Goal: Task Accomplishment & Management: Use online tool/utility

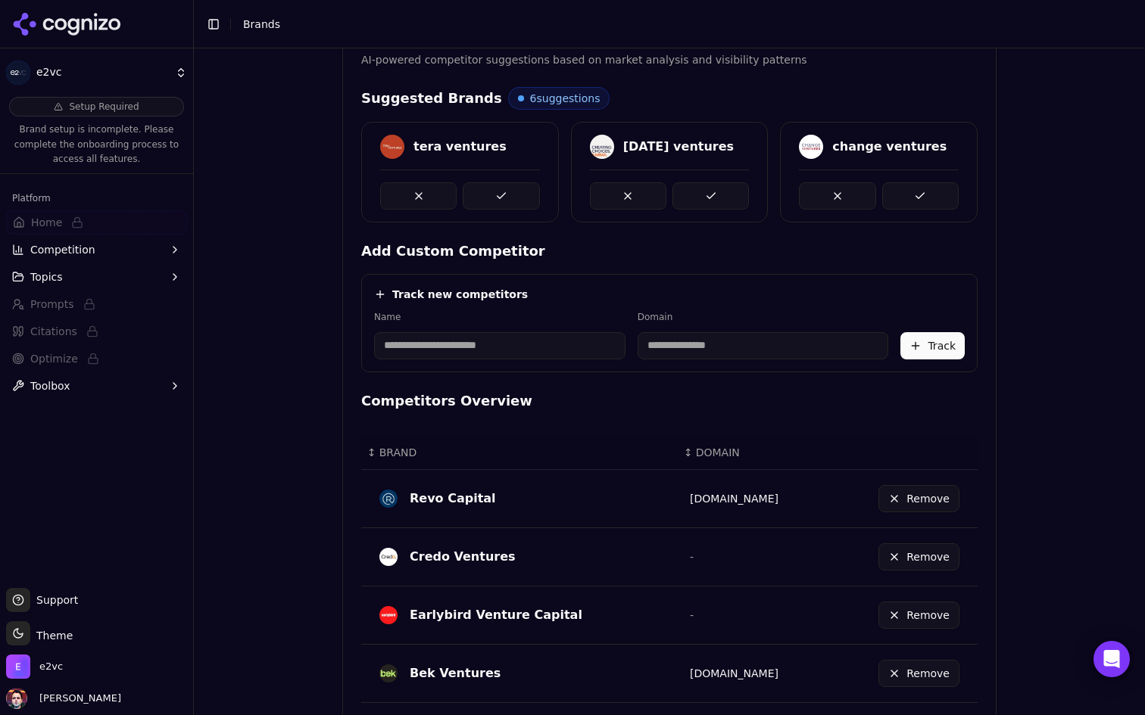
scroll to position [331, 0]
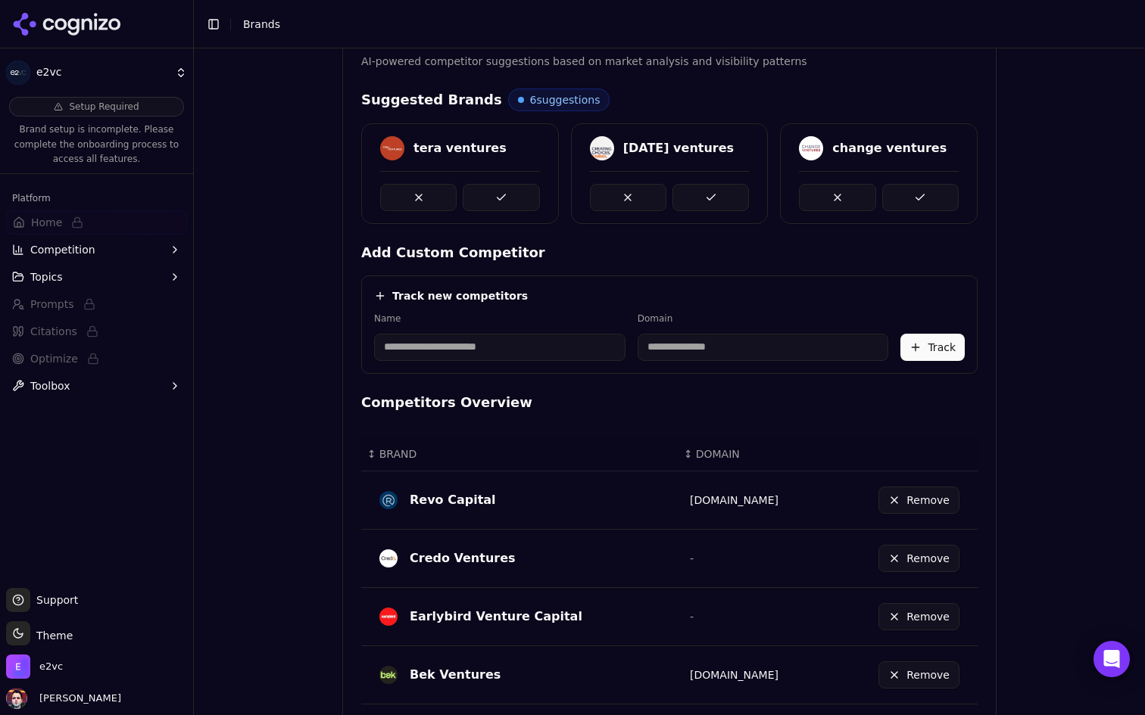
click at [528, 341] on input at bounding box center [499, 347] width 251 height 27
type input "****"
click at [687, 284] on div "Track new competitors Name **** Domain F ffVC Track" at bounding box center [669, 325] width 616 height 98
type input "********"
click at [924, 344] on button "Track" at bounding box center [932, 347] width 64 height 27
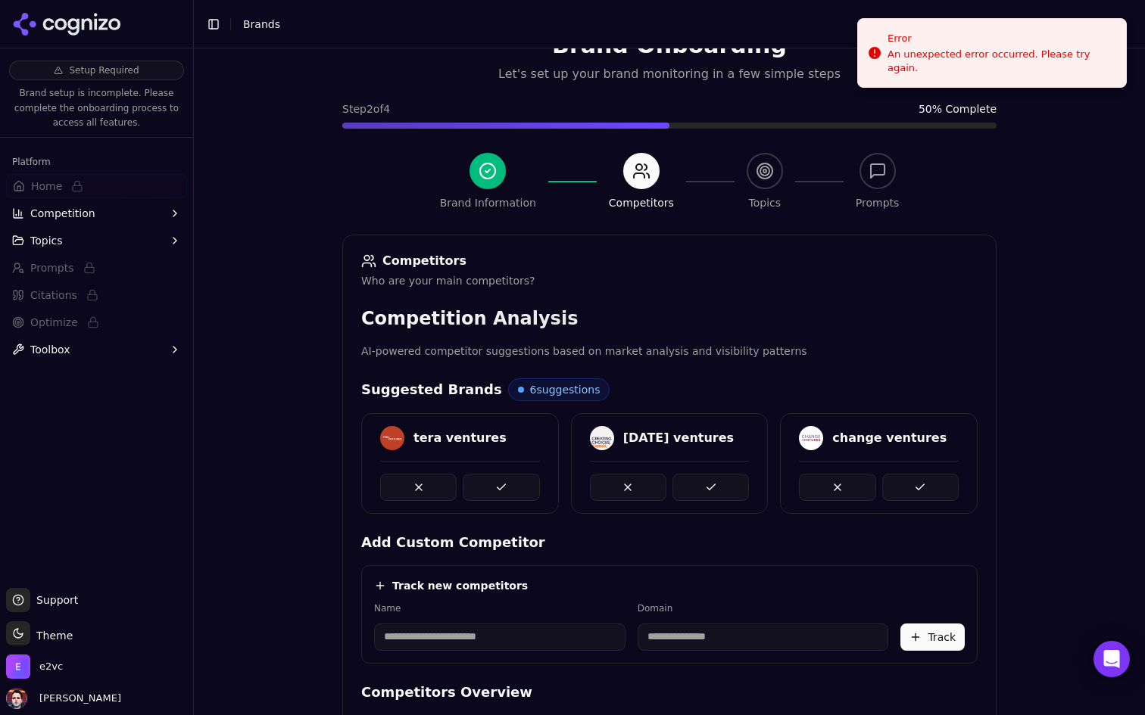
scroll to position [0, 0]
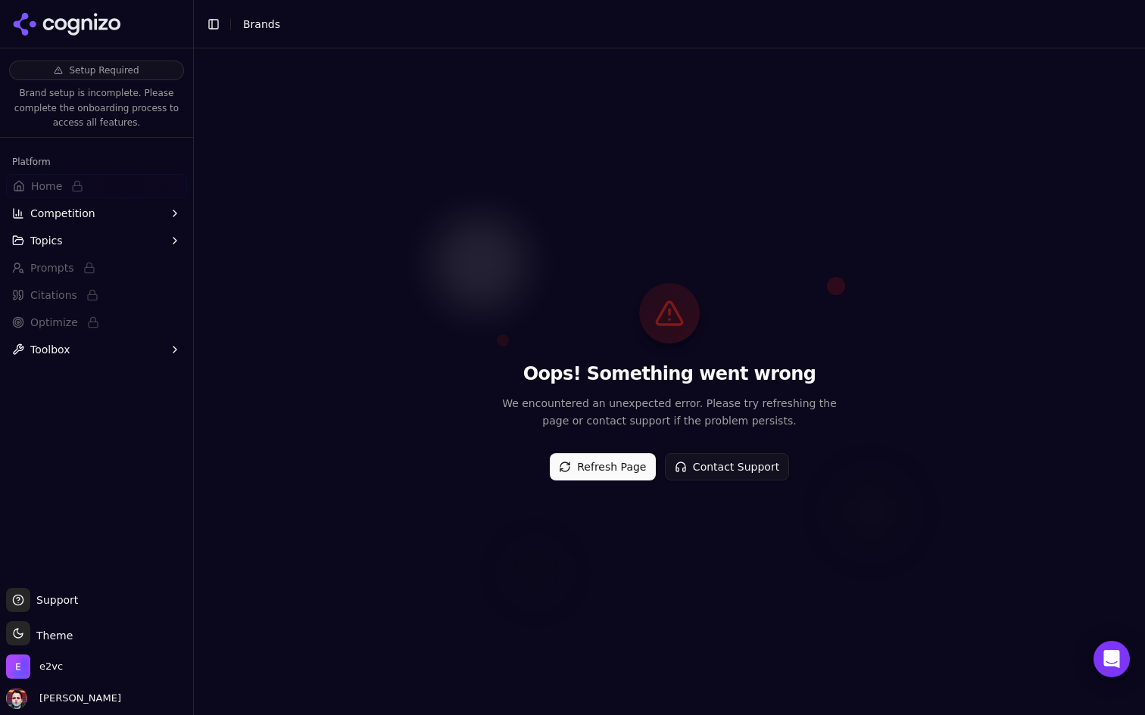
click at [597, 475] on button "Refresh Page" at bounding box center [603, 466] width 106 height 27
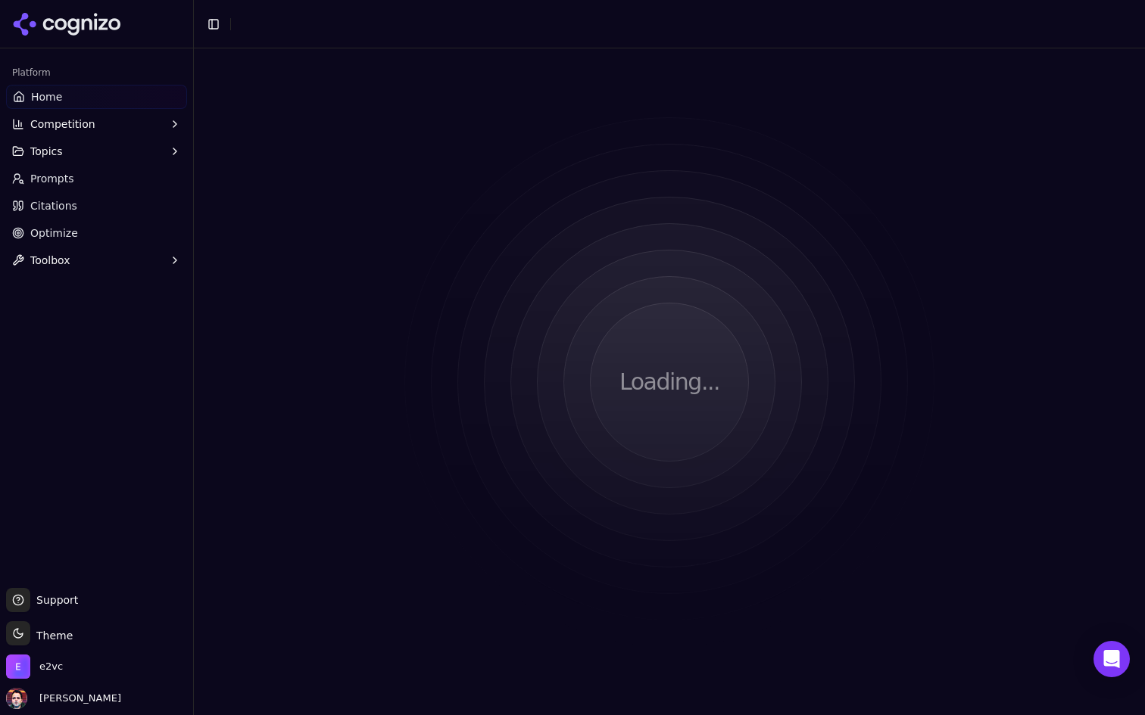
click at [123, 101] on link "Home" at bounding box center [96, 97] width 181 height 24
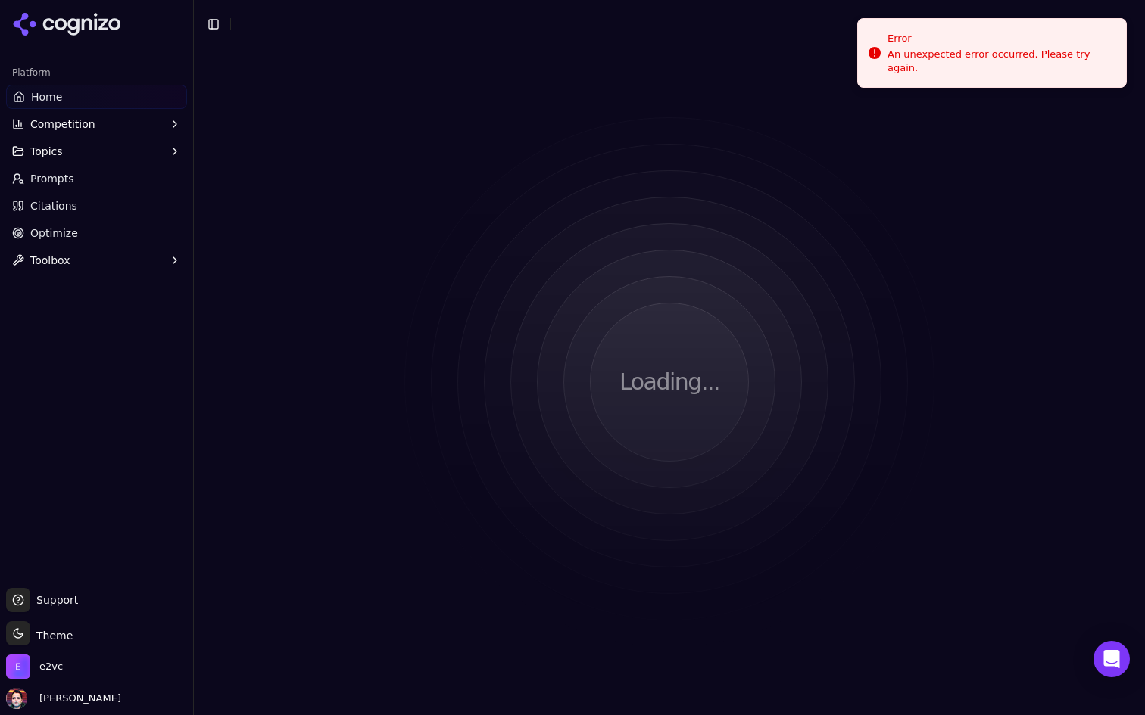
click at [150, 183] on link "Prompts" at bounding box center [96, 179] width 181 height 24
click at [117, 214] on link "Citations" at bounding box center [96, 206] width 181 height 24
click at [105, 237] on link "Optimize" at bounding box center [96, 233] width 181 height 24
click at [120, 189] on link "Prompts" at bounding box center [96, 179] width 181 height 24
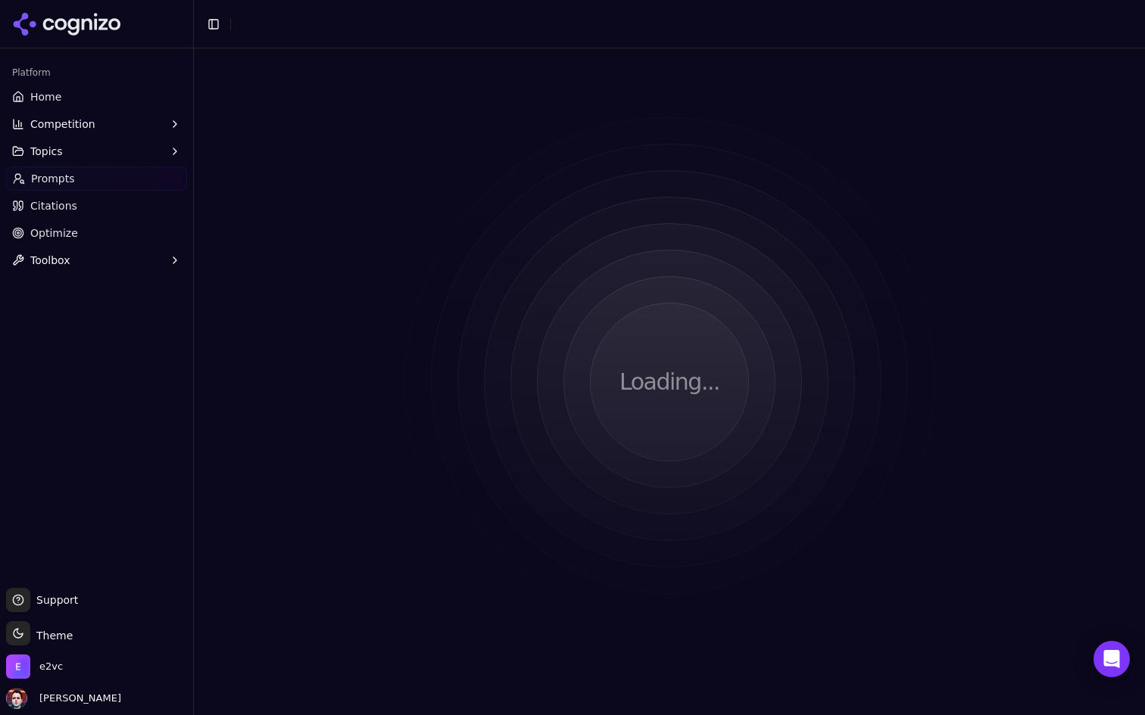
click at [98, 238] on link "Optimize" at bounding box center [96, 233] width 181 height 24
click at [108, 203] on link "Citations" at bounding box center [96, 206] width 181 height 24
click at [111, 87] on link "Home" at bounding box center [96, 97] width 181 height 24
click at [92, 32] on icon at bounding box center [67, 24] width 110 height 23
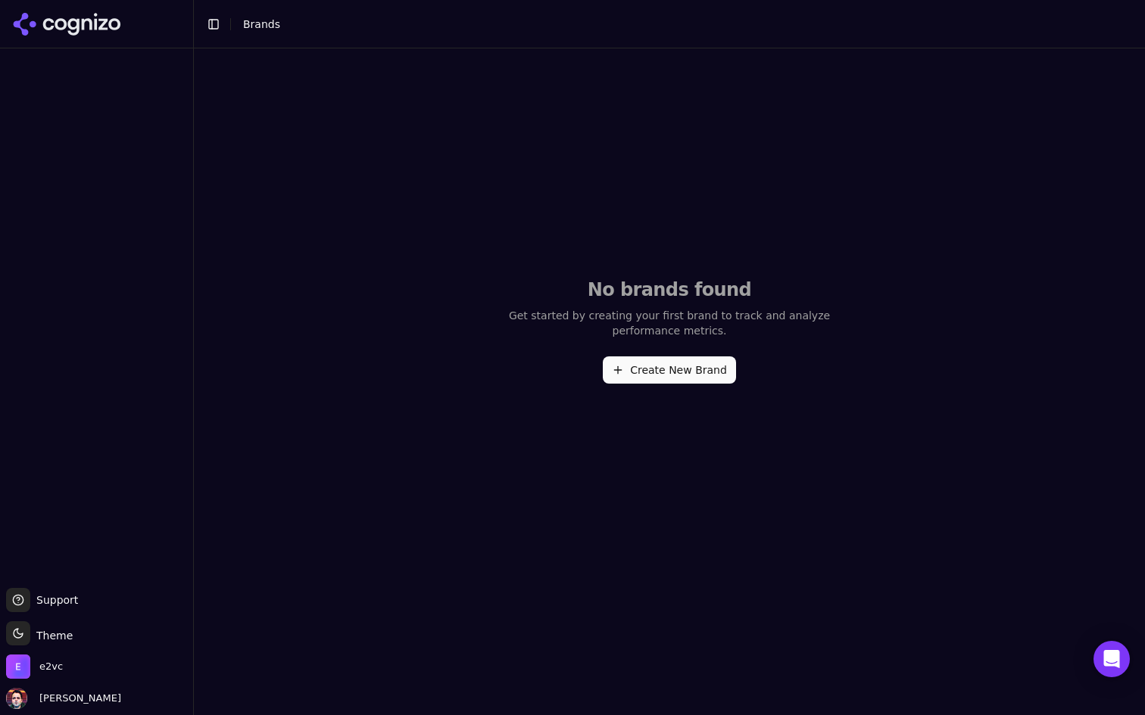
click at [30, 682] on div "e2vc" at bounding box center [96, 670] width 181 height 30
click at [38, 678] on span "e2vc" at bounding box center [34, 667] width 57 height 24
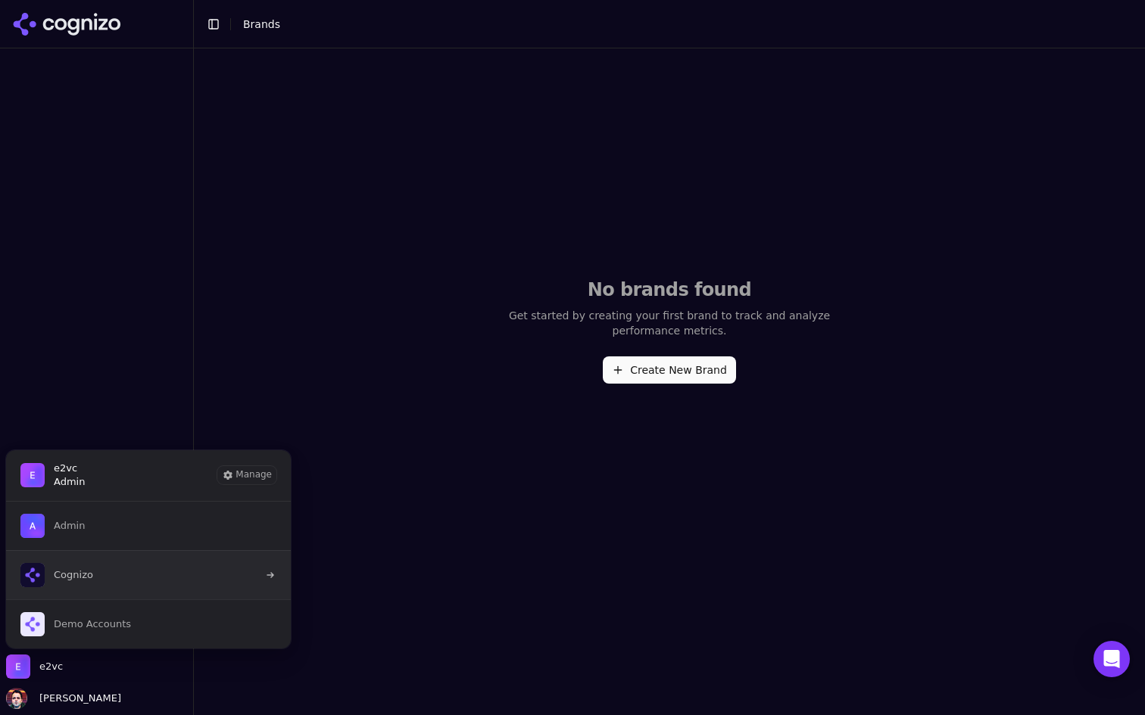
click at [92, 571] on button "Cognizo" at bounding box center [148, 574] width 286 height 49
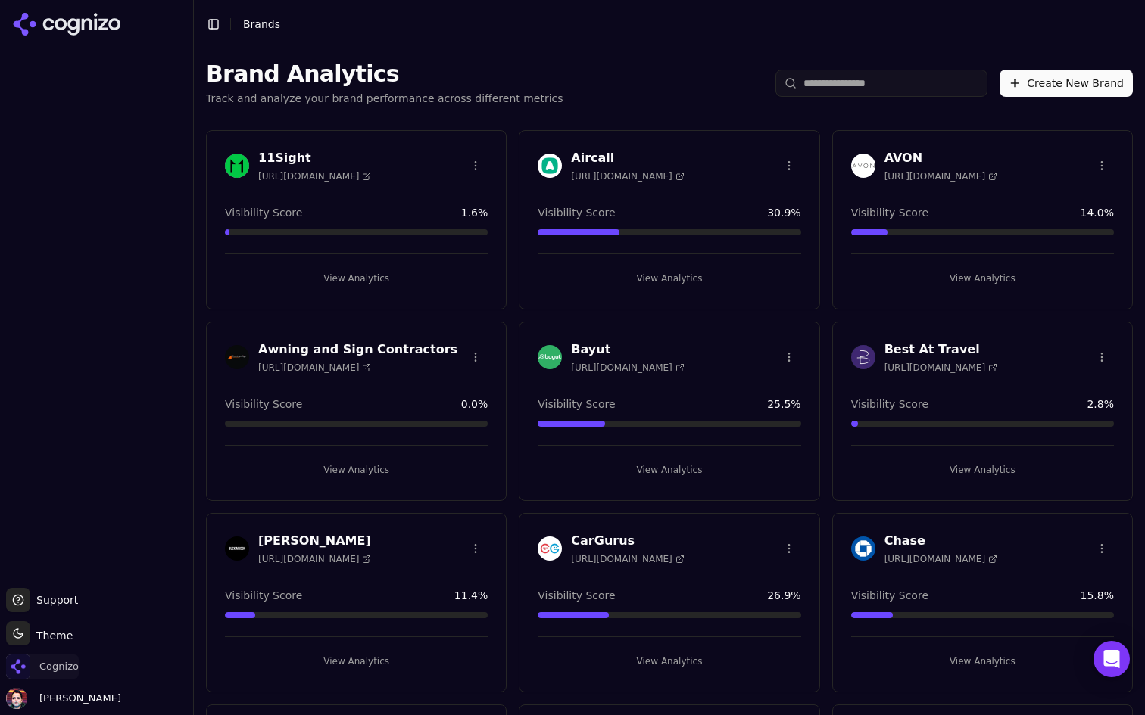
click at [44, 671] on span "Cognizo" at bounding box center [58, 667] width 39 height 14
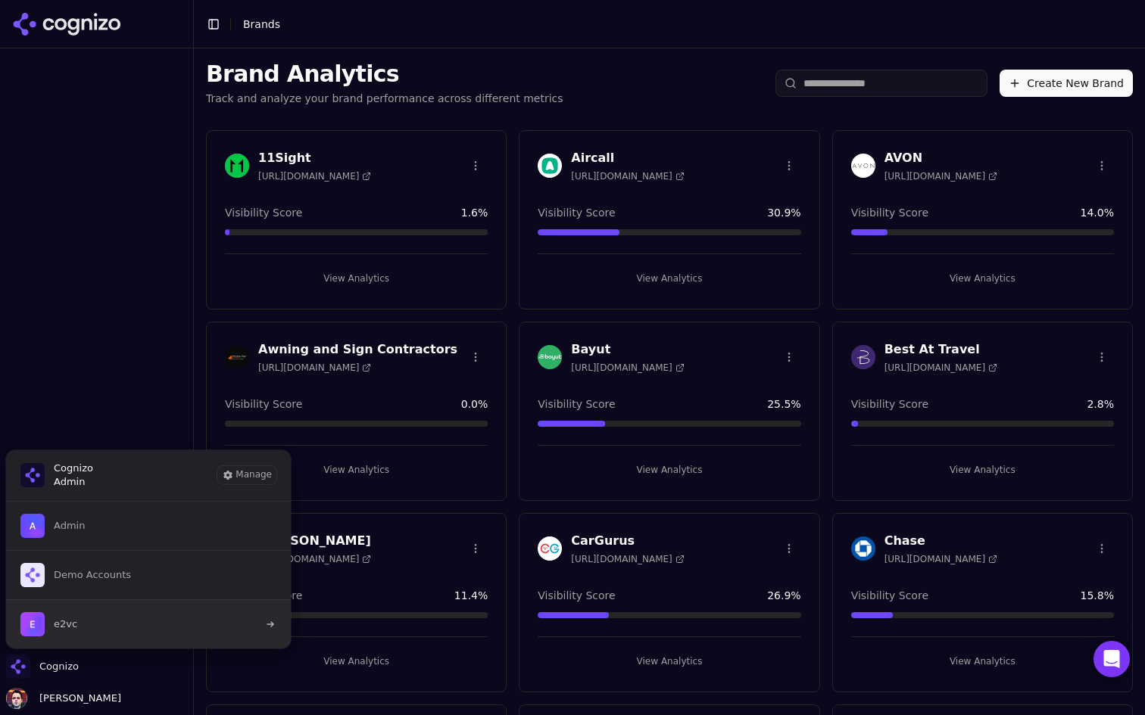
click at [99, 612] on button "e2vc" at bounding box center [148, 624] width 286 height 49
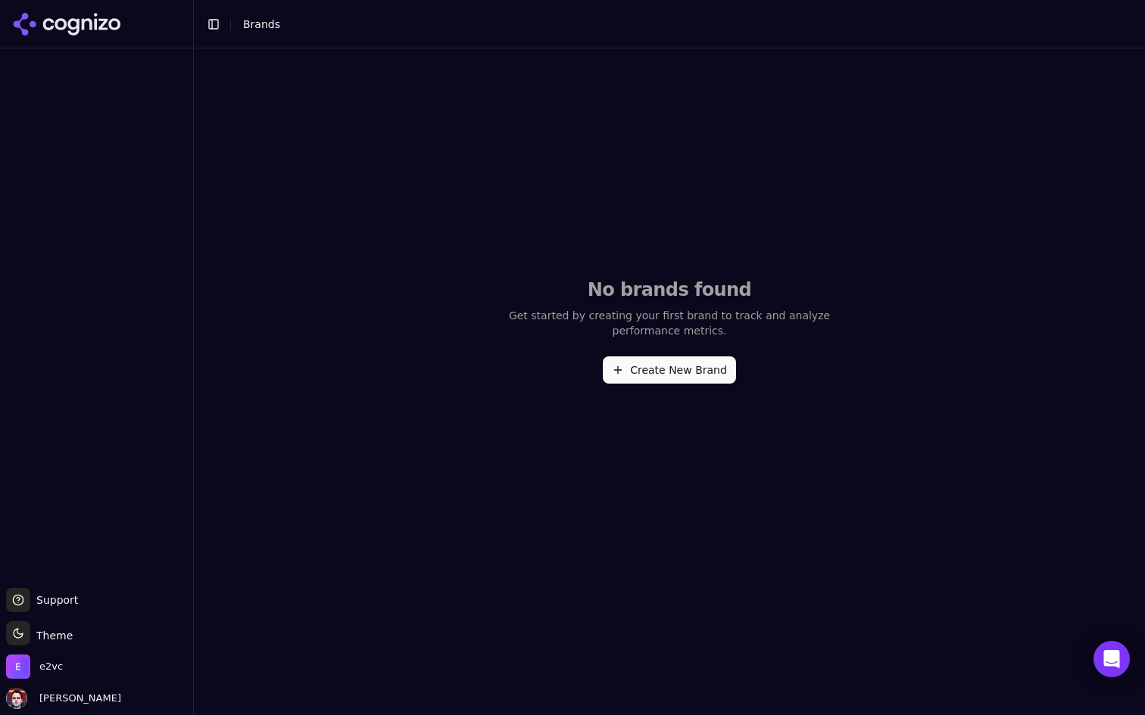
click at [648, 366] on button "Create New Brand" at bounding box center [669, 370] width 133 height 27
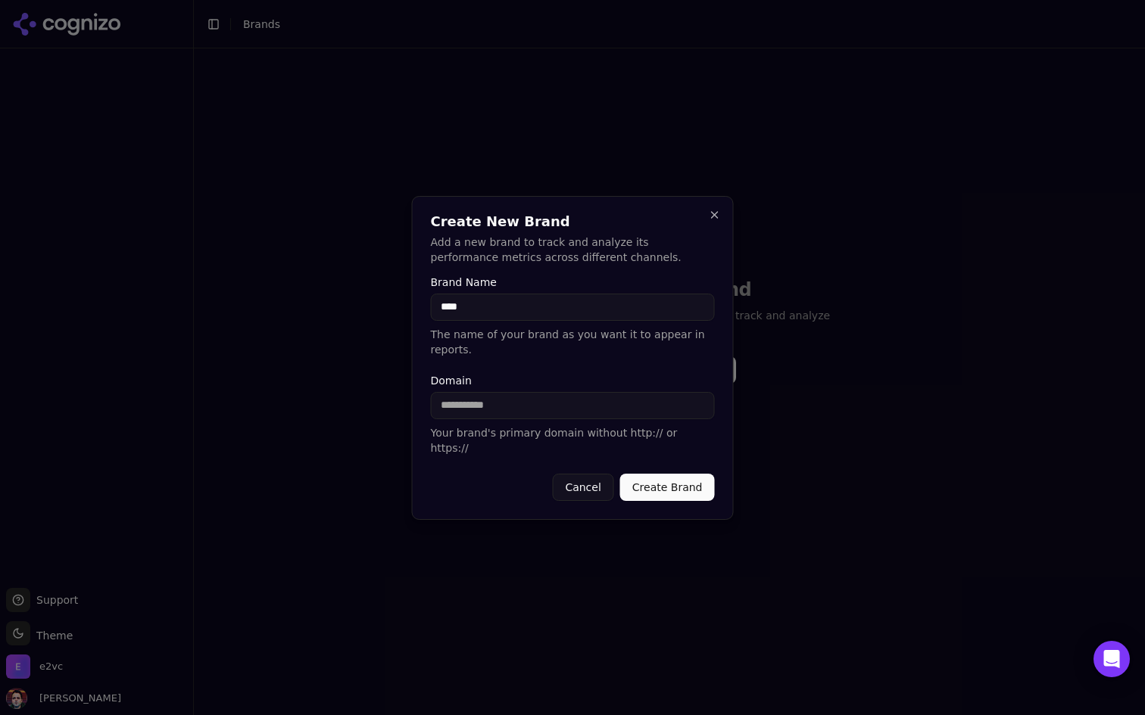
type input "****"
click at [511, 414] on input "Domain" at bounding box center [573, 405] width 284 height 27
type input "*****"
click at [678, 477] on button "Create Brand" at bounding box center [667, 487] width 95 height 27
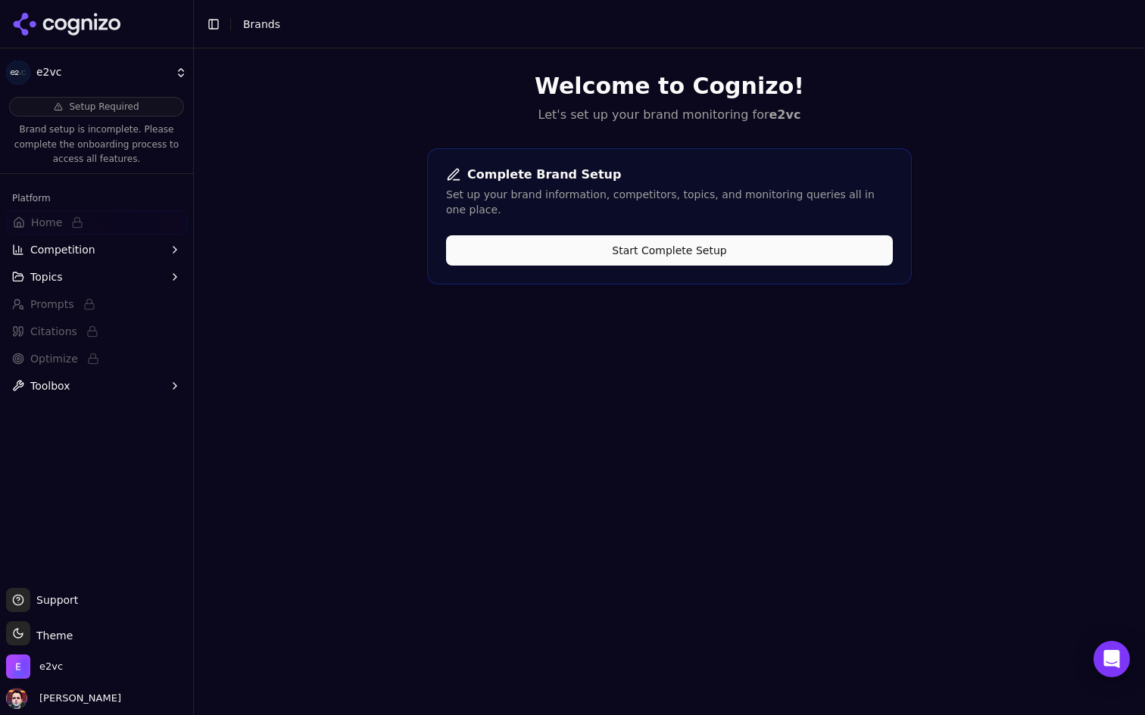
click at [641, 235] on button "Start Complete Setup" at bounding box center [669, 250] width 447 height 30
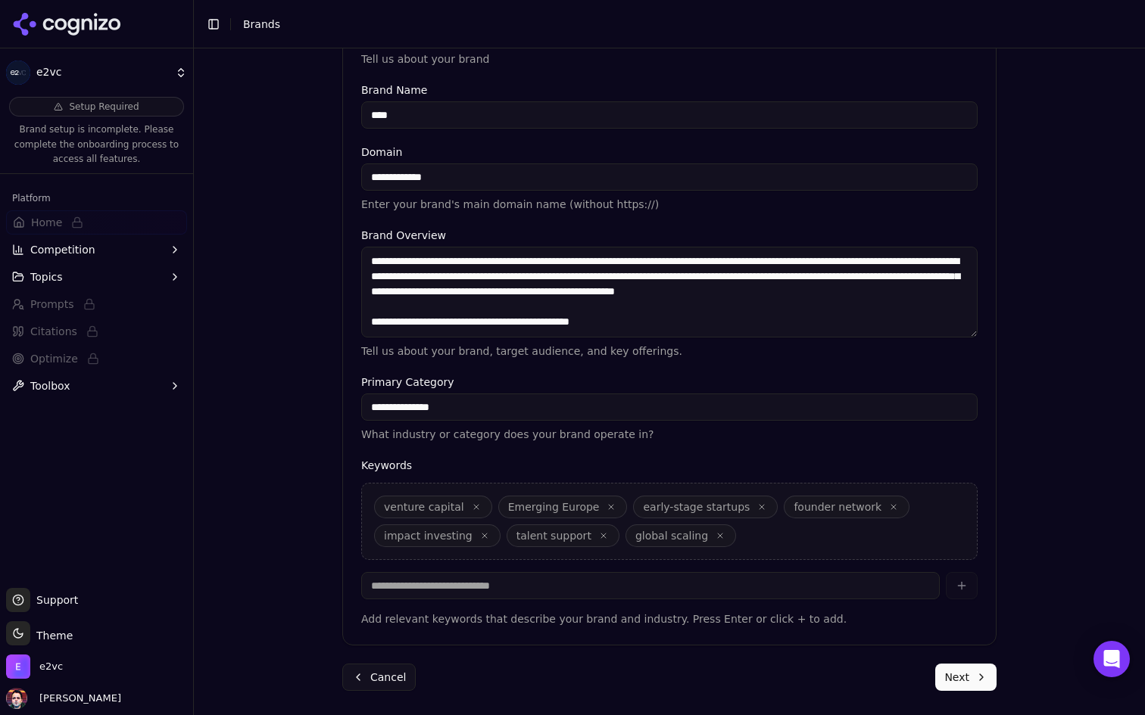
scroll to position [14, 0]
click at [651, 322] on textarea "**********" at bounding box center [669, 292] width 616 height 91
drag, startPoint x: 649, startPoint y: 322, endPoint x: 463, endPoint y: 315, distance: 186.4
click at [463, 316] on textarea "**********" at bounding box center [669, 292] width 616 height 91
click at [648, 324] on textarea "**********" at bounding box center [669, 292] width 616 height 91
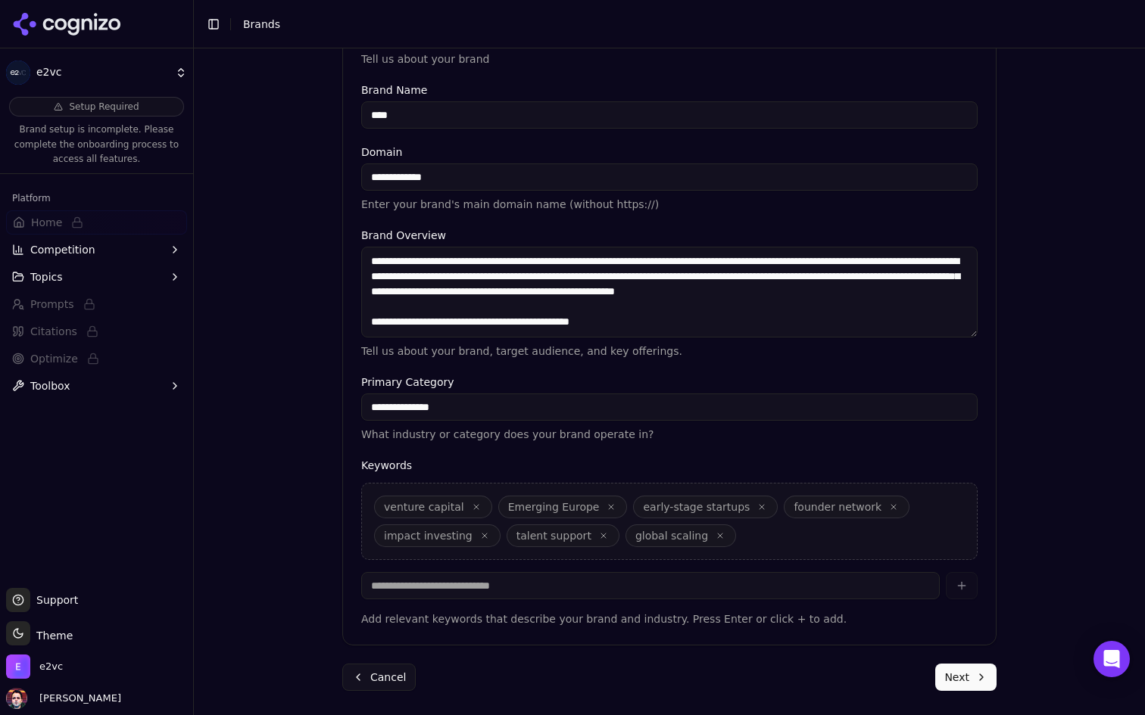
click at [645, 327] on textarea "**********" at bounding box center [669, 292] width 616 height 91
click at [637, 338] on div "**********" at bounding box center [669, 294] width 616 height 129
click at [654, 323] on textarea "**********" at bounding box center [669, 292] width 616 height 91
drag, startPoint x: 635, startPoint y: 322, endPoint x: 572, endPoint y: 321, distance: 62.9
click at [572, 321] on textarea "**********" at bounding box center [669, 292] width 616 height 91
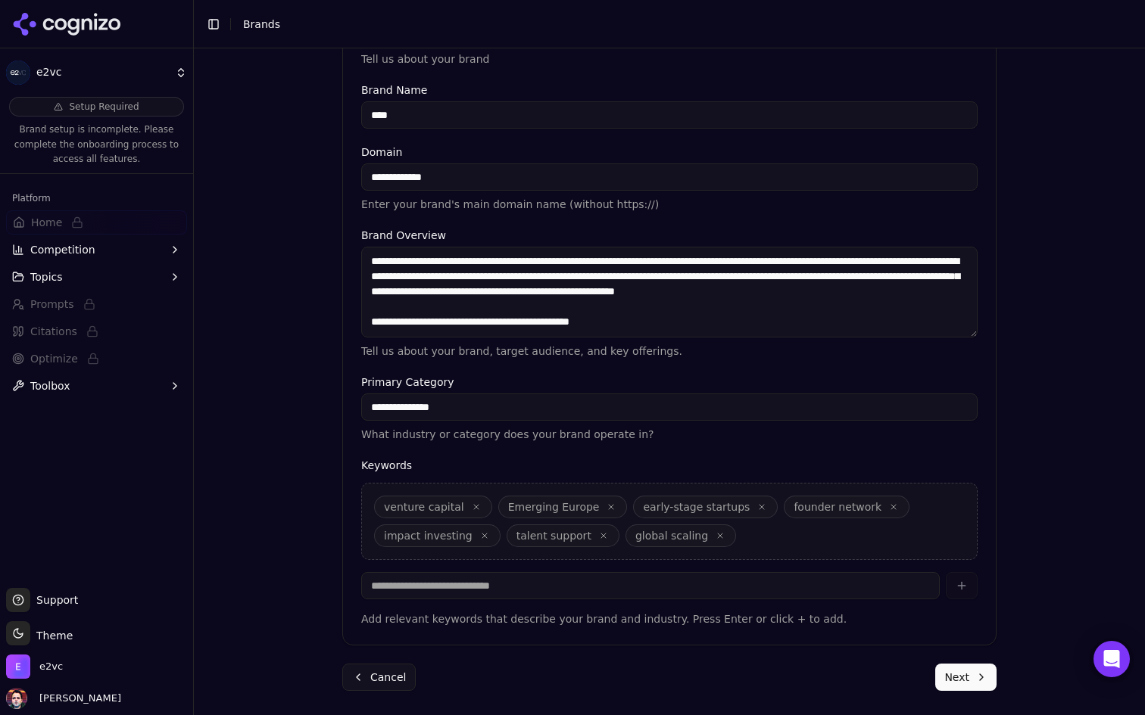
click at [643, 323] on textarea "**********" at bounding box center [669, 292] width 616 height 91
drag, startPoint x: 647, startPoint y: 323, endPoint x: 540, endPoint y: 316, distance: 107.0
click at [540, 316] on textarea "**********" at bounding box center [669, 292] width 616 height 91
paste textarea "**********"
click at [543, 319] on textarea "**********" at bounding box center [669, 292] width 616 height 91
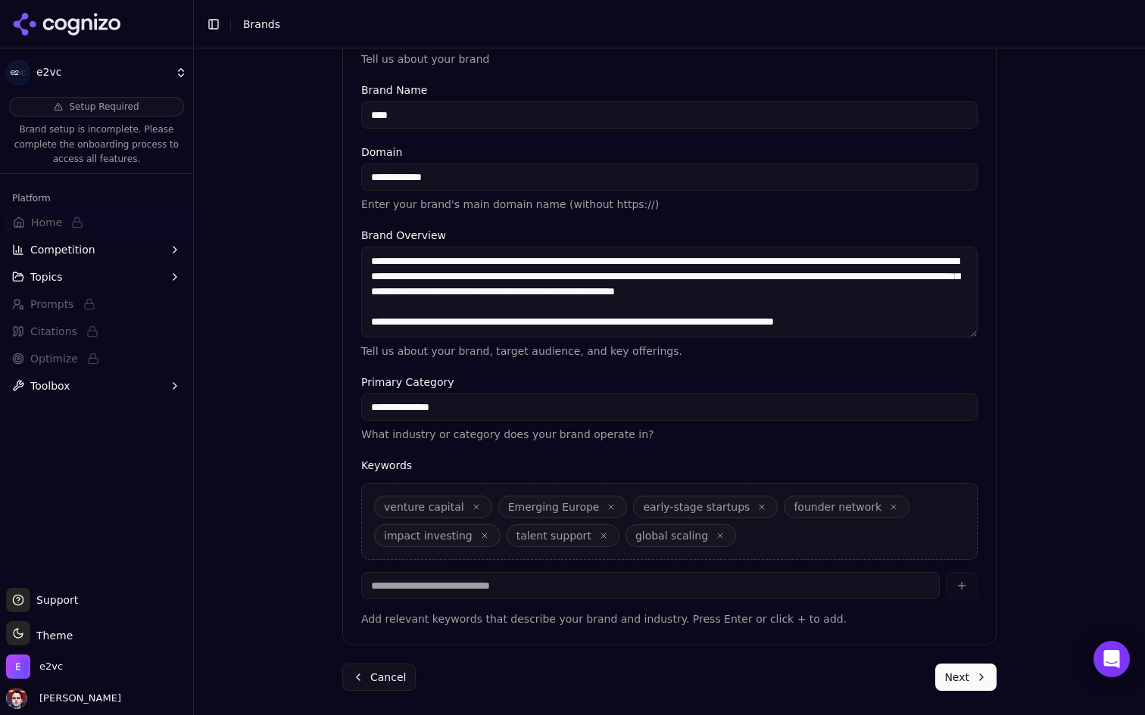
click at [900, 324] on textarea "**********" at bounding box center [669, 292] width 616 height 91
click at [634, 323] on textarea "**********" at bounding box center [669, 292] width 616 height 91
type textarea "**********"
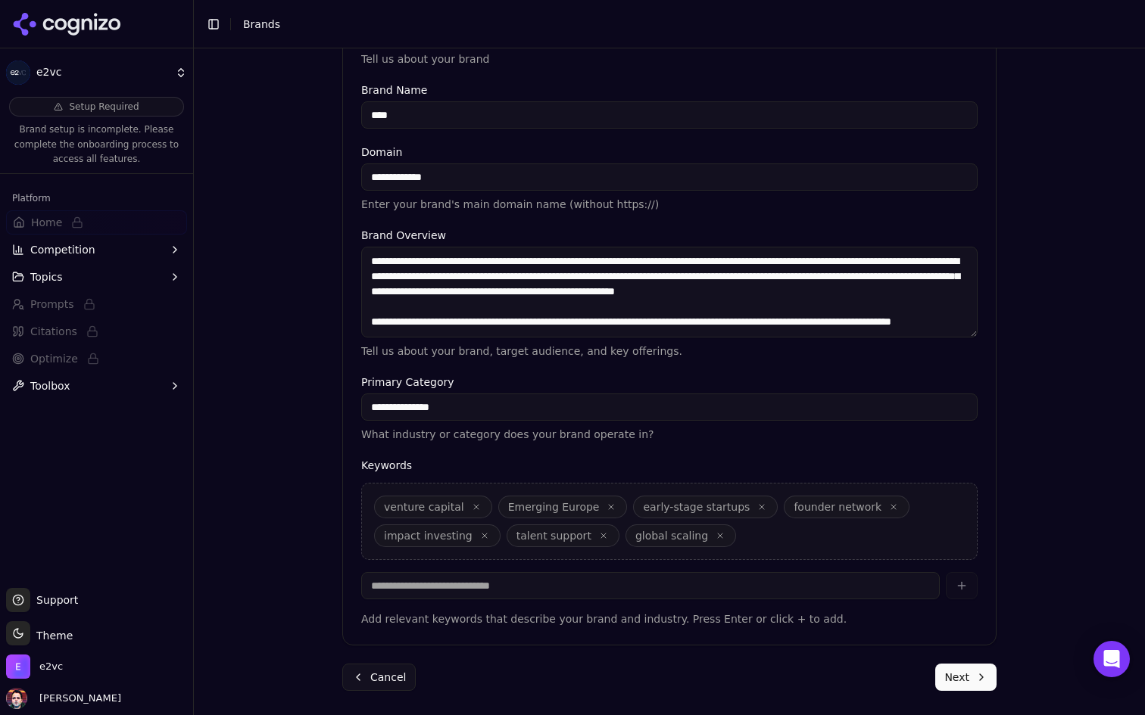
click at [958, 675] on button "Next" at bounding box center [965, 677] width 61 height 27
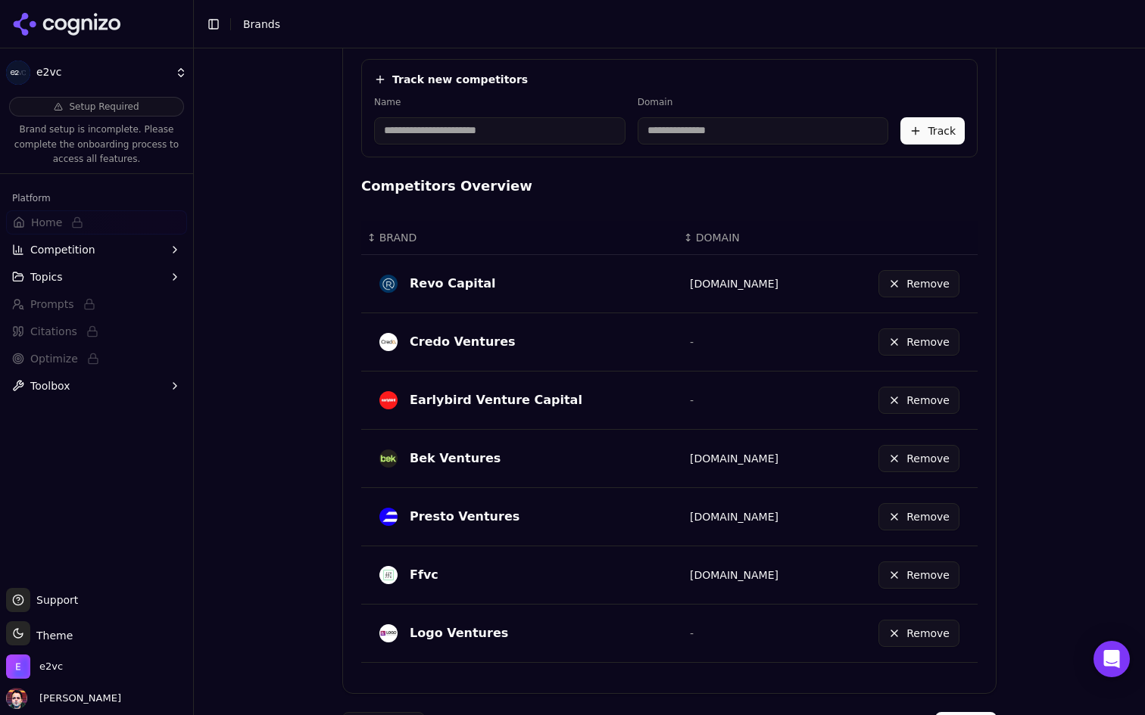
scroll to position [552, 0]
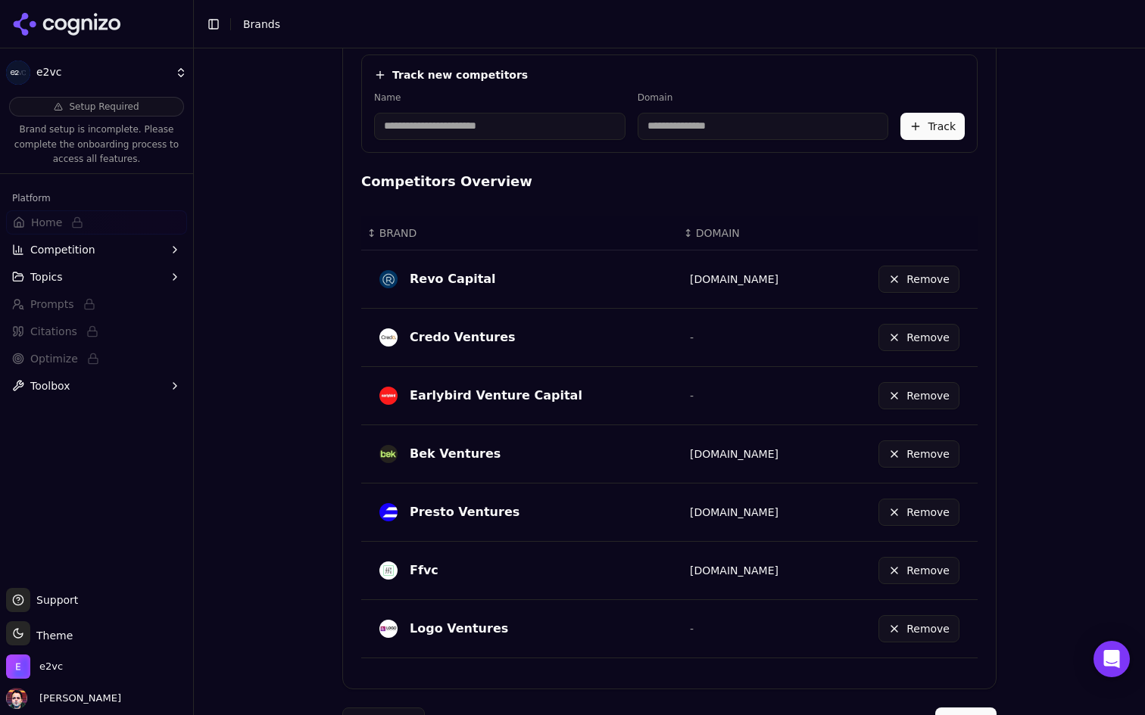
click at [920, 561] on button "Remove" at bounding box center [918, 570] width 81 height 27
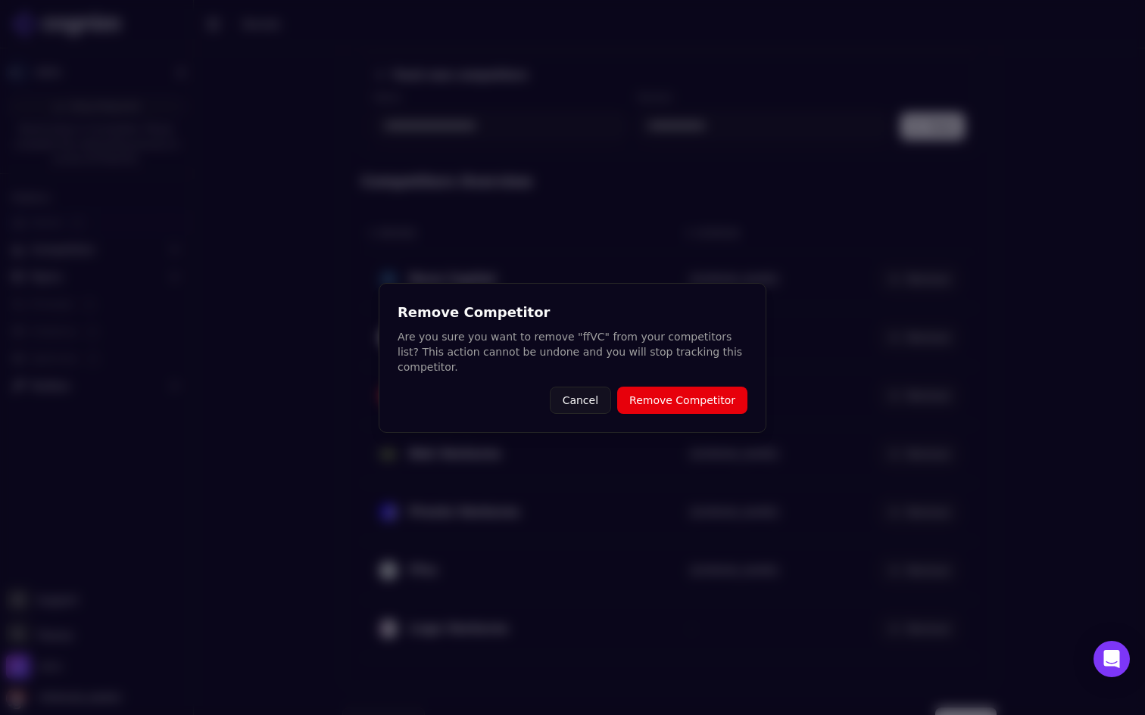
click at [720, 413] on button "Remove Competitor" at bounding box center [682, 400] width 130 height 27
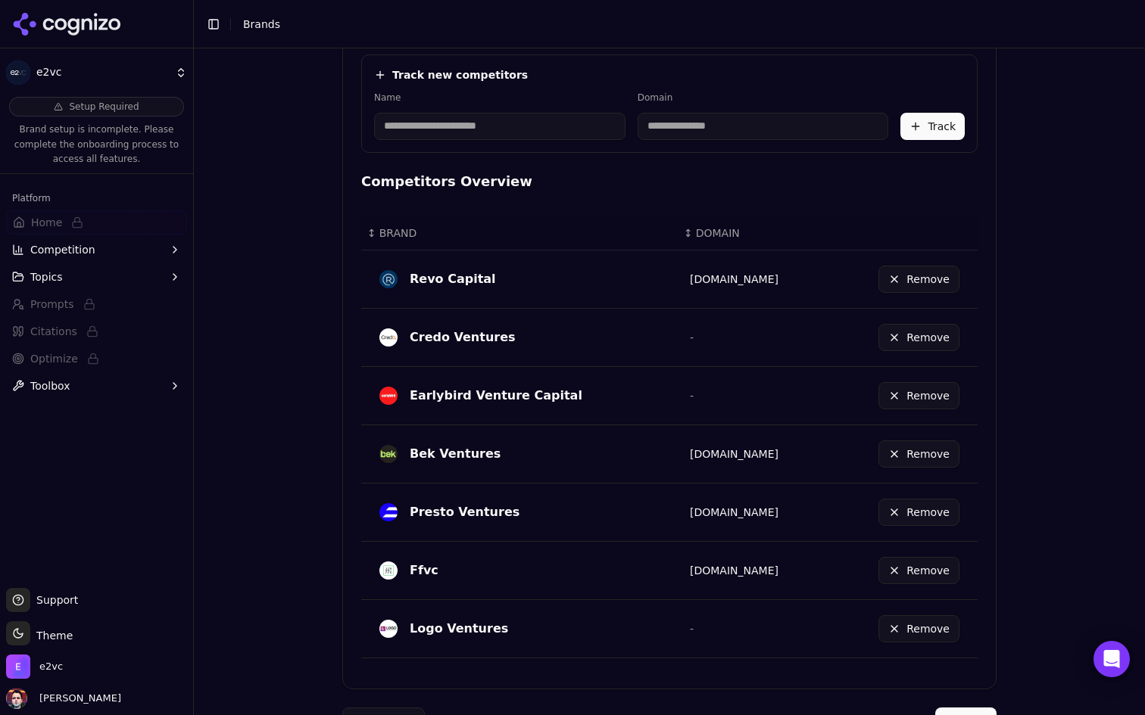
scroll to position [537, 0]
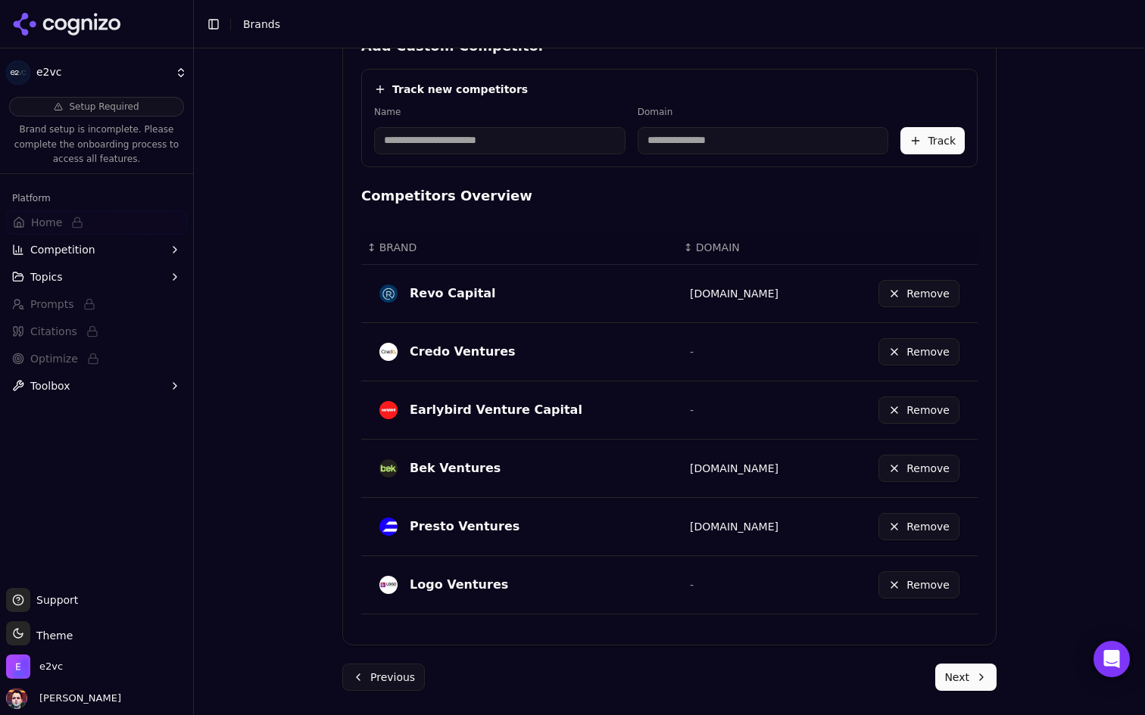
click at [494, 131] on input at bounding box center [499, 140] width 251 height 27
type input "****"
type input "********"
click at [724, 196] on h4 "Competitors Overview" at bounding box center [669, 195] width 616 height 21
click at [918, 138] on button "Track" at bounding box center [932, 140] width 64 height 27
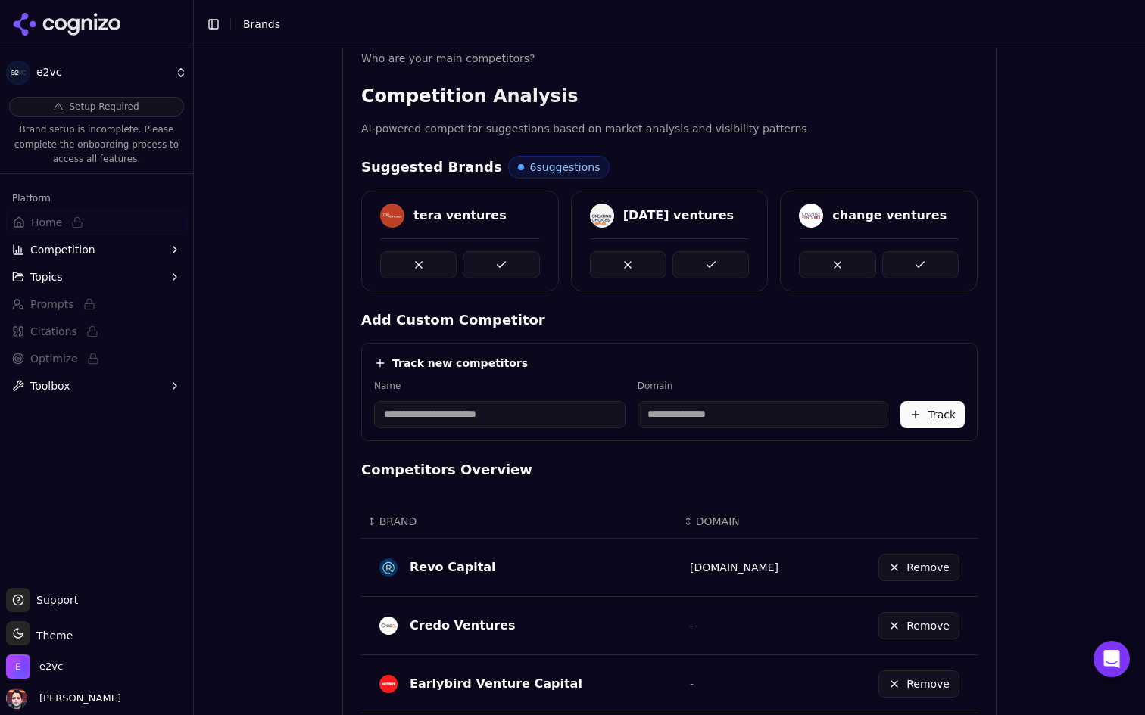
scroll to position [265, 0]
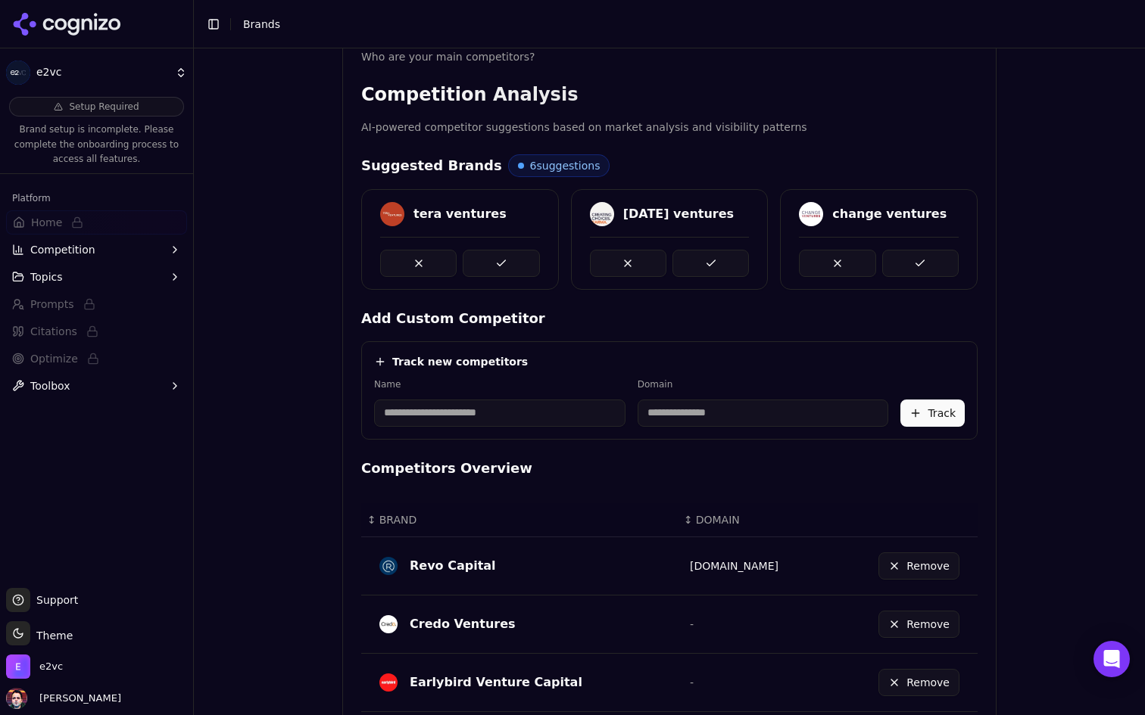
click at [512, 402] on input at bounding box center [499, 413] width 251 height 27
type input "*******"
click at [709, 342] on div "Track new competitors Name ******* Domain Z ZAKA VC Track" at bounding box center [669, 390] width 616 height 98
type input "*******"
click at [597, 419] on input "*******" at bounding box center [671, 413] width 190 height 27
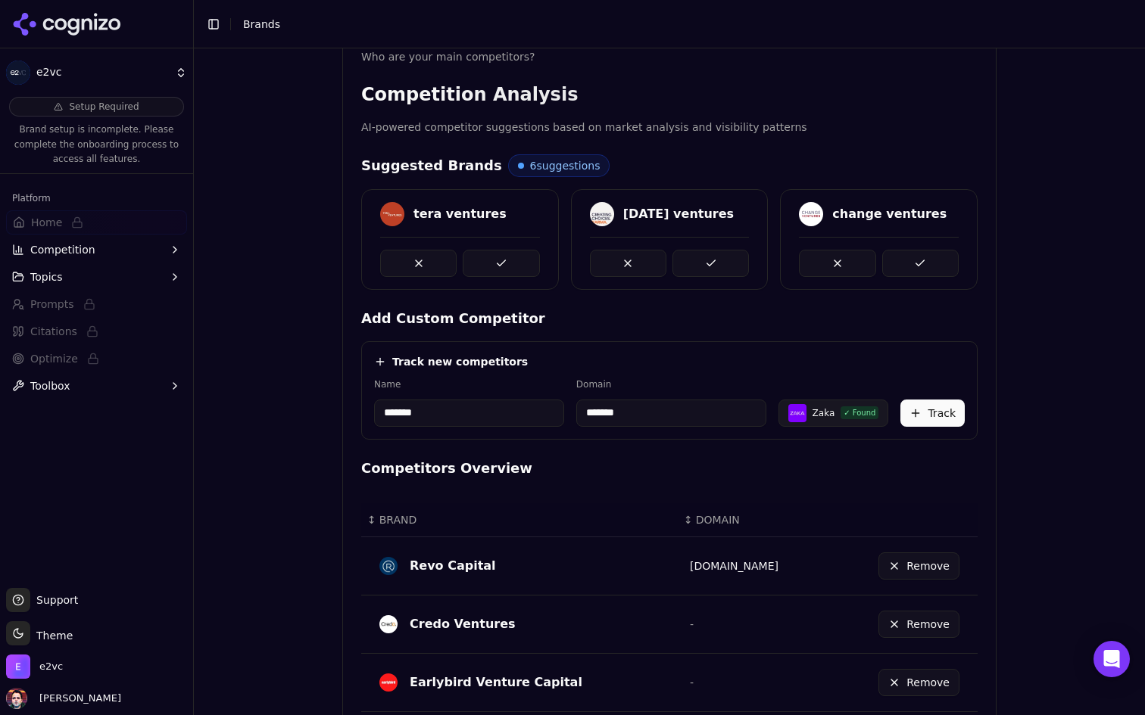
click at [597, 419] on input "*******" at bounding box center [671, 413] width 190 height 27
click at [587, 413] on input "*******" at bounding box center [671, 413] width 190 height 27
click at [905, 360] on div "Track new competitors" at bounding box center [669, 361] width 590 height 15
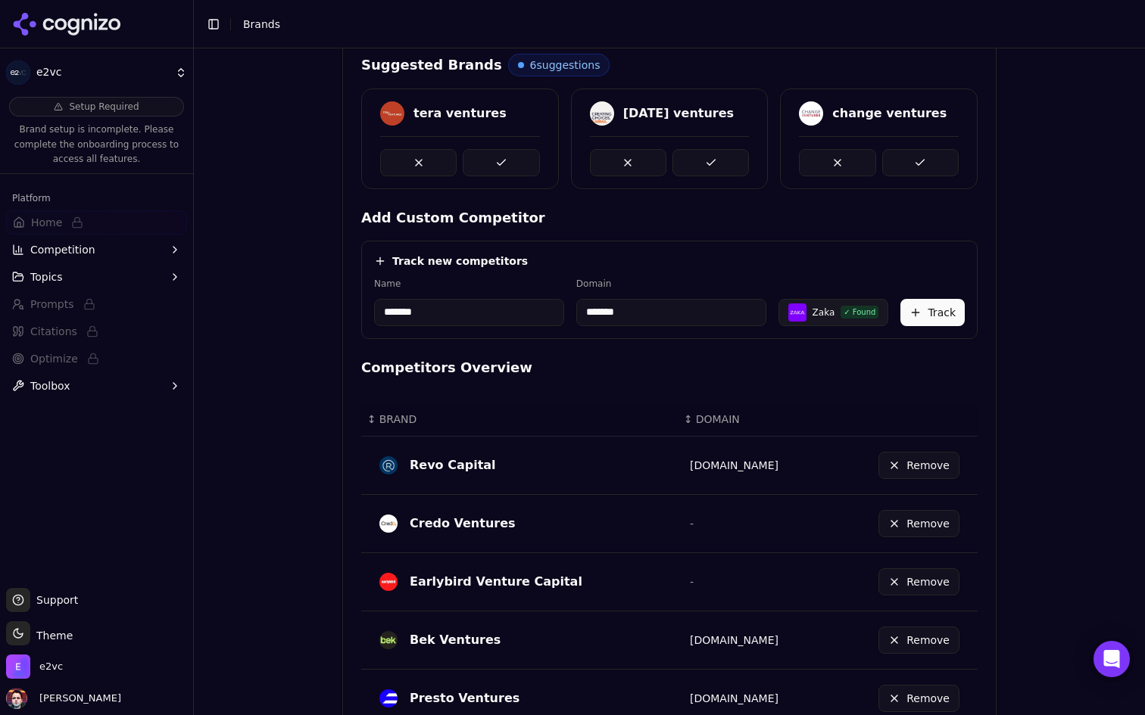
scroll to position [370, 0]
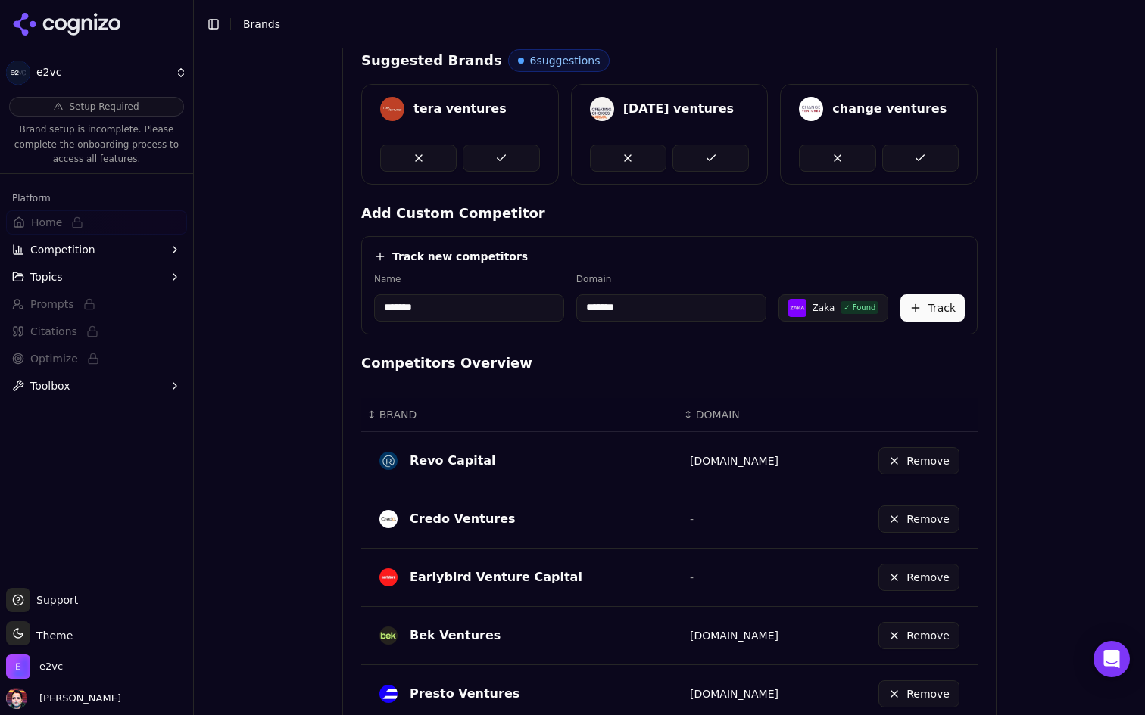
click at [921, 313] on button "Track" at bounding box center [932, 307] width 64 height 27
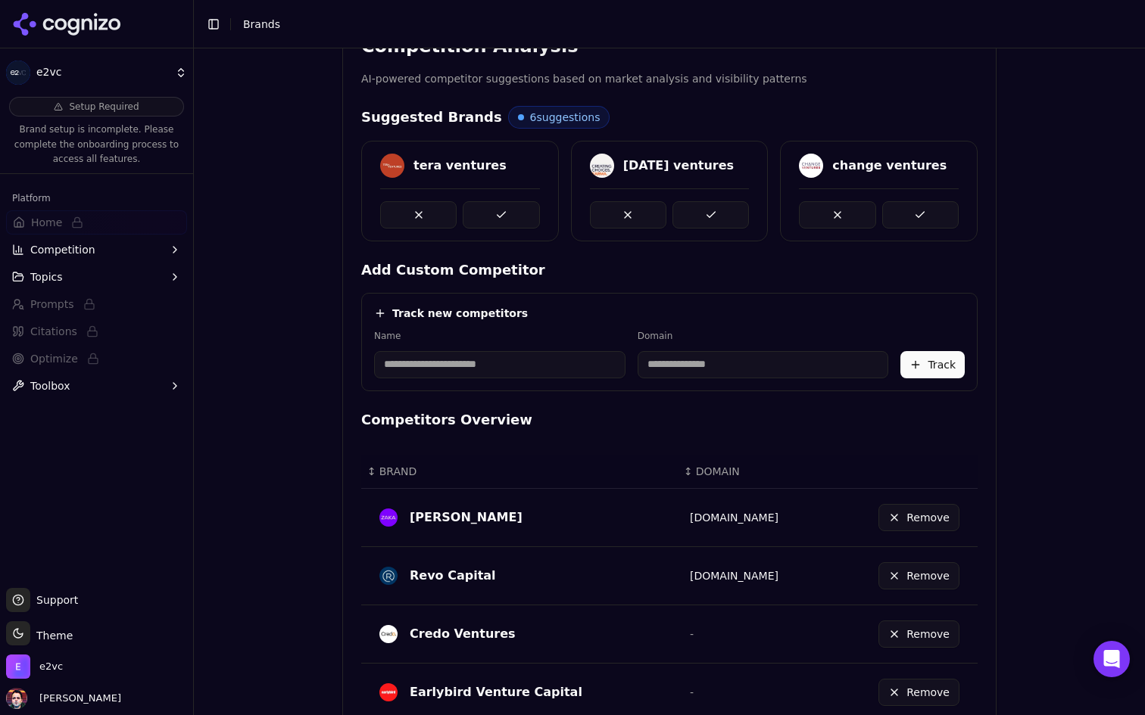
scroll to position [296, 0]
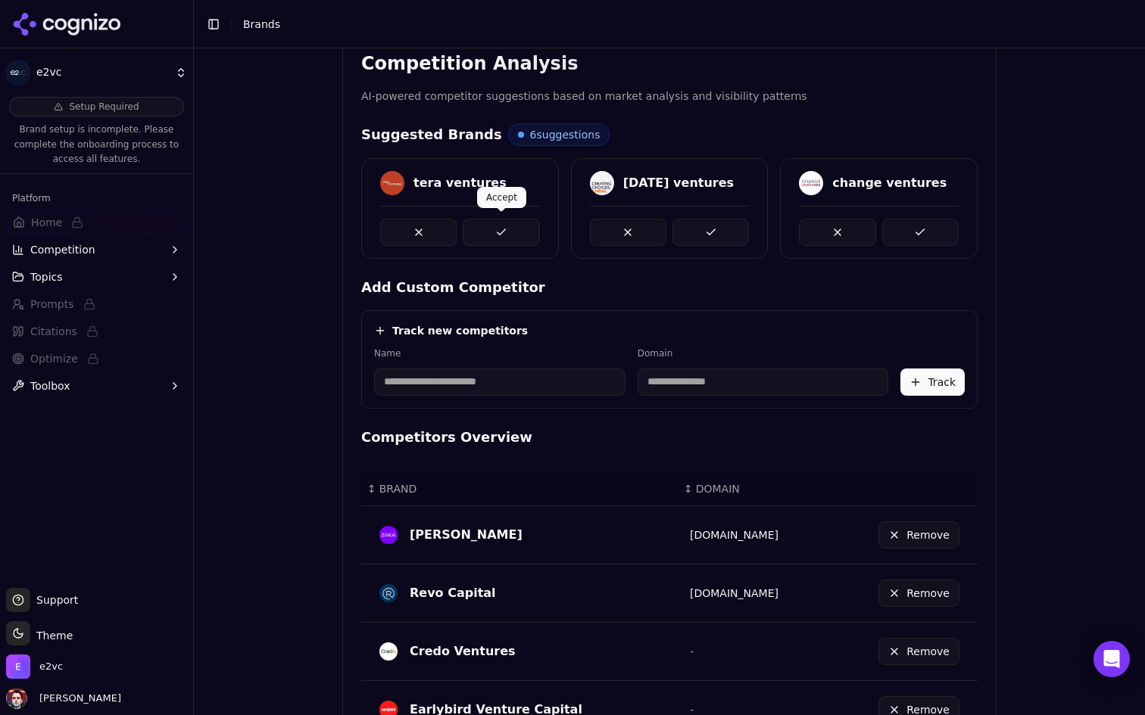
click at [506, 231] on button at bounding box center [501, 232] width 76 height 27
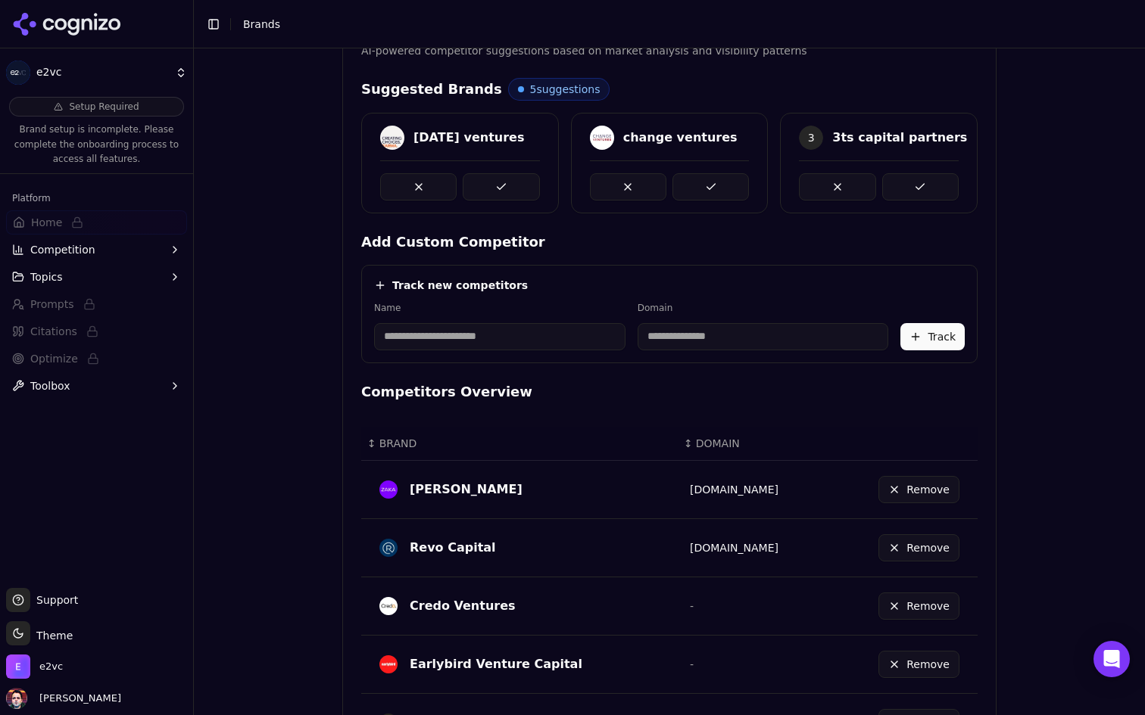
click at [498, 329] on input at bounding box center [499, 336] width 251 height 27
type input "*"
type input "**********"
click at [634, 408] on div "Competitors Overview ↕ BRAND ↕ DOMAIN Zaka Vc zaka.vc Remove Revo Capital revo.…" at bounding box center [669, 690] width 616 height 616
type input "**********"
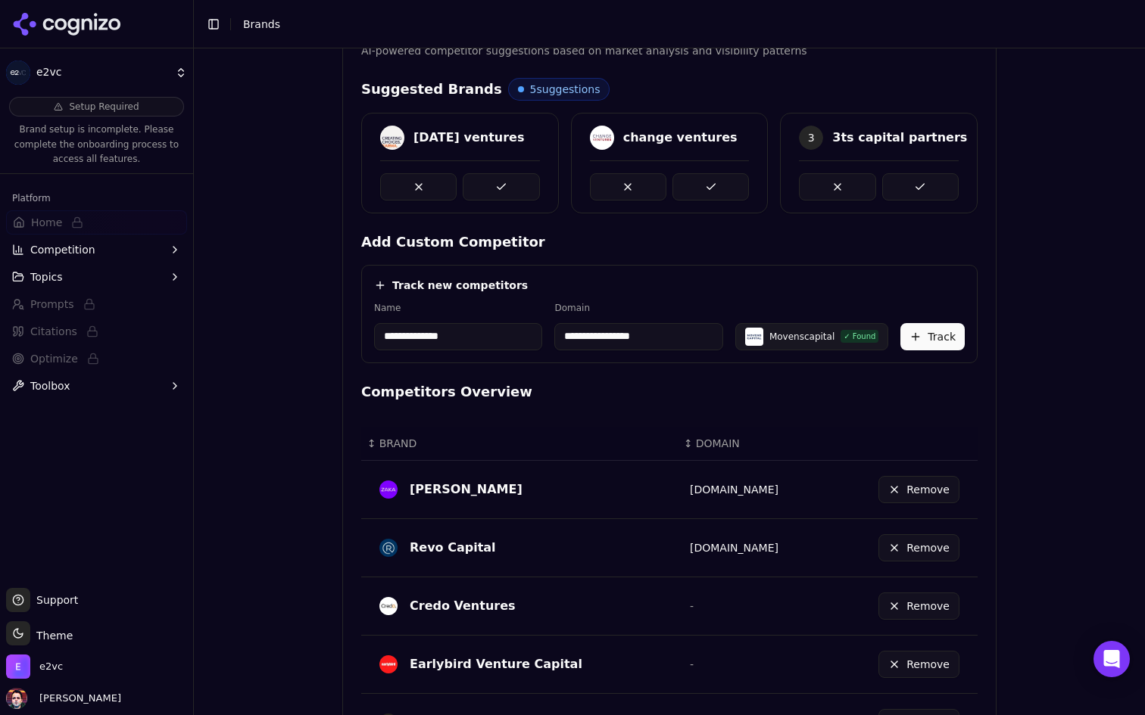
click at [617, 335] on input "**********" at bounding box center [638, 336] width 168 height 27
click at [799, 394] on h4 "Competitors Overview" at bounding box center [669, 392] width 616 height 21
click at [920, 332] on button "Track" at bounding box center [932, 336] width 64 height 27
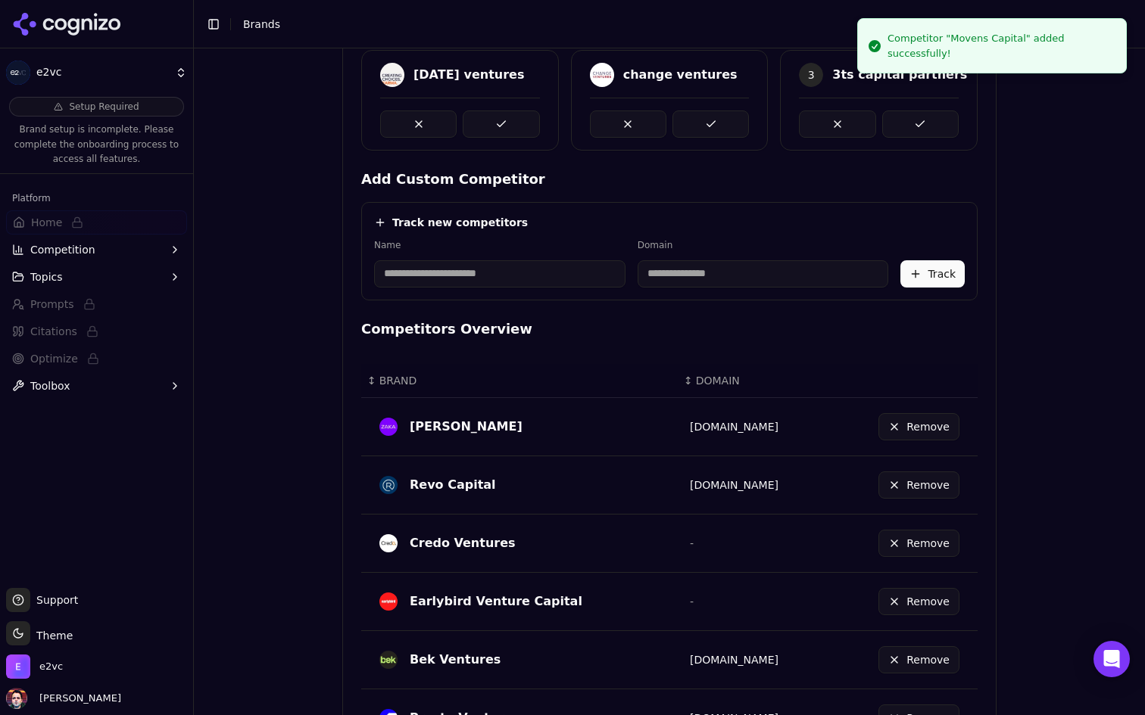
scroll to position [235, 0]
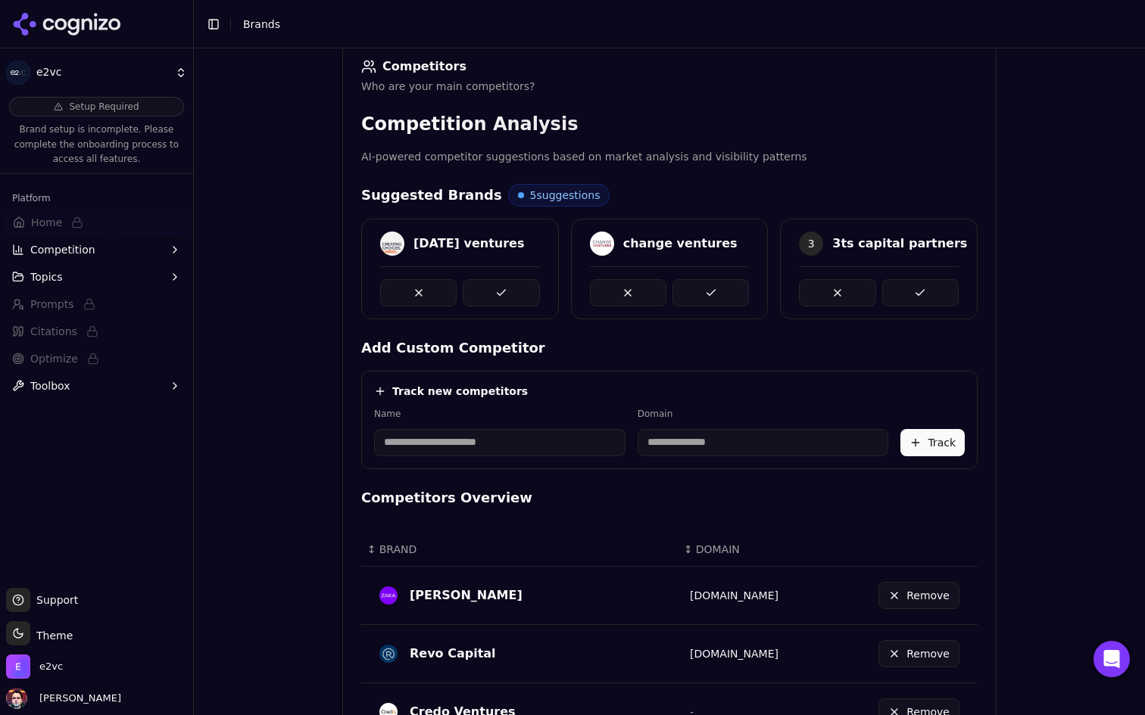
click at [486, 441] on input at bounding box center [499, 442] width 251 height 27
type input "**********"
click at [688, 385] on div "Track new competitors" at bounding box center [669, 391] width 590 height 15
type input "**********"
click at [923, 439] on button "Track" at bounding box center [932, 442] width 64 height 27
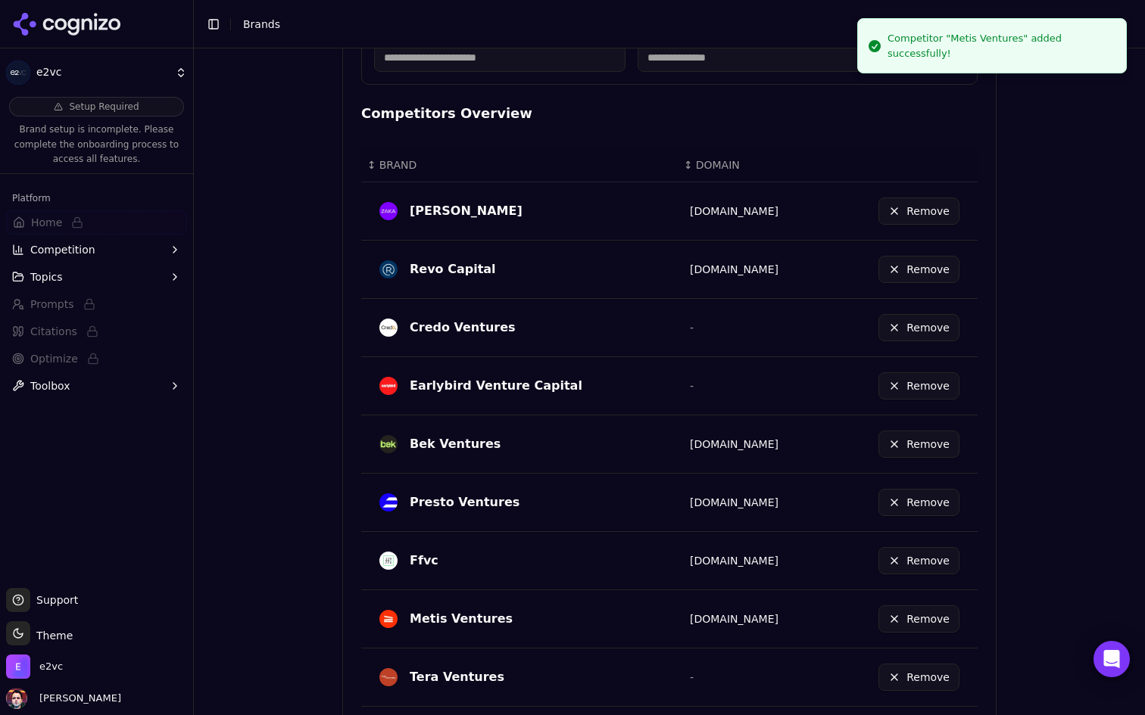
scroll to position [628, 0]
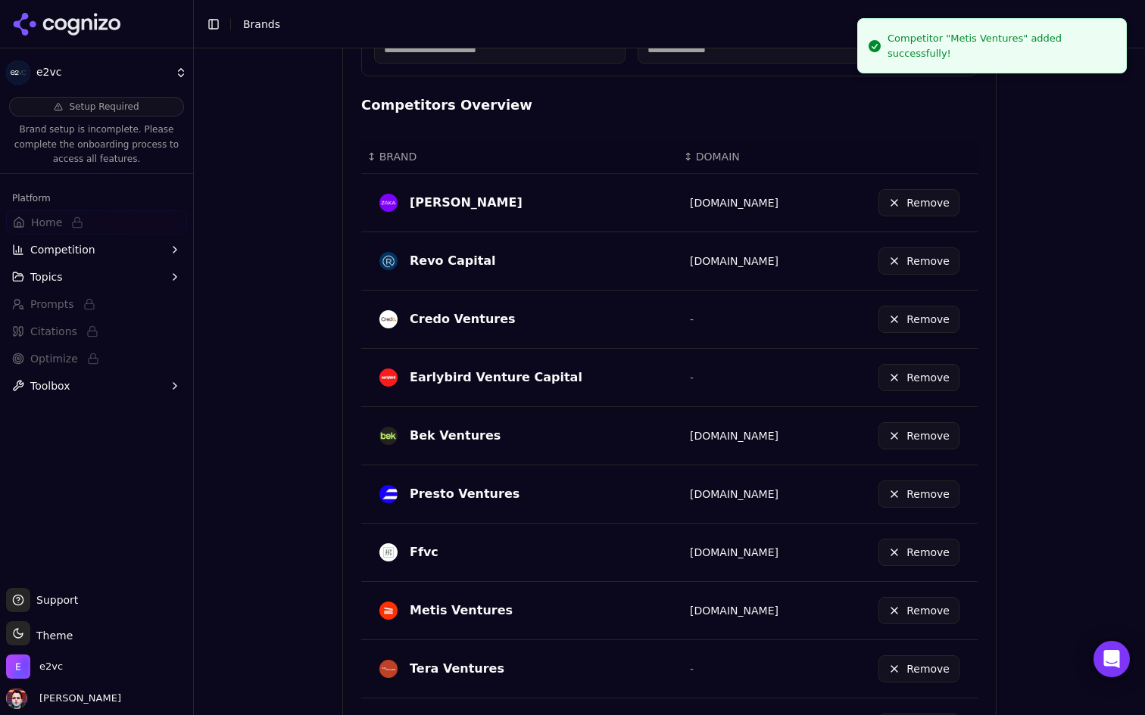
click at [717, 609] on link "[DOMAIN_NAME]" at bounding box center [734, 611] width 89 height 12
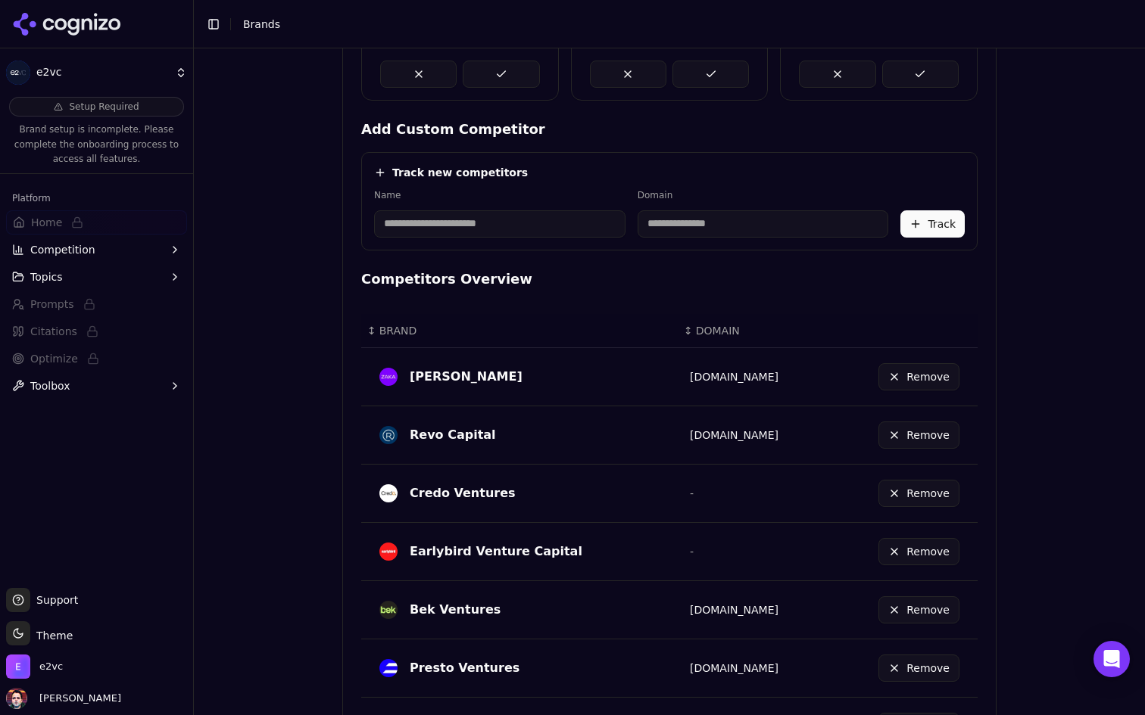
scroll to position [222, 0]
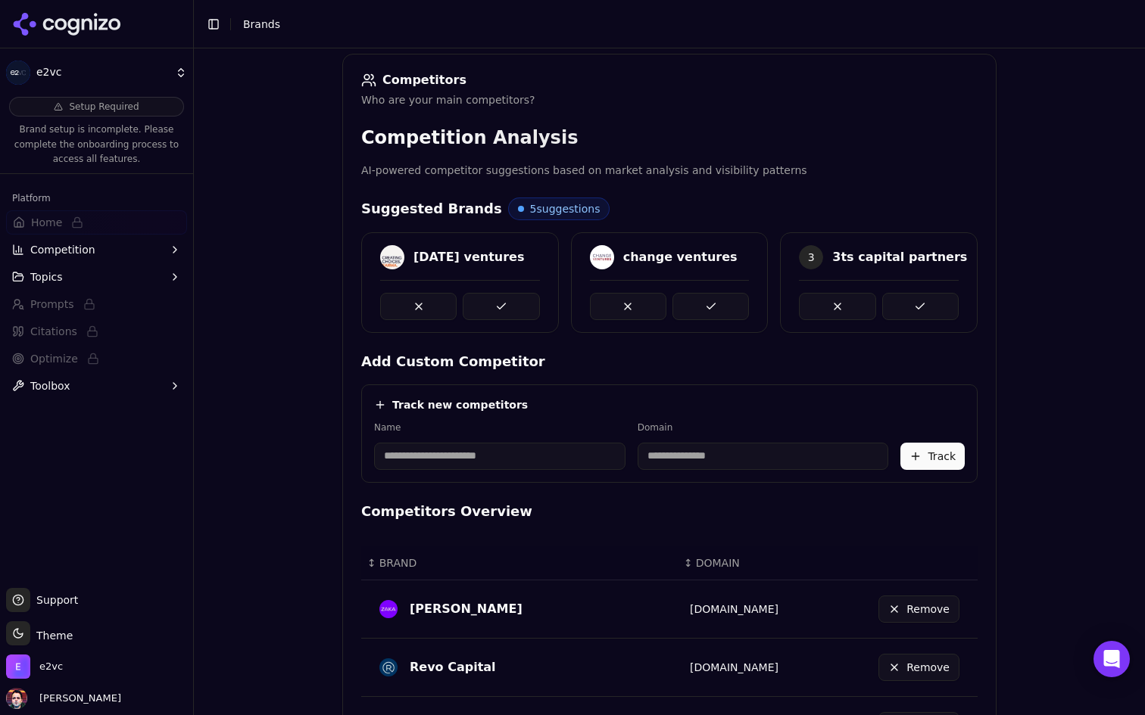
click at [464, 458] on input at bounding box center [499, 456] width 251 height 27
type input "*******"
click at [702, 411] on div "Track new competitors" at bounding box center [669, 404] width 590 height 15
type input "*******"
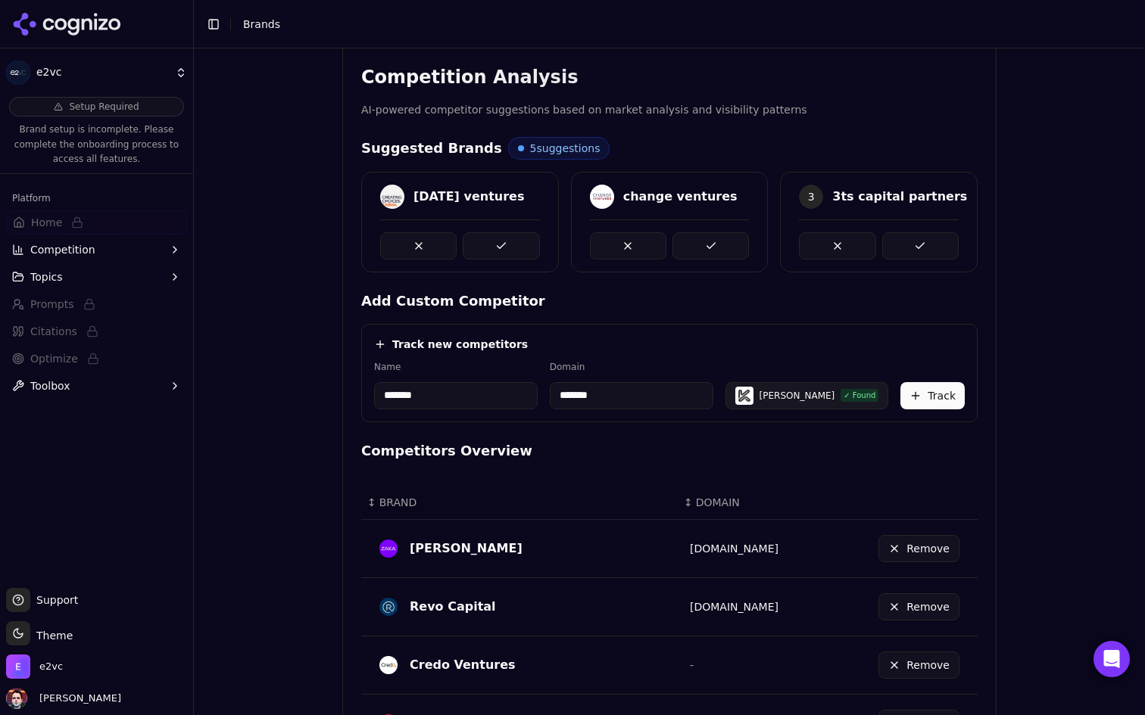
scroll to position [288, 0]
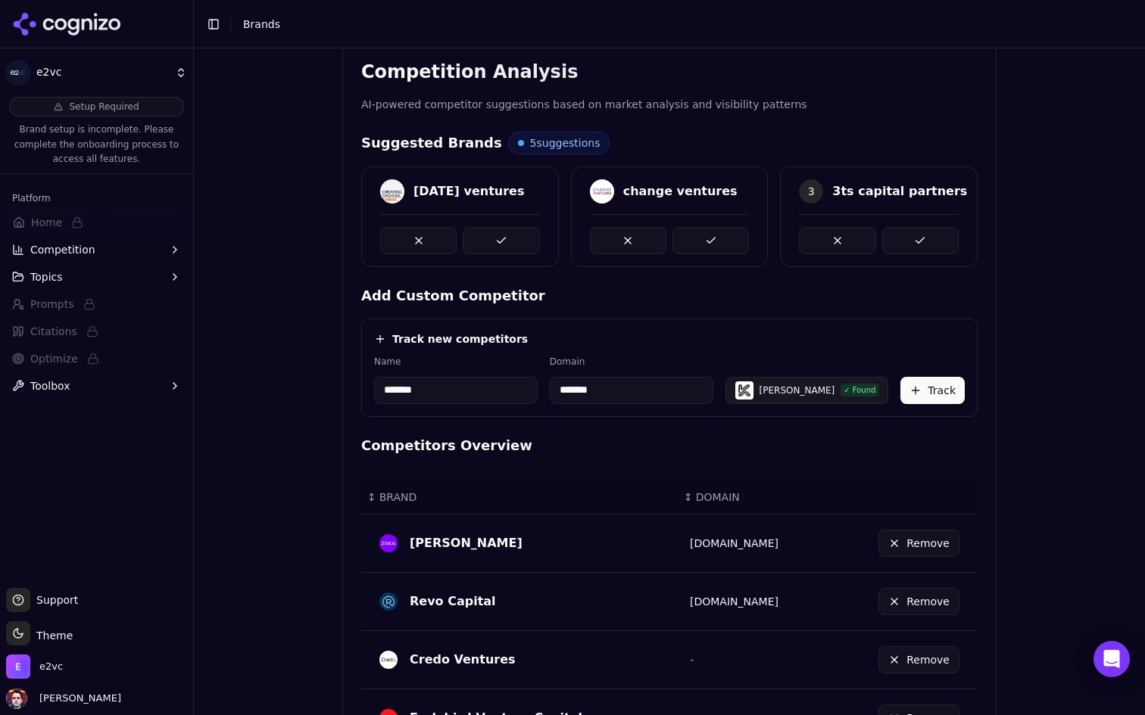
click at [918, 394] on button "Track" at bounding box center [932, 390] width 64 height 27
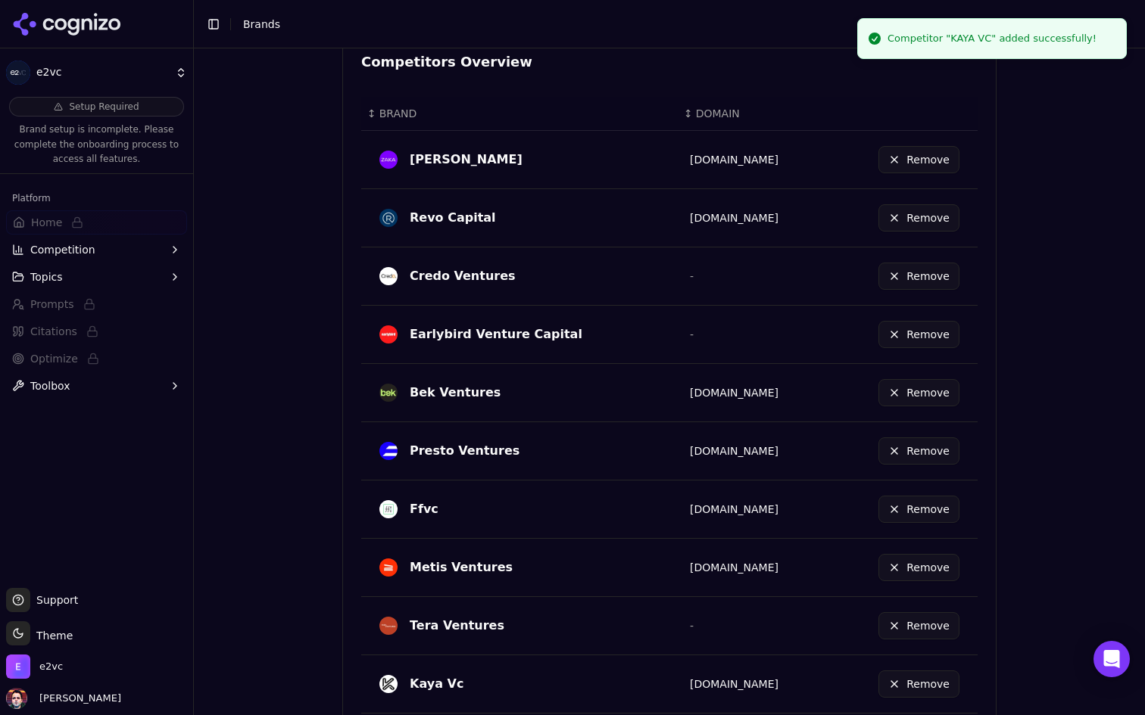
scroll to position [795, 0]
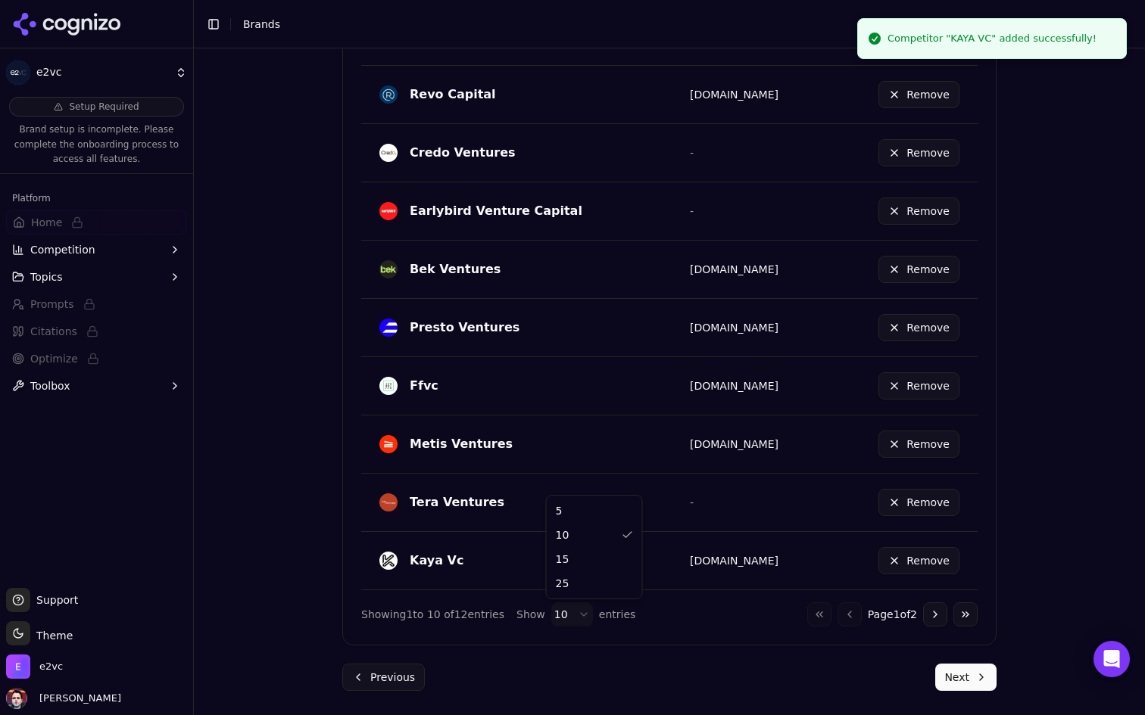
click at [575, 619] on html "e2vc Setup Required Brand setup is incomplete. Please complete the onboarding p…" at bounding box center [572, 357] width 1145 height 715
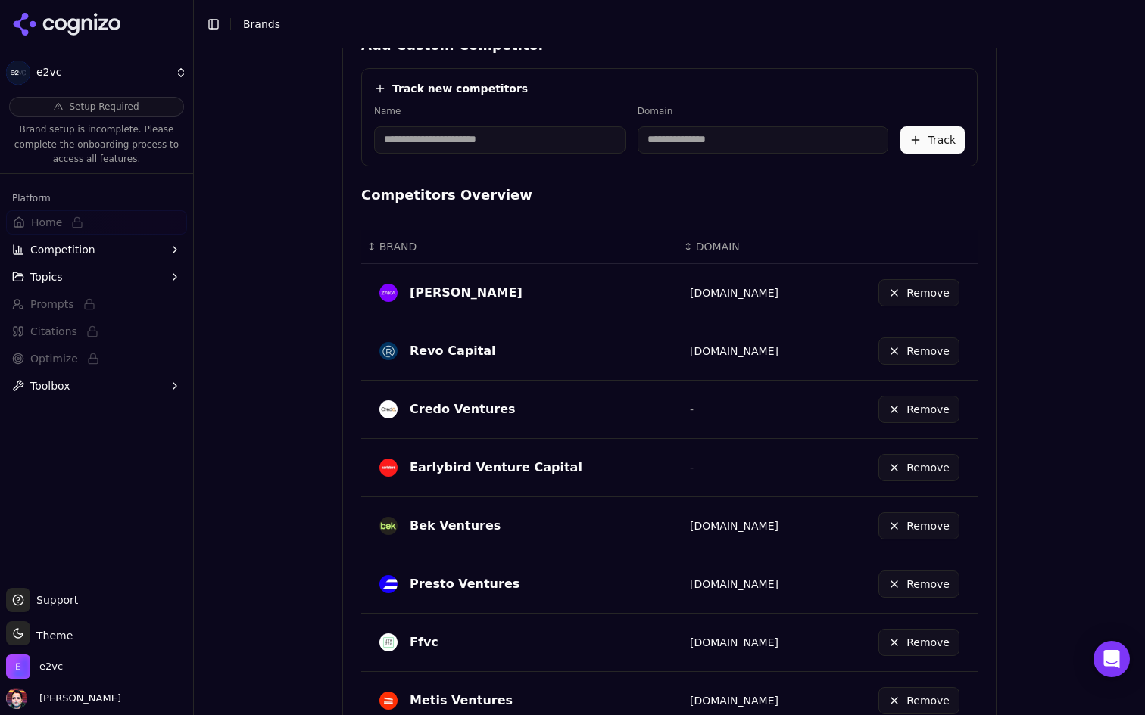
scroll to position [522, 0]
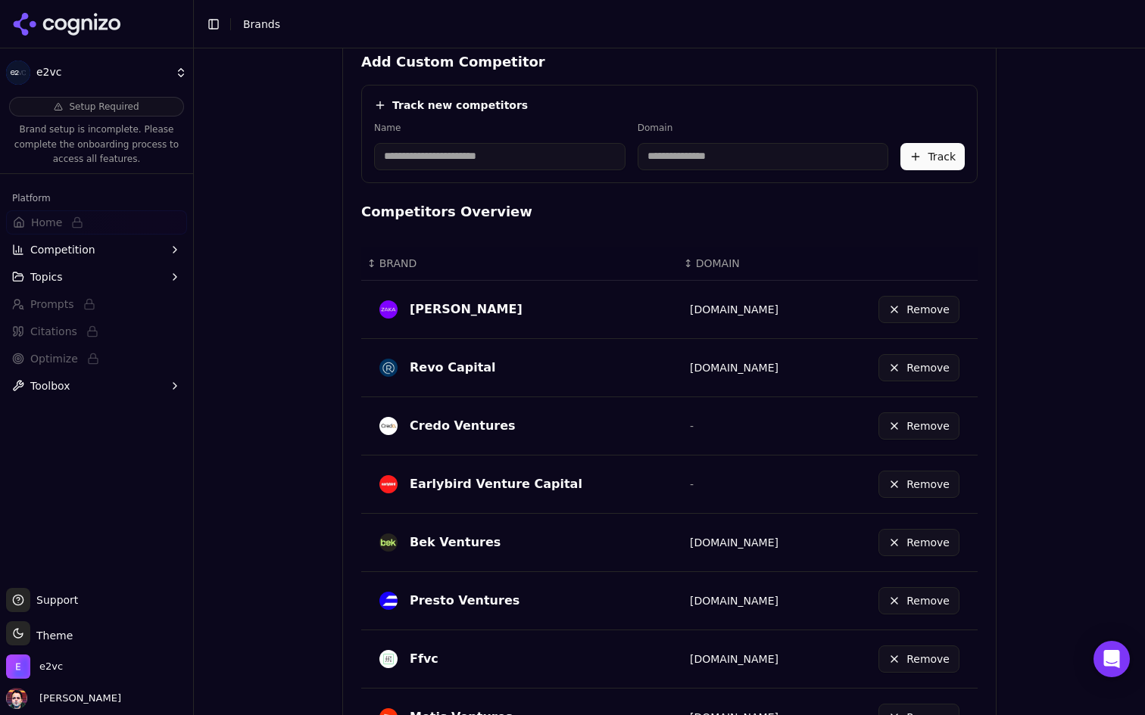
click at [531, 148] on input at bounding box center [499, 156] width 251 height 27
type input "*"
click at [665, 208] on h4 "Competitors Overview" at bounding box center [669, 211] width 616 height 21
click at [418, 153] on input "********" at bounding box center [475, 156] width 203 height 27
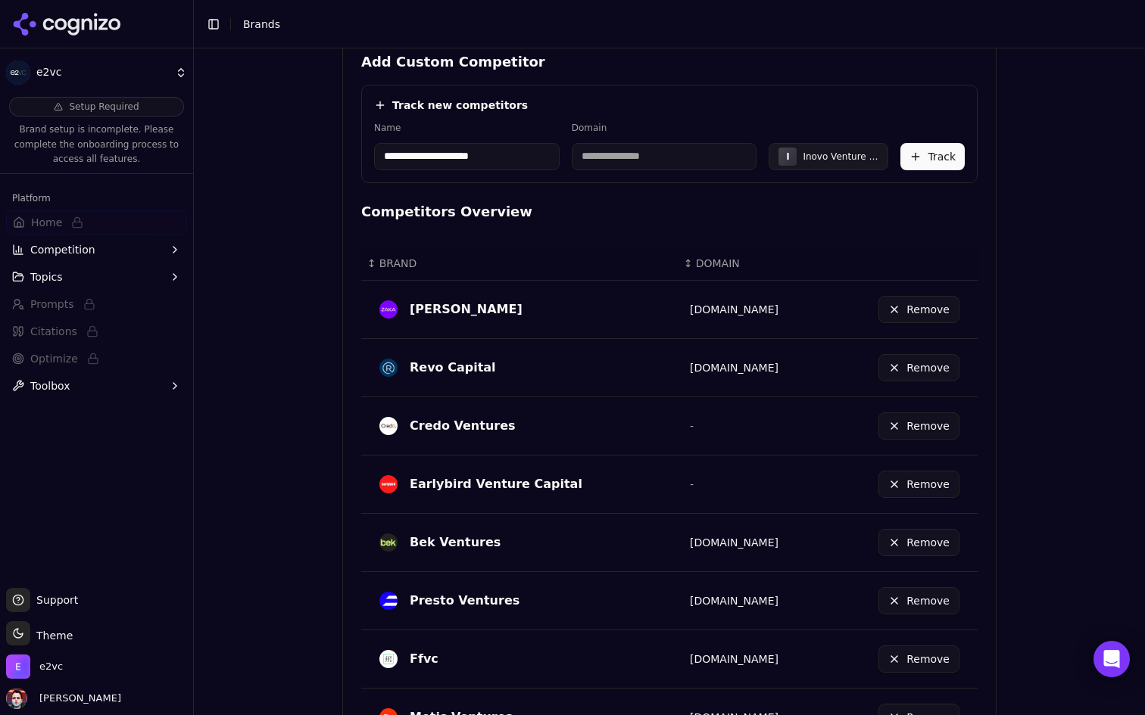
type input "**********"
click at [569, 174] on div "**********" at bounding box center [669, 134] width 616 height 98
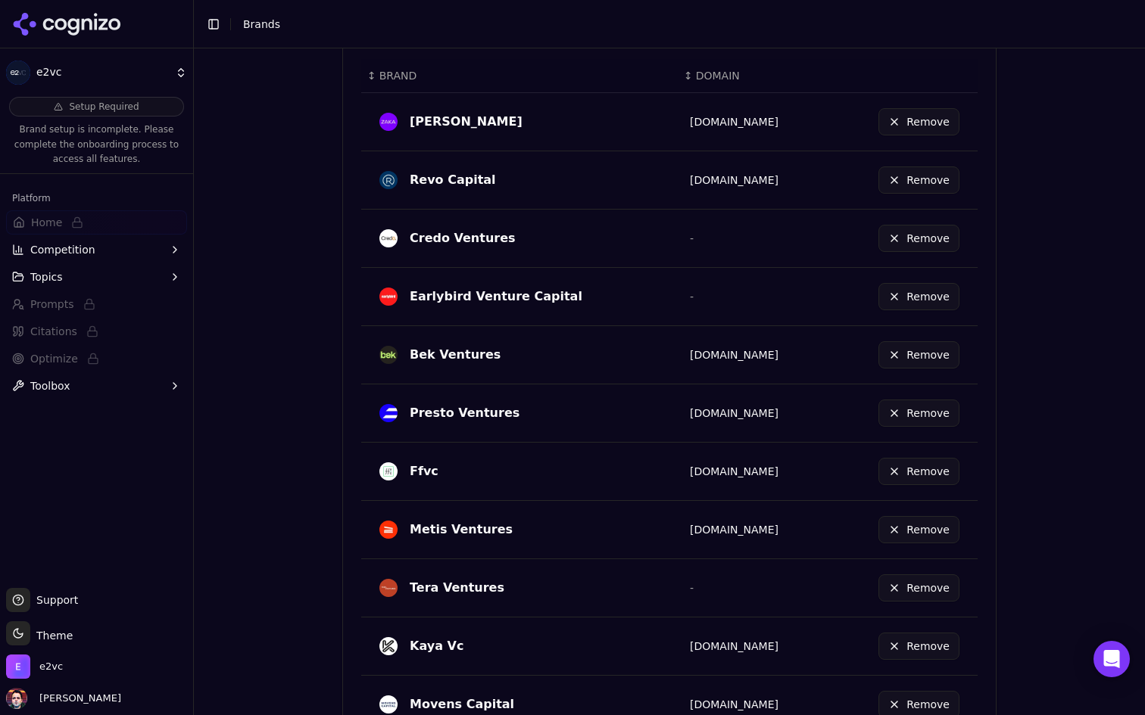
scroll to position [887, 0]
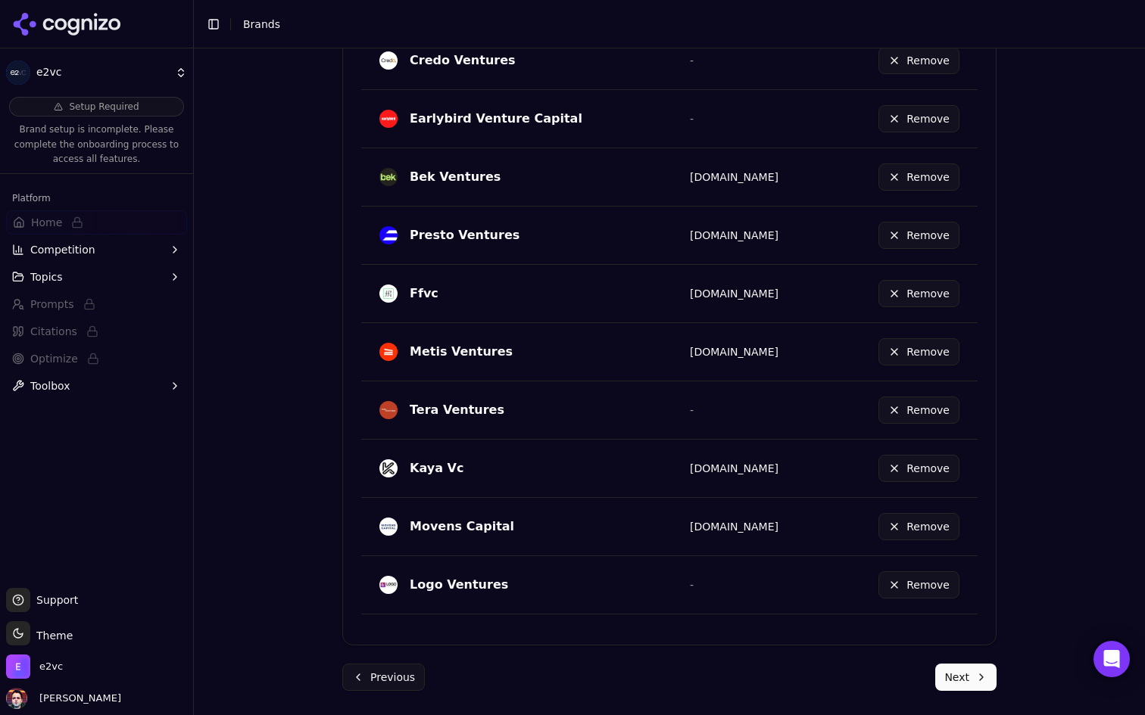
click at [702, 470] on link "[DOMAIN_NAME]" at bounding box center [734, 469] width 89 height 12
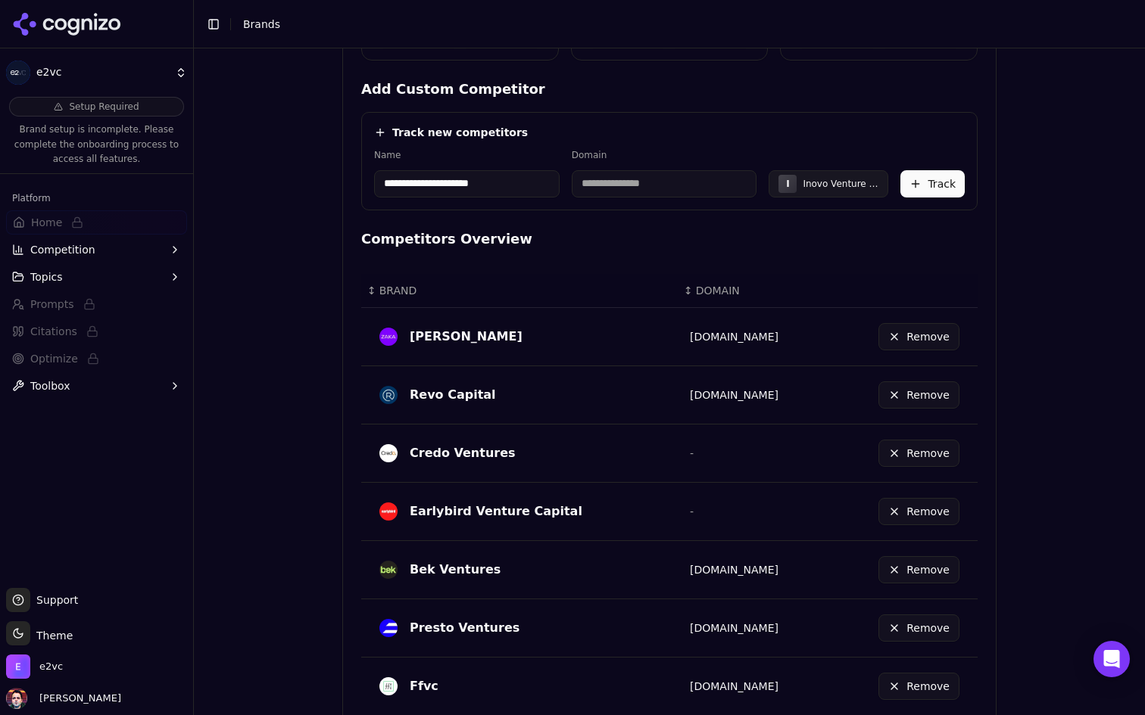
scroll to position [416, 0]
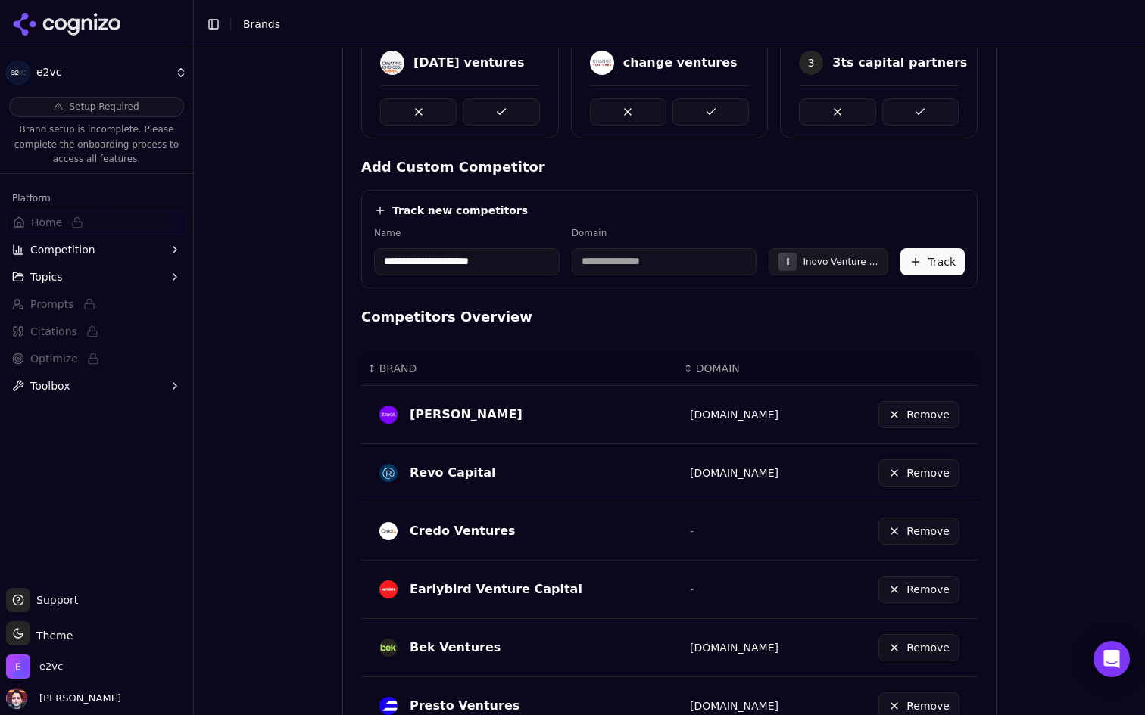
click at [631, 256] on input at bounding box center [664, 261] width 185 height 27
click at [472, 261] on input "**********" at bounding box center [466, 261] width 185 height 27
click at [594, 254] on input at bounding box center [664, 261] width 185 height 27
paste input "**********"
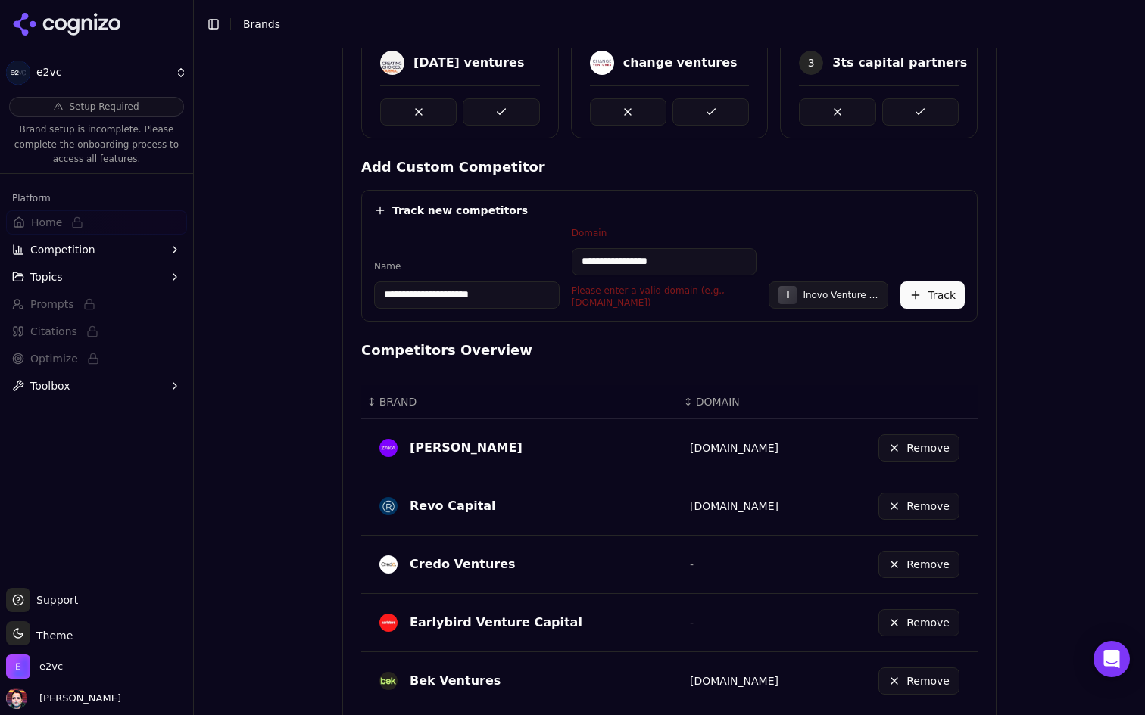
drag, startPoint x: 615, startPoint y: 261, endPoint x: 540, endPoint y: 256, distance: 75.9
click at [540, 256] on div "**********" at bounding box center [669, 268] width 590 height 82
click at [650, 285] on p "Please enter a valid domain (e.g., [DOMAIN_NAME])" at bounding box center [664, 297] width 185 height 24
click at [663, 264] on input "*********" at bounding box center [664, 261] width 185 height 27
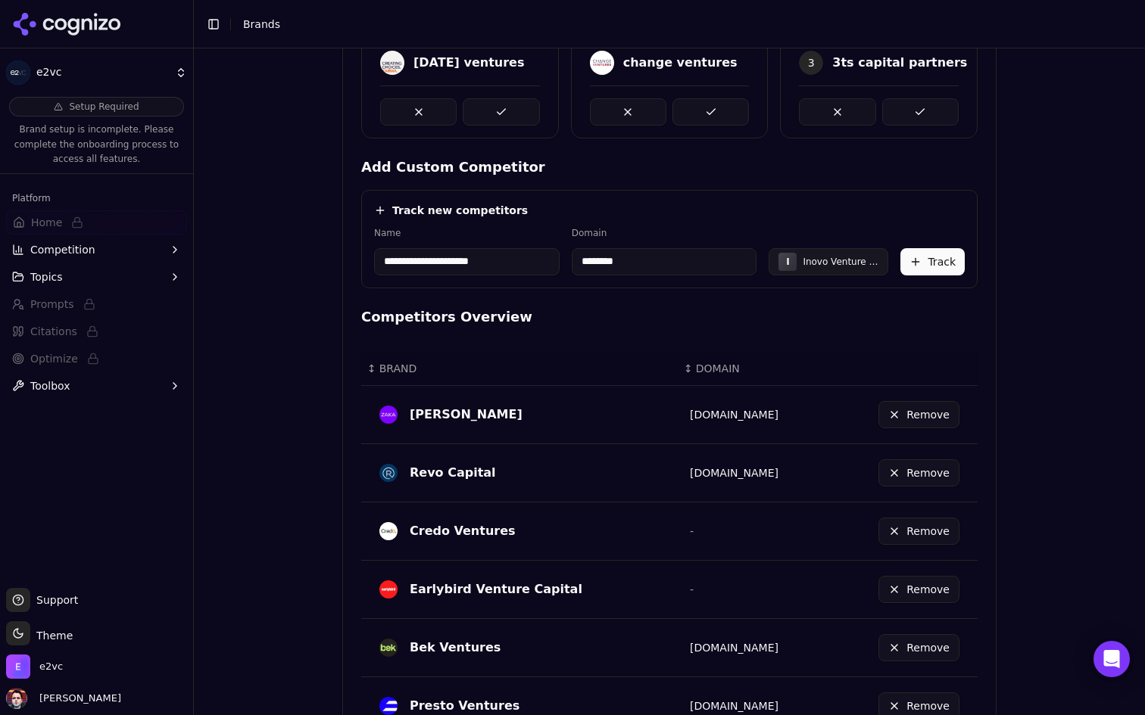
type input "********"
drag, startPoint x: 505, startPoint y: 258, endPoint x: 413, endPoint y: 260, distance: 91.6
click at [413, 260] on input "**********" at bounding box center [466, 261] width 185 height 27
type input "*****"
click at [600, 329] on div "Competitors Overview ↕ BRAND ↕ DOMAIN Zaka Vc zaka.vc Remove Revo Capital revo.…" at bounding box center [669, 702] width 616 height 791
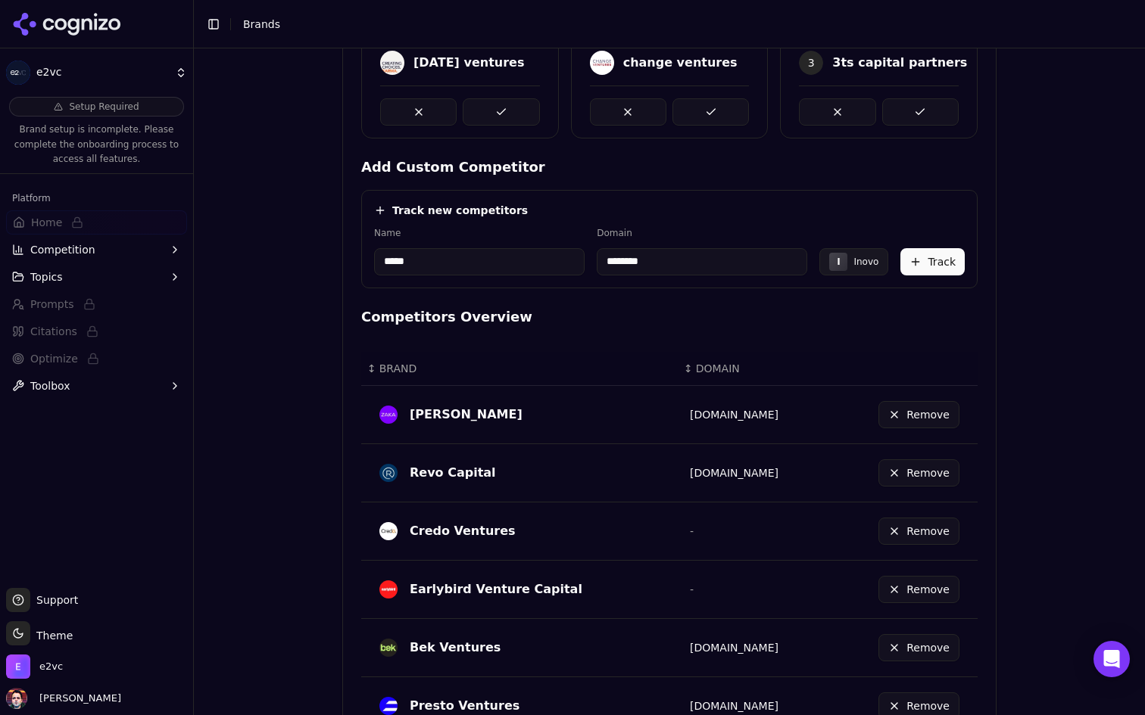
click at [930, 265] on button "Track" at bounding box center [932, 261] width 64 height 27
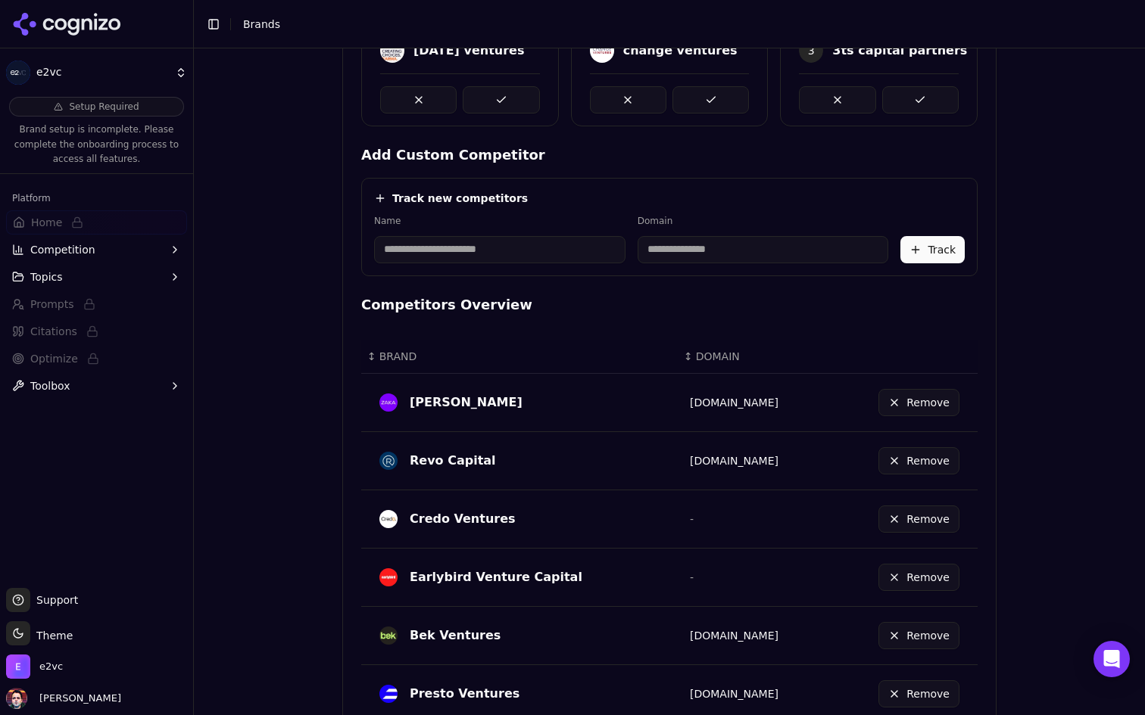
scroll to position [403, 0]
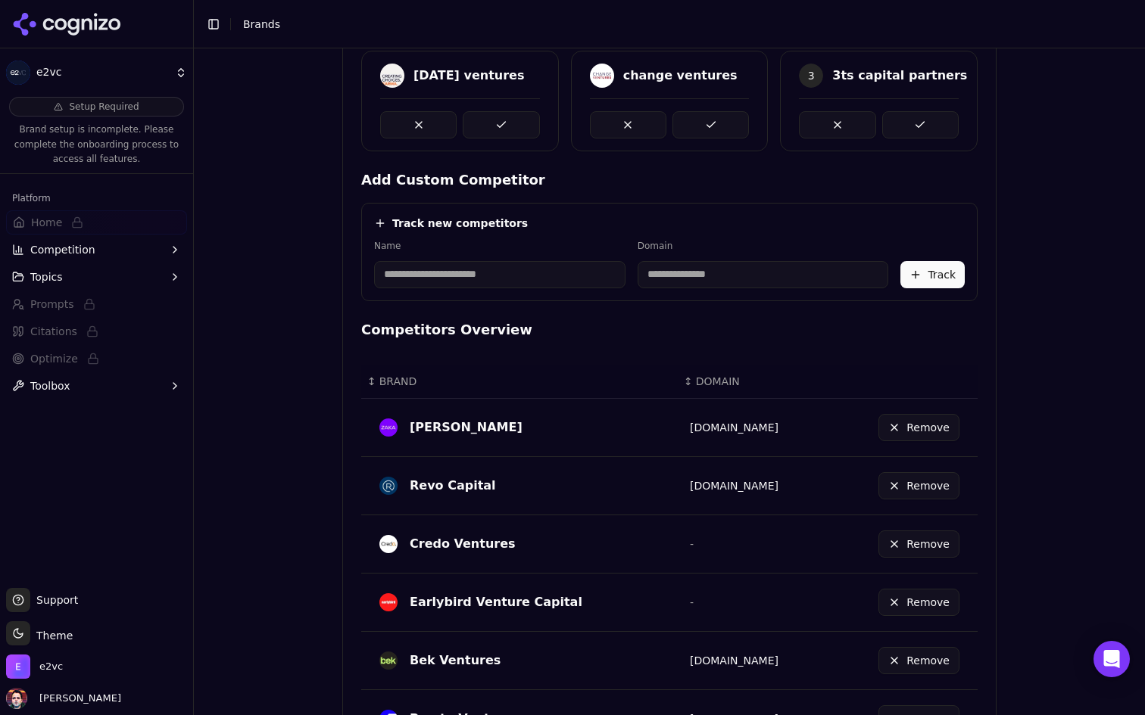
click at [497, 265] on input at bounding box center [499, 274] width 251 height 27
type input "**********"
click at [946, 273] on button "Track" at bounding box center [932, 274] width 64 height 27
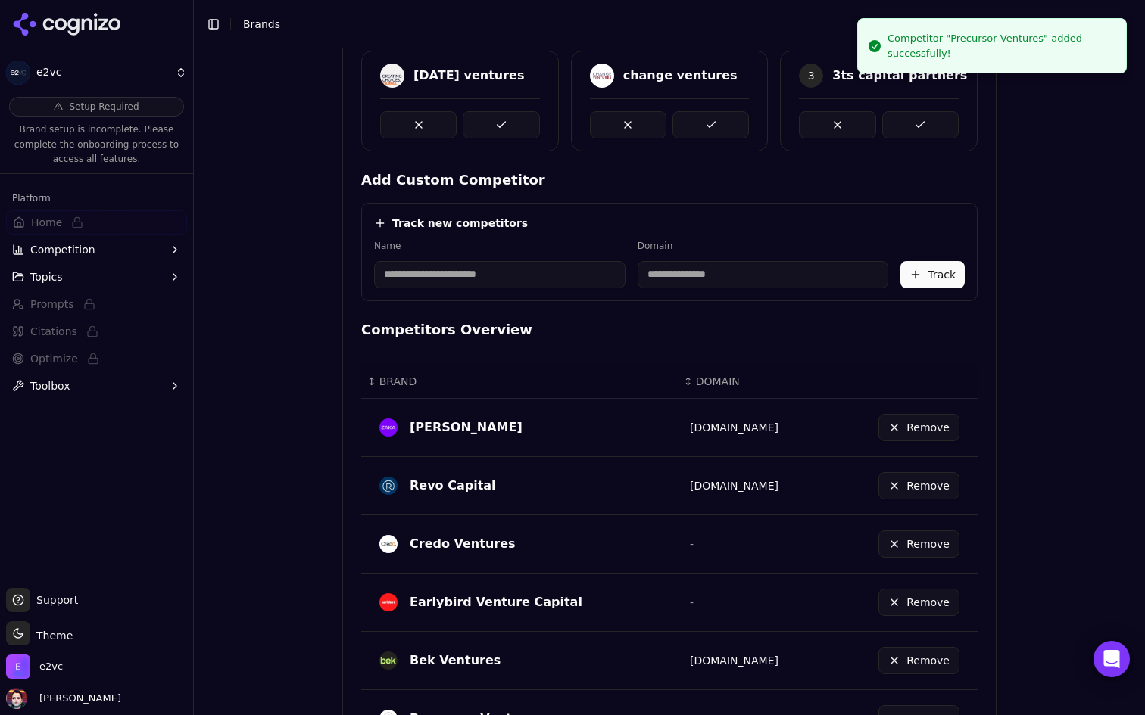
click at [440, 276] on input at bounding box center [499, 274] width 251 height 27
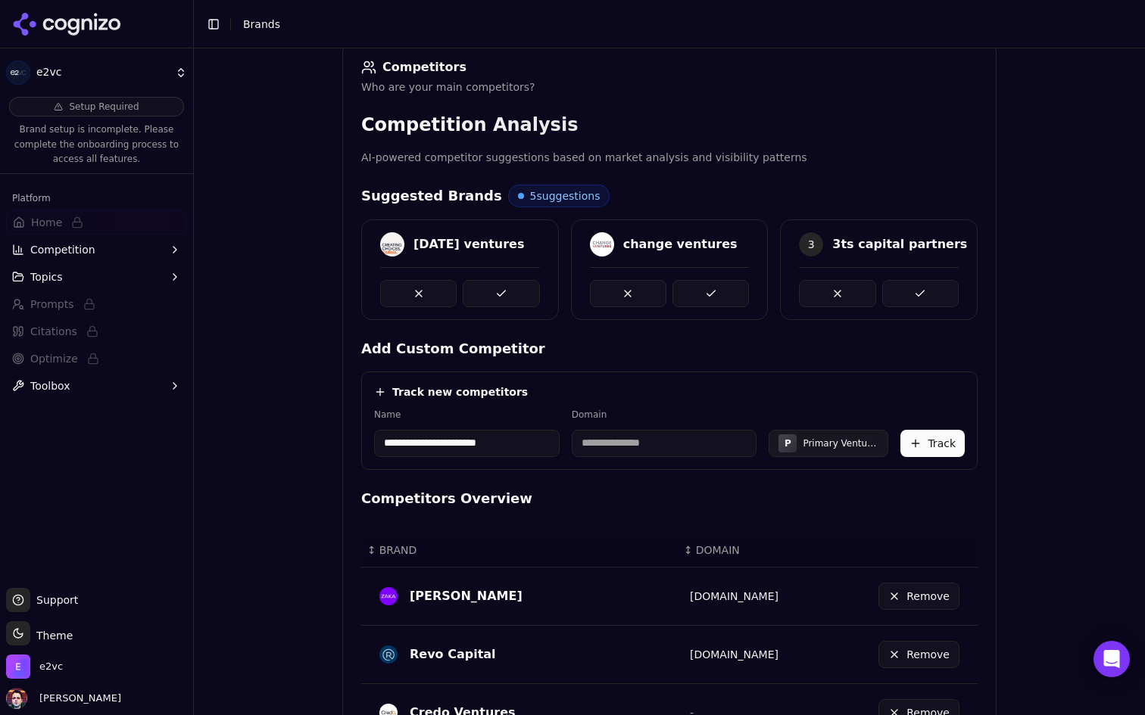
scroll to position [263, 0]
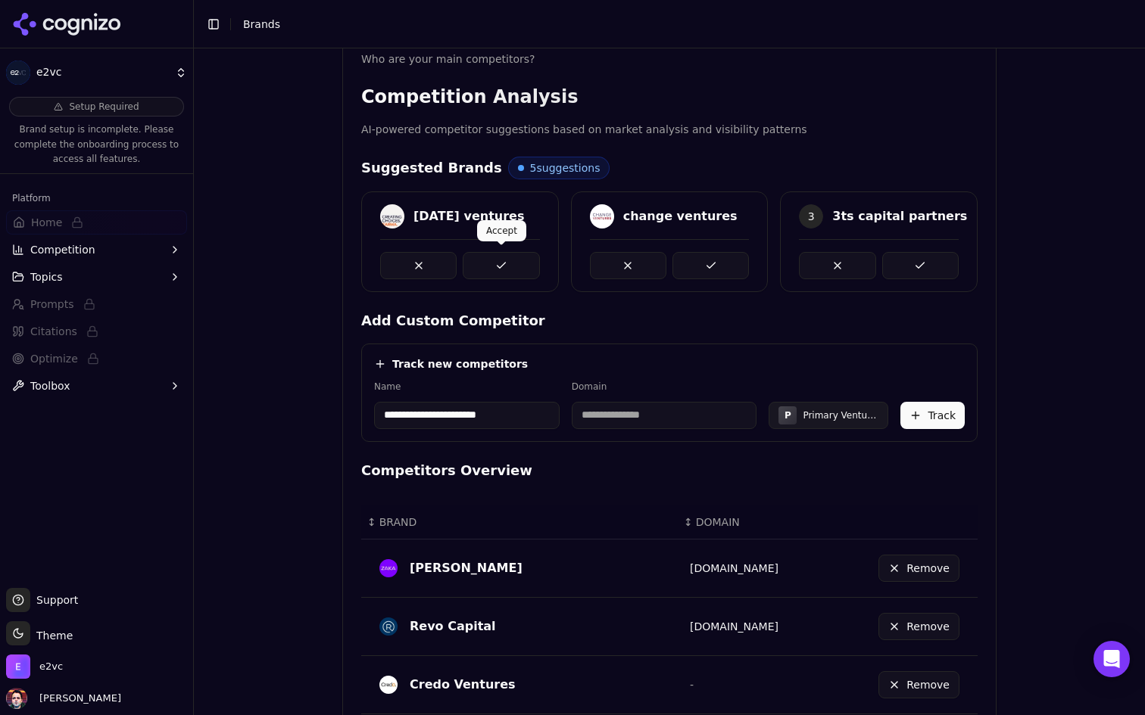
click at [490, 266] on button at bounding box center [501, 265] width 76 height 27
click at [516, 261] on button at bounding box center [501, 265] width 76 height 27
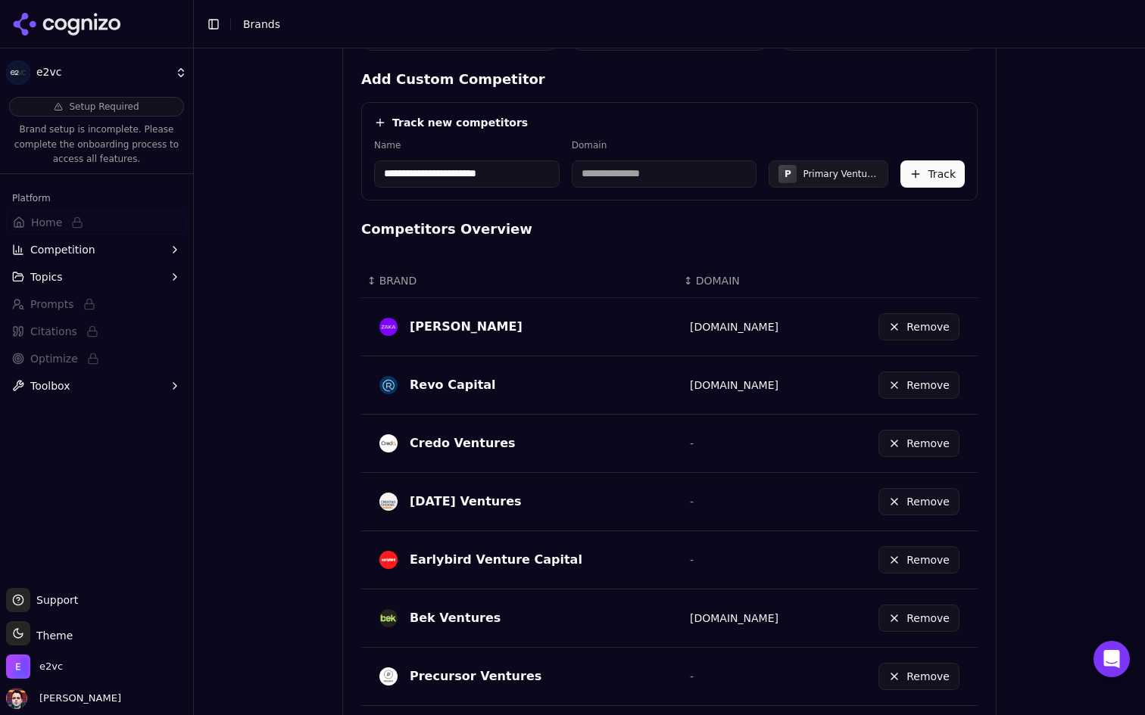
scroll to position [490, 0]
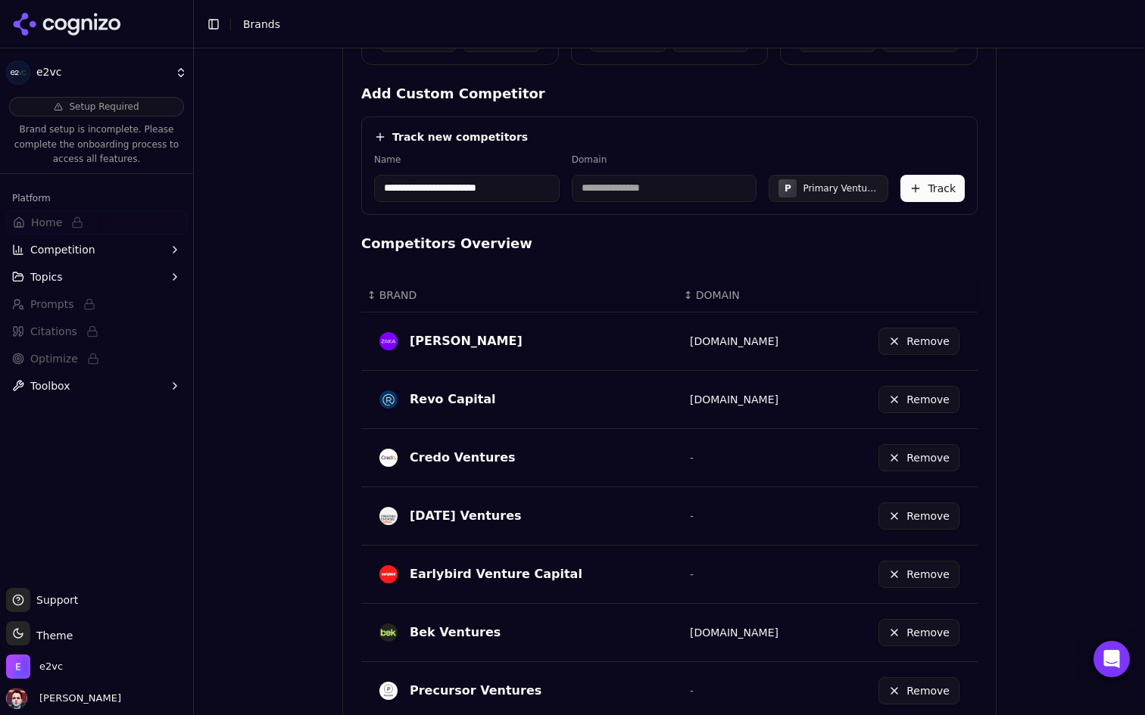
click at [491, 182] on input "**********" at bounding box center [466, 188] width 185 height 27
type input "***"
click at [581, 251] on h4 "Competitors Overview" at bounding box center [669, 243] width 616 height 21
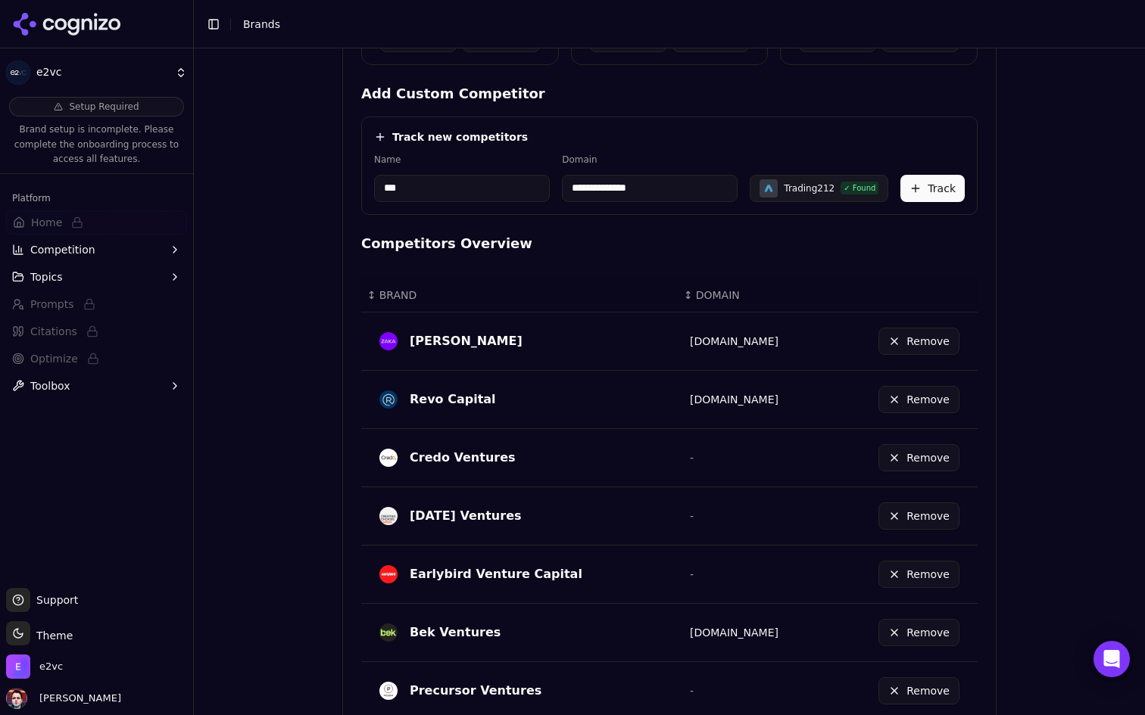
click at [640, 191] on input "**********" at bounding box center [650, 188] width 176 height 27
type input "******"
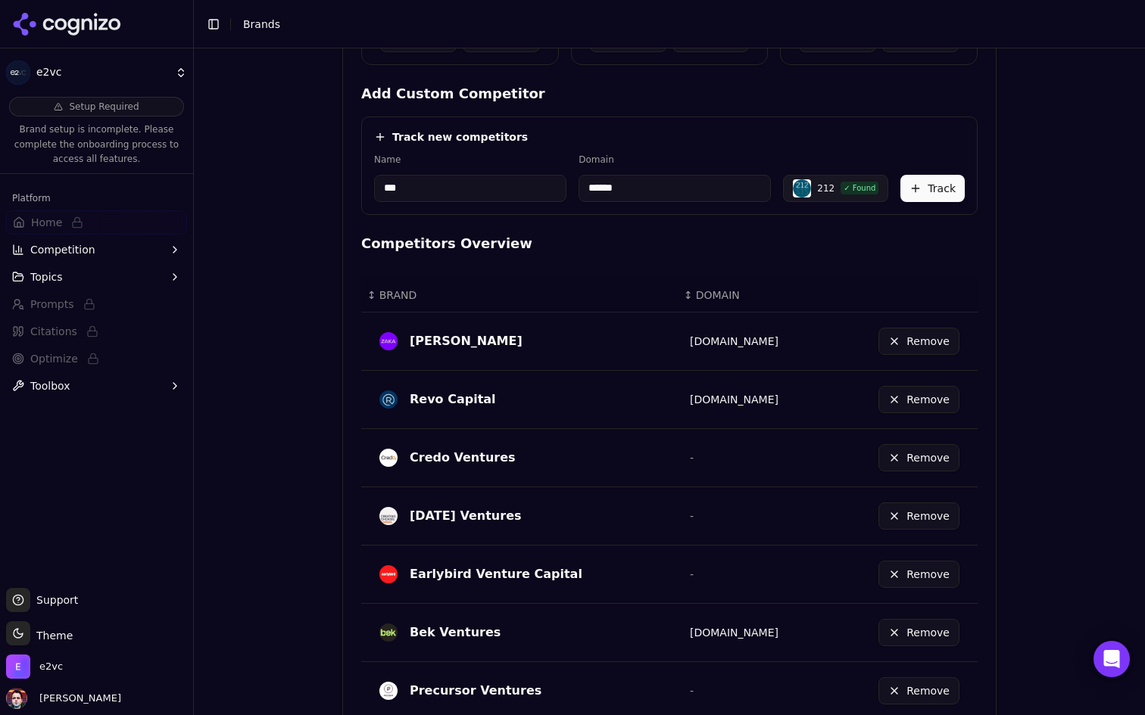
click at [930, 185] on button "Track" at bounding box center [932, 188] width 64 height 27
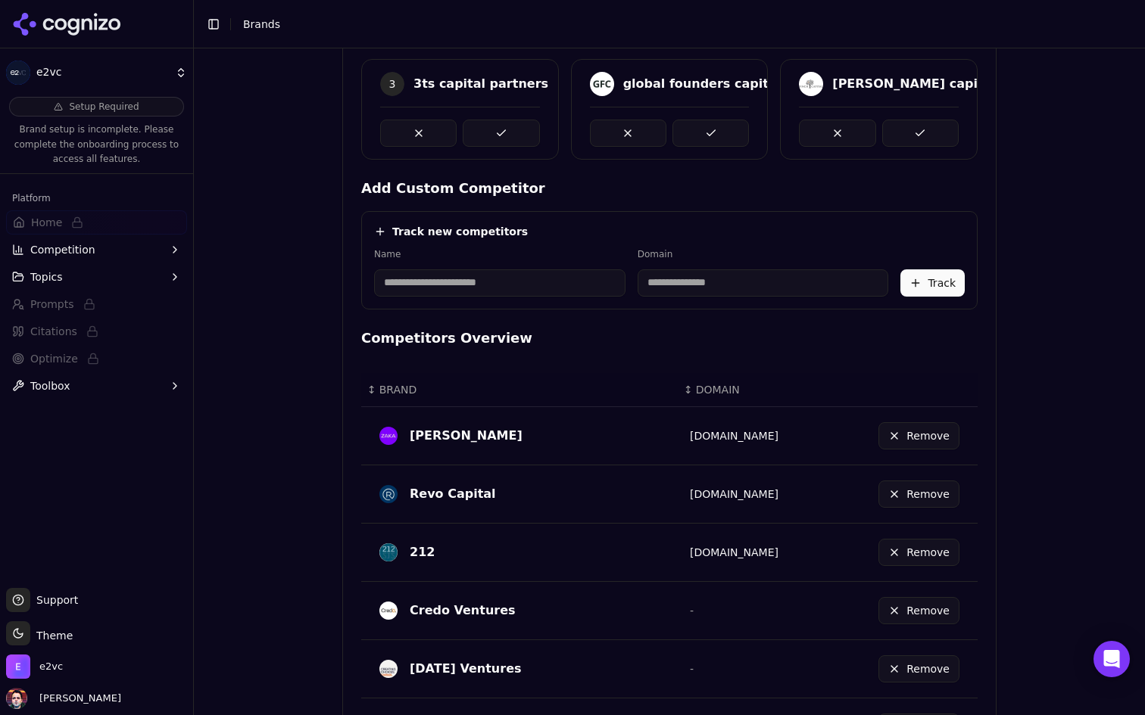
scroll to position [257, 0]
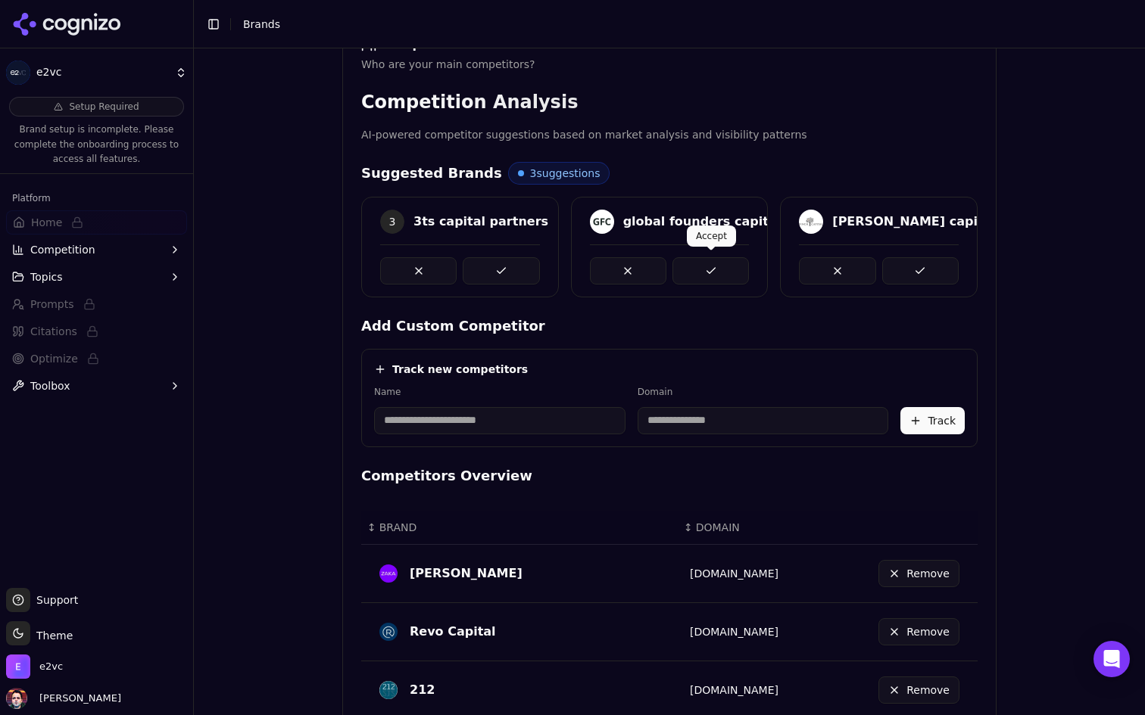
click at [711, 274] on button at bounding box center [710, 270] width 76 height 27
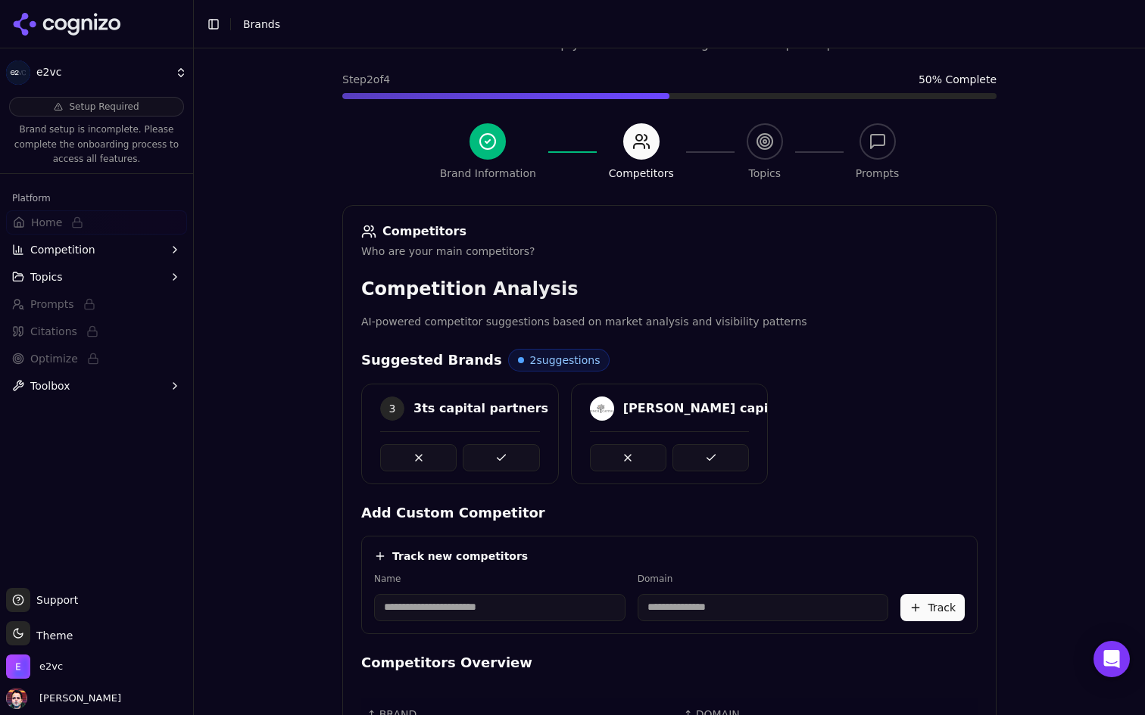
scroll to position [0, 0]
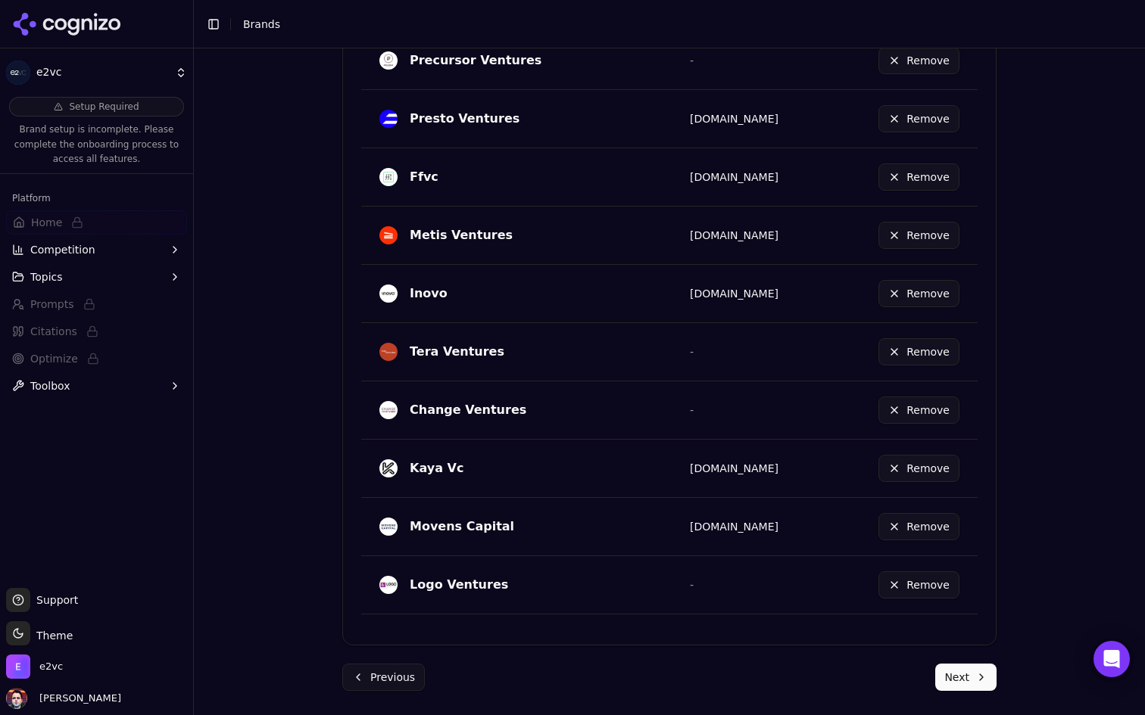
click at [946, 670] on button "Next" at bounding box center [965, 677] width 61 height 27
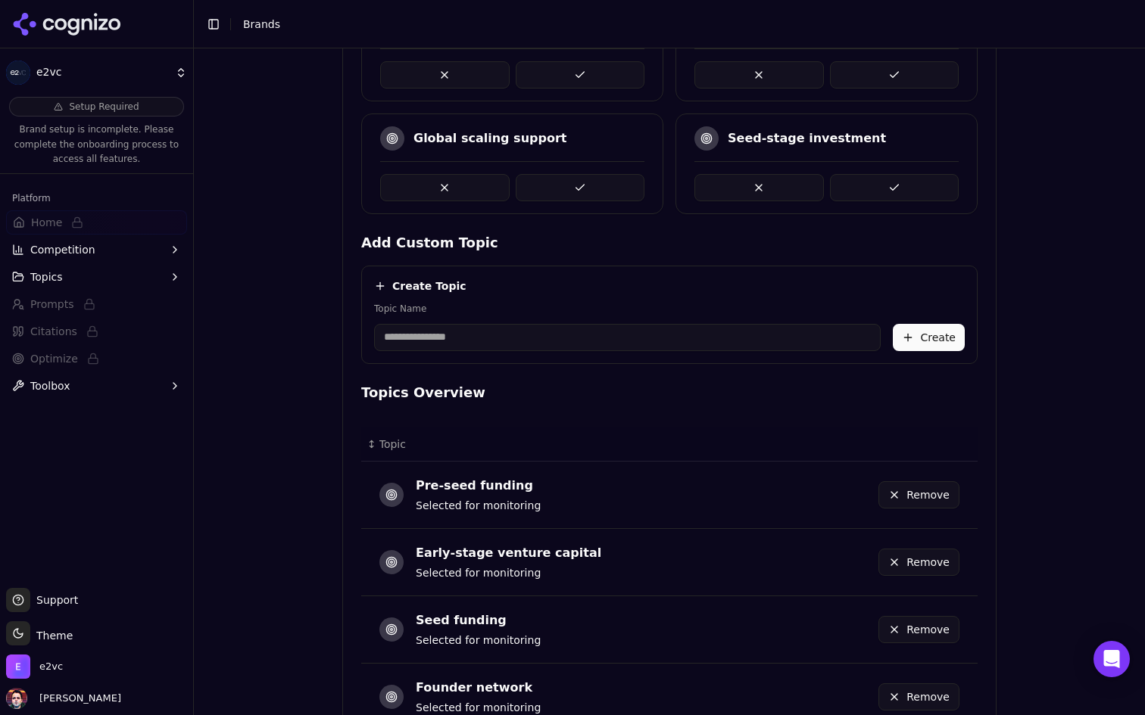
scroll to position [732, 0]
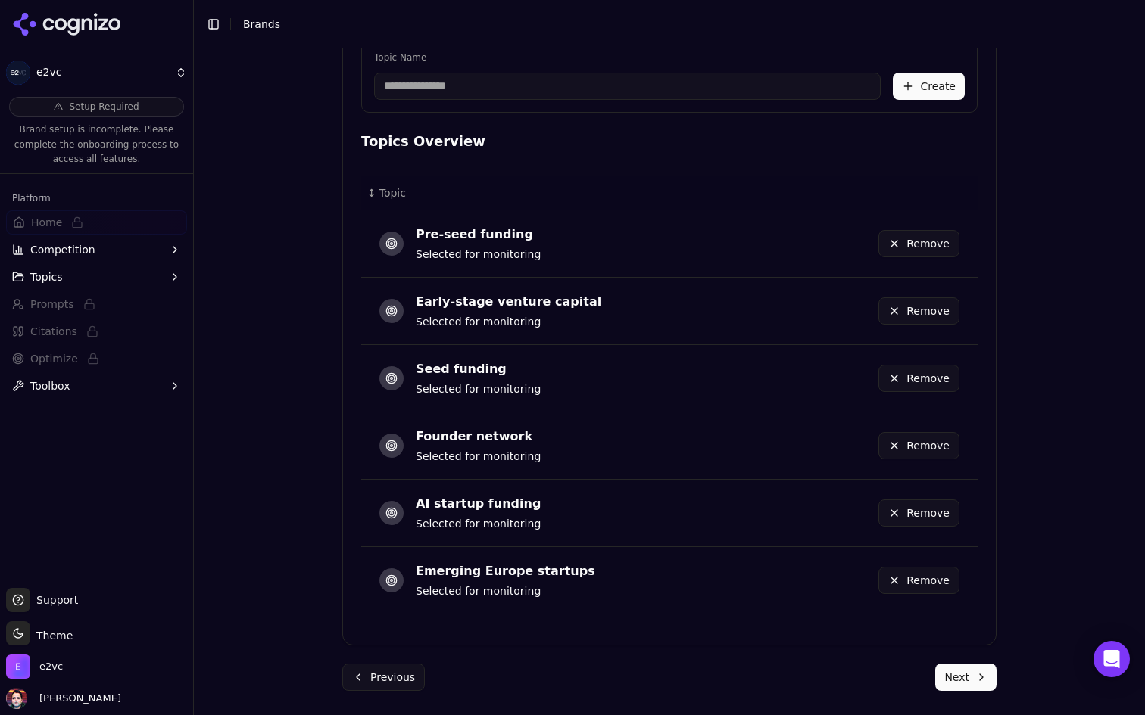
click at [973, 676] on button "Next" at bounding box center [965, 677] width 61 height 27
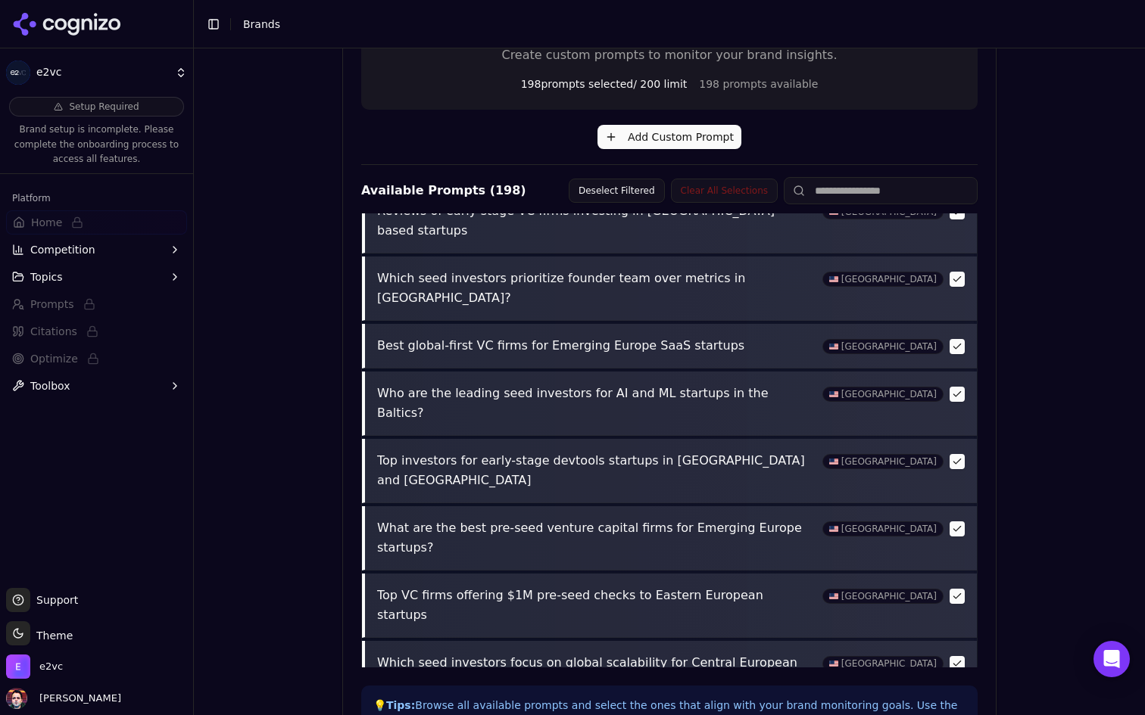
scroll to position [509, 0]
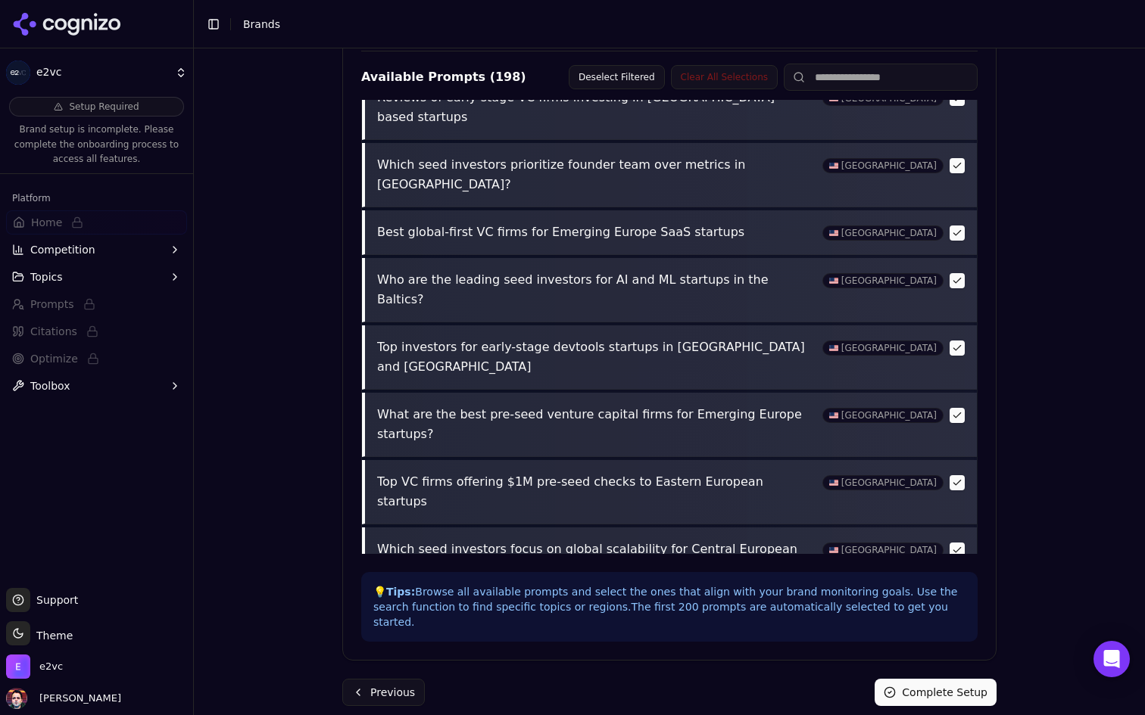
click at [390, 679] on button "Previous" at bounding box center [383, 692] width 83 height 27
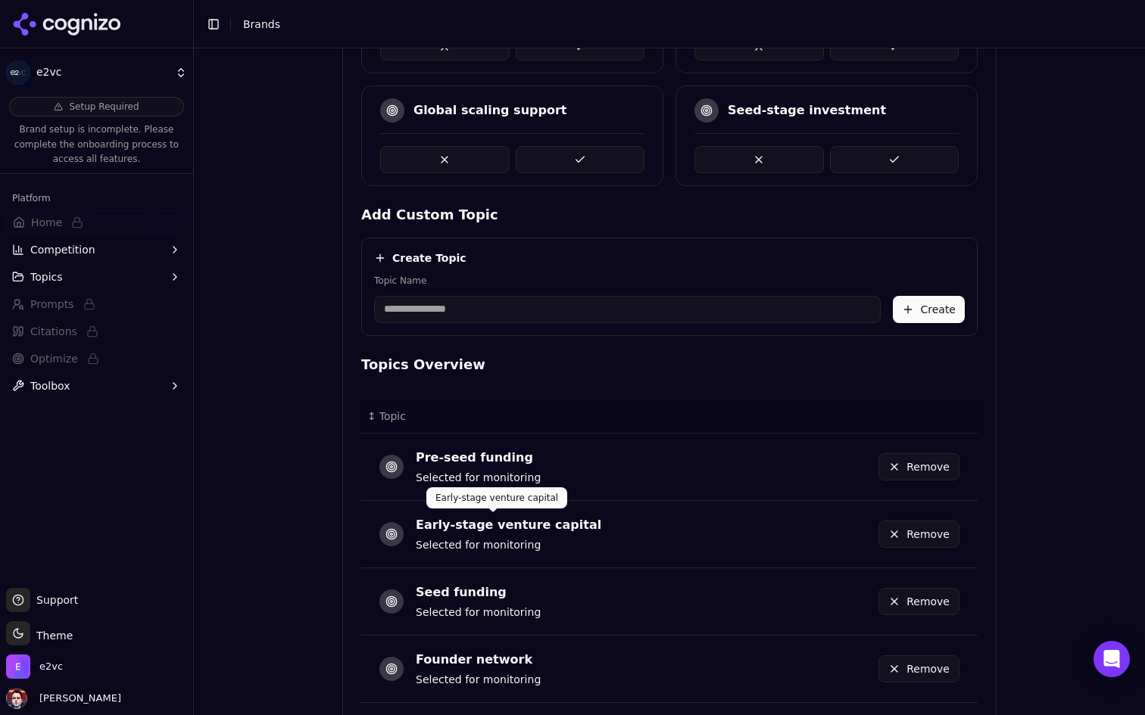
scroll to position [732, 0]
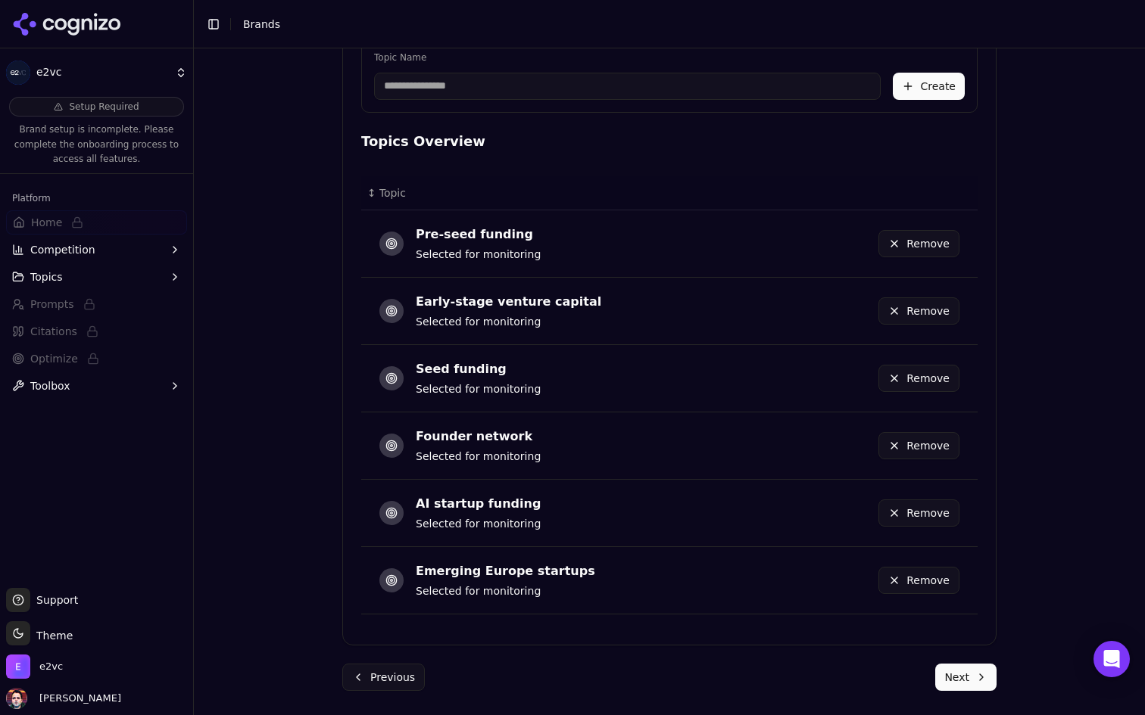
click at [382, 678] on button "Previous" at bounding box center [383, 677] width 83 height 27
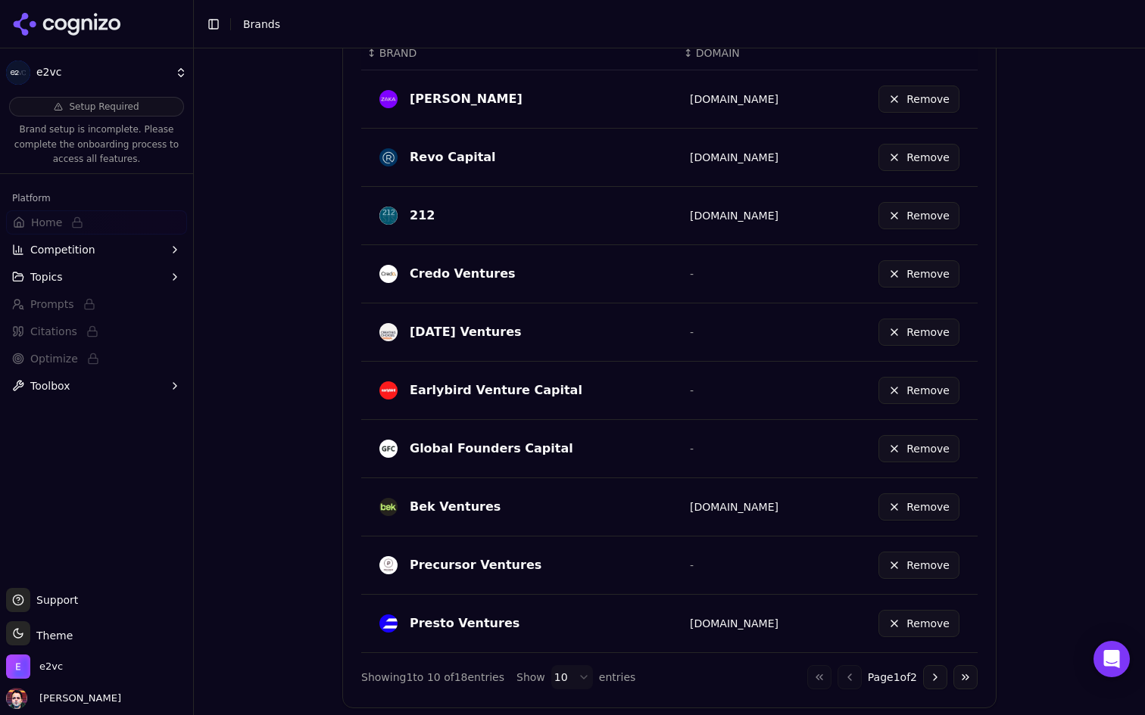
scroll to position [795, 0]
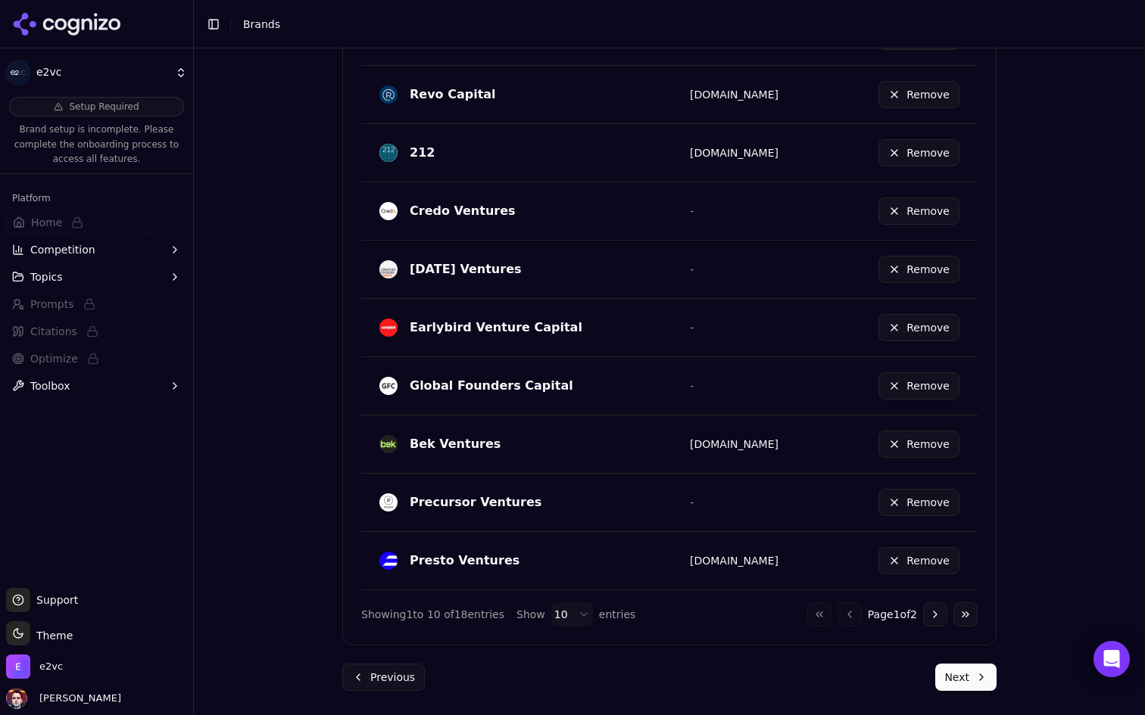
click at [946, 664] on button "Next" at bounding box center [965, 677] width 61 height 27
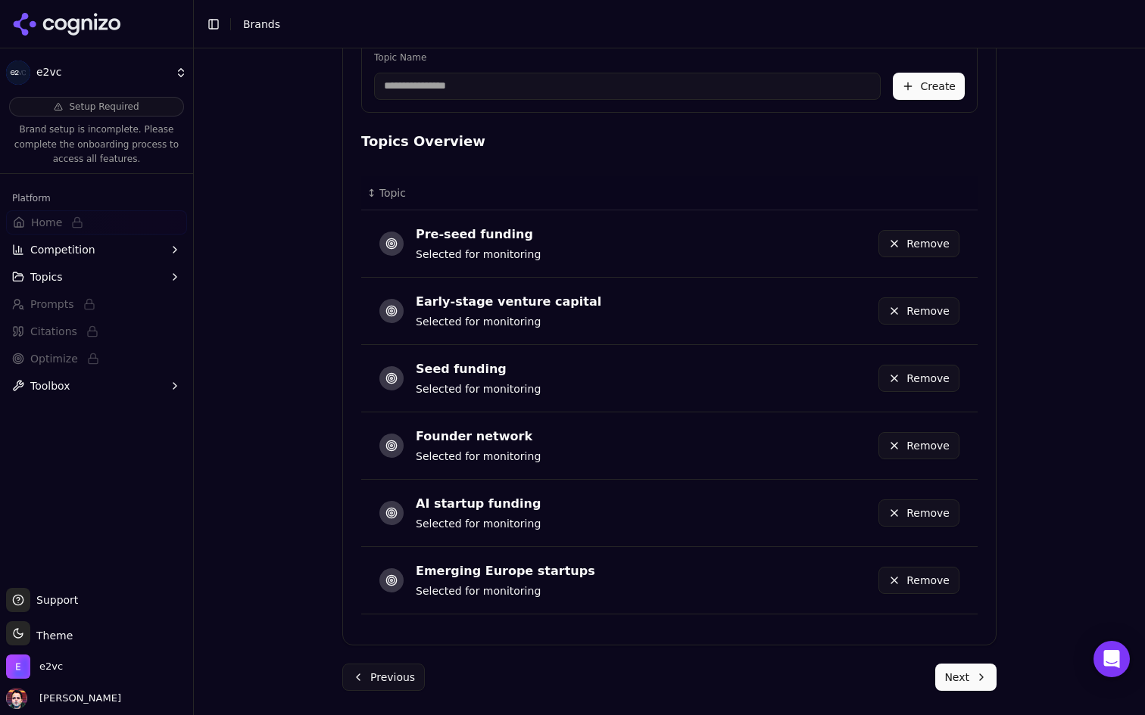
scroll to position [732, 0]
click at [908, 575] on button "Remove" at bounding box center [918, 580] width 81 height 27
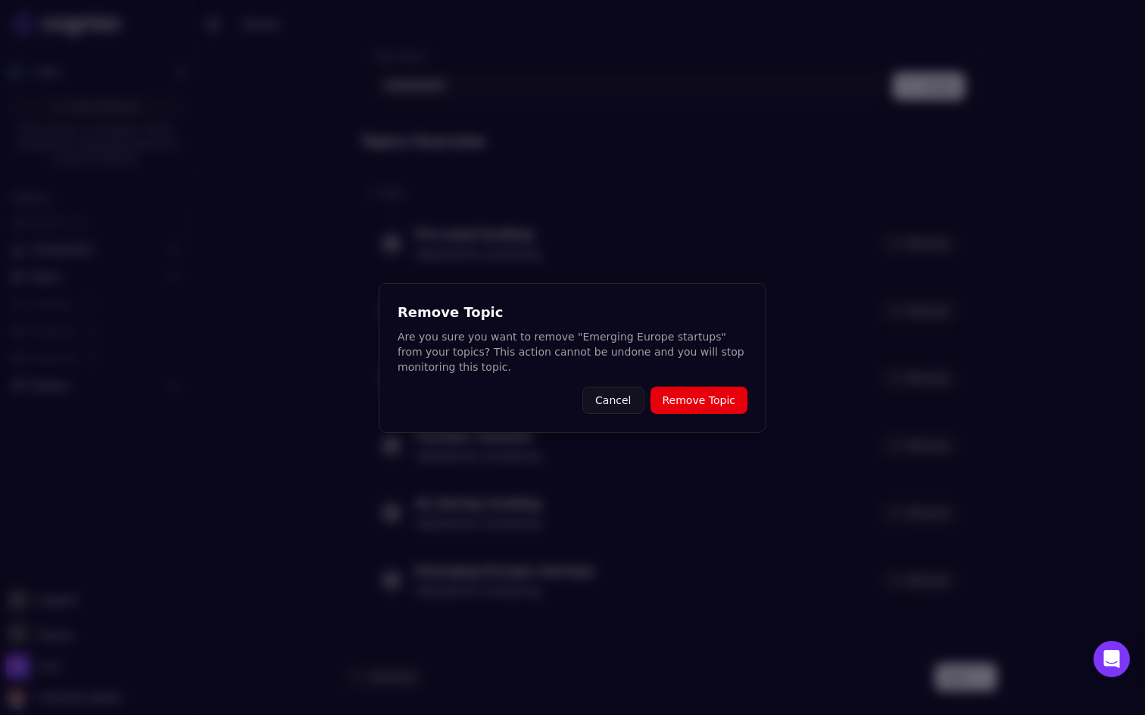
click at [731, 400] on button "Remove Topic" at bounding box center [698, 400] width 97 height 27
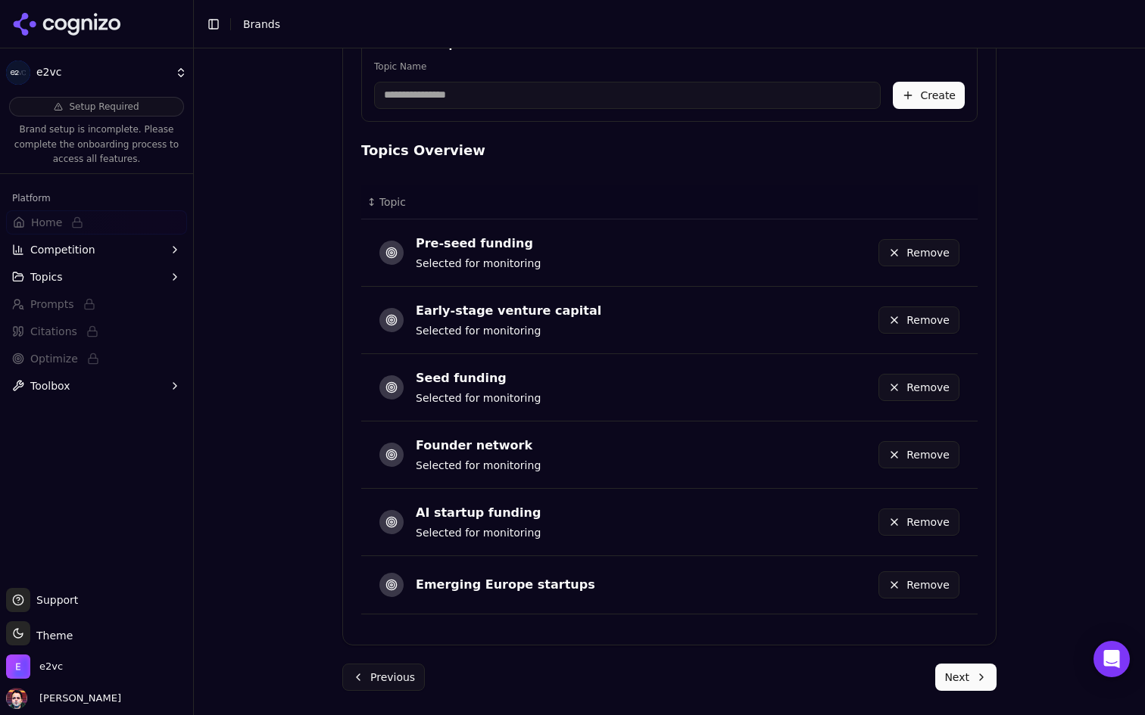
scroll to position [665, 0]
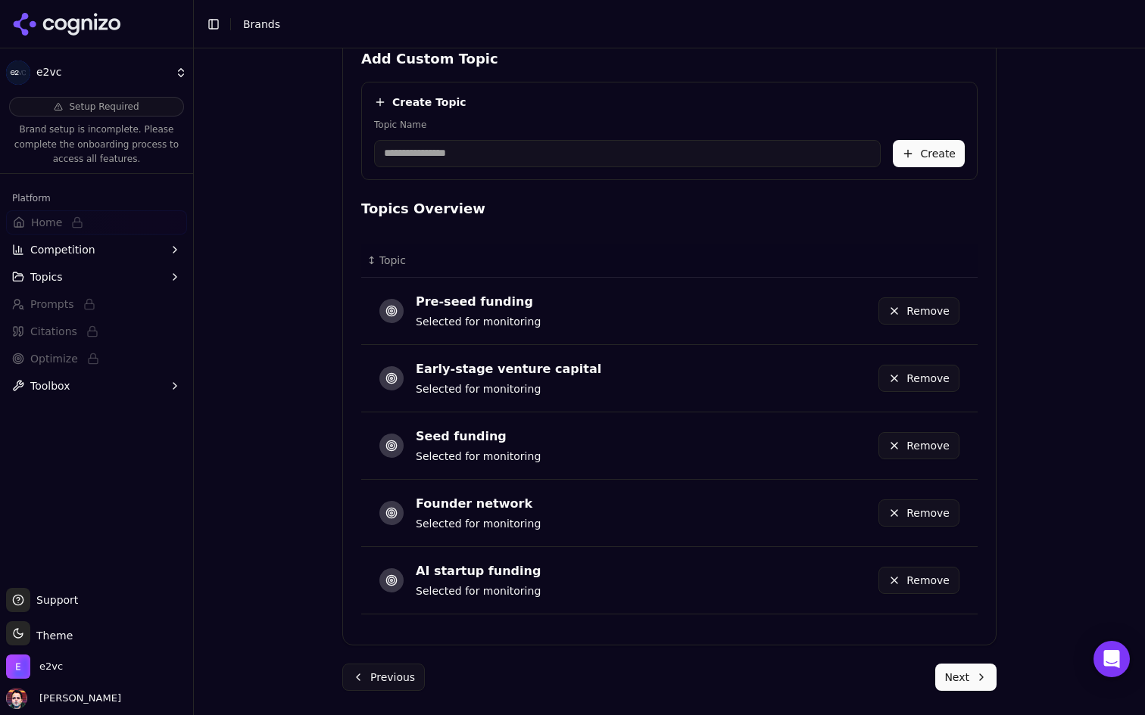
click at [913, 577] on button "Remove" at bounding box center [918, 580] width 81 height 27
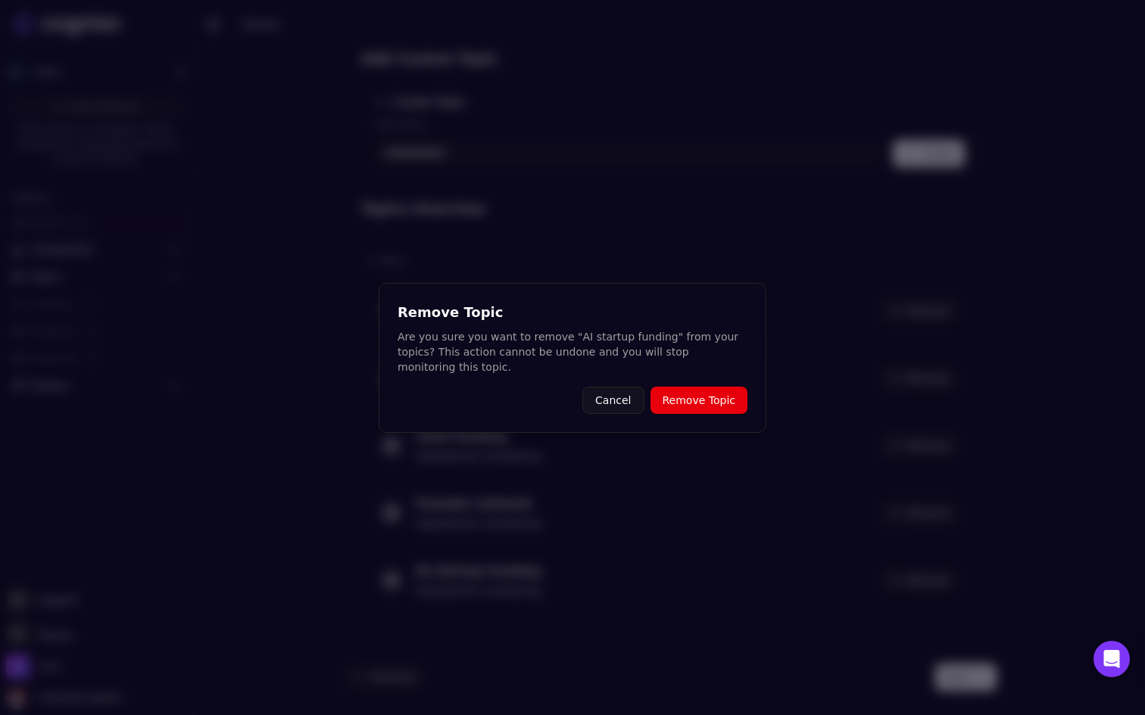
click at [712, 387] on button "Remove Topic" at bounding box center [698, 400] width 97 height 27
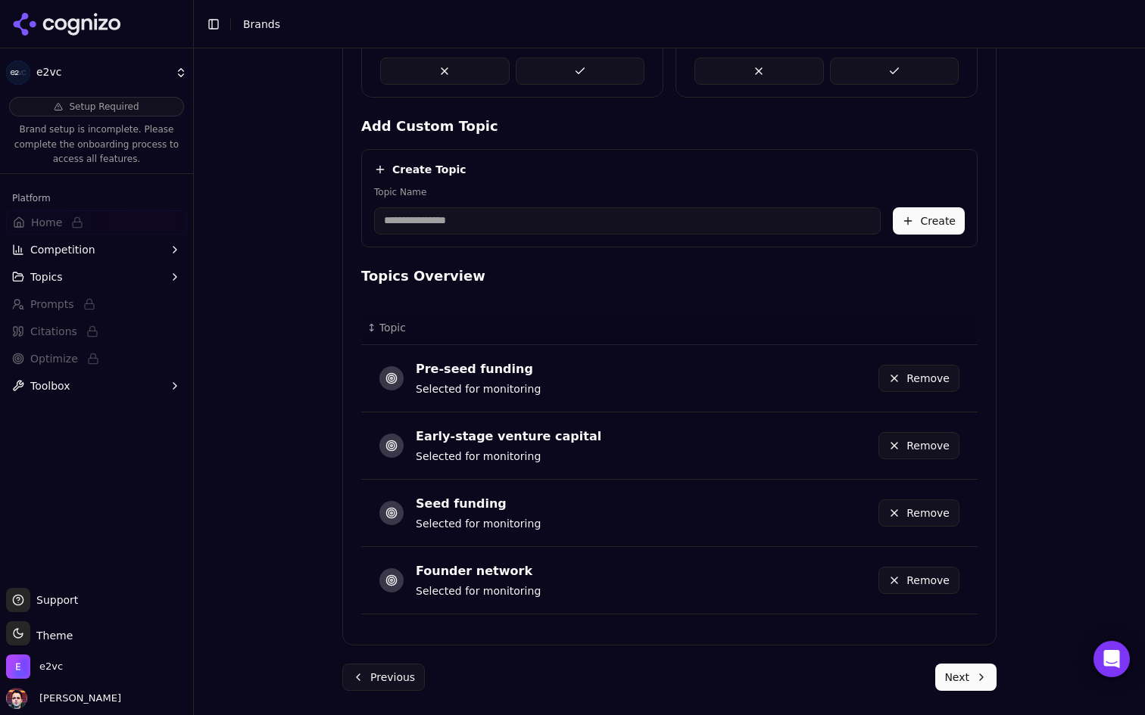
scroll to position [597, 0]
click at [931, 581] on button "Remove" at bounding box center [918, 580] width 81 height 27
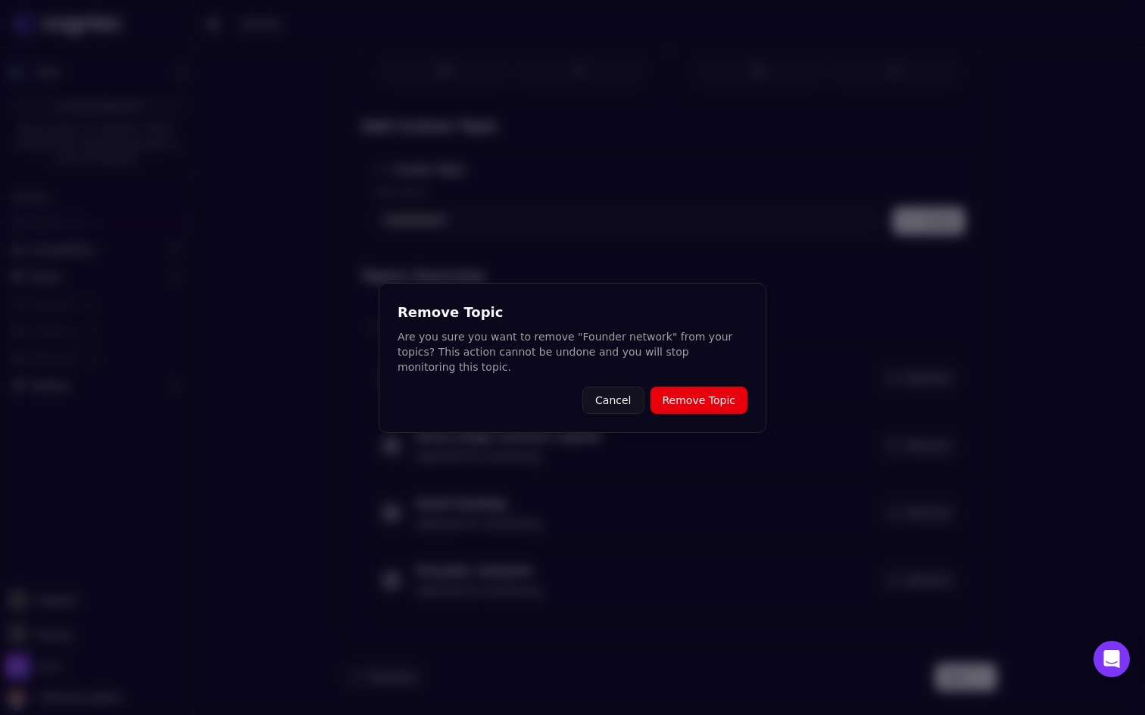
click at [727, 397] on button "Remove Topic" at bounding box center [698, 400] width 97 height 27
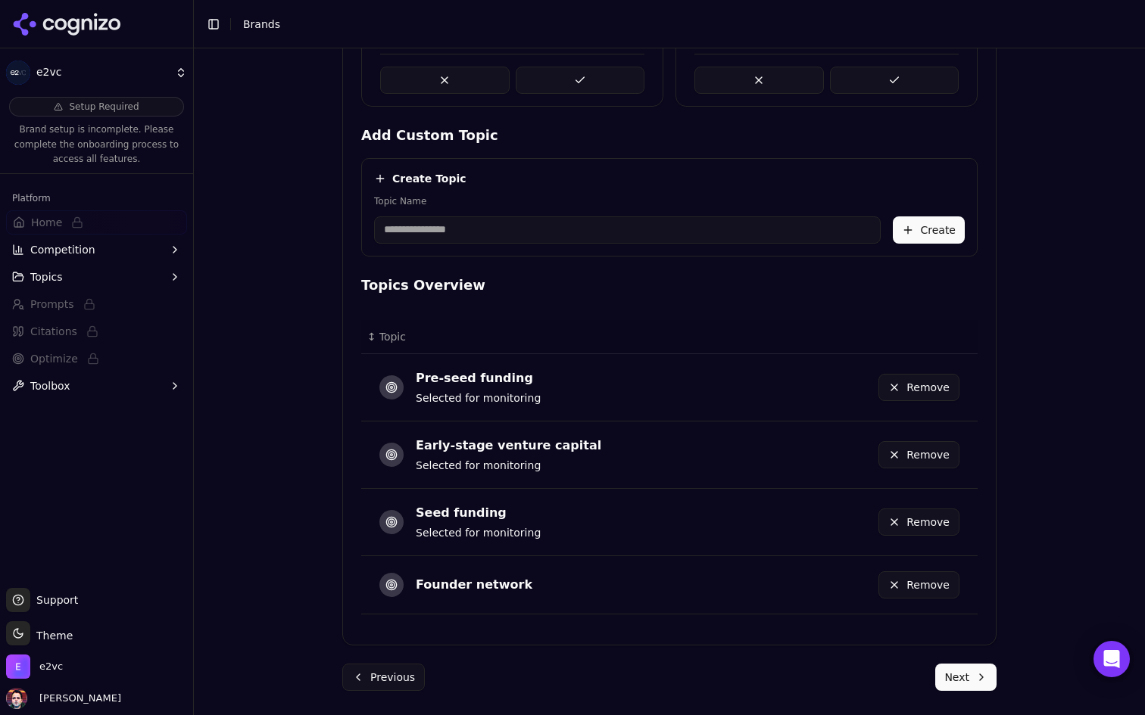
scroll to position [530, 0]
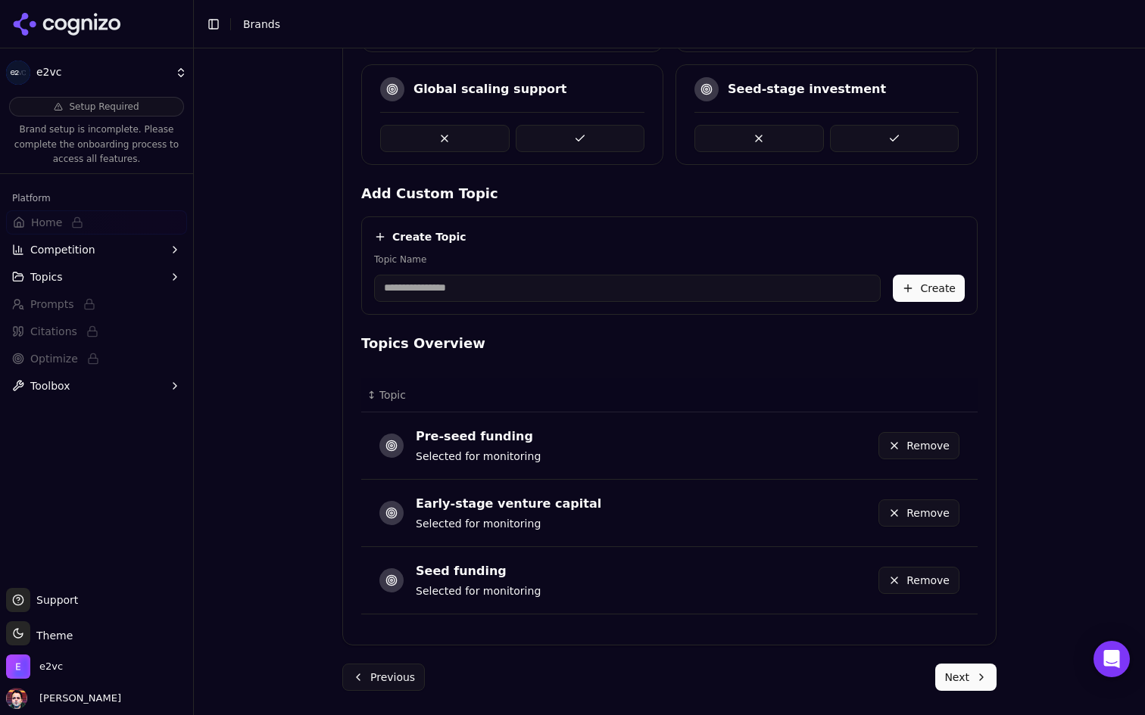
click at [916, 580] on button "Remove" at bounding box center [918, 580] width 81 height 27
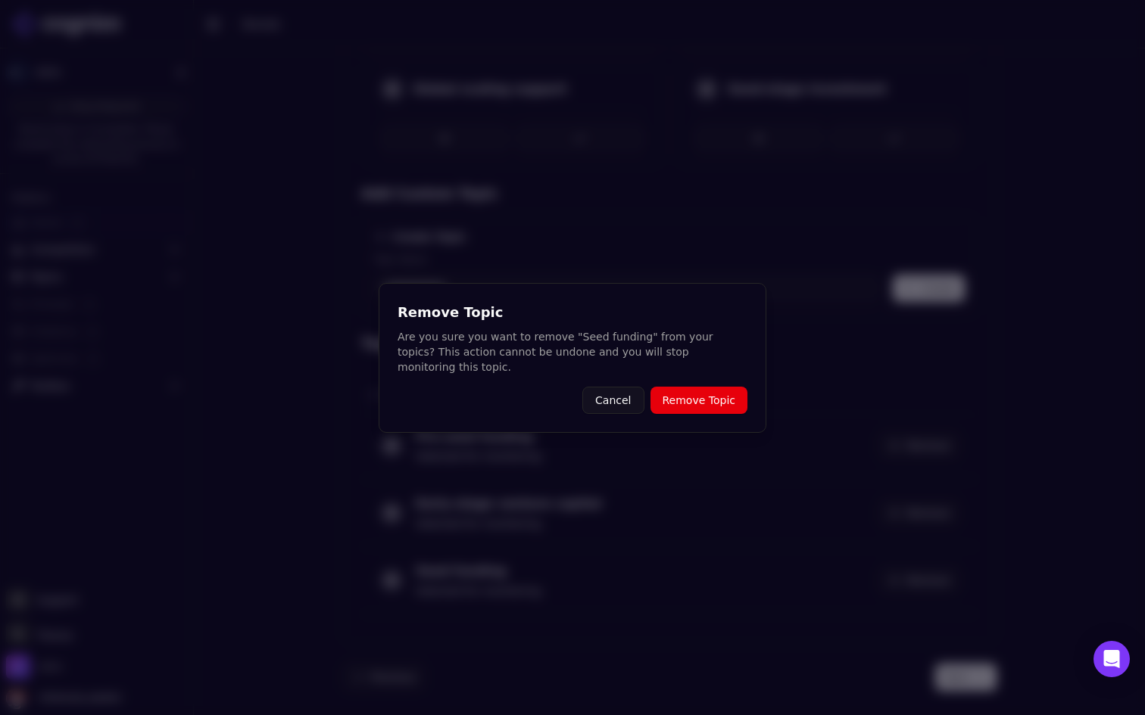
click at [739, 387] on button "Remove Topic" at bounding box center [698, 400] width 97 height 27
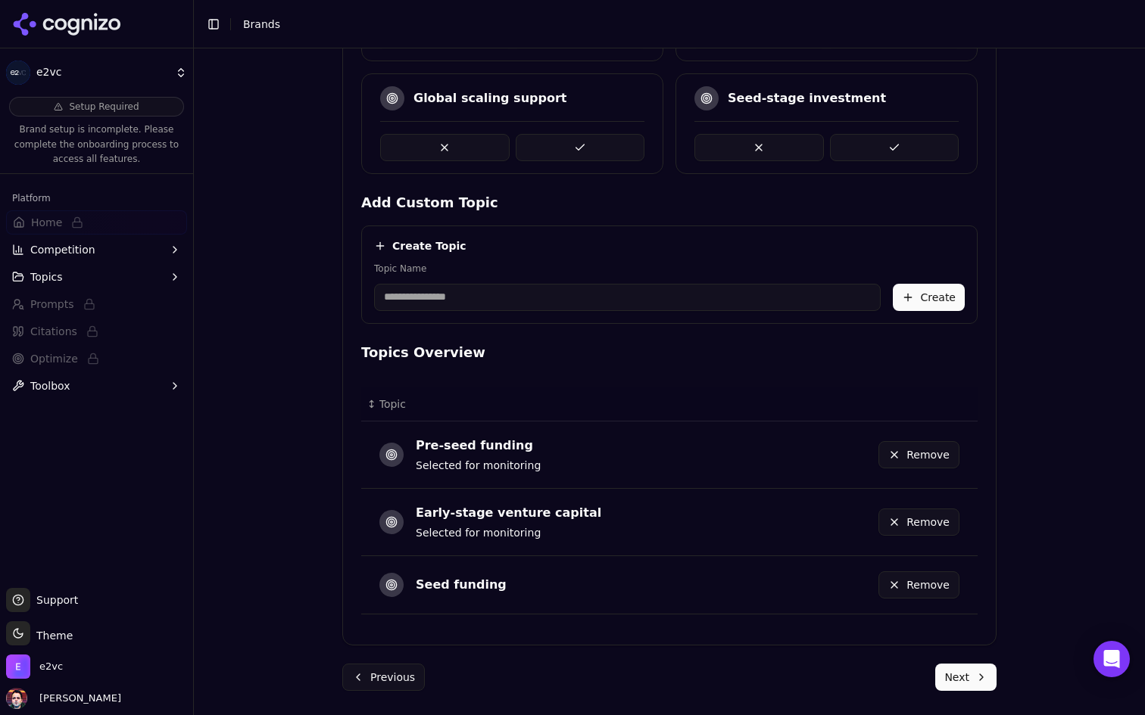
scroll to position [463, 0]
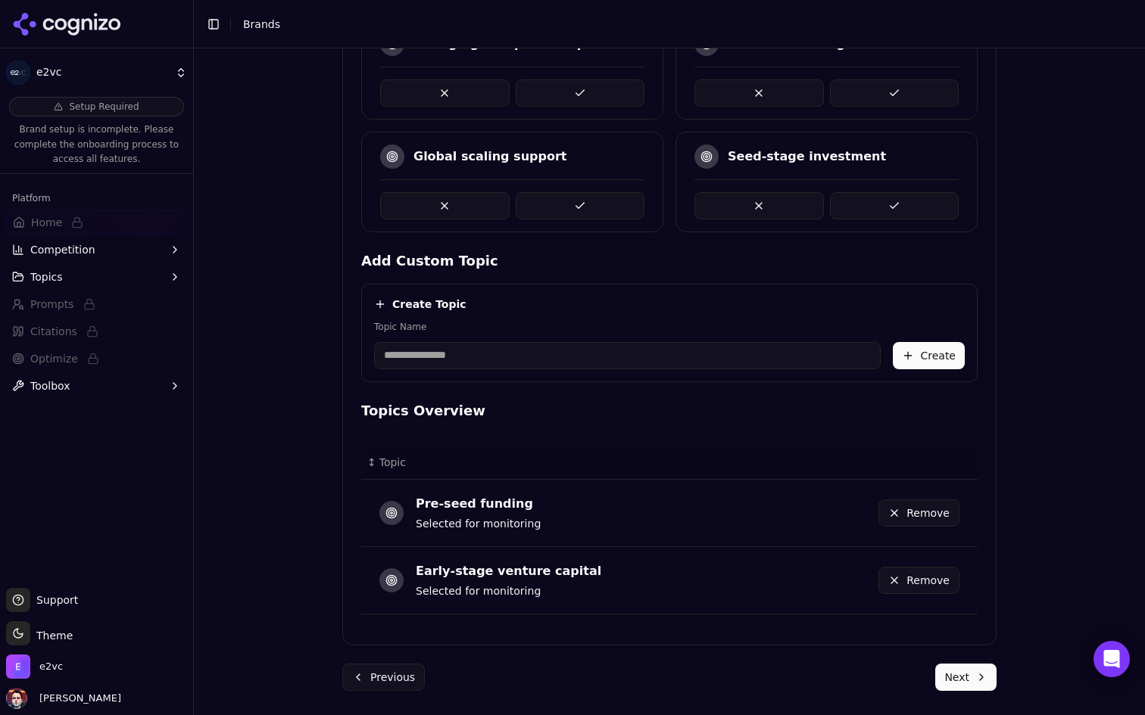
click at [917, 578] on button "Remove" at bounding box center [918, 580] width 81 height 27
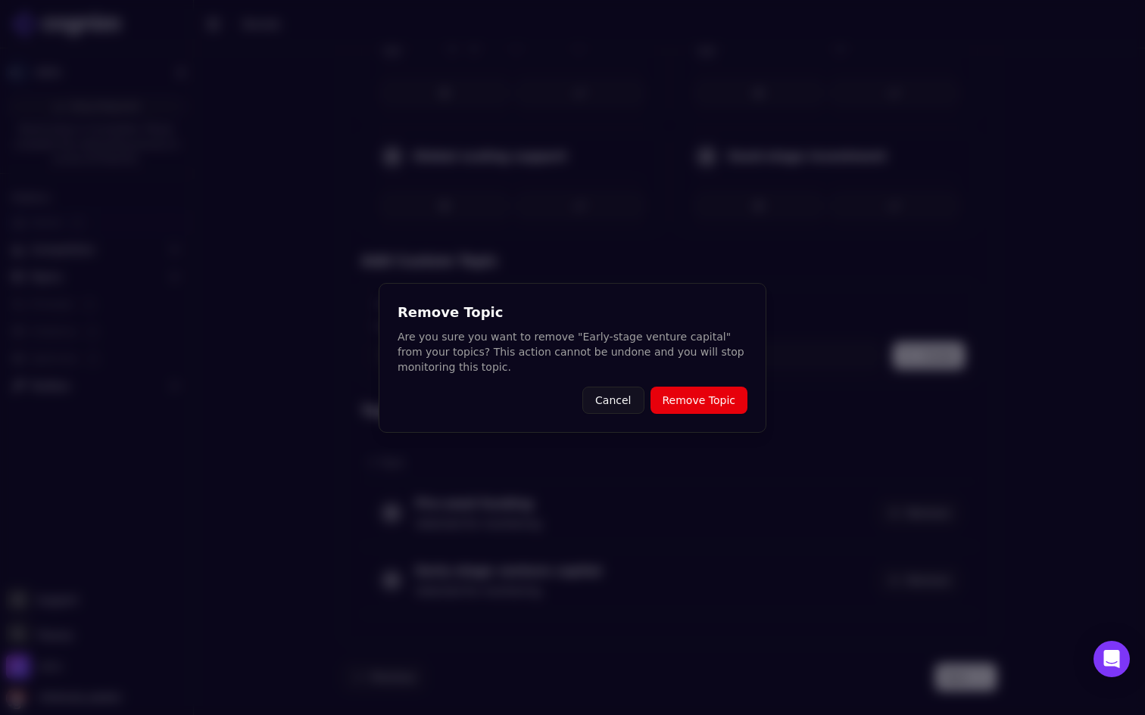
click at [722, 392] on button "Remove Topic" at bounding box center [698, 400] width 97 height 27
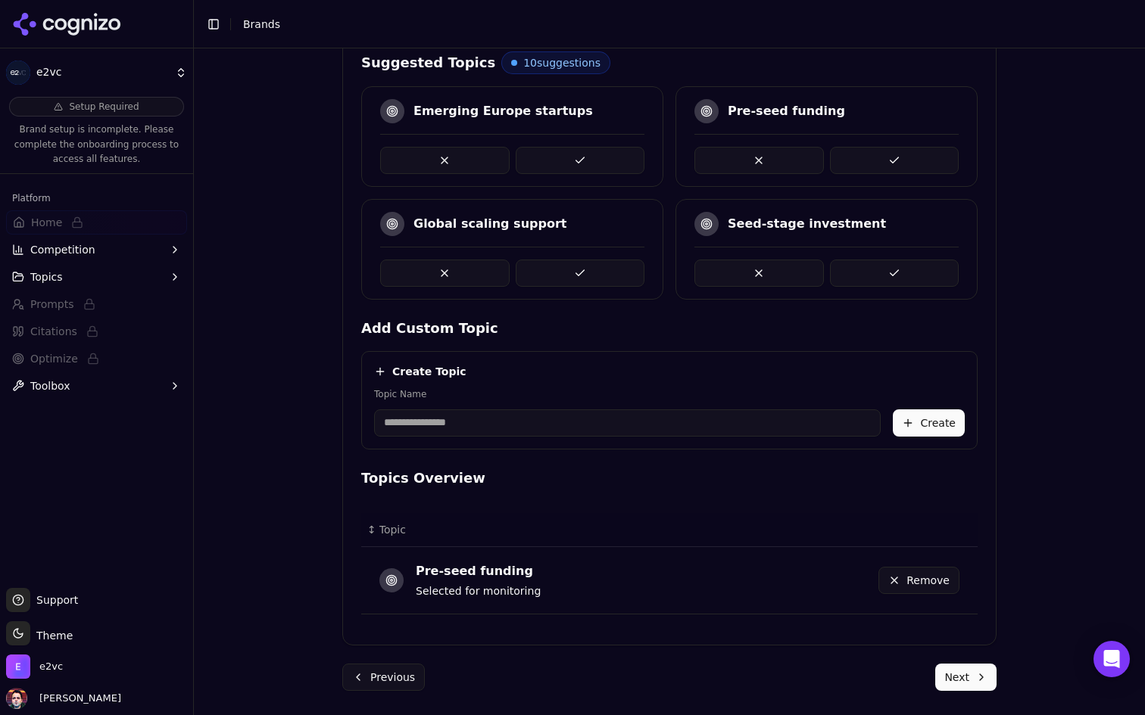
scroll to position [395, 0]
click at [913, 567] on button "Remove" at bounding box center [918, 580] width 81 height 27
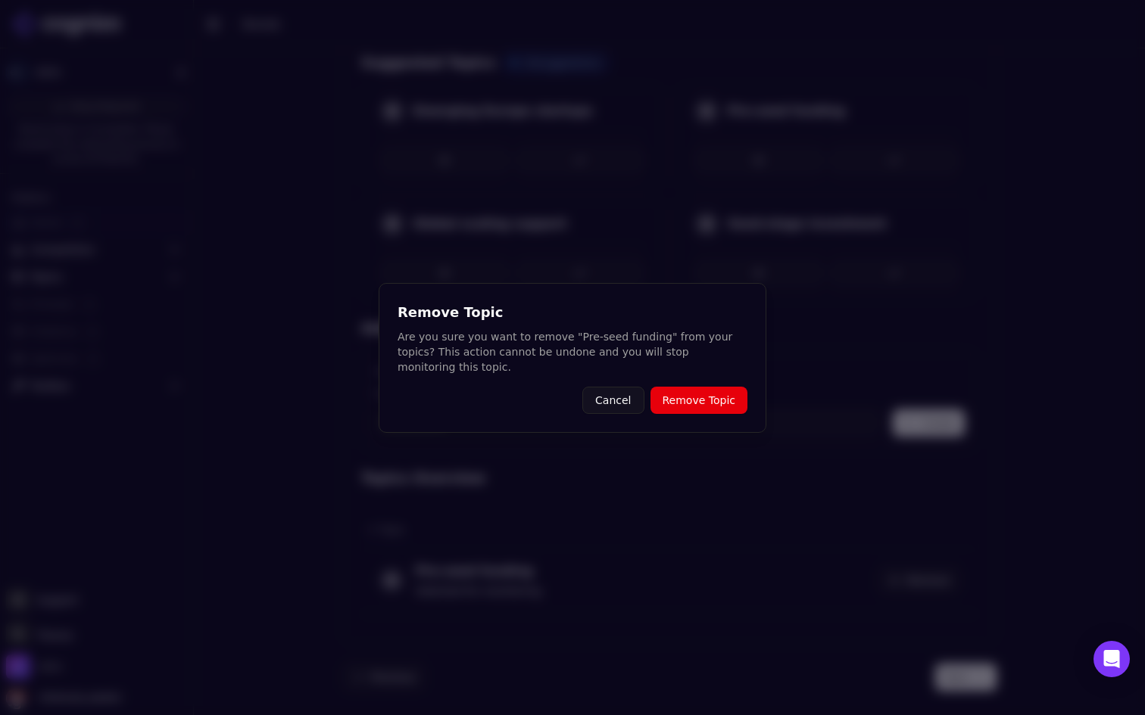
click at [724, 391] on button "Remove Topic" at bounding box center [698, 400] width 97 height 27
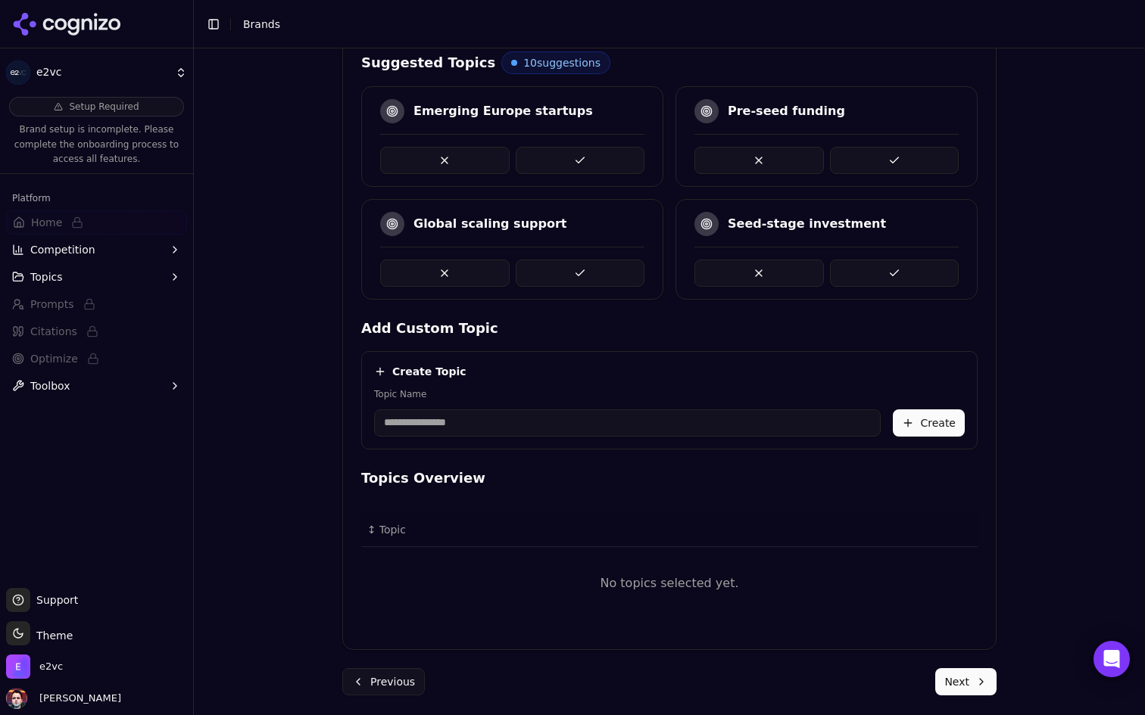
click at [624, 425] on input "Topic Name" at bounding box center [627, 423] width 506 height 27
type input "**********"
click at [930, 429] on button "Create" at bounding box center [929, 423] width 72 height 27
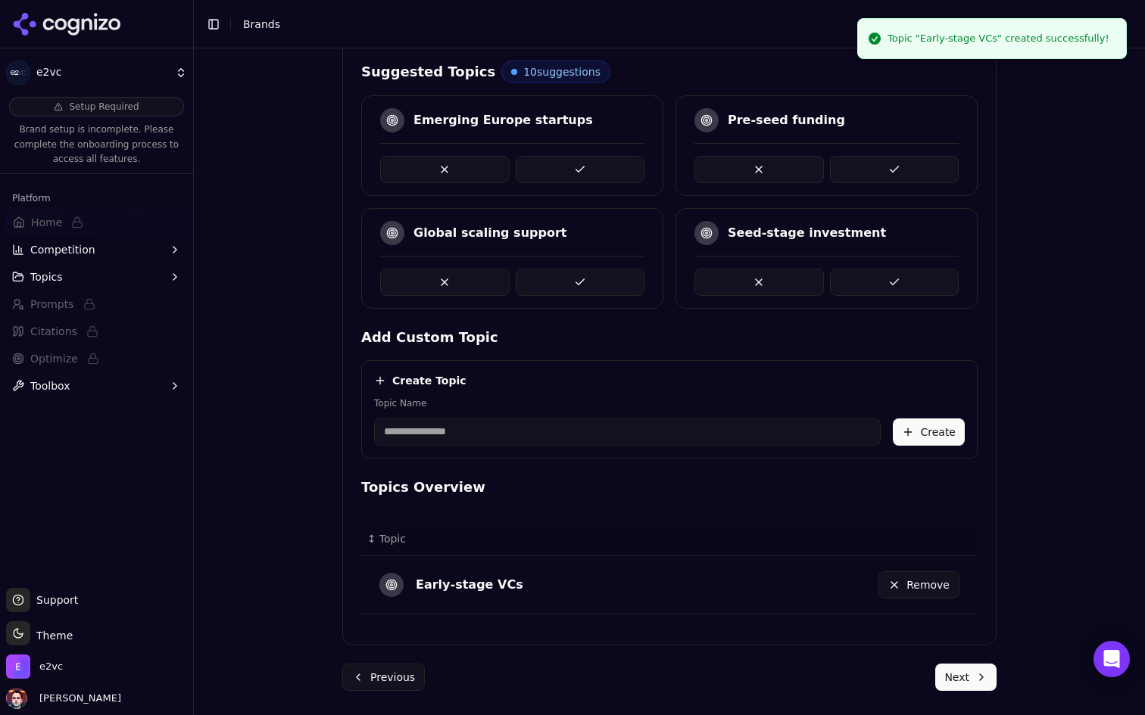
scroll to position [386, 0]
click at [547, 425] on input "Topic Name" at bounding box center [627, 432] width 506 height 27
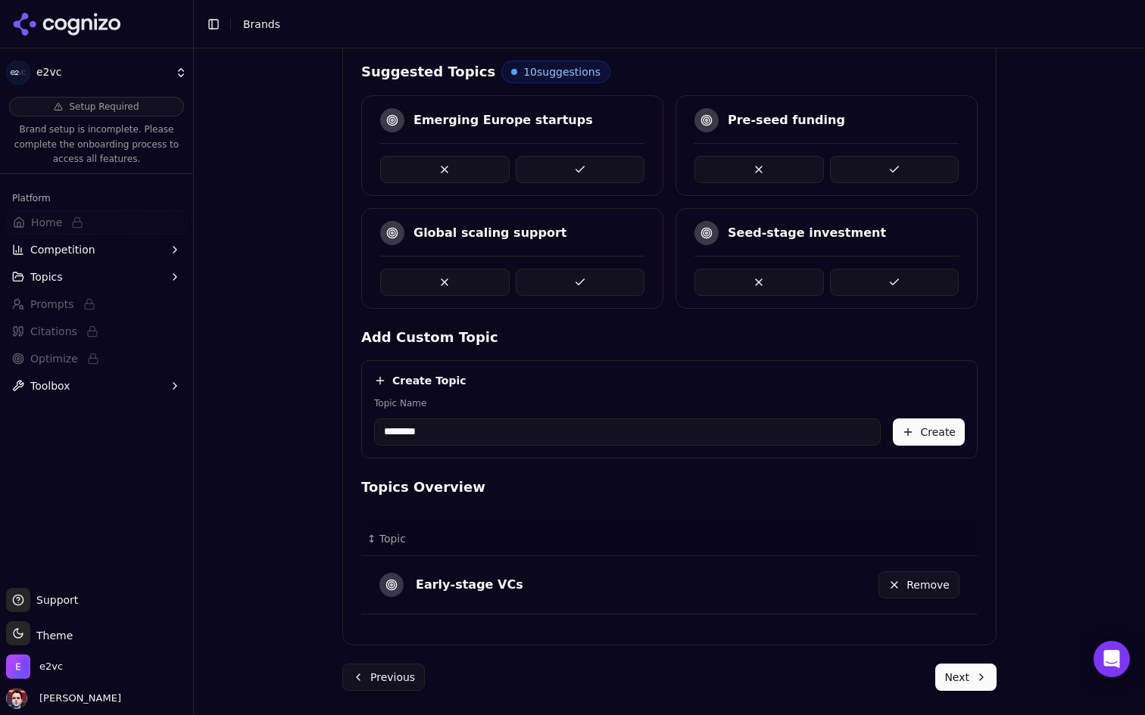
type input "********"
click at [697, 487] on h4 "Topics Overview" at bounding box center [669, 487] width 616 height 21
click at [933, 422] on button "Create" at bounding box center [929, 432] width 72 height 27
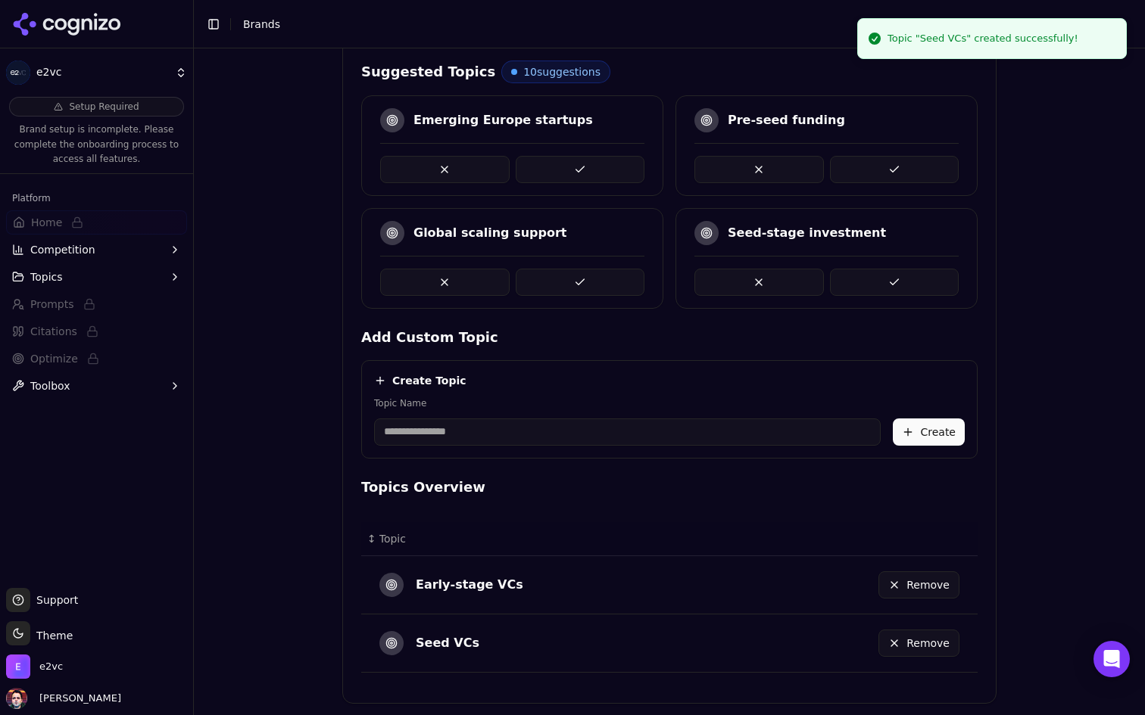
click at [549, 441] on input "Topic Name" at bounding box center [627, 432] width 506 height 27
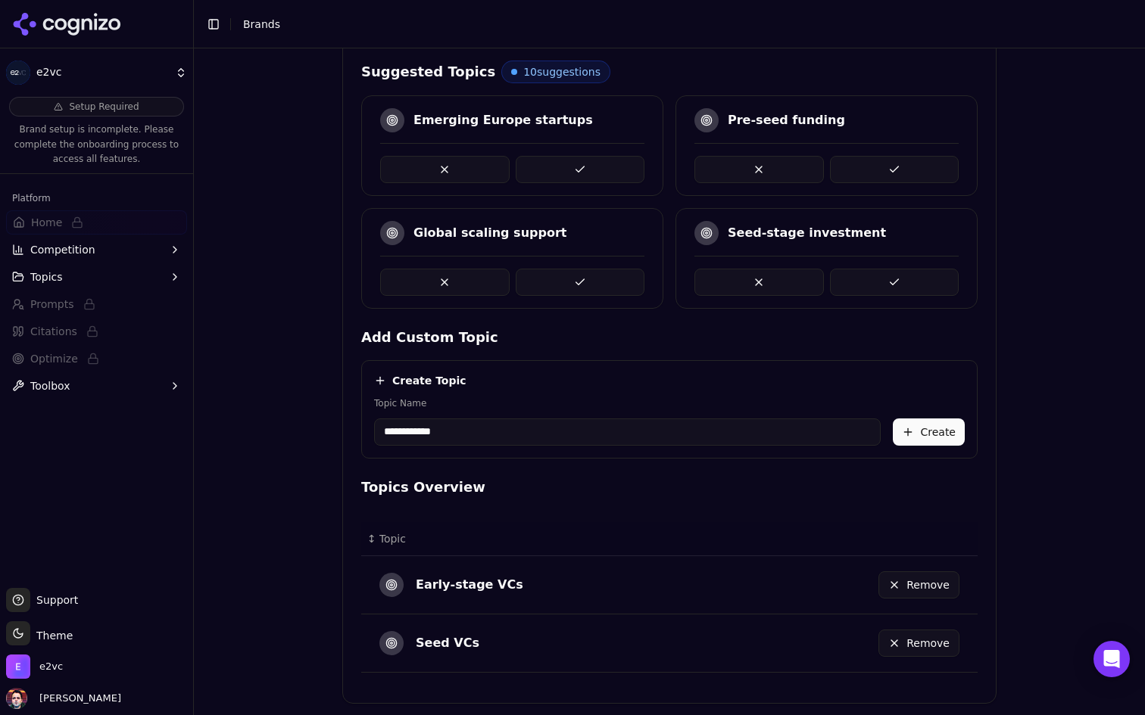
type input "**********"
click at [914, 428] on button "Create" at bounding box center [929, 432] width 72 height 27
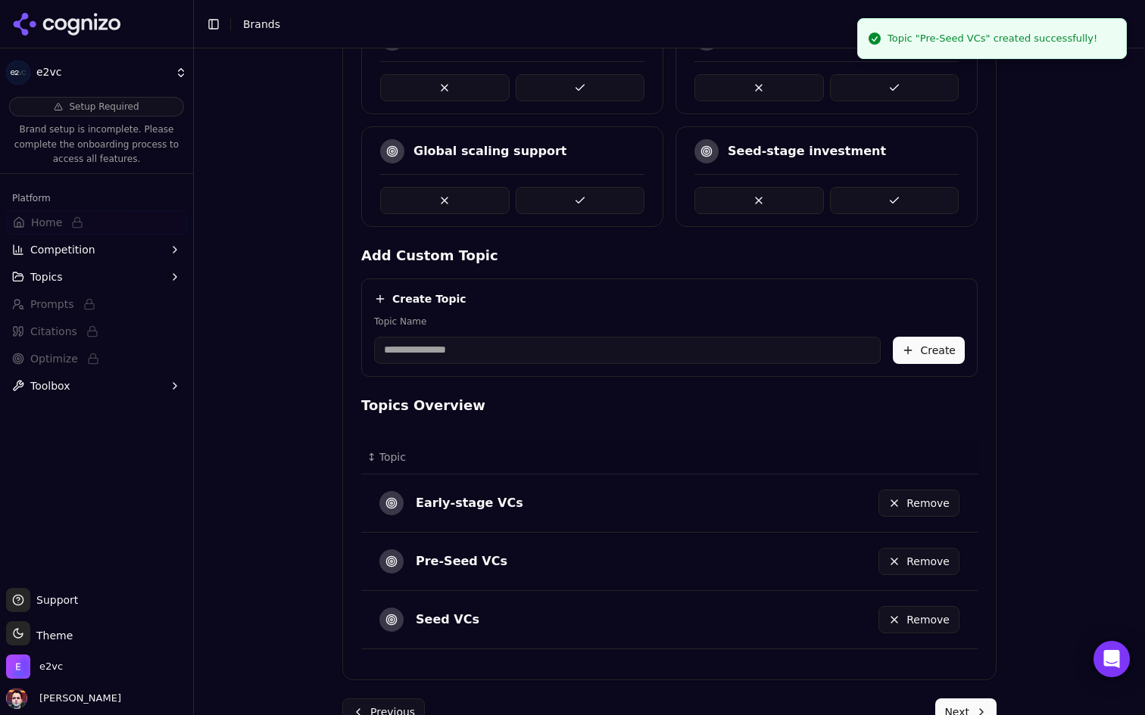
scroll to position [503, 0]
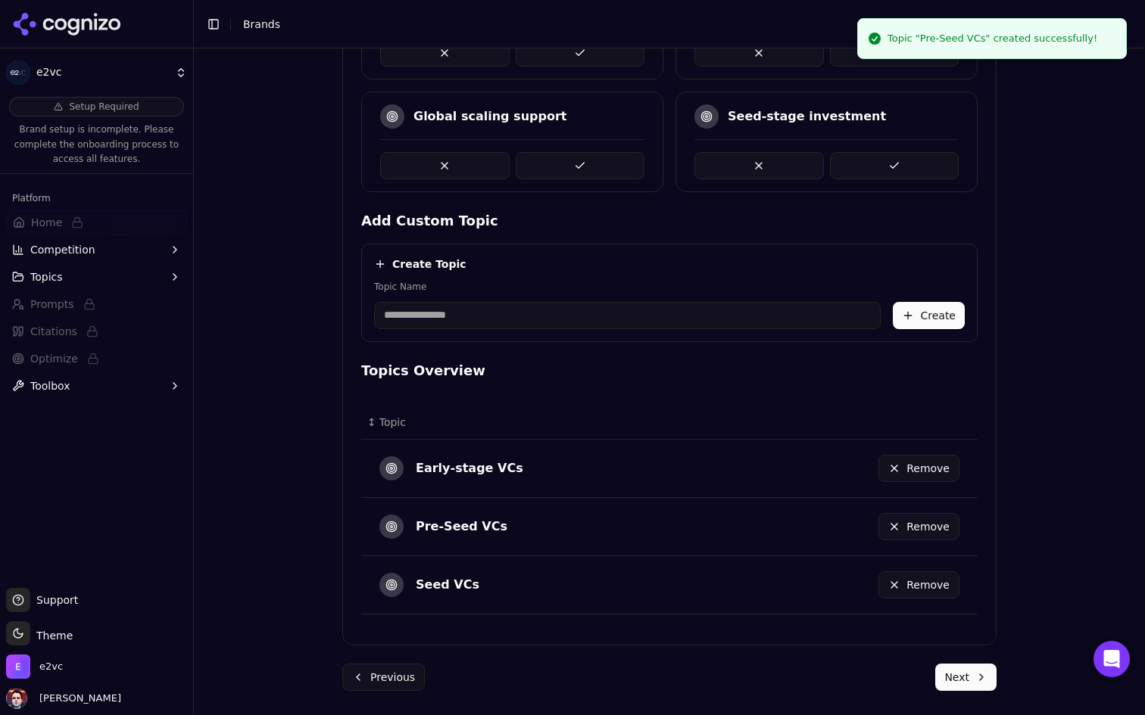
click at [497, 323] on input "Topic Name" at bounding box center [627, 315] width 506 height 27
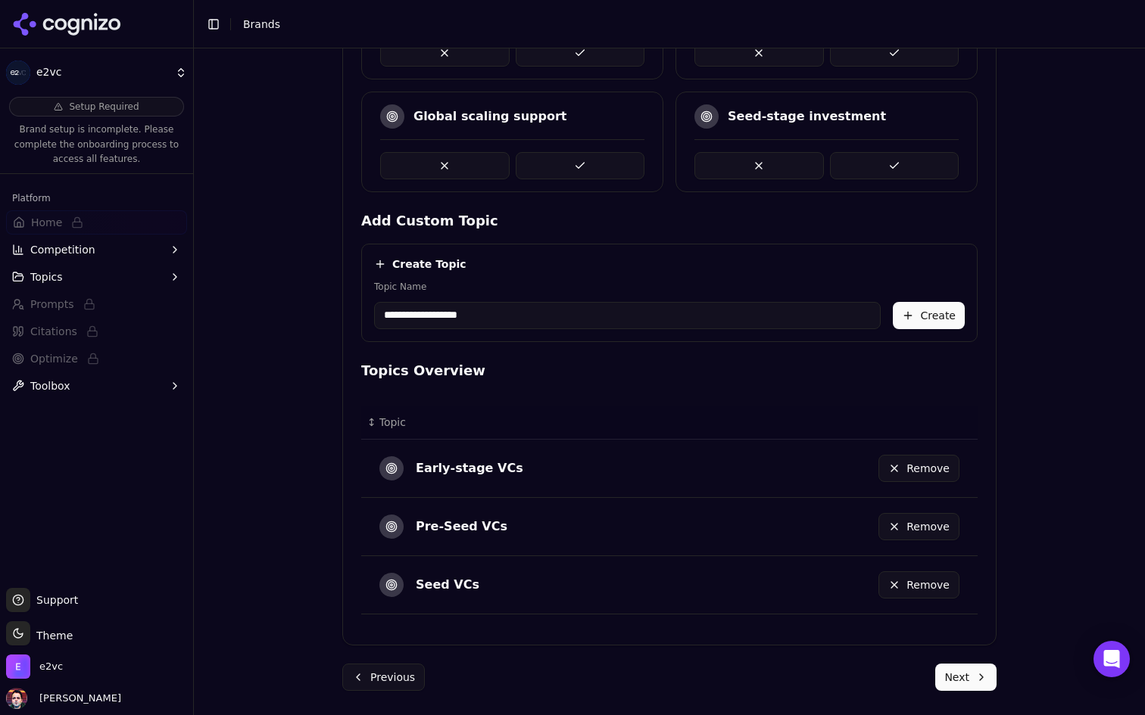
type input "**********"
click at [936, 317] on button "Create" at bounding box center [929, 315] width 72 height 27
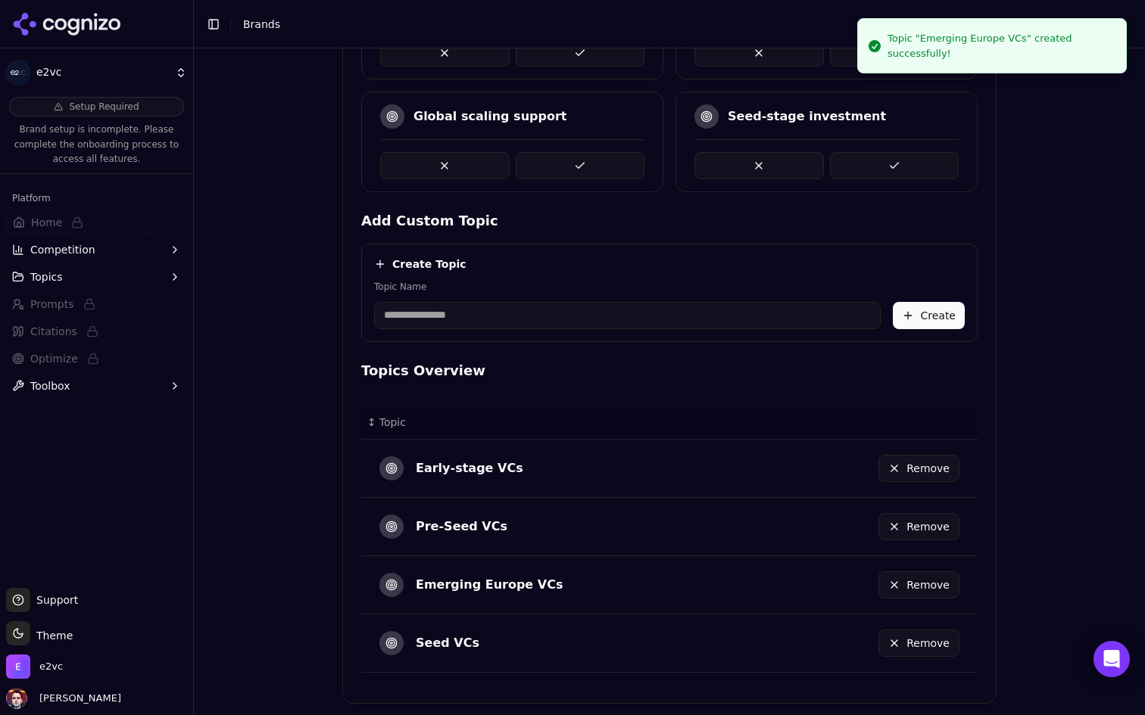
scroll to position [561, 0]
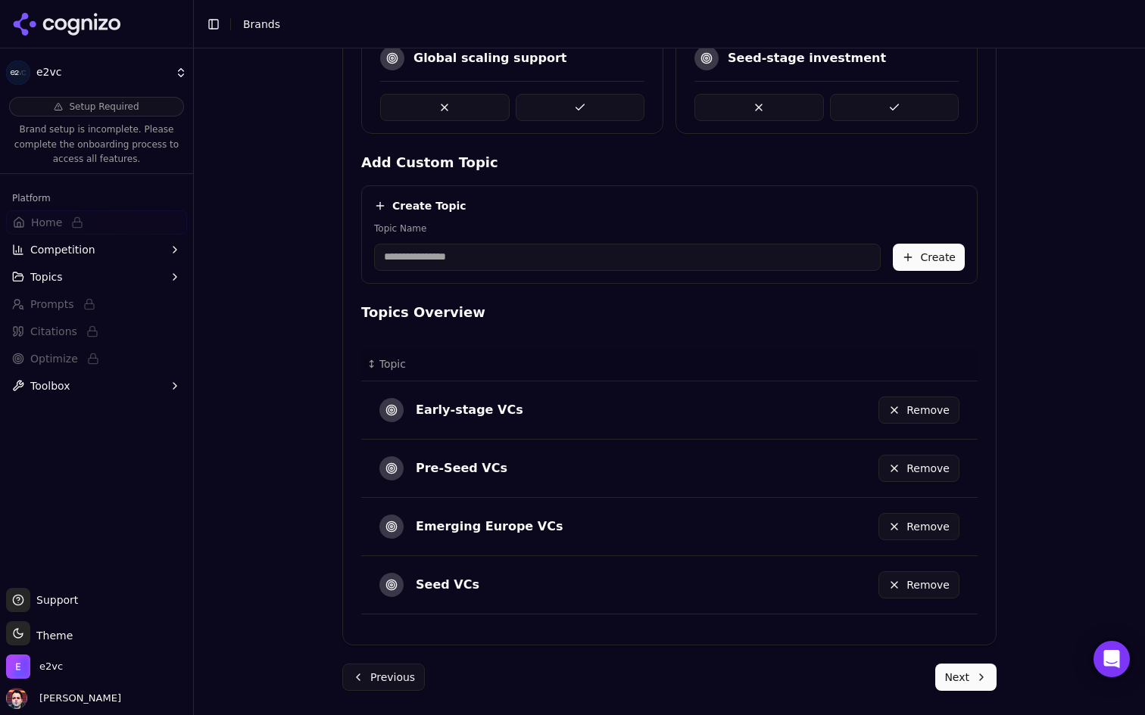
click at [549, 254] on input "Topic Name" at bounding box center [627, 257] width 506 height 27
click at [961, 673] on button "Next" at bounding box center [965, 677] width 61 height 27
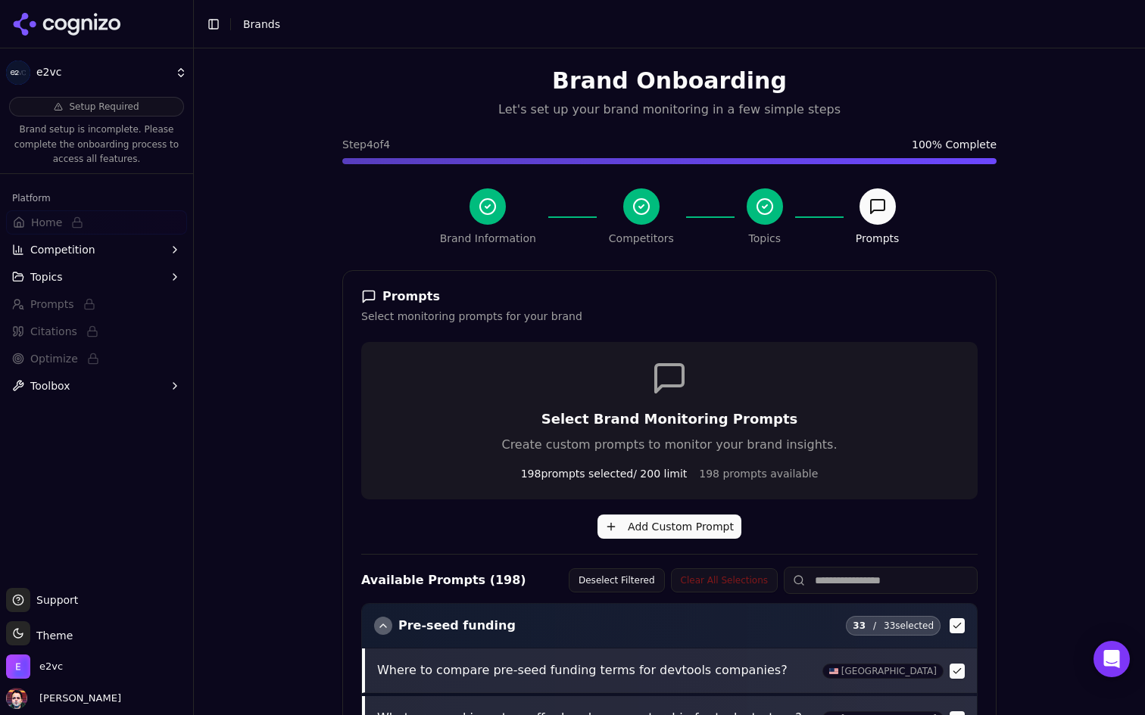
scroll to position [0, 0]
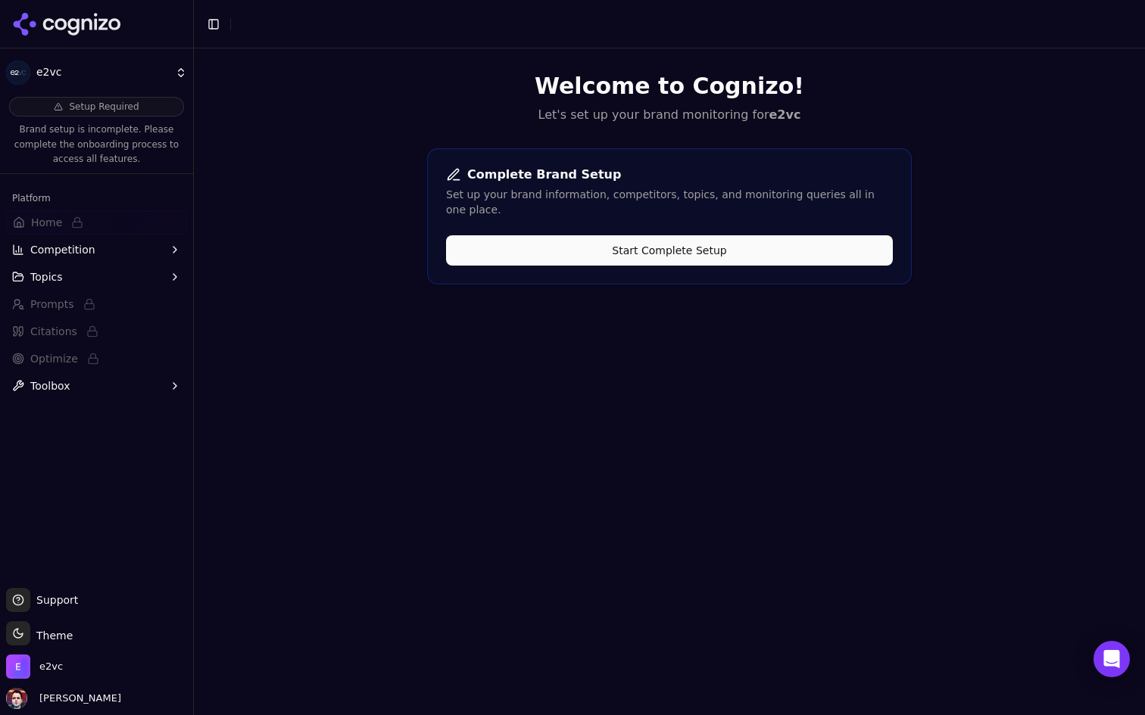
click at [618, 235] on button "Start Complete Setup" at bounding box center [669, 250] width 447 height 30
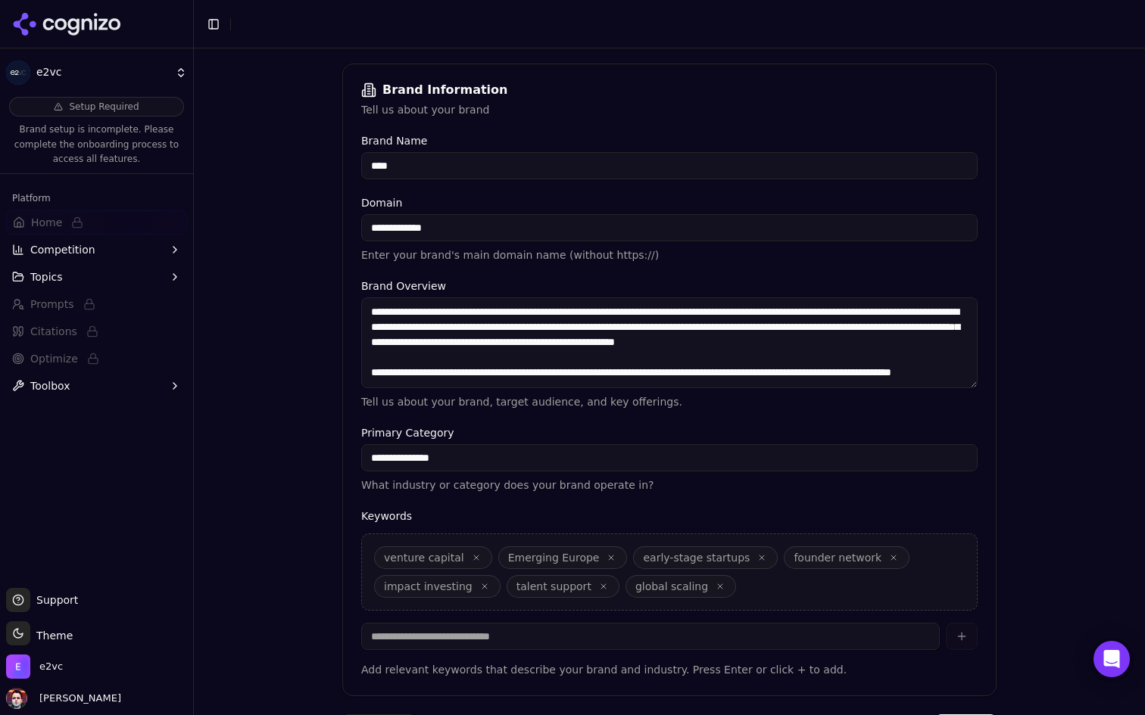
scroll to position [263, 0]
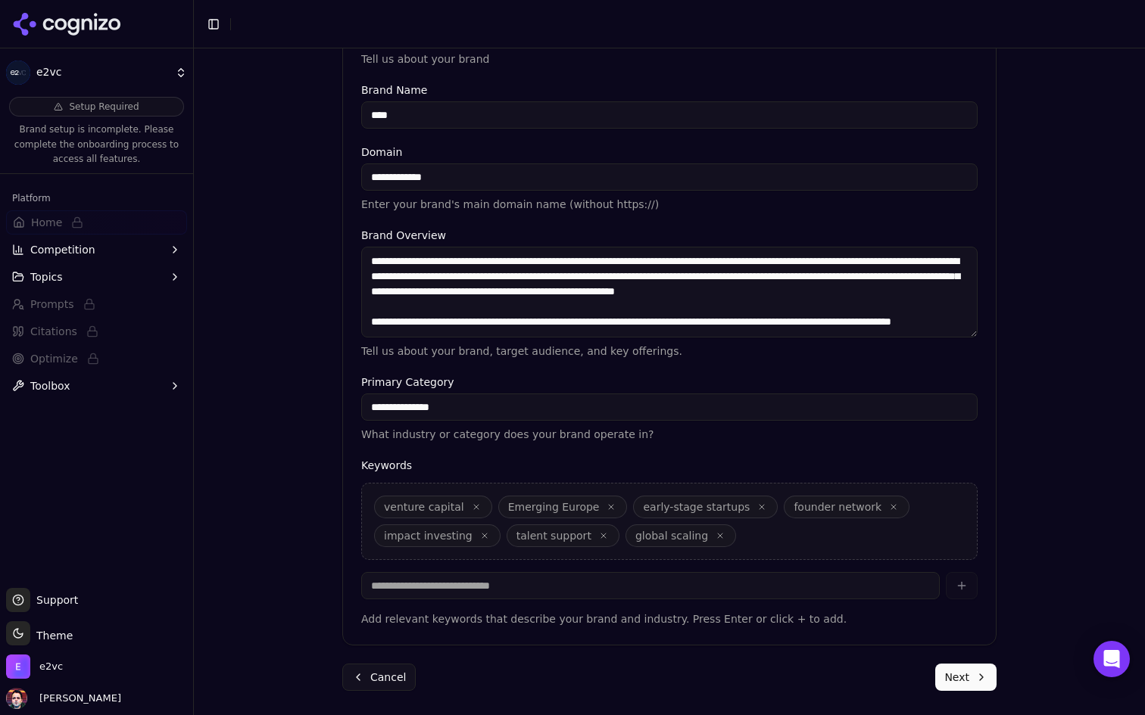
click at [946, 669] on button "Next" at bounding box center [965, 677] width 61 height 27
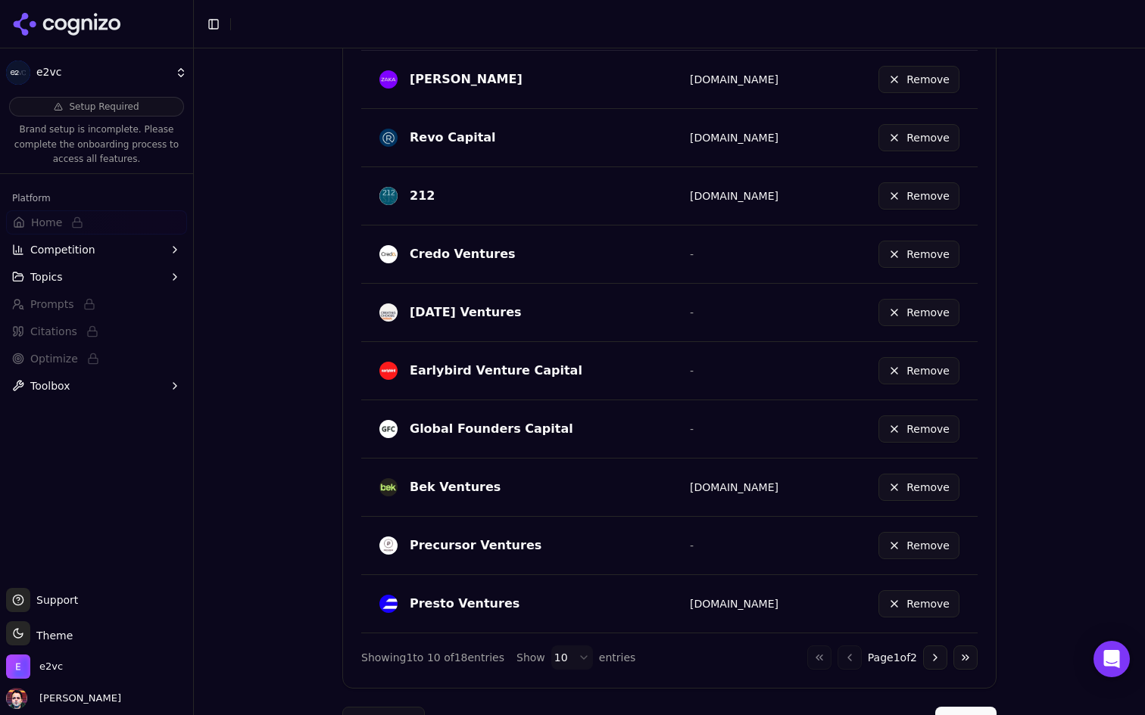
scroll to position [795, 0]
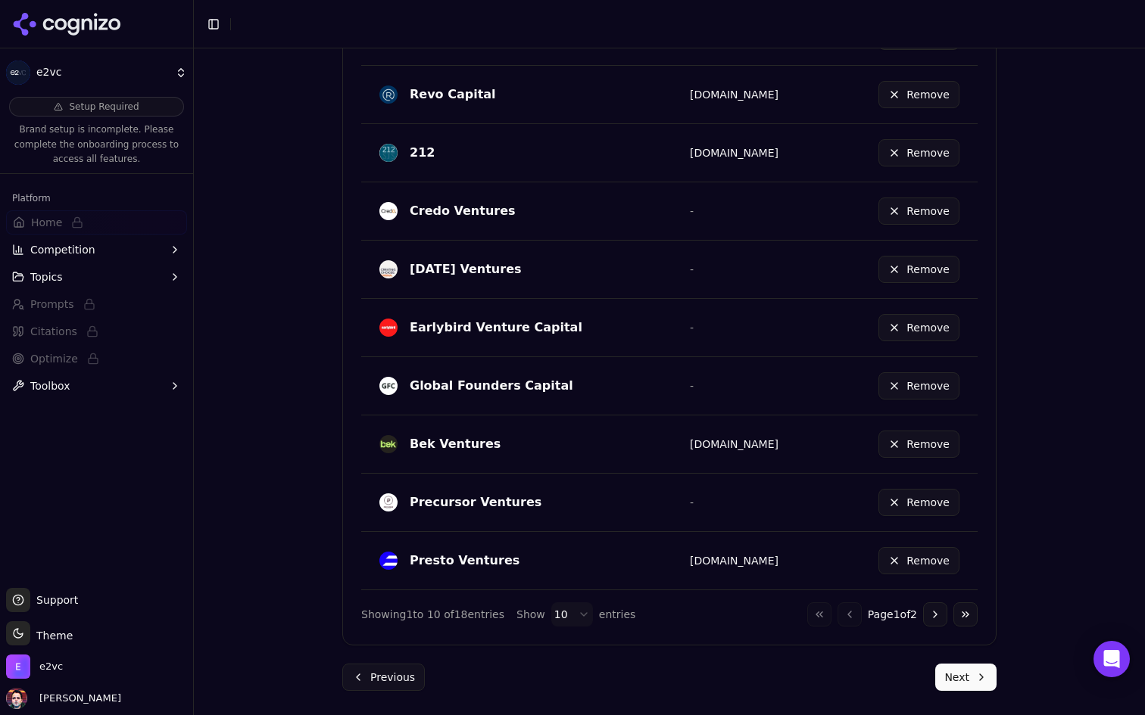
click at [944, 670] on button "Next" at bounding box center [965, 677] width 61 height 27
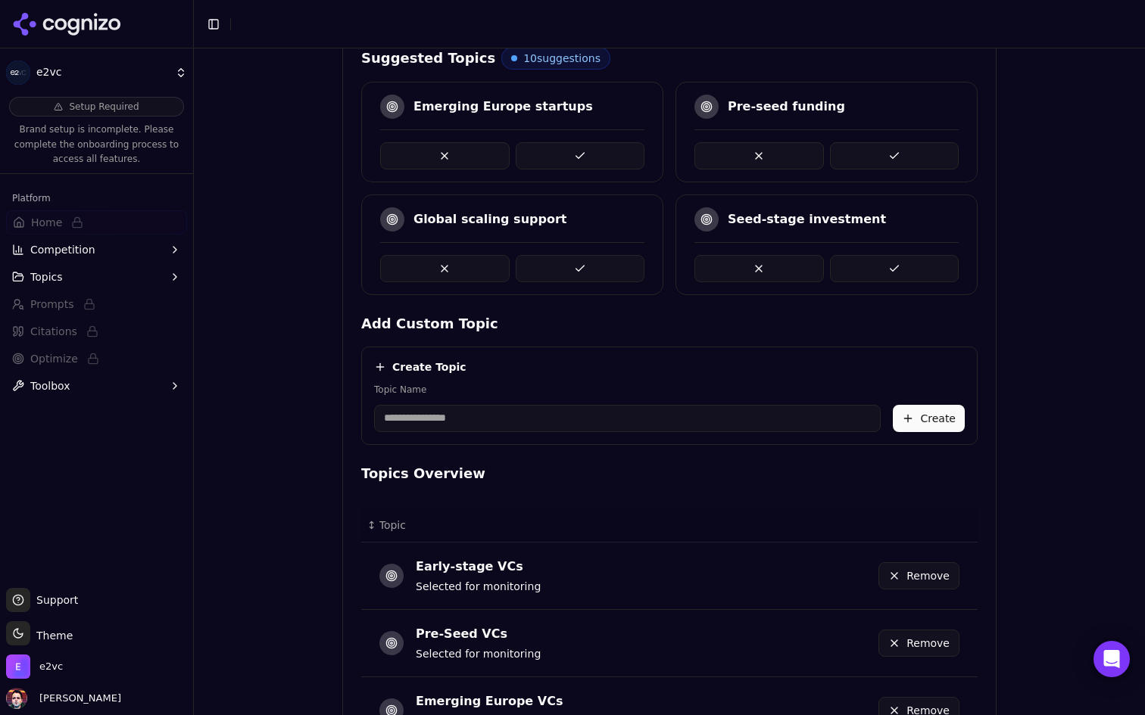
scroll to position [597, 0]
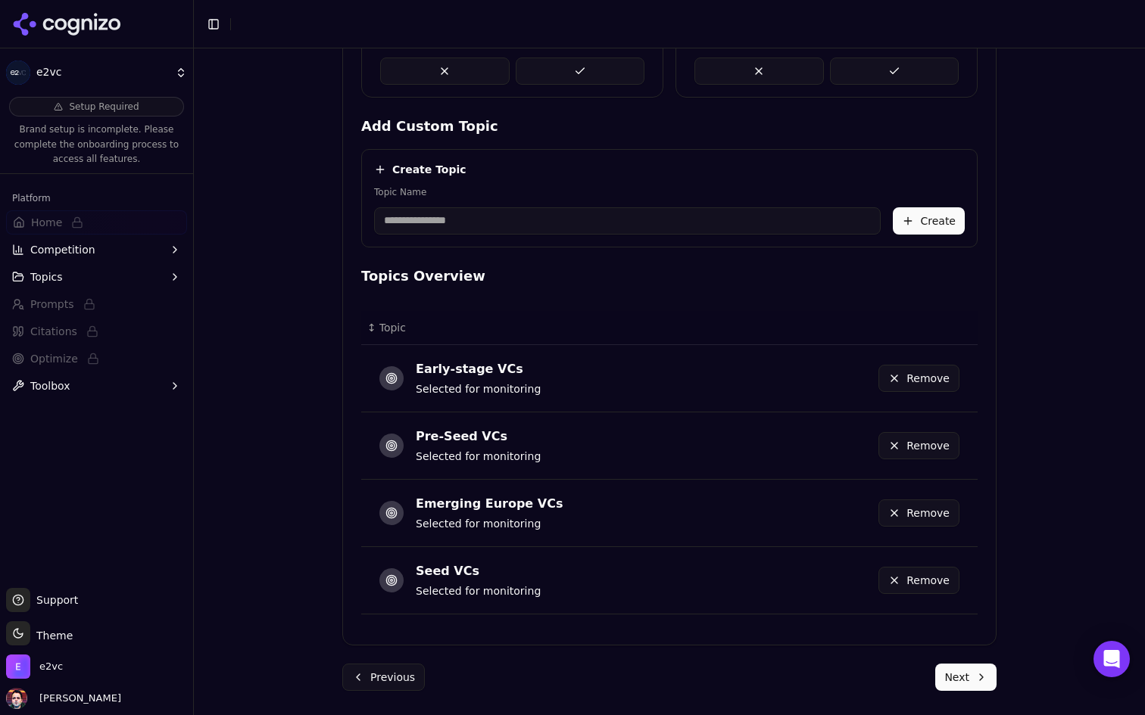
click at [951, 671] on button "Next" at bounding box center [965, 677] width 61 height 27
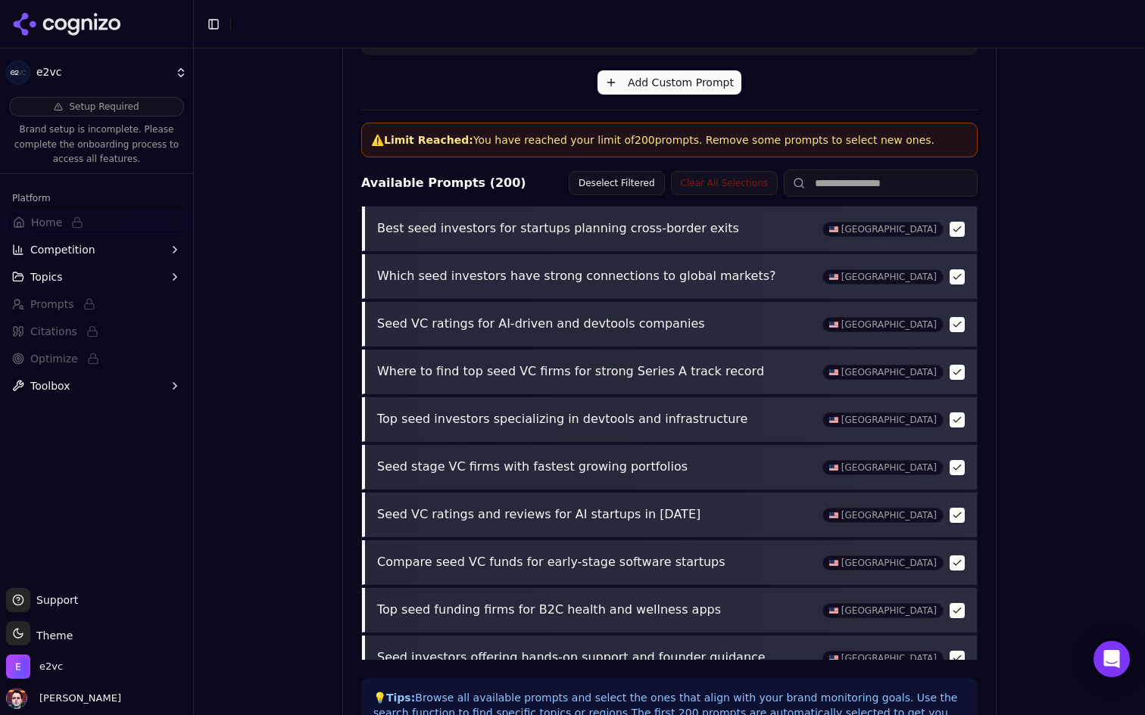
scroll to position [556, 0]
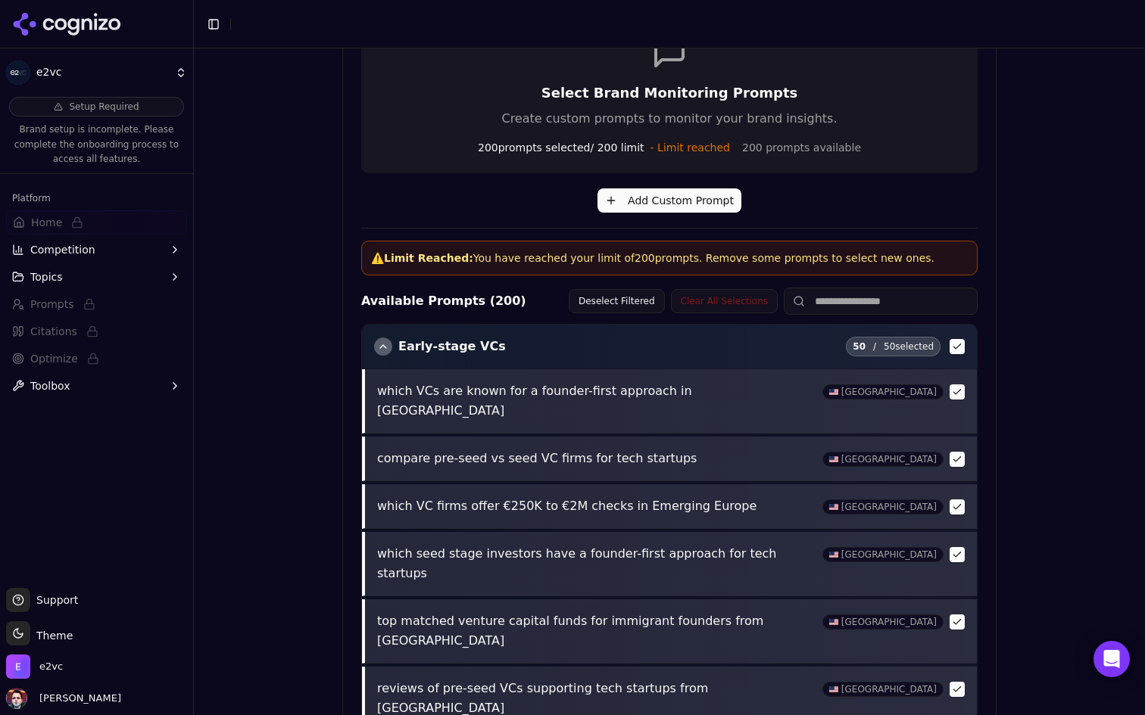
scroll to position [0, 0]
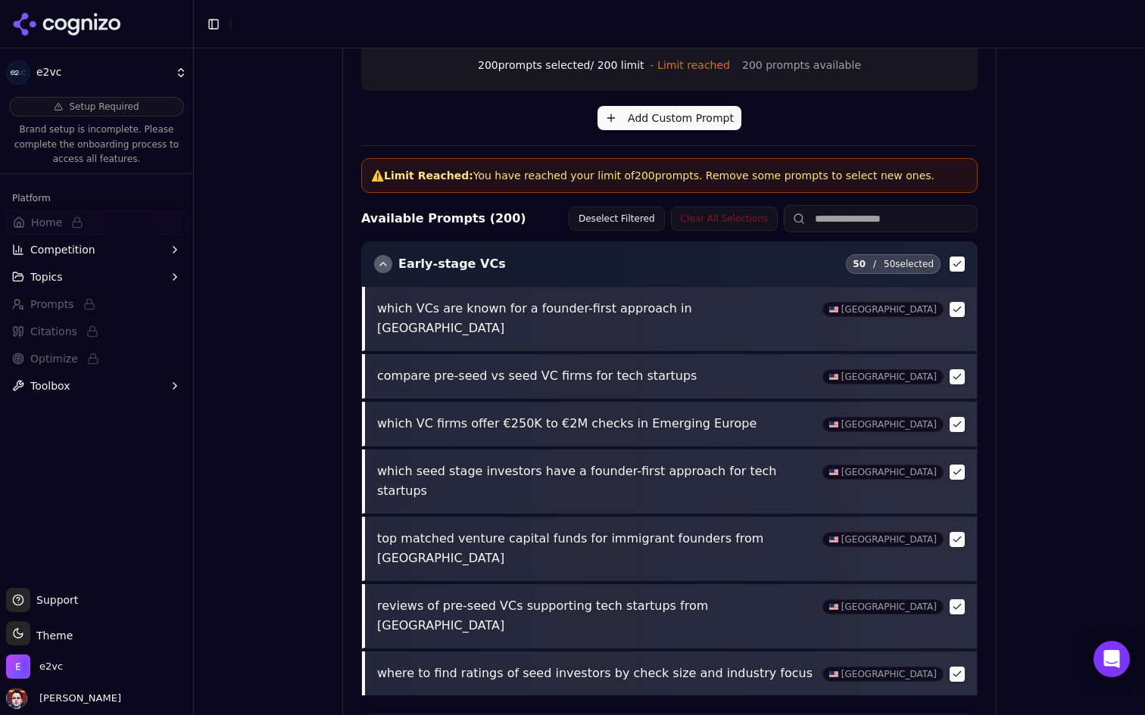
click at [381, 266] on div "button" at bounding box center [383, 264] width 18 height 18
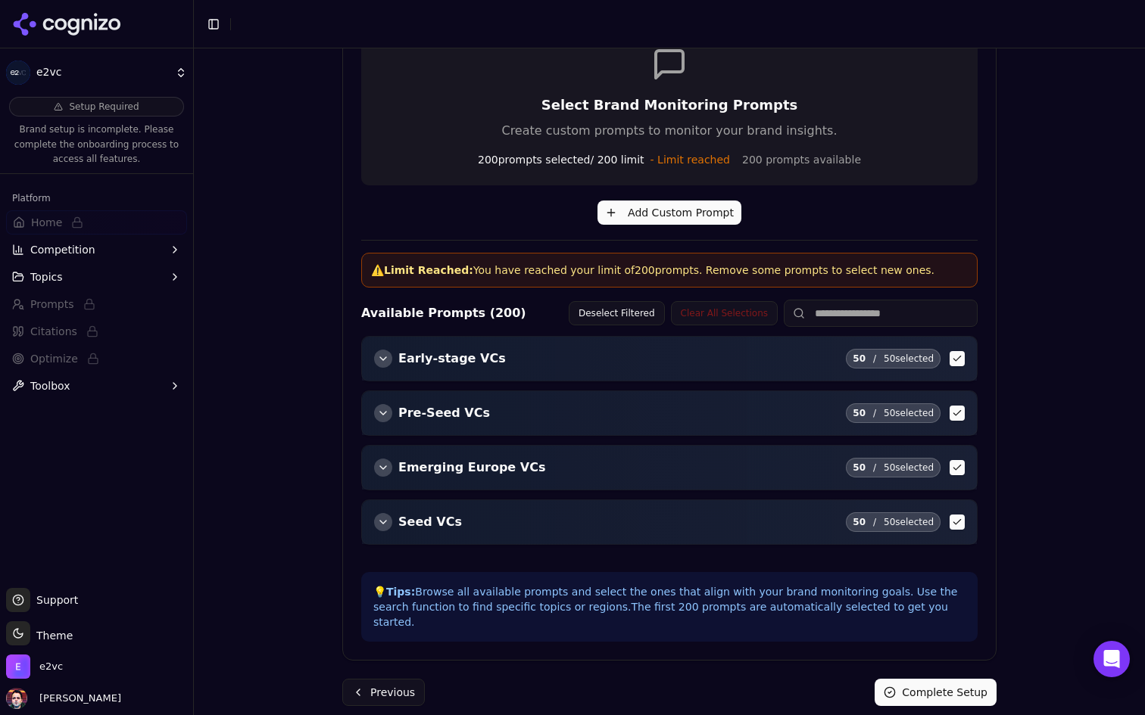
click at [386, 683] on button "Previous" at bounding box center [383, 692] width 83 height 27
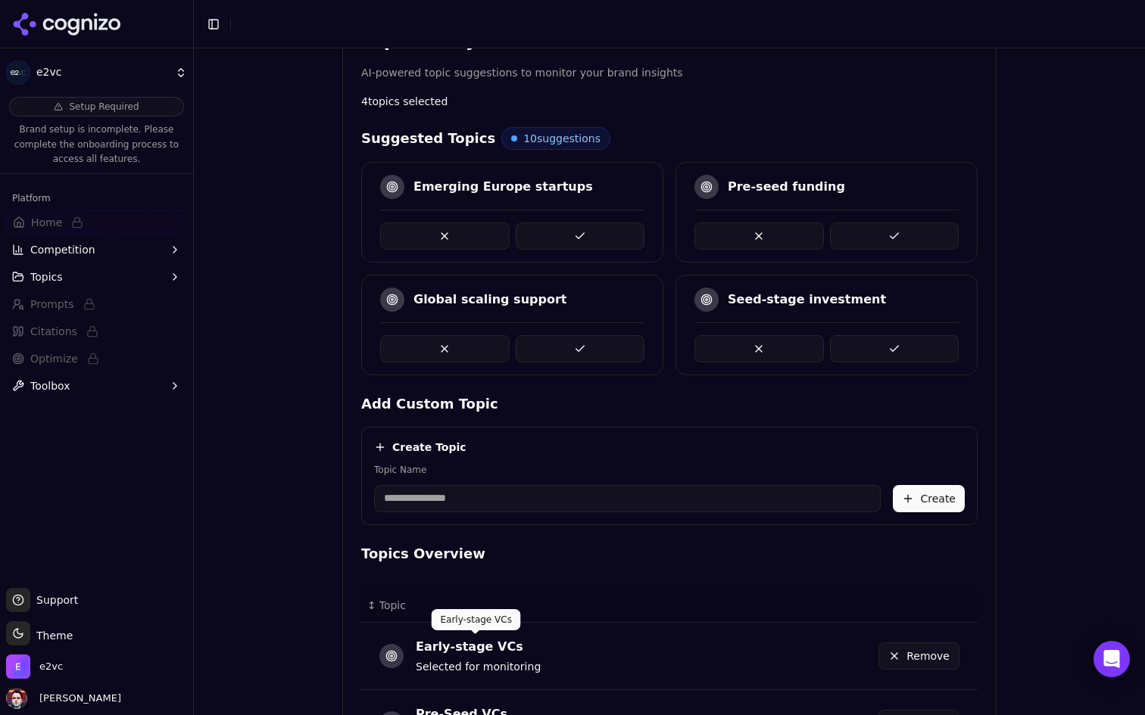
scroll to position [597, 0]
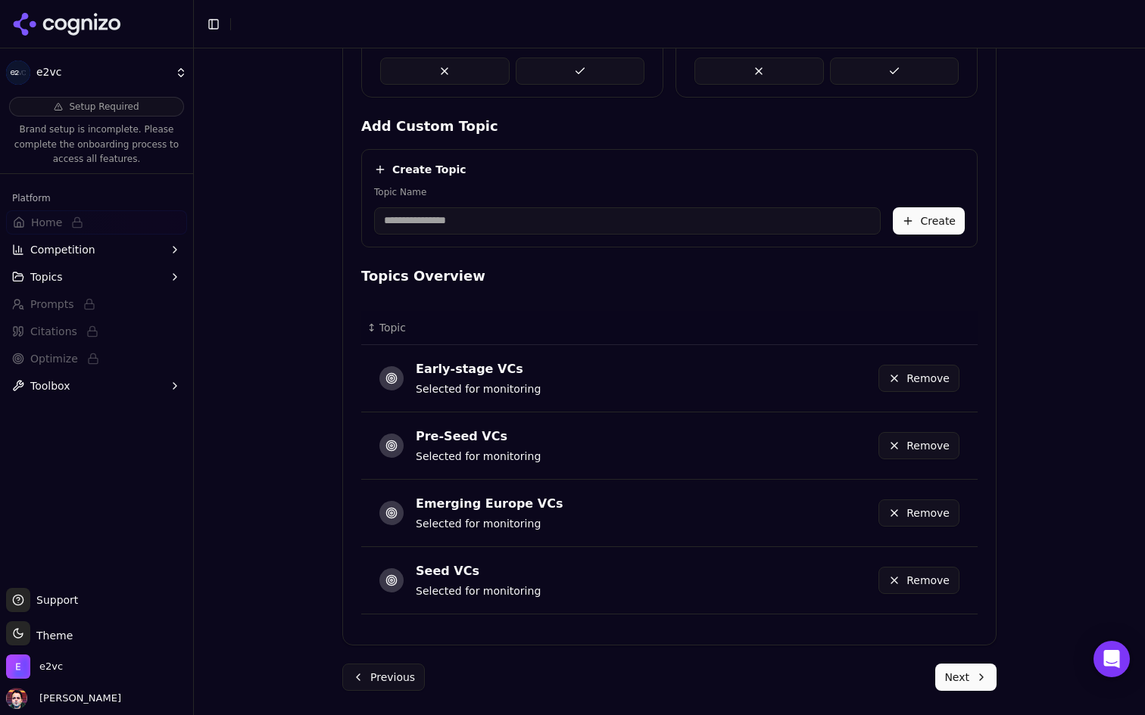
click at [394, 671] on button "Previous" at bounding box center [383, 677] width 83 height 27
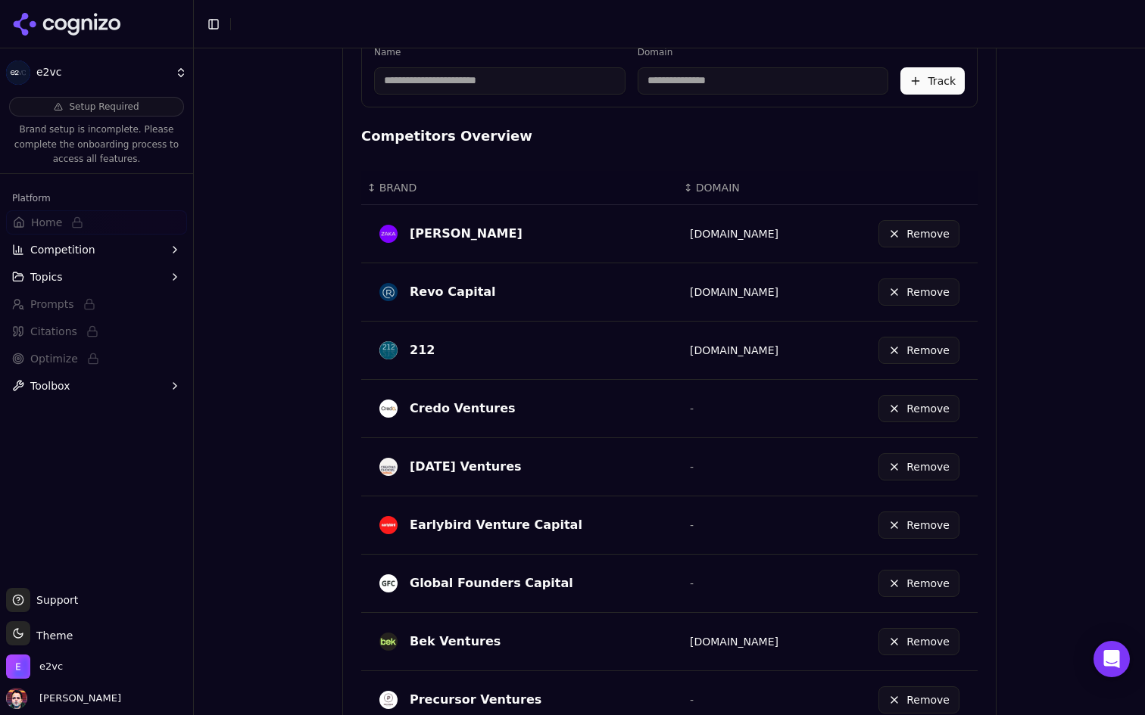
scroll to position [795, 0]
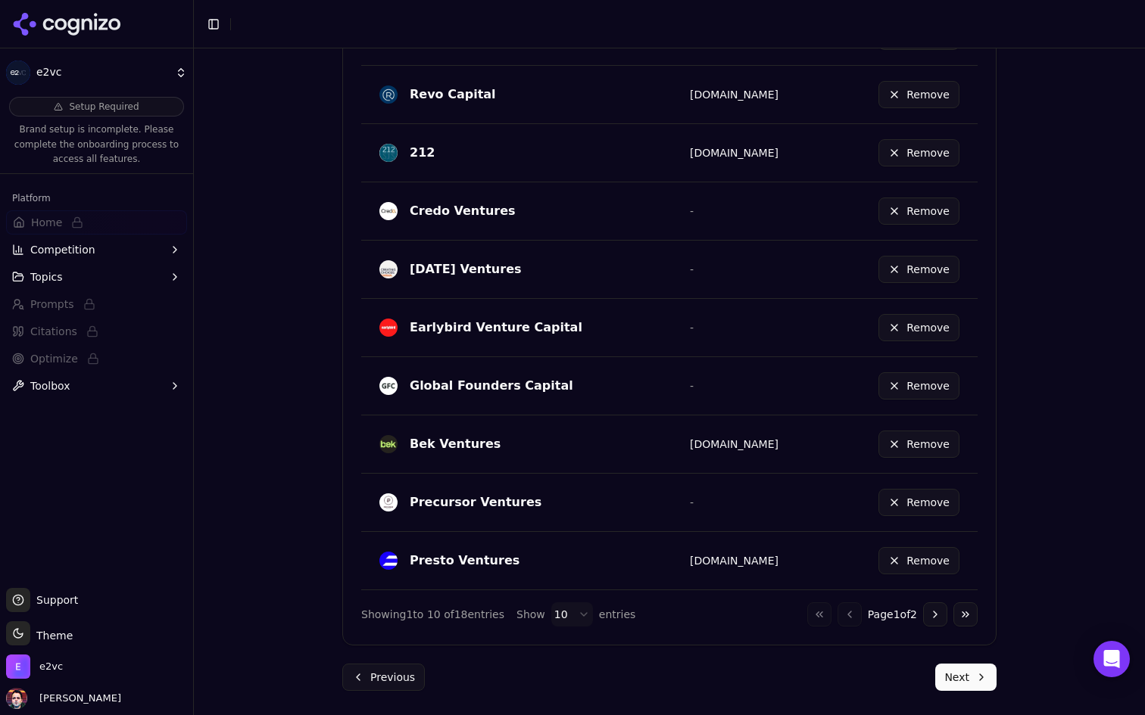
click at [385, 682] on button "Previous" at bounding box center [383, 677] width 83 height 27
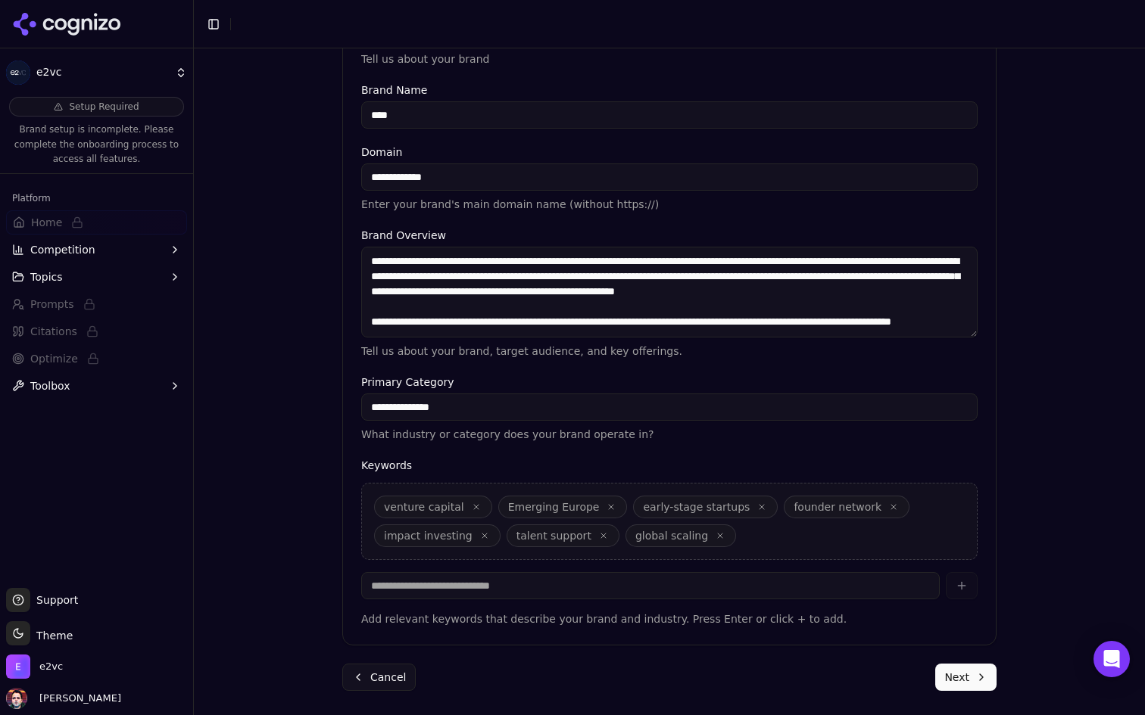
scroll to position [29, 0]
drag, startPoint x: 513, startPoint y: 326, endPoint x: 366, endPoint y: 307, distance: 147.4
click at [366, 307] on textarea "**********" at bounding box center [669, 292] width 616 height 91
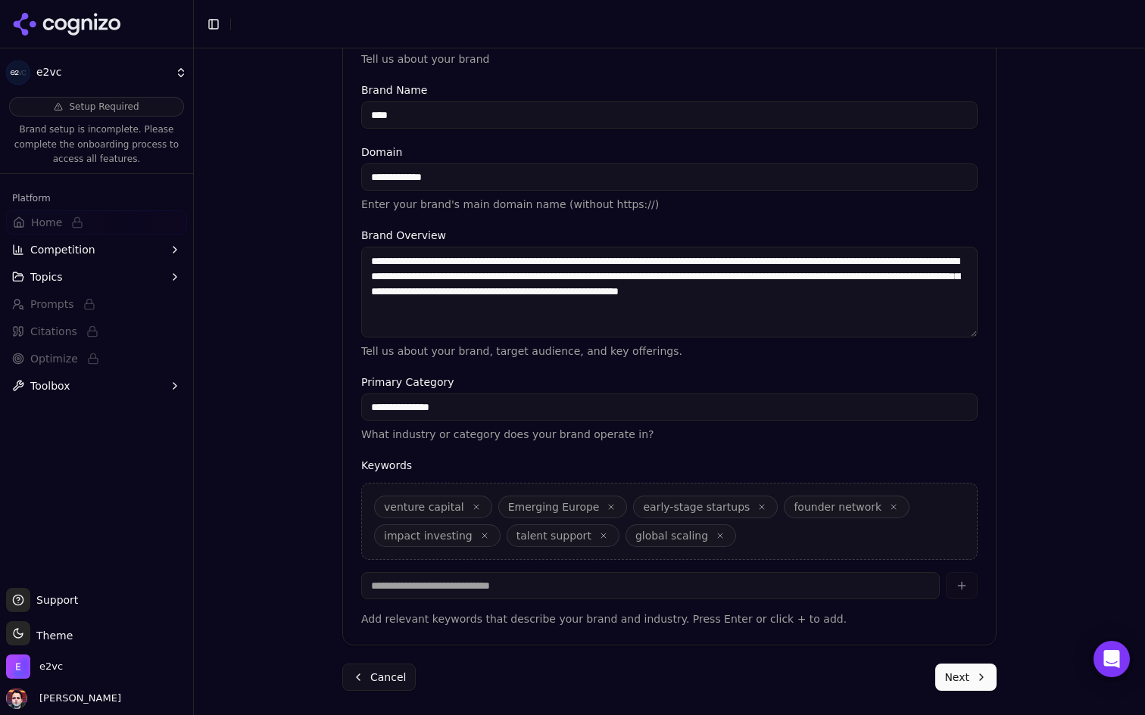
scroll to position [0, 0]
type textarea "**********"
click at [972, 673] on button "Next" at bounding box center [965, 677] width 61 height 27
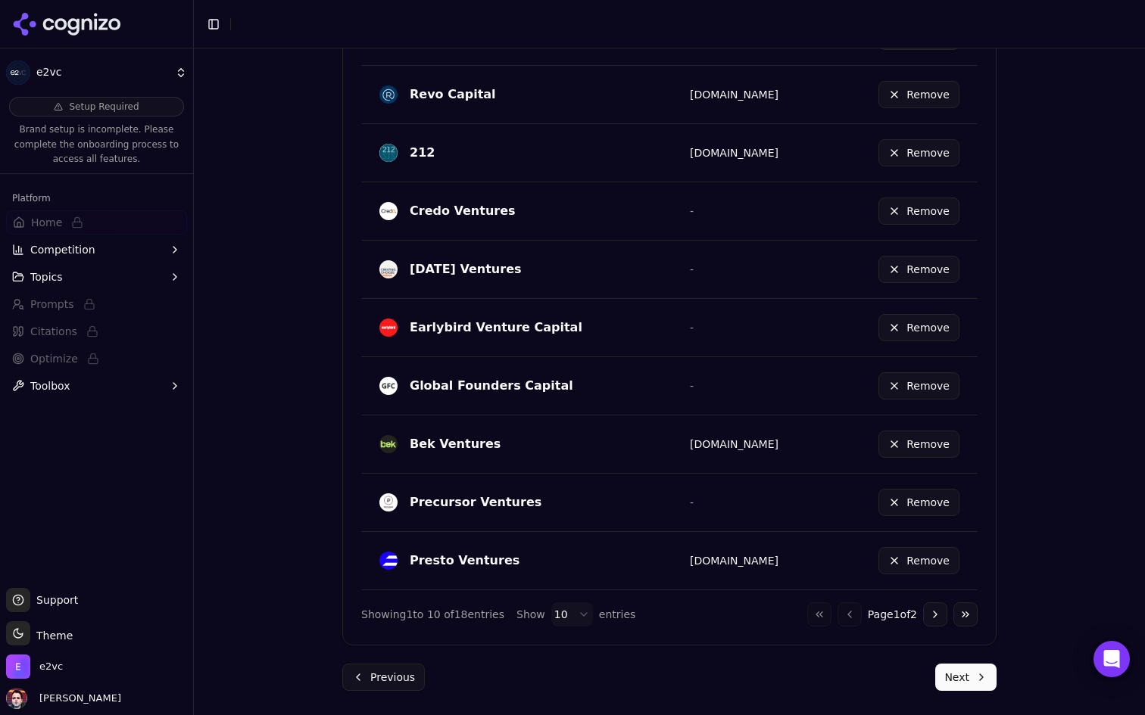
click at [966, 686] on button "Next" at bounding box center [965, 677] width 61 height 27
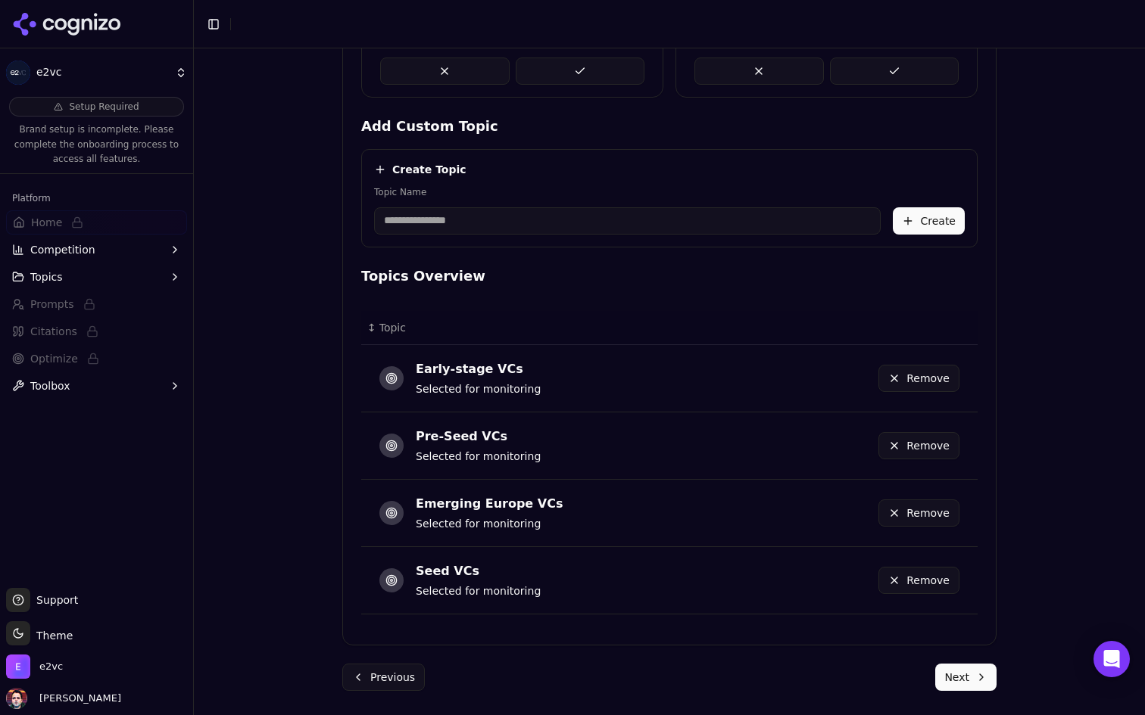
scroll to position [597, 0]
click at [949, 676] on button "Next" at bounding box center [965, 677] width 61 height 27
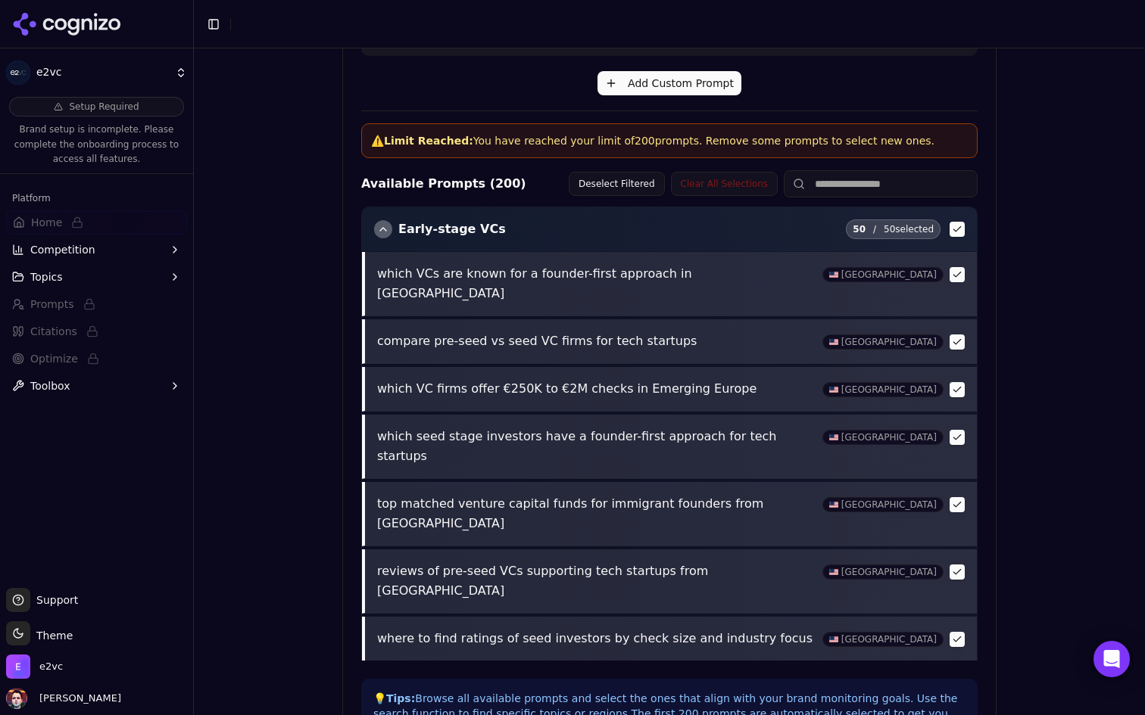
scroll to position [445, 0]
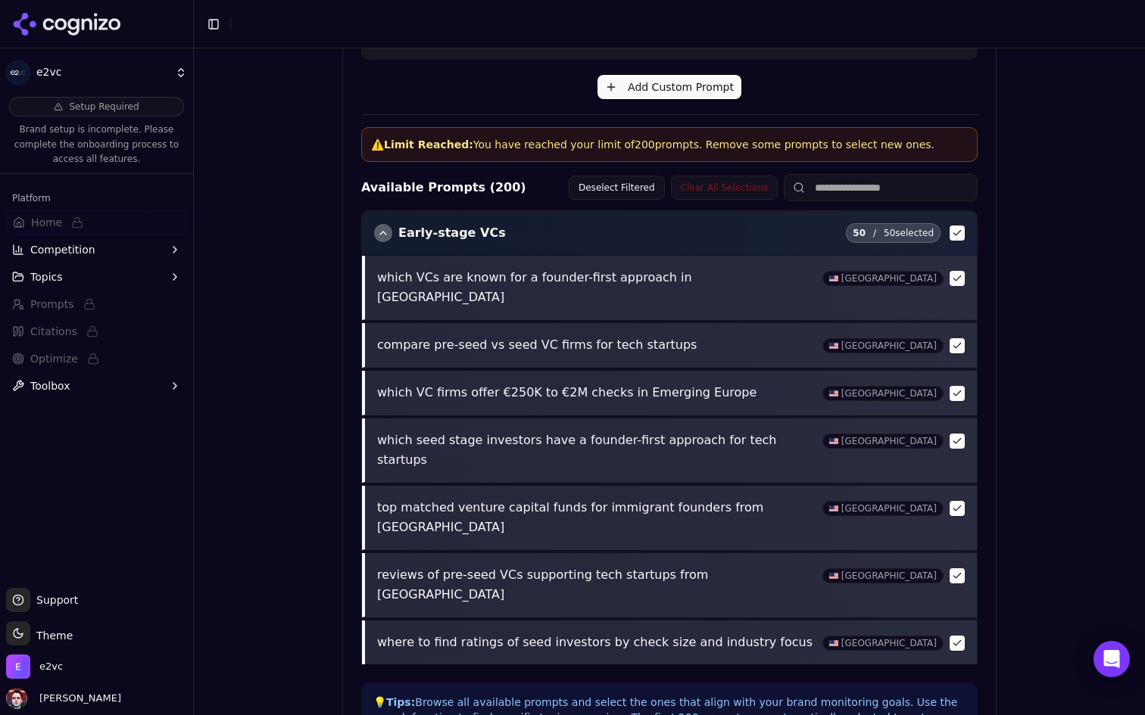
click at [952, 501] on button "button" at bounding box center [956, 508] width 15 height 15
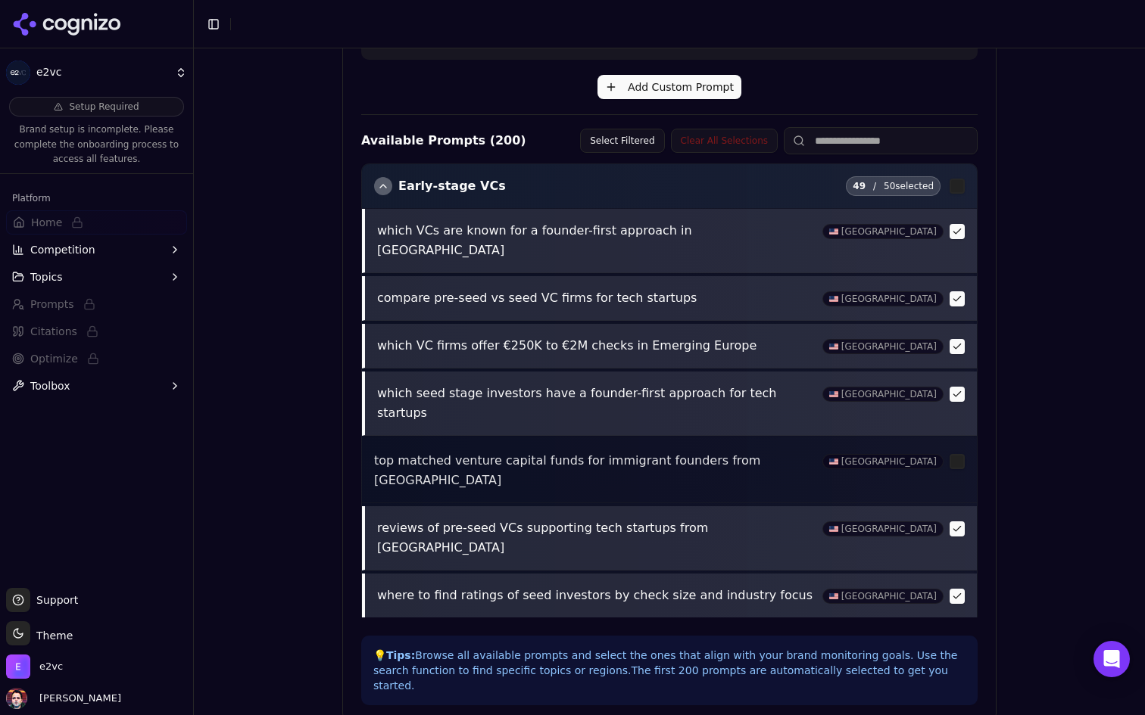
click at [951, 291] on button "button" at bounding box center [956, 298] width 15 height 15
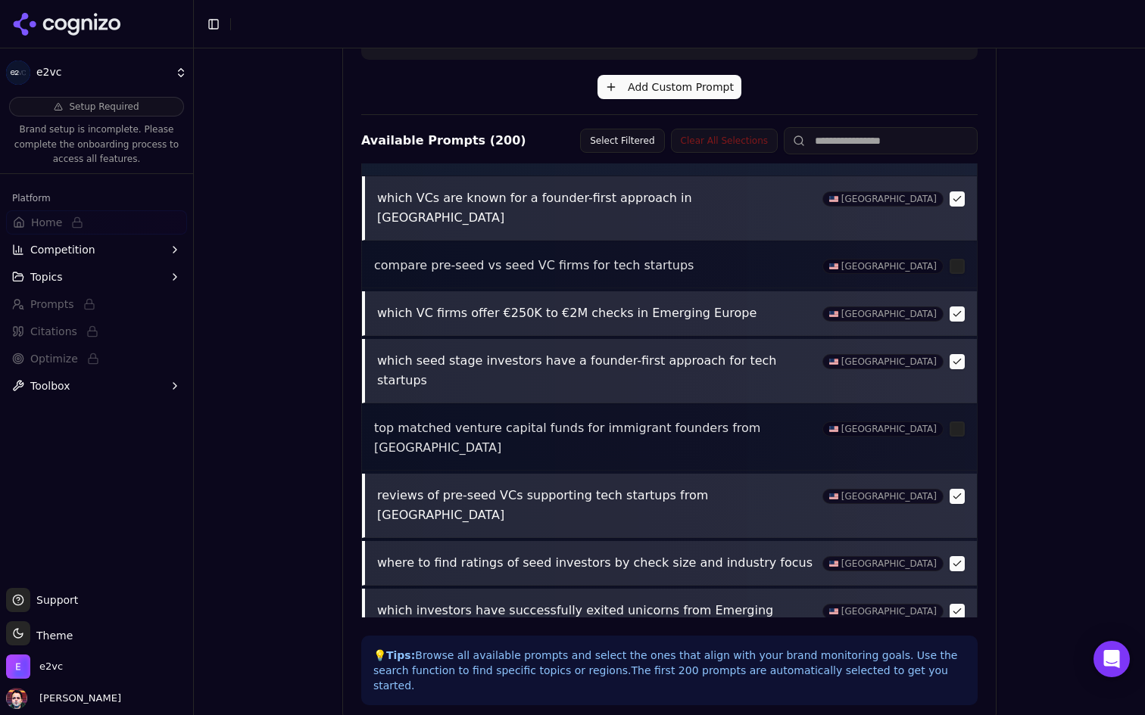
scroll to position [14, 0]
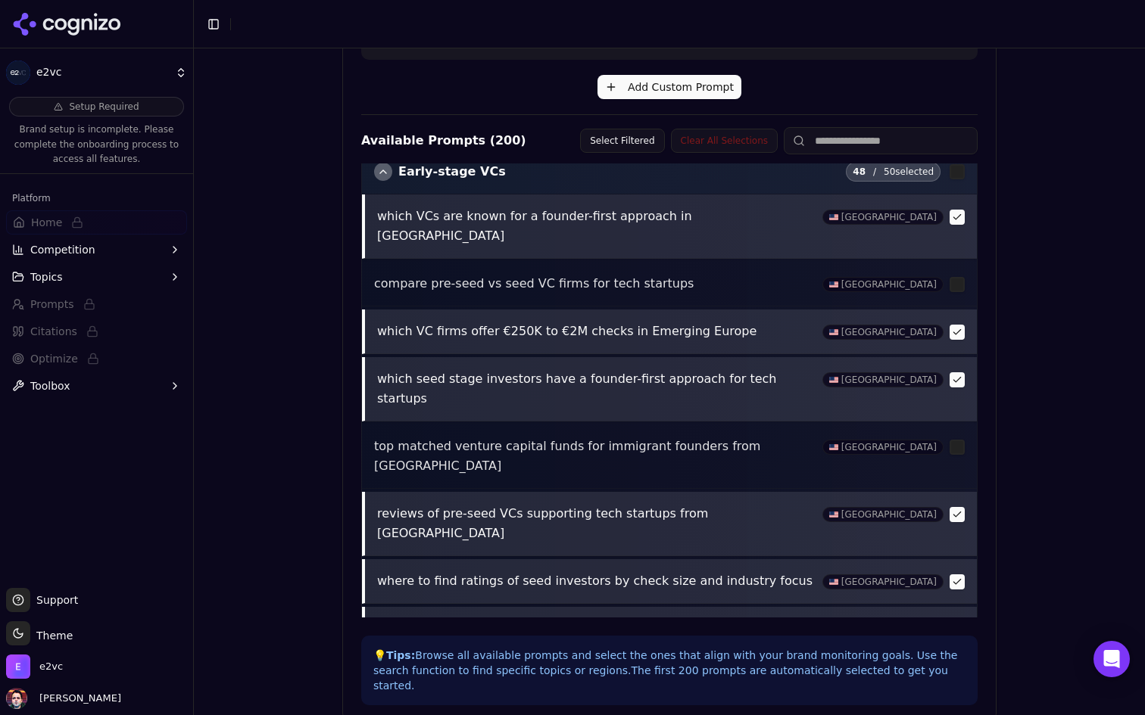
click at [956, 325] on button "button" at bounding box center [956, 332] width 15 height 15
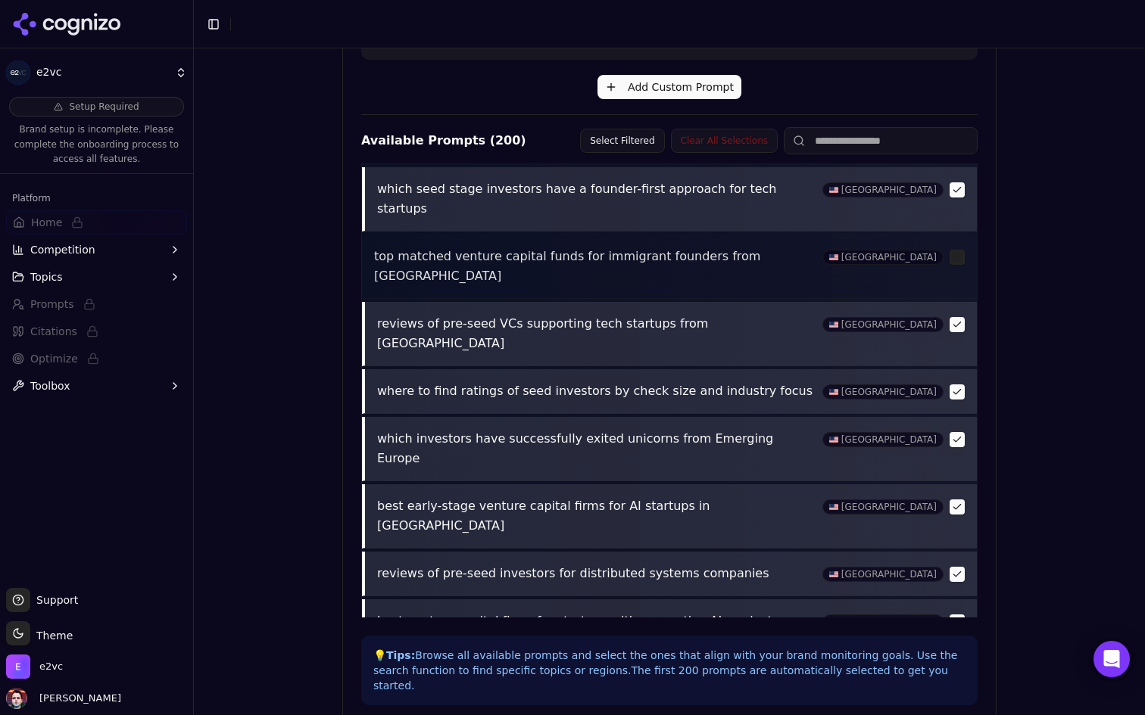
scroll to position [207, 0]
click at [958, 382] on button "button" at bounding box center [956, 389] width 15 height 15
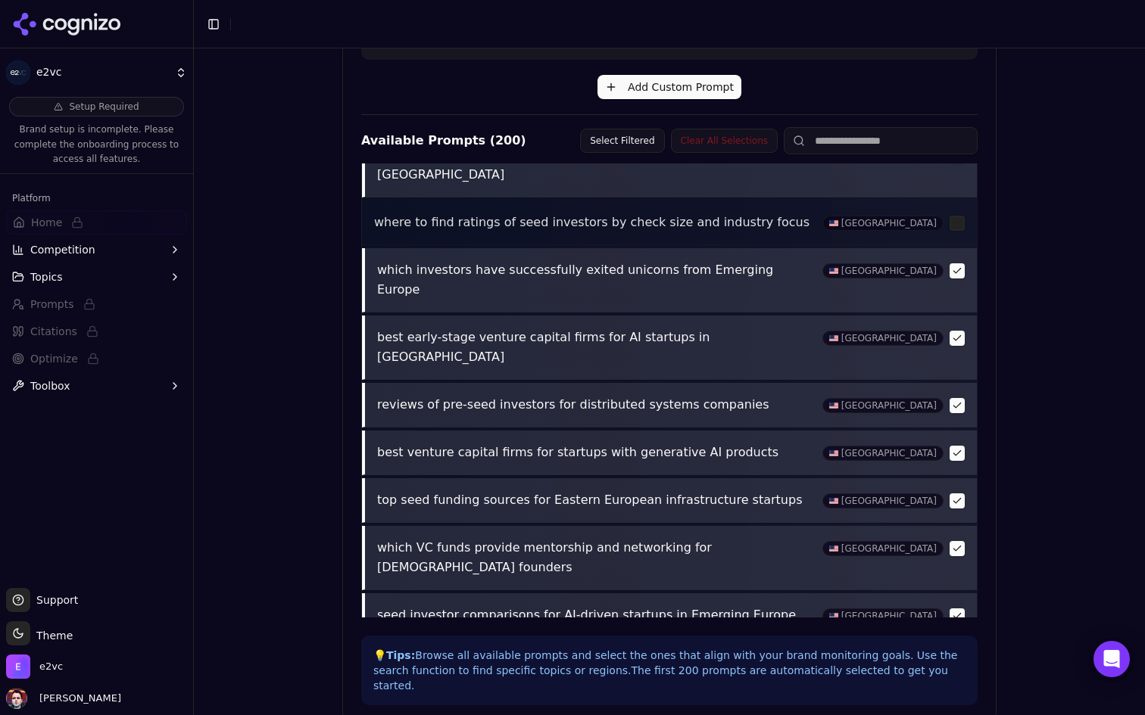
scroll to position [388, 0]
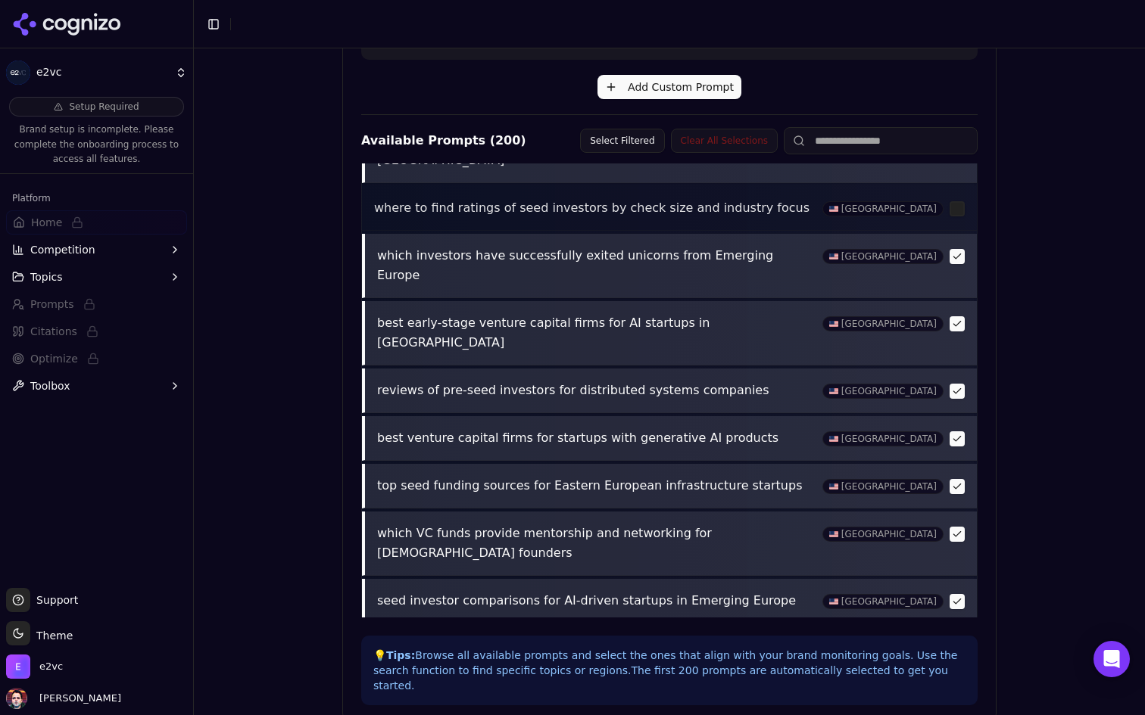
click at [955, 384] on button "button" at bounding box center [956, 391] width 15 height 15
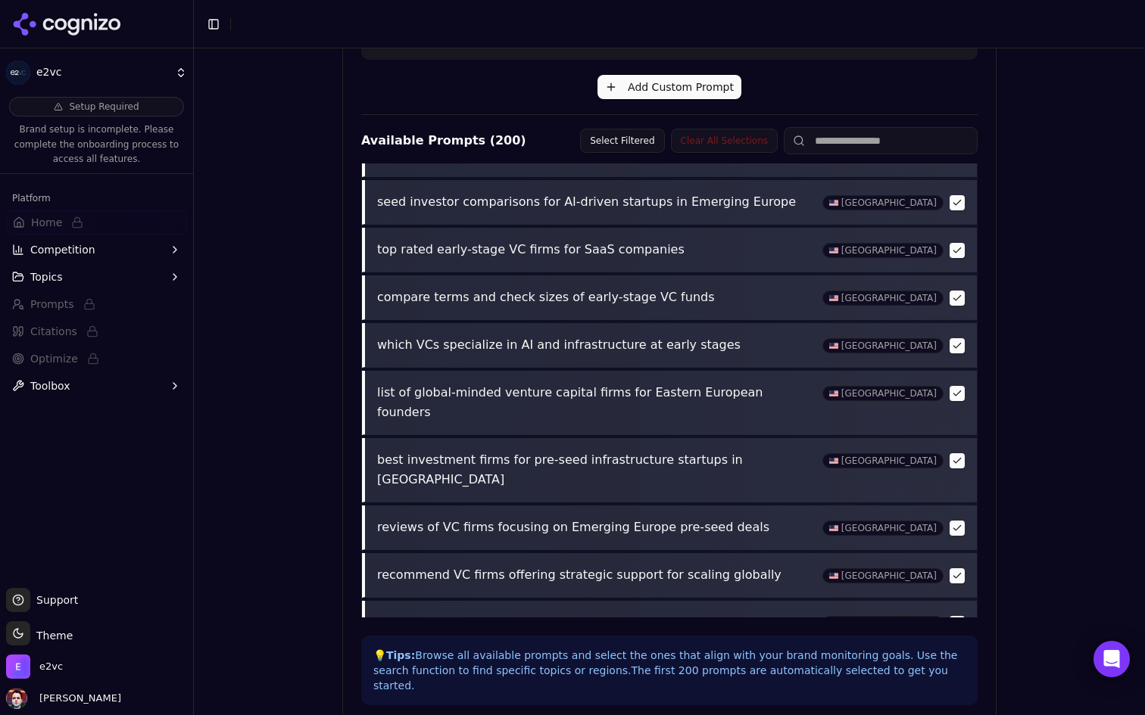
scroll to position [794, 0]
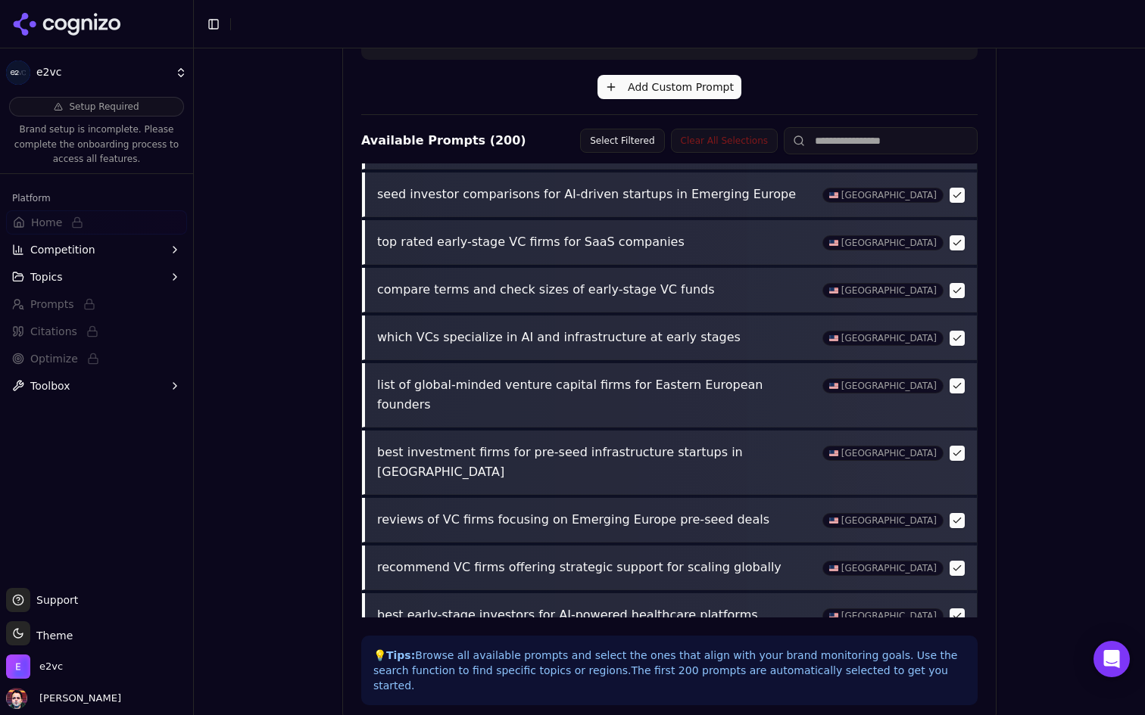
click at [958, 379] on button "button" at bounding box center [956, 386] width 15 height 15
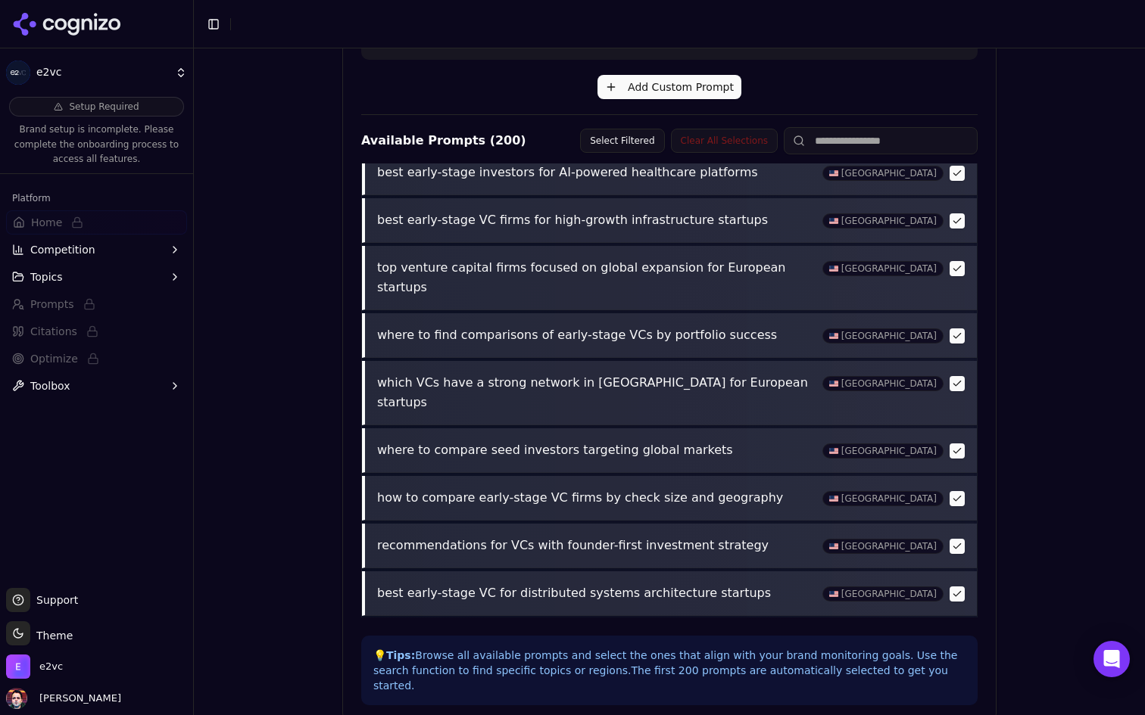
scroll to position [1286, 0]
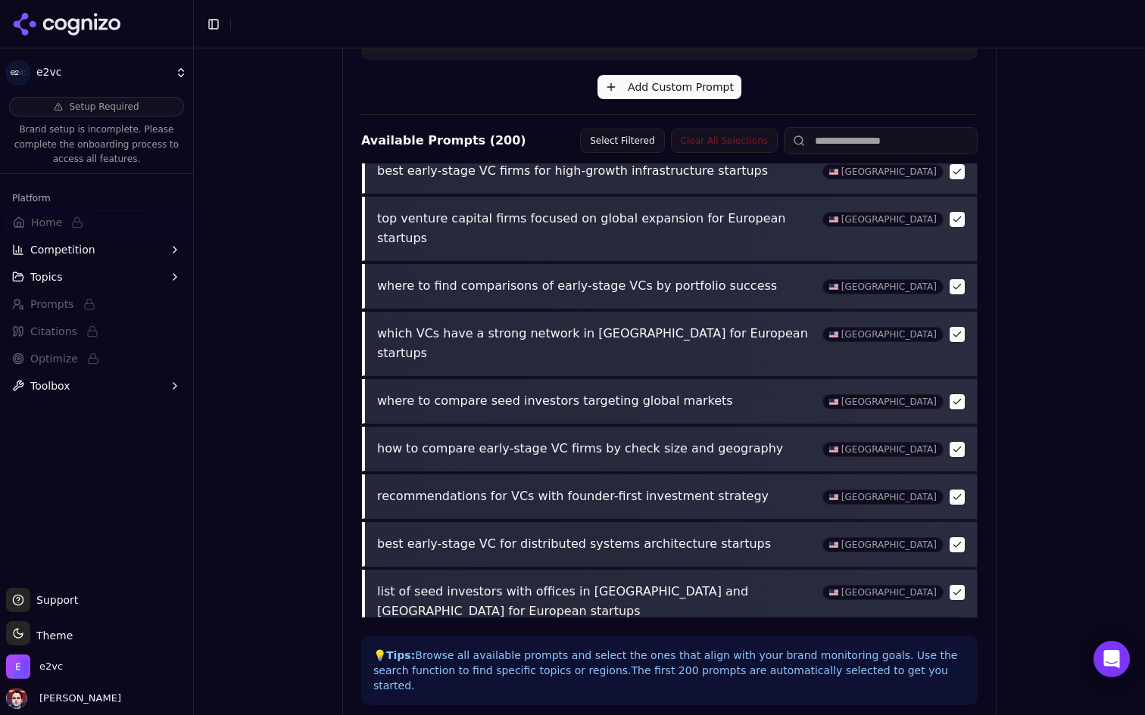
click at [950, 442] on button "button" at bounding box center [956, 449] width 15 height 15
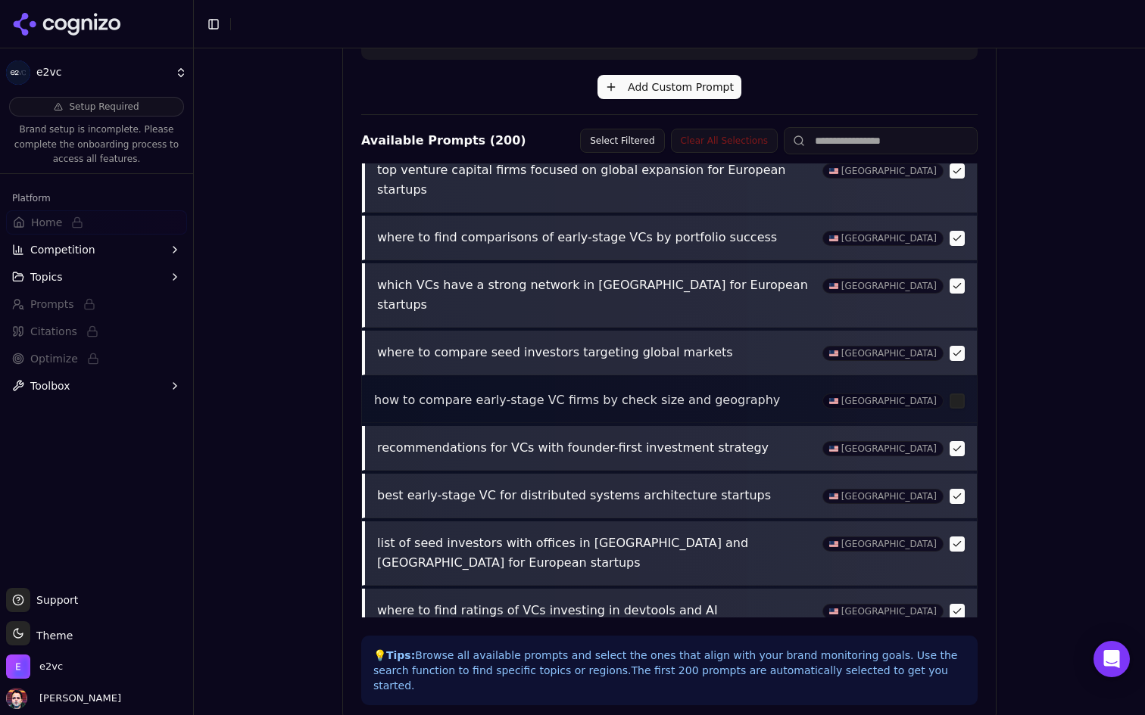
scroll to position [1371, 0]
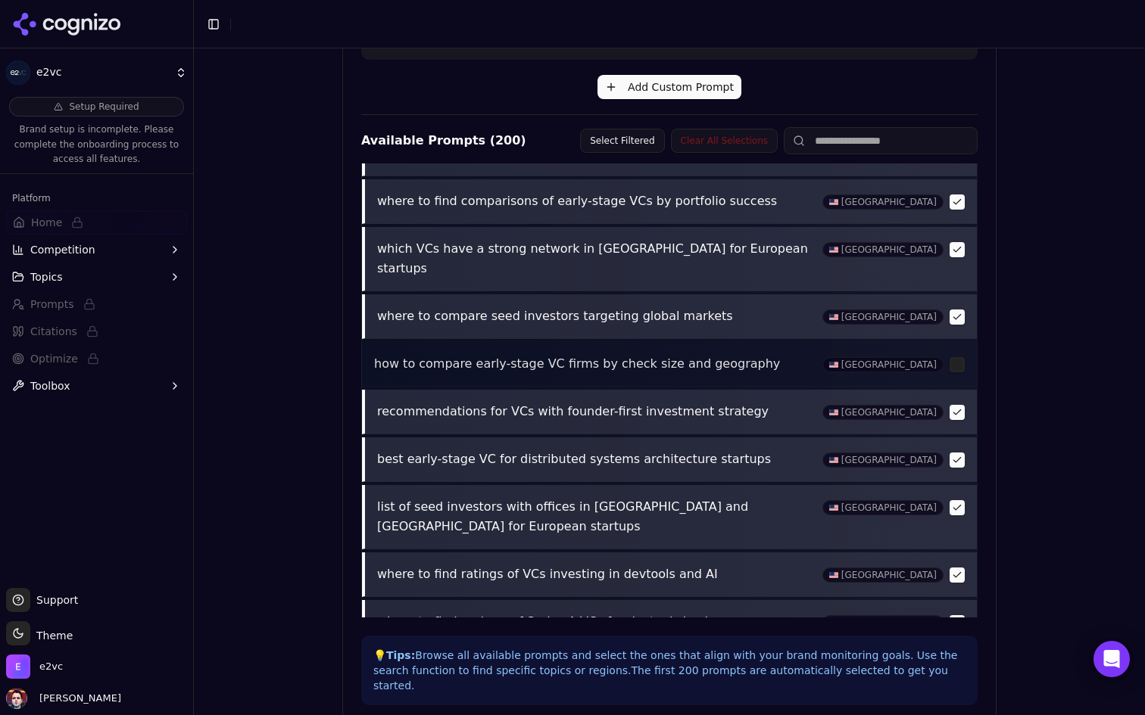
click at [957, 453] on button "button" at bounding box center [956, 460] width 15 height 15
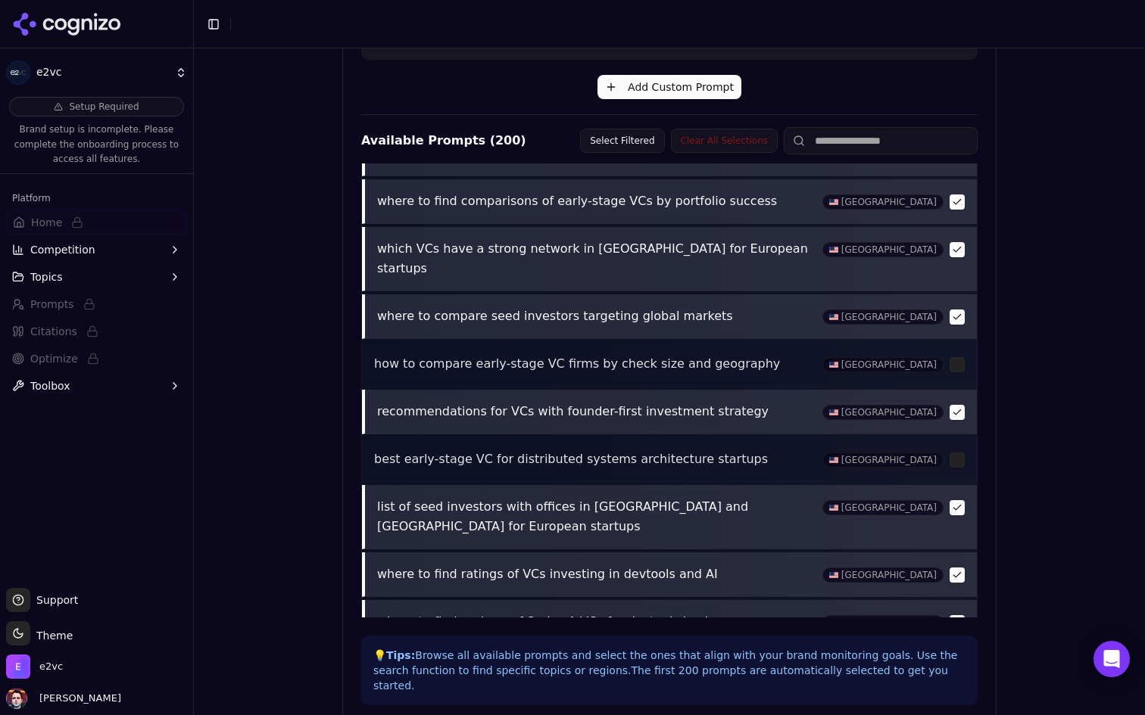
click at [957, 453] on button "button" at bounding box center [956, 460] width 15 height 15
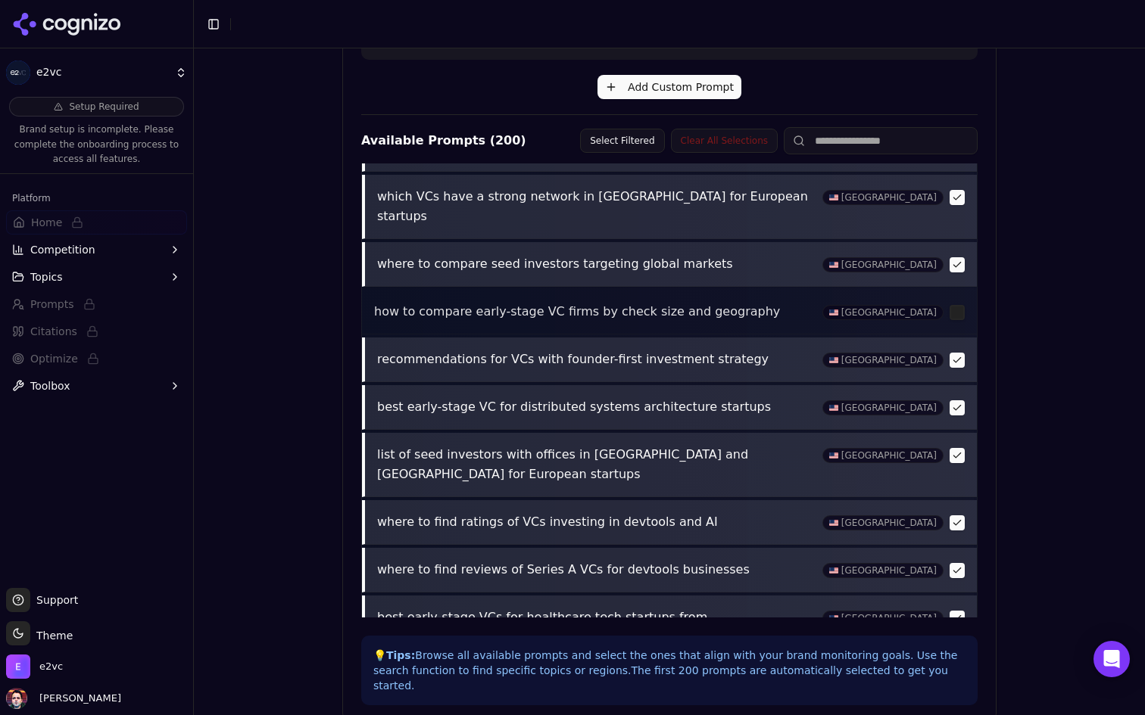
scroll to position [1425, 0]
click at [958, 447] on button "button" at bounding box center [956, 454] width 15 height 15
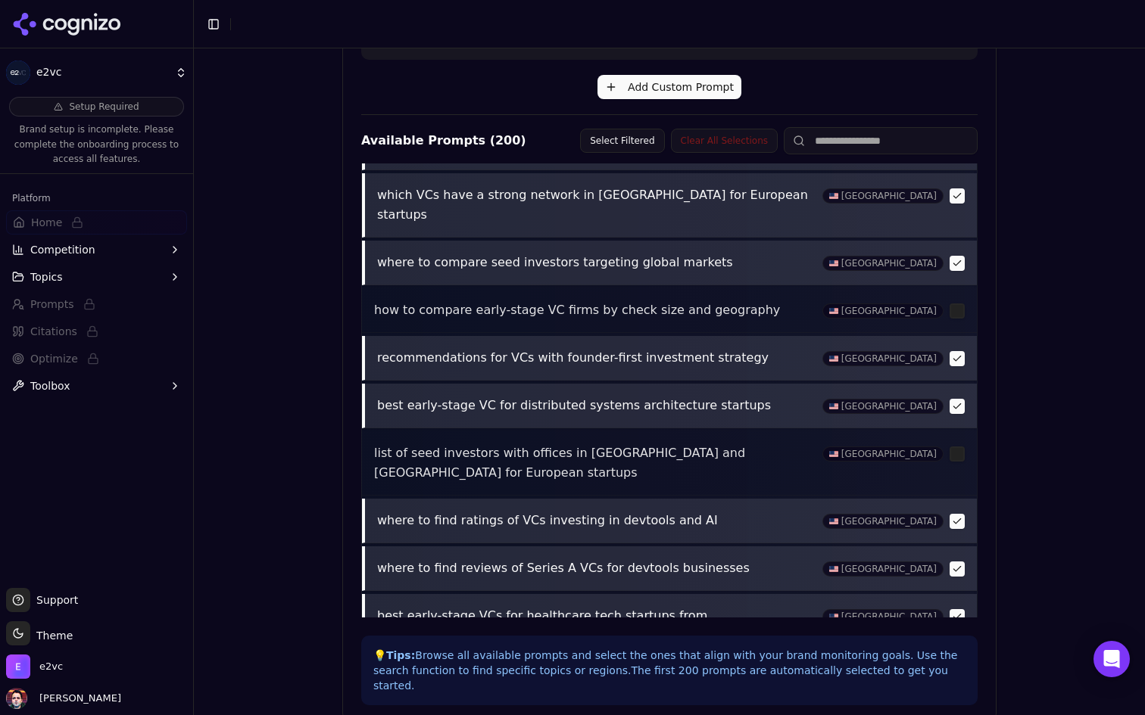
scroll to position [1461, 0]
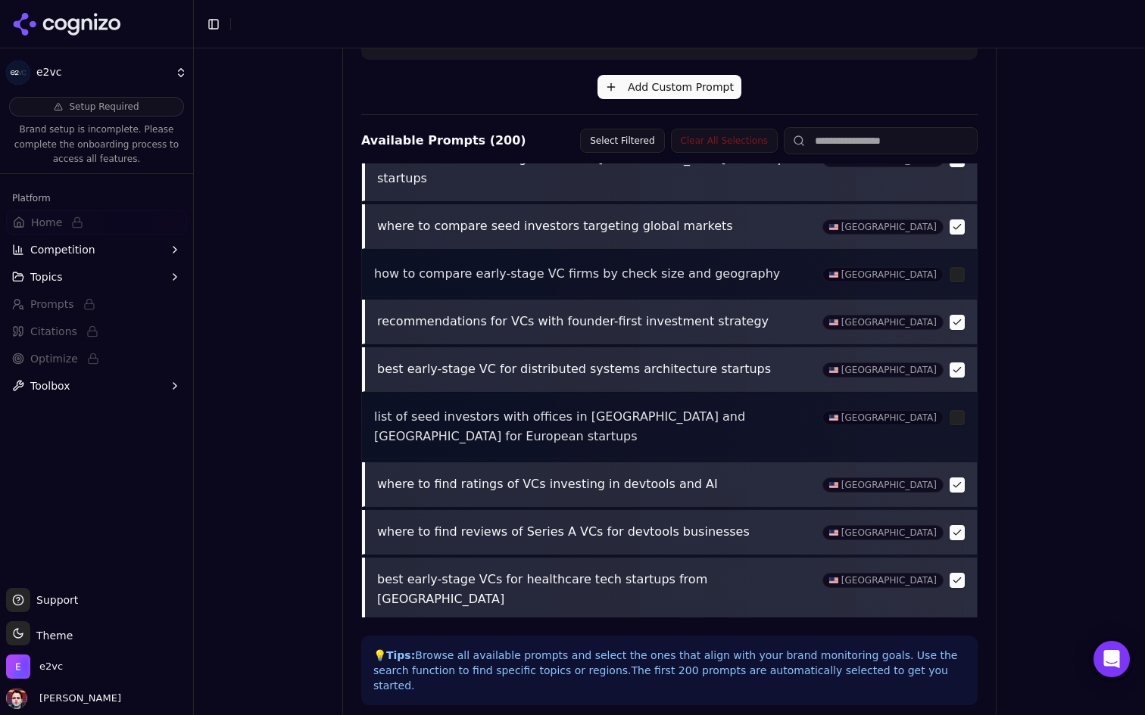
click at [953, 478] on button "button" at bounding box center [956, 485] width 15 height 15
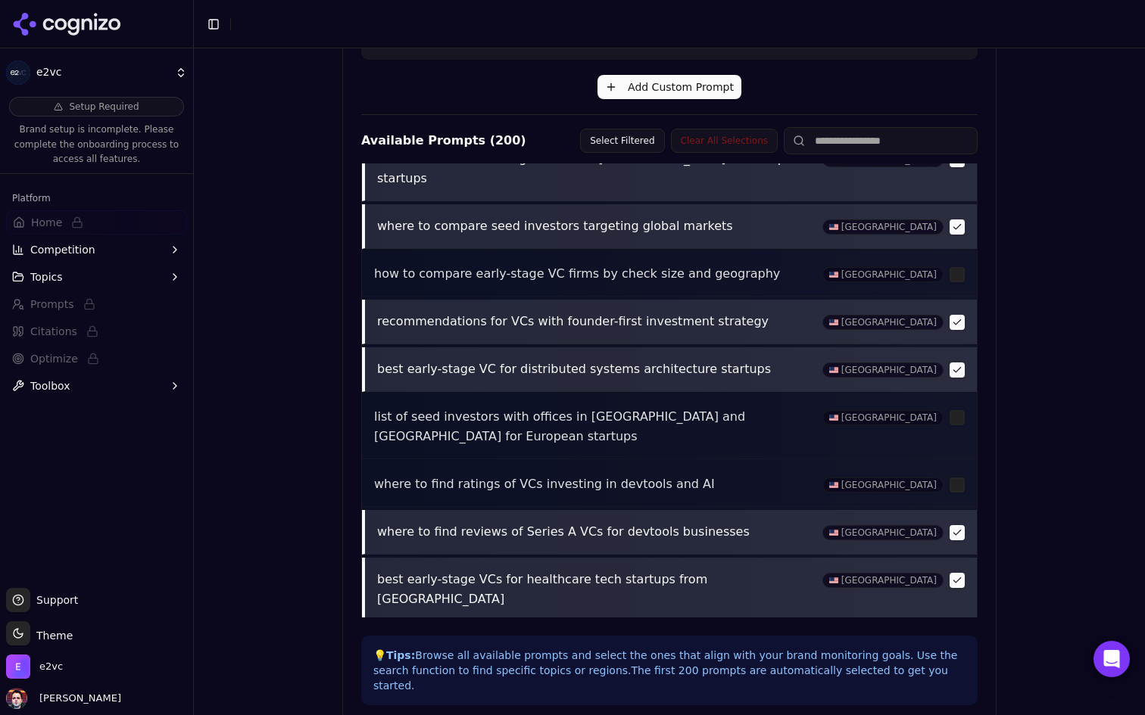
click at [958, 525] on button "button" at bounding box center [956, 532] width 15 height 15
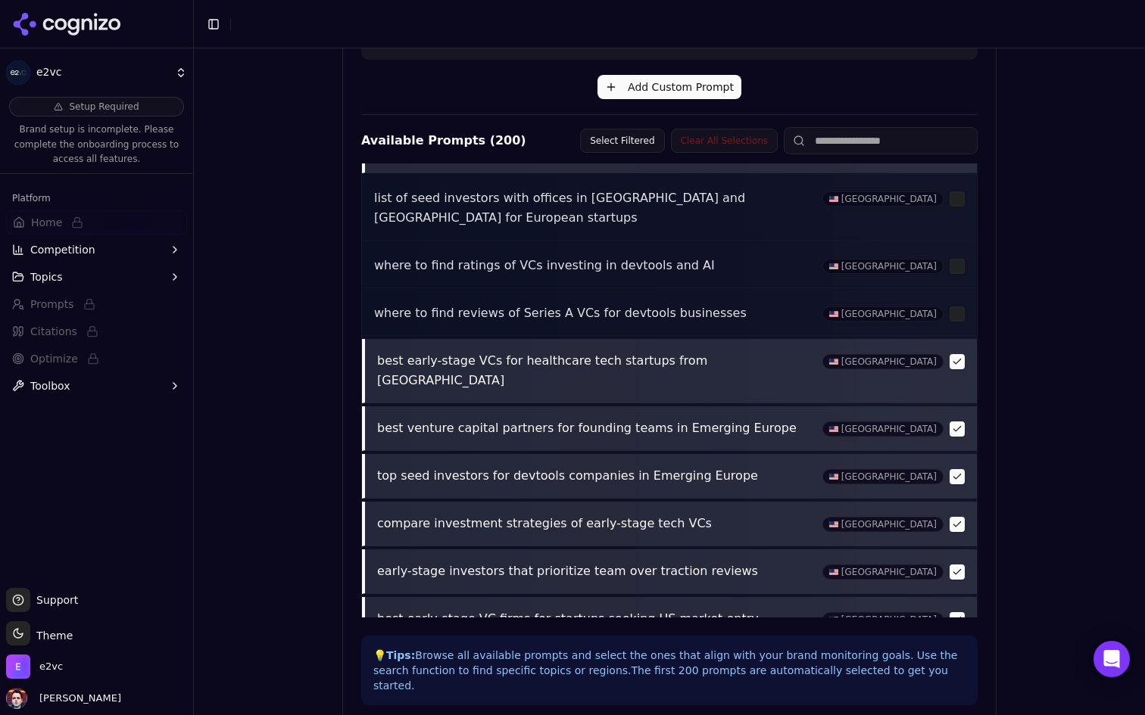
scroll to position [1697, 0]
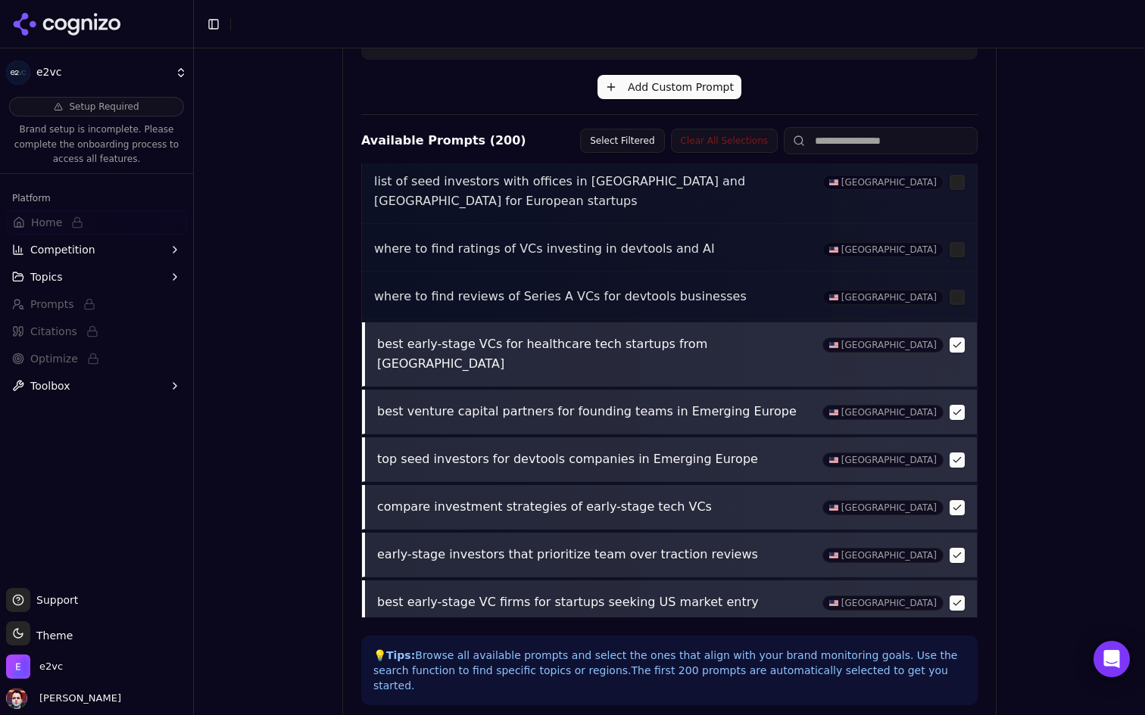
click at [959, 500] on button "button" at bounding box center [956, 507] width 15 height 15
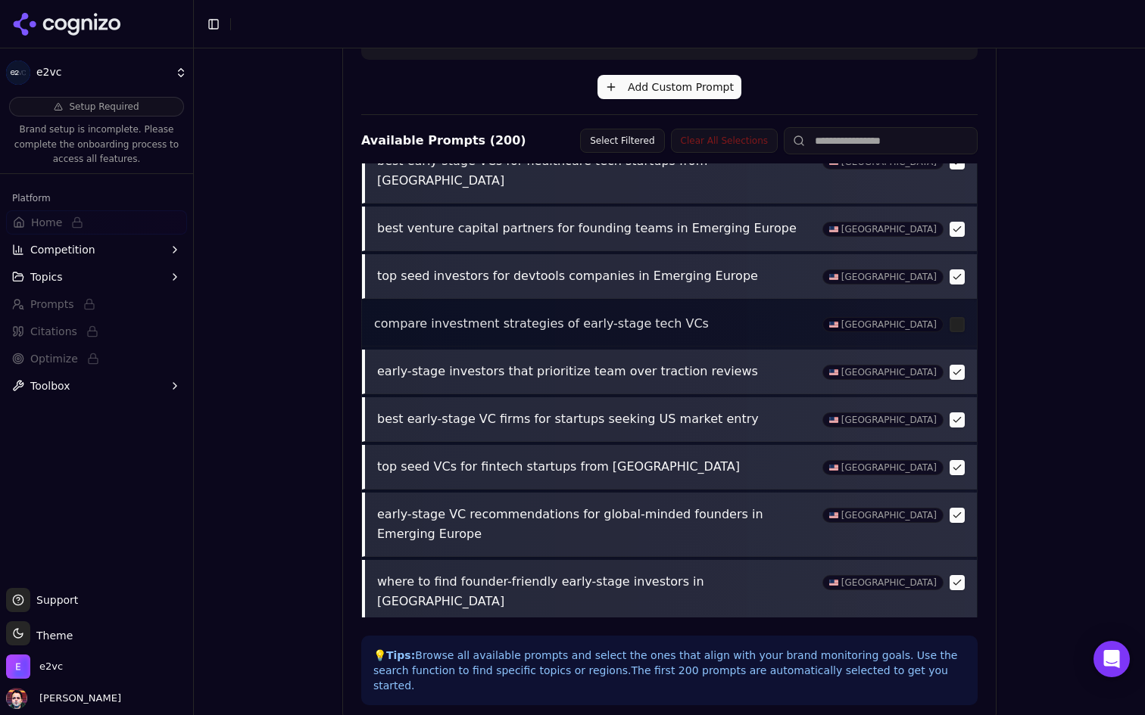
scroll to position [1895, 0]
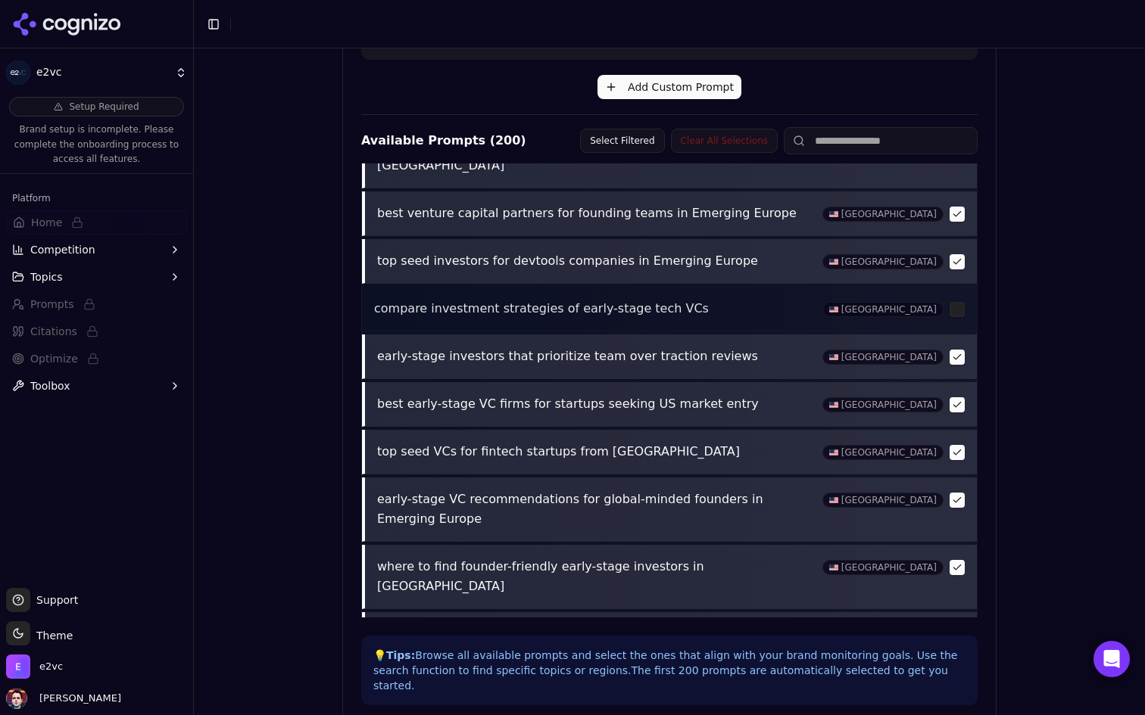
click at [958, 493] on button "button" at bounding box center [956, 500] width 15 height 15
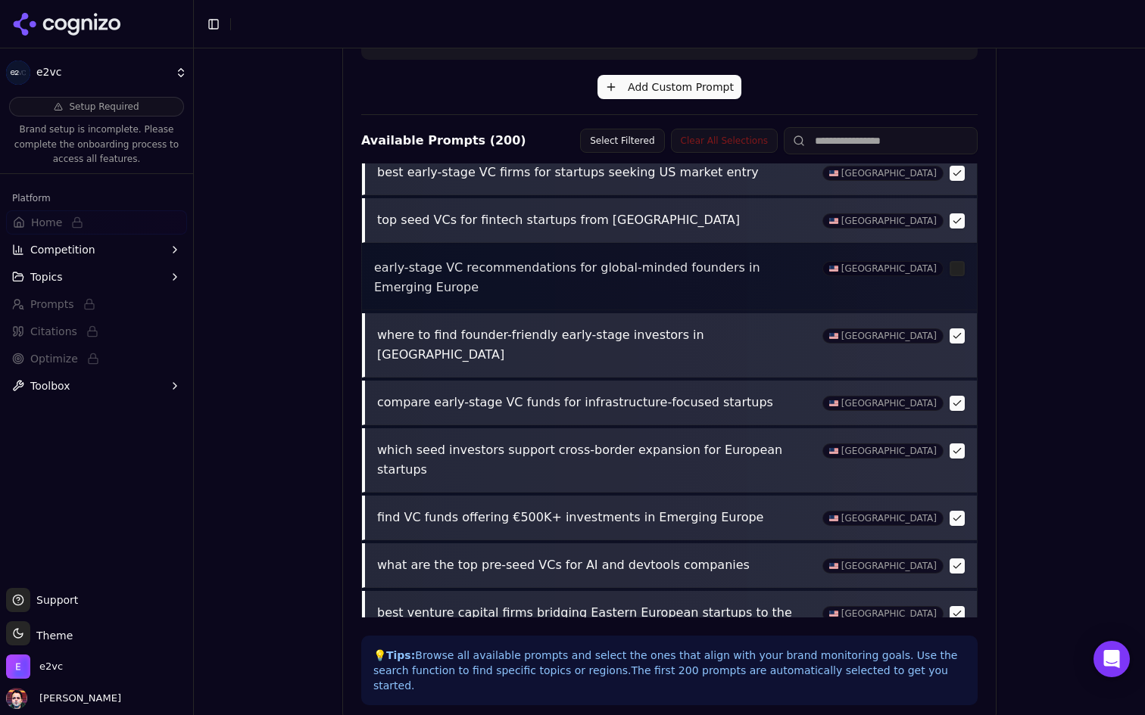
scroll to position [2129, 0]
click at [955, 604] on button "button" at bounding box center [956, 611] width 15 height 15
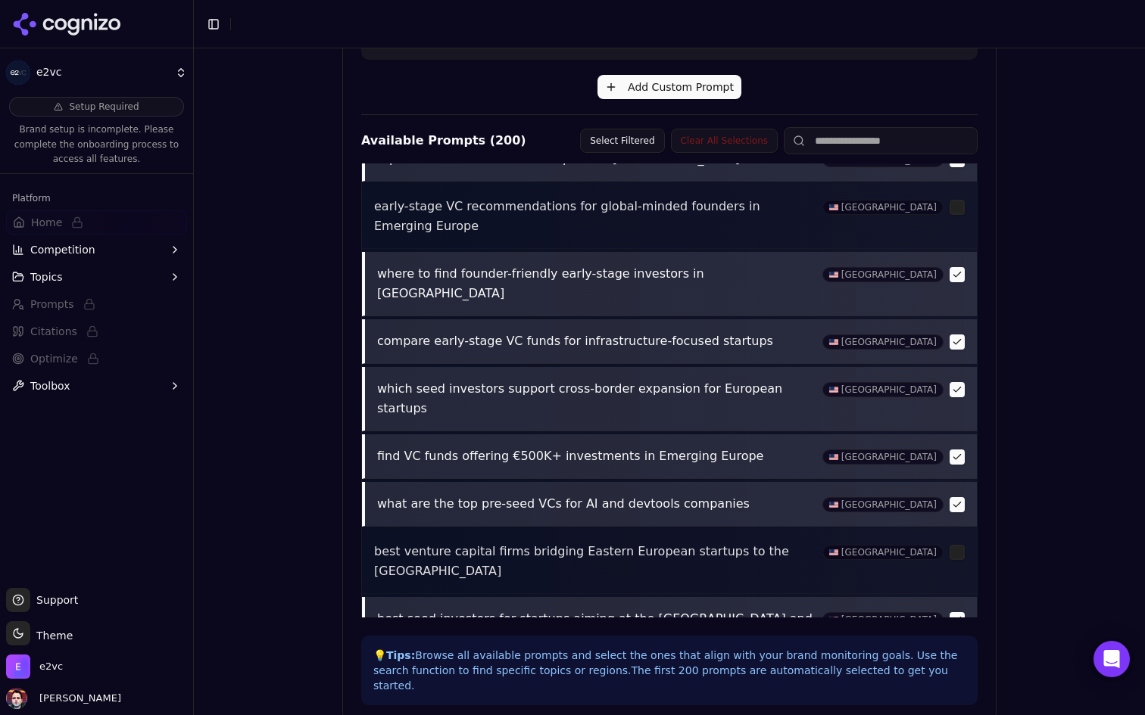
scroll to position [2192, 0]
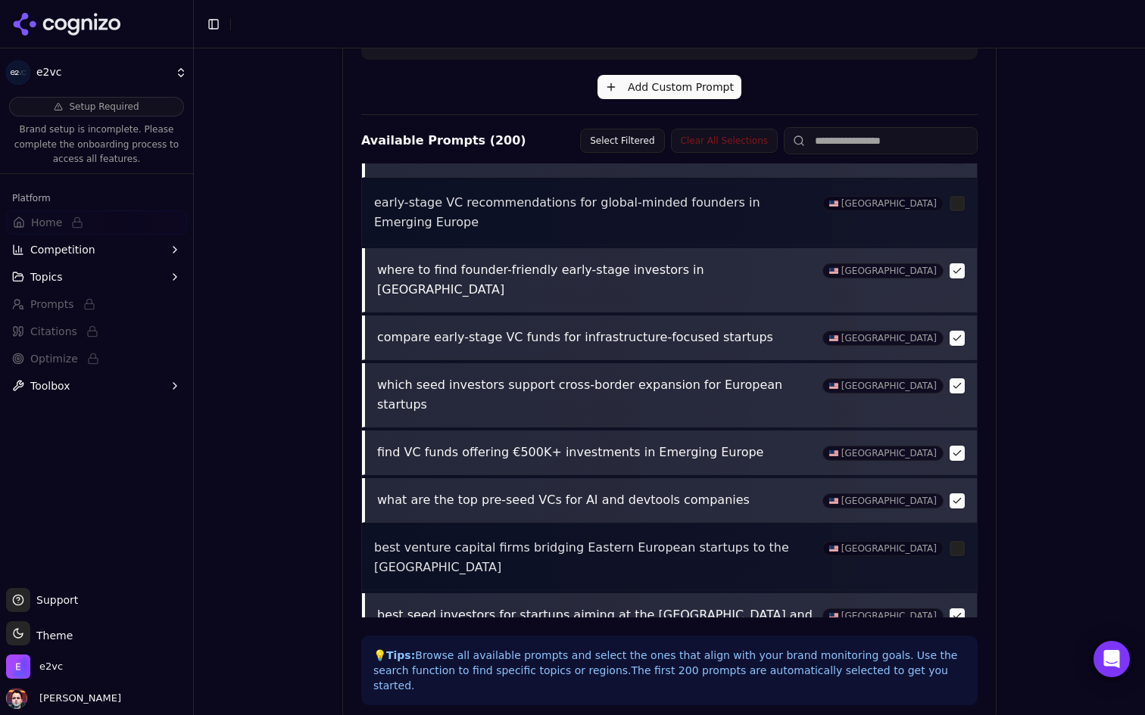
click at [957, 609] on button "button" at bounding box center [956, 616] width 15 height 15
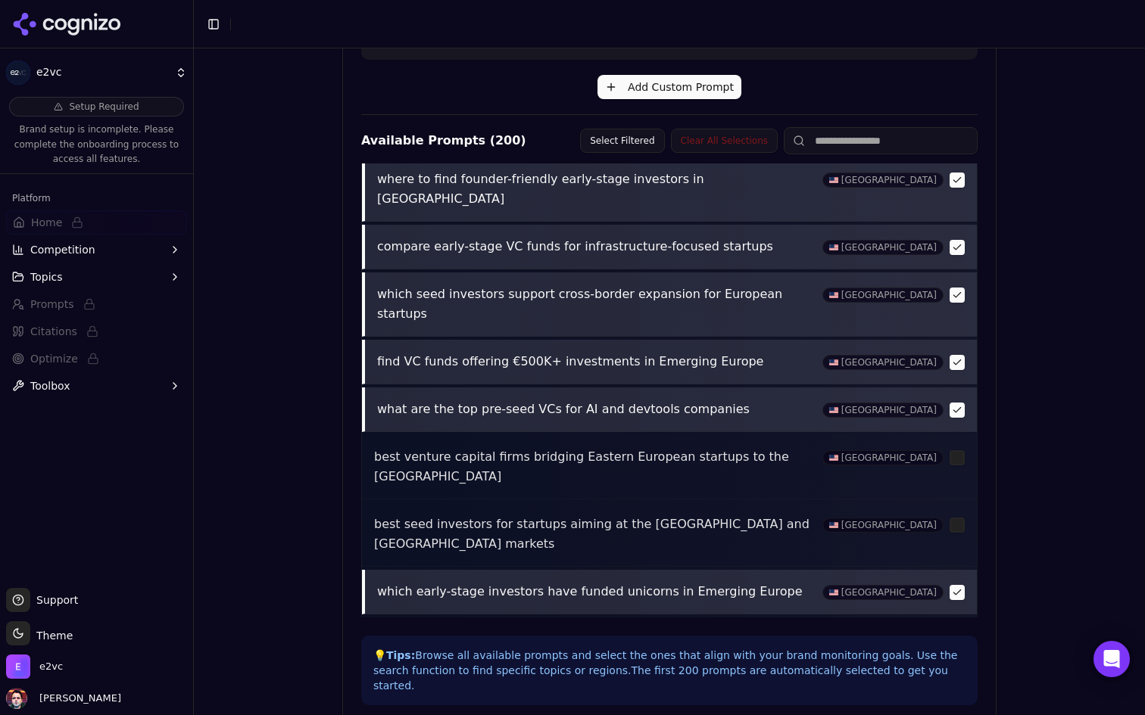
scroll to position [2284, 0]
click at [954, 631] on button "button" at bounding box center [956, 638] width 15 height 15
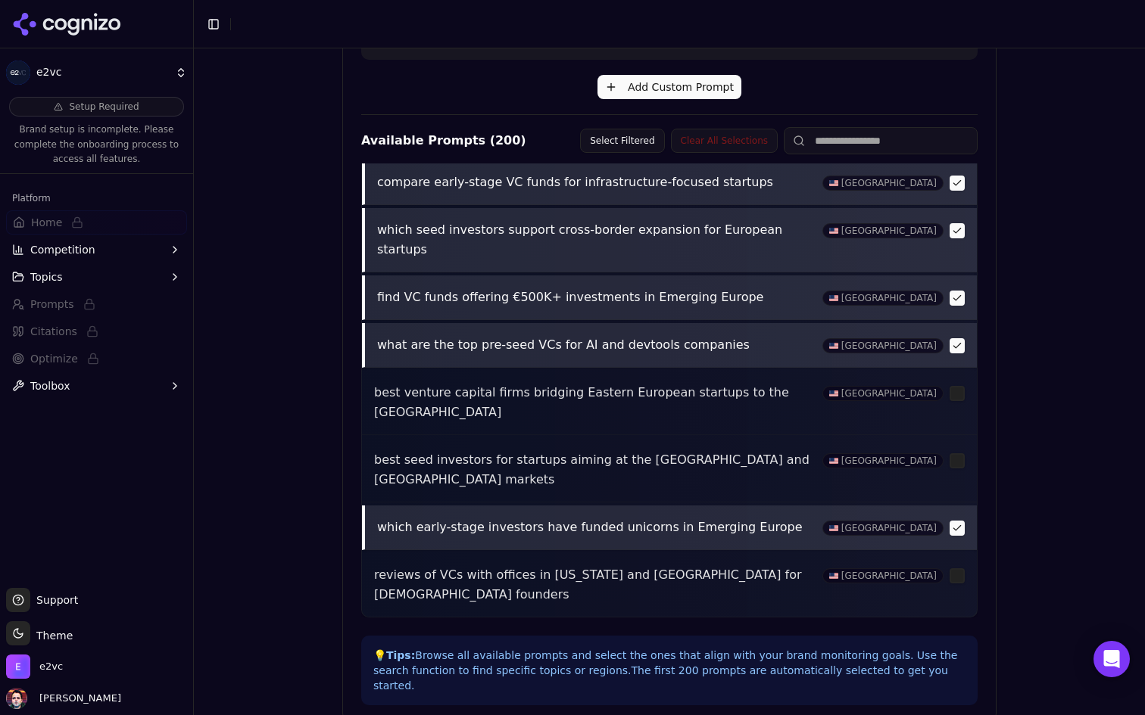
scroll to position [2351, 0]
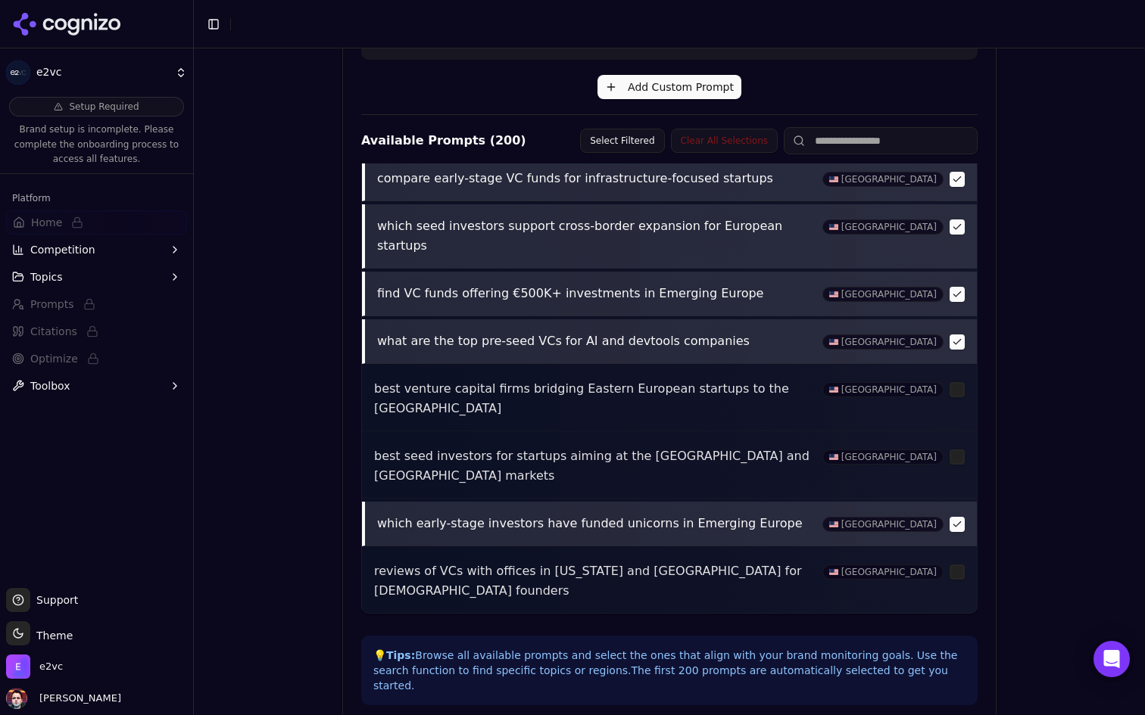
click at [957, 684] on button "button" at bounding box center [956, 691] width 15 height 15
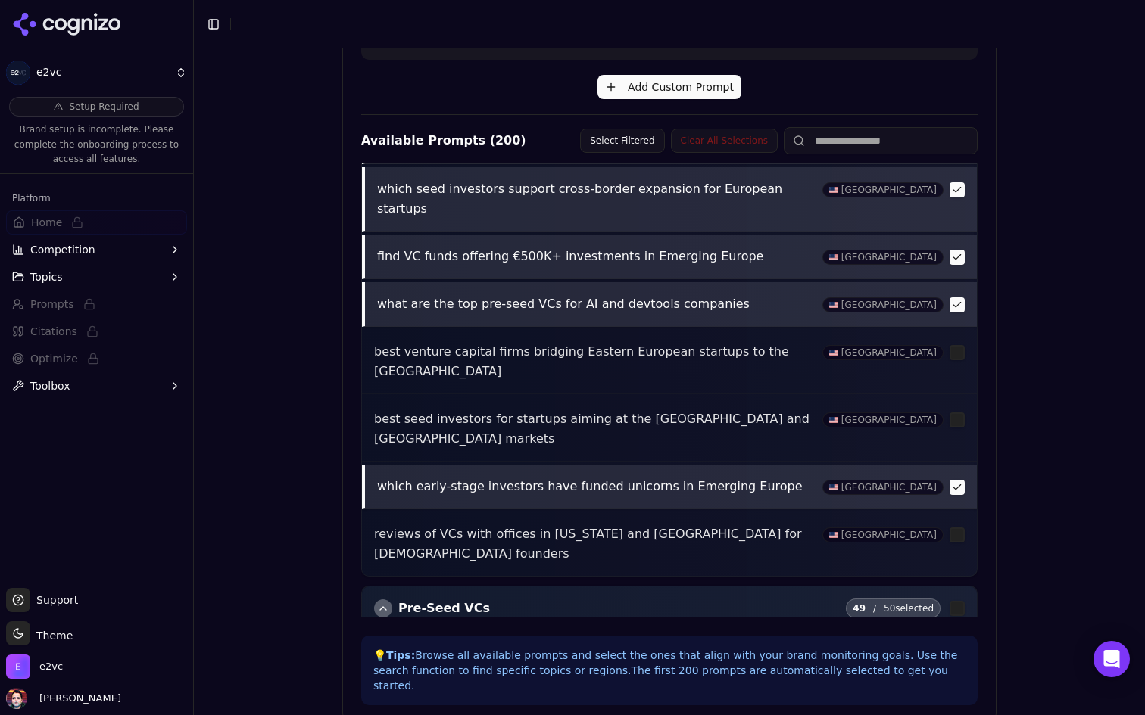
scroll to position [2406, 0]
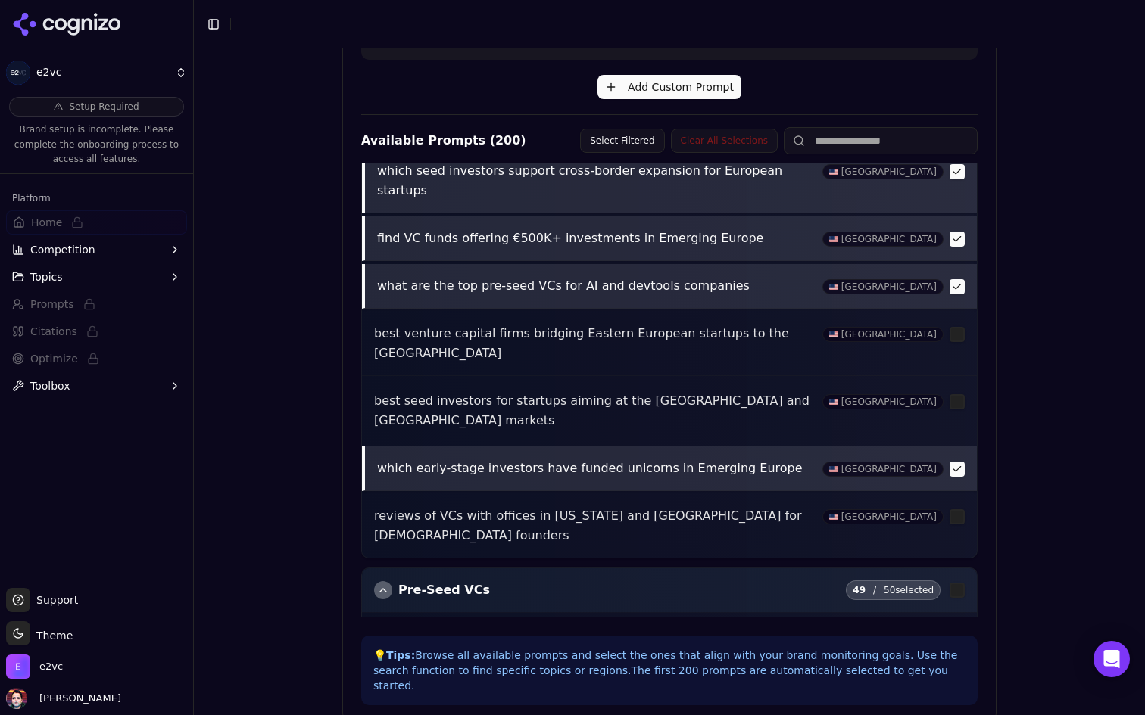
click at [954, 676] on button "button" at bounding box center [956, 683] width 15 height 15
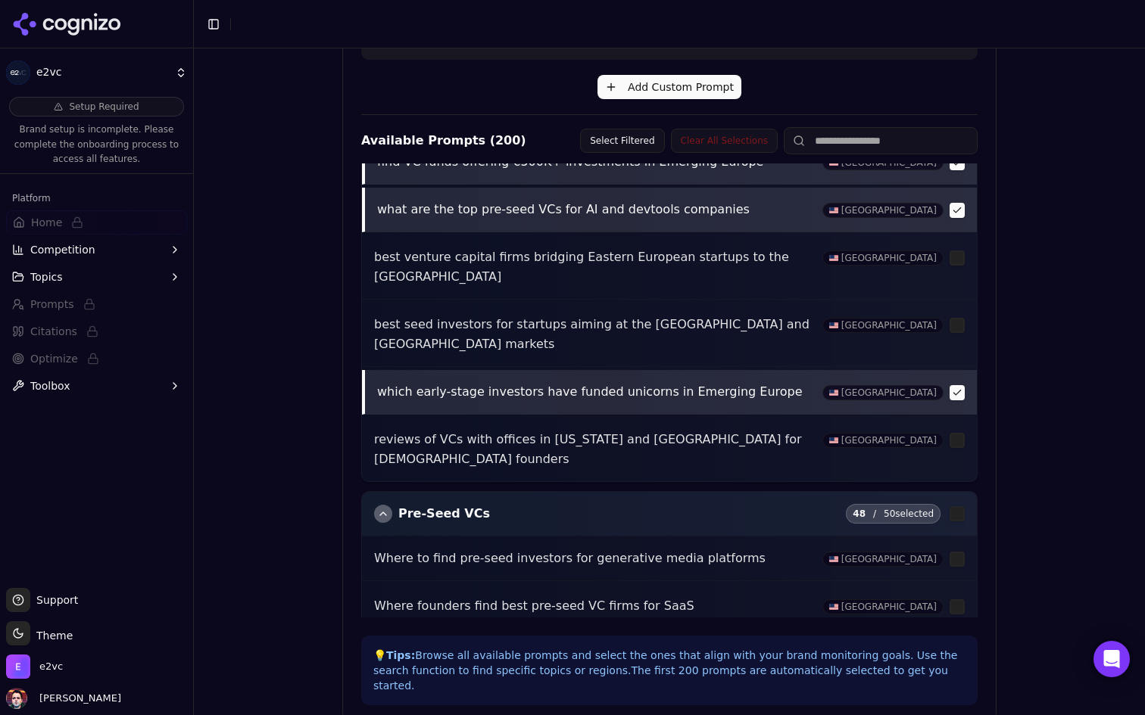
scroll to position [2485, 0]
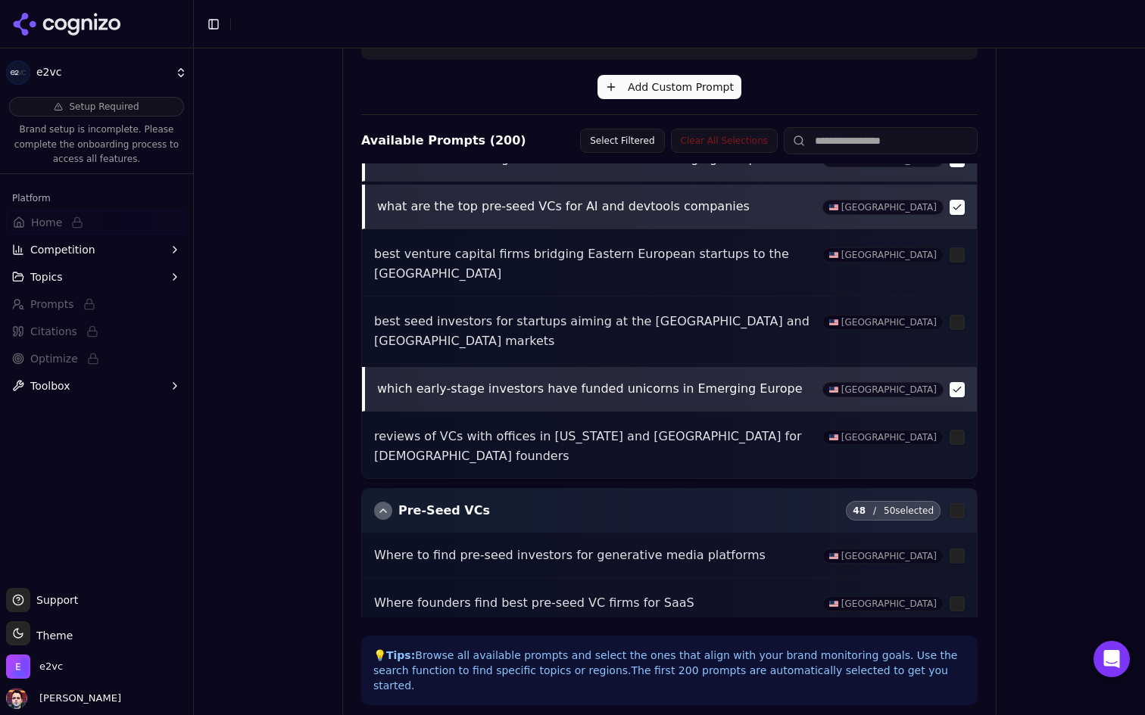
click at [955, 644] on button "button" at bounding box center [956, 651] width 15 height 15
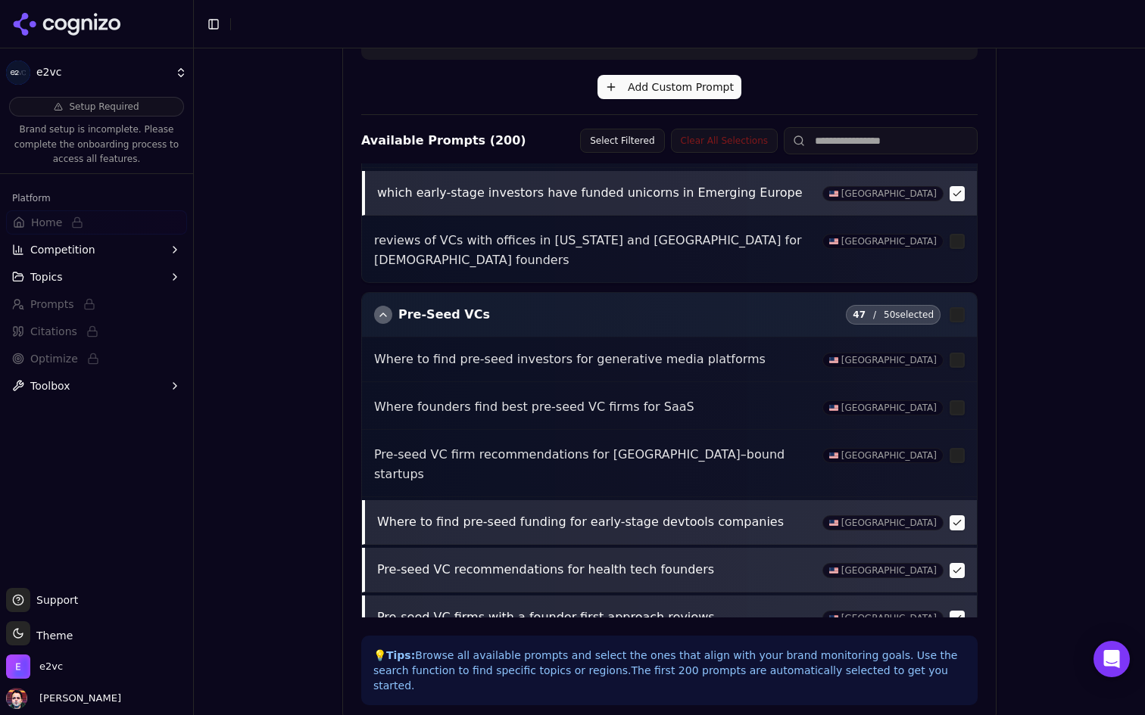
scroll to position [2678, 0]
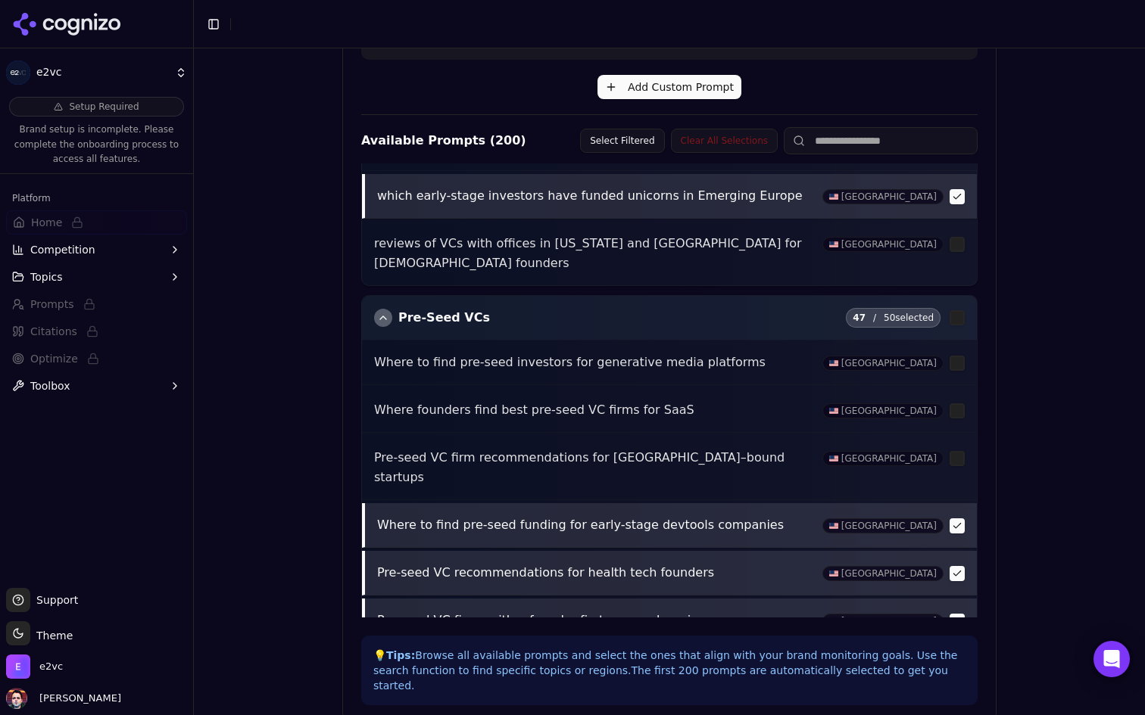
click at [953, 662] on button "button" at bounding box center [956, 669] width 15 height 15
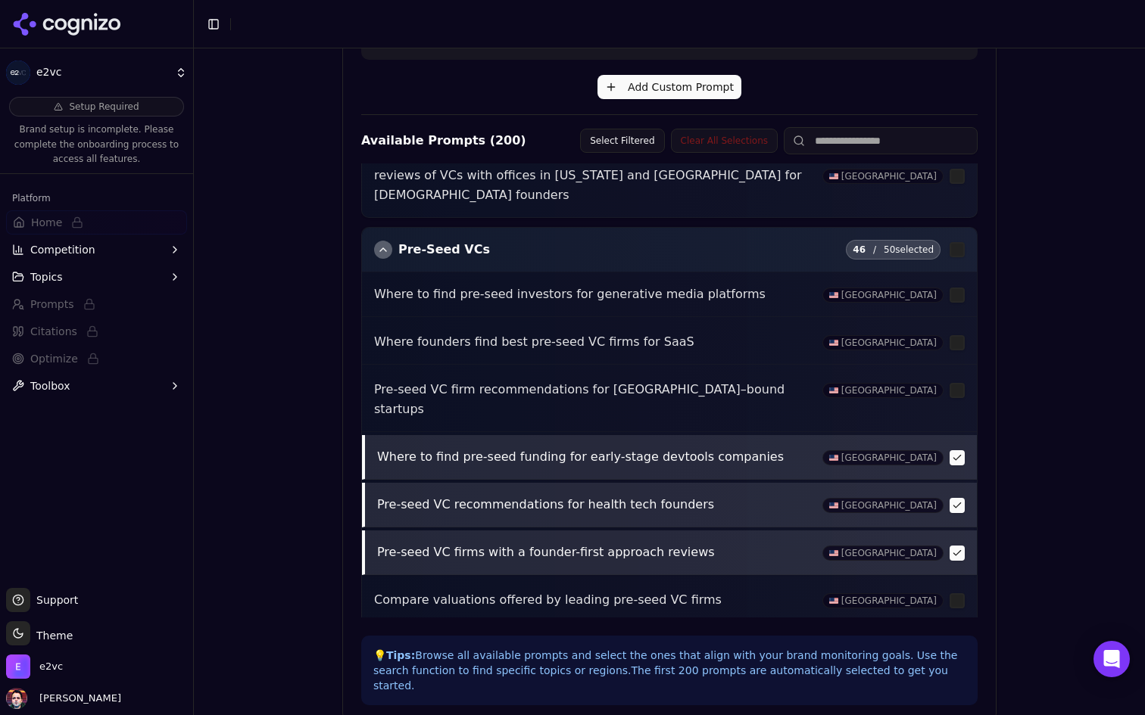
scroll to position [2757, 0]
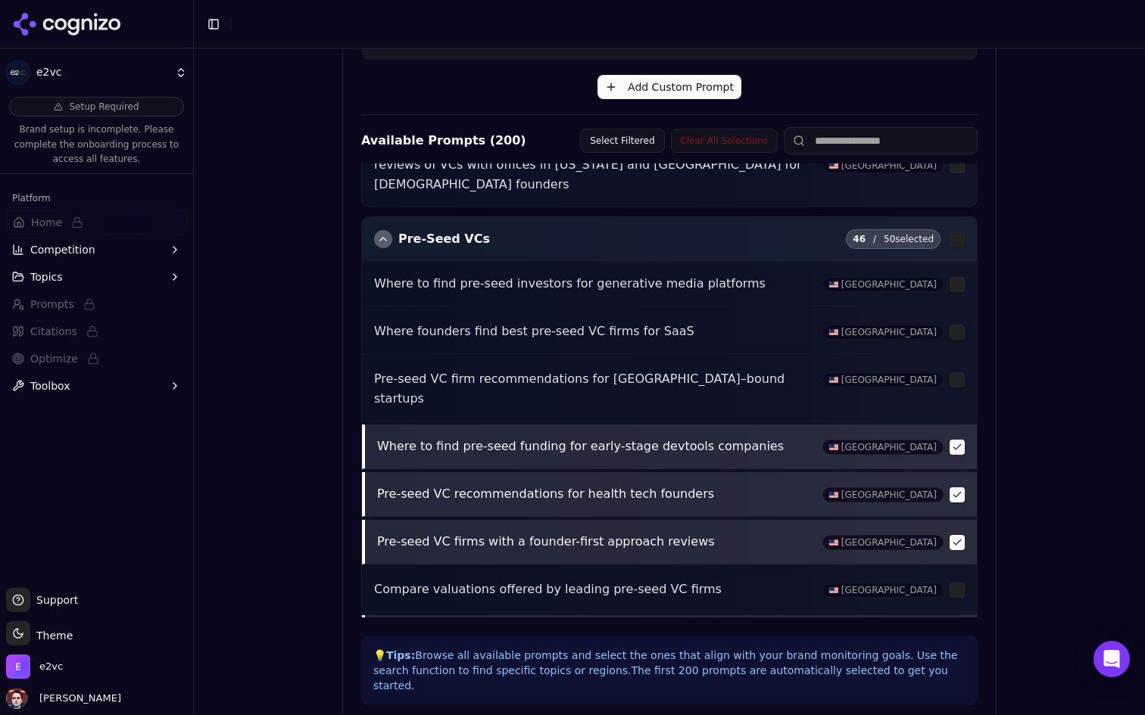
click at [953, 678] on button "button" at bounding box center [956, 685] width 15 height 15
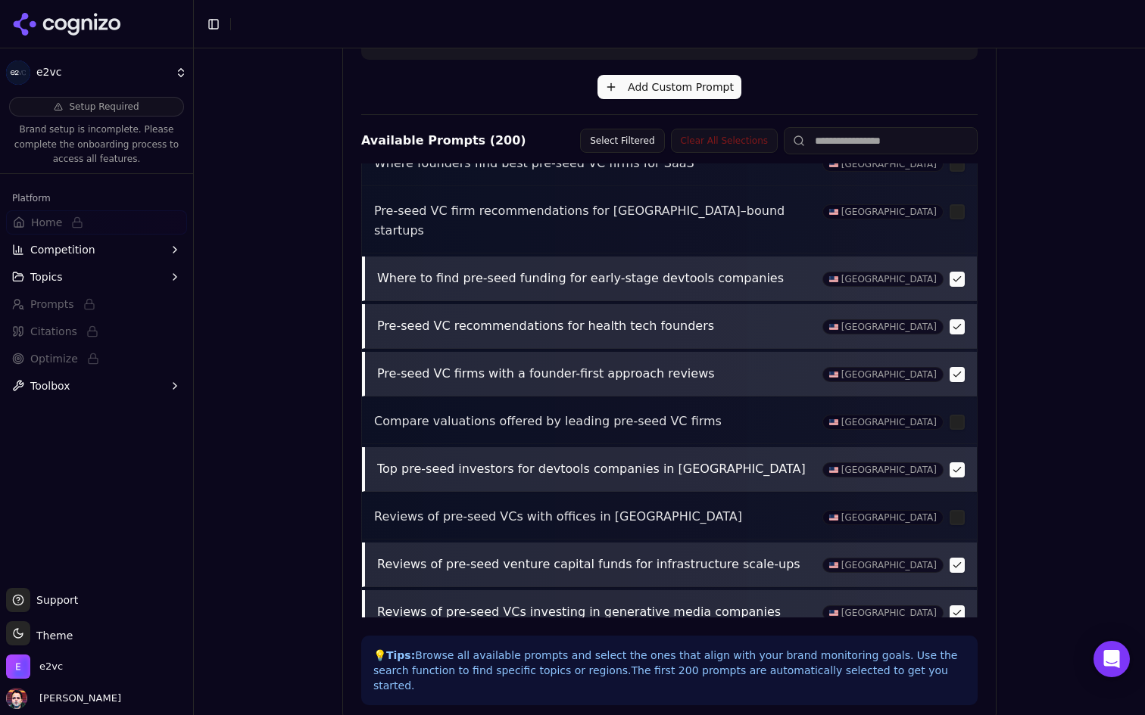
scroll to position [2929, 0]
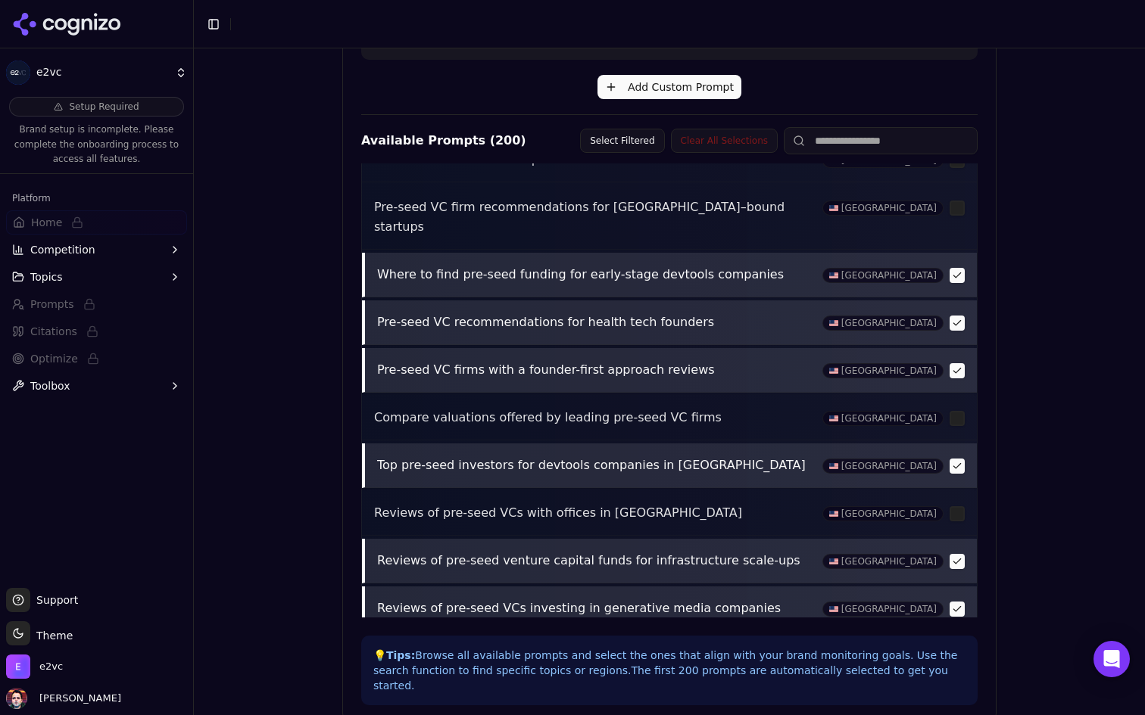
click at [955, 602] on button "button" at bounding box center [956, 609] width 15 height 15
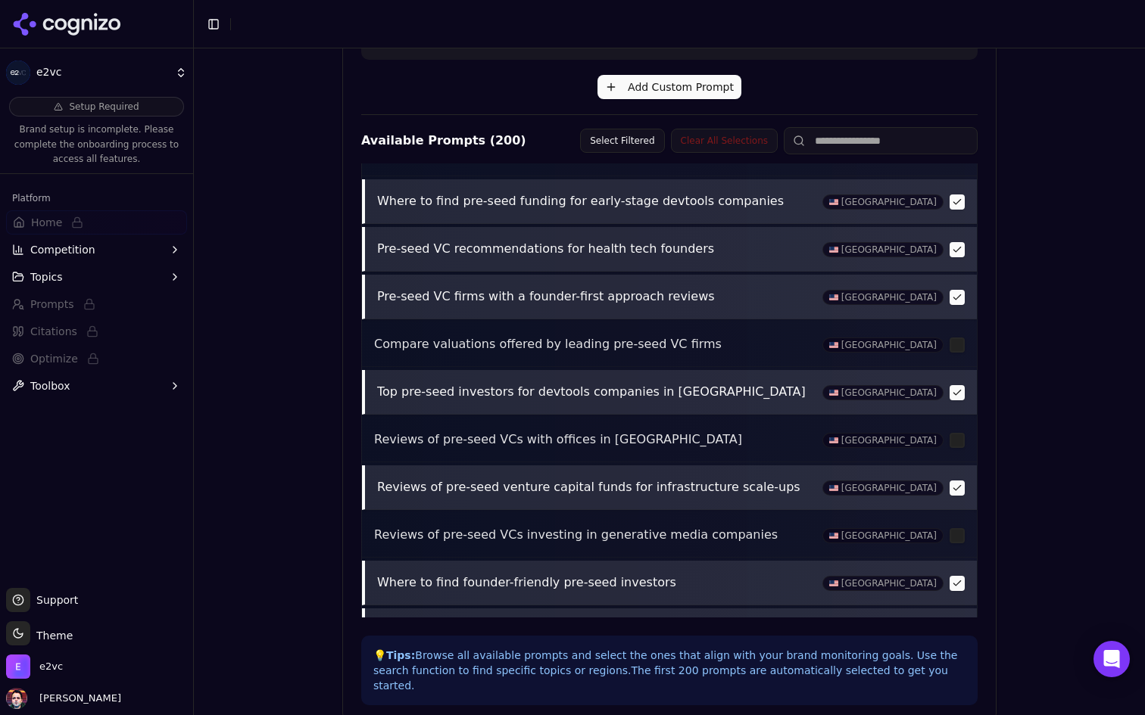
scroll to position [3011, 0]
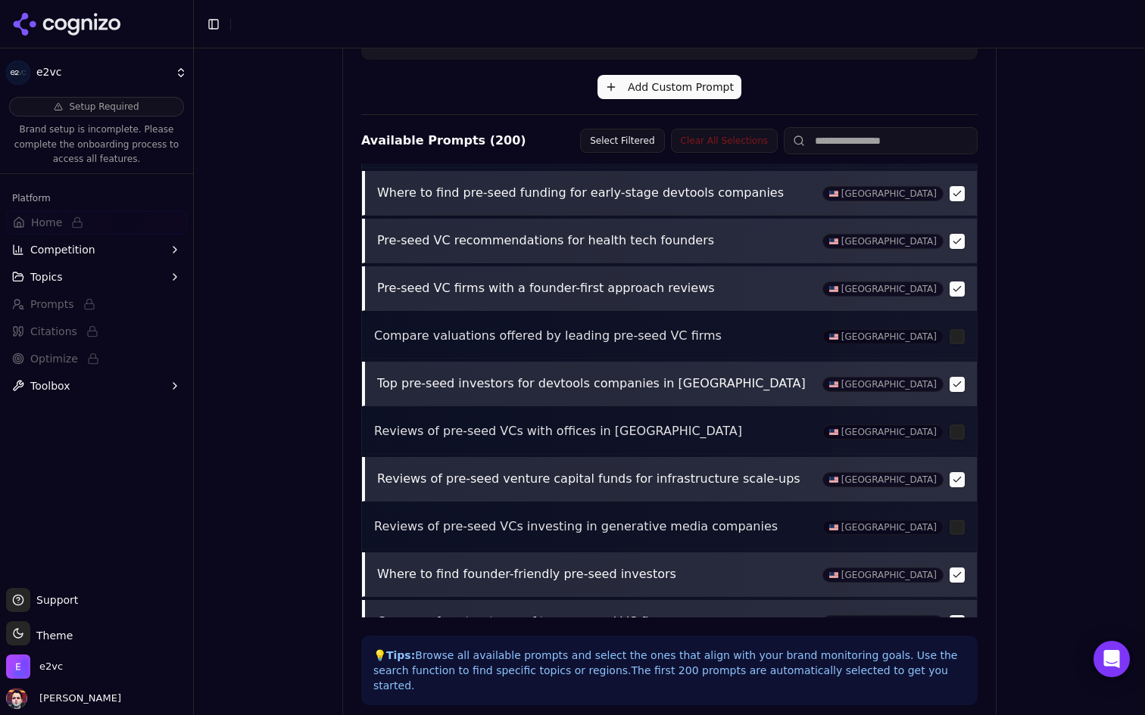
click at [950, 615] on button "button" at bounding box center [956, 622] width 15 height 15
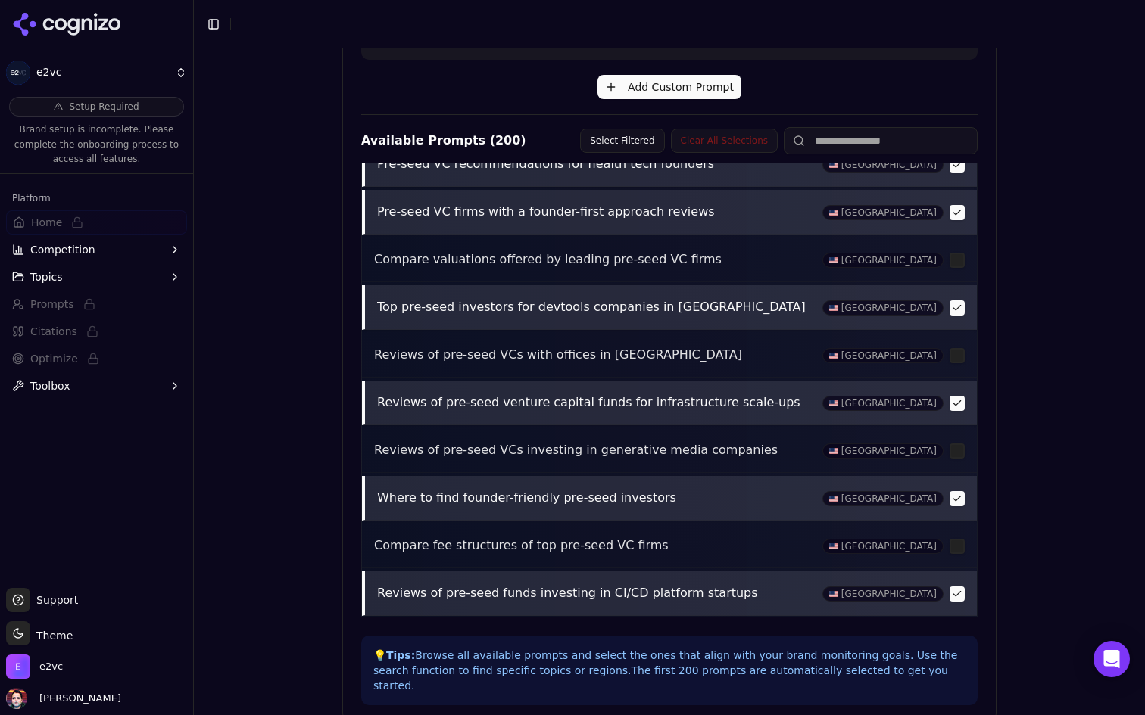
scroll to position [3102, 0]
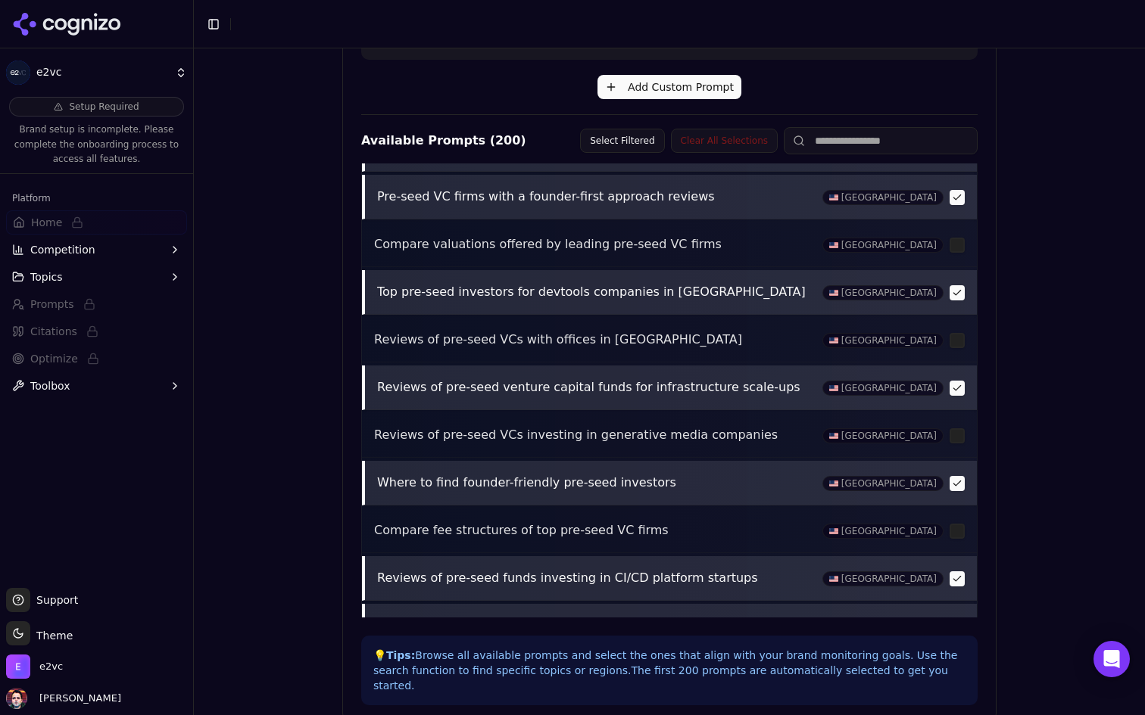
click at [958, 619] on button "button" at bounding box center [956, 626] width 15 height 15
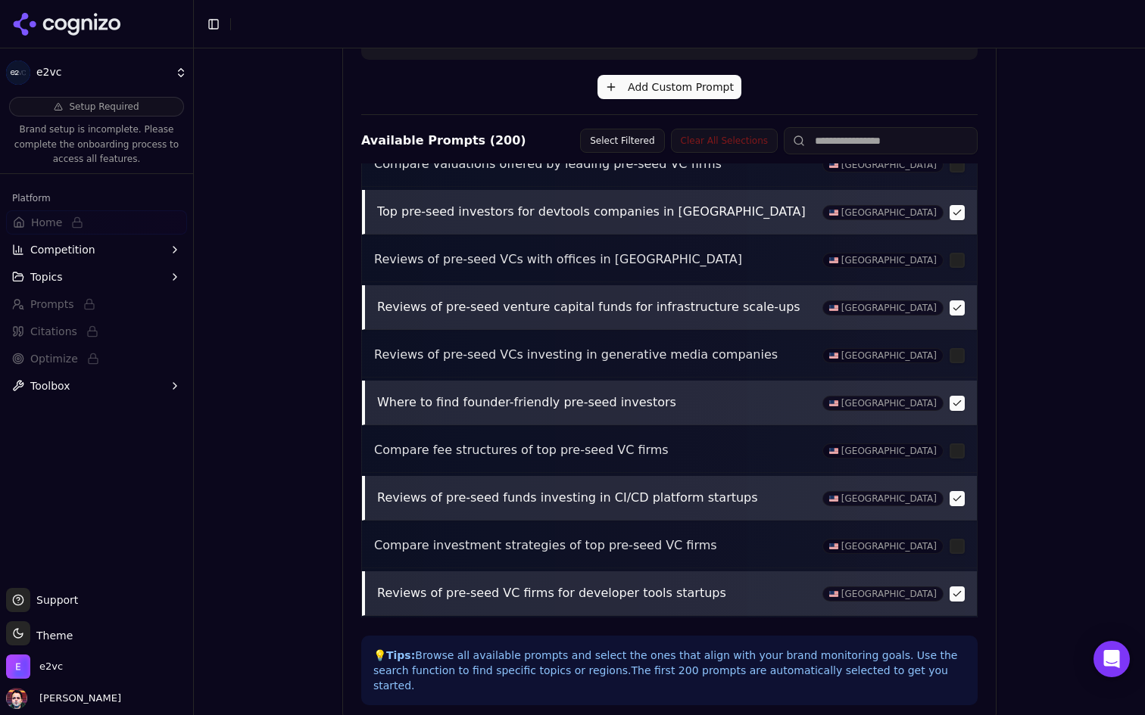
scroll to position [3199, 0]
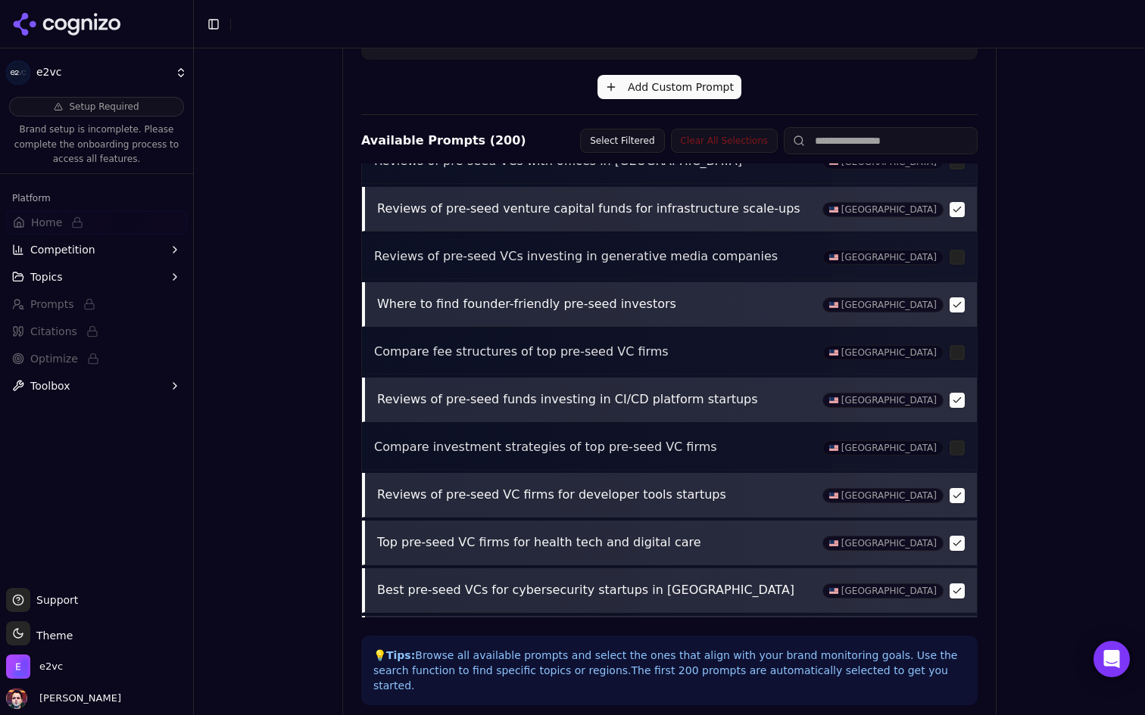
scroll to position [3339, 0]
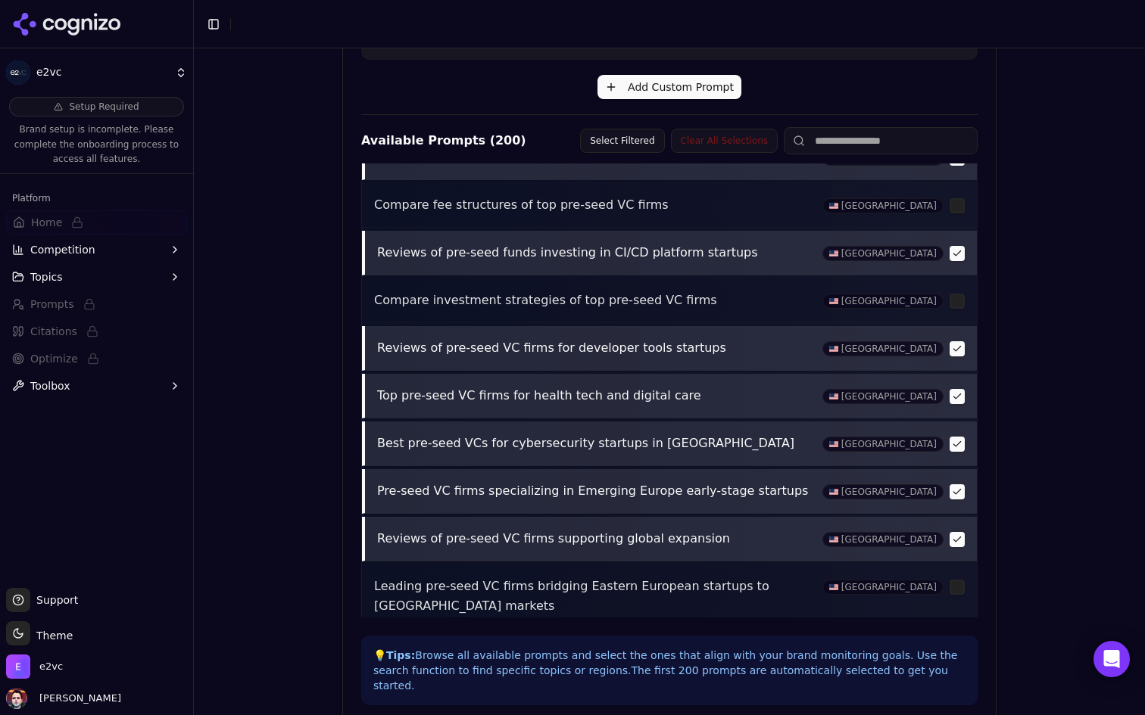
scroll to position [3441, 0]
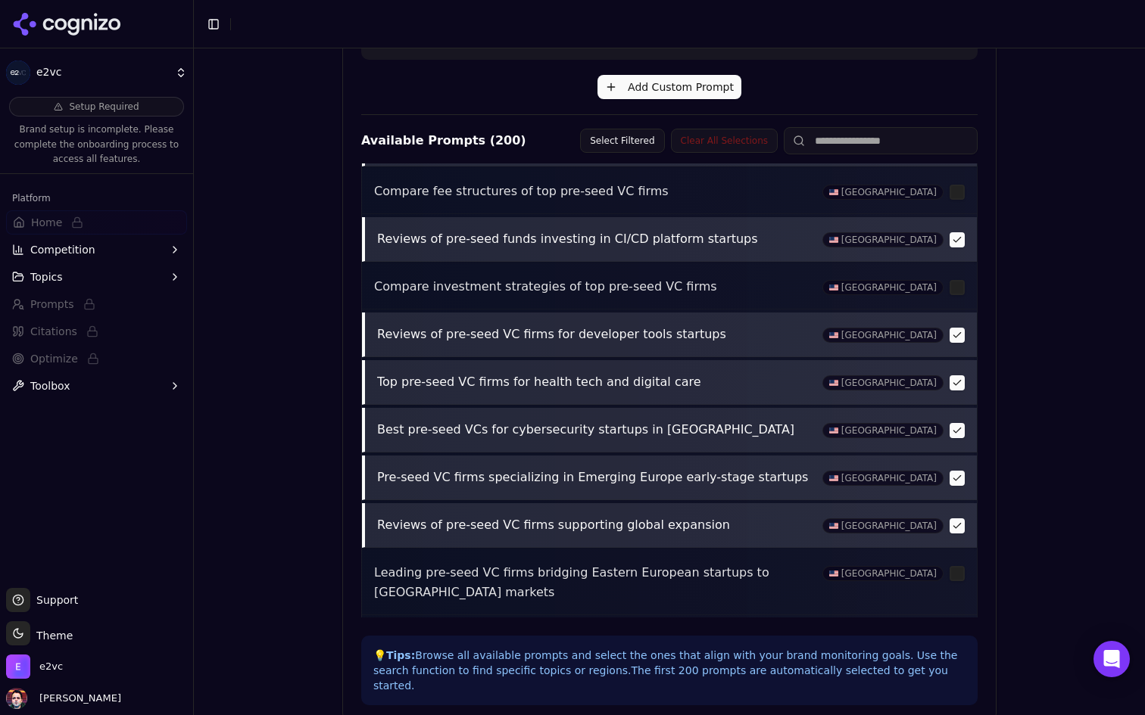
click at [954, 681] on button "button" at bounding box center [956, 688] width 15 height 15
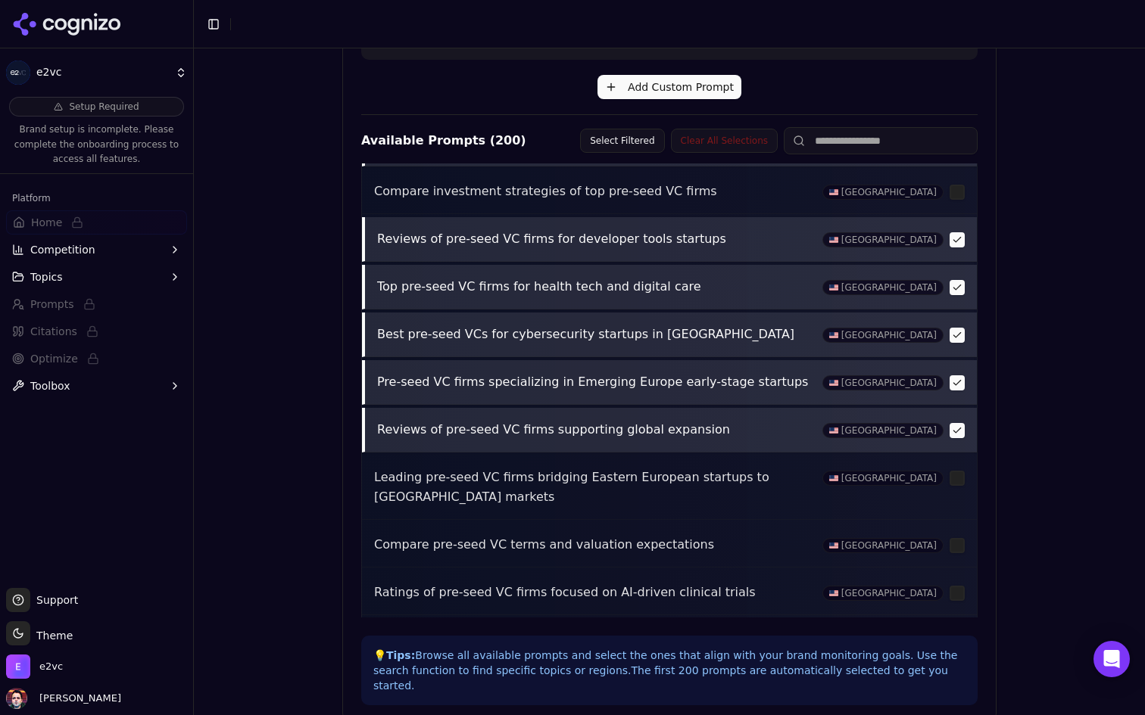
scroll to position [3538, 0]
click at [958, 700] on button "button" at bounding box center [956, 707] width 15 height 15
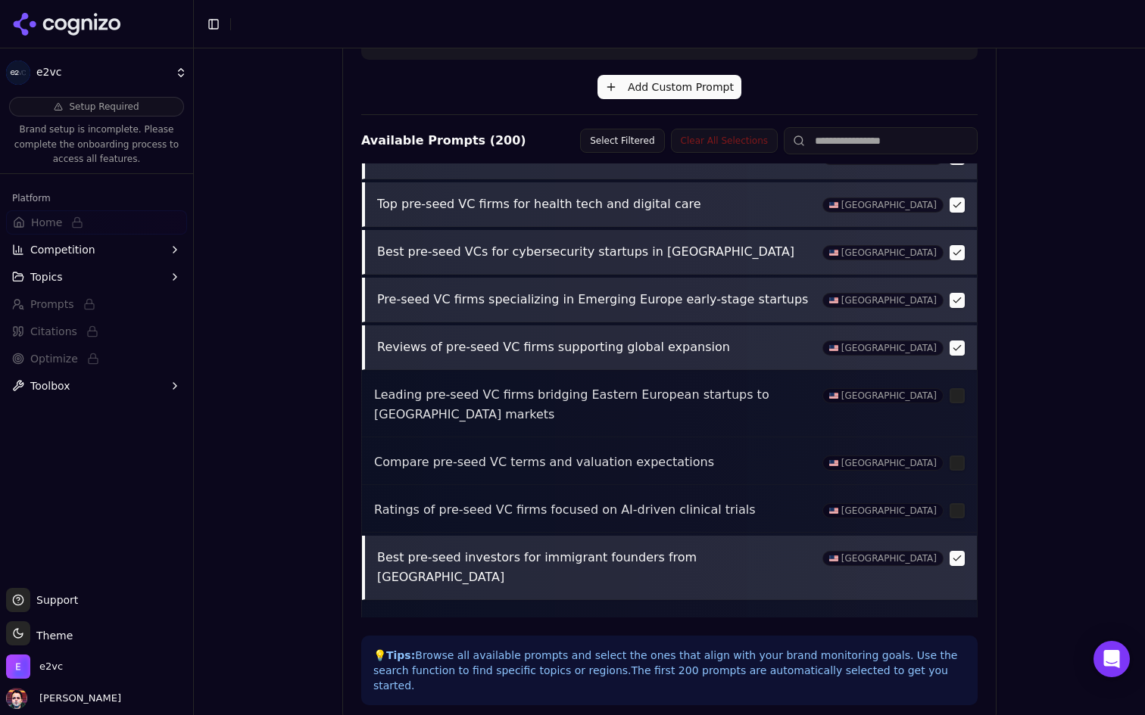
scroll to position [3620, 0]
click at [958, 665] on button "button" at bounding box center [956, 672] width 15 height 15
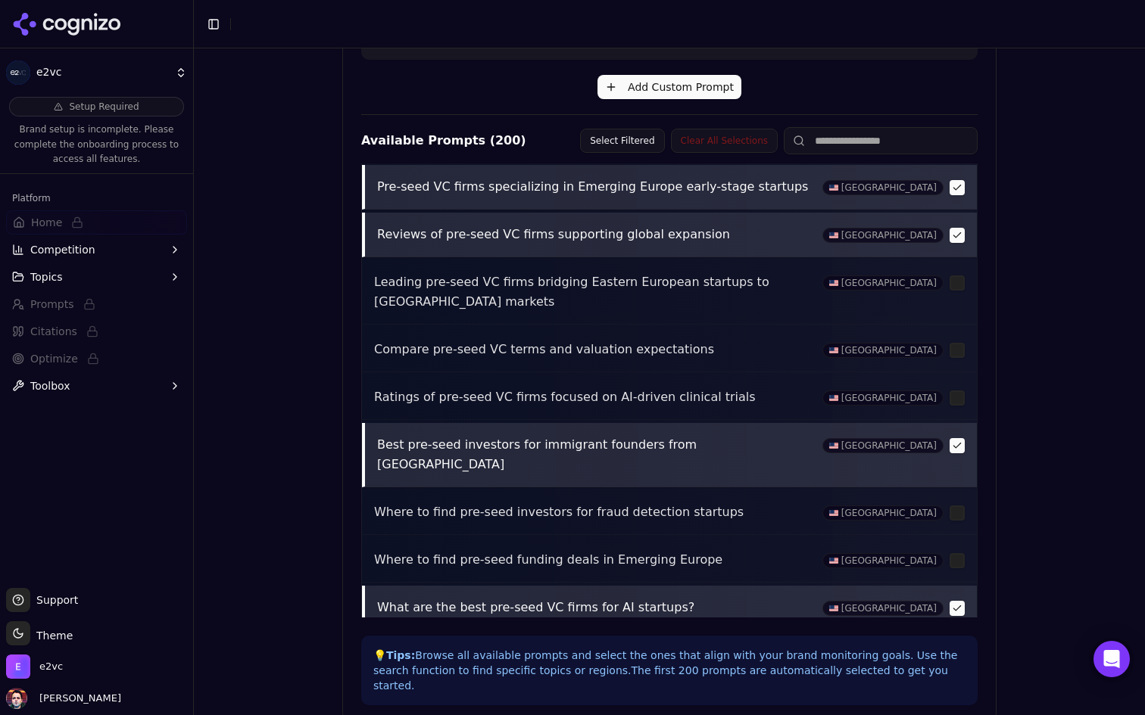
scroll to position [3734, 0]
click at [955, 695] on button "button" at bounding box center [956, 702] width 15 height 15
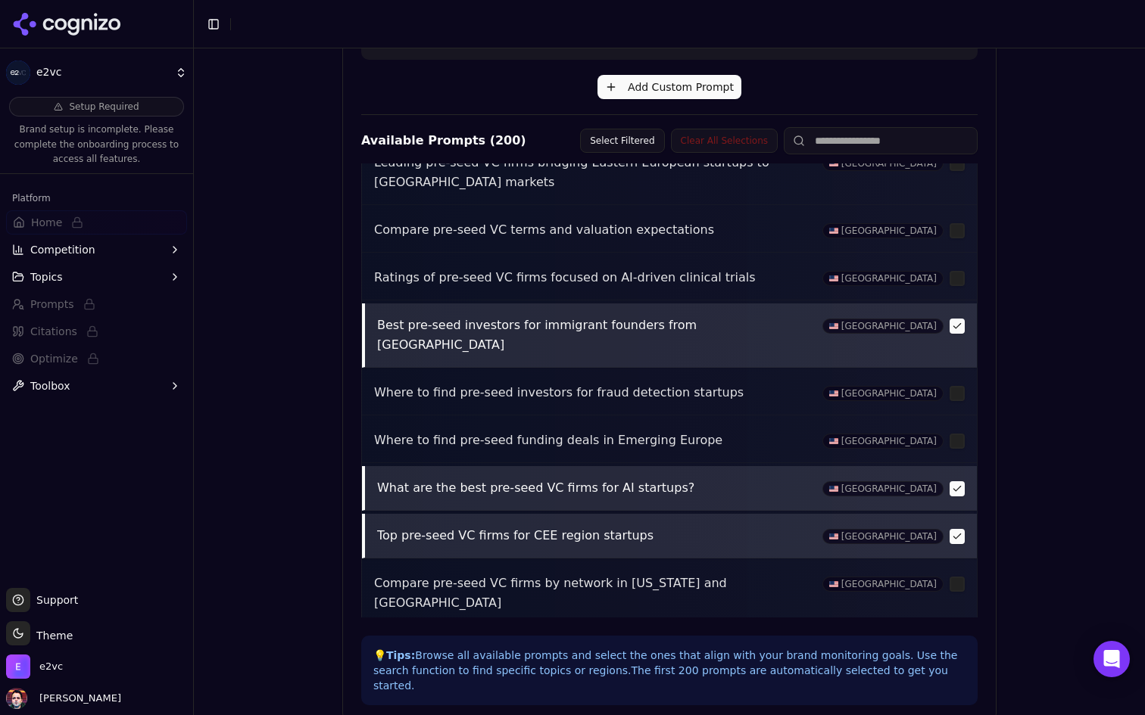
scroll to position [3856, 0]
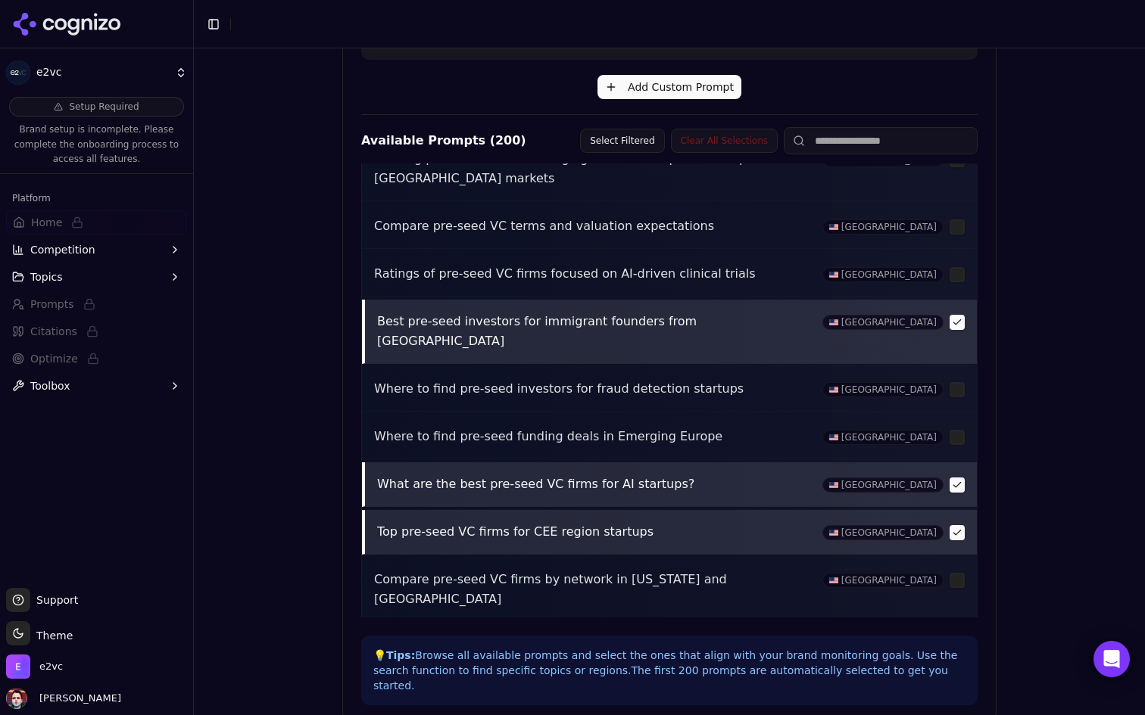
click at [955, 688] on button "button" at bounding box center [956, 695] width 15 height 15
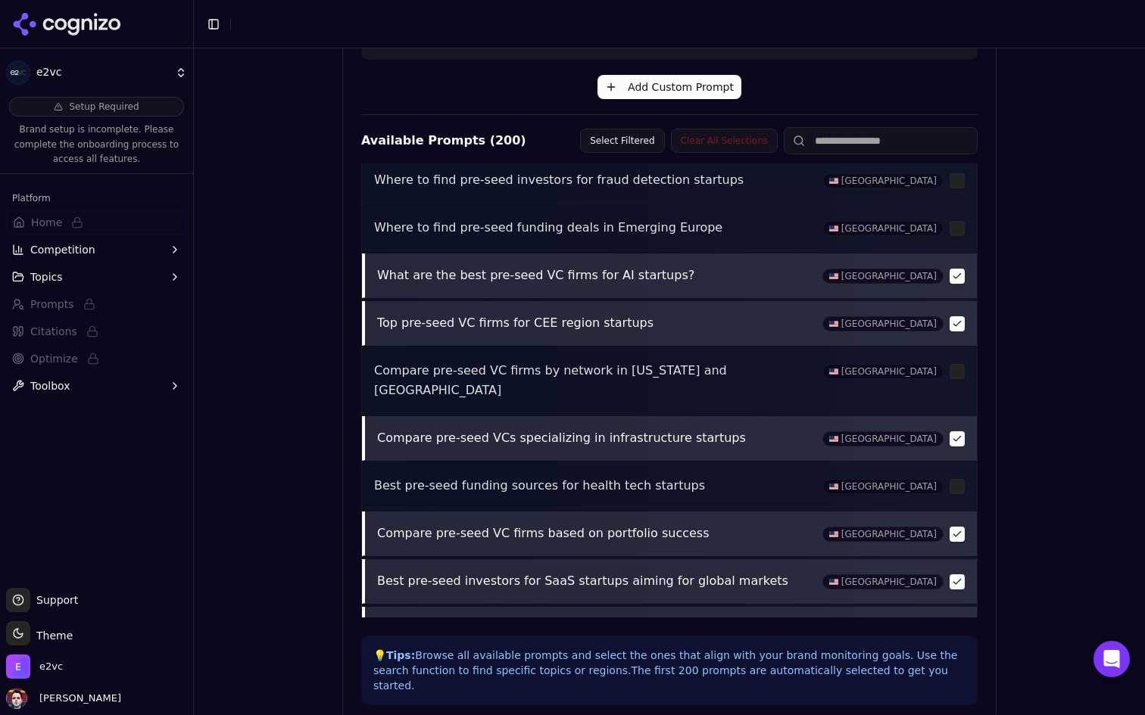
scroll to position [4064, 0]
click at [956, 715] on button "button" at bounding box center [956, 725] width 15 height 15
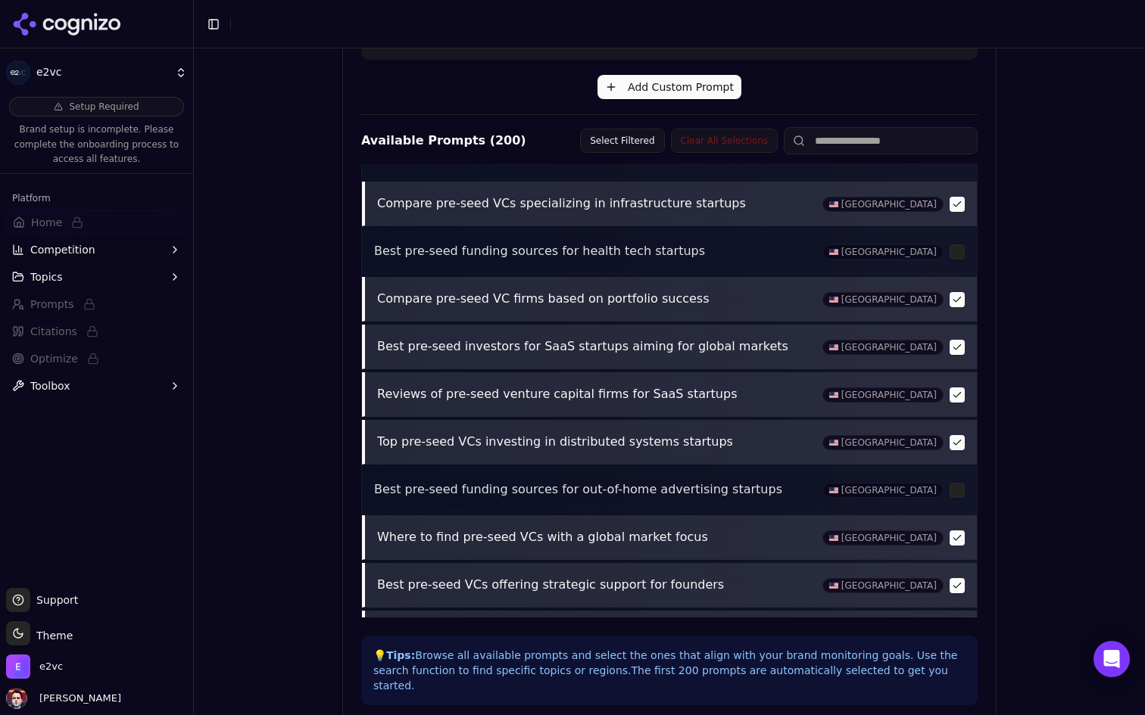
scroll to position [4325, 0]
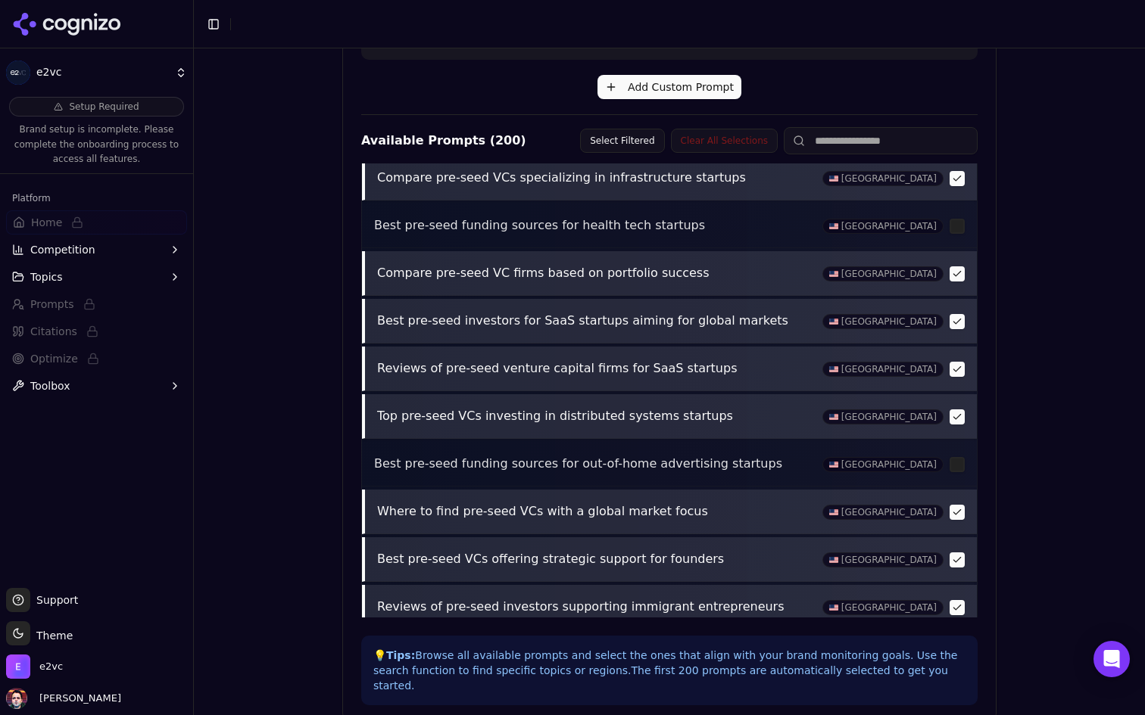
click at [958, 648] on button "button" at bounding box center [956, 655] width 15 height 15
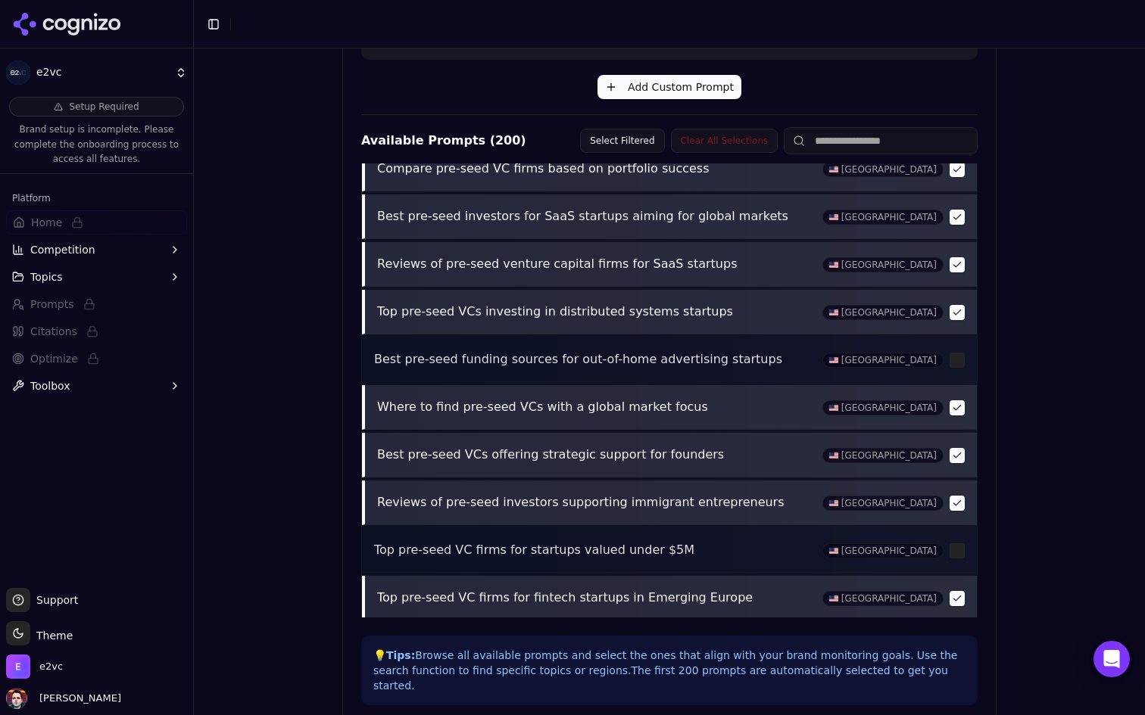
scroll to position [4432, 0]
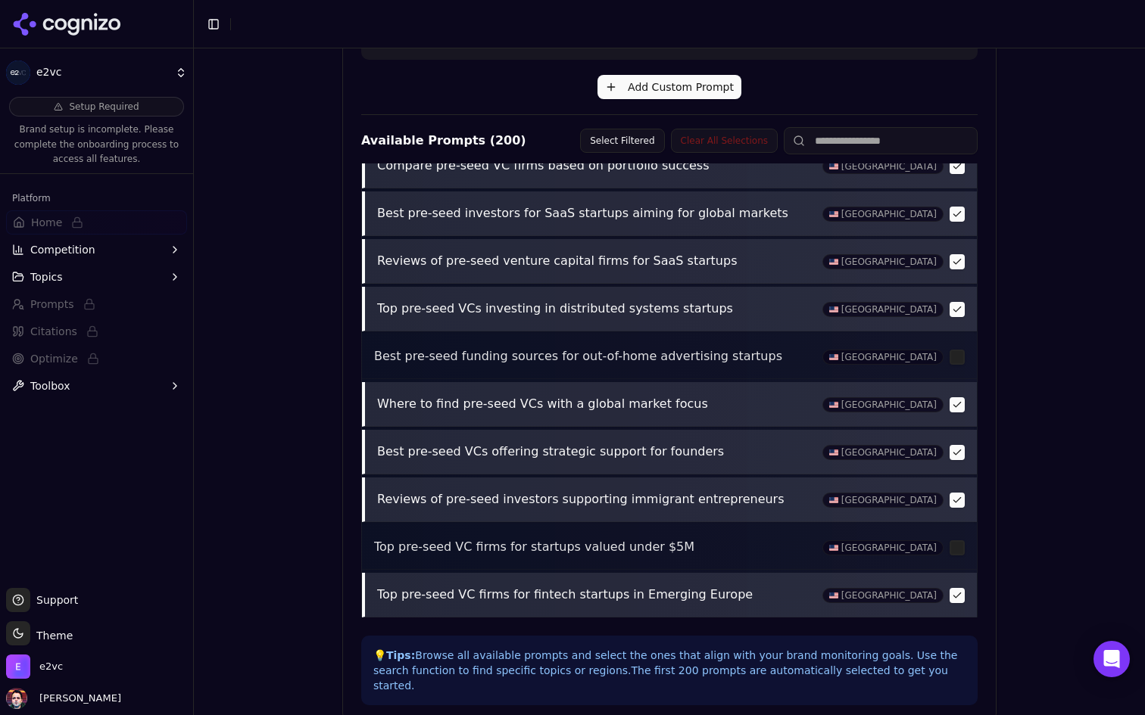
click at [953, 636] on button "button" at bounding box center [956, 643] width 15 height 15
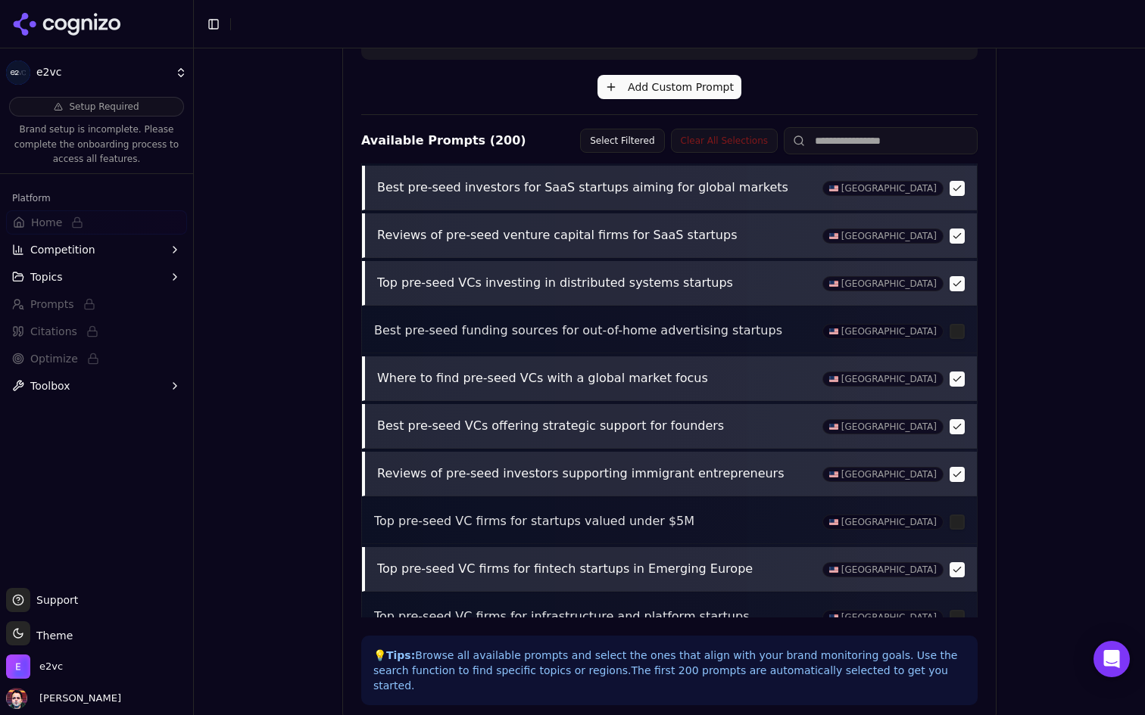
click at [955, 658] on button "button" at bounding box center [956, 665] width 15 height 15
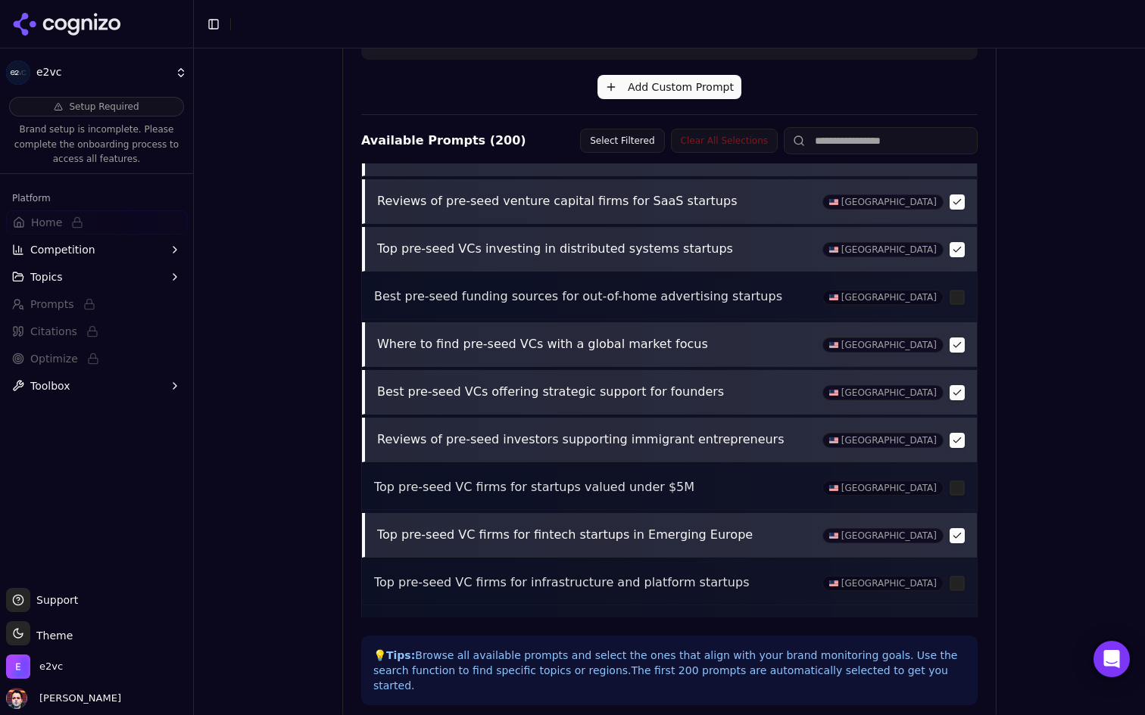
click at [956, 671] on button "button" at bounding box center [956, 678] width 15 height 15
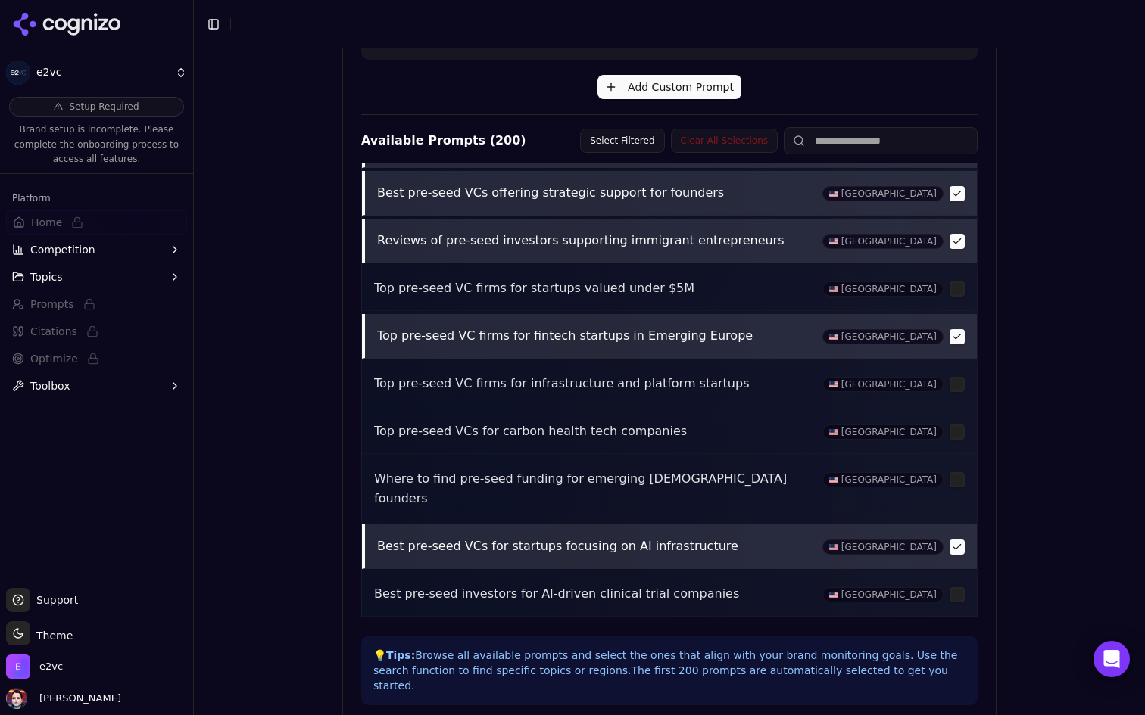
scroll to position [4700, 0]
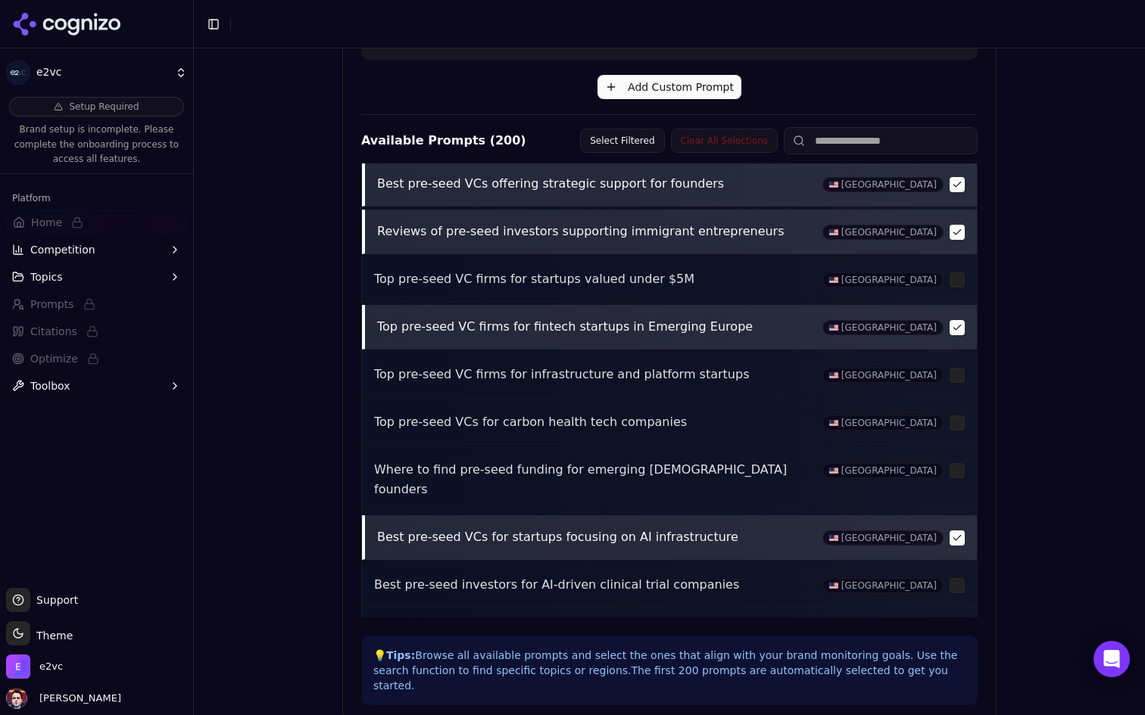
click at [953, 715] on button "button" at bounding box center [956, 728] width 15 height 15
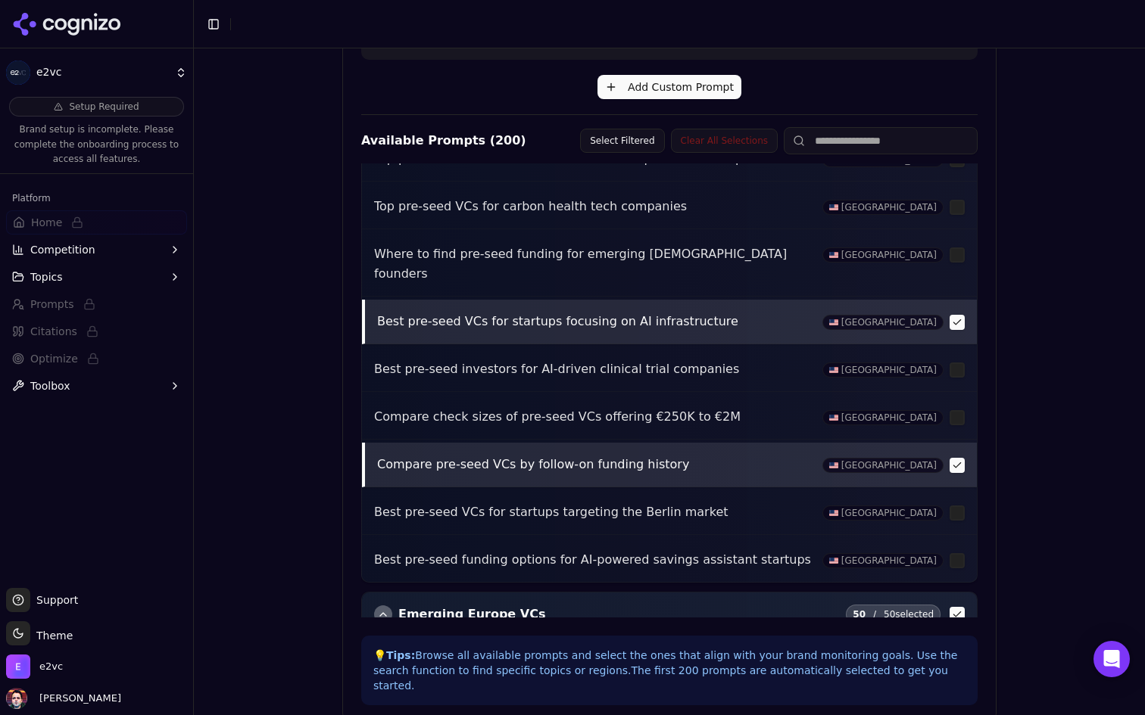
scroll to position [4919, 0]
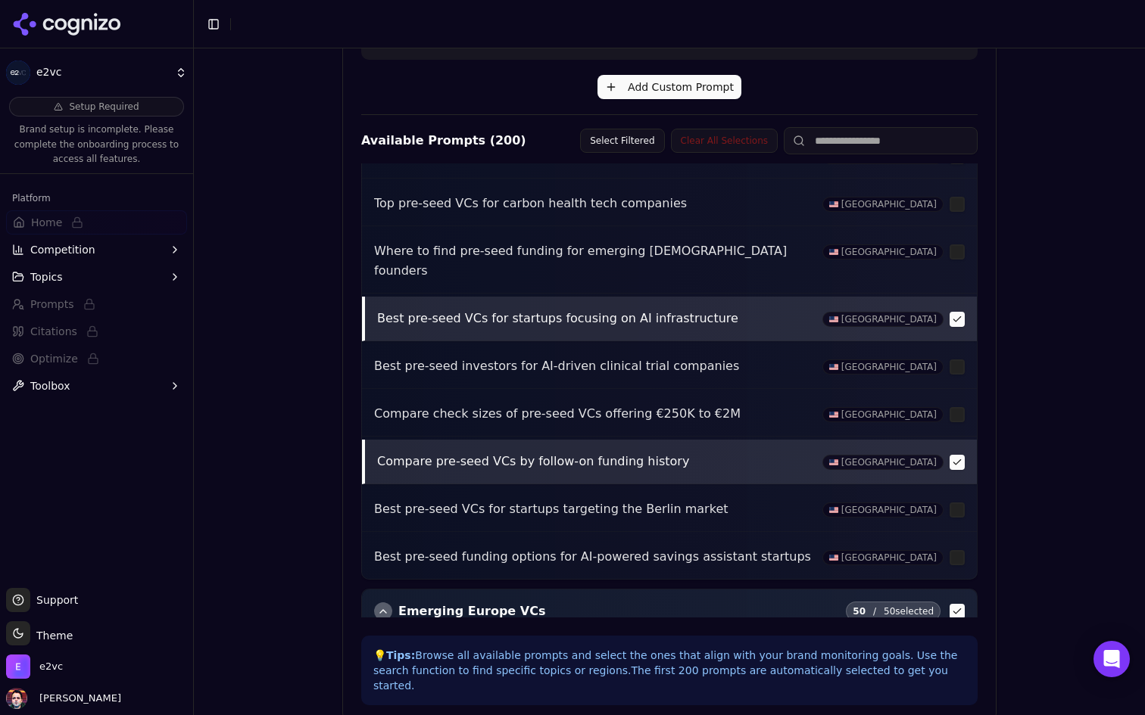
click at [952, 697] on button "button" at bounding box center [956, 704] width 15 height 15
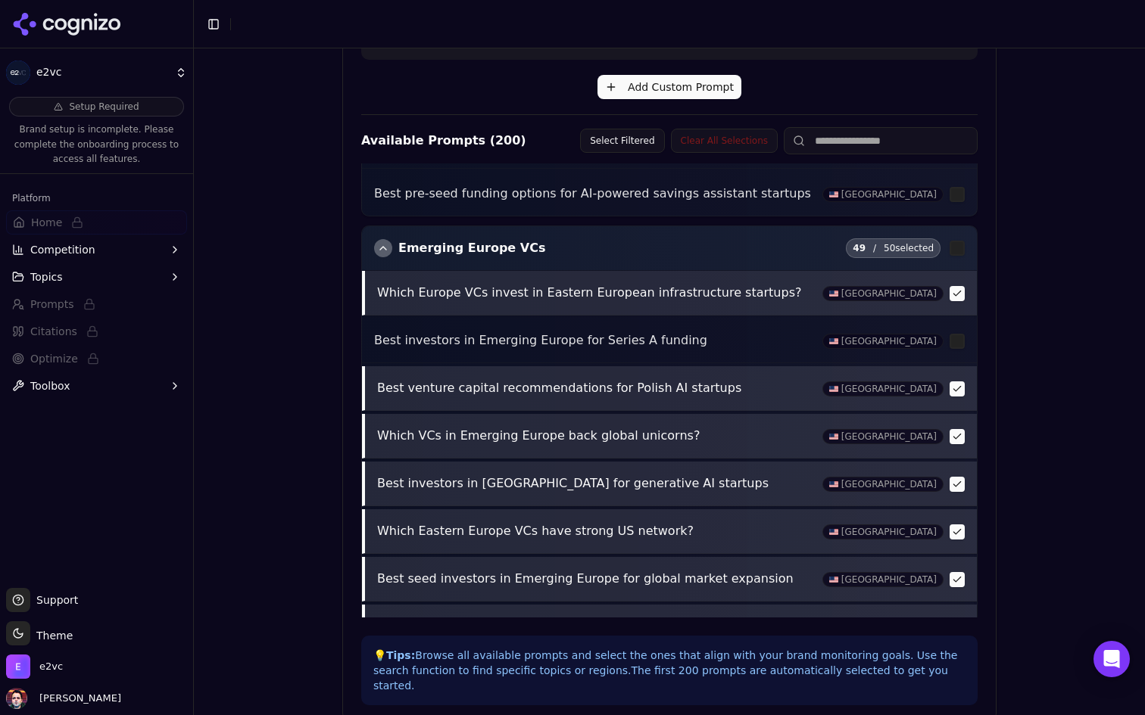
scroll to position [5287, 0]
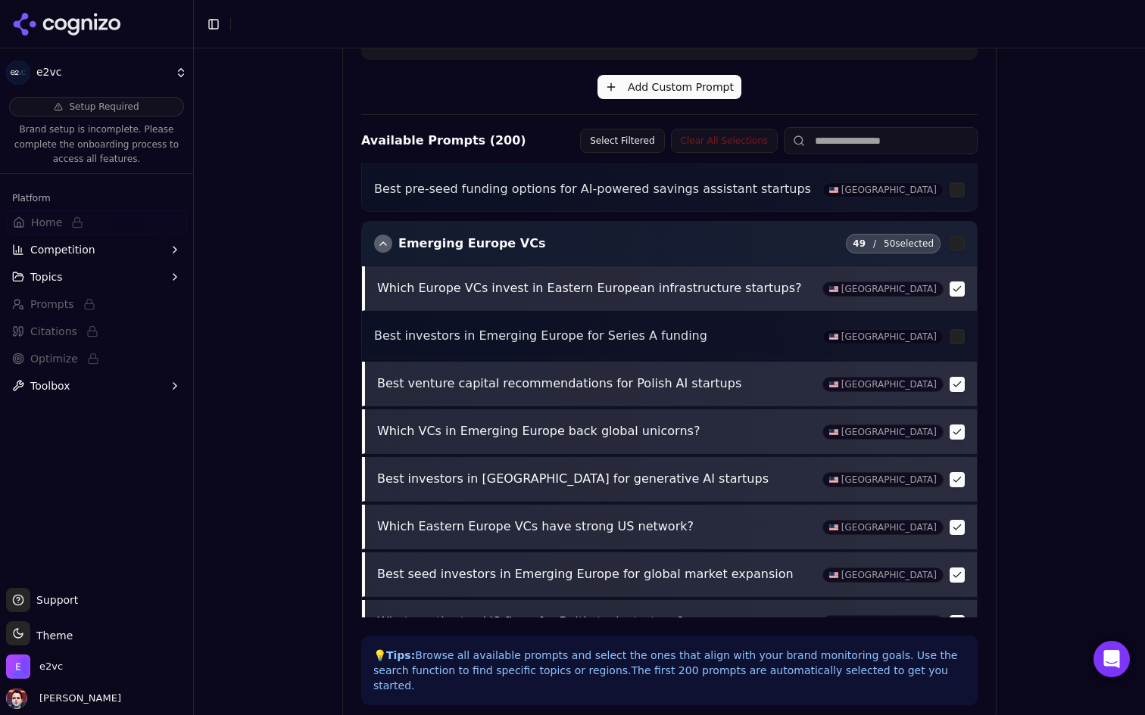
click at [952, 663] on button "button" at bounding box center [956, 670] width 15 height 15
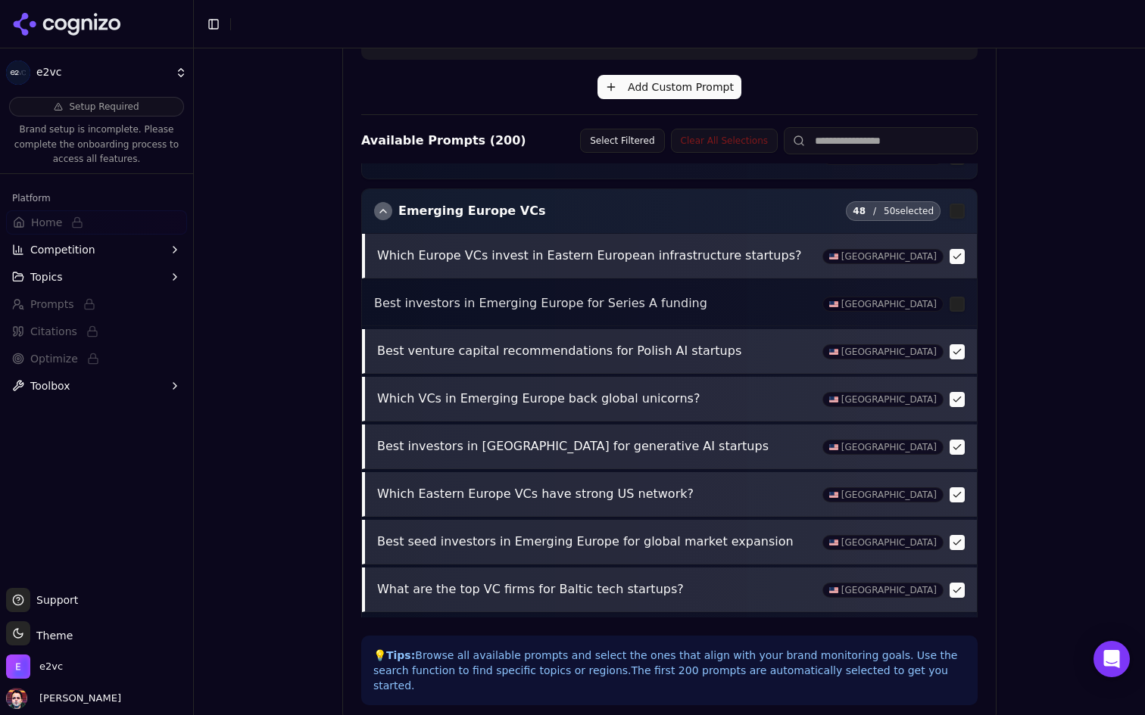
scroll to position [5321, 0]
click at [954, 677] on button "button" at bounding box center [956, 684] width 15 height 15
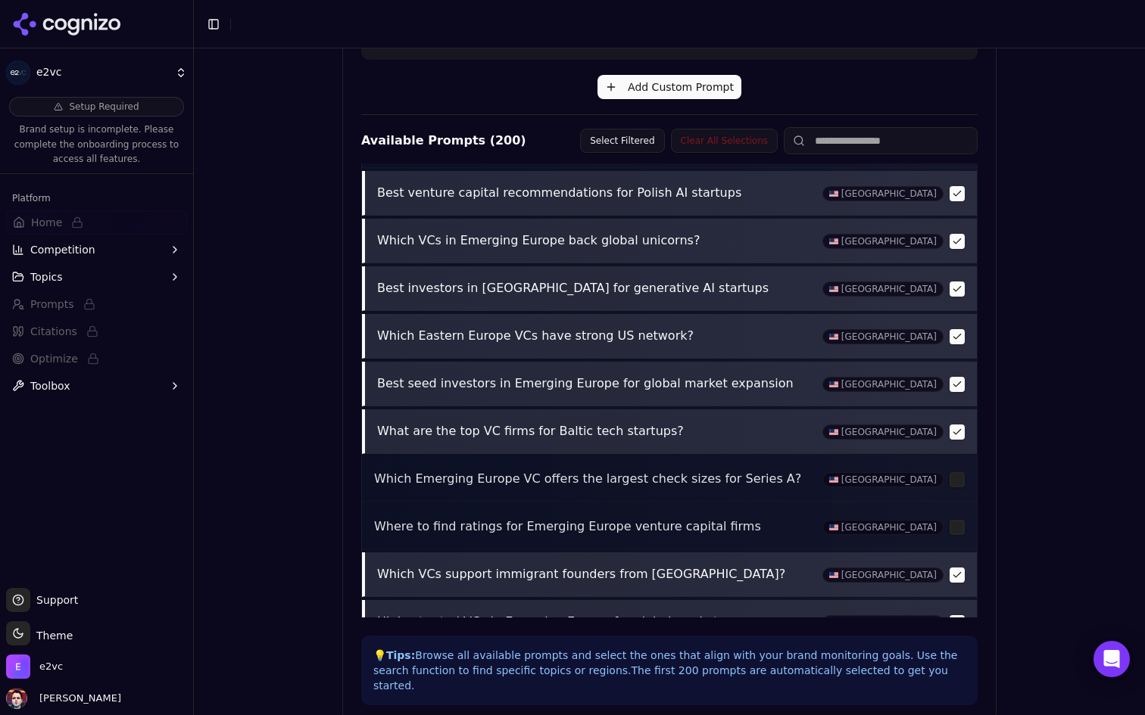
scroll to position [5479, 0]
click at [953, 662] on button "button" at bounding box center [956, 669] width 15 height 15
click at [958, 662] on button "button" at bounding box center [956, 669] width 15 height 15
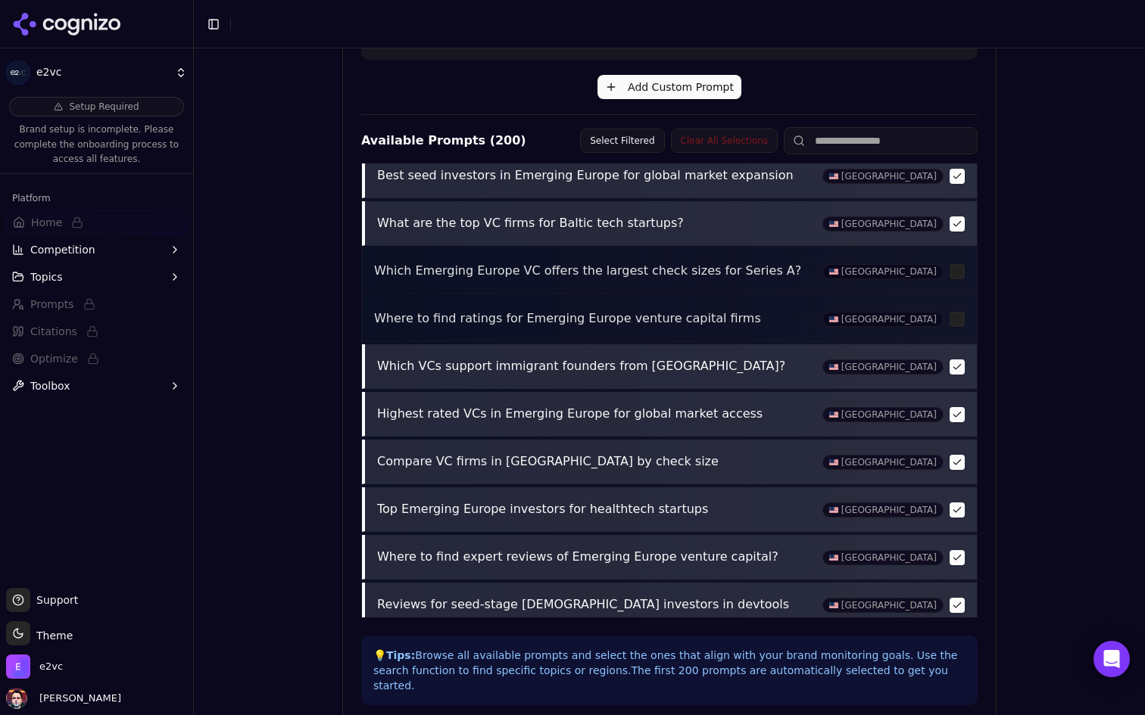
scroll to position [5688, 0]
click at [955, 692] on button "button" at bounding box center [956, 699] width 15 height 15
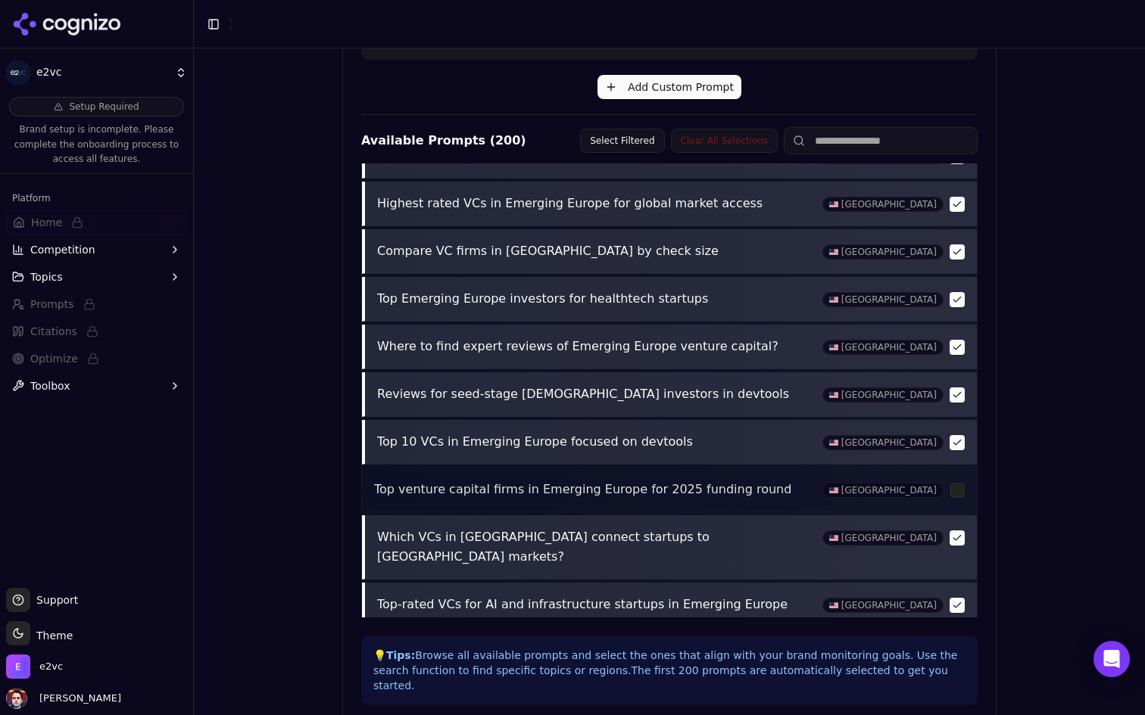
scroll to position [5900, 0]
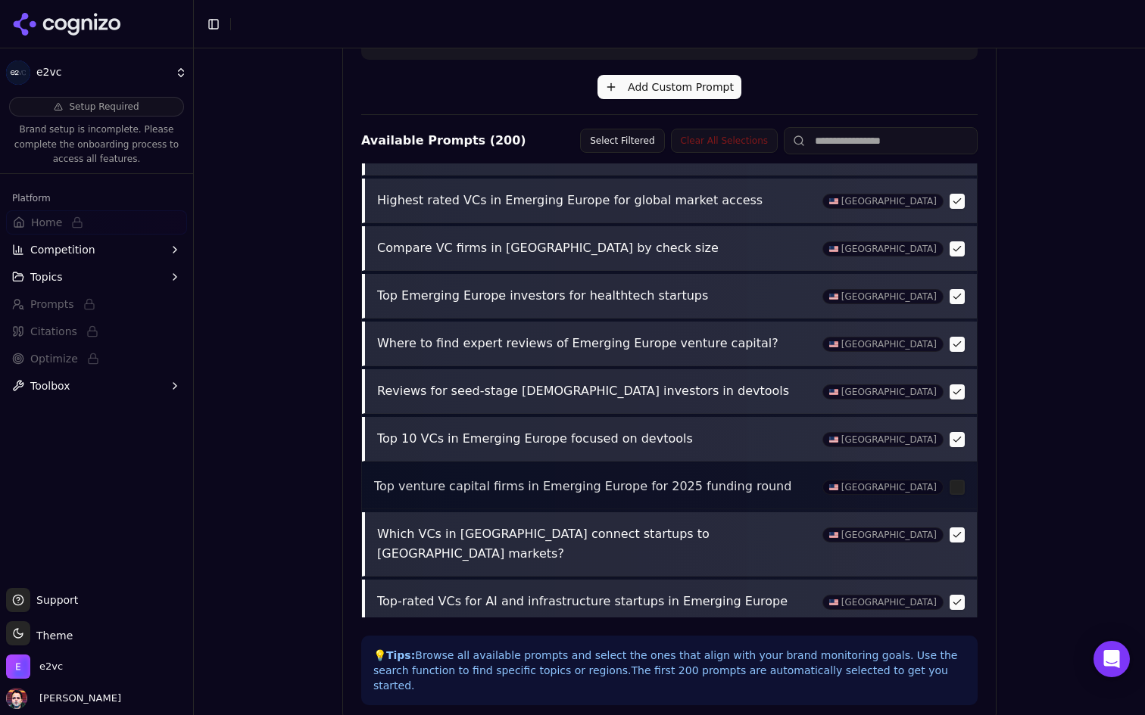
click at [953, 690] on button "button" at bounding box center [956, 697] width 15 height 15
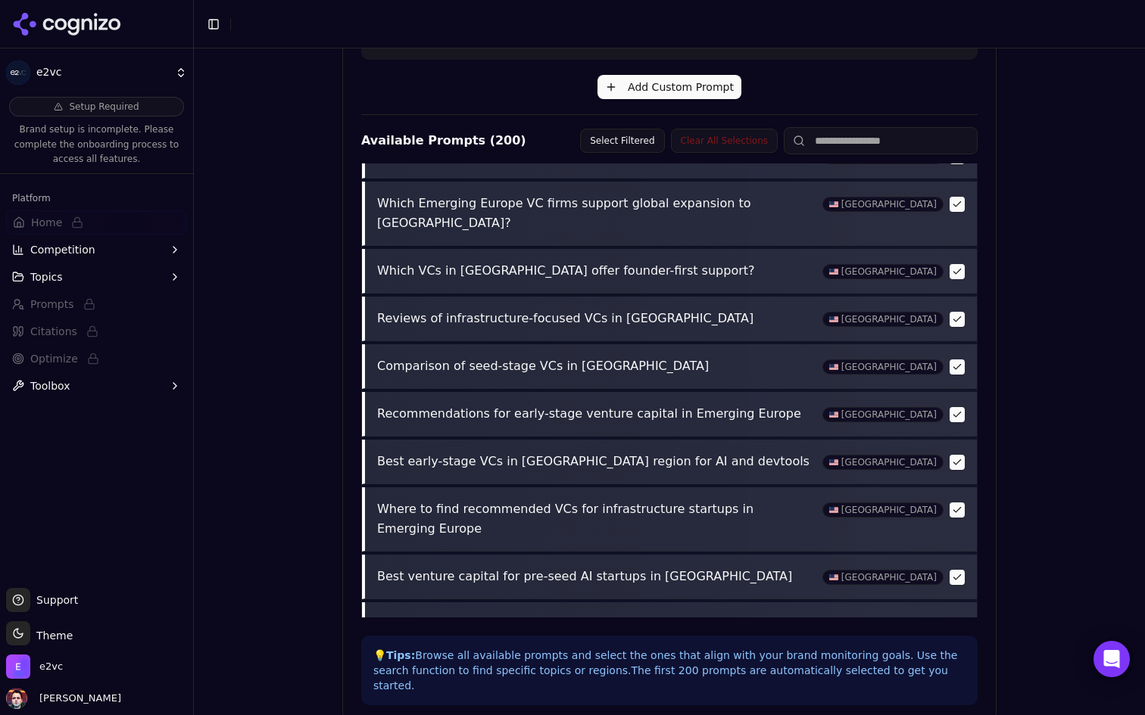
scroll to position [6688, 0]
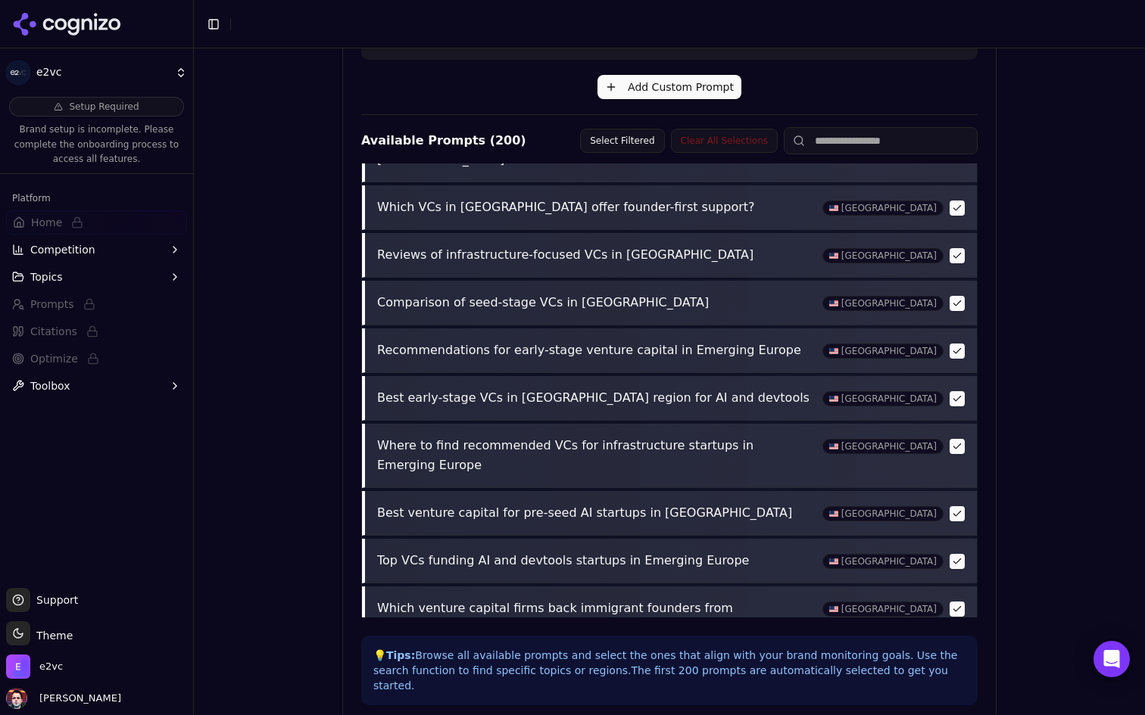
scroll to position [6748, 0]
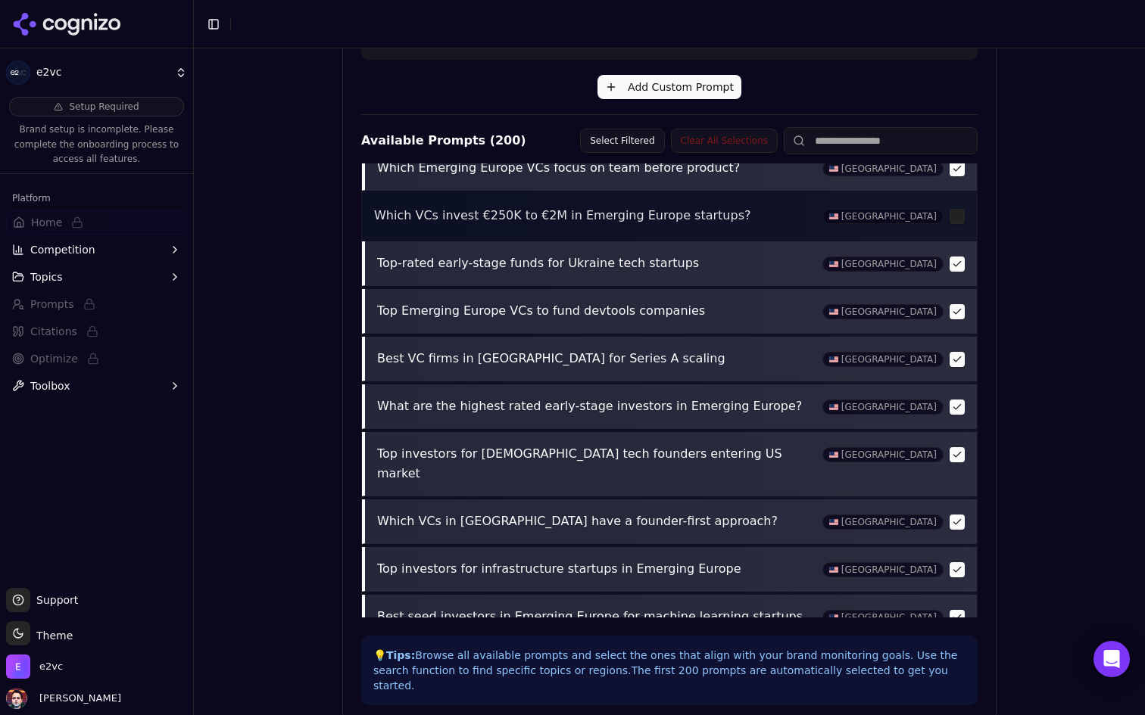
scroll to position [7395, 0]
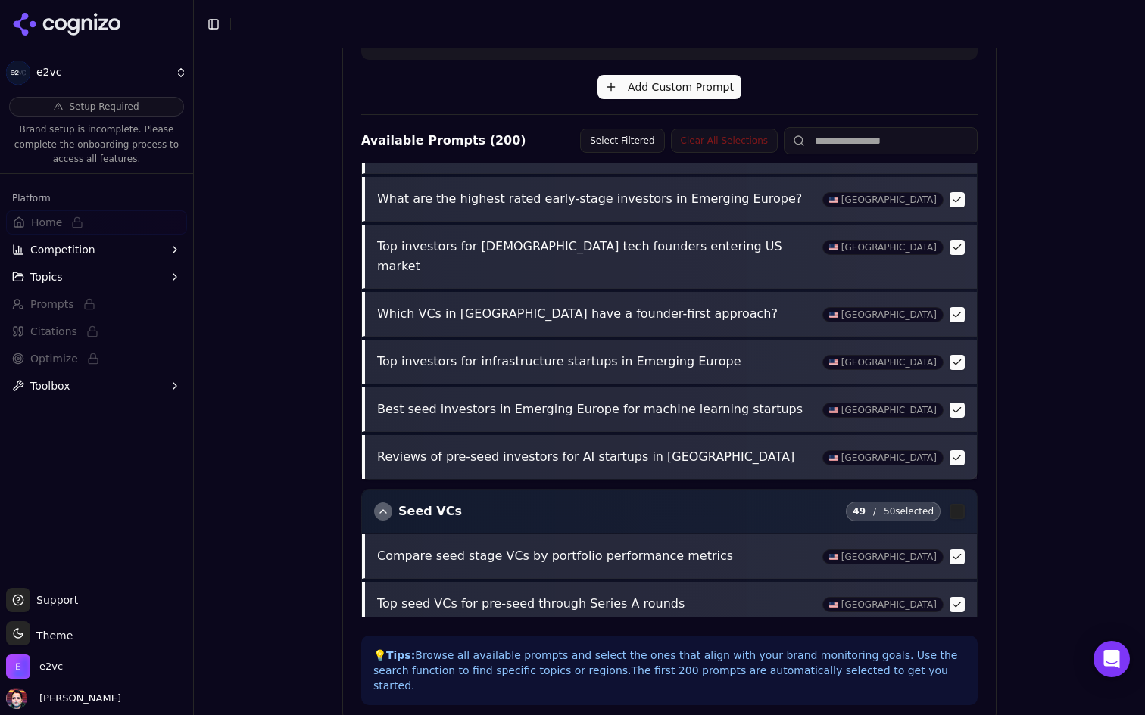
scroll to position [7583, 0]
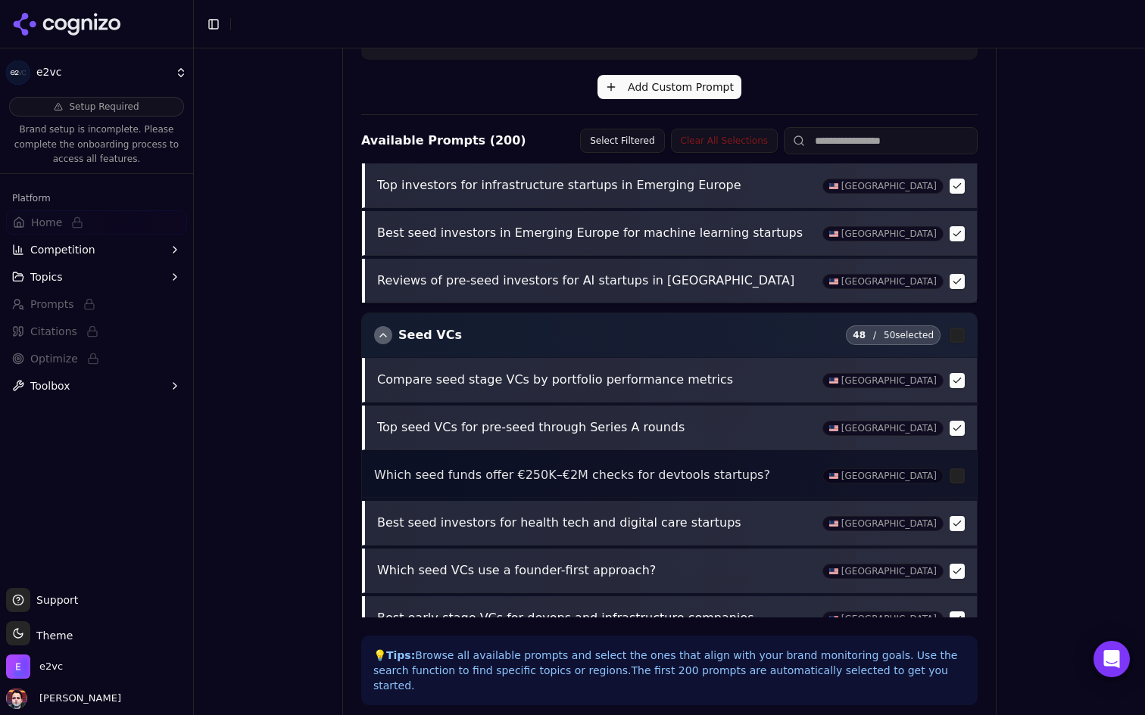
scroll to position [7748, 0]
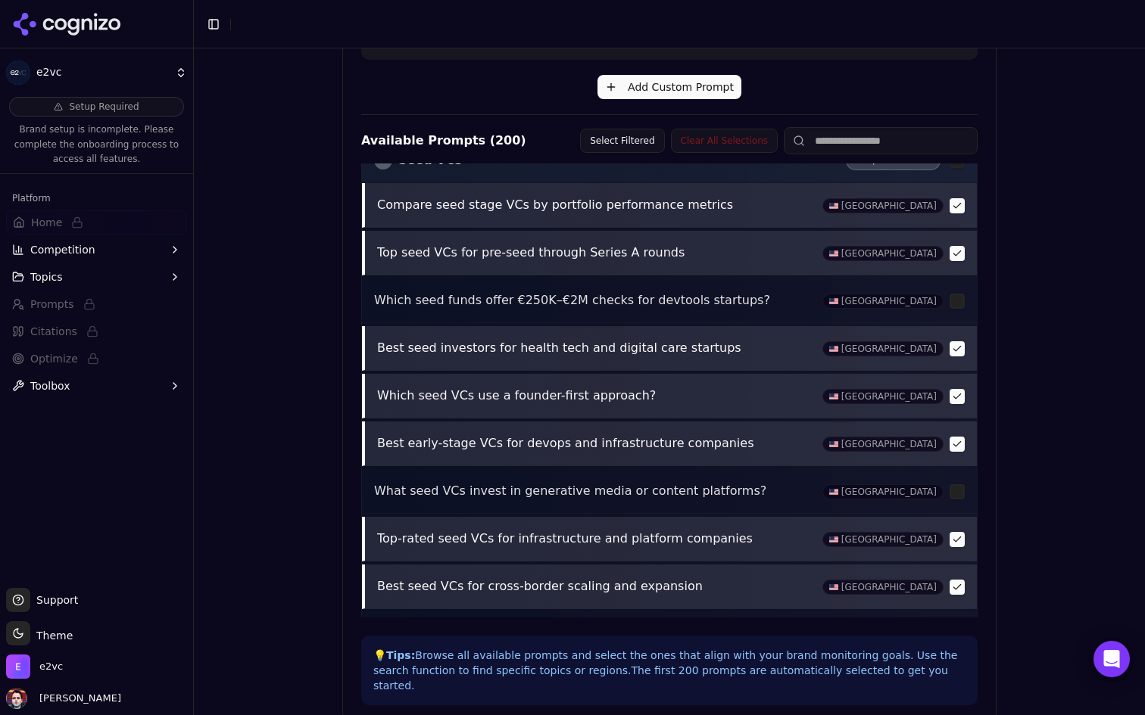
scroll to position [7948, 0]
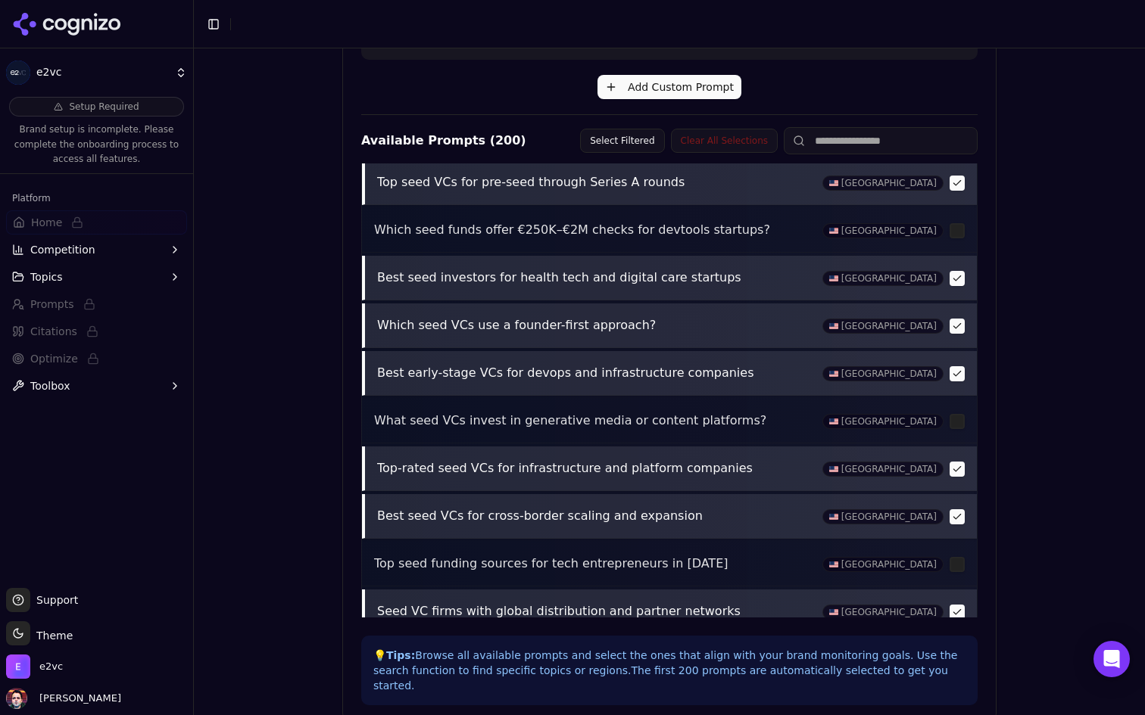
scroll to position [7996, 0]
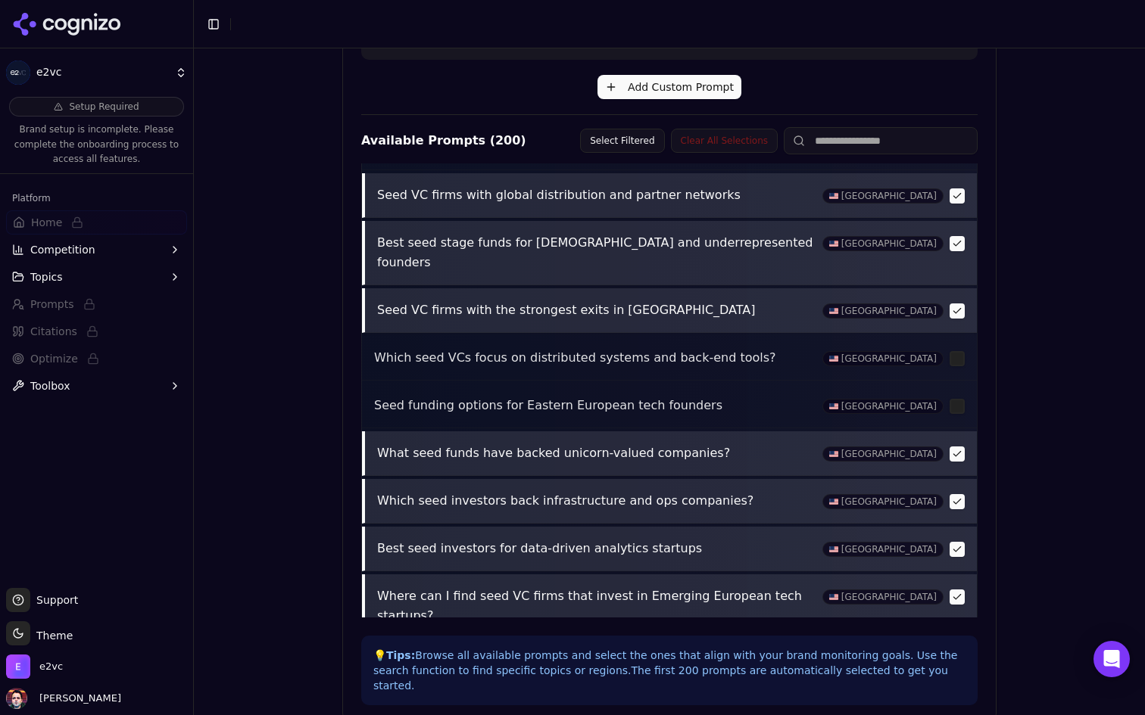
scroll to position [8417, 0]
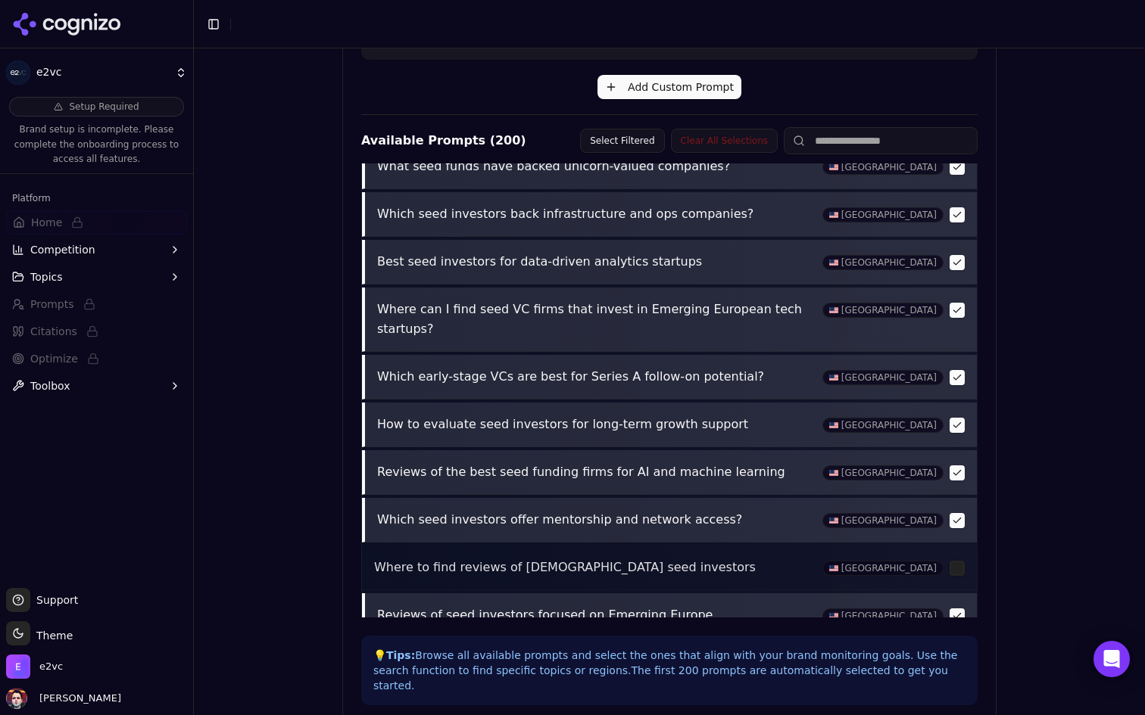
scroll to position [8710, 0]
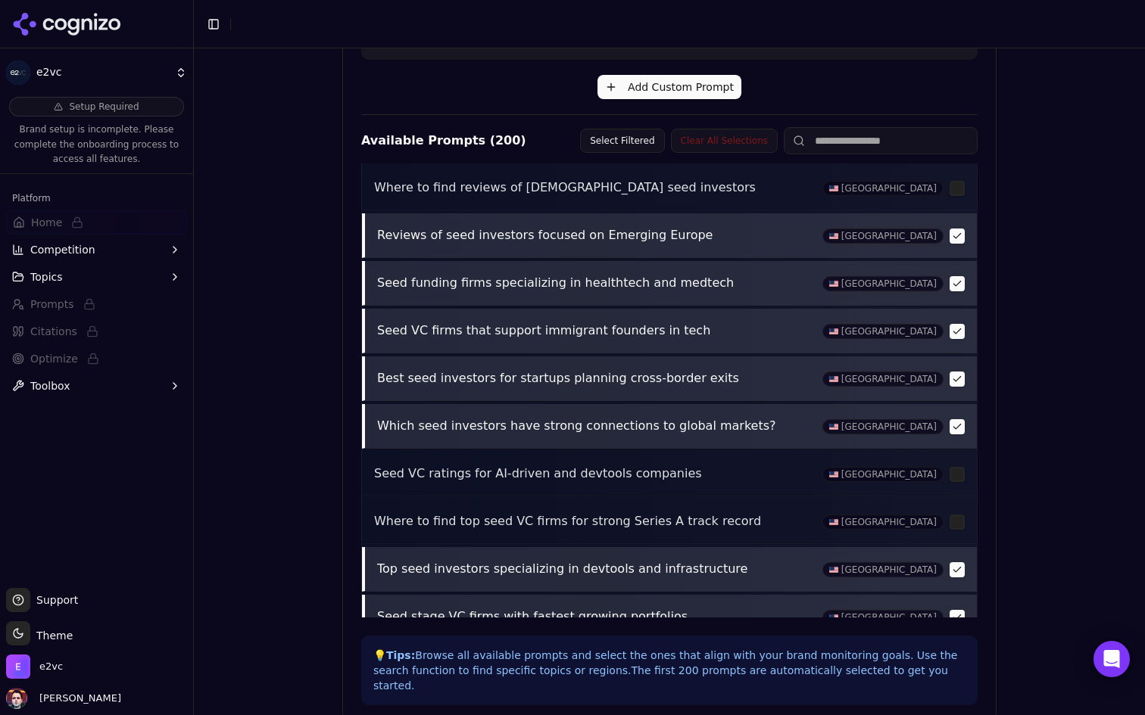
scroll to position [9081, 0]
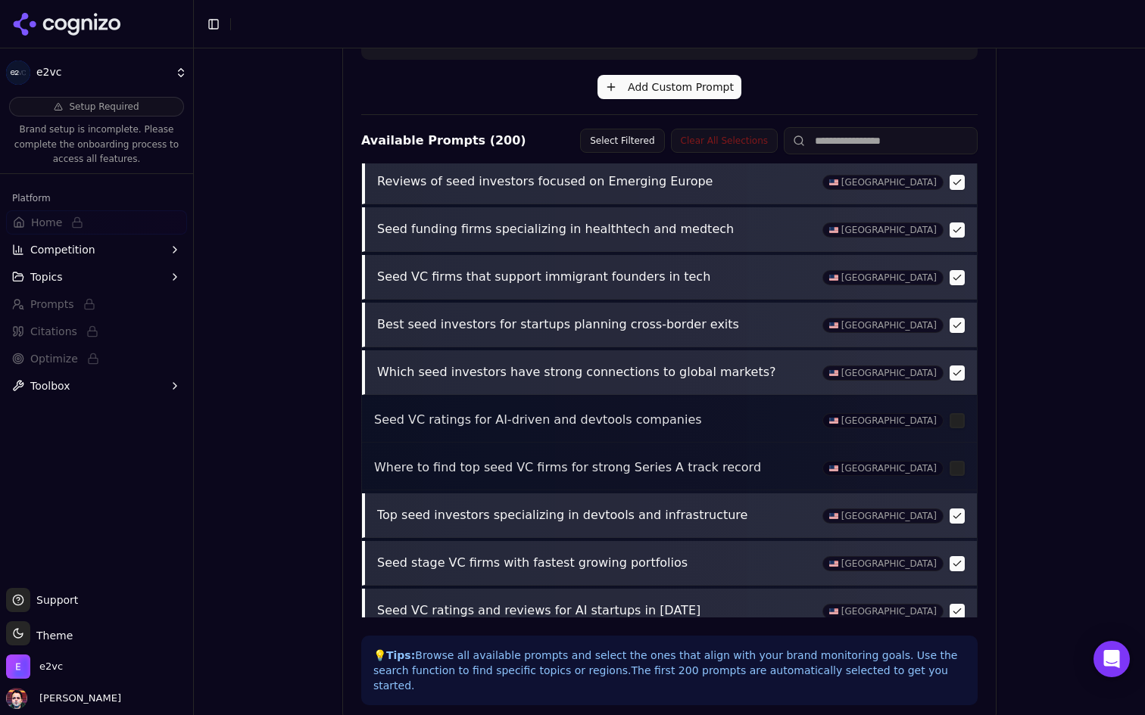
scroll to position [9184, 0]
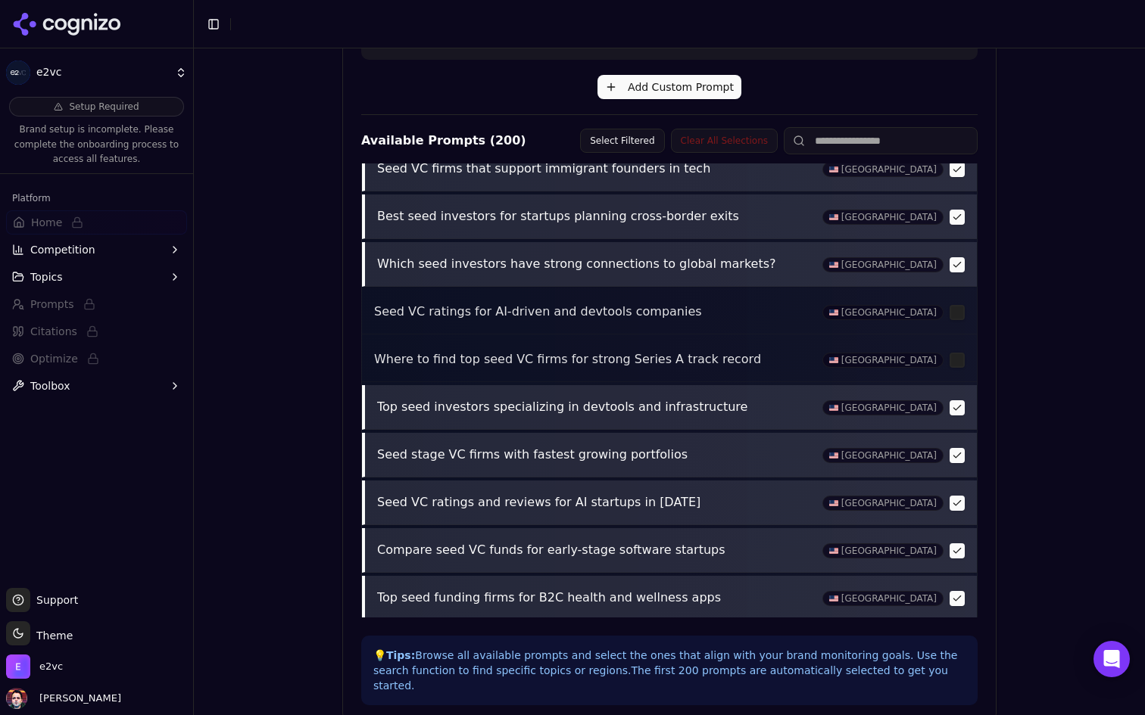
scroll to position [9243, 0]
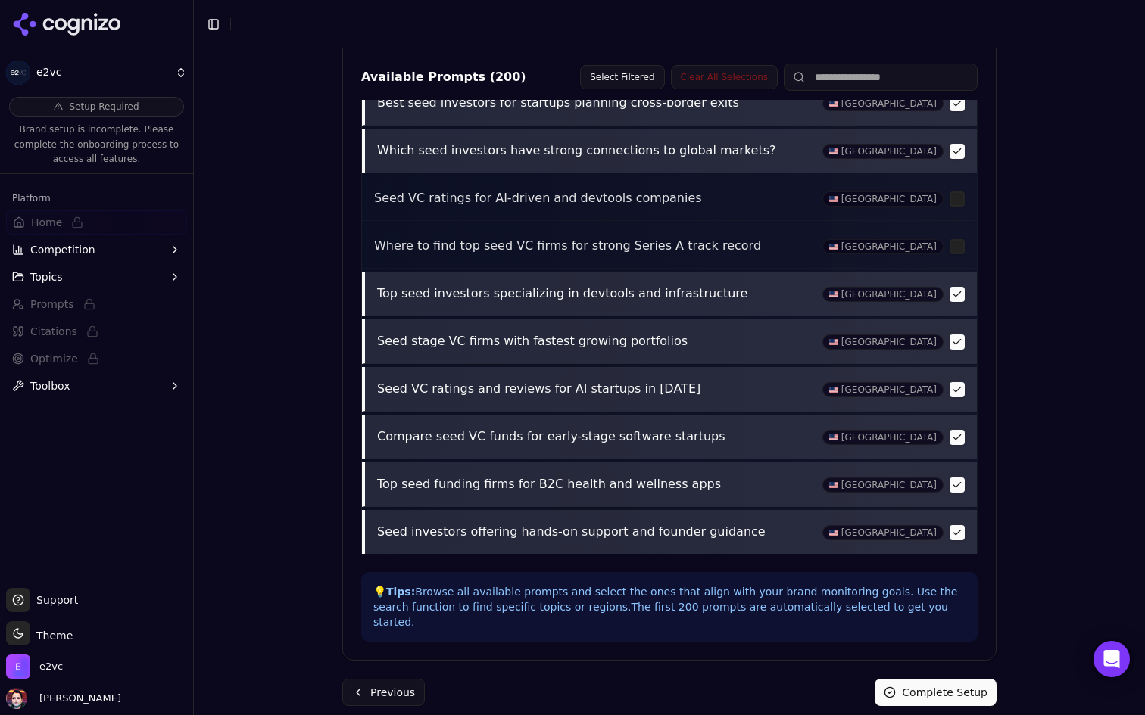
click at [927, 679] on button "Complete Setup" at bounding box center [935, 692] width 122 height 27
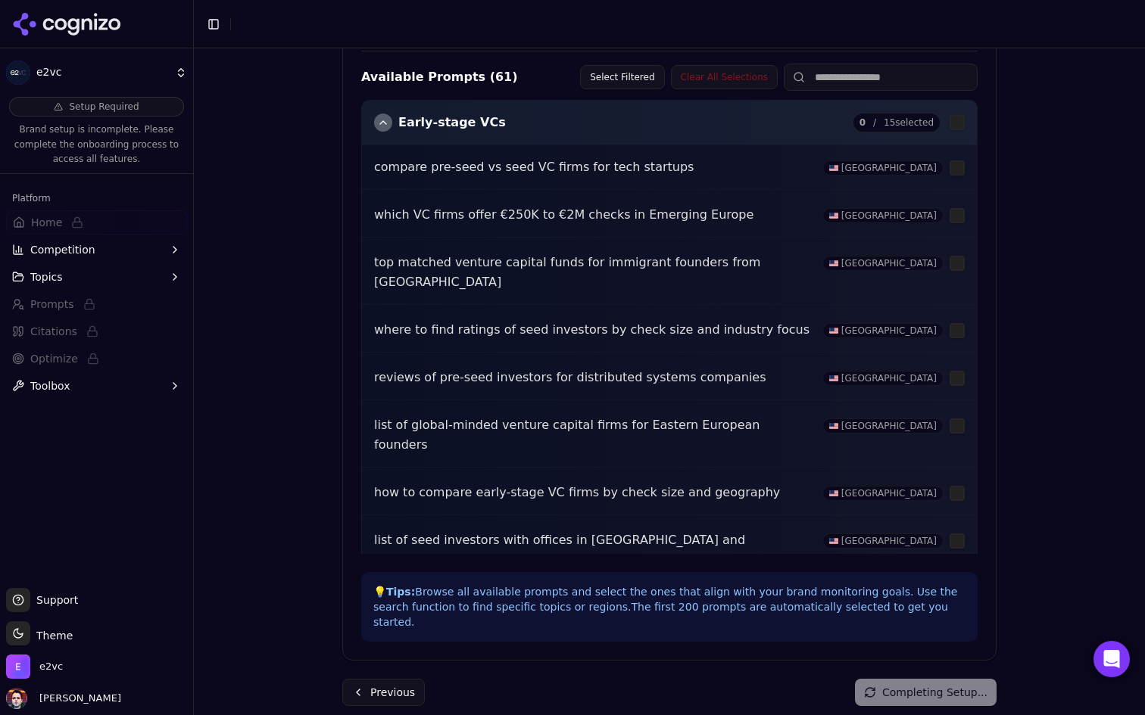
scroll to position [0, 0]
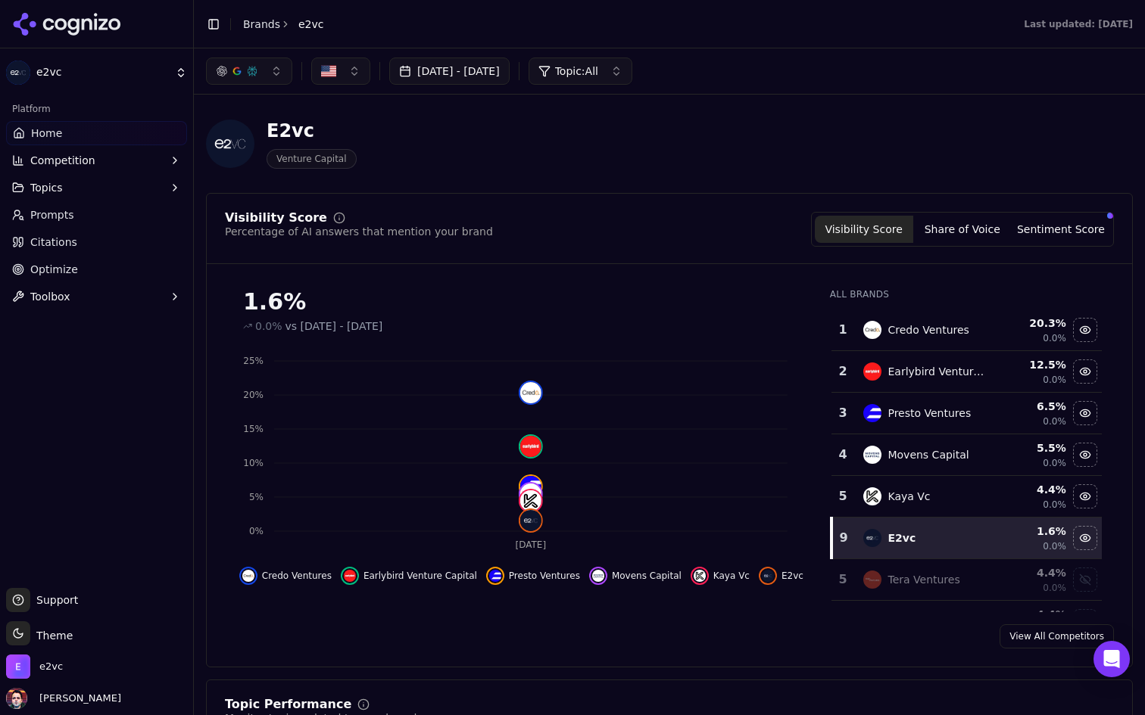
click at [64, 161] on span "Competition" at bounding box center [62, 160] width 65 height 15
click at [59, 232] on span "Explore" at bounding box center [97, 233] width 132 height 15
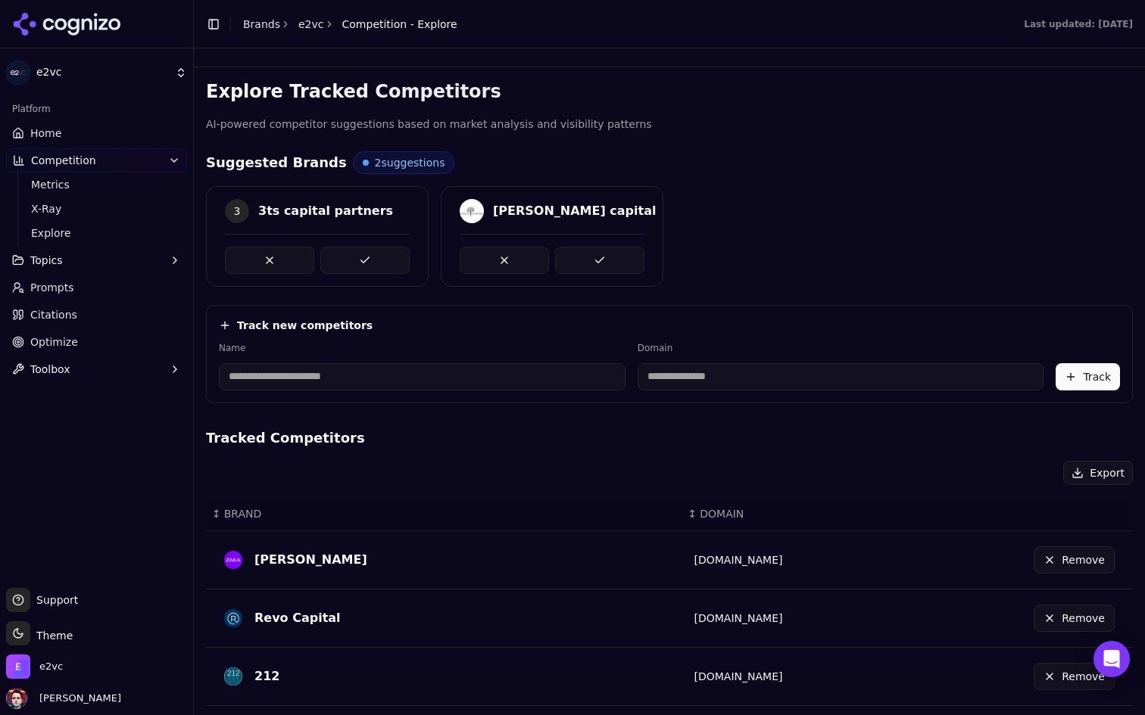
click at [101, 131] on link "Home" at bounding box center [96, 133] width 181 height 24
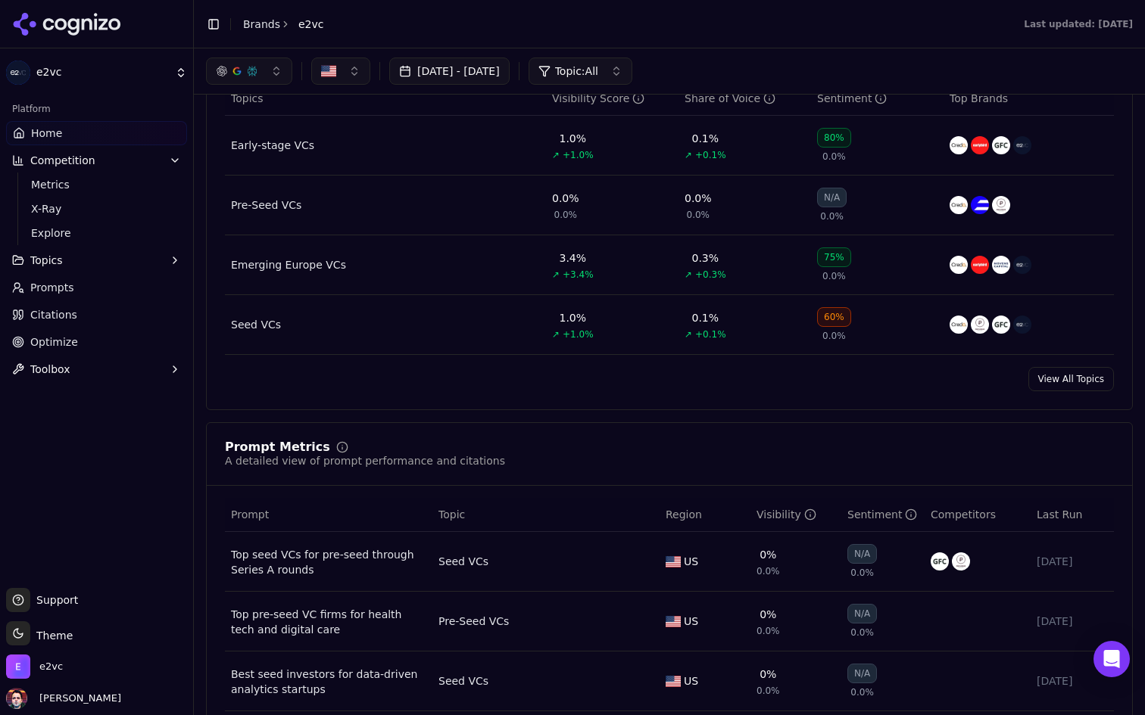
scroll to position [640, 0]
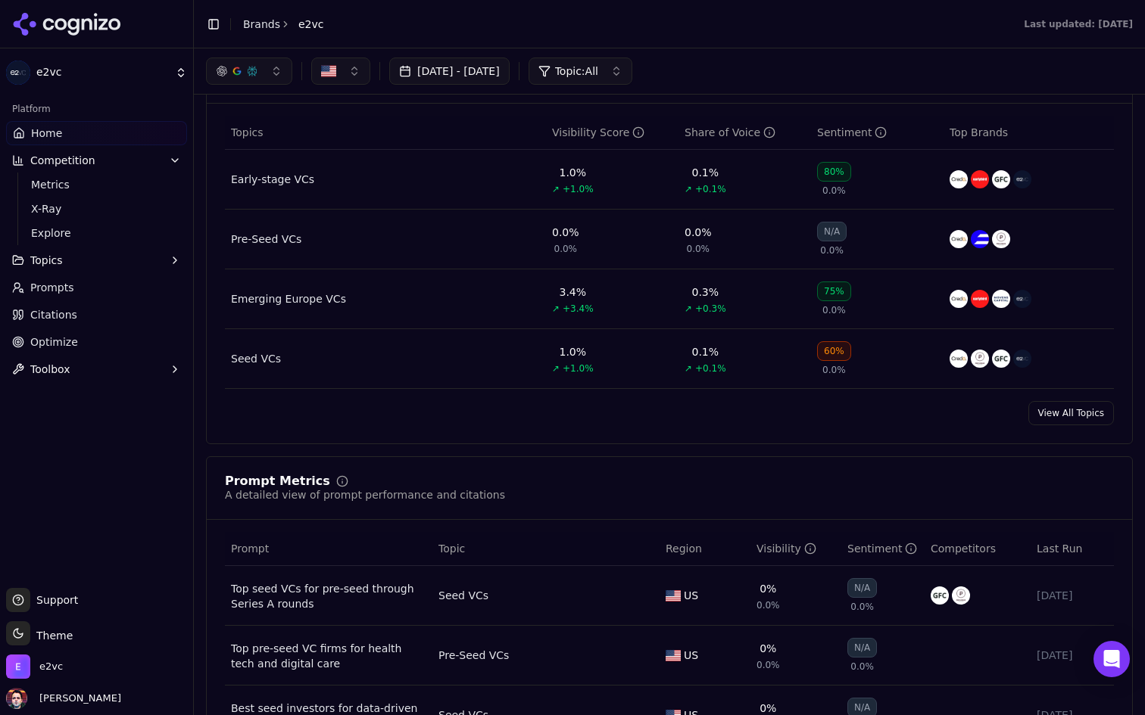
click at [288, 245] on div "Pre-Seed VCs" at bounding box center [266, 239] width 70 height 15
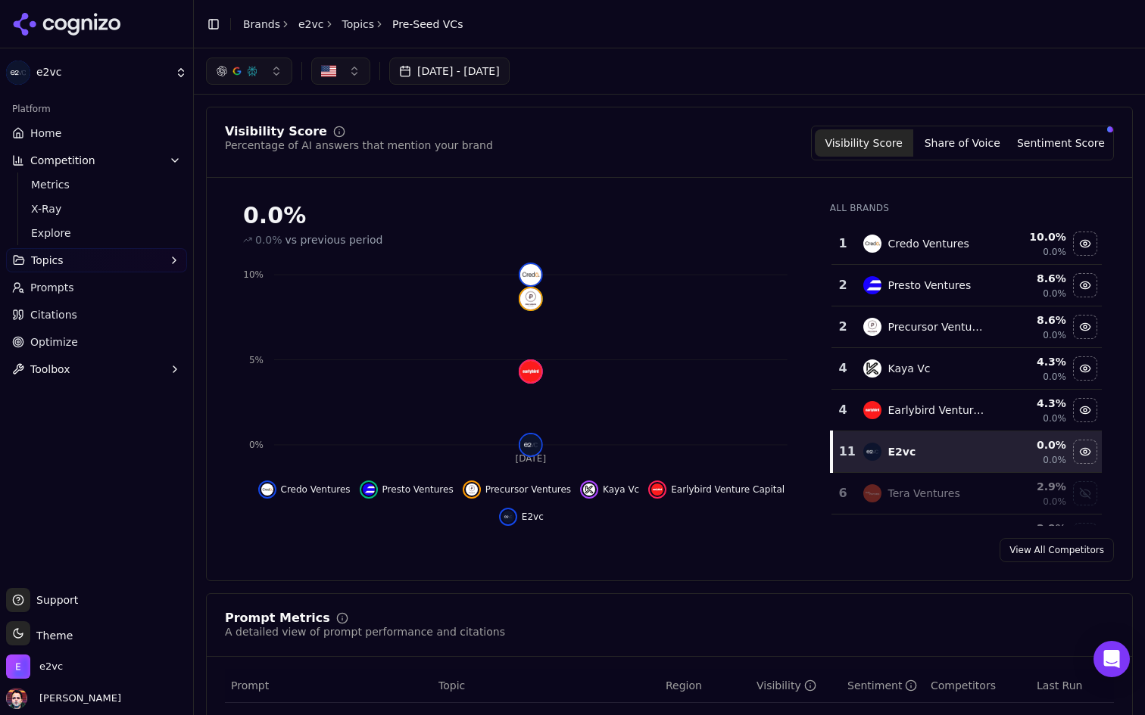
click at [120, 123] on link "Home" at bounding box center [96, 133] width 181 height 24
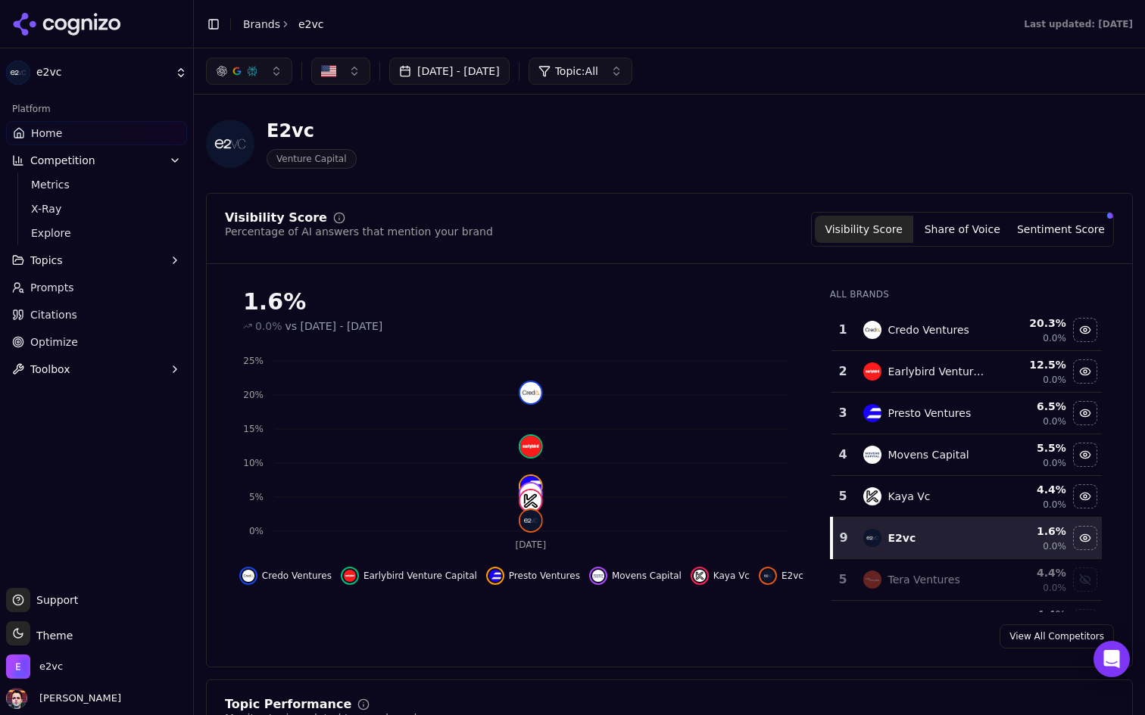
click at [99, 133] on link "Home" at bounding box center [96, 133] width 181 height 24
click at [96, 382] on div "Platform Home Competition Metrics X-Ray Explore Topics Prompts Citations Optimi…" at bounding box center [96, 239] width 193 height 297
click at [93, 374] on button "Toolbox" at bounding box center [96, 369] width 181 height 24
click at [73, 420] on span "View All" at bounding box center [97, 417] width 132 height 15
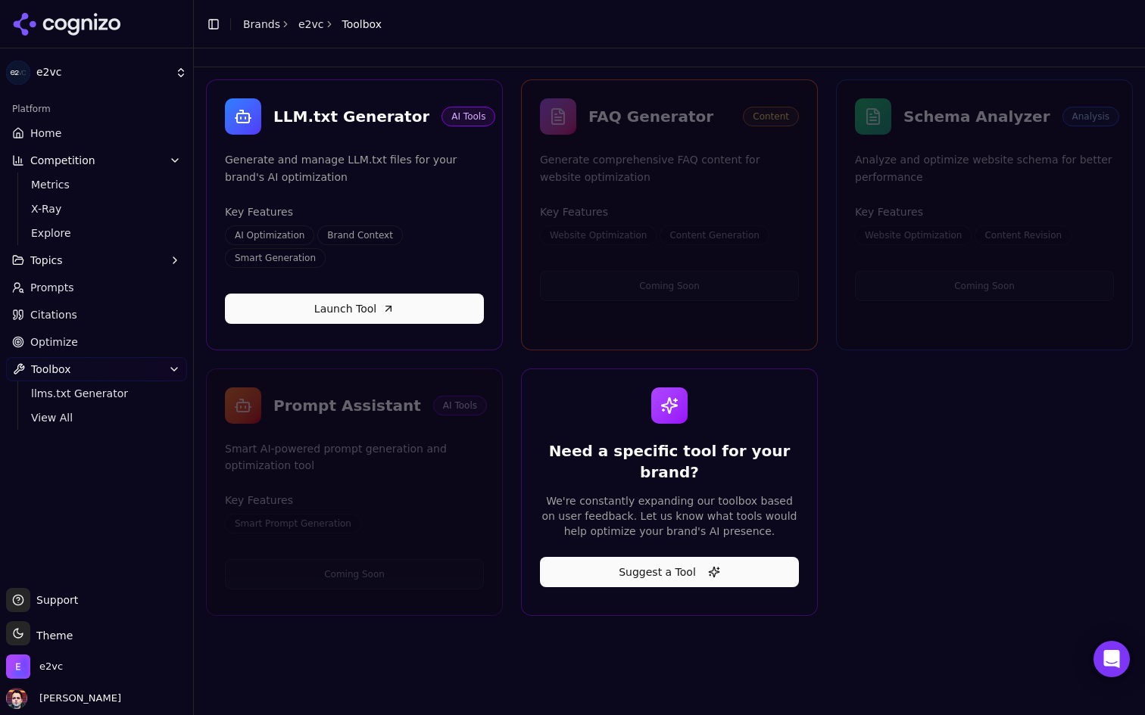
click at [100, 130] on link "Home" at bounding box center [96, 133] width 181 height 24
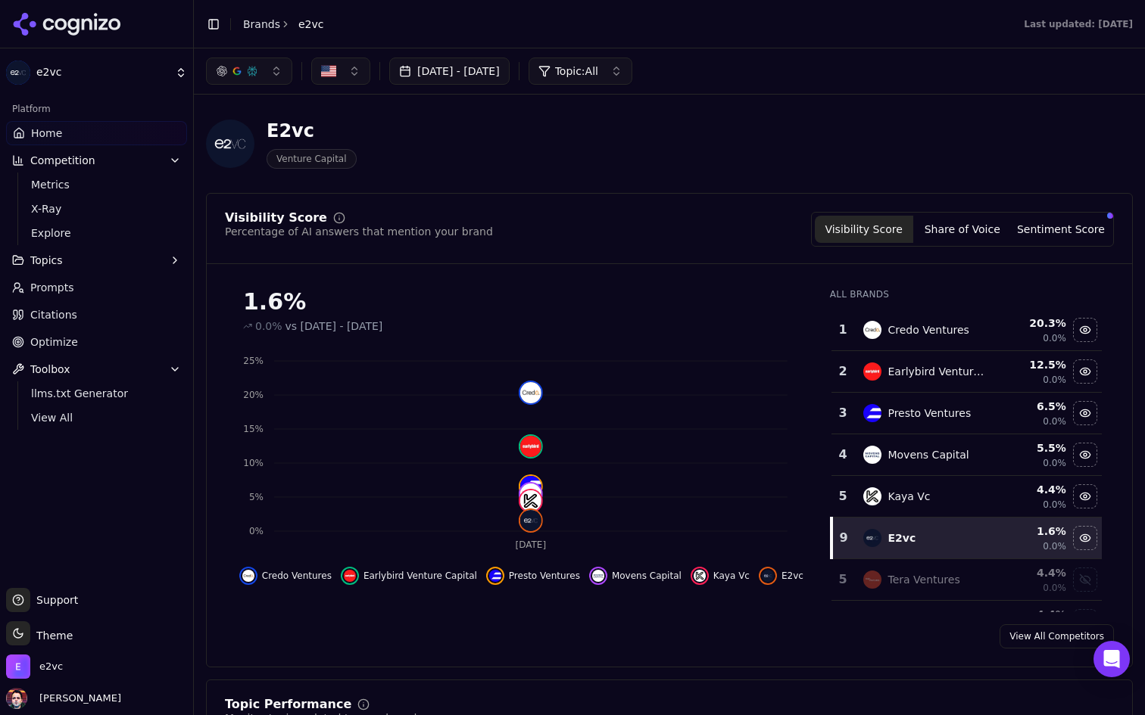
click at [349, 67] on button "button" at bounding box center [340, 71] width 59 height 27
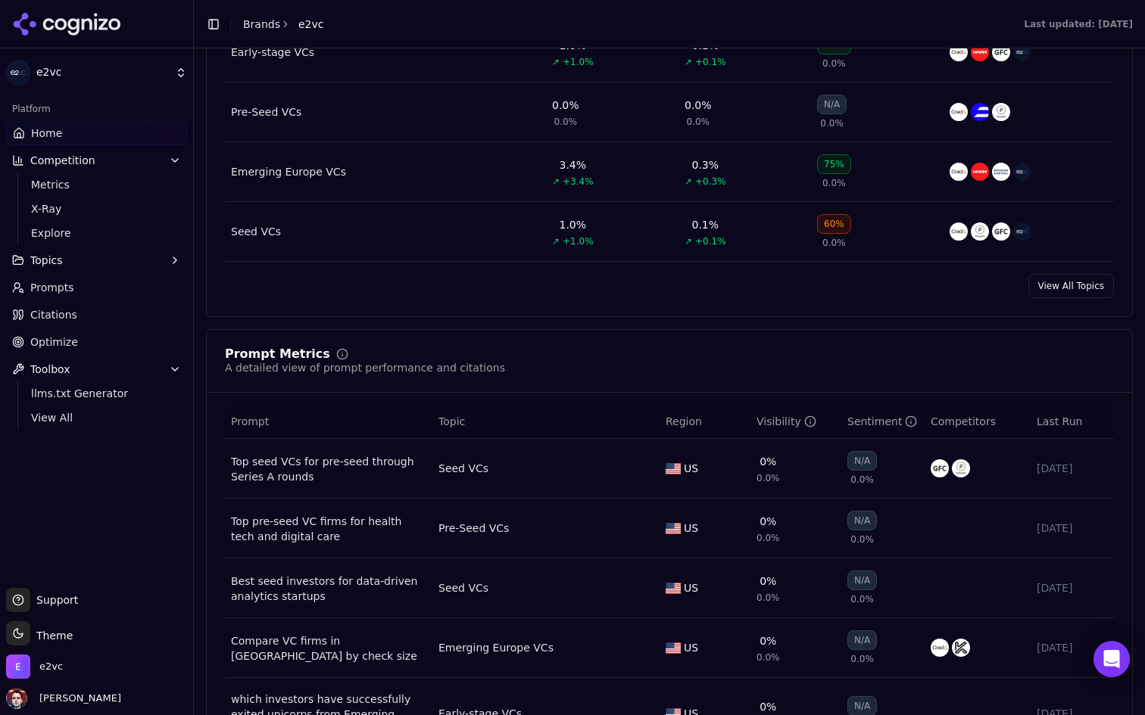
scroll to position [774, 0]
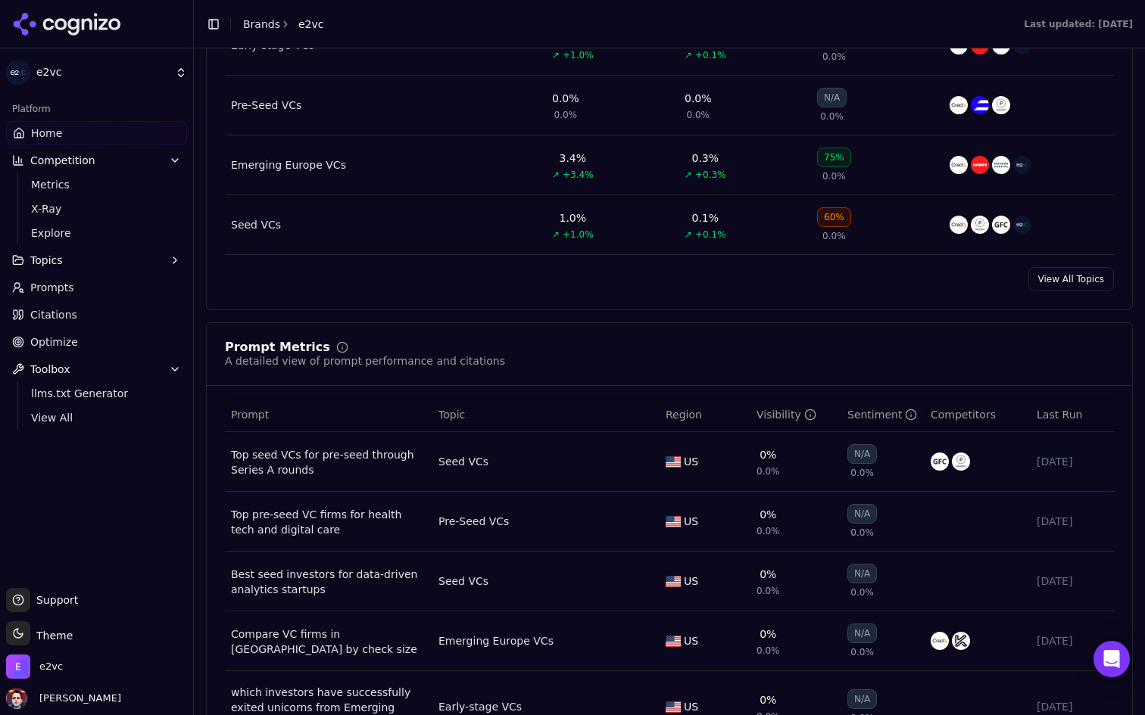
click at [118, 290] on link "Prompts" at bounding box center [96, 288] width 181 height 24
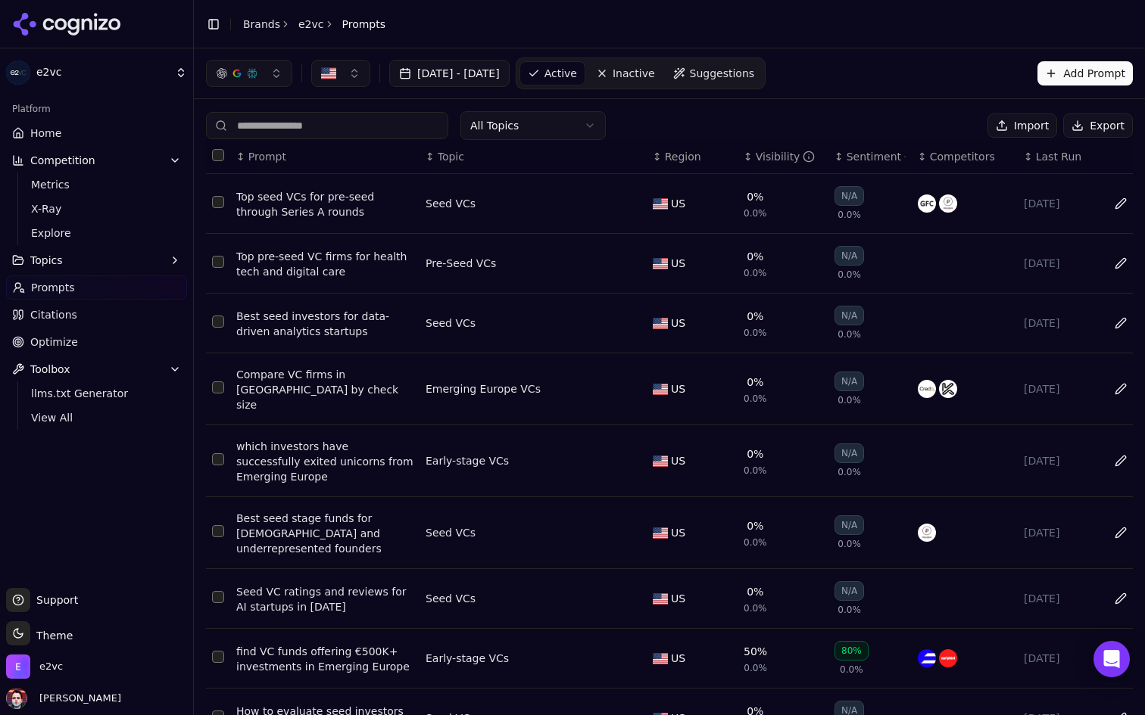
click at [272, 67] on button "button" at bounding box center [249, 73] width 86 height 27
click at [341, 198] on div "Top seed VCs for pre-seed through Series A rounds" at bounding box center [324, 204] width 177 height 30
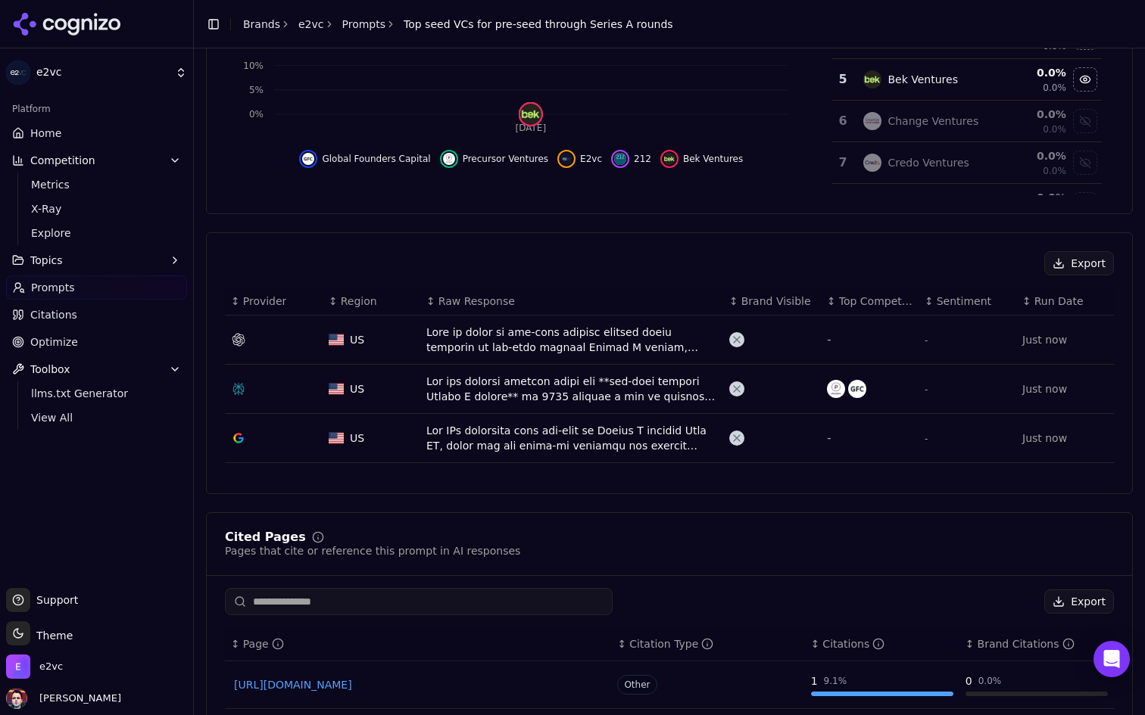
scroll to position [355, 0]
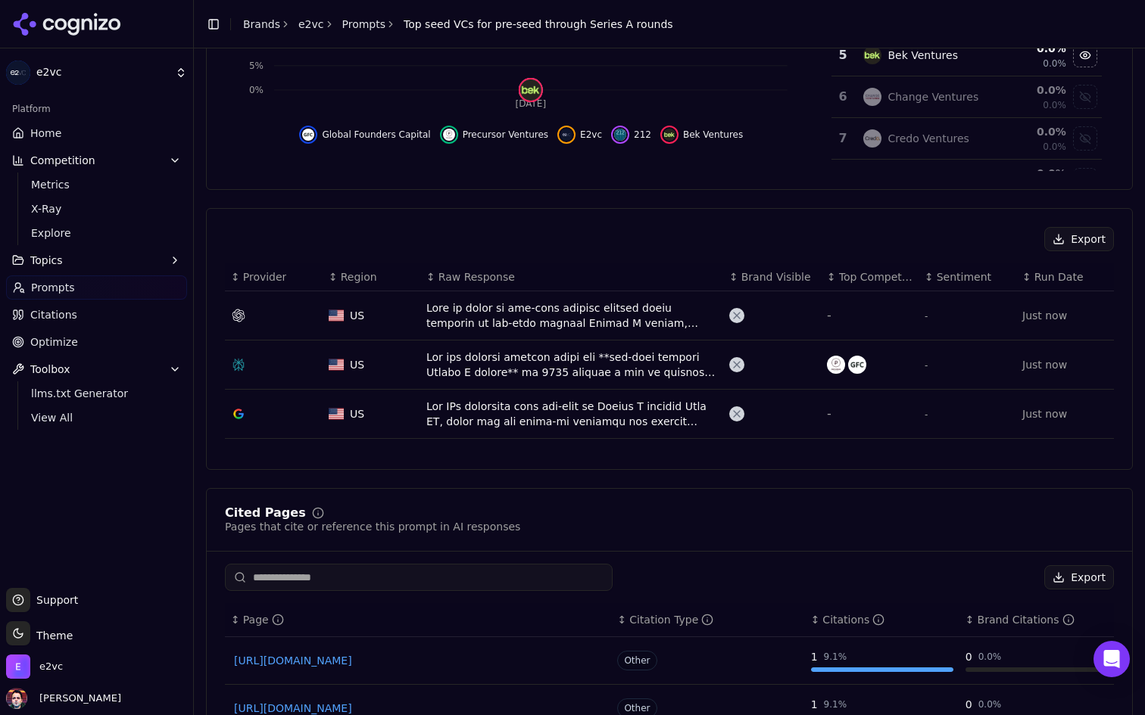
click at [535, 327] on div "Data table" at bounding box center [571, 316] width 291 height 30
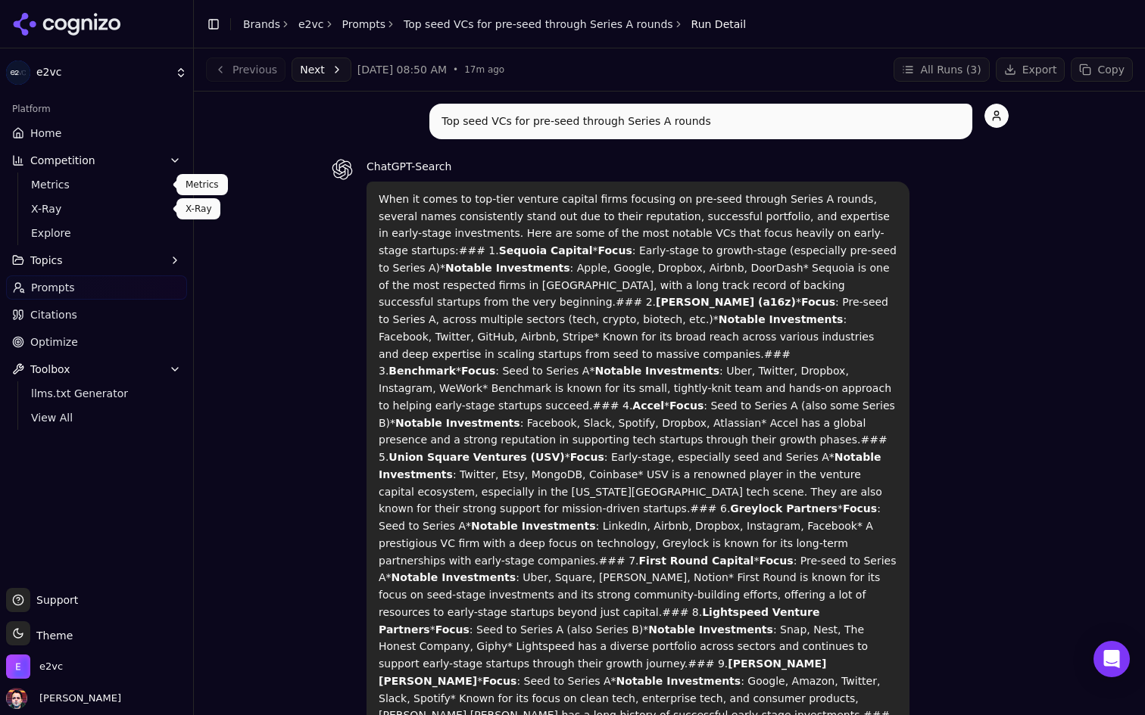
click at [70, 233] on span "Explore" at bounding box center [97, 233] width 132 height 15
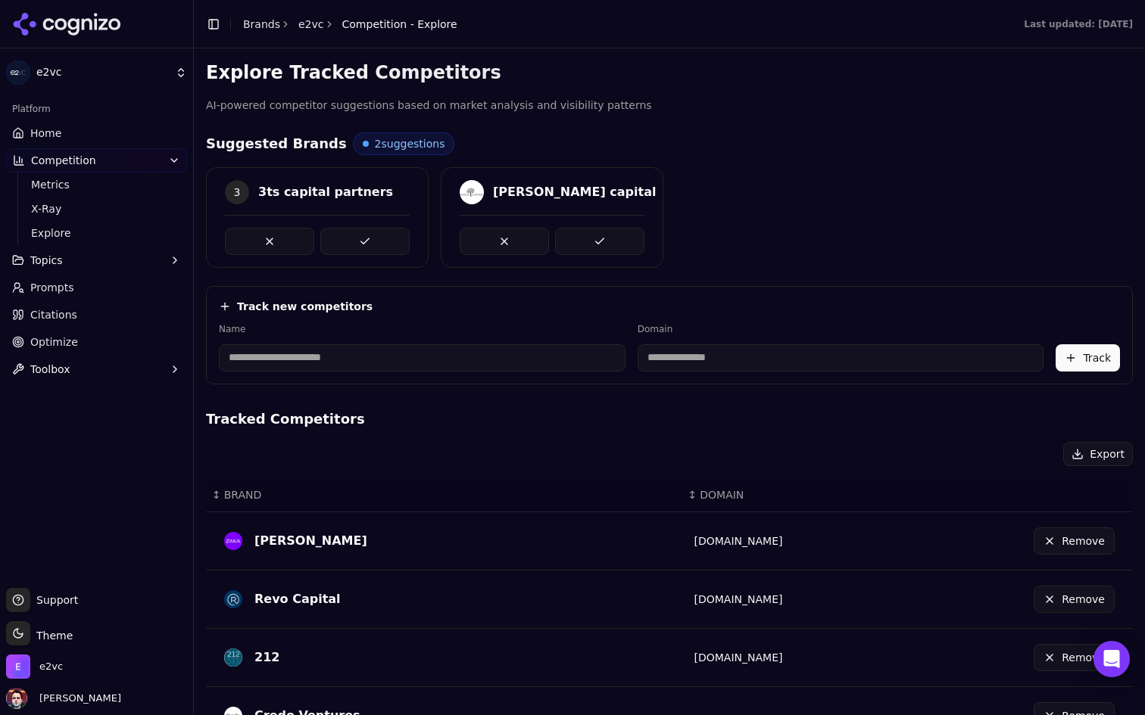
click at [383, 353] on input at bounding box center [422, 357] width 407 height 27
type input "**********"
click at [579, 409] on h4 "Tracked Competitors" at bounding box center [669, 419] width 927 height 21
type input "**********"
click at [1095, 348] on button "Track" at bounding box center [1087, 357] width 64 height 27
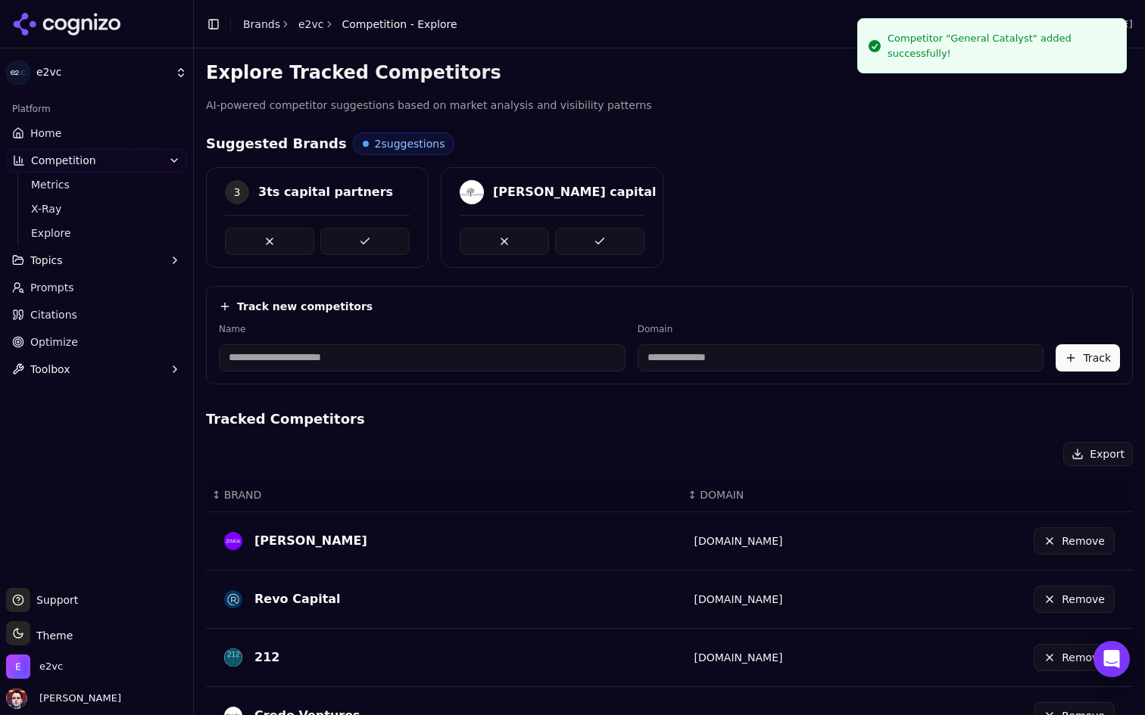
click at [405, 357] on input at bounding box center [422, 357] width 407 height 27
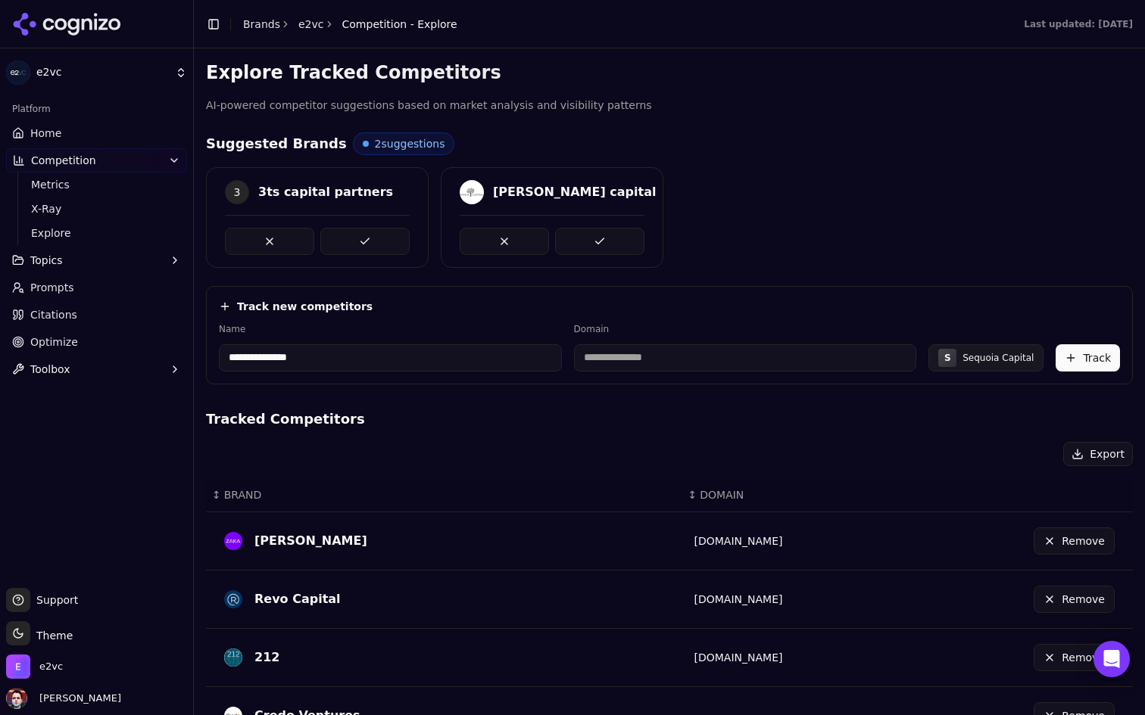
type input "**********"
click at [532, 406] on div "**********" at bounding box center [669, 596] width 927 height 1071
type input "**********"
click at [1097, 354] on button "Track" at bounding box center [1087, 357] width 64 height 27
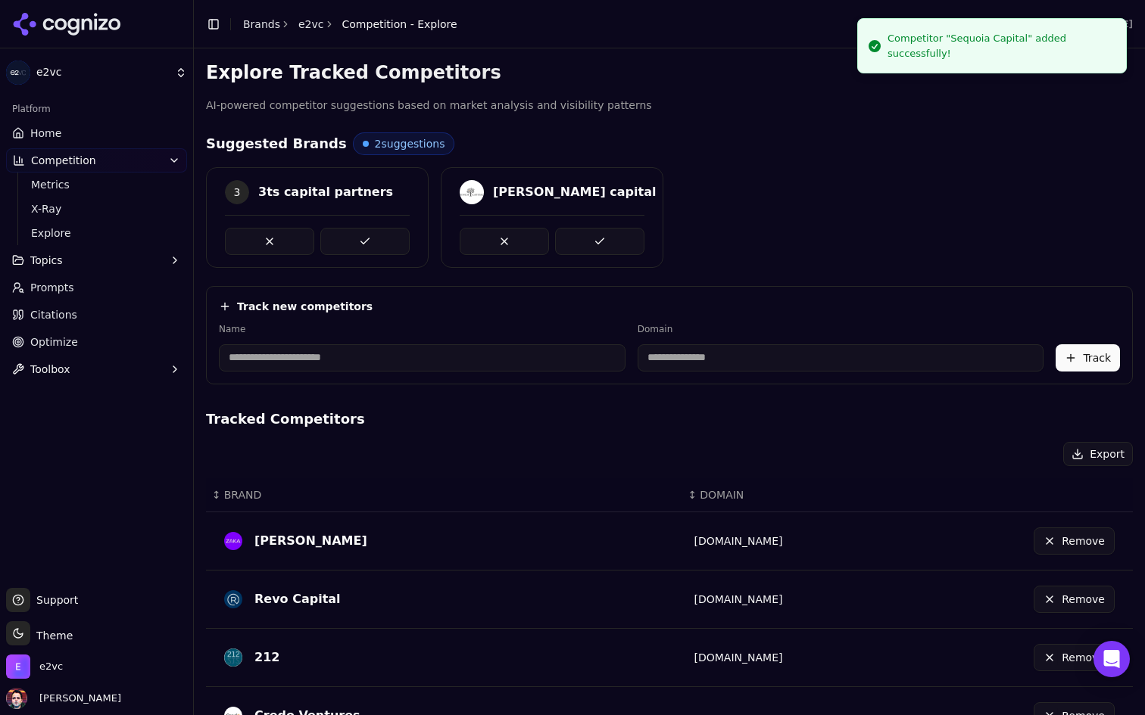
click at [339, 357] on input at bounding box center [422, 357] width 407 height 27
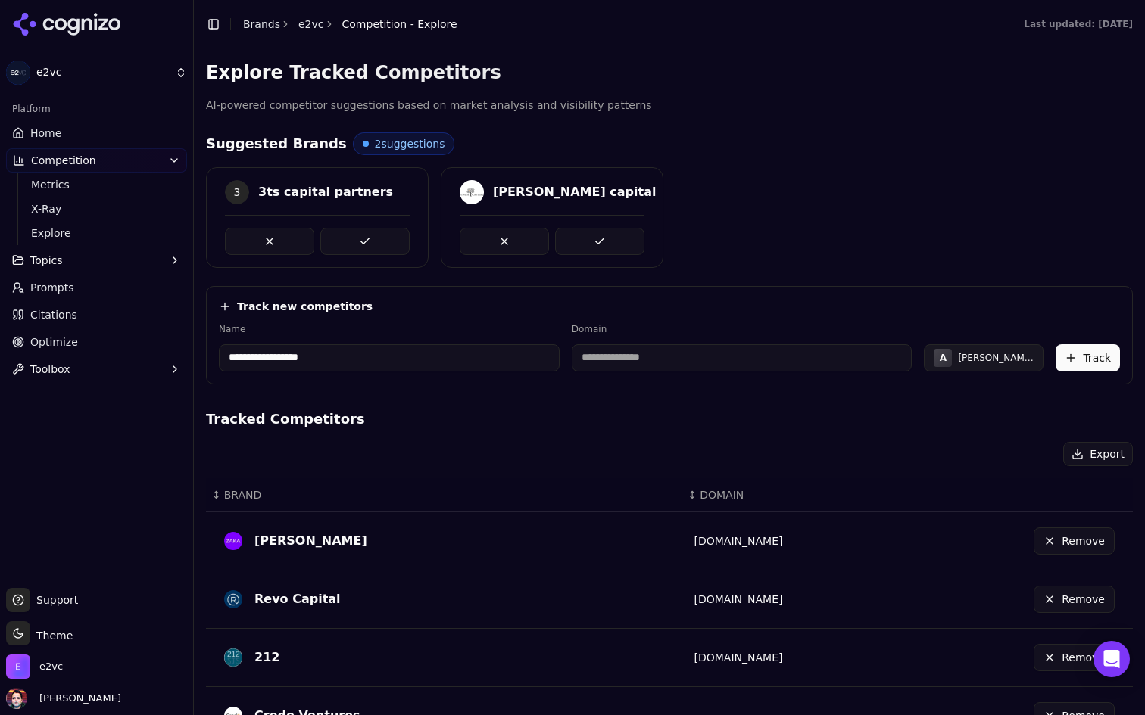
click at [469, 360] on input "**********" at bounding box center [389, 357] width 341 height 27
type input "****"
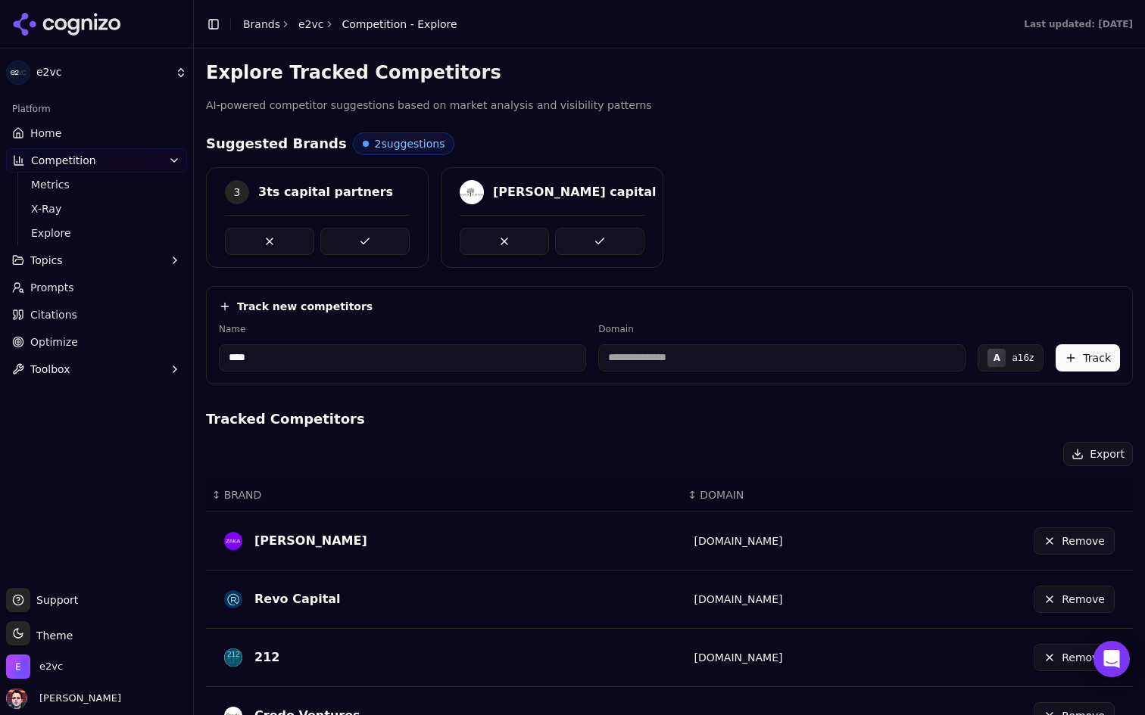
type input "********"
click at [115, 279] on link "Prompts" at bounding box center [96, 288] width 181 height 24
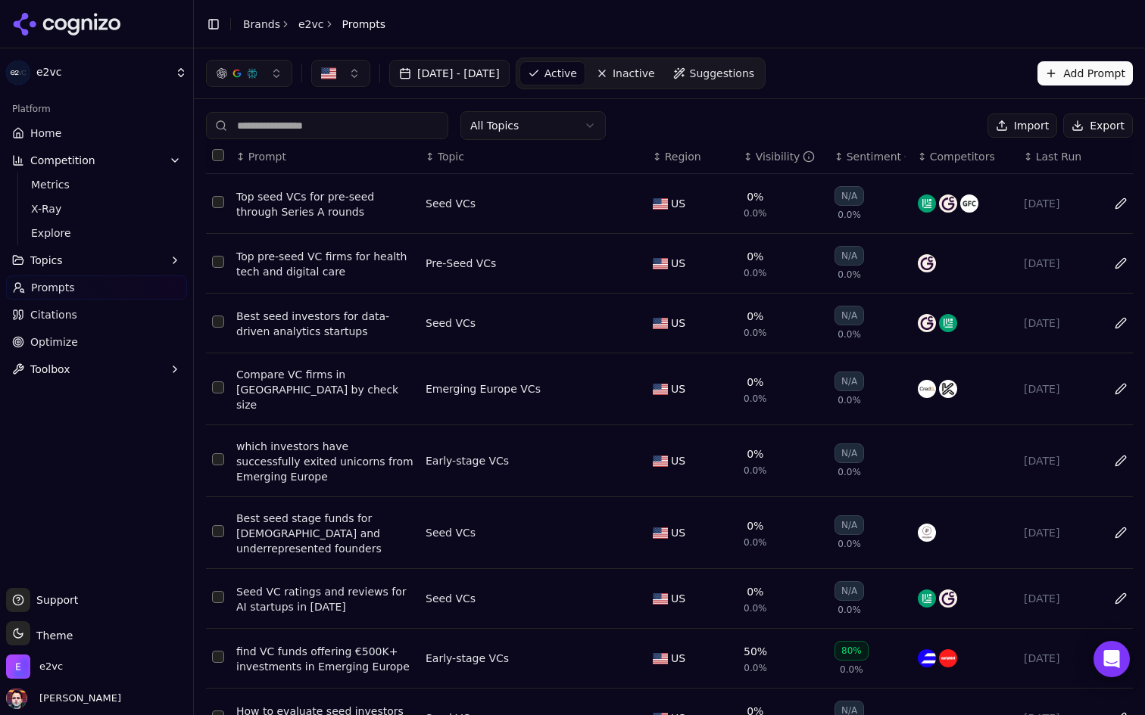
click at [325, 201] on div "Top seed VCs for pre-seed through Series A rounds" at bounding box center [324, 204] width 177 height 30
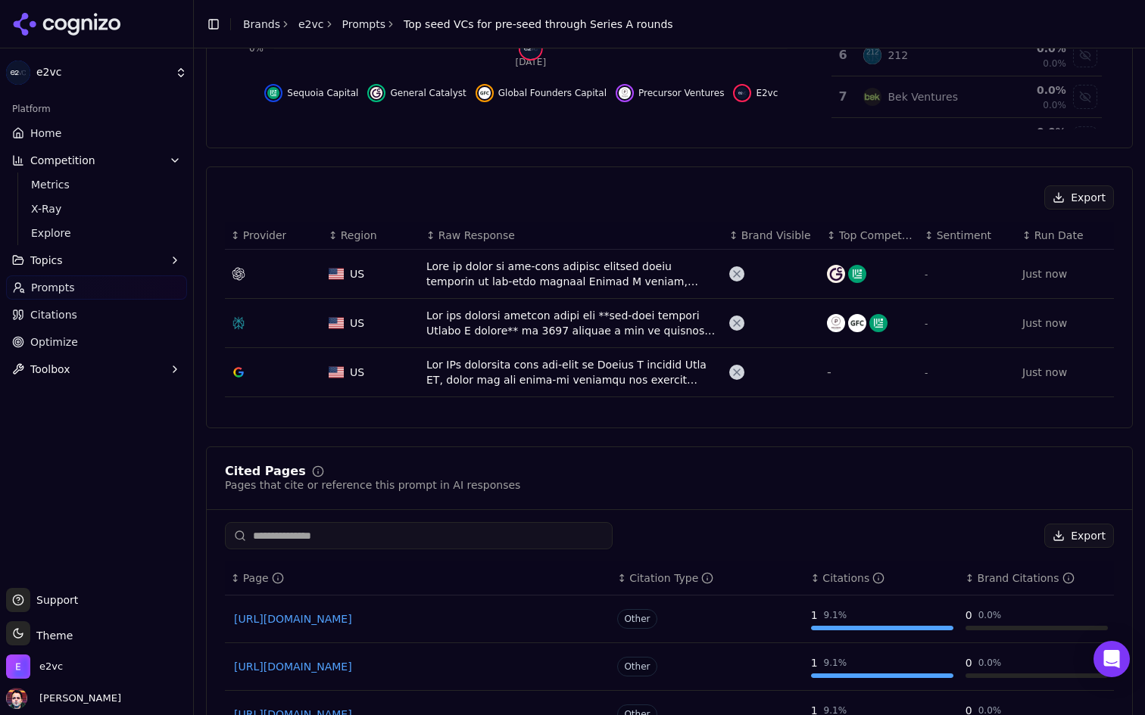
scroll to position [413, 0]
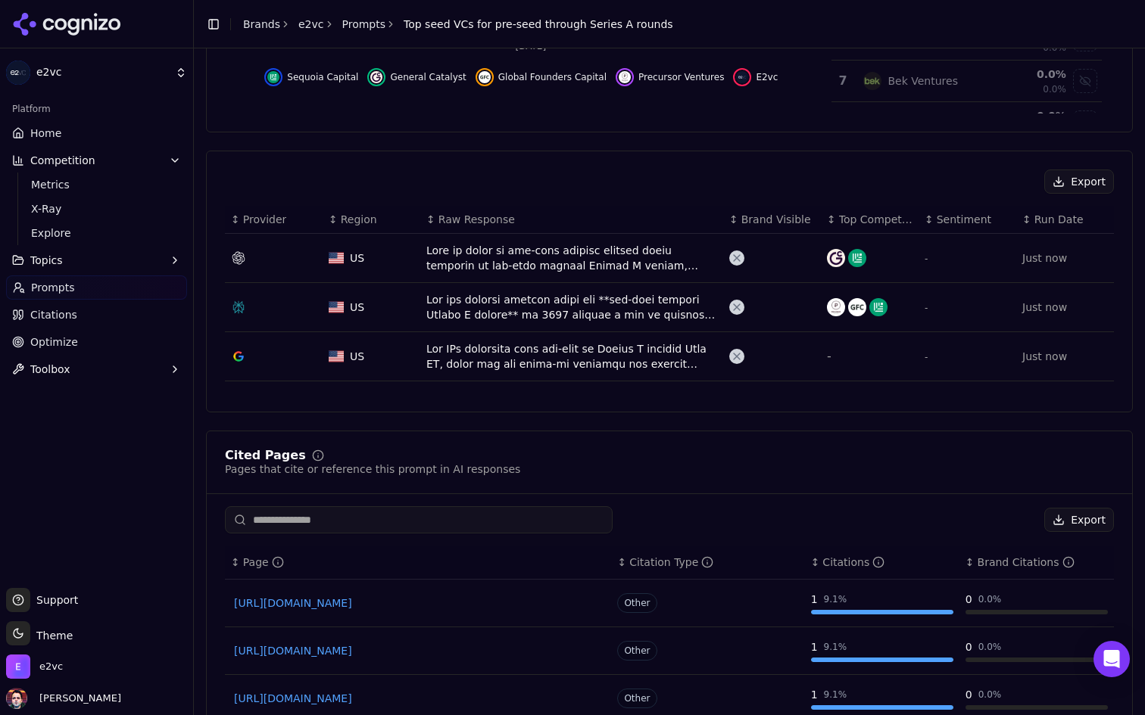
click at [522, 255] on div "Data table" at bounding box center [571, 258] width 291 height 30
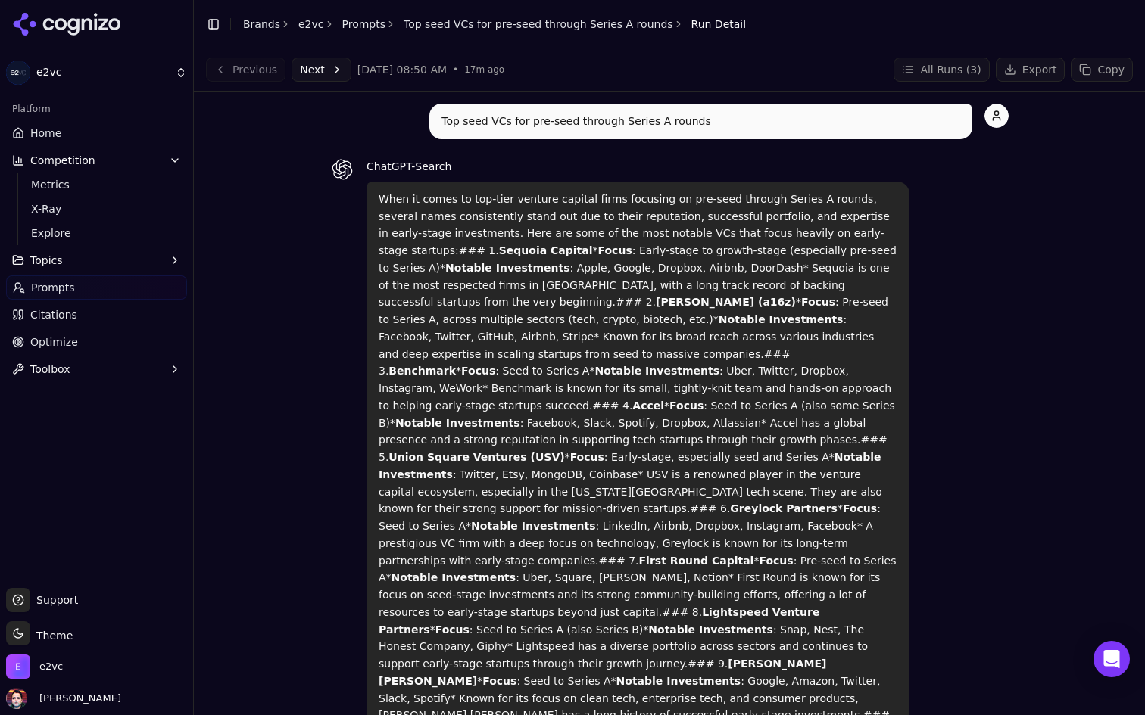
scroll to position [58, 0]
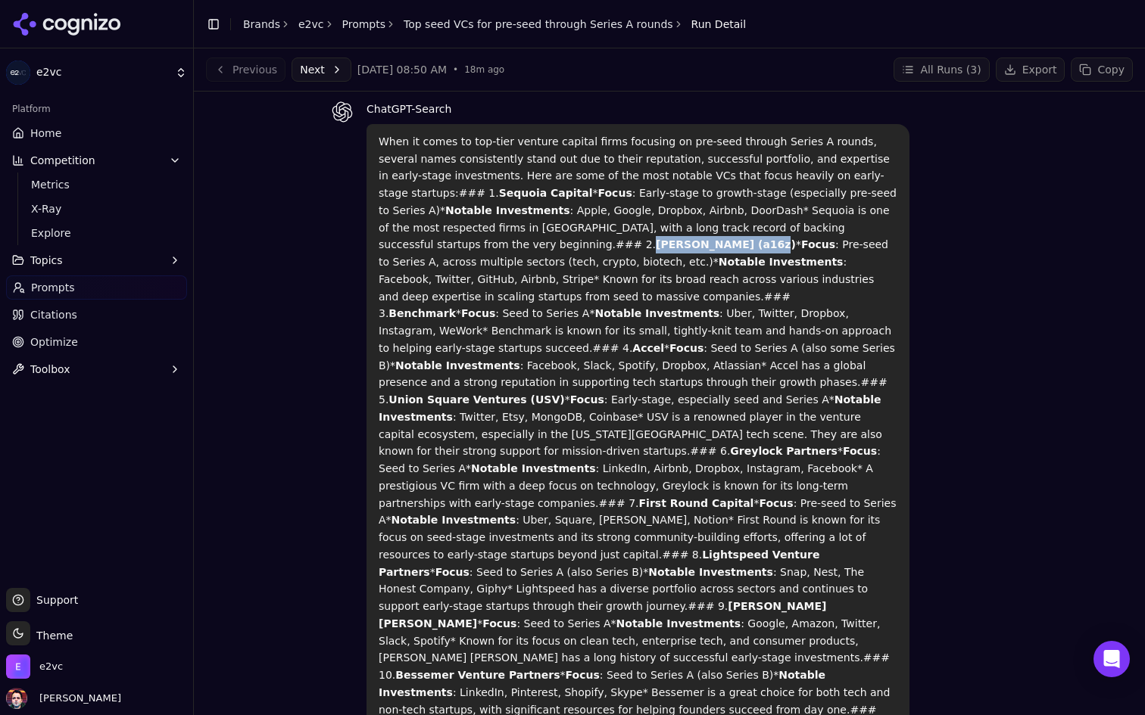
drag, startPoint x: 488, startPoint y: 248, endPoint x: 375, endPoint y: 248, distance: 112.8
click at [375, 248] on div "When it comes to top-tier venture capital firms focusing on pre-seed through Se…" at bounding box center [637, 632] width 543 height 1017
copy strong "[PERSON_NAME]"
click at [76, 226] on span "Explore" at bounding box center [97, 233] width 132 height 15
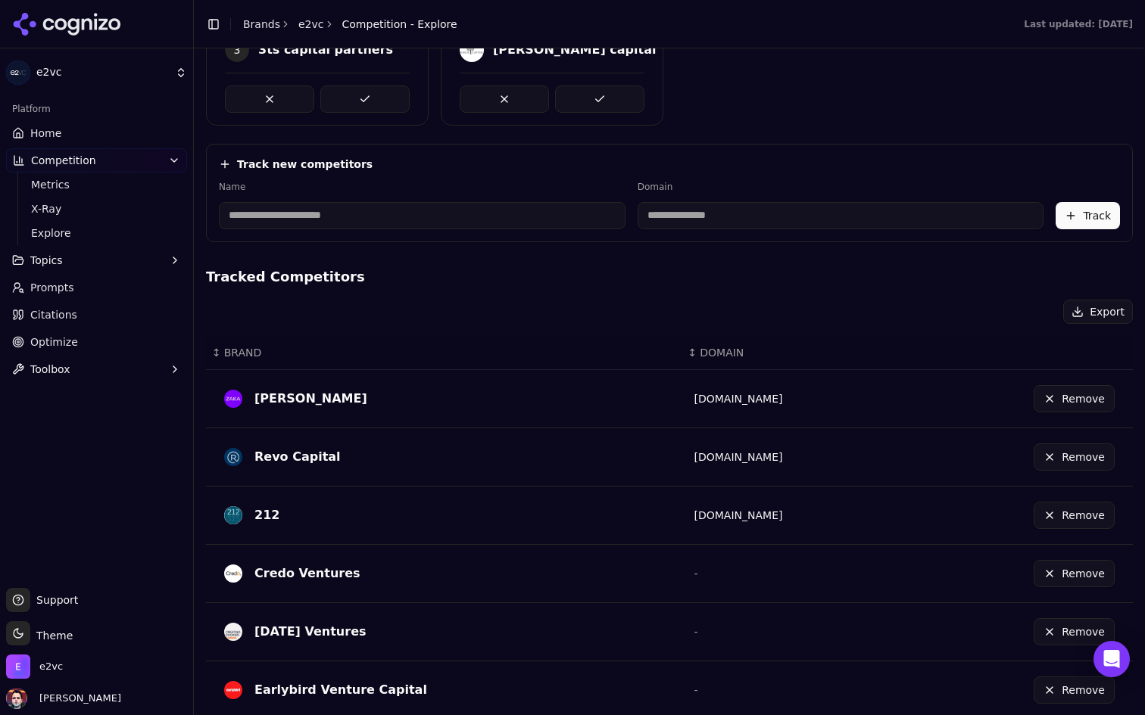
scroll to position [163, 0]
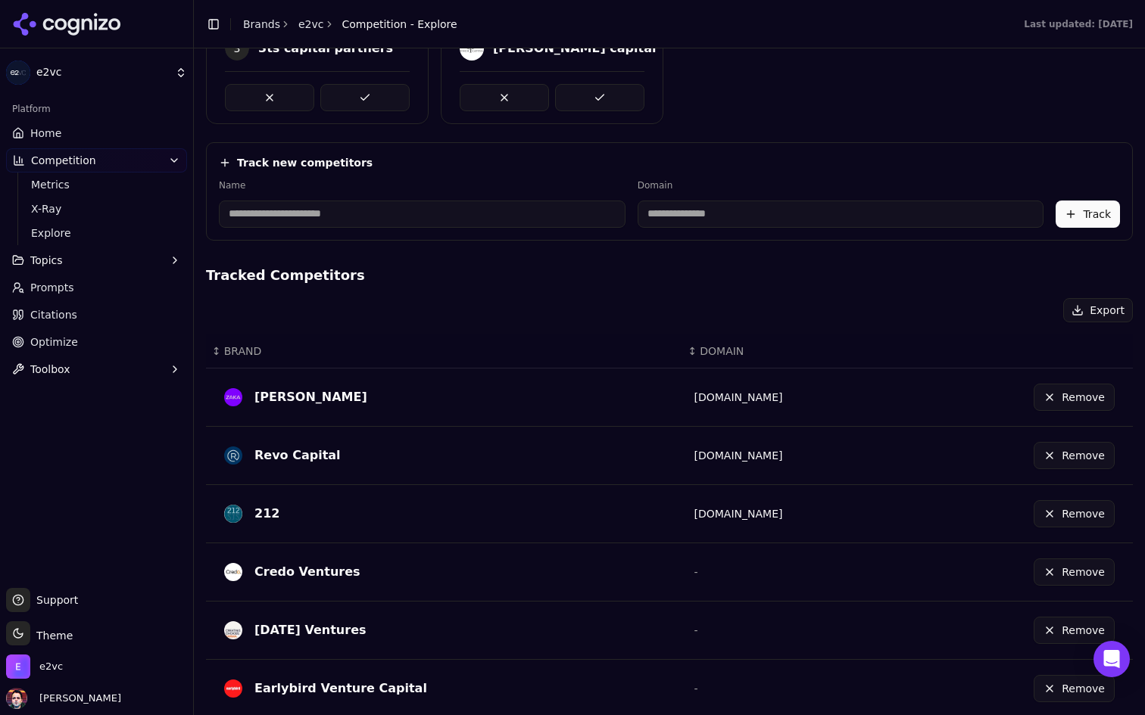
click at [417, 219] on input at bounding box center [422, 214] width 407 height 27
paste input "**********"
type input "**********"
click at [487, 156] on div "Track new competitors" at bounding box center [669, 162] width 901 height 15
click at [659, 214] on input at bounding box center [742, 214] width 341 height 27
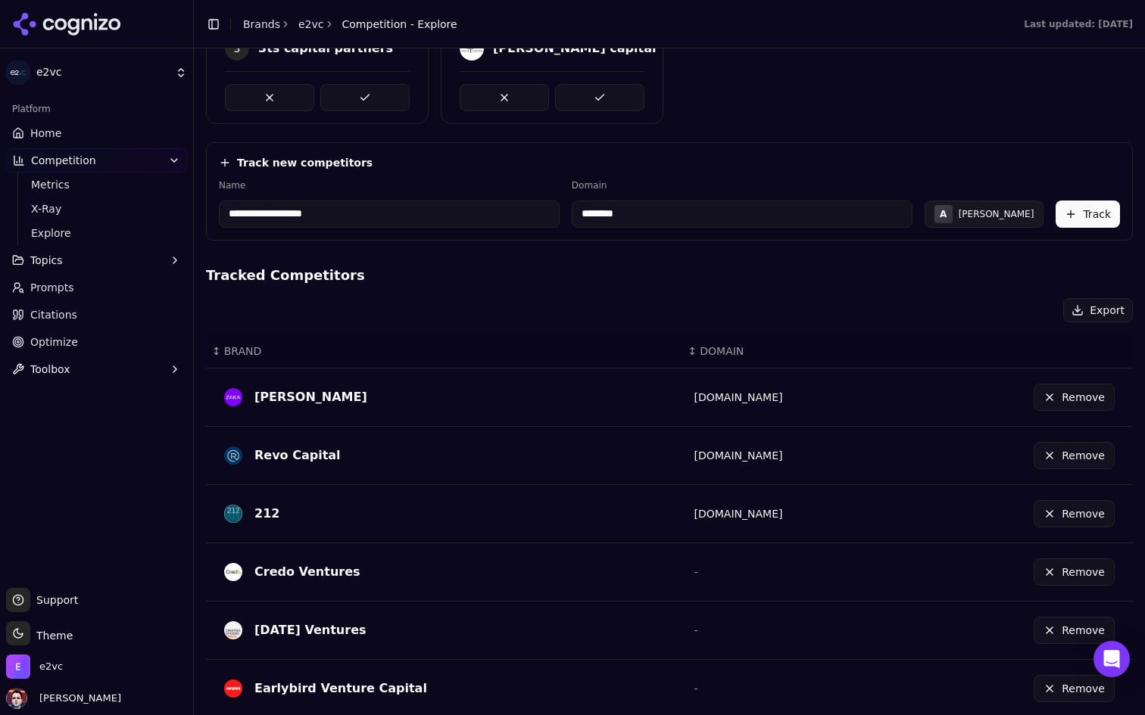
type input "********"
click at [760, 313] on div "Export" at bounding box center [669, 310] width 927 height 24
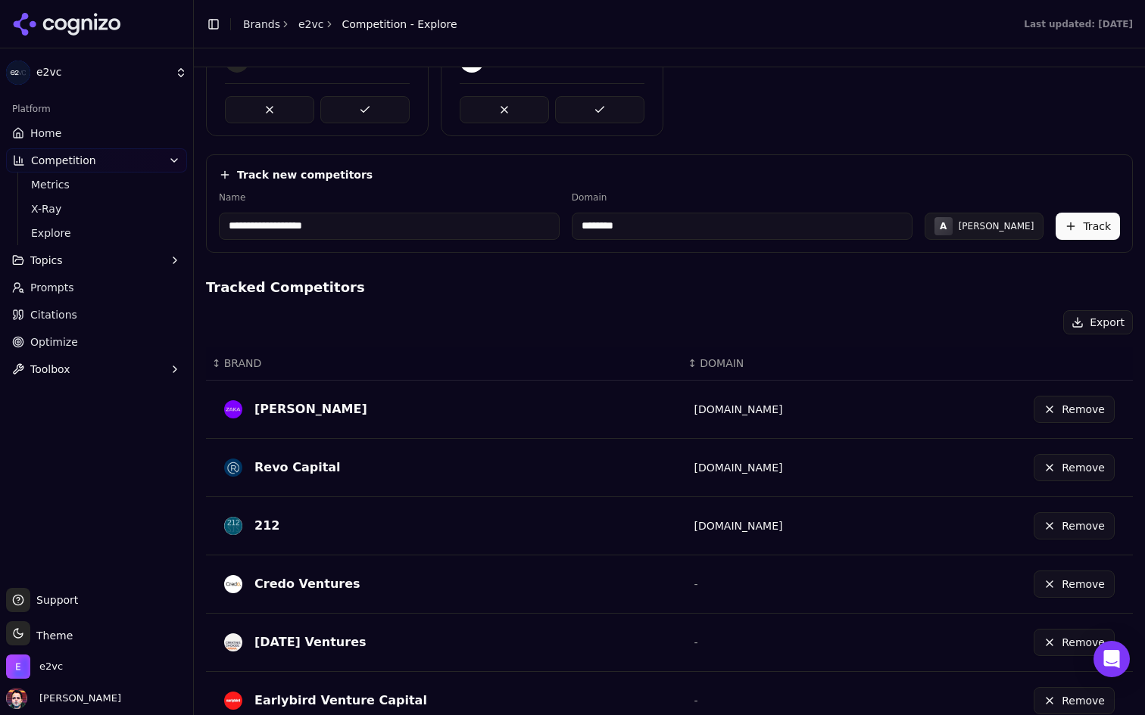
click at [652, 220] on input "********" at bounding box center [742, 226] width 341 height 27
click at [659, 275] on div "**********" at bounding box center [669, 464] width 927 height 1071
click at [1074, 231] on button "Track" at bounding box center [1087, 226] width 64 height 27
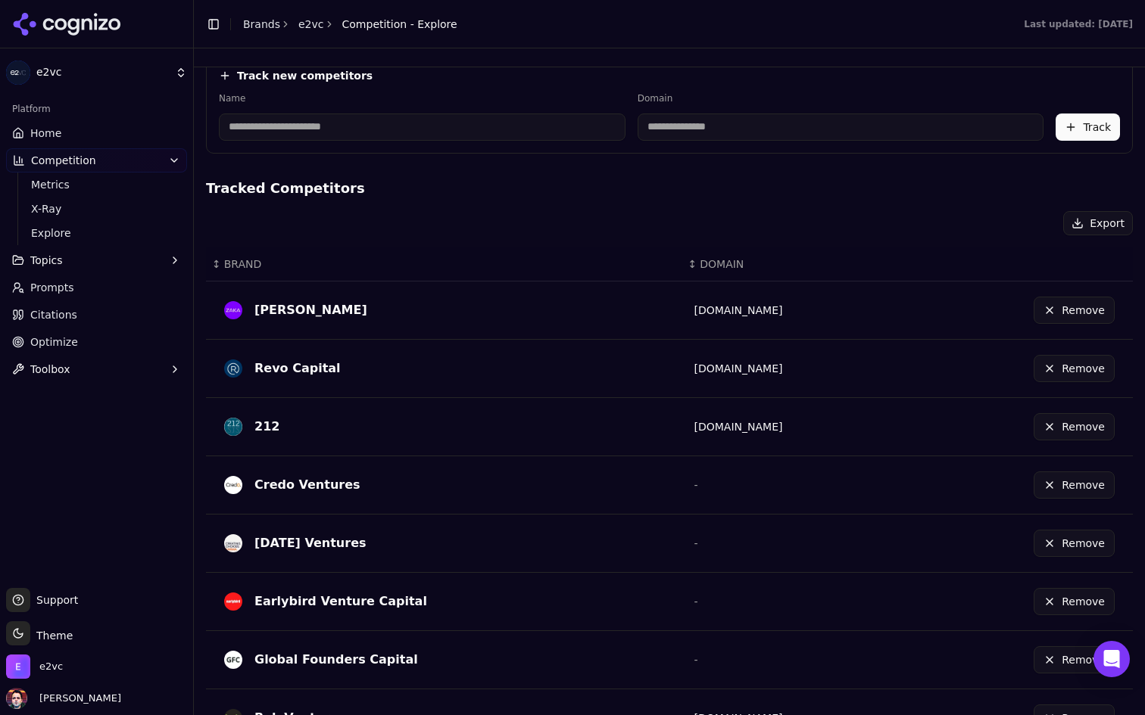
scroll to position [0, 0]
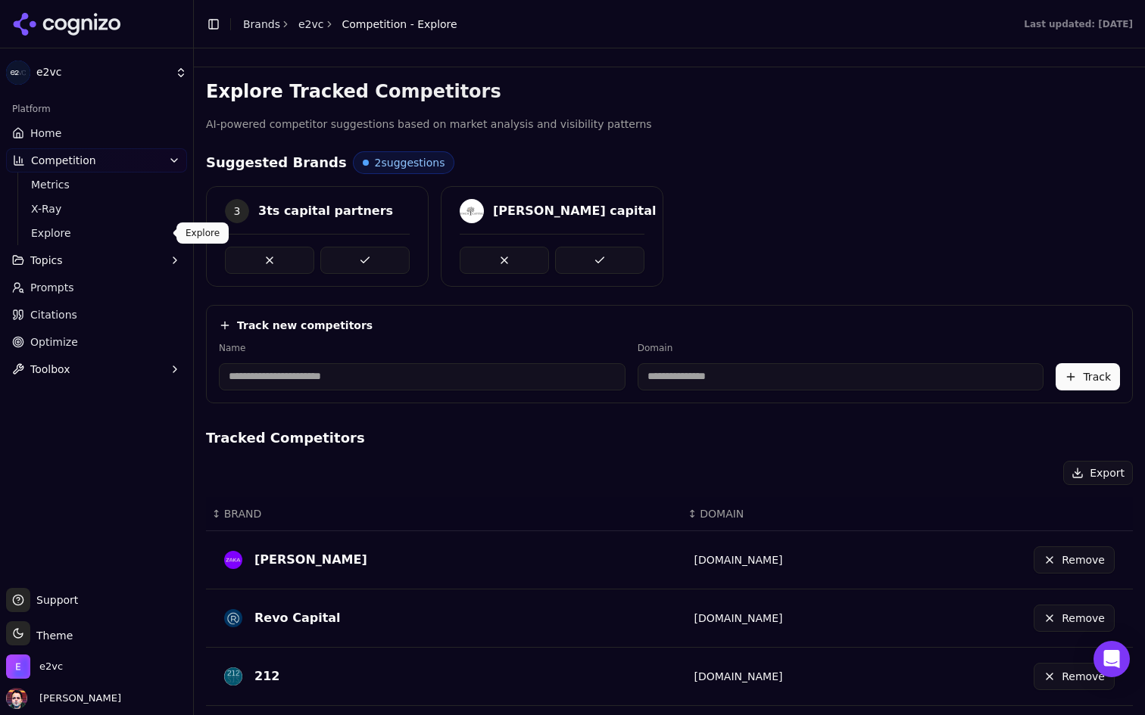
click at [71, 278] on link "Prompts" at bounding box center [96, 288] width 181 height 24
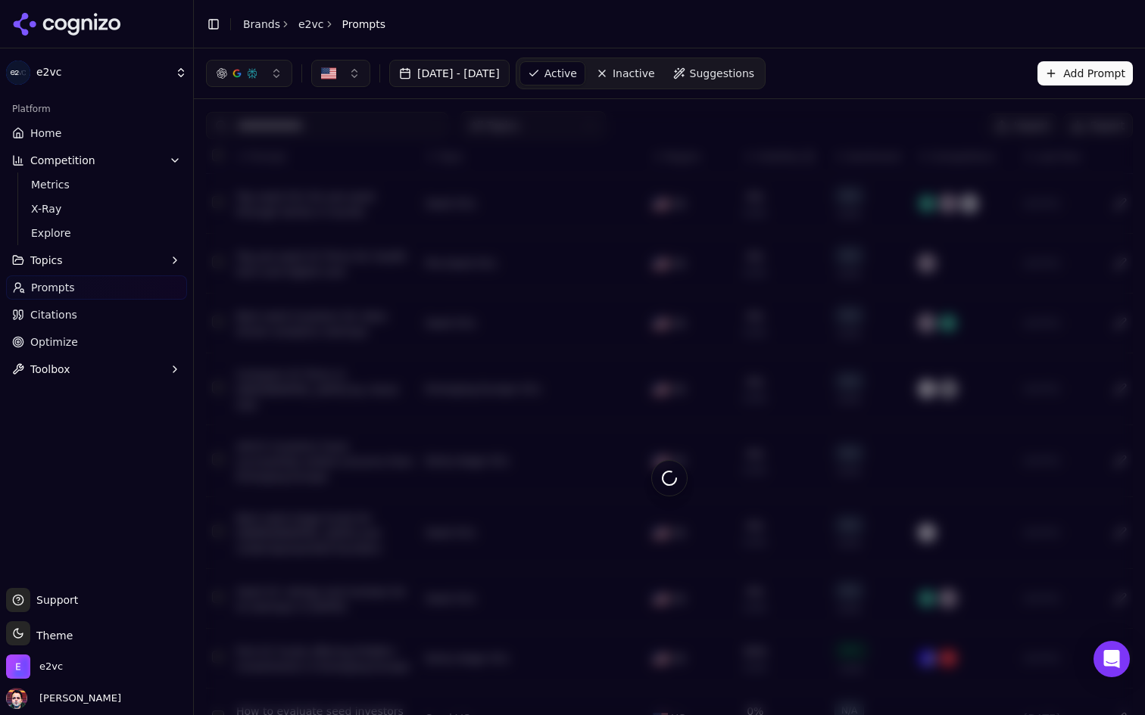
click at [71, 278] on link "Prompts" at bounding box center [96, 288] width 181 height 24
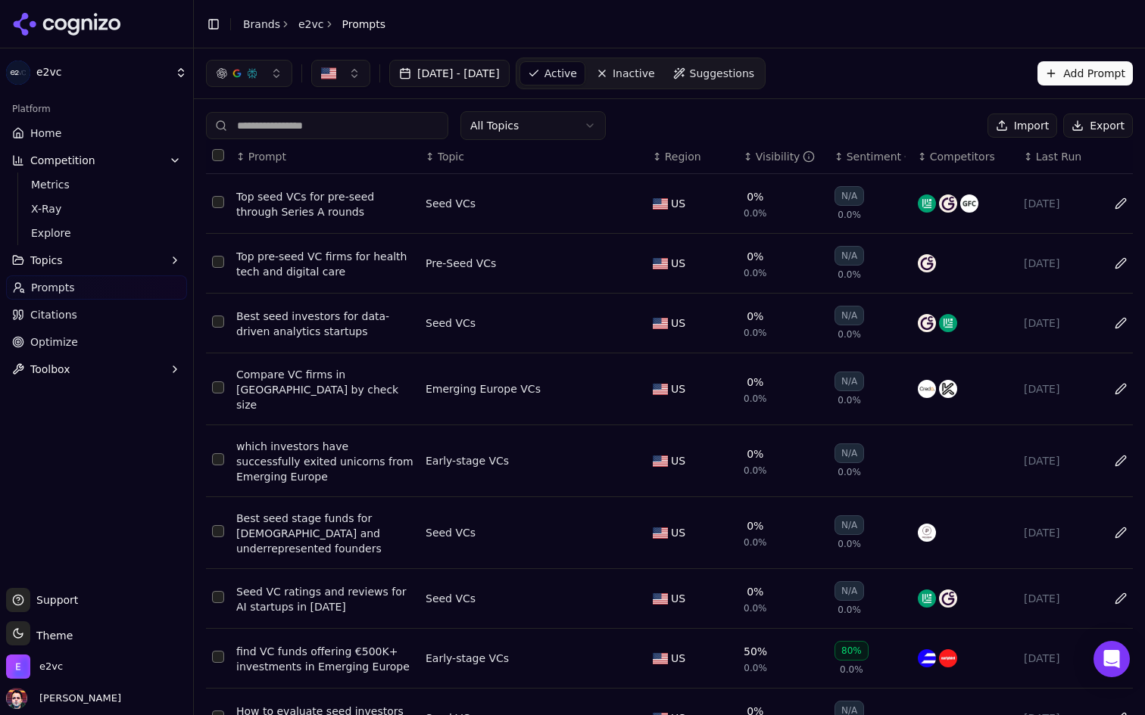
click at [340, 192] on div "Top seed VCs for pre-seed through Series A rounds" at bounding box center [324, 204] width 177 height 30
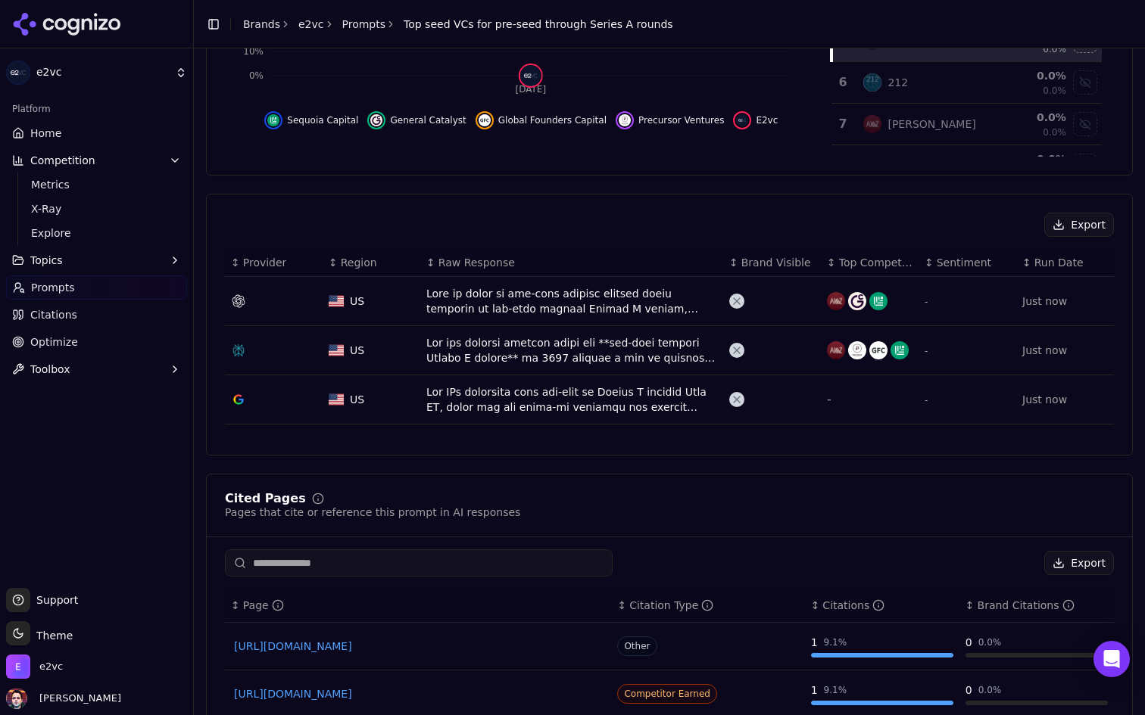
scroll to position [370, 0]
click at [537, 313] on div "Data table" at bounding box center [571, 300] width 291 height 30
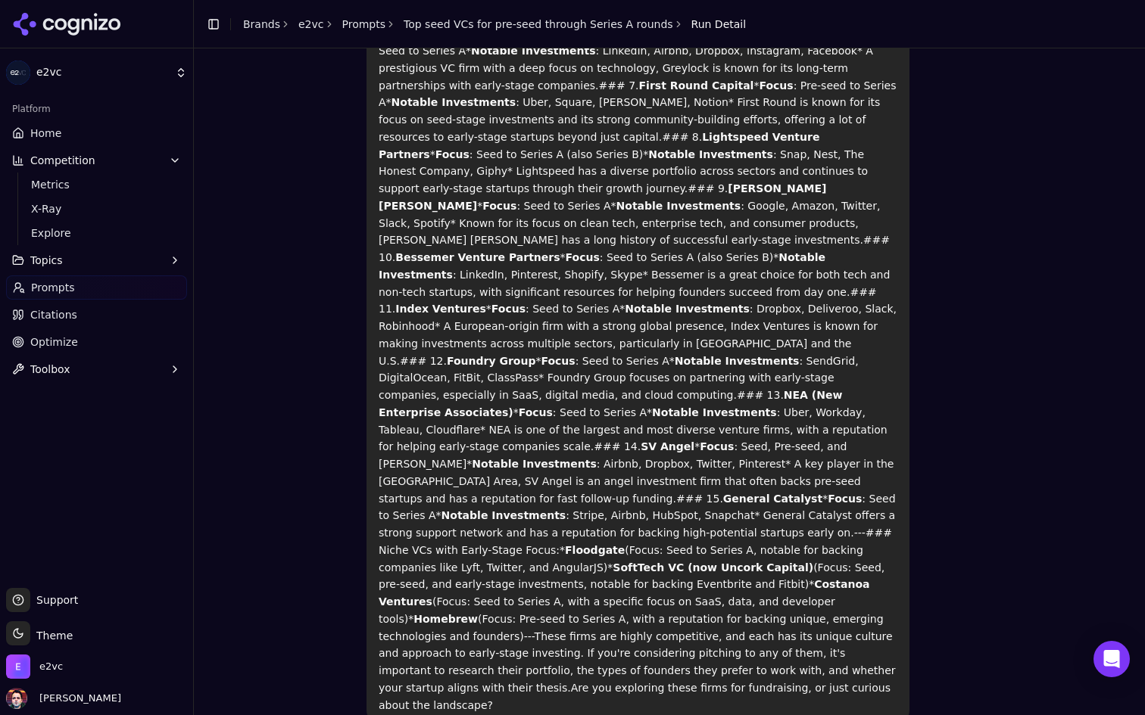
scroll to position [499, 0]
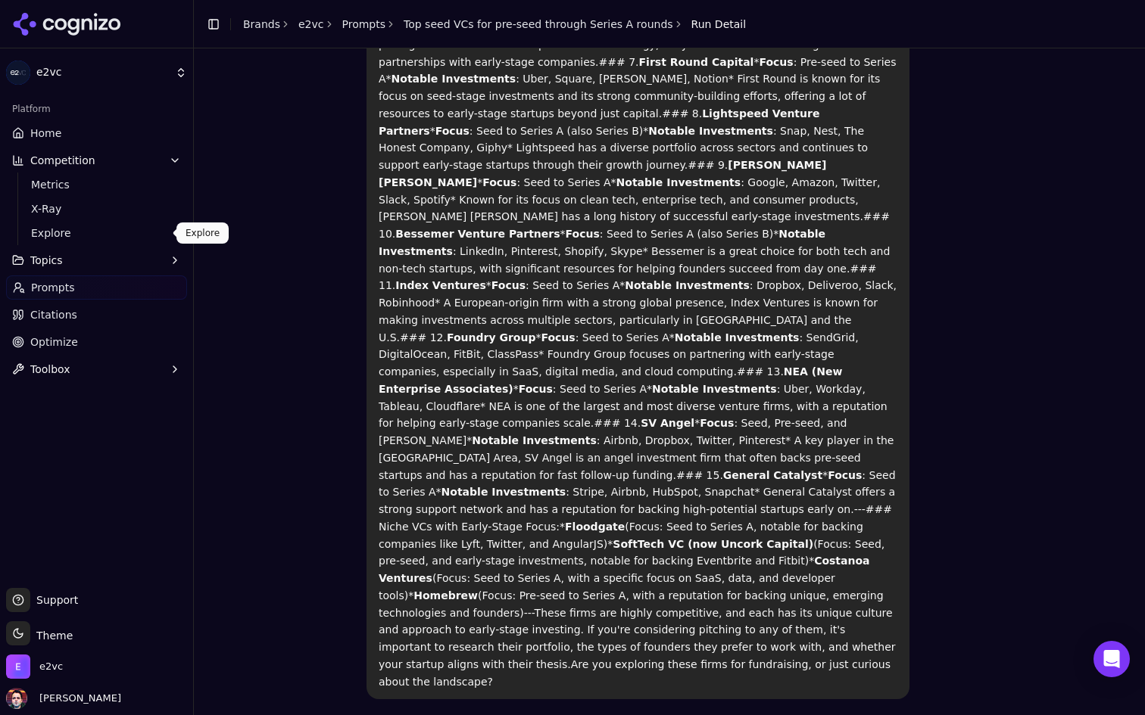
click at [76, 229] on span "Explore" at bounding box center [97, 233] width 132 height 15
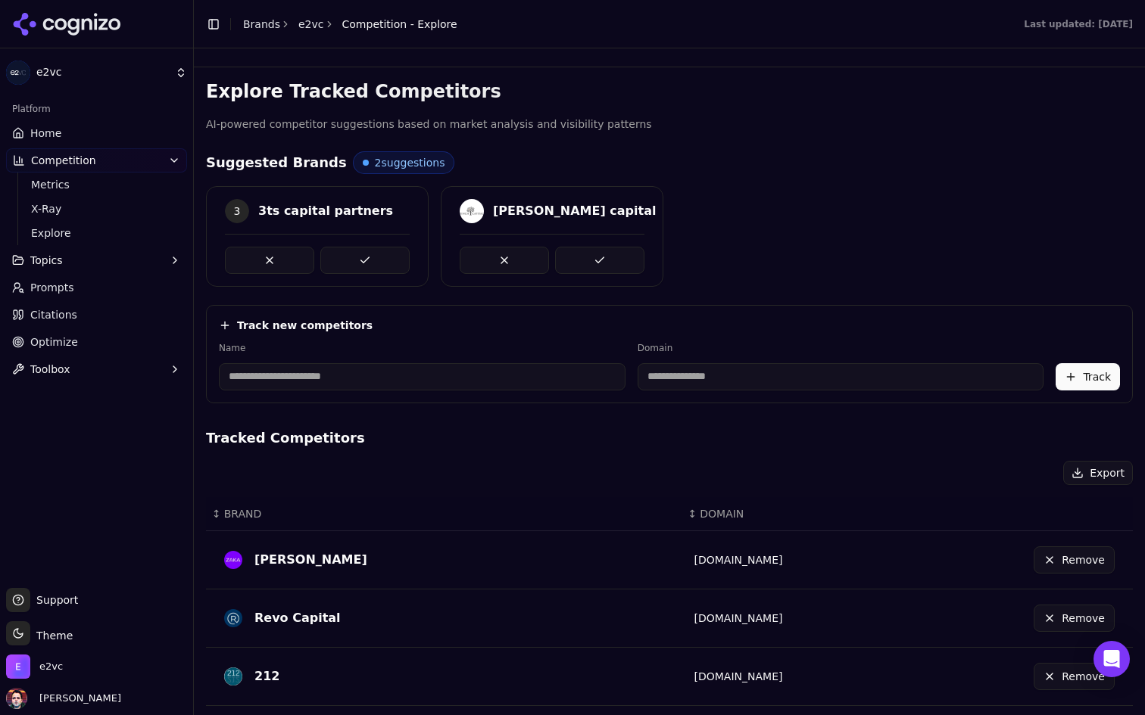
click at [339, 382] on input at bounding box center [422, 376] width 407 height 27
type input "*****"
click at [500, 440] on h4 "Tracked Competitors" at bounding box center [669, 438] width 927 height 21
click at [613, 375] on input "**********" at bounding box center [742, 376] width 341 height 27
type input "*********"
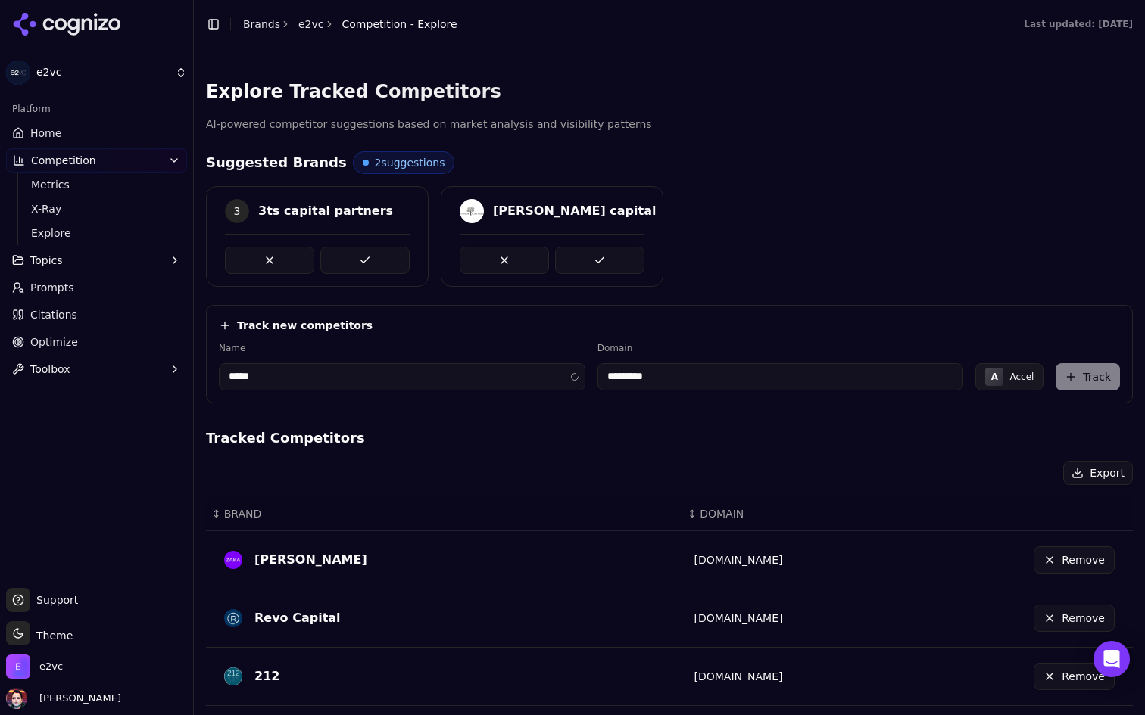
click at [607, 406] on div "Explore Tracked Competitors AI-powered competitor suggestions based on market a…" at bounding box center [669, 614] width 927 height 1071
click at [1117, 370] on button "Track" at bounding box center [1087, 376] width 64 height 27
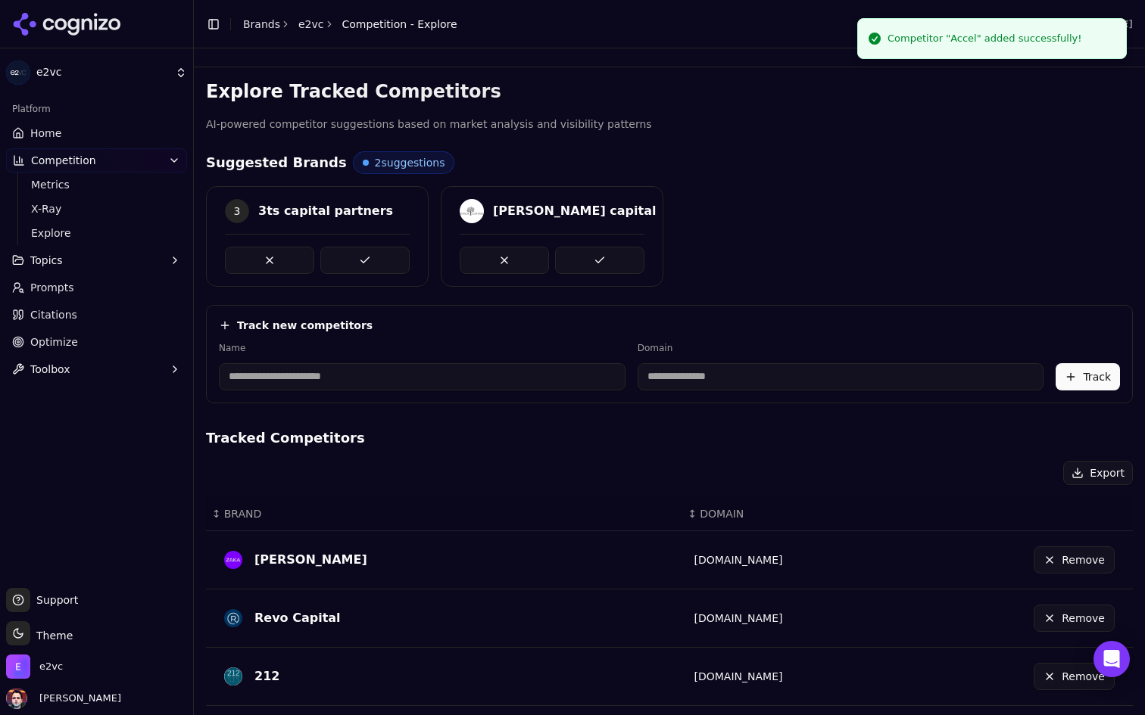
click at [383, 365] on input at bounding box center [422, 376] width 407 height 27
type input "***"
type input "*******"
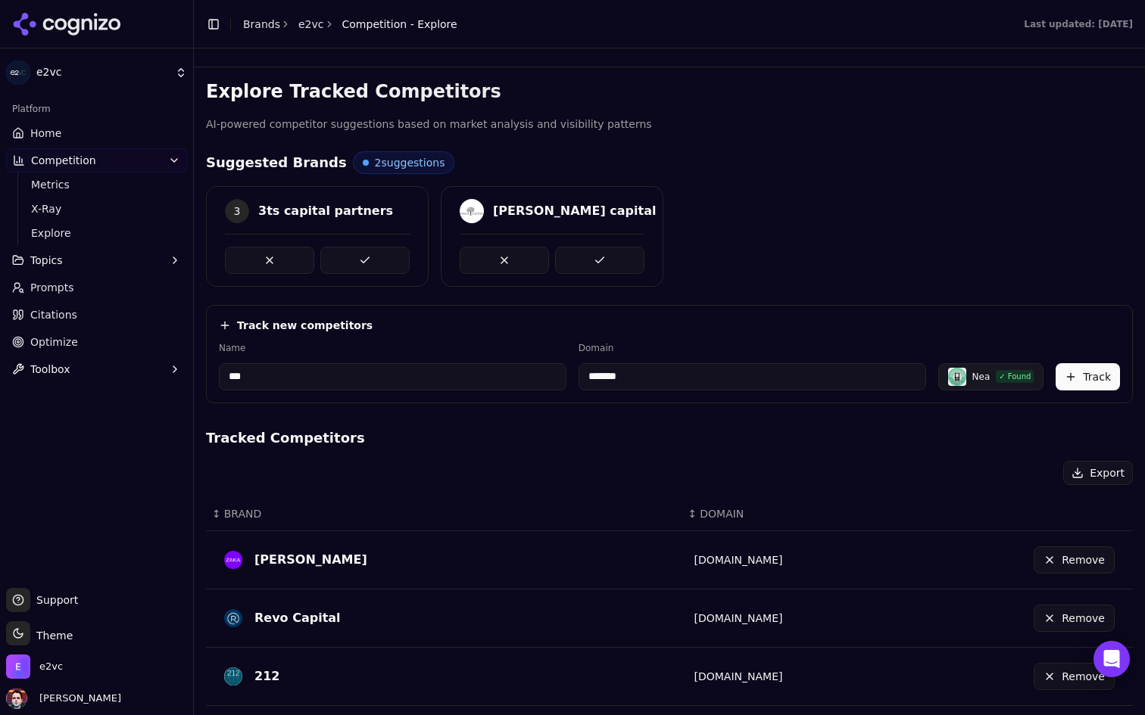
click at [602, 375] on input "*******" at bounding box center [751, 376] width 347 height 27
click at [1081, 367] on button "Track" at bounding box center [1087, 376] width 64 height 27
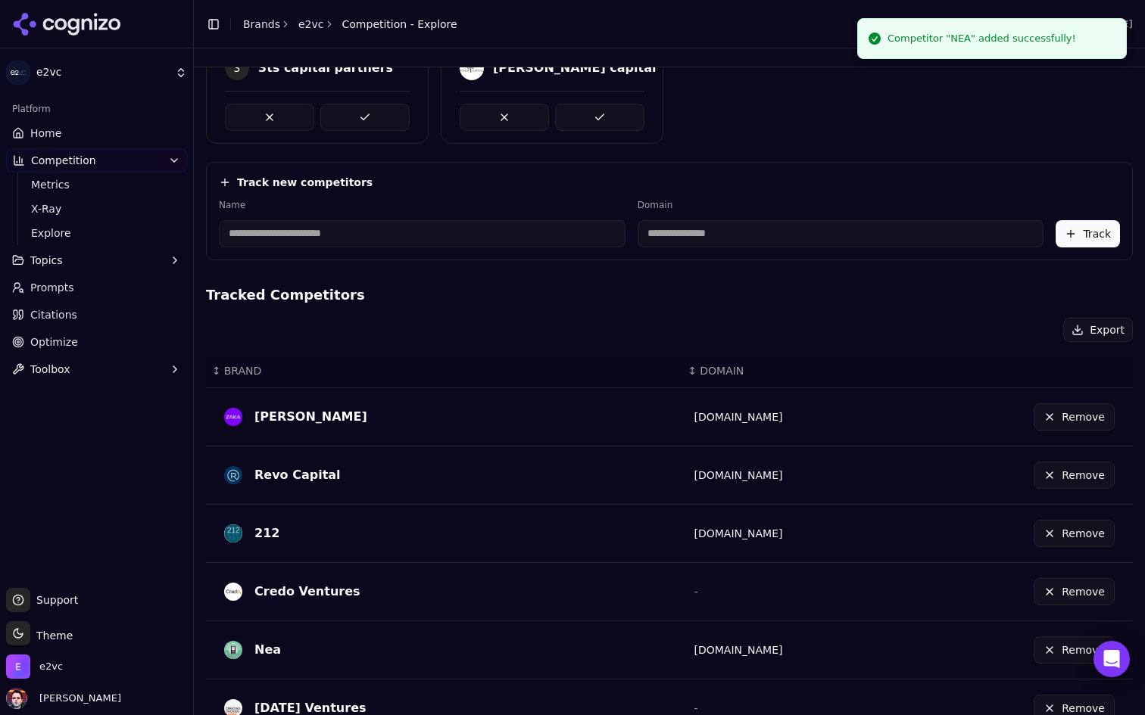
scroll to position [107, 0]
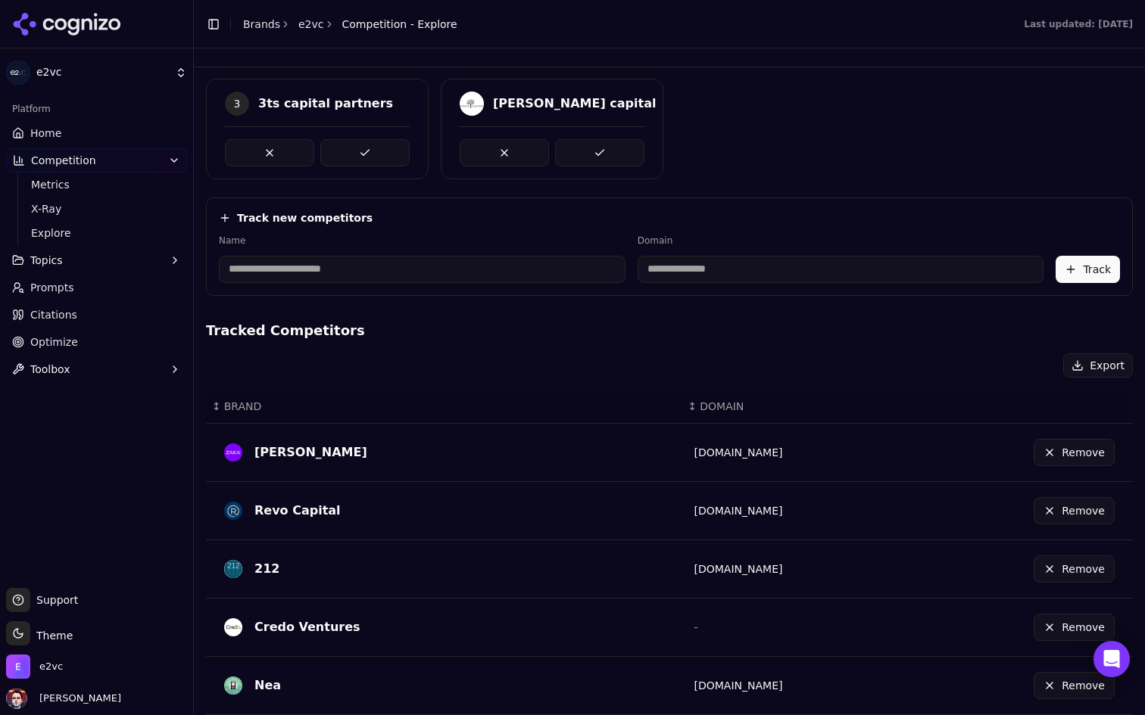
click at [425, 274] on input at bounding box center [422, 269] width 407 height 27
click at [430, 238] on label "Name" at bounding box center [422, 241] width 407 height 12
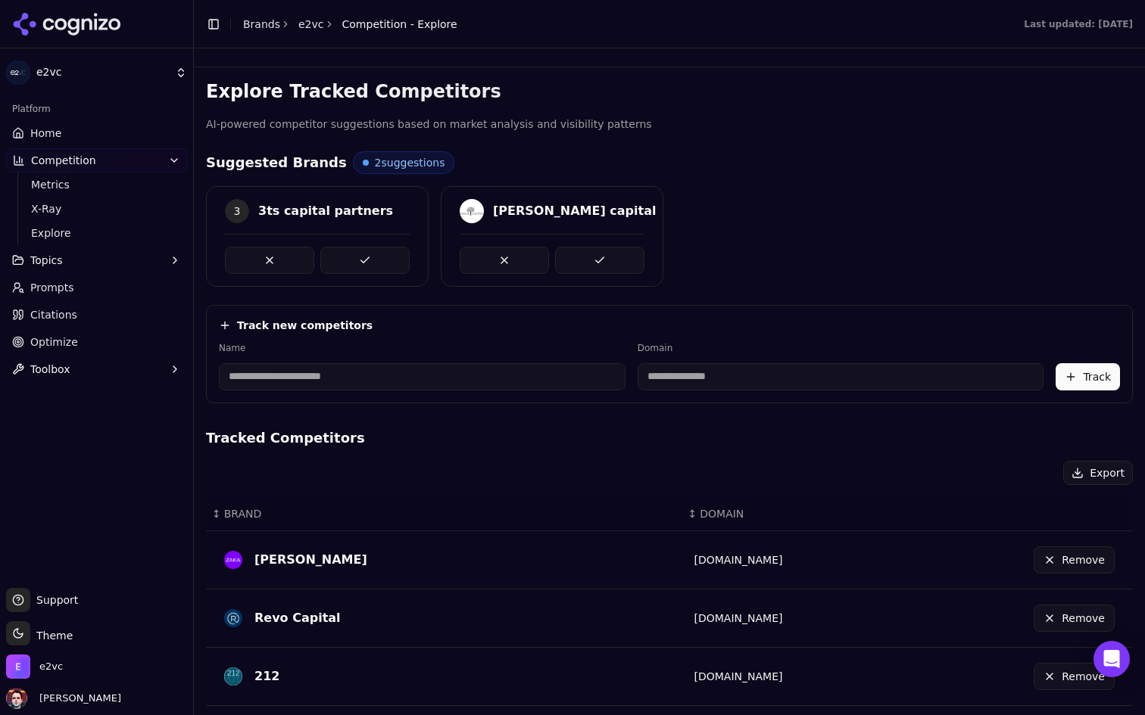
click at [396, 375] on input at bounding box center [422, 376] width 407 height 27
click at [396, 312] on div "Track new competitors Name Domain Track" at bounding box center [669, 354] width 927 height 98
click at [357, 375] on input at bounding box center [422, 376] width 407 height 27
click at [90, 227] on span "Explore" at bounding box center [97, 233] width 132 height 15
click at [85, 129] on link "Home" at bounding box center [96, 133] width 181 height 24
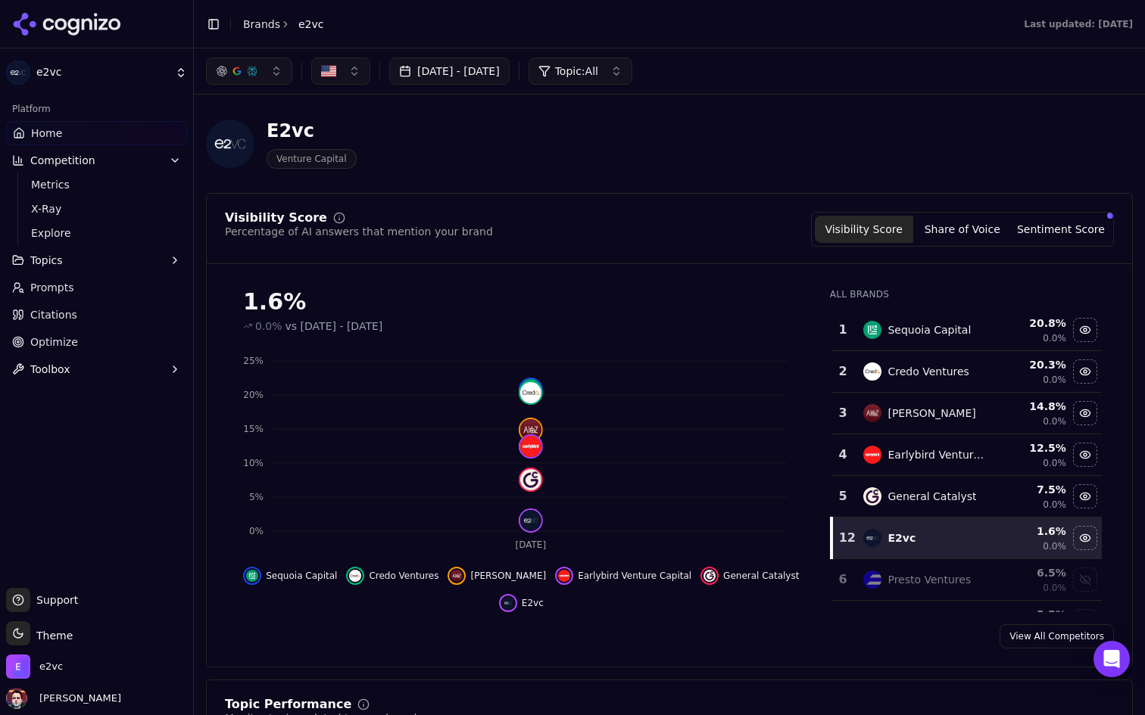
click at [109, 294] on link "Prompts" at bounding box center [96, 288] width 181 height 24
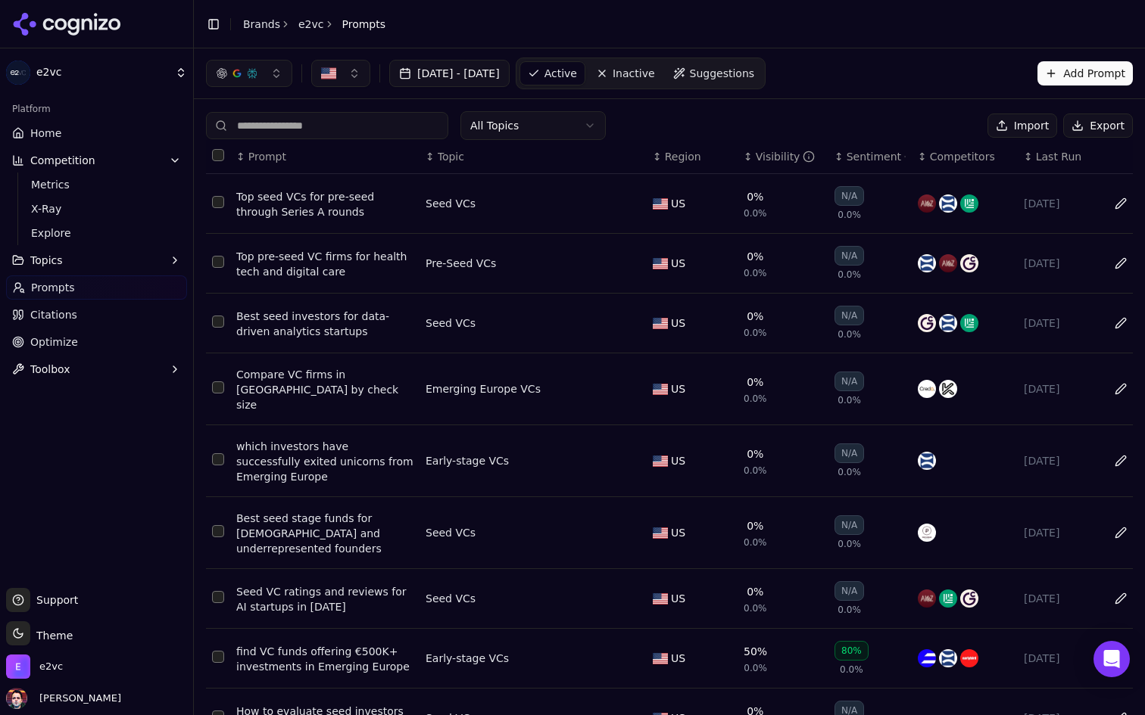
click at [331, 195] on div "Top seed VCs for pre-seed through Series A rounds" at bounding box center [324, 204] width 177 height 30
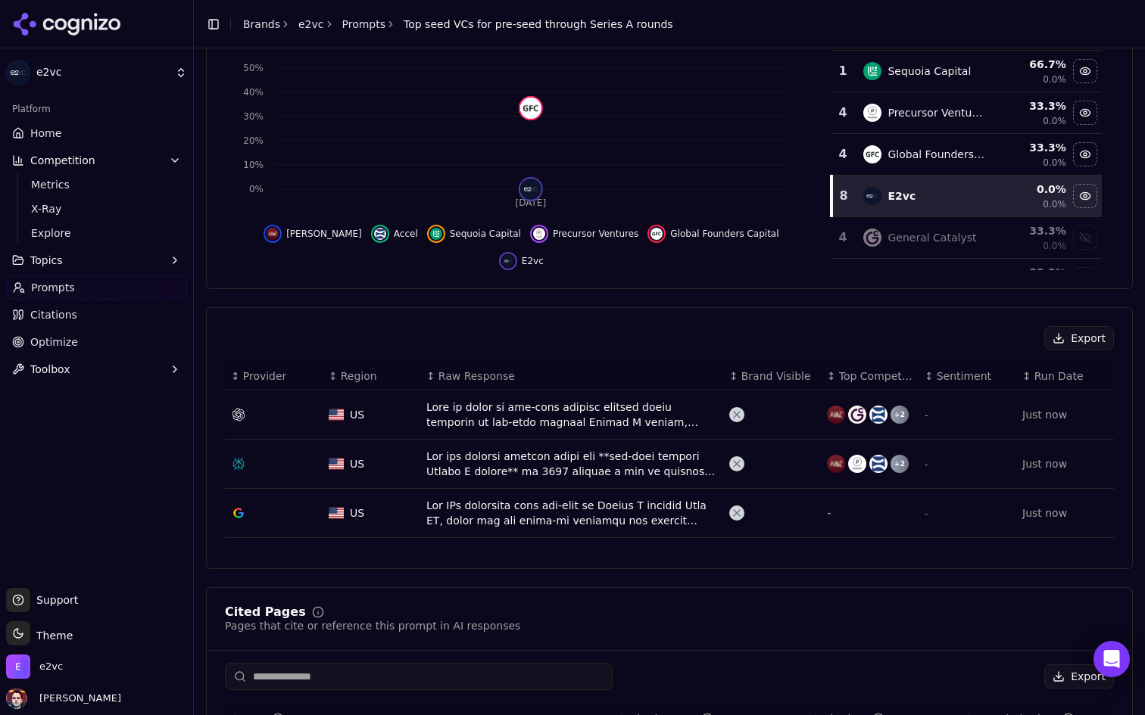
scroll to position [313, 0]
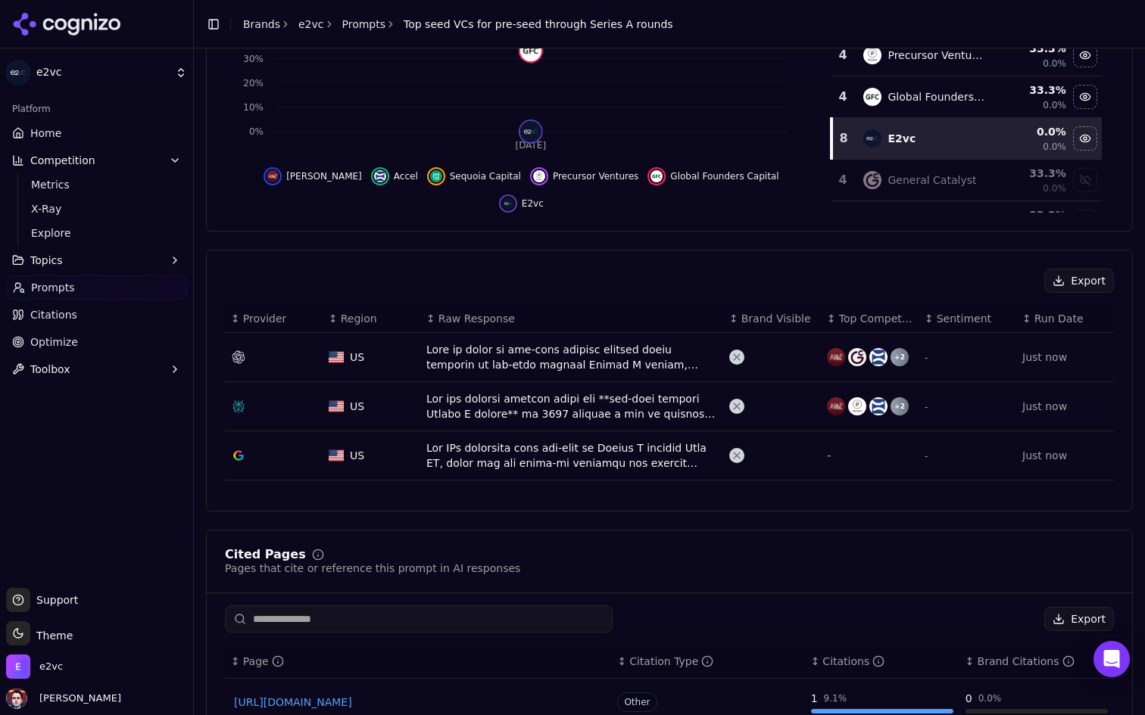
click at [531, 359] on div "Data table" at bounding box center [571, 357] width 291 height 30
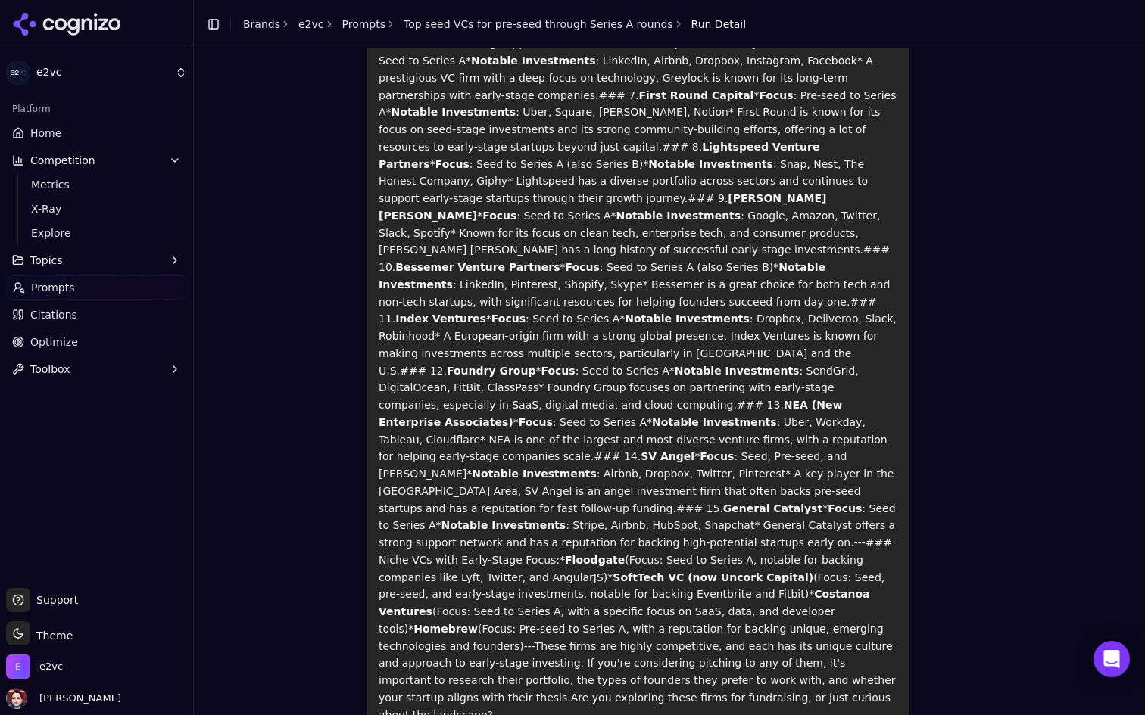
scroll to position [499, 0]
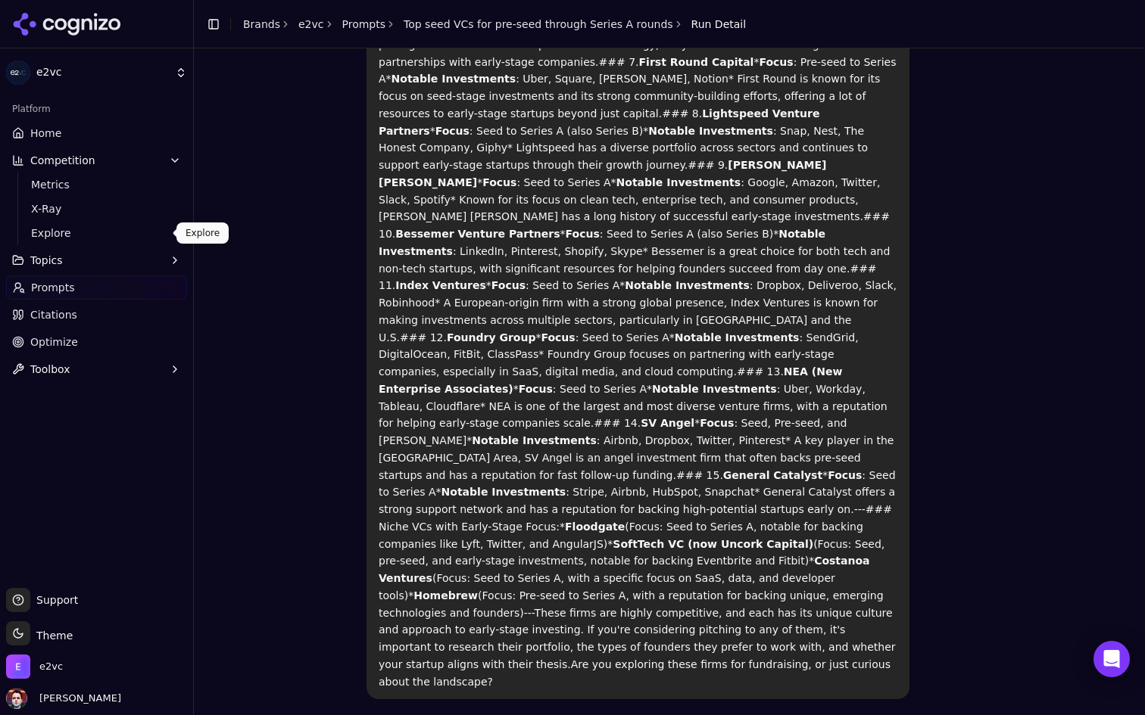
click at [79, 235] on span "Explore" at bounding box center [97, 233] width 132 height 15
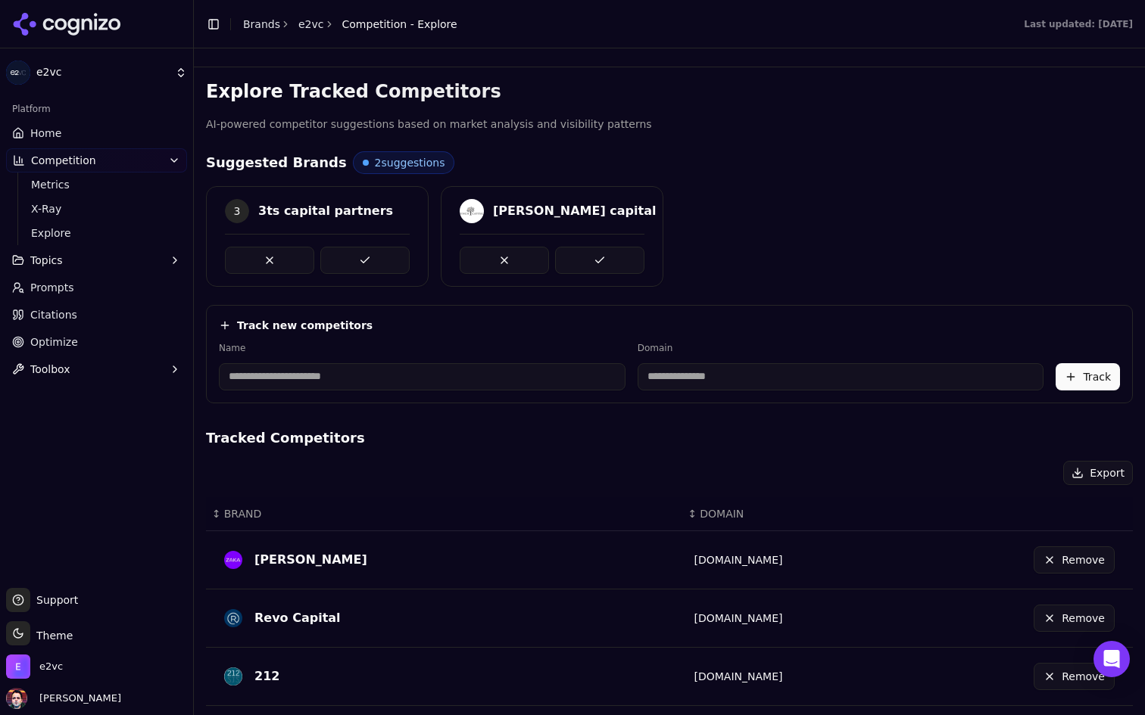
click at [382, 375] on input at bounding box center [422, 376] width 407 height 27
type input "*"
type input "**********"
click at [551, 444] on h4 "Tracked Competitors" at bounding box center [669, 438] width 927 height 21
type input "********"
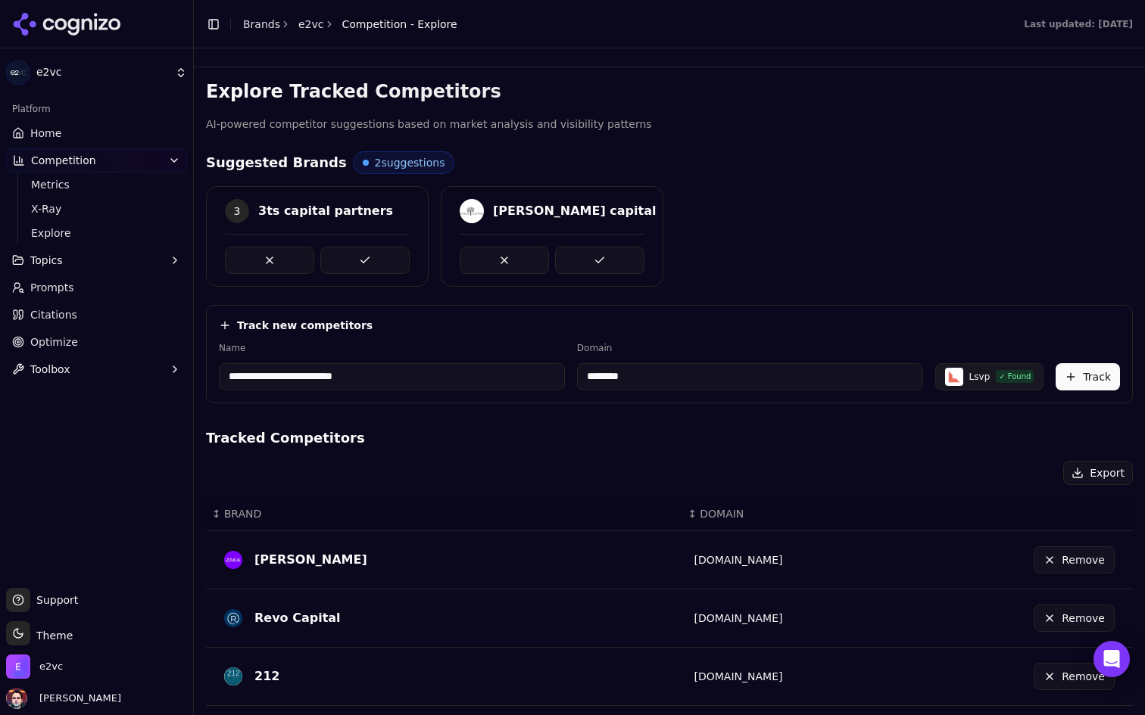
click at [1086, 378] on button "Track" at bounding box center [1087, 376] width 64 height 27
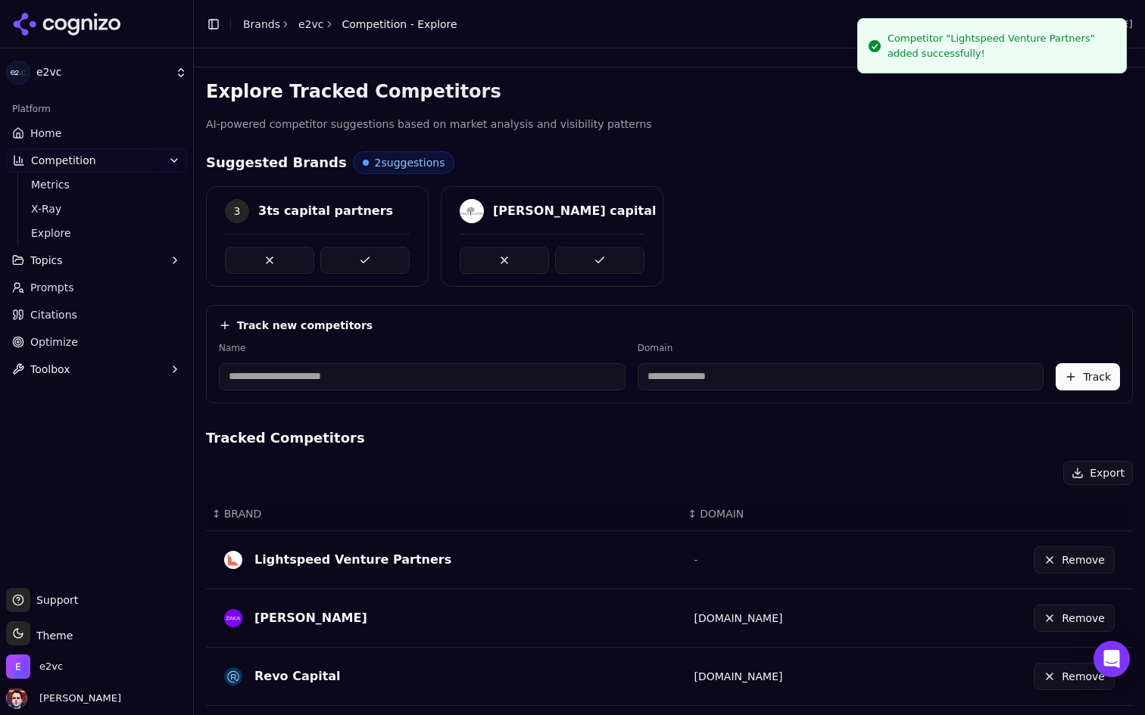
click at [415, 378] on input at bounding box center [422, 376] width 407 height 27
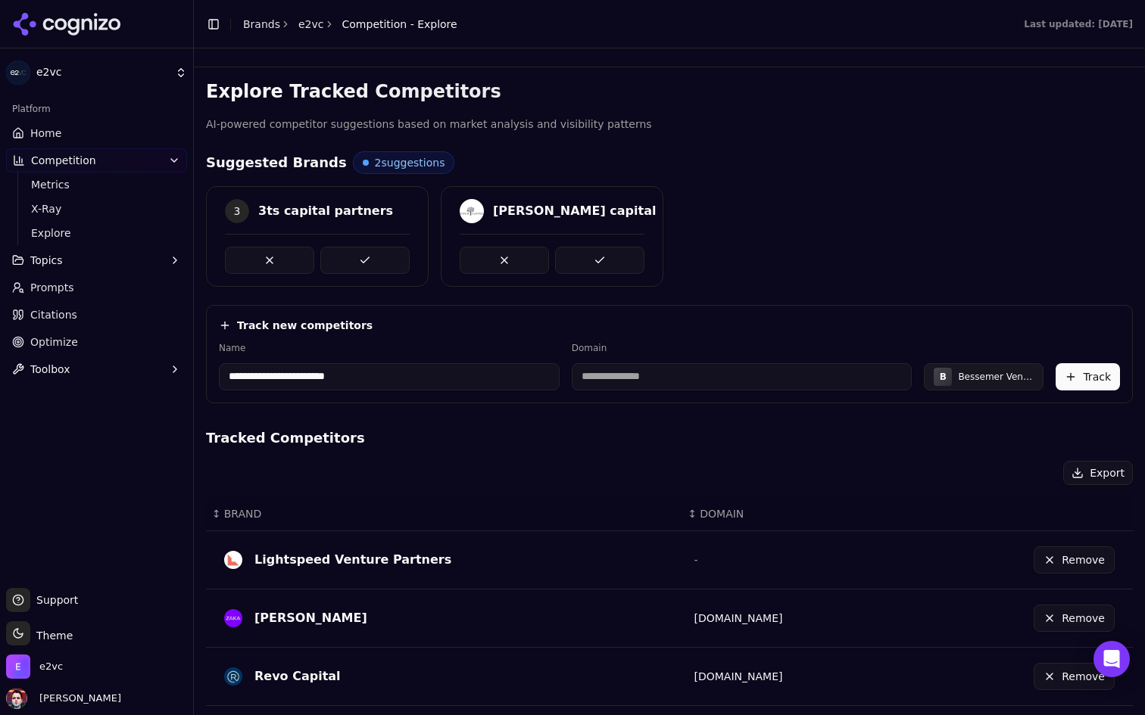
type input "**********"
click at [507, 434] on h4 "Tracked Competitors" at bounding box center [669, 438] width 927 height 21
type input "*******"
click at [1089, 379] on button "Track" at bounding box center [1087, 376] width 64 height 27
click at [117, 118] on div "Platform" at bounding box center [96, 109] width 181 height 24
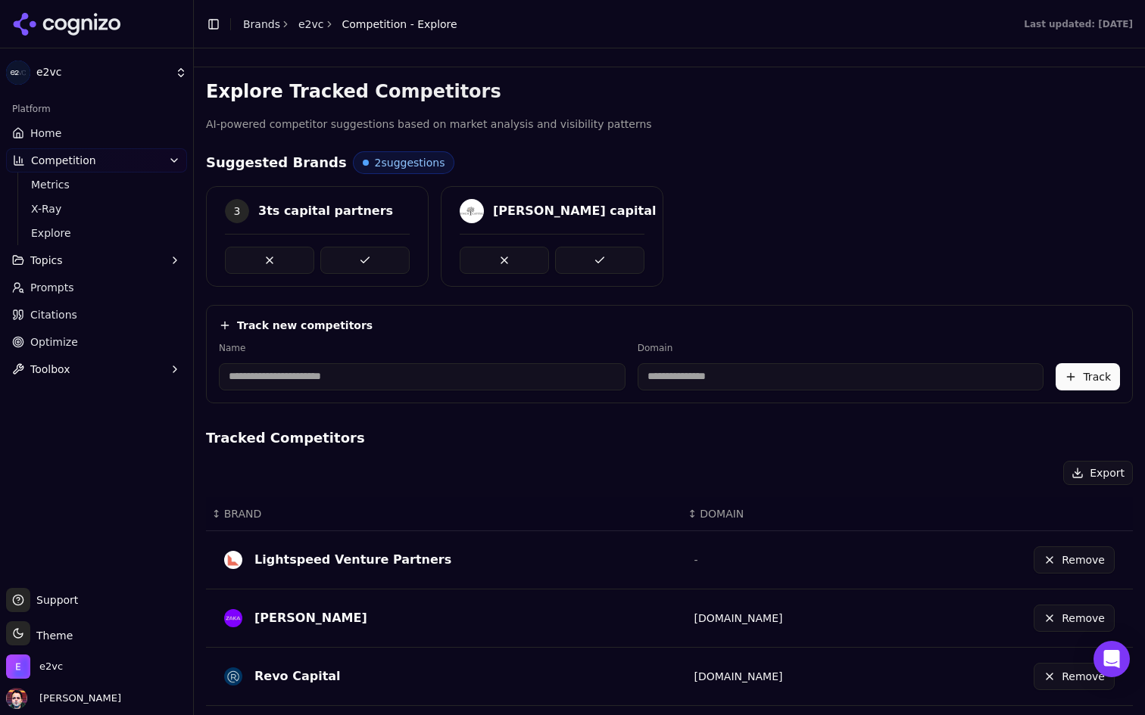
click at [112, 126] on link "Home" at bounding box center [96, 133] width 181 height 24
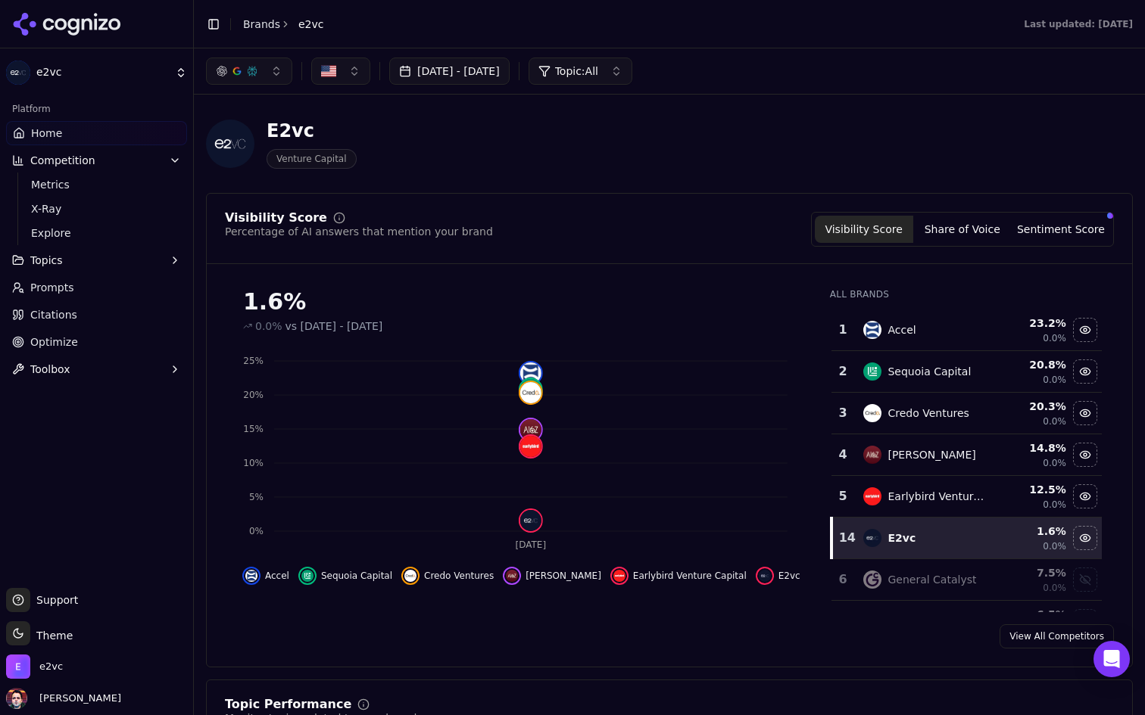
click at [598, 70] on span "Topic: All" at bounding box center [576, 71] width 43 height 15
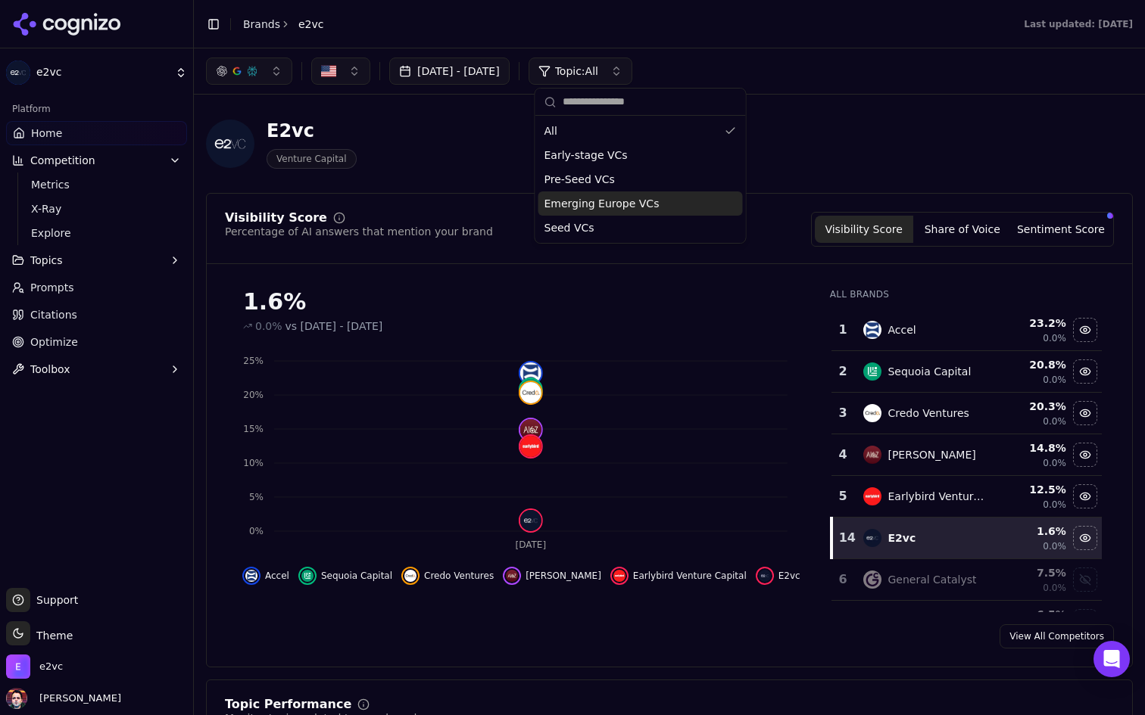
click at [609, 207] on span "Emerging Europe VCs" at bounding box center [601, 203] width 115 height 15
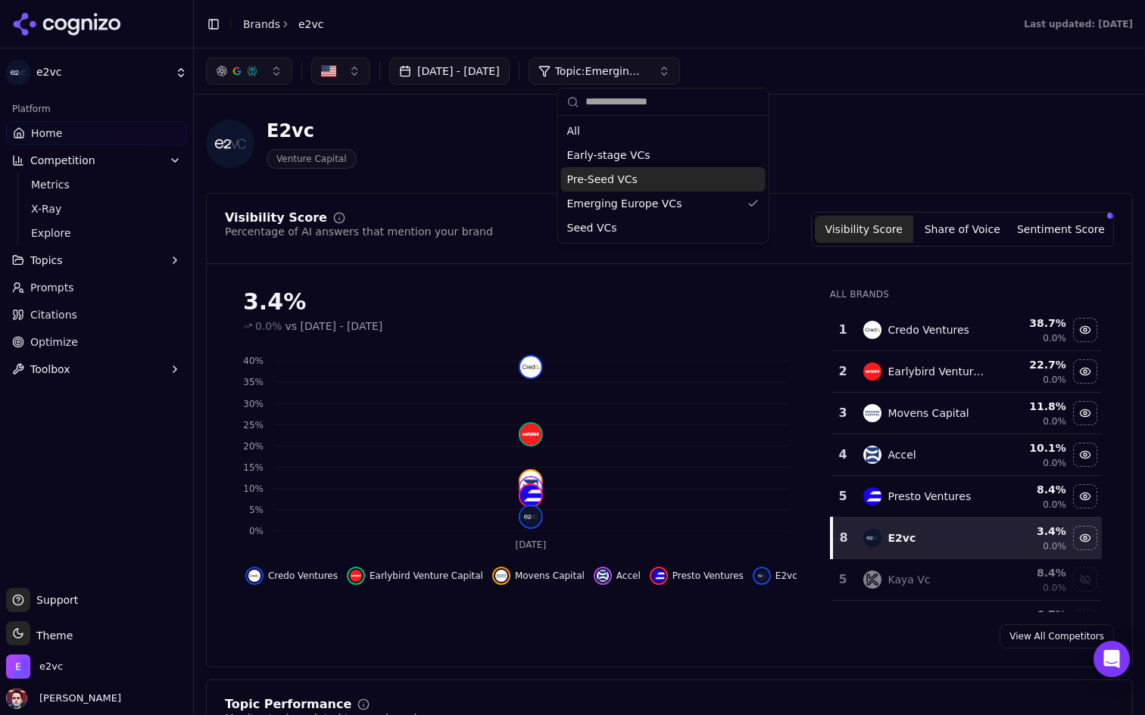
click at [461, 180] on div "E2vc Venture Capital" at bounding box center [669, 144] width 927 height 74
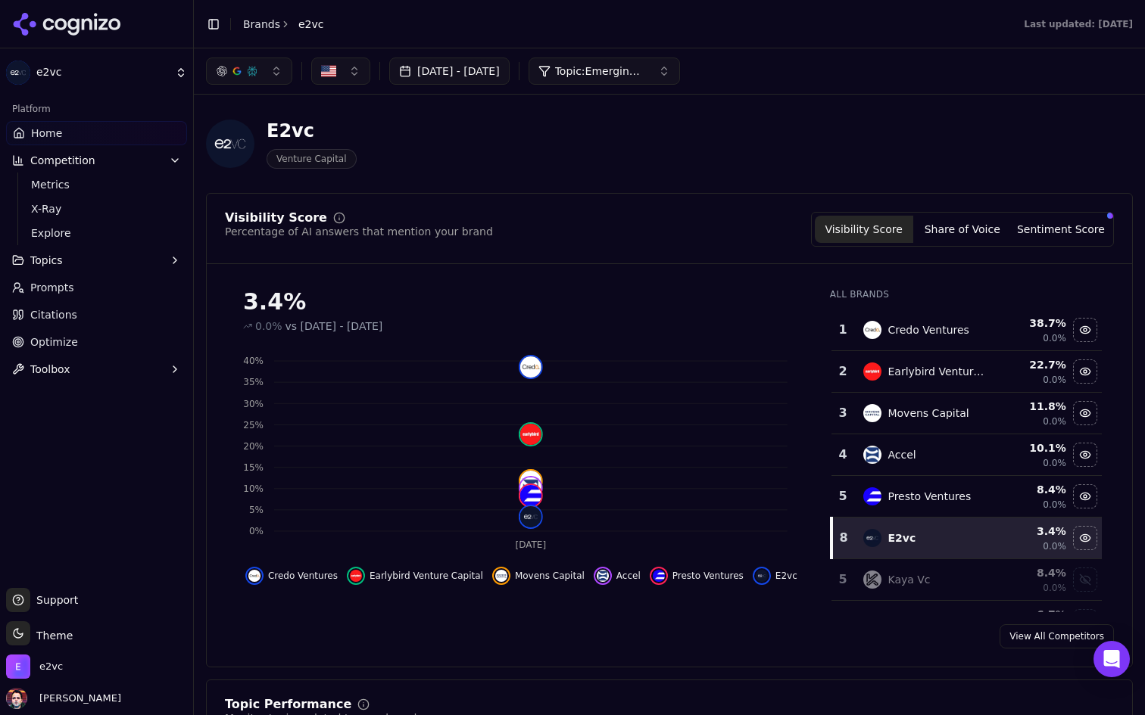
click at [646, 70] on span "Topic: Emerging Europe VCs" at bounding box center [600, 71] width 91 height 15
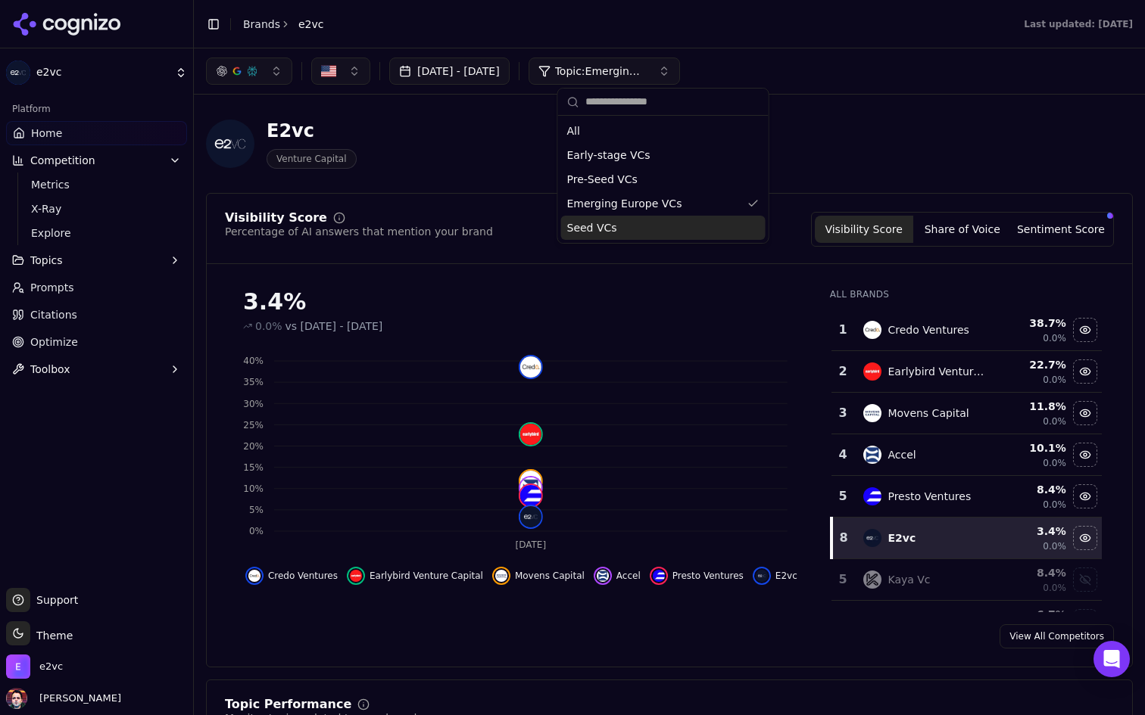
click at [623, 234] on div "Seed VCs" at bounding box center [663, 228] width 204 height 24
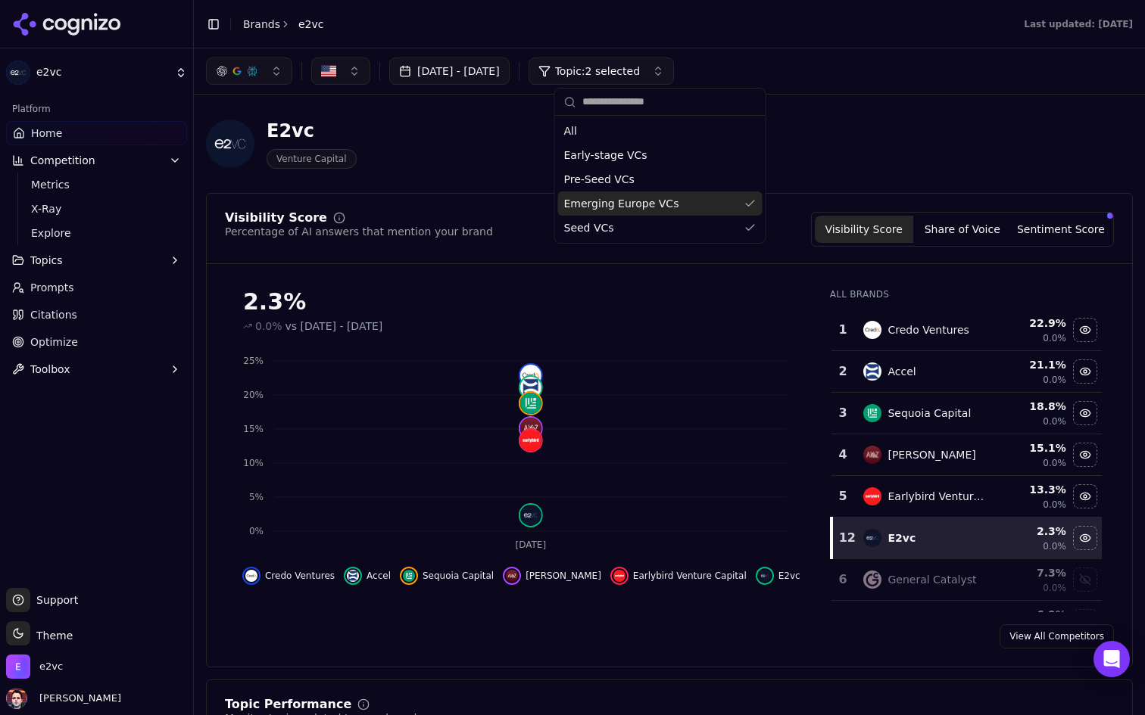
click at [475, 184] on header "E2vc Venture Capital" at bounding box center [669, 150] width 927 height 86
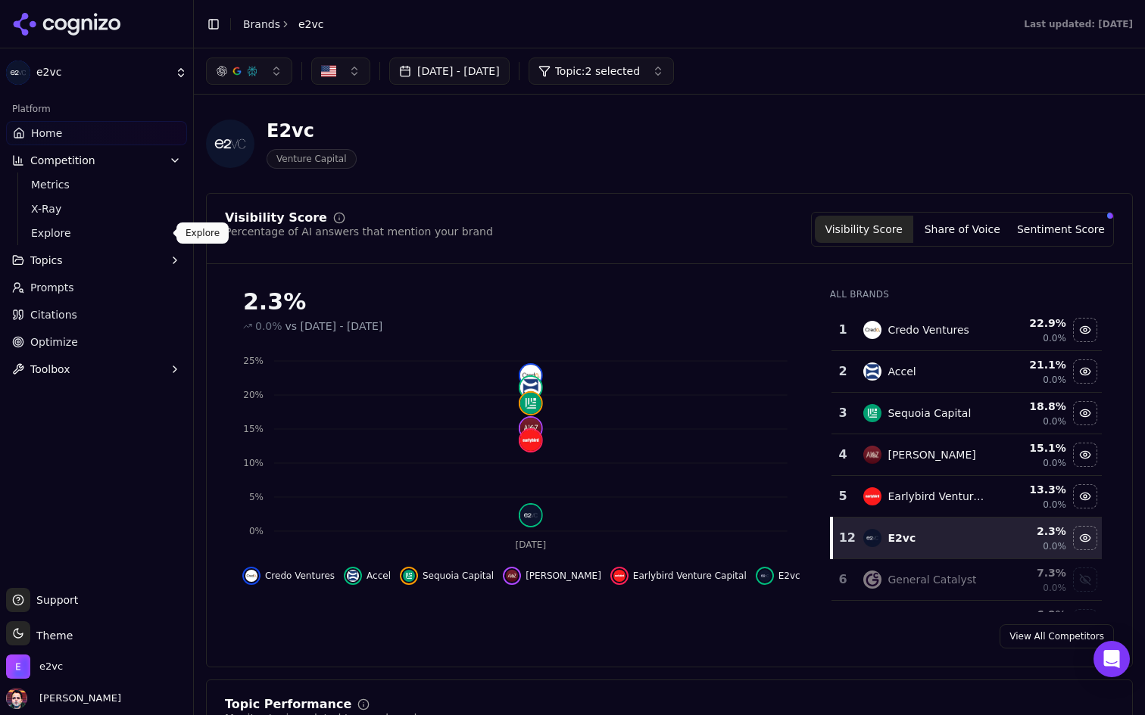
click at [45, 237] on span "Explore" at bounding box center [97, 233] width 132 height 15
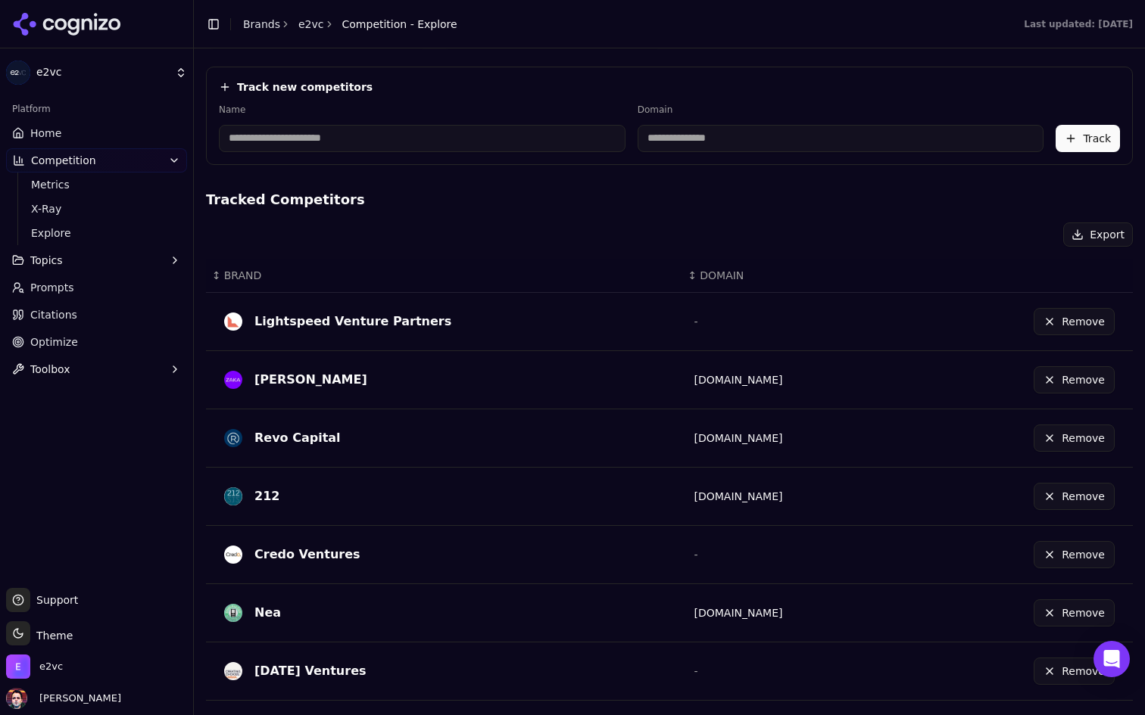
scroll to position [447, 0]
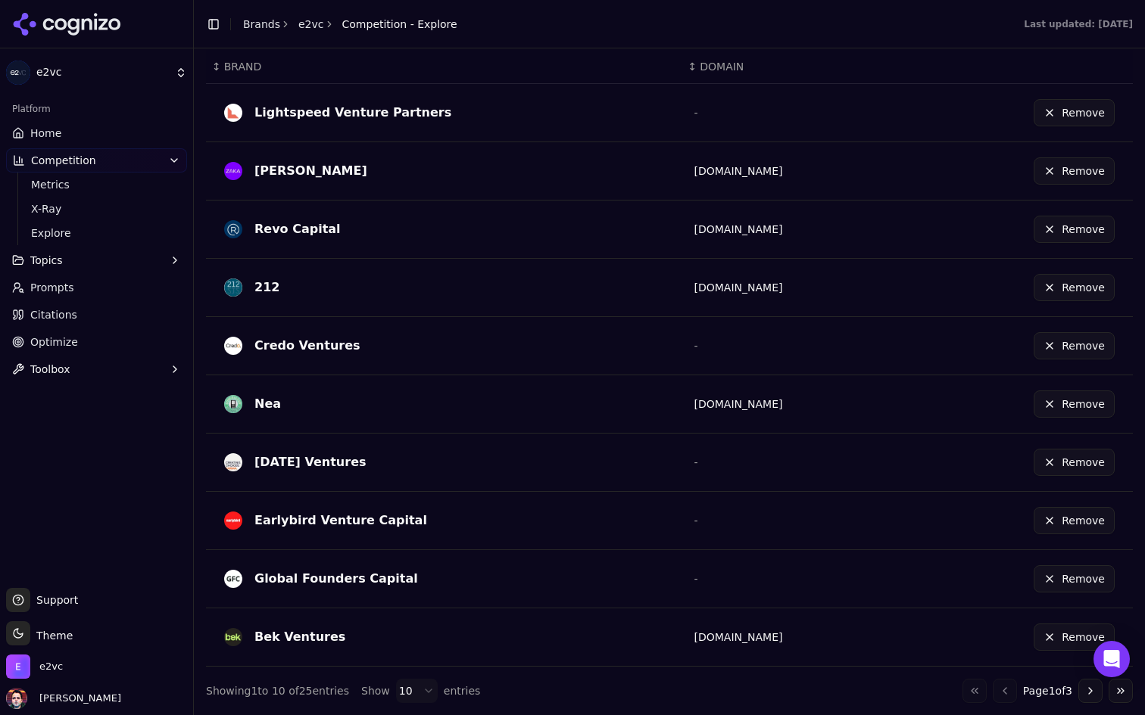
click at [404, 686] on html "e2vc Platform Home Competition Metrics X-Ray Explore Topics Prompts Citations O…" at bounding box center [572, 357] width 1145 height 715
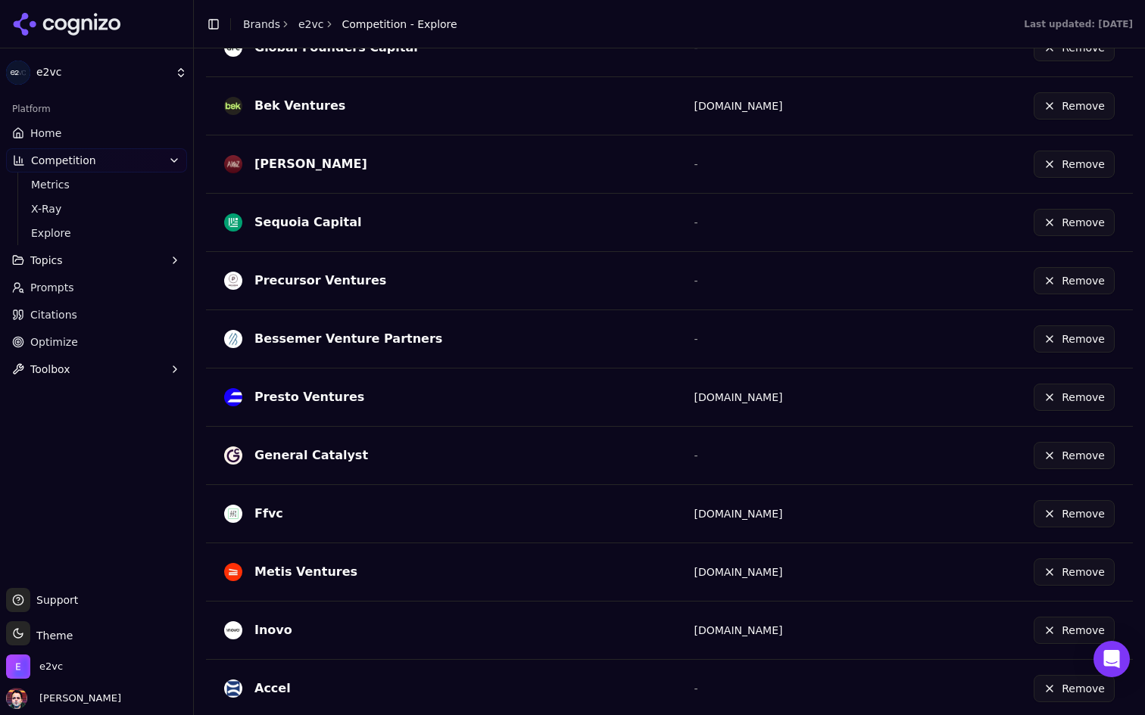
scroll to position [1298, 0]
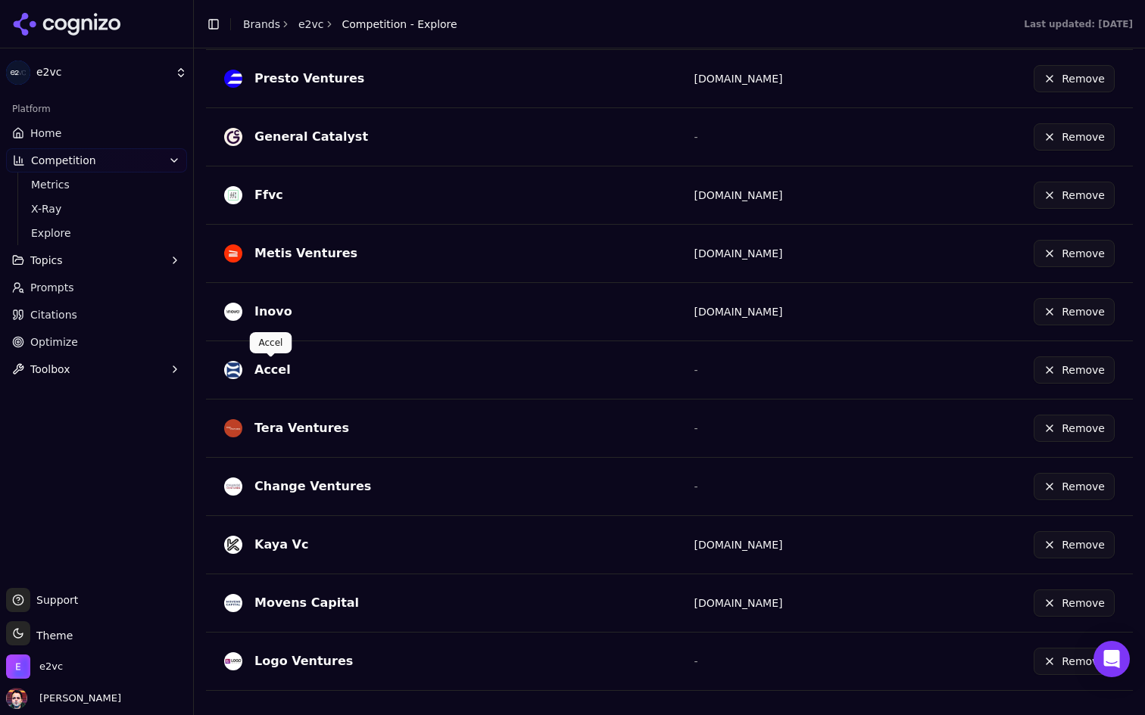
click at [270, 366] on div "Accel" at bounding box center [272, 370] width 36 height 18
click at [1092, 370] on button "Remove" at bounding box center [1073, 370] width 81 height 27
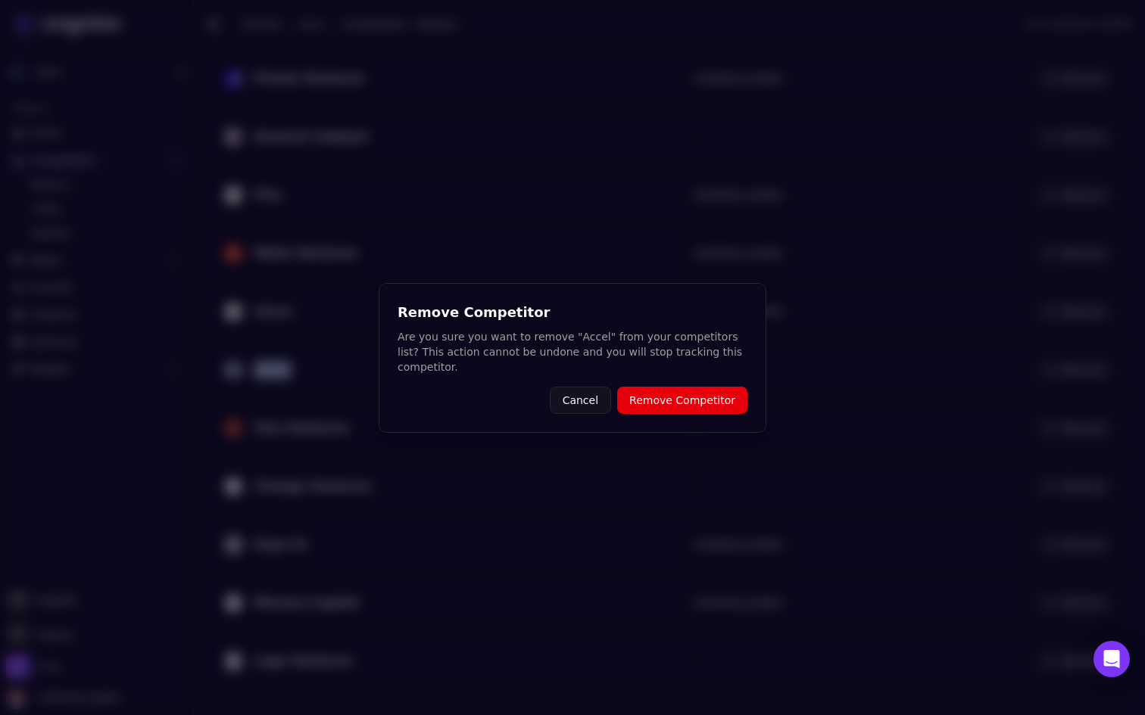
click at [699, 393] on button "Remove Competitor" at bounding box center [682, 400] width 130 height 27
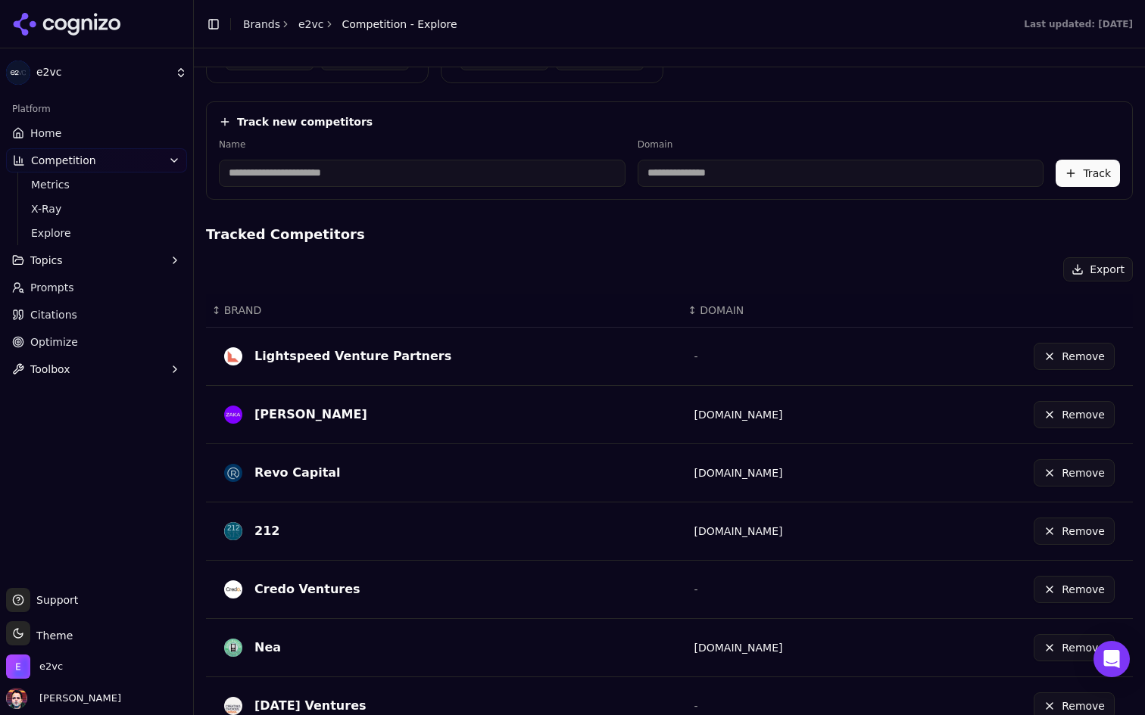
scroll to position [183, 0]
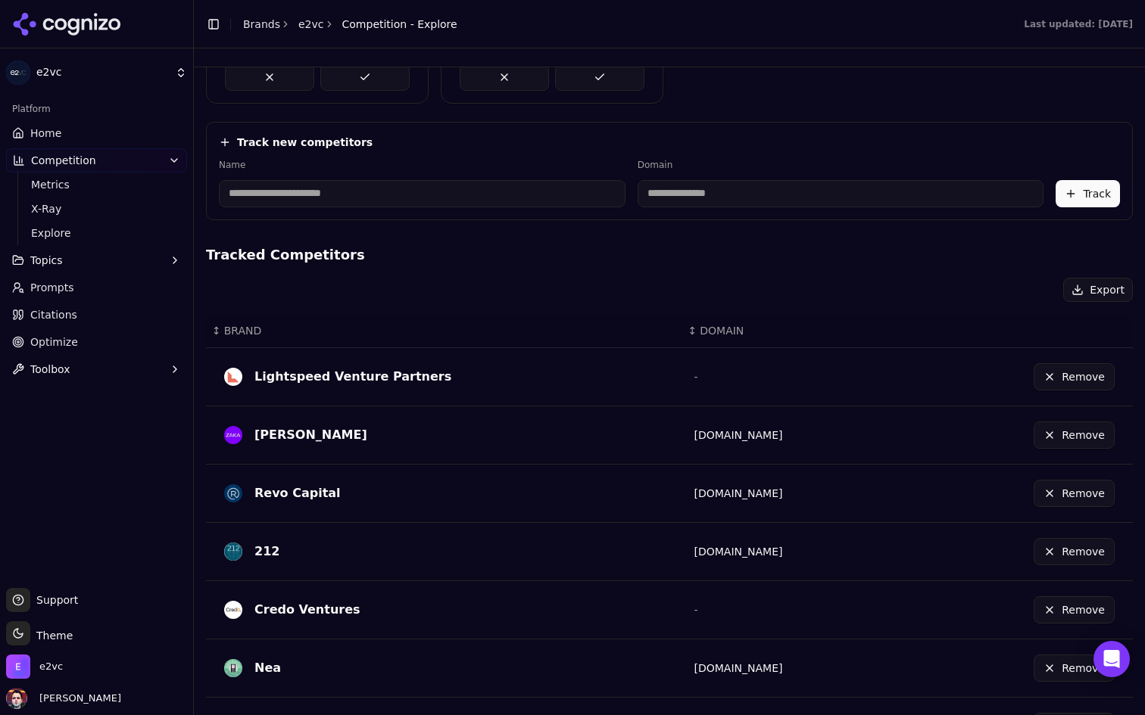
click at [404, 191] on input at bounding box center [422, 193] width 407 height 27
type input "*****"
click at [627, 198] on input "**********" at bounding box center [742, 193] width 341 height 27
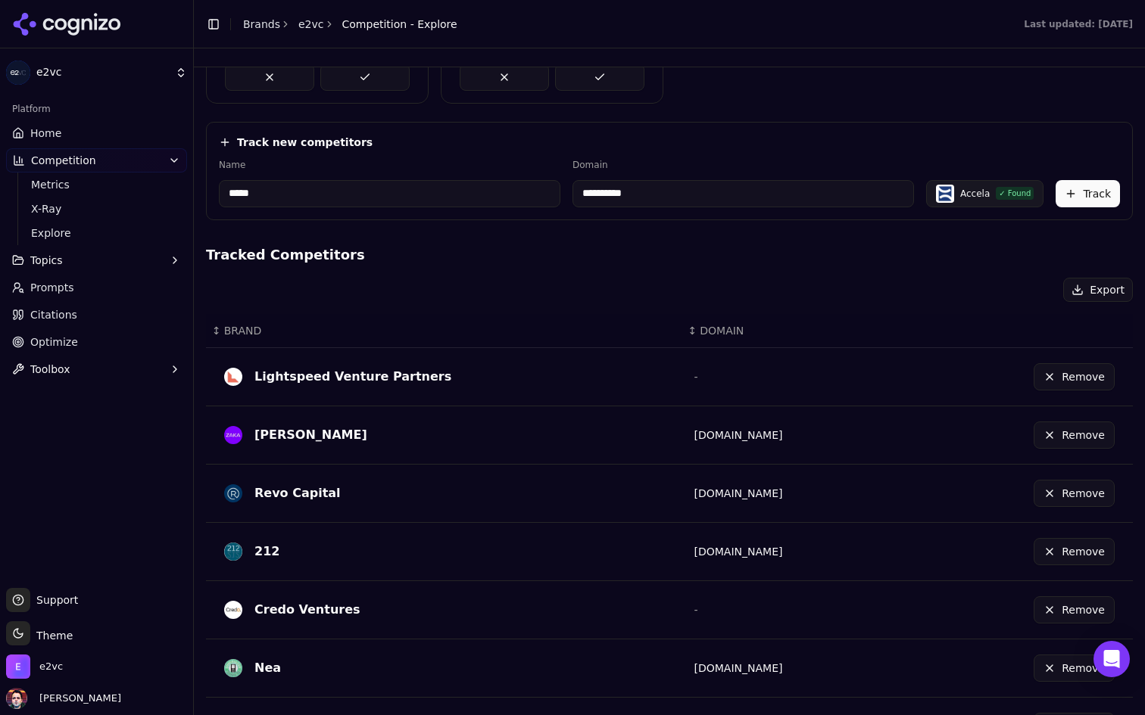
click at [627, 198] on input "**********" at bounding box center [742, 193] width 341 height 27
type input "*********"
click at [1103, 189] on button "Track" at bounding box center [1087, 193] width 64 height 27
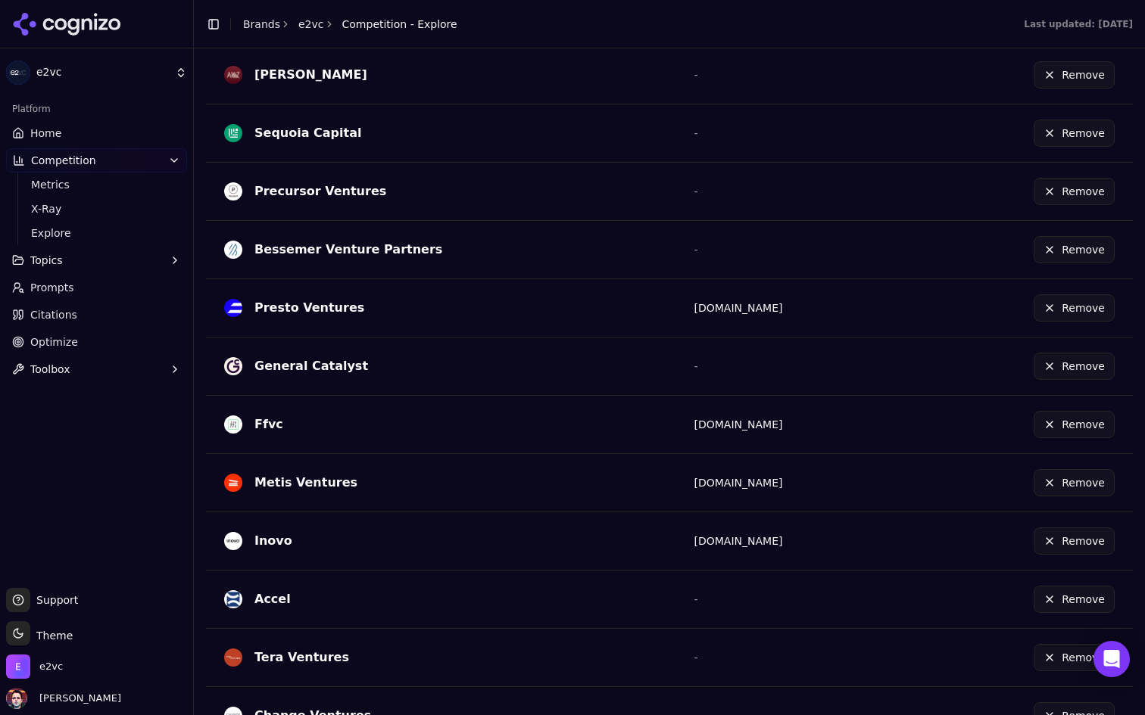
scroll to position [1298, 0]
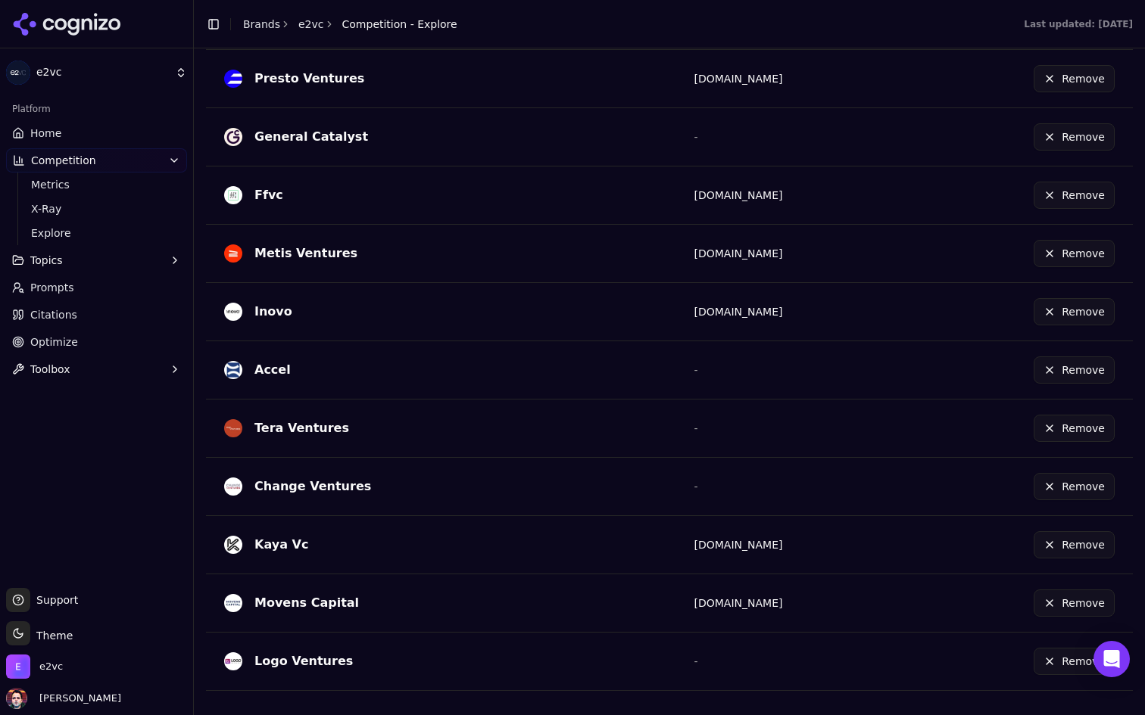
click at [1059, 376] on button "Remove" at bounding box center [1073, 370] width 81 height 27
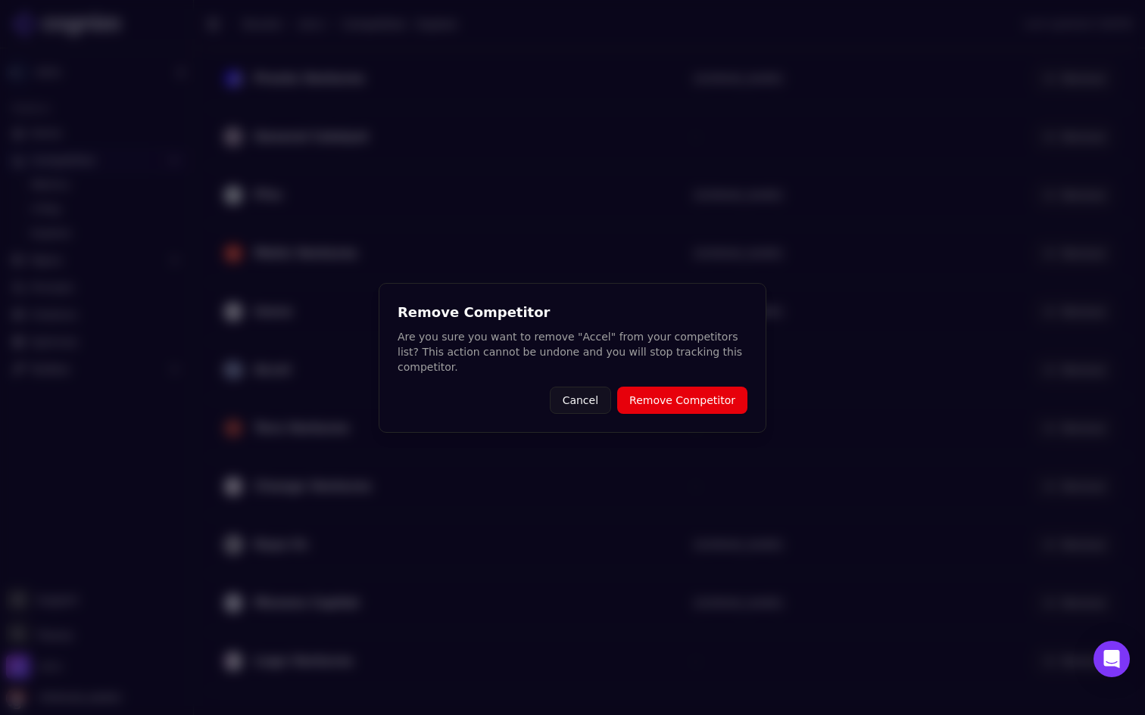
click at [689, 404] on button "Remove Competitor" at bounding box center [682, 400] width 130 height 27
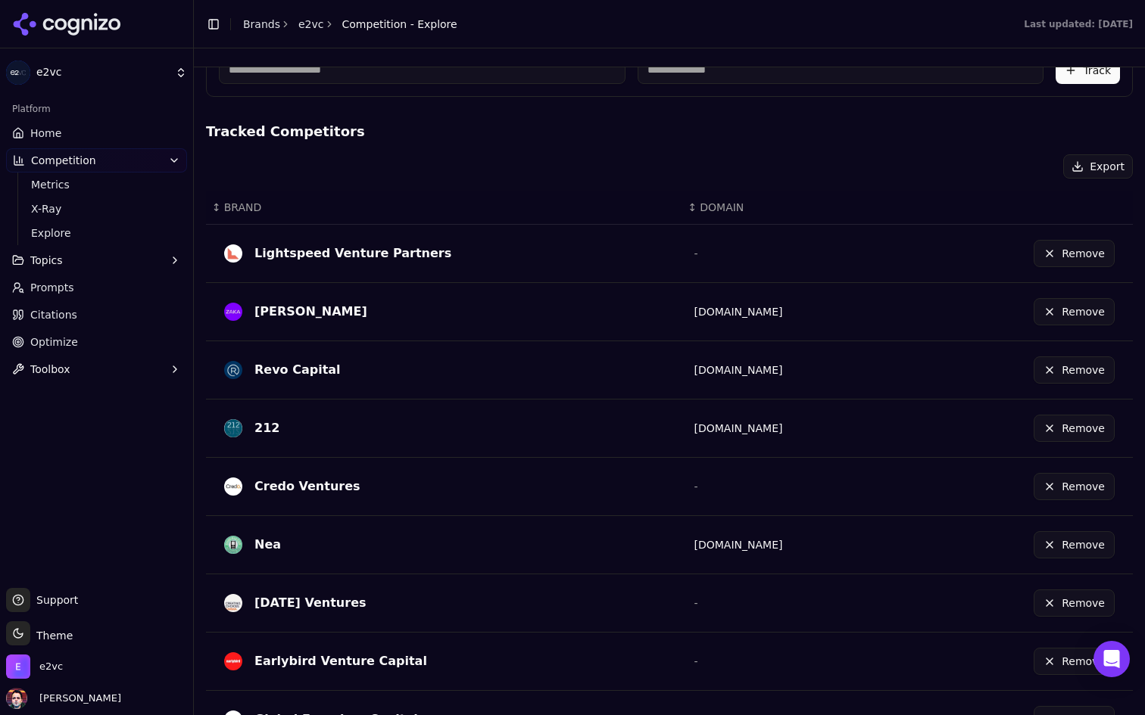
scroll to position [0, 0]
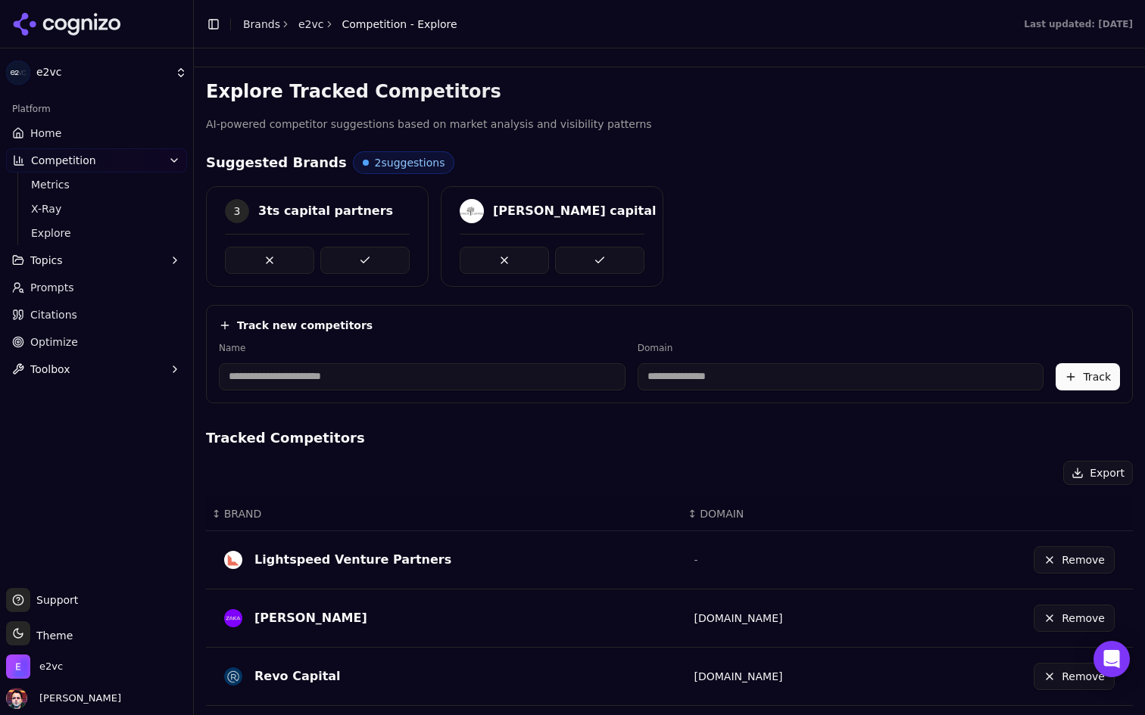
click at [696, 384] on input at bounding box center [840, 376] width 407 height 27
type input "*********"
click at [784, 310] on div "Track new competitors Name Domain ********* A Accel Track" at bounding box center [669, 354] width 927 height 98
click at [477, 383] on input at bounding box center [402, 376] width 366 height 27
type input "*****"
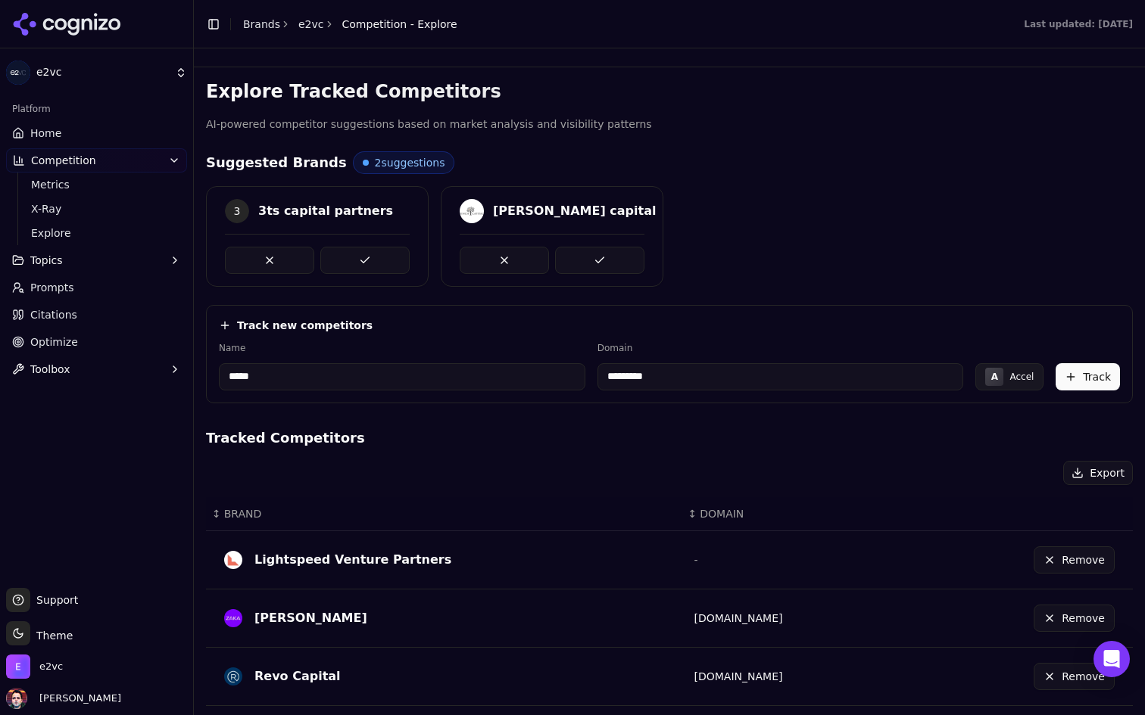
click at [708, 321] on div "Track new competitors" at bounding box center [669, 325] width 901 height 15
click at [1098, 372] on button "Track" at bounding box center [1087, 376] width 64 height 27
click at [69, 123] on link "Home" at bounding box center [96, 133] width 181 height 24
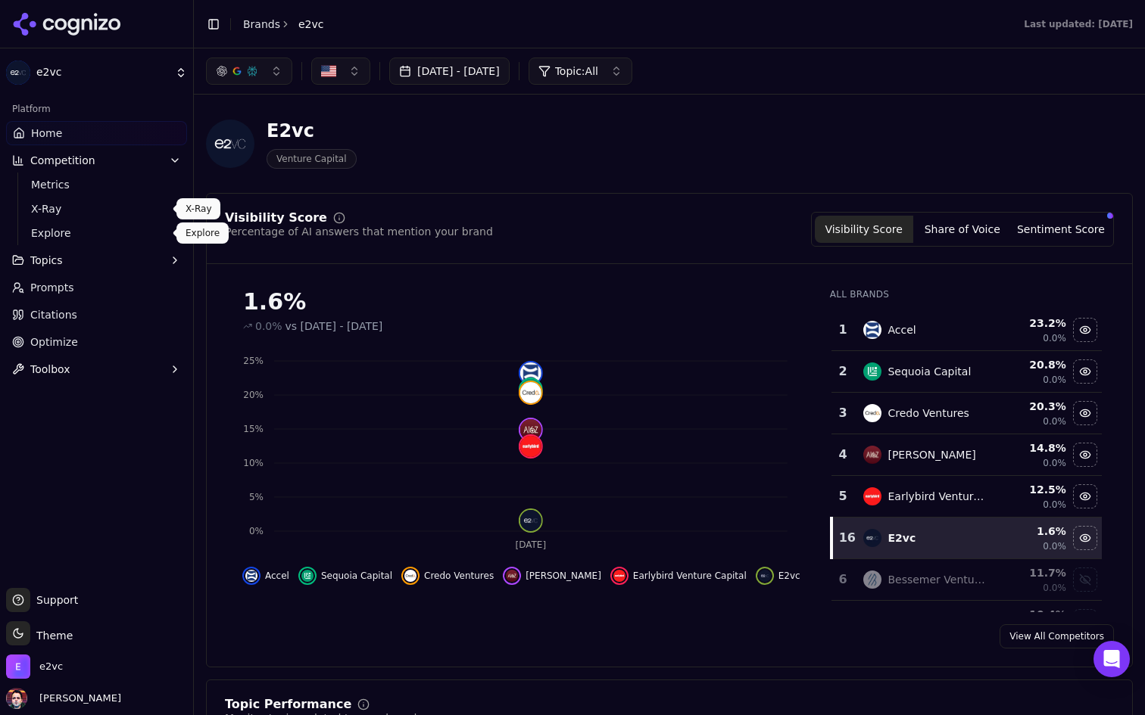
click at [95, 229] on span "Explore" at bounding box center [97, 233] width 132 height 15
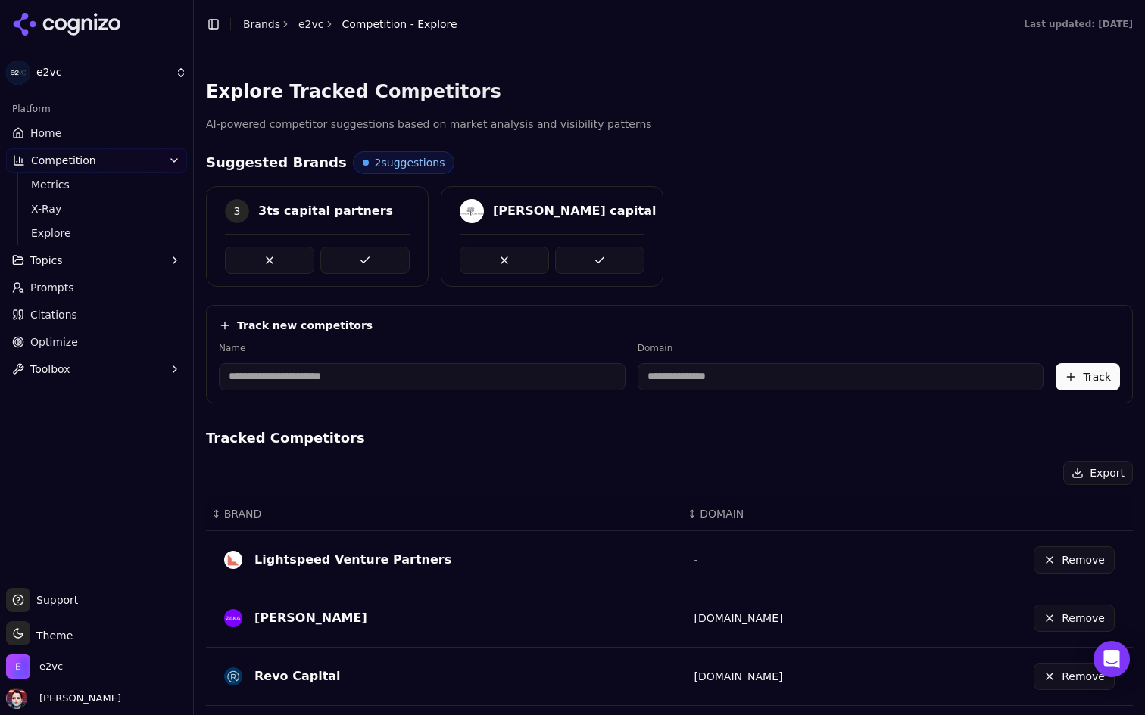
click at [410, 378] on input at bounding box center [422, 376] width 407 height 27
type input "**********"
click at [593, 481] on div "Export" at bounding box center [669, 473] width 927 height 24
type input "**********"
click at [1082, 376] on button "Track" at bounding box center [1087, 376] width 64 height 27
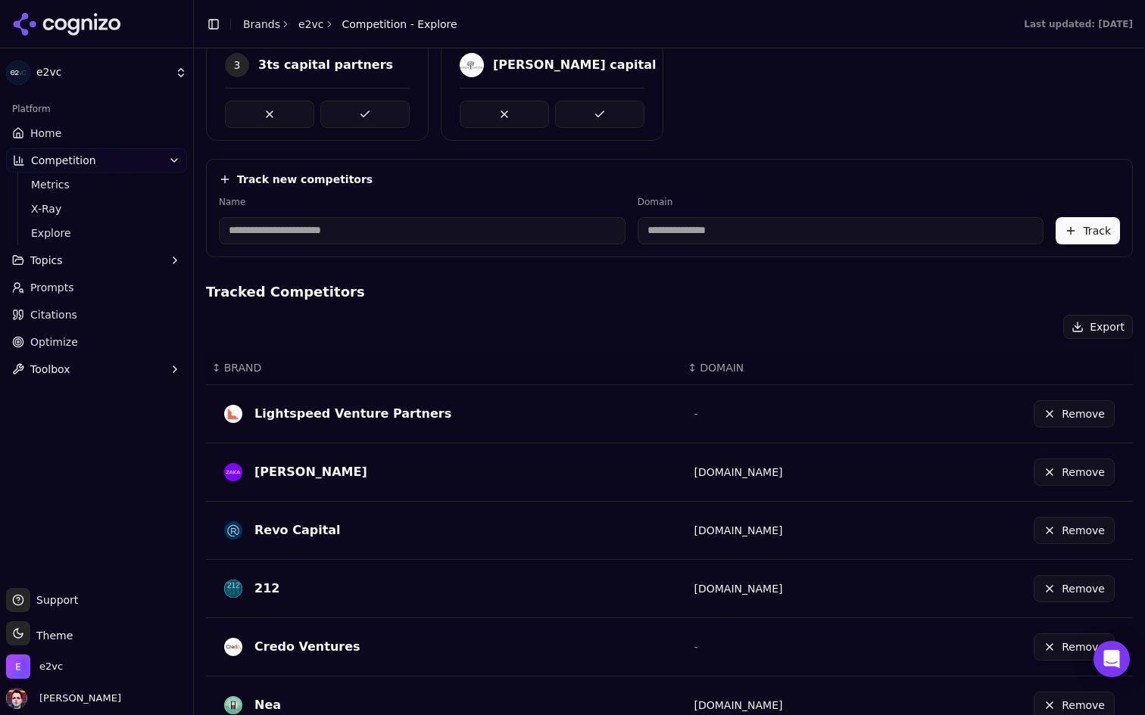
scroll to position [447, 0]
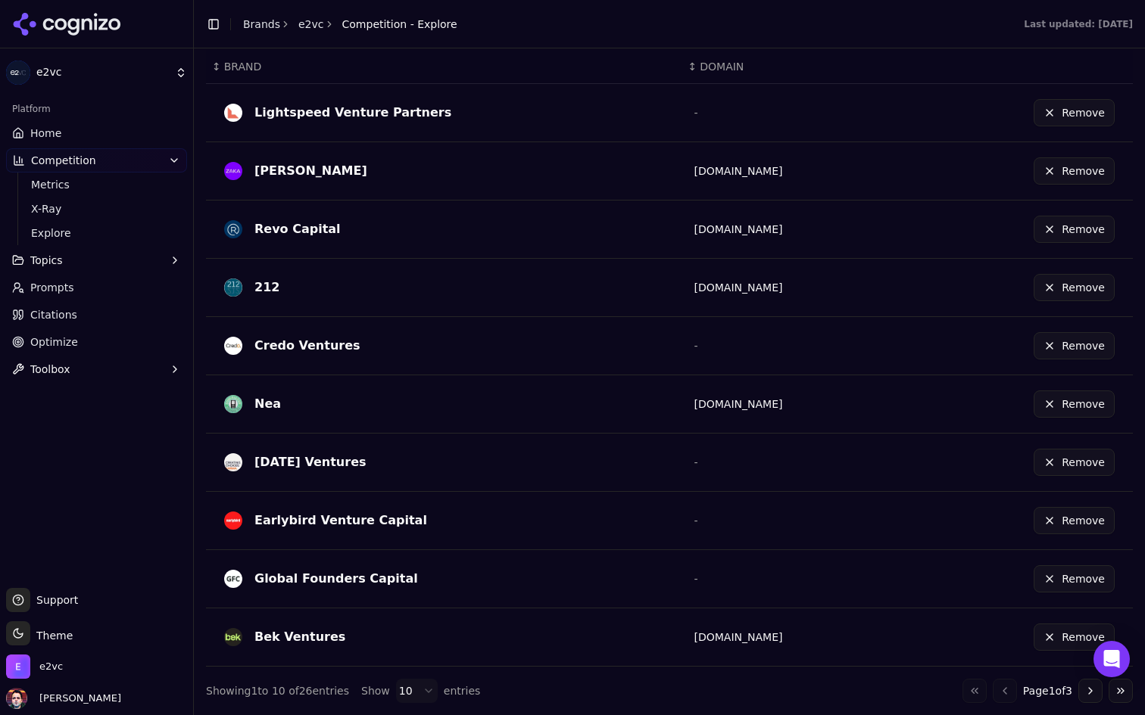
click at [403, 688] on html "e2vc Platform Home Competition Metrics X-Ray Explore Topics Prompts Citations O…" at bounding box center [572, 357] width 1145 height 715
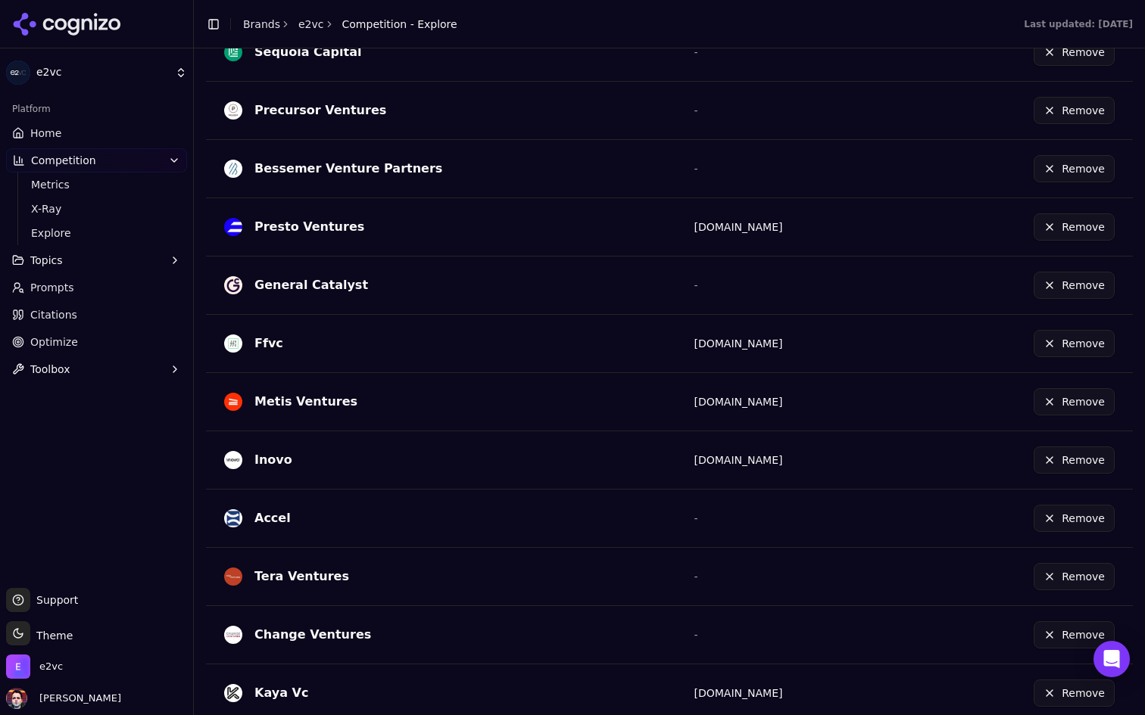
scroll to position [1322, 0]
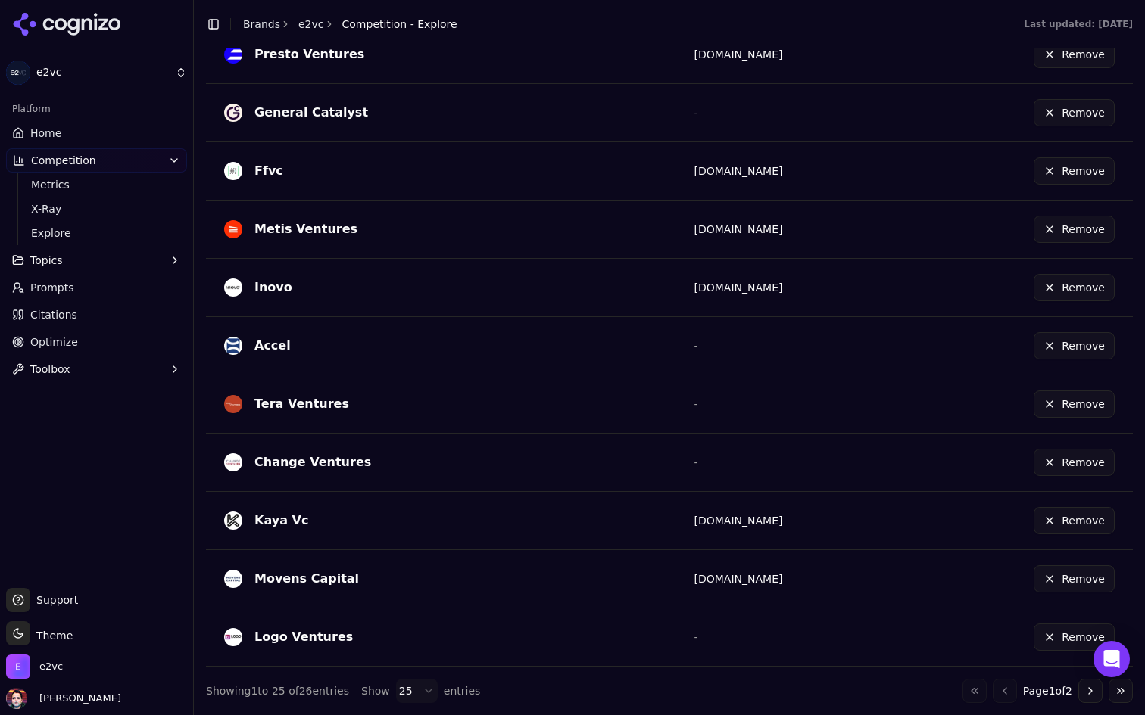
click at [1084, 691] on button "Go to next page" at bounding box center [1090, 691] width 24 height 24
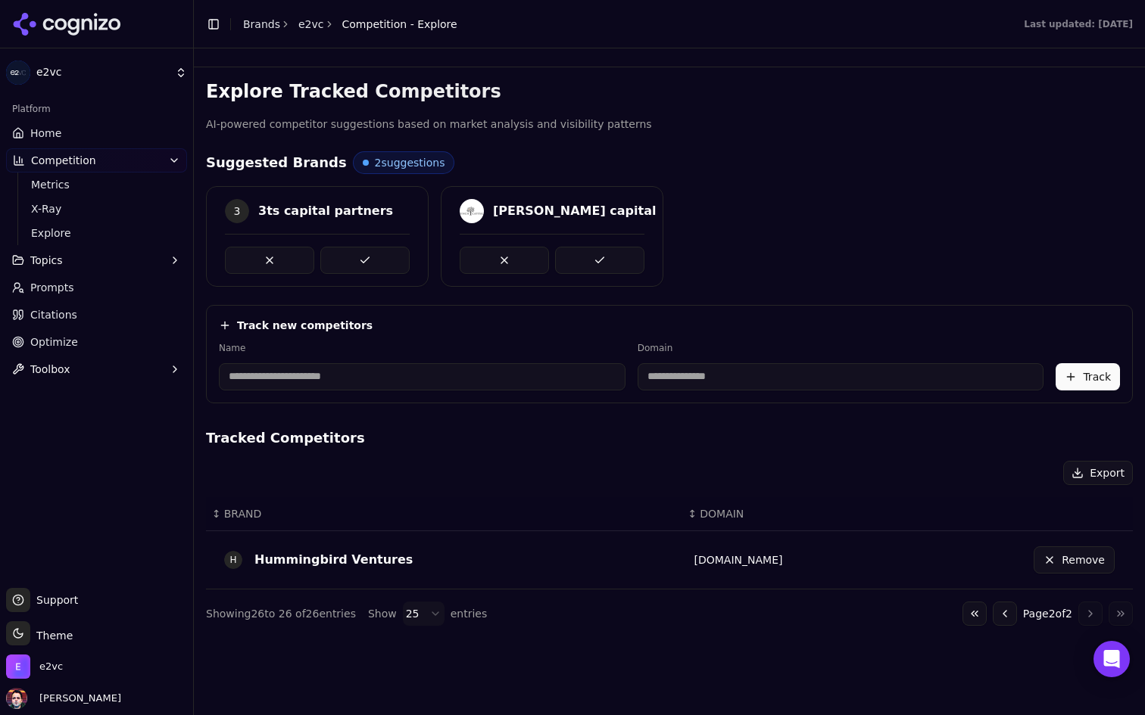
scroll to position [0, 0]
click at [1080, 557] on button "Remove" at bounding box center [1073, 560] width 81 height 27
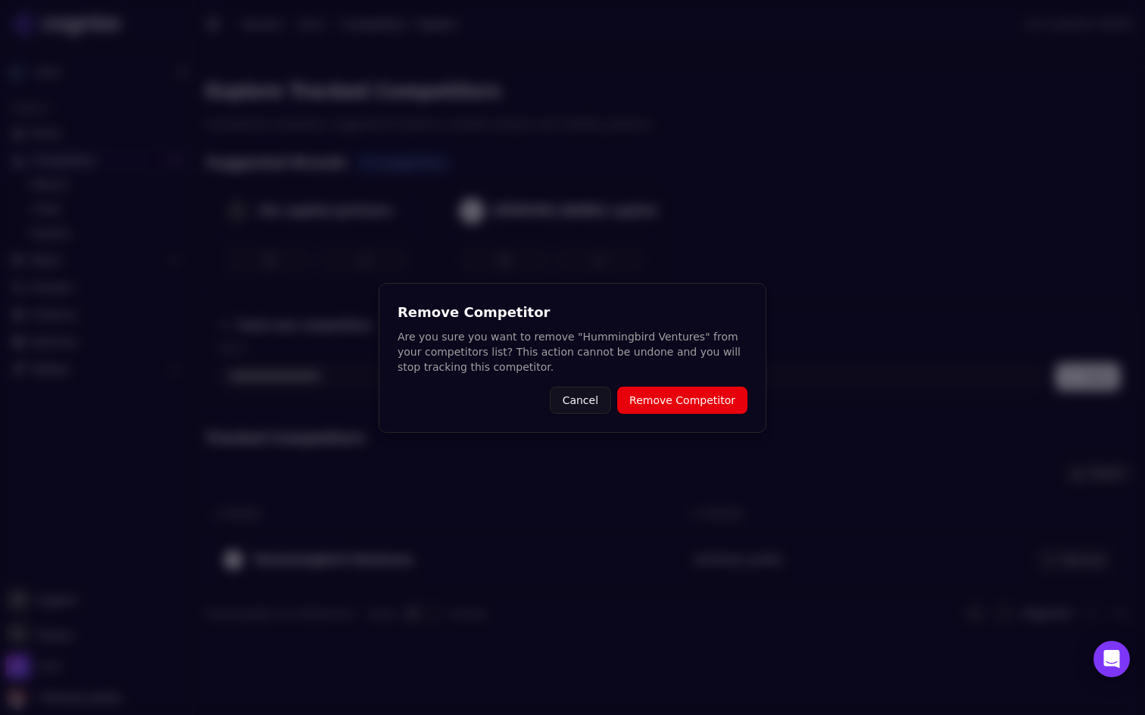
click at [665, 397] on button "Remove Competitor" at bounding box center [682, 400] width 130 height 27
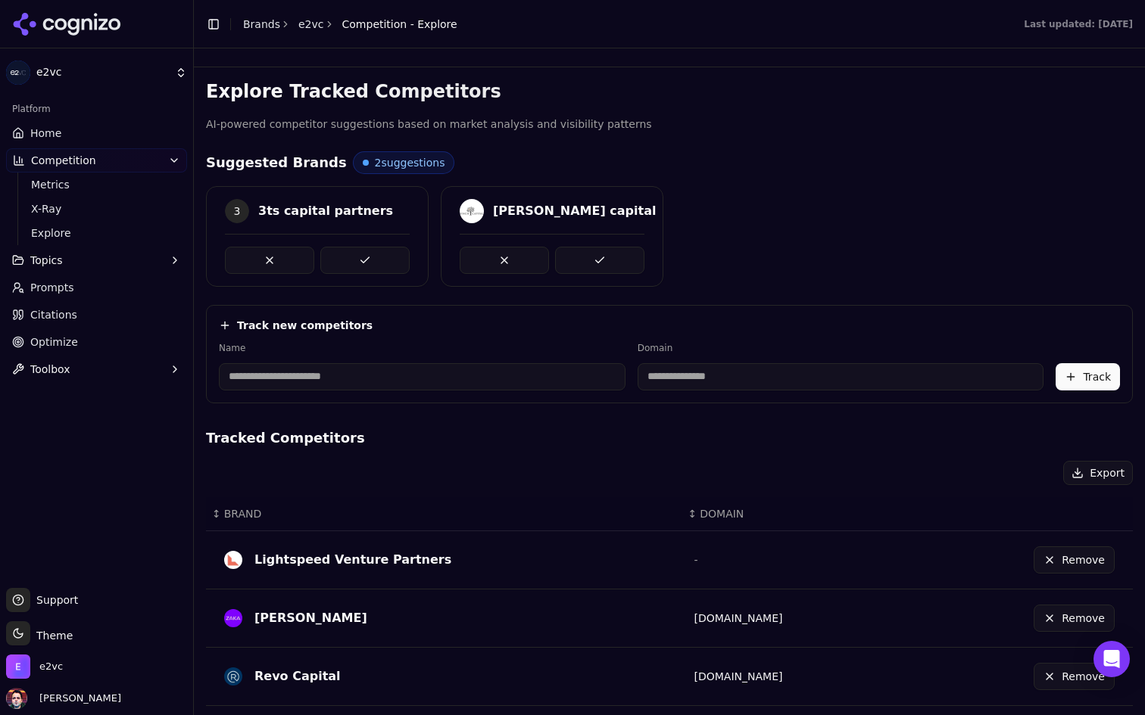
click at [701, 385] on input at bounding box center [840, 376] width 407 height 27
click at [701, 379] on input at bounding box center [840, 376] width 407 height 27
type input "*"
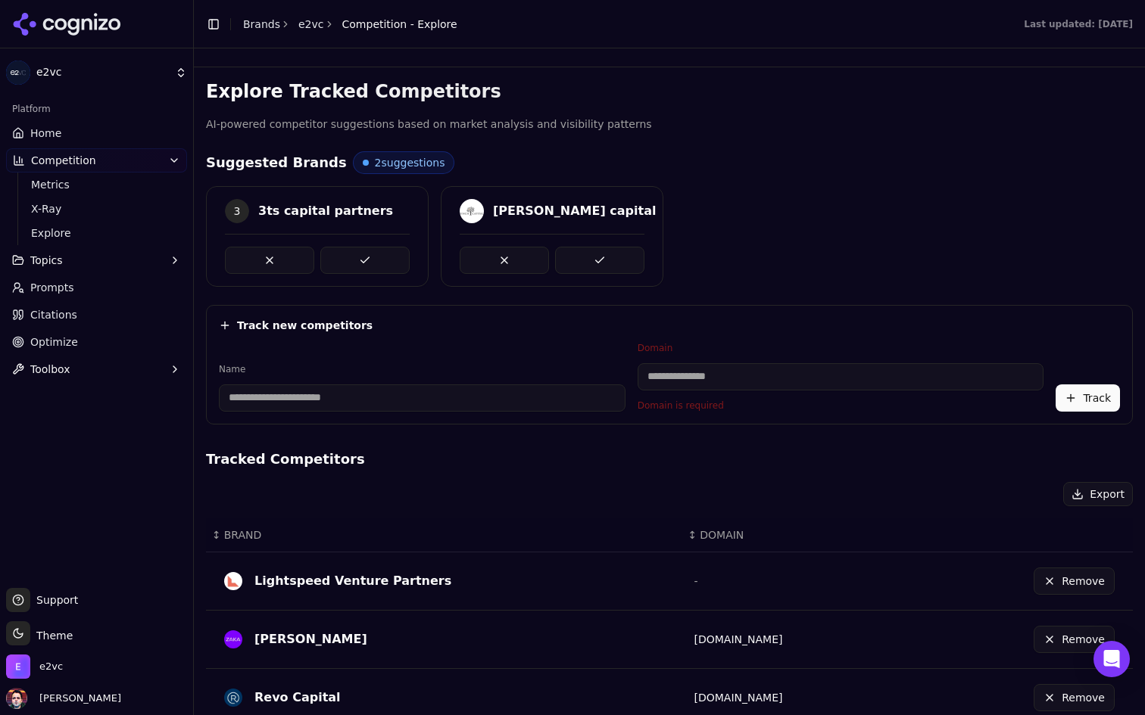
click at [429, 389] on input at bounding box center [422, 398] width 407 height 27
type input "**********"
click at [643, 451] on h4 "Tracked Competitors" at bounding box center [669, 459] width 927 height 21
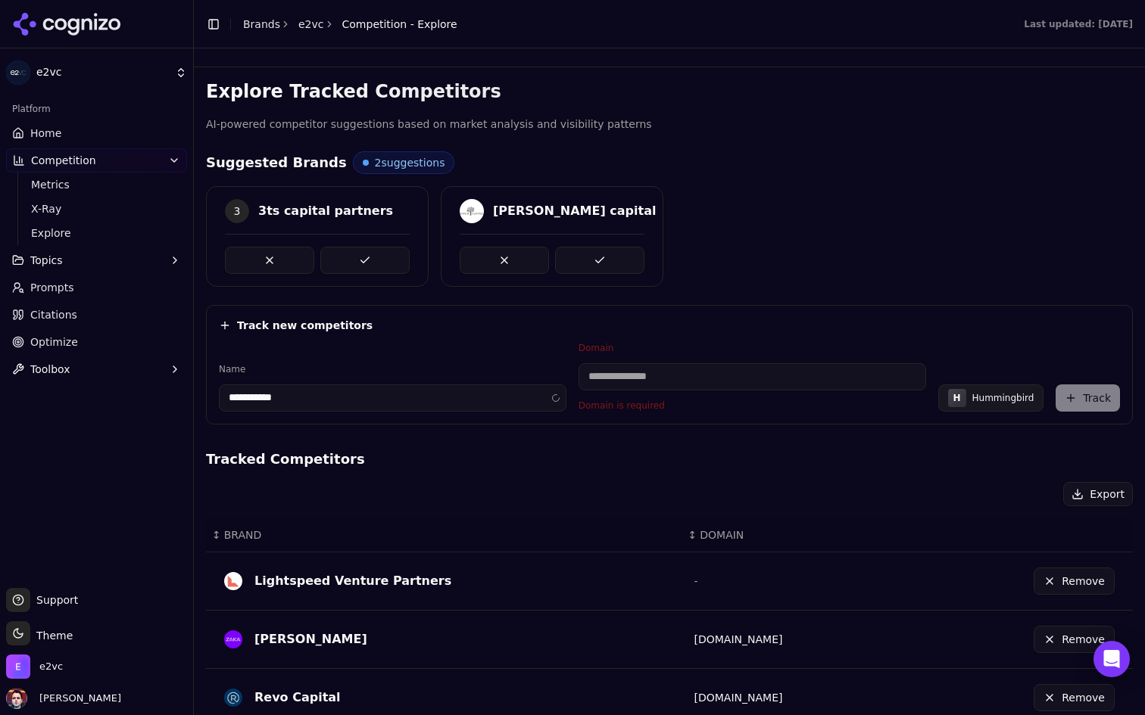
type input "**********"
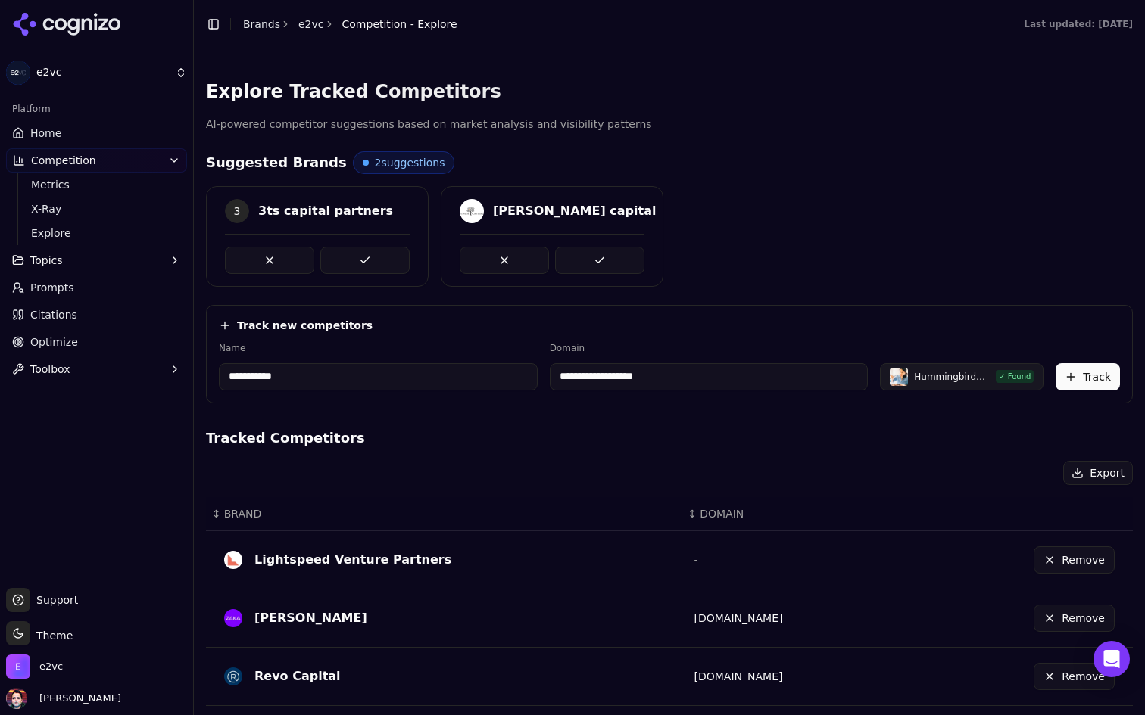
click at [455, 387] on input "**********" at bounding box center [378, 376] width 319 height 27
type input "**********"
click at [647, 372] on input "**********" at bounding box center [709, 376] width 319 height 27
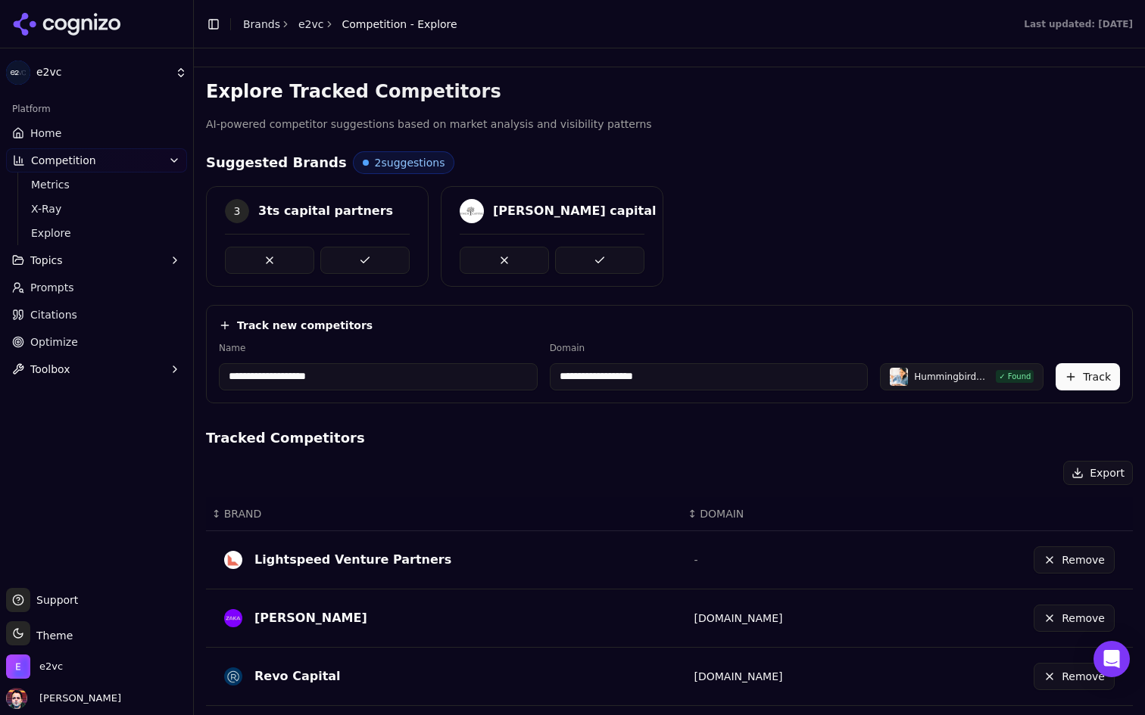
click at [647, 372] on input "**********" at bounding box center [709, 376] width 319 height 27
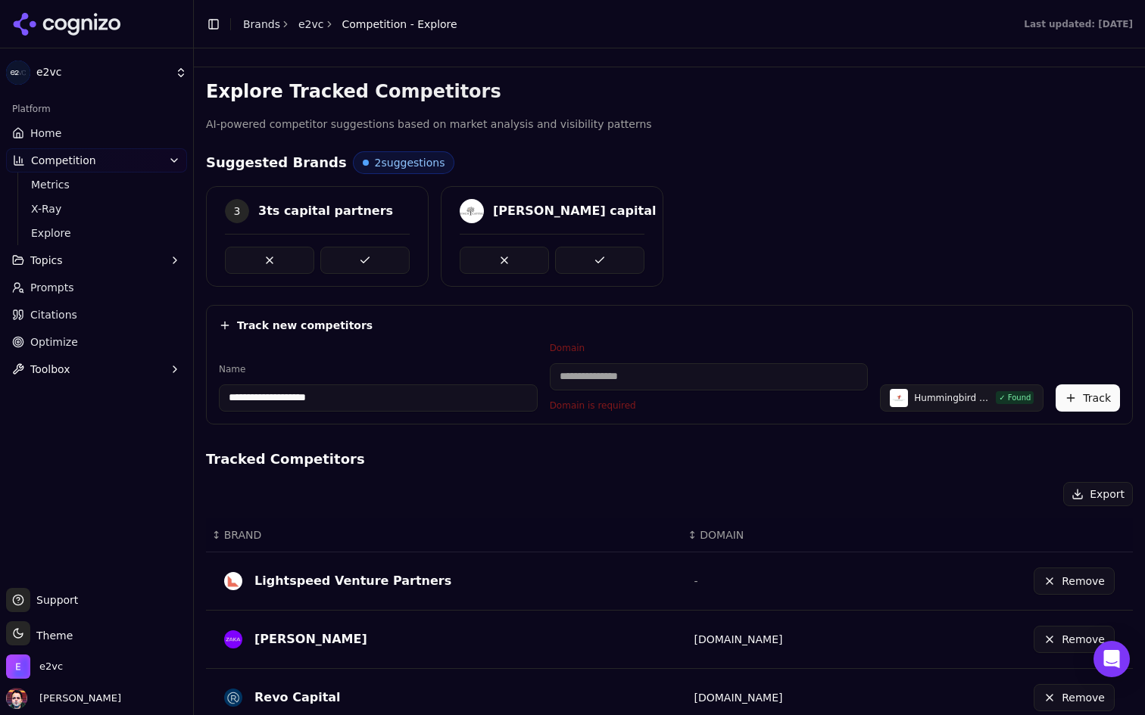
click at [442, 398] on input "**********" at bounding box center [378, 398] width 319 height 27
type input "**********"
click at [515, 463] on h4 "Tracked Competitors" at bounding box center [669, 459] width 927 height 21
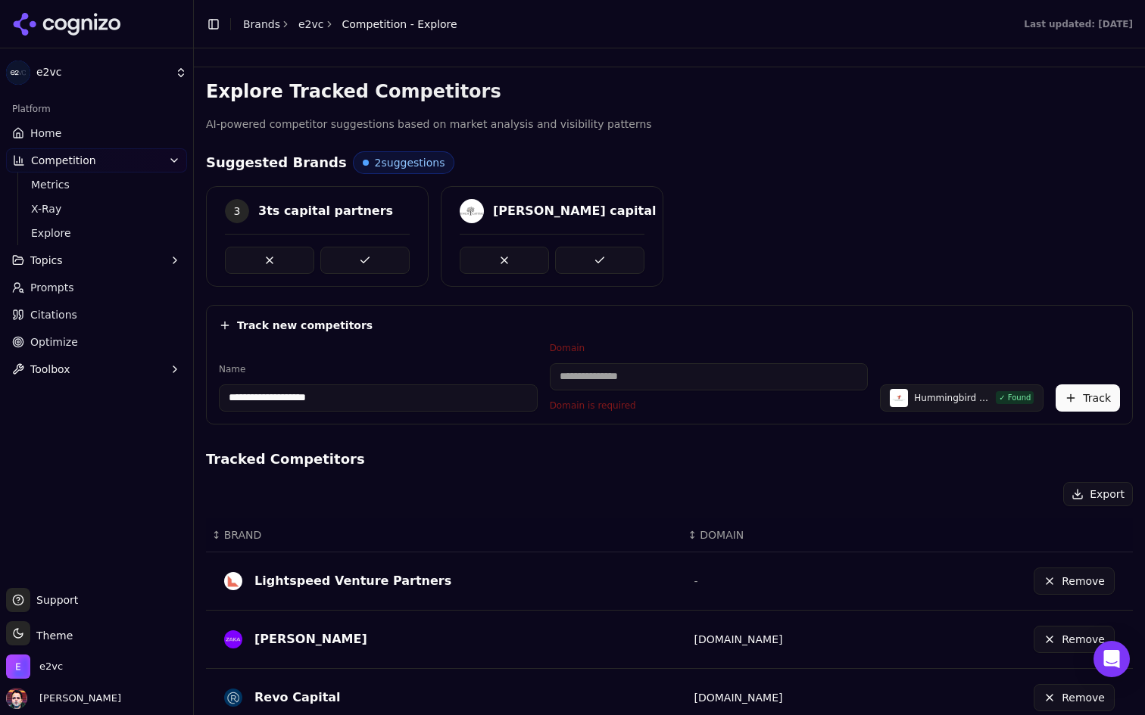
click at [622, 385] on input at bounding box center [709, 376] width 319 height 27
type input "*"
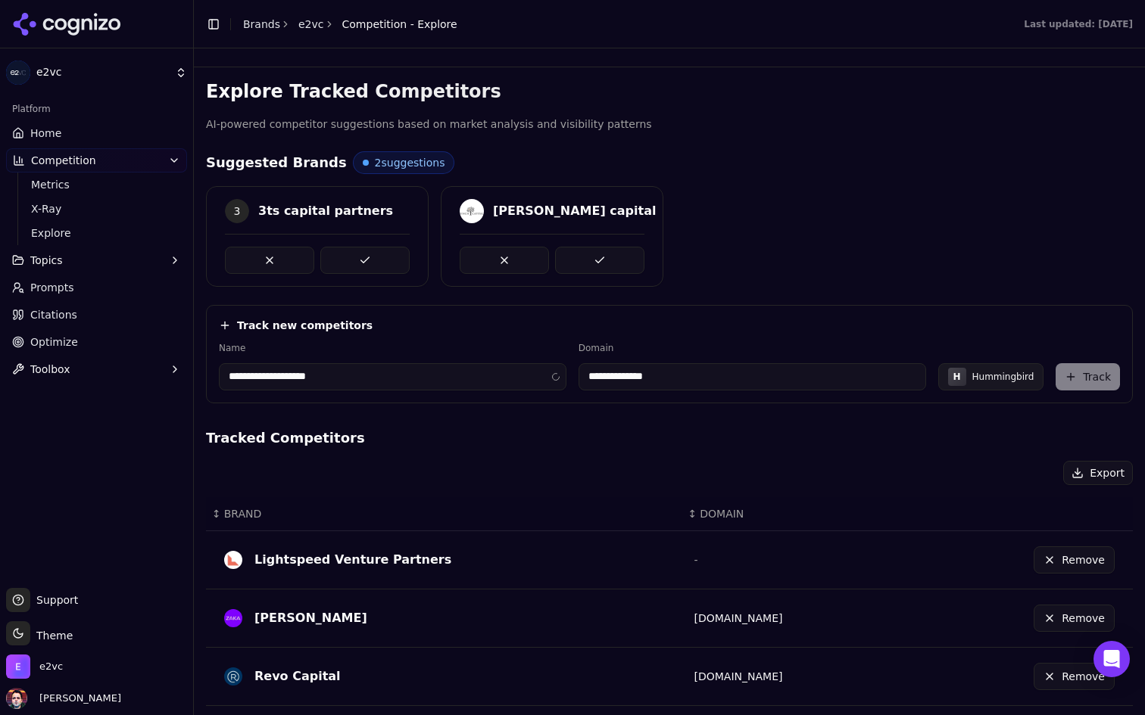
type input "**********"
click at [799, 479] on div "Export" at bounding box center [669, 473] width 927 height 24
click at [1097, 374] on button "Track" at bounding box center [1087, 376] width 64 height 27
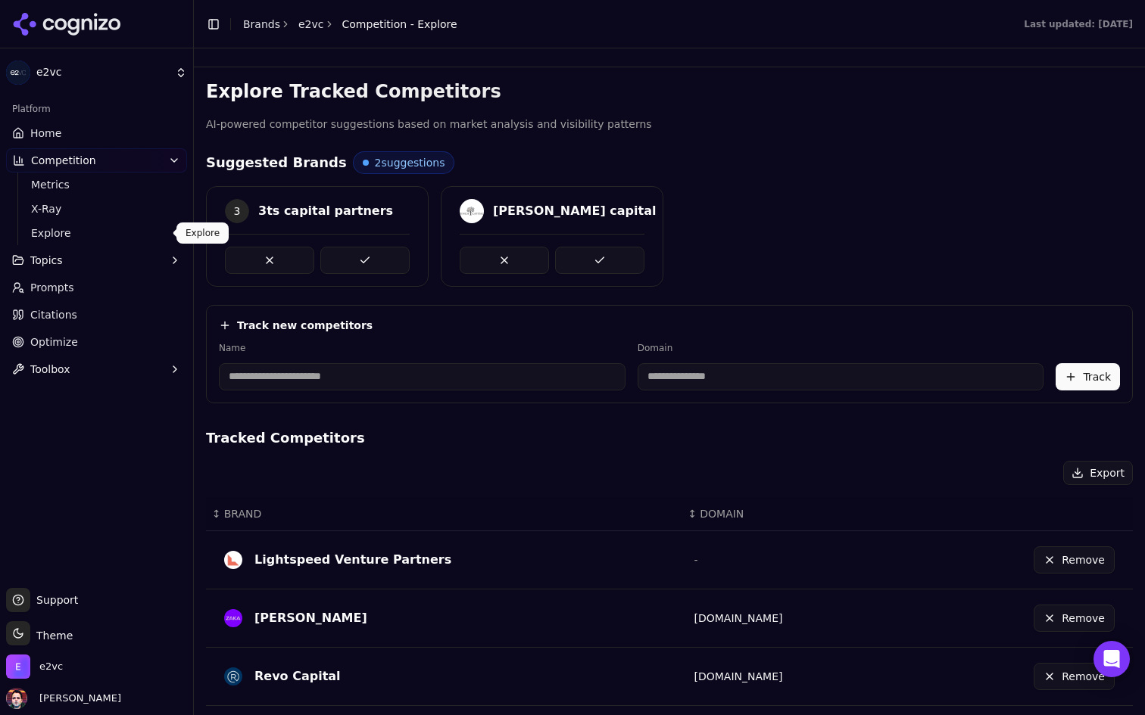
click at [135, 239] on span "Explore" at bounding box center [97, 233] width 132 height 15
click at [141, 237] on span "Explore" at bounding box center [97, 233] width 132 height 15
click at [103, 139] on link "Home" at bounding box center [96, 133] width 181 height 24
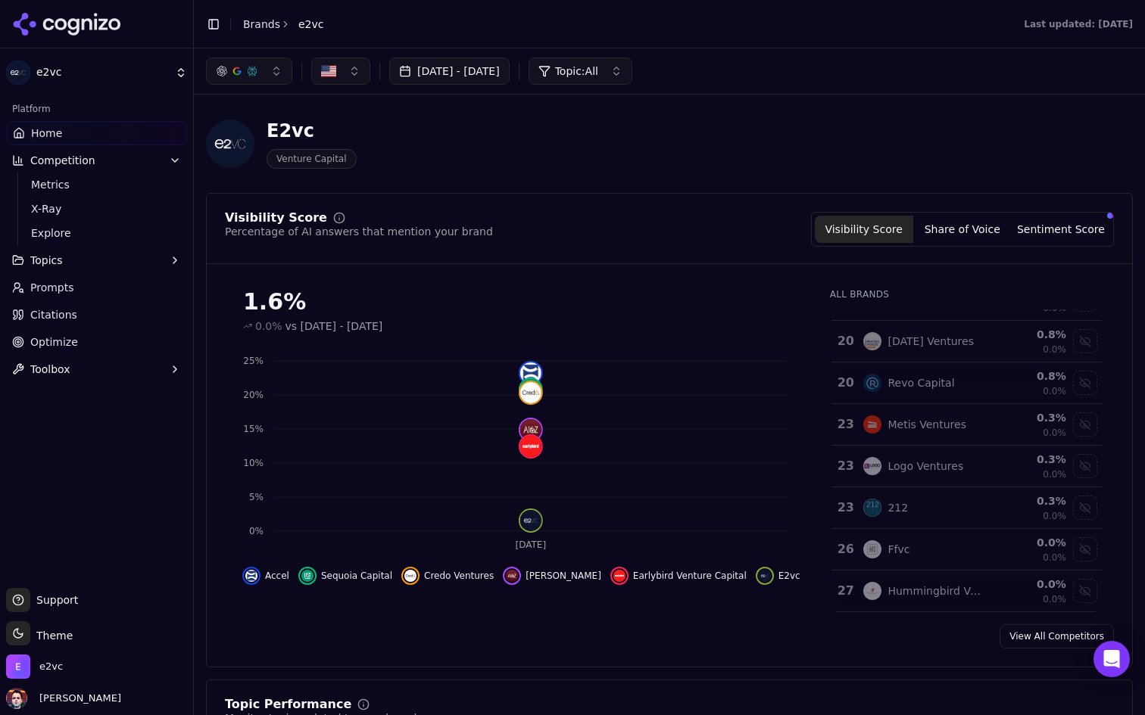
click at [598, 72] on span "Topic: All" at bounding box center [576, 71] width 43 height 15
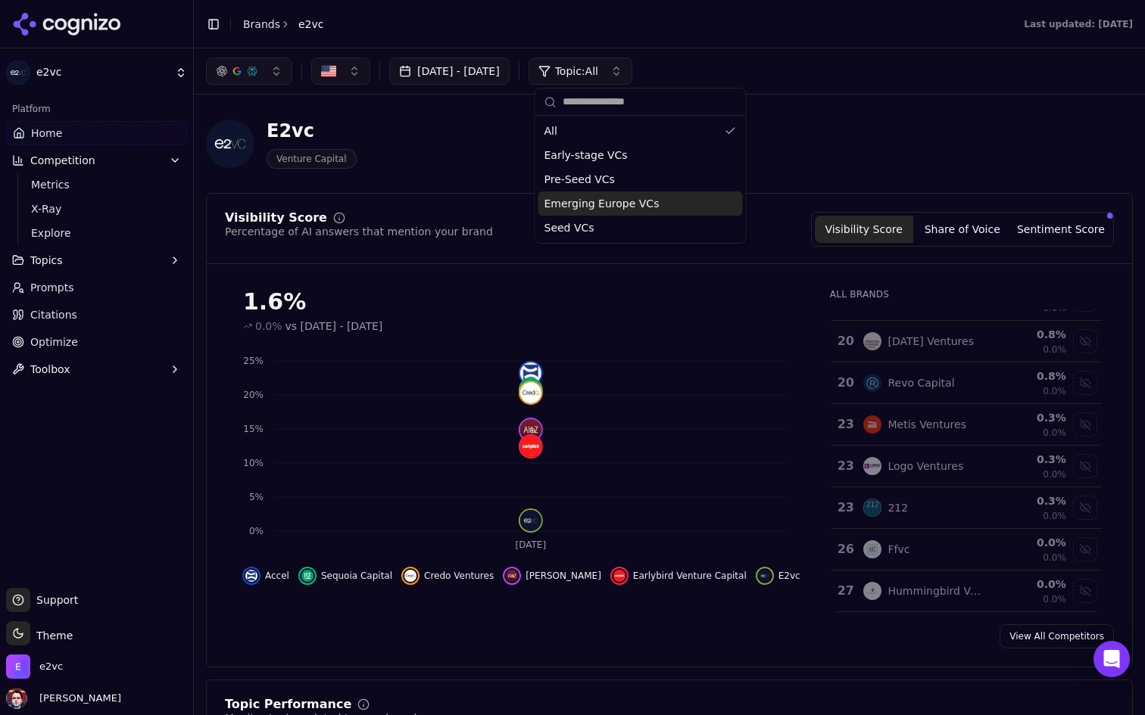
click at [604, 195] on div "Emerging Europe VCs" at bounding box center [640, 204] width 204 height 24
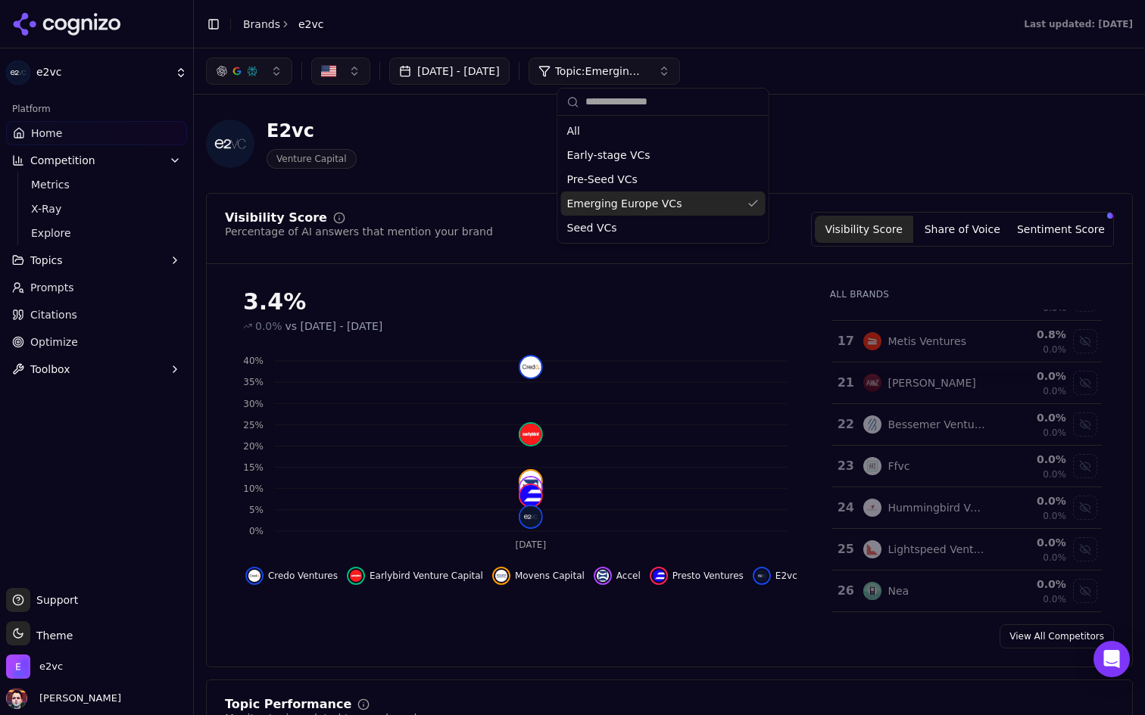
scroll to position [821, 0]
click at [446, 184] on header "E2vc Venture Capital" at bounding box center [669, 150] width 927 height 86
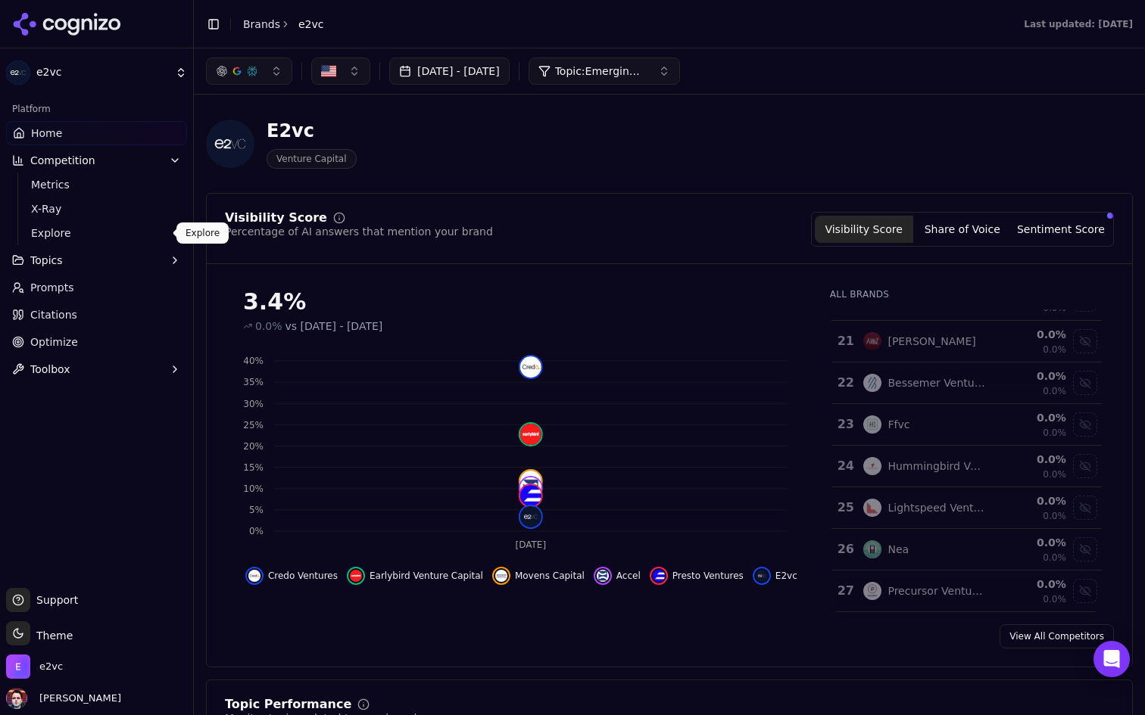
click at [78, 239] on span "Explore" at bounding box center [97, 233] width 132 height 15
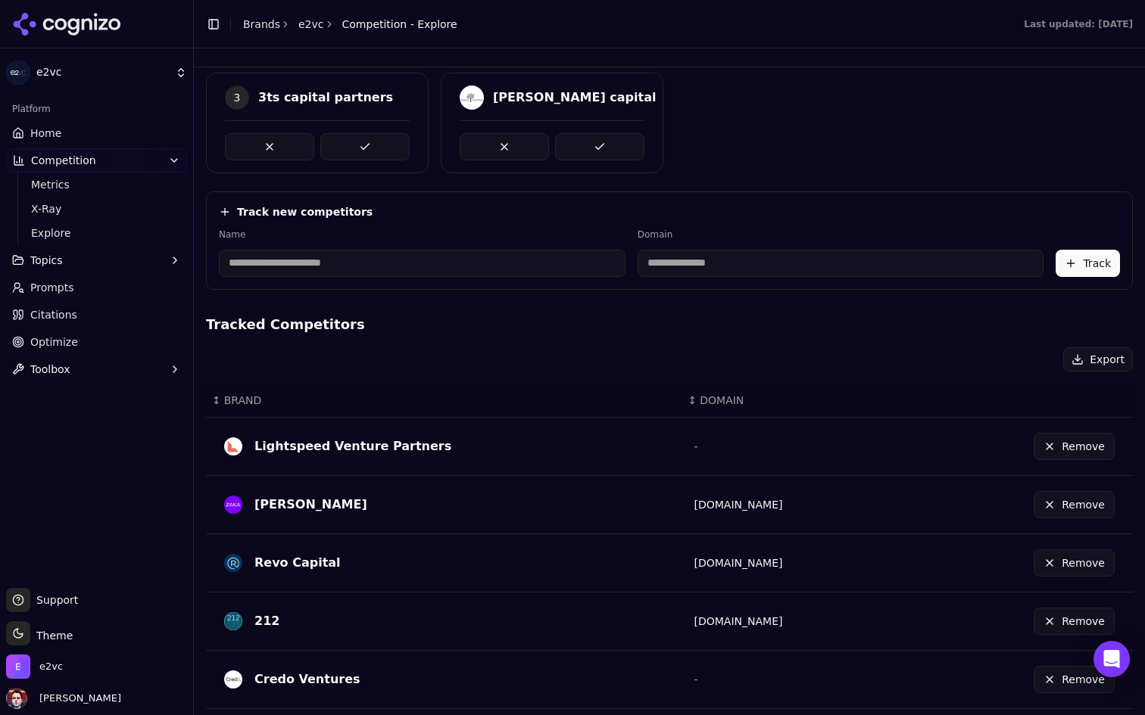
scroll to position [447, 0]
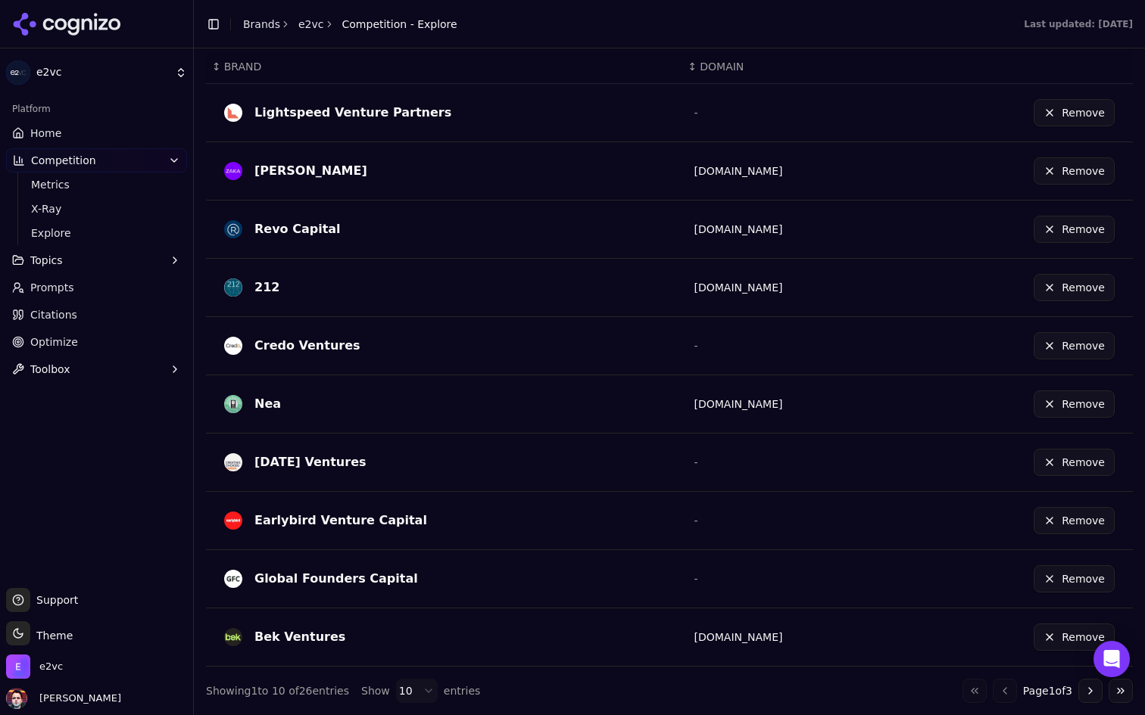
click at [1088, 693] on button "Go to next page" at bounding box center [1090, 691] width 24 height 24
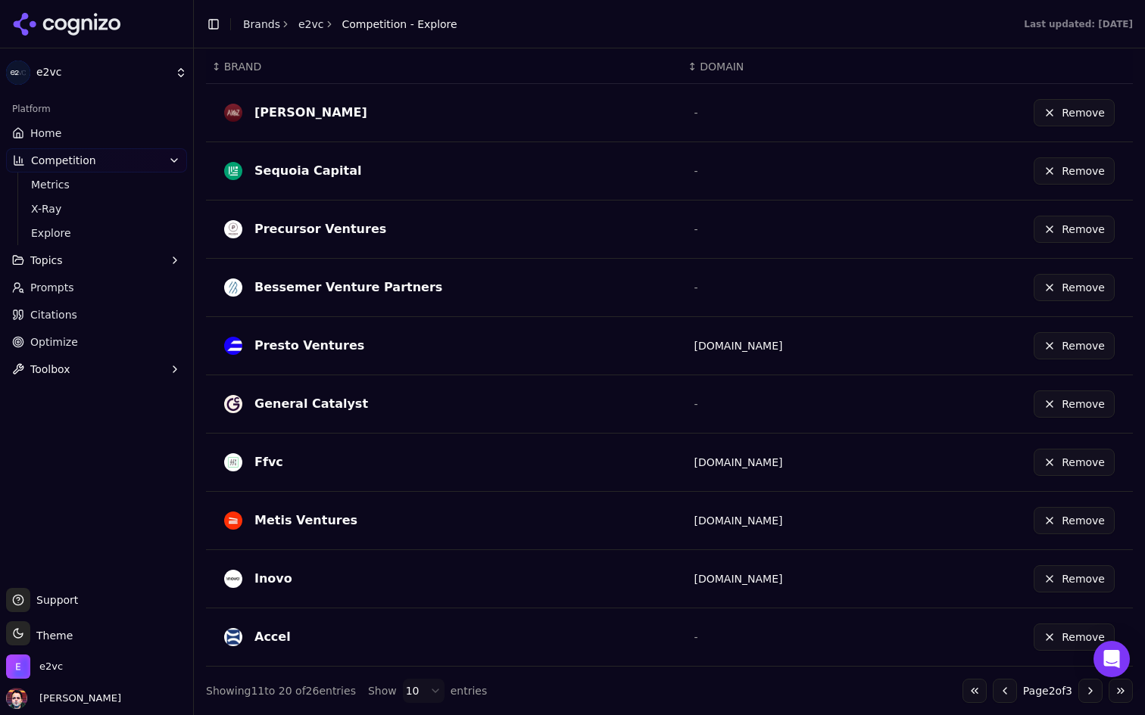
click at [1088, 693] on button "Go to next page" at bounding box center [1090, 691] width 24 height 24
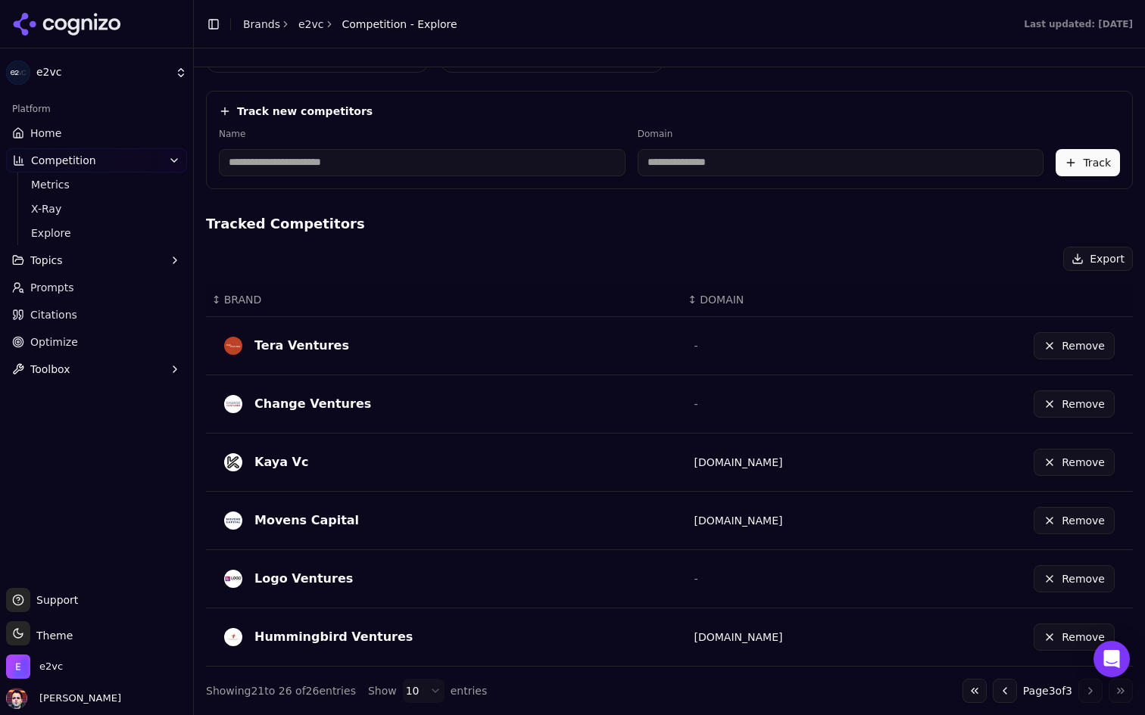
scroll to position [214, 0]
click at [1049, 634] on button "Remove" at bounding box center [1073, 637] width 81 height 27
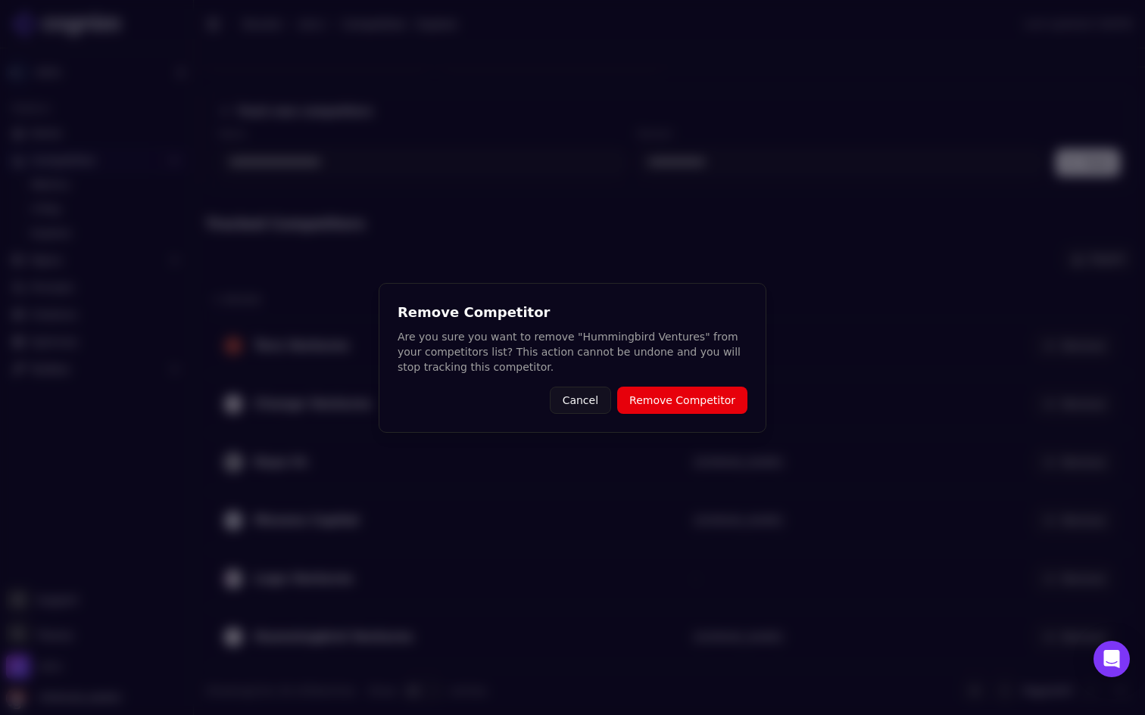
click at [700, 393] on button "Remove Competitor" at bounding box center [682, 400] width 130 height 27
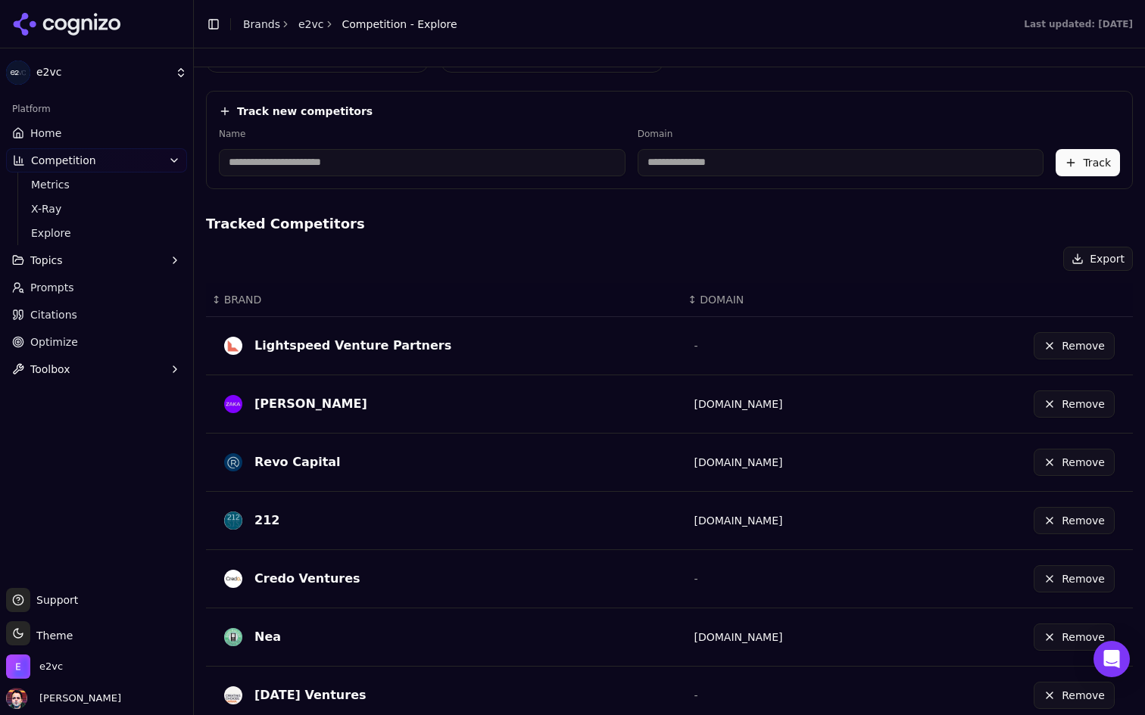
scroll to position [0, 0]
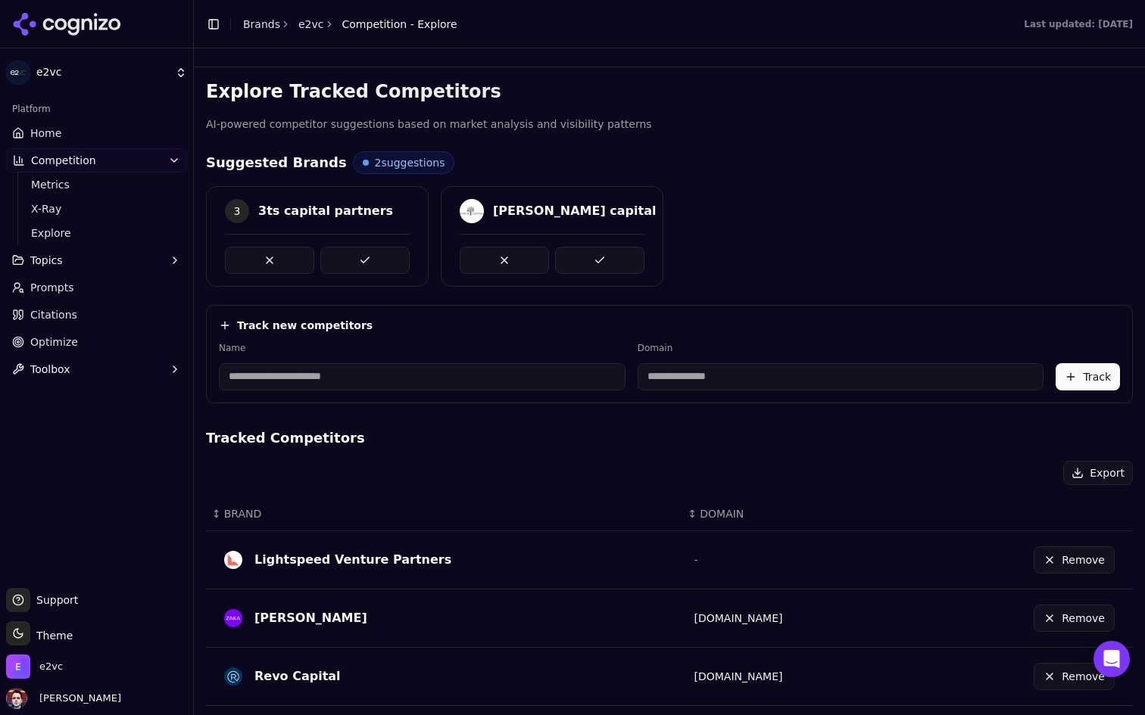
click at [400, 375] on input at bounding box center [422, 376] width 407 height 27
type input "**********"
click at [662, 337] on div "**********" at bounding box center [669, 354] width 927 height 98
click at [1084, 383] on button "Track" at bounding box center [1087, 376] width 64 height 27
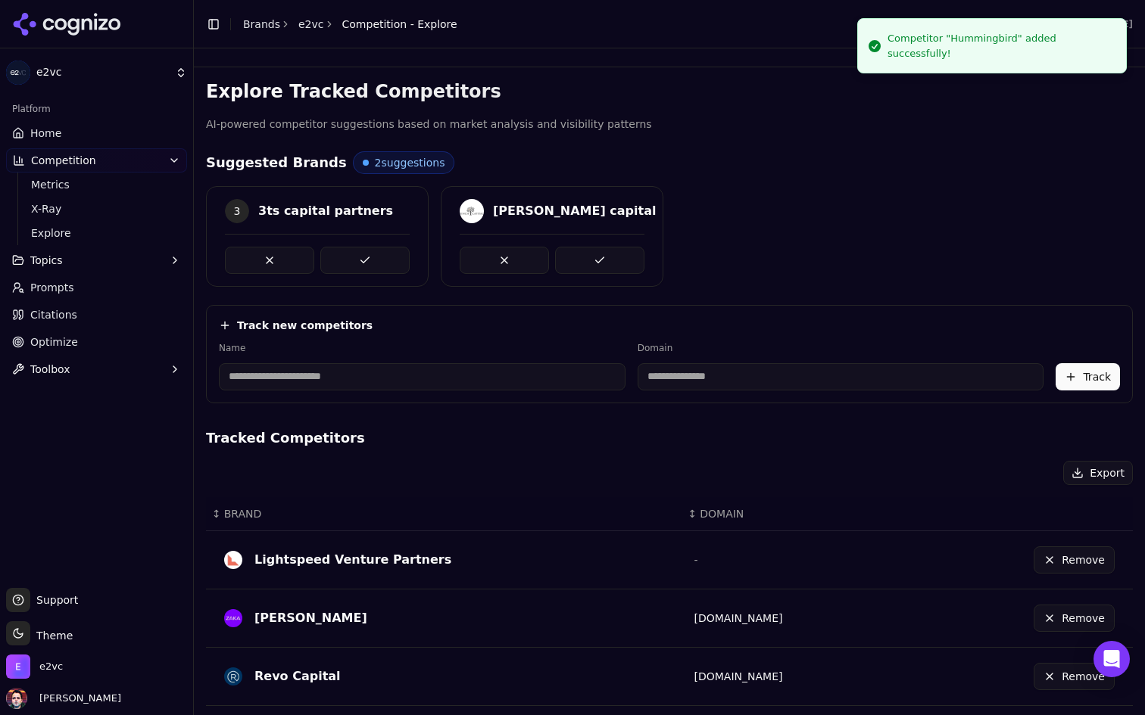
click at [129, 135] on link "Home" at bounding box center [96, 133] width 181 height 24
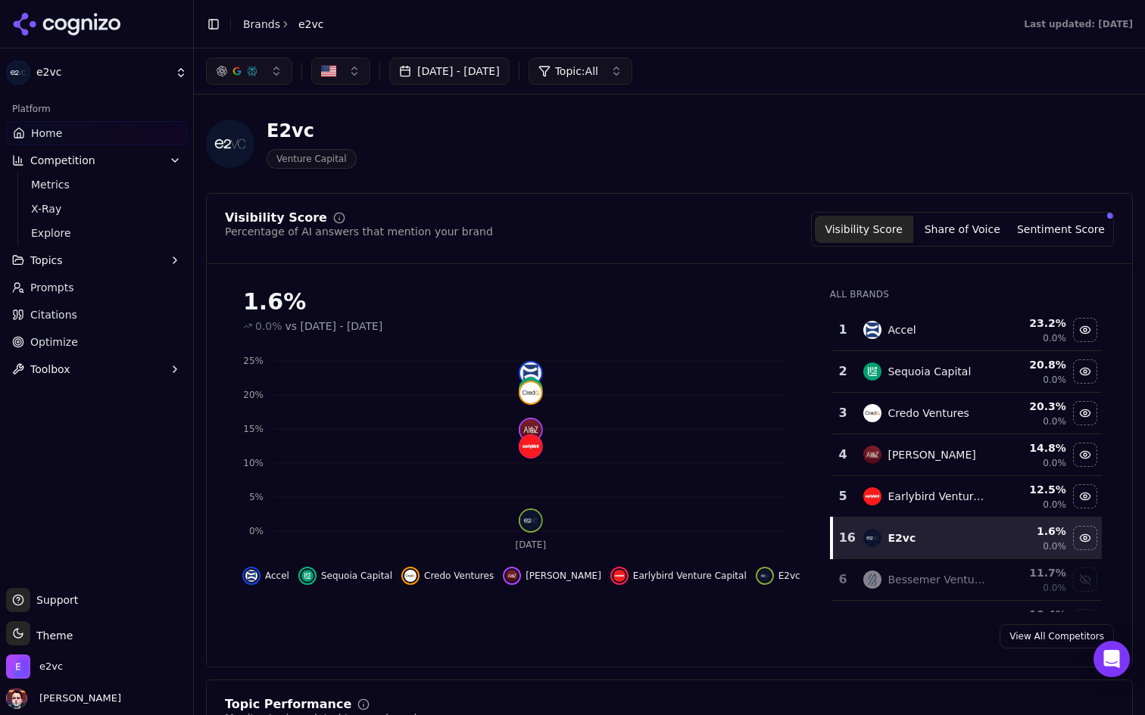
click at [77, 294] on link "Prompts" at bounding box center [96, 288] width 181 height 24
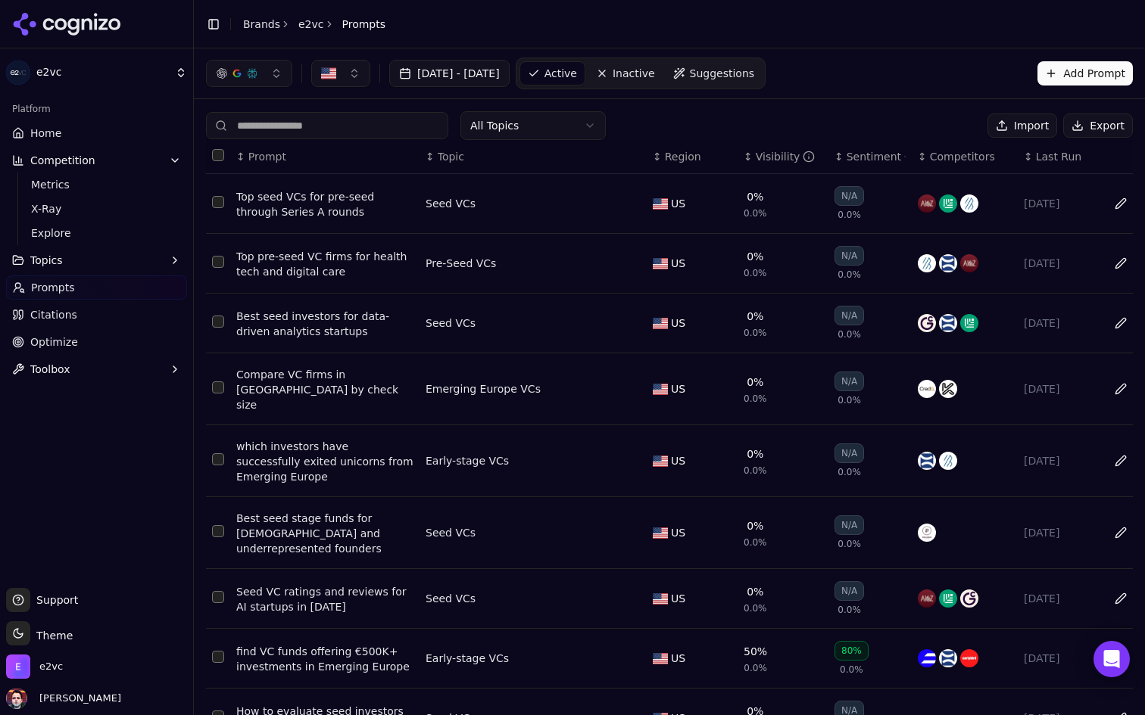
click at [357, 214] on div "Top seed VCs for pre-seed through Series A rounds" at bounding box center [324, 204] width 177 height 30
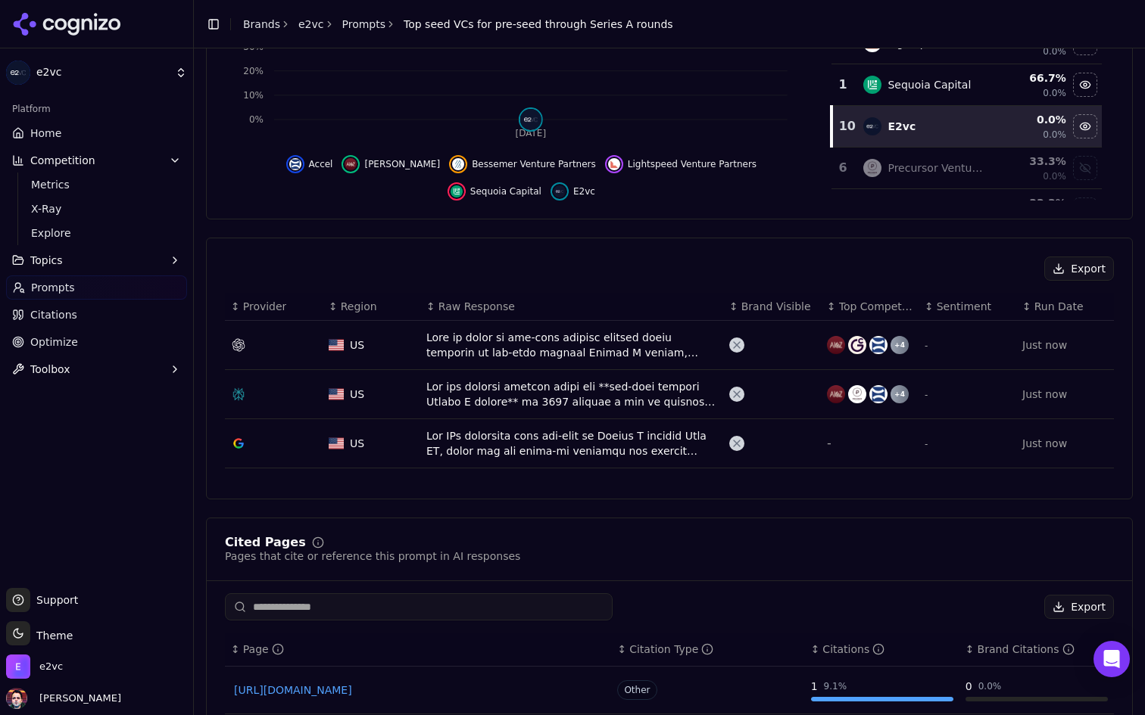
scroll to position [337, 0]
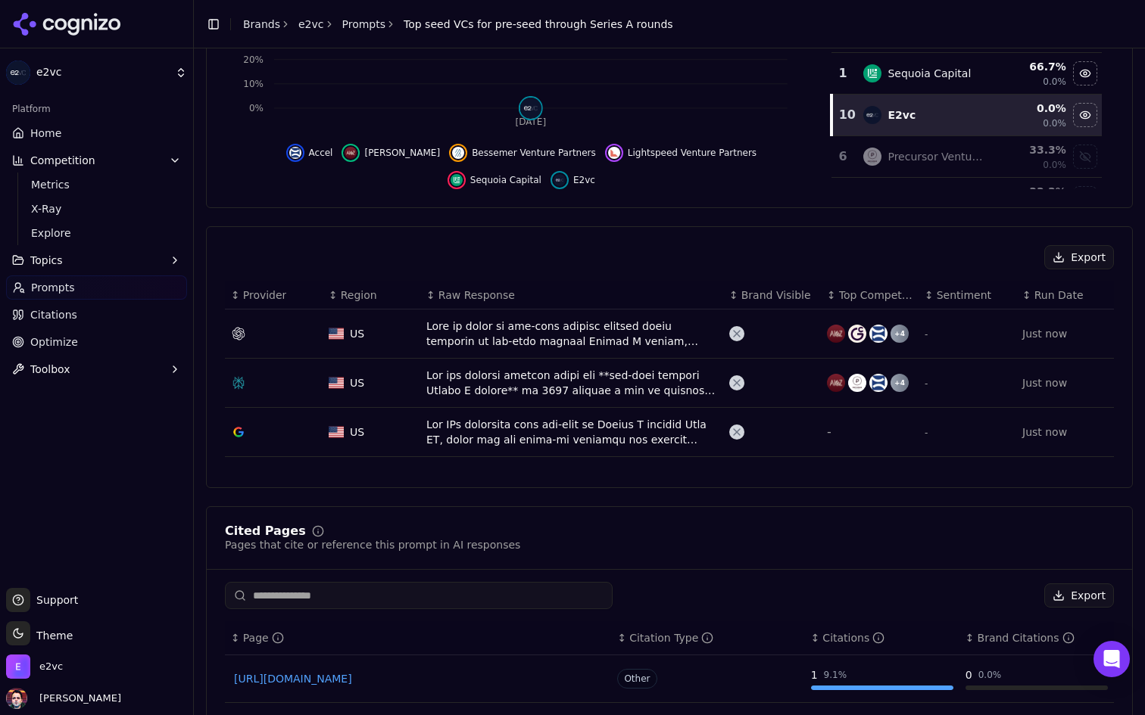
click at [566, 321] on div "Data table" at bounding box center [571, 334] width 291 height 30
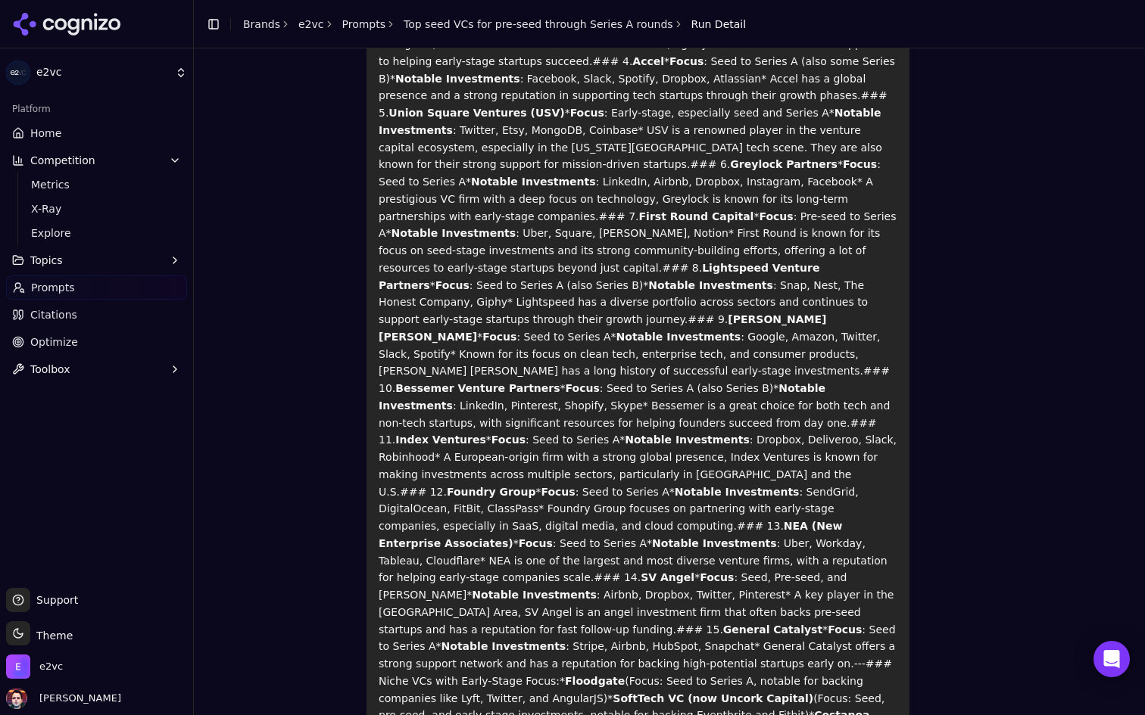
scroll to position [499, 0]
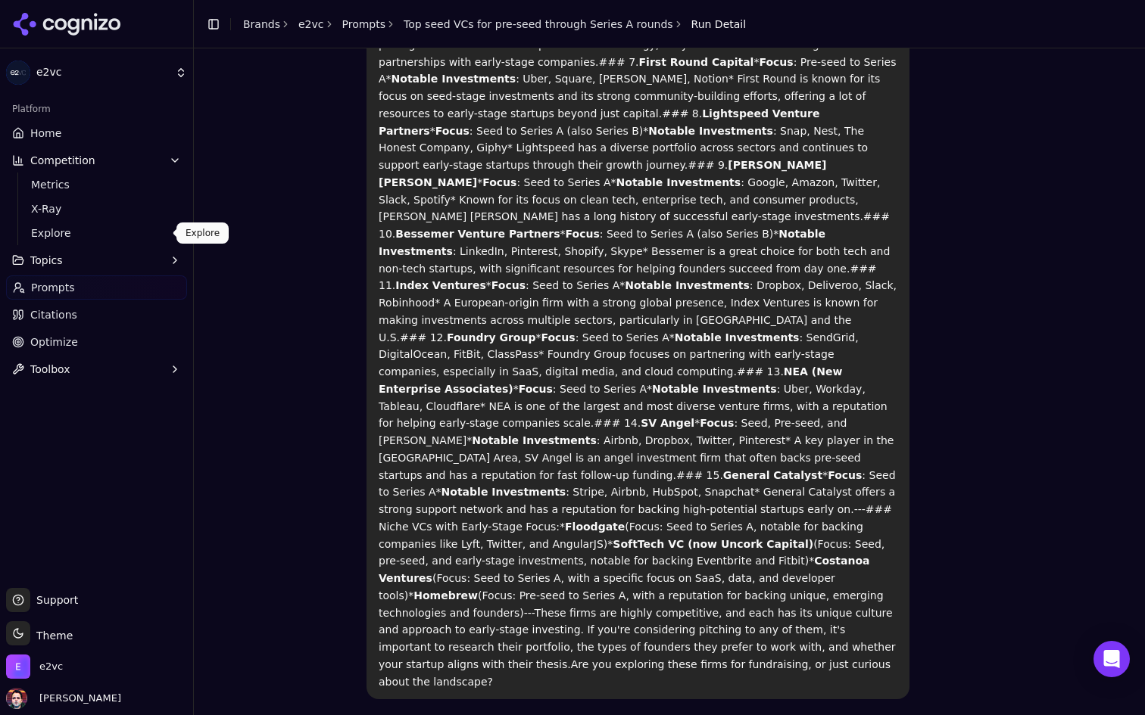
click at [117, 223] on link "Explore" at bounding box center [97, 233] width 144 height 21
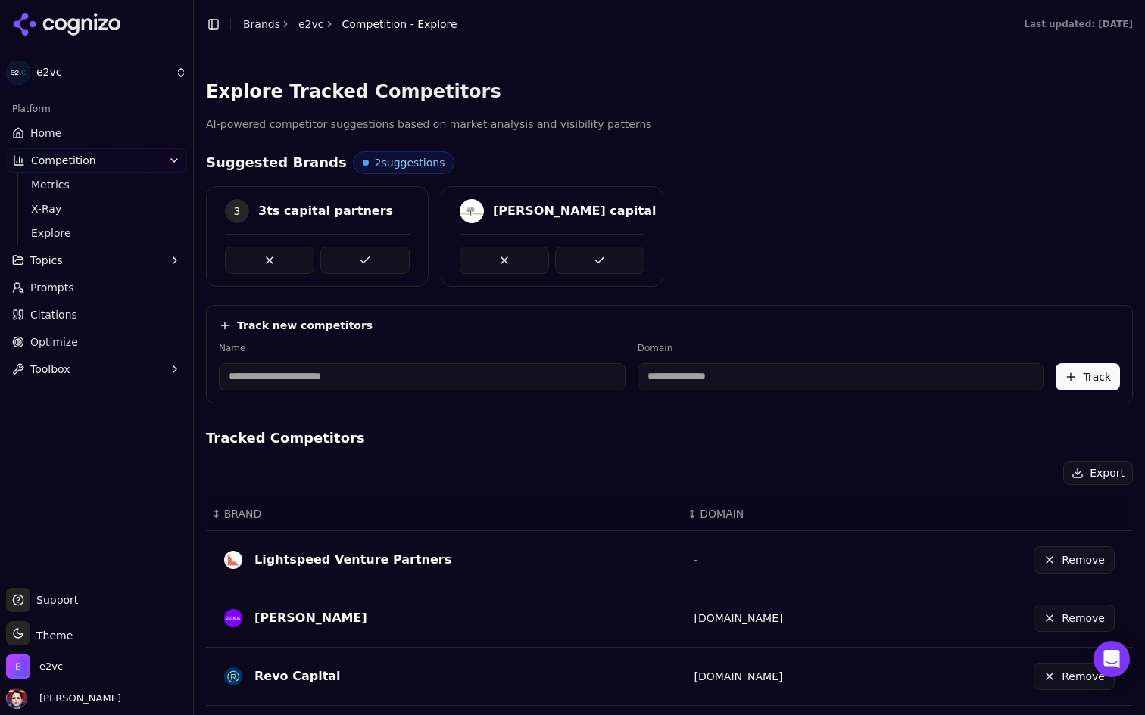
click at [422, 359] on div "Name" at bounding box center [422, 366] width 407 height 48
click at [414, 372] on input at bounding box center [422, 376] width 407 height 27
type input "**********"
click at [903, 424] on div "**********" at bounding box center [669, 614] width 927 height 1071
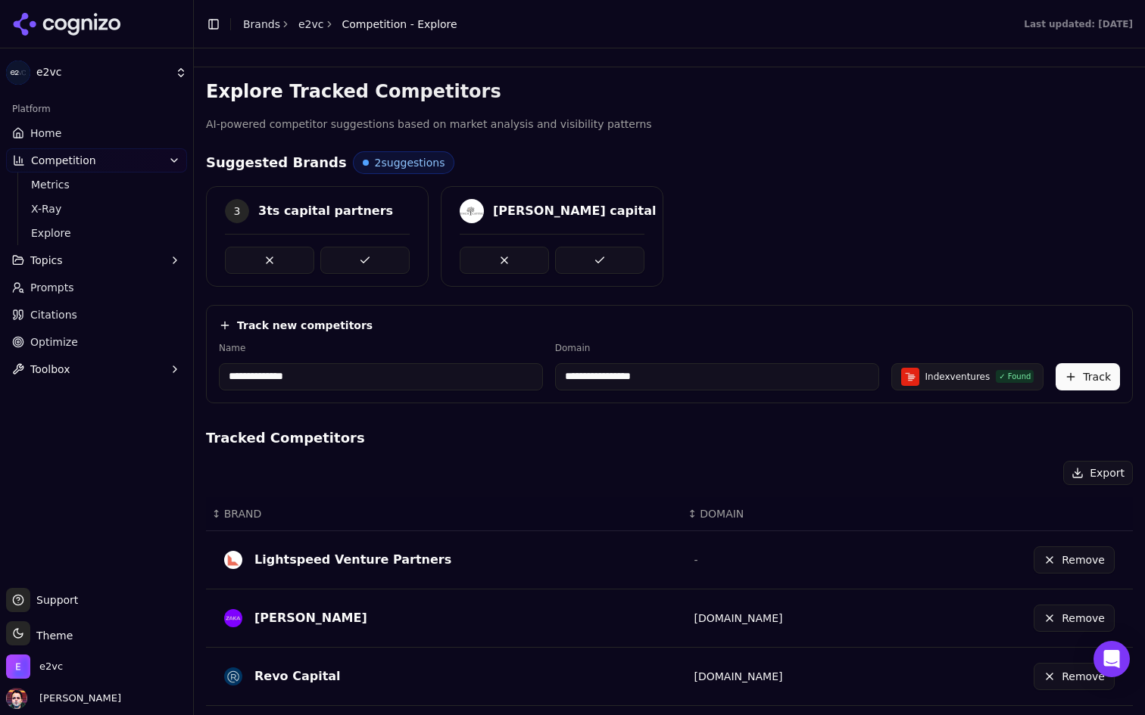
click at [1078, 377] on button "Track" at bounding box center [1087, 376] width 64 height 27
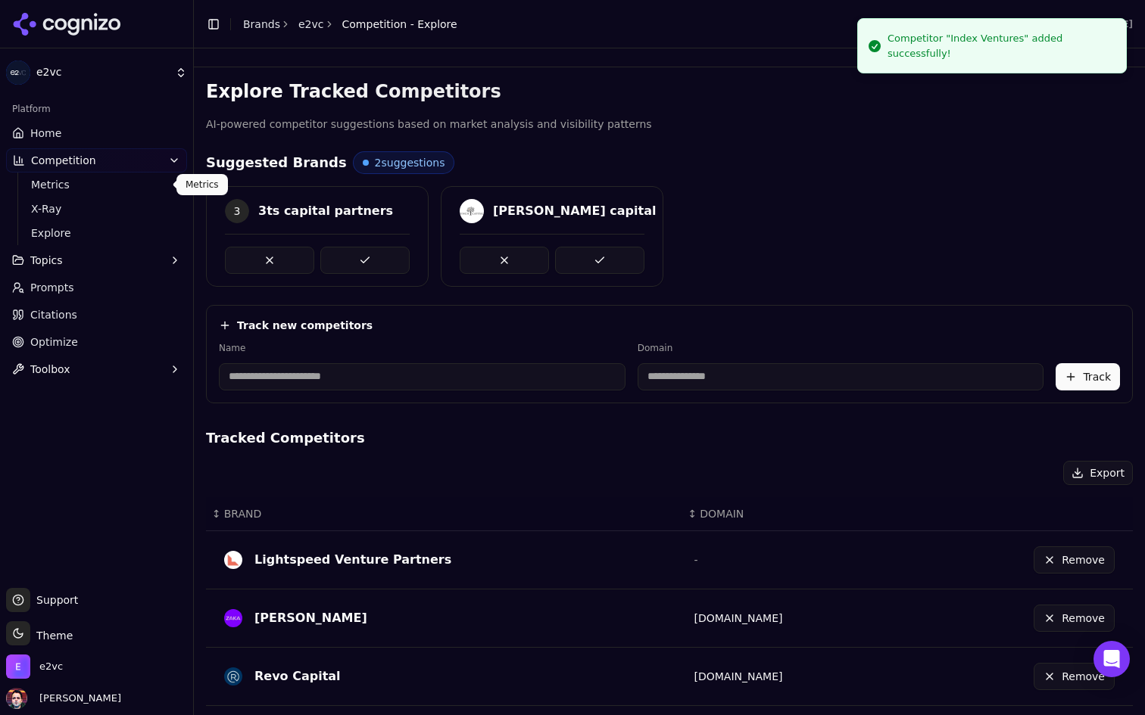
click at [135, 128] on link "Home" at bounding box center [96, 133] width 181 height 24
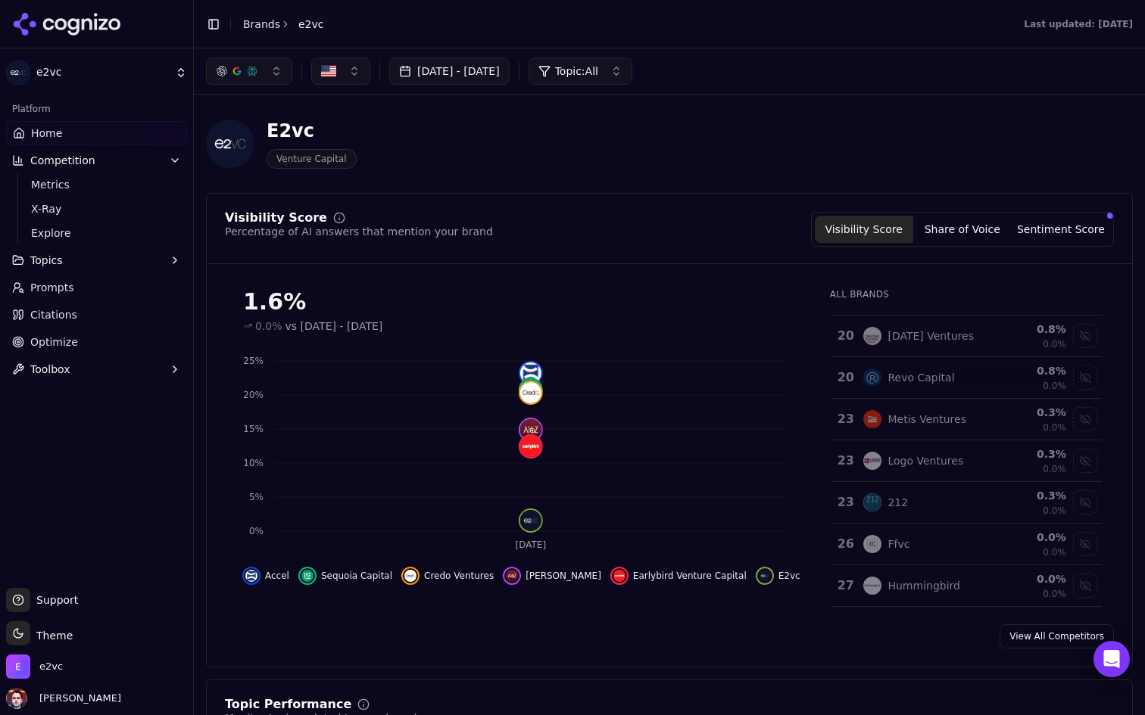
scroll to position [863, 0]
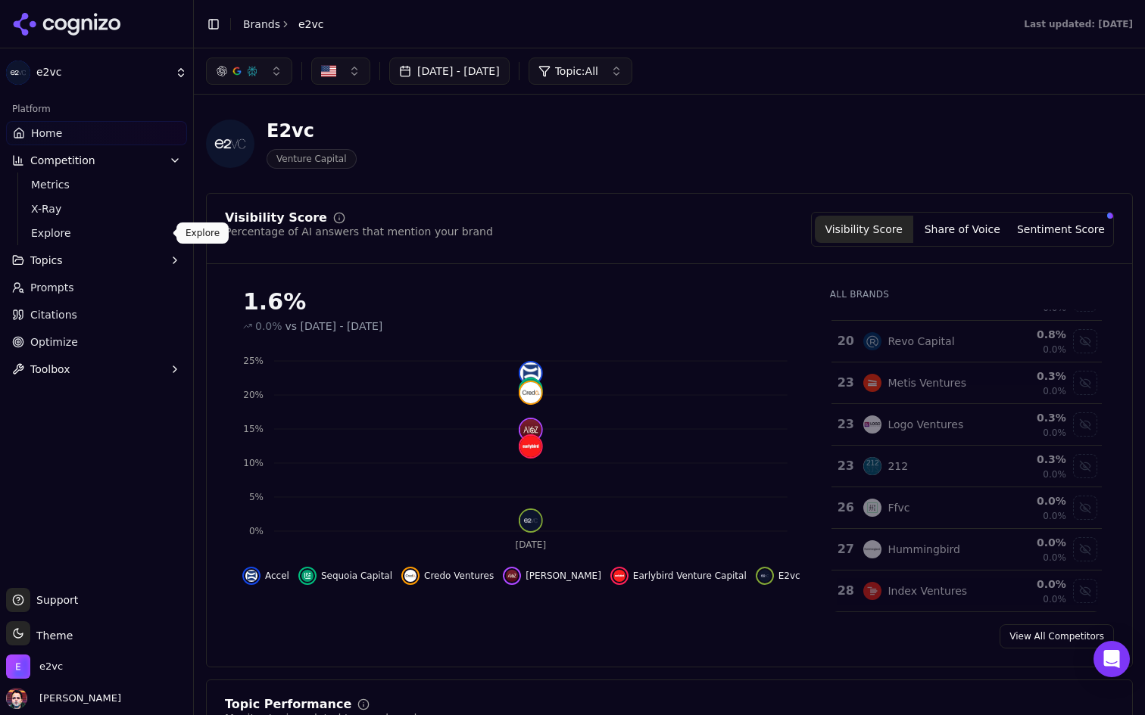
click at [81, 236] on span "Explore" at bounding box center [97, 233] width 132 height 15
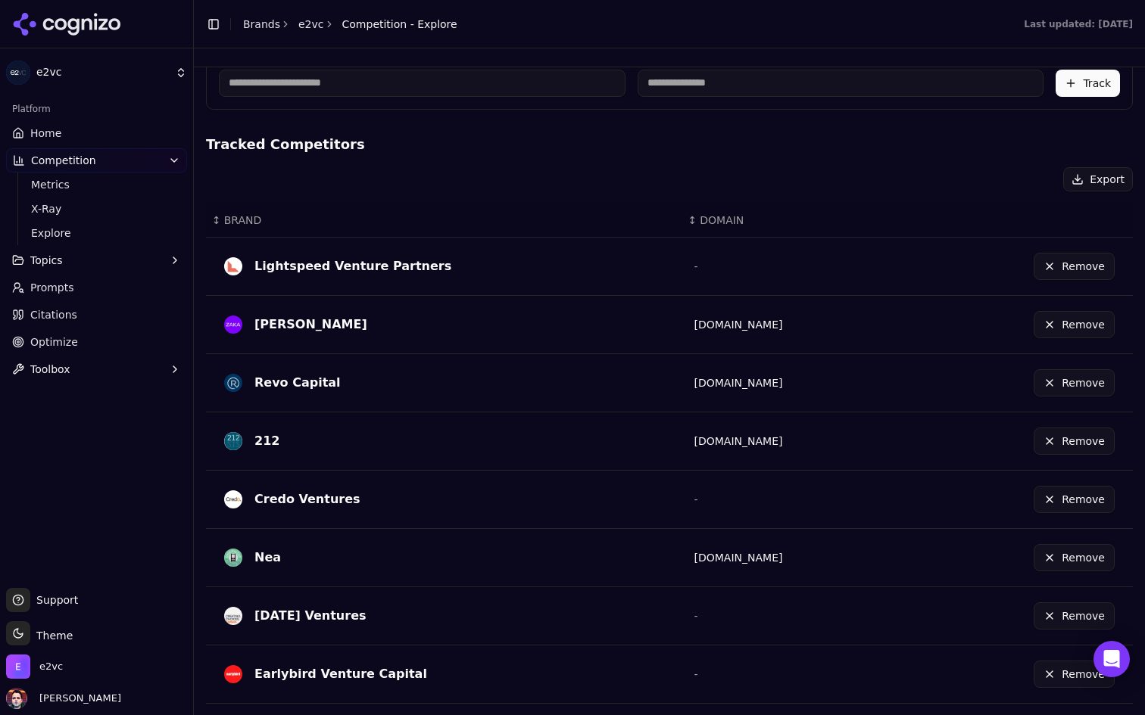
scroll to position [447, 0]
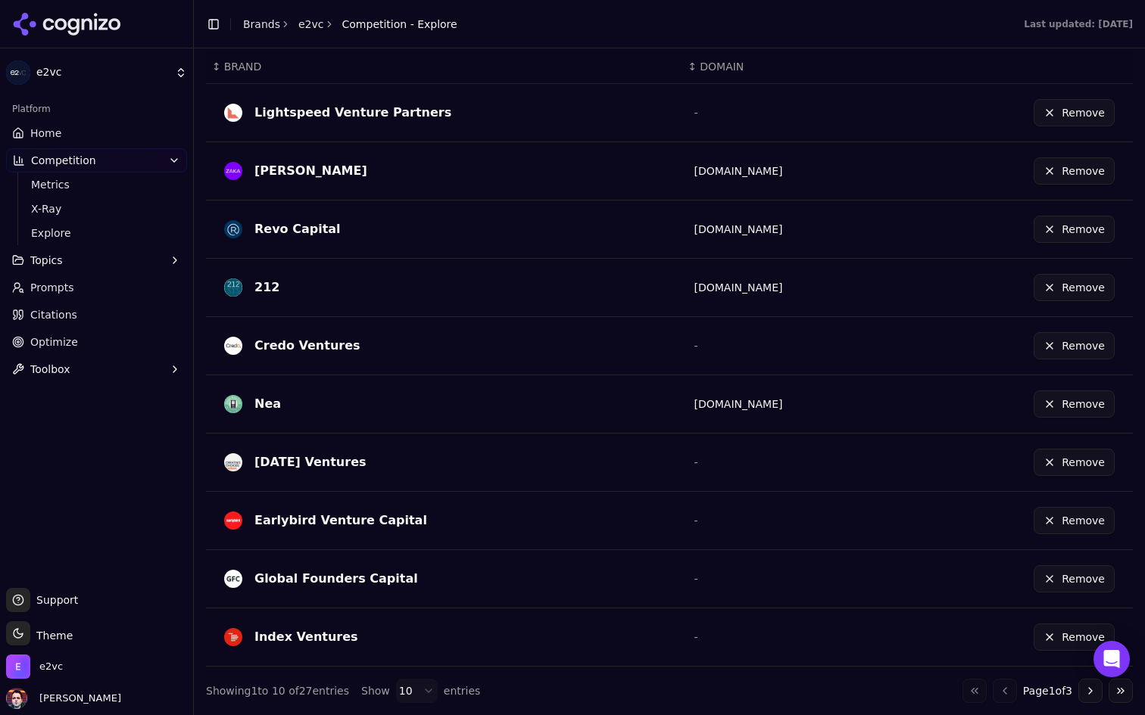
click at [1055, 637] on button "Remove" at bounding box center [1073, 637] width 81 height 27
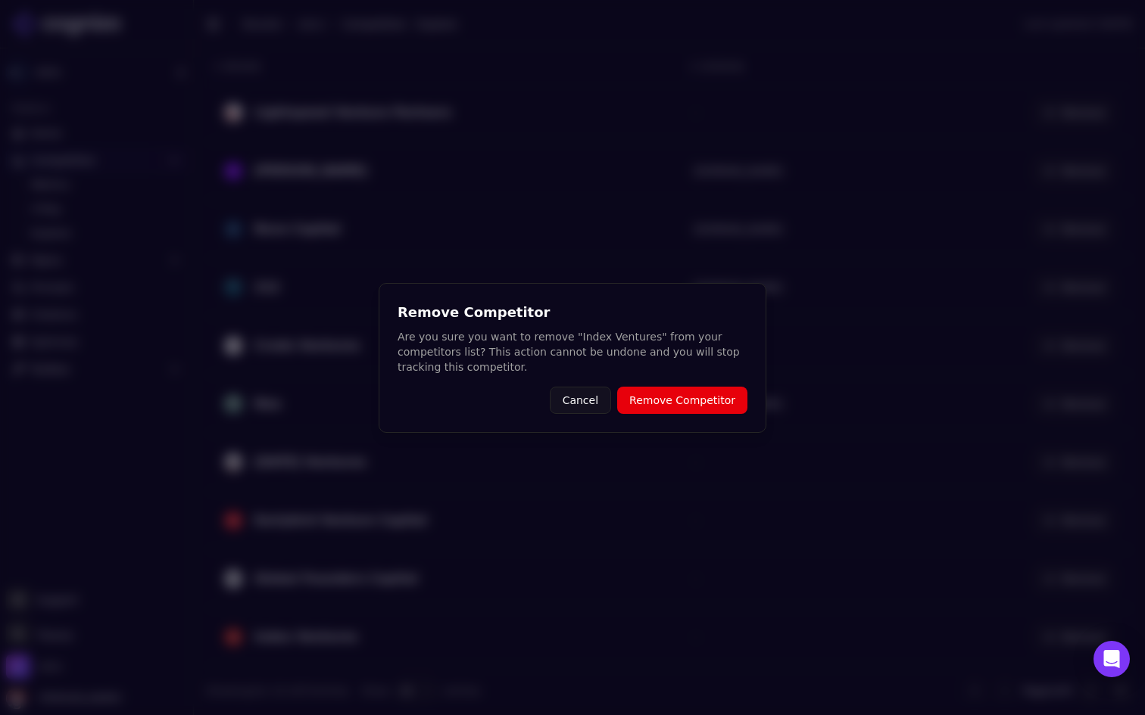
click at [690, 407] on button "Remove Competitor" at bounding box center [682, 400] width 130 height 27
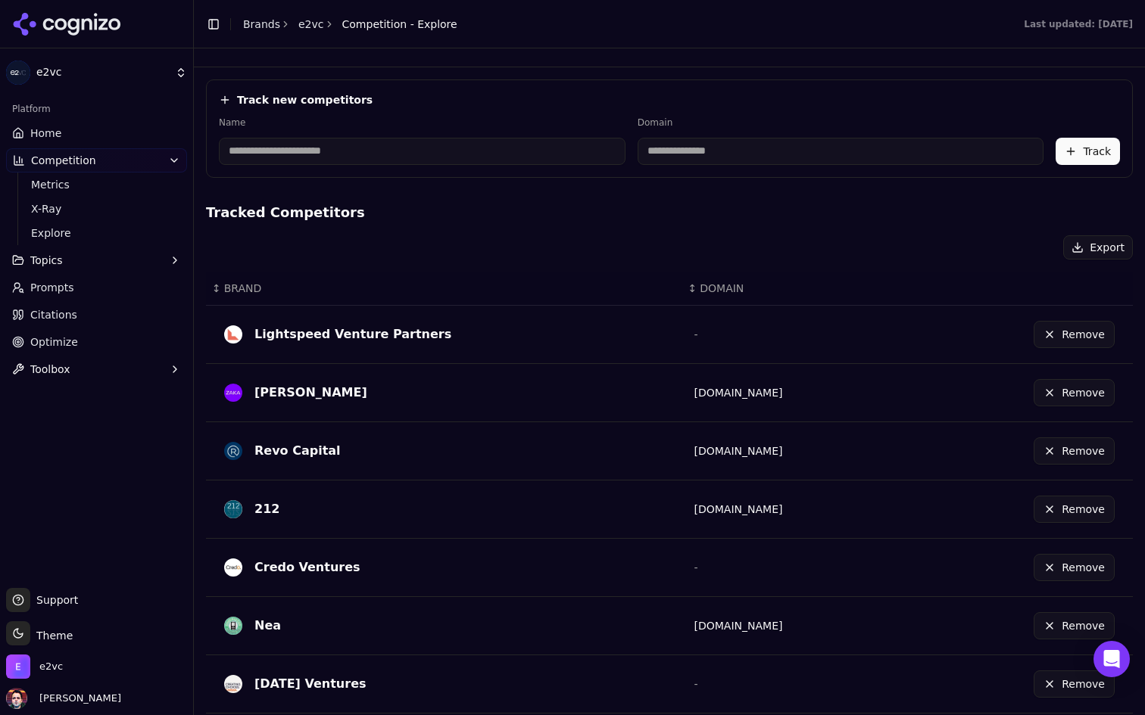
scroll to position [219, 0]
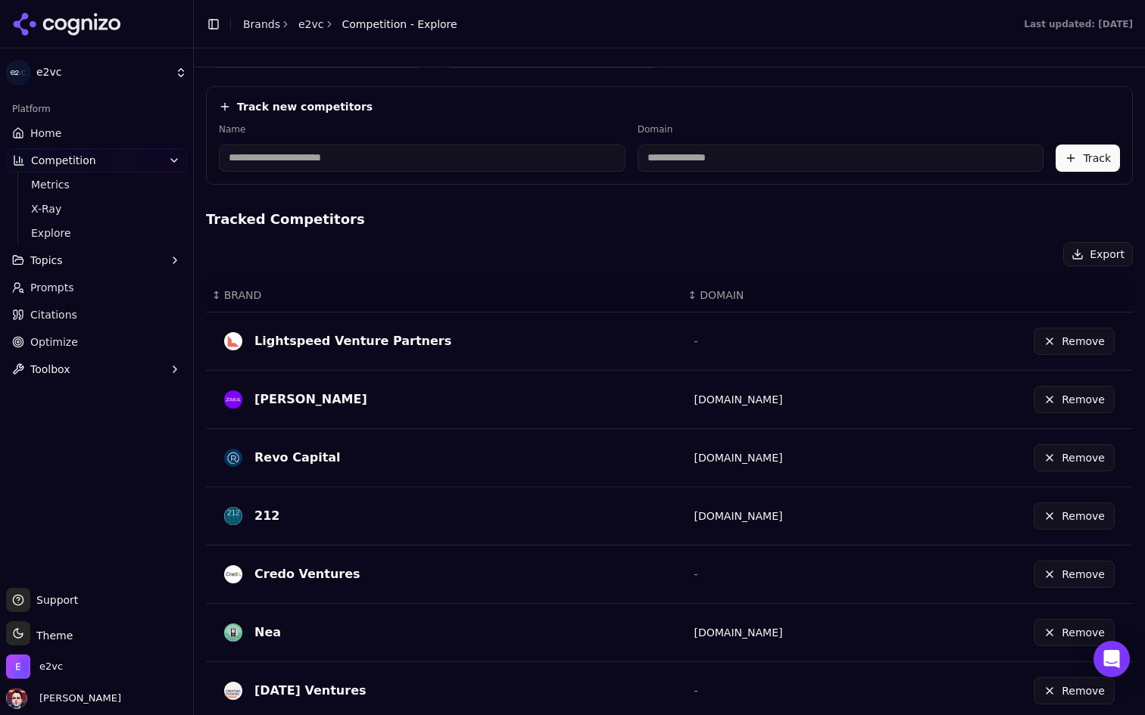
click at [403, 157] on input at bounding box center [422, 158] width 407 height 27
type input "*****"
click at [630, 154] on input "**********" at bounding box center [735, 158] width 336 height 27
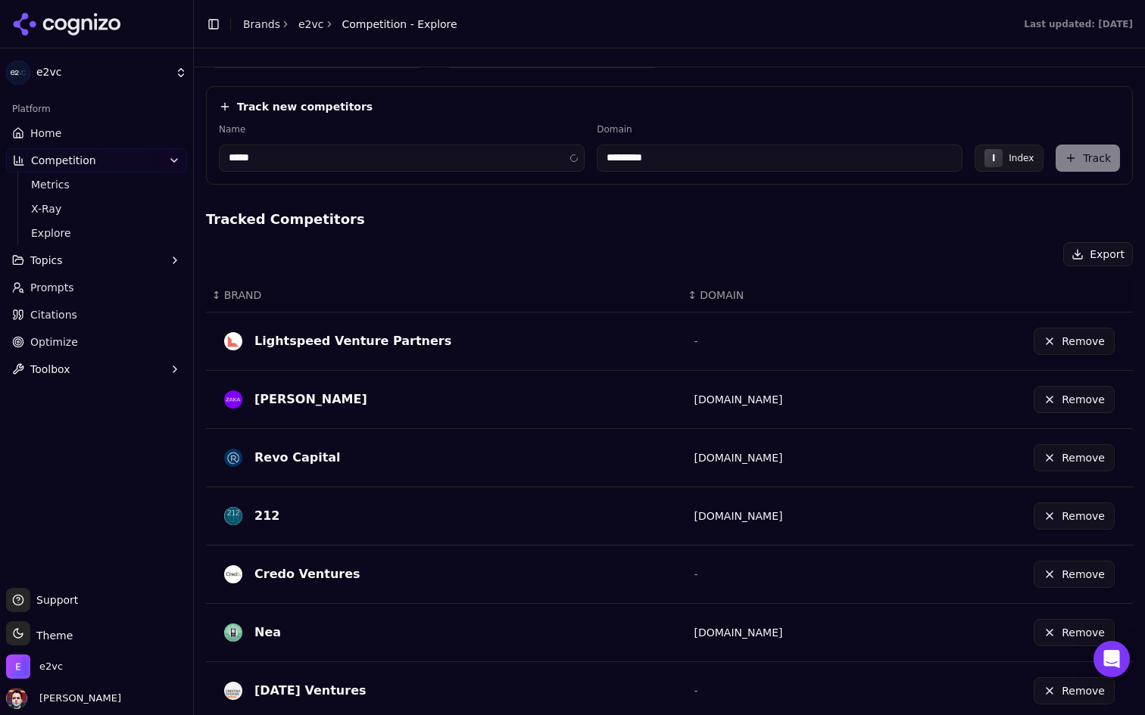
click at [631, 220] on h4 "Tracked Competitors" at bounding box center [669, 219] width 927 height 21
click at [610, 157] on input "*********" at bounding box center [747, 158] width 344 height 27
type input "**********"
click at [718, 217] on h4 "Tracked Competitors" at bounding box center [669, 219] width 927 height 21
click at [1091, 158] on button "Track" at bounding box center [1087, 158] width 64 height 27
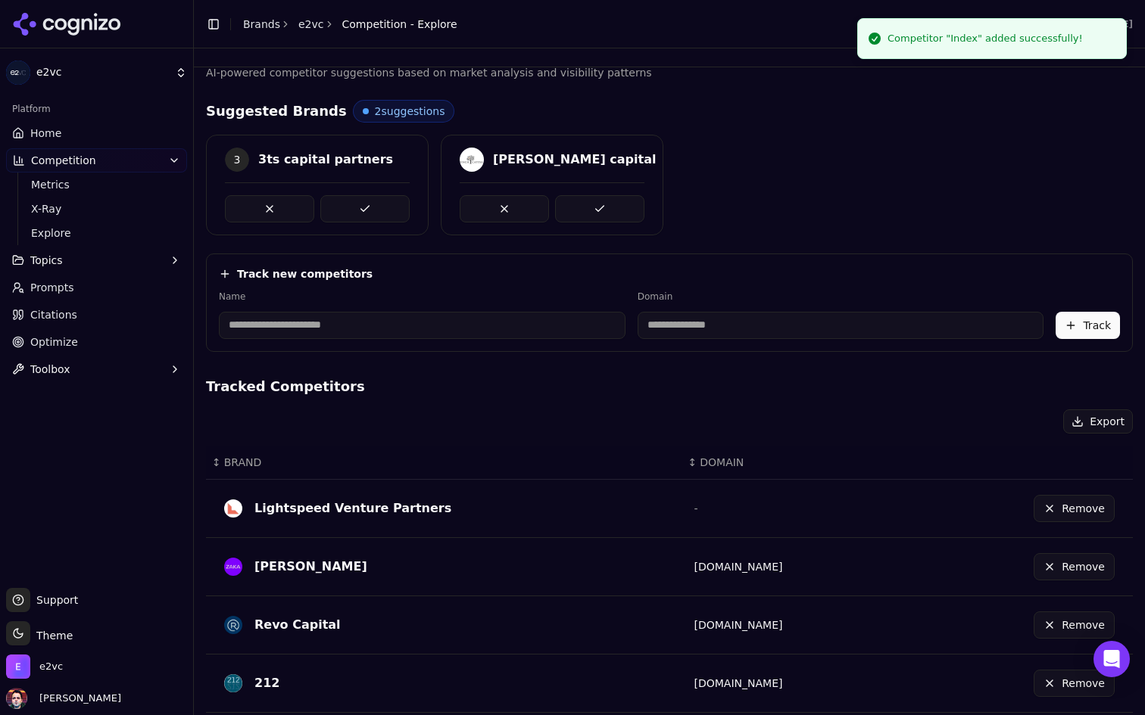
scroll to position [0, 0]
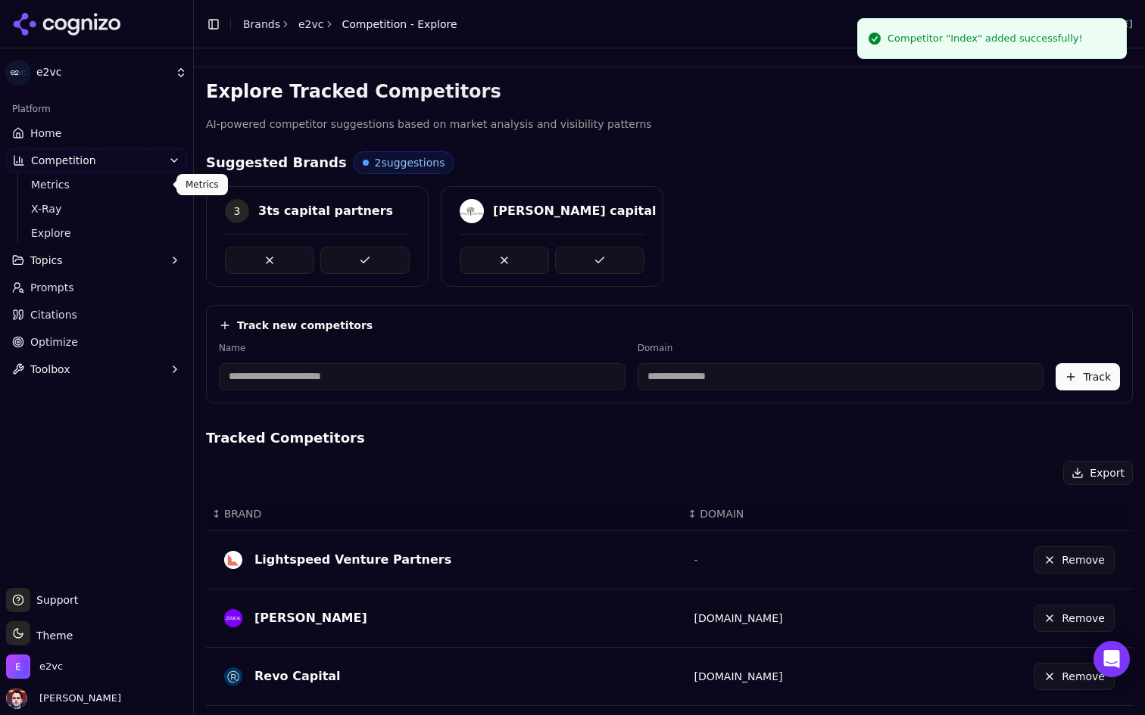
click at [128, 132] on link "Home" at bounding box center [96, 133] width 181 height 24
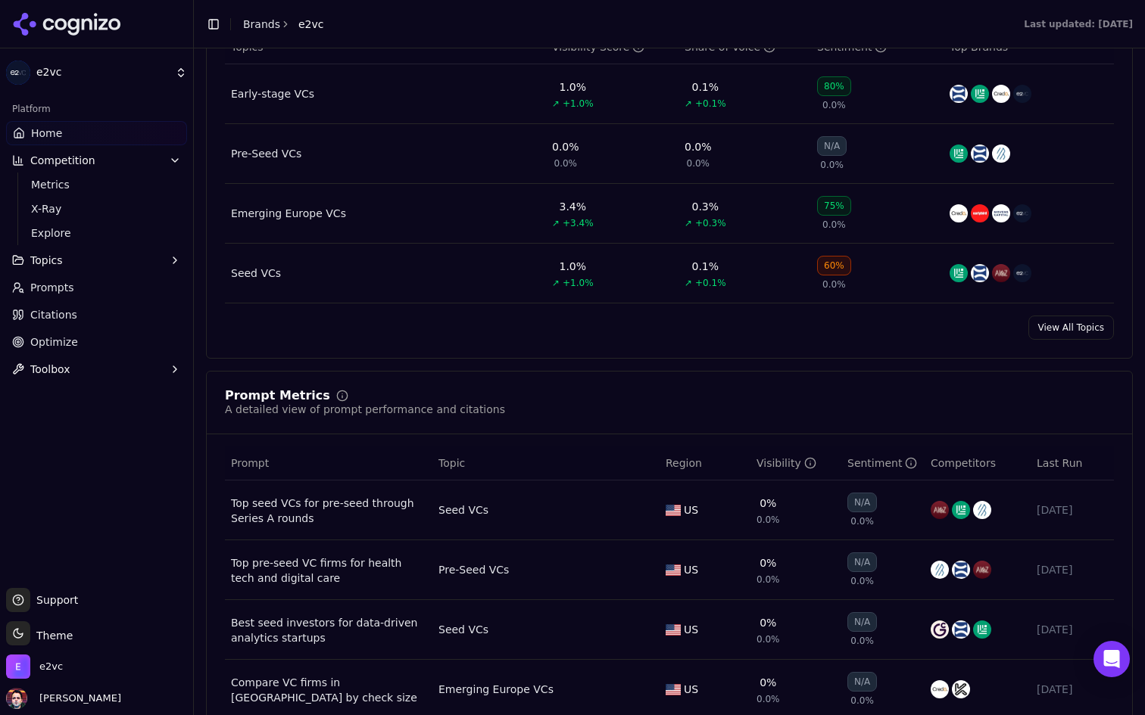
scroll to position [730, 0]
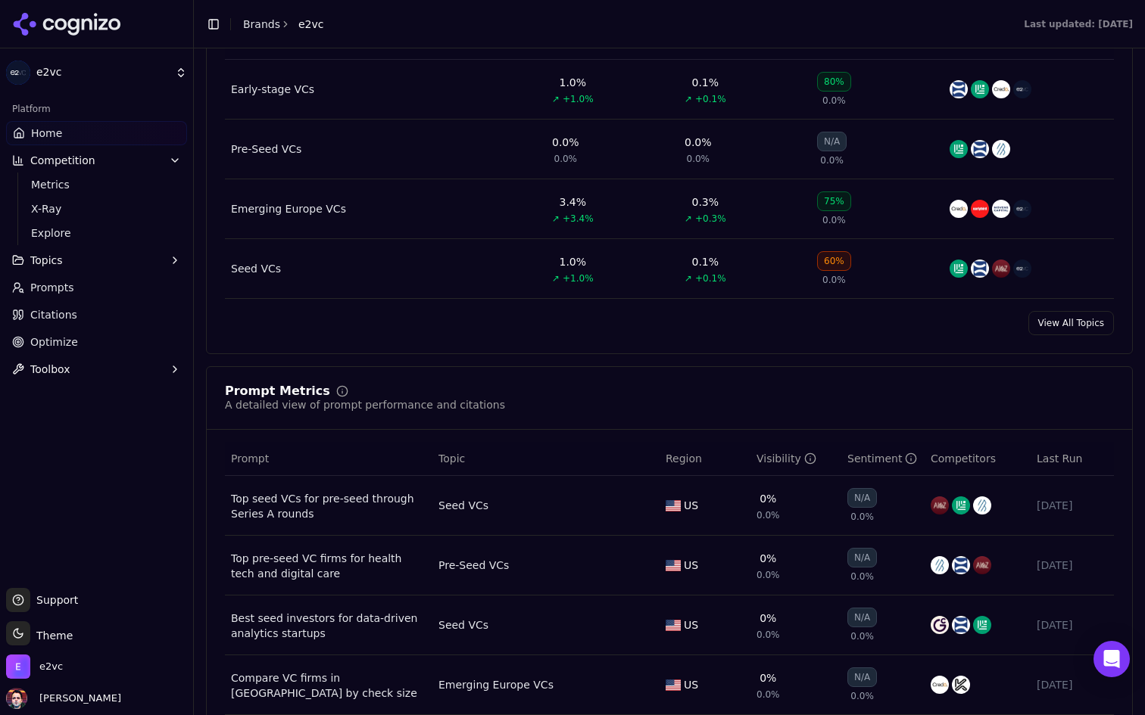
click at [290, 207] on div "Emerging Europe VCs" at bounding box center [288, 208] width 115 height 15
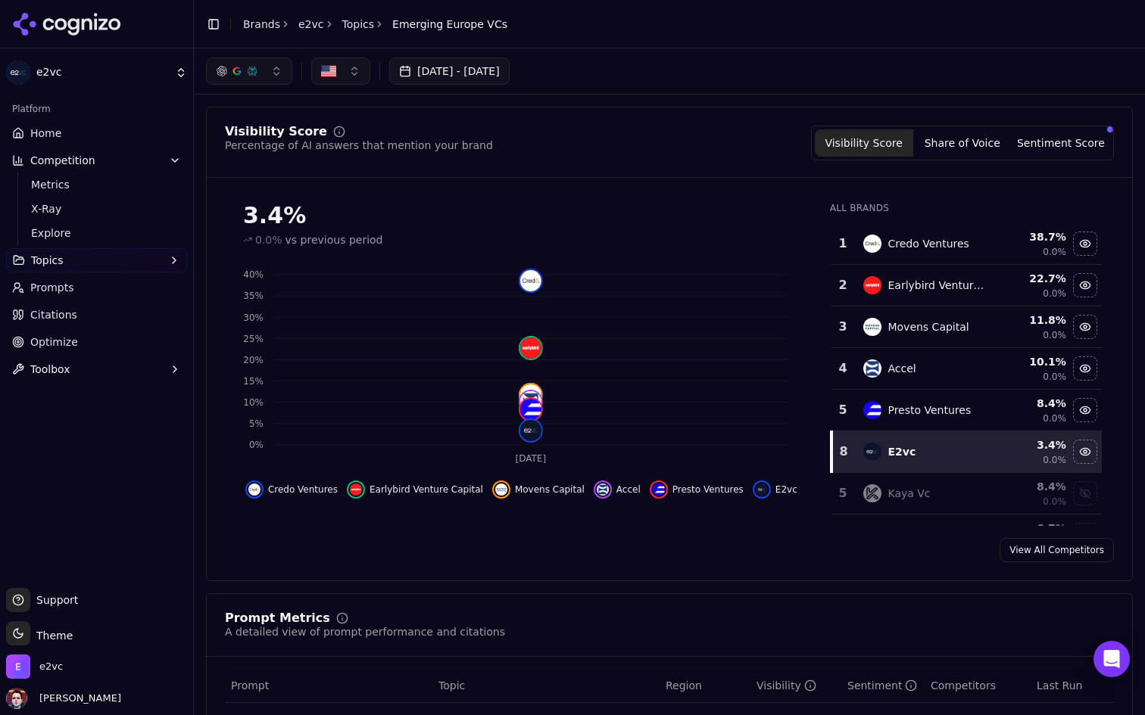
click at [110, 129] on link "Home" at bounding box center [96, 133] width 181 height 24
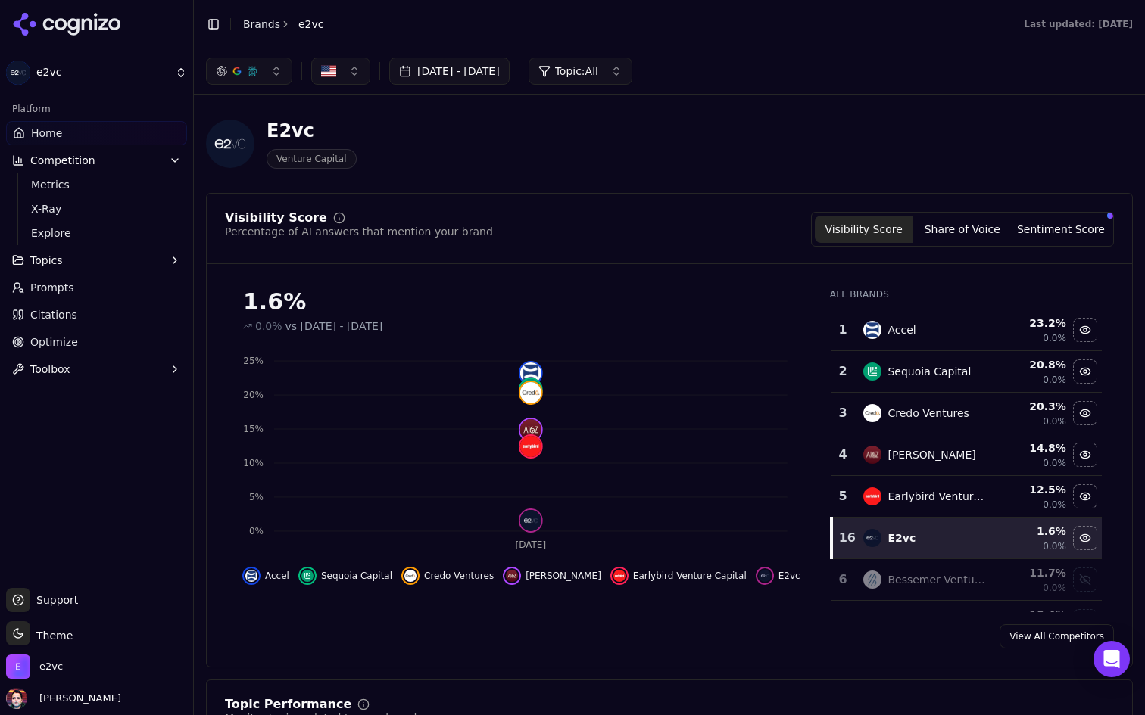
click at [114, 279] on link "Prompts" at bounding box center [96, 288] width 181 height 24
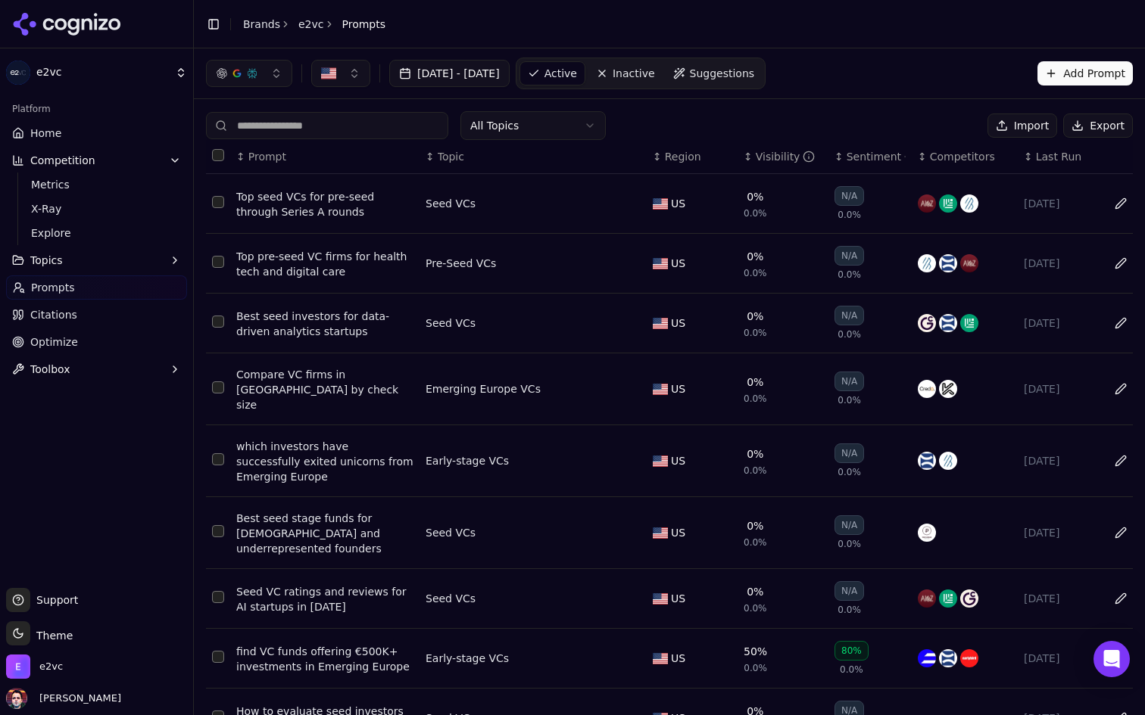
click at [527, 118] on html "e2vc Platform Home Competition Metrics X-Ray Explore Topics Prompts Citations O…" at bounding box center [572, 357] width 1145 height 715
click at [1089, 122] on button "Export" at bounding box center [1098, 126] width 70 height 24
click at [655, 79] on span "Inactive" at bounding box center [633, 73] width 42 height 15
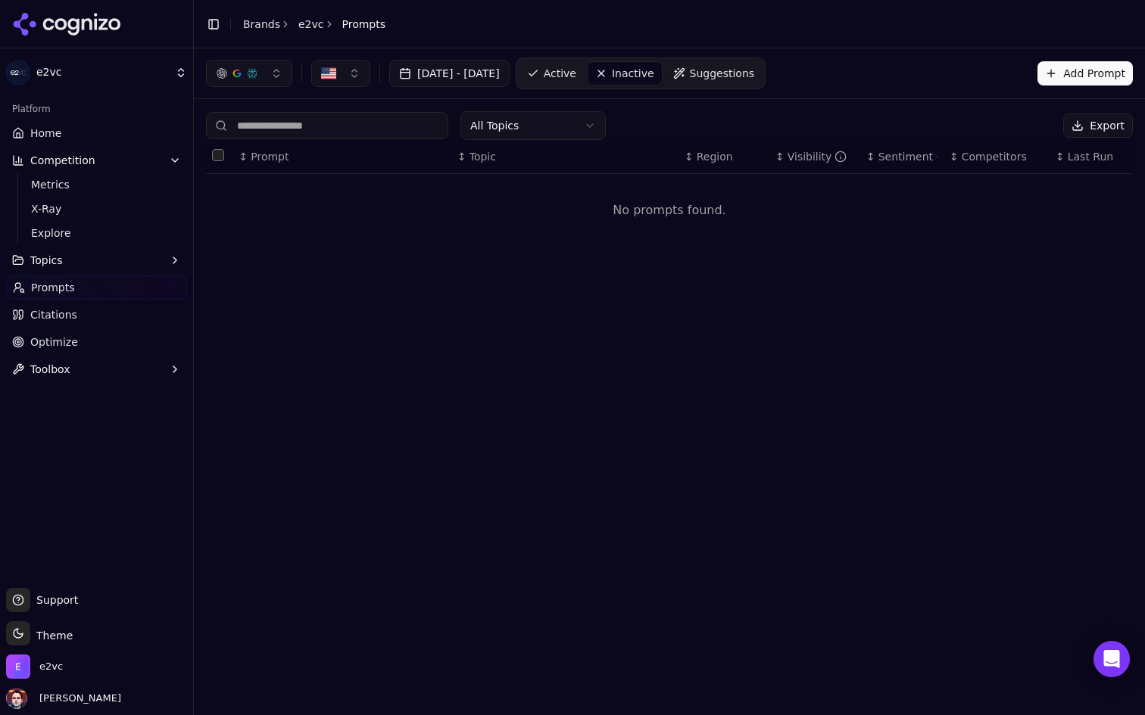
click at [576, 76] on span "Active" at bounding box center [560, 73] width 33 height 15
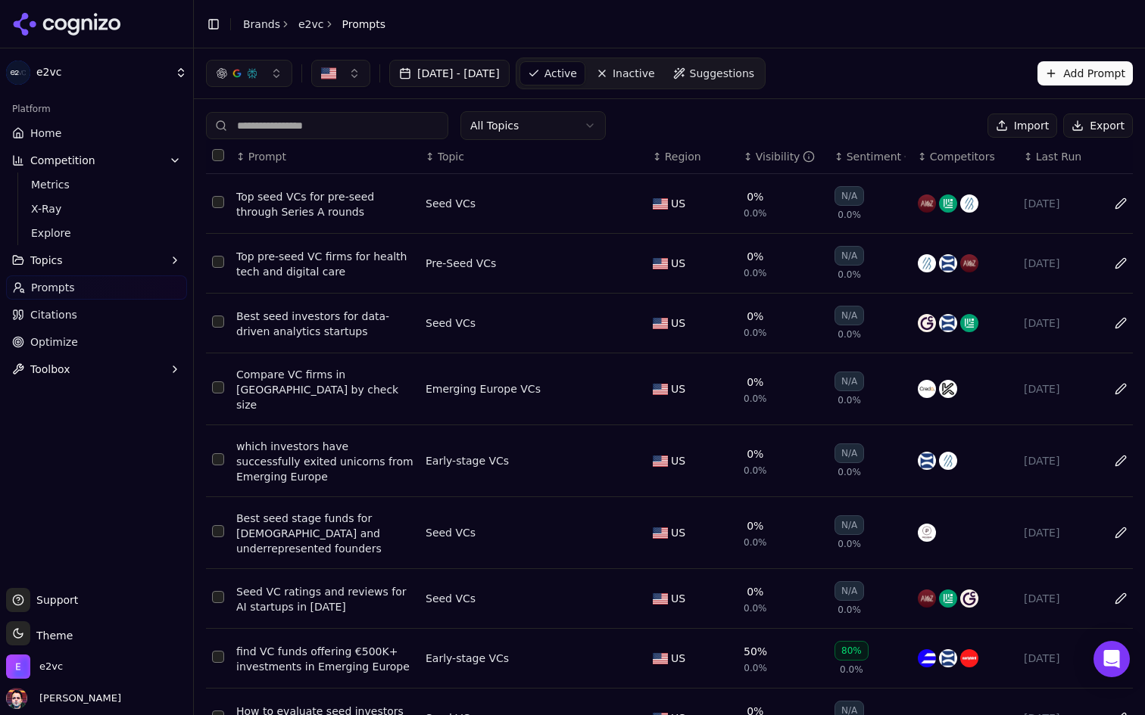
click at [450, 207] on div "Seed VCs" at bounding box center [450, 203] width 50 height 15
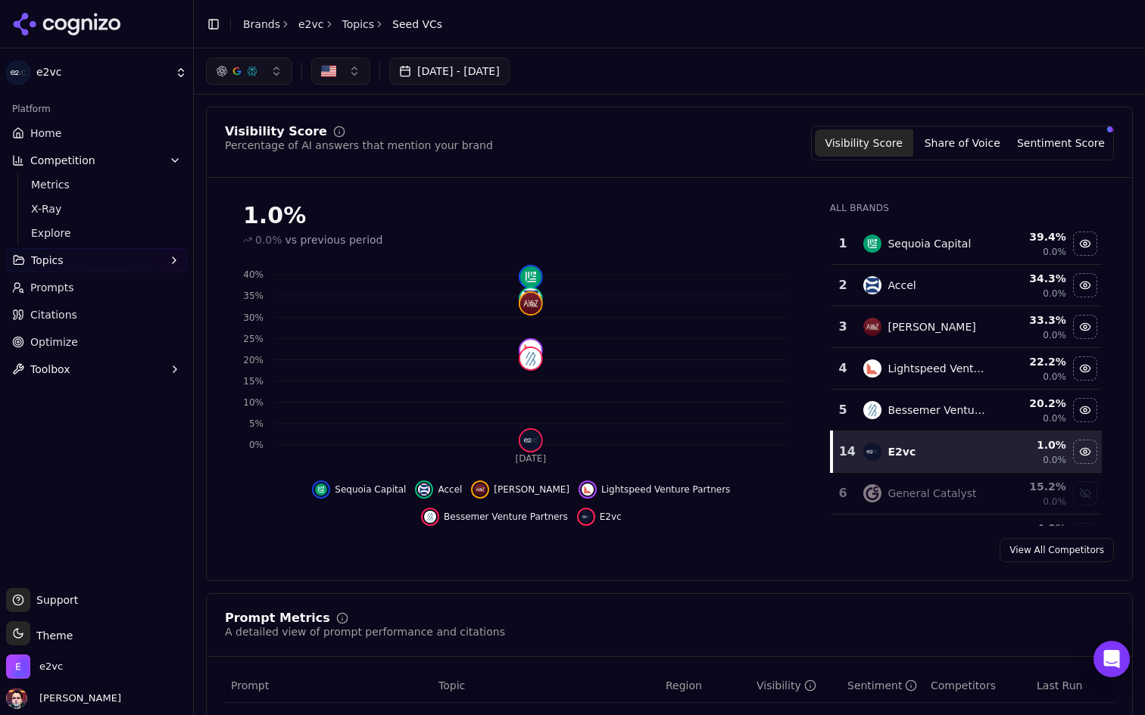
click at [1033, 137] on button "Sentiment Score" at bounding box center [1060, 142] width 98 height 27
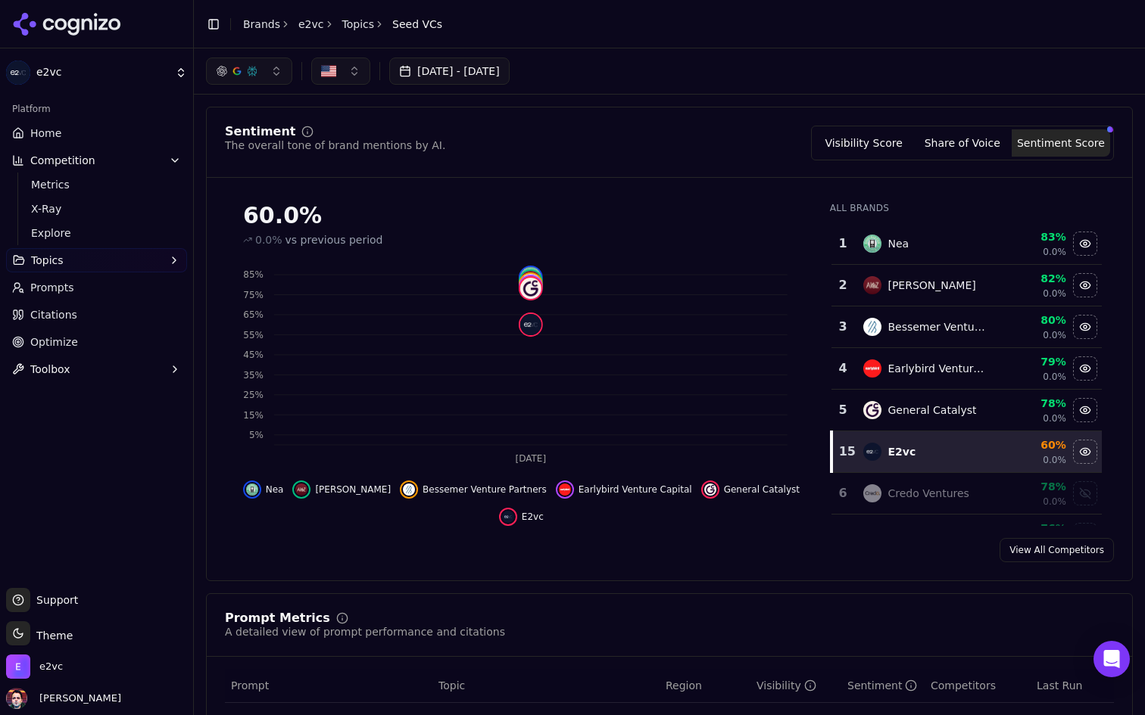
click at [858, 139] on button "Visibility Score" at bounding box center [864, 142] width 98 height 27
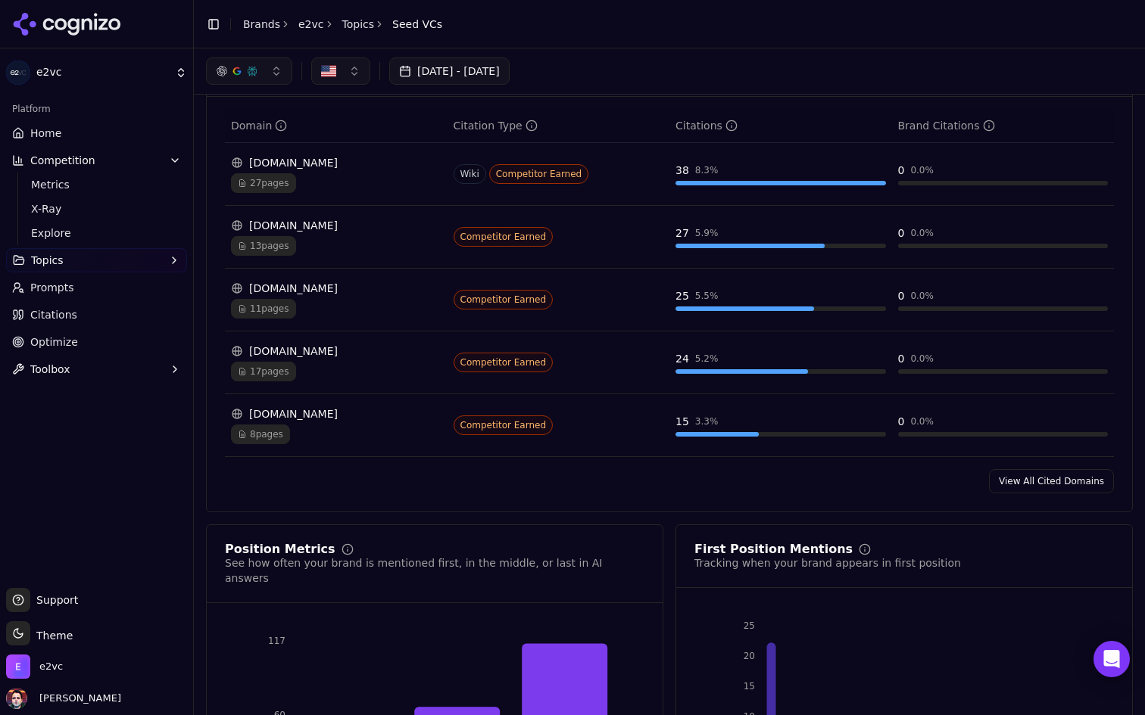
scroll to position [986, 0]
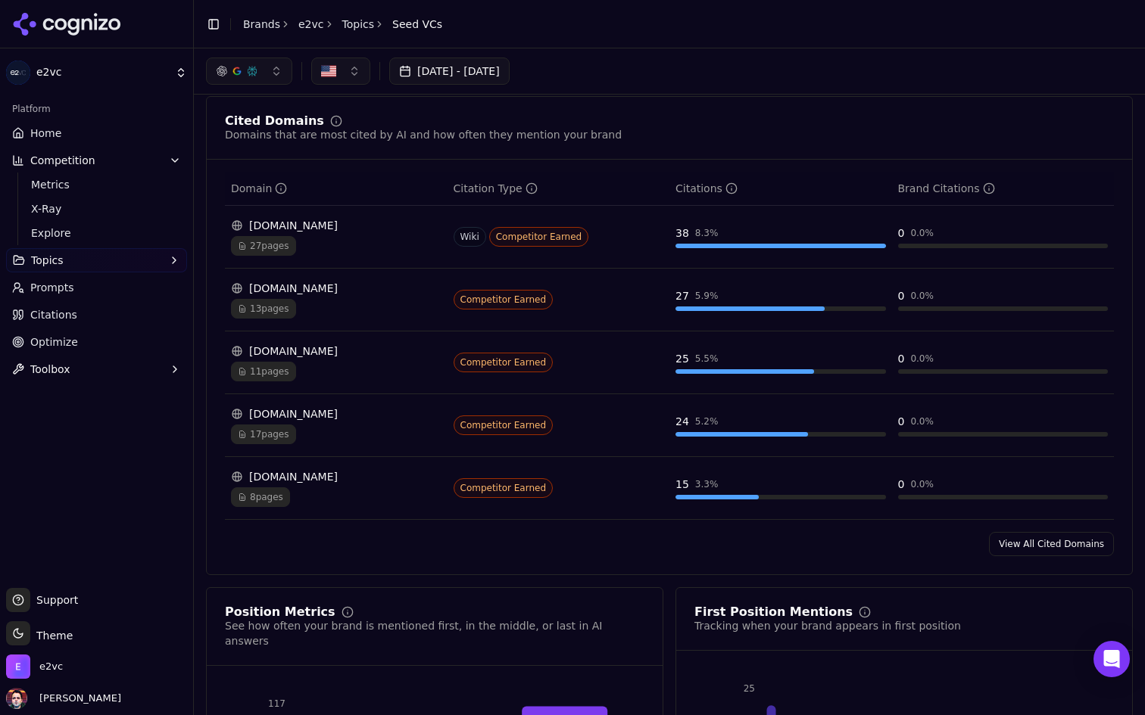
click at [359, 222] on div "en.wikipedia.org" at bounding box center [336, 225] width 210 height 15
click at [341, 236] on div "27 pages" at bounding box center [336, 246] width 210 height 20
click at [346, 299] on div "13 pages" at bounding box center [336, 309] width 210 height 20
click at [344, 371] on div "11 pages" at bounding box center [336, 372] width 210 height 20
click at [304, 346] on div "[DOMAIN_NAME]" at bounding box center [336, 351] width 210 height 15
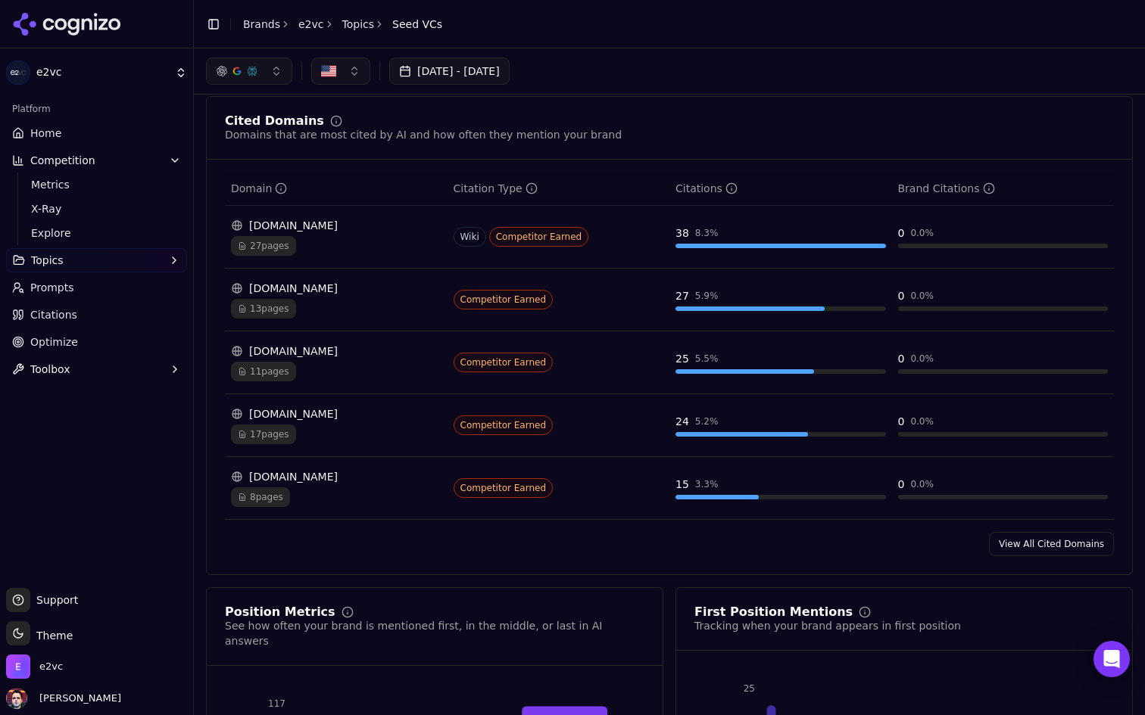
click at [404, 344] on div "[DOMAIN_NAME]" at bounding box center [336, 351] width 210 height 15
click at [353, 347] on div "[DOMAIN_NAME]" at bounding box center [336, 351] width 210 height 15
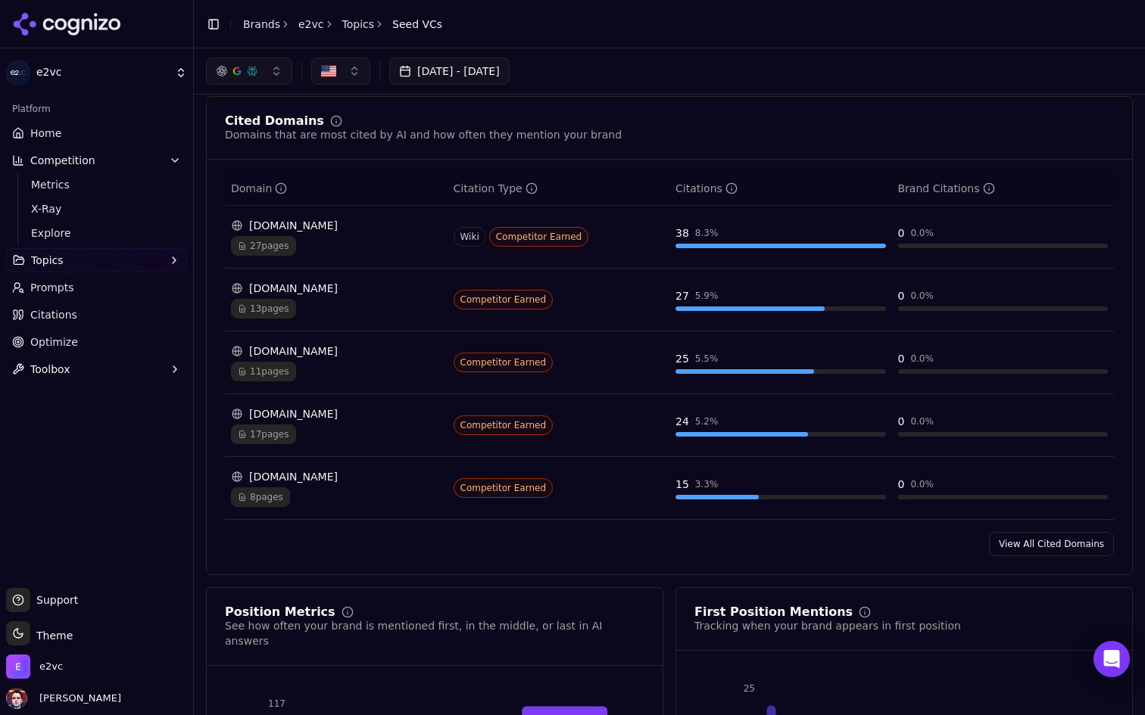
click at [588, 363] on td "Competitor Earned" at bounding box center [558, 363] width 223 height 63
click at [328, 362] on div "11 pages" at bounding box center [336, 372] width 210 height 20
click at [364, 283] on div "[DOMAIN_NAME]" at bounding box center [336, 288] width 210 height 15
click at [1014, 534] on link "View All Cited Domains" at bounding box center [1051, 544] width 125 height 24
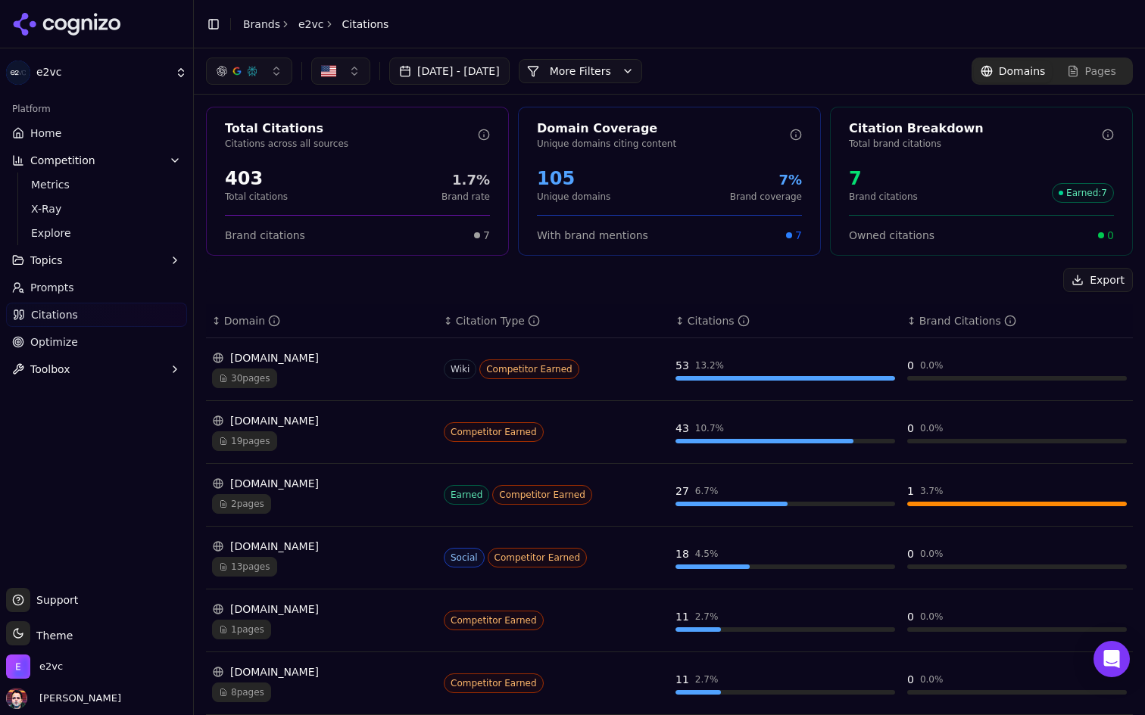
click at [382, 375] on div "30 pages" at bounding box center [322, 379] width 220 height 20
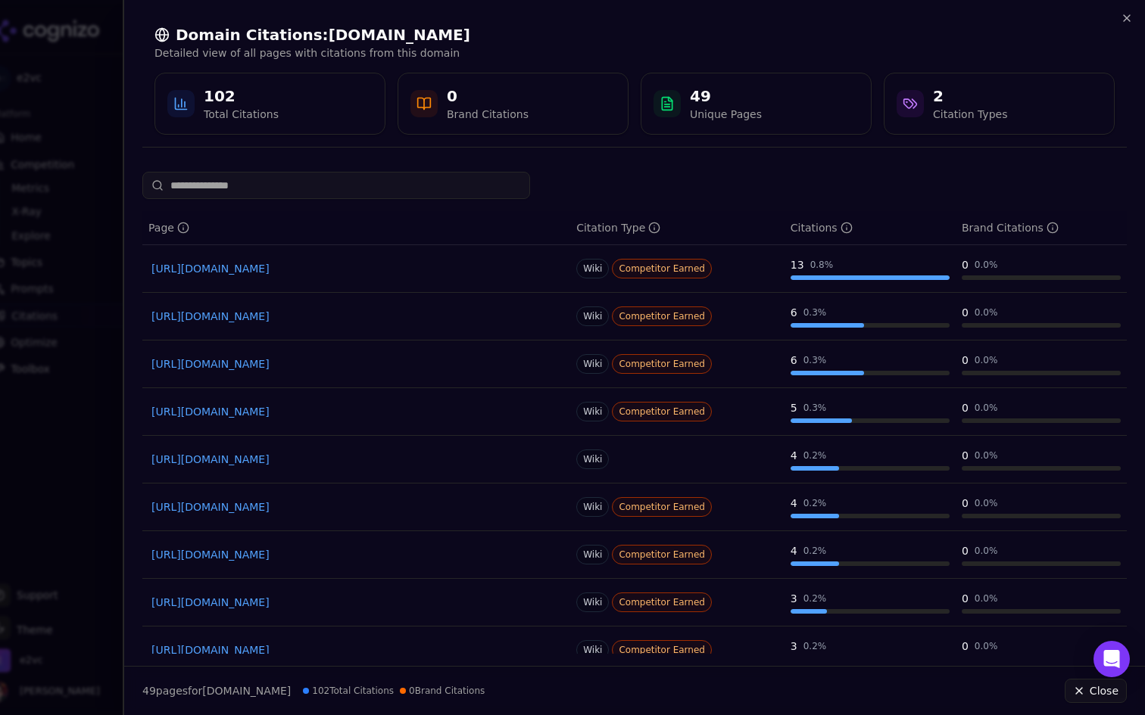
click at [112, 301] on div at bounding box center [572, 357] width 1145 height 715
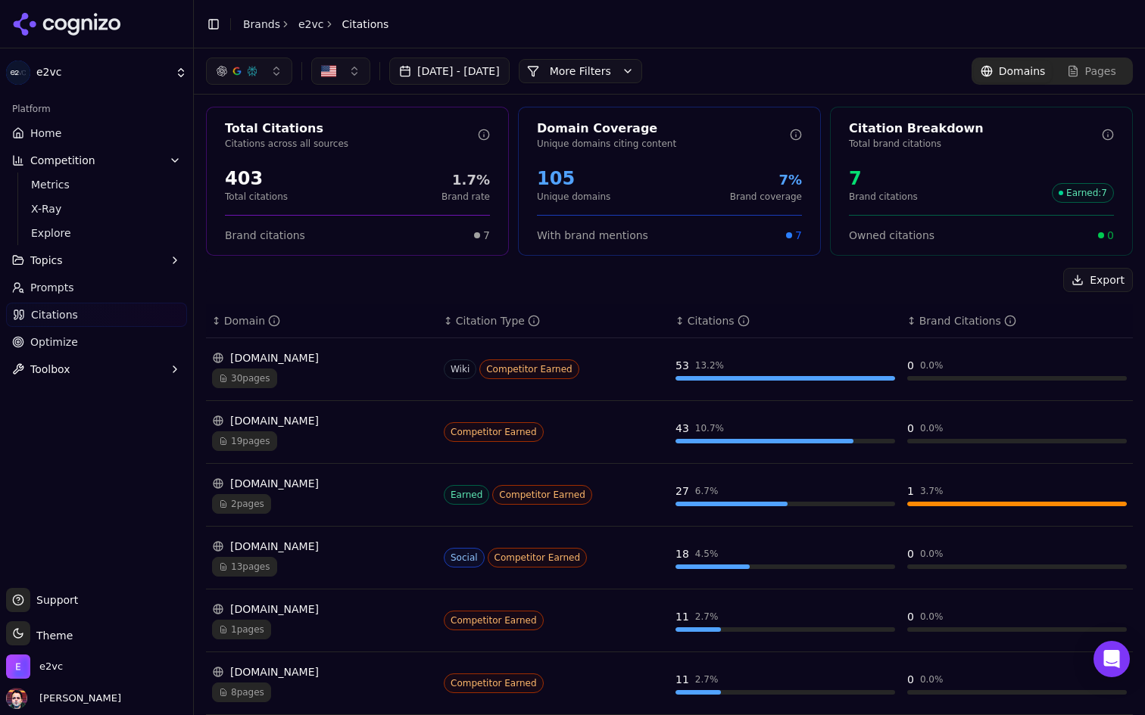
click at [93, 138] on link "Home" at bounding box center [96, 133] width 181 height 24
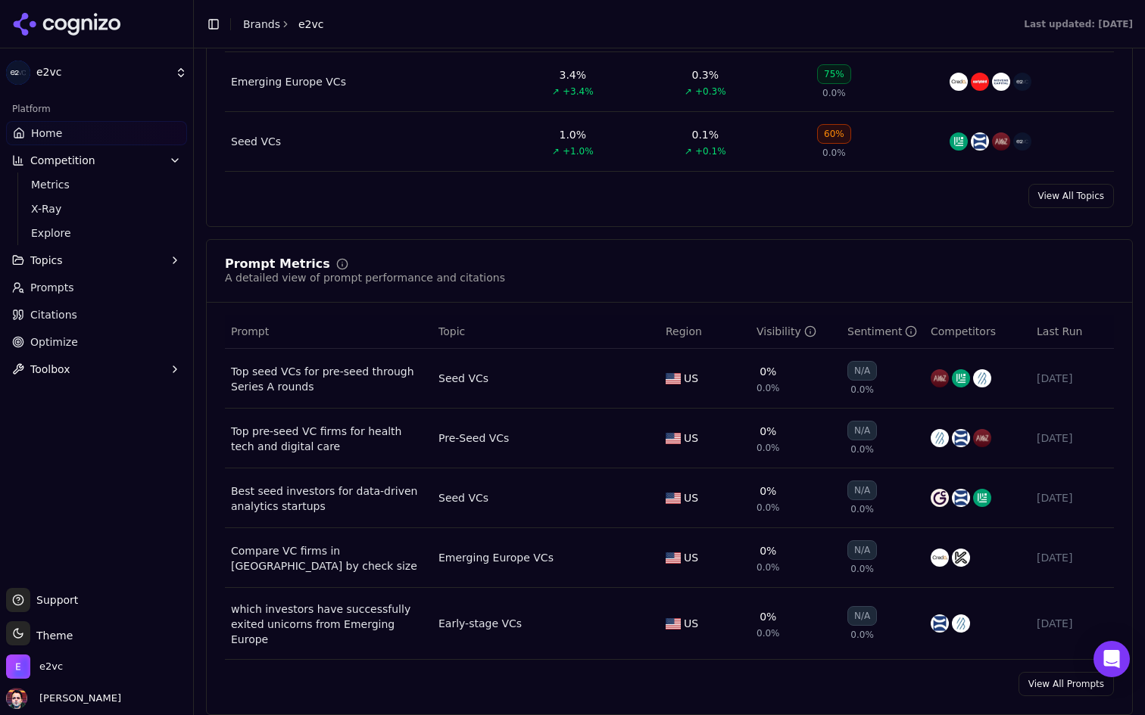
scroll to position [878, 0]
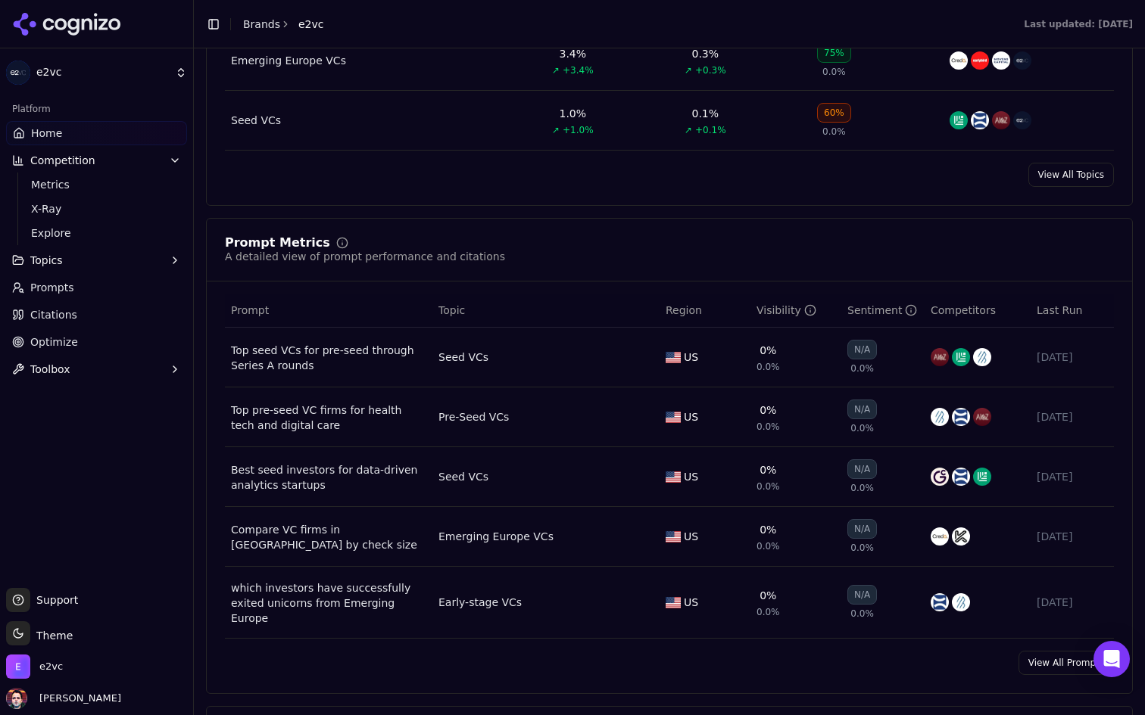
click at [403, 365] on div "Top seed VCs for pre-seed through Series A rounds" at bounding box center [328, 358] width 195 height 30
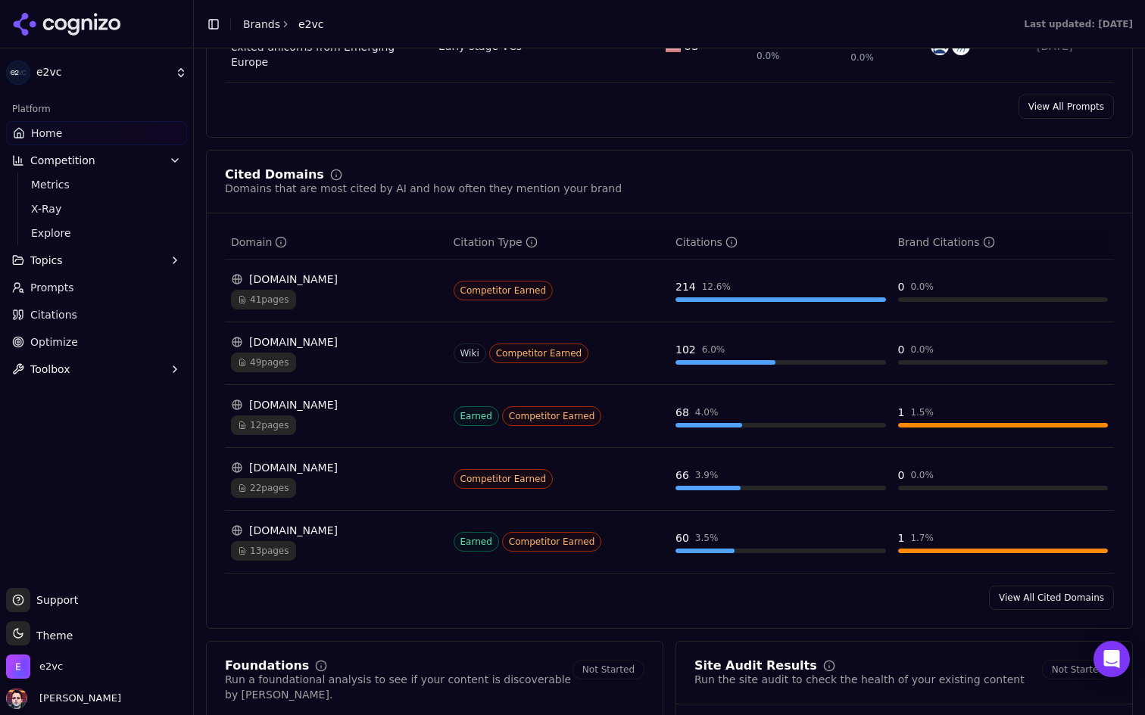
scroll to position [1456, 0]
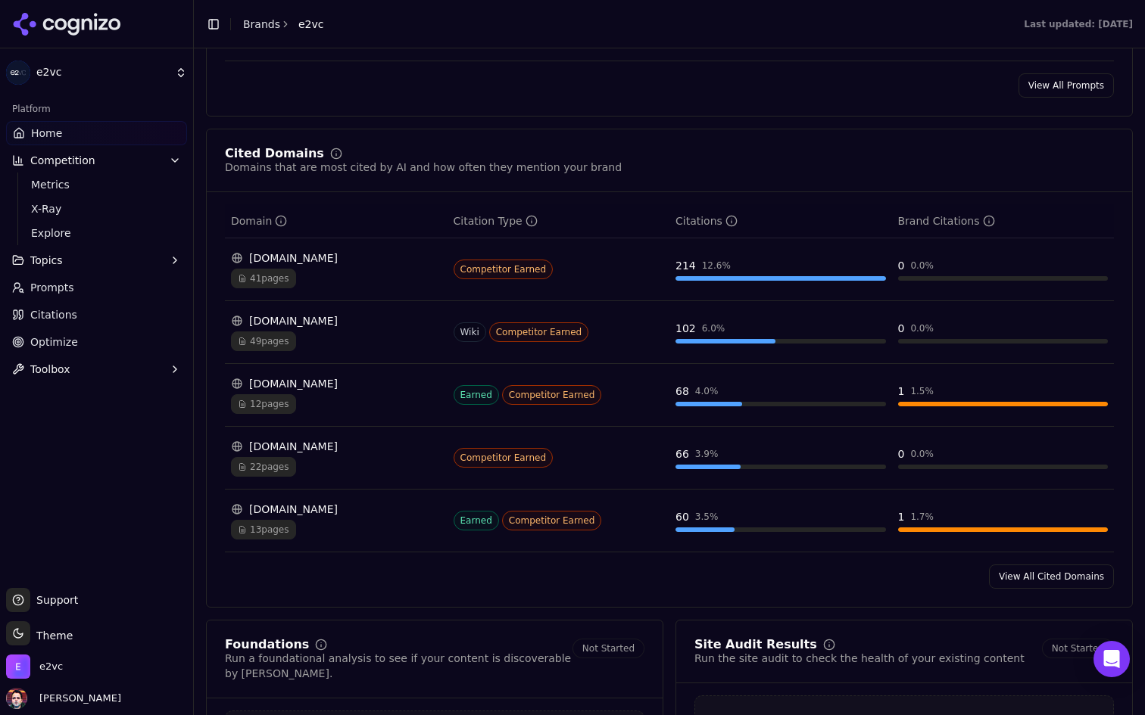
click at [379, 270] on div "41 pages" at bounding box center [336, 279] width 210 height 20
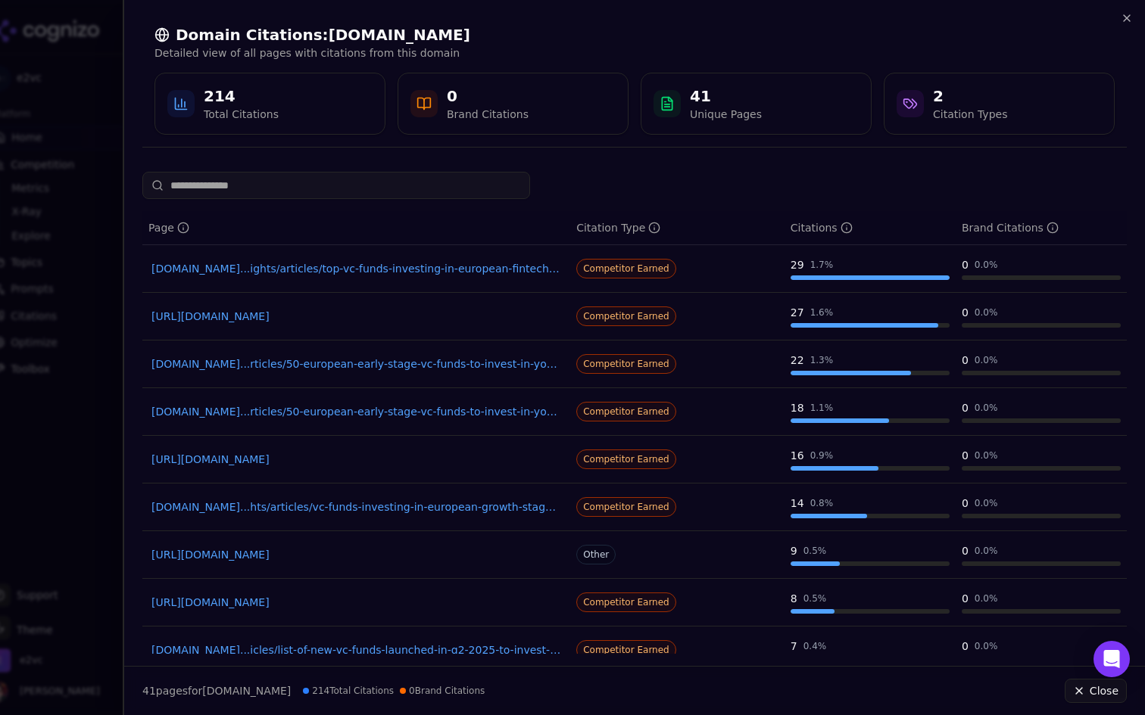
click at [476, 263] on link "vestbee.com...ights/articles/top-vc-funds-investing-in-european-fintech-startups" at bounding box center [356, 268] width 410 height 15
click at [403, 412] on link "vestbee.com...rticles/50-european-early-stage-vc-funds-to-invest-in-your-startup" at bounding box center [356, 411] width 410 height 15
click at [12, 193] on div at bounding box center [572, 357] width 1145 height 715
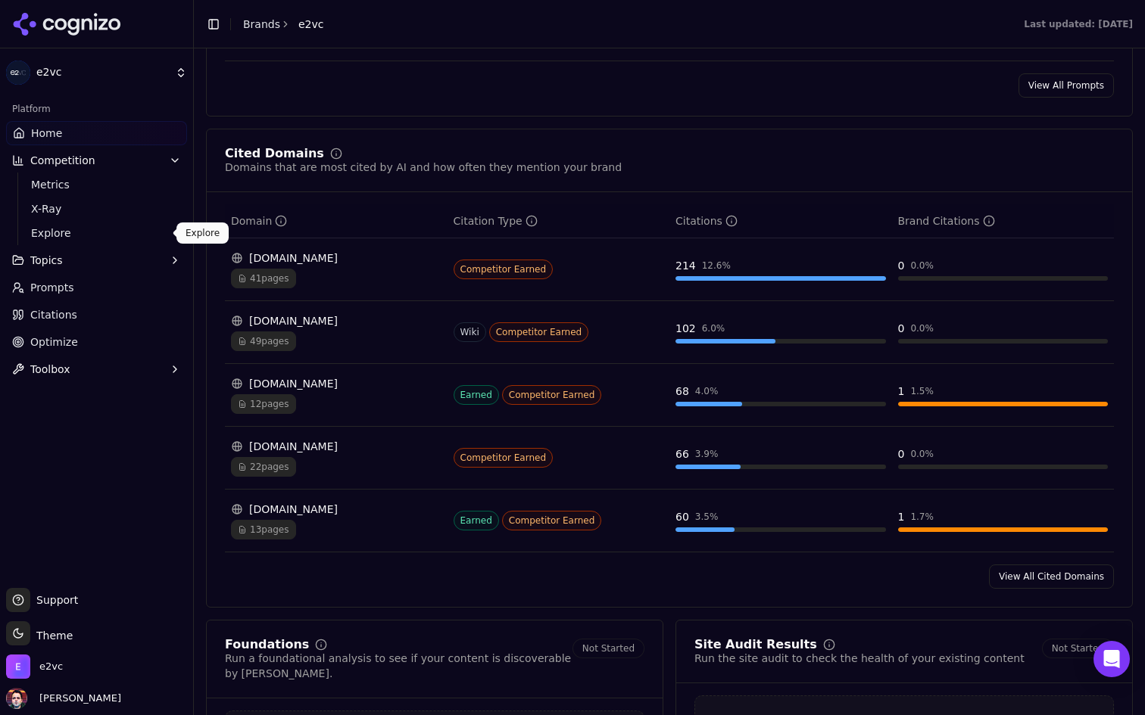
click at [68, 231] on span "Explore" at bounding box center [97, 233] width 132 height 15
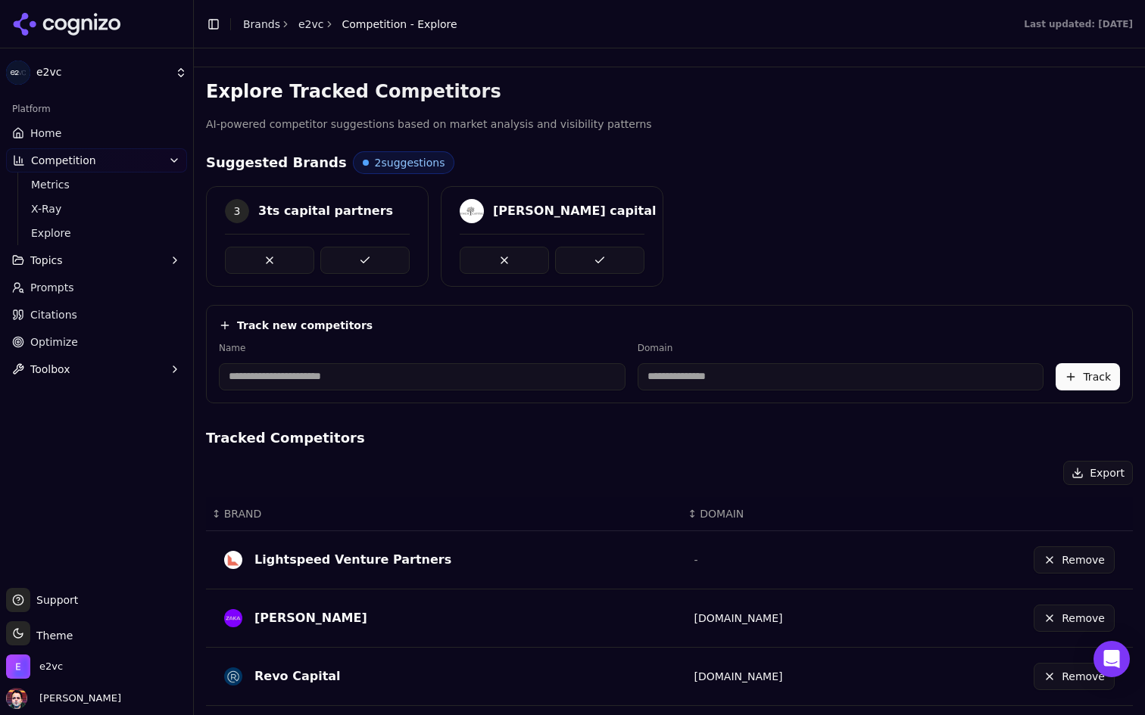
click at [356, 373] on input at bounding box center [422, 376] width 407 height 27
type input "**********"
type input "*********"
type input "**********"
click at [622, 383] on input "*********" at bounding box center [745, 376] width 343 height 27
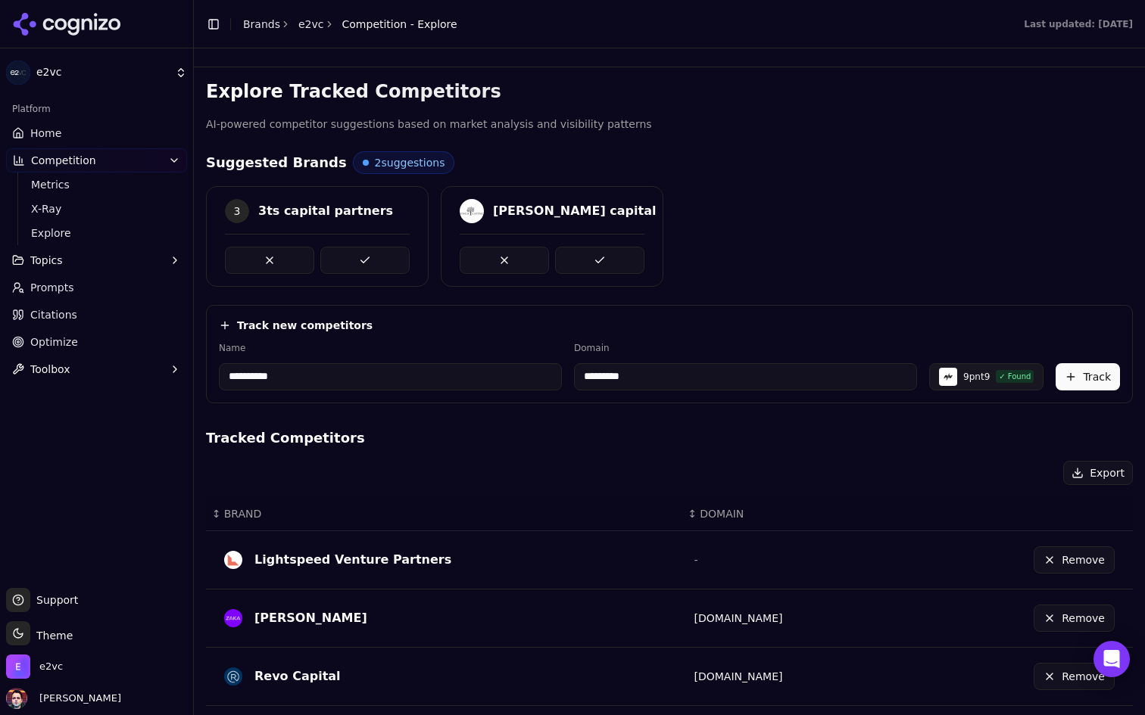
click at [622, 383] on input "*********" at bounding box center [745, 376] width 343 height 27
paste input "**********"
click at [721, 322] on div "Track new competitors" at bounding box center [669, 325] width 901 height 15
drag, startPoint x: 660, startPoint y: 378, endPoint x: 591, endPoint y: 370, distance: 69.3
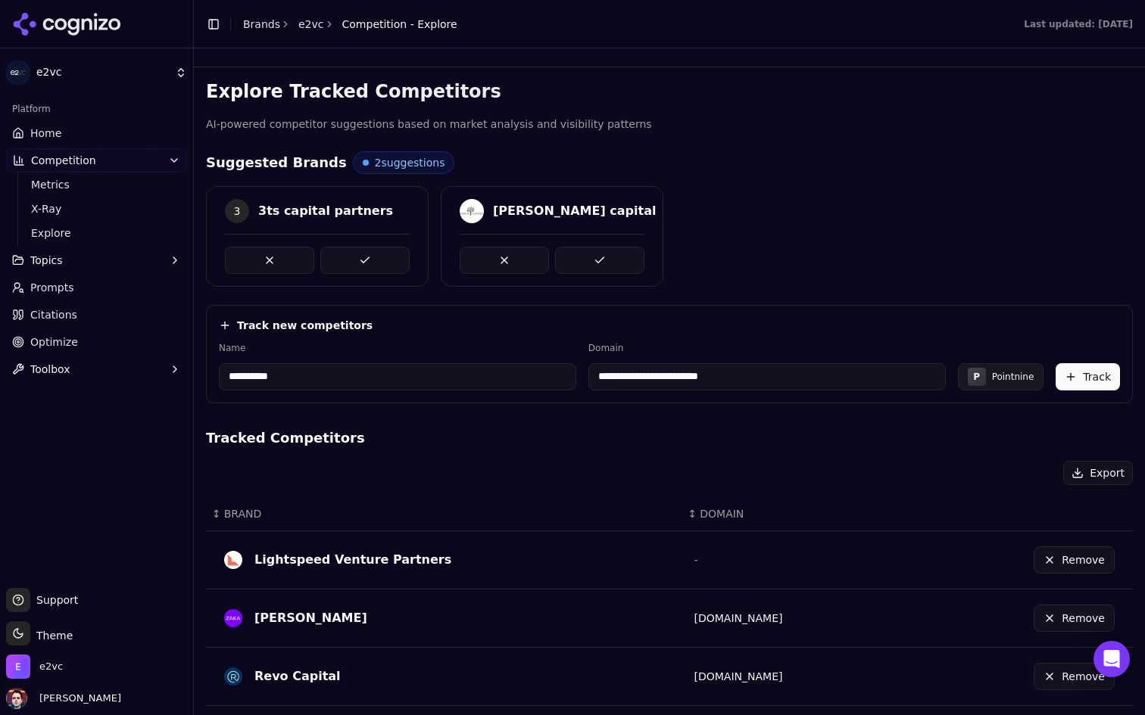
click at [591, 370] on input "**********" at bounding box center [766, 376] width 357 height 27
click at [743, 374] on input "**********" at bounding box center [733, 376] width 335 height 27
type input "**********"
click at [731, 428] on h4 "Tracked Competitors" at bounding box center [669, 438] width 927 height 21
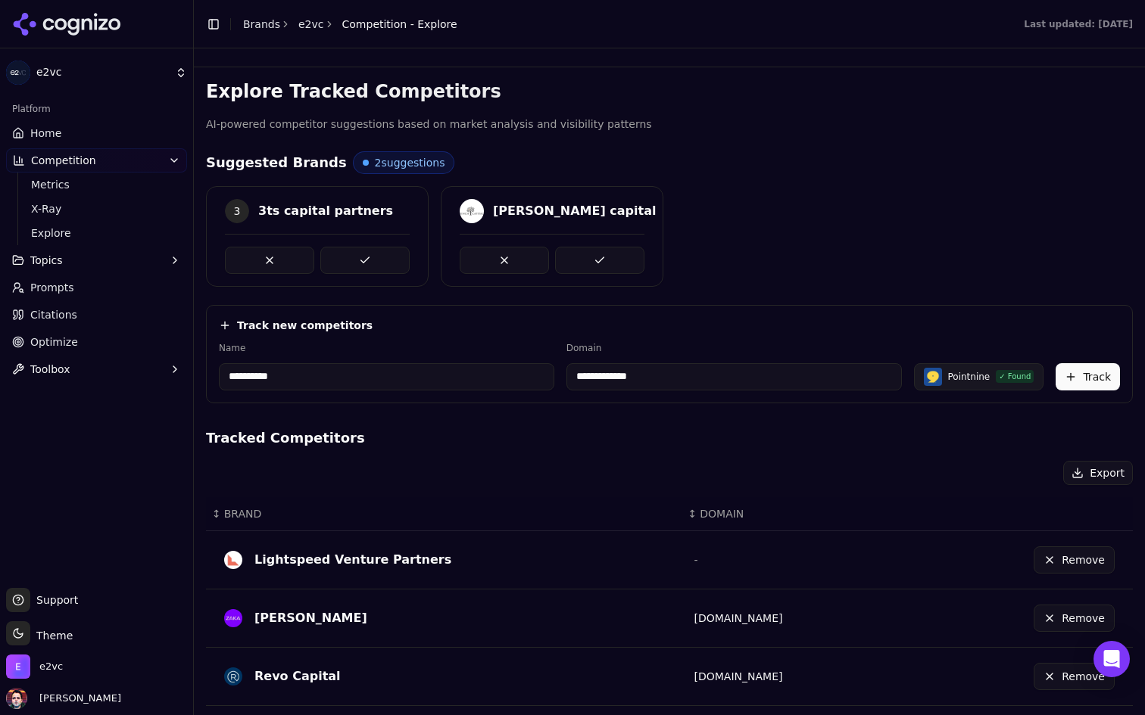
click at [1089, 375] on button "Track" at bounding box center [1087, 376] width 64 height 27
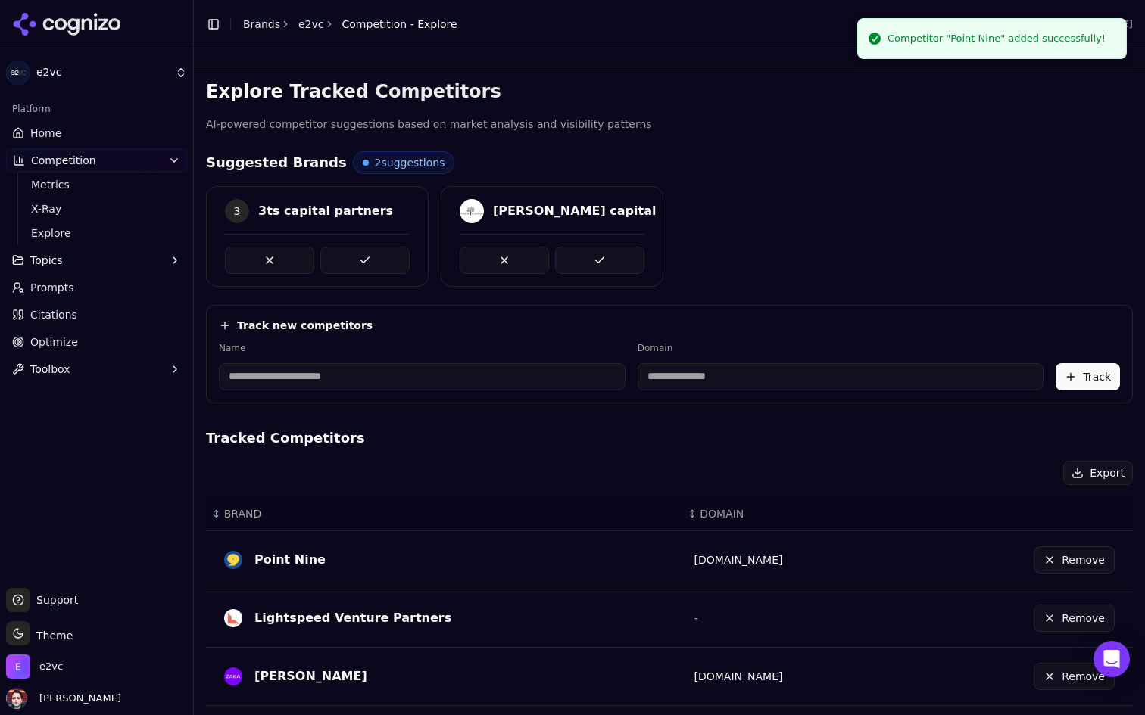
click at [462, 365] on input at bounding box center [422, 376] width 407 height 27
type input "********"
type input "**********"
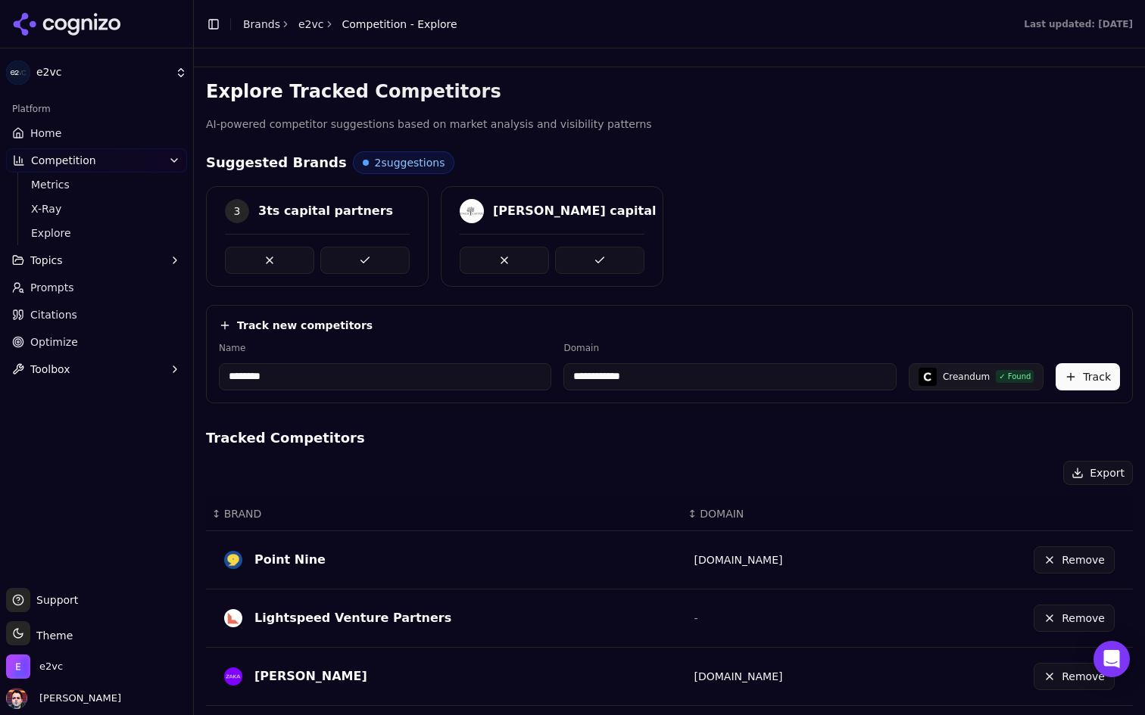
click at [873, 421] on div "**********" at bounding box center [669, 614] width 927 height 1071
click at [1095, 382] on button "Track" at bounding box center [1087, 376] width 64 height 27
click at [116, 136] on link "Home" at bounding box center [96, 133] width 181 height 24
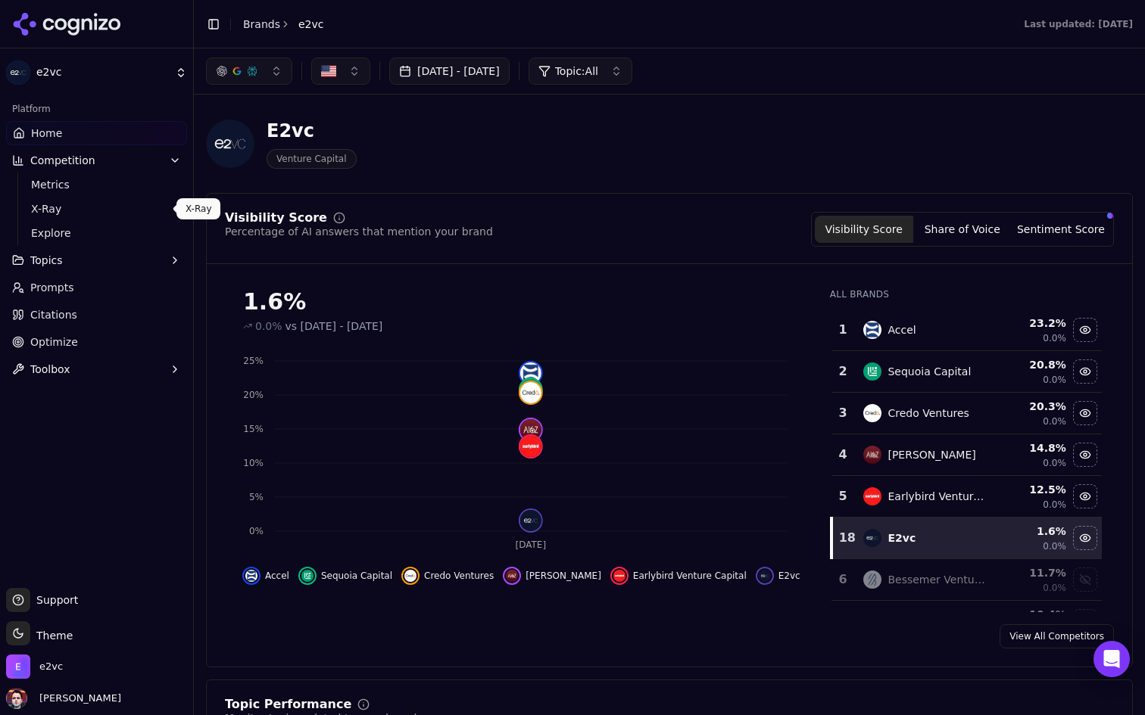
click at [69, 229] on span "Explore" at bounding box center [97, 233] width 132 height 15
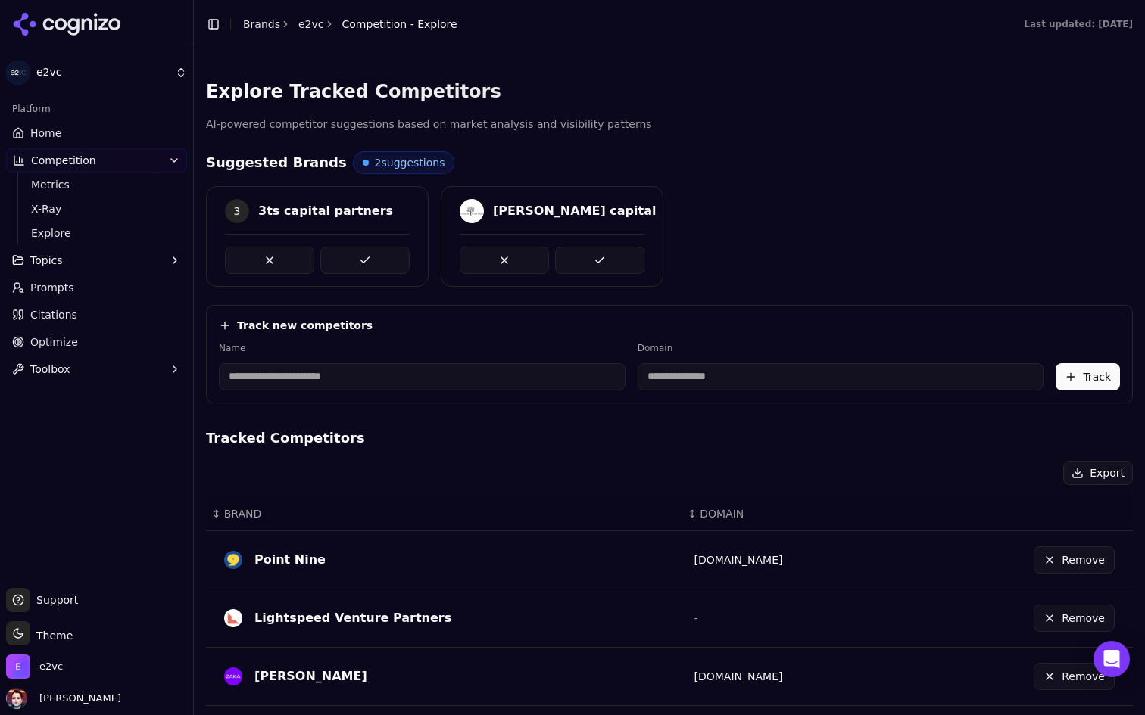
click at [426, 369] on input at bounding box center [422, 376] width 407 height 27
type input "*********"
type input "**********"
click at [805, 439] on h4 "Tracked Competitors" at bounding box center [669, 438] width 927 height 21
click at [1093, 379] on button "Track" at bounding box center [1087, 376] width 64 height 27
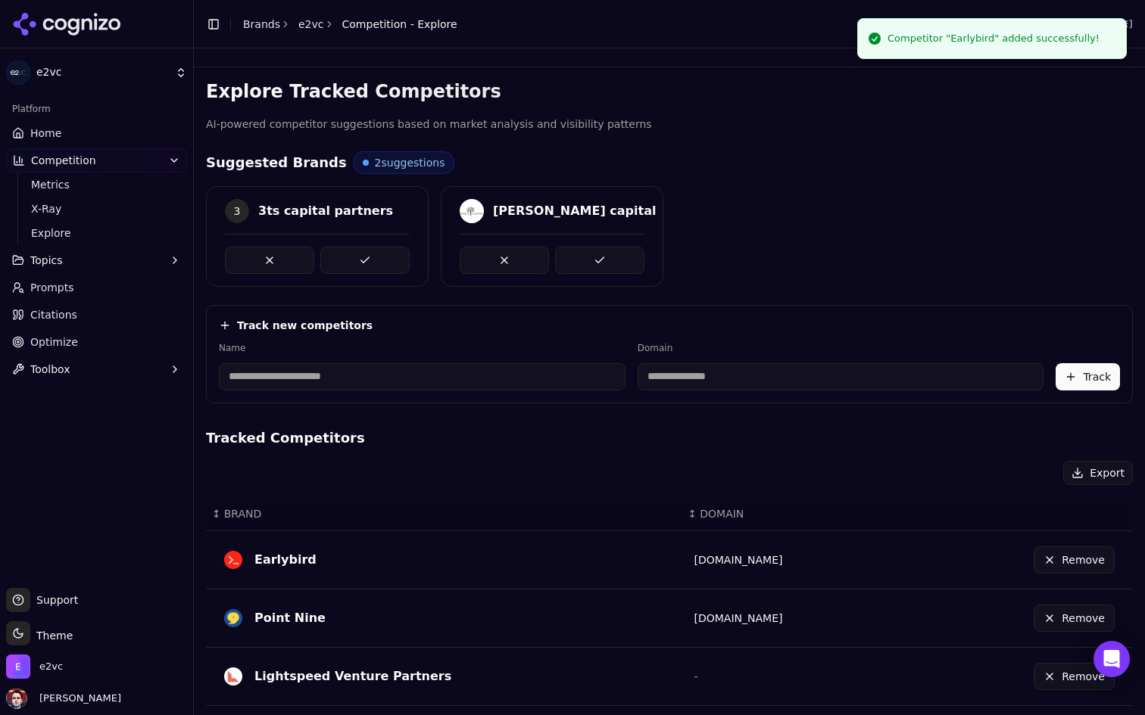
click at [107, 131] on link "Home" at bounding box center [96, 133] width 181 height 24
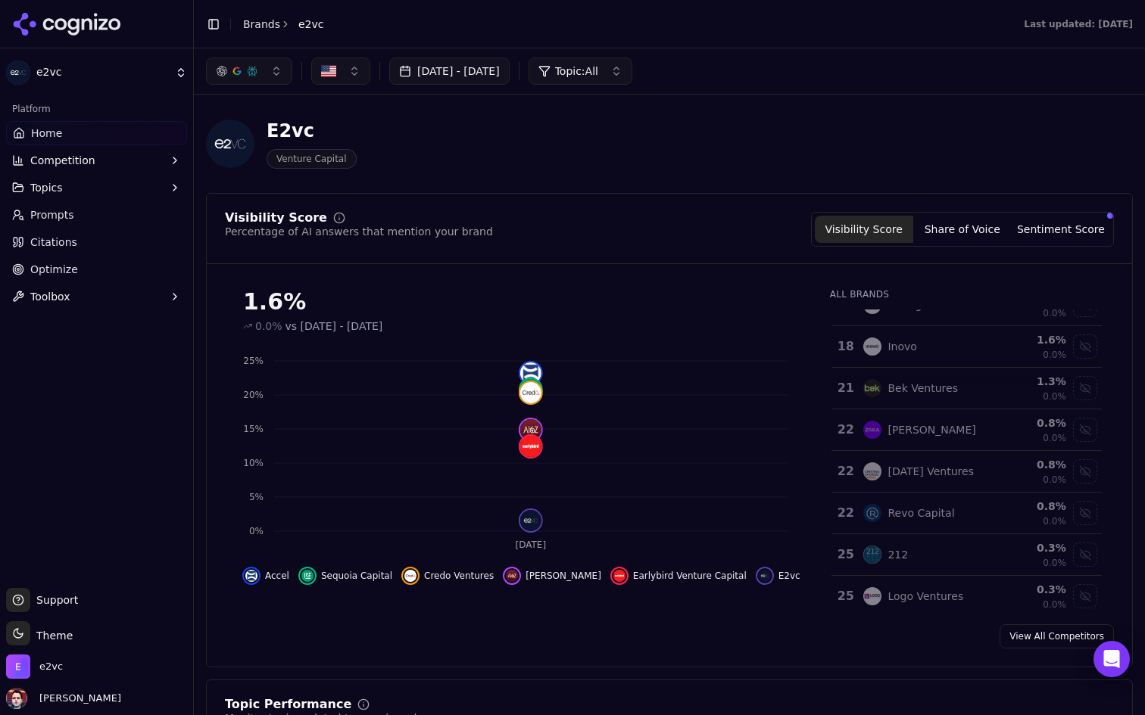
scroll to position [988, 0]
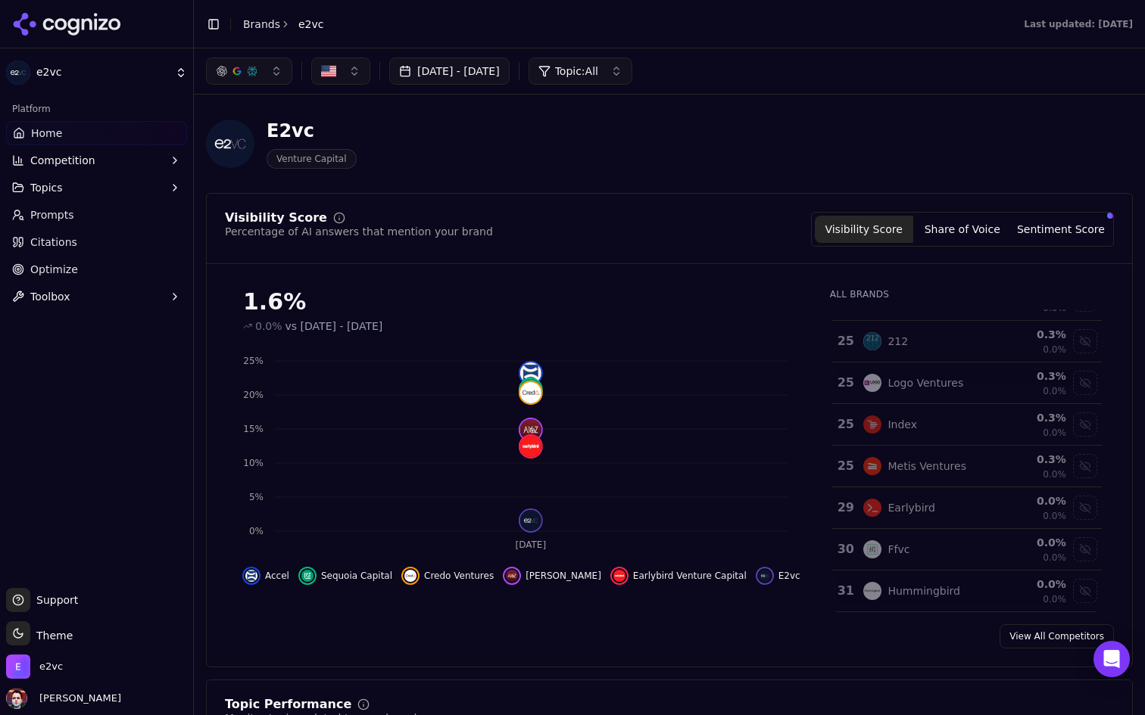
click at [955, 513] on div "Earlybird" at bounding box center [924, 508] width 122 height 18
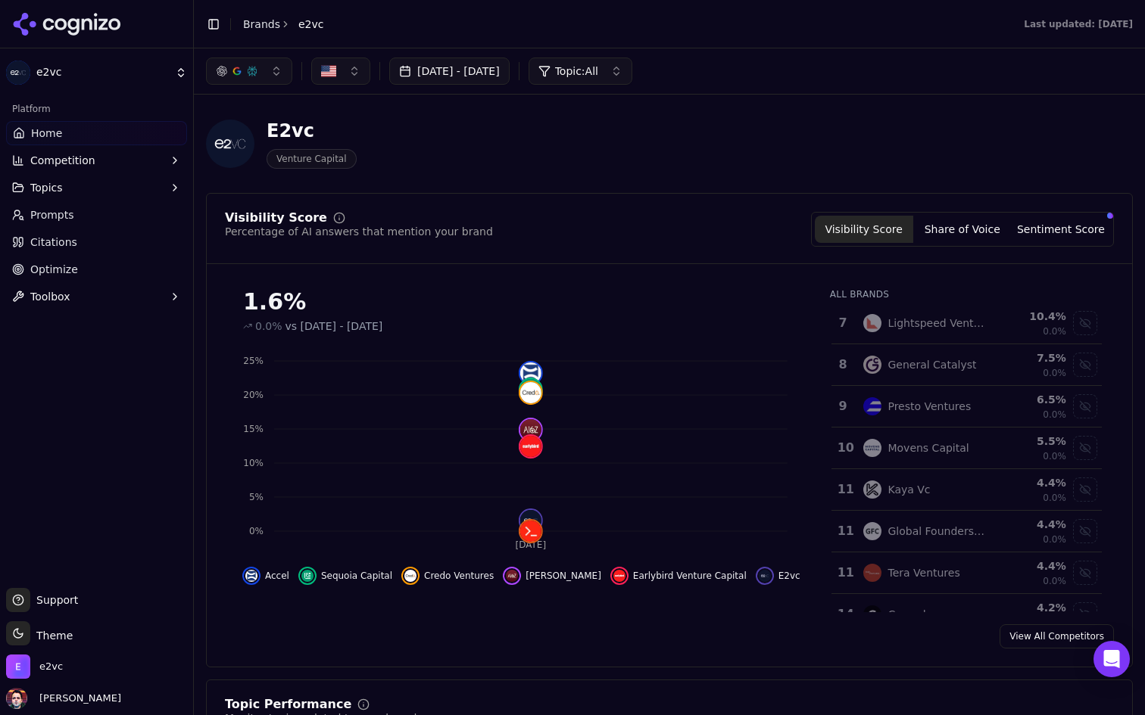
scroll to position [0, 0]
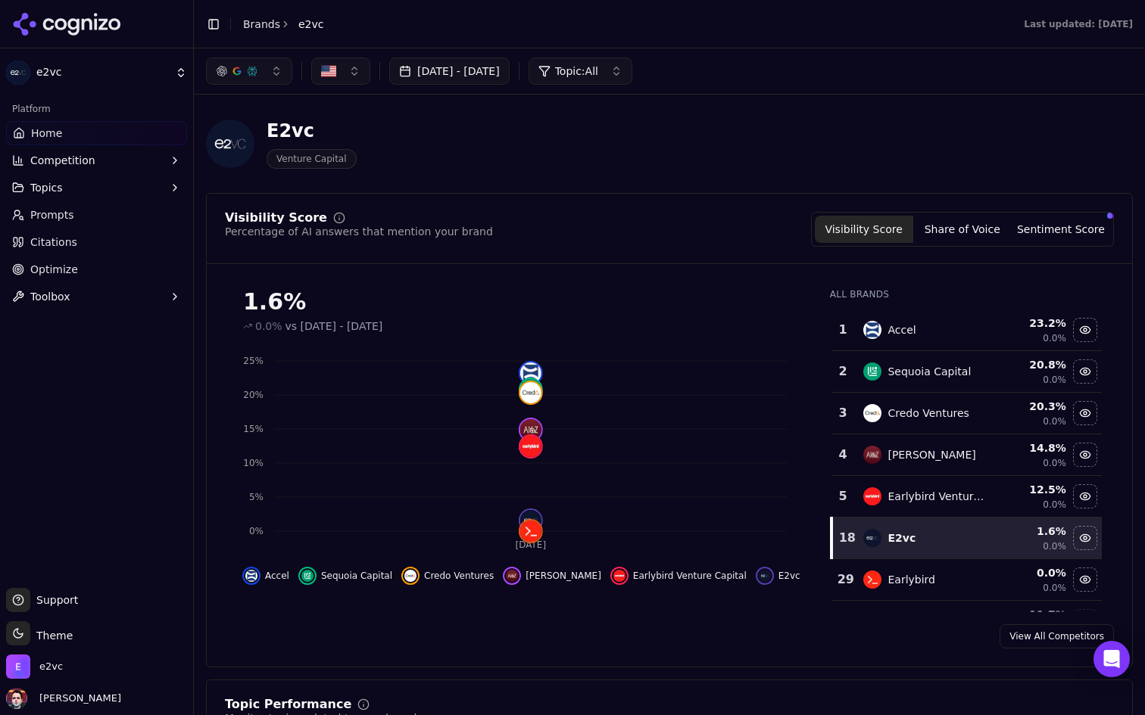
click at [114, 157] on button "Competition" at bounding box center [96, 160] width 181 height 24
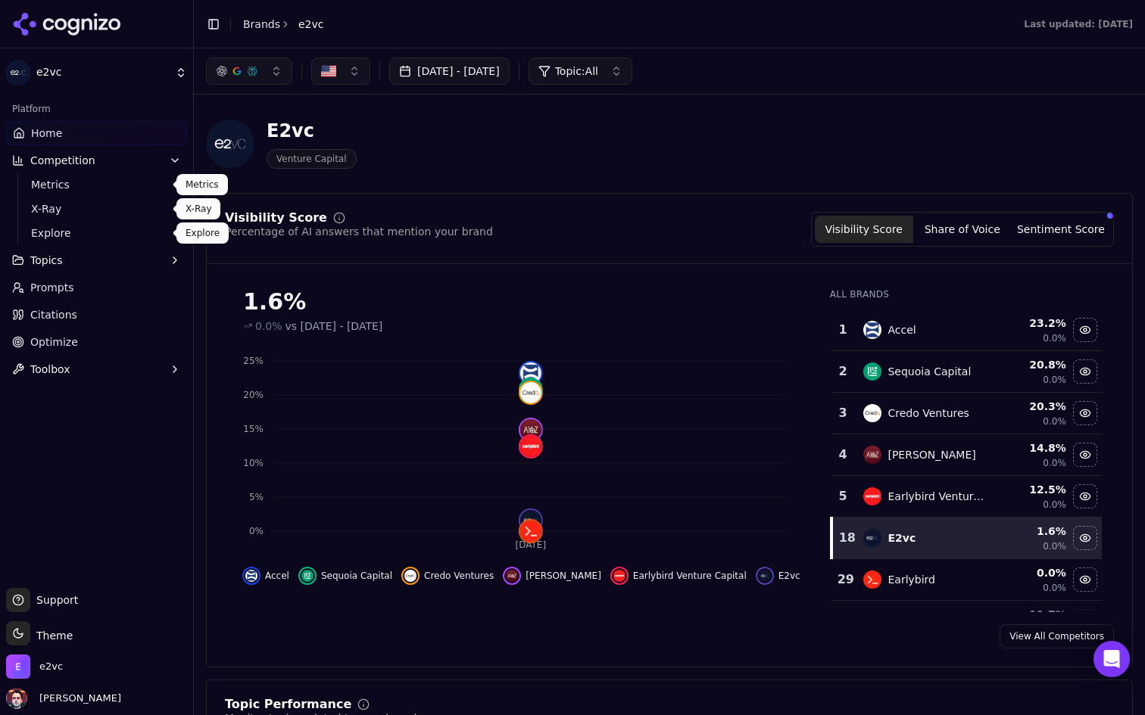
click at [85, 231] on span "Explore" at bounding box center [97, 233] width 132 height 15
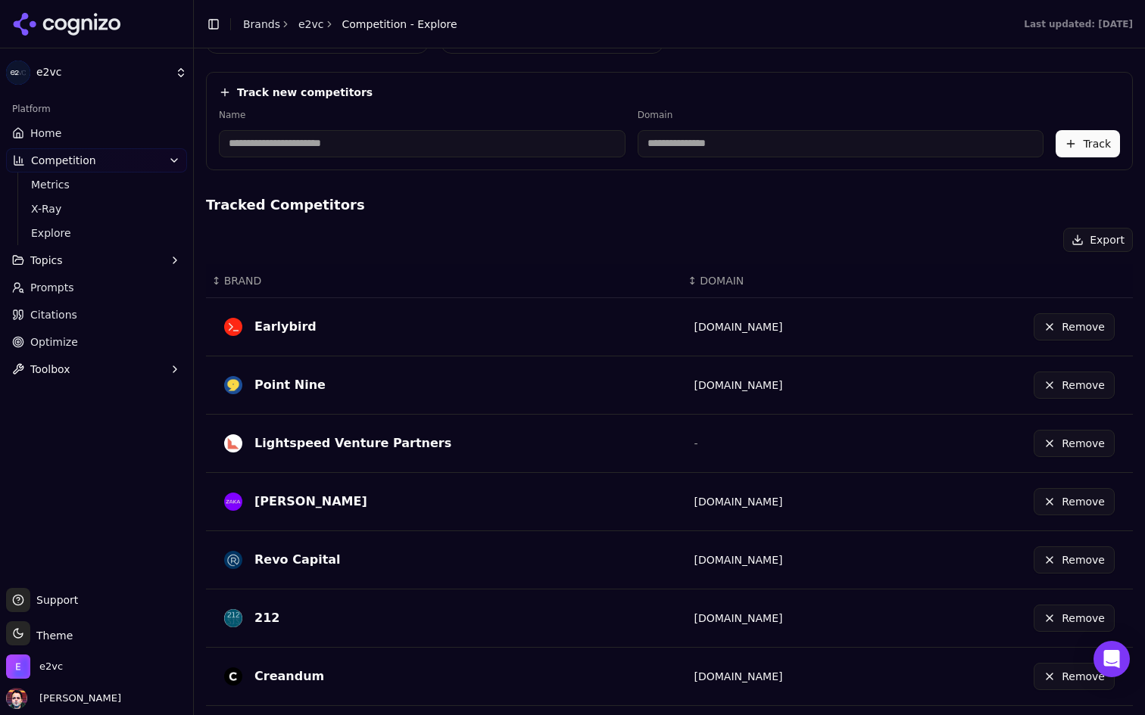
scroll to position [234, 0]
click at [1084, 325] on button "Remove" at bounding box center [1073, 326] width 81 height 27
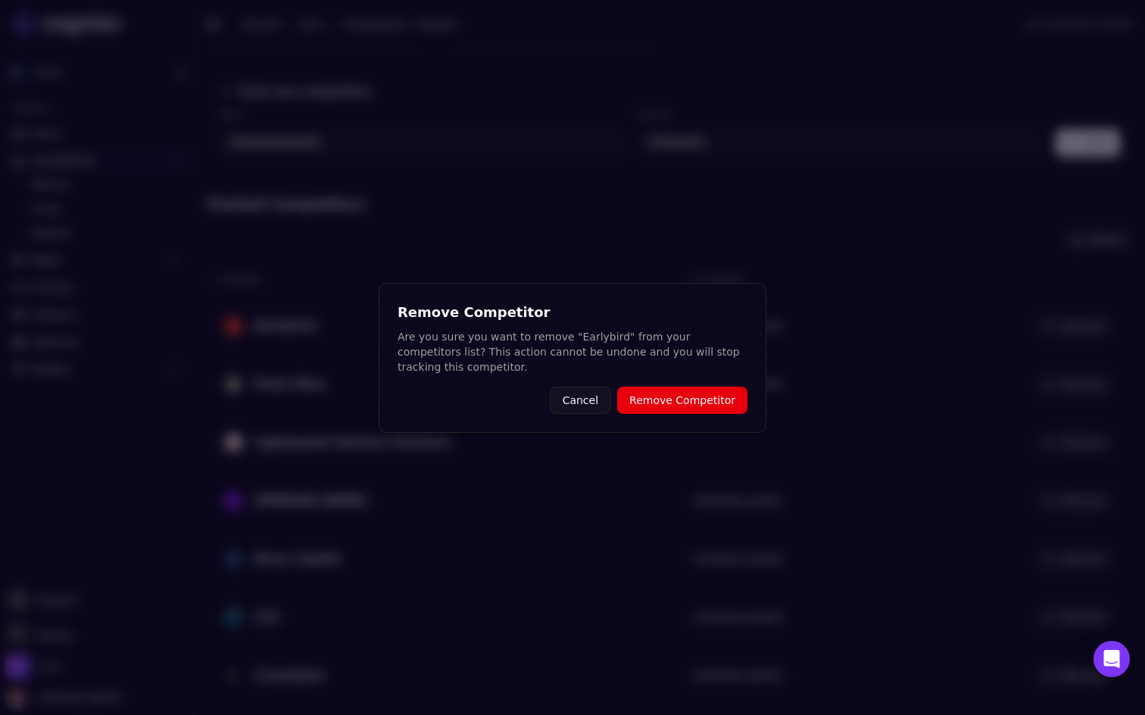
click at [693, 406] on button "Remove Competitor" at bounding box center [682, 400] width 130 height 27
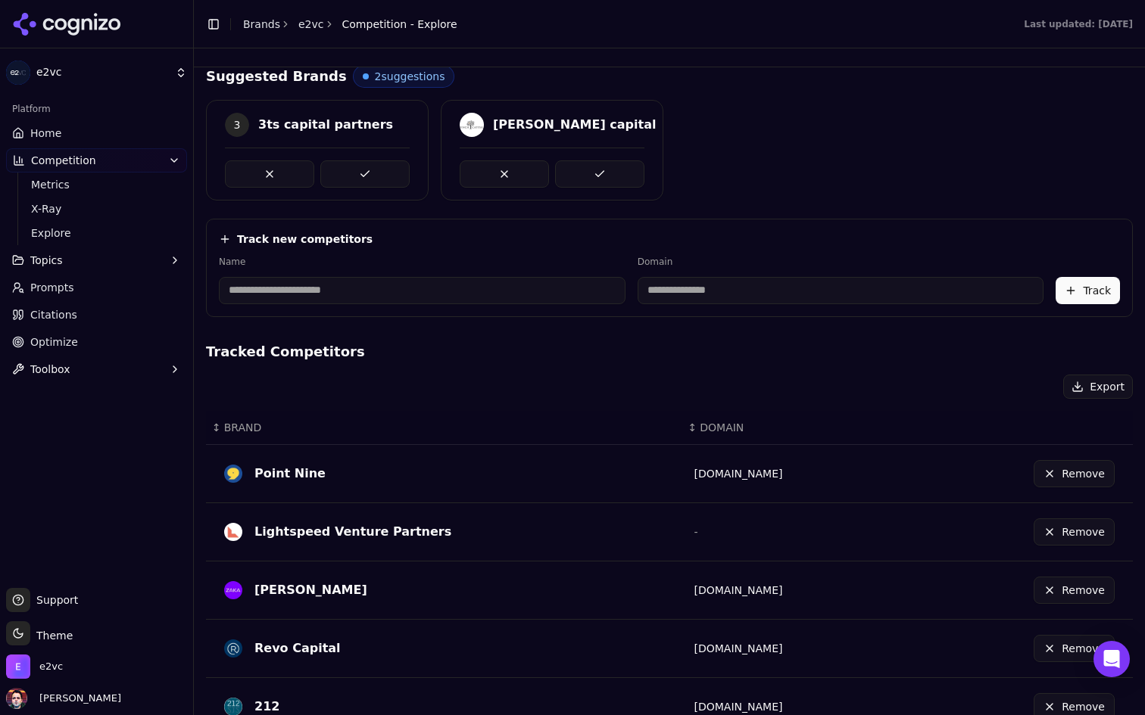
scroll to position [0, 0]
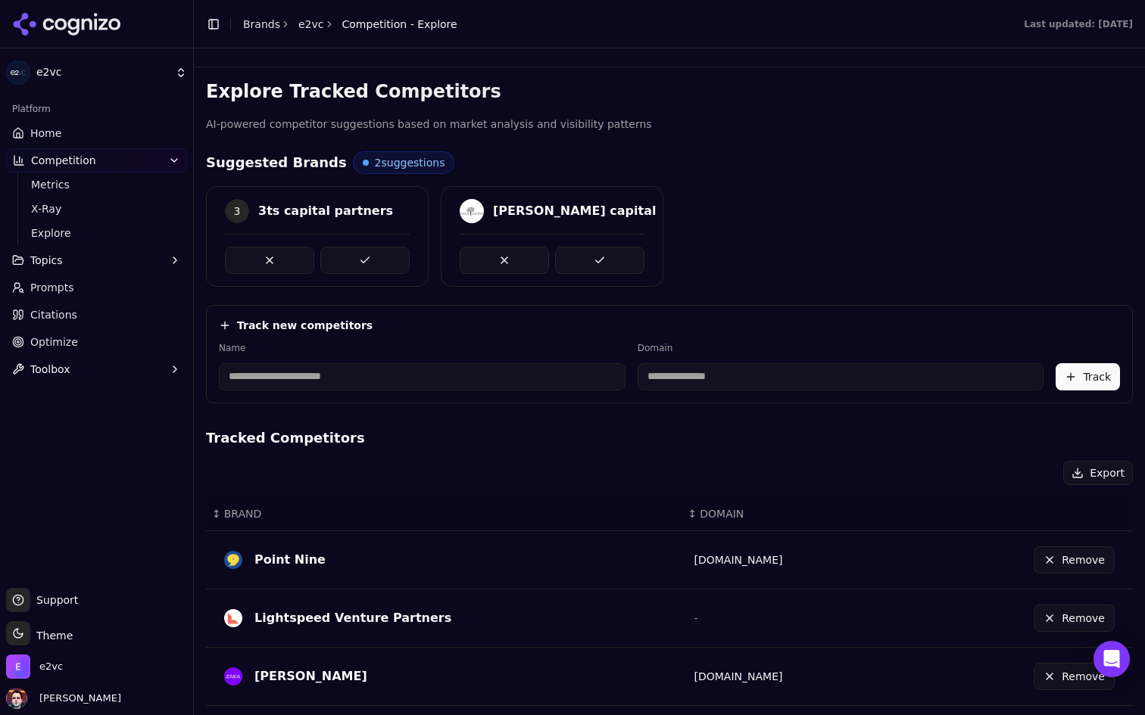
click at [112, 140] on link "Home" at bounding box center [96, 133] width 181 height 24
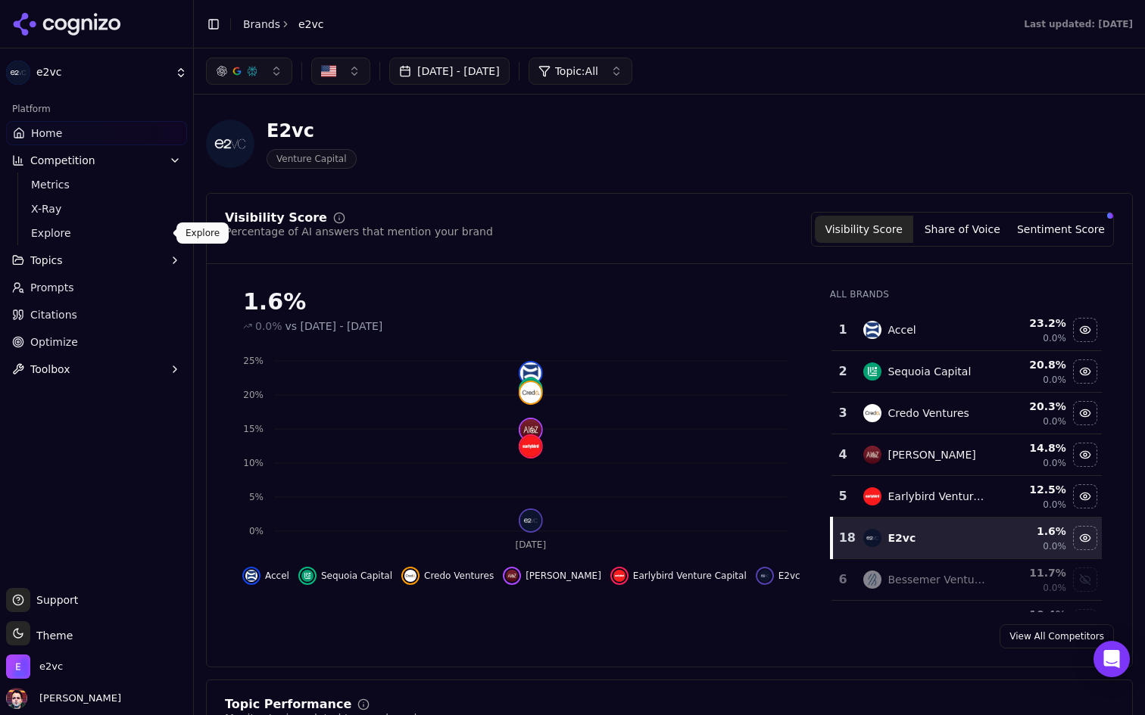
click at [70, 232] on span "Explore" at bounding box center [97, 233] width 132 height 15
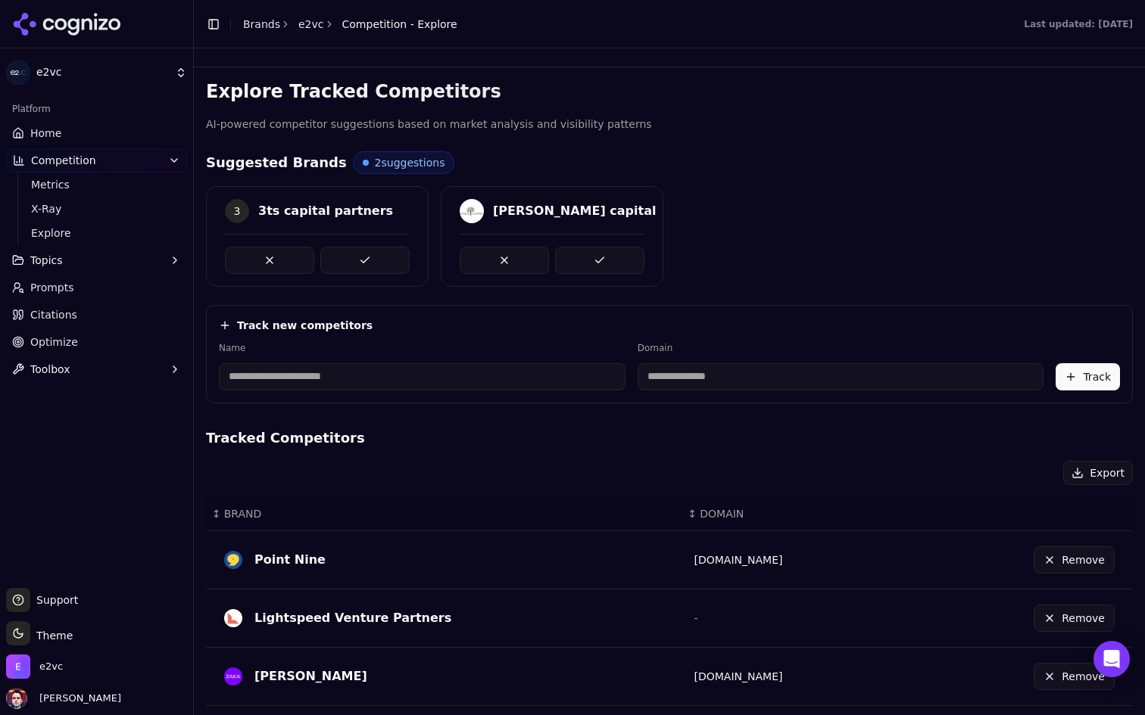
click at [370, 374] on input at bounding box center [422, 376] width 407 height 27
type input "********"
click at [522, 444] on h4 "Tracked Competitors" at bounding box center [669, 438] width 927 height 21
type input "**********"
click at [1096, 379] on button "Track" at bounding box center [1087, 376] width 64 height 27
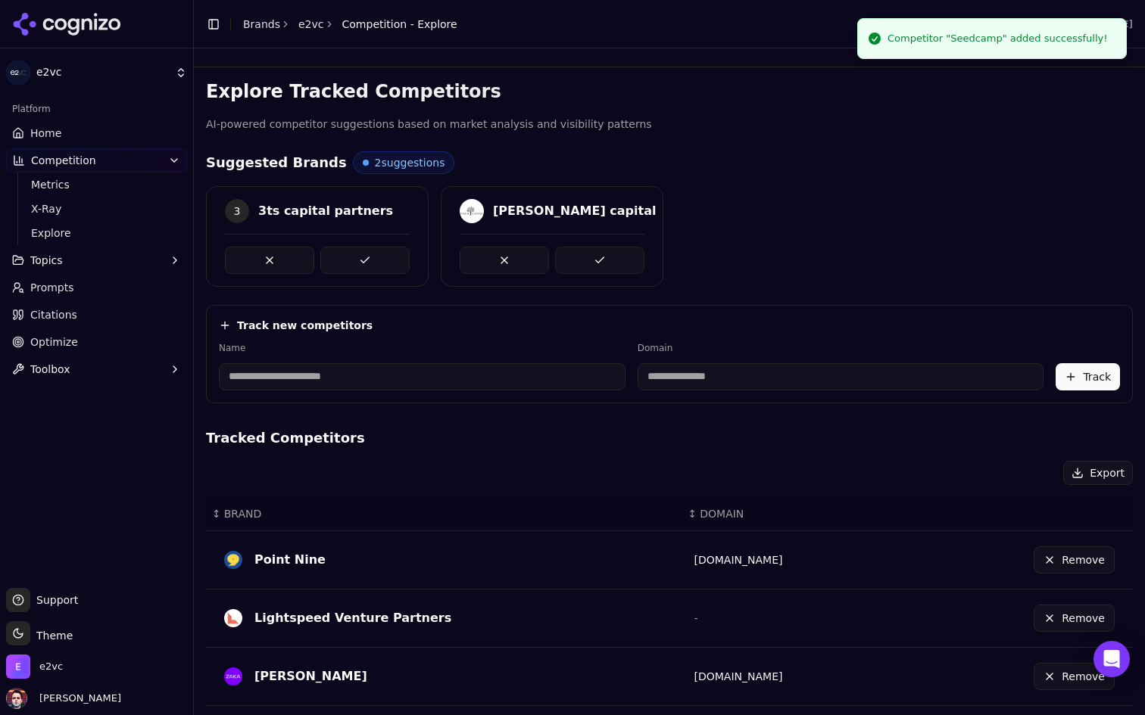
click at [85, 285] on link "Prompts" at bounding box center [96, 288] width 181 height 24
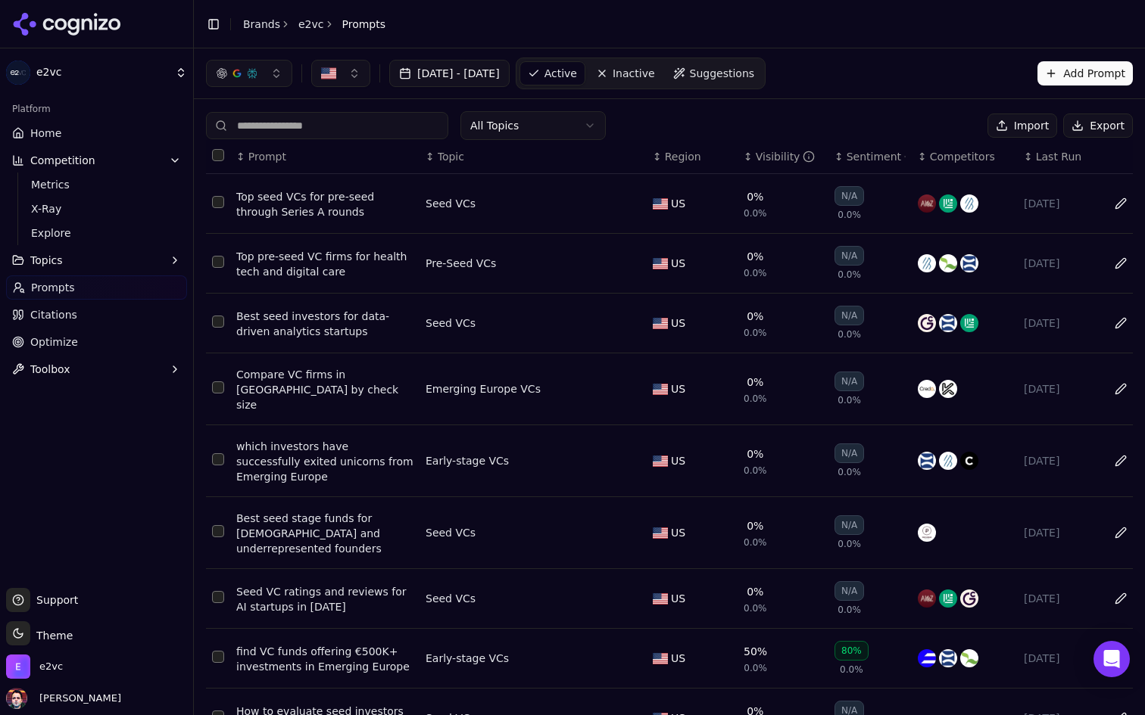
click at [215, 154] on button "Select all rows" at bounding box center [218, 155] width 12 height 12
click at [214, 154] on button "Select all rows" at bounding box center [218, 155] width 12 height 12
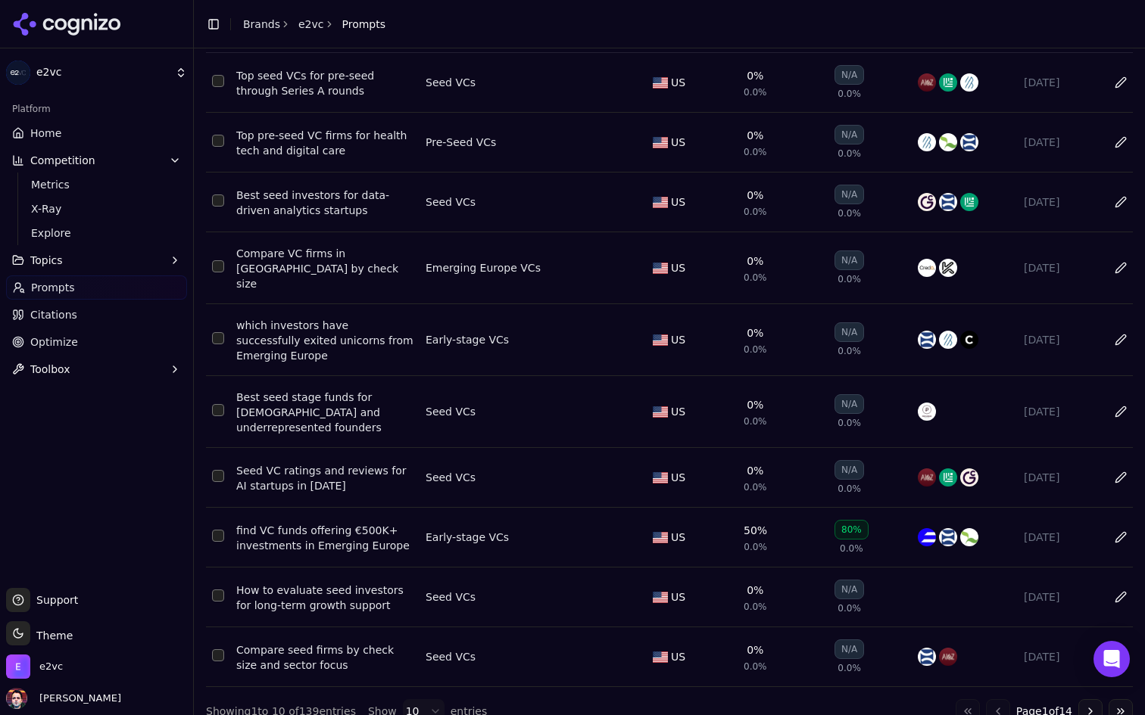
click at [410, 698] on html "e2vc Platform Home Competition Metrics X-Ray Explore Topics Prompts Citations O…" at bounding box center [572, 357] width 1145 height 715
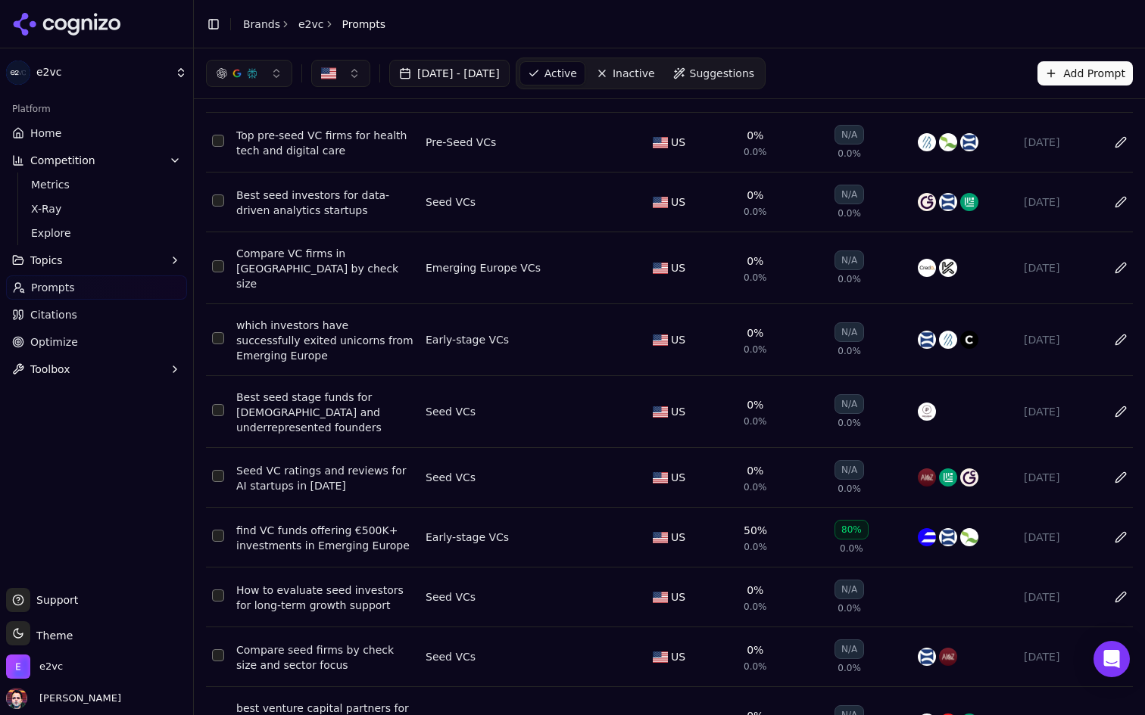
scroll to position [0, 0]
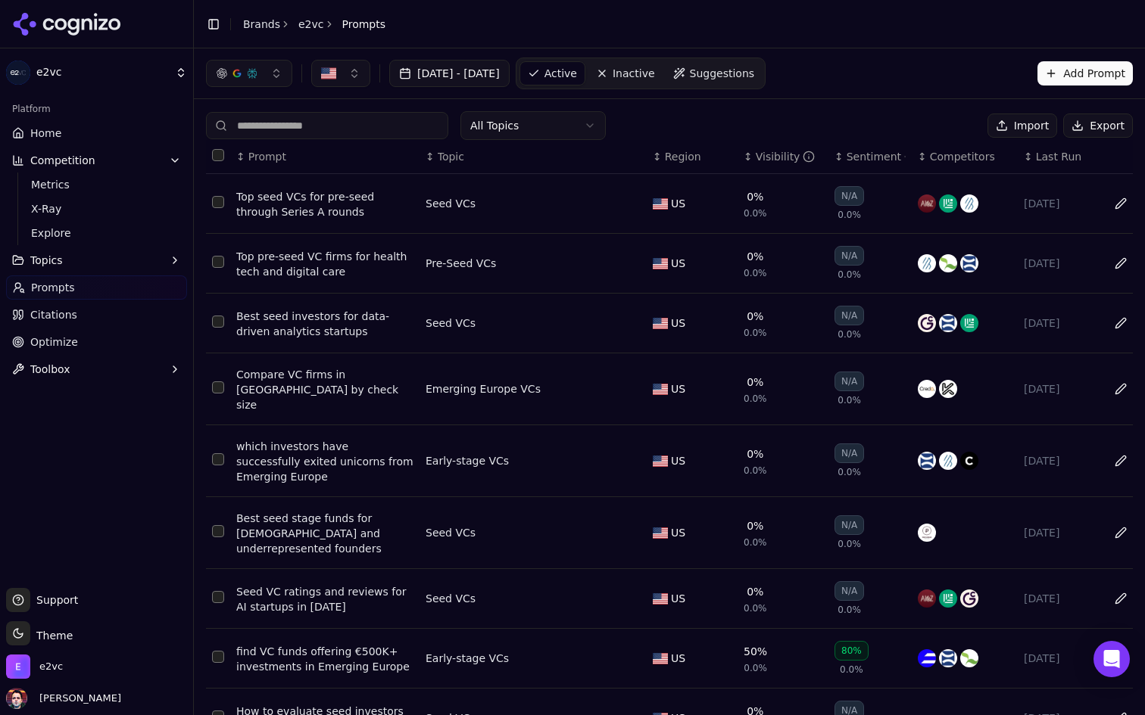
click at [215, 153] on button "Select all rows" at bounding box center [218, 155] width 12 height 12
click at [925, 121] on button "Deactivate ( 100 )" at bounding box center [919, 126] width 124 height 24
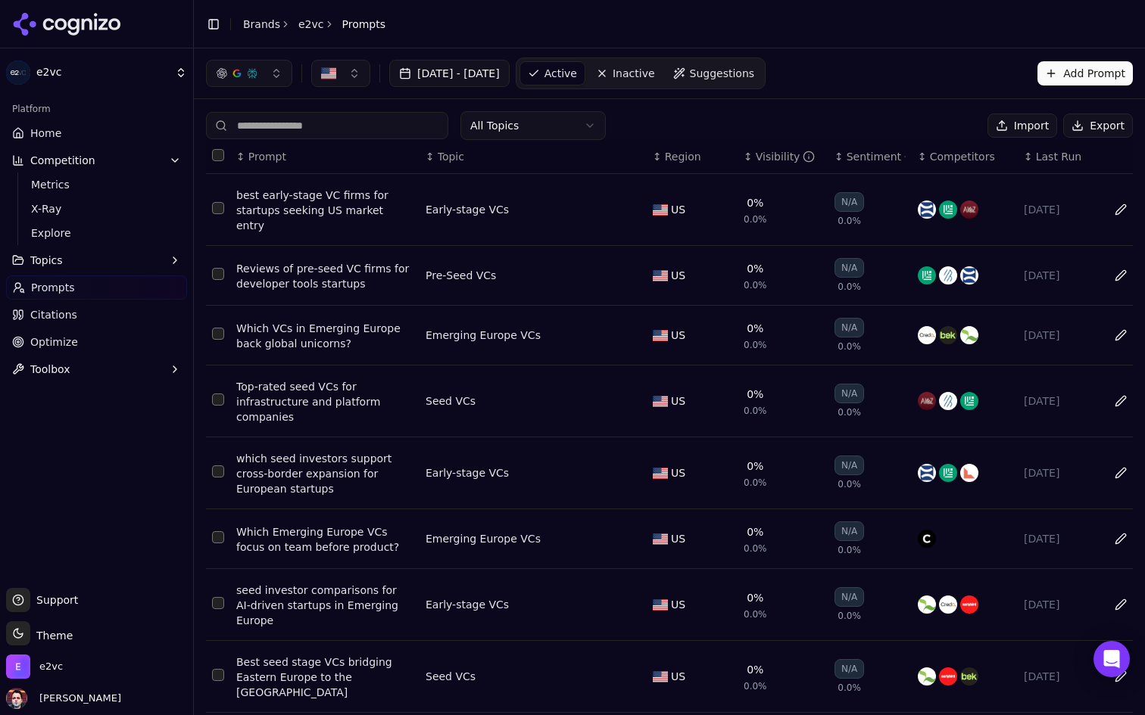
click at [216, 153] on button "Select all rows" at bounding box center [218, 155] width 12 height 12
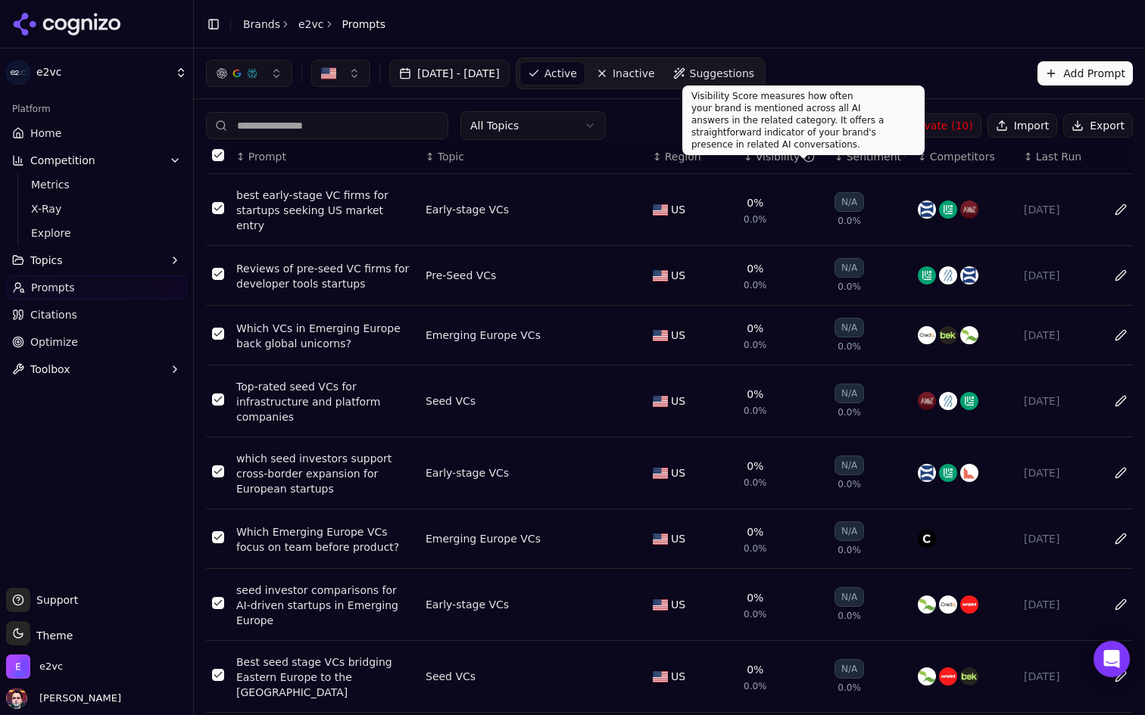
click at [921, 125] on div "Visibility Score measures how often your brand is mentioned across all AI answe…" at bounding box center [803, 121] width 242 height 70
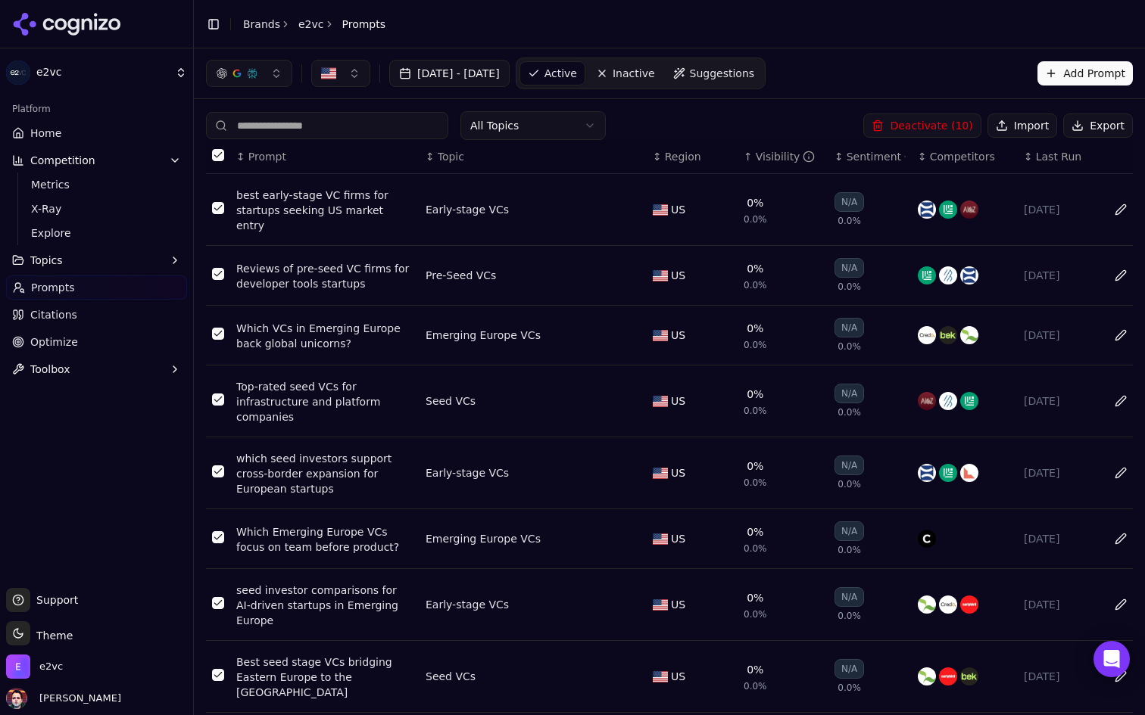
click at [966, 123] on button "Deactivate ( 10 )" at bounding box center [921, 126] width 117 height 24
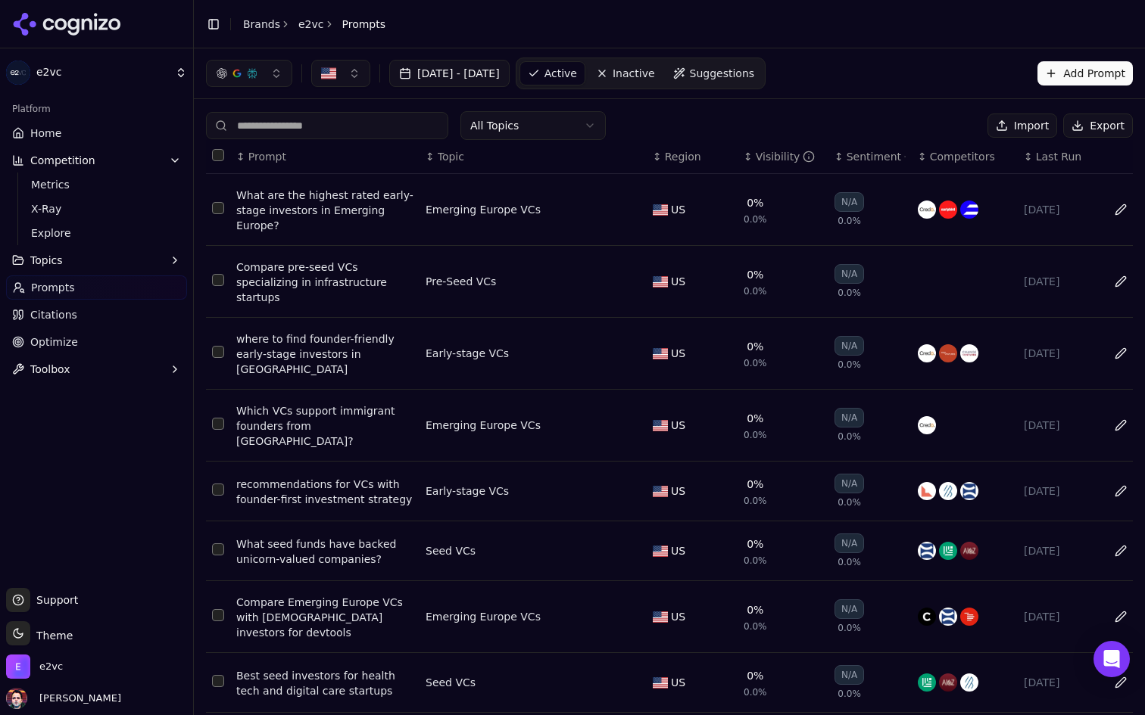
click at [220, 155] on button "Select all rows" at bounding box center [218, 155] width 12 height 12
click at [922, 126] on button "Deactivate ( 10 )" at bounding box center [921, 126] width 117 height 24
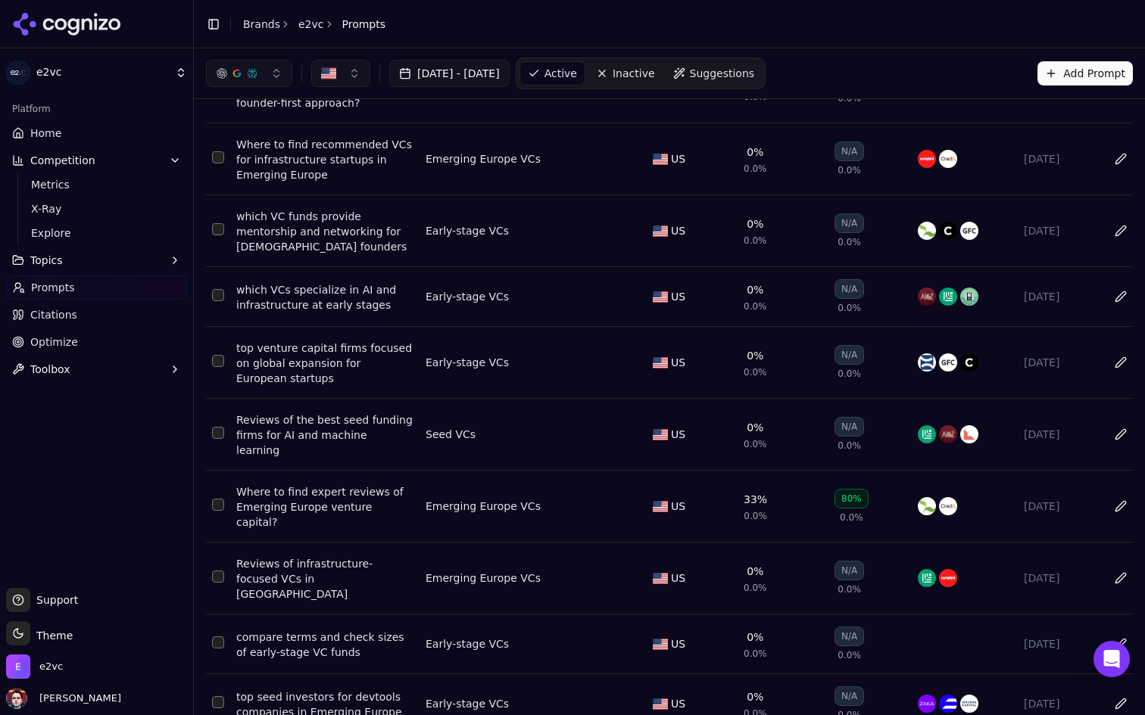
scroll to position [146, 0]
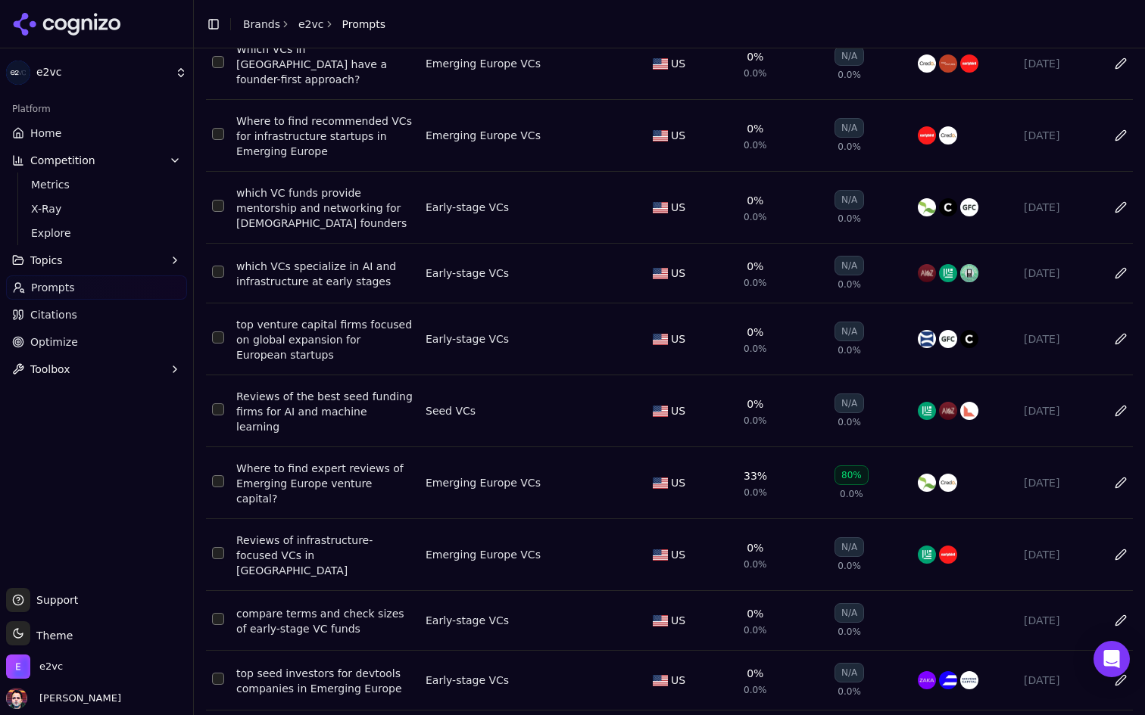
click at [407, 690] on html "e2vc Platform Home Competition Metrics X-Ray Explore Topics Prompts Citations O…" at bounding box center [572, 357] width 1145 height 715
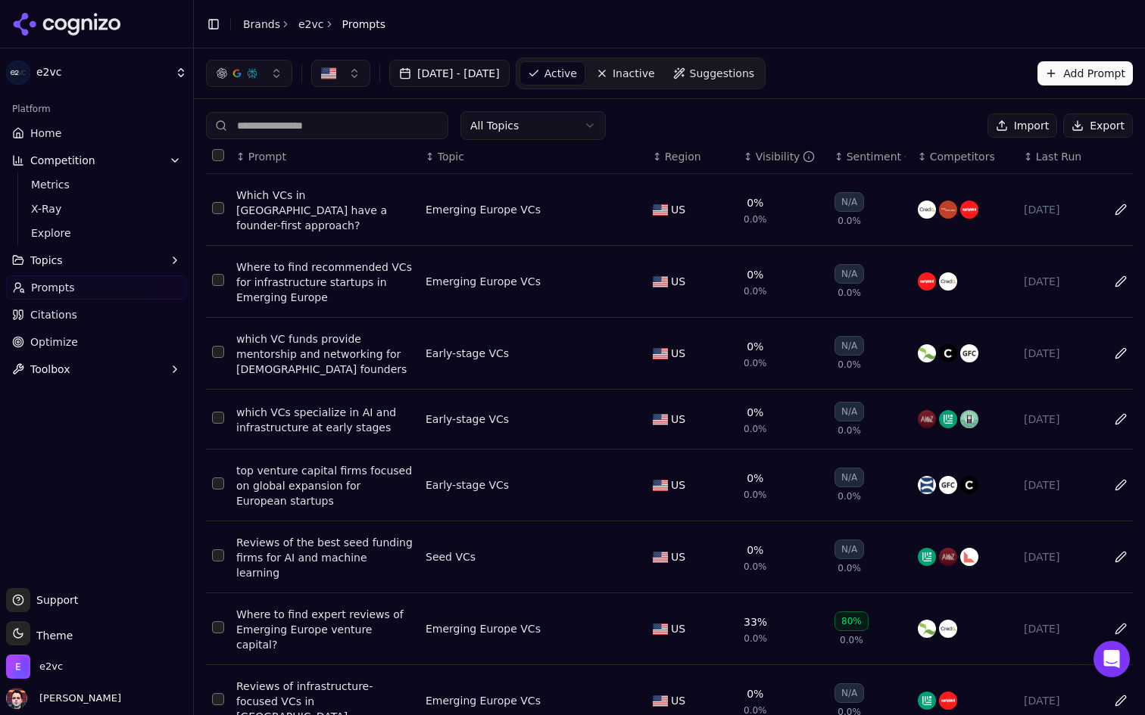
click at [213, 148] on th "Data table" at bounding box center [218, 157] width 24 height 34
click at [222, 156] on button "Select all rows" at bounding box center [218, 155] width 12 height 12
click at [936, 130] on button "Deactivate ( 19 )" at bounding box center [921, 126] width 117 height 24
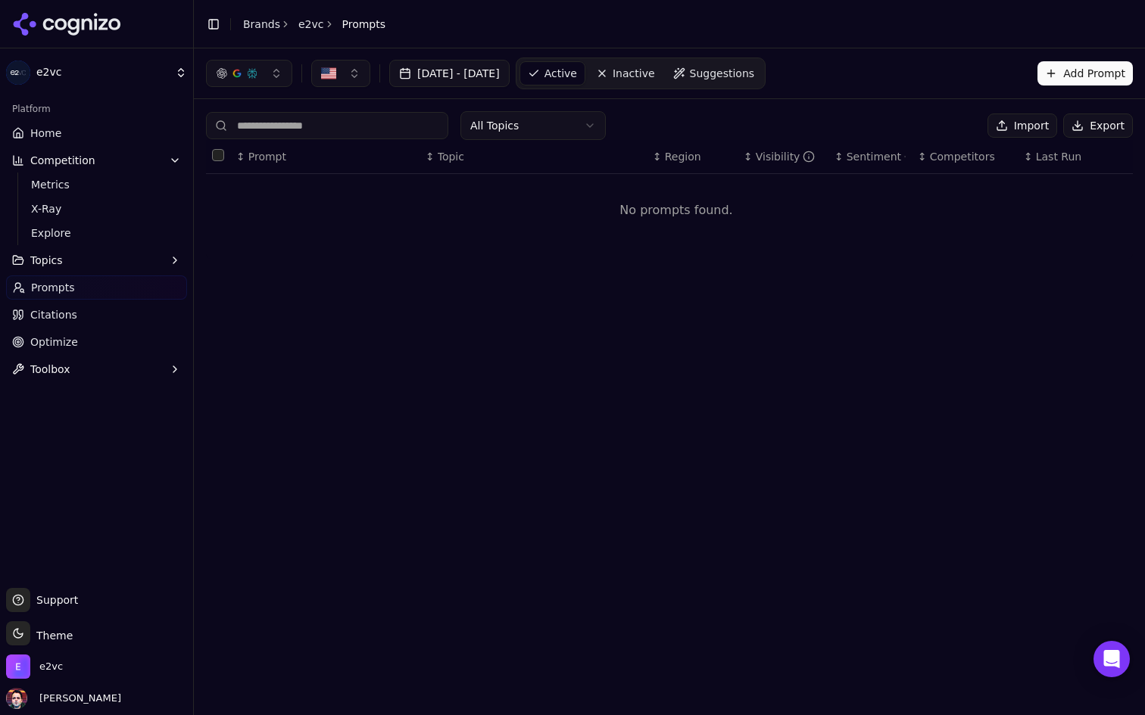
click at [655, 72] on span "Inactive" at bounding box center [633, 73] width 42 height 15
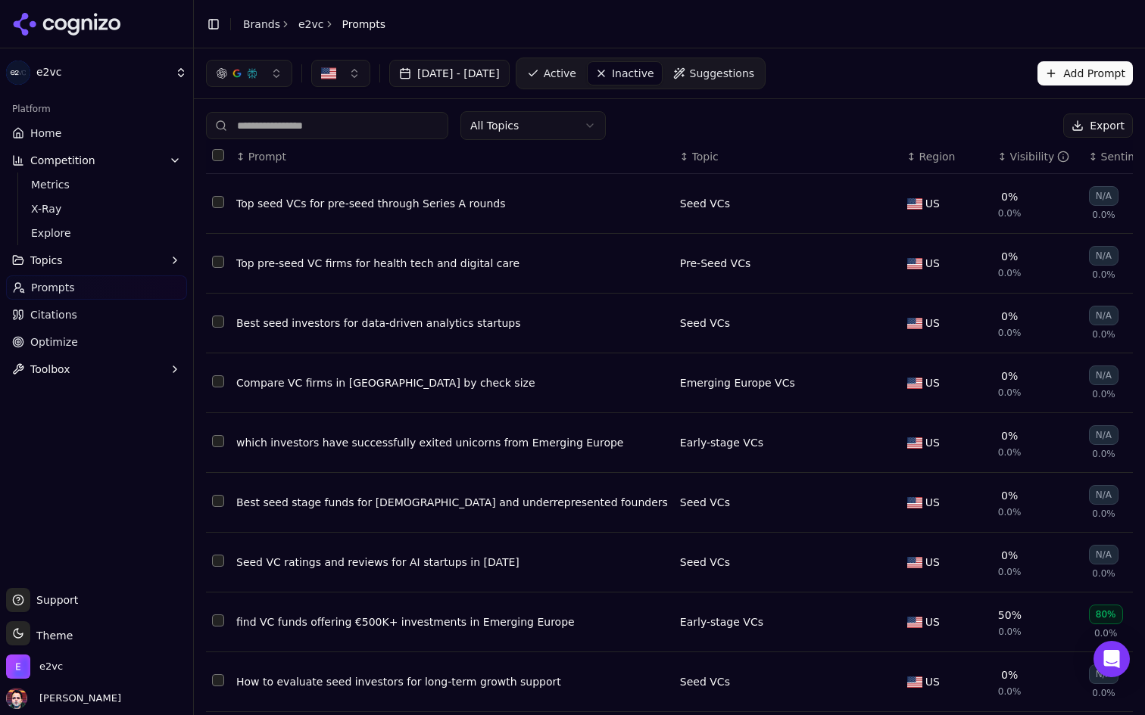
click at [576, 72] on span "Active" at bounding box center [560, 73] width 33 height 15
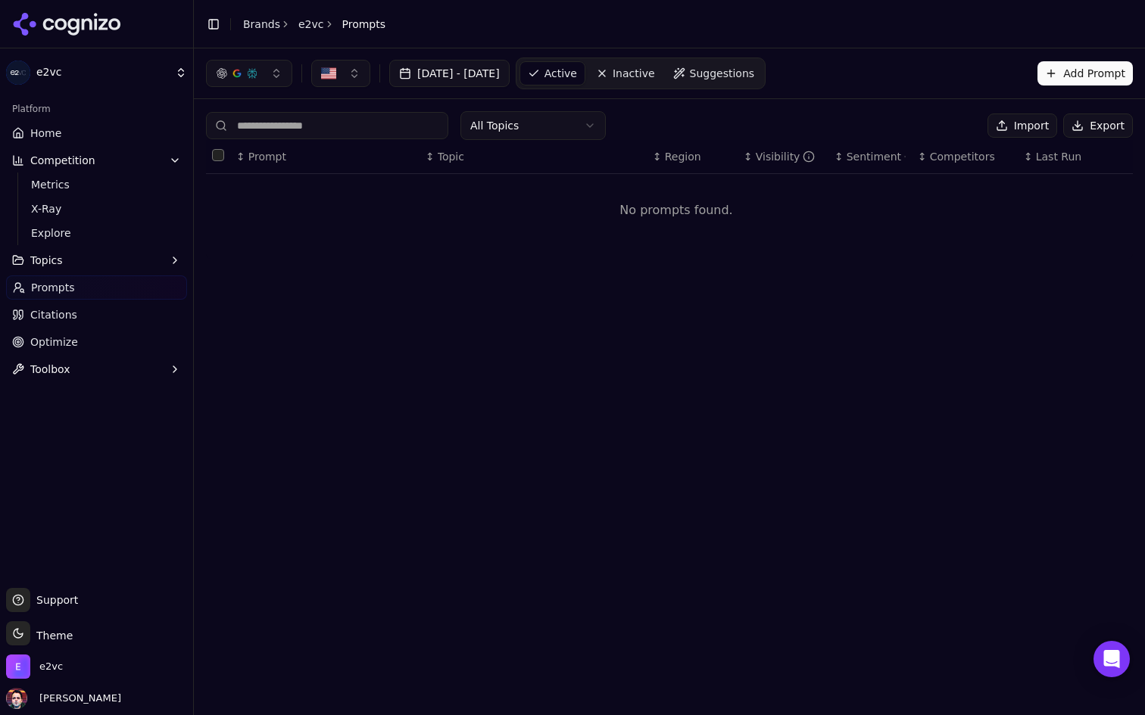
click at [755, 76] on span "Suggestions" at bounding box center [722, 73] width 65 height 15
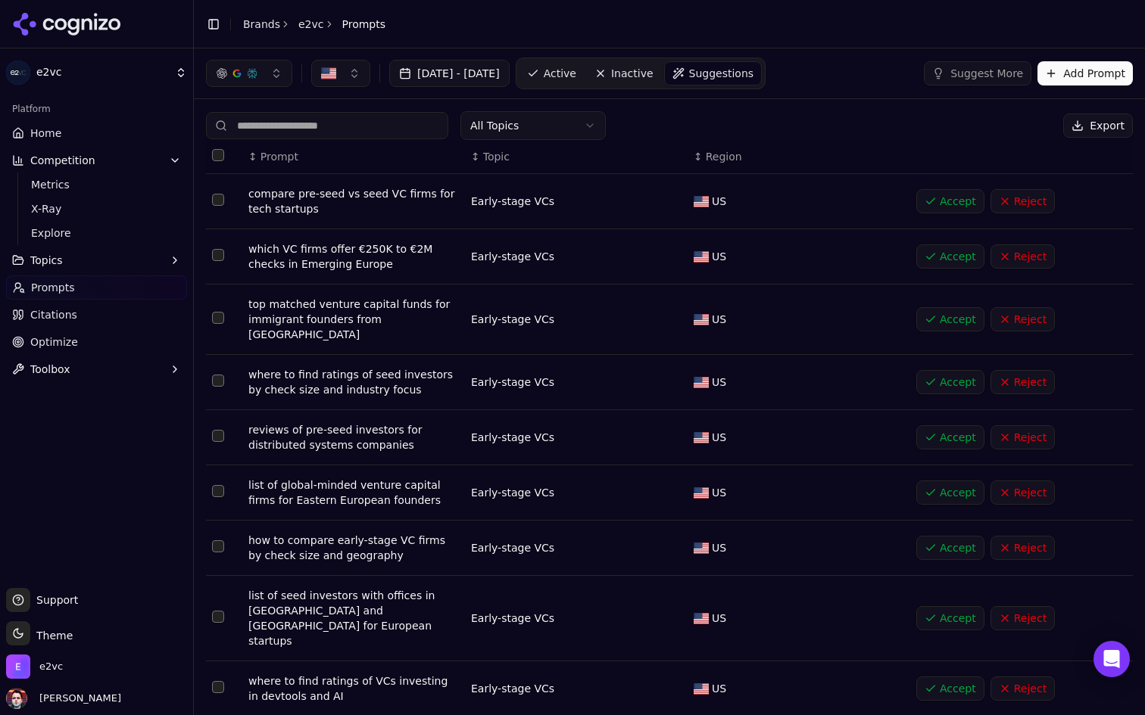
click at [576, 70] on span "Active" at bounding box center [560, 73] width 33 height 15
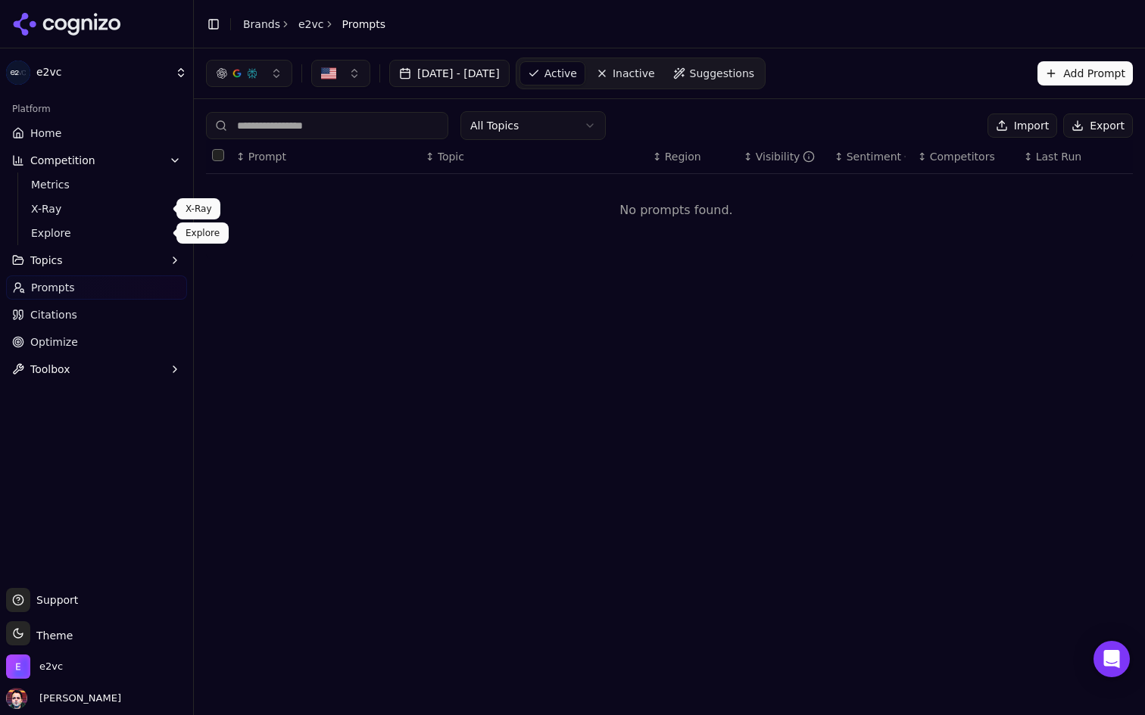
click at [100, 232] on span "Explore" at bounding box center [97, 233] width 132 height 15
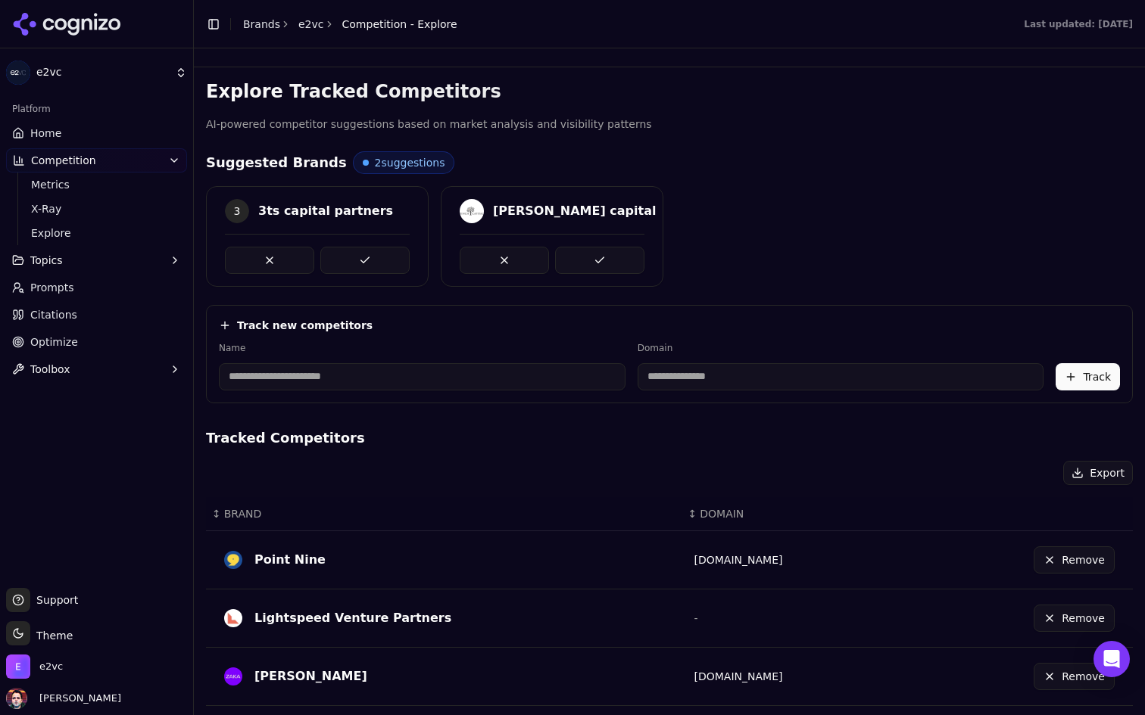
click at [120, 132] on link "Home" at bounding box center [96, 133] width 181 height 24
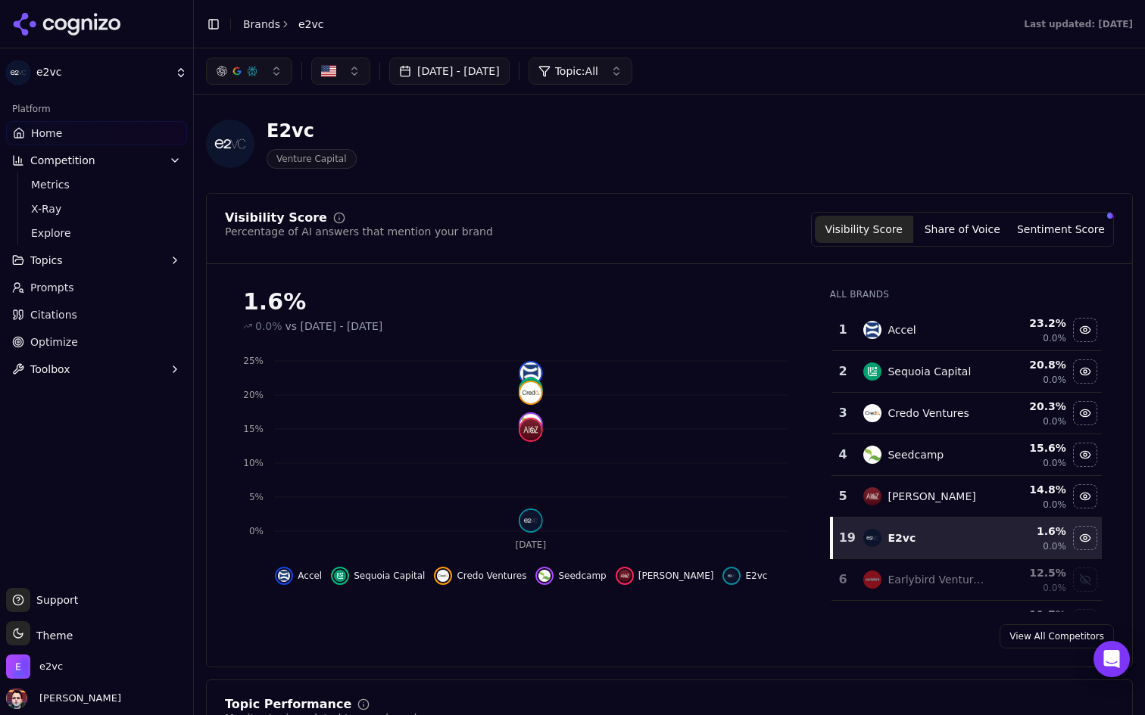
click at [111, 292] on link "Prompts" at bounding box center [96, 288] width 181 height 24
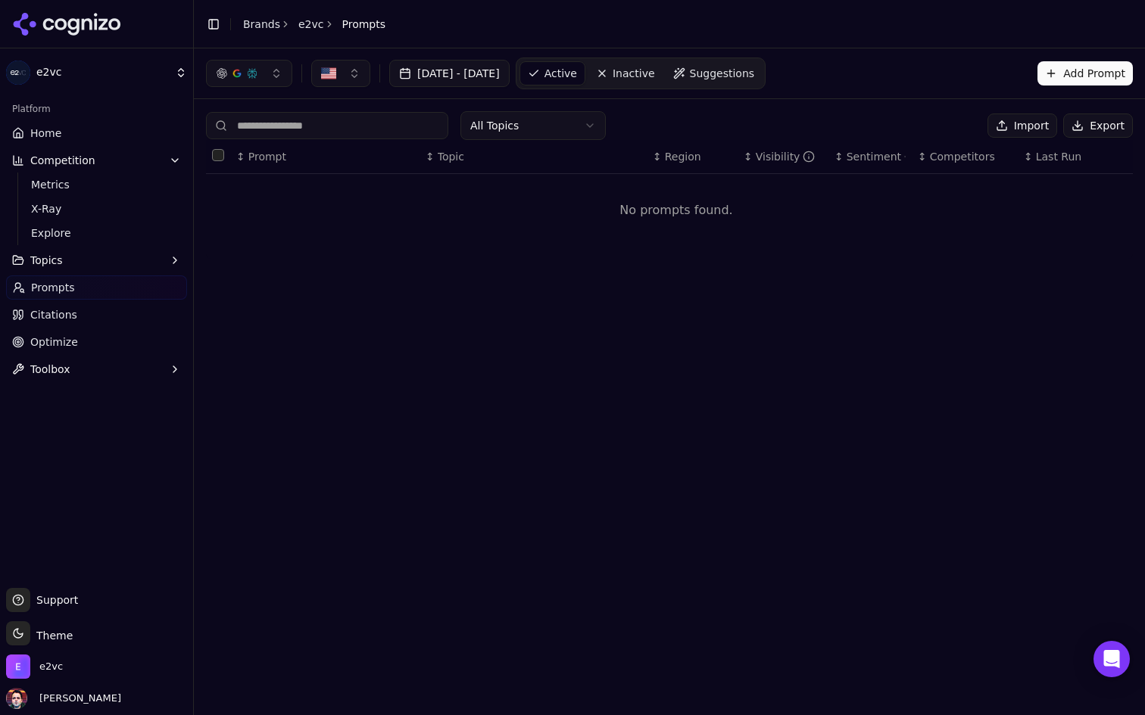
click at [1029, 123] on button "Import" at bounding box center [1022, 126] width 70 height 24
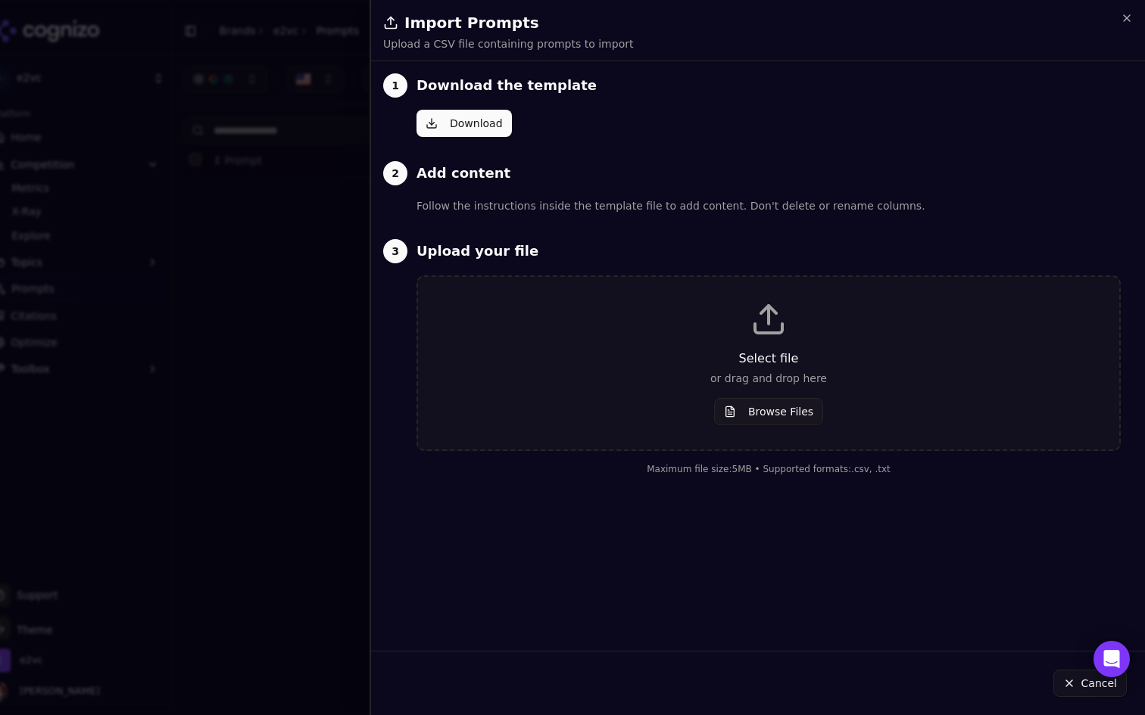
click at [768, 418] on button "Browse Files" at bounding box center [768, 411] width 109 height 27
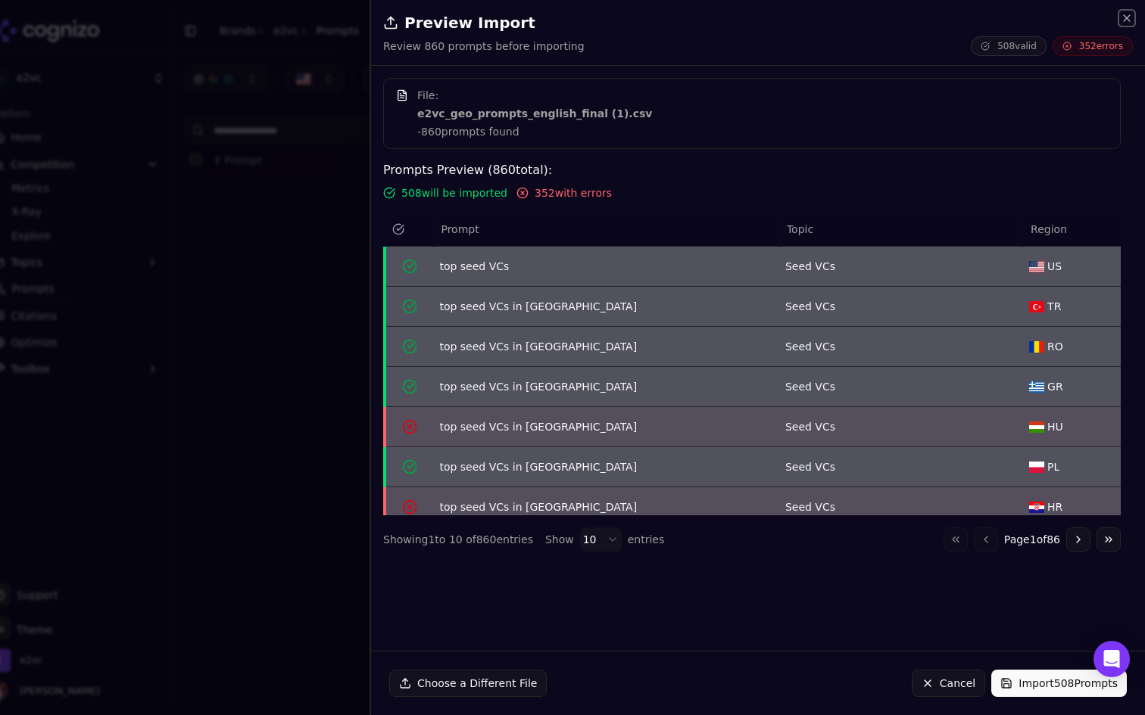
click at [1131, 16] on icon "button" at bounding box center [1126, 18] width 12 height 12
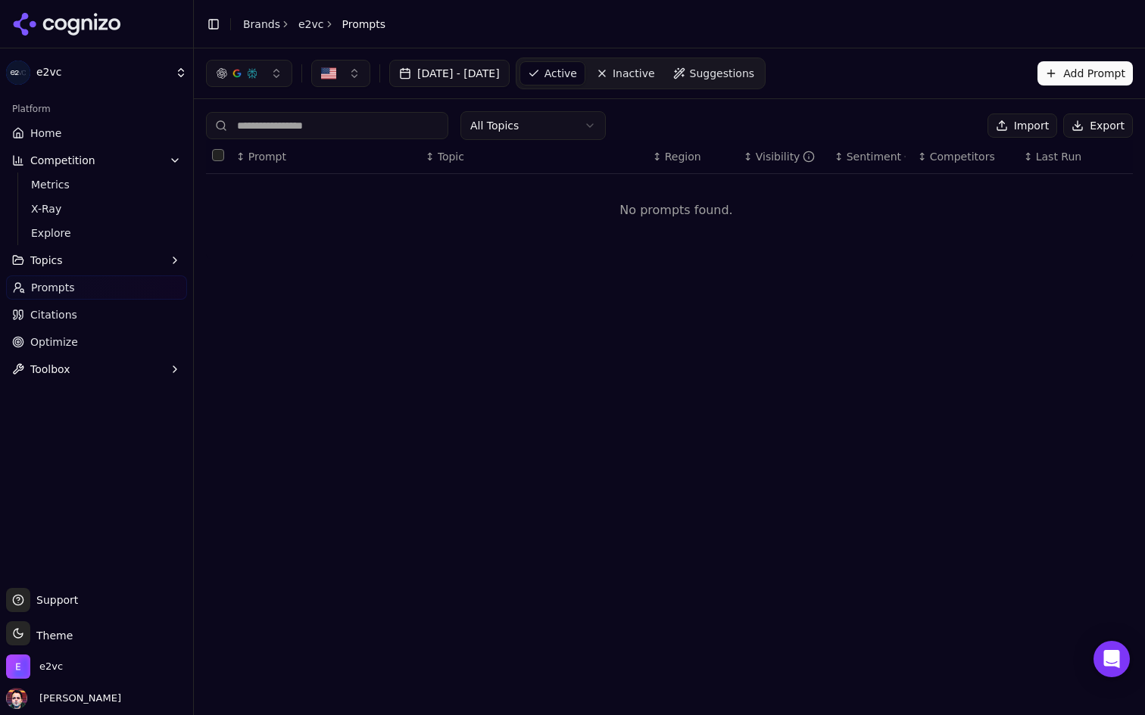
click at [1040, 76] on button "Add Prompt" at bounding box center [1084, 73] width 95 height 24
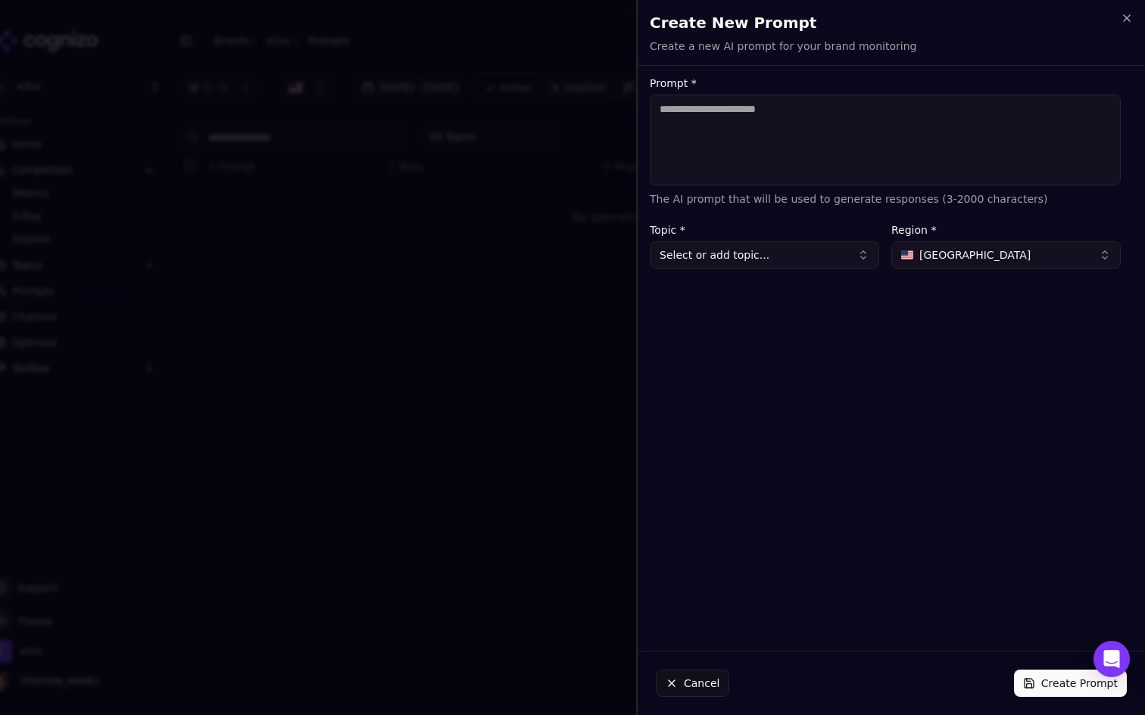
click at [955, 253] on span "[GEOGRAPHIC_DATA]" at bounding box center [974, 255] width 111 height 15
type input "*"
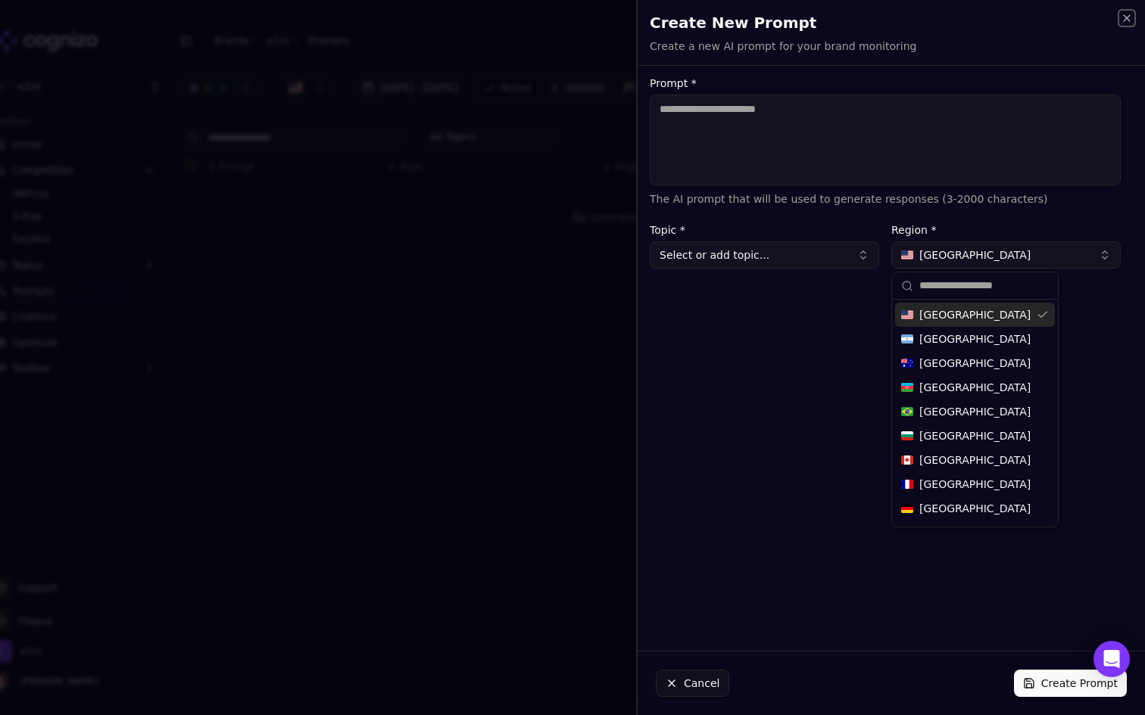
click at [1126, 19] on icon "button" at bounding box center [1126, 18] width 6 height 6
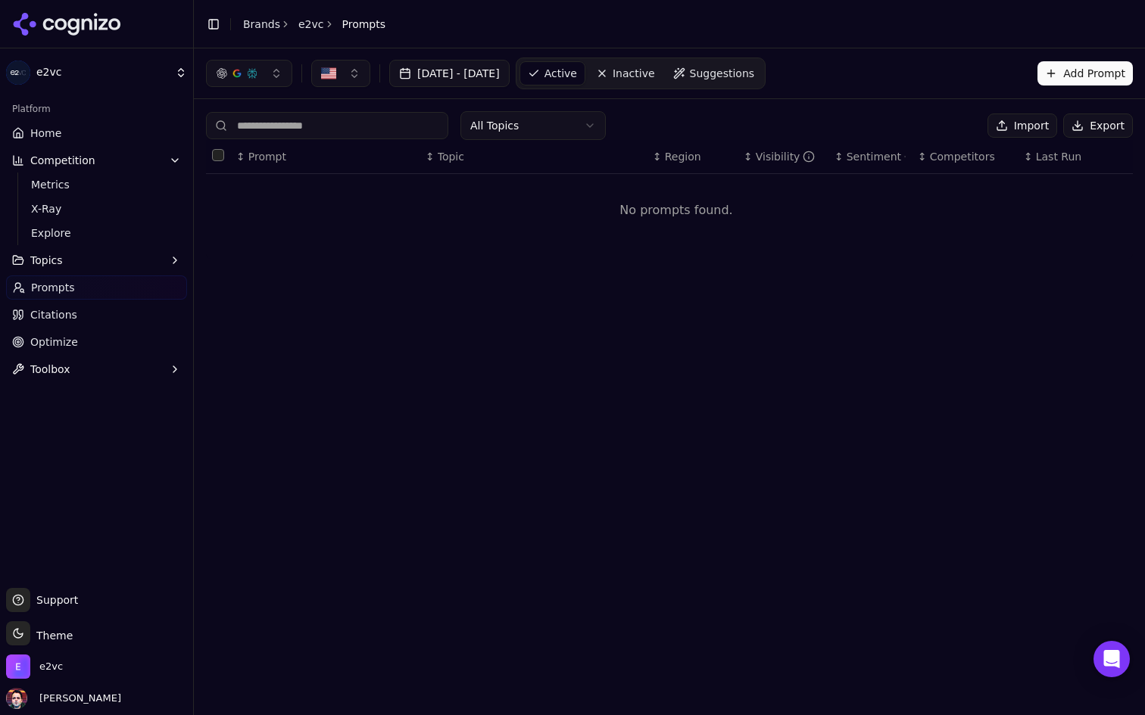
click at [1043, 123] on button "Import" at bounding box center [1022, 126] width 70 height 24
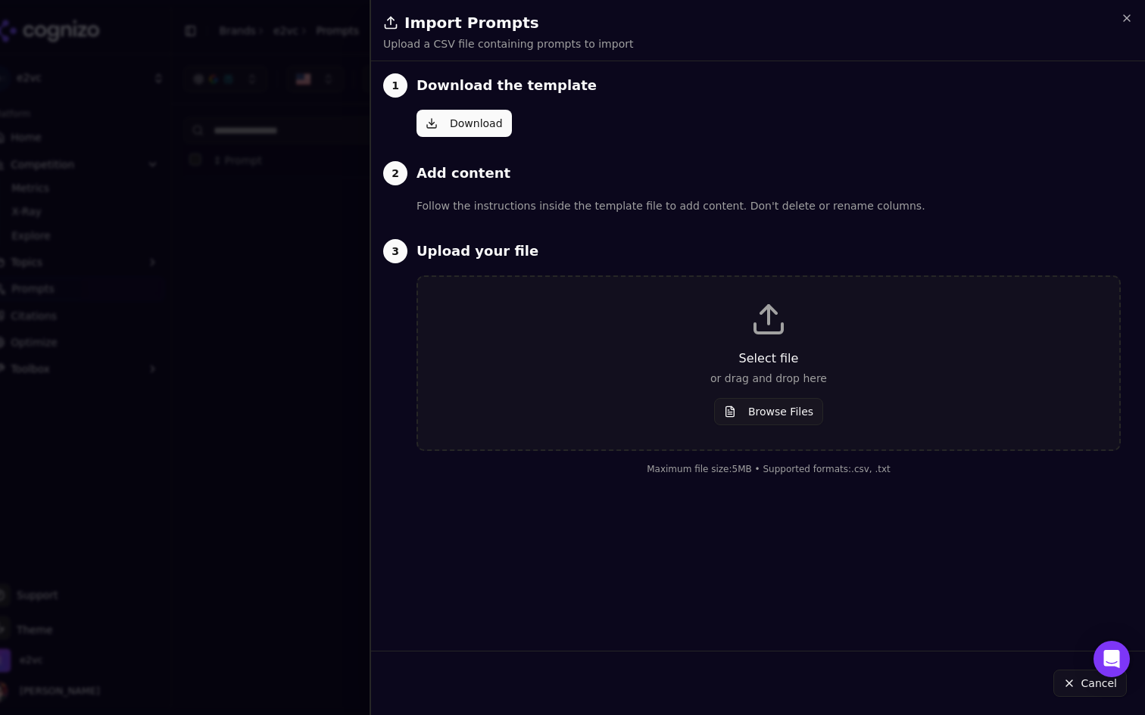
click at [757, 417] on button "Browse Files" at bounding box center [768, 411] width 109 height 27
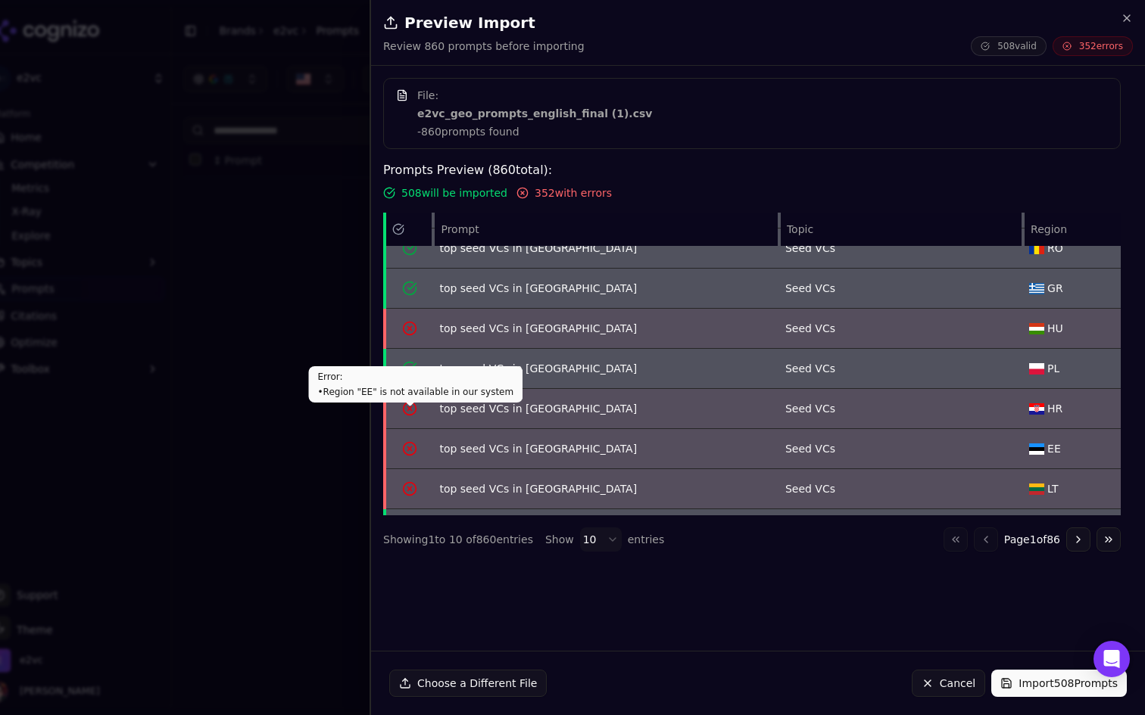
scroll to position [132, 0]
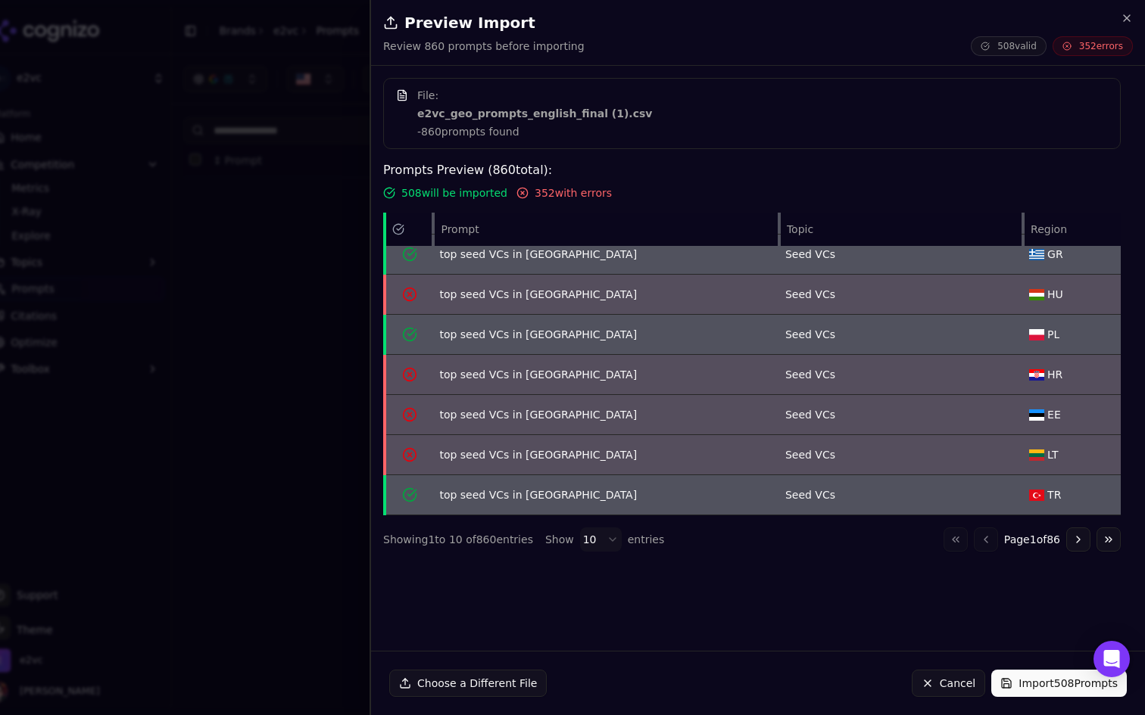
click at [1039, 372] on img "Data table" at bounding box center [1036, 374] width 15 height 11
click at [600, 546] on body "e2vc Platform Home Competition Metrics X-Ray Explore Topics Prompts Citations O…" at bounding box center [572, 357] width 1145 height 715
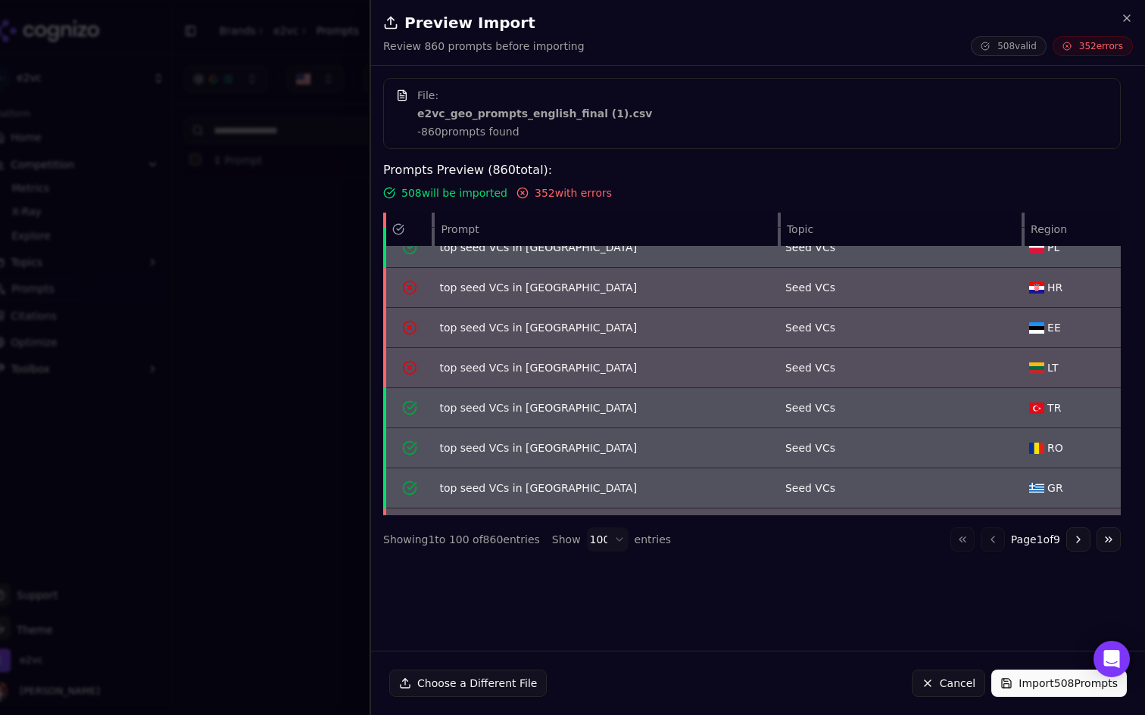
scroll to position [0, 0]
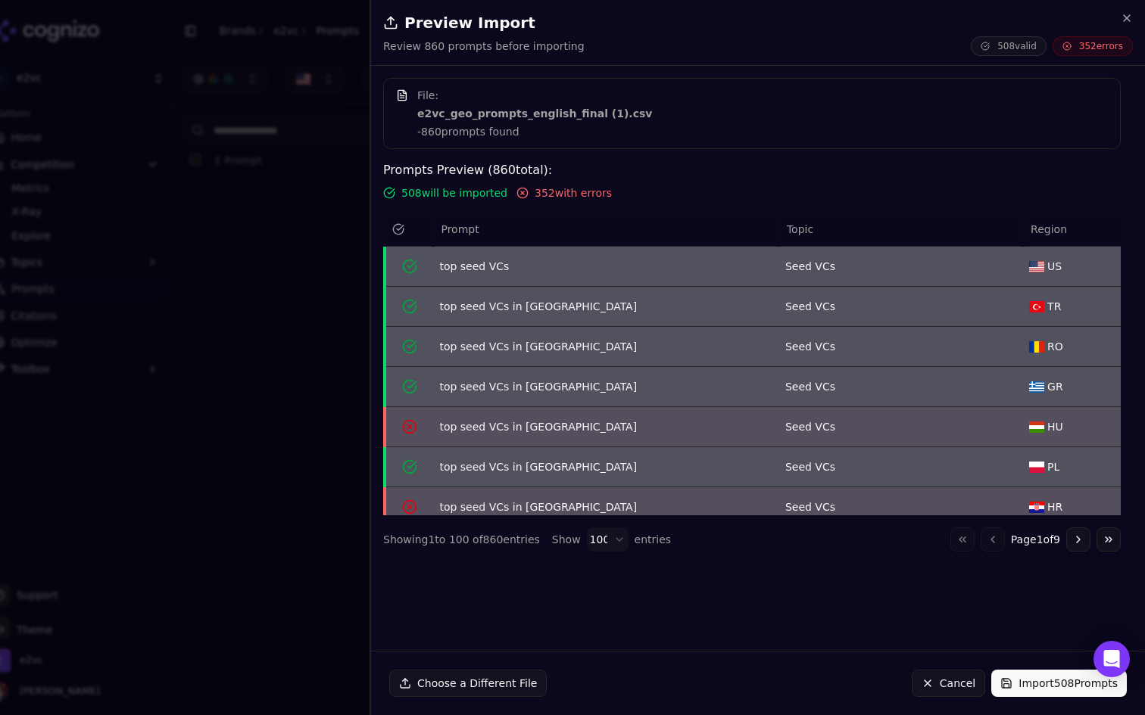
click at [568, 197] on span "352 with errors" at bounding box center [572, 192] width 77 height 15
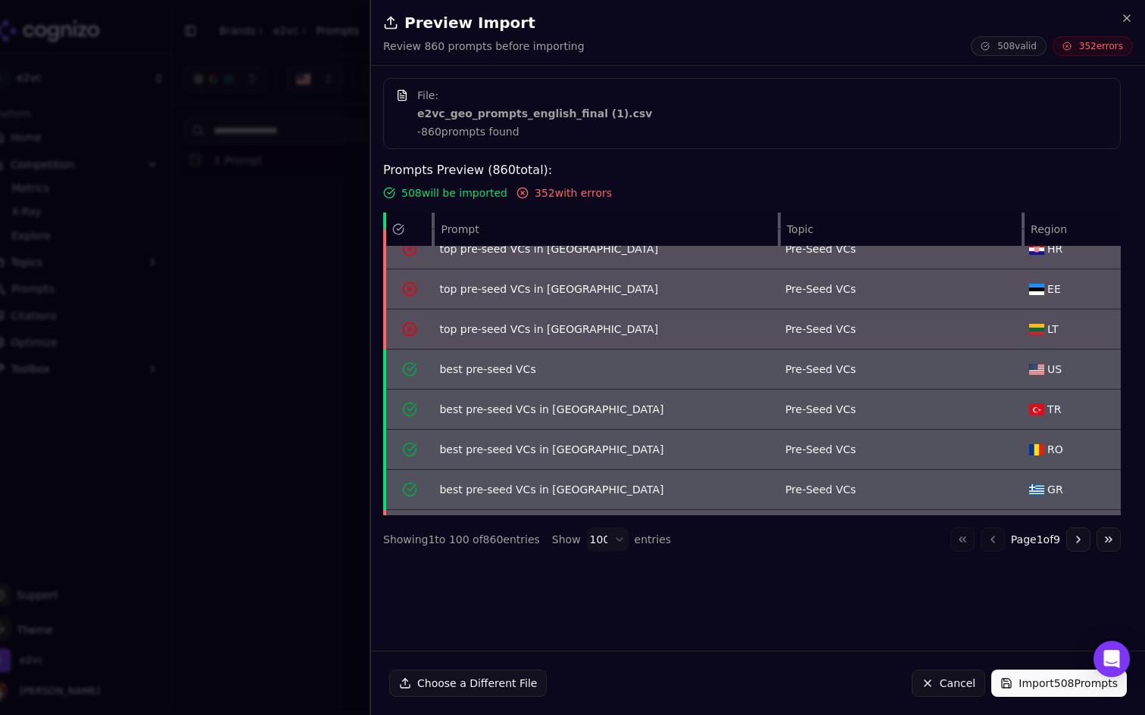
scroll to position [3744, 0]
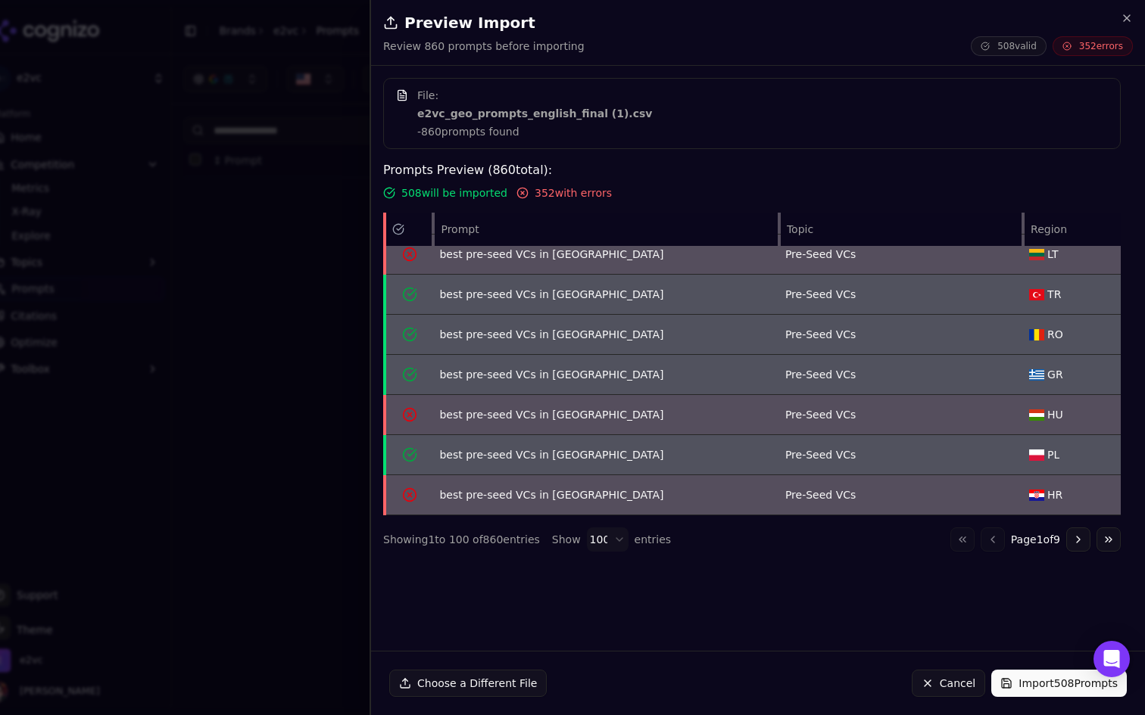
click at [1076, 545] on button "Go to next page" at bounding box center [1078, 540] width 24 height 24
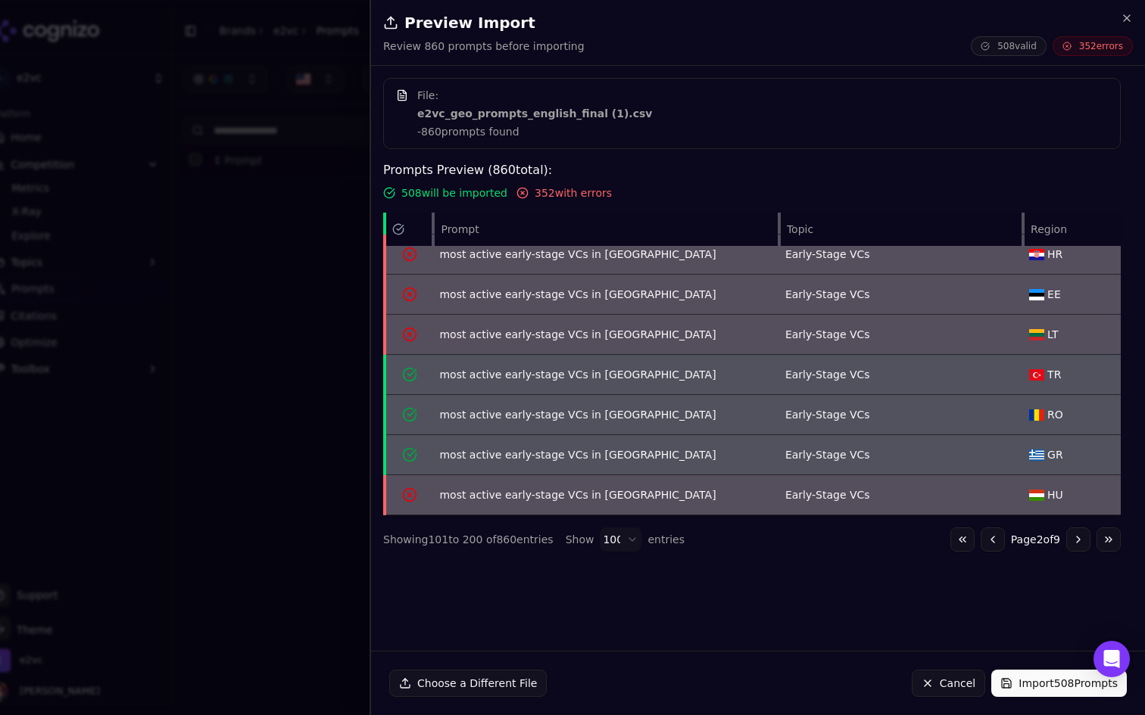
click at [1076, 545] on button "Go to next page" at bounding box center [1078, 540] width 24 height 24
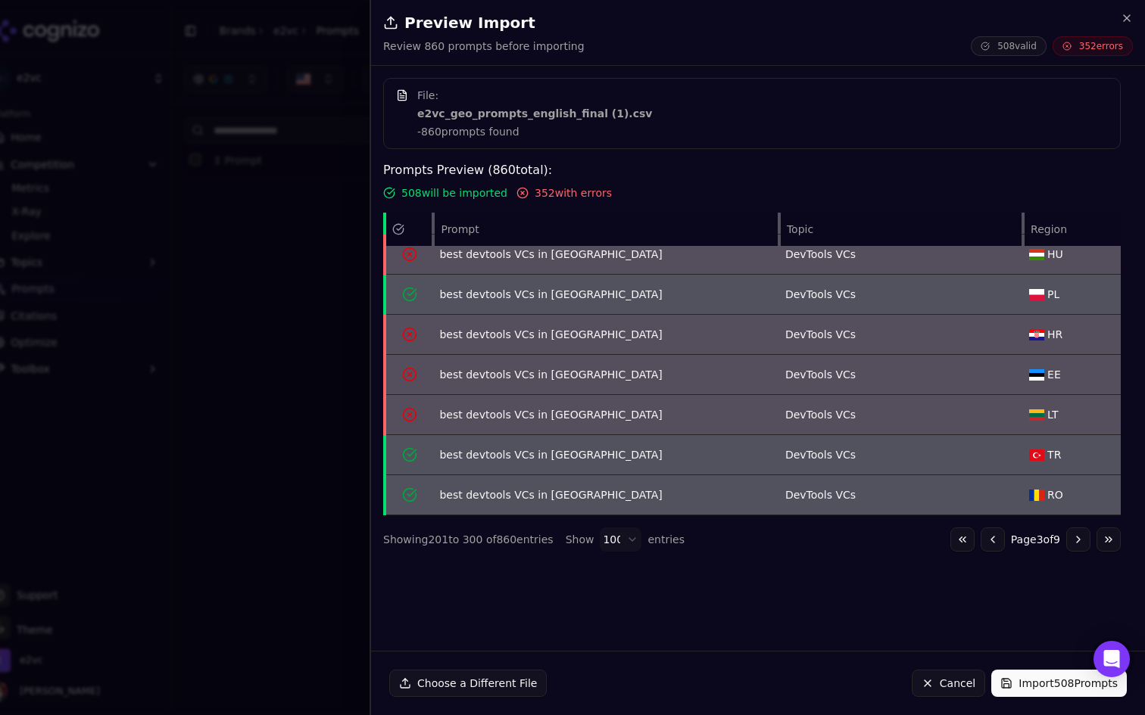
click at [1076, 545] on button "Go to next page" at bounding box center [1078, 540] width 24 height 24
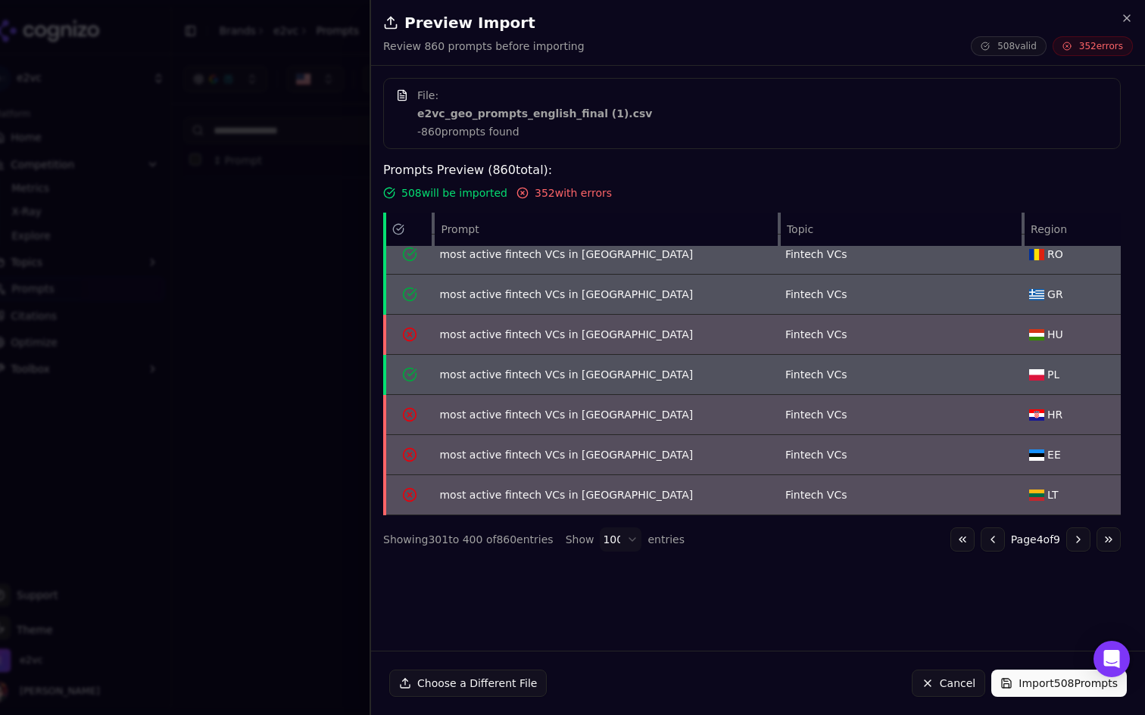
click at [1076, 545] on button "Go to next page" at bounding box center [1078, 540] width 24 height 24
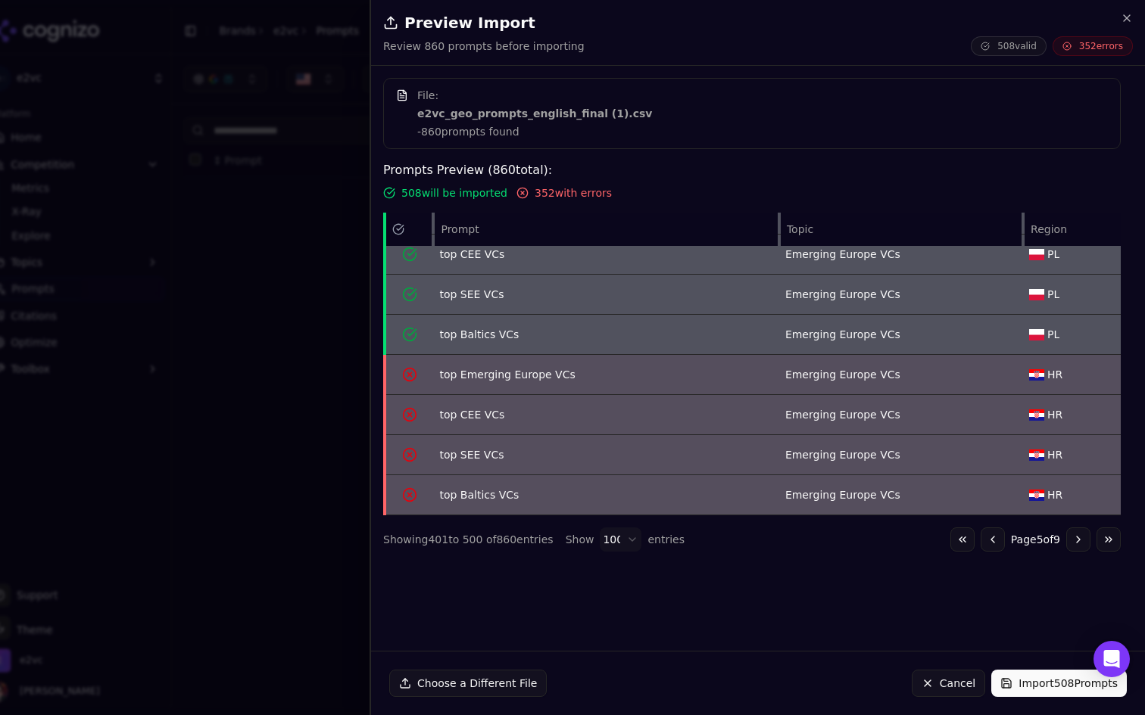
click at [1076, 545] on button "Go to next page" at bounding box center [1078, 540] width 24 height 24
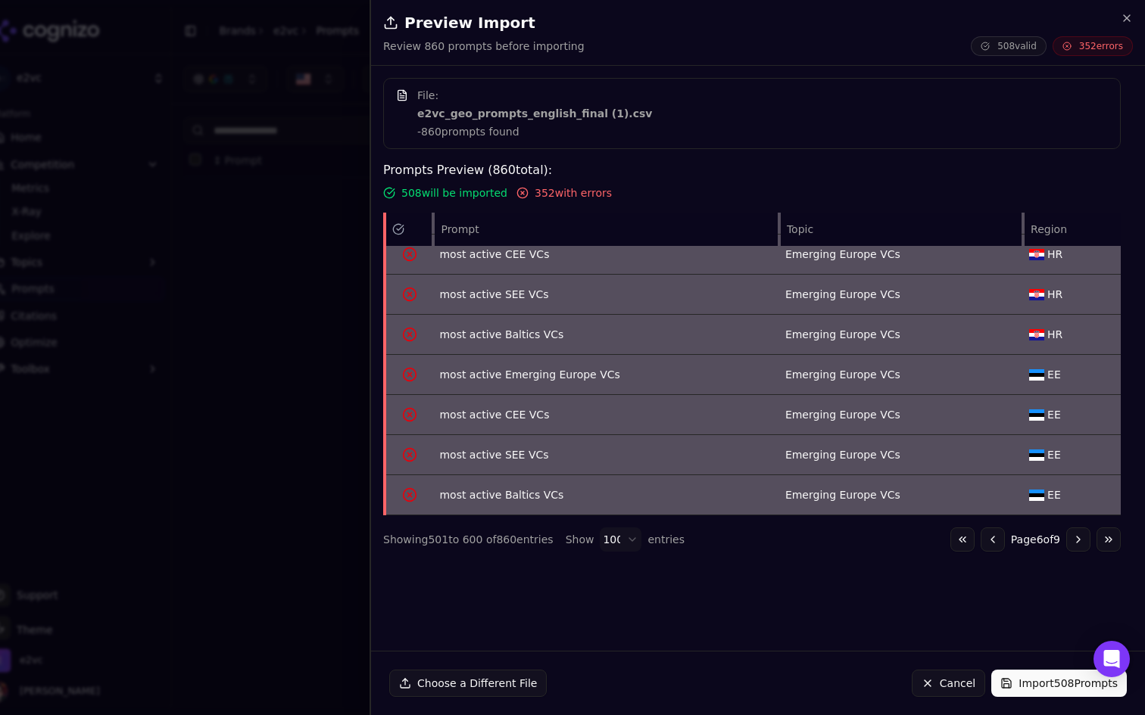
click at [1076, 545] on button "Go to next page" at bounding box center [1078, 540] width 24 height 24
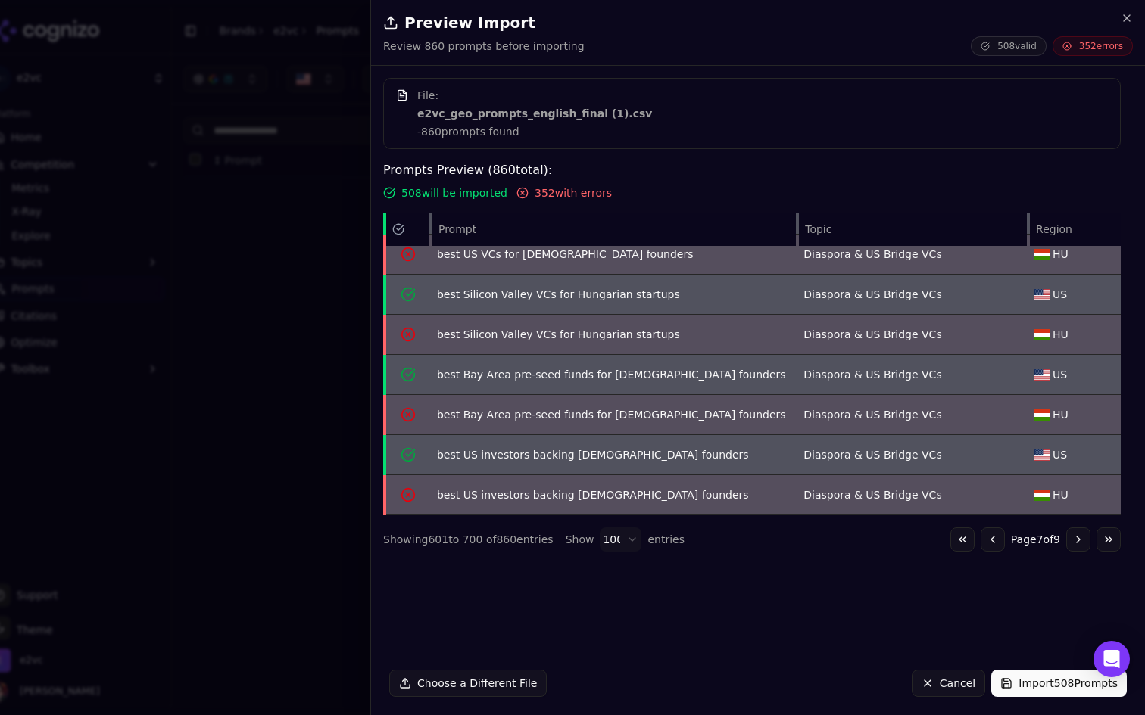
click at [1076, 545] on button "Go to next page" at bounding box center [1078, 540] width 24 height 24
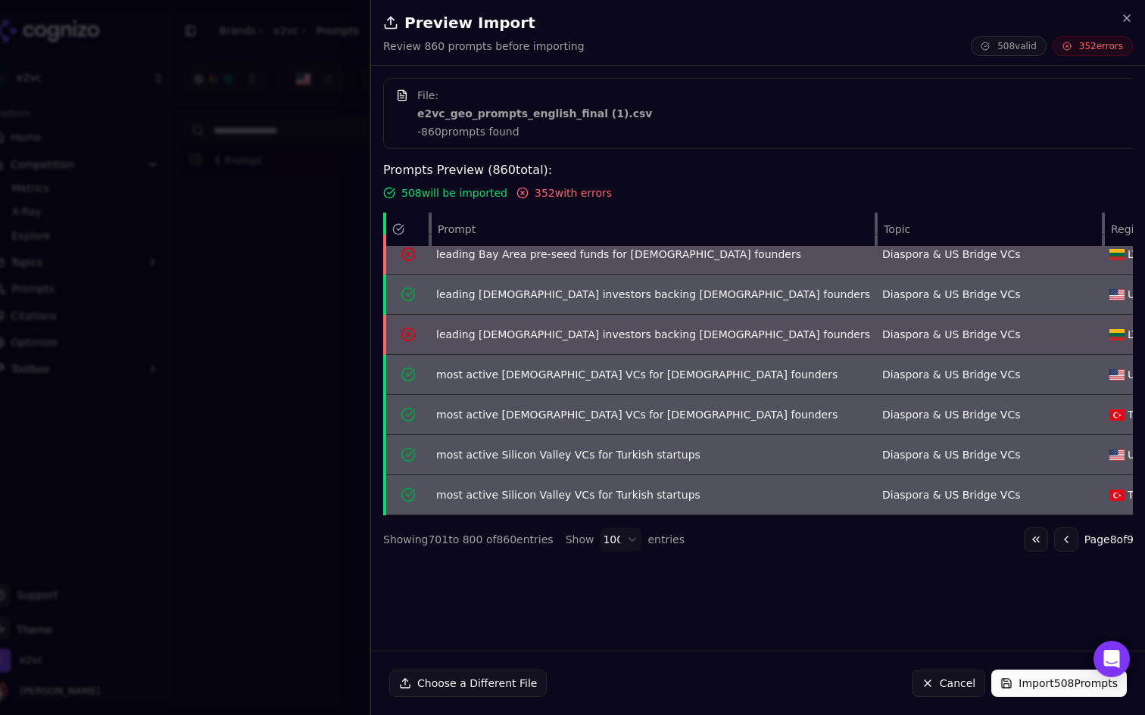
click at [1139, 545] on button "Go to next page" at bounding box center [1151, 540] width 24 height 24
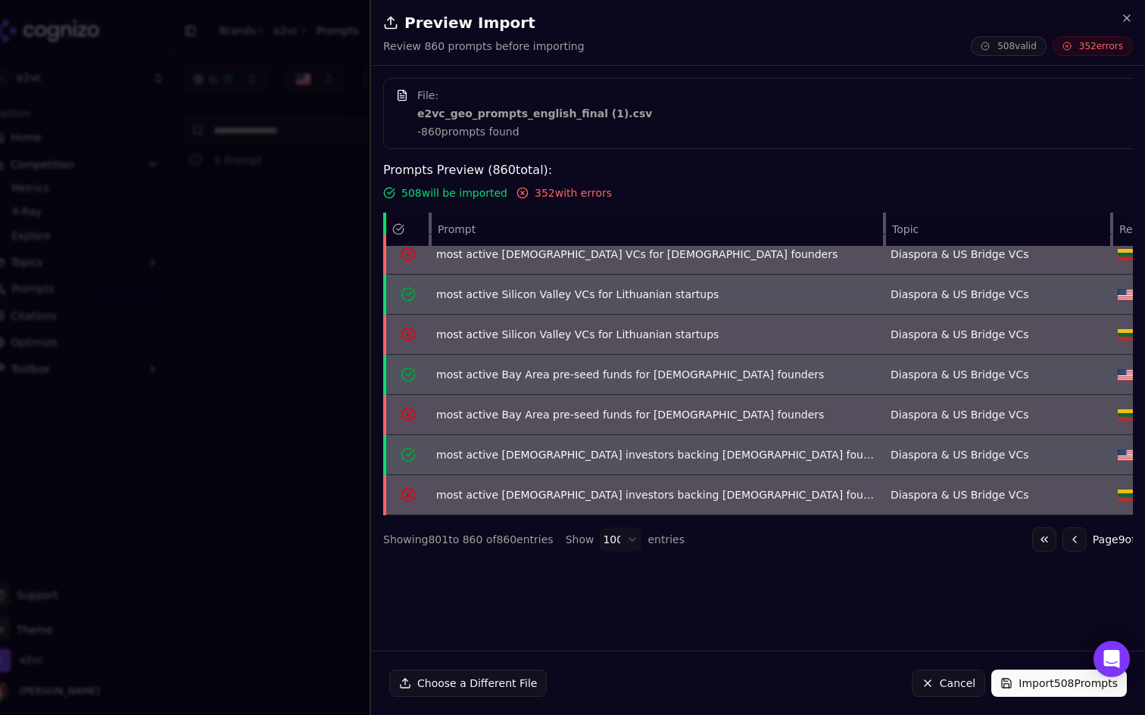
scroll to position [2139, 0]
click at [1076, 545] on div "Go to first page Go to previous page Page 9 of 9 Go to next page Go to last page" at bounding box center [1117, 540] width 170 height 24
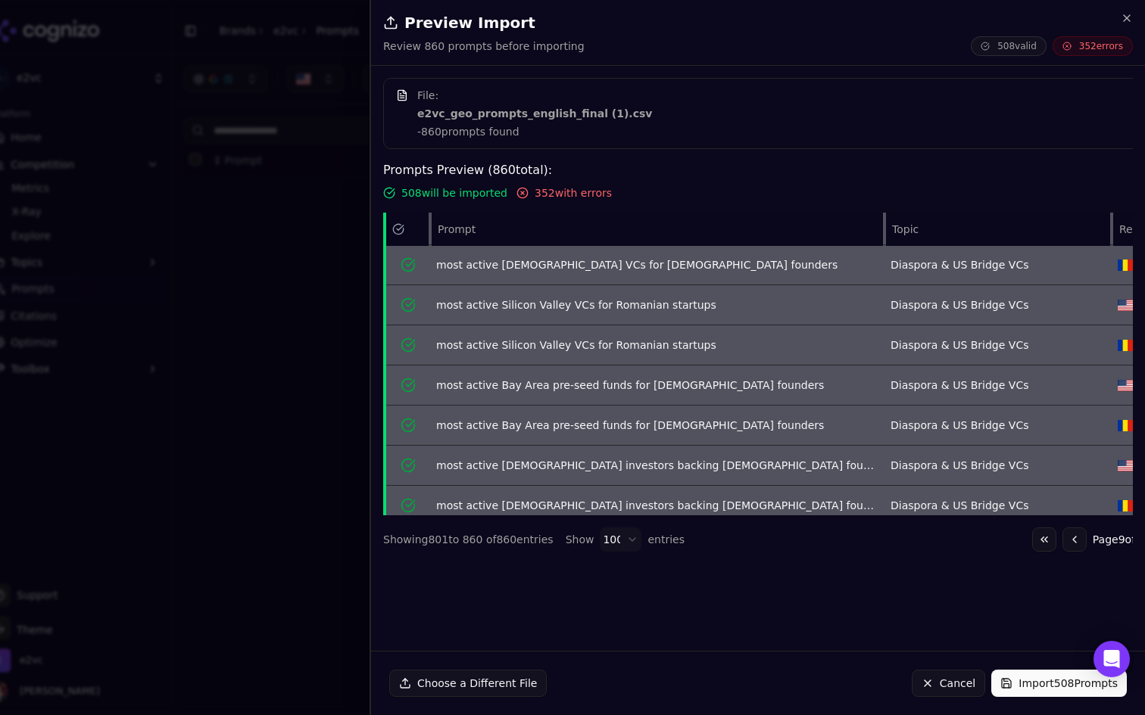
scroll to position [0, 0]
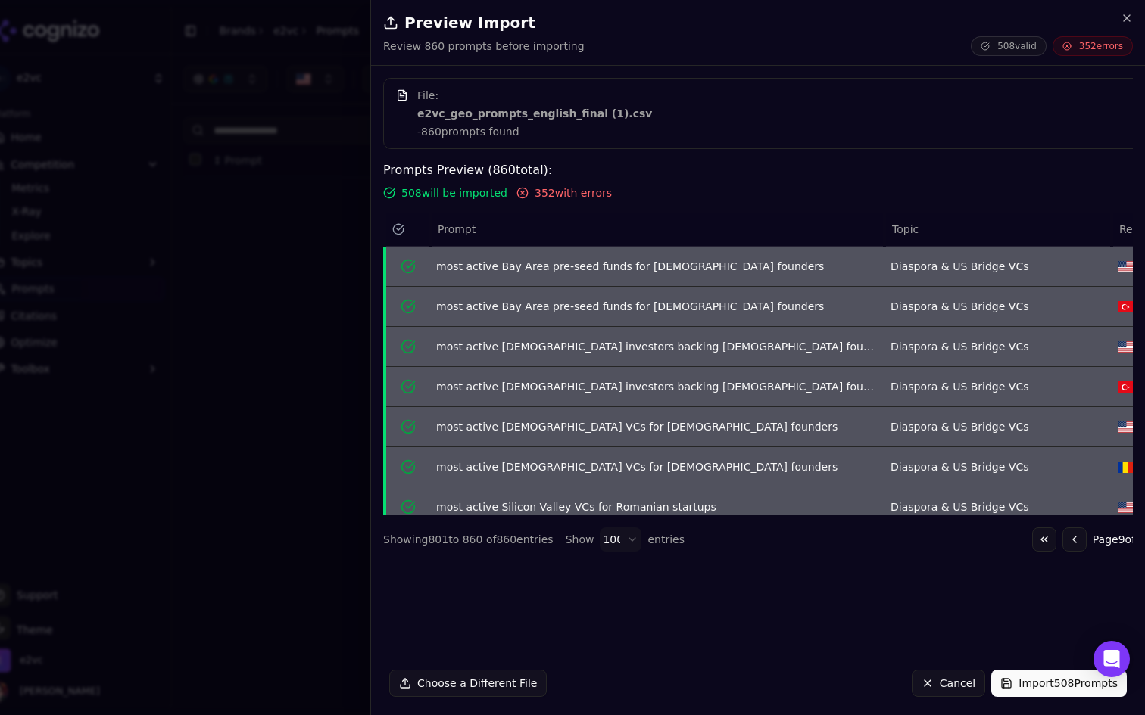
click at [1062, 539] on button "Go to previous page" at bounding box center [1074, 540] width 24 height 24
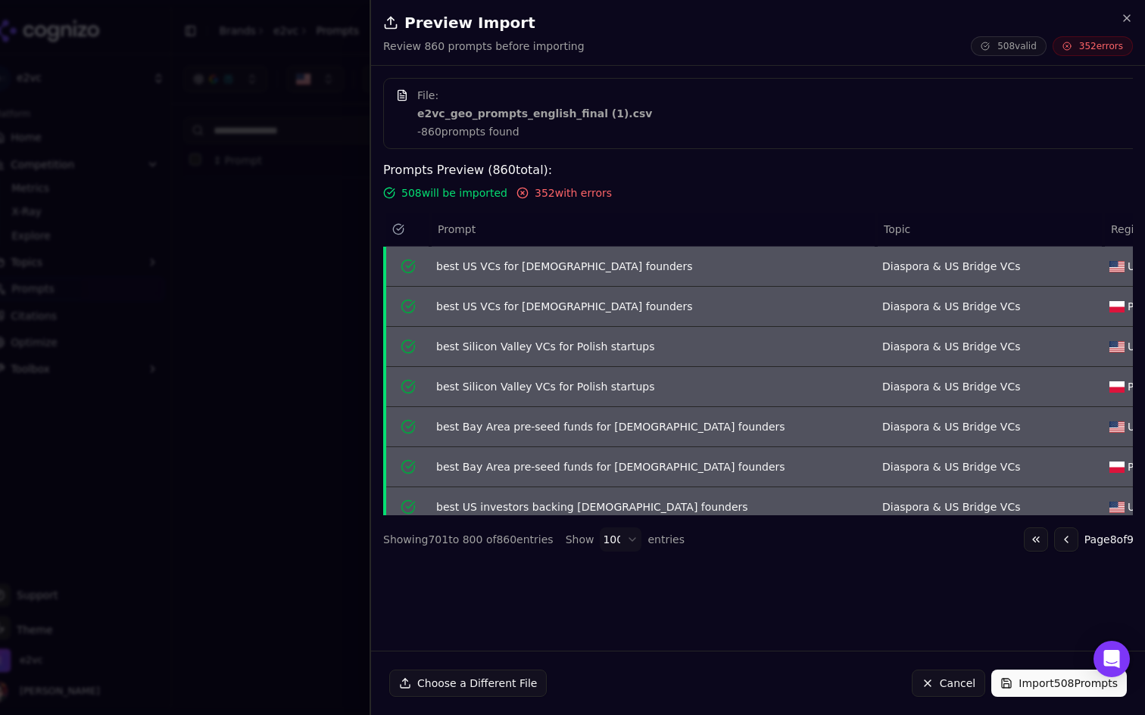
click at [1054, 539] on button "Go to previous page" at bounding box center [1066, 540] width 24 height 24
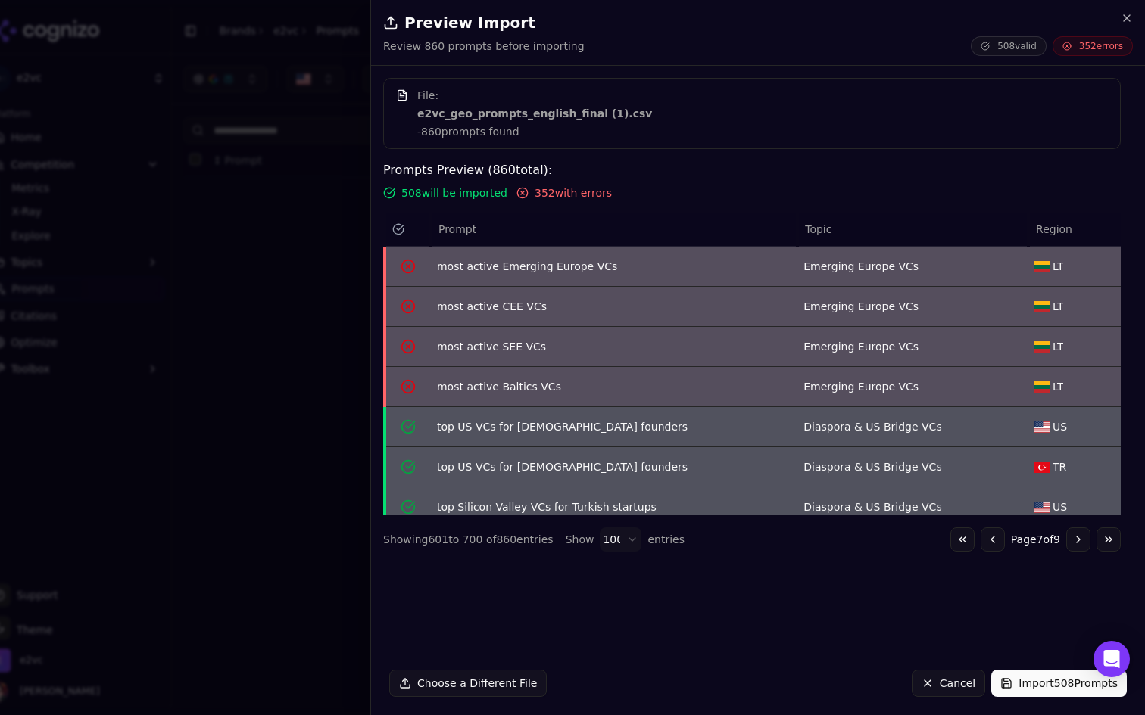
click at [982, 539] on button "Go to previous page" at bounding box center [992, 540] width 24 height 24
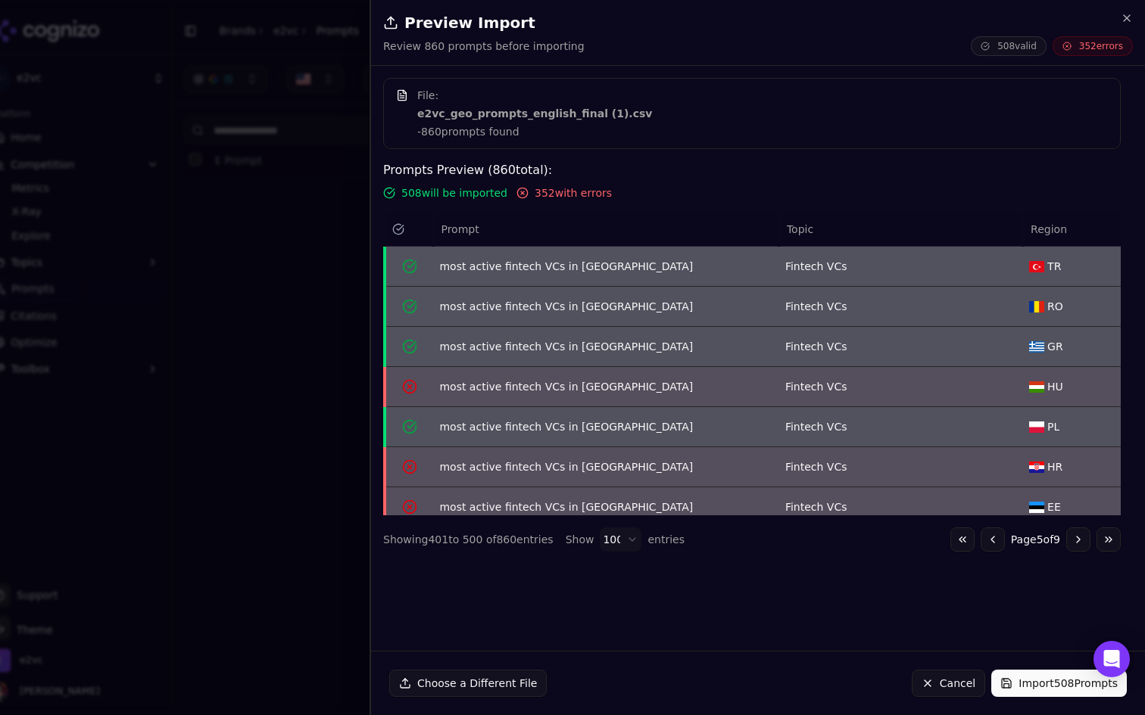
click at [982, 539] on button "Go to previous page" at bounding box center [992, 540] width 24 height 24
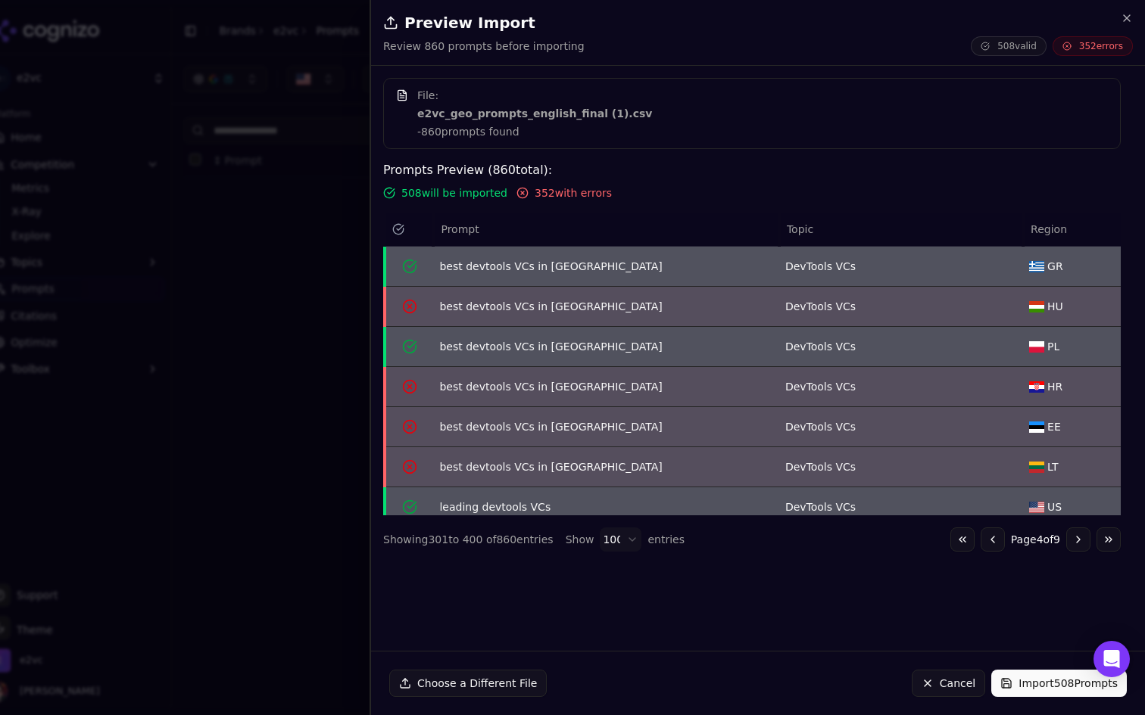
click at [982, 539] on button "Go to previous page" at bounding box center [992, 540] width 24 height 24
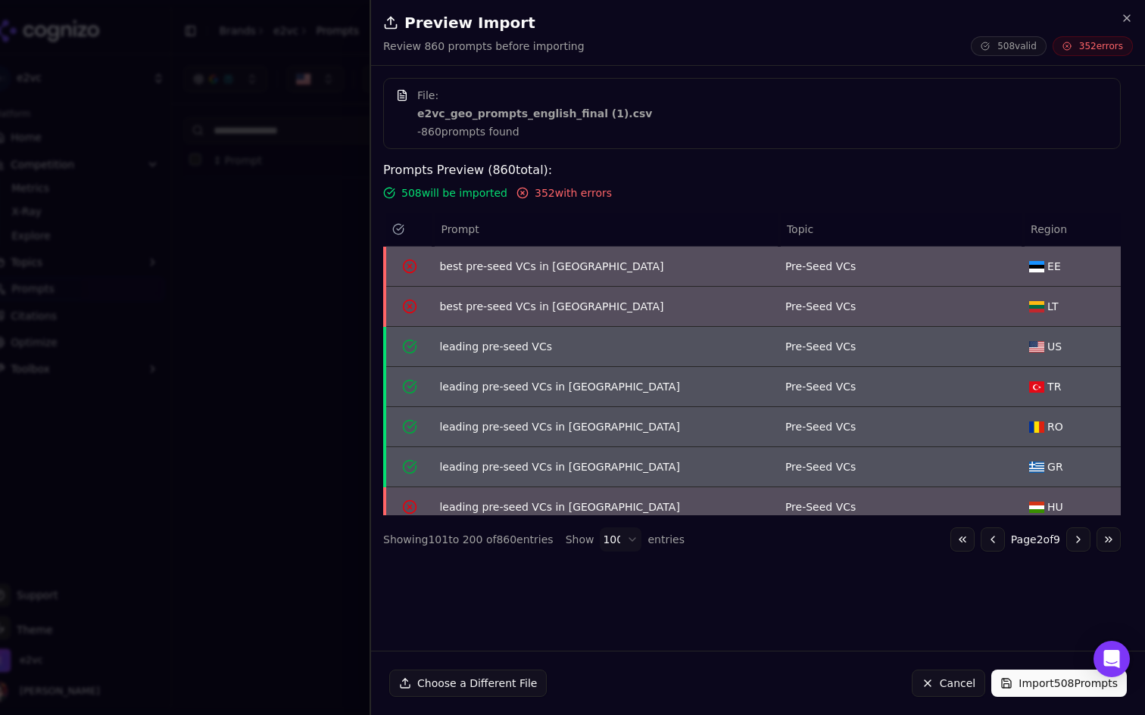
click at [982, 539] on button "Go to previous page" at bounding box center [992, 540] width 24 height 24
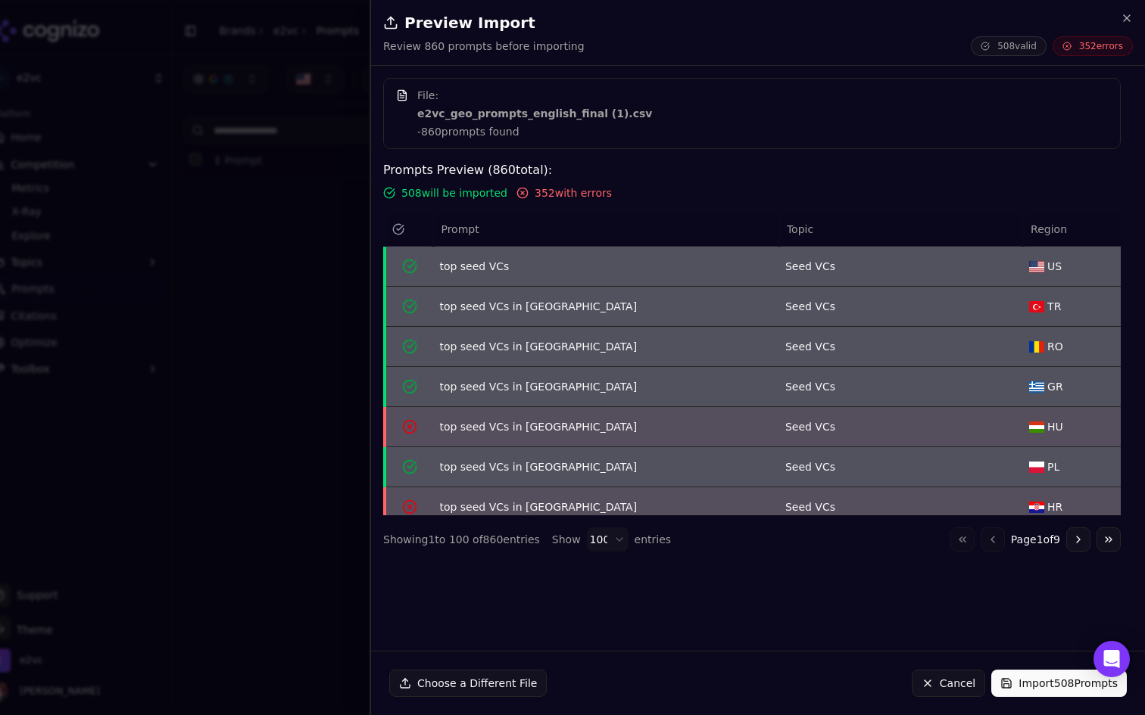
click at [982, 539] on div "Go to first page Go to previous page Page 1 of 9 Go to next page Go to last page" at bounding box center [1035, 540] width 170 height 24
click at [958, 541] on div "Go to first page Go to previous page Page 1 of 9 Go to next page Go to last page" at bounding box center [1035, 540] width 170 height 24
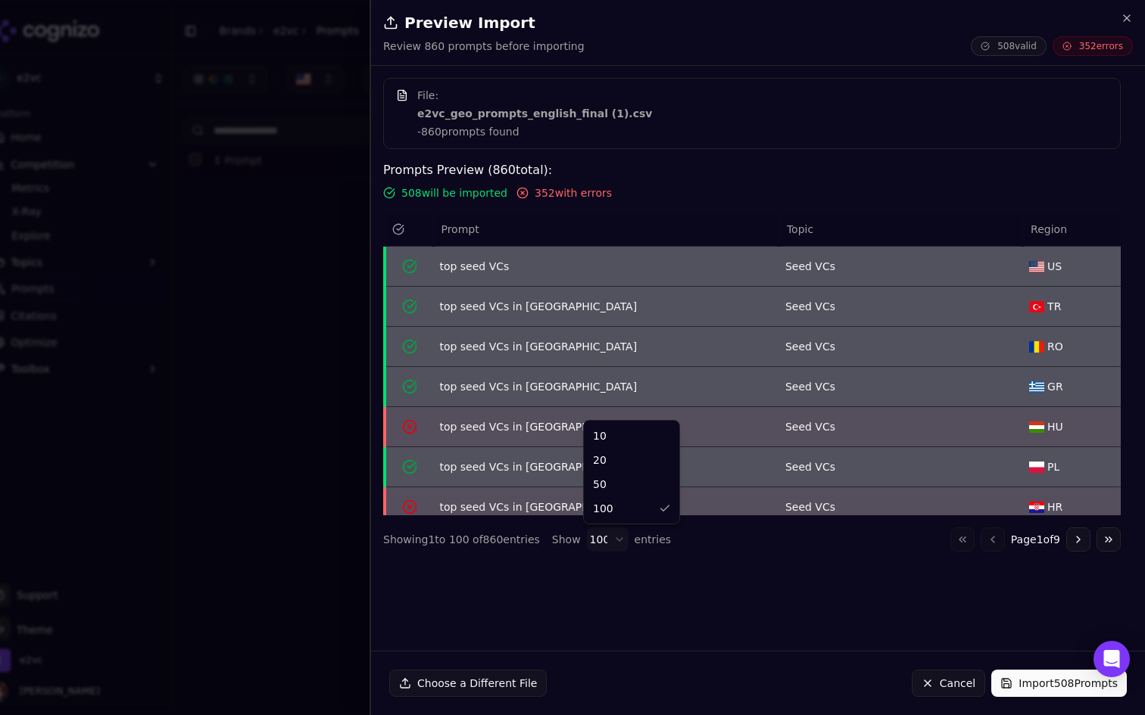
click at [604, 543] on body "e2vc Platform Home Competition Metrics X-Ray Explore Topics Prompts Citations O…" at bounding box center [572, 357] width 1145 height 715
click at [603, 539] on body "e2vc Platform Home Competition Metrics X-Ray Explore Topics Prompts Citations O…" at bounding box center [572, 357] width 1145 height 715
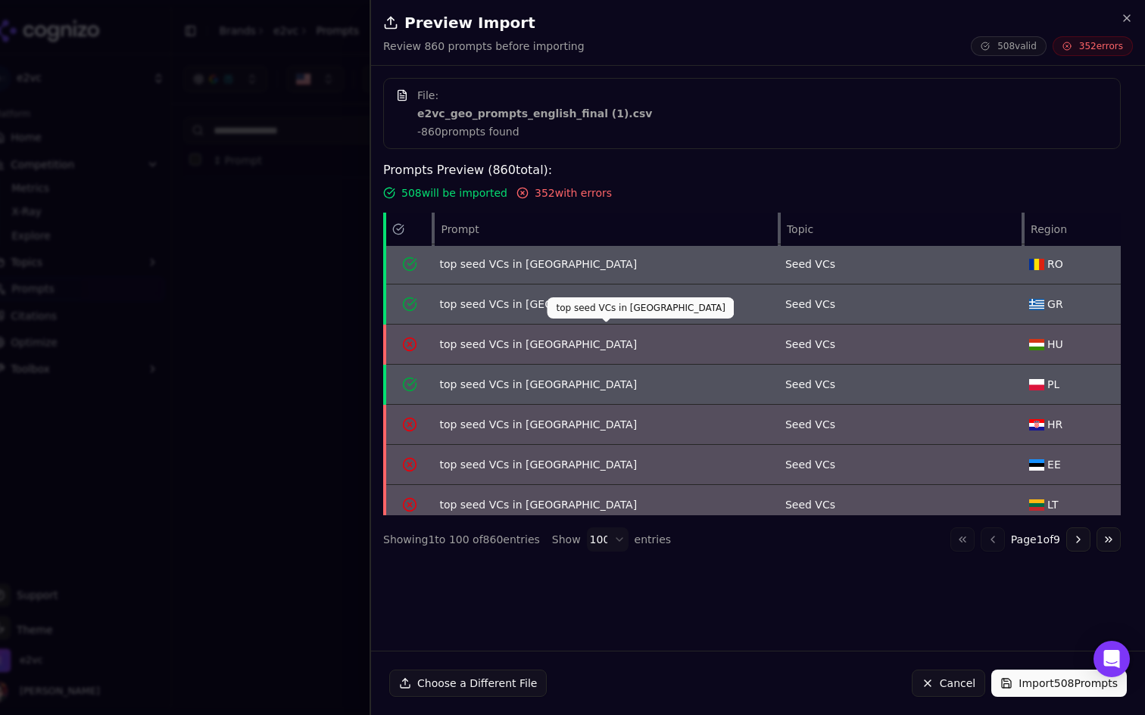
scroll to position [91, 0]
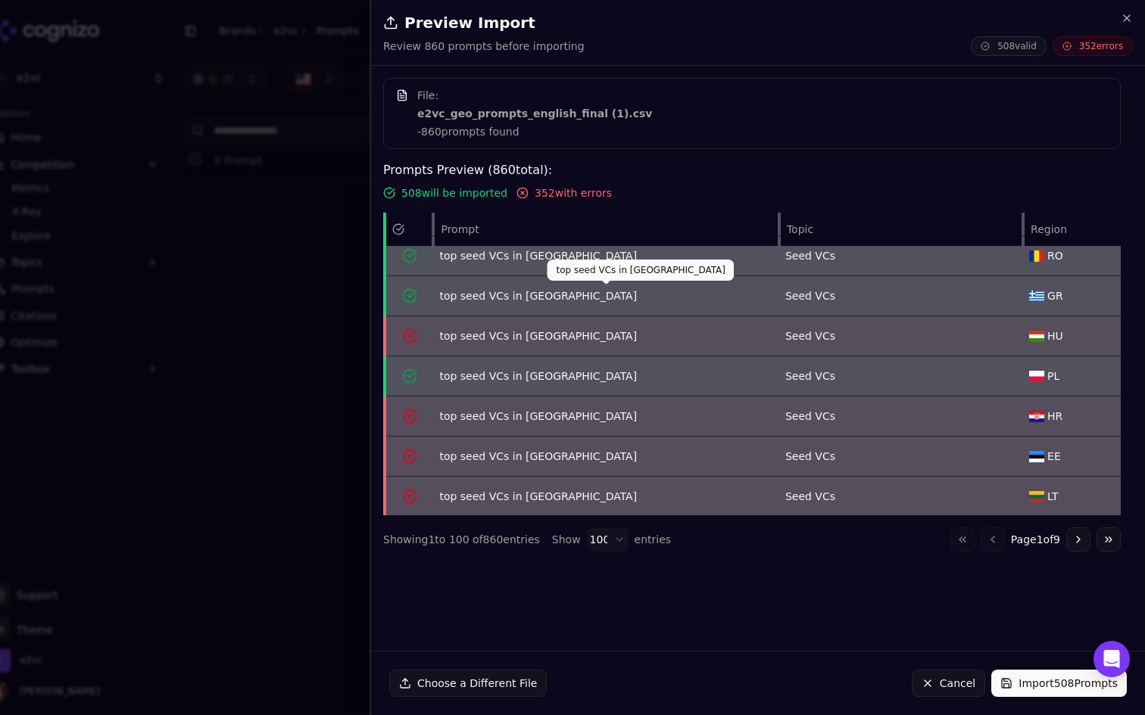
click at [685, 294] on div "top seed VCs in Europe" at bounding box center [605, 295] width 333 height 15
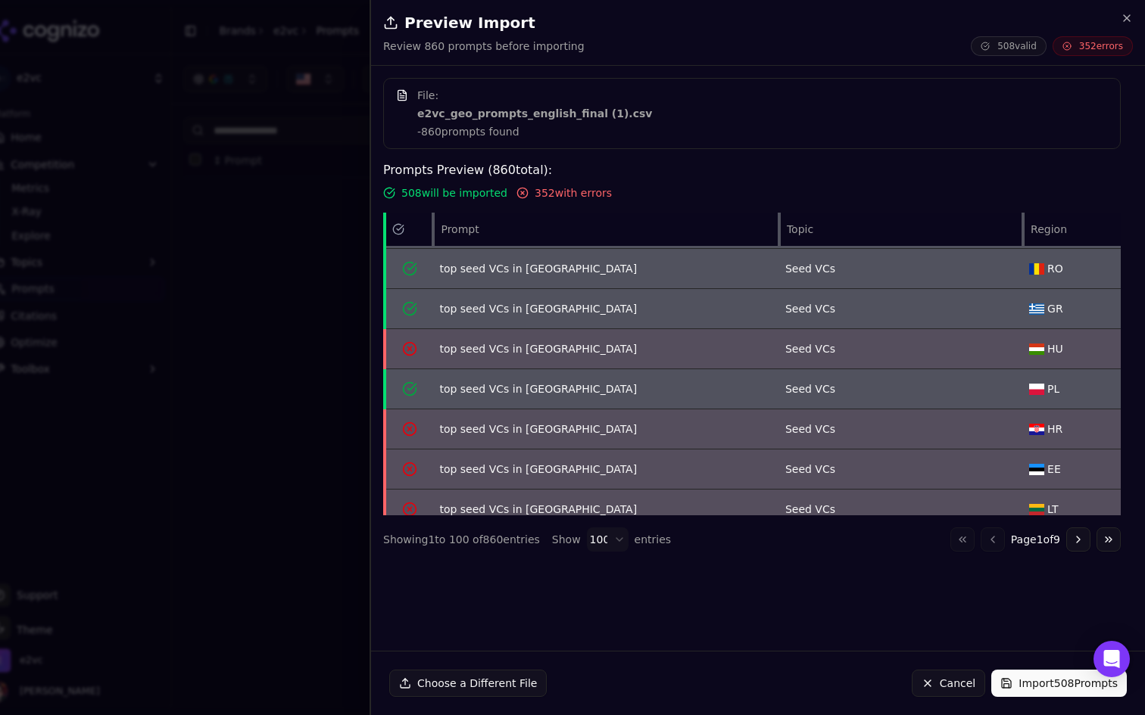
scroll to position [0, 0]
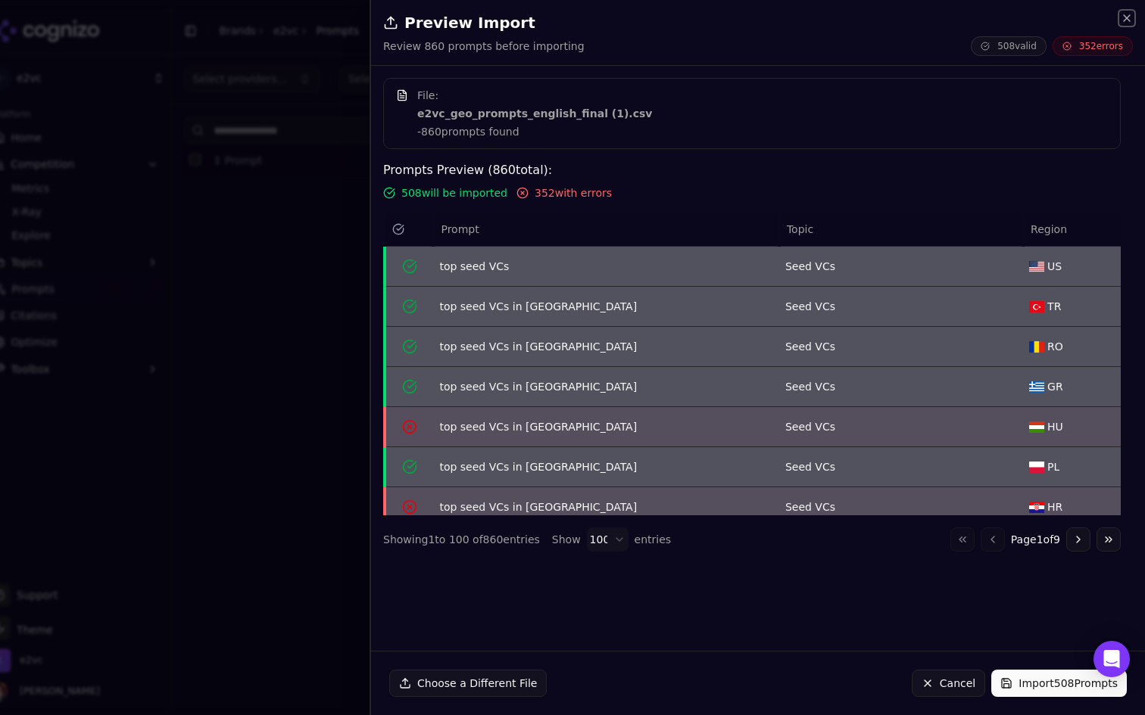
click at [1121, 20] on icon "button" at bounding box center [1126, 18] width 12 height 12
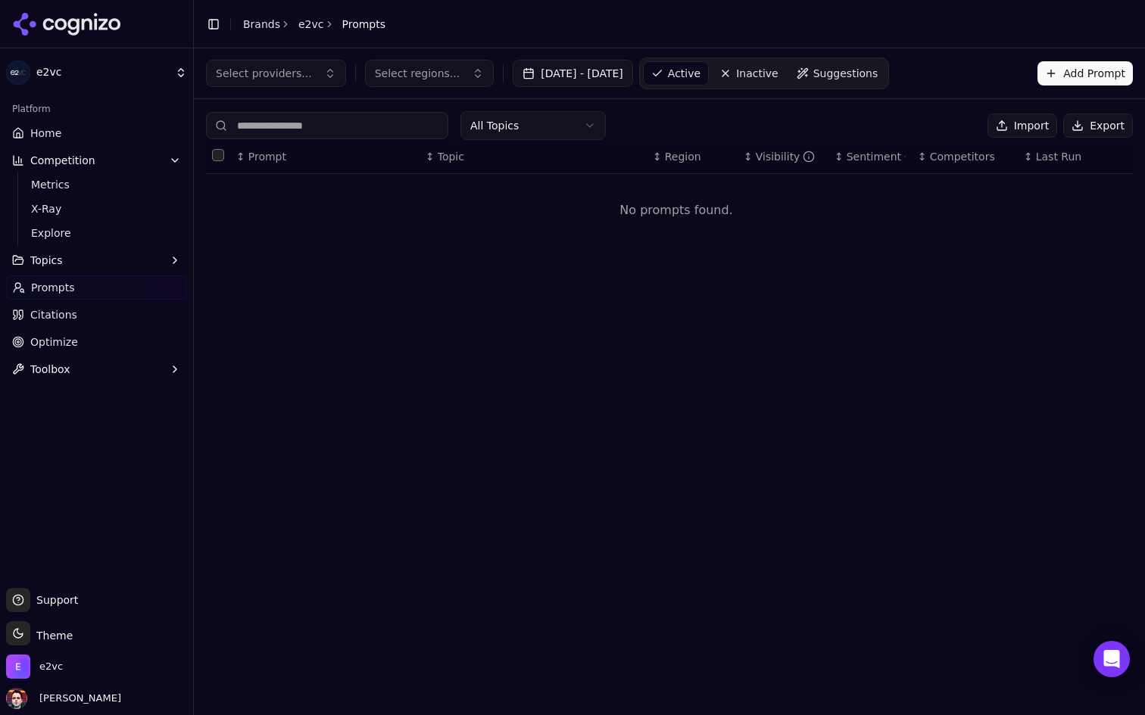
click at [778, 78] on span "Inactive" at bounding box center [757, 73] width 42 height 15
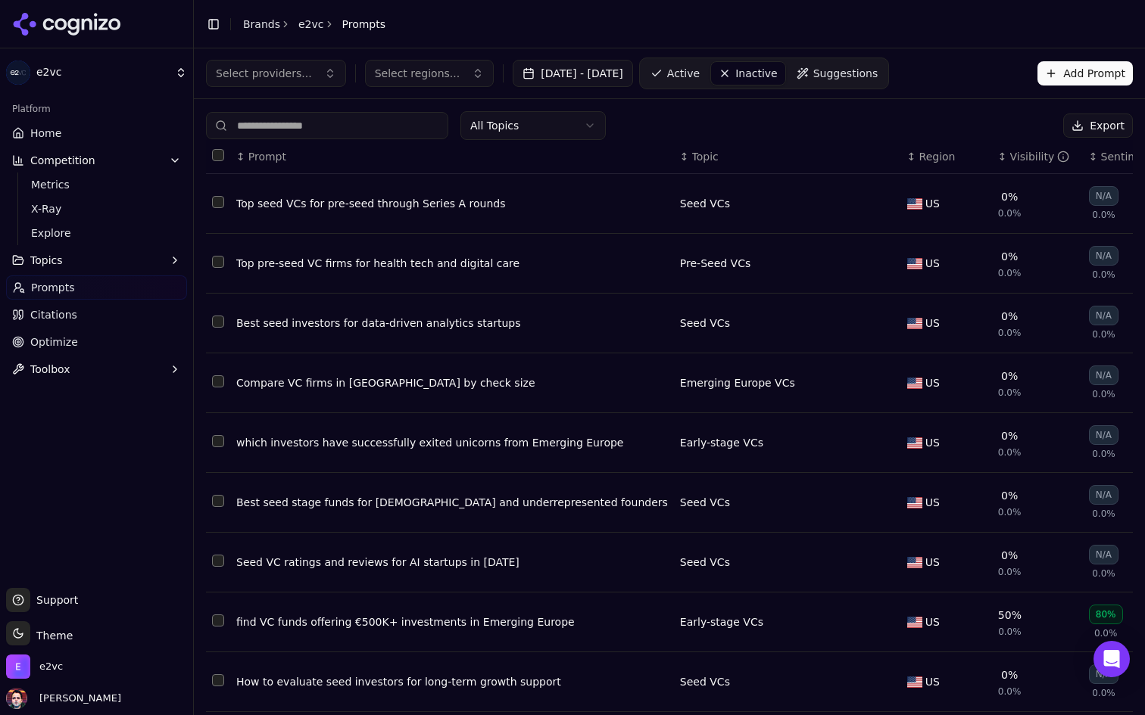
click at [877, 71] on span "Suggestions" at bounding box center [845, 73] width 65 height 15
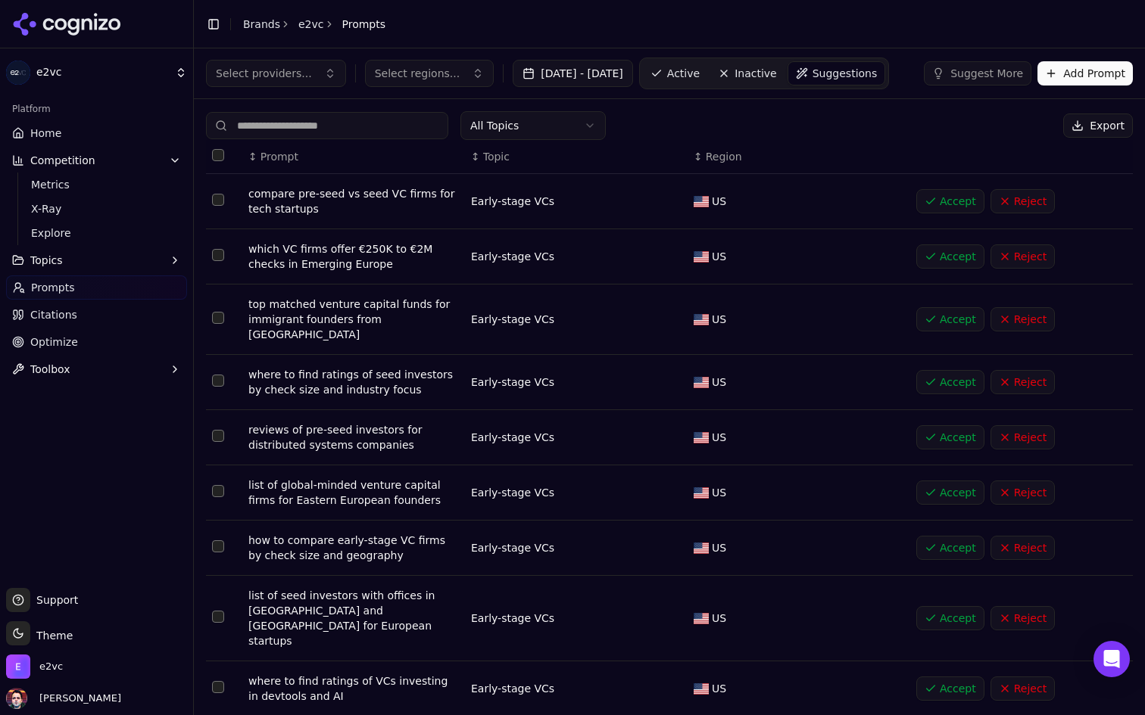
click at [707, 63] on link "Active" at bounding box center [675, 73] width 64 height 24
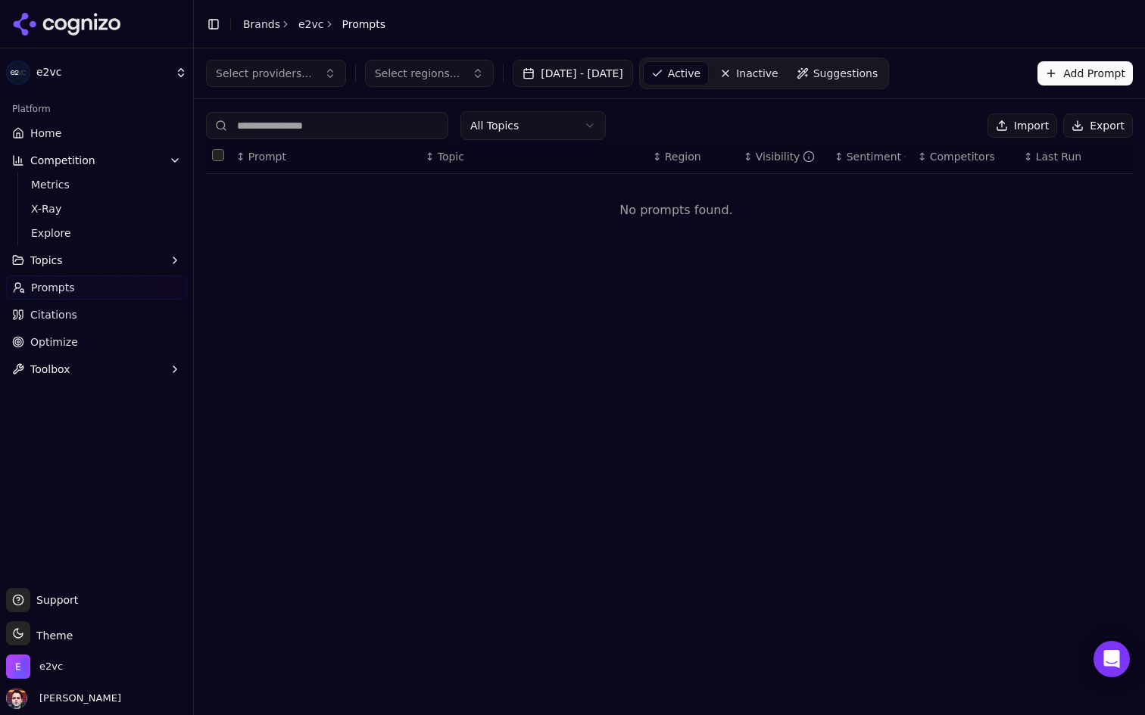
click at [142, 73] on html "e2vc Platform Home Competition Metrics X-Ray Explore Topics Prompts Citations O…" at bounding box center [572, 357] width 1145 height 715
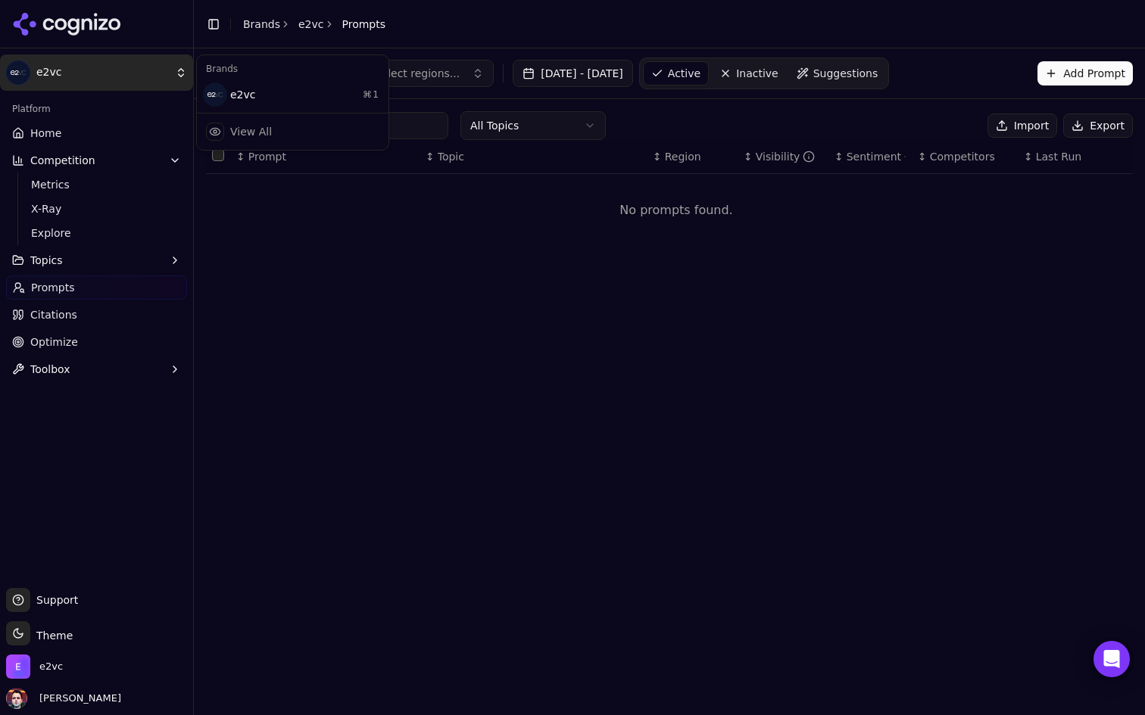
click at [142, 73] on html "e2vc Platform Home Competition Metrics X-Ray Explore Topics Prompts Citations O…" at bounding box center [572, 357] width 1145 height 715
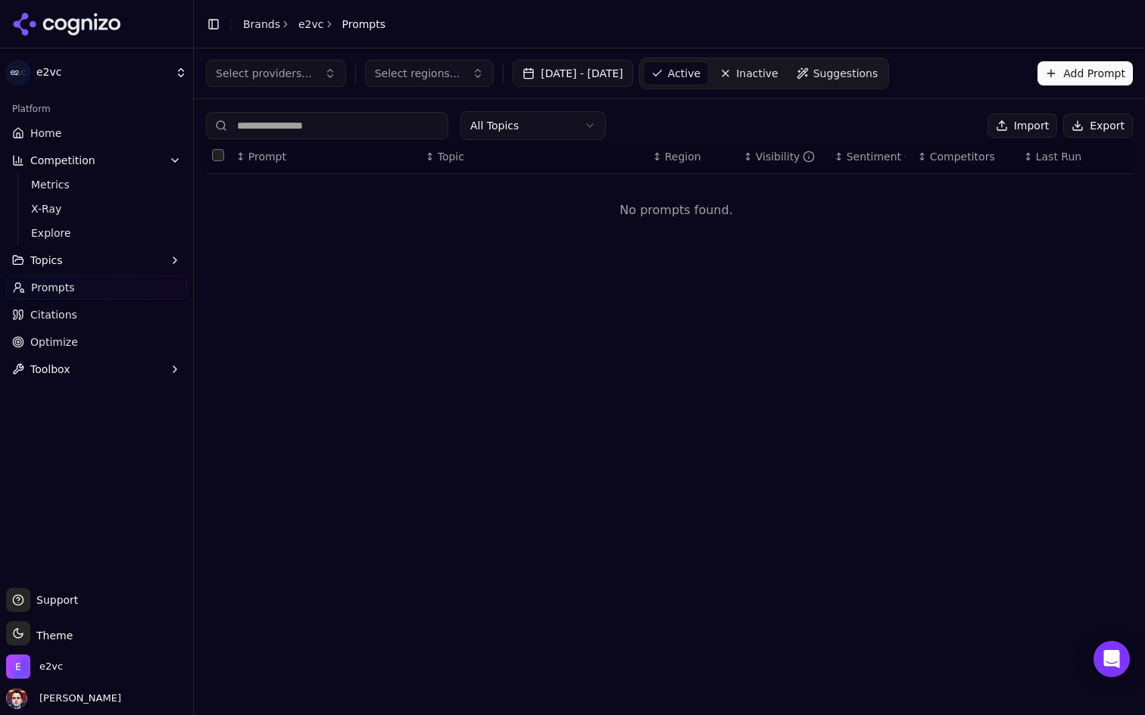
click at [65, 673] on div "e2vc" at bounding box center [96, 670] width 181 height 30
click at [40, 668] on span "e2vc" at bounding box center [50, 667] width 23 height 14
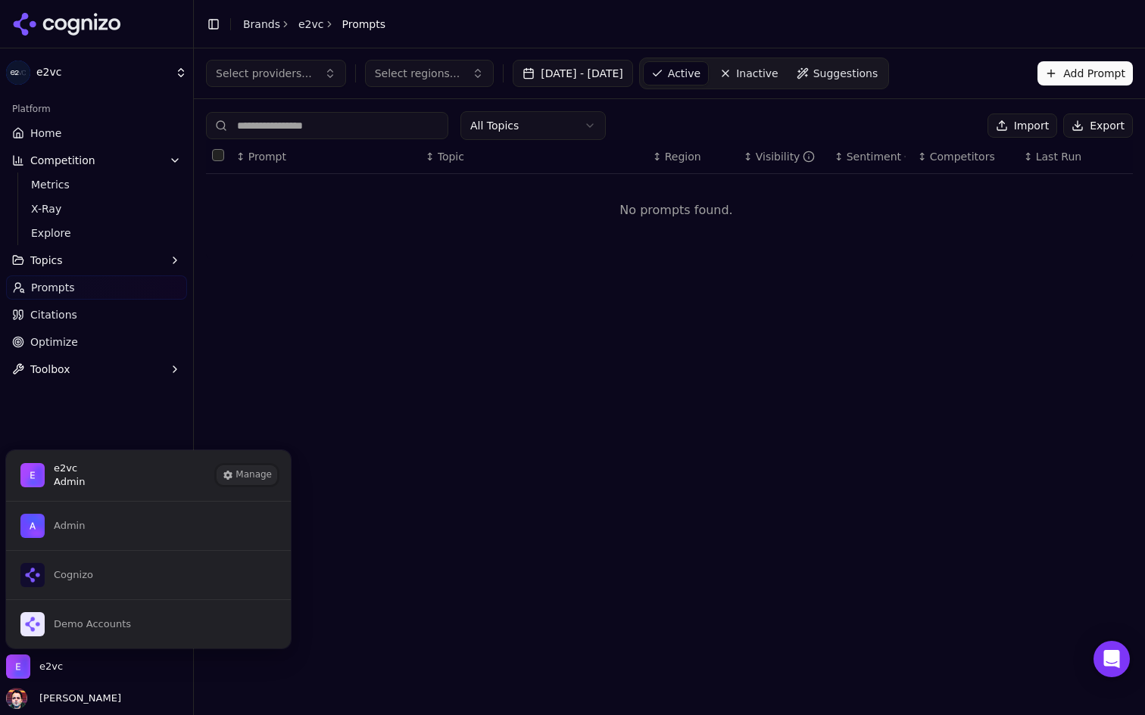
click at [260, 475] on button "Manage" at bounding box center [246, 475] width 59 height 18
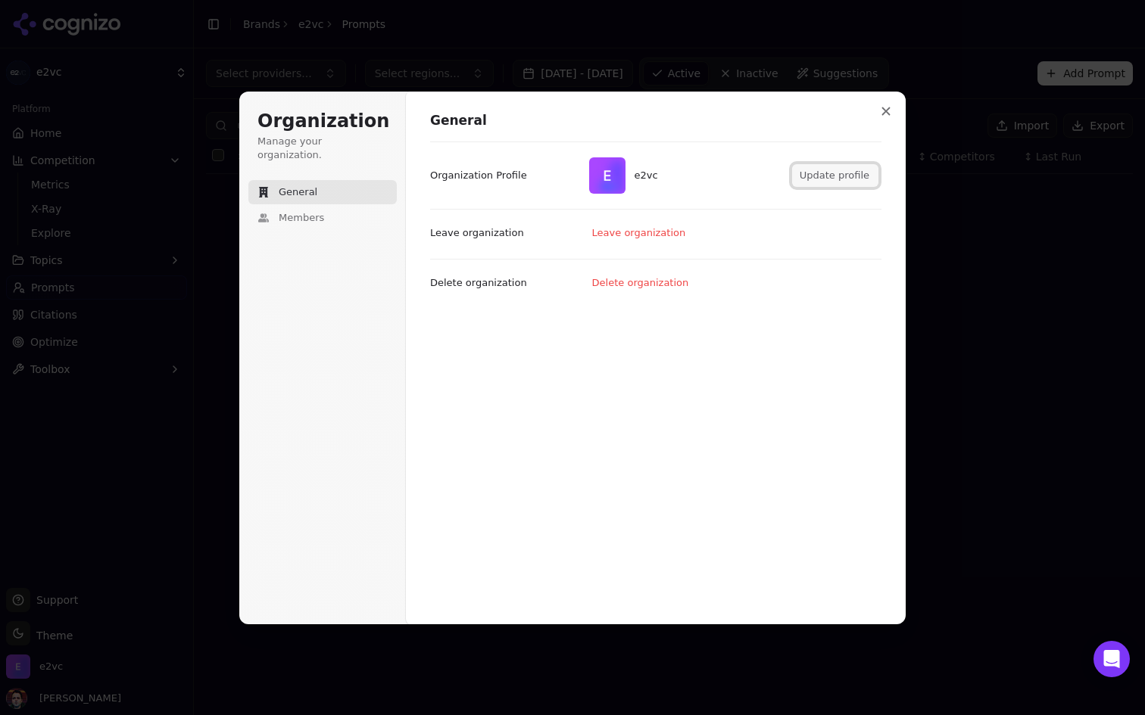
click at [831, 177] on button "Update profile" at bounding box center [835, 175] width 86 height 23
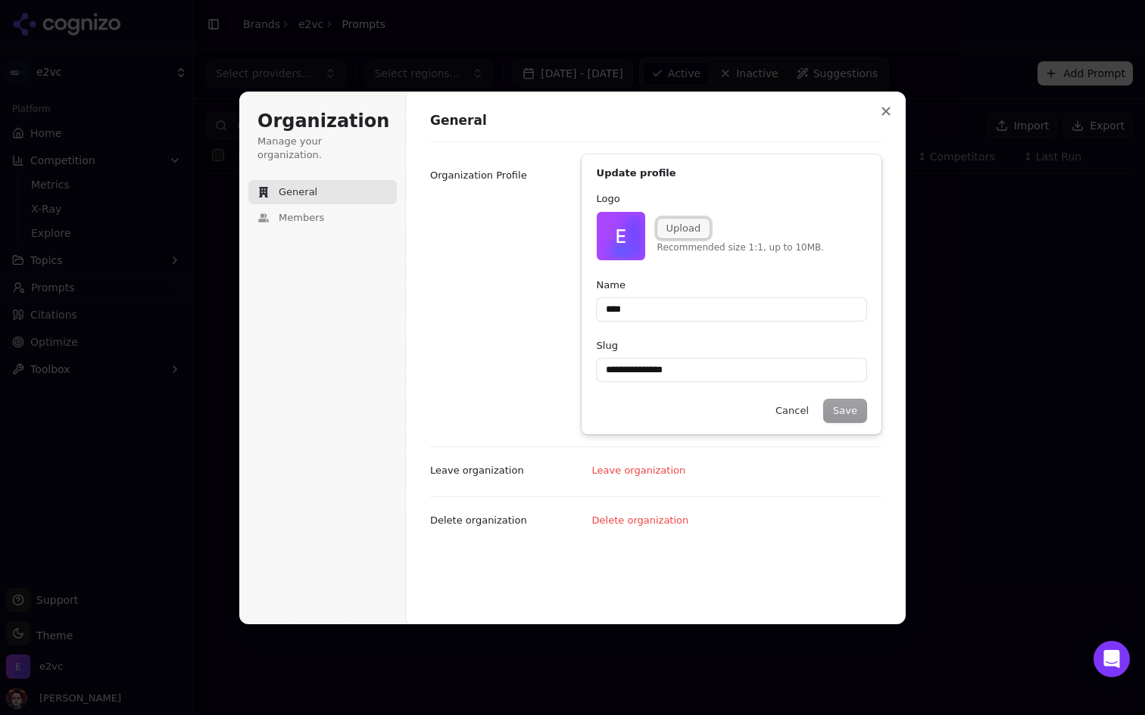
type input "****"
type input "**********"
click at [681, 226] on button "Upload" at bounding box center [683, 229] width 53 height 20
type input "****"
type input "**********"
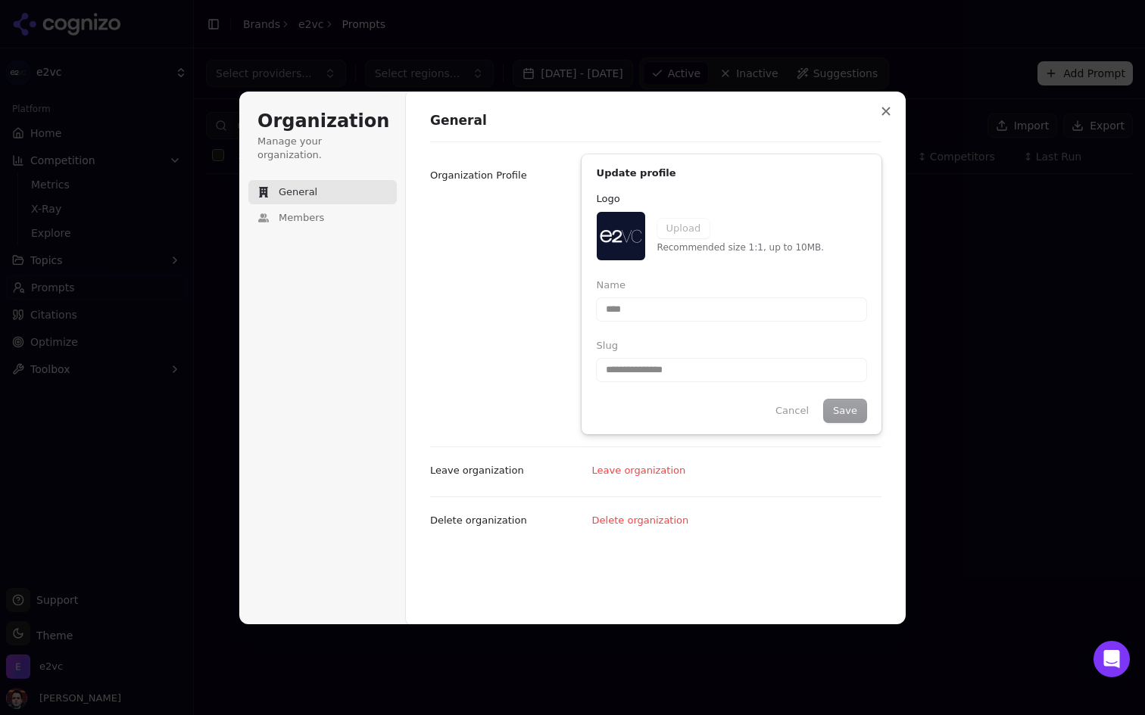
type input "****"
type input "**********"
type input "****"
type input "**********"
type input "****"
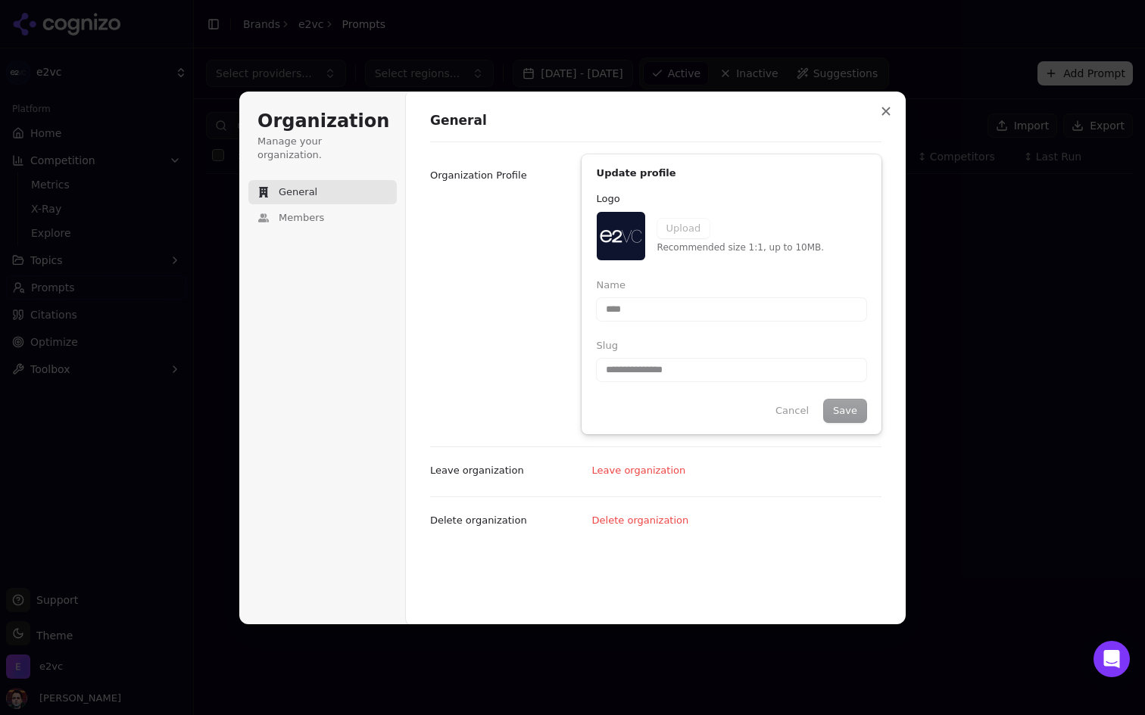
type input "**********"
type input "****"
type input "**********"
click at [516, 357] on div "**********" at bounding box center [655, 294] width 451 height 305
click at [796, 419] on button "Cancel" at bounding box center [791, 411] width 51 height 23
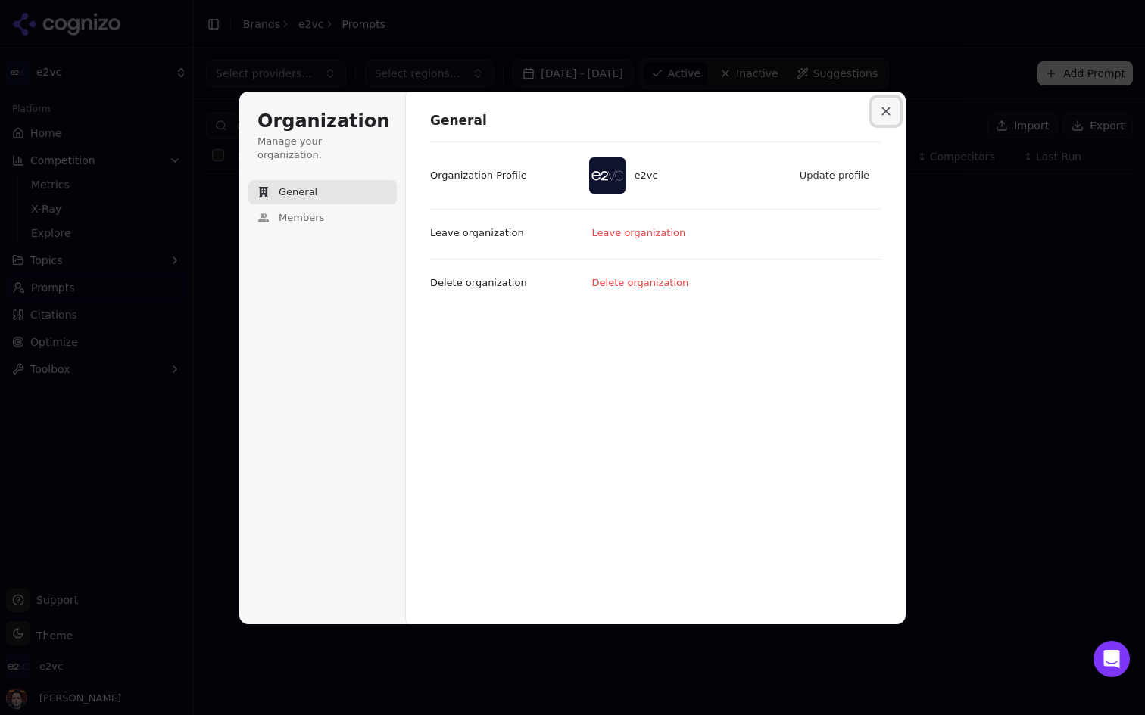
click at [888, 109] on icon "Close modal" at bounding box center [885, 111] width 9 height 9
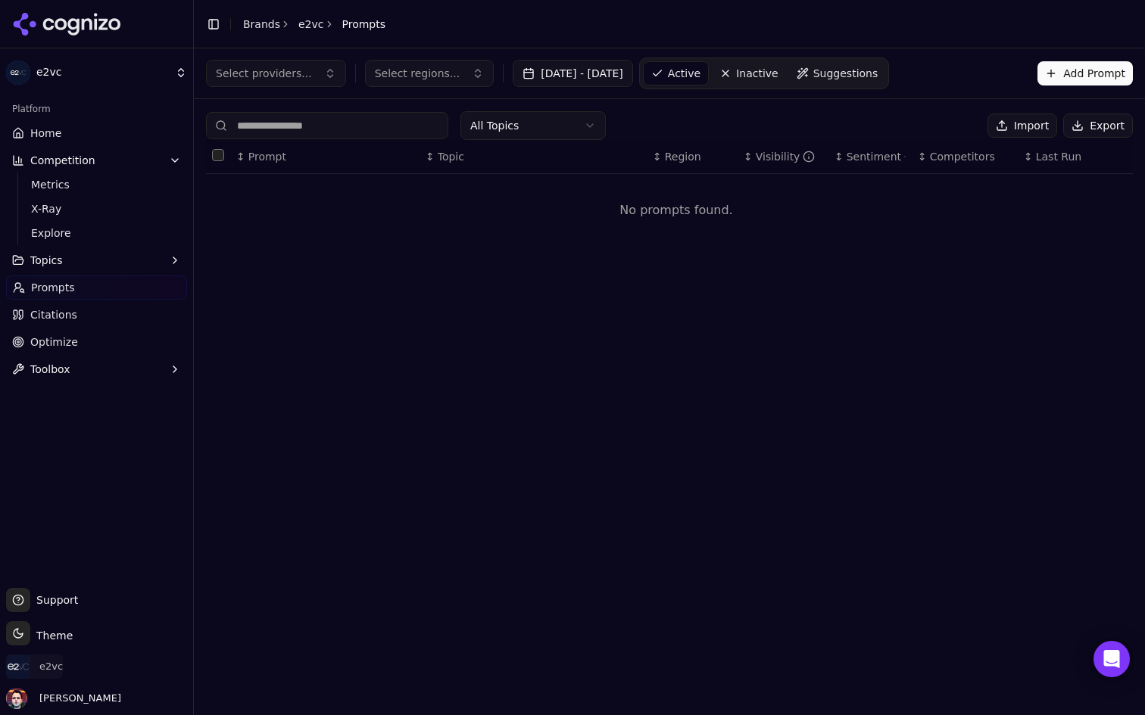
click at [48, 670] on span "e2vc" at bounding box center [50, 667] width 23 height 14
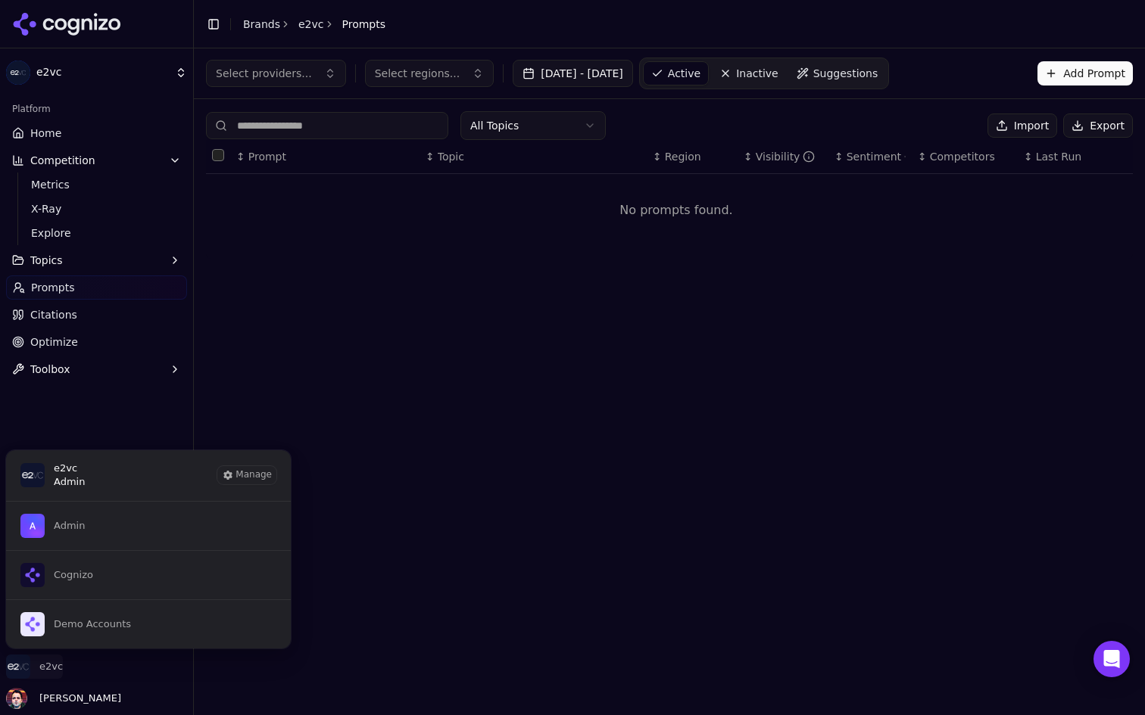
click at [61, 675] on span "e2vc" at bounding box center [34, 667] width 57 height 24
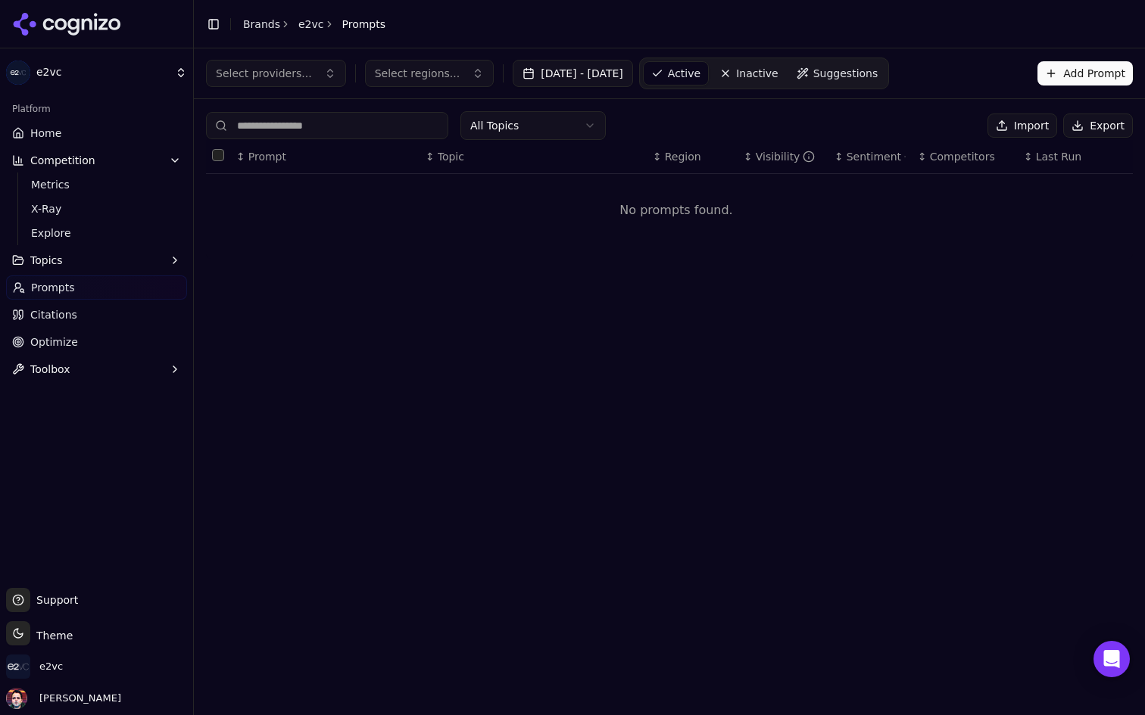
click at [1026, 117] on button "Import" at bounding box center [1022, 126] width 70 height 24
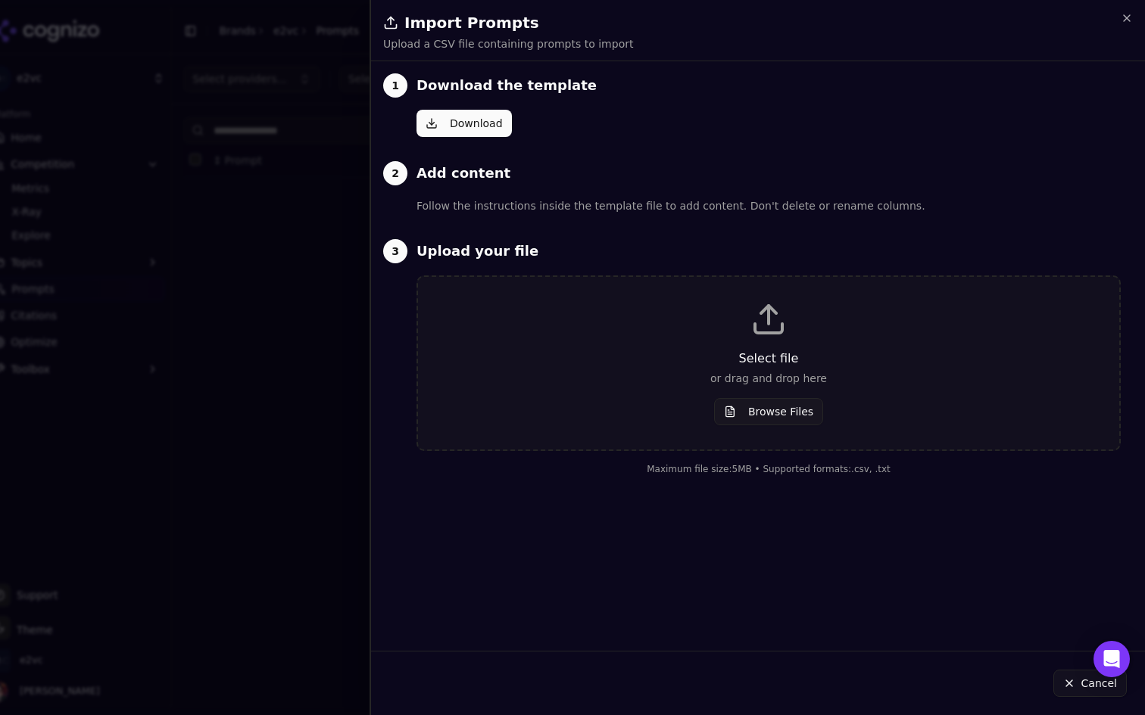
click at [743, 420] on button "Browse Files" at bounding box center [768, 411] width 109 height 27
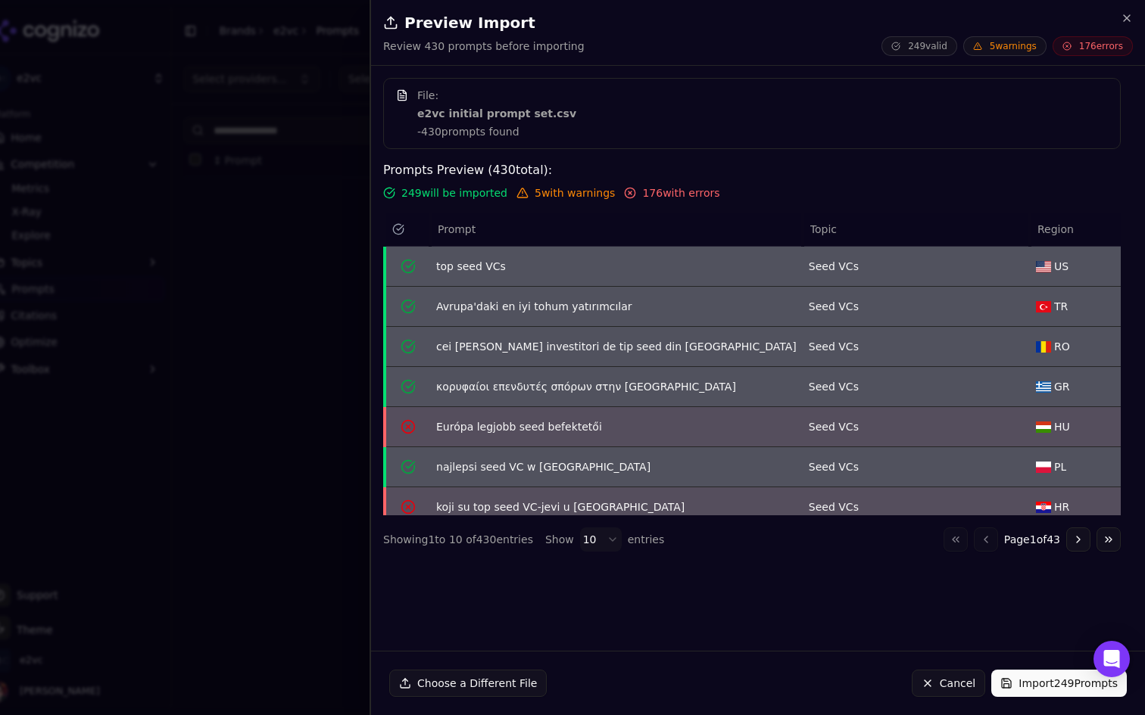
scroll to position [132, 0]
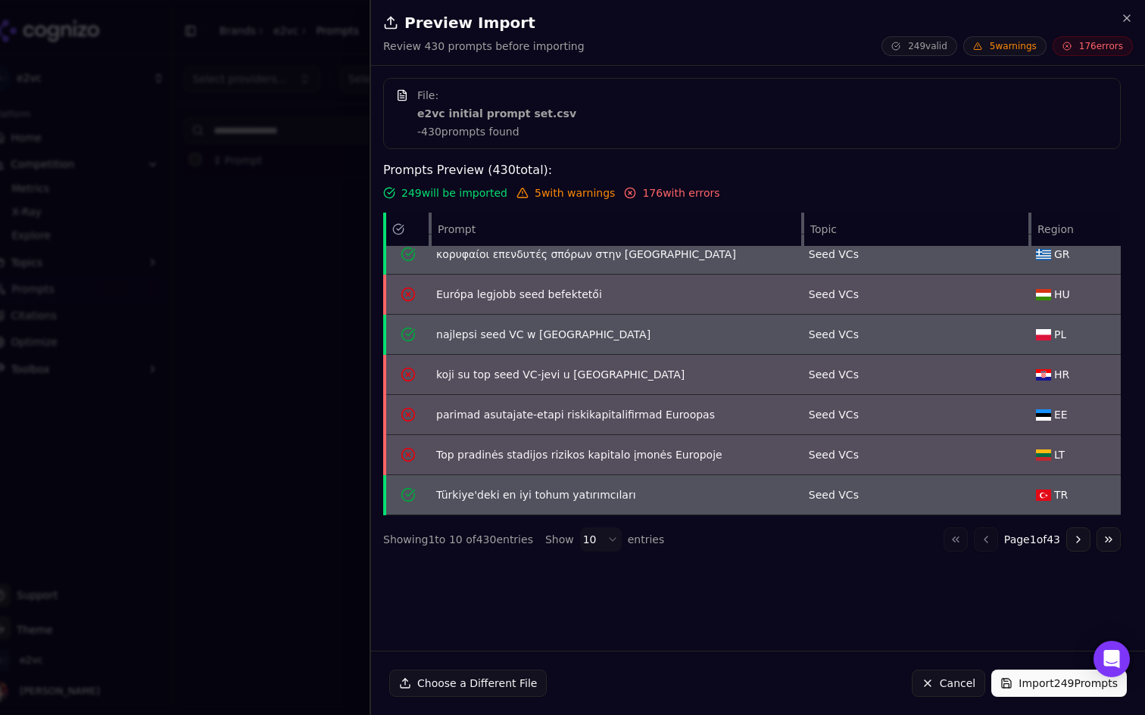
click at [599, 542] on body "e2vc Platform Home Competition Metrics X-Ray Explore Topics Prompts Citations O…" at bounding box center [572, 357] width 1145 height 715
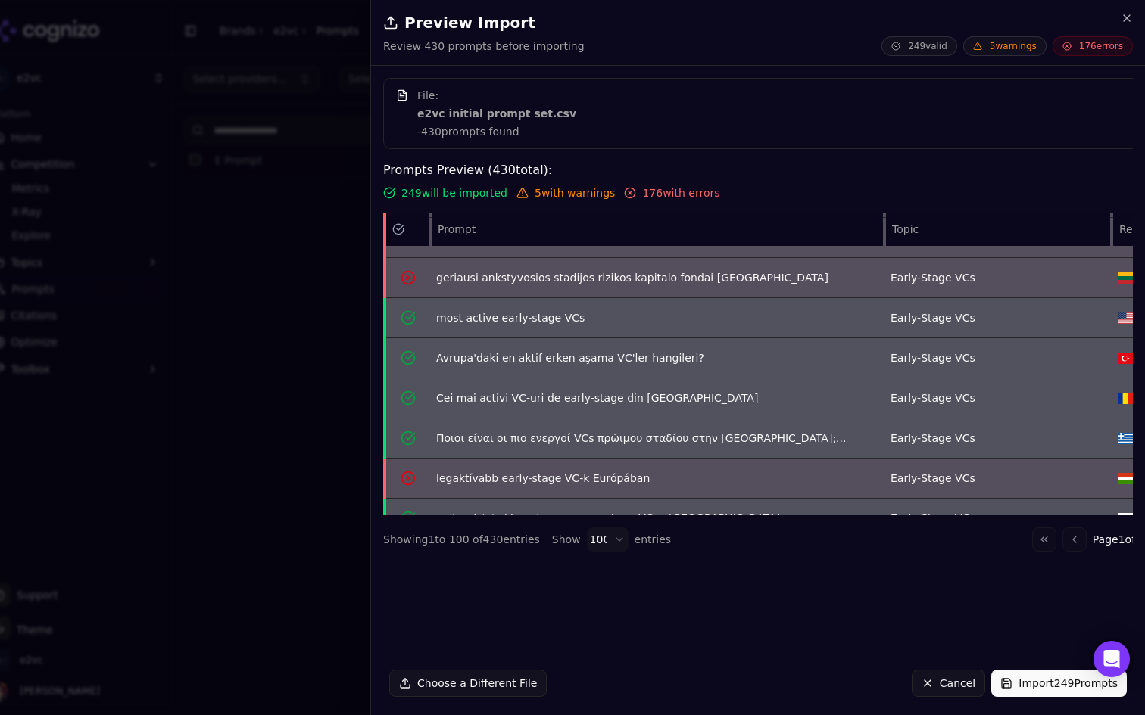
scroll to position [3744, 0]
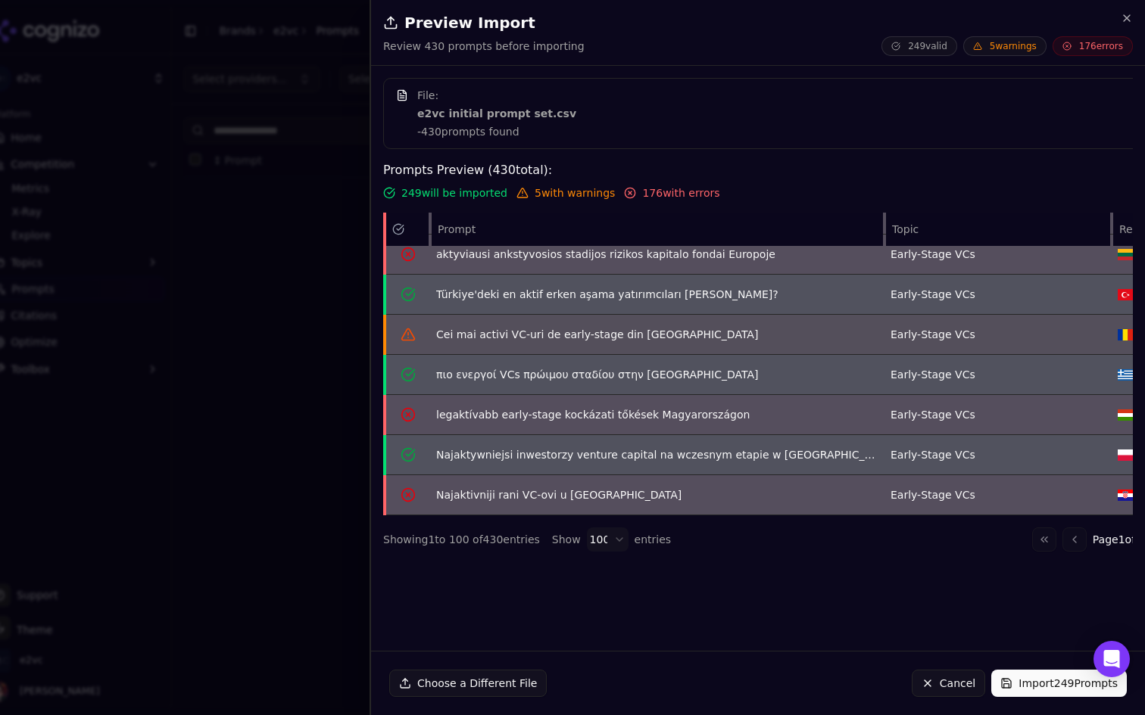
click at [608, 544] on body "e2vc Platform Home Competition Metrics X-Ray Explore Topics Prompts Citations O…" at bounding box center [572, 357] width 1145 height 715
click at [1144, 541] on button "Go to next page" at bounding box center [1160, 540] width 24 height 24
click at [478, 678] on button "Choose a Different File" at bounding box center [467, 683] width 157 height 27
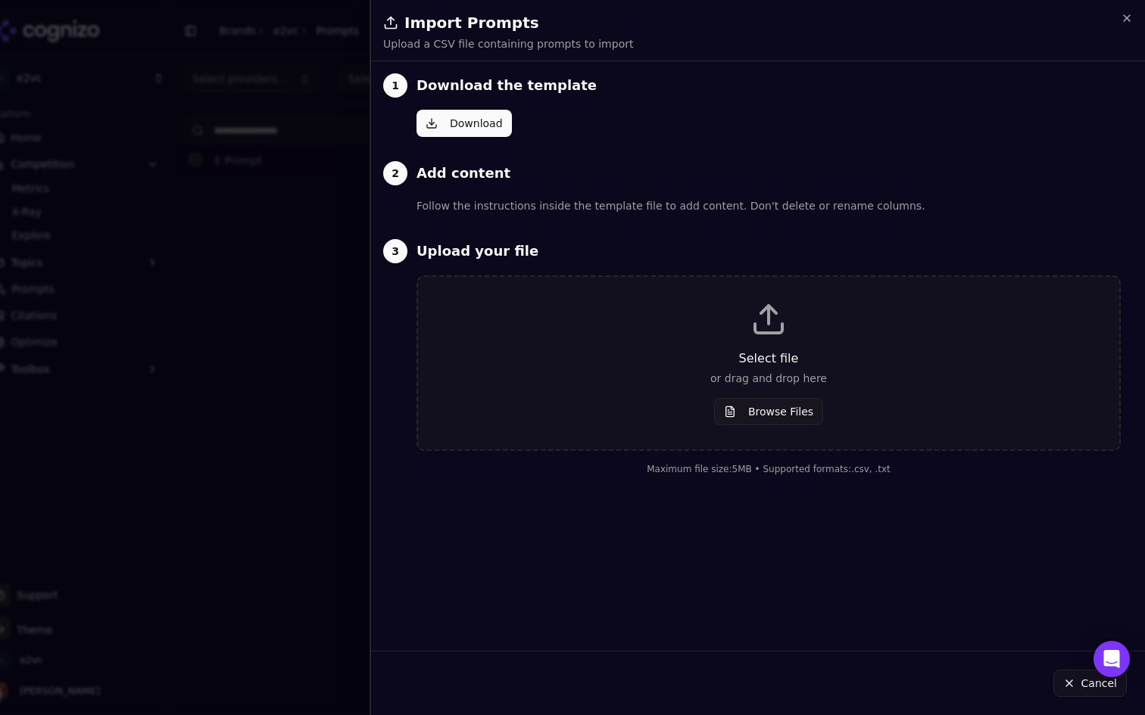
click at [761, 418] on button "Browse Files" at bounding box center [768, 411] width 109 height 27
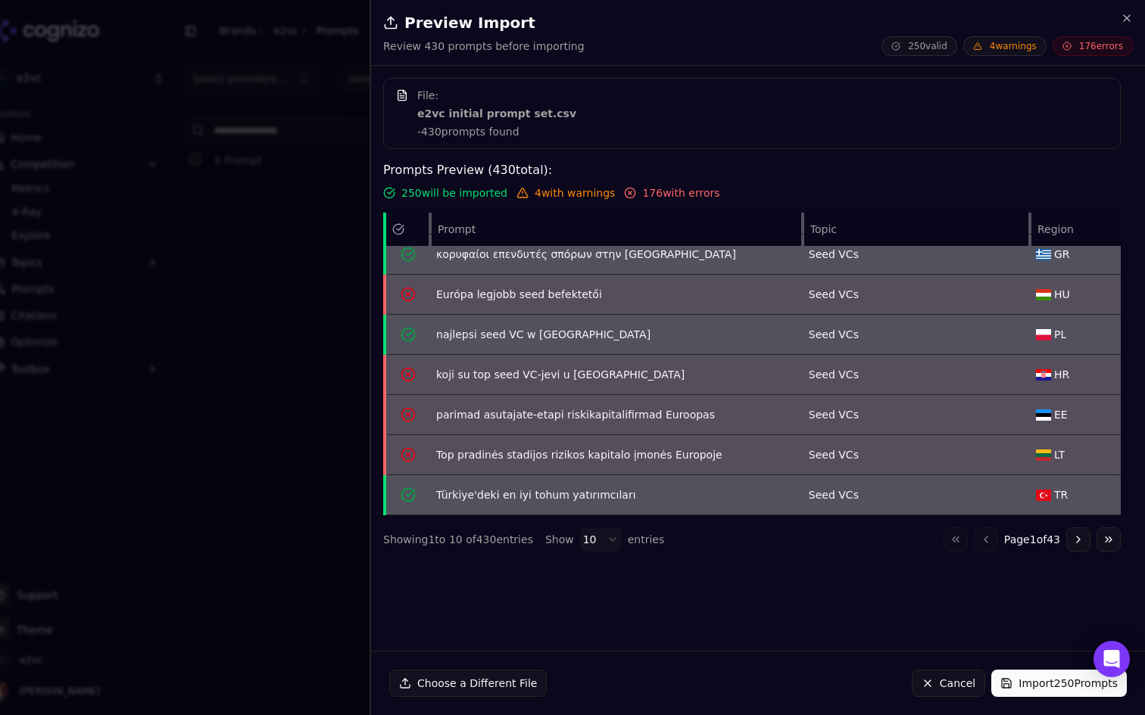
scroll to position [0, 0]
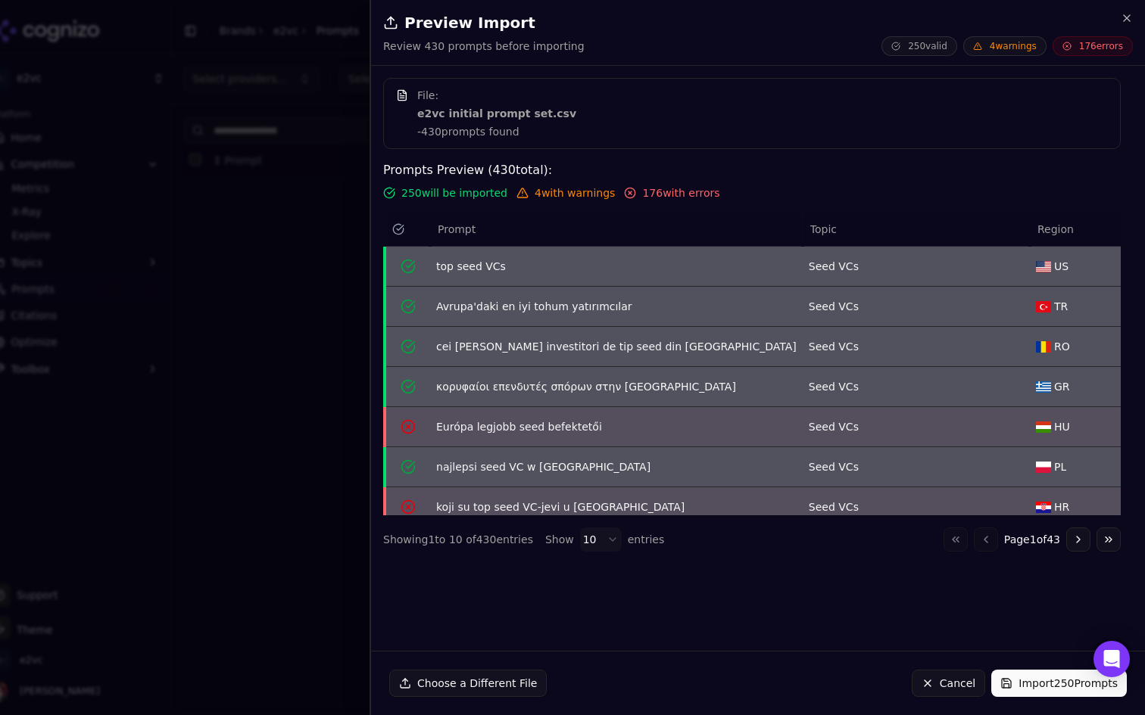
click at [1036, 689] on button "Import 250 Prompts" at bounding box center [1059, 683] width 136 height 27
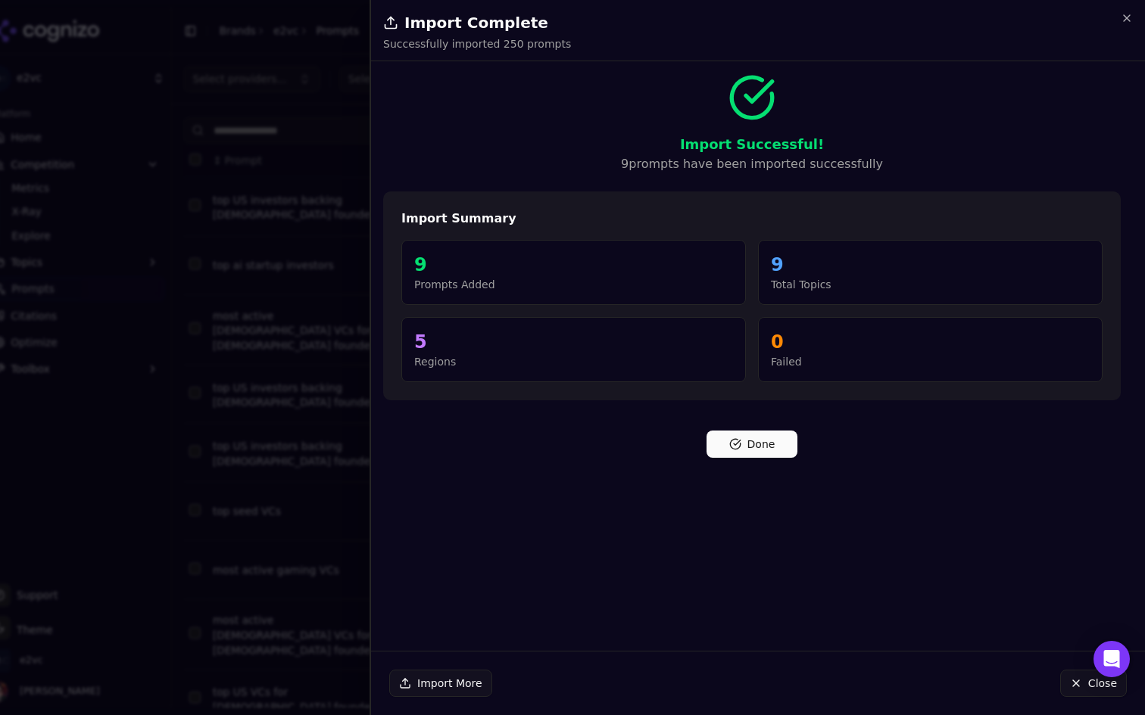
click at [744, 435] on button "Done" at bounding box center [751, 444] width 91 height 27
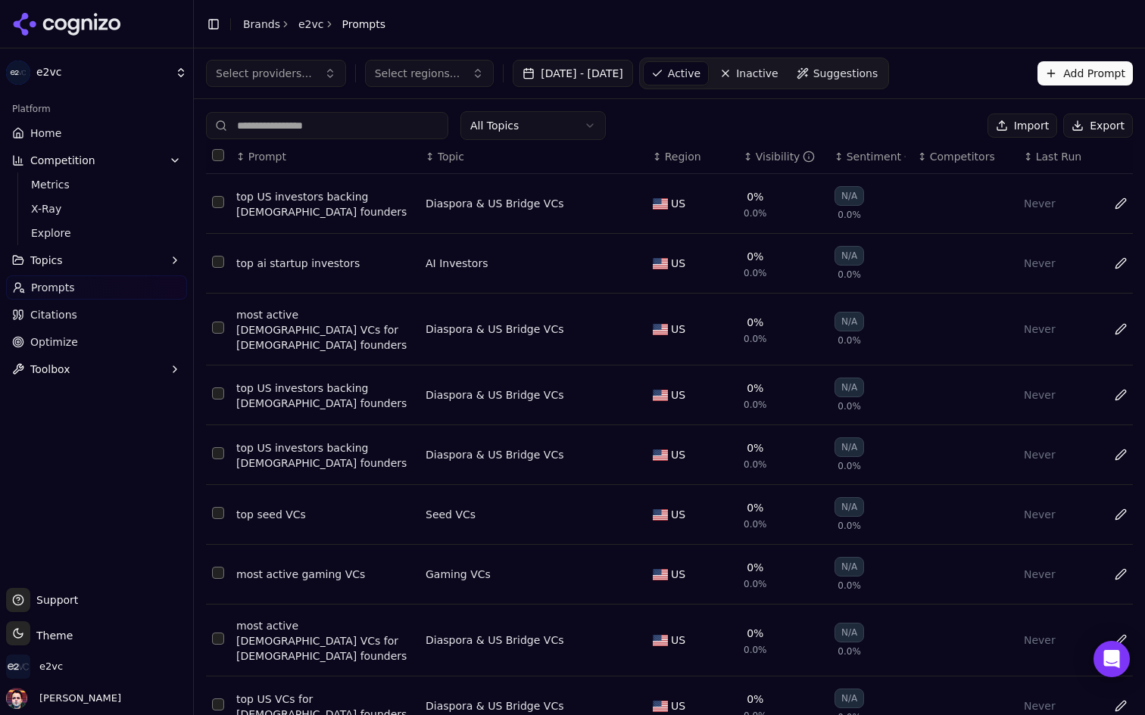
click at [871, 70] on span "Suggestions" at bounding box center [845, 73] width 65 height 15
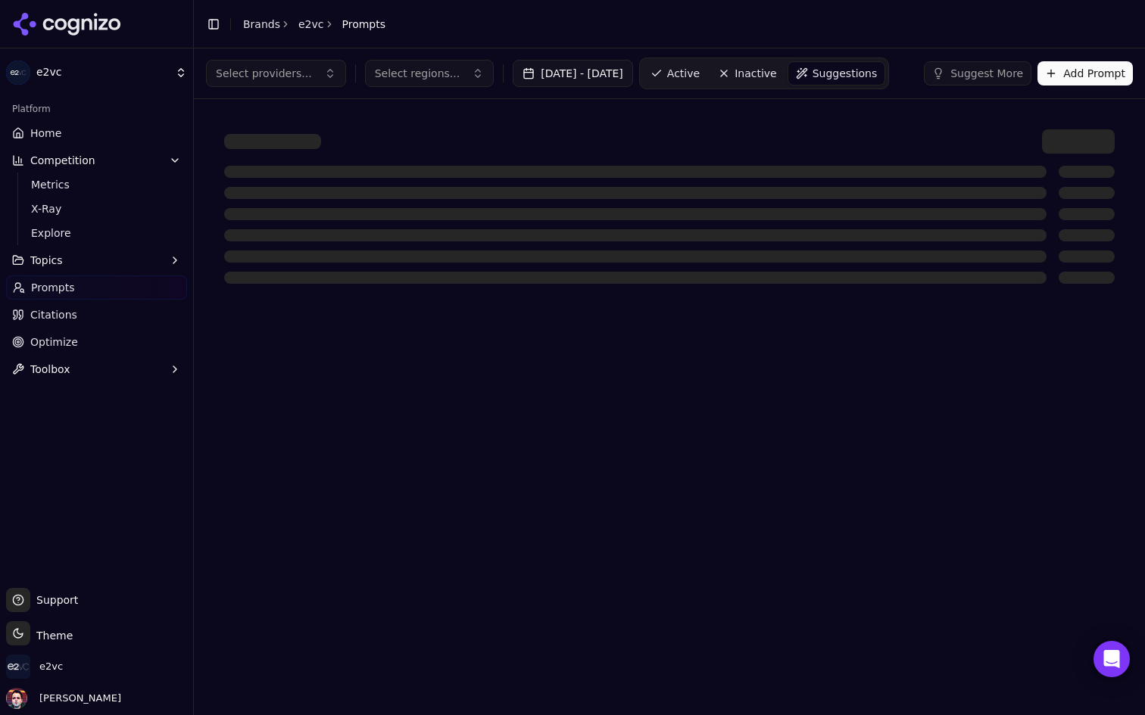
click at [707, 65] on link "Active" at bounding box center [675, 73] width 64 height 24
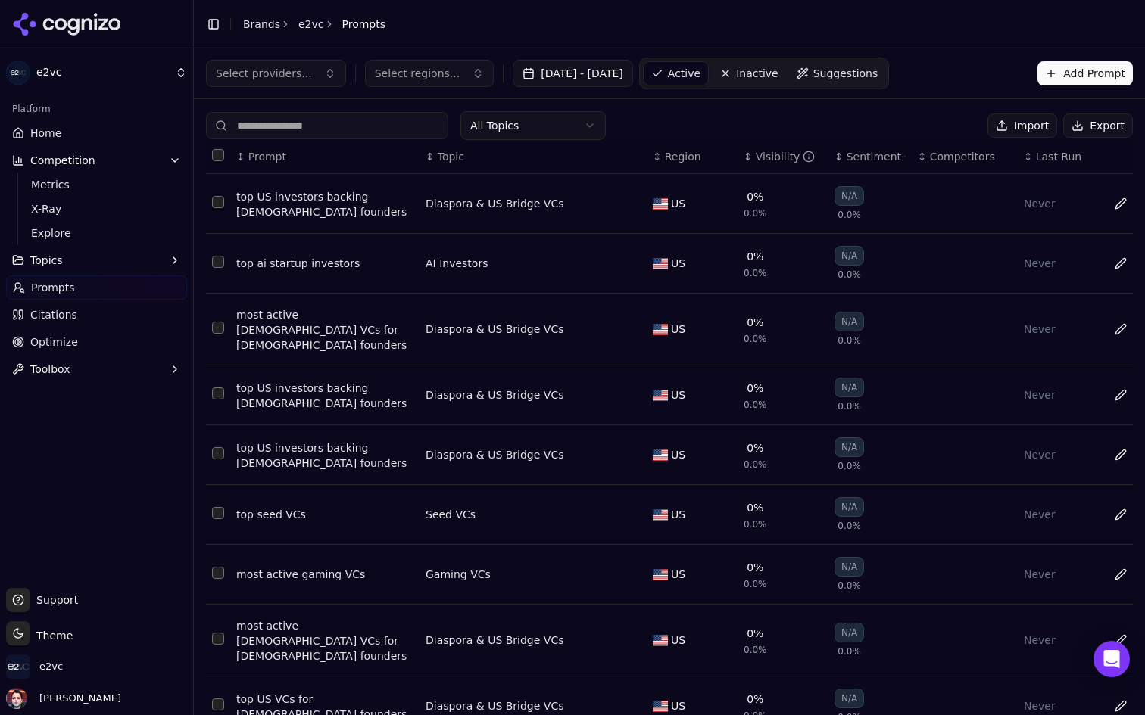
click at [681, 157] on span "Region" at bounding box center [683, 156] width 36 height 15
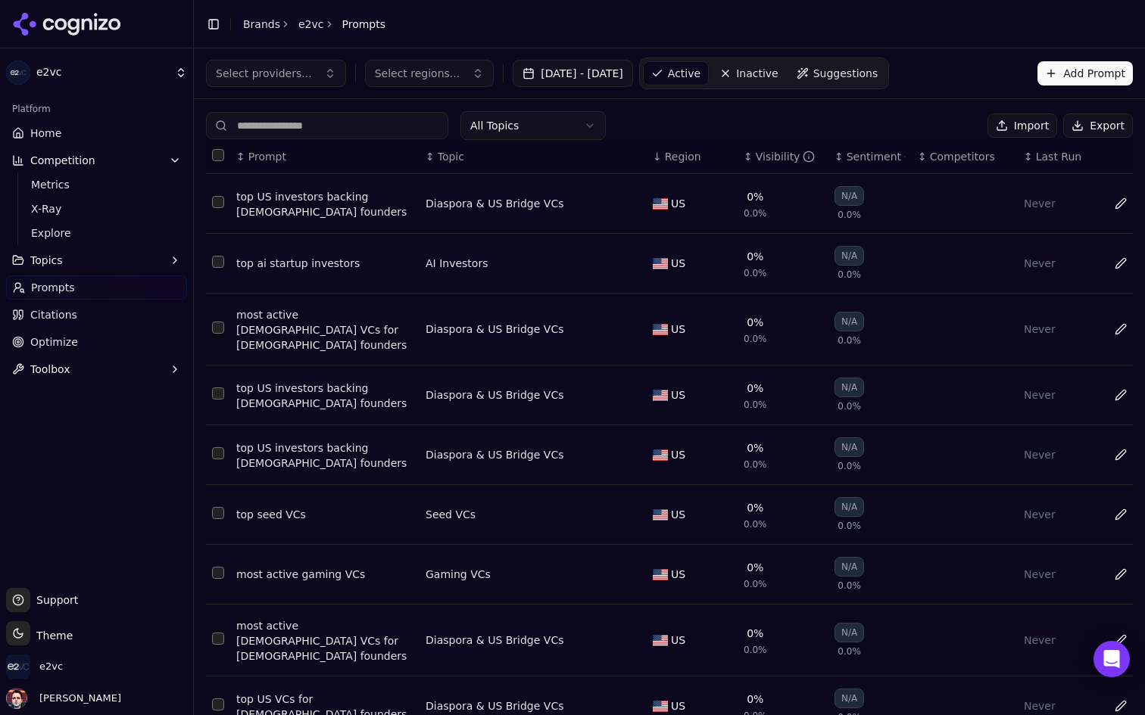
click at [681, 157] on span "Region" at bounding box center [683, 156] width 36 height 15
click at [455, 80] on button "Select regions..." at bounding box center [429, 73] width 129 height 27
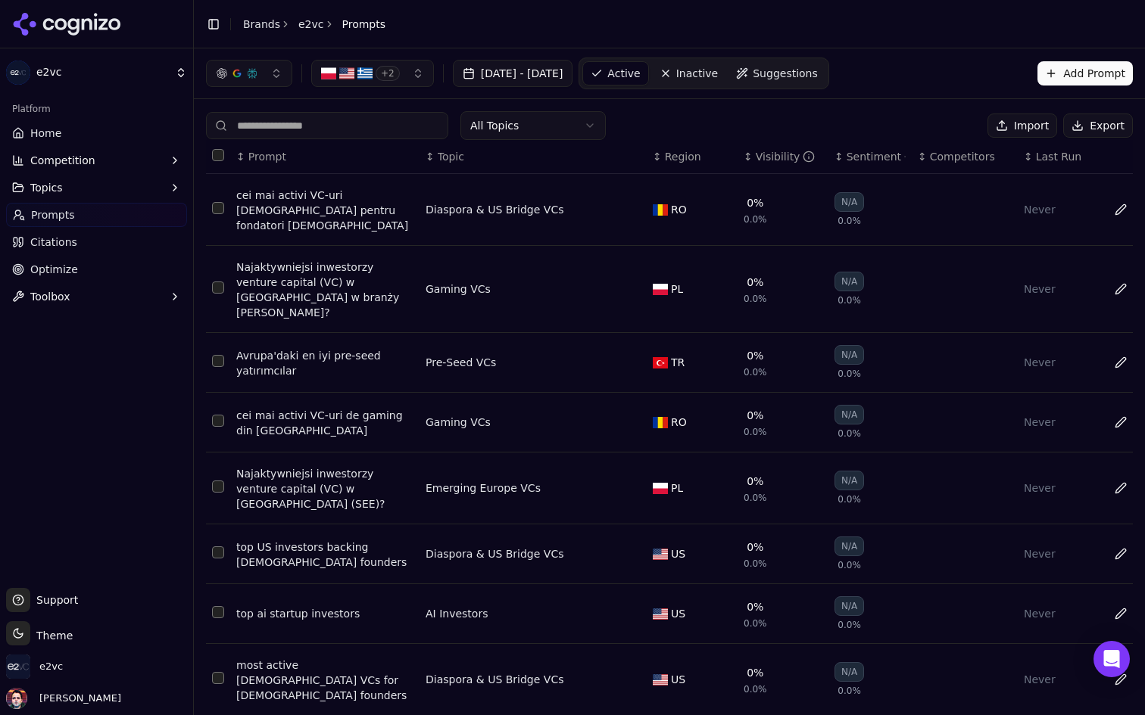
click at [813, 75] on span "Suggestions" at bounding box center [784, 73] width 65 height 15
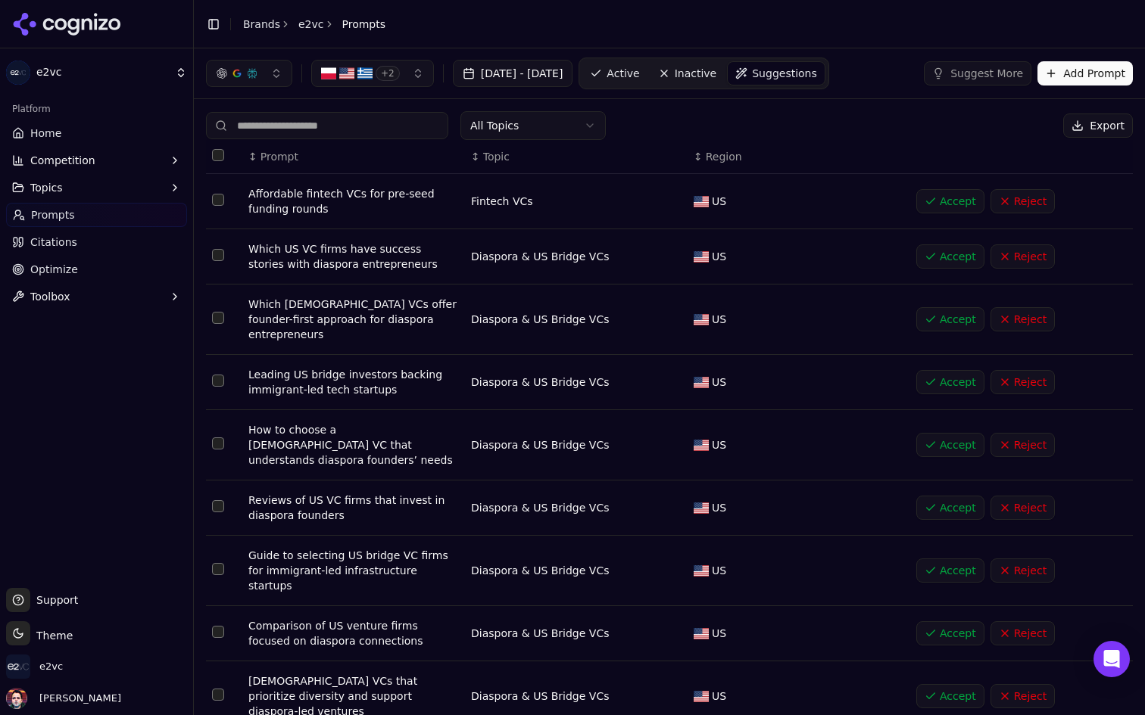
click at [572, 126] on html "e2vc Platform Home Competition Topics Prompts Citations Optimize Toolbox Suppor…" at bounding box center [572, 357] width 1145 height 715
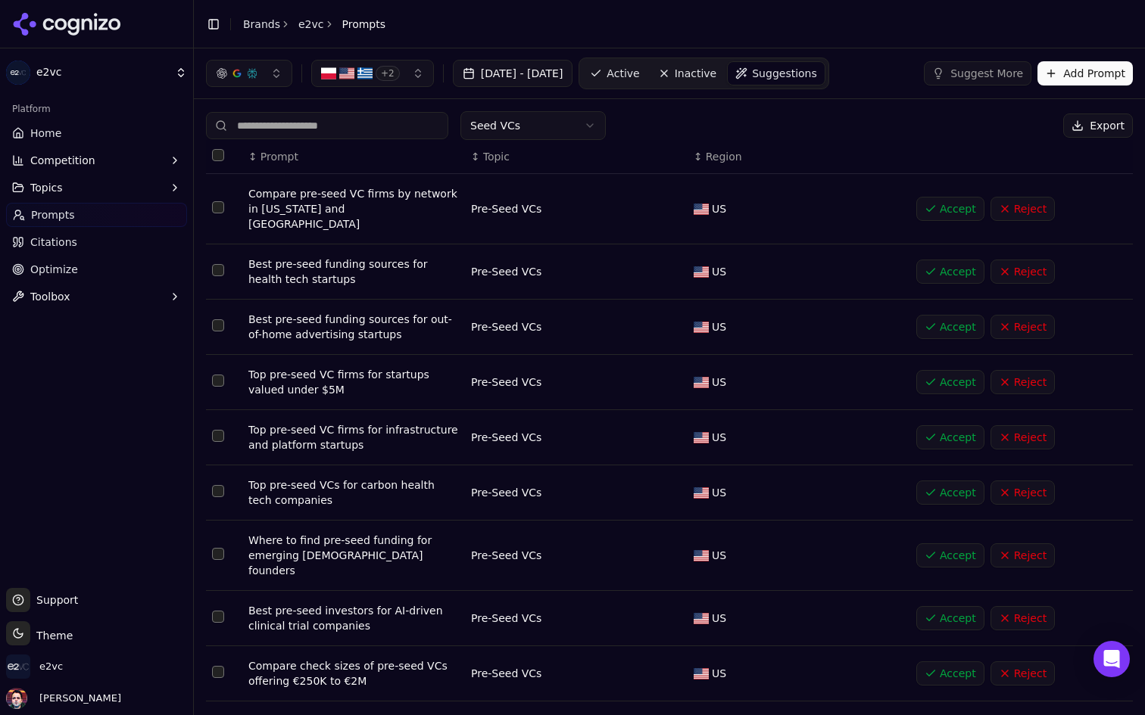
click at [572, 121] on html "e2vc Platform Home Competition Topics Prompts Citations Optimize Toolbox Suppor…" at bounding box center [572, 357] width 1145 height 715
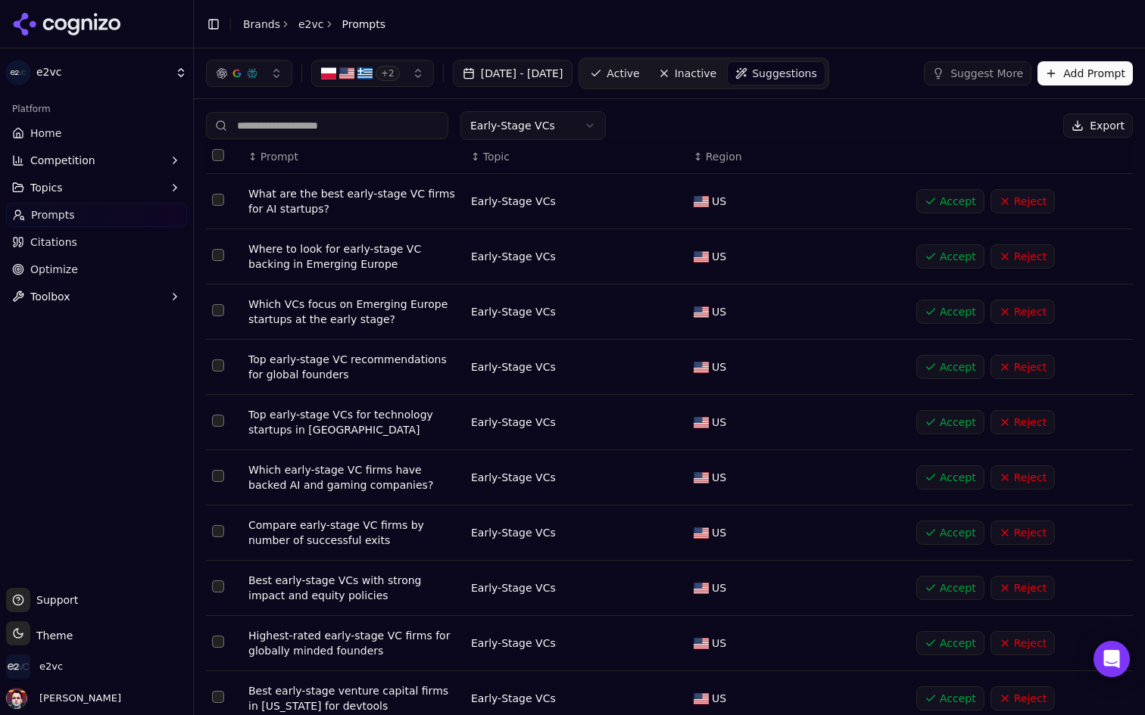
click at [717, 75] on span "Inactive" at bounding box center [696, 73] width 42 height 15
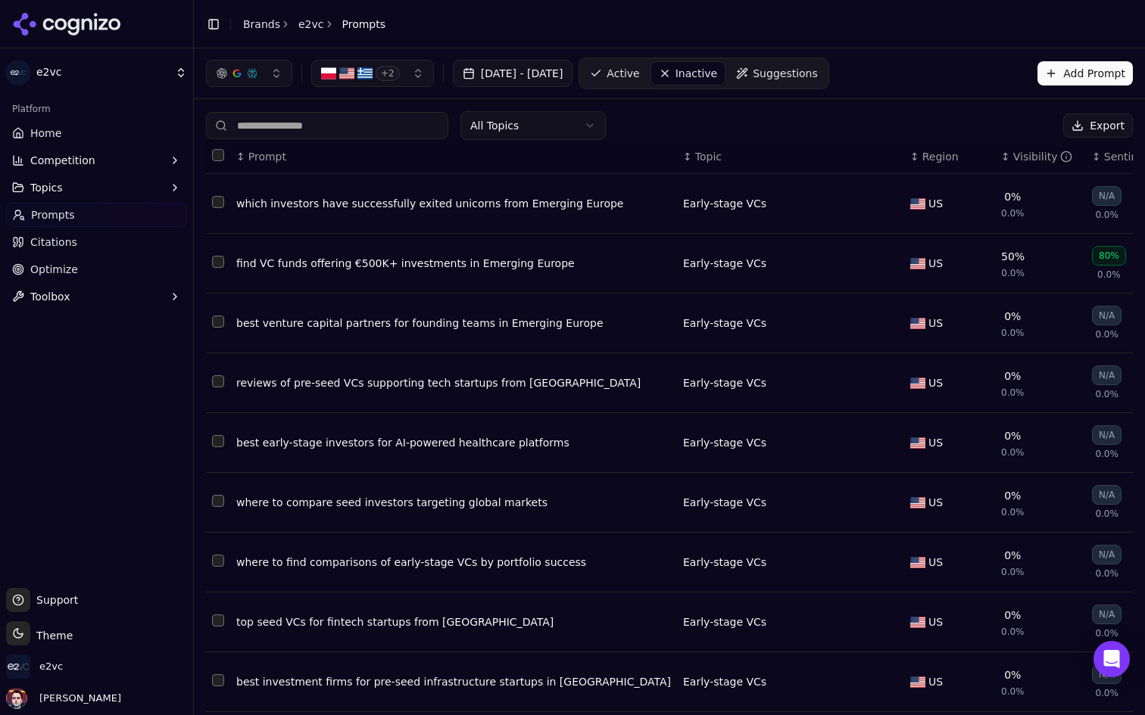
click at [818, 76] on span "Suggestions" at bounding box center [784, 73] width 65 height 15
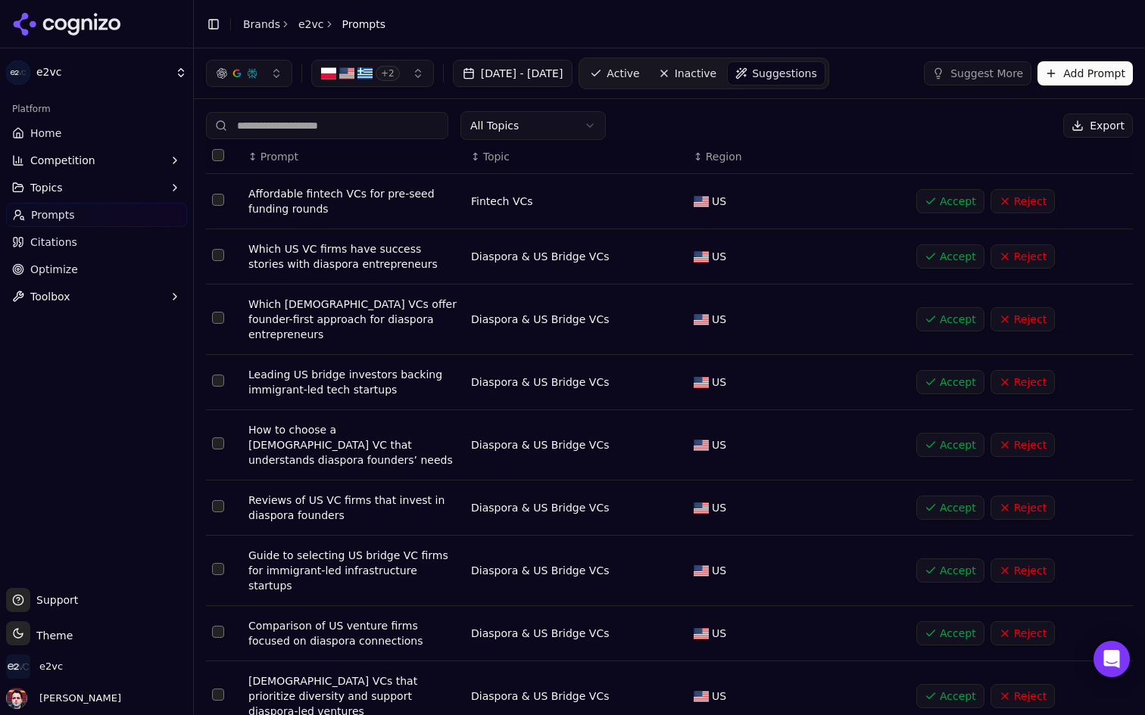
click at [563, 124] on html "e2vc Platform Home Competition Topics Prompts Citations Optimize Toolbox Suppor…" at bounding box center [572, 357] width 1145 height 715
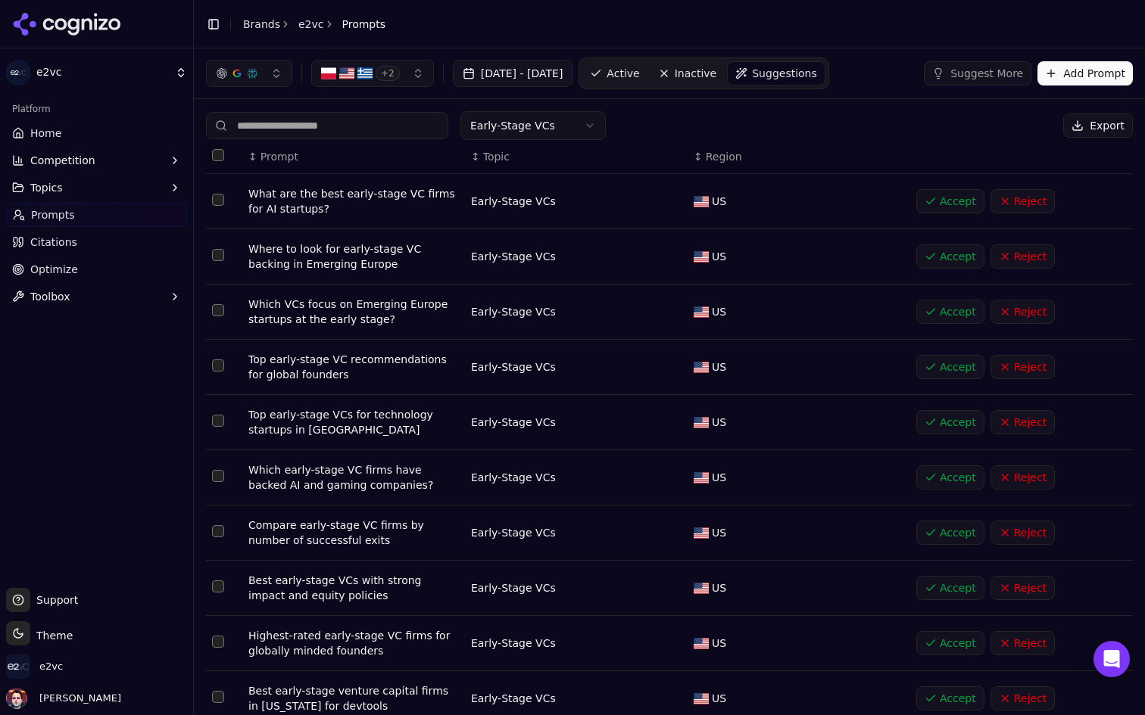
click at [1013, 252] on button "Reject" at bounding box center [1022, 257] width 64 height 24
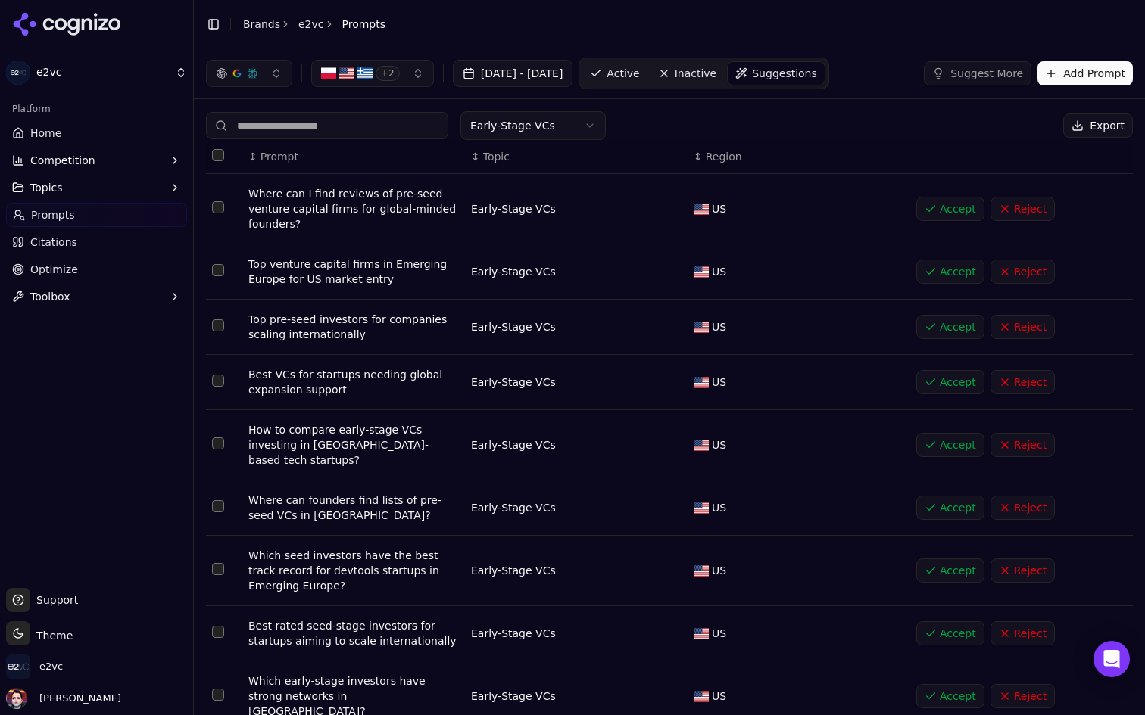
click at [711, 164] on th "↕ Region" at bounding box center [798, 157] width 223 height 34
click at [713, 154] on span "Region" at bounding box center [724, 156] width 36 height 15
click at [406, 79] on button "+ 2" at bounding box center [372, 73] width 123 height 27
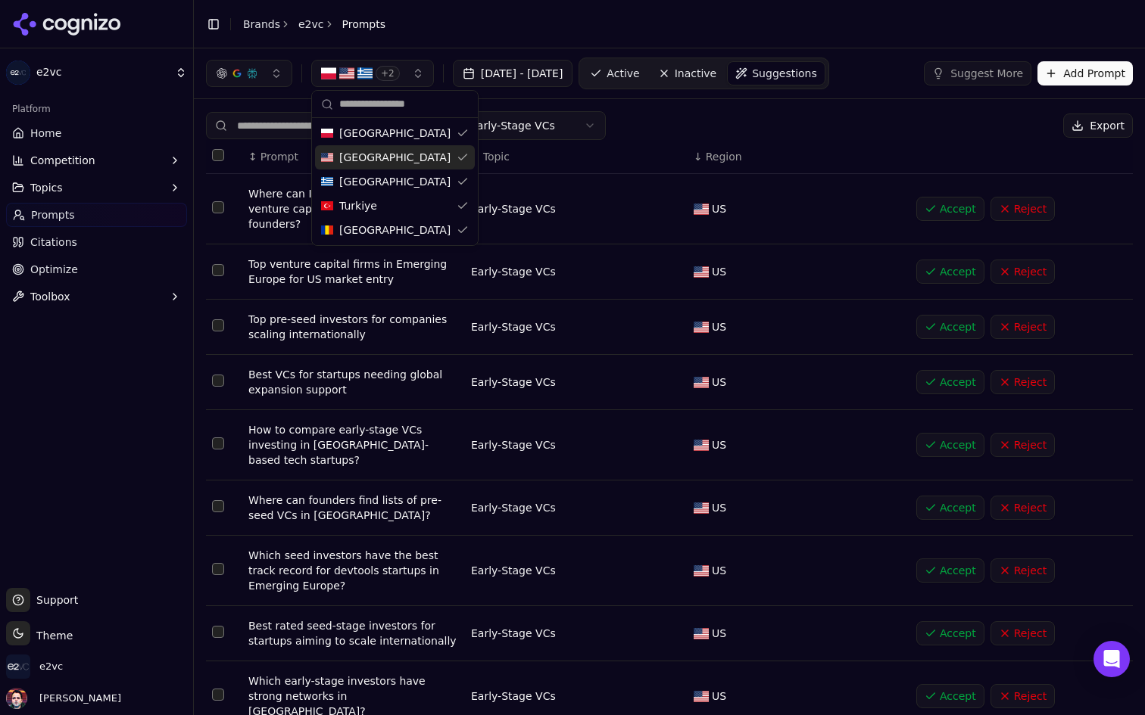
click at [389, 158] on span "[GEOGRAPHIC_DATA]" at bounding box center [394, 157] width 111 height 15
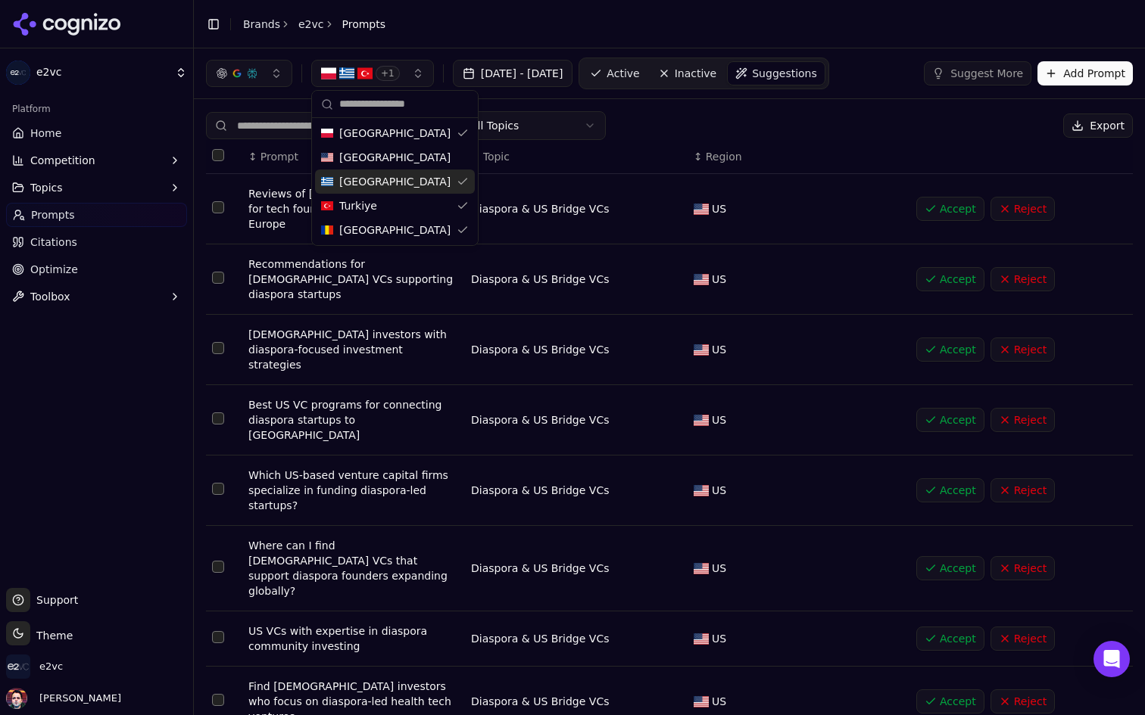
click at [382, 191] on div "[GEOGRAPHIC_DATA]" at bounding box center [395, 182] width 160 height 24
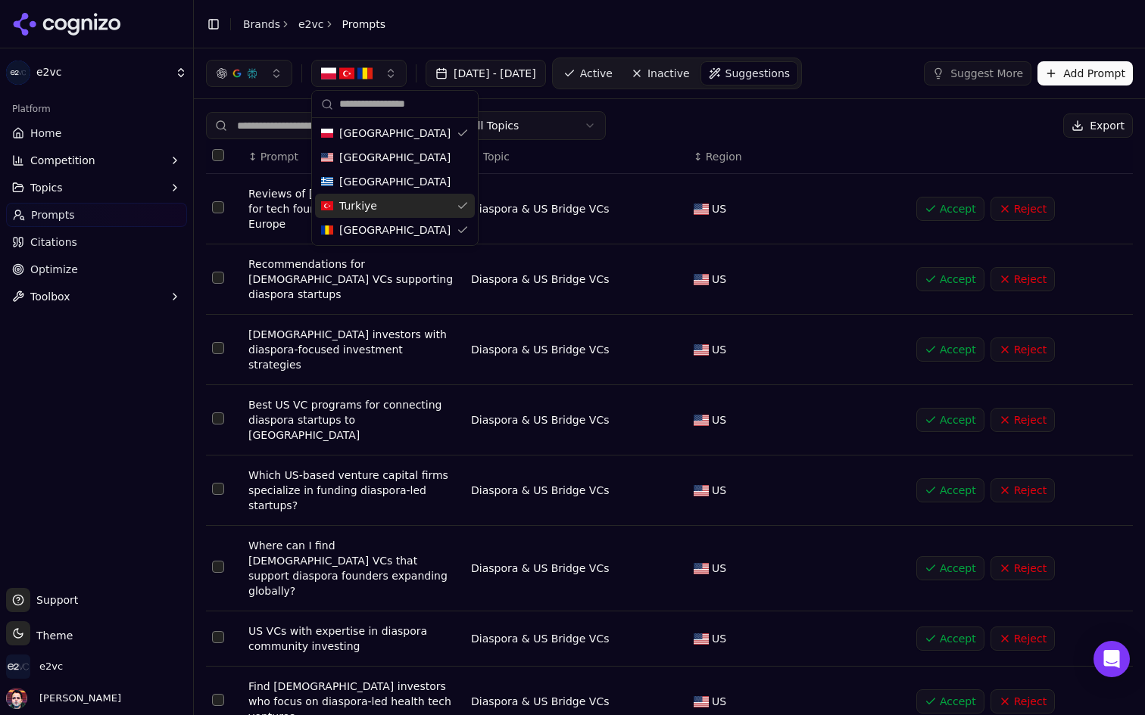
click at [376, 205] on div "Turkiye" at bounding box center [395, 206] width 160 height 24
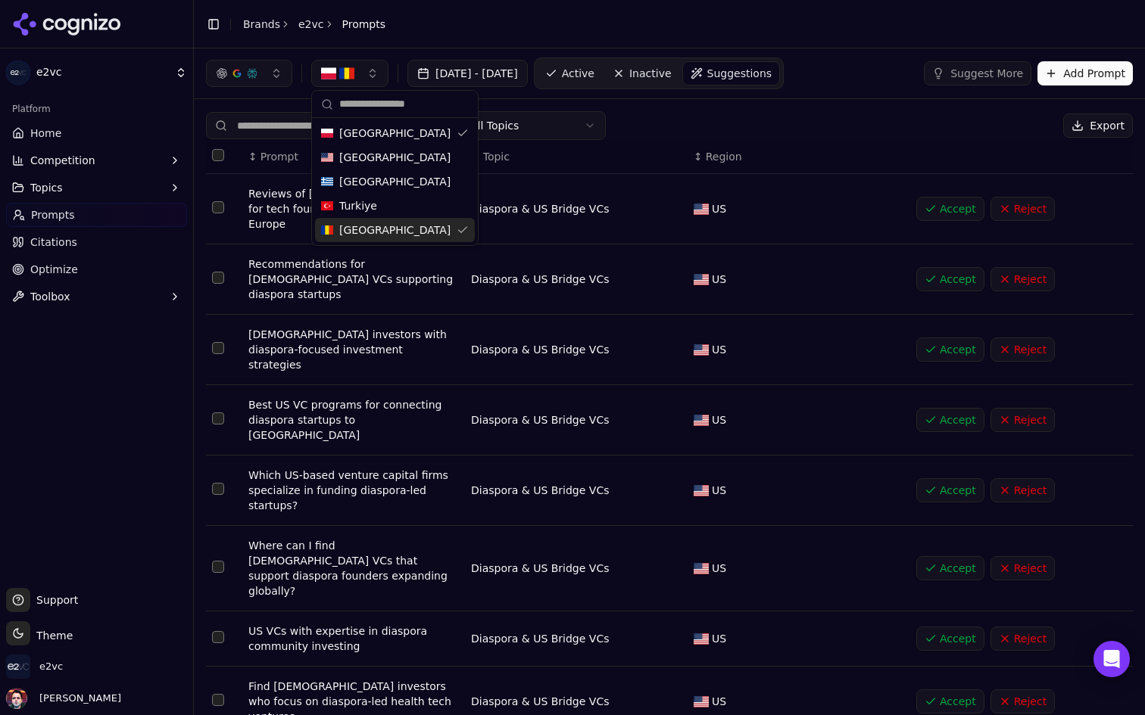
click at [367, 229] on span "[GEOGRAPHIC_DATA]" at bounding box center [394, 230] width 111 height 15
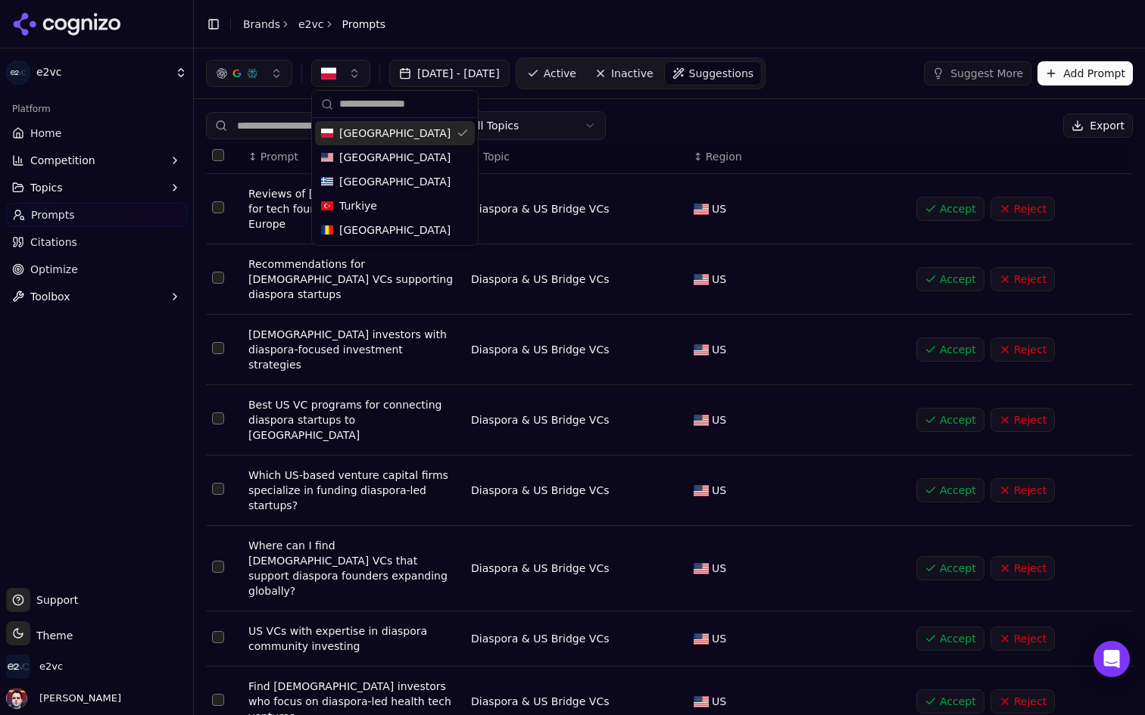
click at [392, 136] on div "[GEOGRAPHIC_DATA]" at bounding box center [395, 133] width 160 height 24
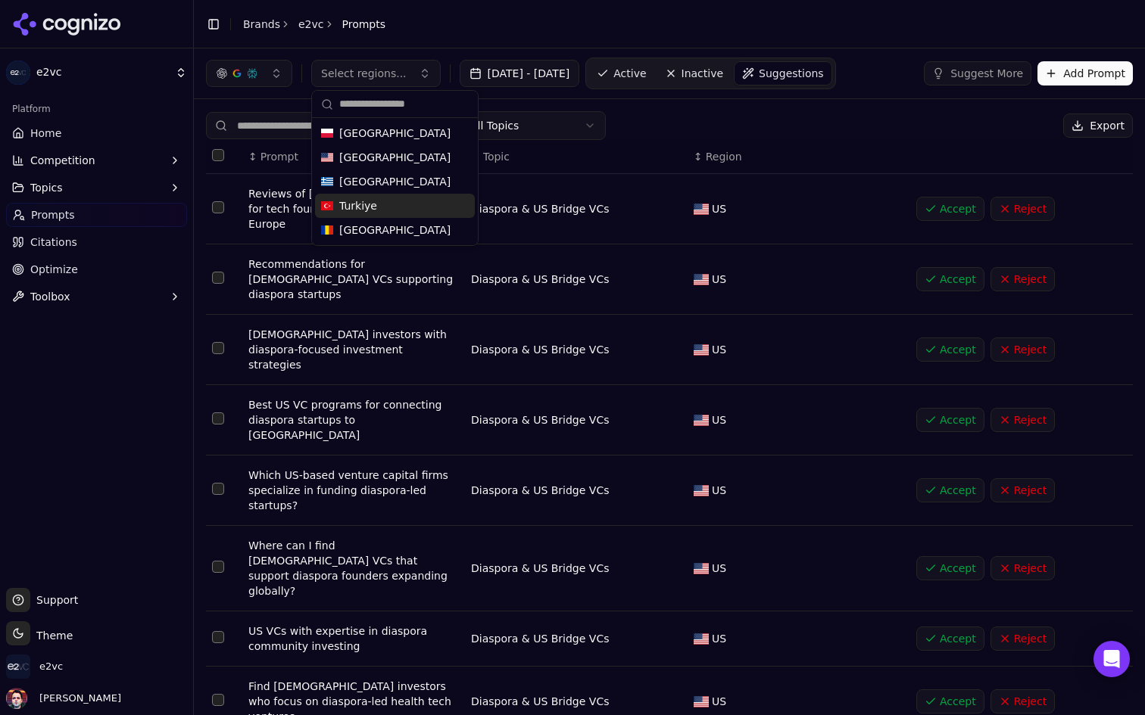
click at [373, 201] on span "Turkiye" at bounding box center [358, 205] width 38 height 15
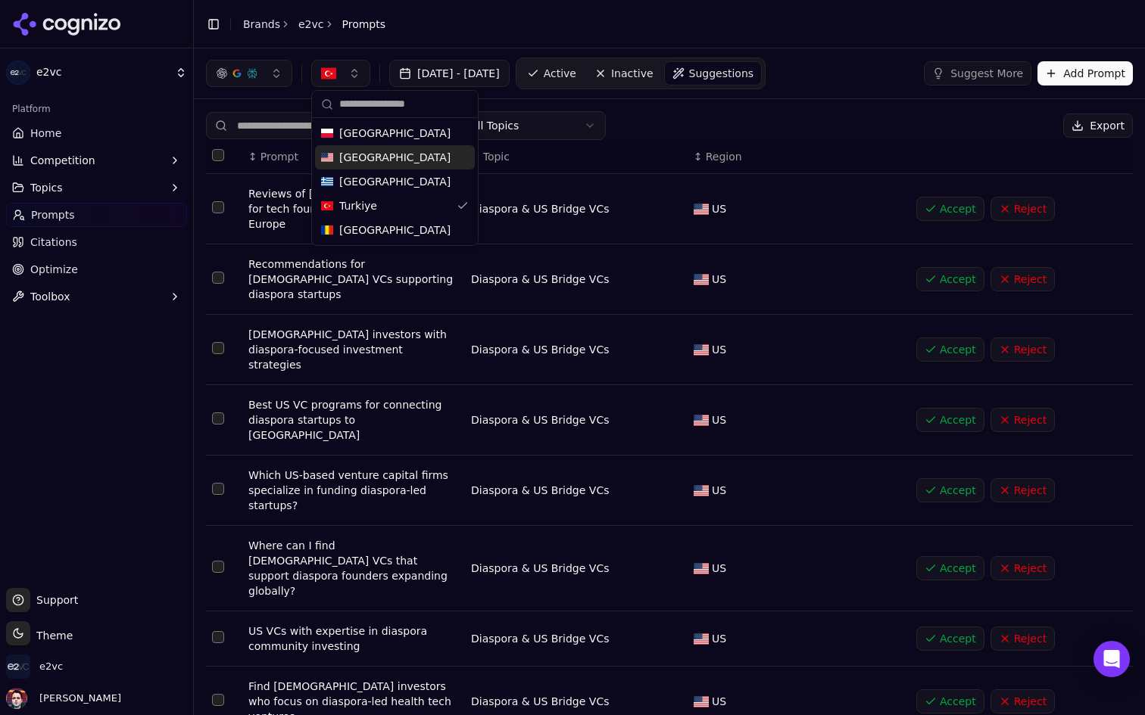
click at [700, 120] on div "All Topics Export" at bounding box center [669, 125] width 927 height 29
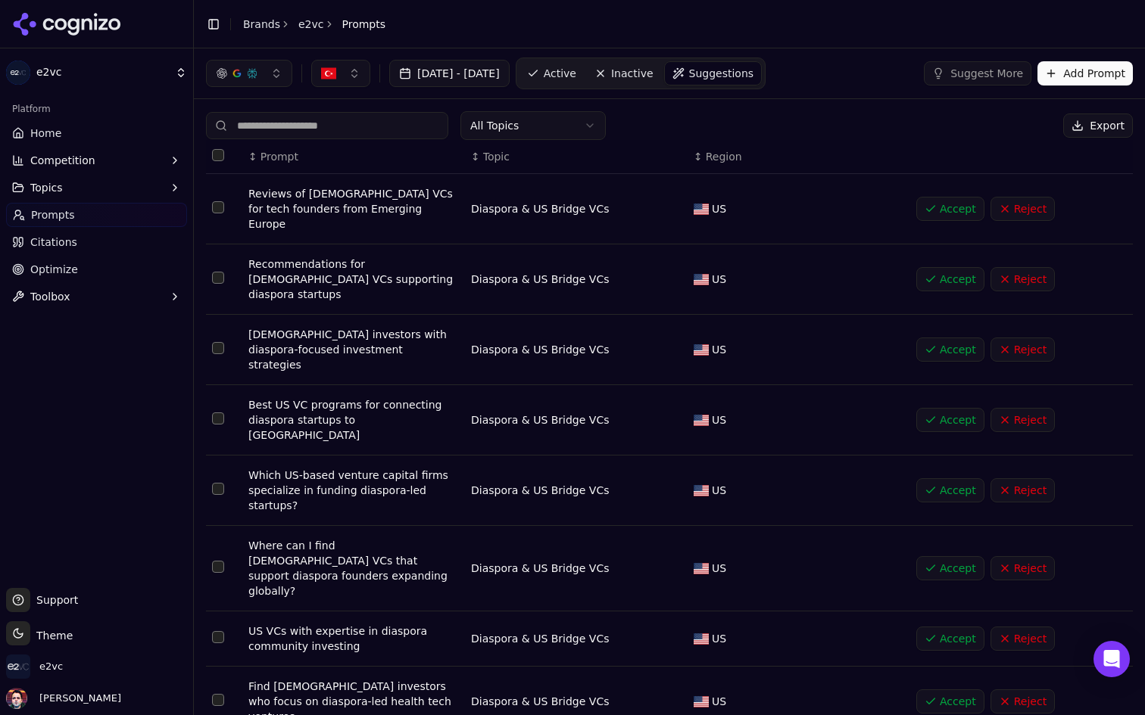
click at [579, 127] on html "e2vc Platform Home Competition Topics Prompts Citations Optimize Toolbox Suppor…" at bounding box center [572, 357] width 1145 height 715
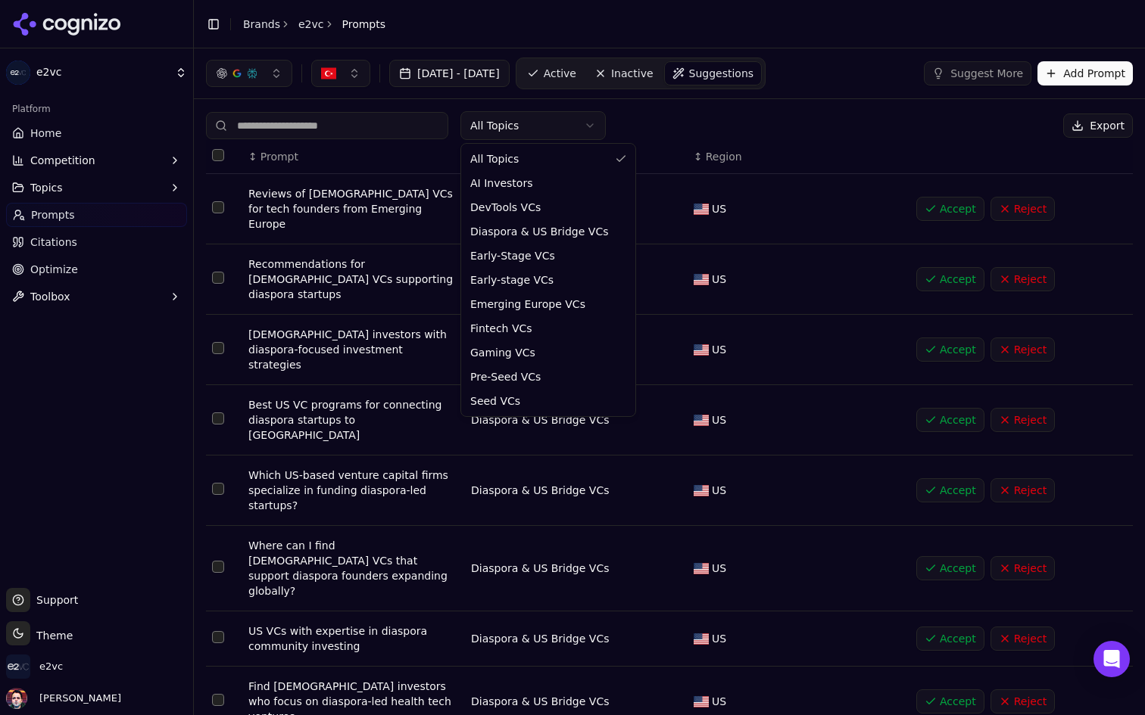
click at [552, 129] on html "e2vc Platform Home Competition Topics Prompts Citations Optimize Toolbox Suppor…" at bounding box center [572, 357] width 1145 height 715
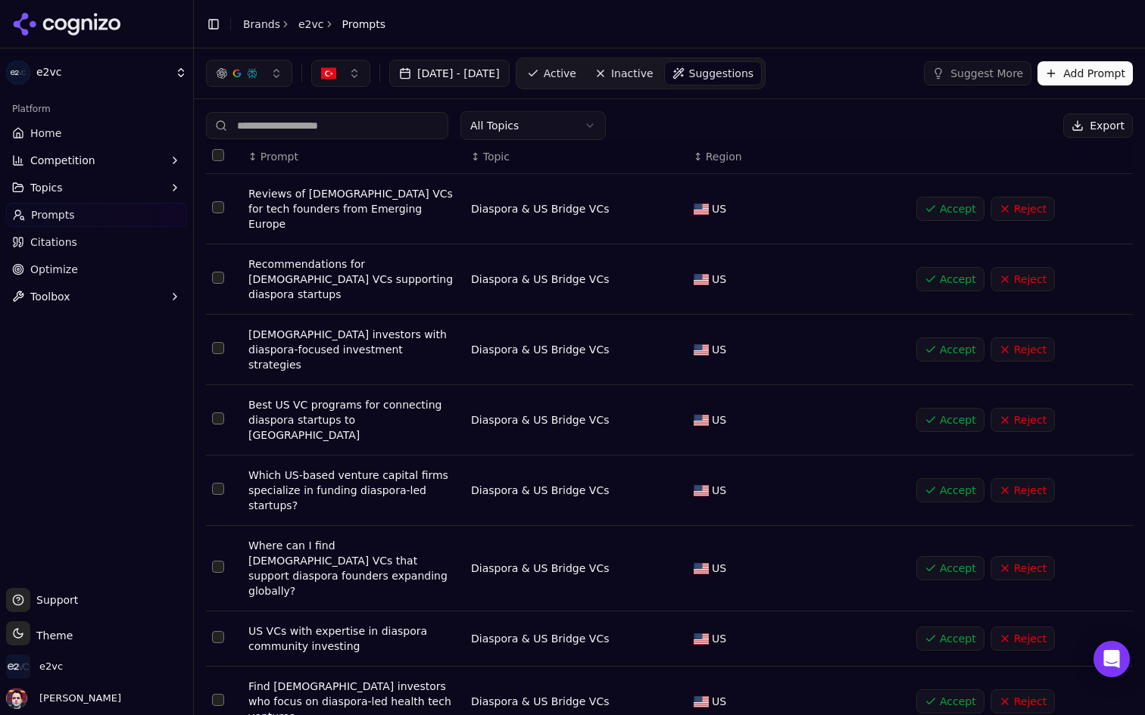
click at [566, 126] on html "e2vc Platform Home Competition Topics Prompts Citations Optimize Toolbox Suppor…" at bounding box center [572, 357] width 1145 height 715
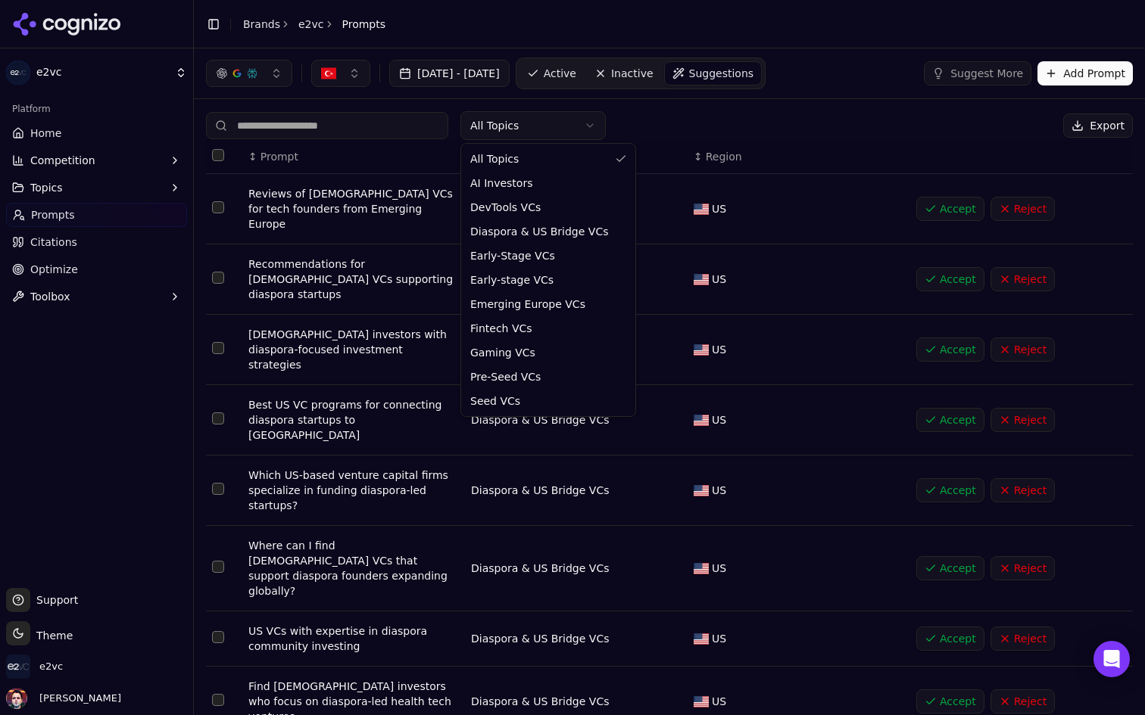
click at [67, 179] on html "e2vc Platform Home Competition Topics Prompts Citations Optimize Toolbox Suppor…" at bounding box center [572, 357] width 1145 height 715
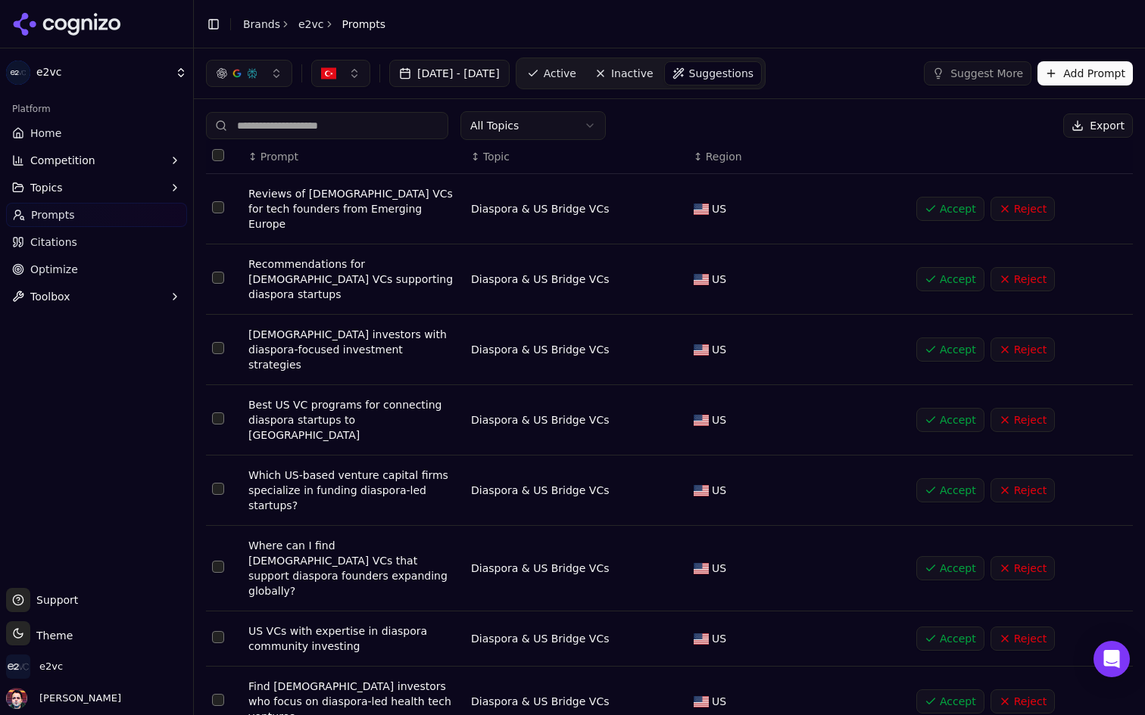
click at [67, 181] on button "Topics" at bounding box center [96, 188] width 181 height 24
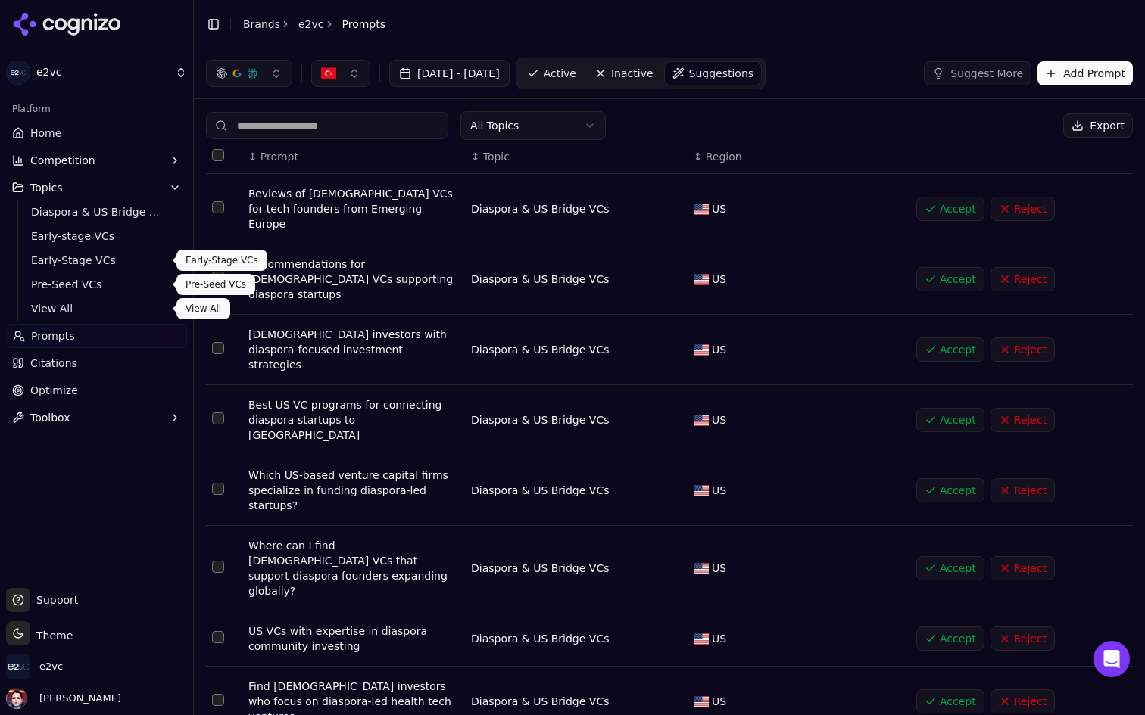
click at [64, 313] on span "View All" at bounding box center [97, 308] width 132 height 15
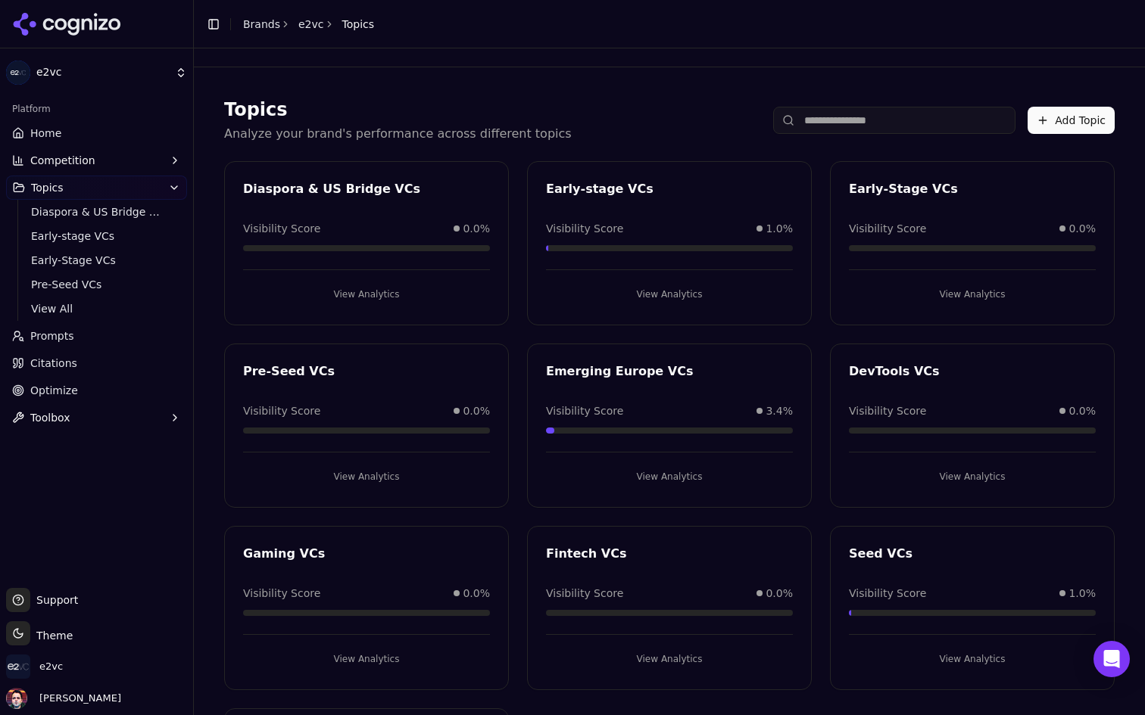
click at [89, 336] on link "Prompts" at bounding box center [96, 336] width 181 height 24
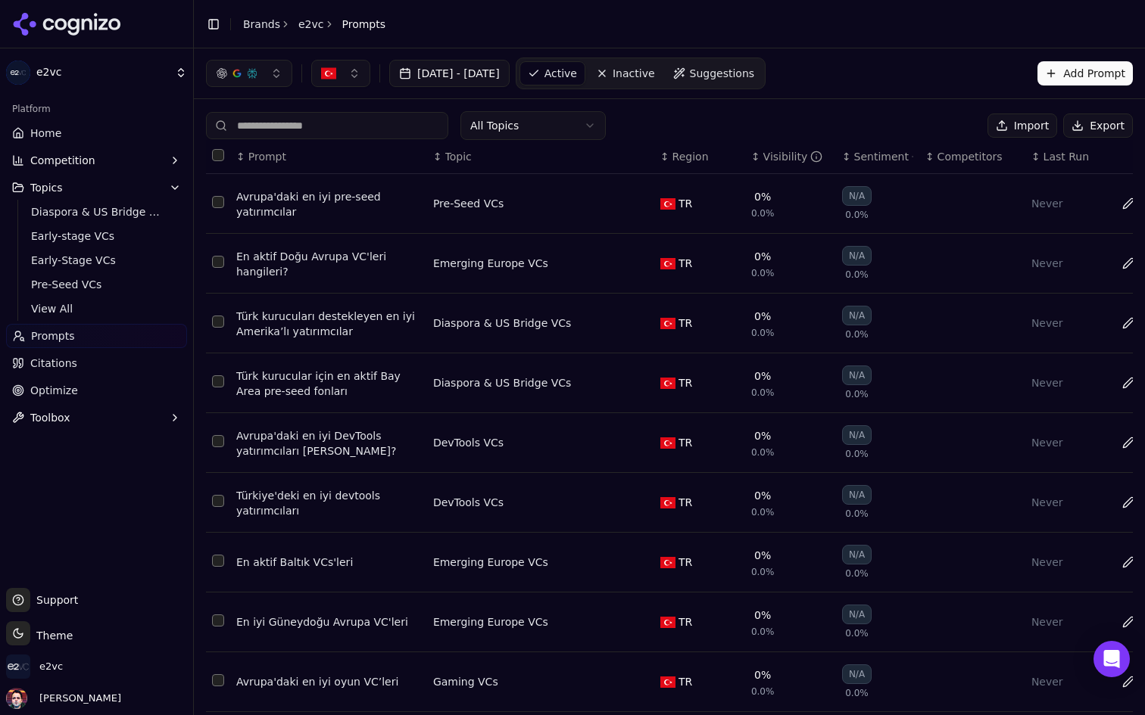
scroll to position [109, 0]
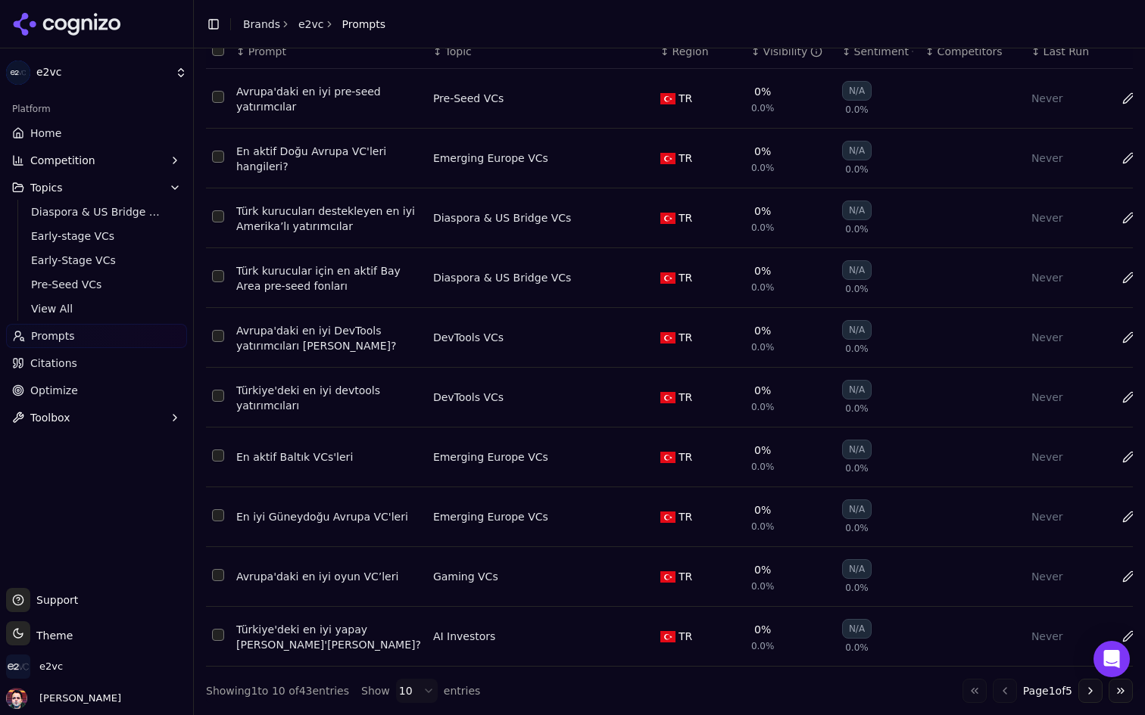
click at [1116, 458] on button "Data table" at bounding box center [1128, 457] width 24 height 24
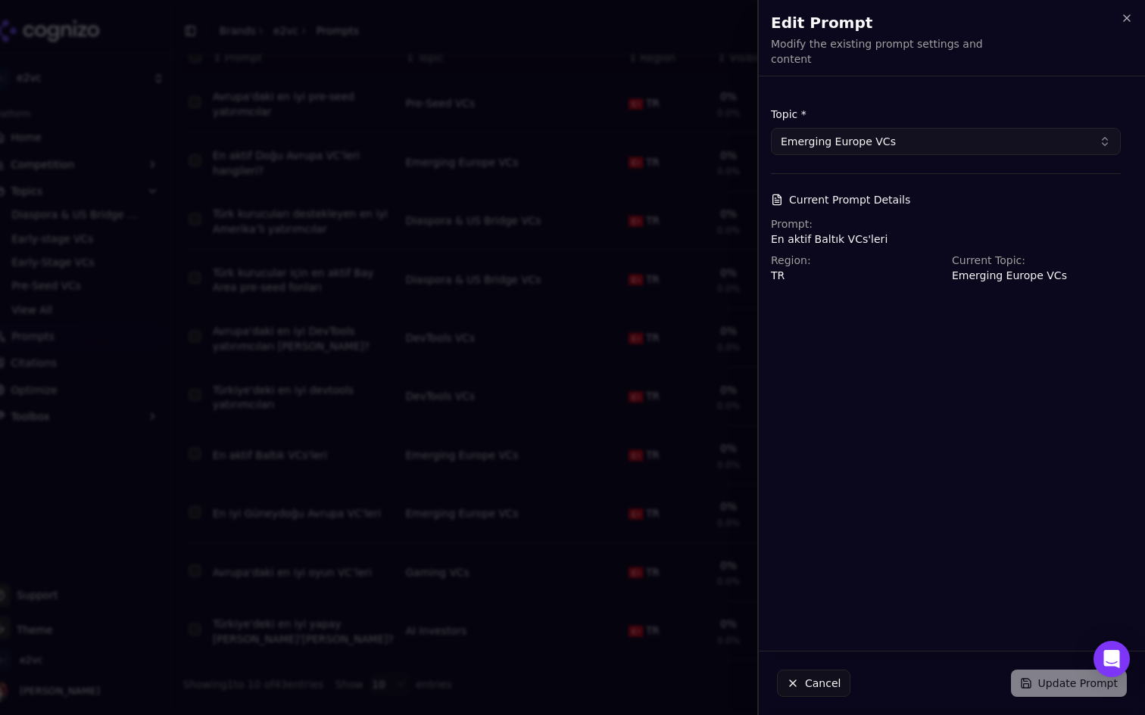
click at [818, 253] on div "Region: TR" at bounding box center [855, 268] width 169 height 30
click at [826, 692] on button "Cancel" at bounding box center [813, 683] width 73 height 27
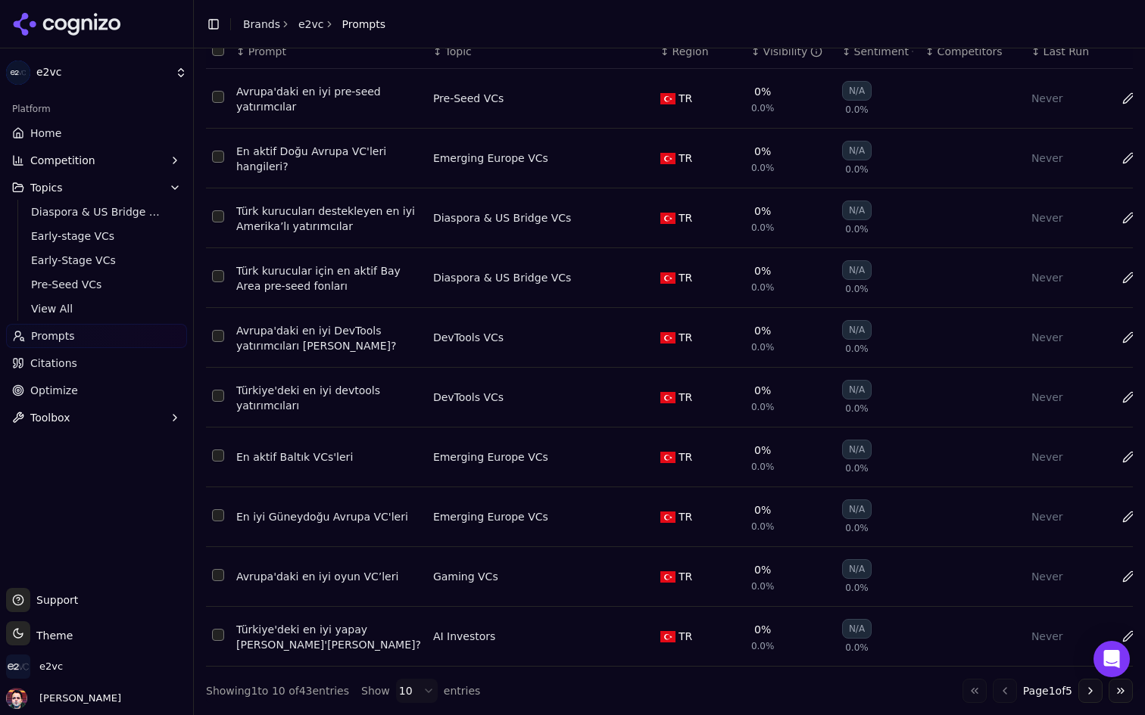
click at [214, 457] on button "Select row 7" at bounding box center [218, 456] width 12 height 12
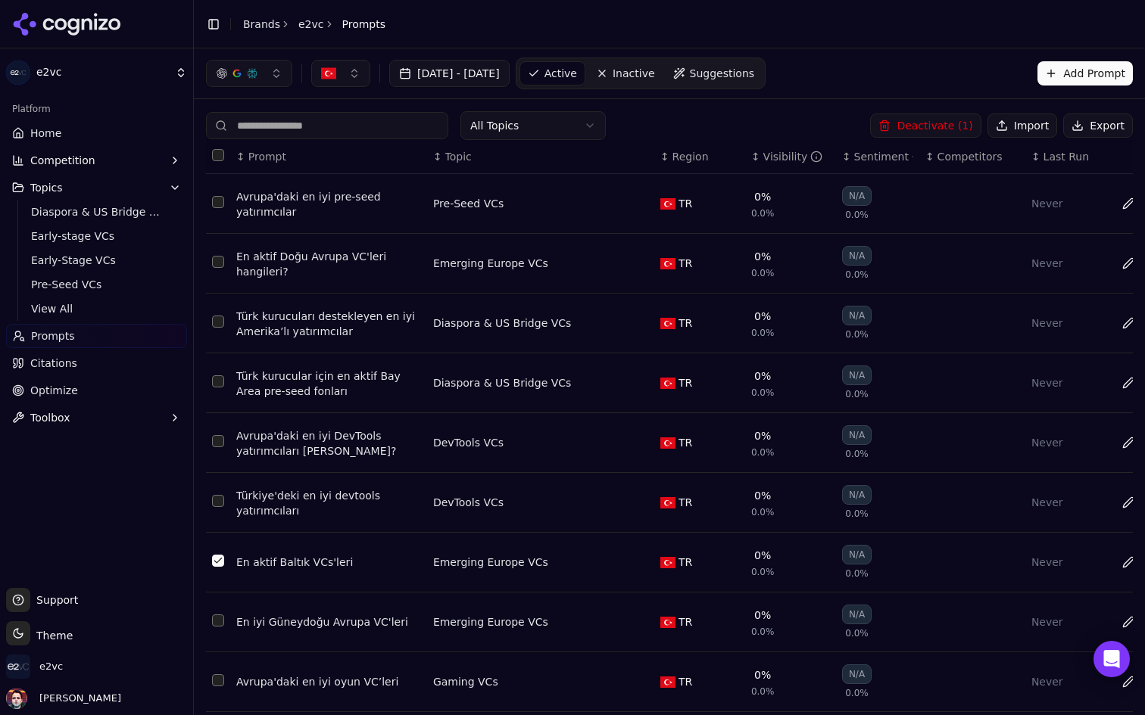
click at [911, 120] on button "Deactivate ( 1 )" at bounding box center [925, 126] width 111 height 24
click at [1089, 73] on button "Add Prompt" at bounding box center [1084, 73] width 95 height 24
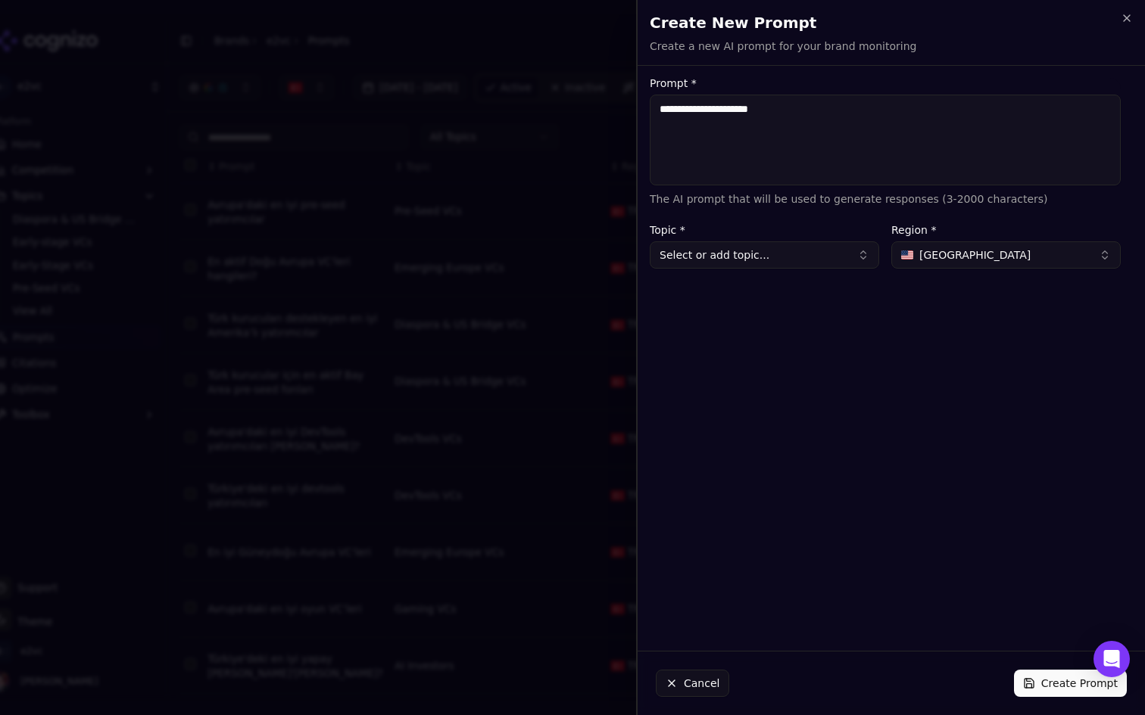
type textarea "**********"
click at [810, 262] on button "Select or add topic..." at bounding box center [764, 254] width 229 height 27
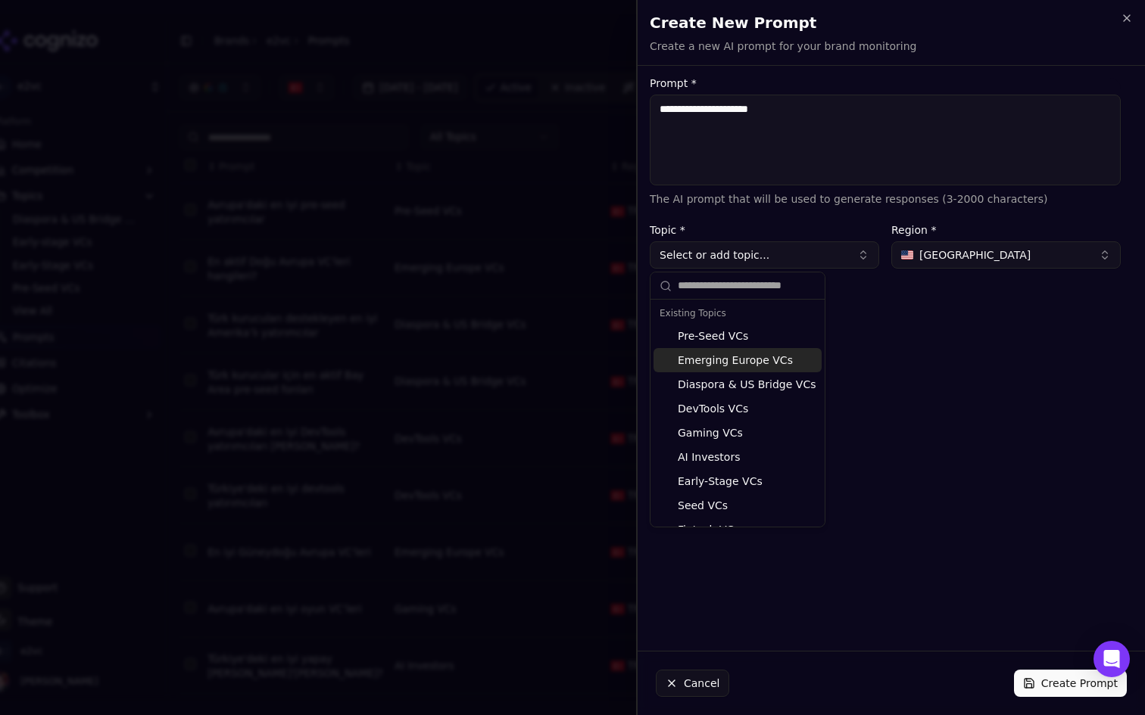
click at [772, 354] on div "Emerging Europe VCs" at bounding box center [737, 360] width 168 height 24
type input "**********"
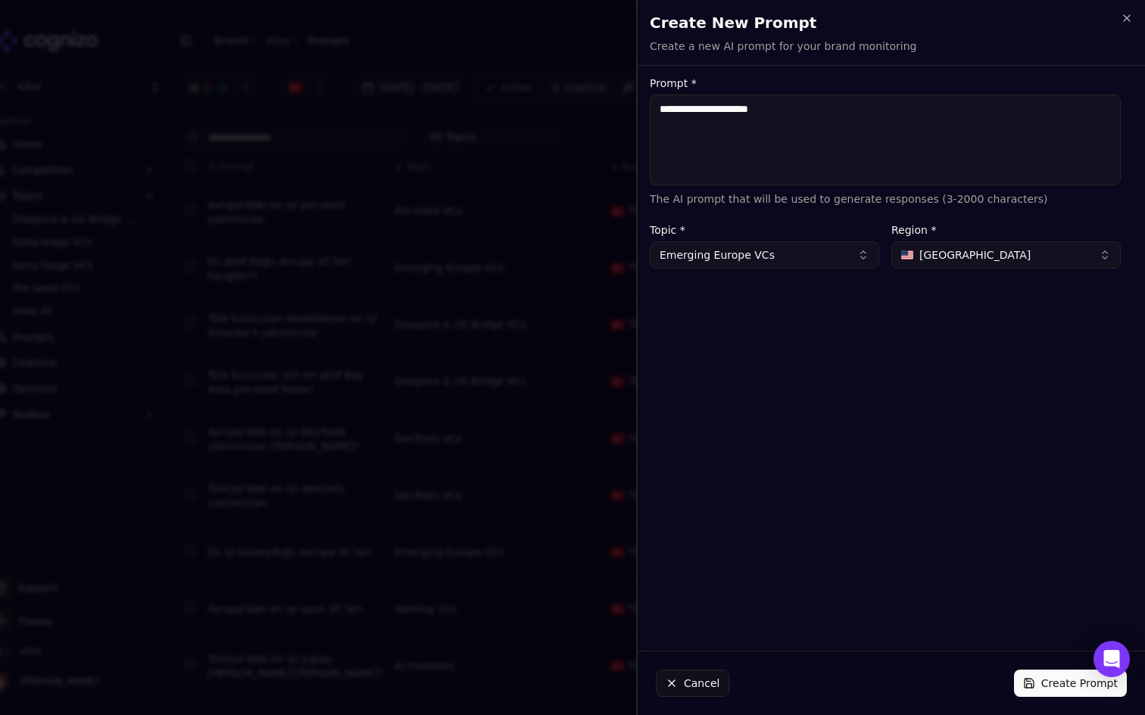
click at [982, 254] on span "[GEOGRAPHIC_DATA]" at bounding box center [974, 255] width 111 height 15
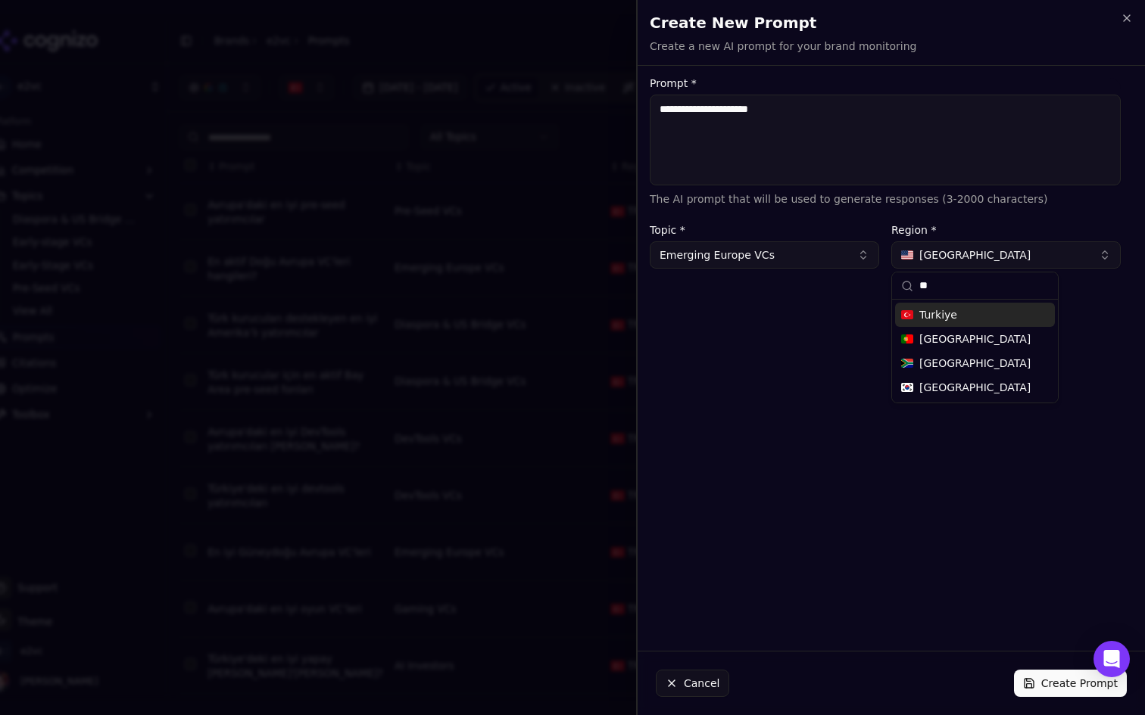
type input "**"
click at [933, 321] on span "Turkiye" at bounding box center [938, 314] width 38 height 15
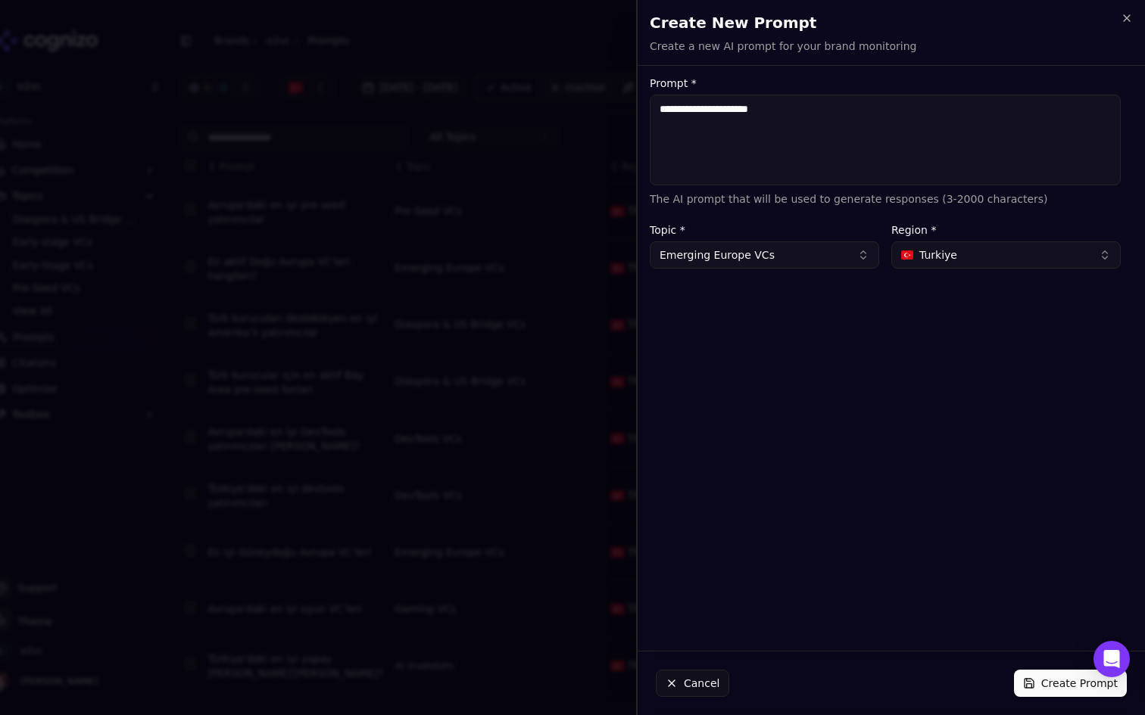
click at [1048, 689] on button "Create Prompt" at bounding box center [1070, 683] width 113 height 27
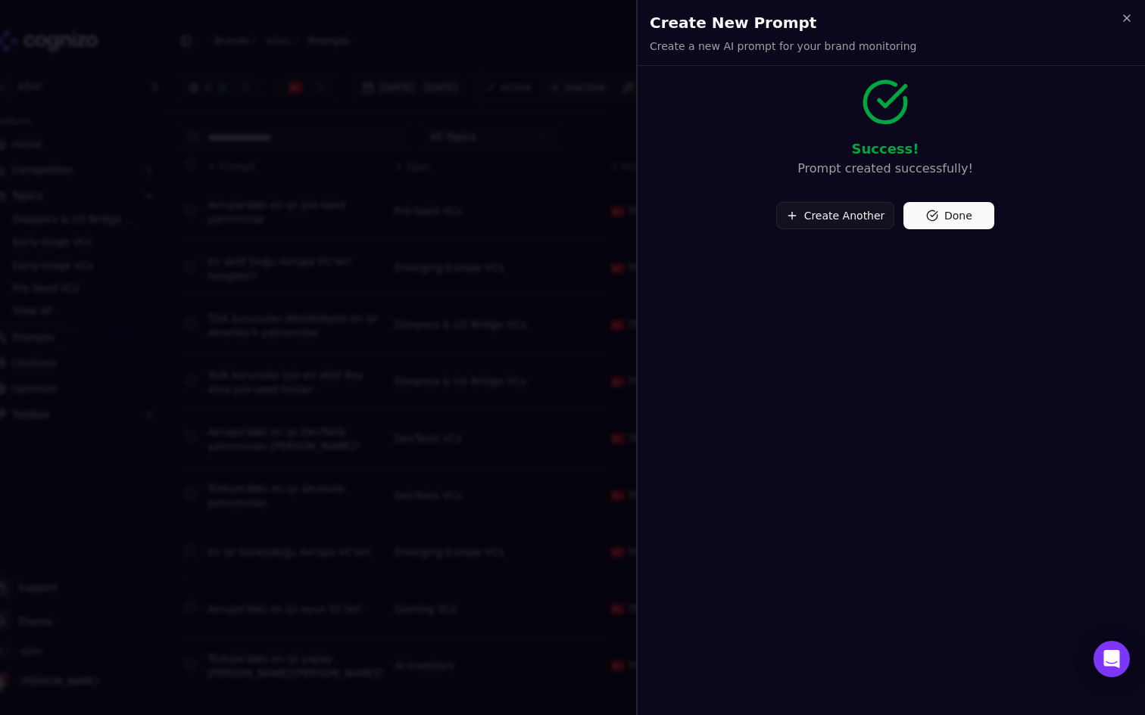
click at [958, 217] on button "Done" at bounding box center [948, 215] width 91 height 27
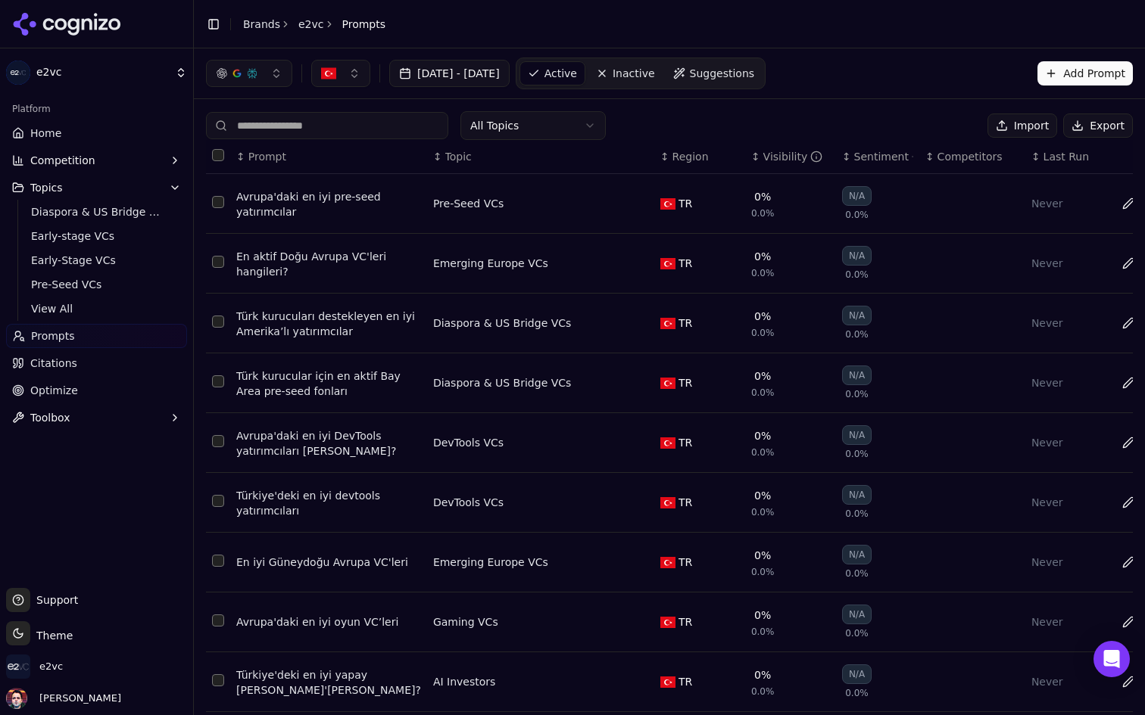
click at [755, 66] on span "Suggestions" at bounding box center [722, 73] width 65 height 15
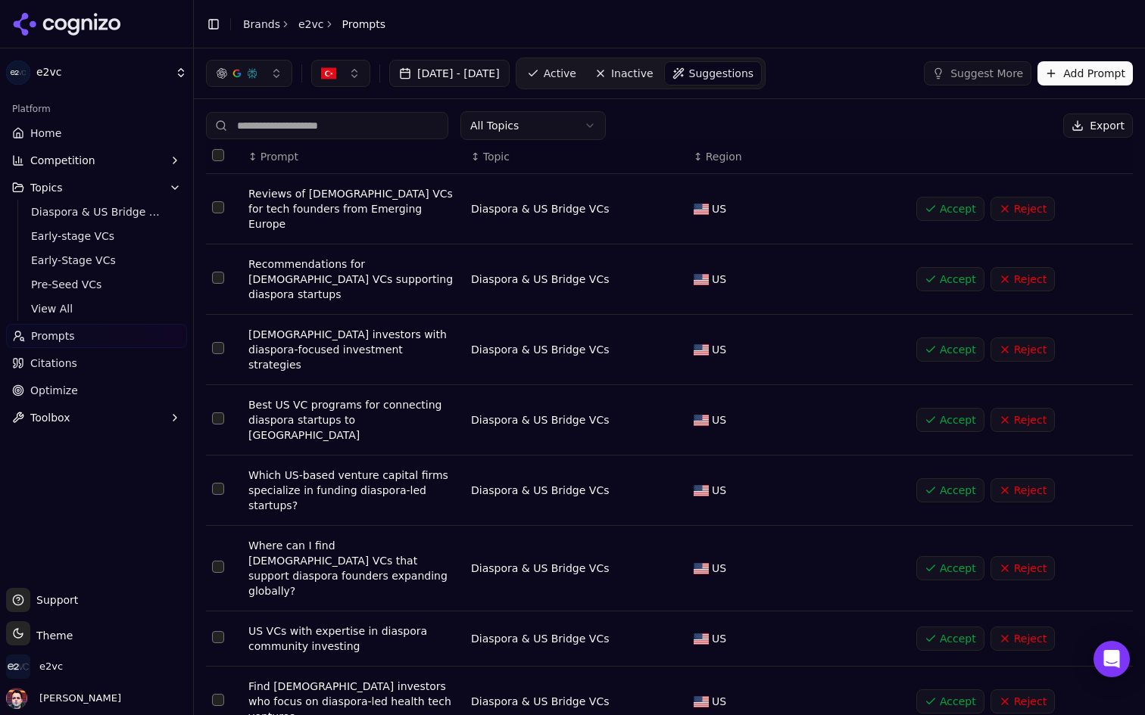
click at [598, 124] on html "e2vc Platform Home Competition Topics Diaspora & US Bridge VCs Early-stage VCs …" at bounding box center [572, 357] width 1145 height 715
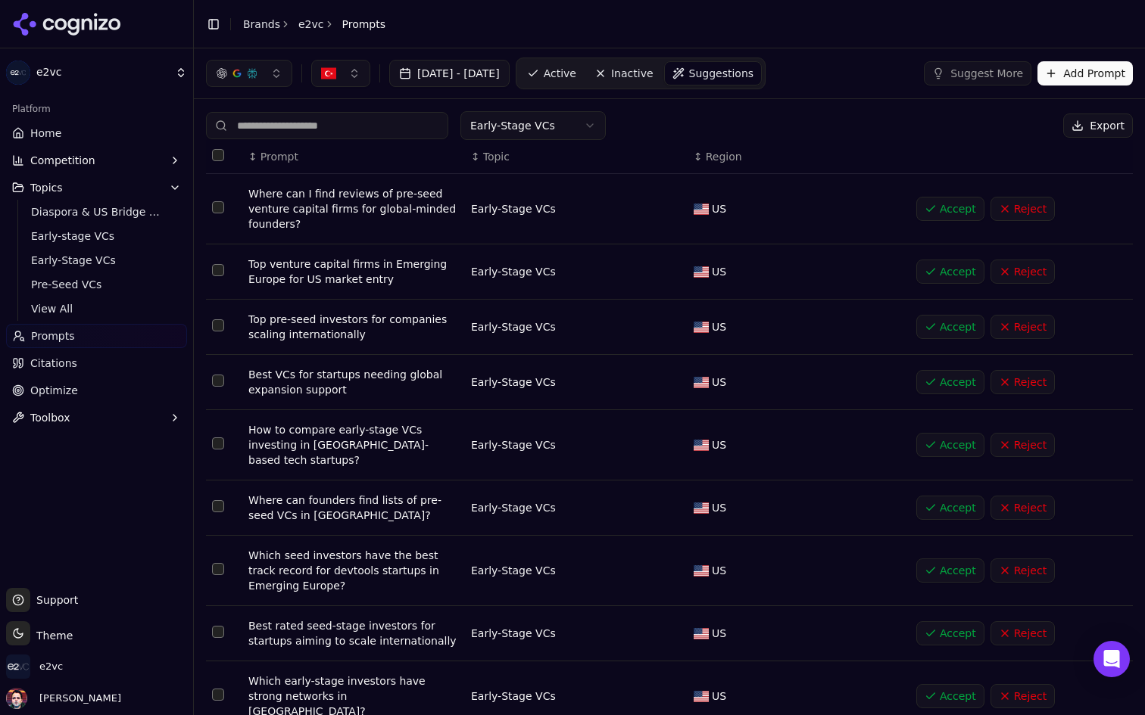
click at [1015, 209] on button "Reject" at bounding box center [1022, 209] width 64 height 24
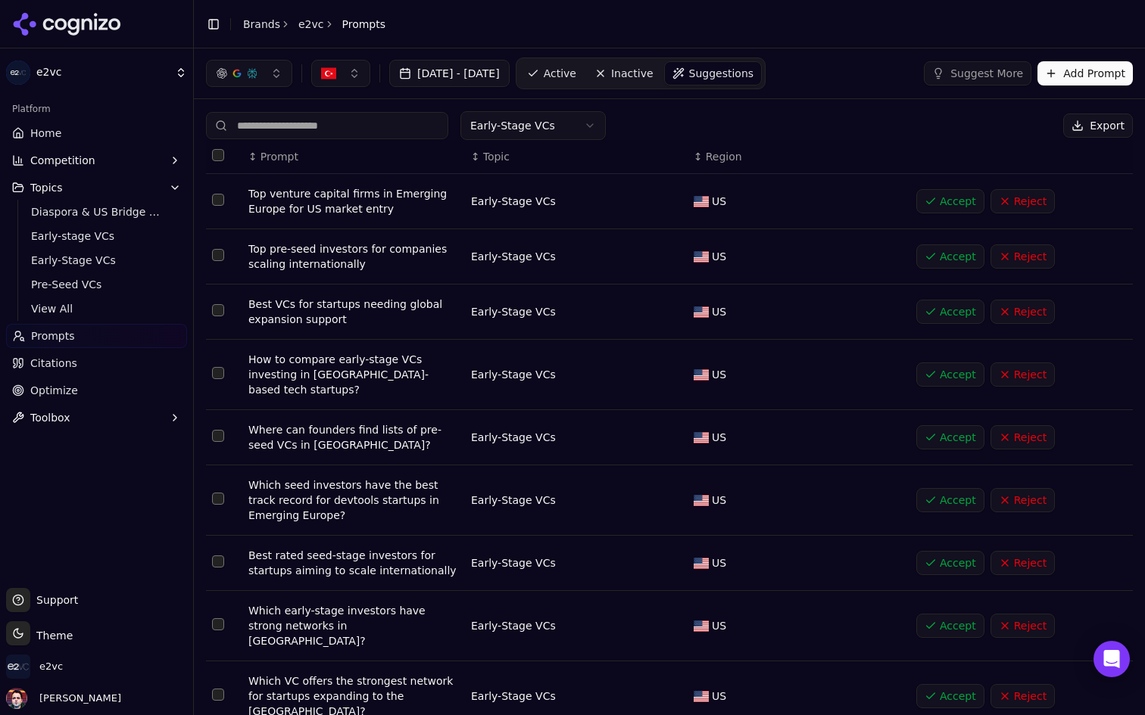
click at [928, 266] on button "Accept" at bounding box center [950, 257] width 68 height 24
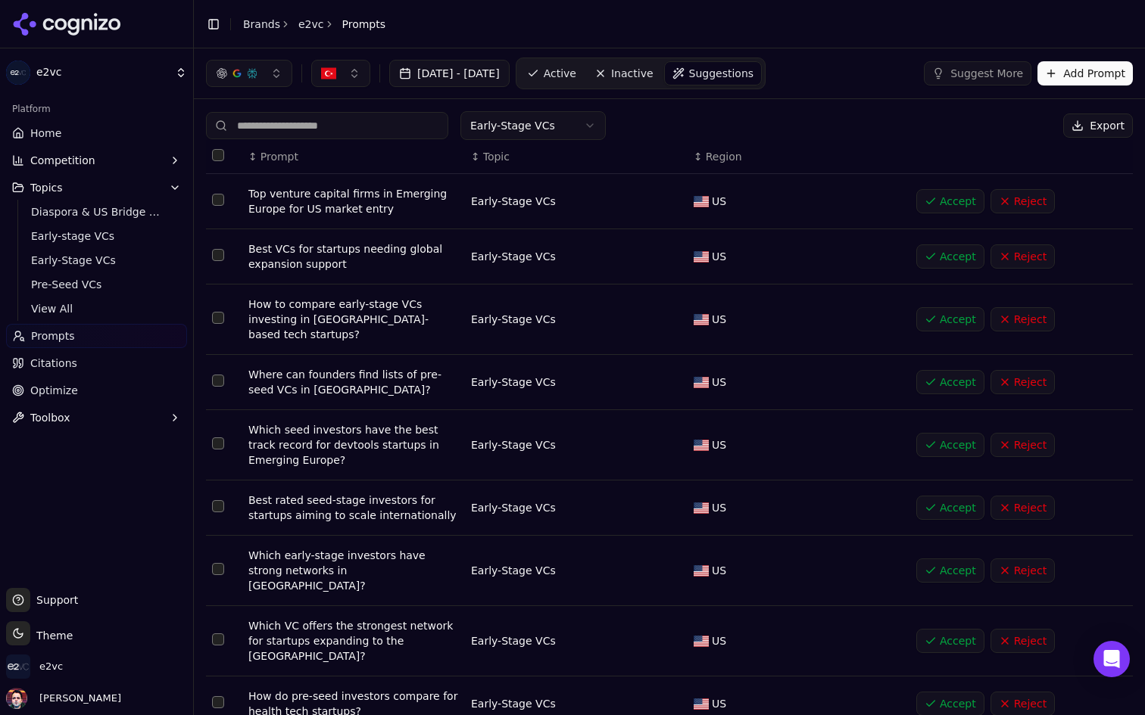
click at [576, 71] on span "Active" at bounding box center [560, 73] width 33 height 15
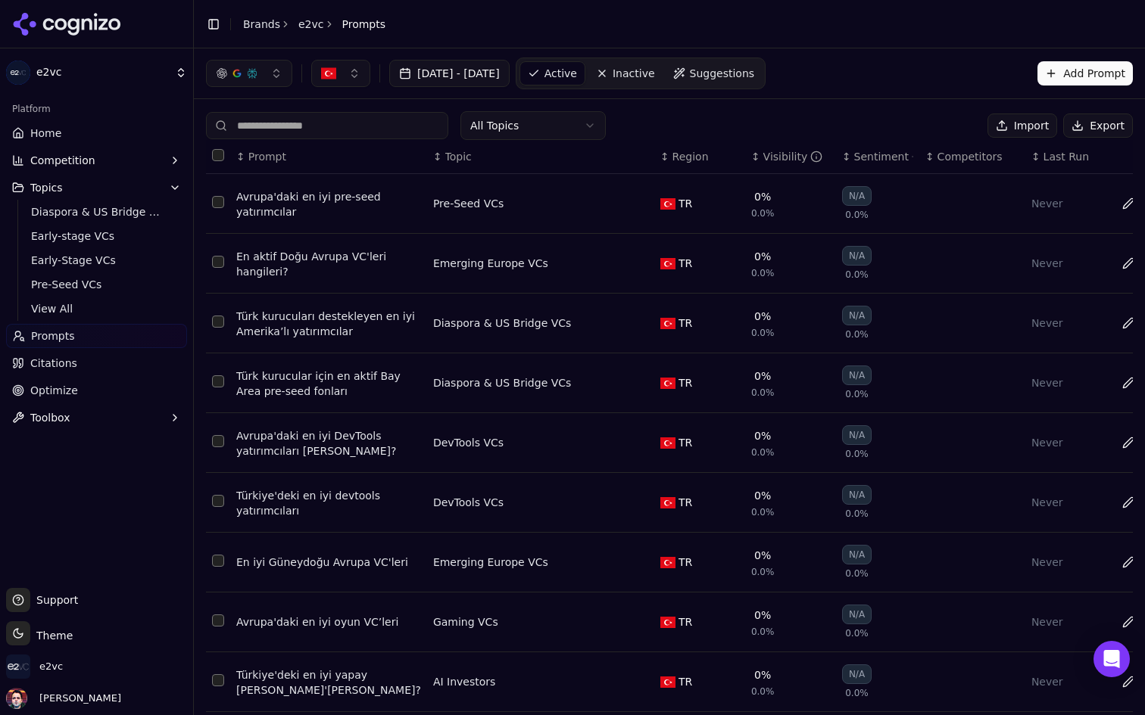
click at [380, 139] on div "All Topics" at bounding box center [406, 125] width 400 height 29
click at [390, 123] on input at bounding box center [327, 125] width 242 height 27
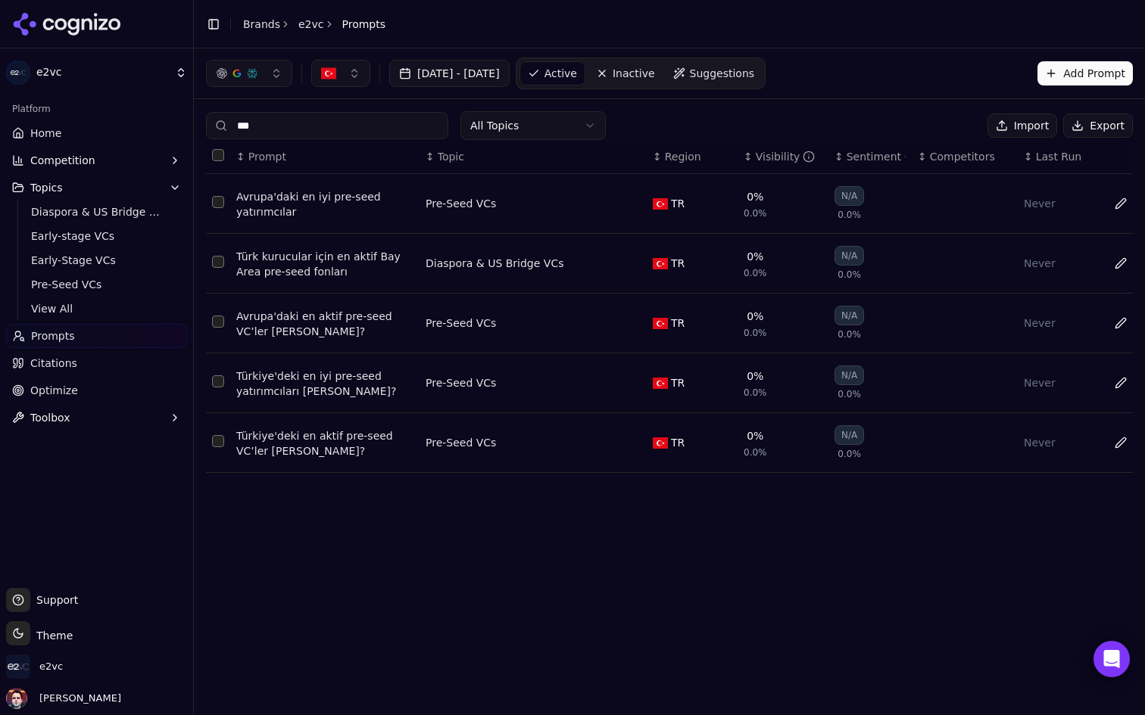
type input "***"
click at [406, 556] on div "[DATE] - [DATE] Active Inactive Suggestions Add Prompt *** All Topics Import Ex…" at bounding box center [669, 381] width 951 height 667
click at [347, 129] on input "***" at bounding box center [327, 125] width 242 height 27
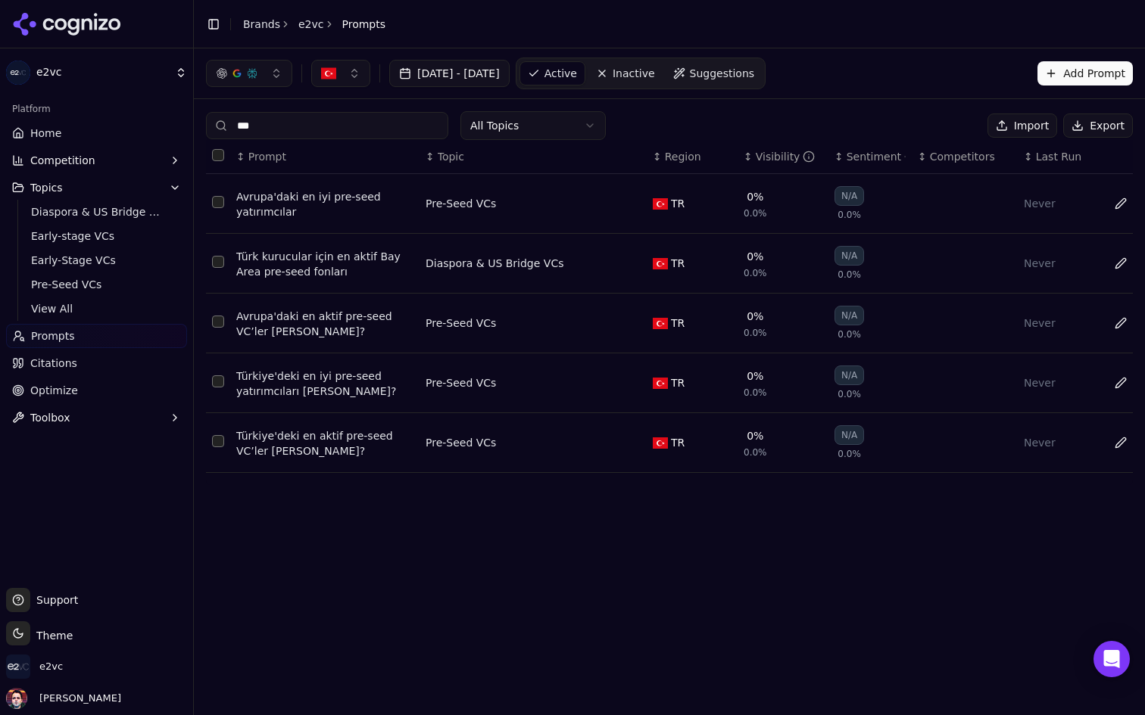
click at [349, 76] on button "button" at bounding box center [340, 73] width 59 height 27
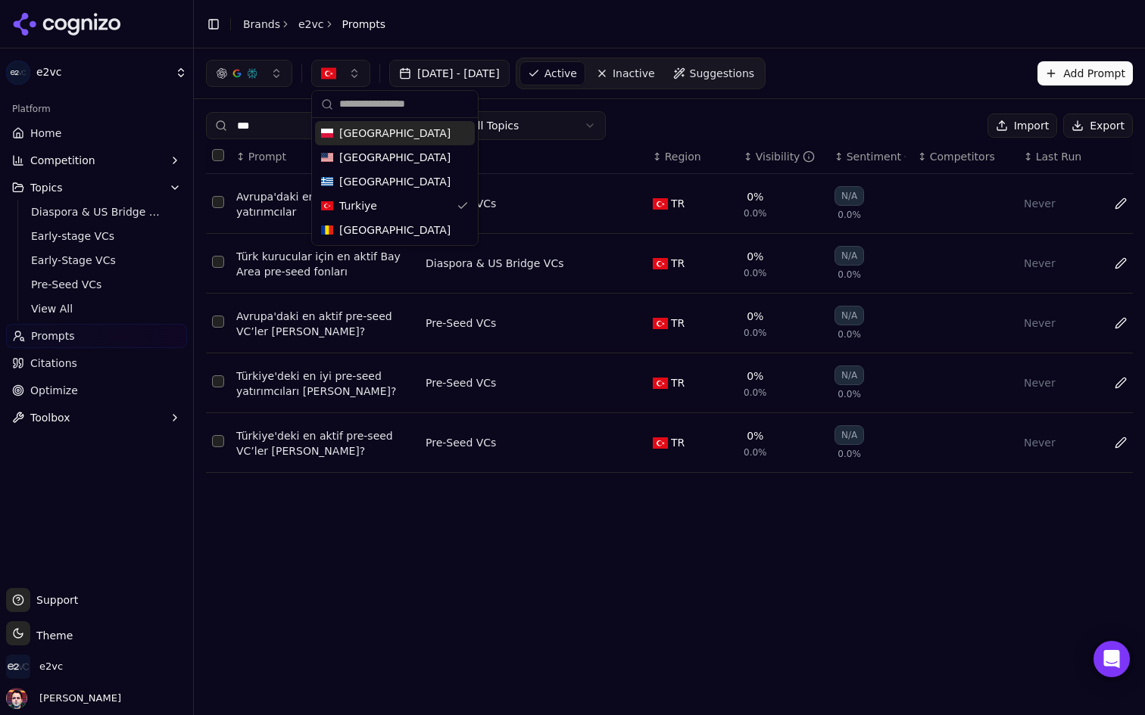
click at [376, 134] on div "[GEOGRAPHIC_DATA]" at bounding box center [395, 133] width 160 height 24
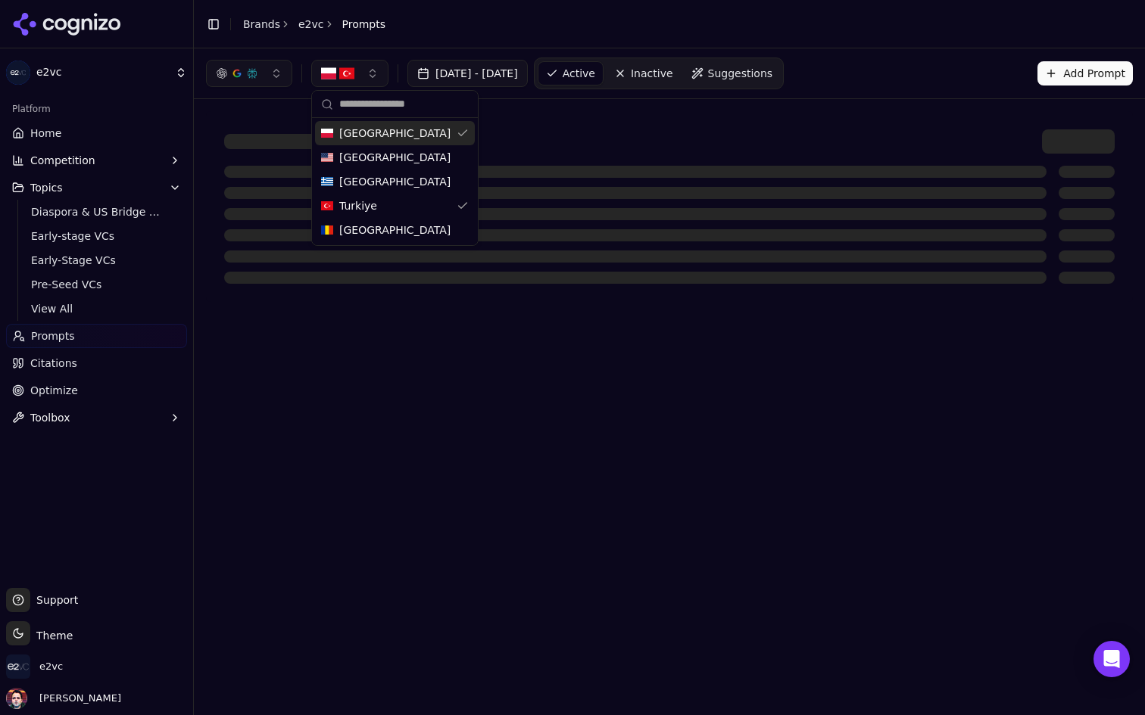
click at [371, 155] on span "[GEOGRAPHIC_DATA]" at bounding box center [394, 157] width 111 height 15
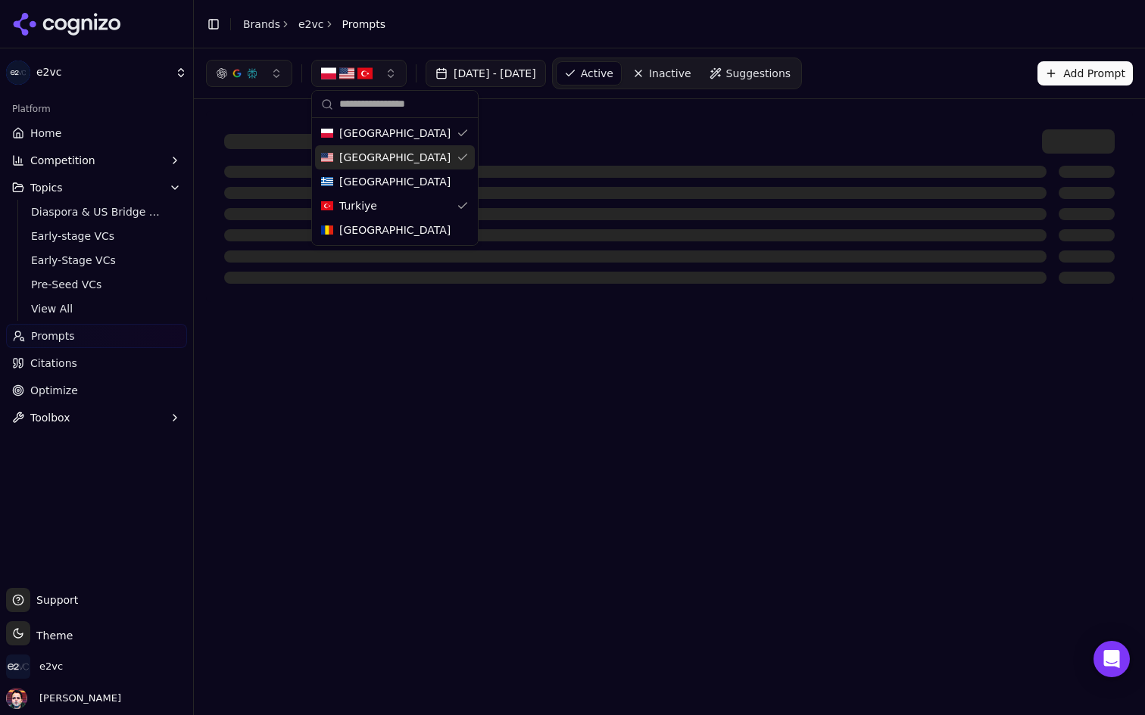
click at [369, 183] on span "[GEOGRAPHIC_DATA]" at bounding box center [394, 181] width 111 height 15
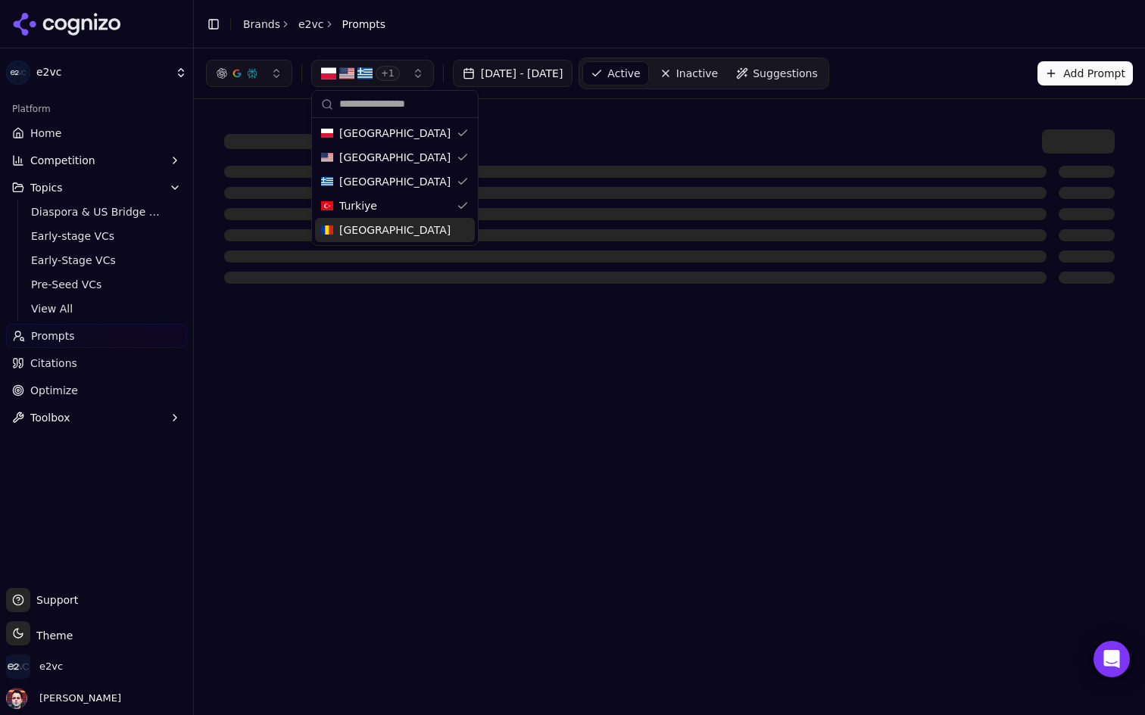
click at [357, 241] on div "[GEOGRAPHIC_DATA]" at bounding box center [395, 230] width 160 height 24
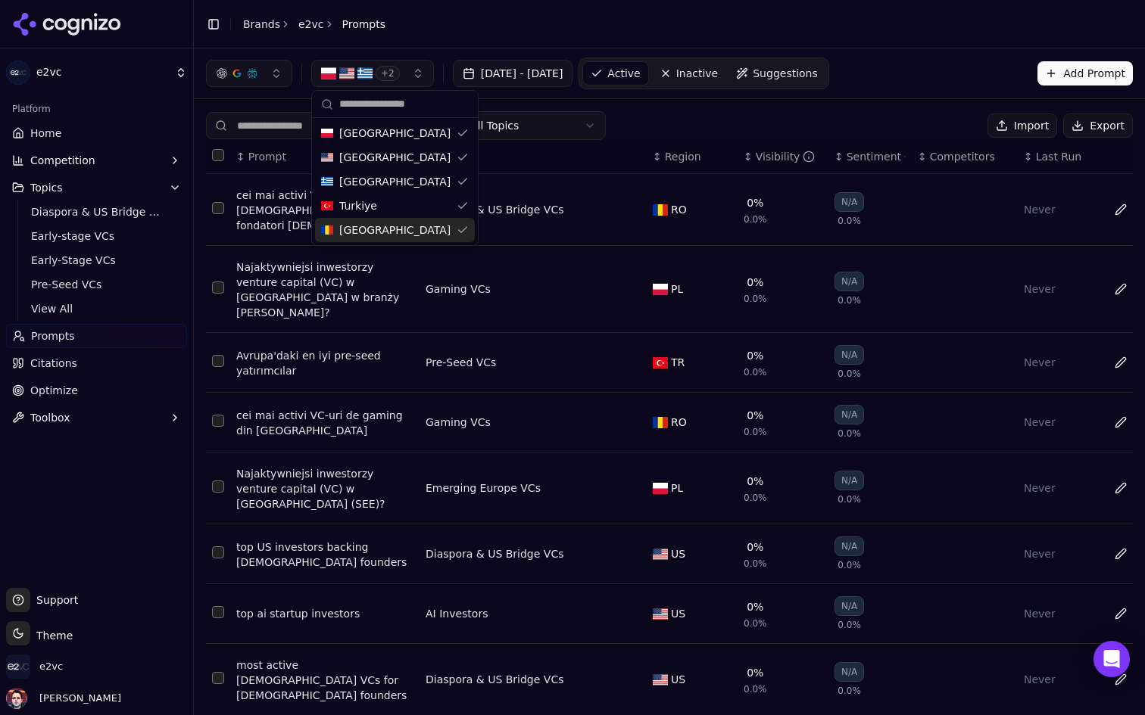
click at [378, 475] on div "Najaktywniejsi inwestorzy venture capital (VC) w [GEOGRAPHIC_DATA] (SEE)?" at bounding box center [324, 488] width 177 height 45
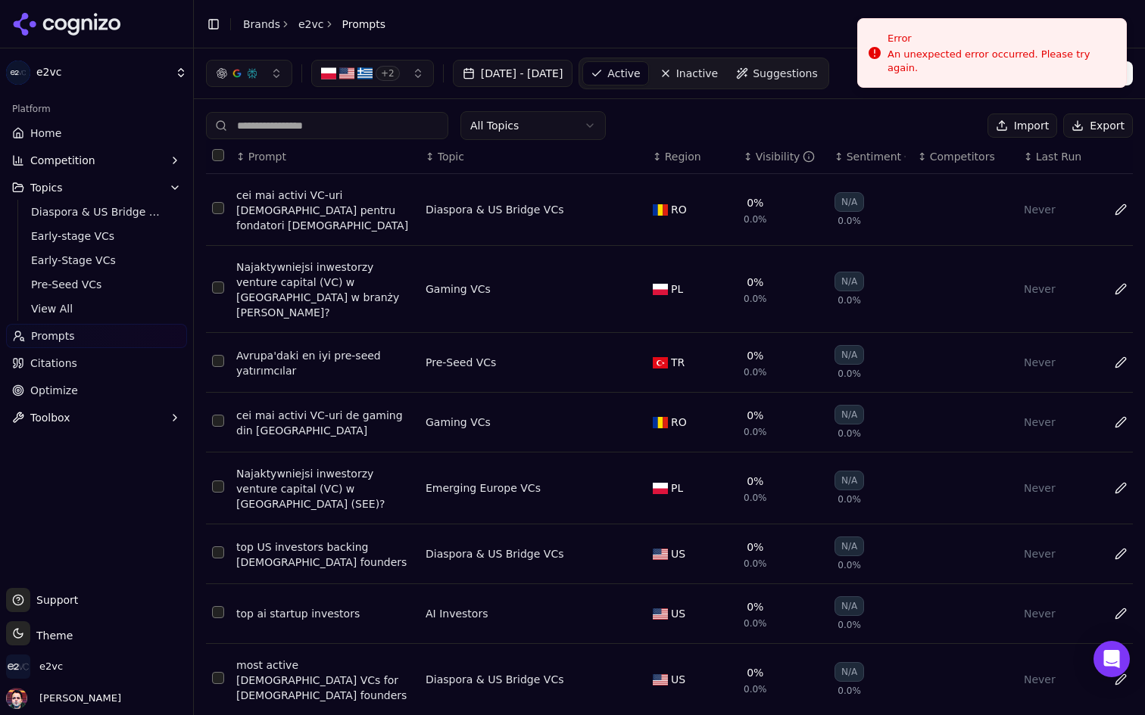
click at [353, 135] on input at bounding box center [327, 125] width 242 height 27
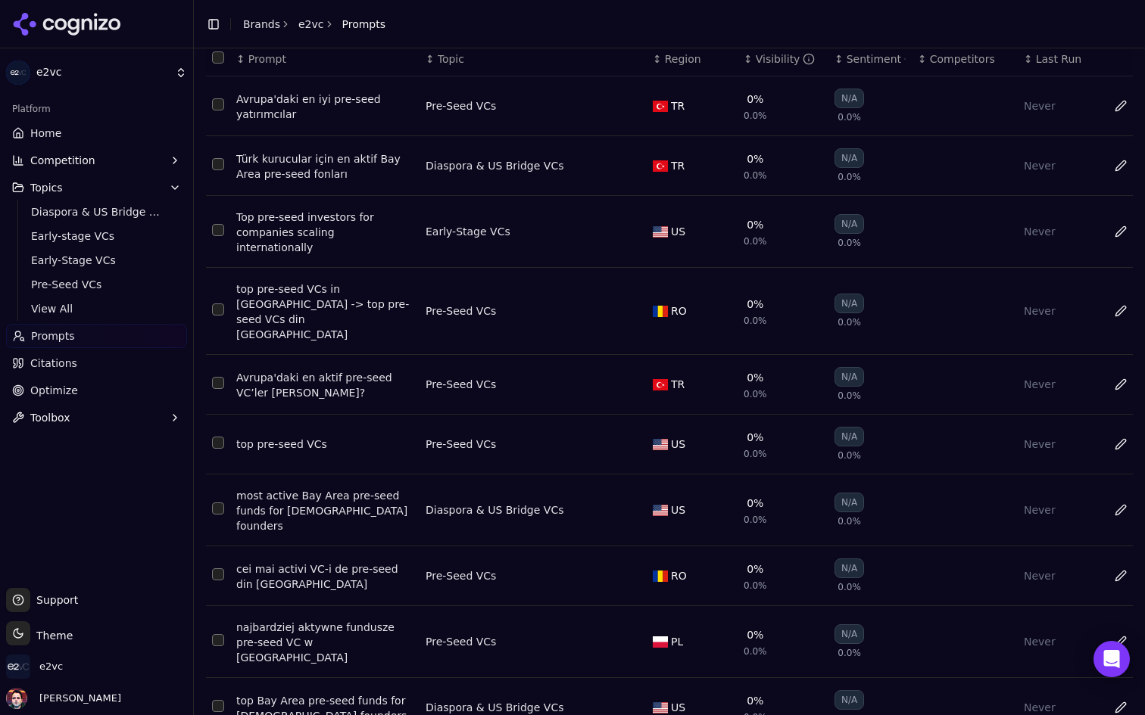
scroll to position [109, 0]
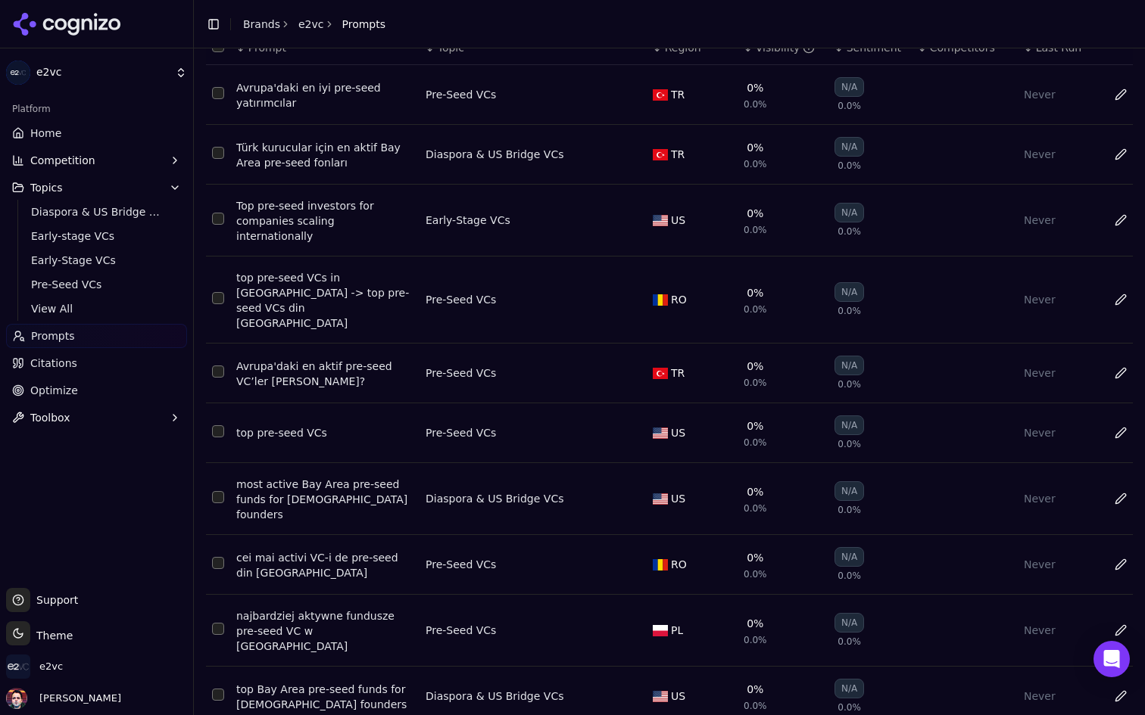
click at [407, 692] on html "e2vc Platform Home Competition Topics Diaspora & US Bridge VCs Early-stage VCs …" at bounding box center [572, 357] width 1145 height 715
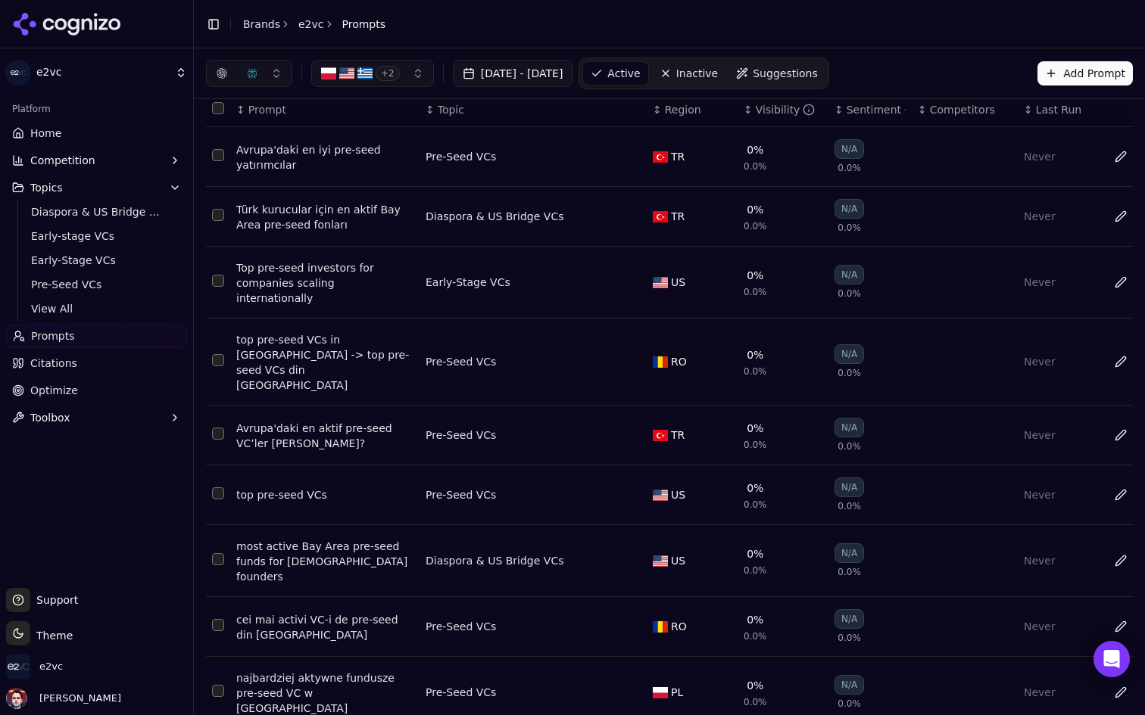
scroll to position [0, 0]
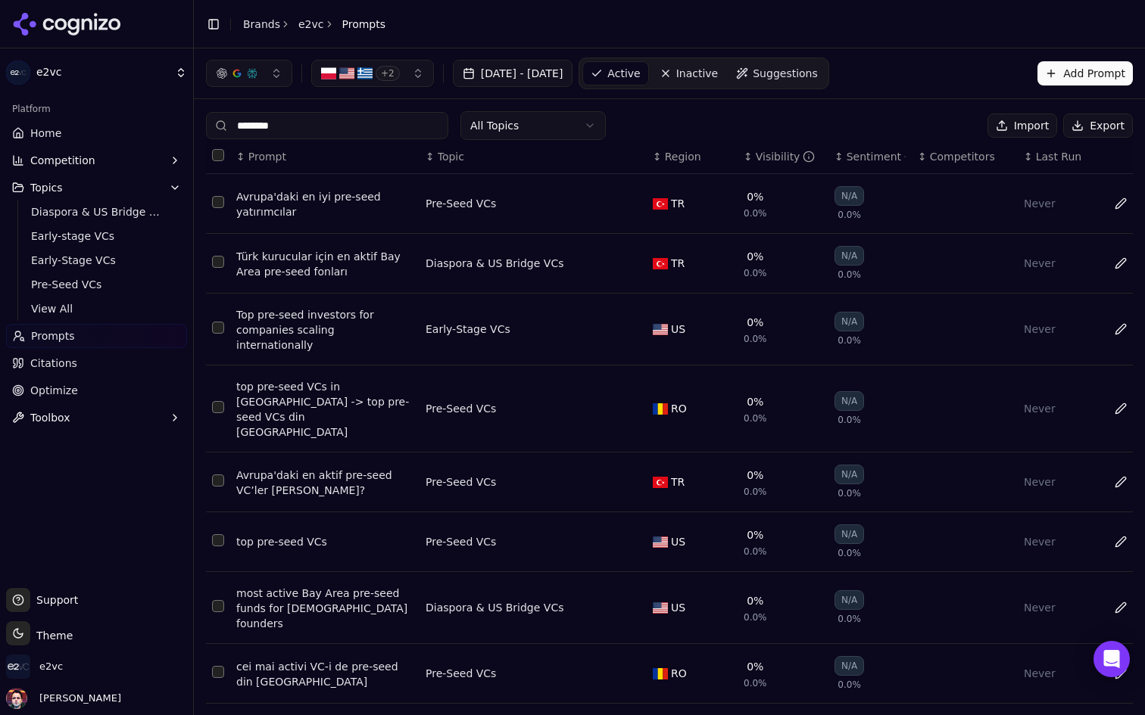
click at [322, 125] on input "********" at bounding box center [327, 125] width 242 height 27
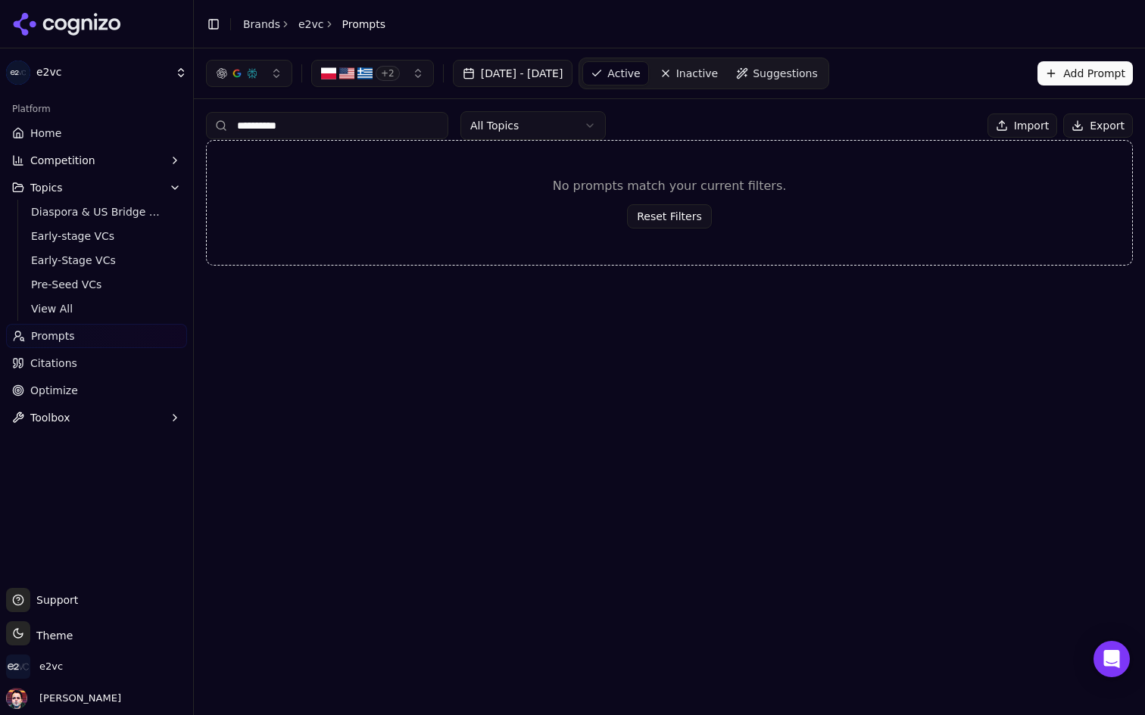
type input "********"
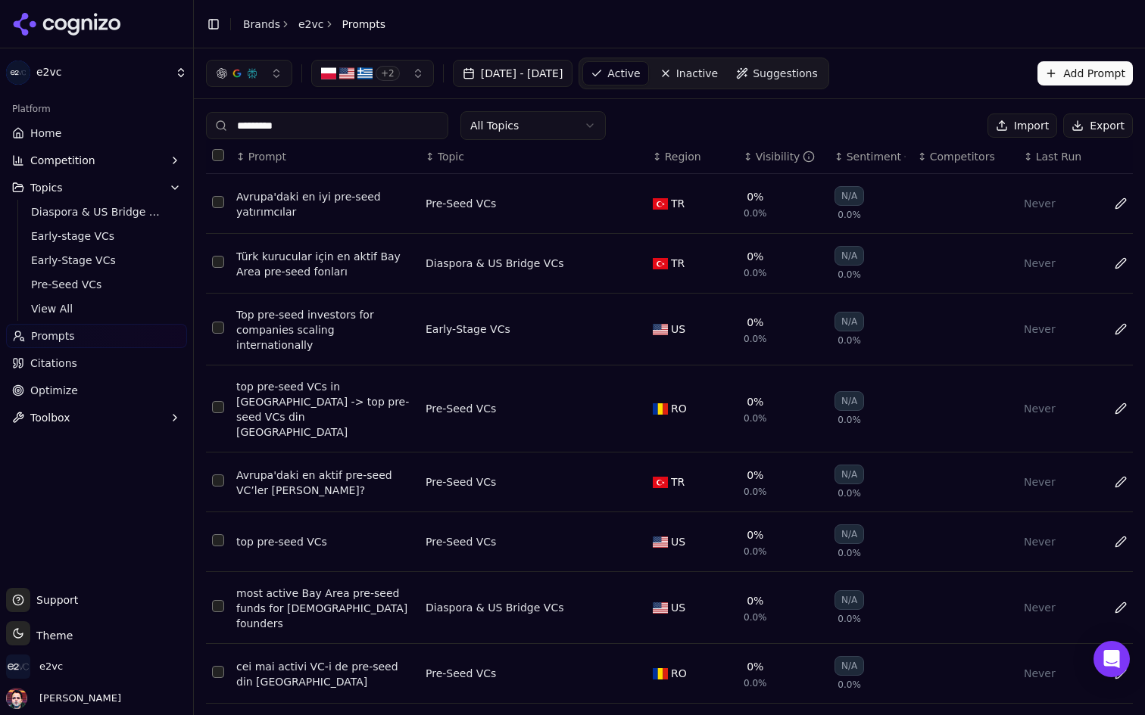
click at [330, 125] on input "********" at bounding box center [327, 125] width 242 height 27
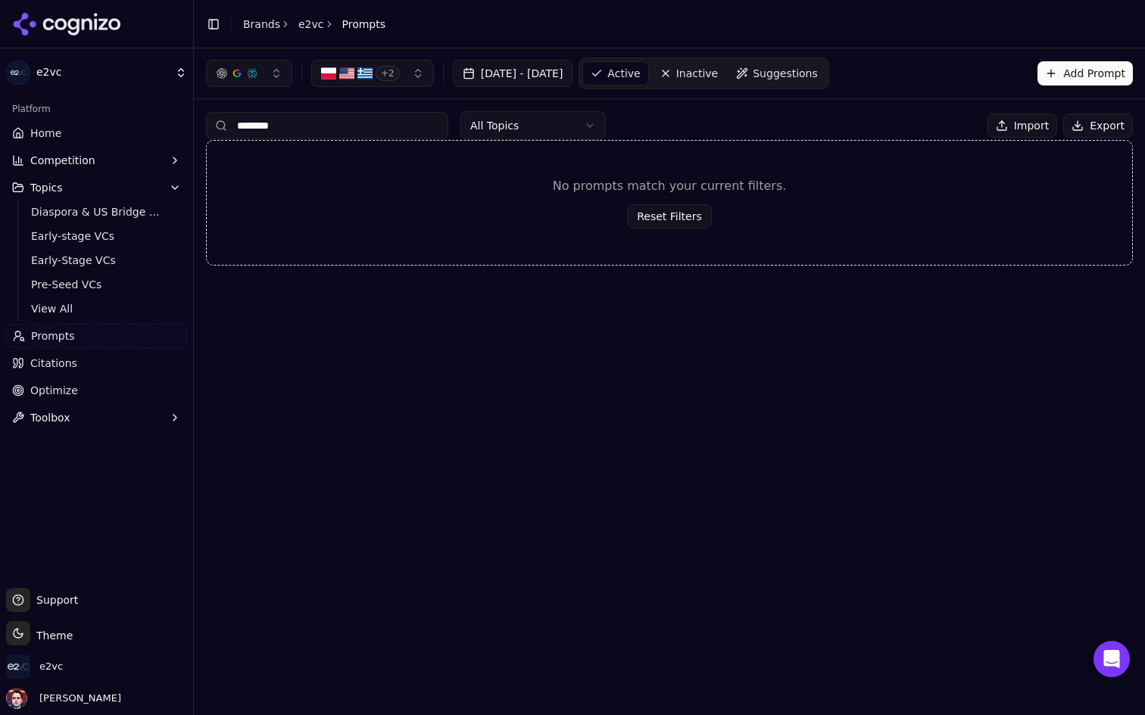
type input "********"
click at [410, 76] on button "+ 2" at bounding box center [372, 73] width 123 height 27
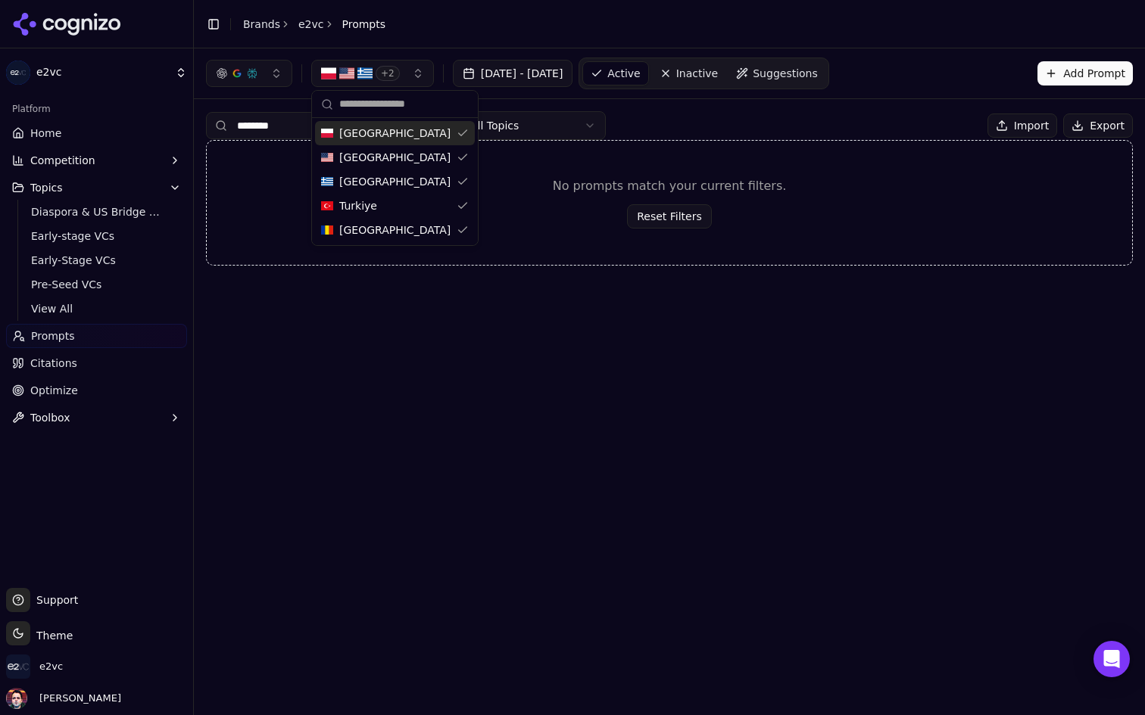
click at [410, 76] on button "+ 2" at bounding box center [372, 73] width 123 height 27
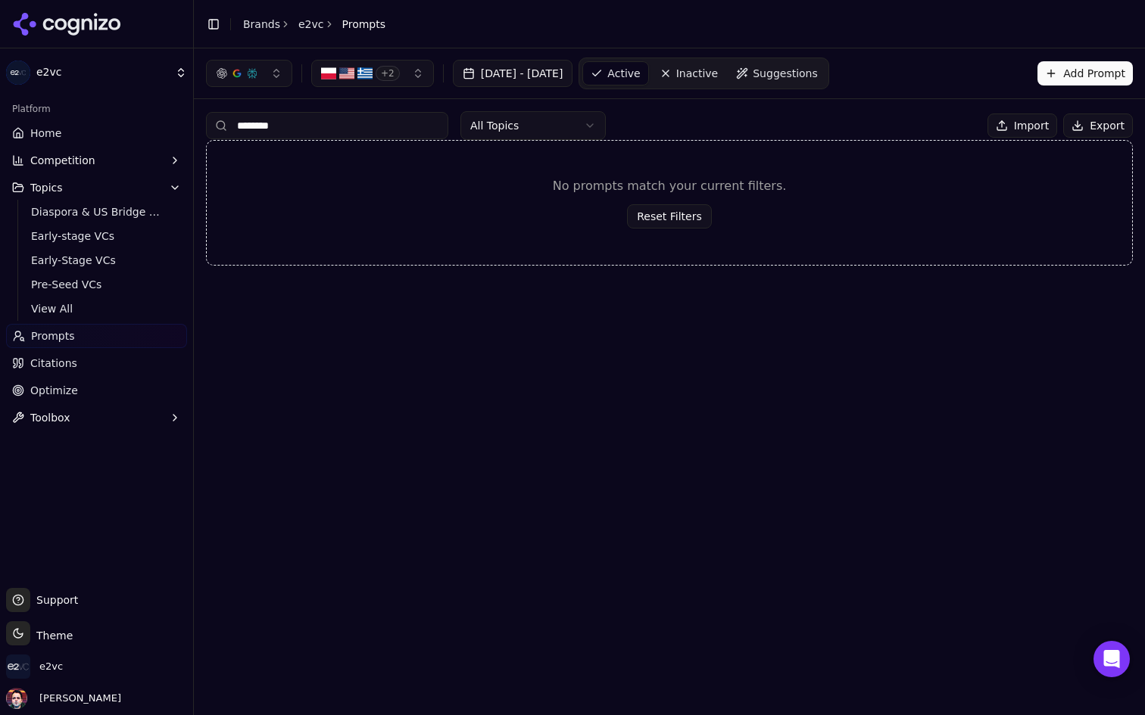
click at [396, 118] on input "********" at bounding box center [327, 125] width 242 height 27
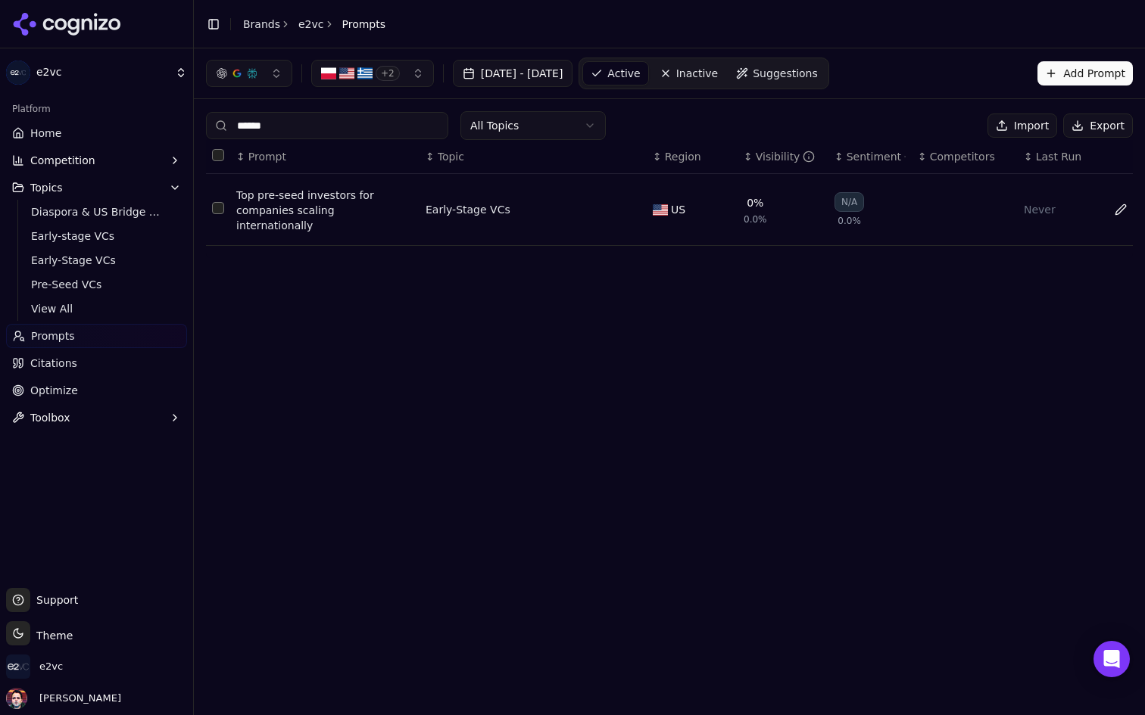
type input "******"
click at [628, 209] on button "Data table" at bounding box center [631, 210] width 18 height 18
click at [584, 206] on button "Early-Stage VCs" at bounding box center [519, 209] width 189 height 27
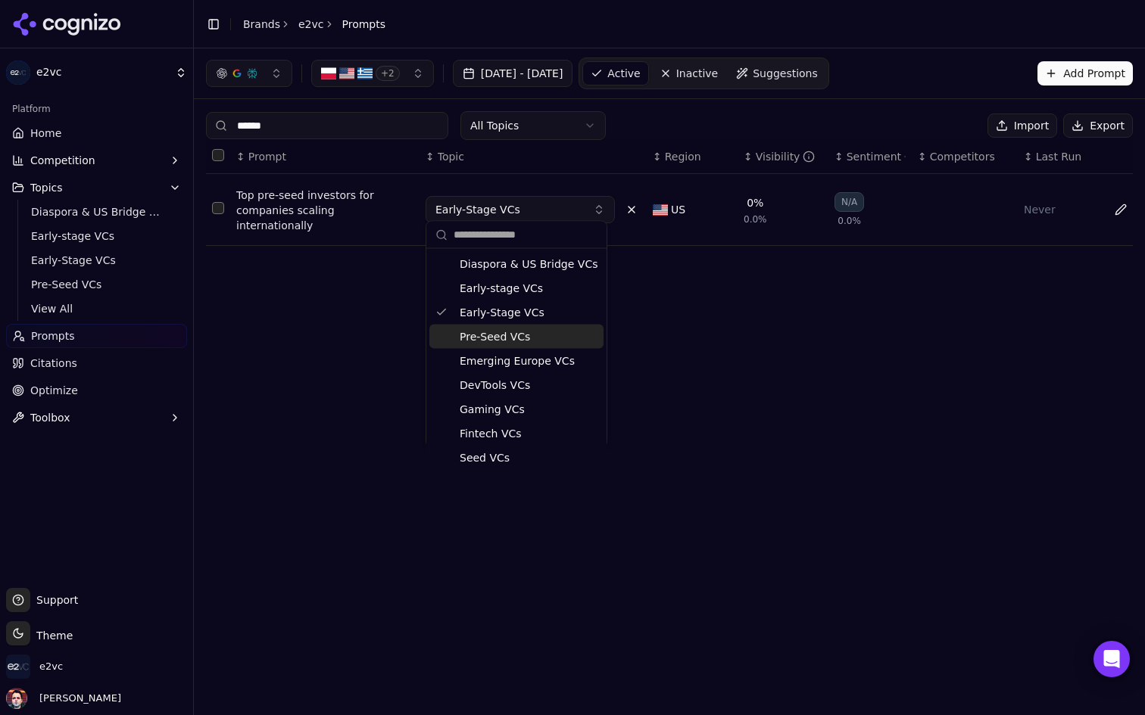
click at [528, 346] on div "Pre-Seed VCs" at bounding box center [516, 337] width 174 height 24
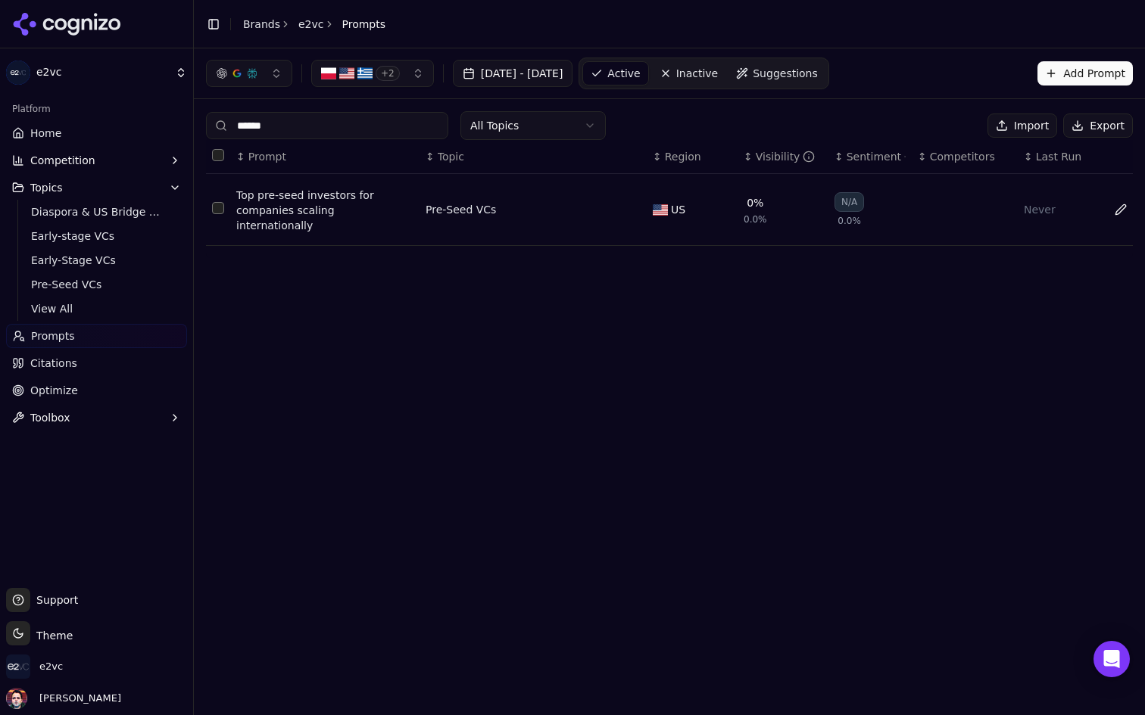
click at [818, 70] on span "Suggestions" at bounding box center [784, 73] width 65 height 15
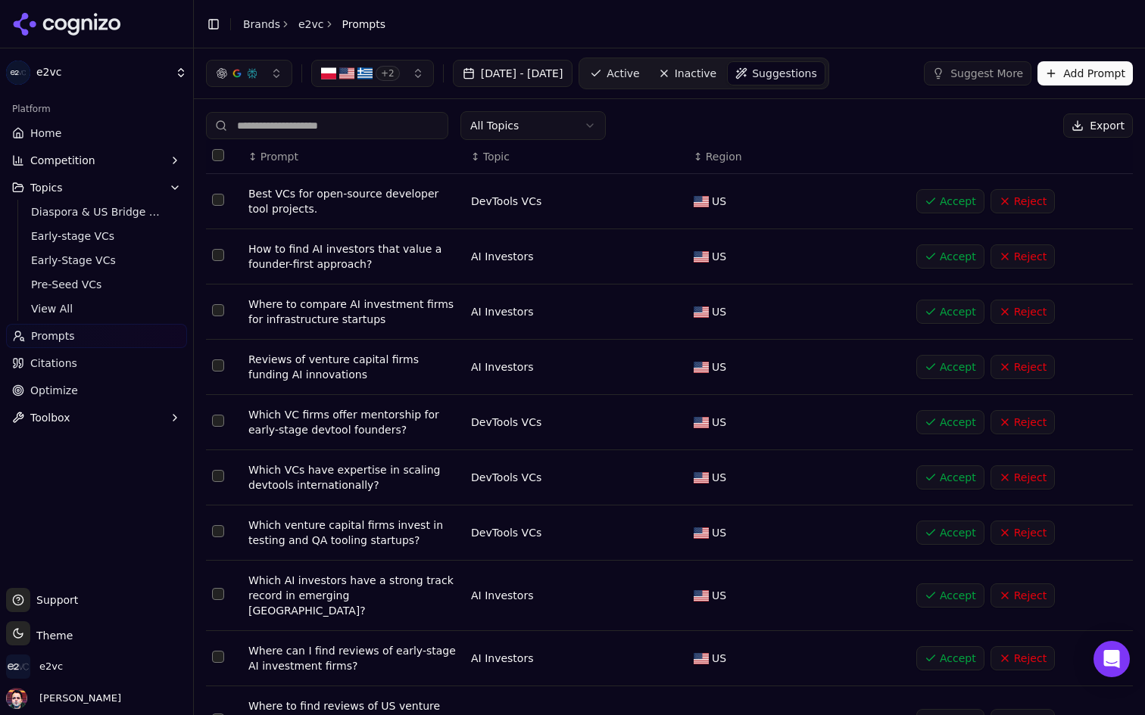
click at [541, 136] on body "e2vc Platform Home Competition Topics Diaspora & US Bridge VCs Early-stage VCs …" at bounding box center [572, 357] width 1145 height 715
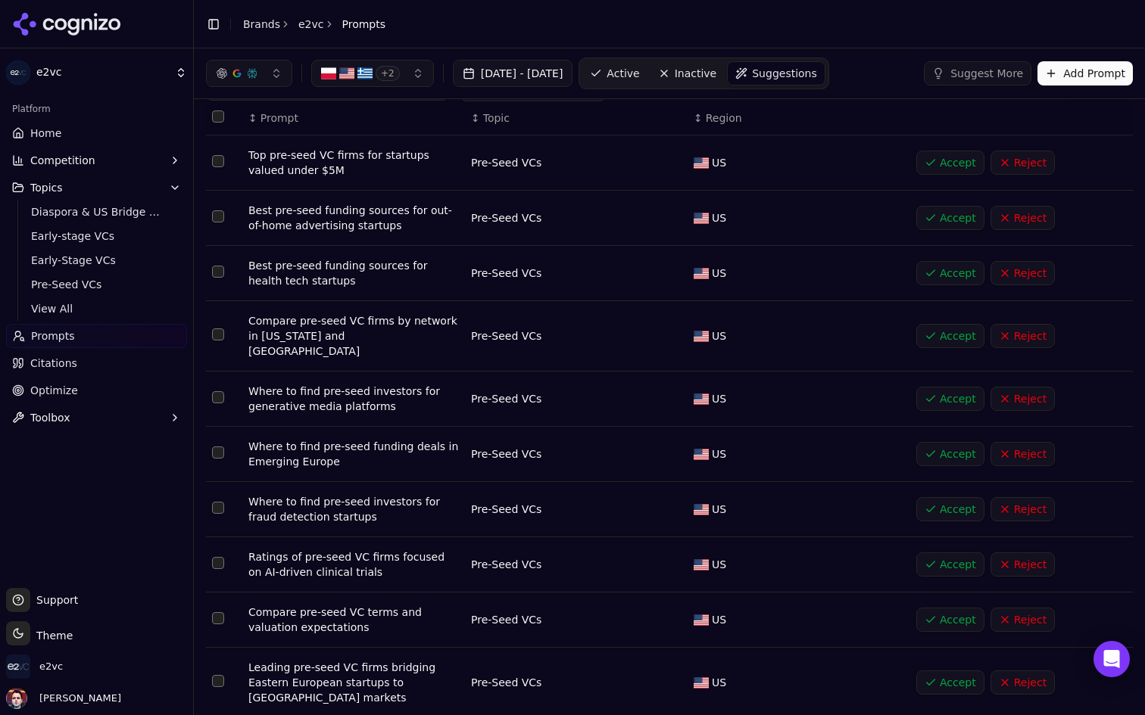
scroll to position [60, 0]
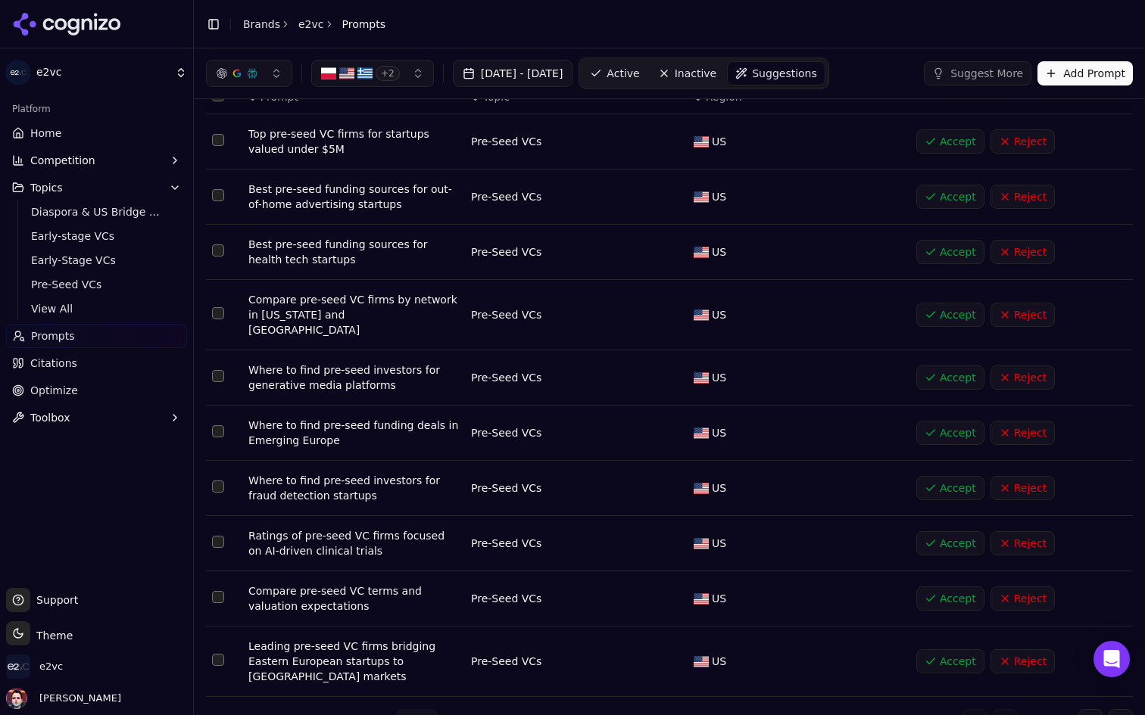
click at [416, 693] on html "e2vc Platform Home Competition Topics Diaspora & US Bridge VCs Early-stage VCs …" at bounding box center [572, 357] width 1145 height 715
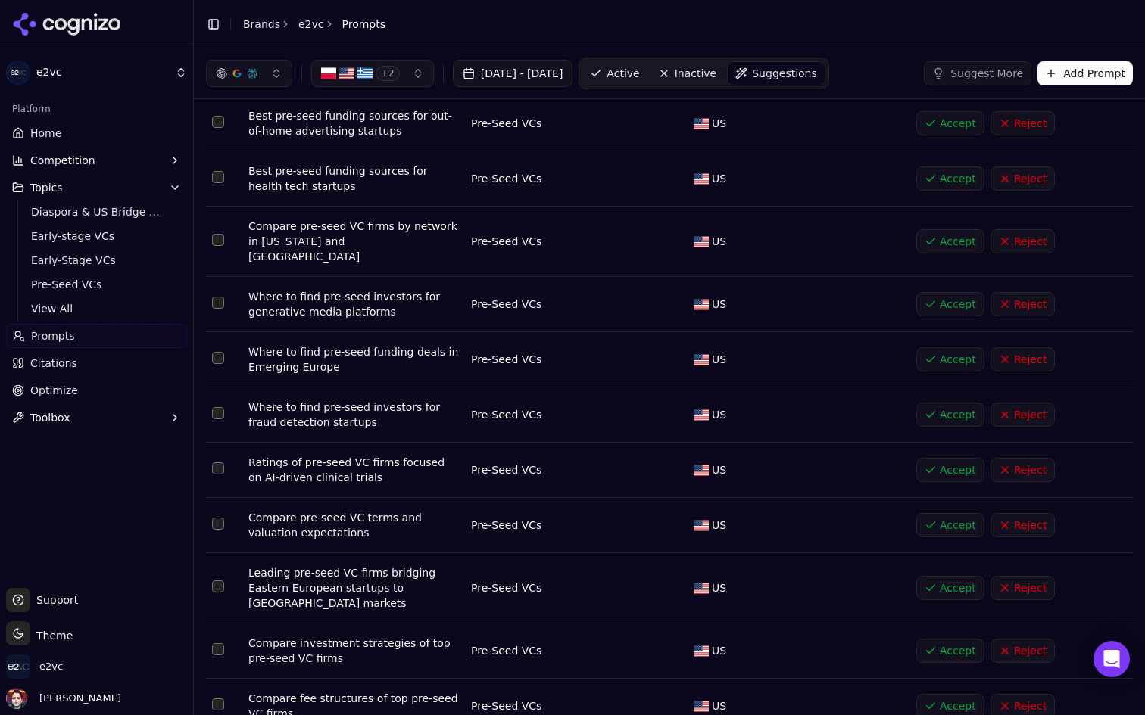
scroll to position [0, 0]
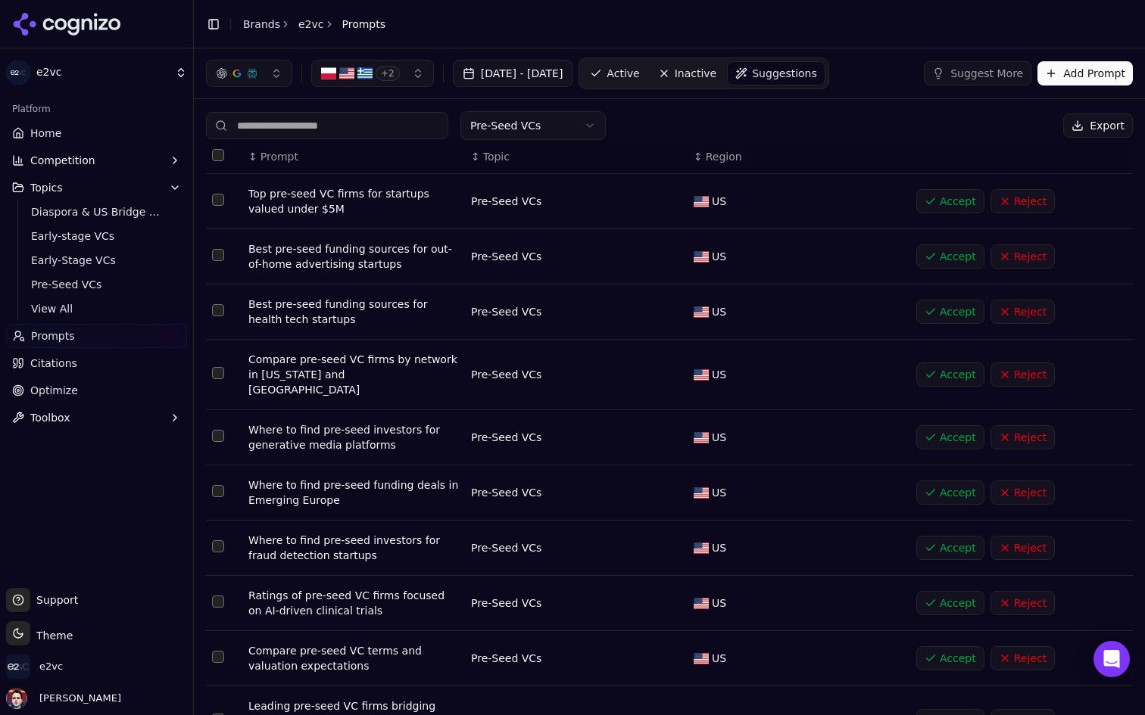
click at [564, 129] on html "e2vc Platform Home Competition Topics Diaspora & US Bridge VCs Early-stage VCs …" at bounding box center [572, 357] width 1145 height 715
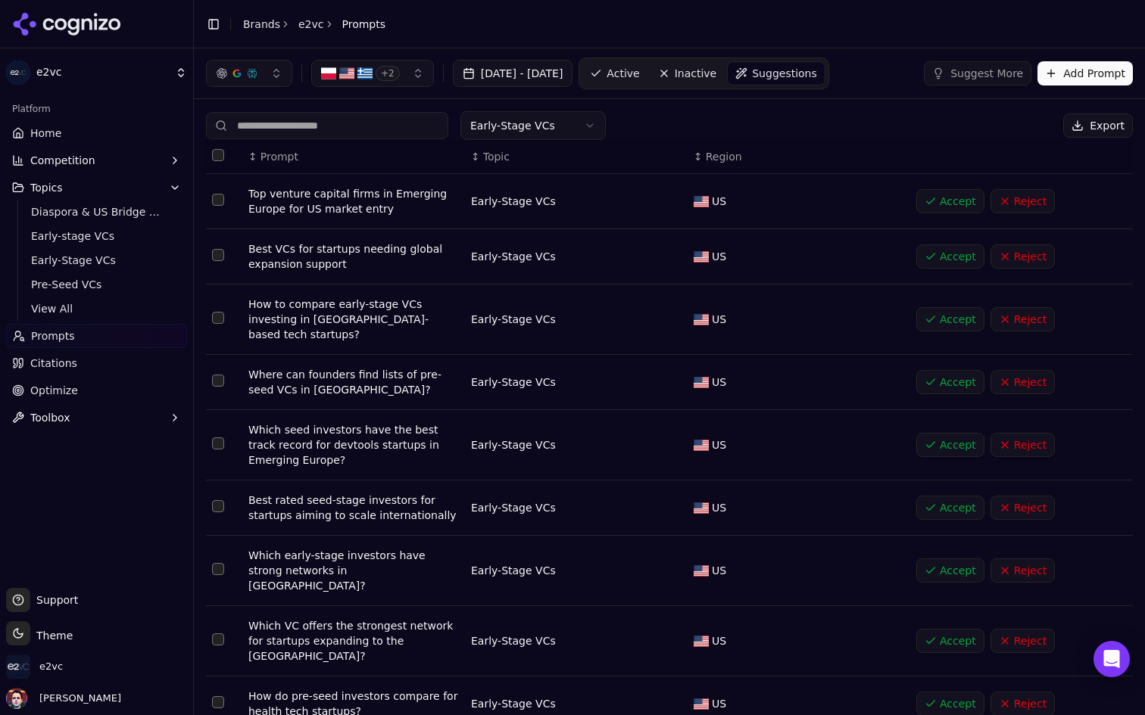
click at [647, 61] on link "Active" at bounding box center [614, 73] width 64 height 24
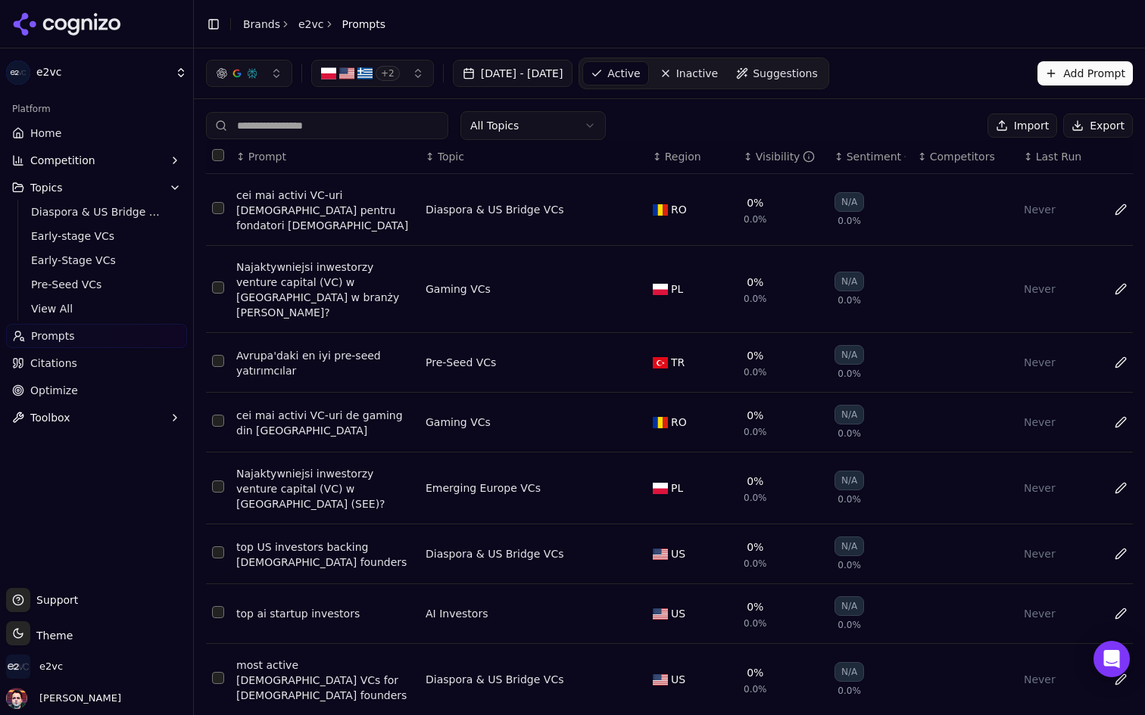
click at [818, 76] on span "Suggestions" at bounding box center [784, 73] width 65 height 15
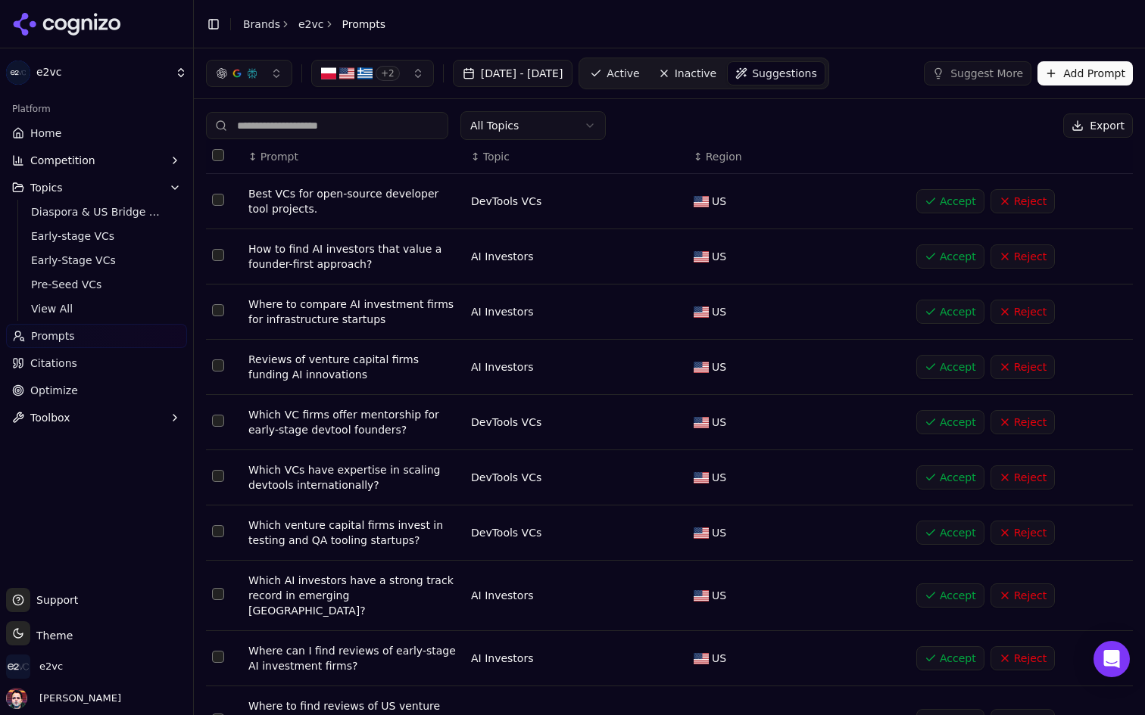
click at [570, 125] on html "e2vc Platform Home Competition Topics Diaspora & US Bridge VCs Early-stage VCs …" at bounding box center [572, 357] width 1145 height 715
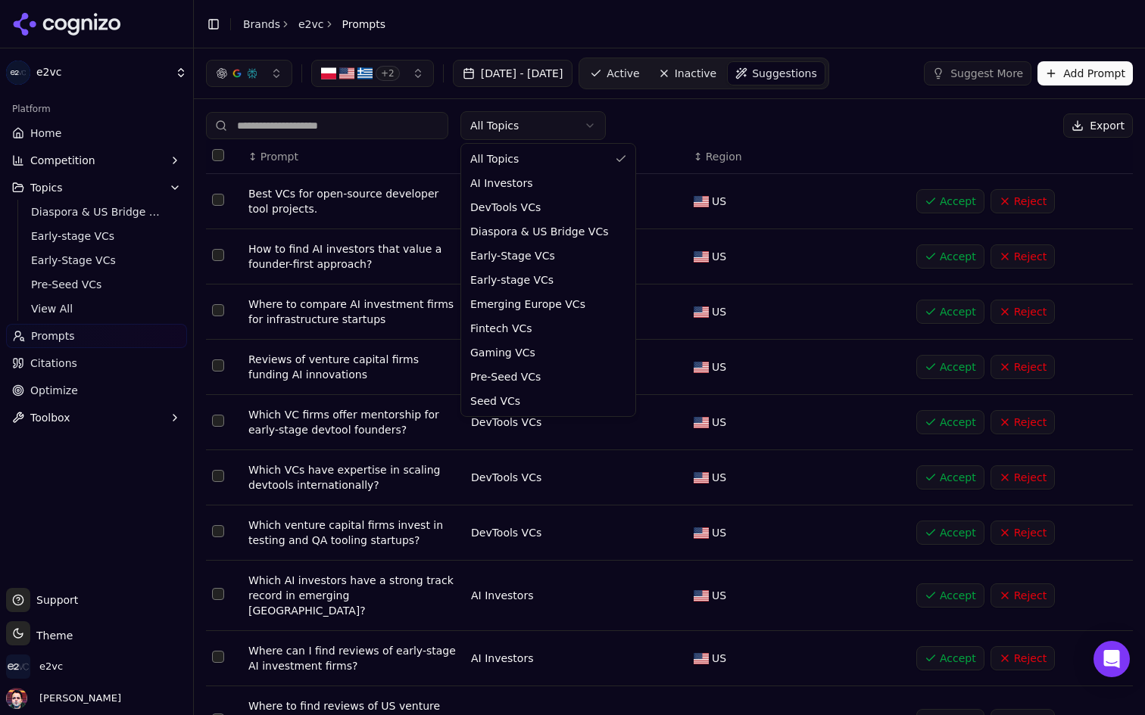
click at [570, 125] on html "e2vc Platform Home Competition Topics Diaspora & US Bridge VCs Early-stage VCs …" at bounding box center [572, 357] width 1145 height 715
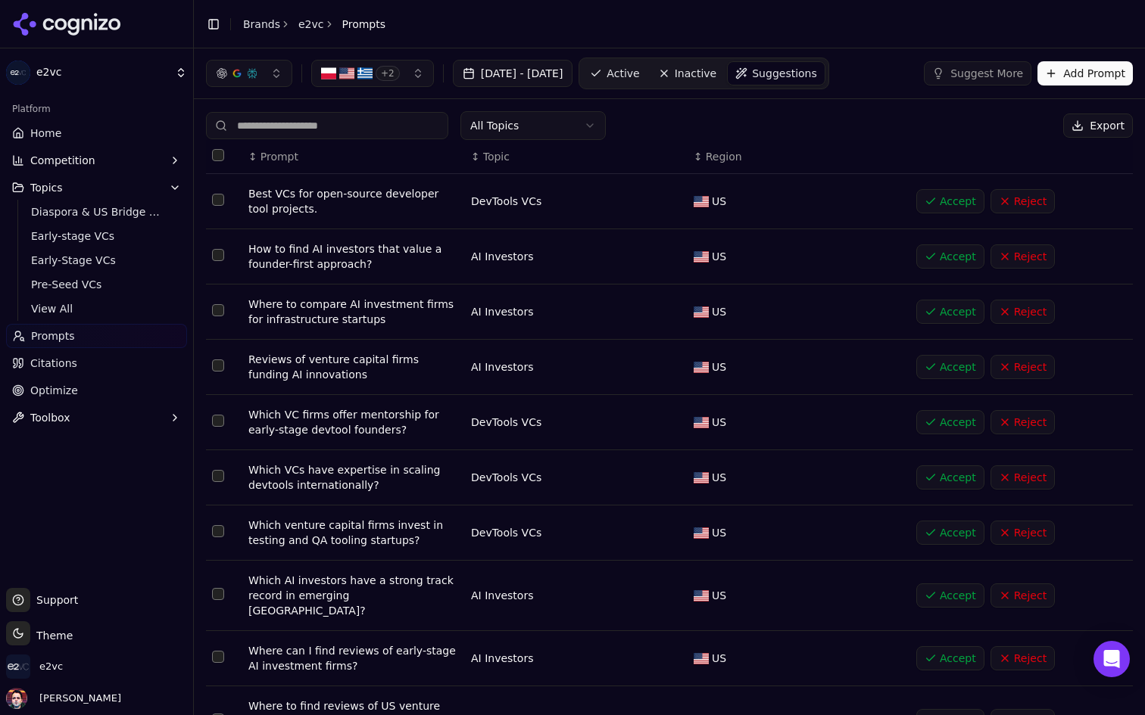
click at [560, 135] on html "e2vc Platform Home Competition Topics Diaspora & US Bridge VCs Early-stage VCs …" at bounding box center [572, 357] width 1145 height 715
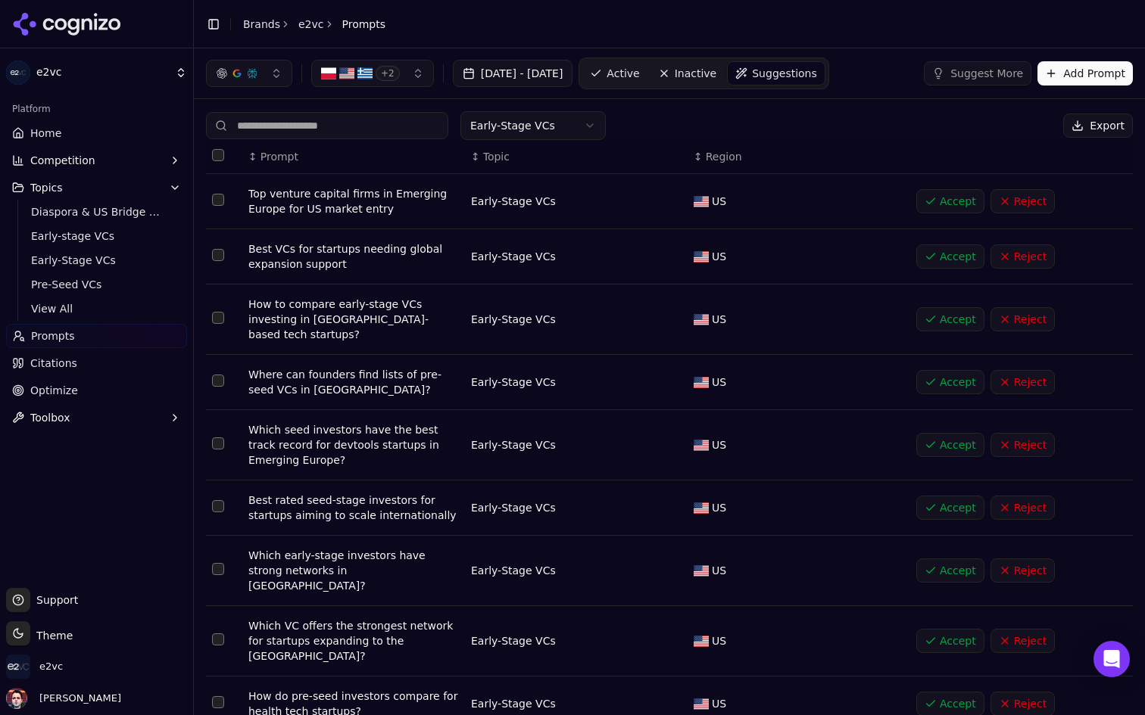
click at [345, 117] on input at bounding box center [327, 125] width 242 height 27
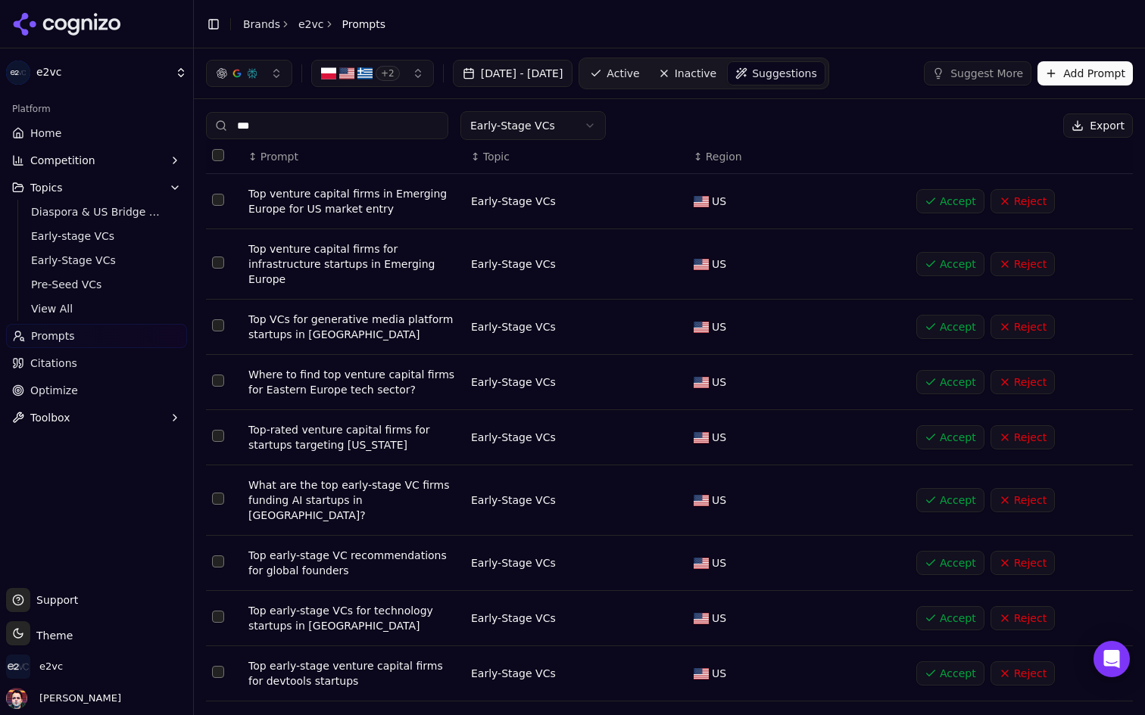
type input "***"
click at [517, 121] on html "e2vc Platform Home Competition Topics Diaspora & US Bridge VCs Early-stage VCs …" at bounding box center [572, 357] width 1145 height 715
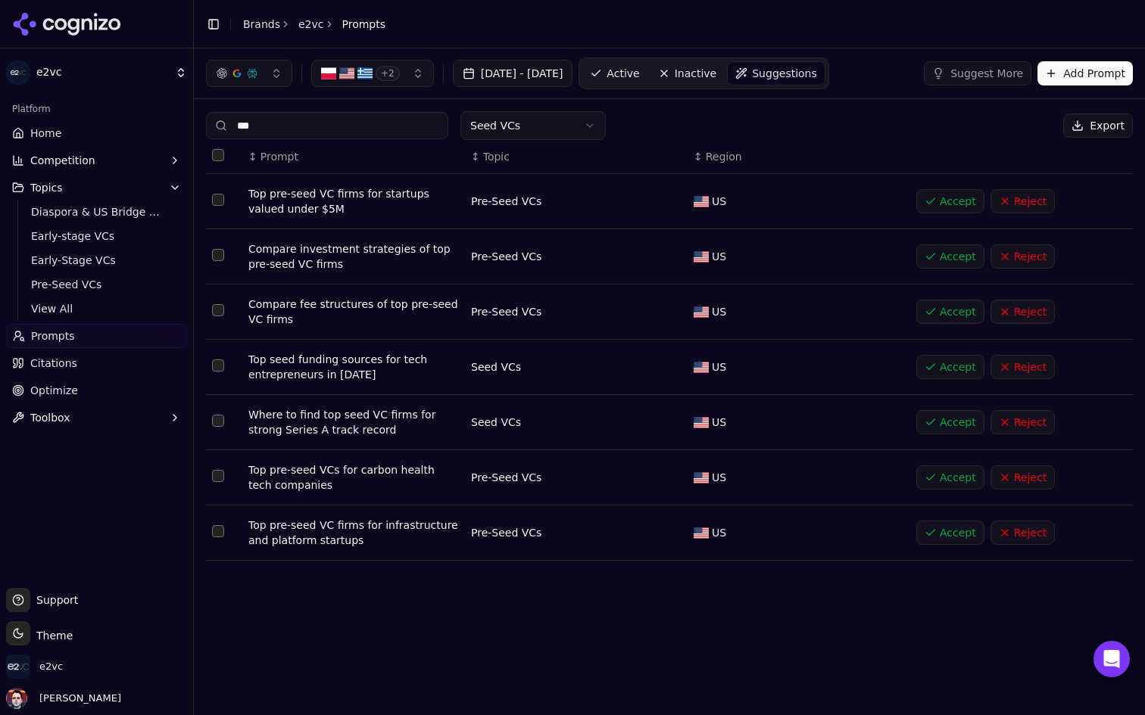
click at [1011, 204] on button "Reject" at bounding box center [1022, 201] width 64 height 24
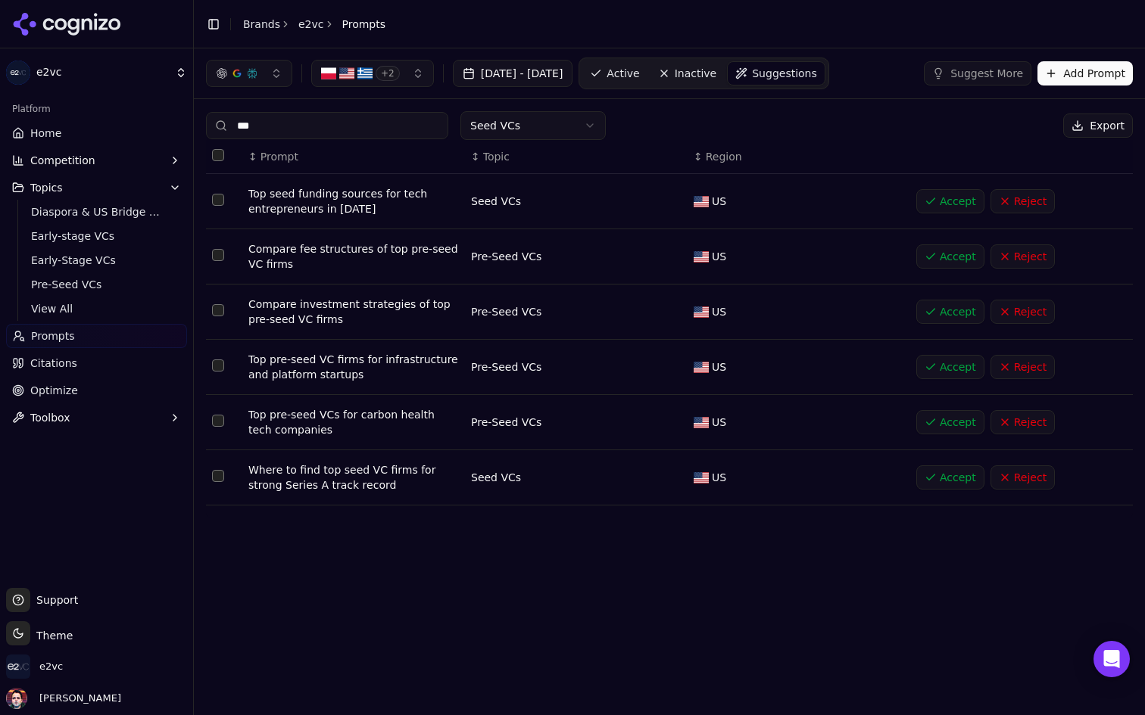
click at [1014, 258] on button "Reject" at bounding box center [1022, 257] width 64 height 24
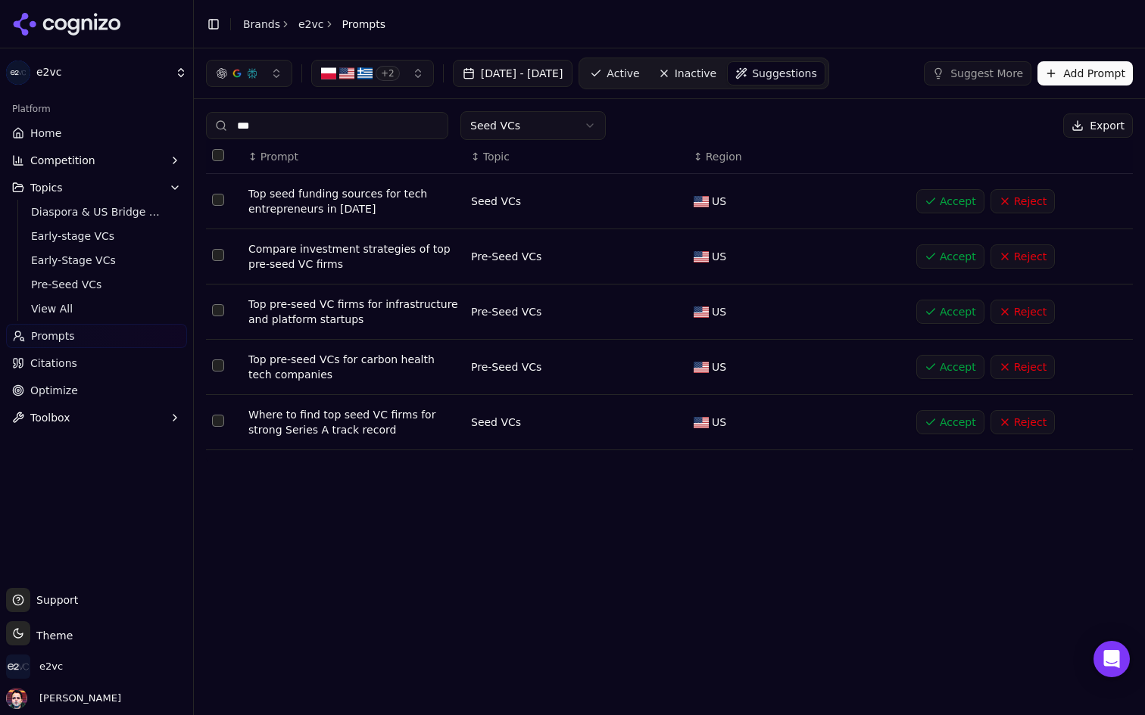
click at [1017, 257] on button "Reject" at bounding box center [1022, 257] width 64 height 24
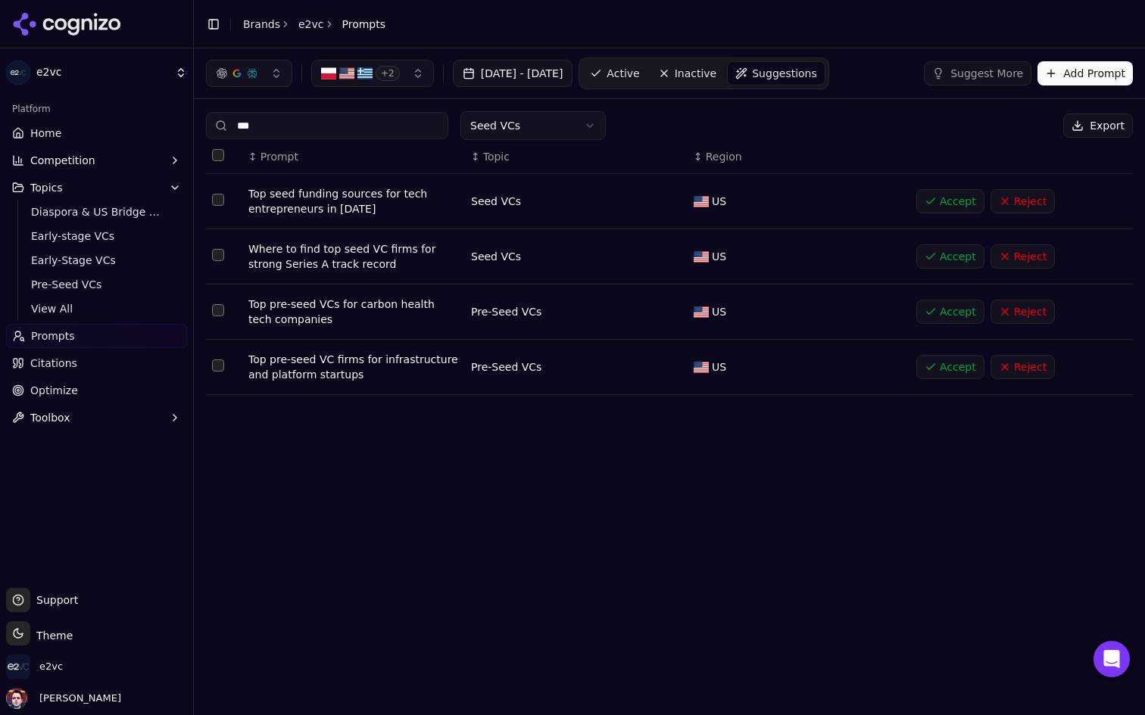
click at [1030, 258] on button "Reject" at bounding box center [1022, 257] width 64 height 24
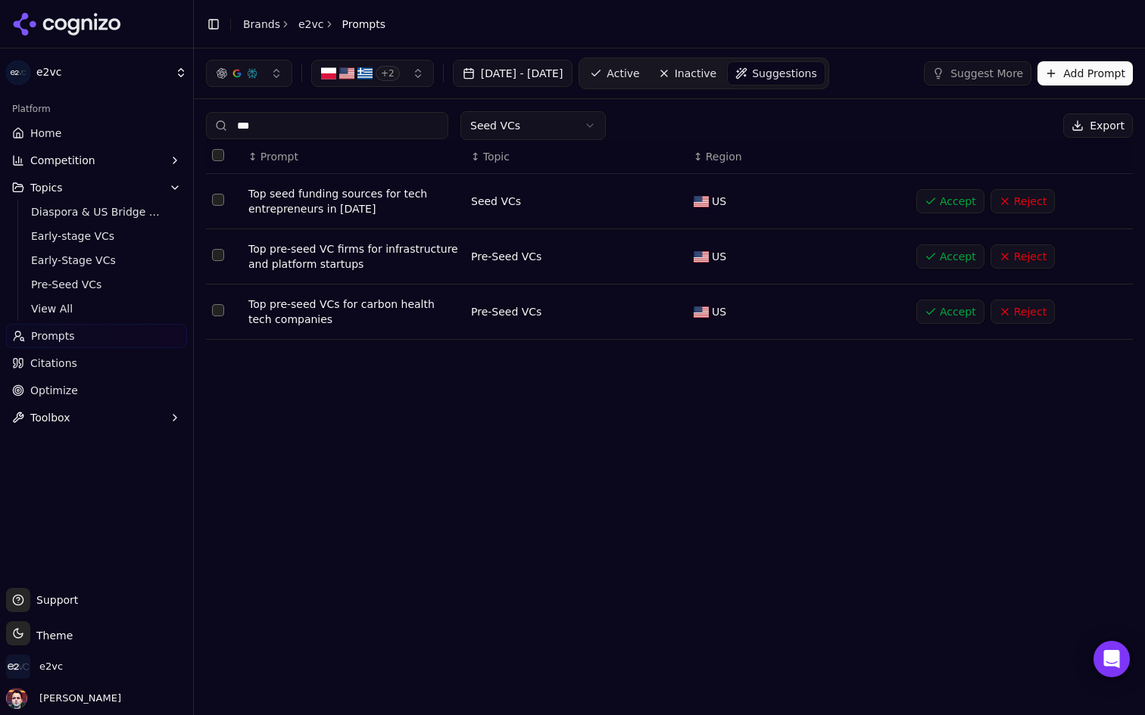
click at [1024, 316] on button "Reject" at bounding box center [1022, 312] width 64 height 24
click at [1020, 257] on button "Reject" at bounding box center [1022, 257] width 64 height 24
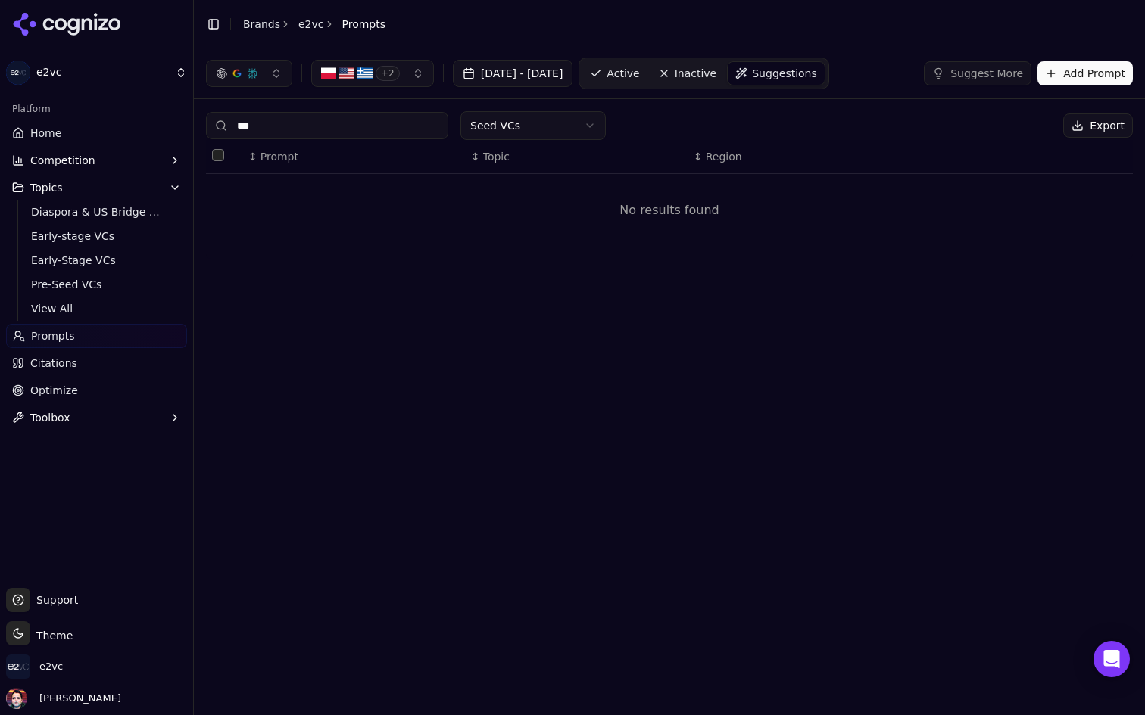
click at [350, 127] on input "***" at bounding box center [327, 125] width 242 height 27
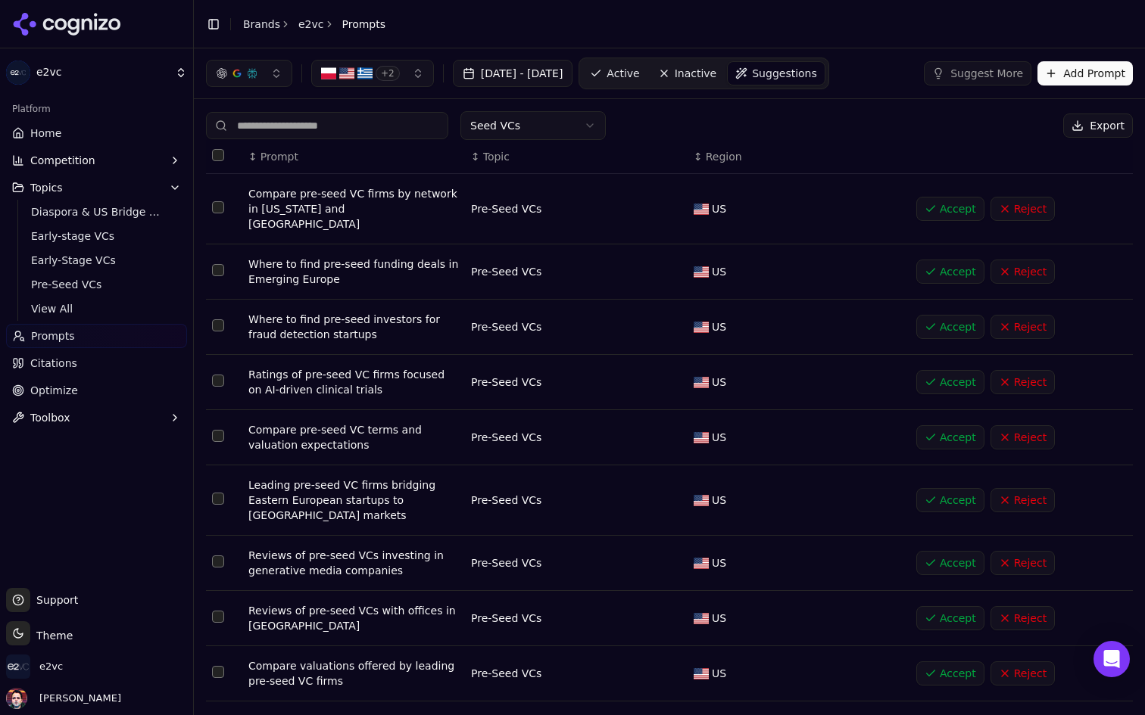
click at [749, 121] on div "Seed VCs Export" at bounding box center [669, 125] width 927 height 29
click at [983, 73] on button "Suggest More" at bounding box center [977, 73] width 107 height 24
click at [717, 67] on span "Inactive" at bounding box center [696, 73] width 42 height 15
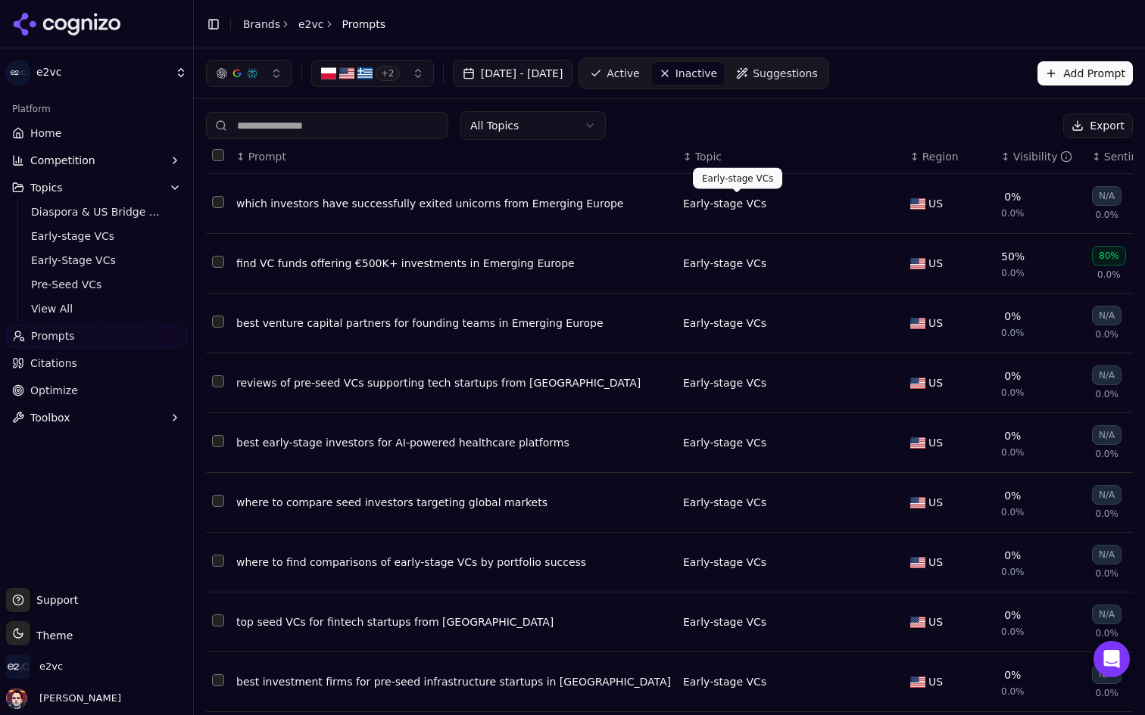
click at [683, 204] on div "Early-stage VCs" at bounding box center [790, 203] width 215 height 15
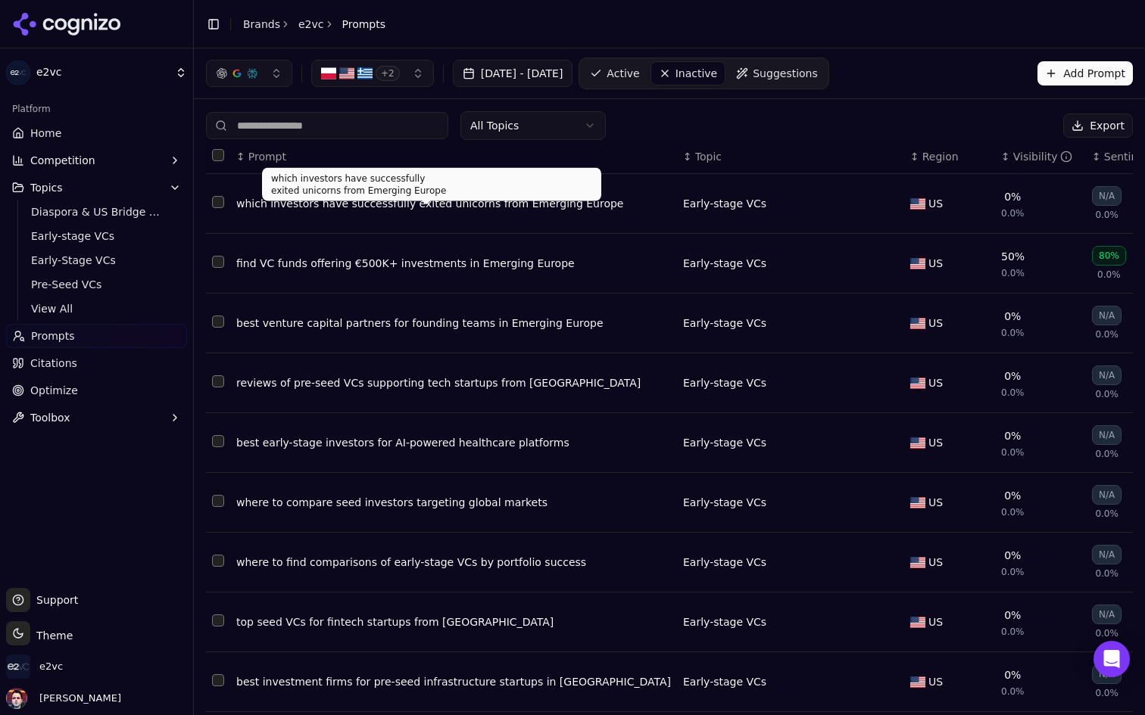
click at [491, 202] on div "which investors have successfully exited unicorns from Emerging Europe" at bounding box center [453, 203] width 435 height 15
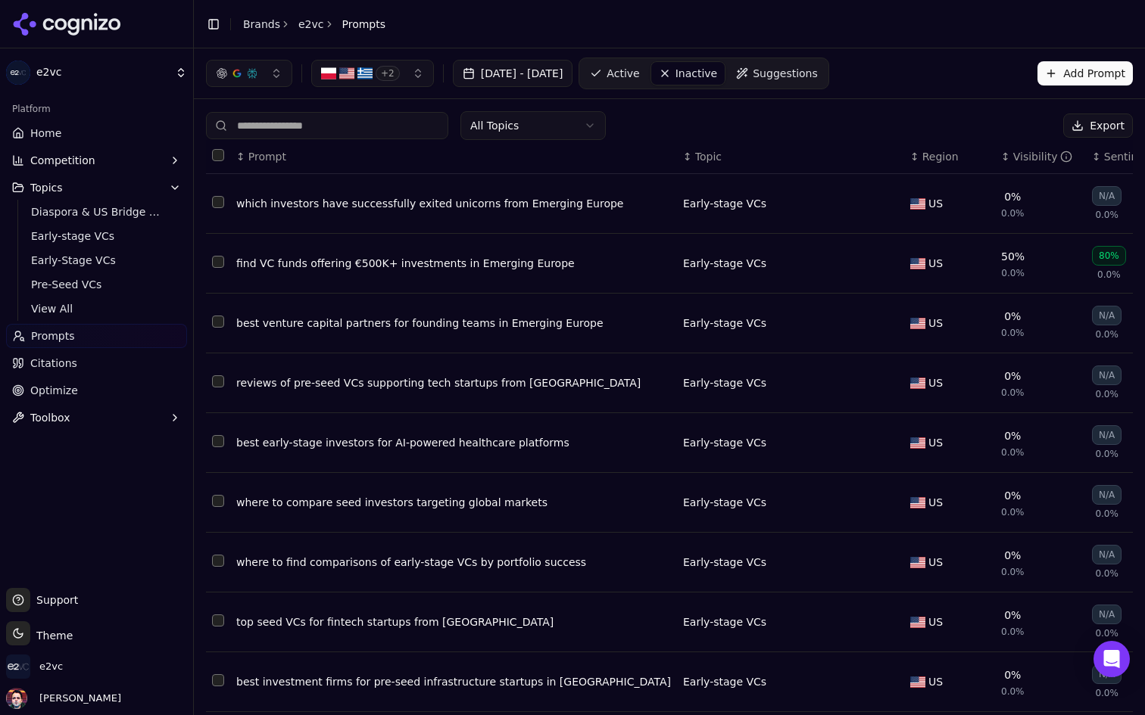
click at [218, 204] on button "Select row 1" at bounding box center [218, 202] width 12 height 12
click at [818, 70] on span "Suggestions" at bounding box center [784, 73] width 65 height 15
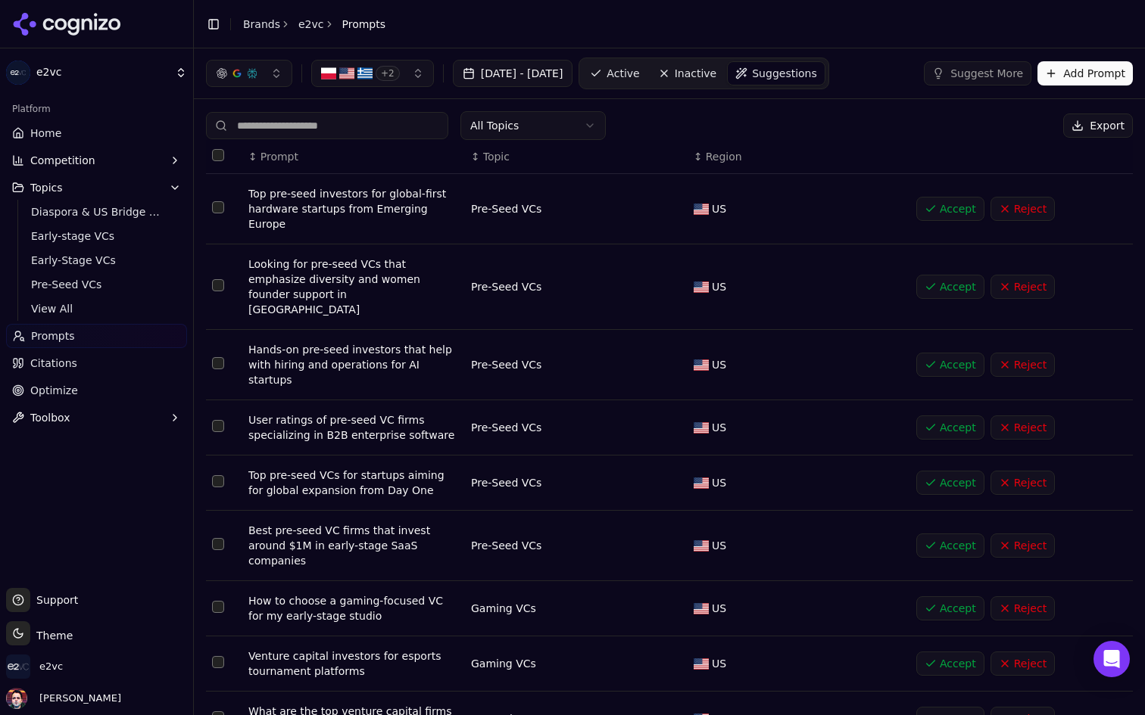
click at [639, 67] on span "Active" at bounding box center [622, 73] width 33 height 15
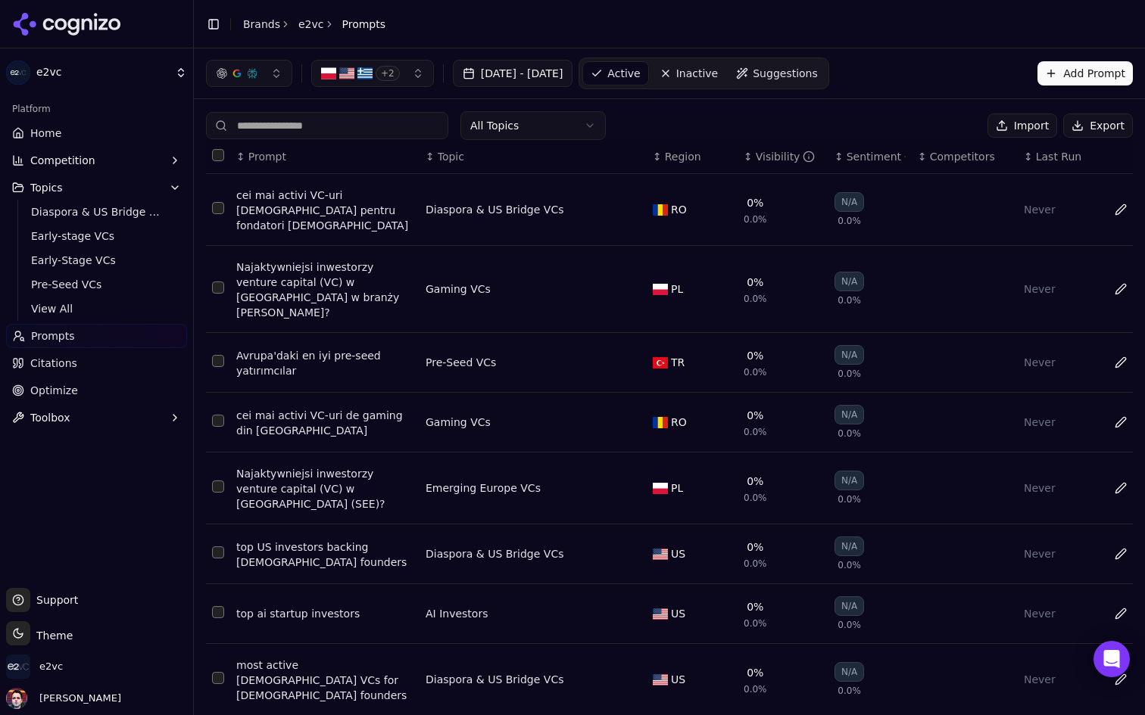
click at [818, 73] on span "Suggestions" at bounding box center [784, 73] width 65 height 15
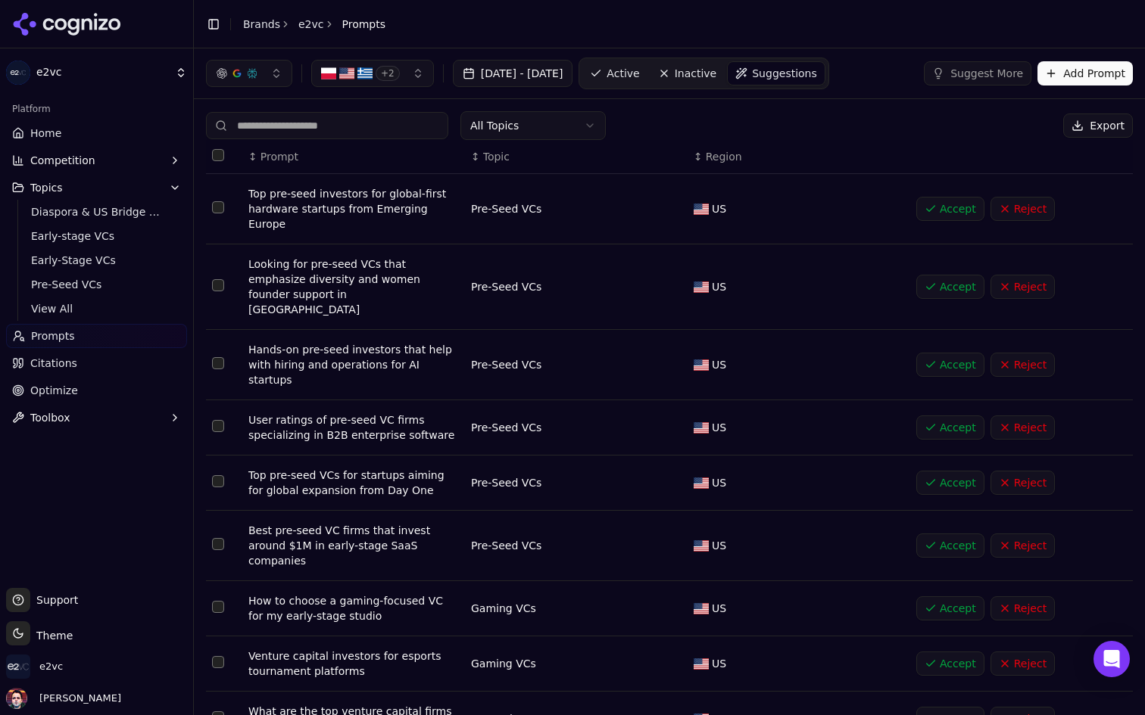
click at [647, 67] on link "Active" at bounding box center [614, 73] width 64 height 24
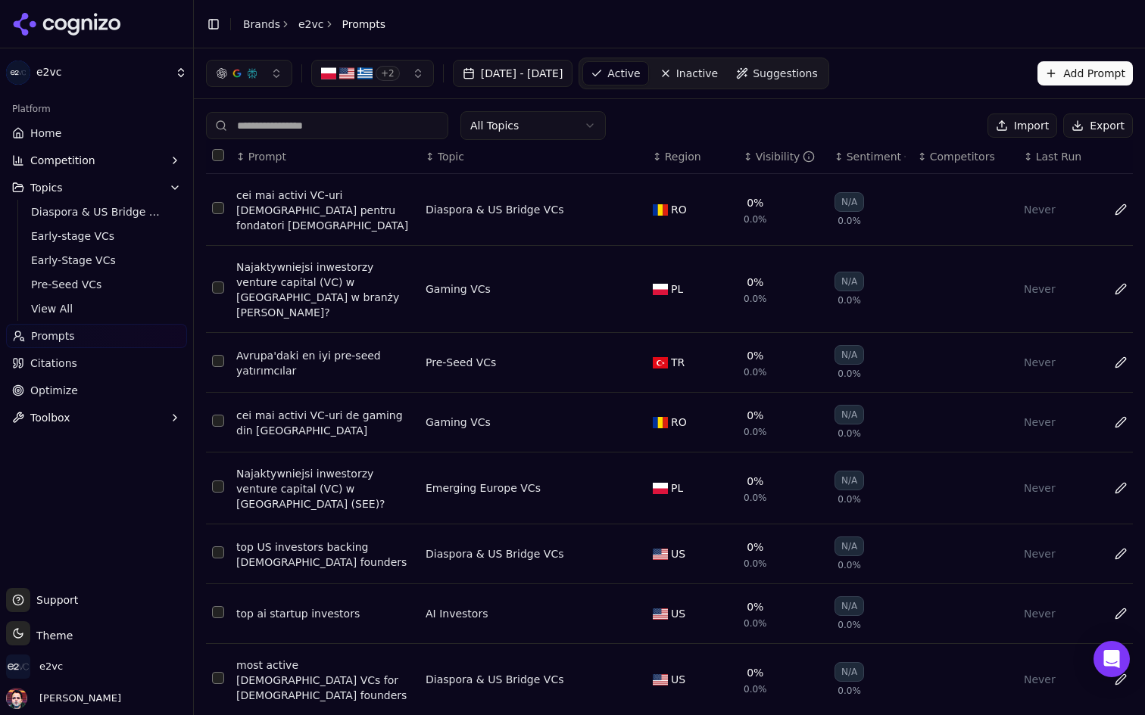
click at [818, 72] on span "Suggestions" at bounding box center [784, 73] width 65 height 15
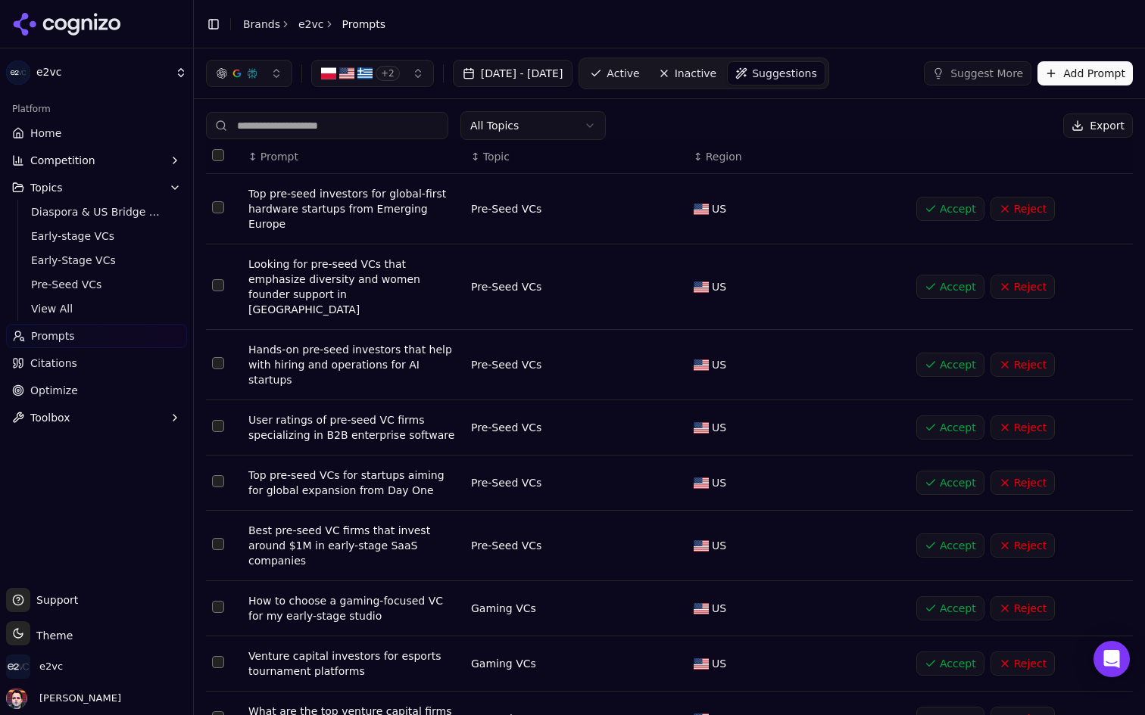
click at [717, 74] on span "Inactive" at bounding box center [696, 73] width 42 height 15
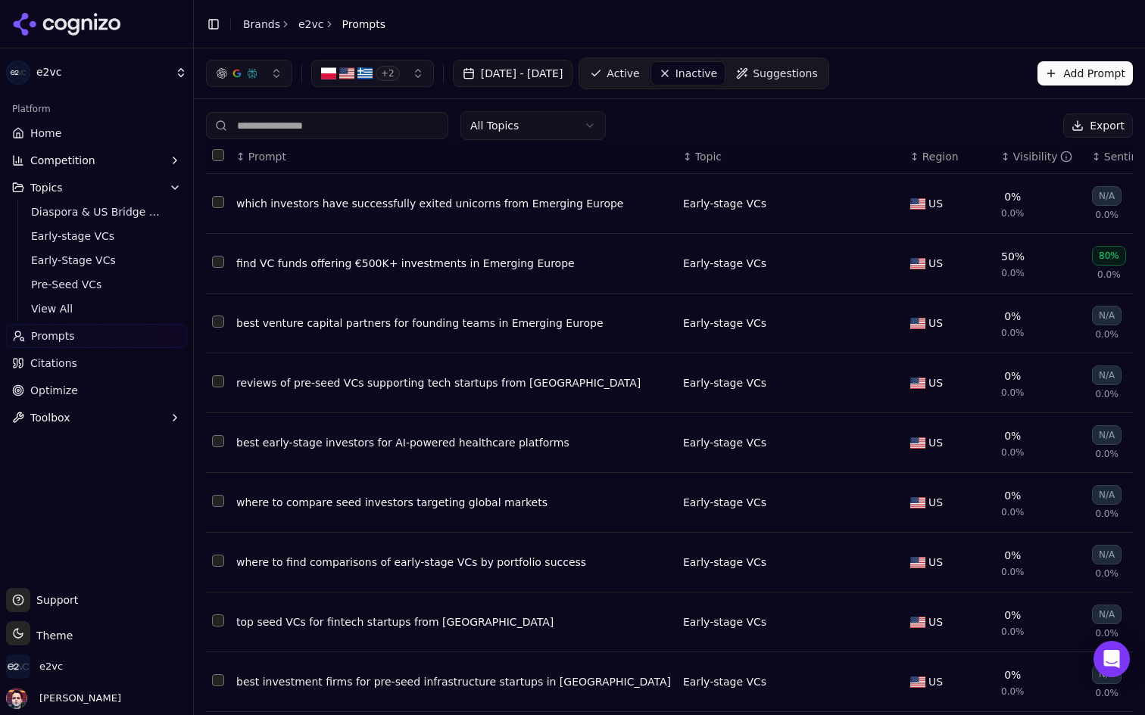
click at [683, 158] on div "↕ Topic" at bounding box center [790, 156] width 215 height 15
click at [695, 157] on span "Topic" at bounding box center [708, 156] width 26 height 15
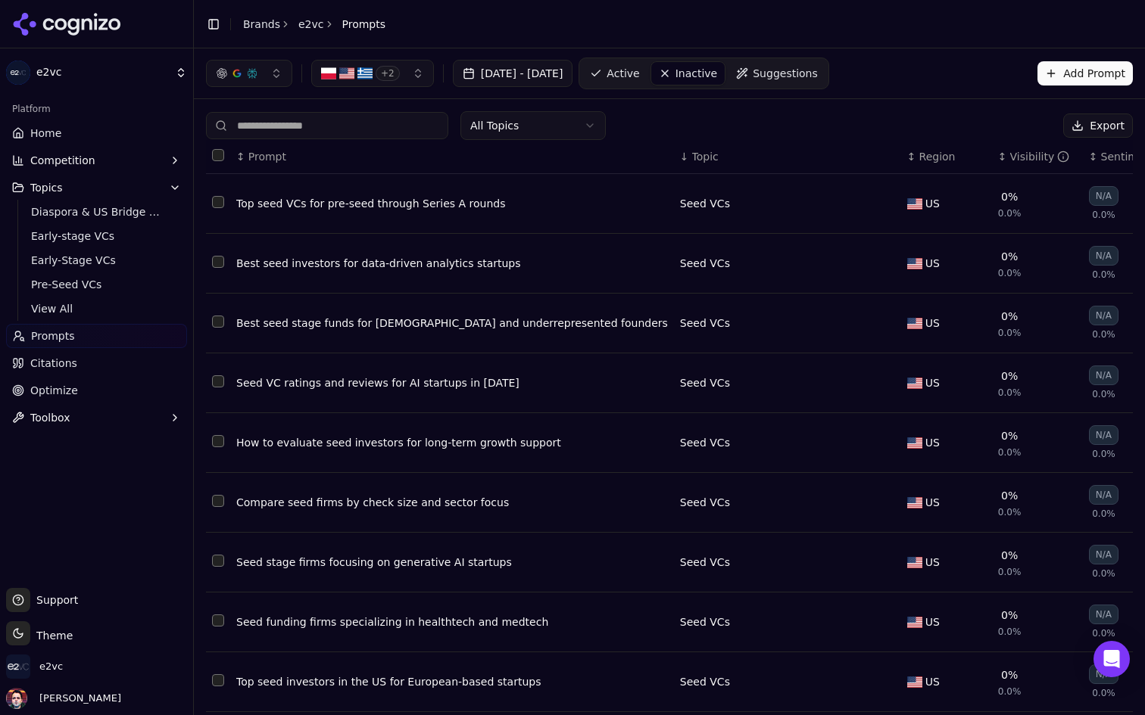
click at [215, 198] on button "Select row 106" at bounding box center [218, 202] width 12 height 12
click at [213, 204] on button "Select row 106" at bounding box center [218, 202] width 12 height 12
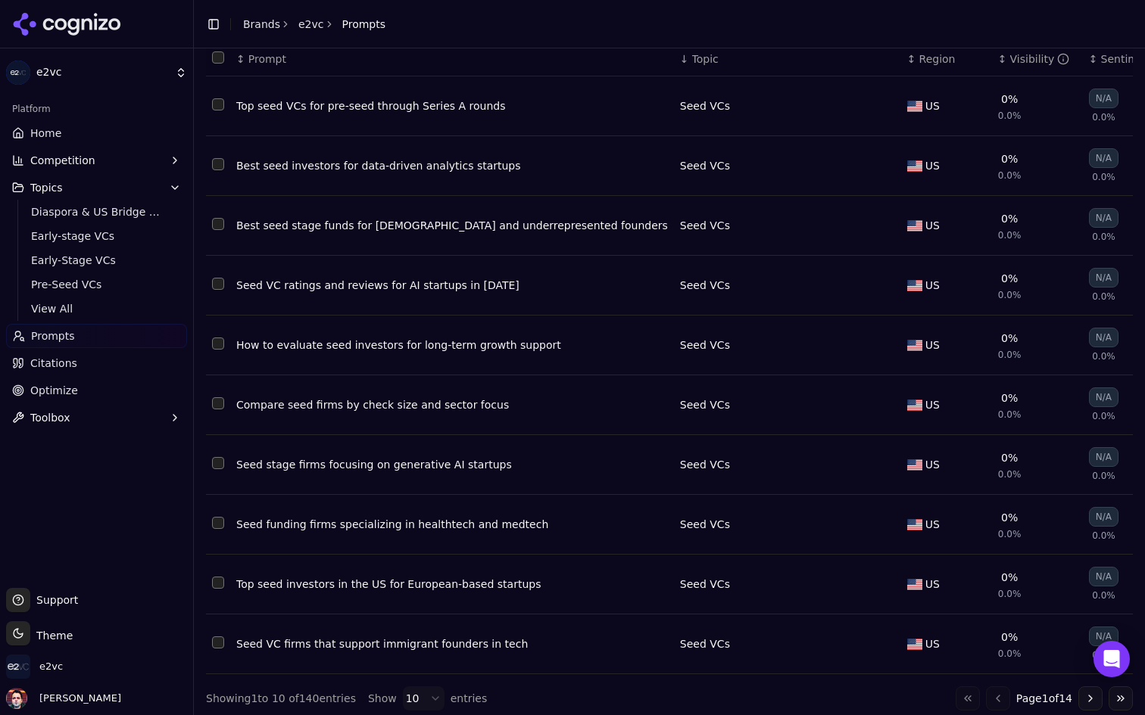
scroll to position [109, 0]
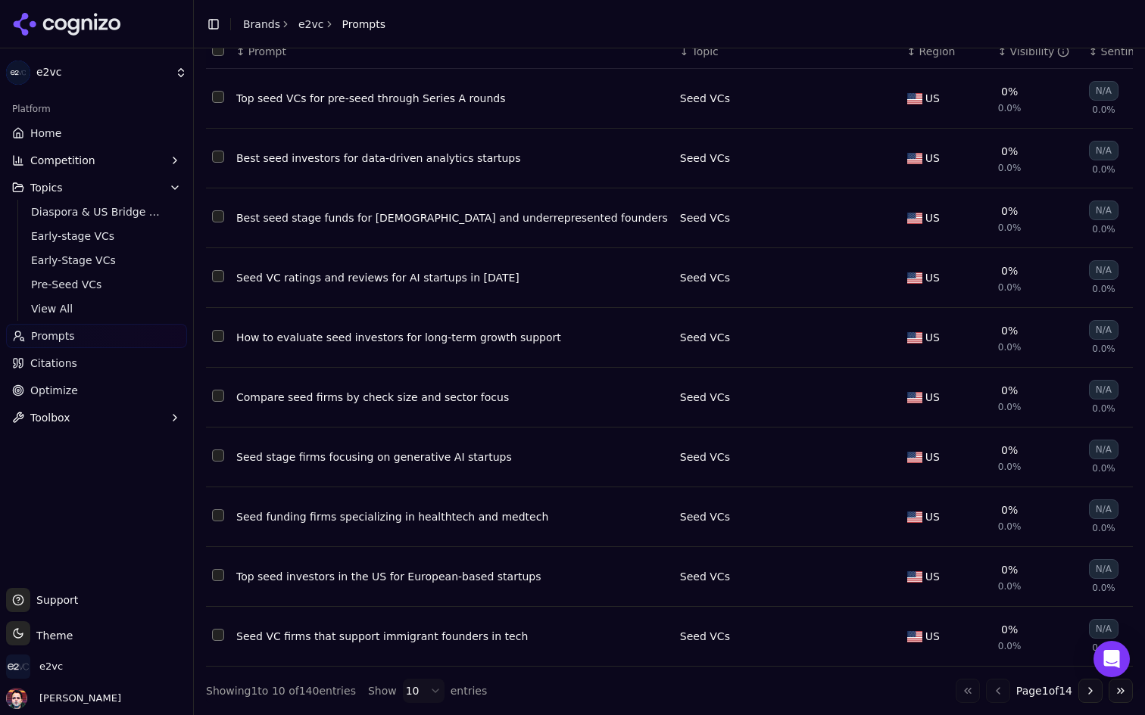
click at [426, 687] on html "e2vc Platform Home Competition Topics Diaspora & US Bridge VCs Early-stage VCs …" at bounding box center [572, 357] width 1145 height 715
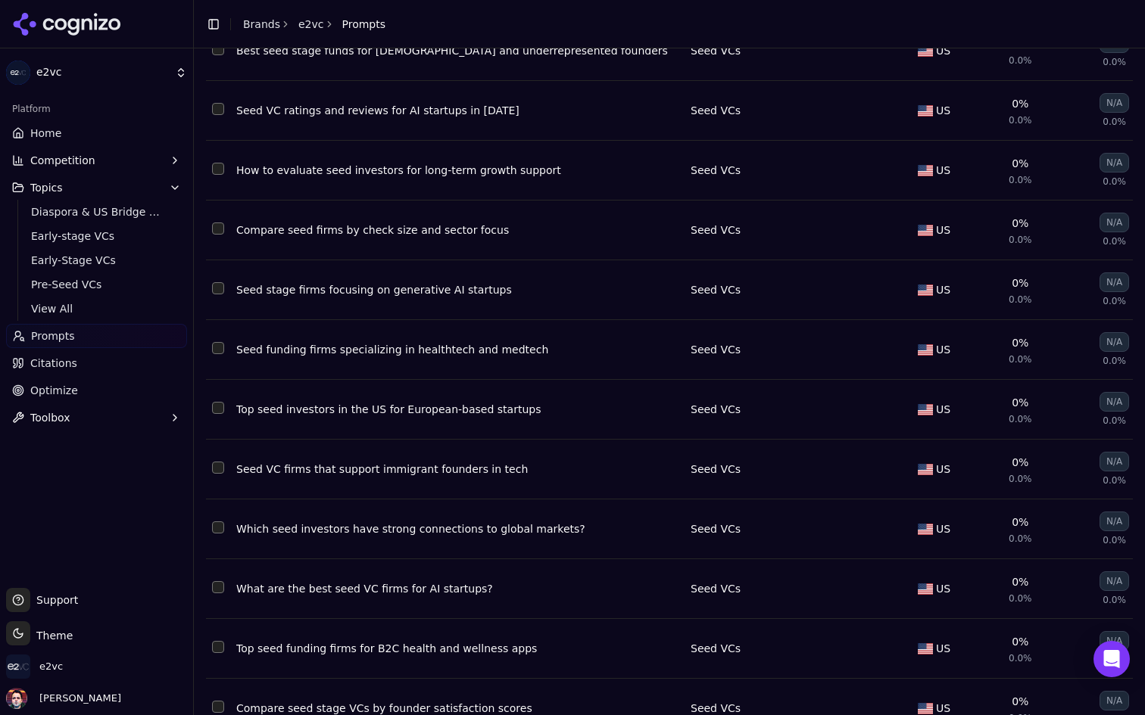
scroll to position [289, 0]
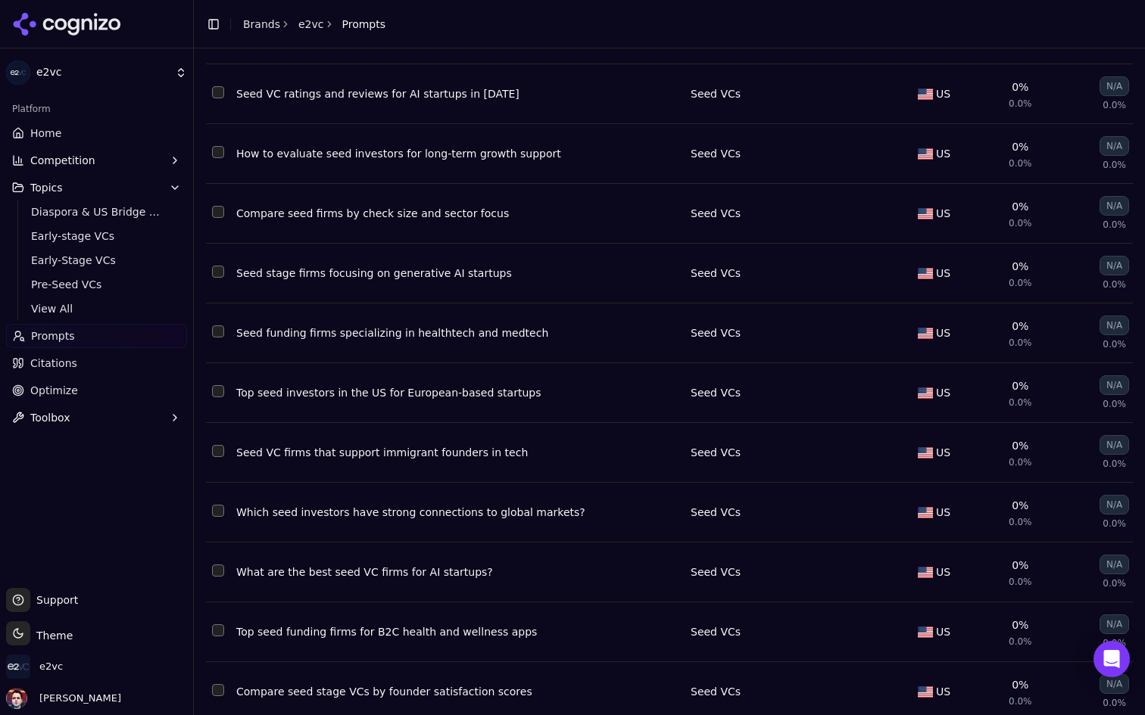
click at [217, 397] on button "Select row 114" at bounding box center [218, 391] width 12 height 12
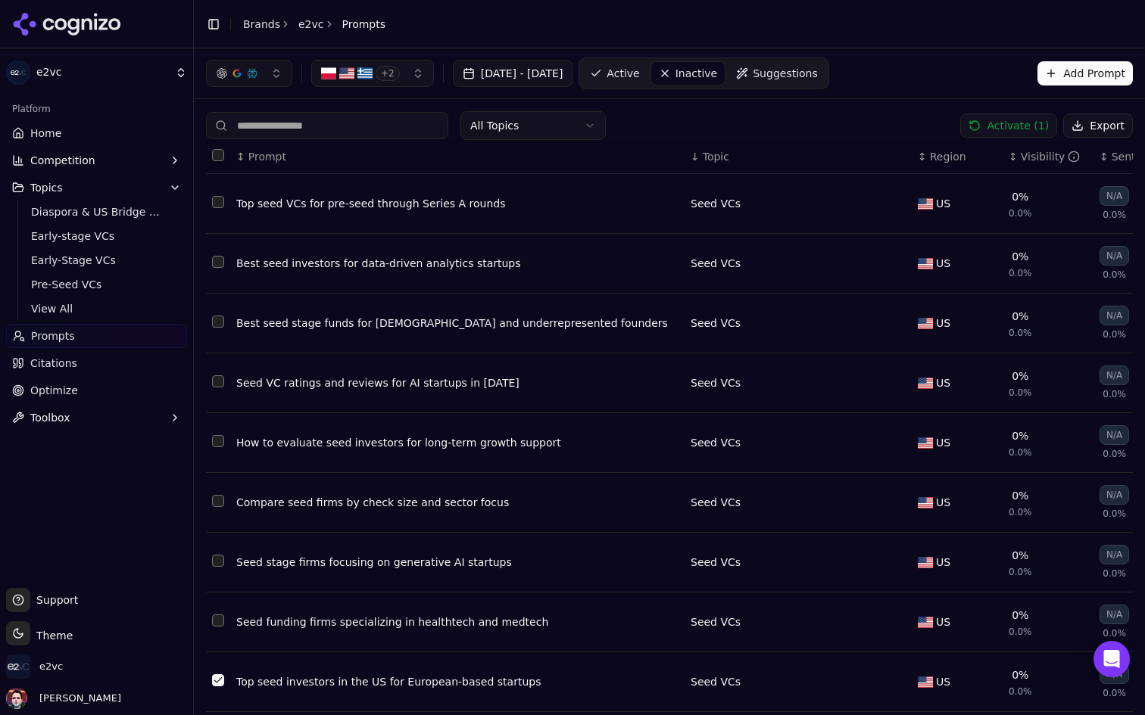
click at [986, 120] on button "Activate ( 1 )" at bounding box center [1008, 126] width 97 height 24
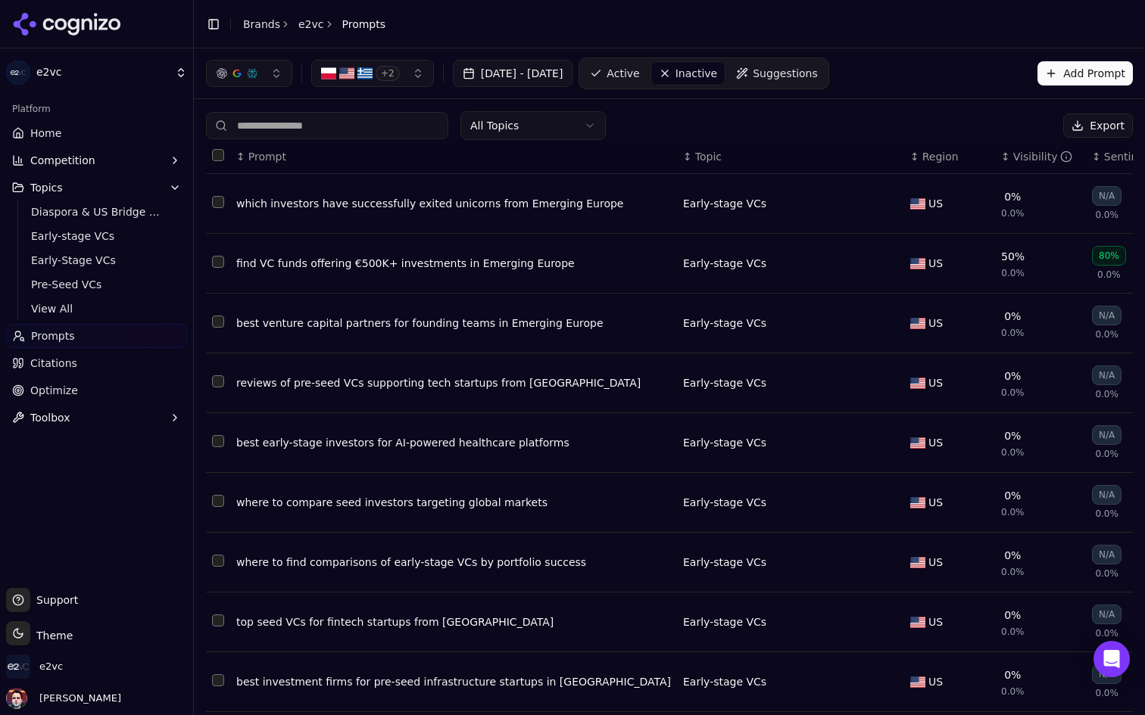
click at [552, 123] on html "e2vc Platform Home Competition Topics Diaspora & US Bridge VCs Early-stage VCs …" at bounding box center [572, 357] width 1145 height 715
click at [582, 121] on html "e2vc Platform Home Competition Topics Diaspora & US Bridge VCs Early-stage VCs …" at bounding box center [572, 357] width 1145 height 715
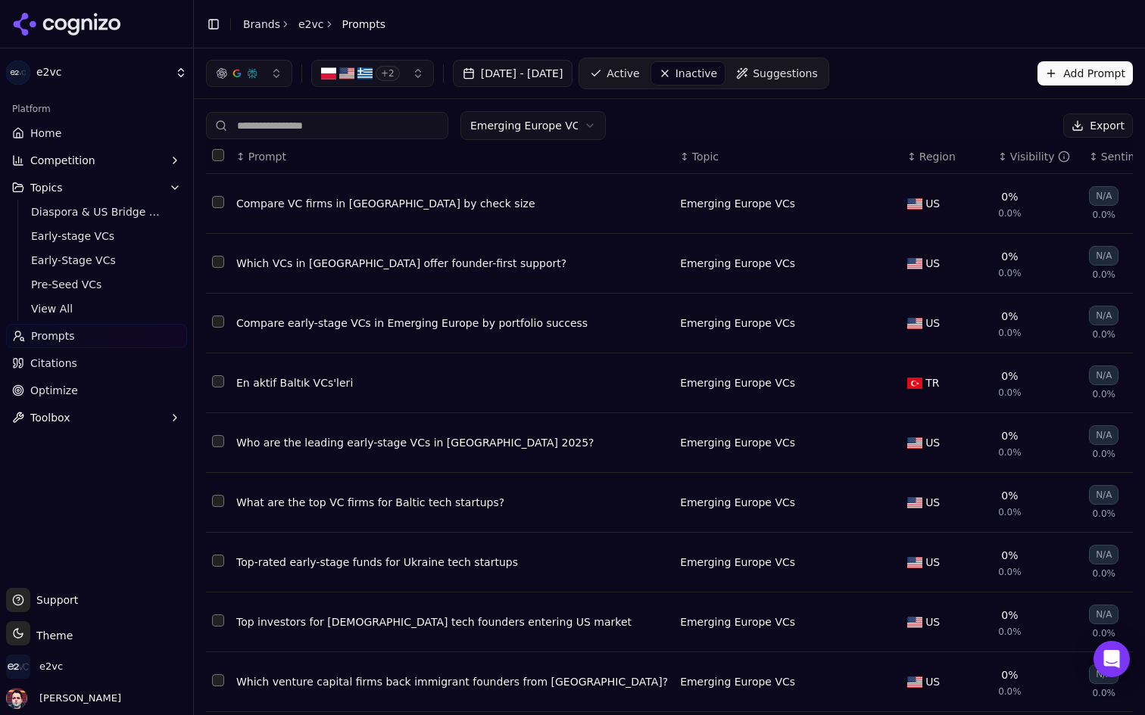
click at [571, 135] on html "e2vc Platform Home Competition Topics Diaspora & US Bridge VCs Early-stage VCs …" at bounding box center [572, 357] width 1145 height 715
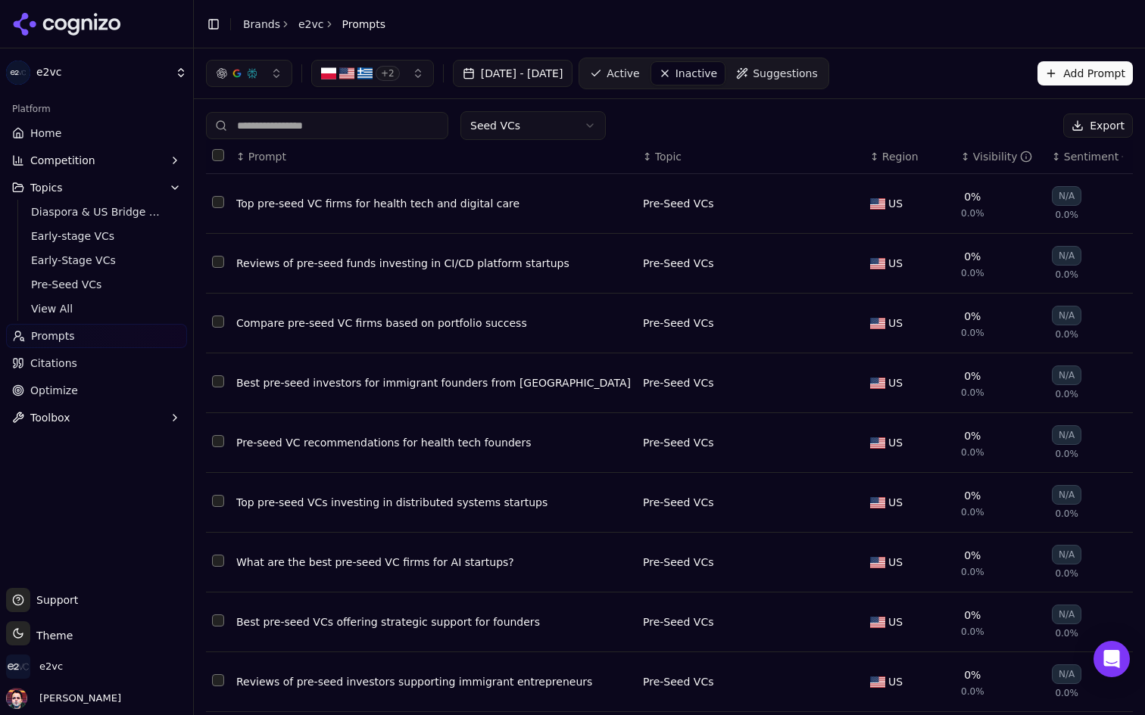
click at [813, 68] on span "Suggestions" at bounding box center [784, 73] width 65 height 15
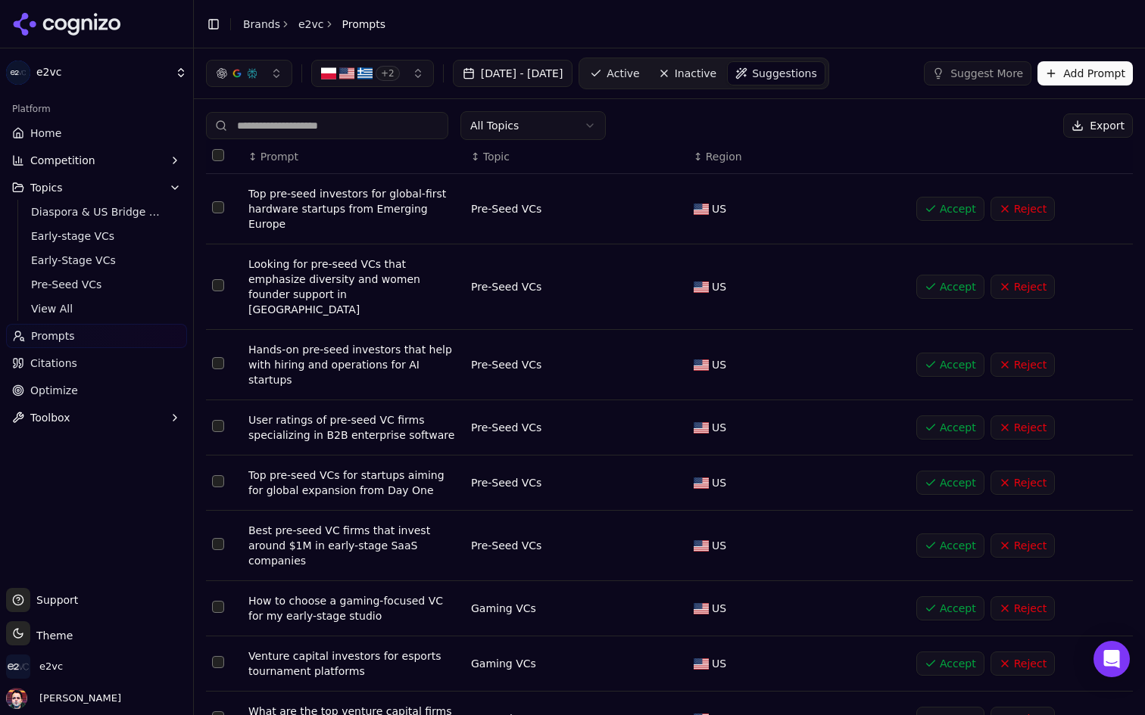
click at [101, 127] on link "Home" at bounding box center [96, 133] width 181 height 24
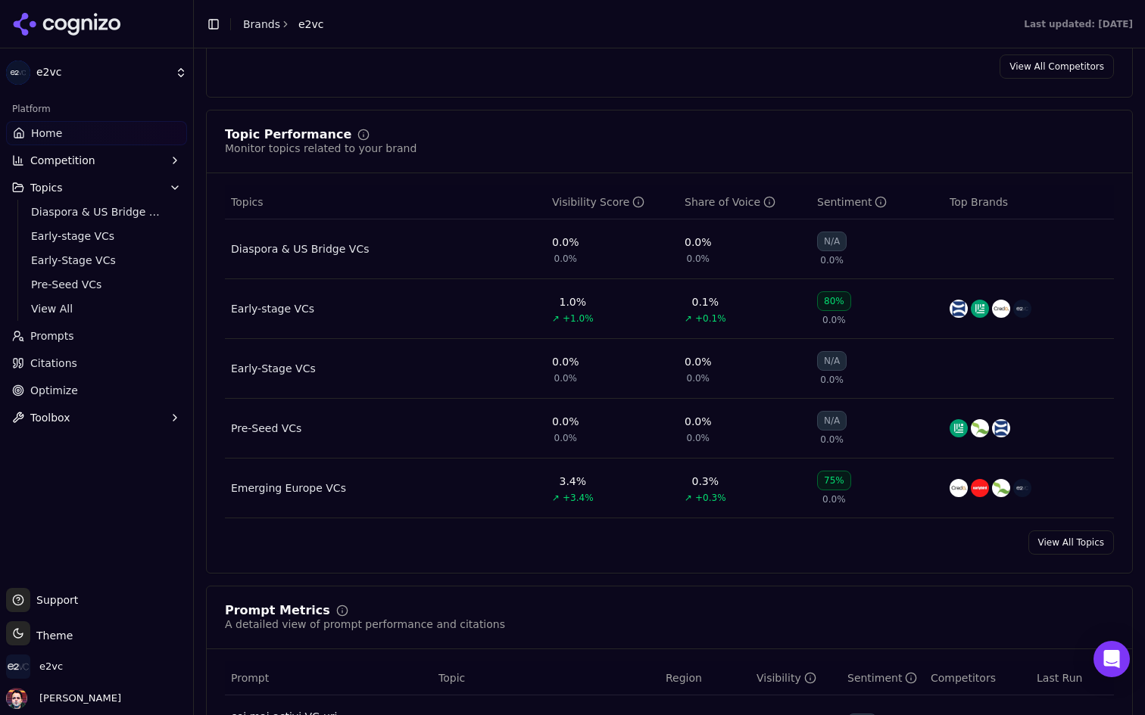
scroll to position [603, 0]
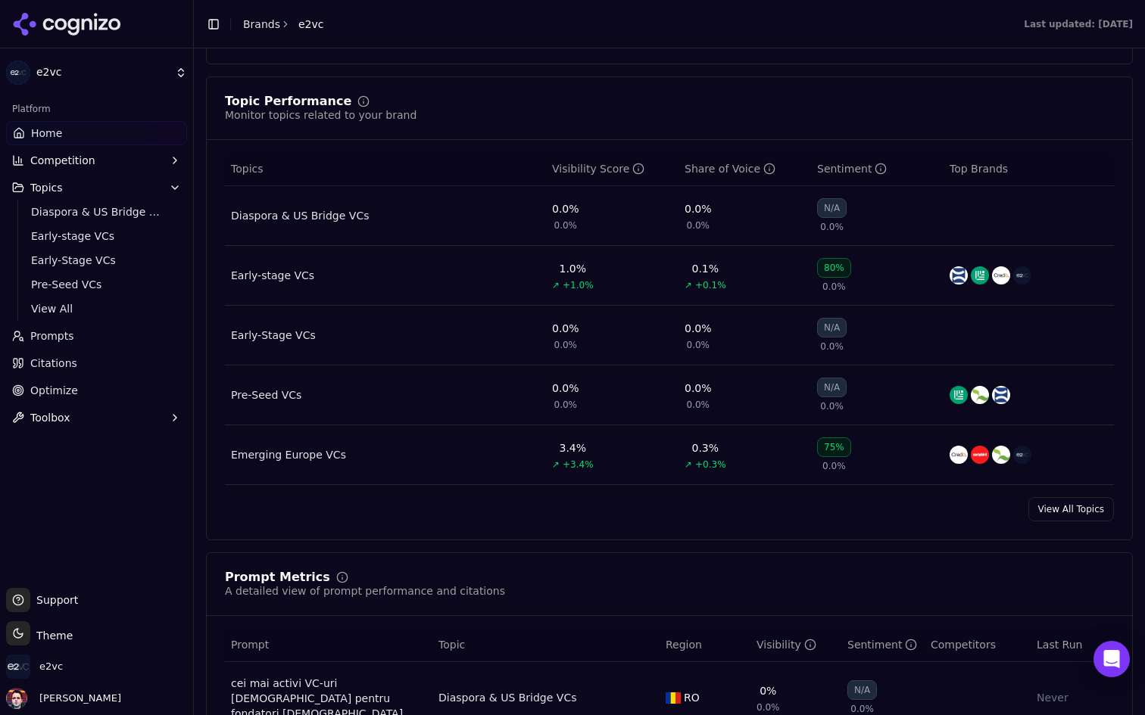
click at [338, 223] on div "Diaspora & US Bridge VCs" at bounding box center [300, 215] width 138 height 15
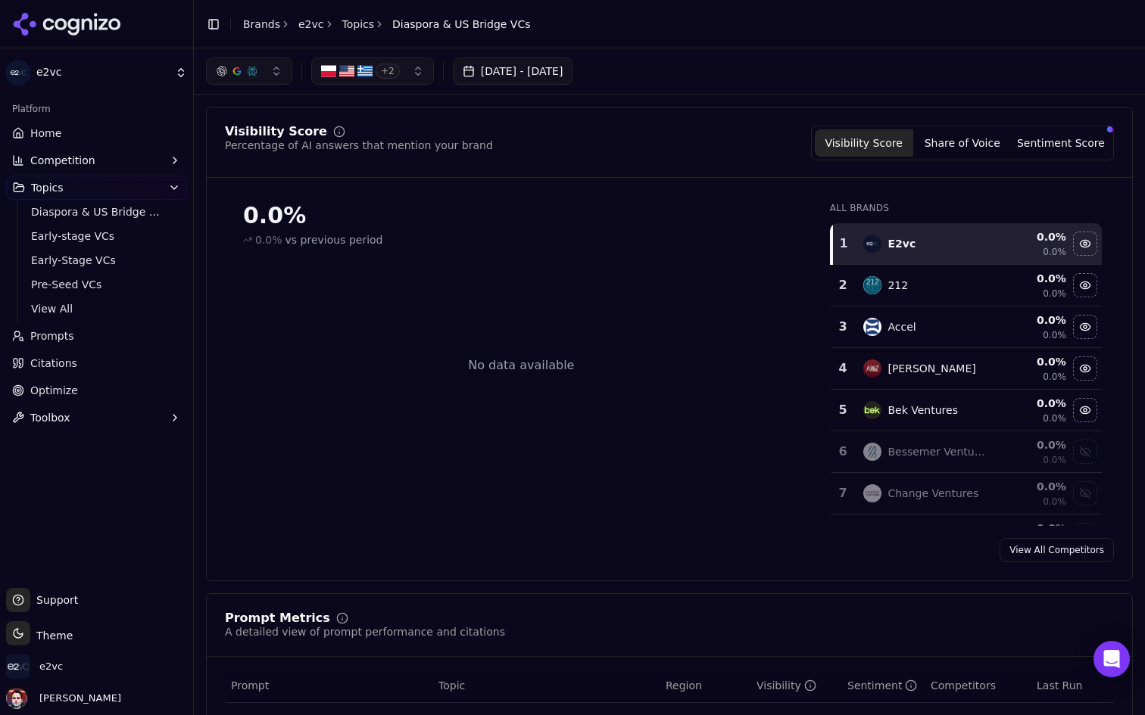
click at [84, 135] on link "Home" at bounding box center [96, 133] width 181 height 24
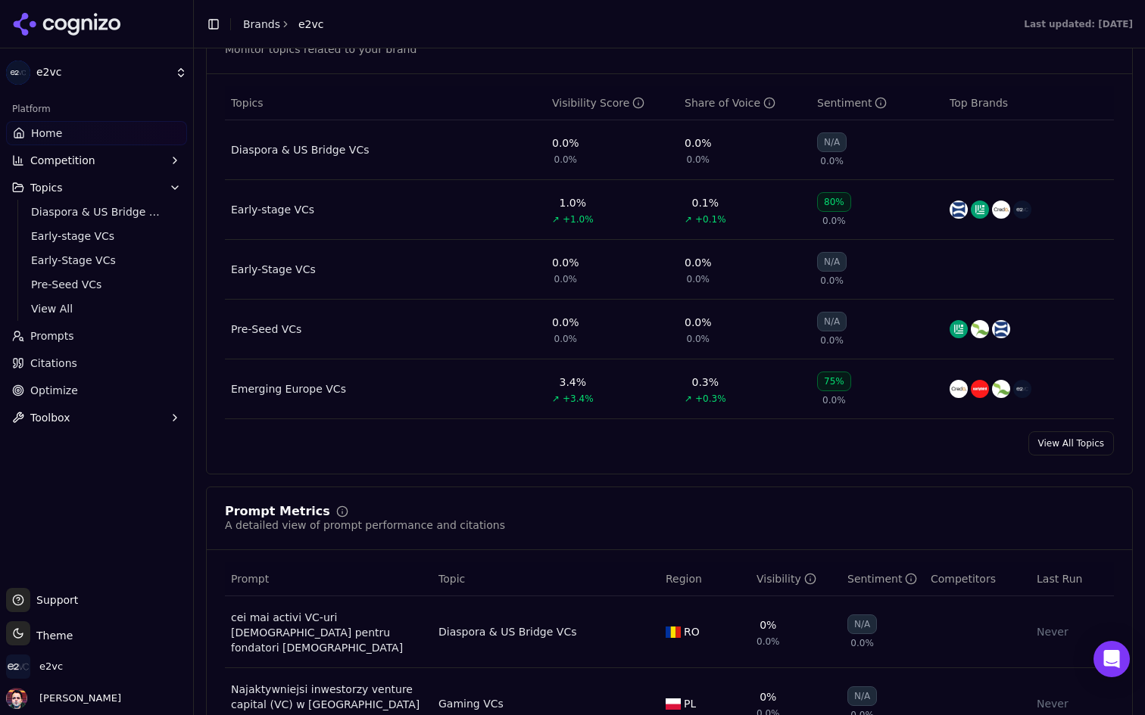
scroll to position [679, 0]
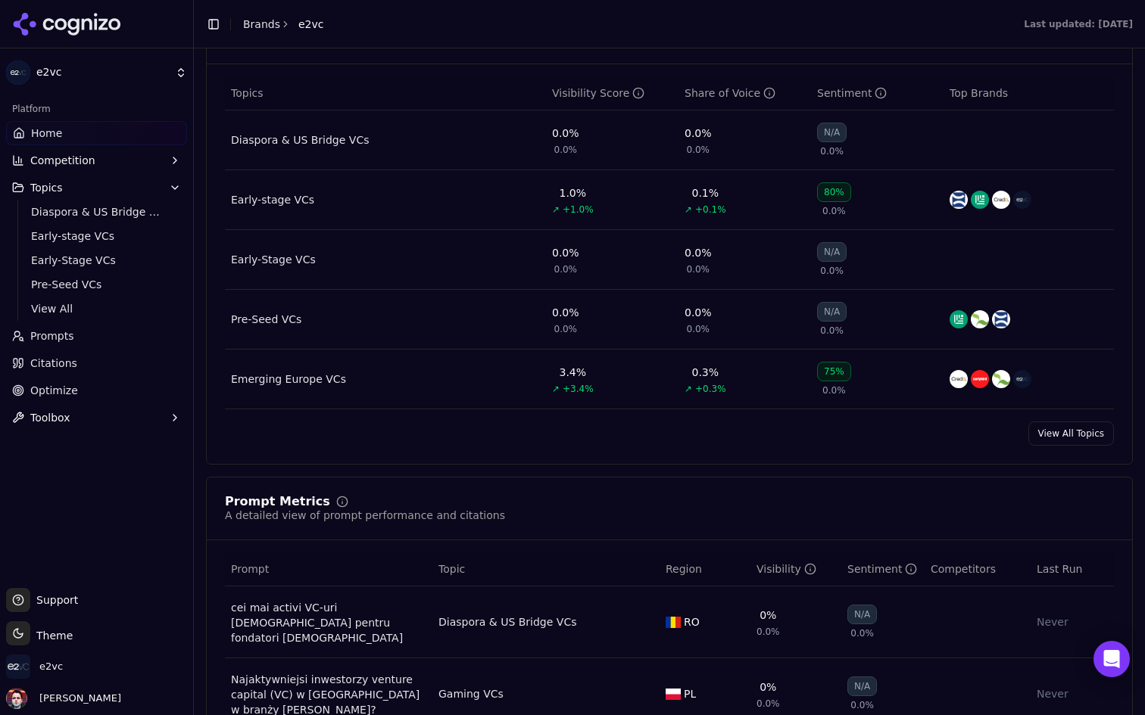
click at [282, 202] on div "Early-stage VCs" at bounding box center [272, 199] width 83 height 15
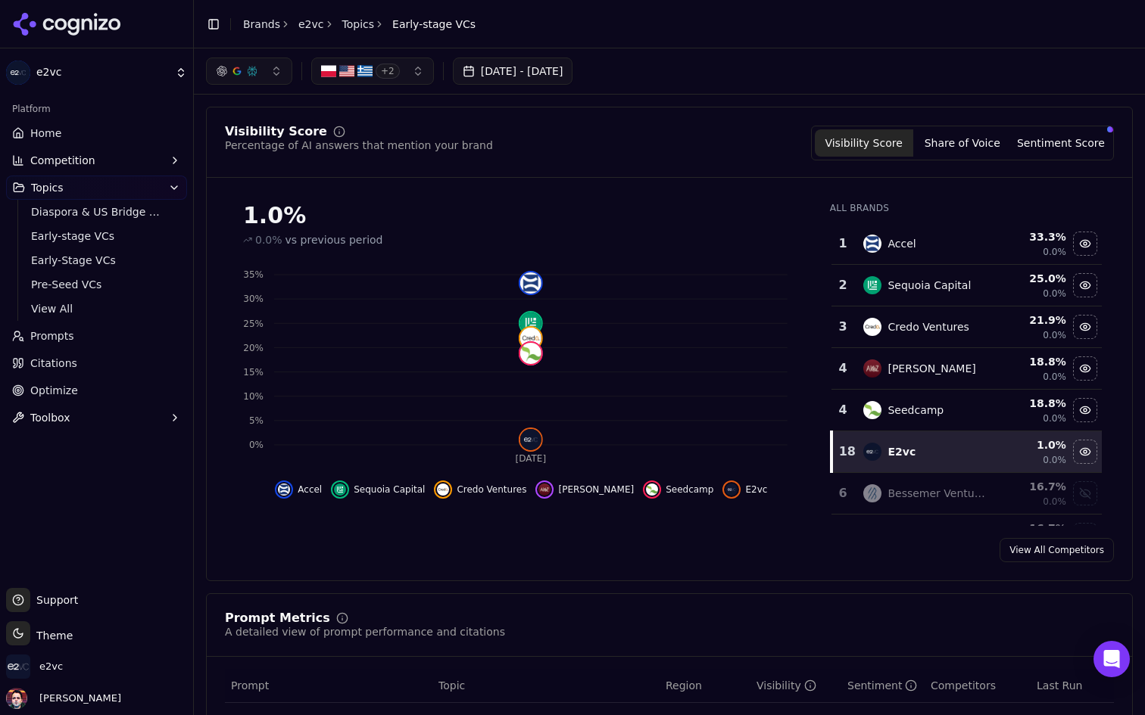
click at [76, 343] on link "Prompts" at bounding box center [96, 336] width 181 height 24
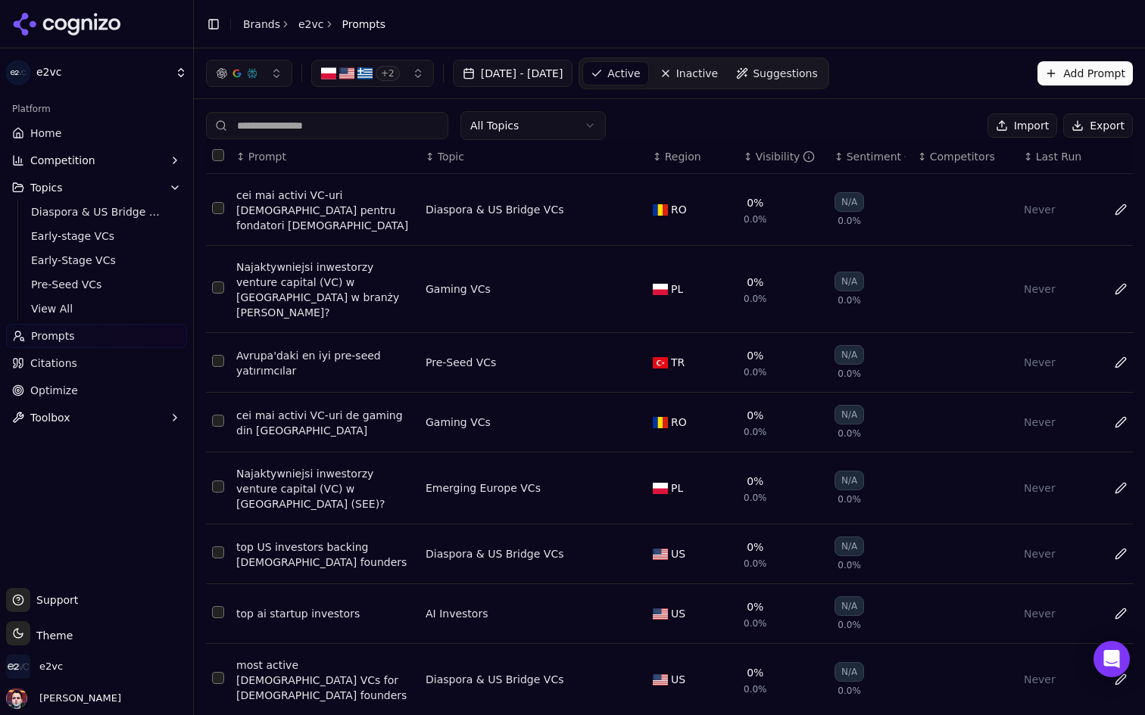
click at [88, 369] on link "Citations" at bounding box center [96, 363] width 181 height 24
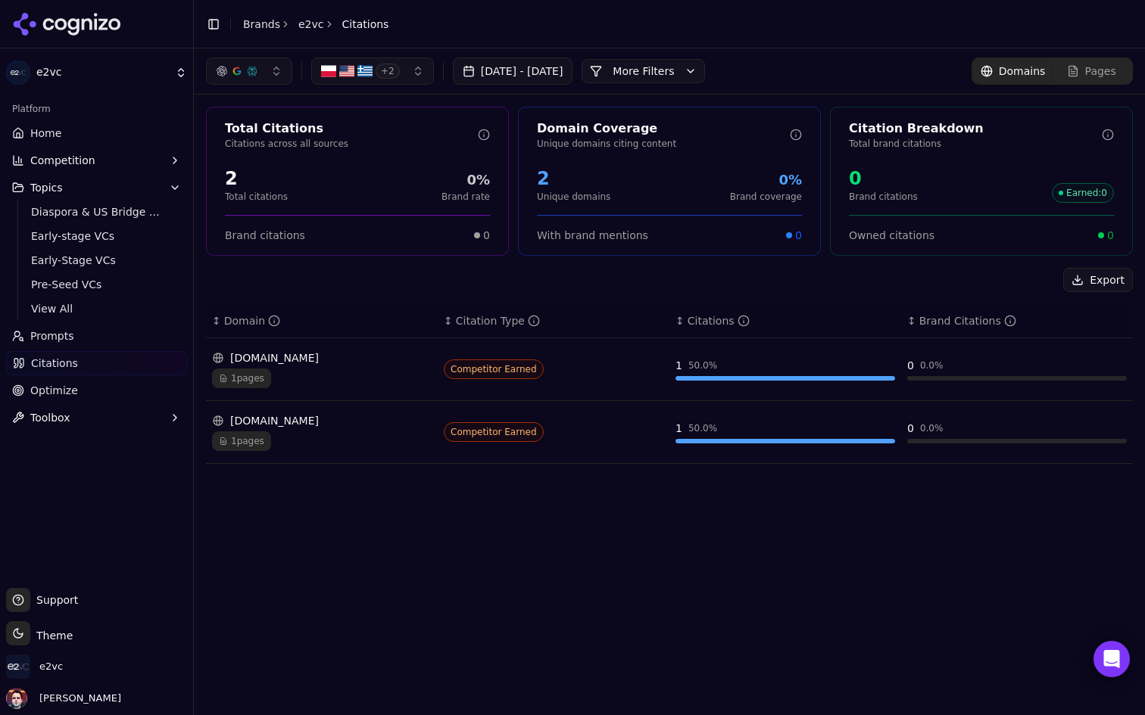
click at [72, 330] on link "Prompts" at bounding box center [96, 336] width 181 height 24
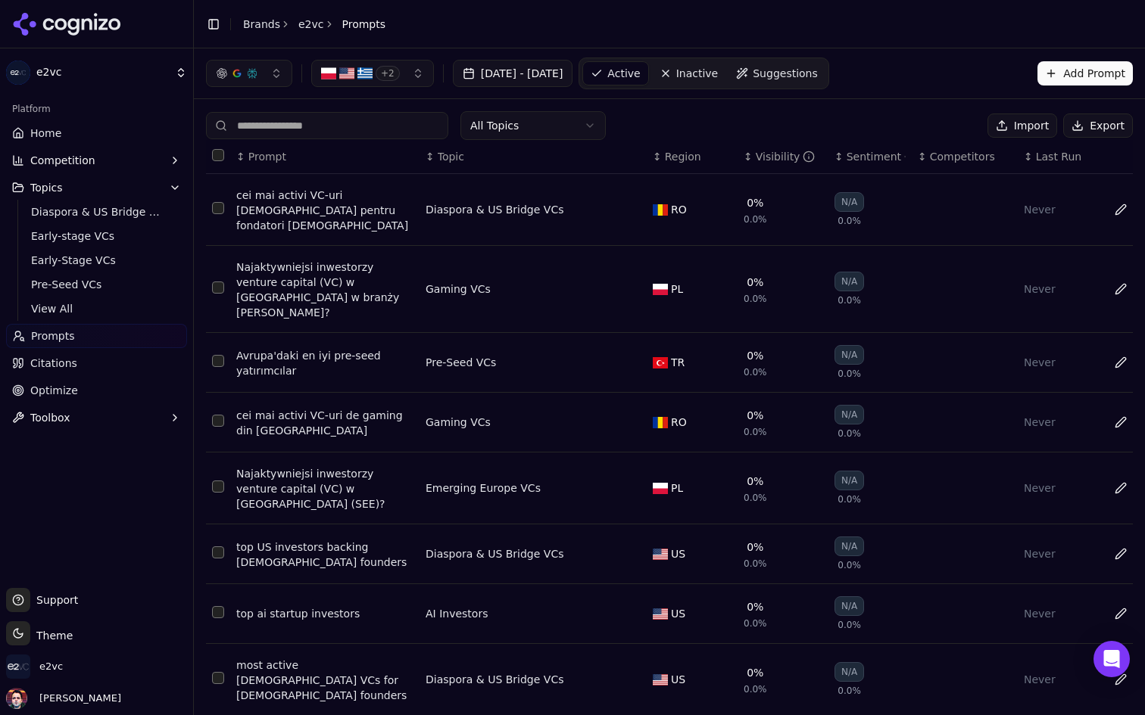
click at [763, 160] on div "Visibility" at bounding box center [786, 156] width 60 height 15
click at [1067, 145] on th "↕ Last Run" at bounding box center [1058, 157] width 83 height 34
click at [1055, 151] on span "Last Run" at bounding box center [1058, 156] width 45 height 15
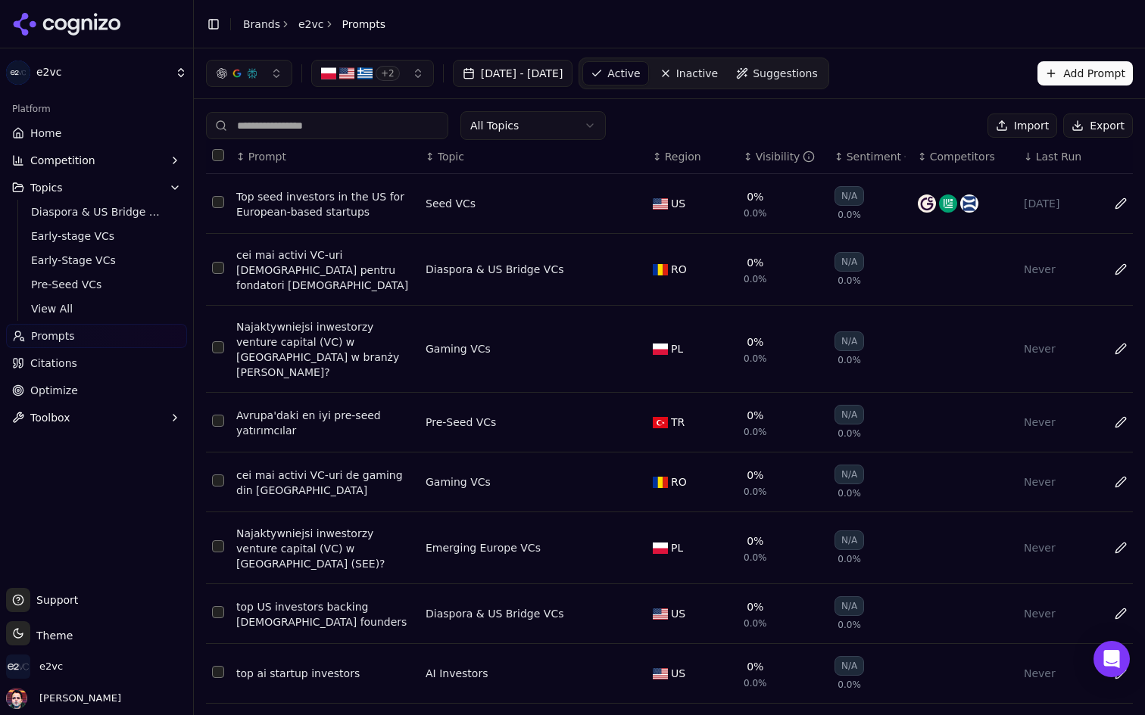
click at [726, 65] on link "Inactive" at bounding box center [689, 73] width 74 height 24
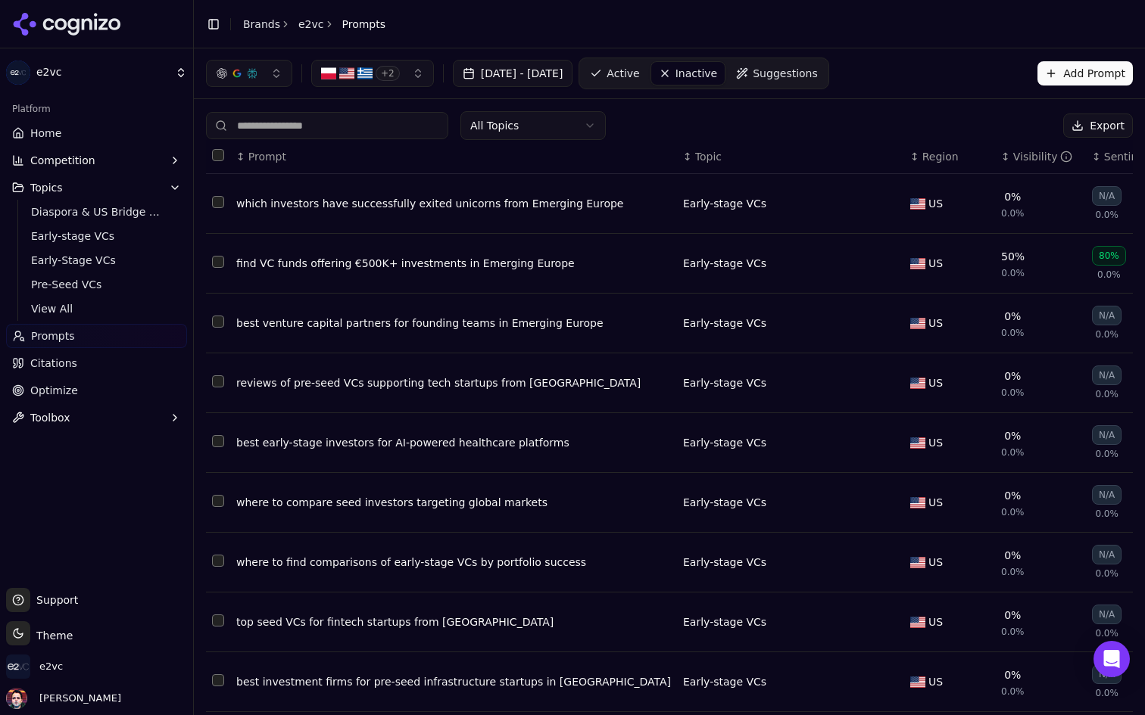
click at [818, 67] on span "Suggestions" at bounding box center [784, 73] width 65 height 15
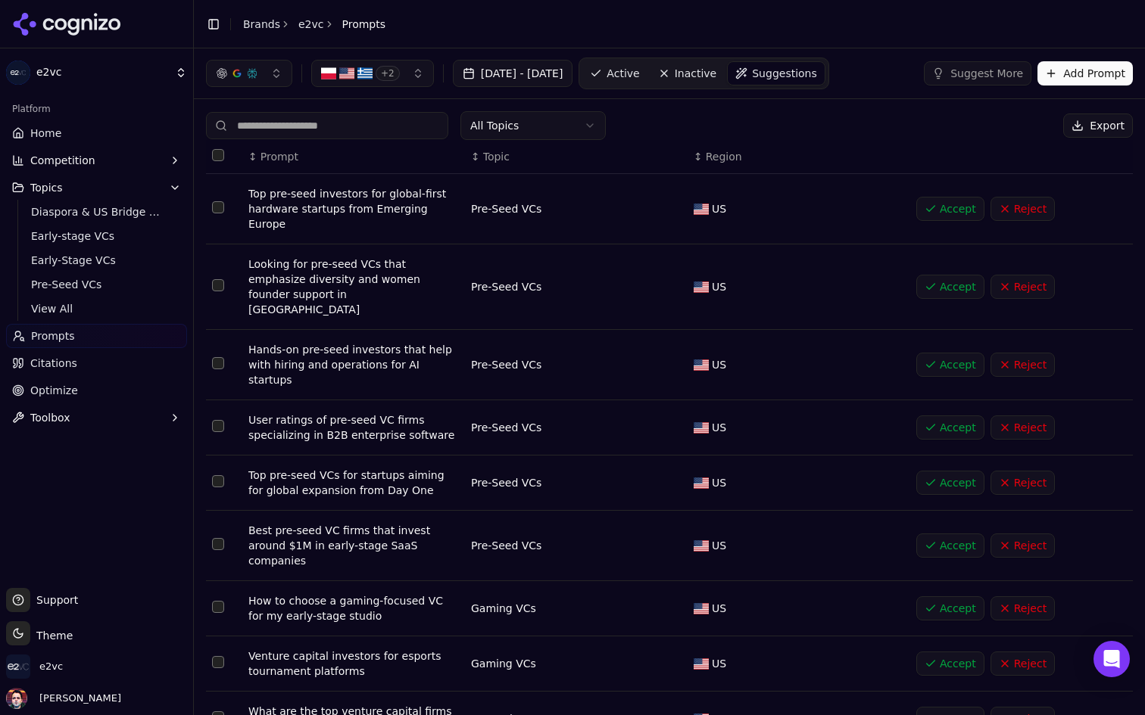
click at [717, 72] on span "Inactive" at bounding box center [696, 73] width 42 height 15
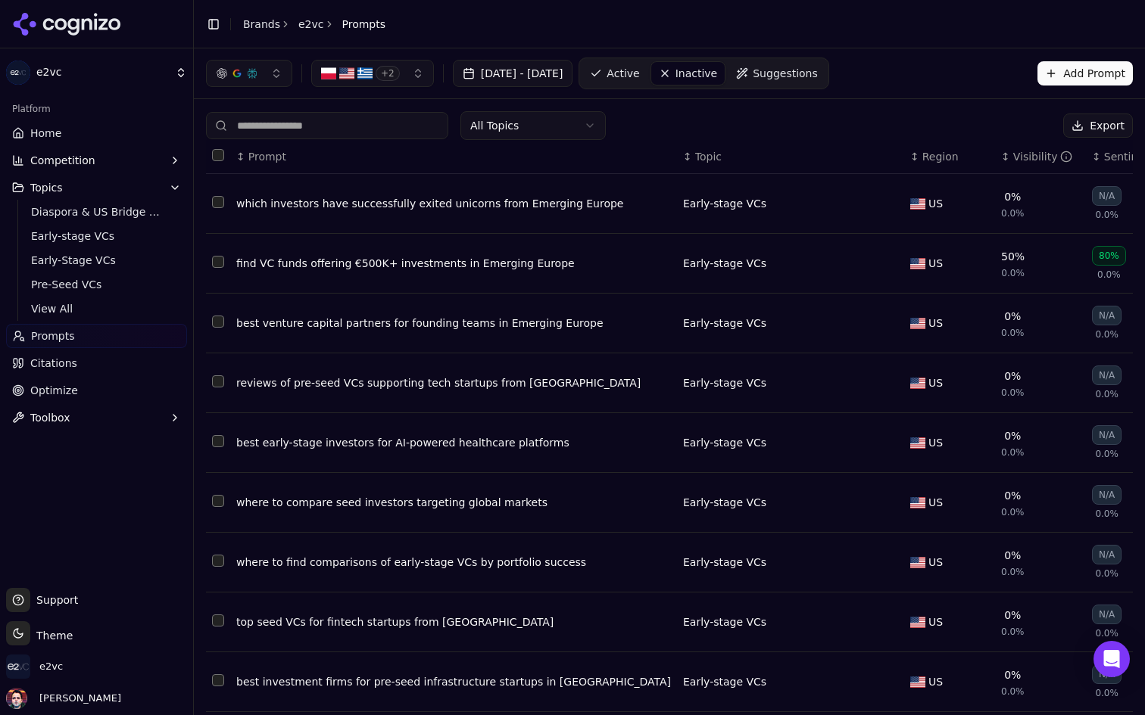
click at [587, 117] on html "e2vc Platform Home Competition Topics Diaspora & US Bridge VCs Early-stage VCs …" at bounding box center [572, 357] width 1145 height 715
click at [566, 123] on html "e2vc Platform Home Competition Topics Diaspora & US Bridge VCs Early-stage VCs …" at bounding box center [572, 357] width 1145 height 715
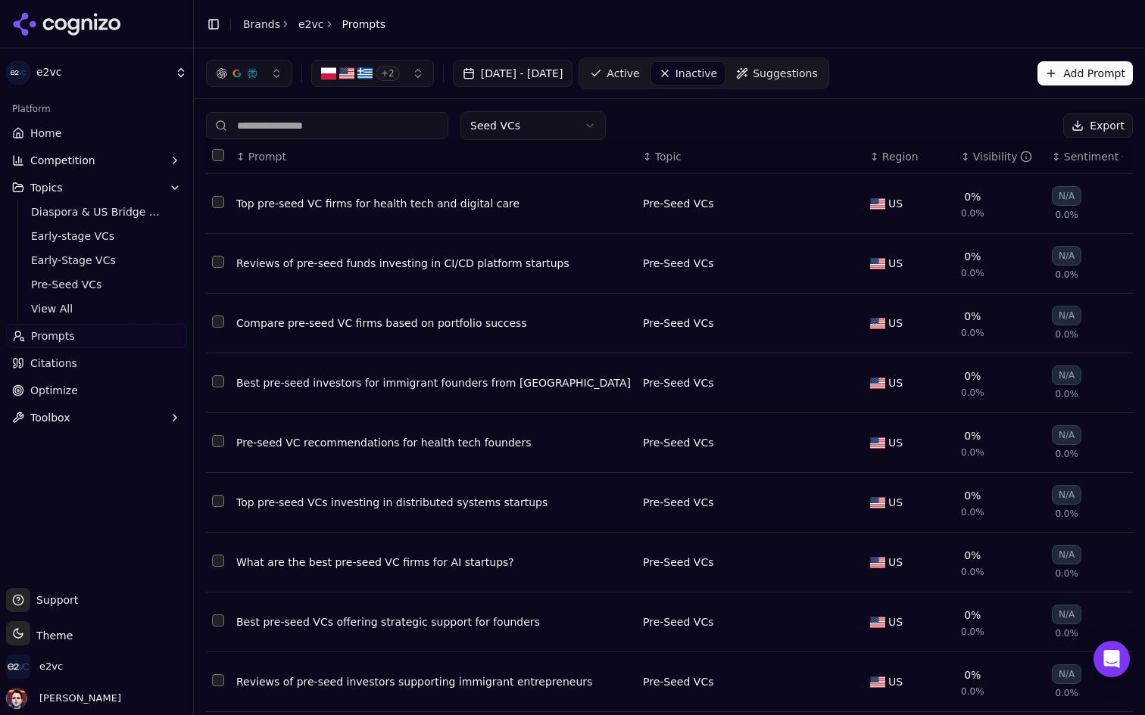
click at [563, 134] on html "e2vc Platform Home Competition Topics Diaspora & US Bridge VCs Early-stage VCs …" at bounding box center [572, 357] width 1145 height 715
click at [580, 121] on html "e2vc Platform Home Competition Topics Diaspora & US Bridge VCs Early-stage VCs …" at bounding box center [572, 357] width 1145 height 715
click at [812, 72] on span "Suggestions" at bounding box center [784, 73] width 65 height 15
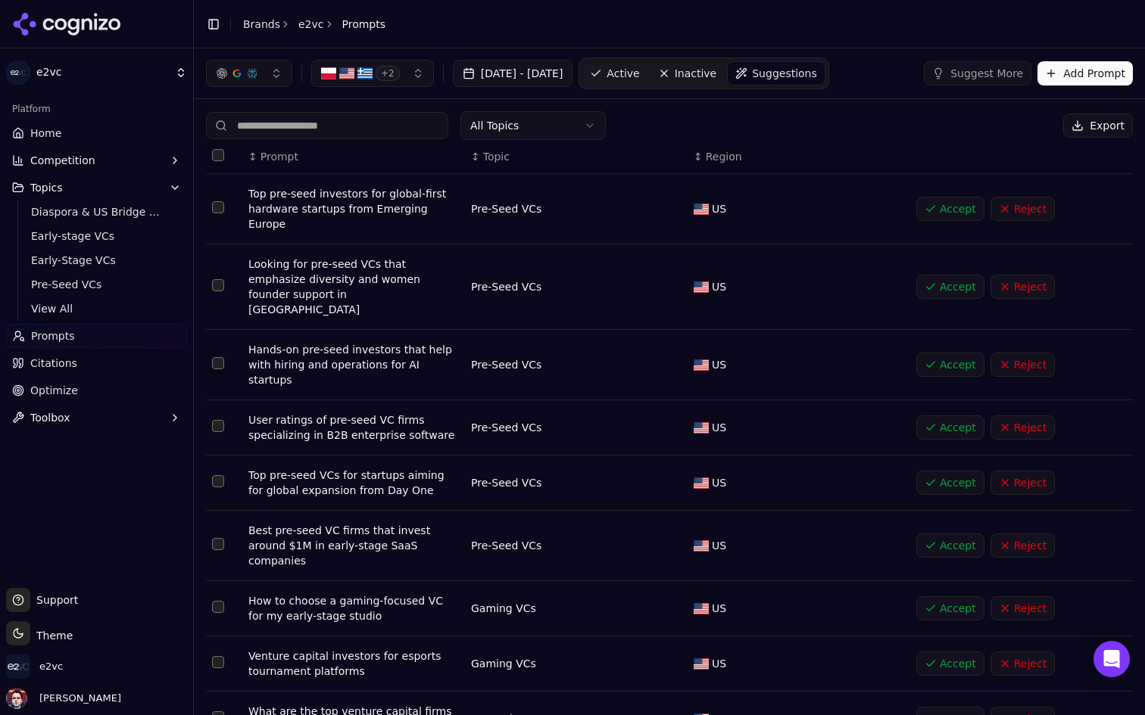
click at [565, 120] on html "e2vc Platform Home Competition Topics Diaspora & US Bridge VCs Early-stage VCs …" at bounding box center [572, 357] width 1145 height 715
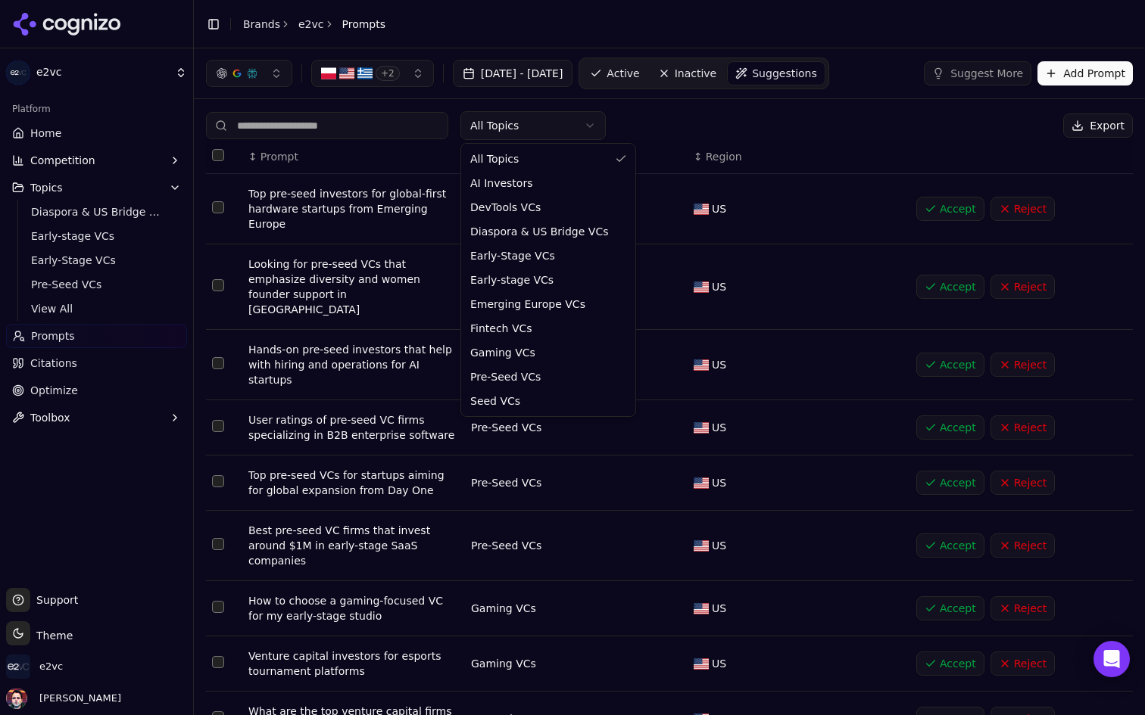
click at [565, 120] on html "e2vc Platform Home Competition Topics Diaspora & US Bridge VCs Early-stage VCs …" at bounding box center [572, 357] width 1145 height 715
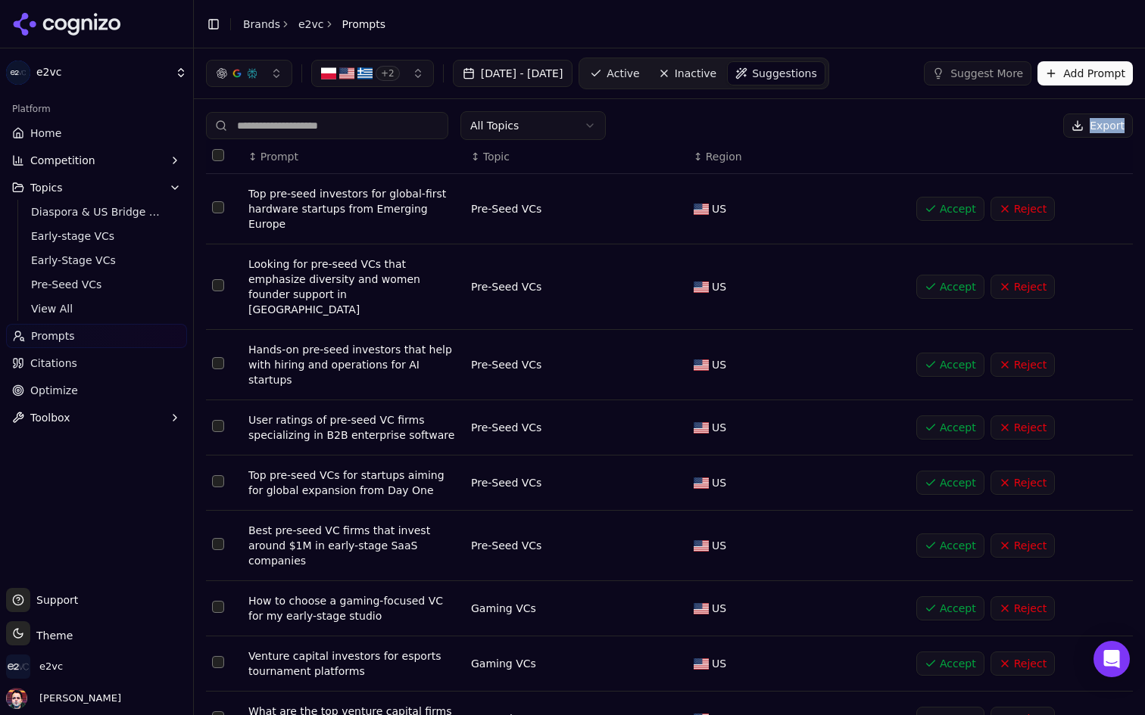
click at [691, 116] on div "All Topics Export" at bounding box center [669, 125] width 927 height 29
click at [125, 128] on link "Home" at bounding box center [96, 133] width 181 height 24
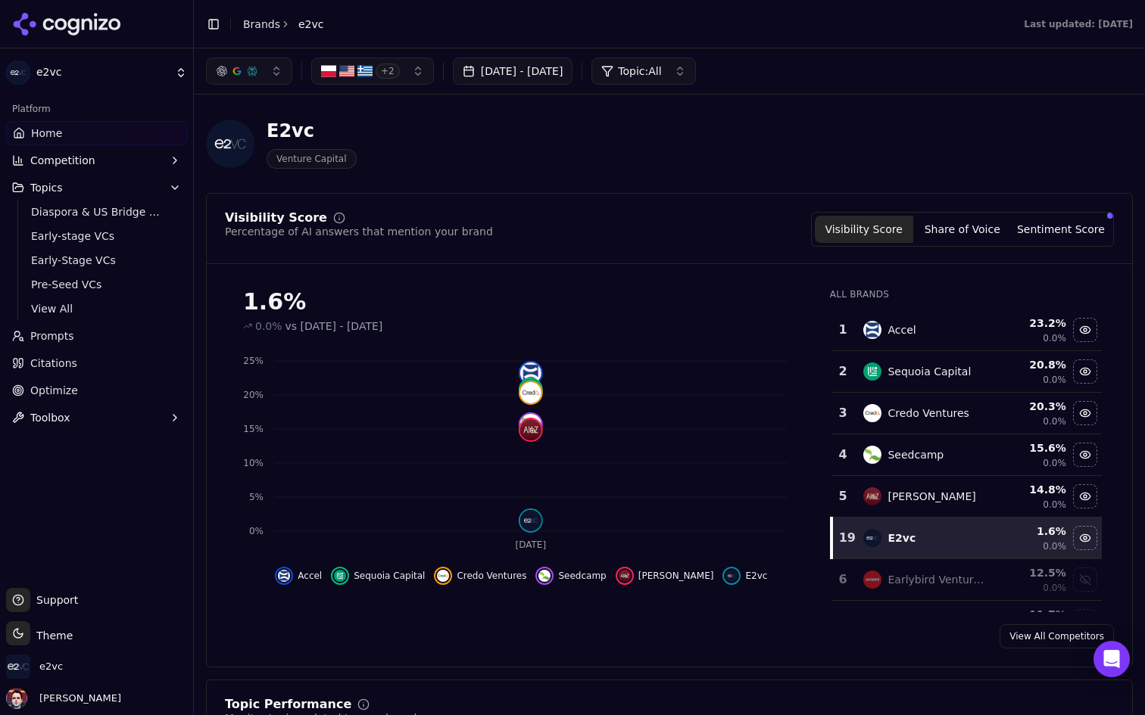
click at [661, 68] on span "Topic: All" at bounding box center [639, 71] width 43 height 15
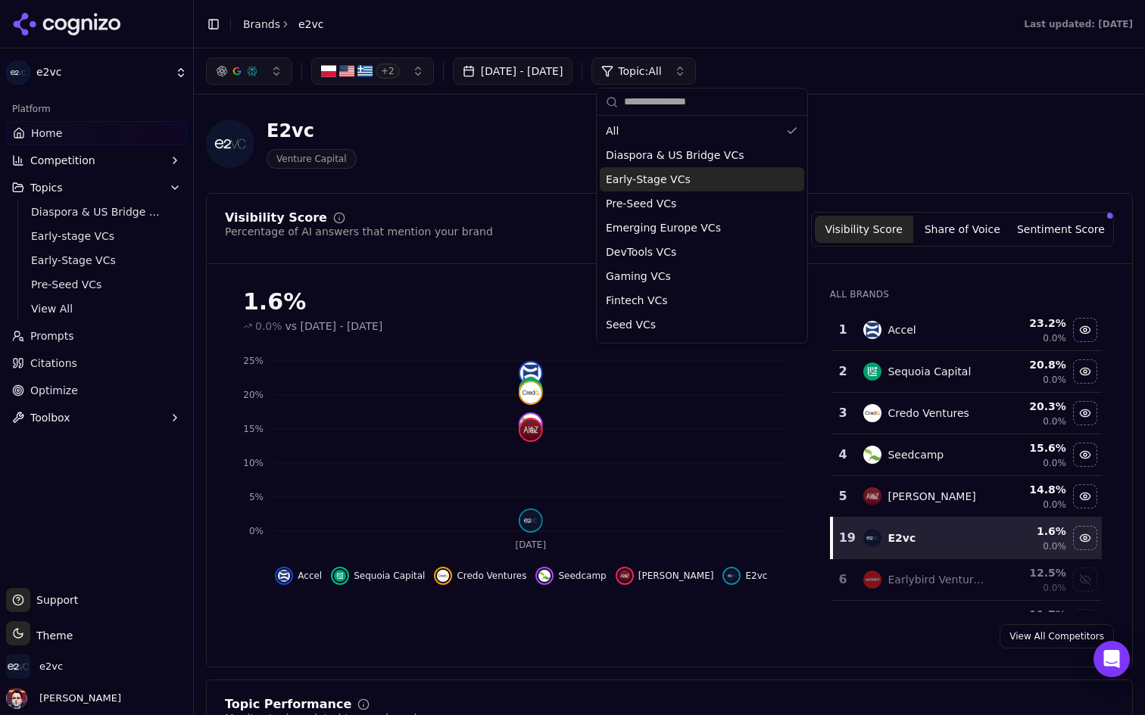
click at [685, 189] on div "Early-Stage VCs" at bounding box center [702, 179] width 204 height 24
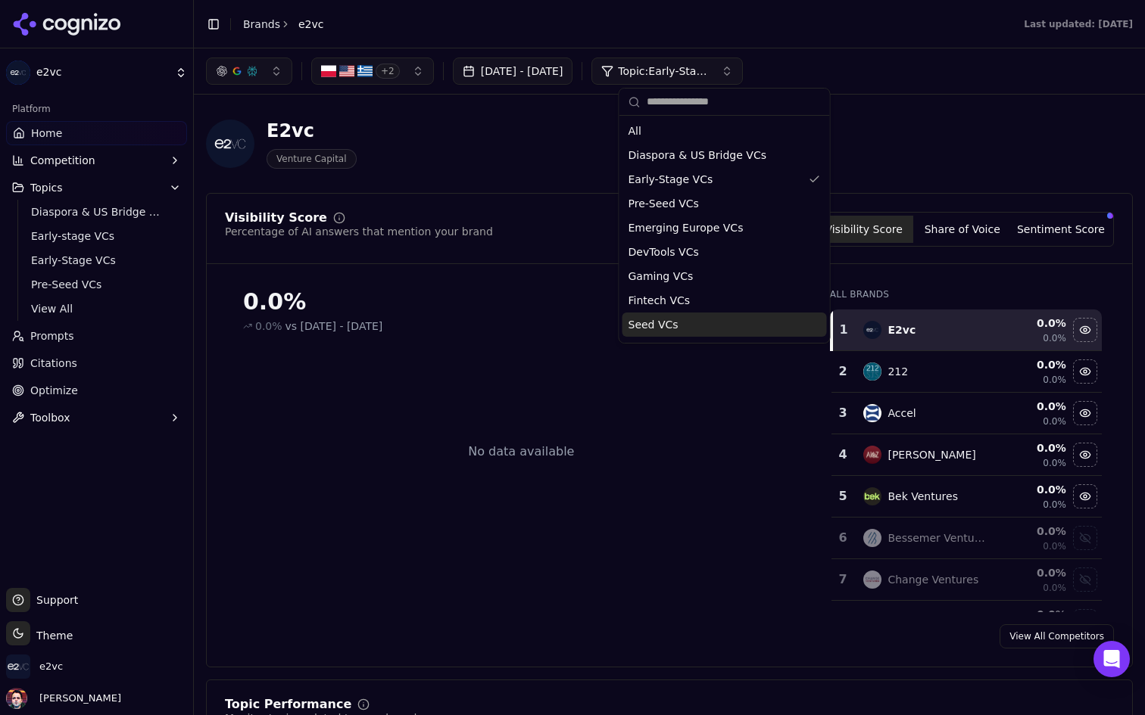
click at [674, 319] on span "Seed VCs" at bounding box center [653, 324] width 50 height 15
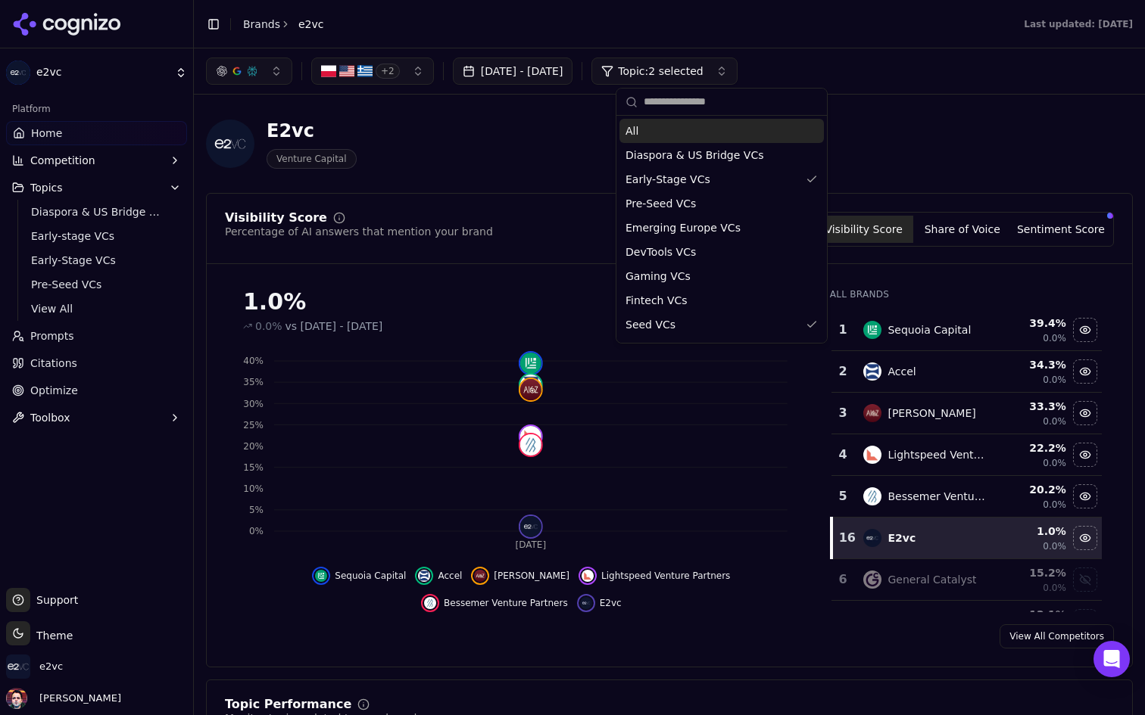
click at [696, 124] on div "All" at bounding box center [721, 131] width 204 height 24
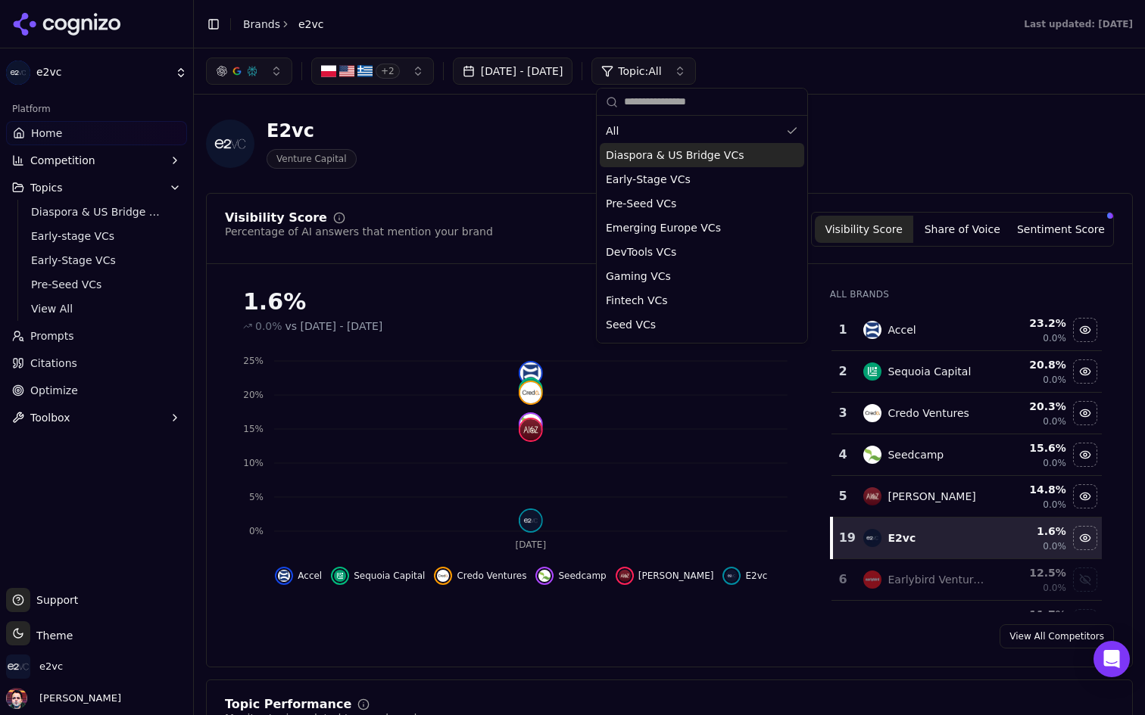
click at [553, 158] on div "E2vc Venture Capital" at bounding box center [545, 144] width 678 height 50
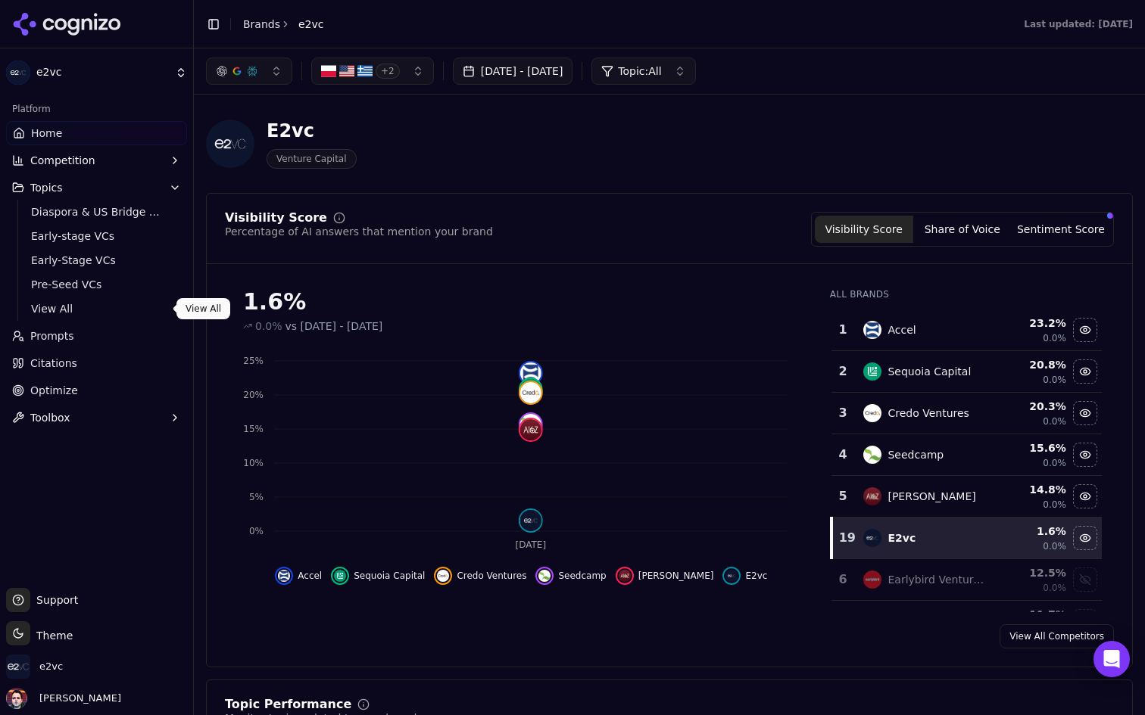
click at [84, 344] on link "Prompts" at bounding box center [96, 336] width 181 height 24
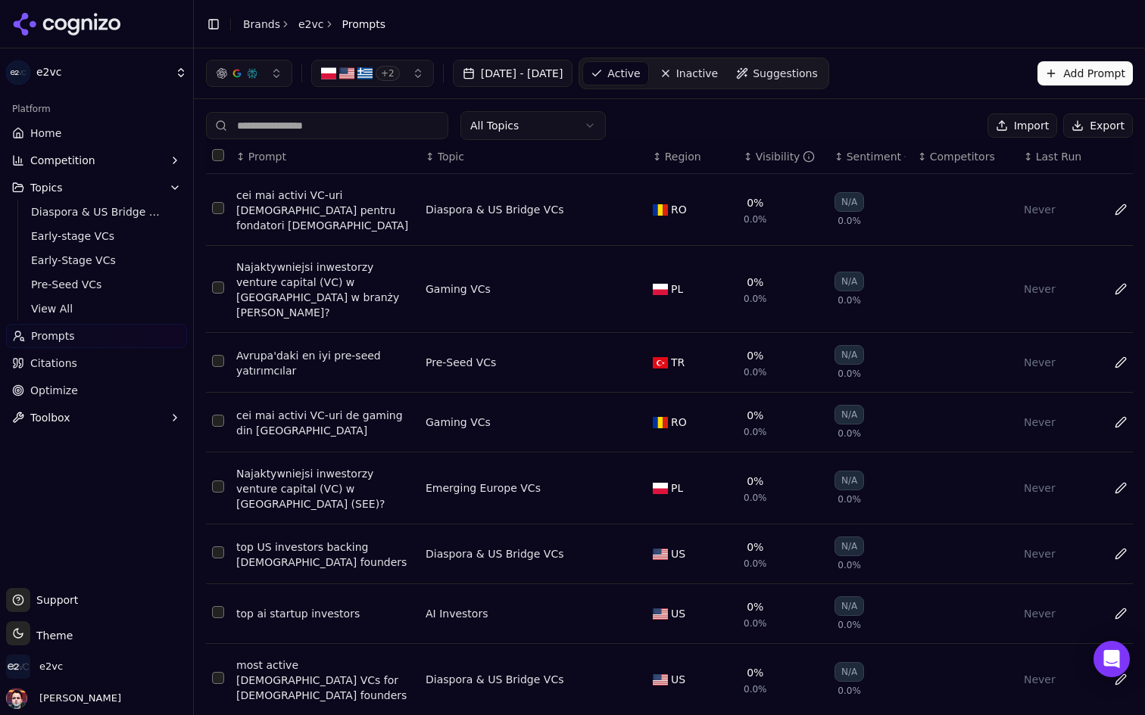
click at [545, 136] on html "e2vc Platform Home Competition Topics Diaspora & US Bridge VCs Early-stage VCs …" at bounding box center [572, 357] width 1145 height 715
click at [560, 127] on html "e2vc Platform Home Competition Topics Diaspora & US Bridge VCs Early-stage VCs …" at bounding box center [572, 357] width 1145 height 715
click at [818, 76] on span "Suggestions" at bounding box center [784, 73] width 65 height 15
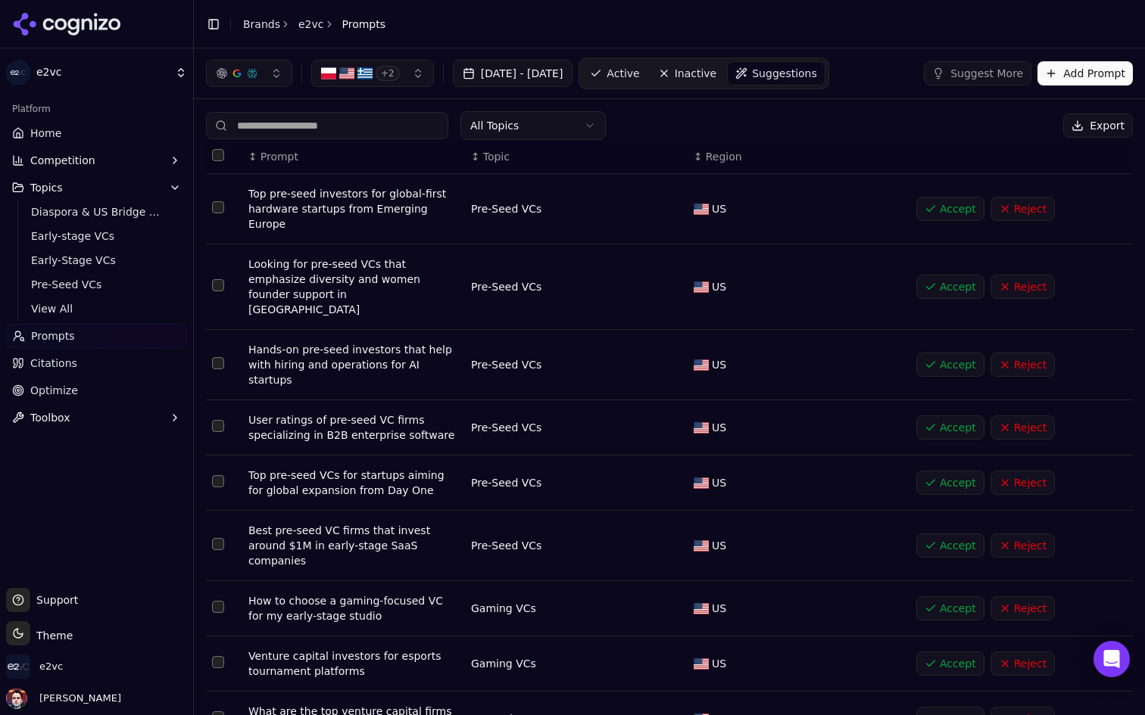
click at [563, 126] on html "e2vc Platform Home Competition Topics Diaspora & US Bridge VCs Early-stage VCs …" at bounding box center [572, 357] width 1145 height 715
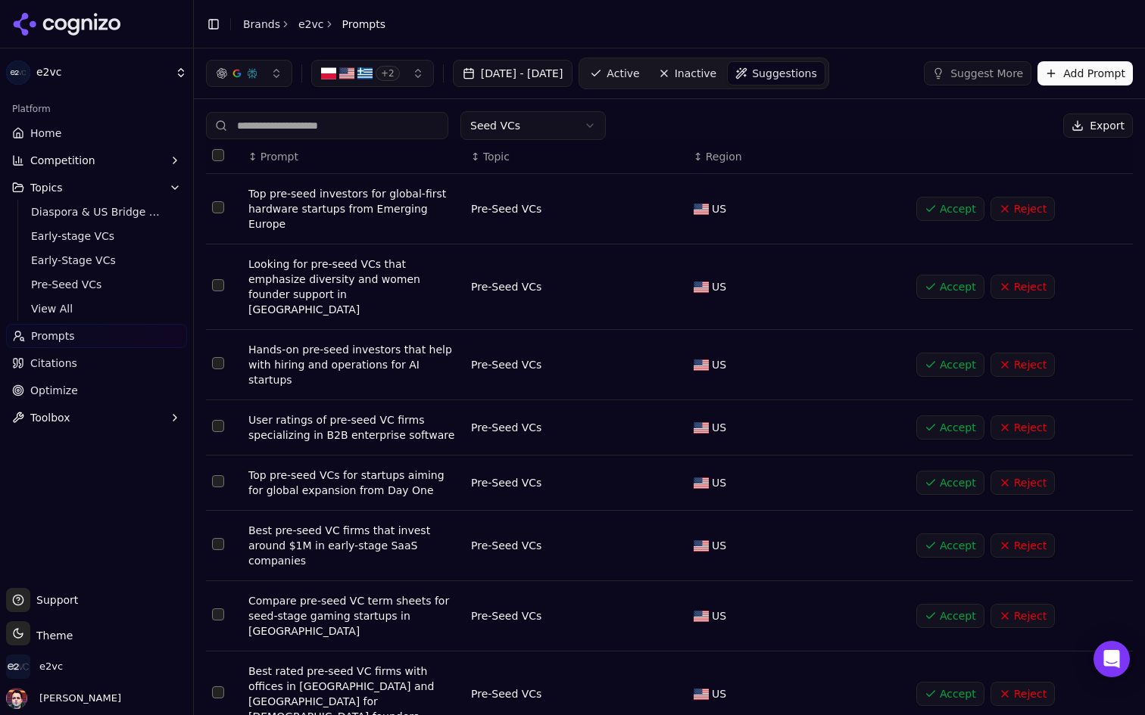
click at [99, 136] on link "Home" at bounding box center [96, 133] width 181 height 24
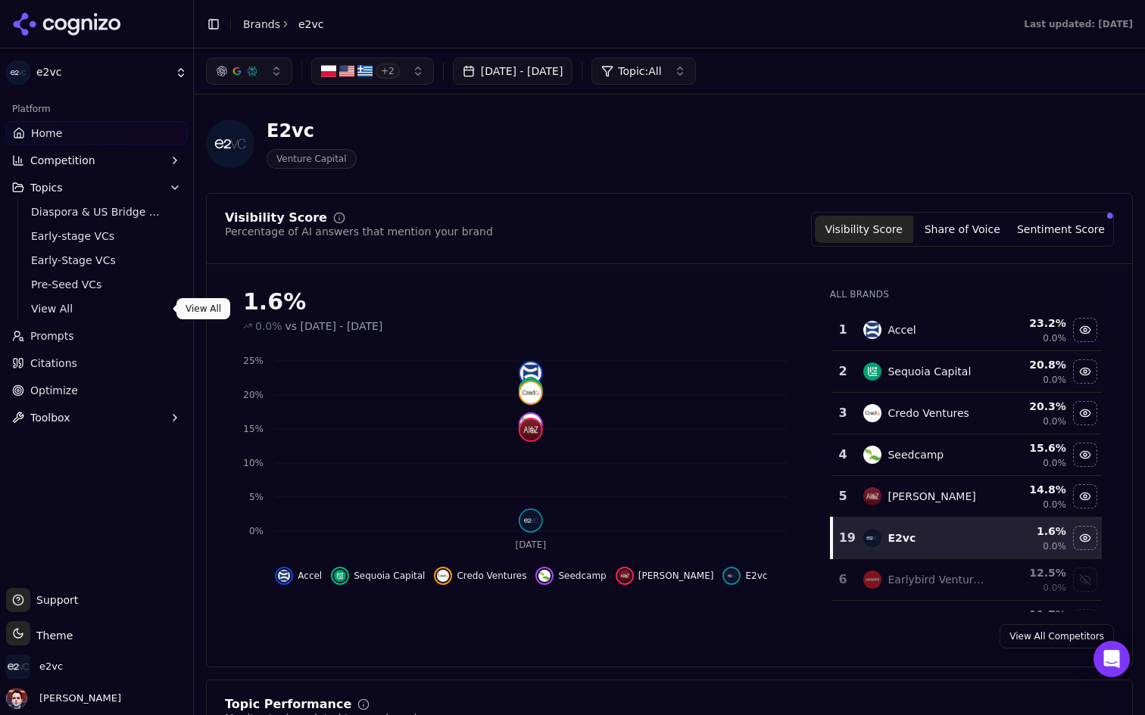
click at [107, 311] on span "View All" at bounding box center [97, 308] width 132 height 15
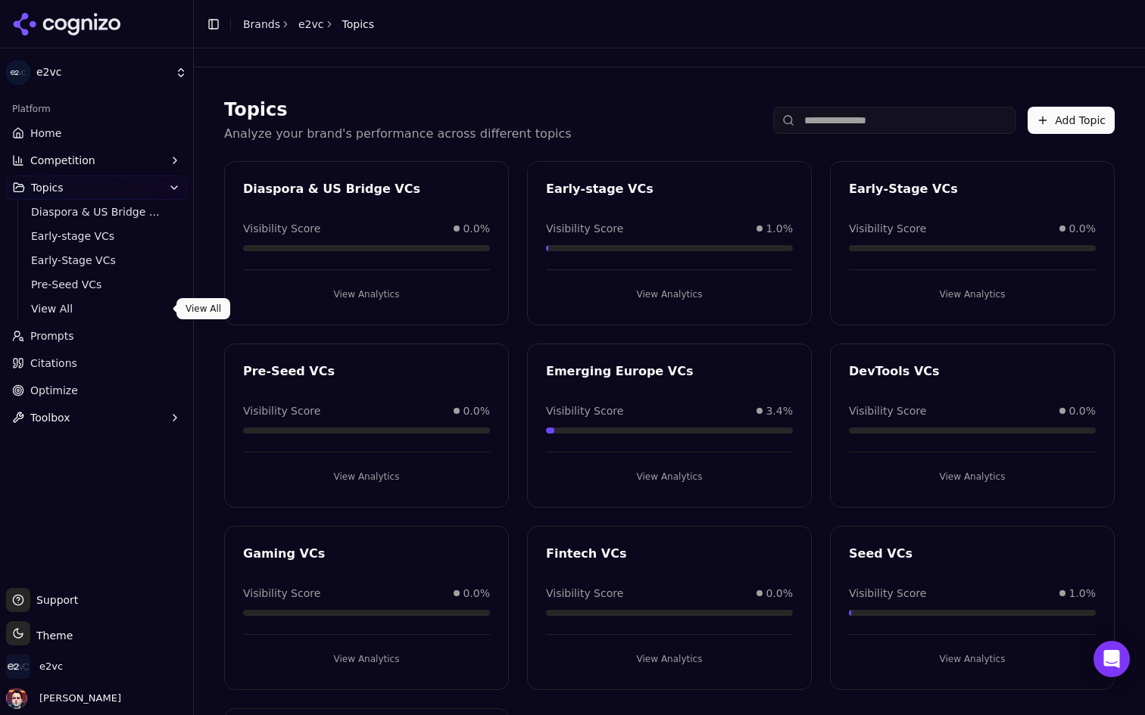
click at [138, 339] on link "Prompts" at bounding box center [96, 336] width 181 height 24
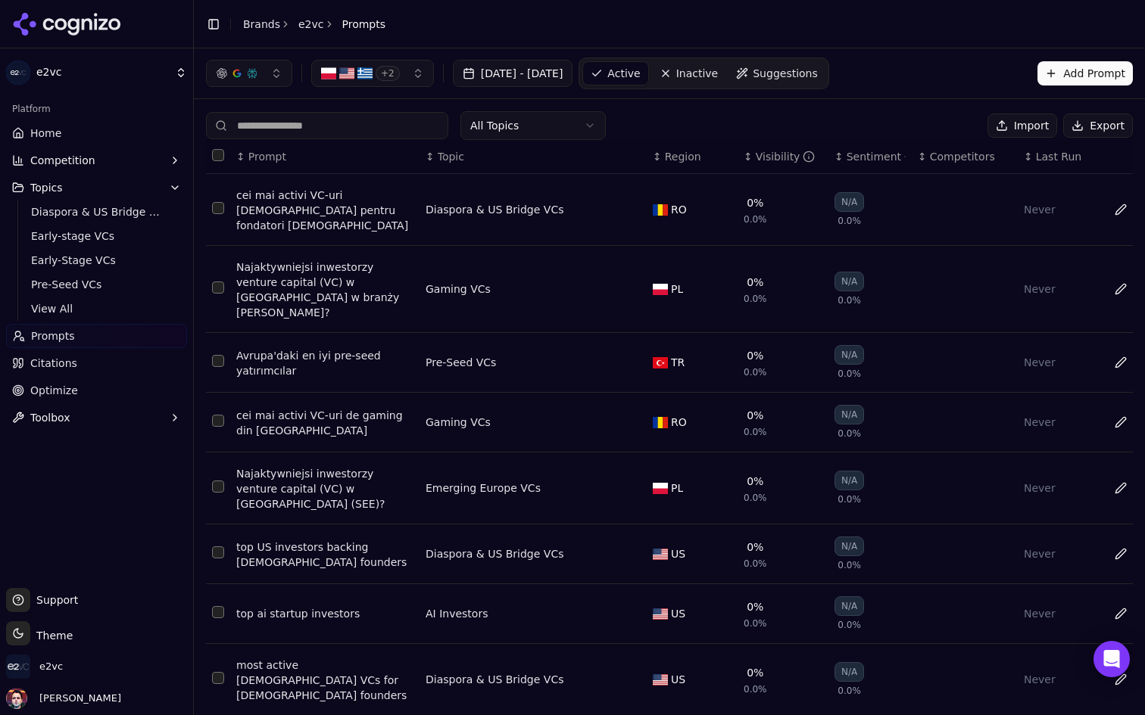
click at [726, 83] on link "Inactive" at bounding box center [689, 73] width 74 height 24
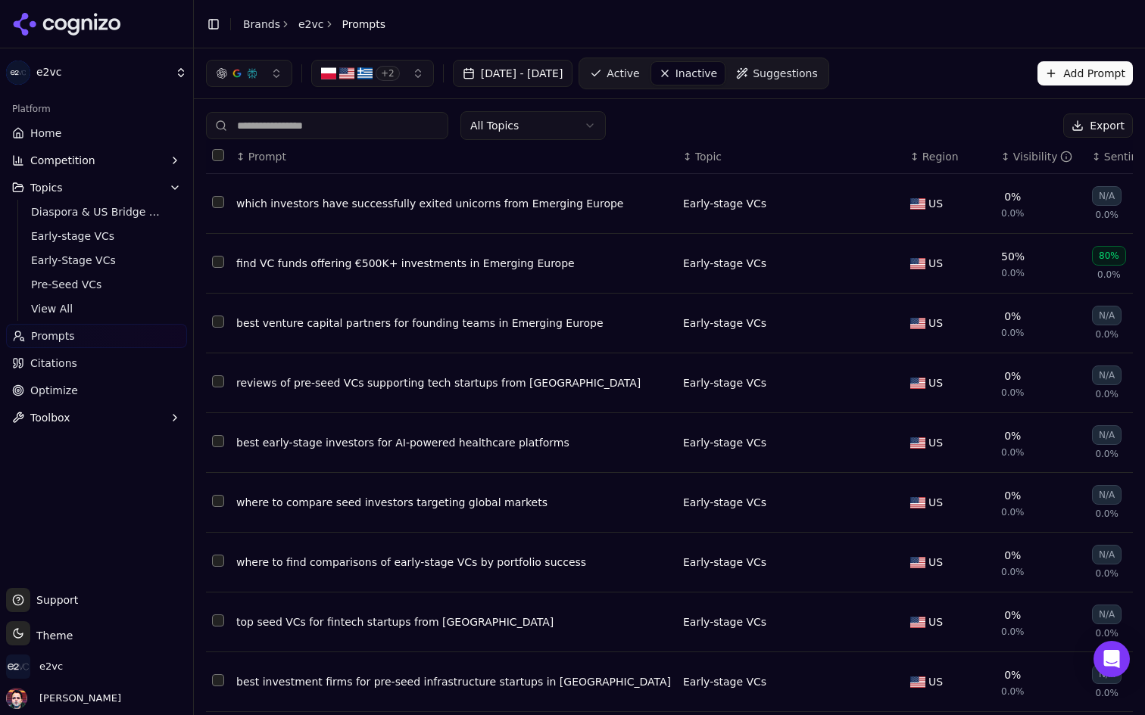
click at [818, 70] on span "Suggestions" at bounding box center [784, 73] width 65 height 15
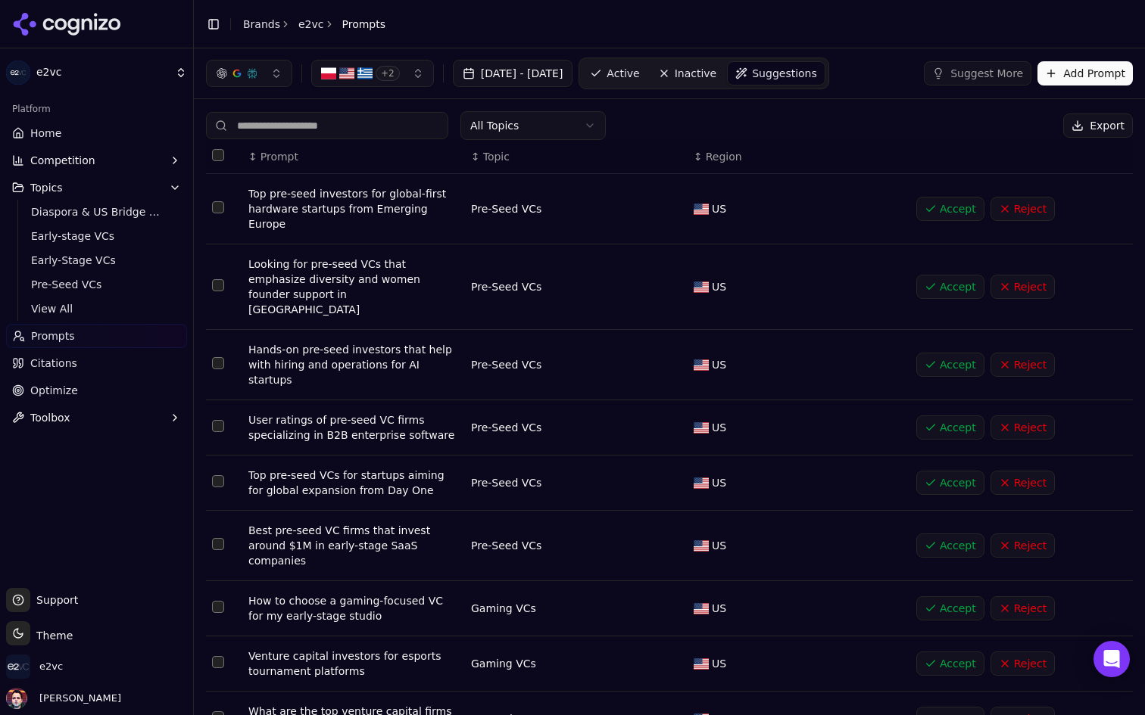
click at [111, 129] on link "Home" at bounding box center [96, 133] width 181 height 24
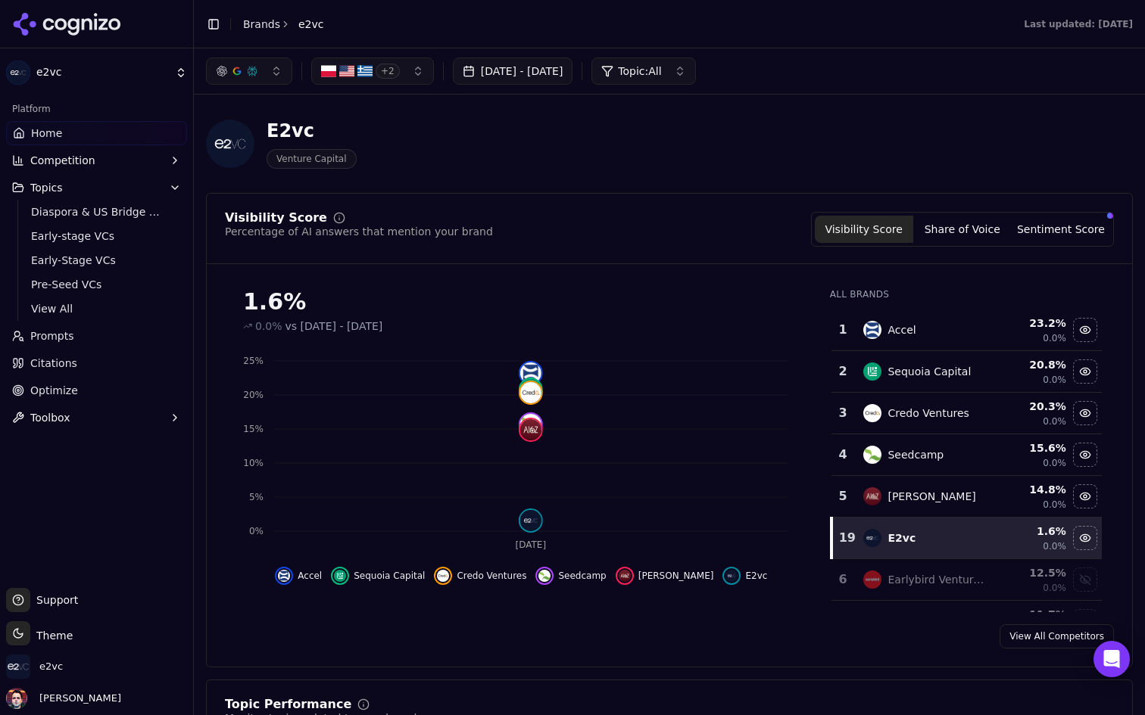
click at [114, 347] on link "Prompts" at bounding box center [96, 336] width 181 height 24
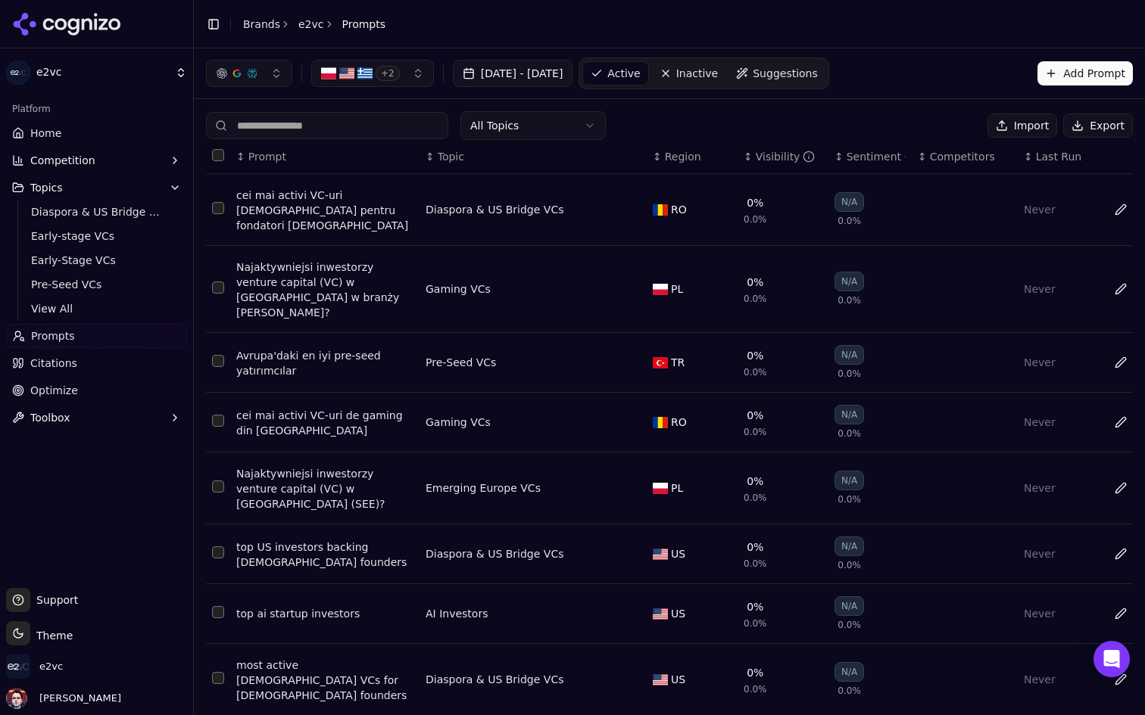
click at [828, 76] on nav "Active Inactive Suggestions" at bounding box center [703, 74] width 250 height 32
click at [818, 76] on span "Suggestions" at bounding box center [784, 73] width 65 height 15
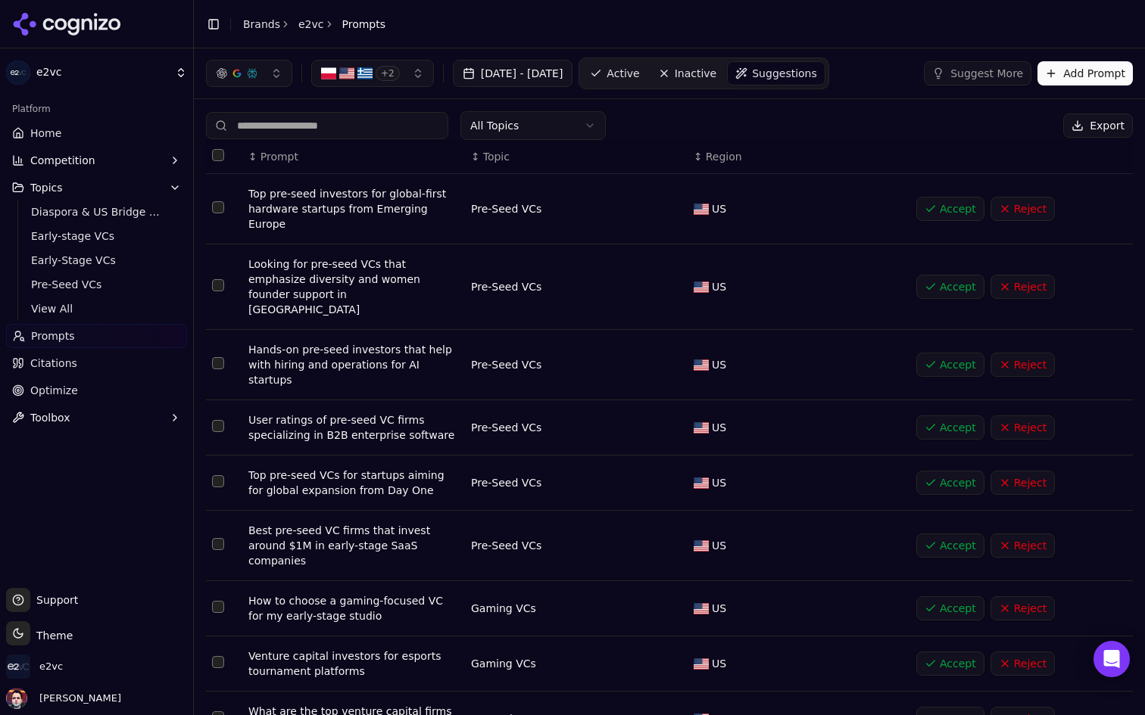
click at [639, 76] on span "Active" at bounding box center [622, 73] width 33 height 15
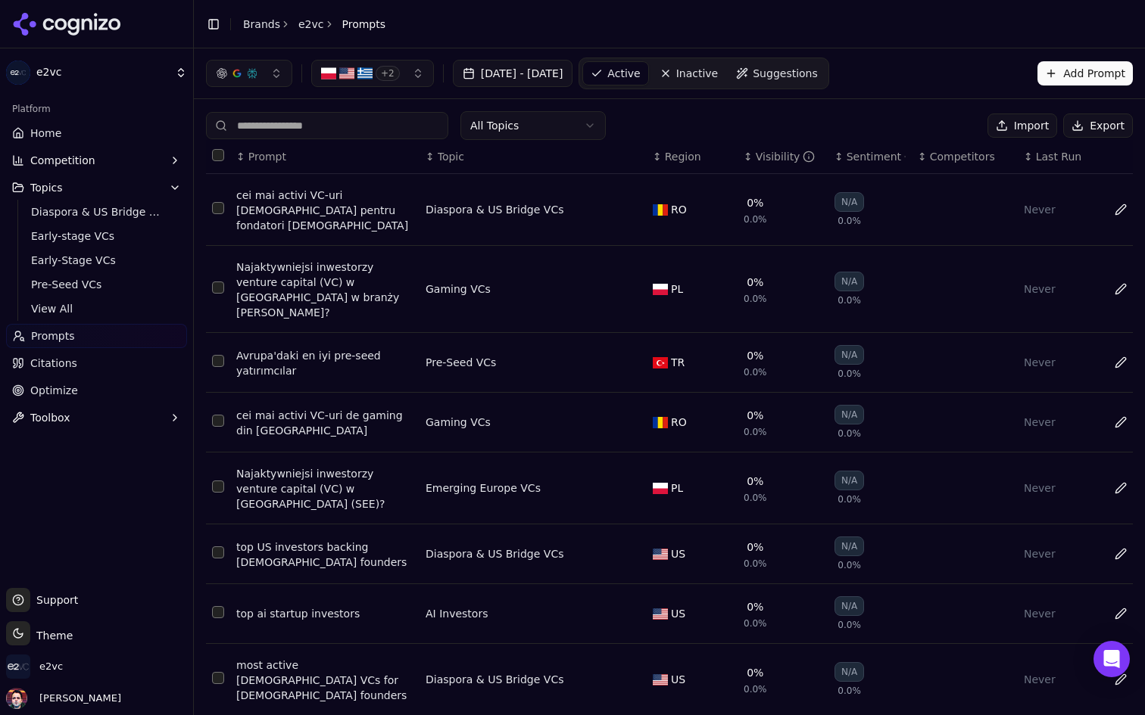
click at [118, 135] on link "Home" at bounding box center [96, 133] width 181 height 24
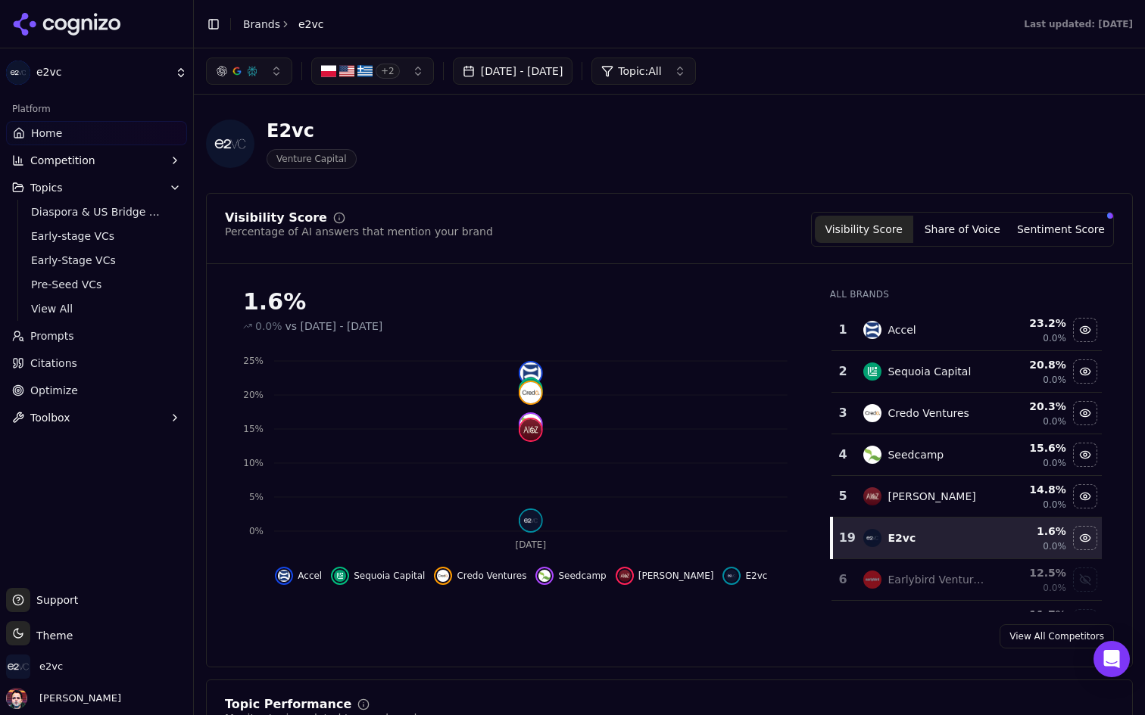
click at [100, 330] on link "Prompts" at bounding box center [96, 336] width 181 height 24
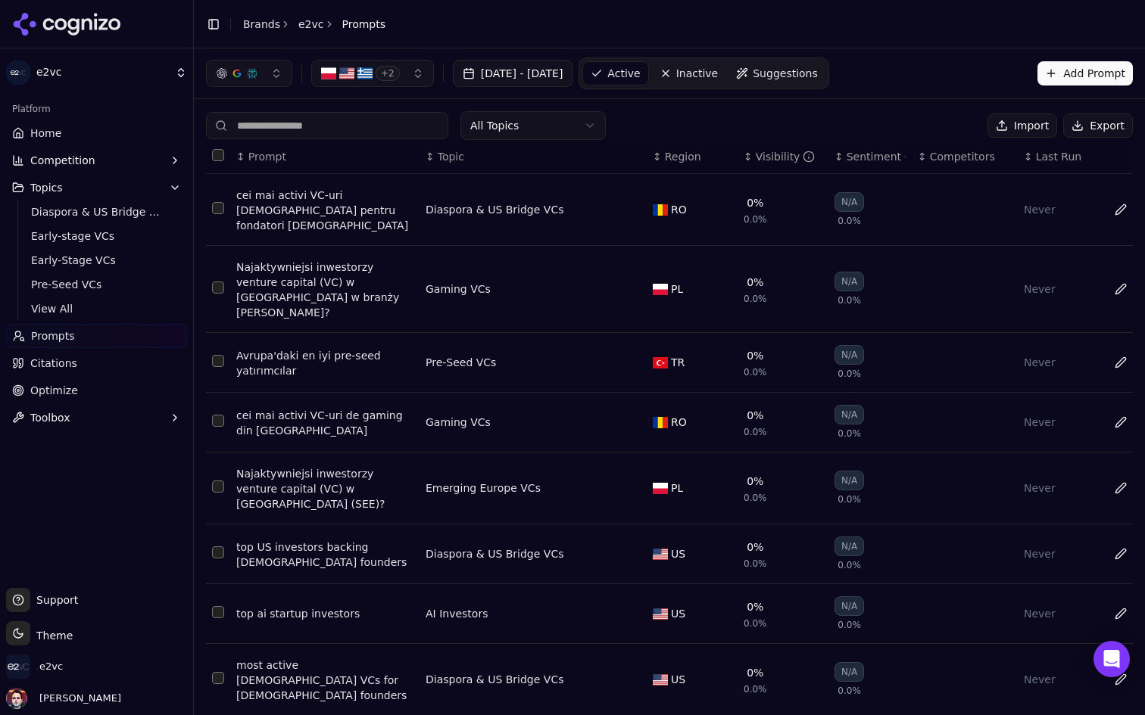
click at [818, 80] on span "Suggestions" at bounding box center [784, 73] width 65 height 15
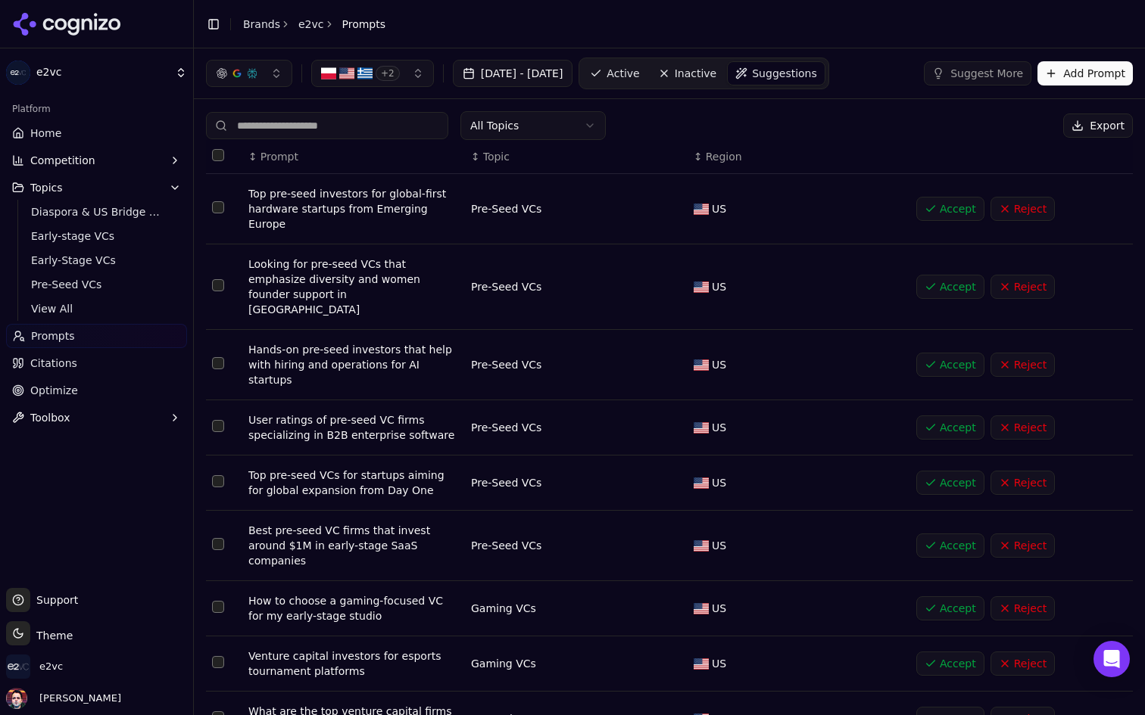
click at [647, 67] on link "Active" at bounding box center [614, 73] width 64 height 24
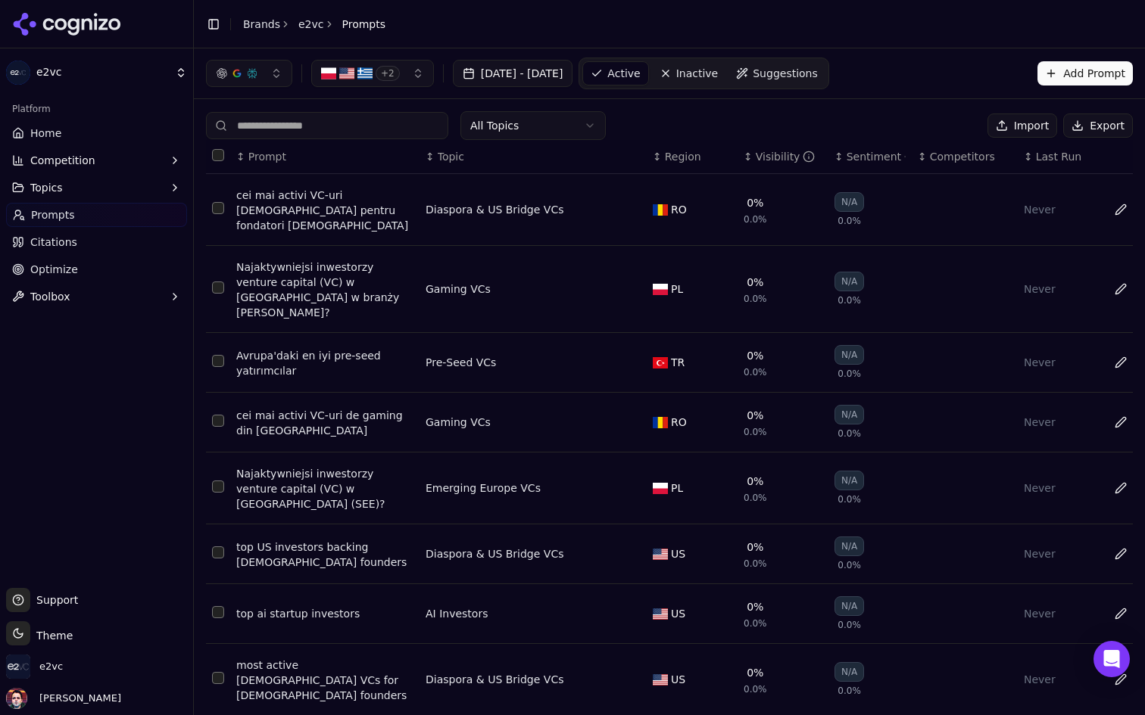
click at [117, 138] on link "Home" at bounding box center [96, 133] width 181 height 24
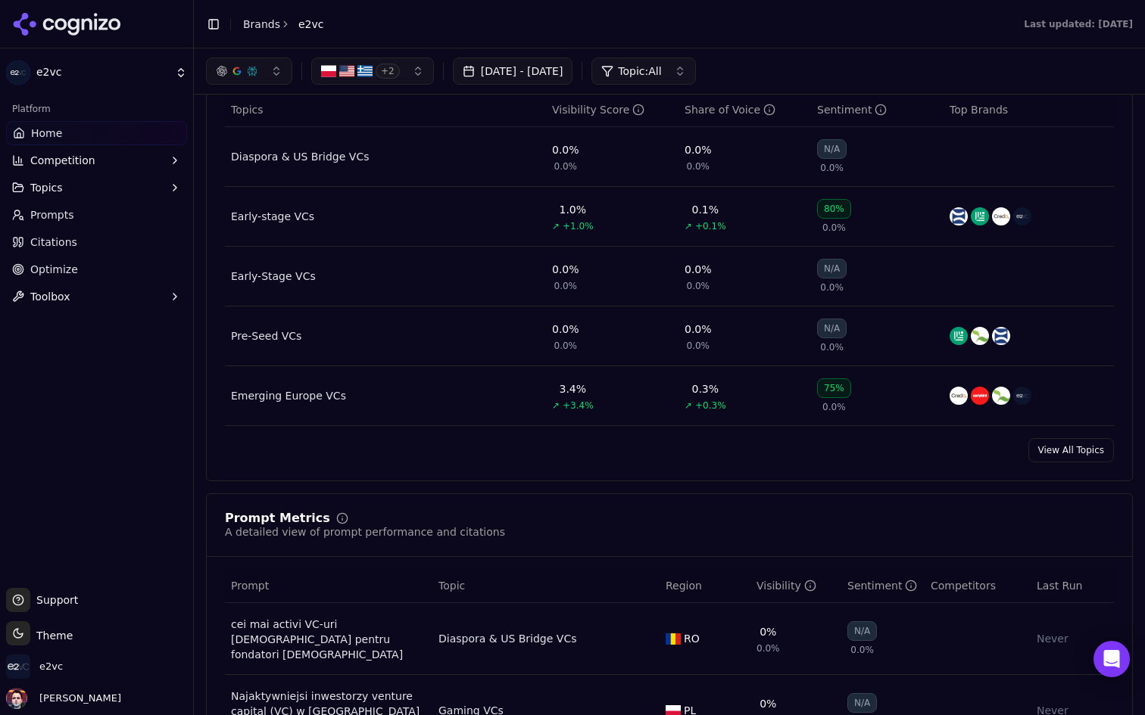
scroll to position [659, 0]
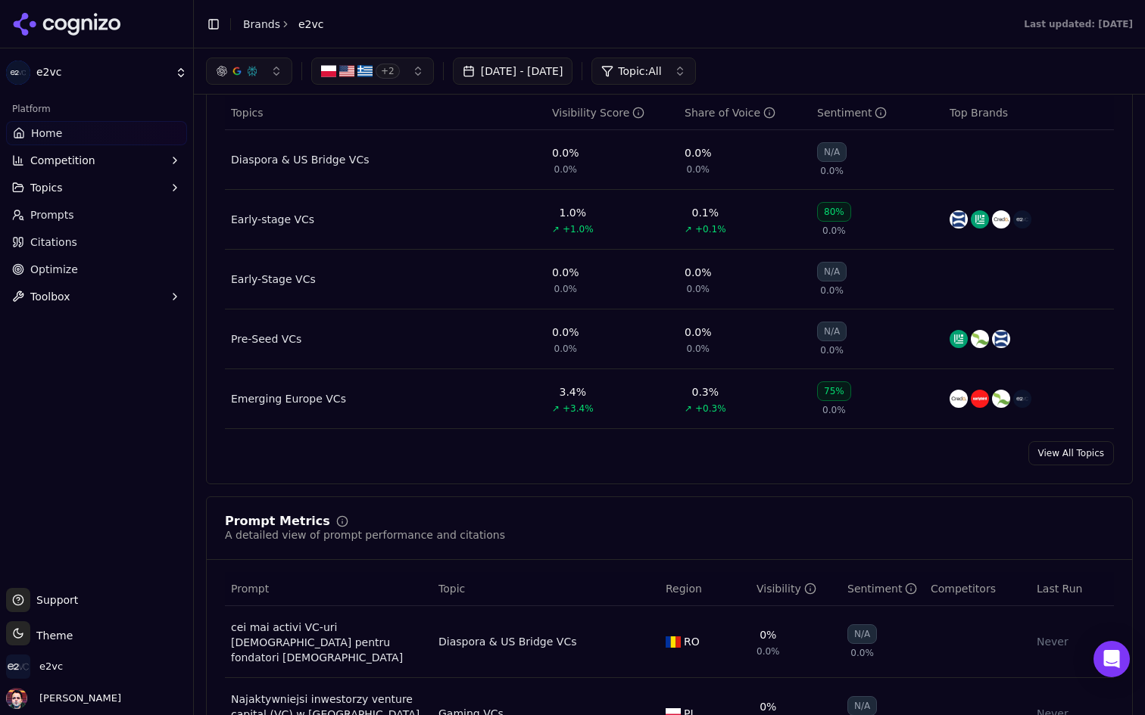
click at [98, 213] on link "Prompts" at bounding box center [96, 215] width 181 height 24
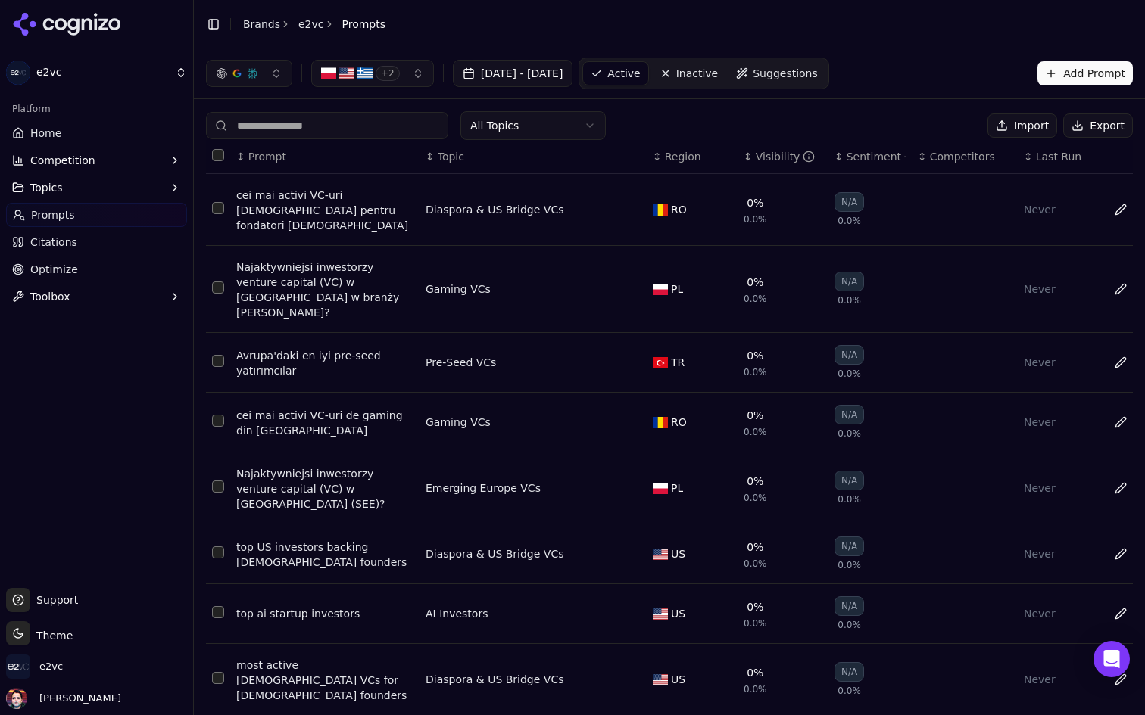
click at [143, 189] on button "Topics" at bounding box center [96, 188] width 181 height 24
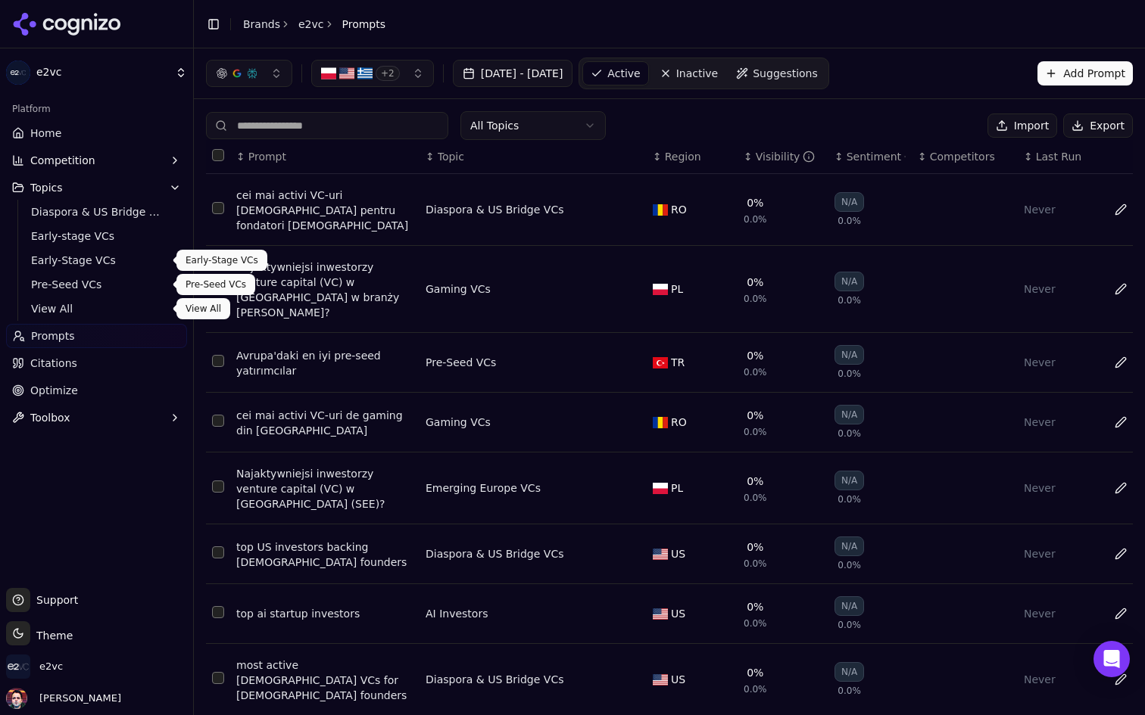
click at [78, 310] on span "View All" at bounding box center [97, 308] width 132 height 15
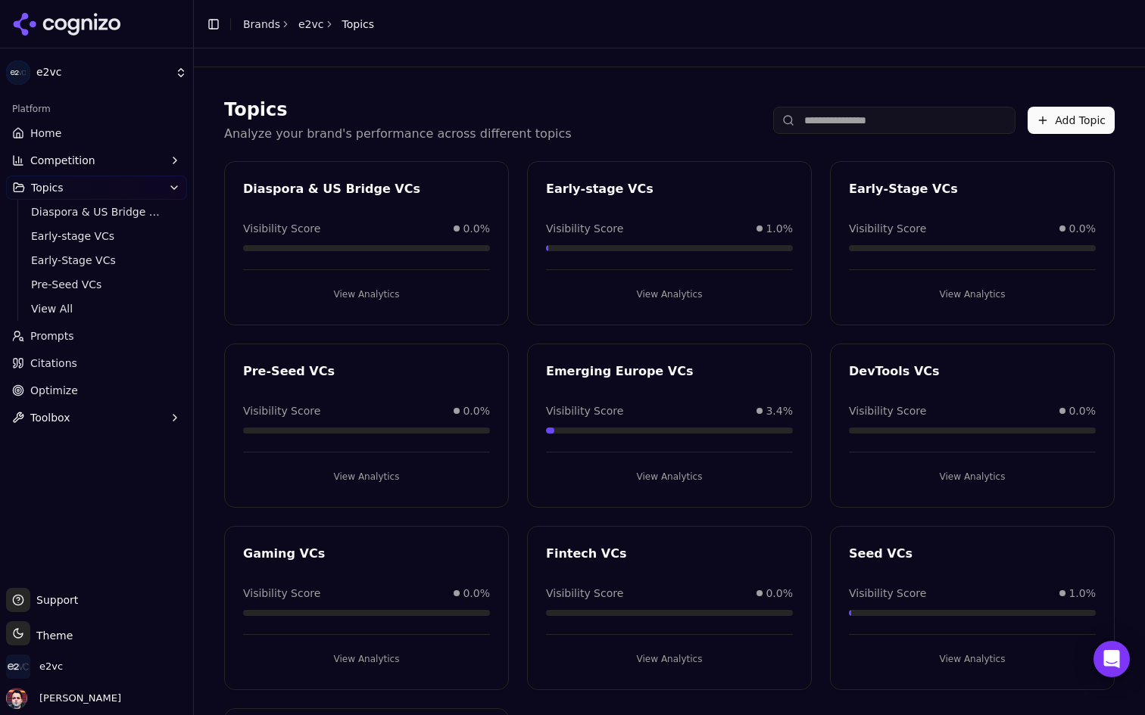
click at [99, 341] on link "Prompts" at bounding box center [96, 336] width 181 height 24
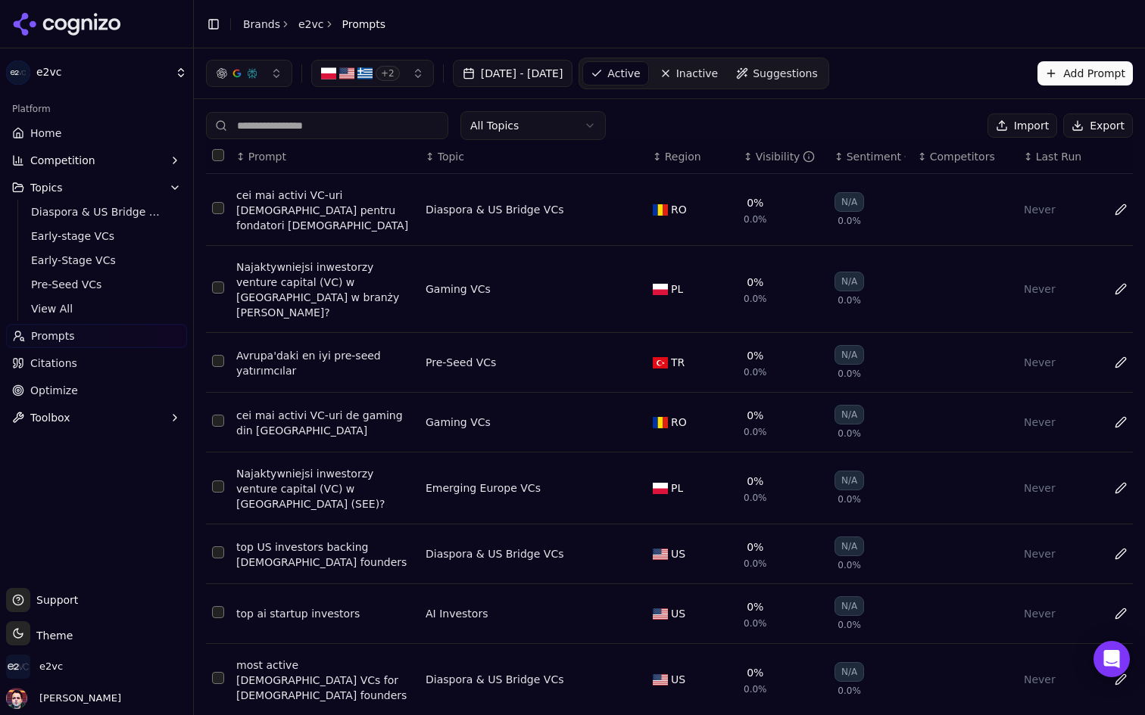
click at [818, 67] on span "Suggestions" at bounding box center [784, 73] width 65 height 15
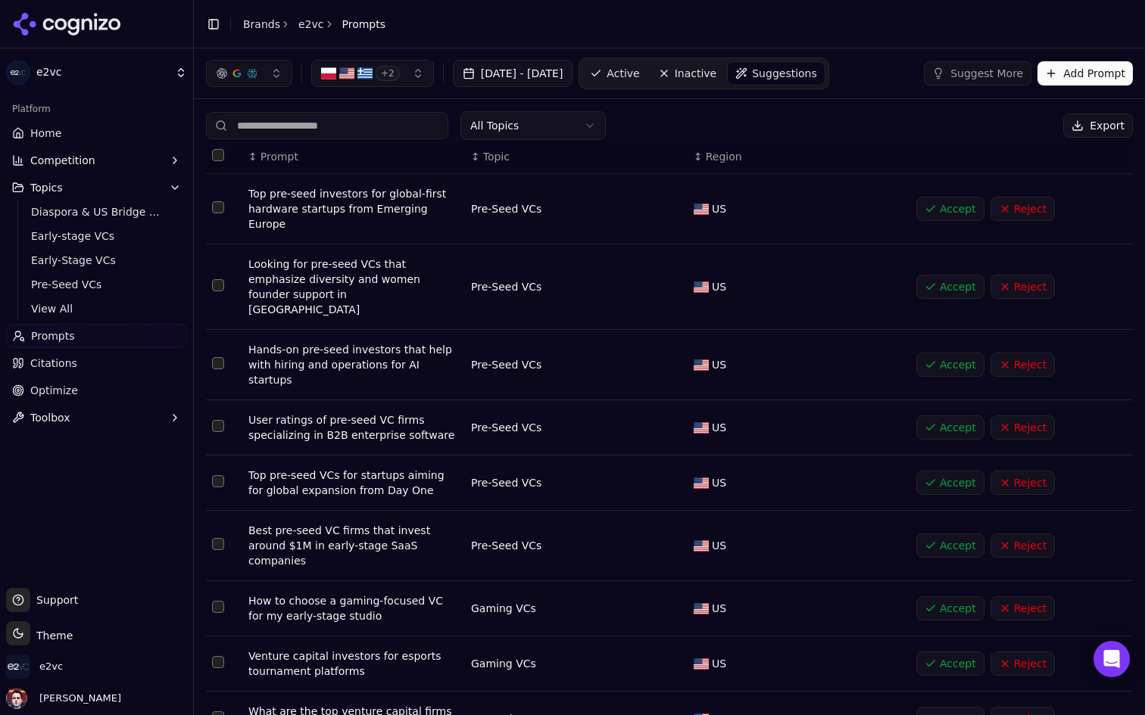
click at [566, 129] on html "e2vc Platform Home Competition Topics Diaspora & US Bridge VCs Early-stage VCs …" at bounding box center [572, 357] width 1145 height 715
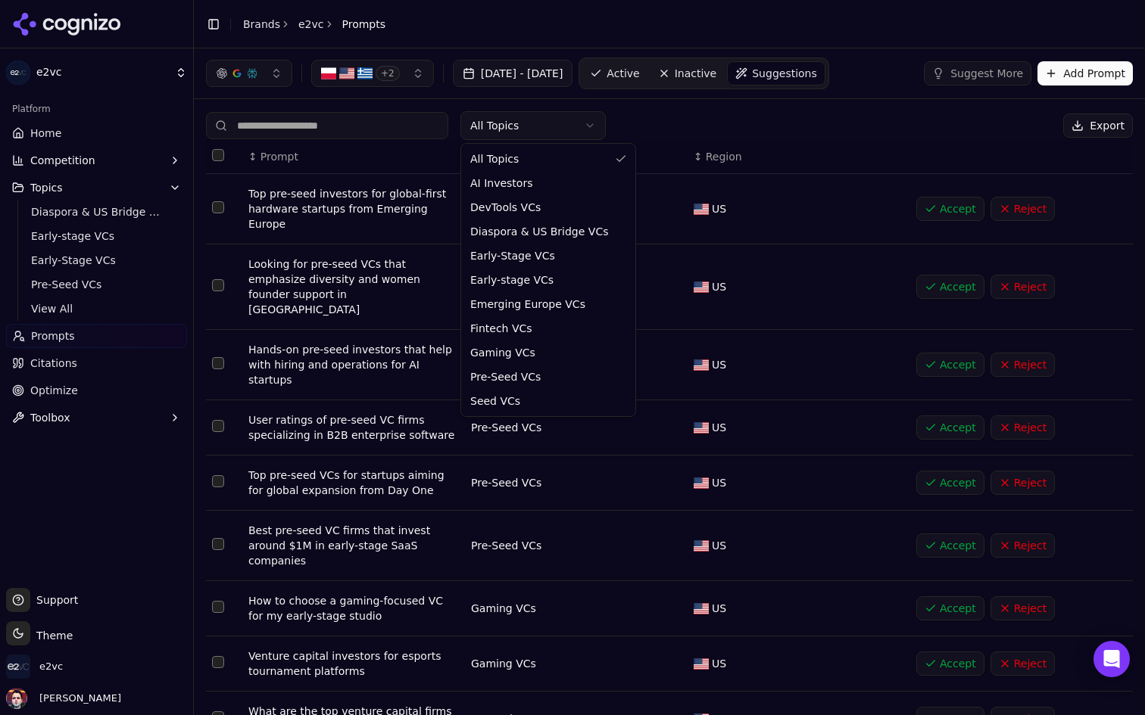
click at [576, 129] on html "e2vc Platform Home Competition Topics Diaspora & US Bridge VCs Early-stage VCs …" at bounding box center [572, 357] width 1145 height 715
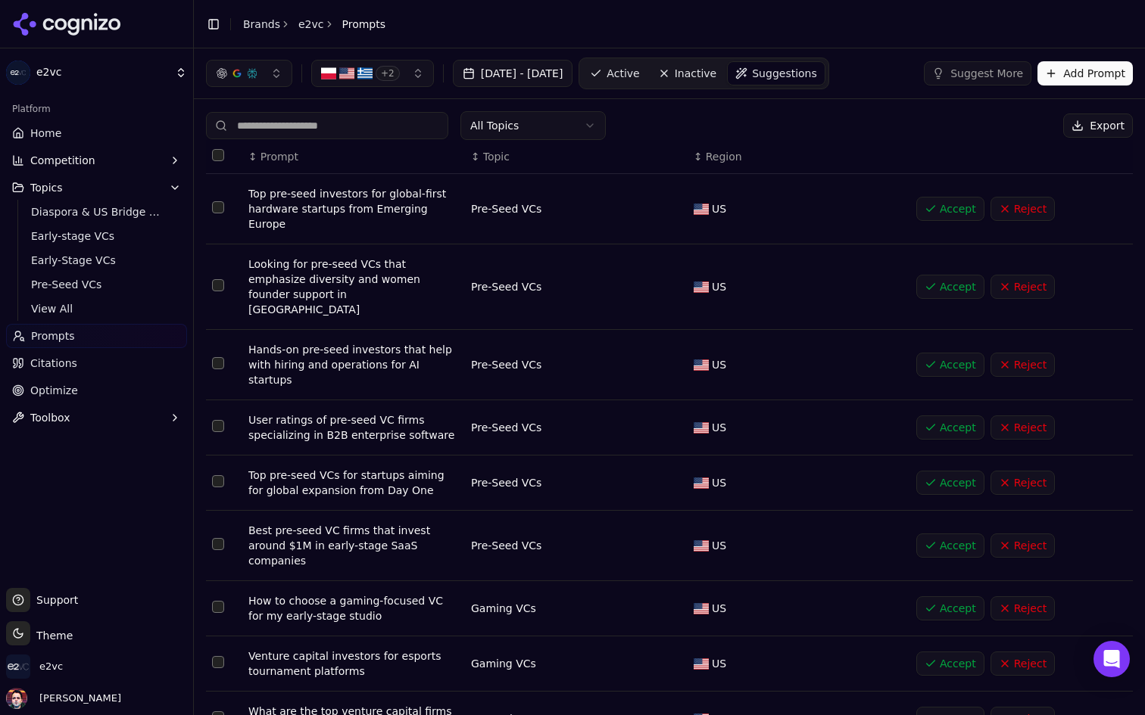
click at [1075, 61] on button "Add Prompt" at bounding box center [1084, 73] width 95 height 24
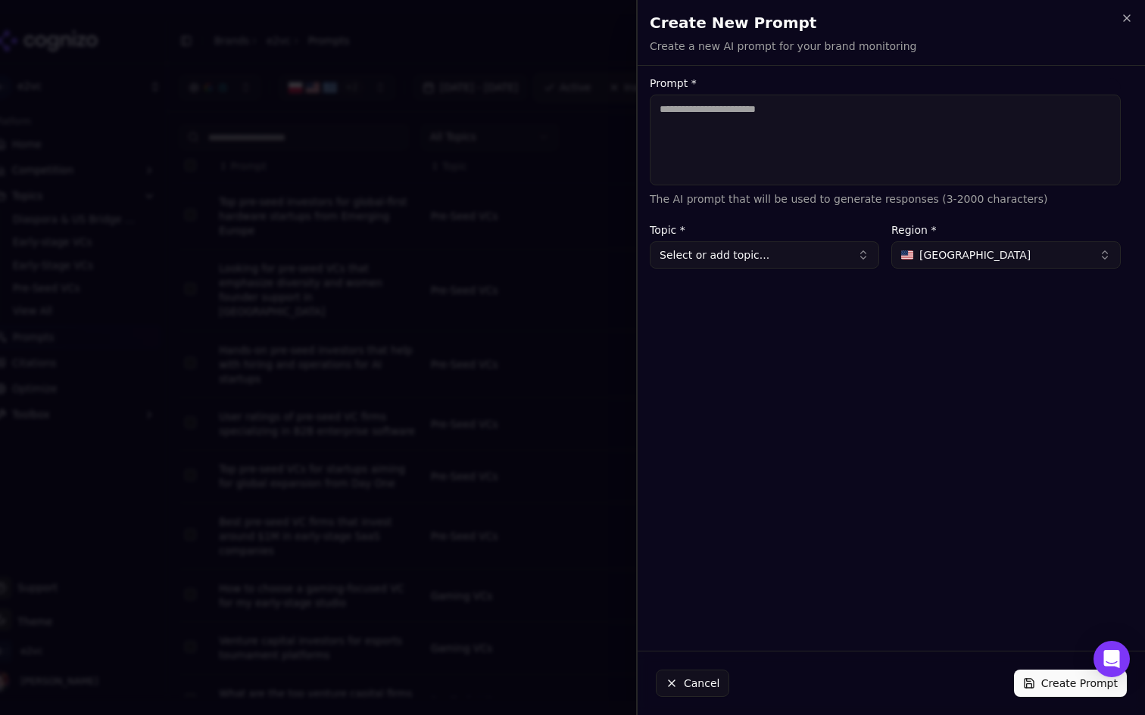
click at [1123, 28] on h2 "Create New Prompt" at bounding box center [891, 22] width 483 height 21
click at [1127, 8] on div "Create New Prompt Create a new AI prompt for your brand monitoring Unsaved chan…" at bounding box center [890, 32] width 507 height 65
click at [1126, 13] on icon "button" at bounding box center [1126, 18] width 12 height 12
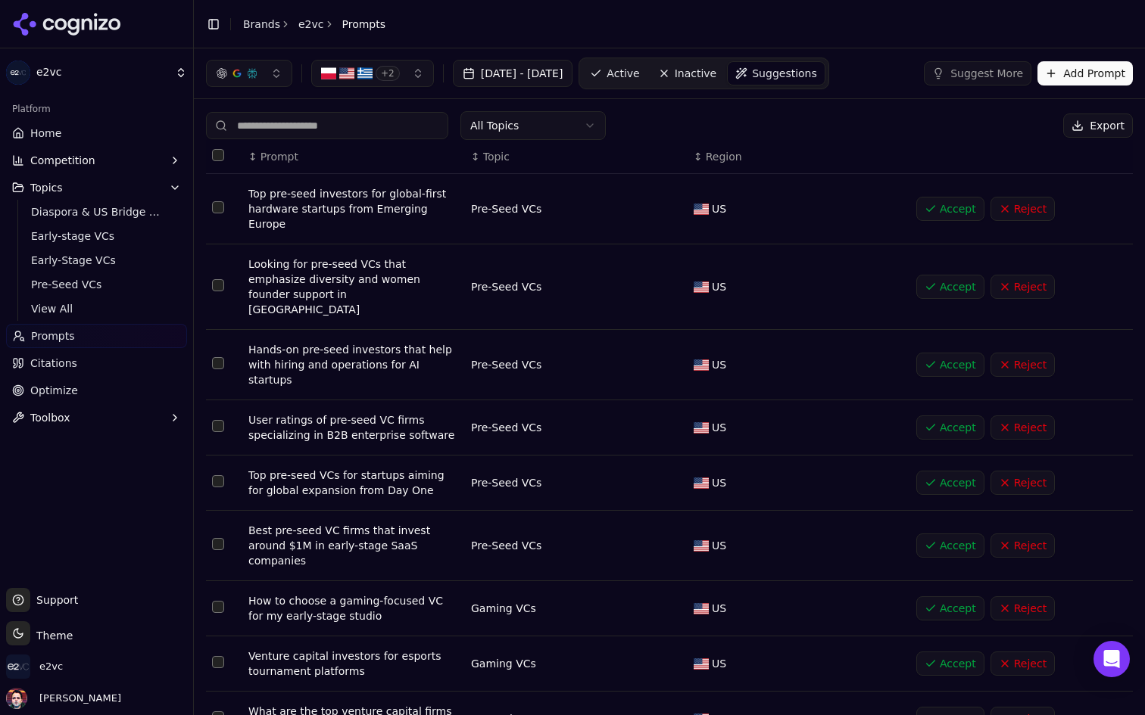
click at [647, 77] on link "Active" at bounding box center [614, 73] width 64 height 24
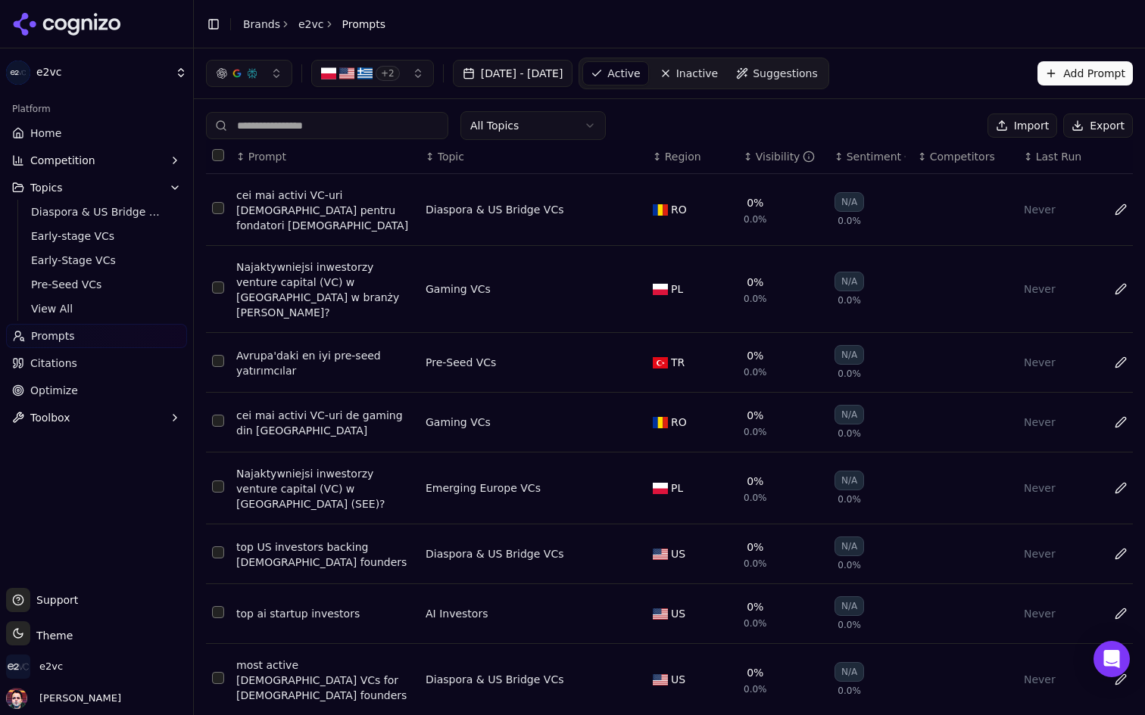
click at [534, 133] on html "e2vc Platform Home Competition Topics Diaspora & US Bridge VCs Early-stage VCs …" at bounding box center [572, 357] width 1145 height 715
click at [700, 120] on html "e2vc Platform Home Competition Topics Diaspora & US Bridge VCs Early-stage VCs …" at bounding box center [572, 357] width 1145 height 715
click at [726, 70] on link "Inactive" at bounding box center [689, 73] width 74 height 24
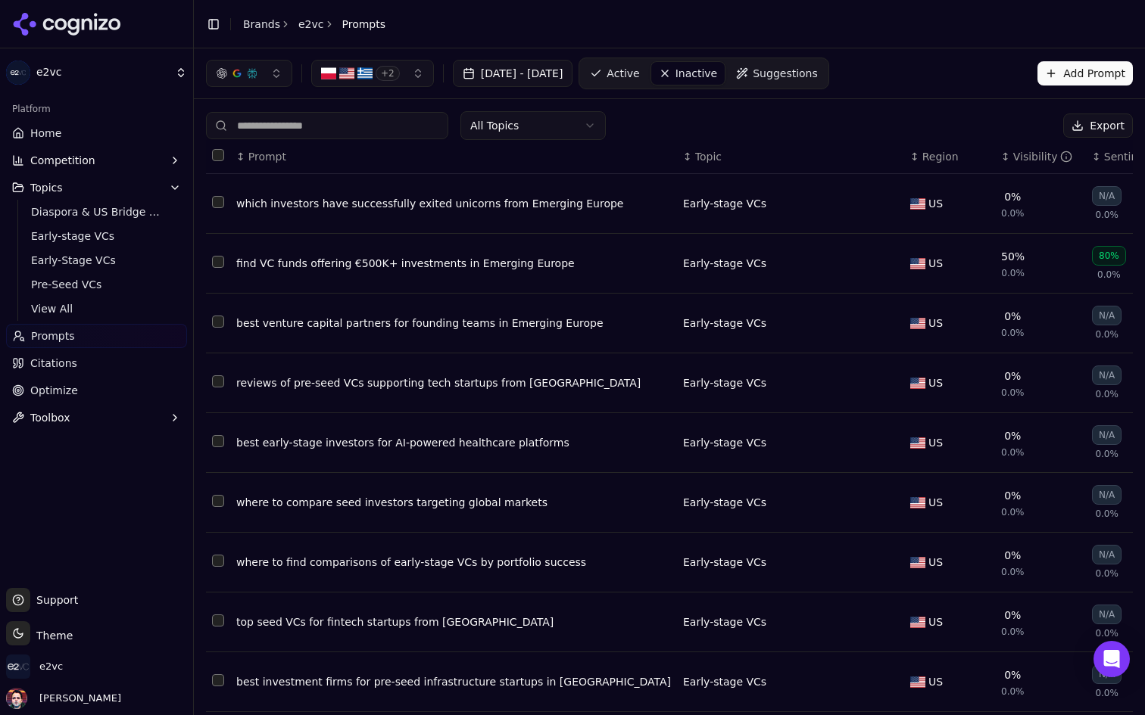
click at [547, 134] on html "e2vc Platform Home Competition Topics Diaspora & US Bridge VCs Early-stage VCs …" at bounding box center [572, 357] width 1145 height 715
click at [707, 204] on div "Early-stage VCs" at bounding box center [790, 203] width 215 height 15
click at [216, 208] on button "Select row 1" at bounding box center [218, 202] width 12 height 12
click at [647, 73] on link "Active" at bounding box center [614, 73] width 64 height 24
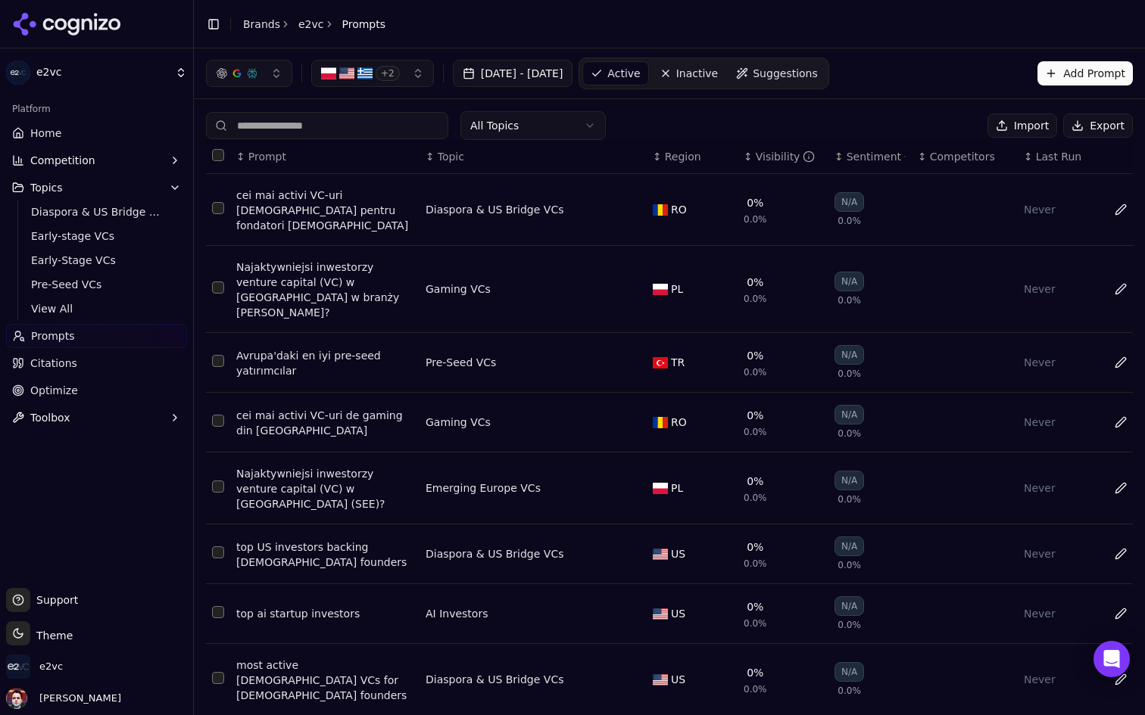
click at [586, 127] on html "e2vc Platform Home Competition Topics Diaspora & US Bridge VCs Early-stage VCs …" at bounding box center [572, 357] width 1145 height 715
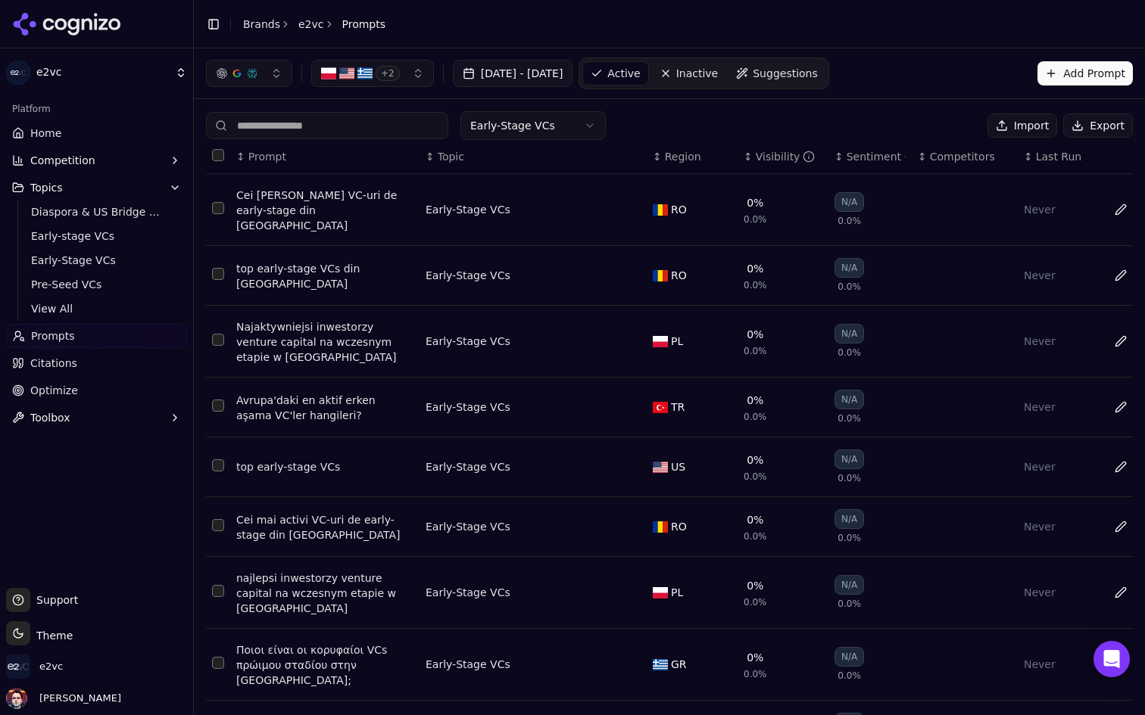
click at [633, 203] on button "Data table" at bounding box center [631, 210] width 18 height 18
click at [602, 204] on button "Early-Stage VCs" at bounding box center [519, 209] width 189 height 27
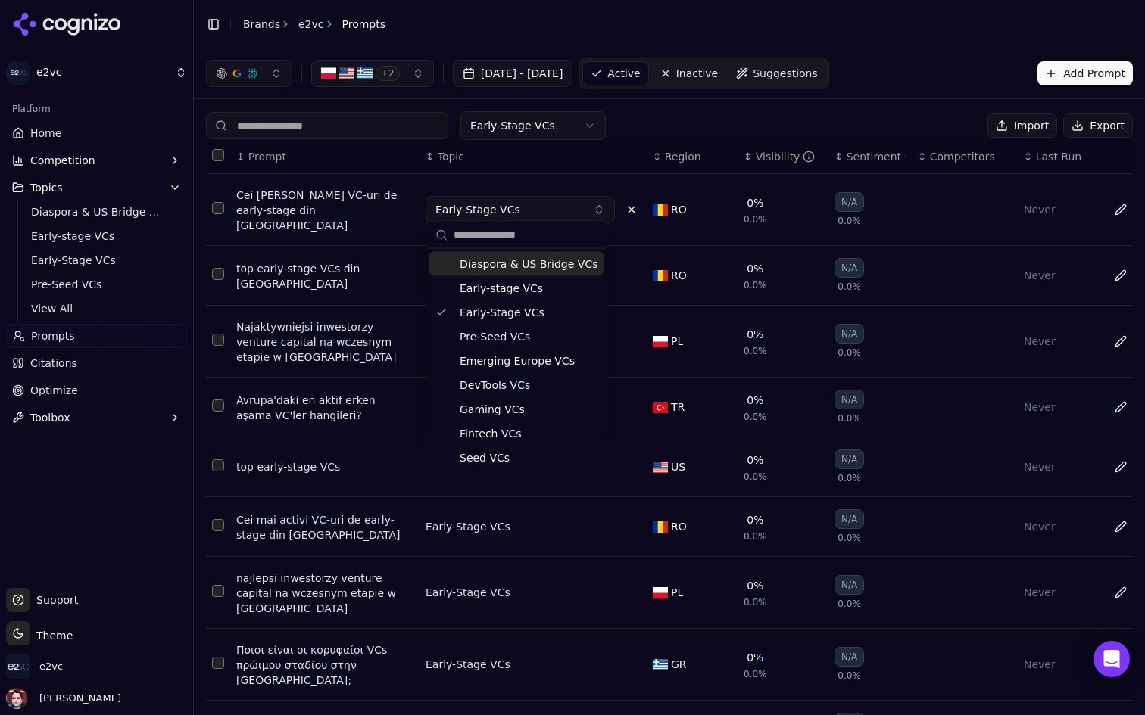
click at [585, 207] on button "Early-Stage VCs" at bounding box center [519, 209] width 189 height 27
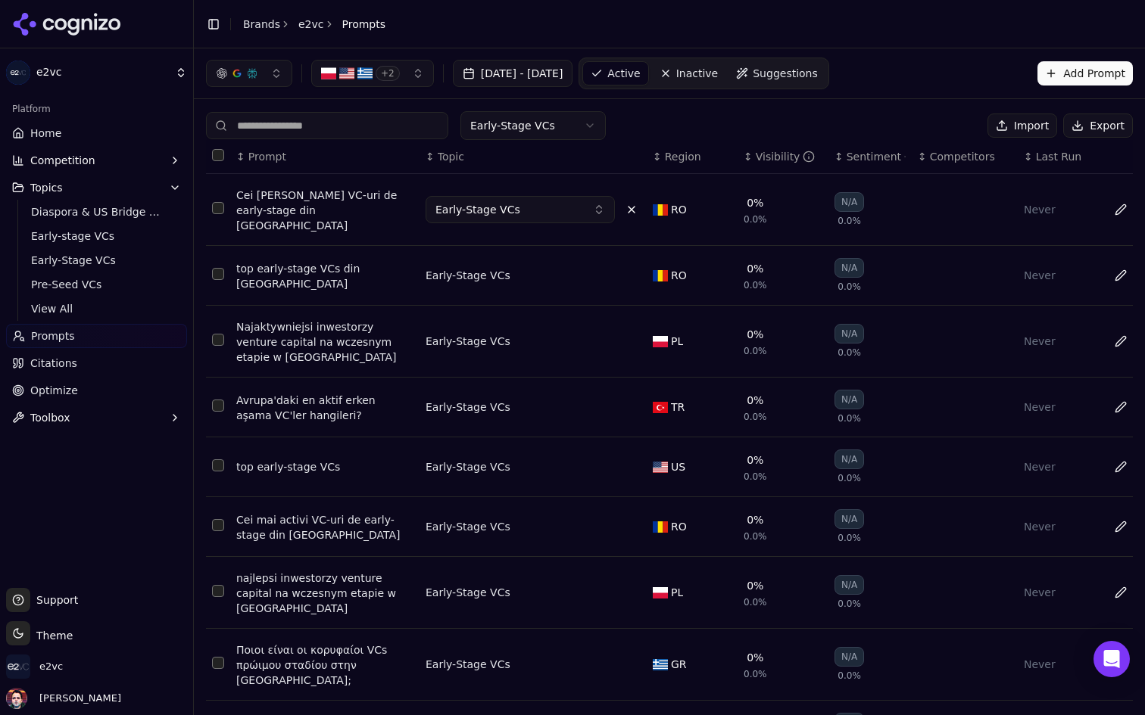
click at [632, 201] on button "Data table" at bounding box center [631, 210] width 18 height 18
click at [818, 73] on span "Suggestions" at bounding box center [784, 73] width 65 height 15
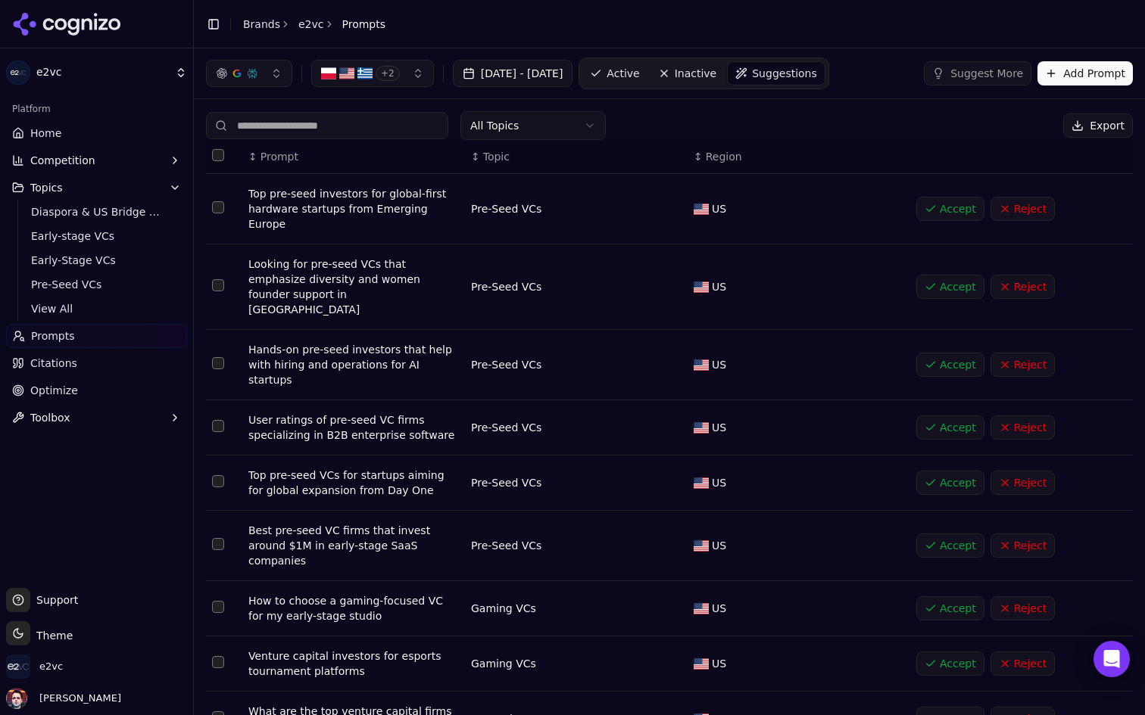
click at [114, 145] on ul "Home Competition Topics Diaspora & US Bridge VCs Early-stage VCs Early-Stage VC…" at bounding box center [96, 275] width 181 height 309
click at [103, 134] on link "Home" at bounding box center [96, 133] width 181 height 24
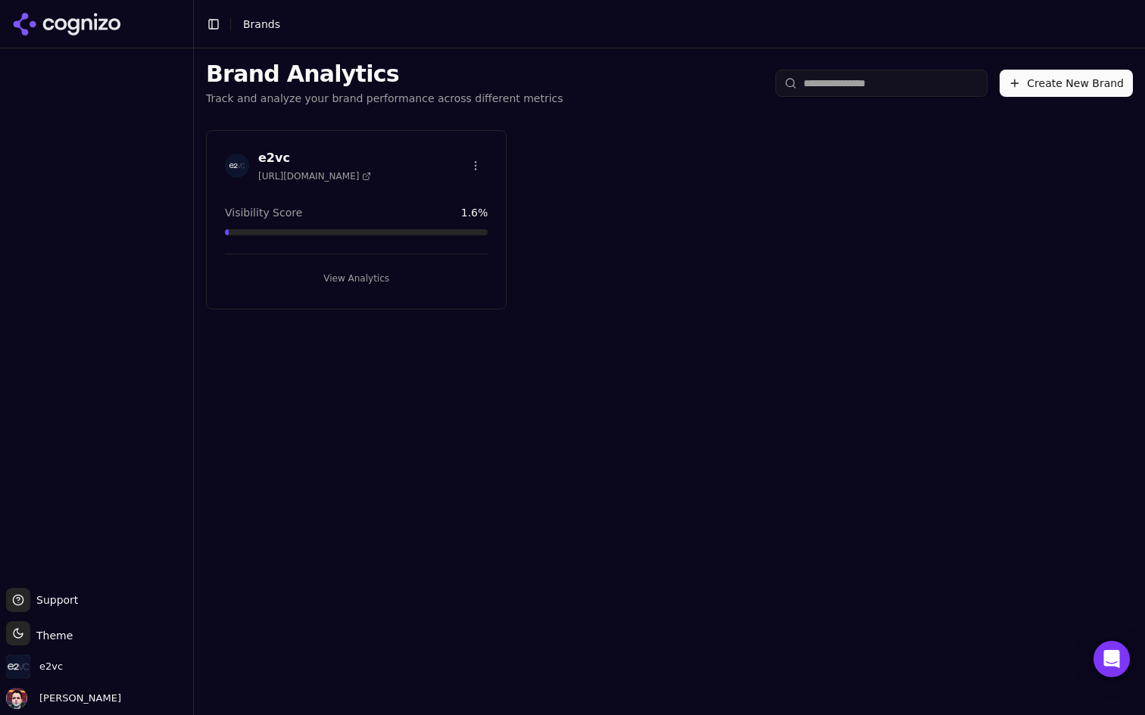
click at [403, 288] on button "View Analytics" at bounding box center [356, 278] width 263 height 24
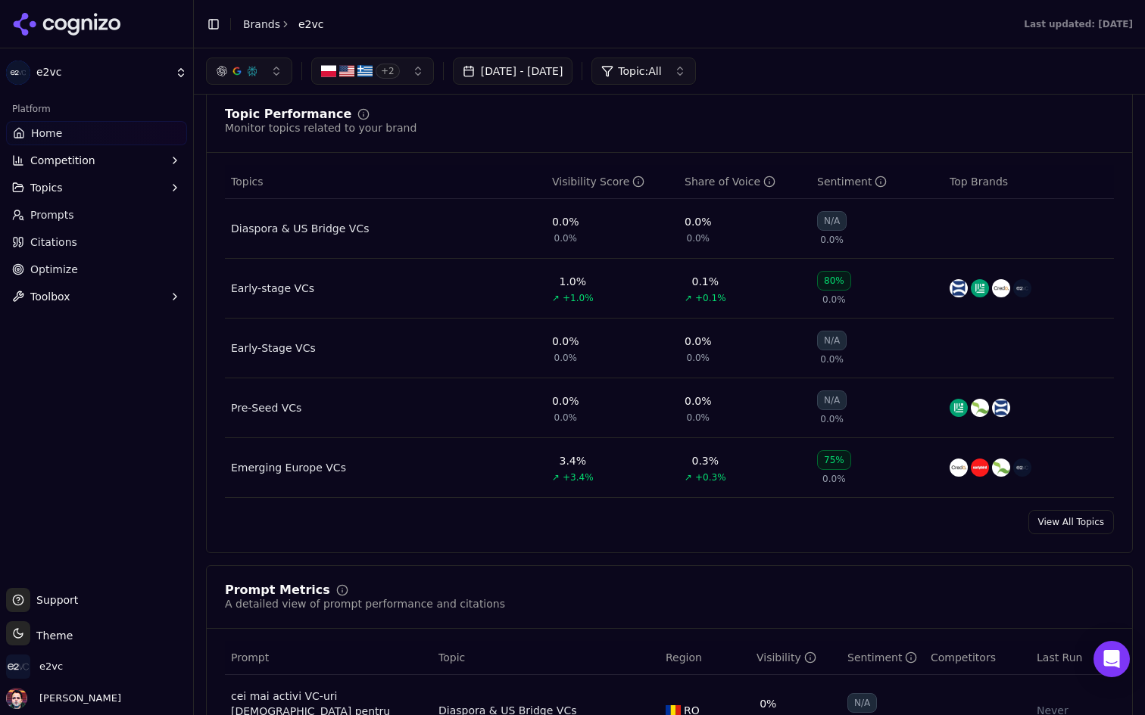
scroll to position [572, 0]
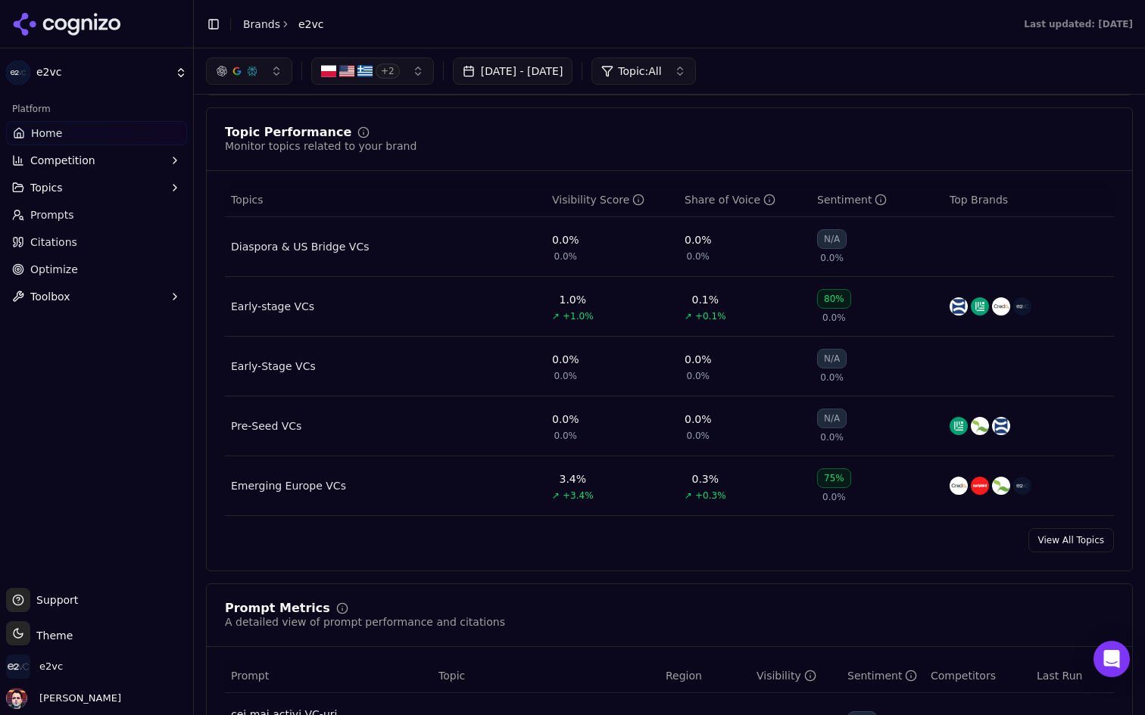
click at [83, 222] on link "Prompts" at bounding box center [96, 215] width 181 height 24
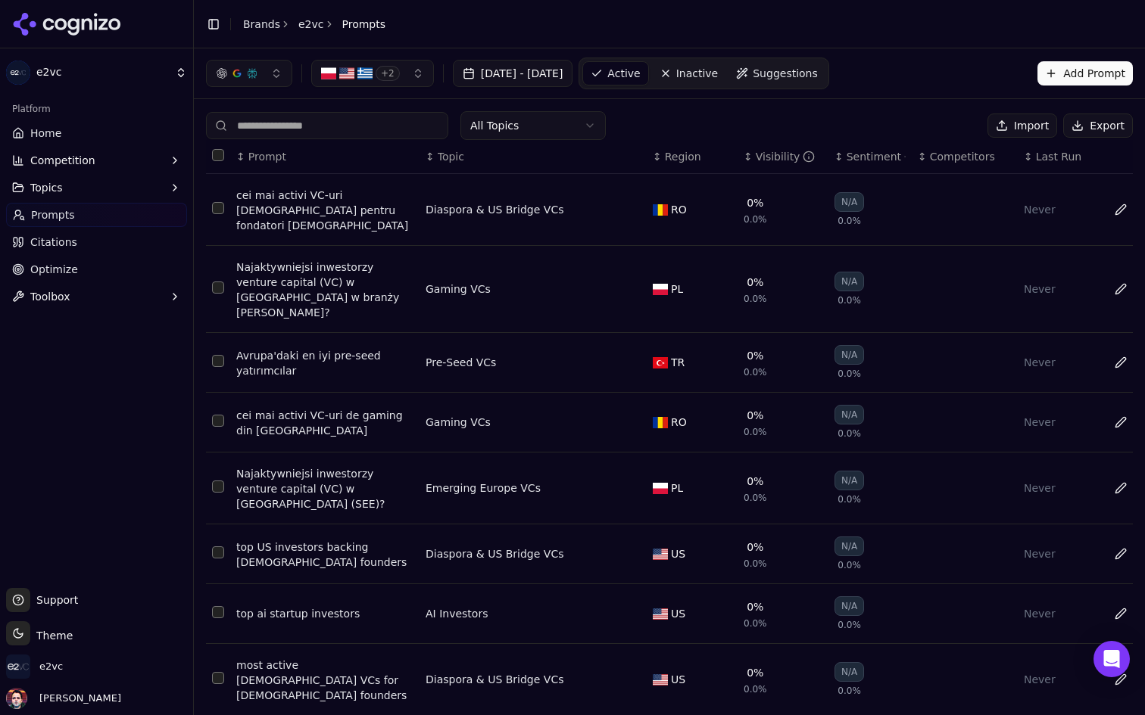
click at [1044, 152] on span "Last Run" at bounding box center [1058, 156] width 45 height 15
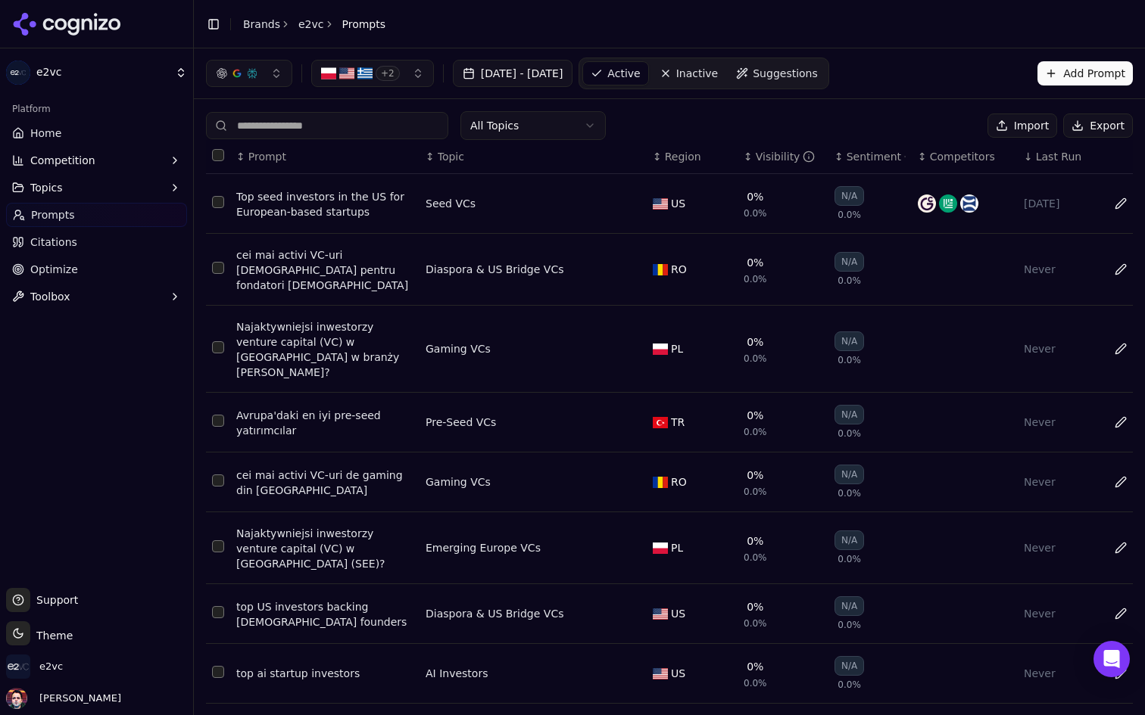
click at [1044, 152] on span "Last Run" at bounding box center [1058, 156] width 45 height 15
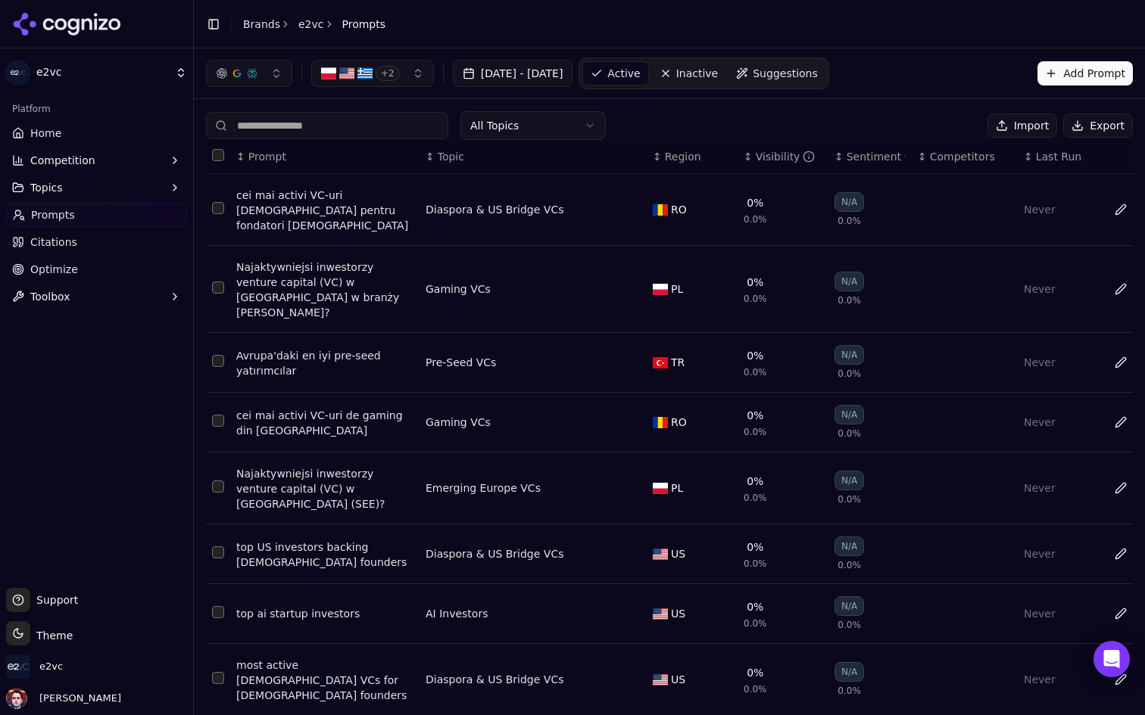
click at [1044, 152] on span "Last Run" at bounding box center [1058, 156] width 45 height 15
click at [104, 126] on link "Home" at bounding box center [96, 133] width 181 height 24
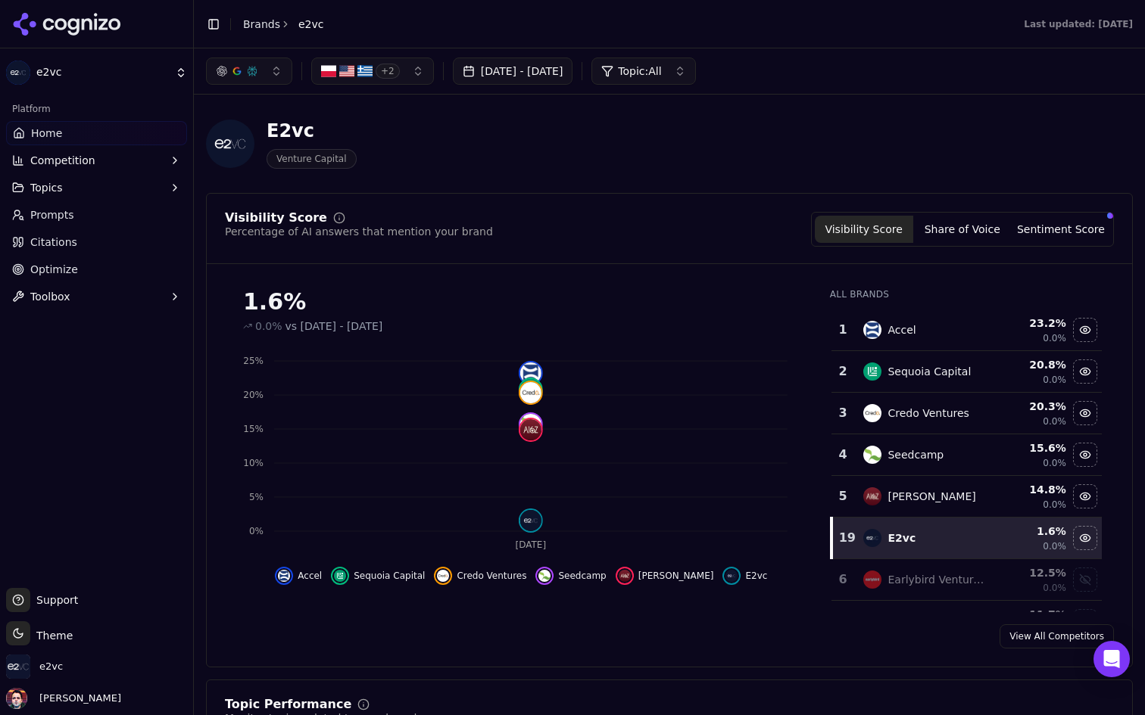
click at [79, 222] on link "Prompts" at bounding box center [96, 215] width 181 height 24
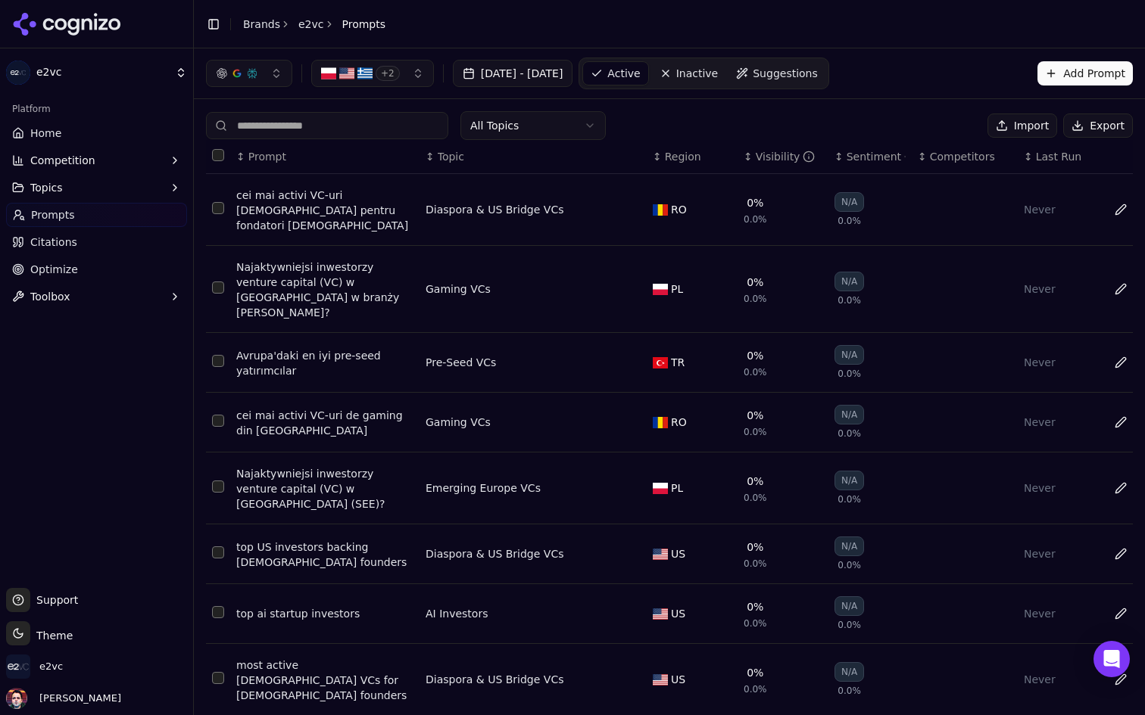
click at [392, 71] on span "+ 2" at bounding box center [387, 73] width 24 height 15
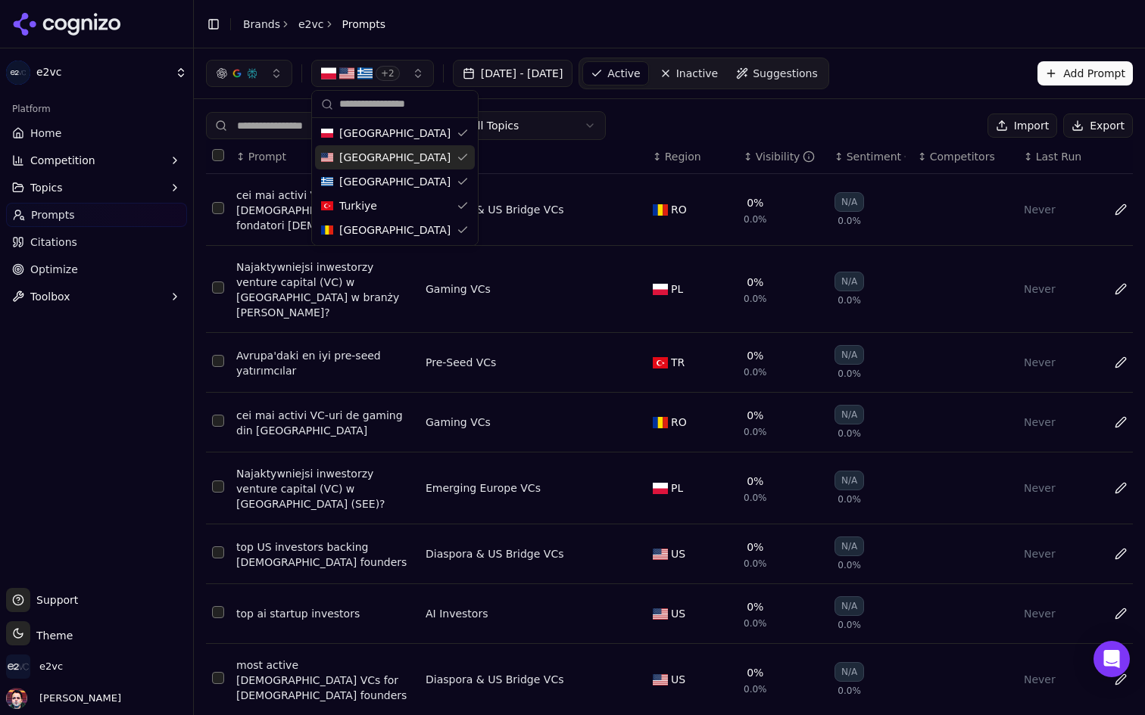
click at [702, 122] on div "All Topics Import Export" at bounding box center [669, 125] width 927 height 29
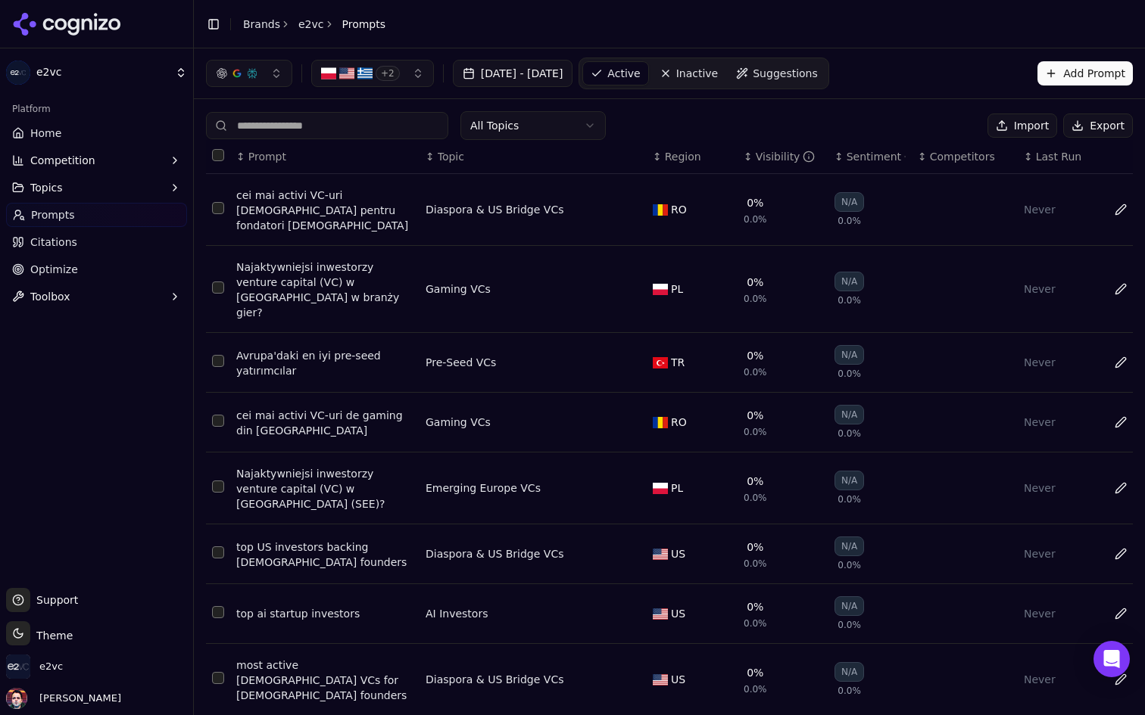
click at [410, 73] on button "+ 2" at bounding box center [372, 73] width 123 height 27
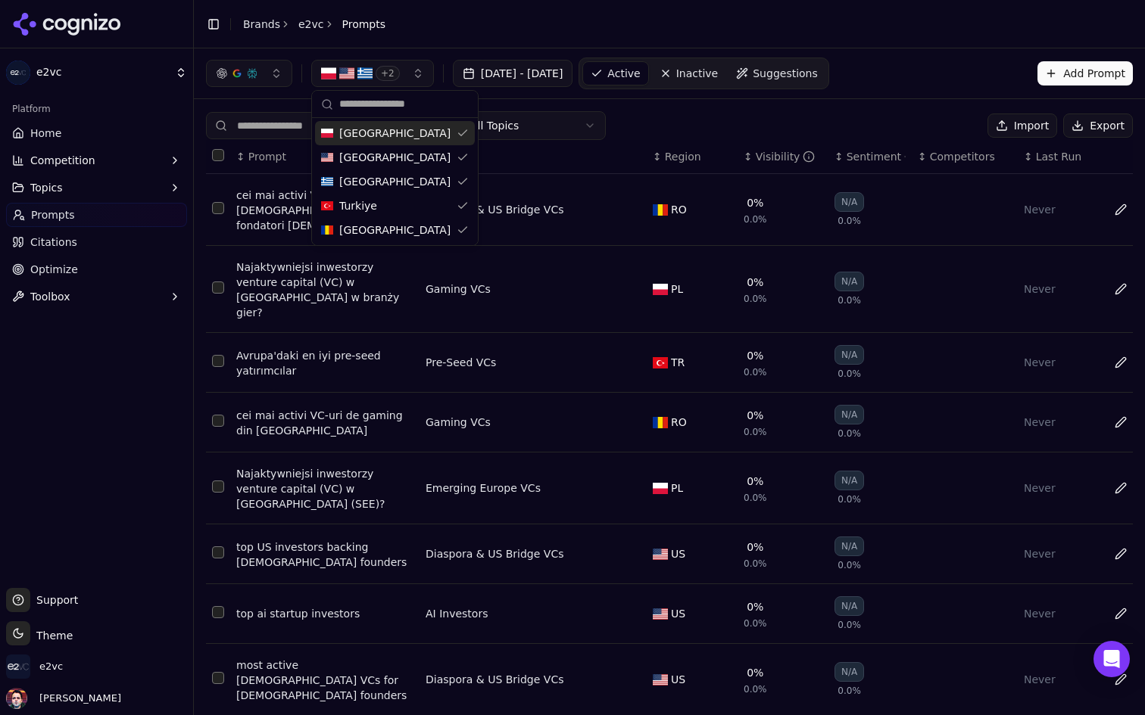
click at [410, 73] on button "+ 2" at bounding box center [372, 73] width 123 height 27
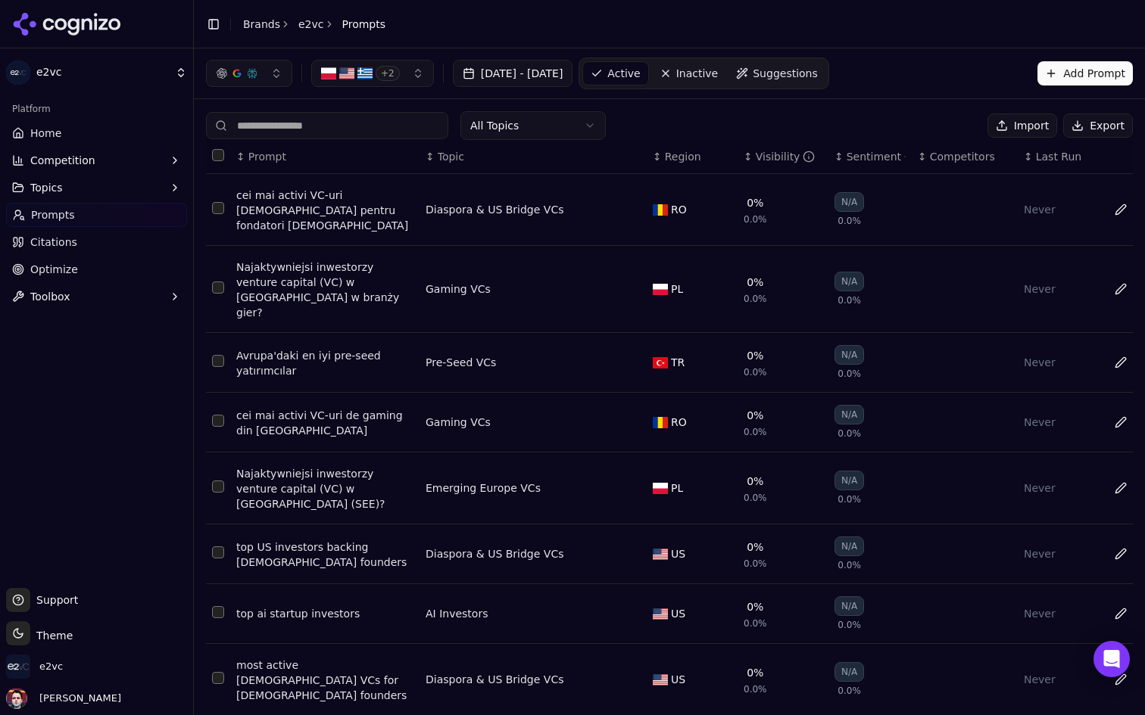
click at [146, 128] on link "Home" at bounding box center [96, 133] width 181 height 24
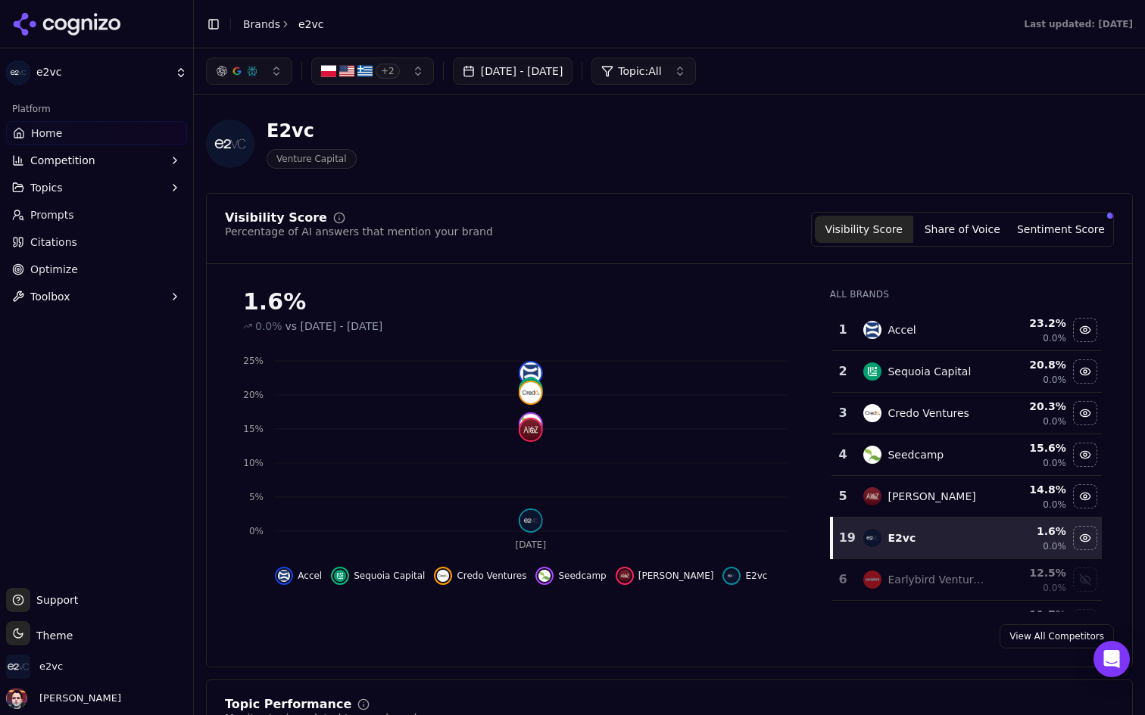
click at [120, 220] on link "Prompts" at bounding box center [96, 215] width 181 height 24
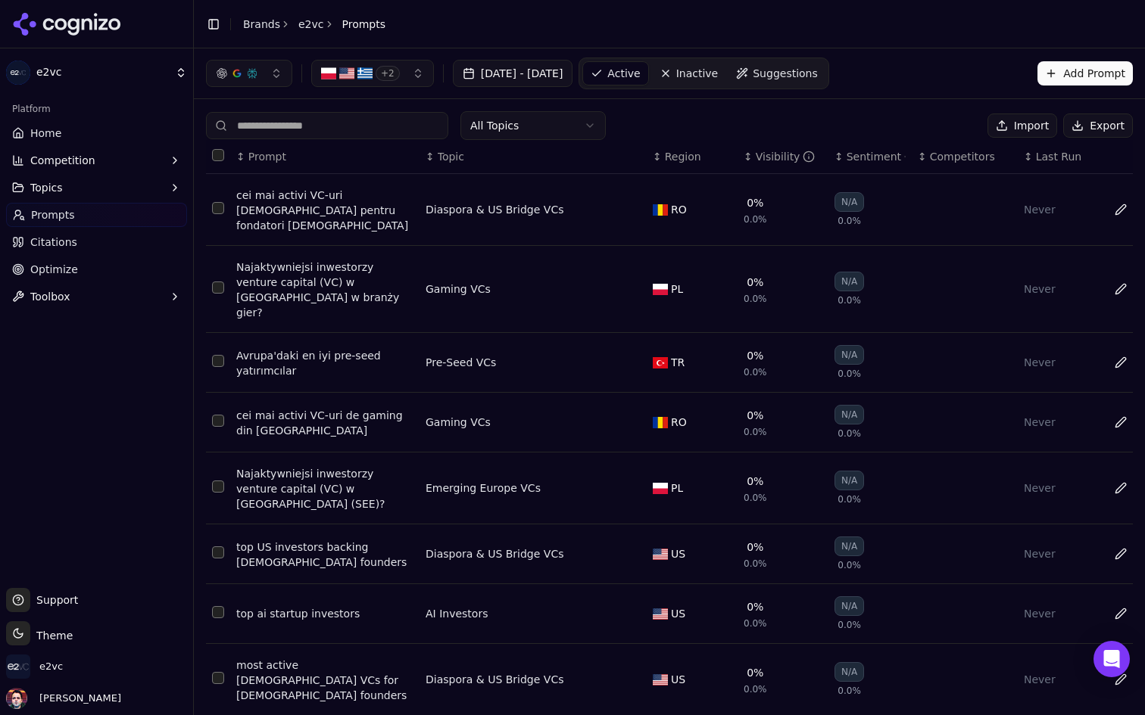
click at [1021, 125] on button "Import" at bounding box center [1022, 126] width 70 height 24
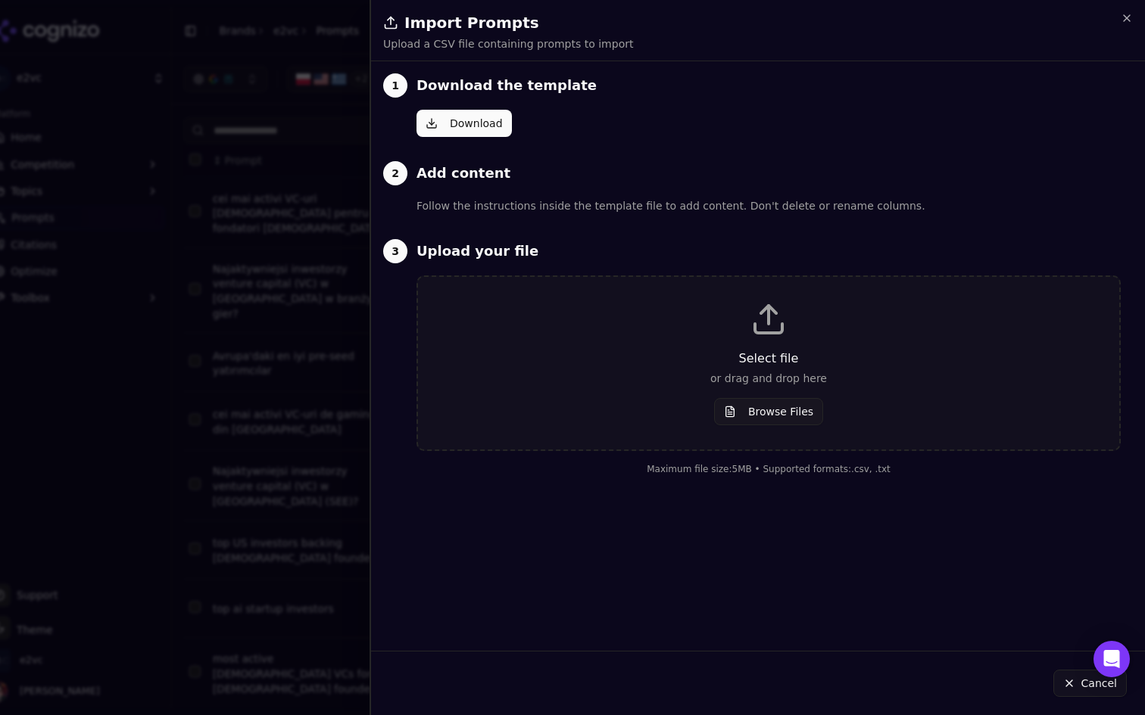
click at [752, 423] on button "Browse Files" at bounding box center [768, 411] width 109 height 27
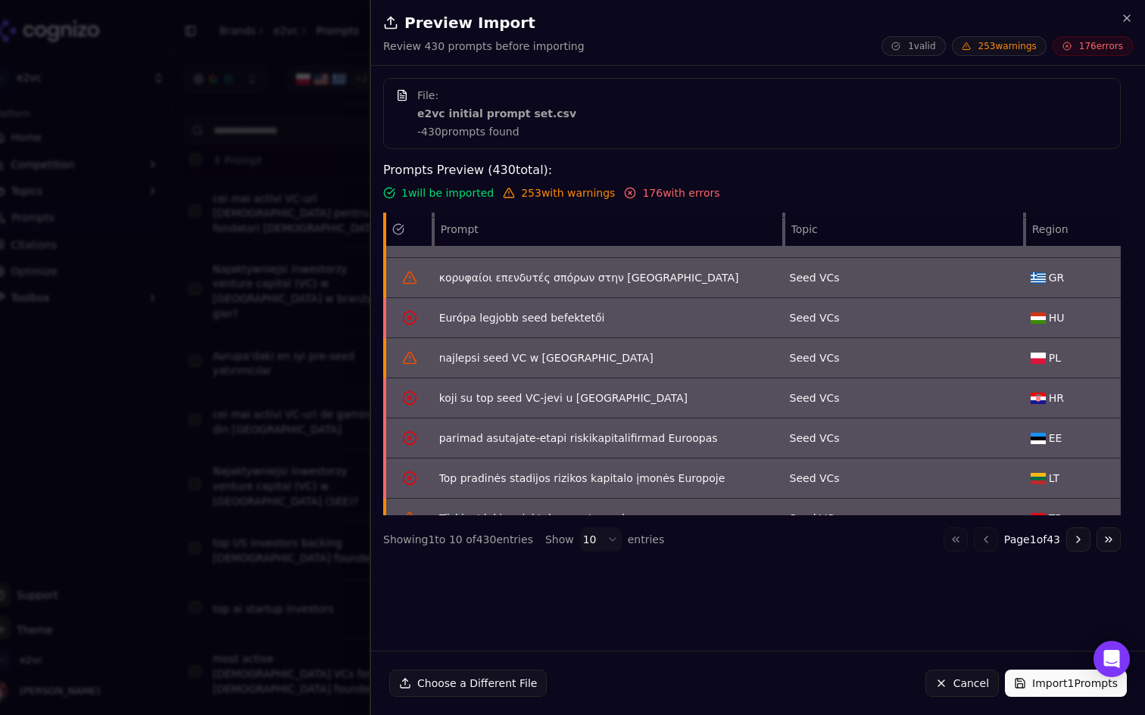
scroll to position [114, 0]
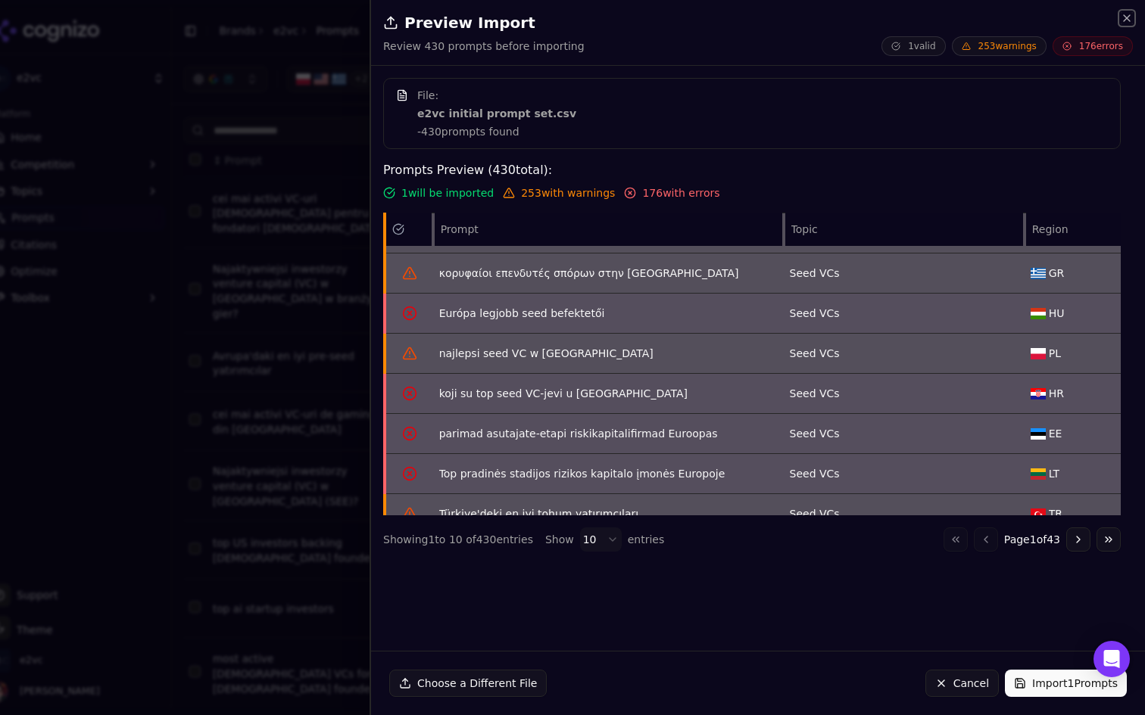
click at [1126, 12] on icon "button" at bounding box center [1126, 18] width 12 height 12
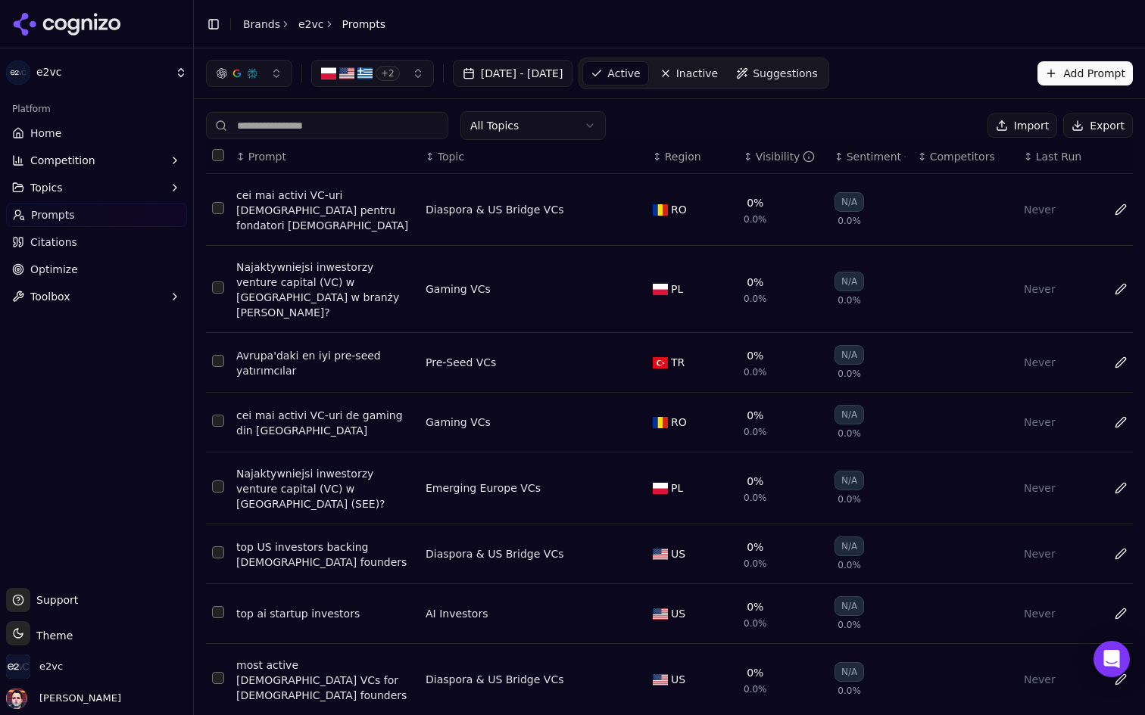
click at [1017, 131] on button "Import" at bounding box center [1022, 126] width 70 height 24
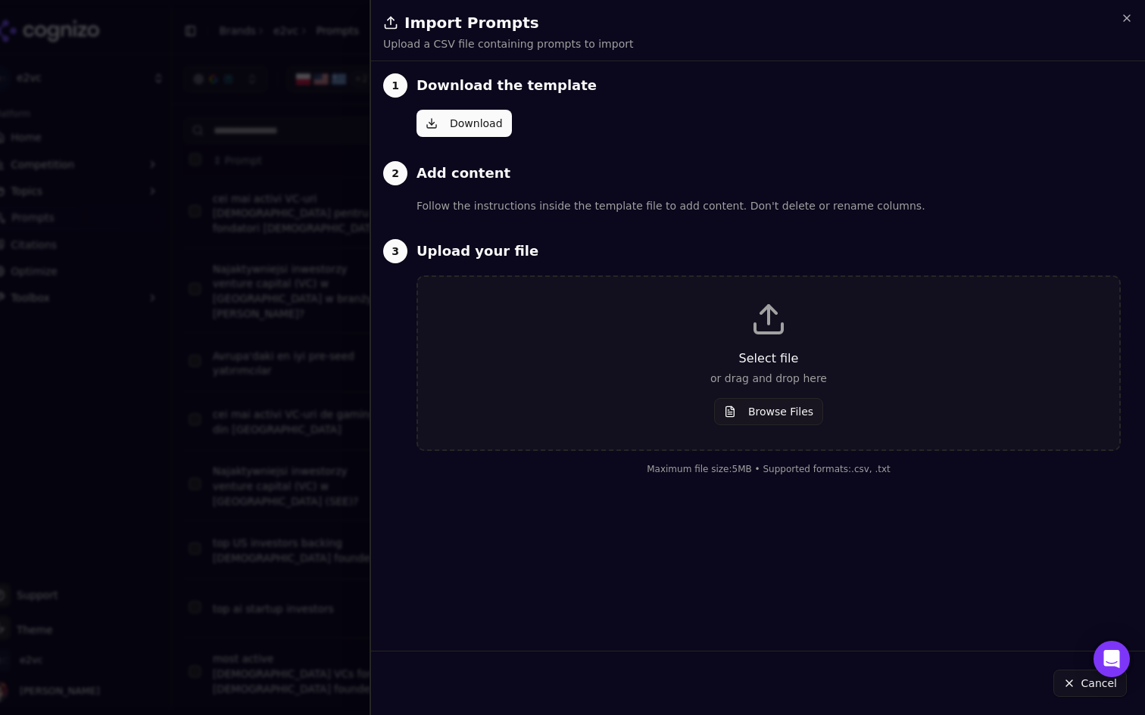
click at [754, 401] on button "Browse Files" at bounding box center [768, 411] width 109 height 27
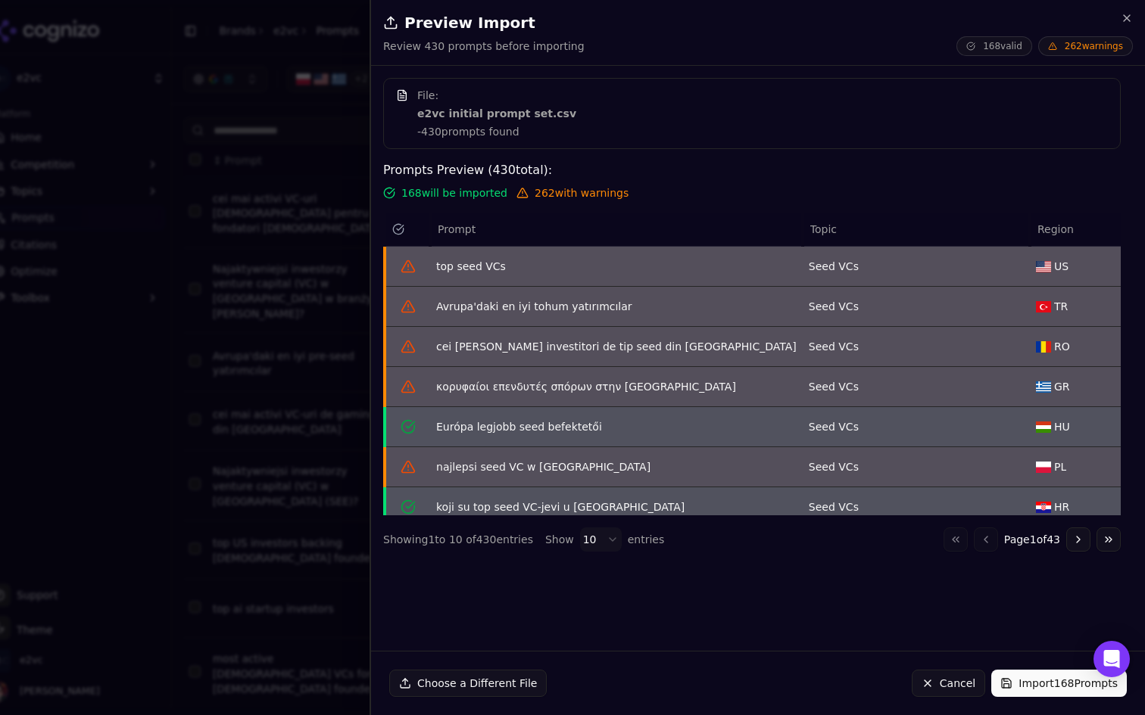
scroll to position [132, 0]
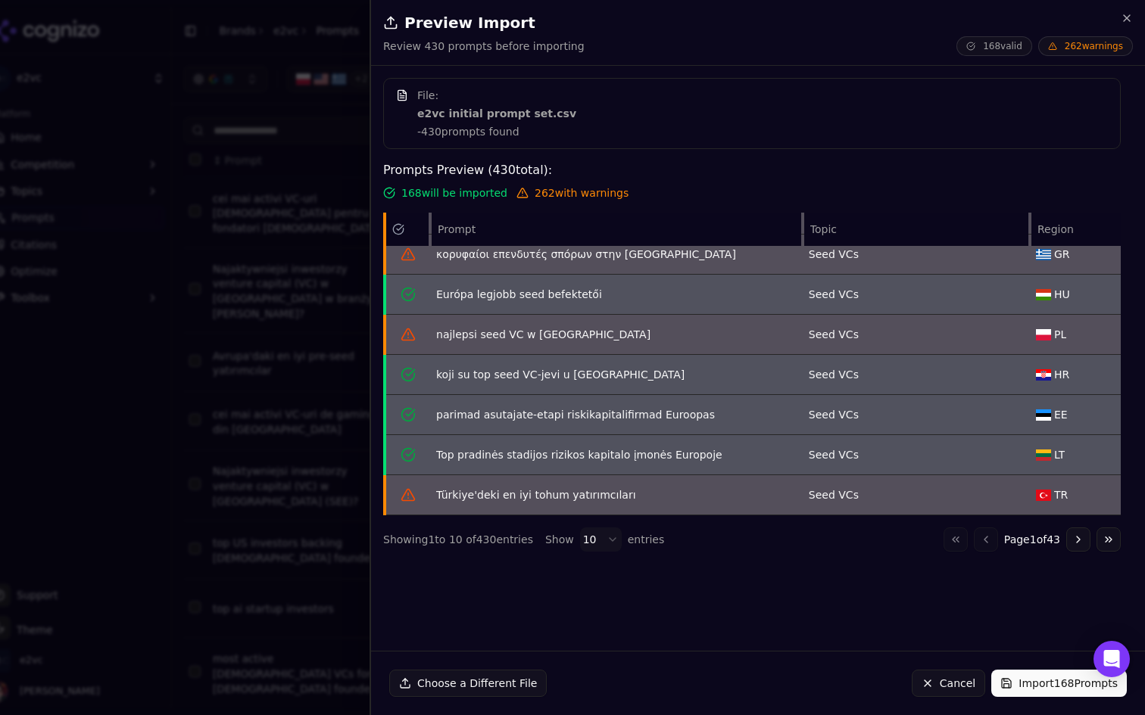
click at [1052, 681] on button "Import 168 Prompts" at bounding box center [1059, 683] width 136 height 27
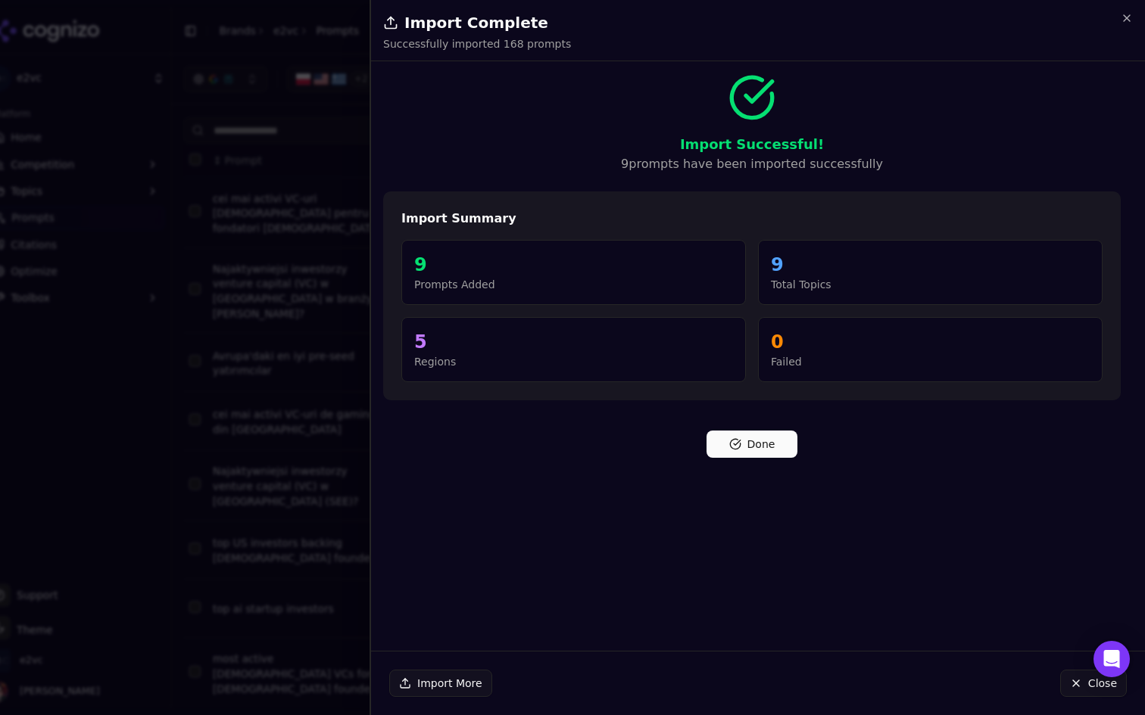
click at [770, 449] on button "Done" at bounding box center [751, 444] width 91 height 27
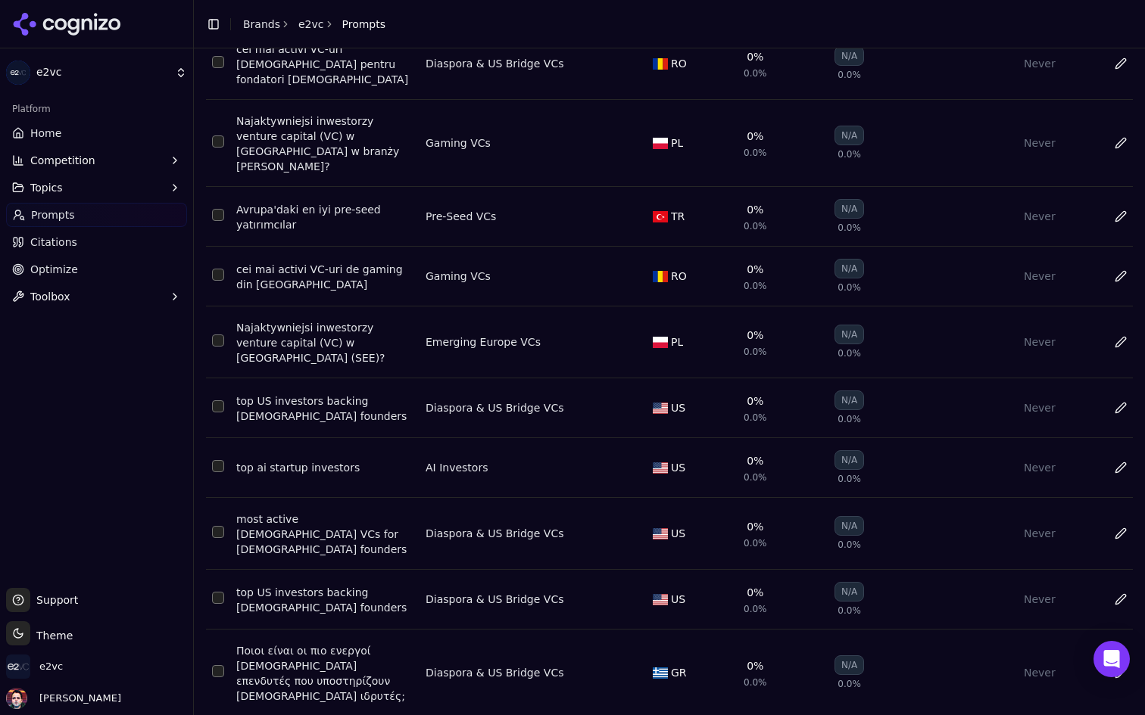
scroll to position [0, 0]
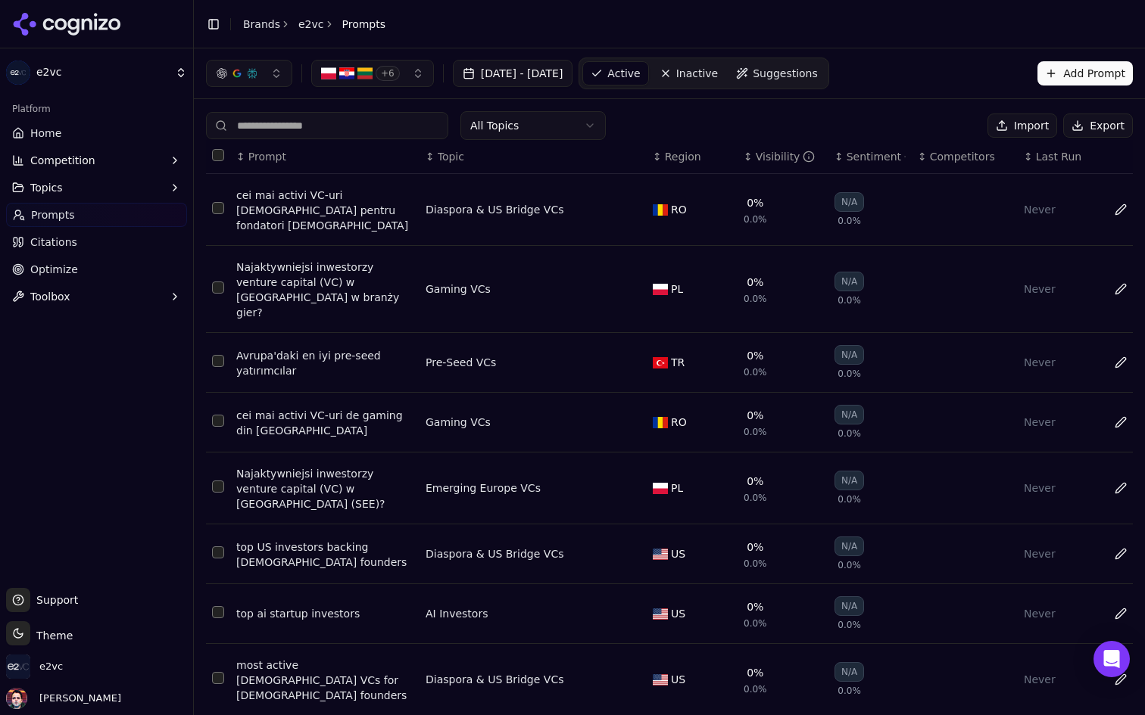
click at [1042, 125] on button "Import" at bounding box center [1022, 126] width 70 height 24
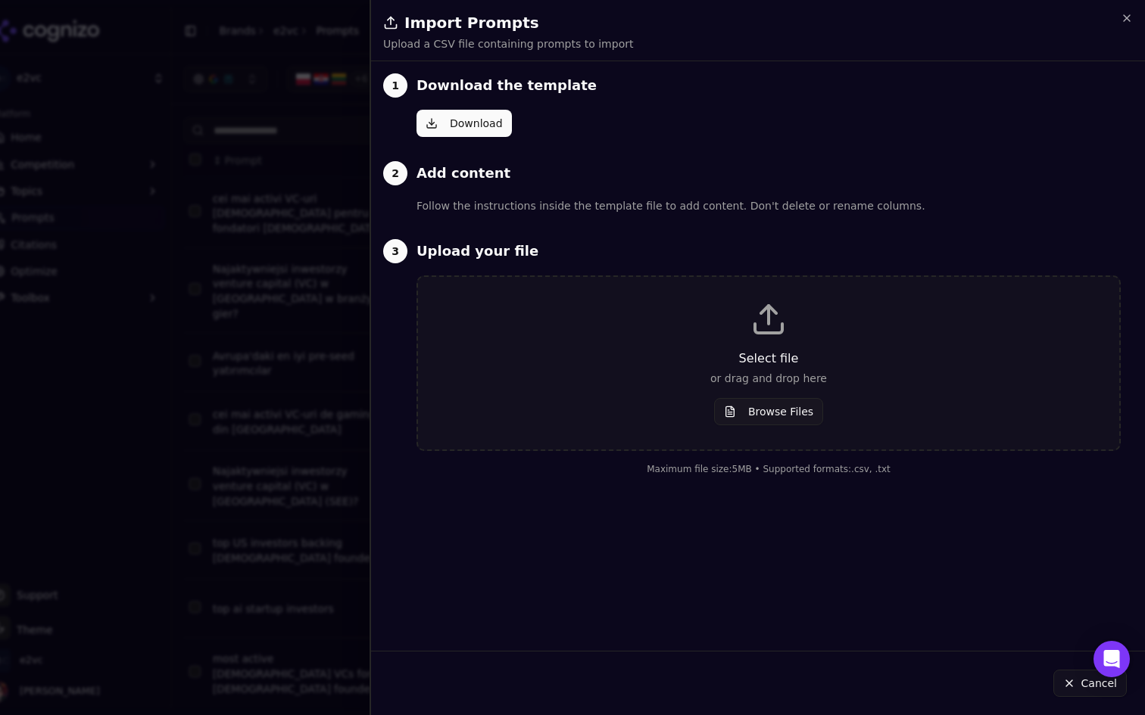
click at [771, 419] on button "Browse Files" at bounding box center [768, 411] width 109 height 27
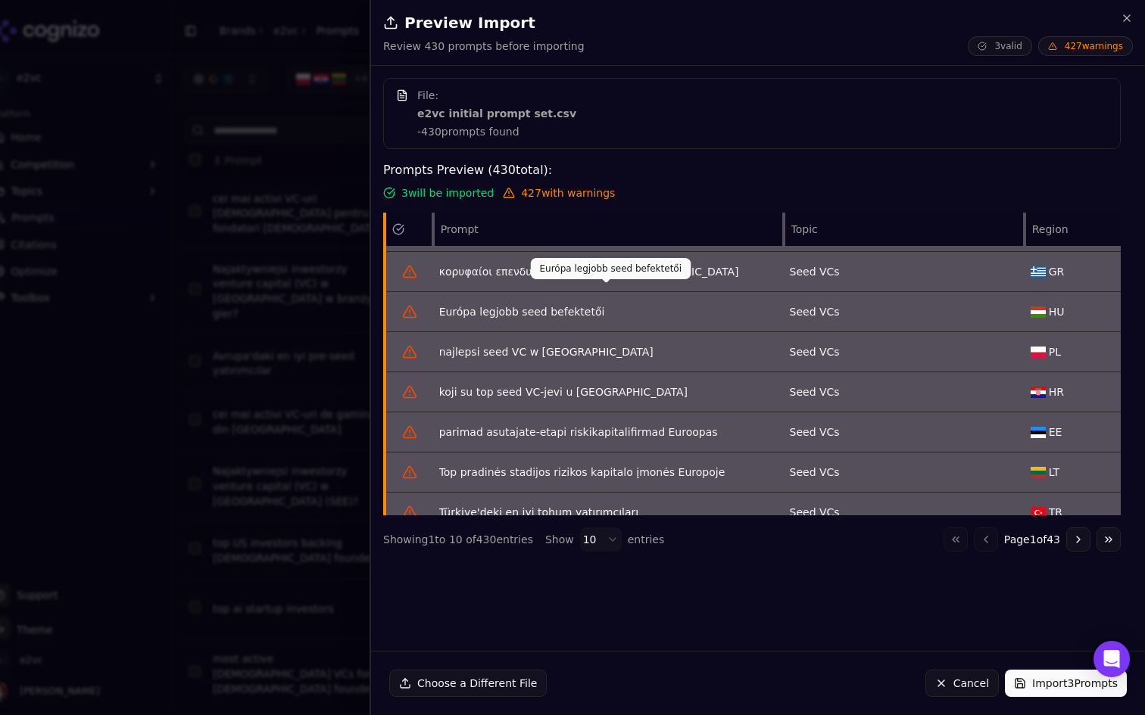
scroll to position [132, 0]
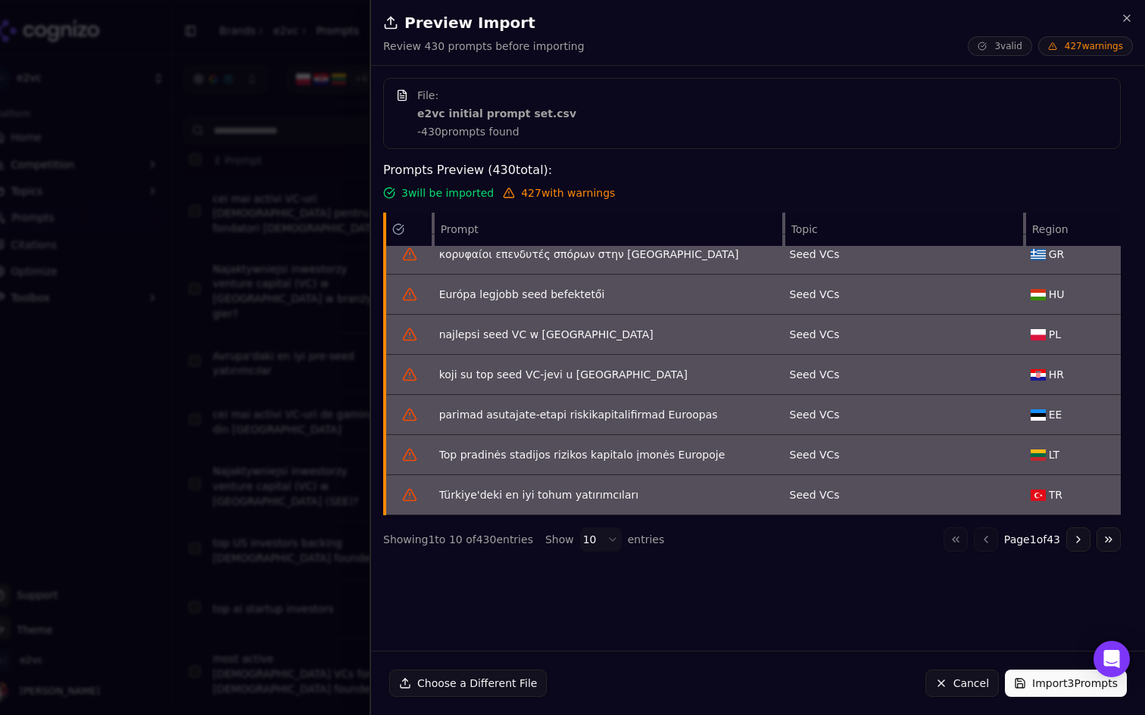
click at [1108, 547] on button "Go to last page" at bounding box center [1108, 540] width 24 height 24
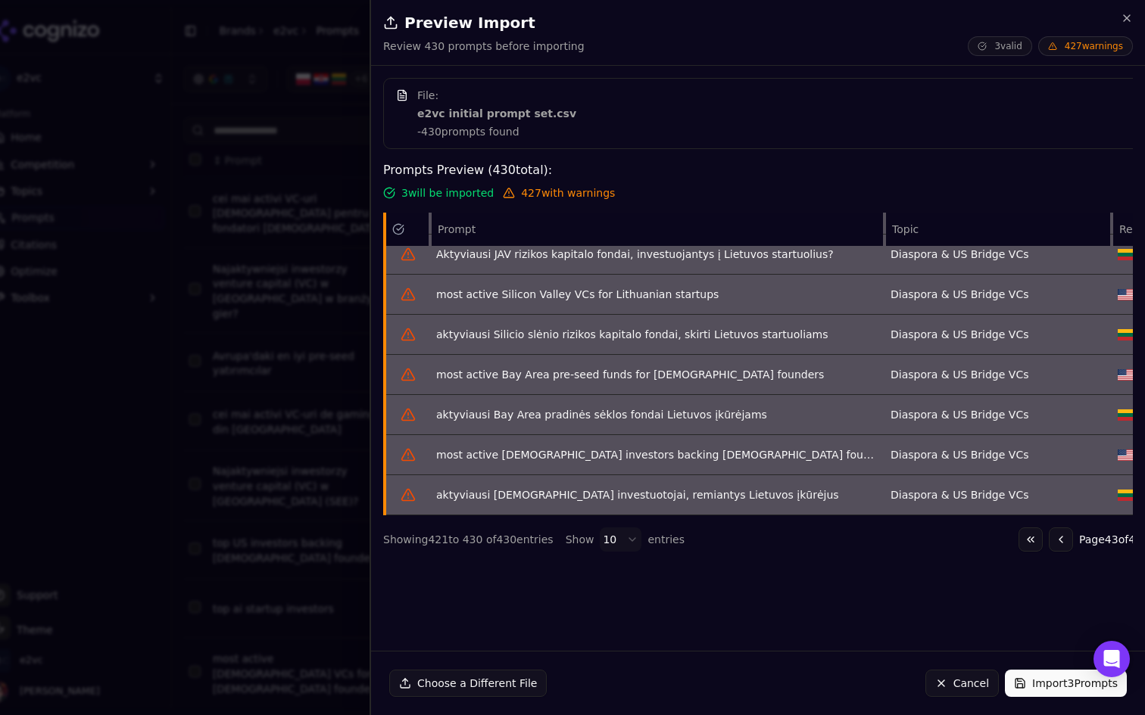
click at [1048, 545] on button "Go to previous page" at bounding box center [1060, 540] width 24 height 24
click at [1048, 544] on button "Go to previous page" at bounding box center [1060, 540] width 24 height 24
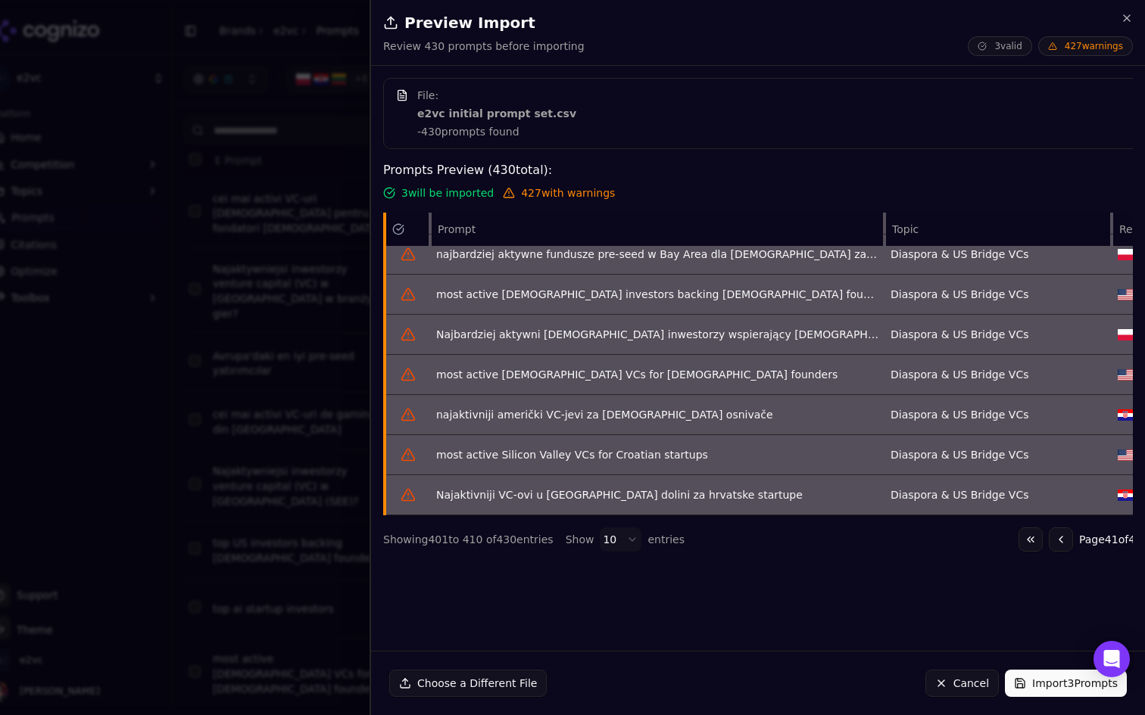
click at [1018, 544] on button "Go to first page" at bounding box center [1030, 540] width 24 height 24
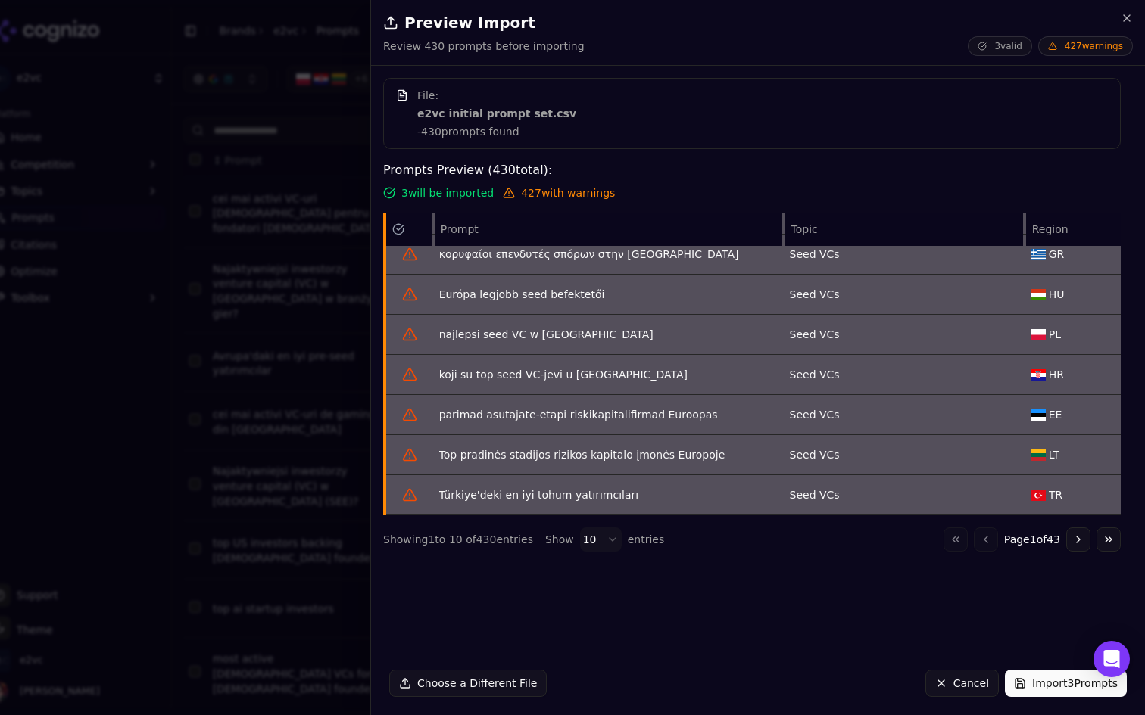
click at [605, 539] on body "e2vc Platform Home Competition Topics Prompts Citations Optimize Toolbox Suppor…" at bounding box center [572, 357] width 1145 height 715
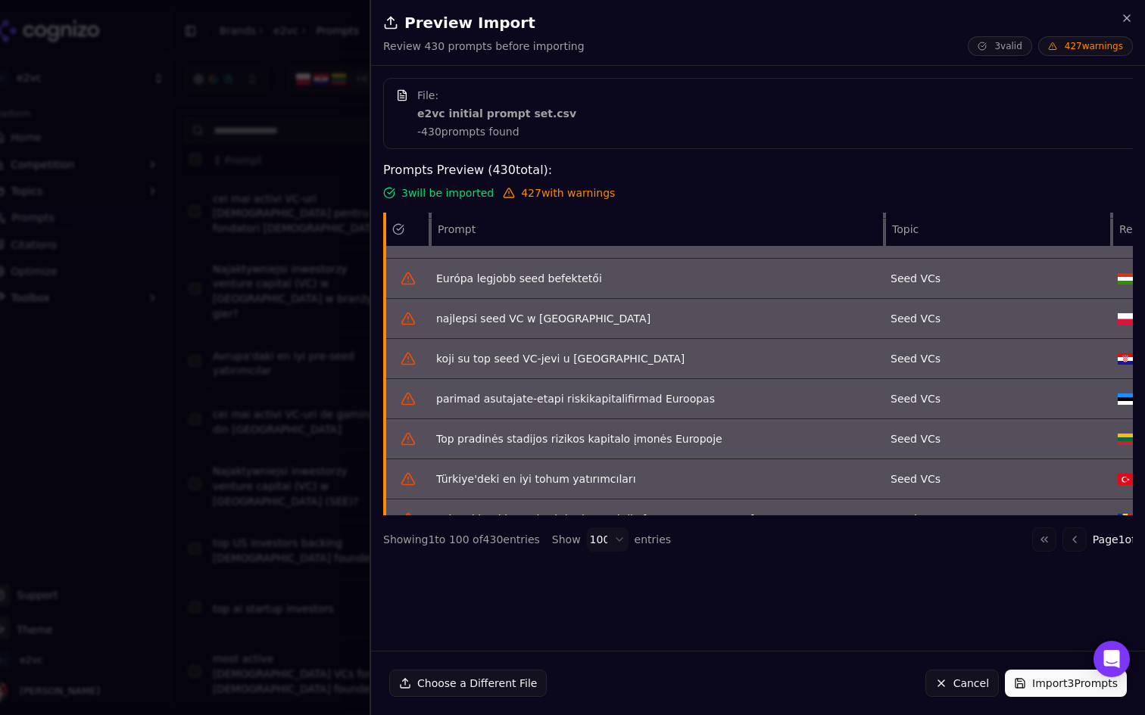
scroll to position [0, 0]
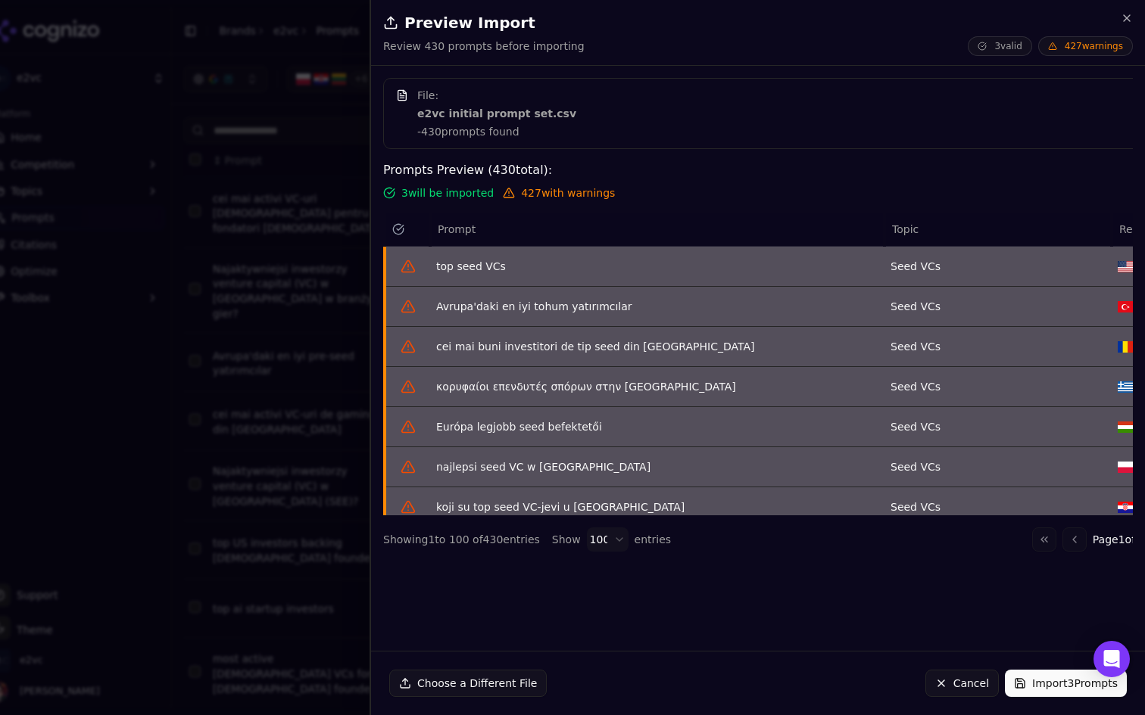
click at [1144, 544] on button "Go to next page" at bounding box center [1160, 540] width 24 height 24
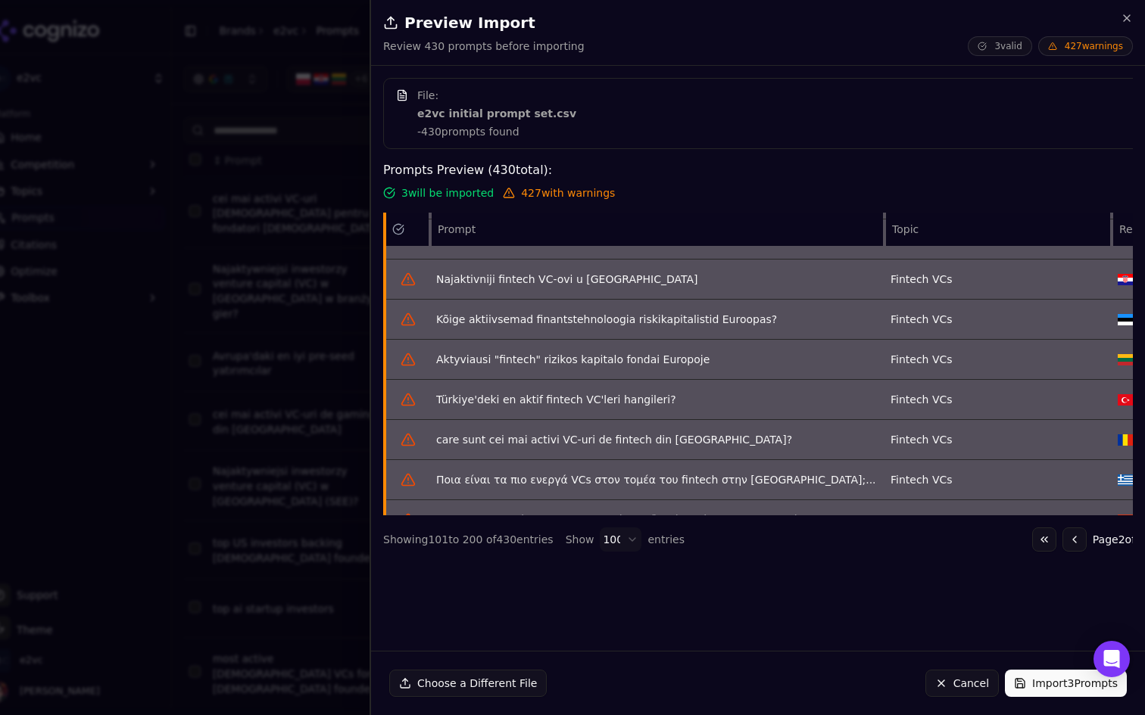
scroll to position [3744, 0]
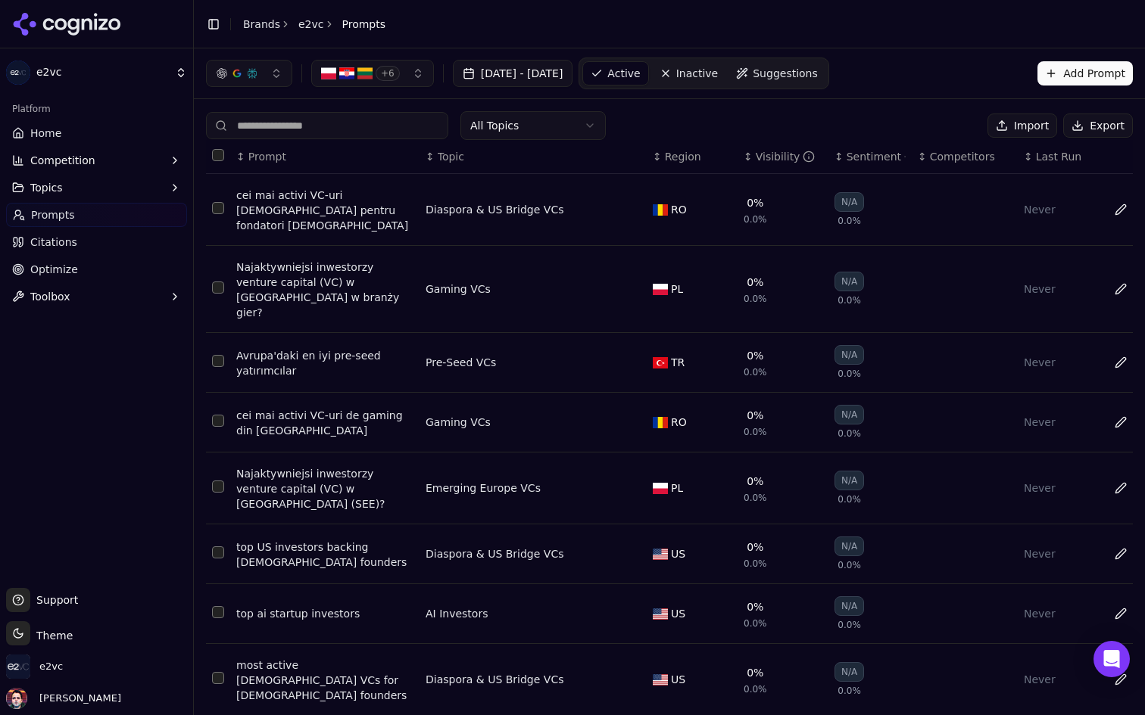
click at [1015, 122] on button "Import" at bounding box center [1022, 126] width 70 height 24
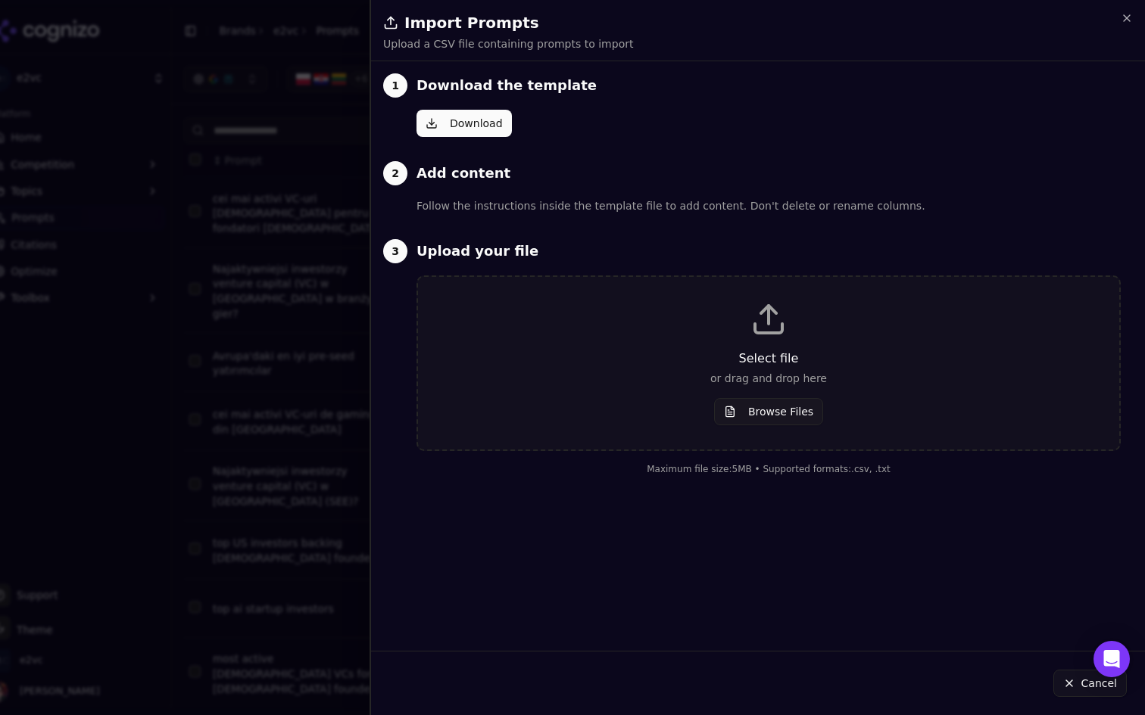
click at [760, 414] on button "Browse Files" at bounding box center [768, 411] width 109 height 27
click at [1075, 680] on button "Cancel" at bounding box center [1089, 683] width 73 height 27
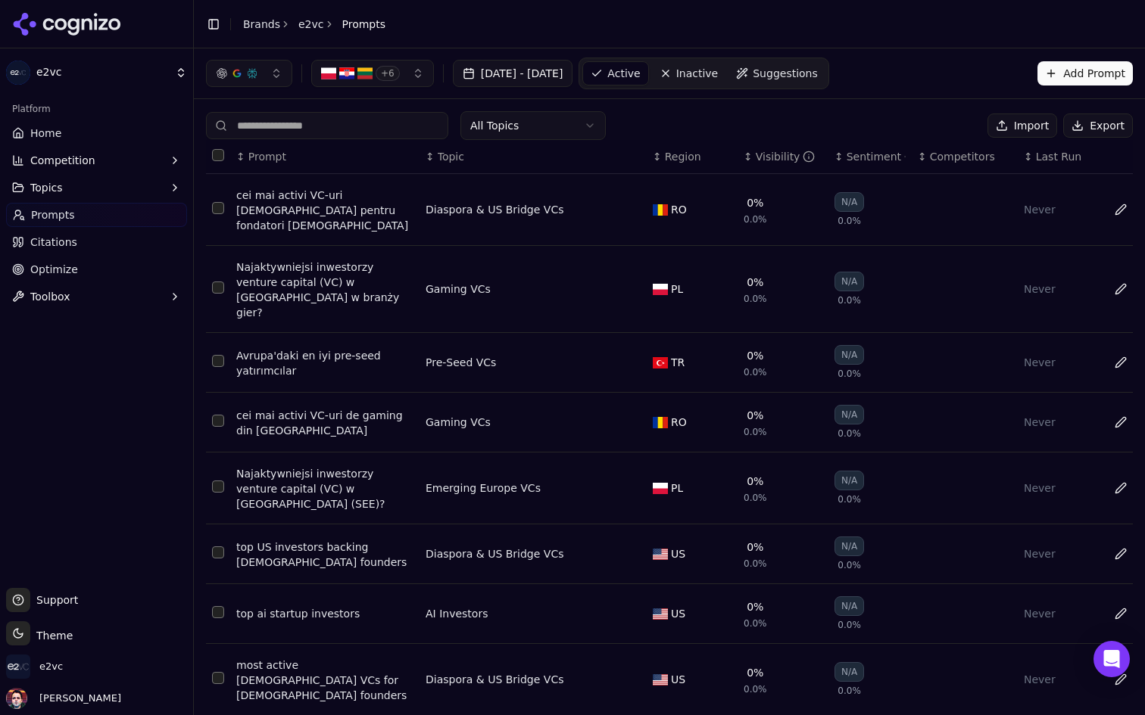
click at [668, 282] on div "PL" at bounding box center [692, 289] width 79 height 15
click at [394, 73] on span "+ 6" at bounding box center [387, 73] width 24 height 15
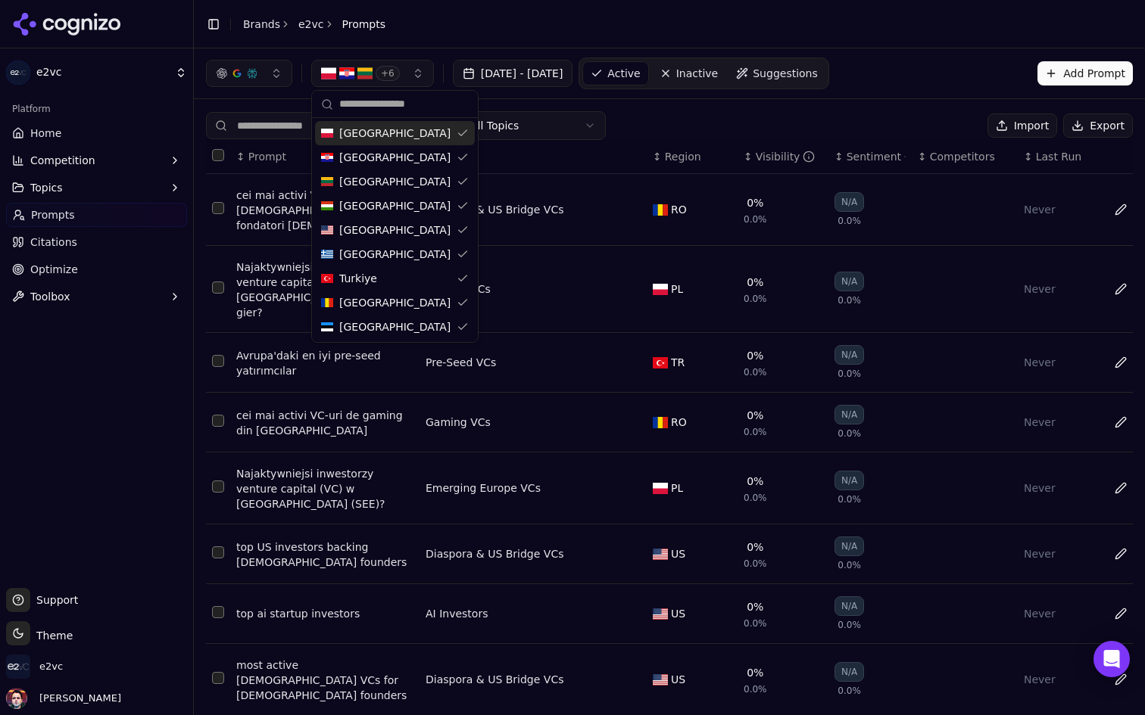
click at [715, 114] on div "All Topics Import Export" at bounding box center [669, 125] width 927 height 29
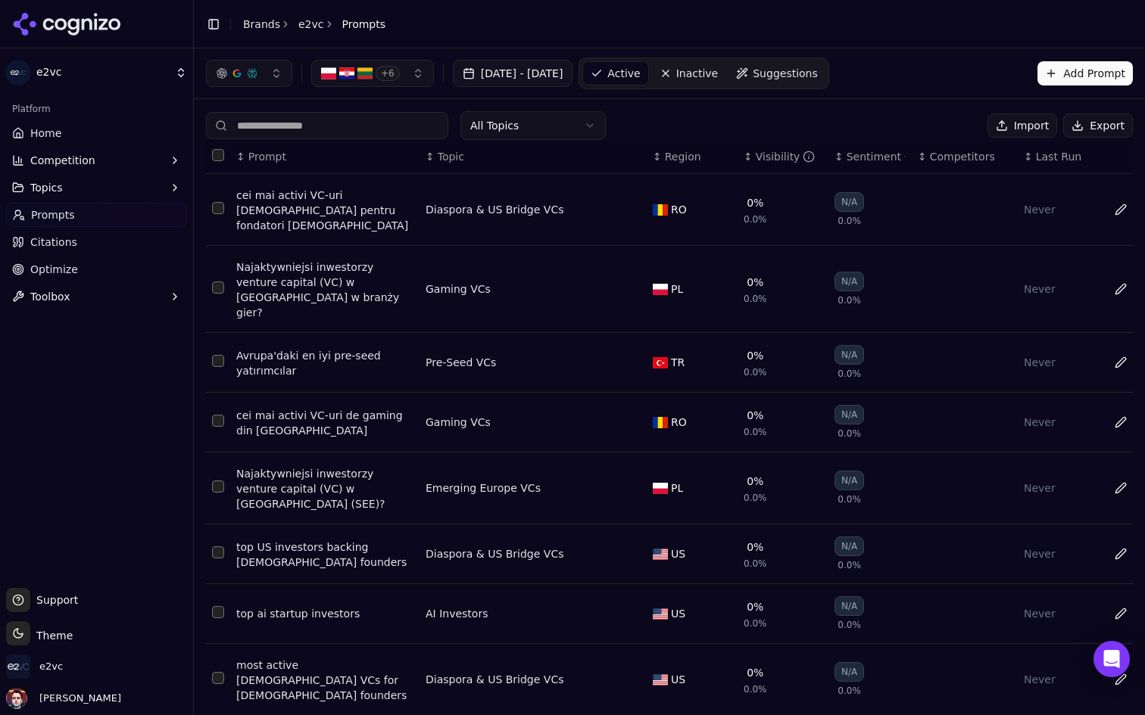
click at [548, 116] on html "e2vc Platform Home Competition Topics Prompts Citations Optimize Toolbox Suppor…" at bounding box center [572, 357] width 1145 height 715
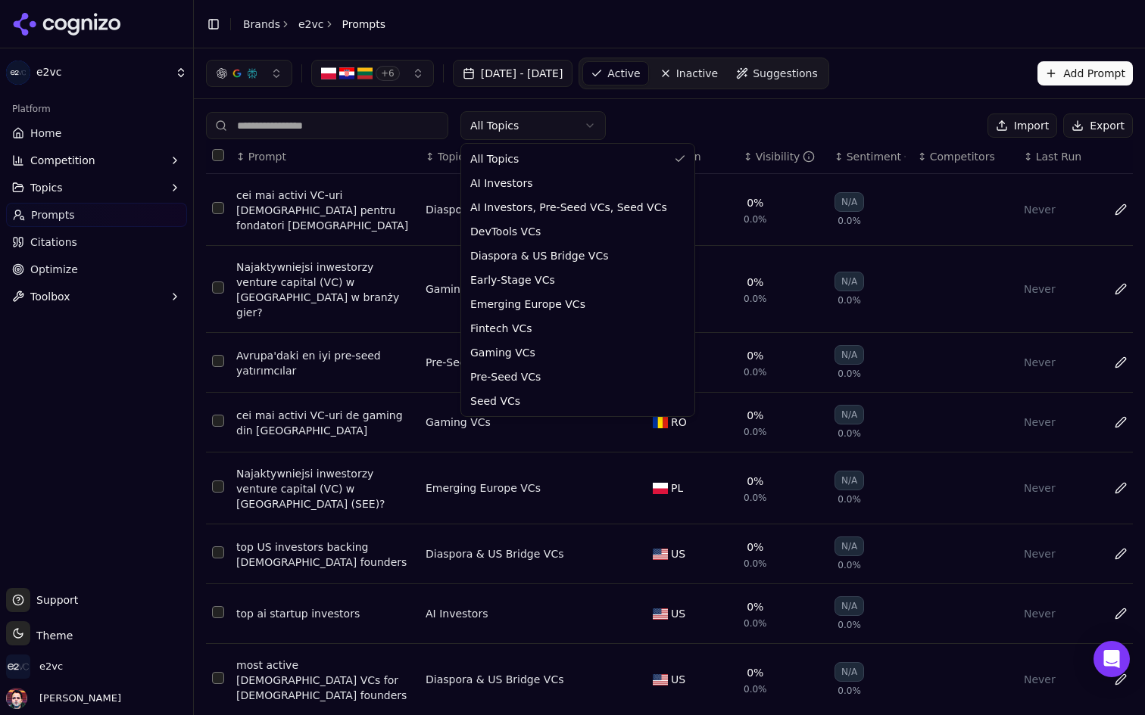
click at [744, 108] on html "e2vc Platform Home Competition Topics Prompts Citations Optimize Toolbox Suppor…" at bounding box center [572, 357] width 1145 height 715
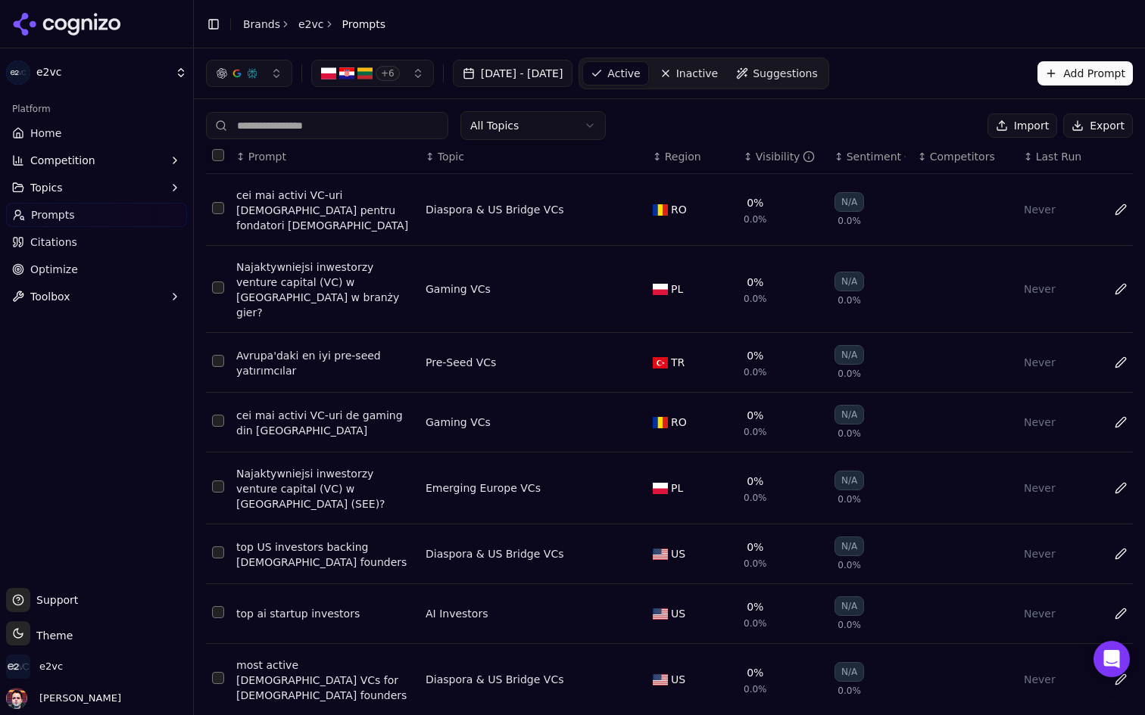
click at [1073, 67] on button "Add Prompt" at bounding box center [1084, 73] width 95 height 24
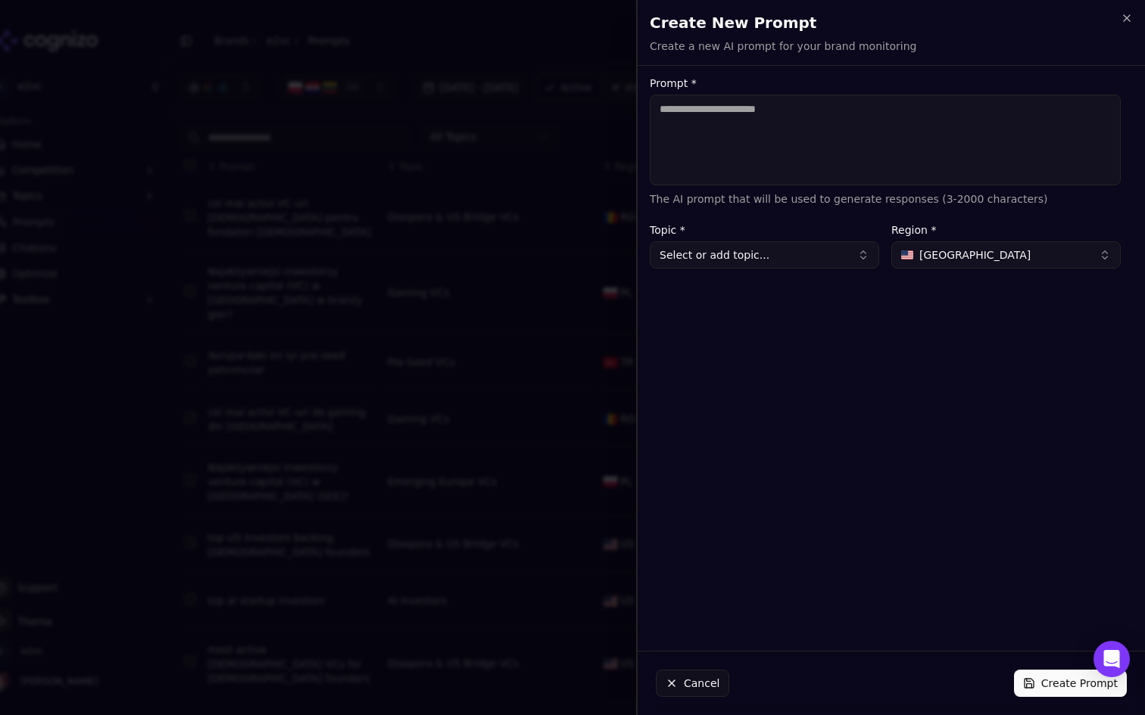
click at [1128, 7] on div "Create New Prompt Create a new AI prompt for your brand monitoring Unsaved chan…" at bounding box center [890, 32] width 507 height 65
click at [1120, 20] on icon "button" at bounding box center [1126, 18] width 12 height 12
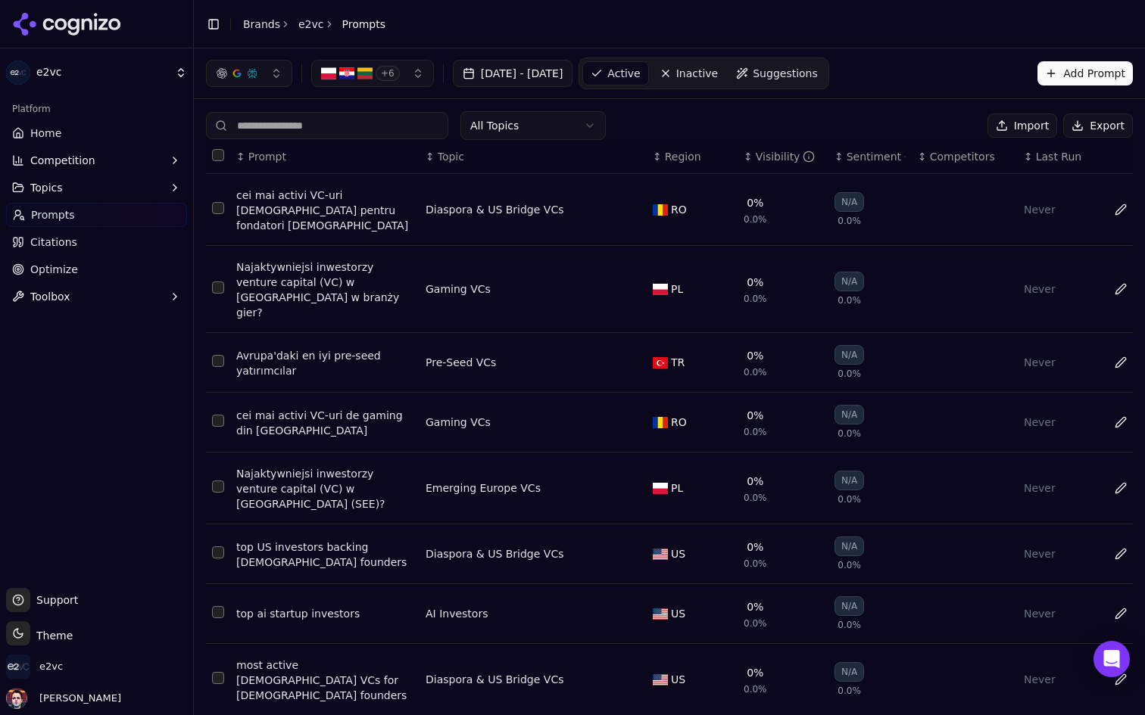
click at [1009, 117] on button "Import" at bounding box center [1022, 126] width 70 height 24
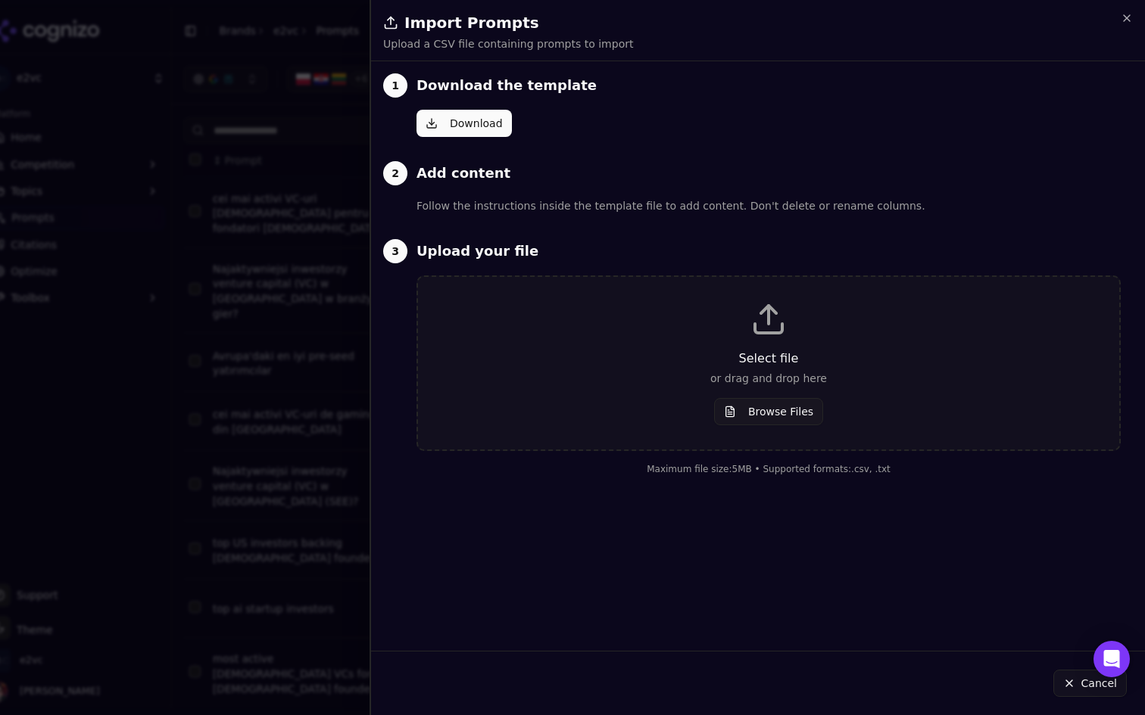
click at [768, 416] on button "Browse Files" at bounding box center [768, 411] width 109 height 27
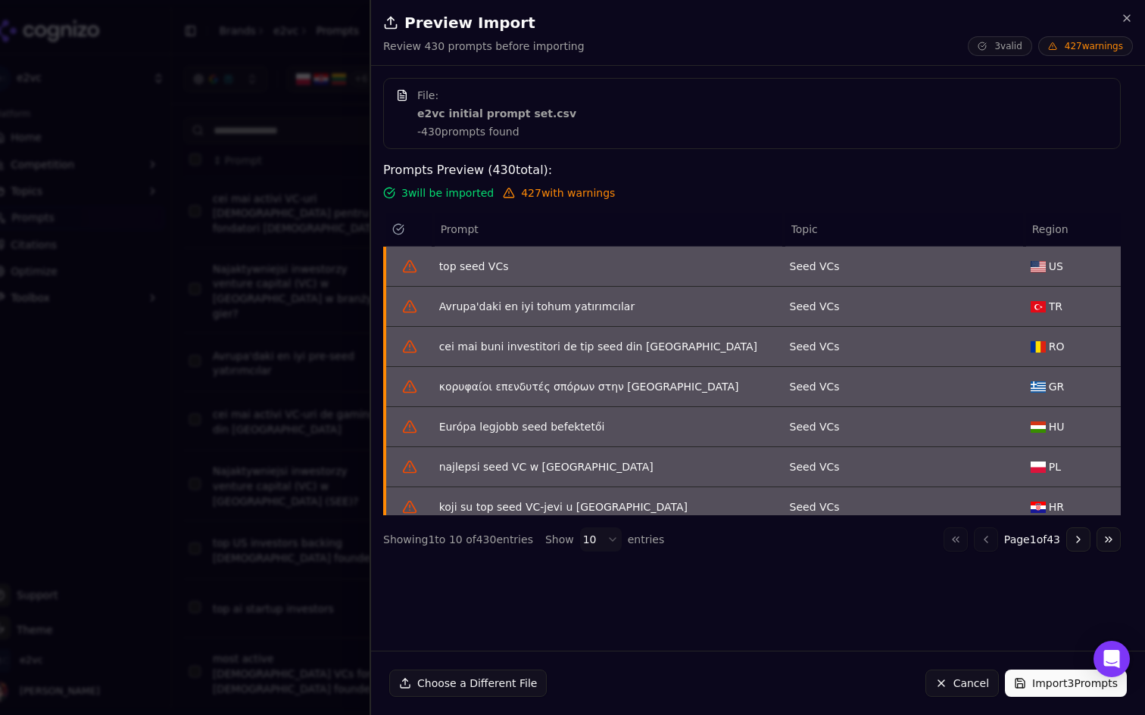
click at [1048, 231] on span "Region" at bounding box center [1050, 229] width 36 height 15
click at [1039, 685] on button "Import 3 Prompts" at bounding box center [1066, 683] width 122 height 27
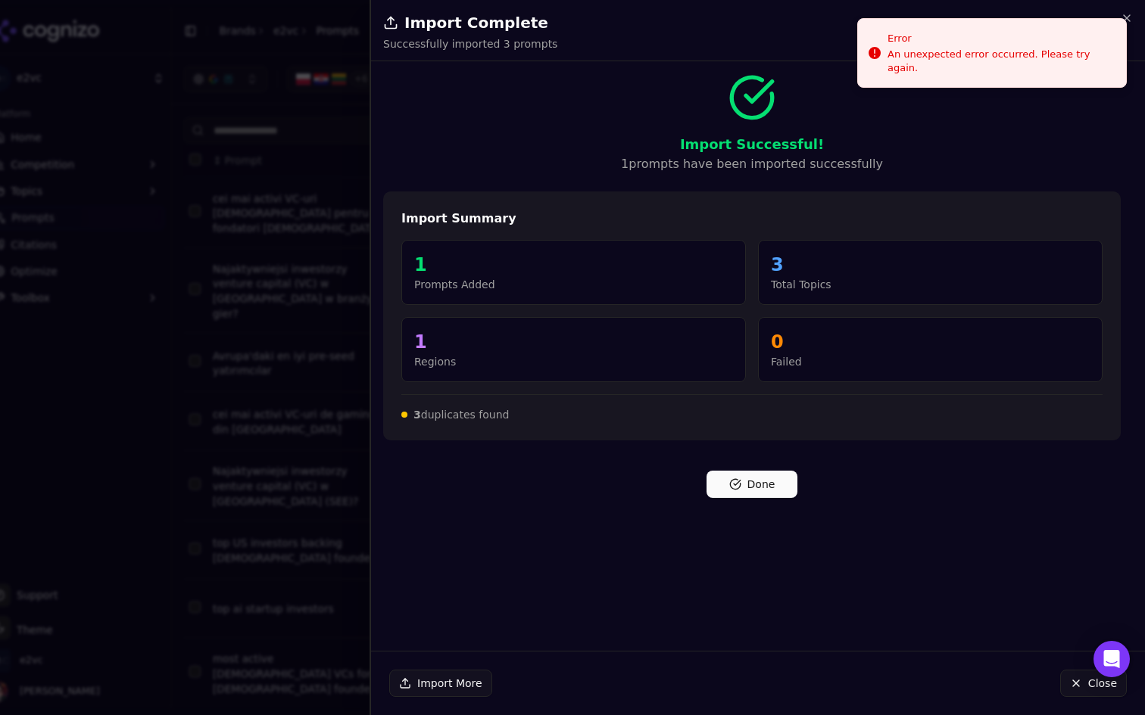
click at [756, 483] on button "Done" at bounding box center [751, 484] width 91 height 27
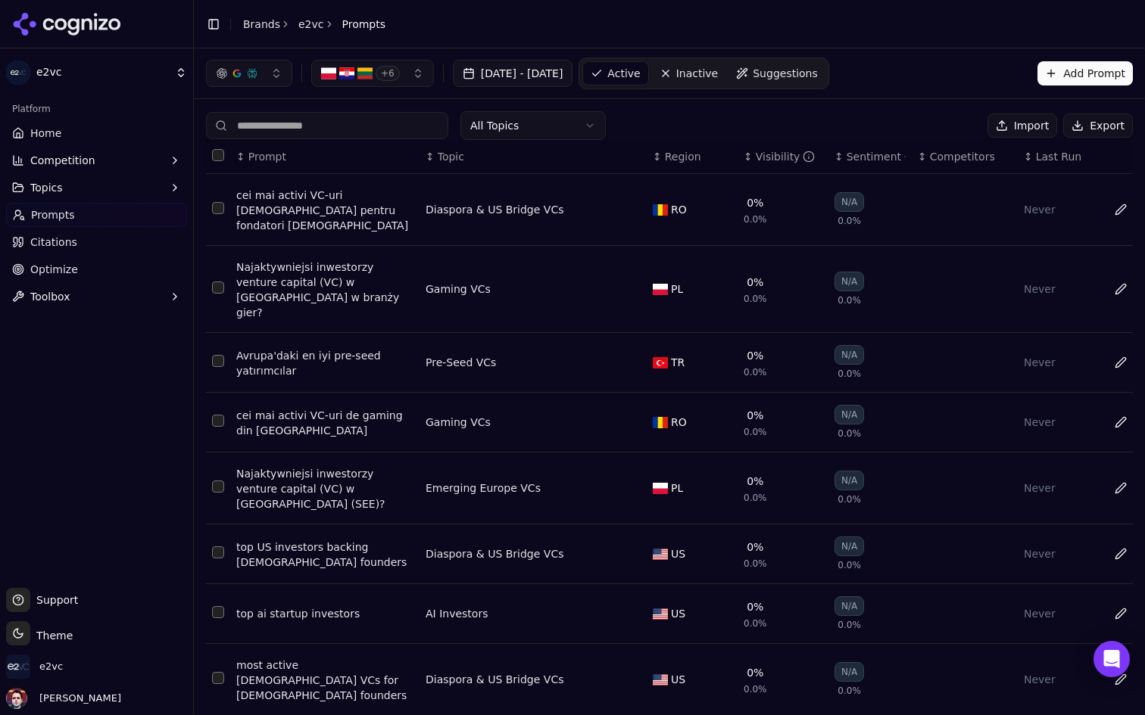
click at [401, 75] on button "+ 6" at bounding box center [372, 73] width 123 height 27
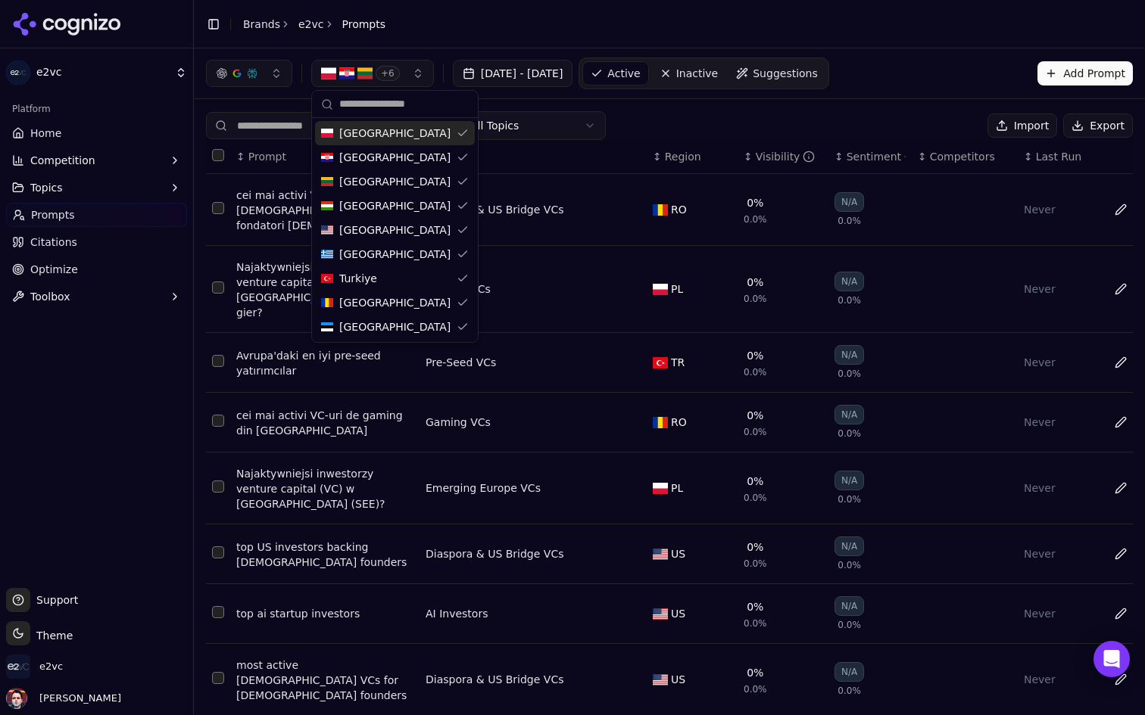
click at [372, 132] on div "Poland" at bounding box center [395, 133] width 160 height 24
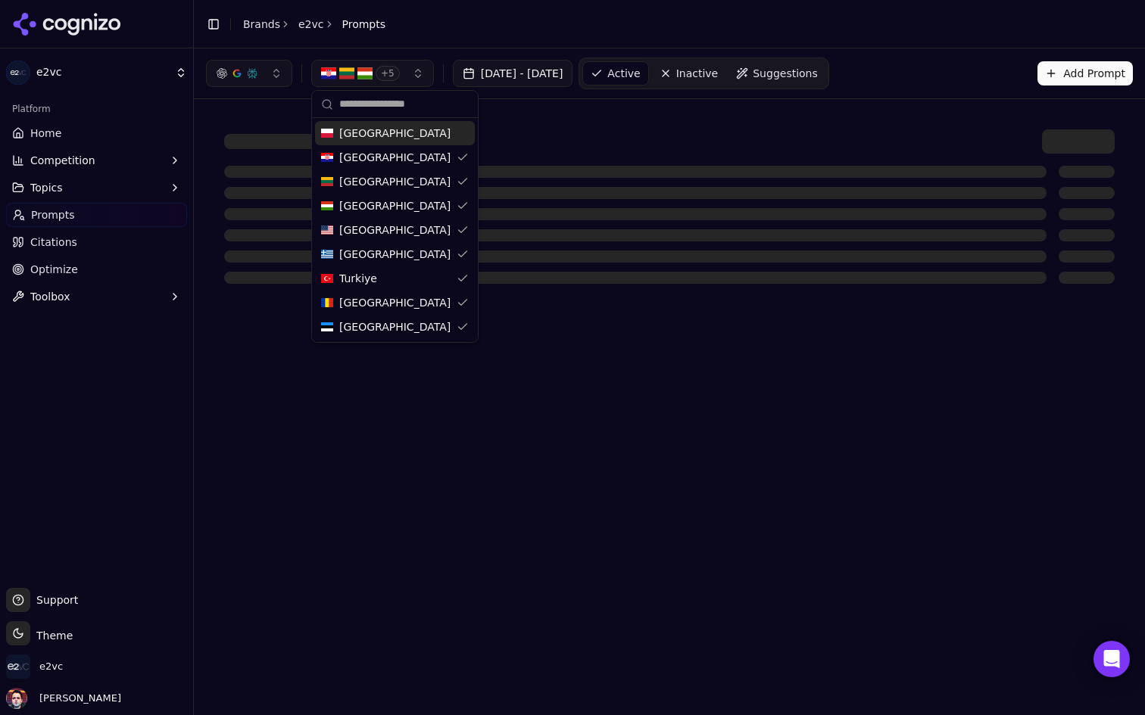
click at [372, 132] on div "Poland" at bounding box center [395, 133] width 160 height 24
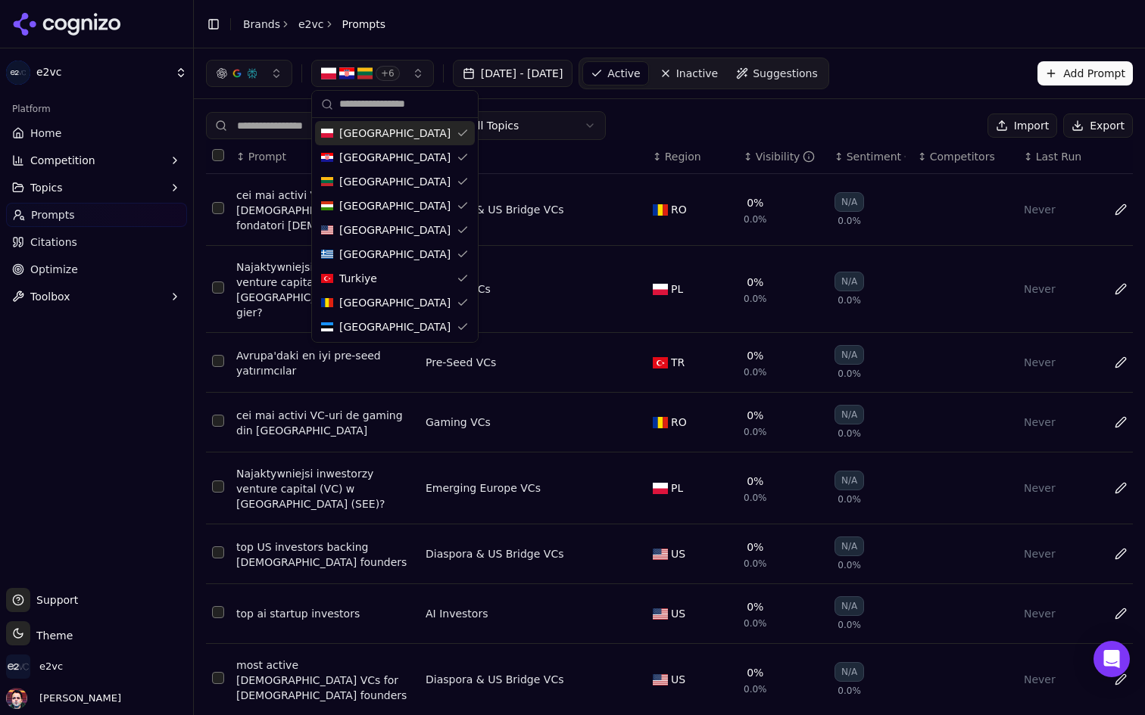
click at [637, 124] on div "All Topics Import Export" at bounding box center [669, 125] width 927 height 29
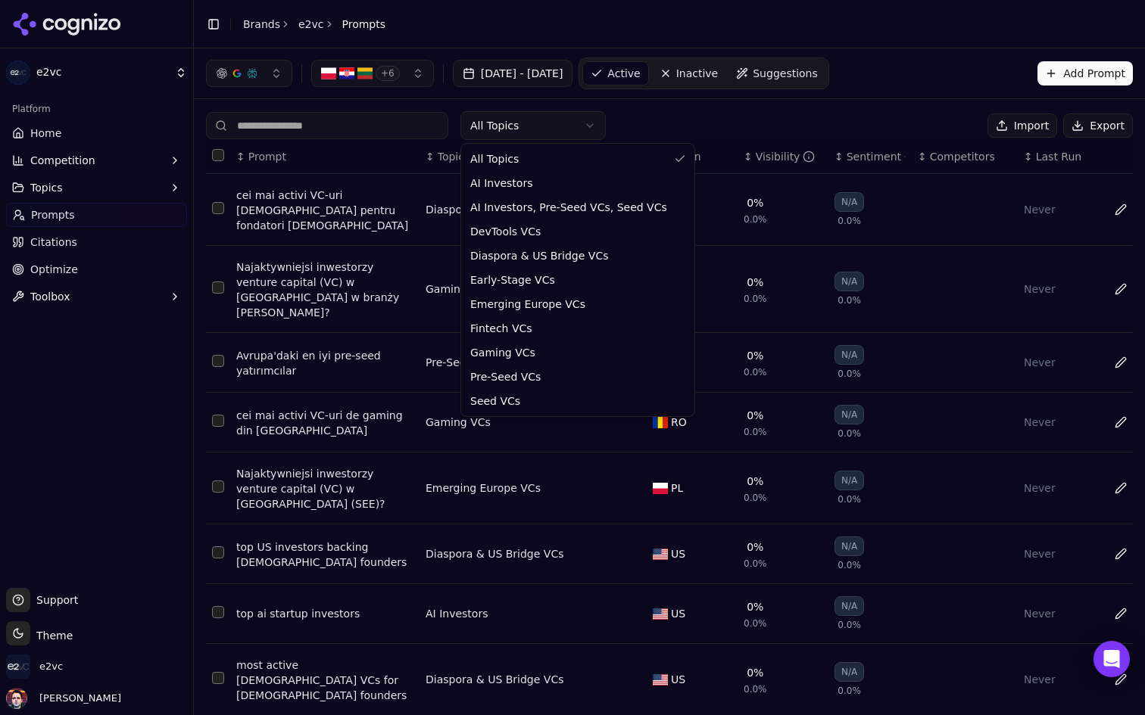
click at [561, 119] on html "e2vc Platform Home Competition Topics Prompts Citations Optimize Toolbox Suppor…" at bounding box center [572, 357] width 1145 height 715
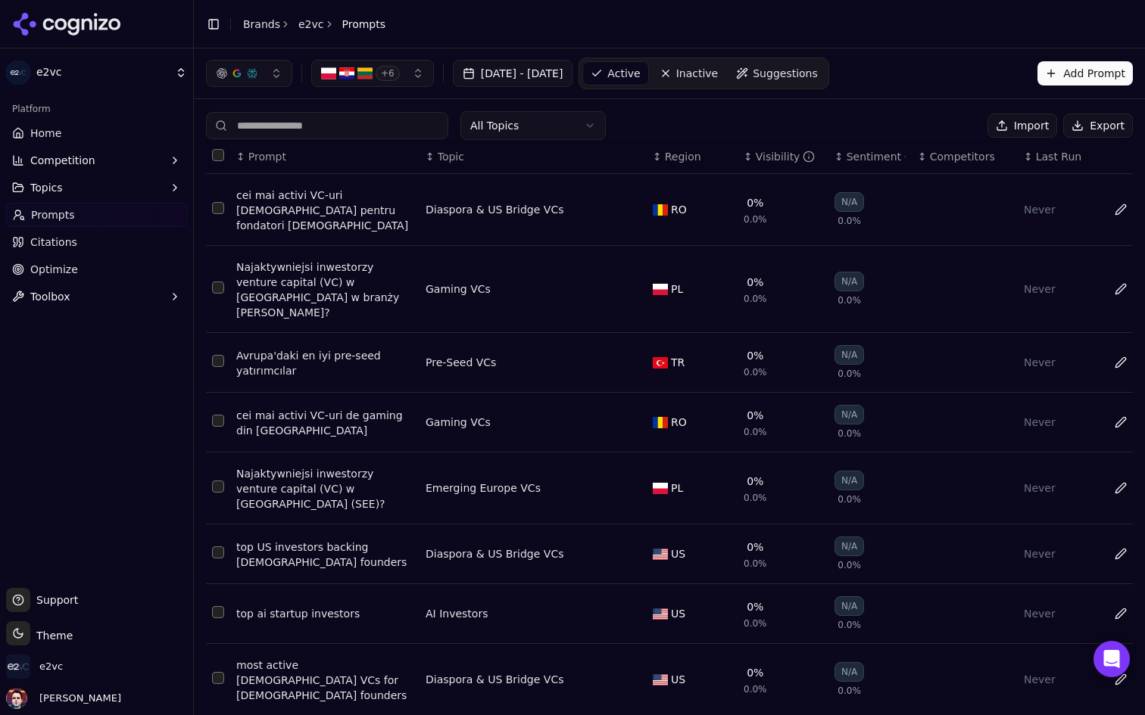
click at [427, 76] on button "+ 6" at bounding box center [372, 73] width 123 height 27
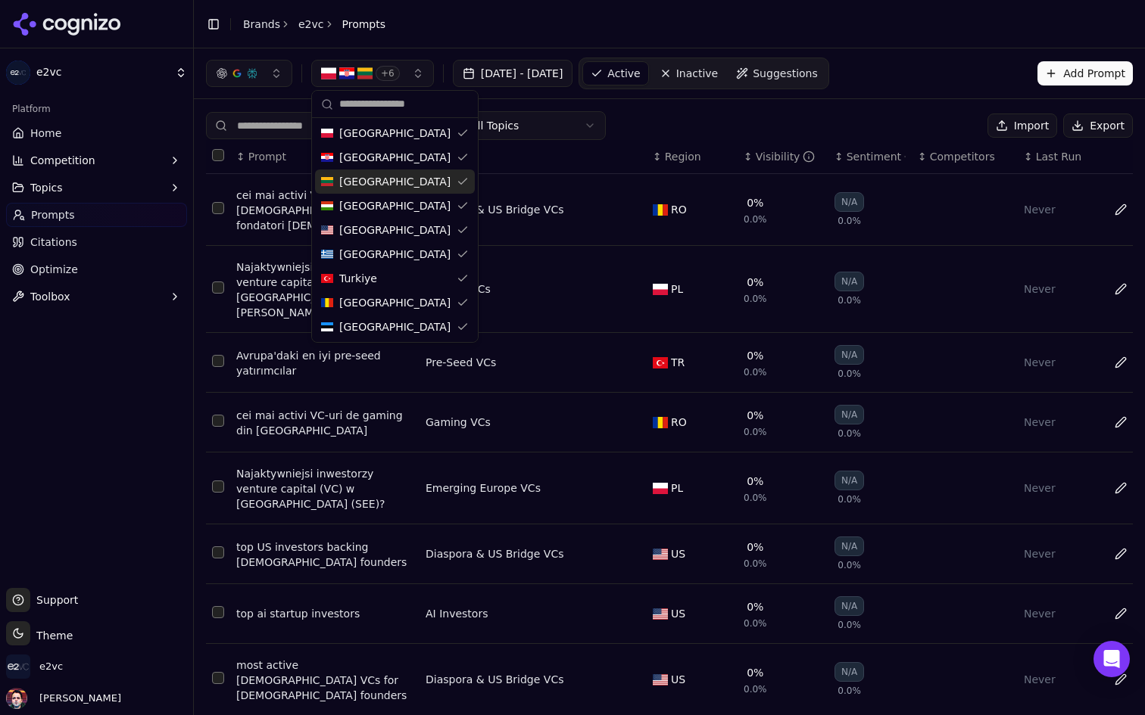
click at [731, 124] on div "All Topics Import Export" at bounding box center [669, 125] width 927 height 29
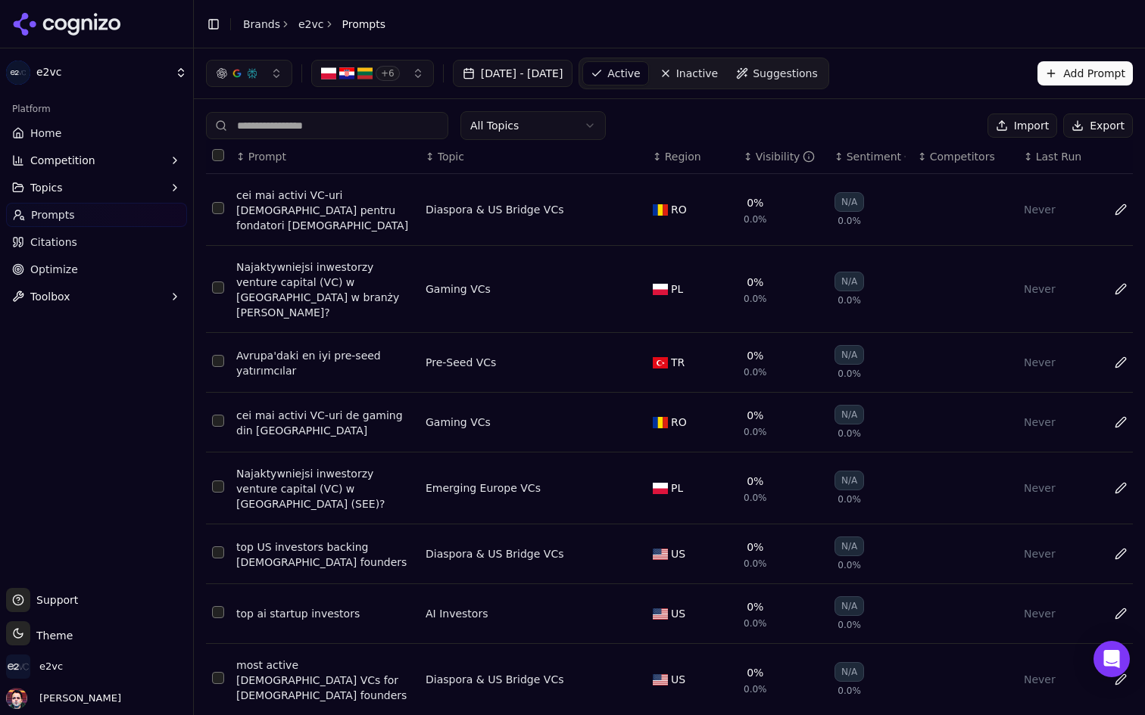
click at [539, 128] on html "e2vc Platform Home Competition Topics Prompts Citations Optimize Toolbox Suppor…" at bounding box center [572, 357] width 1145 height 715
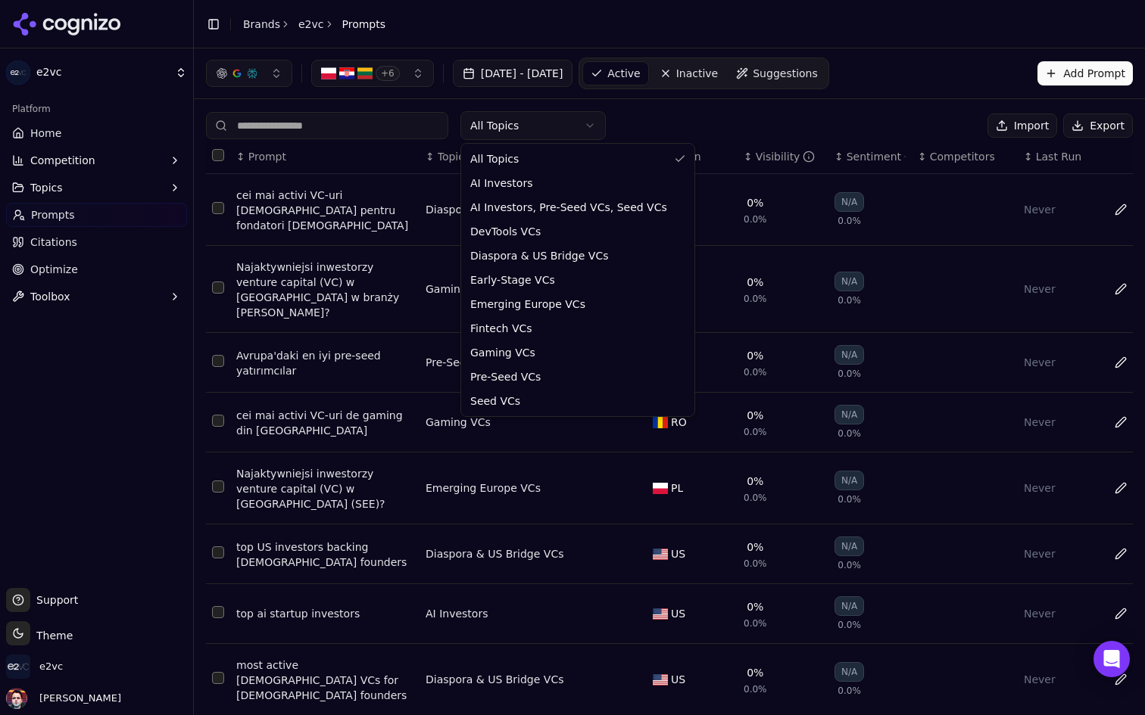
click at [563, 136] on html "e2vc Platform Home Competition Topics Prompts Citations Optimize Toolbox Suppor…" at bounding box center [572, 357] width 1145 height 715
click at [579, 128] on html "e2vc Platform Home Competition Topics Prompts Citations Optimize Toolbox Suppor…" at bounding box center [572, 357] width 1145 height 715
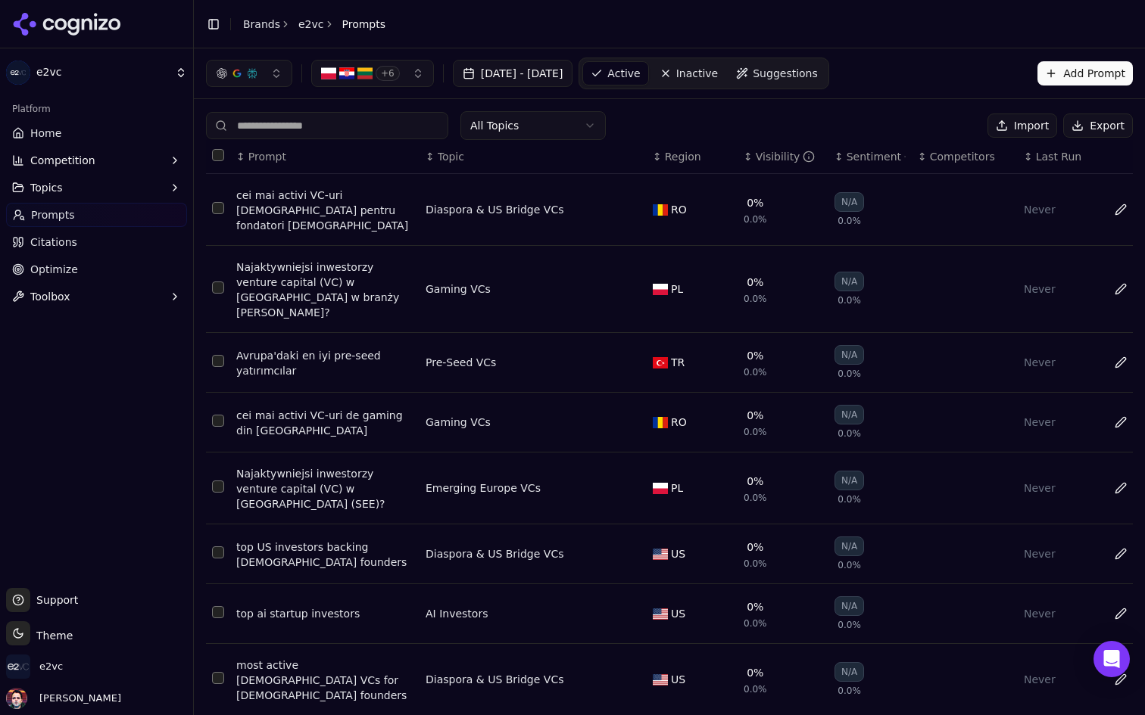
click at [726, 71] on link "Inactive" at bounding box center [689, 73] width 74 height 24
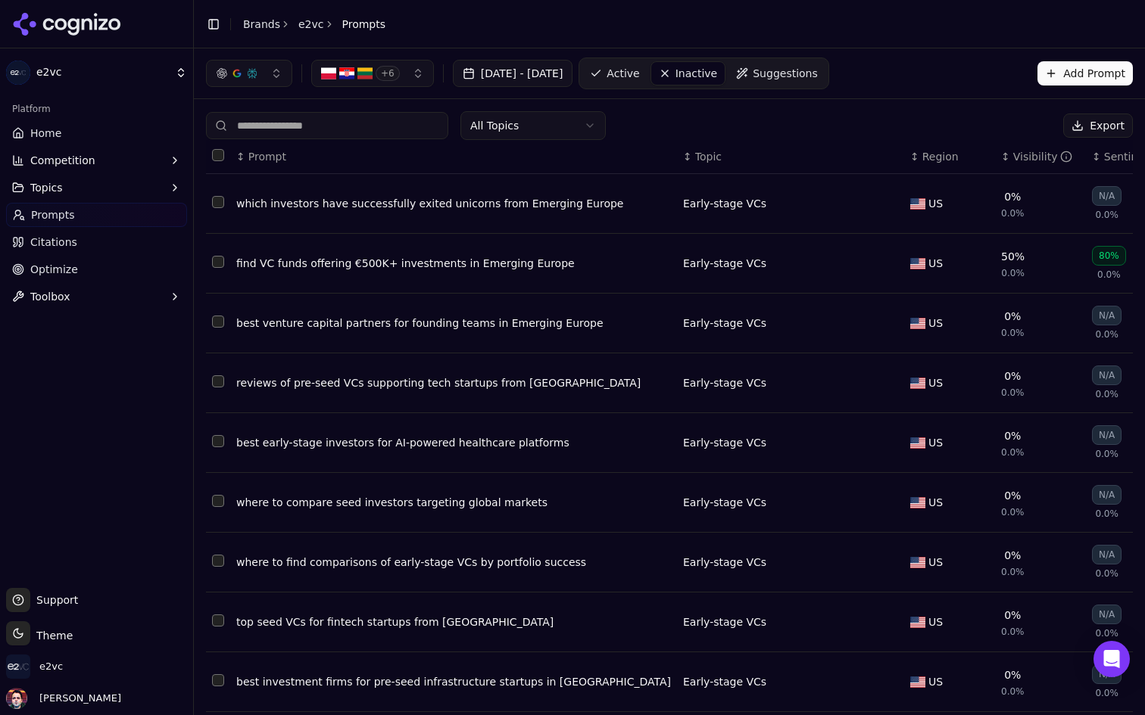
click at [70, 133] on link "Home" at bounding box center [96, 133] width 181 height 24
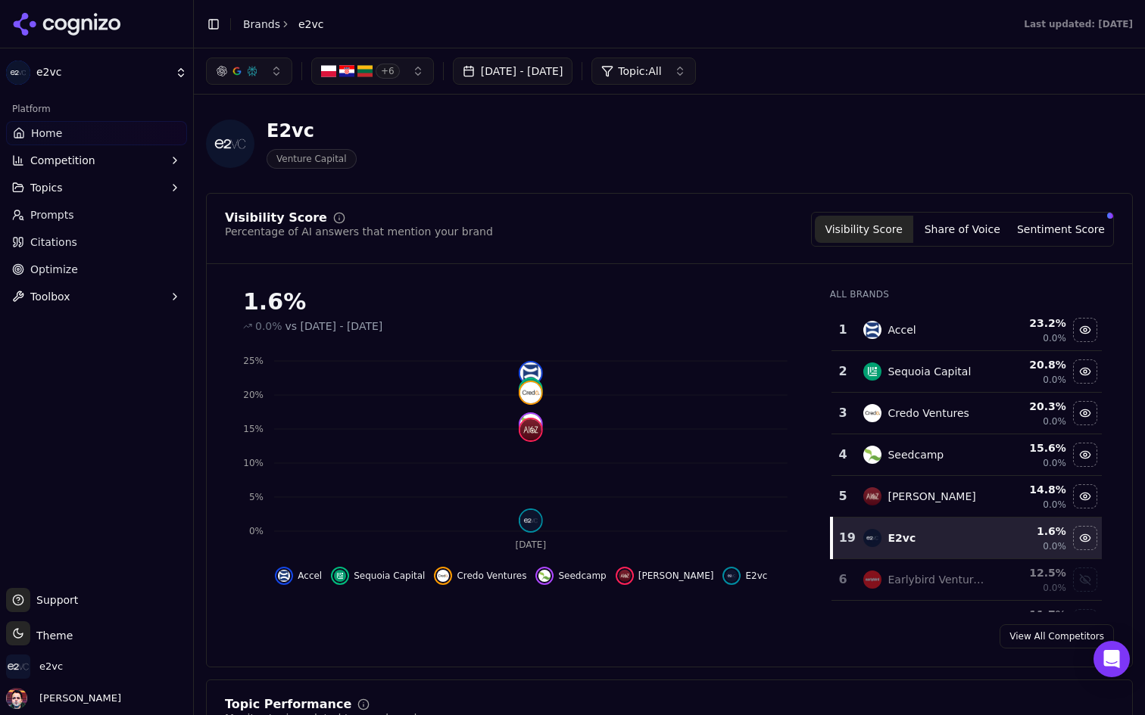
click at [114, 213] on link "Prompts" at bounding box center [96, 215] width 181 height 24
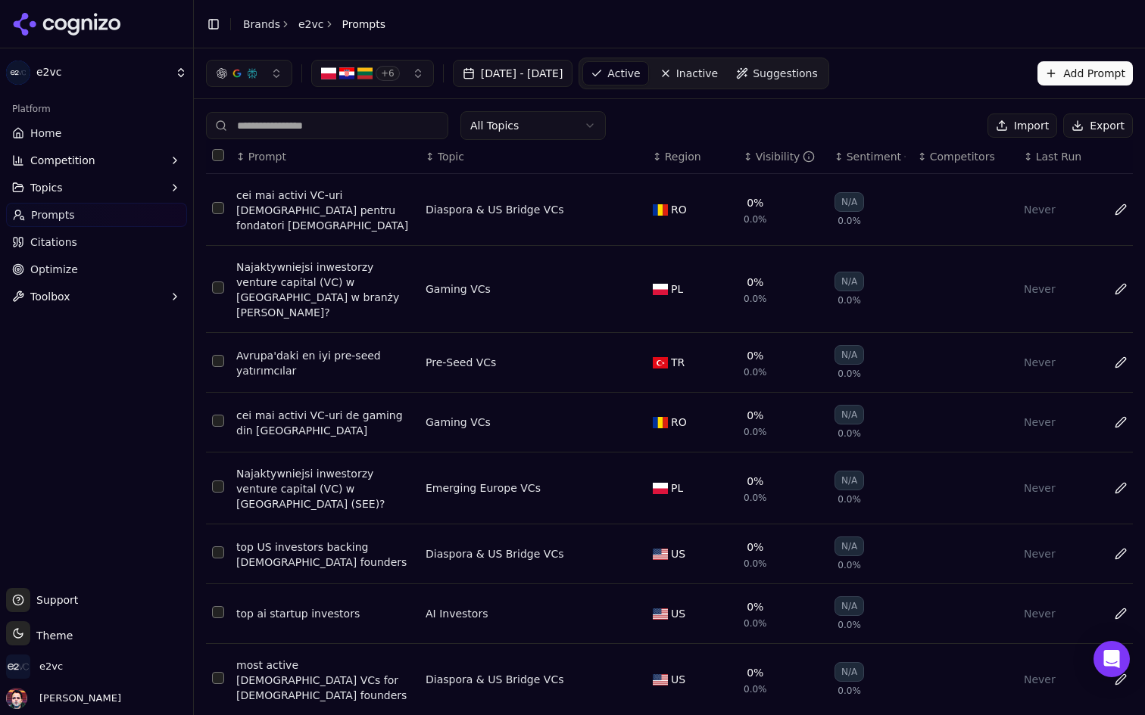
click at [546, 131] on html "e2vc Platform Home Competition Topics Prompts Citations Optimize Toolbox Suppor…" at bounding box center [572, 357] width 1145 height 715
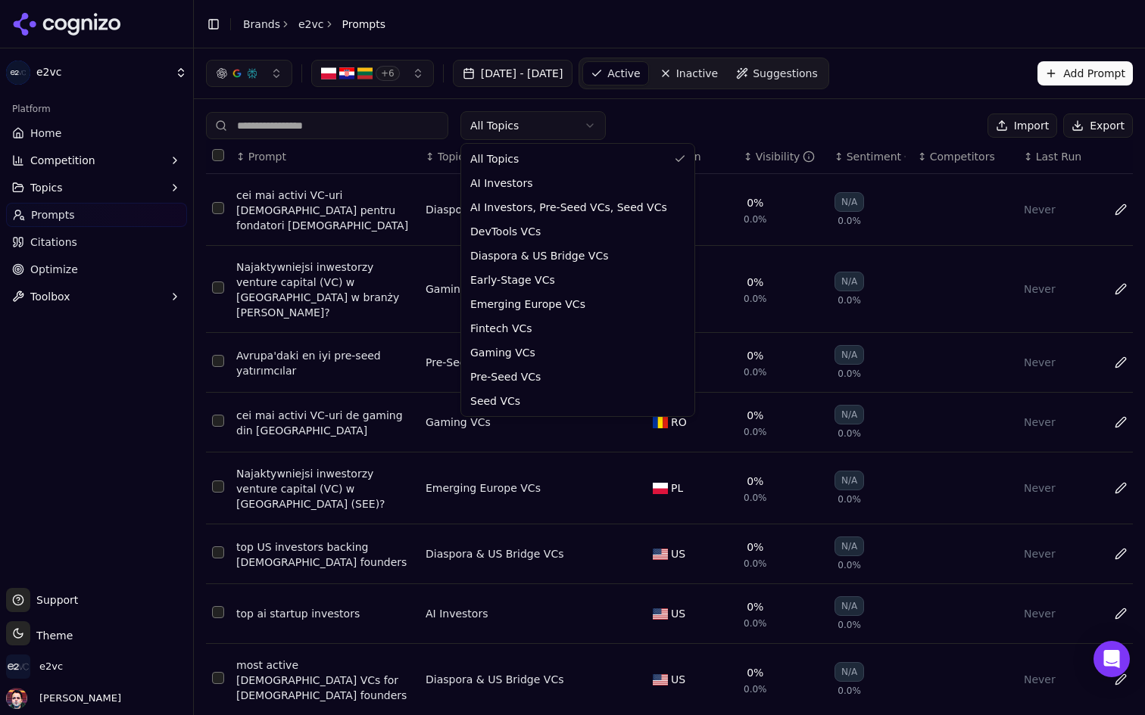
click at [696, 110] on html "e2vc Platform Home Competition Topics Prompts Citations Optimize Toolbox Suppor…" at bounding box center [572, 357] width 1145 height 715
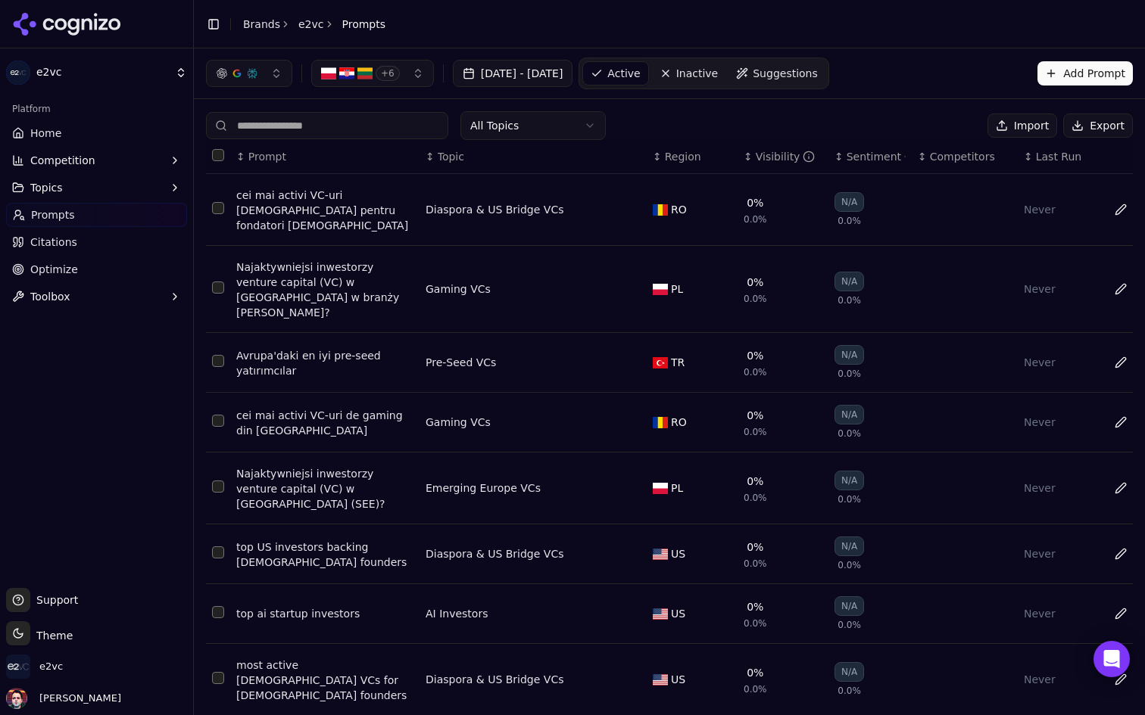
click at [547, 126] on html "e2vc Platform Home Competition Topics Prompts Citations Optimize Toolbox Suppor…" at bounding box center [572, 357] width 1145 height 715
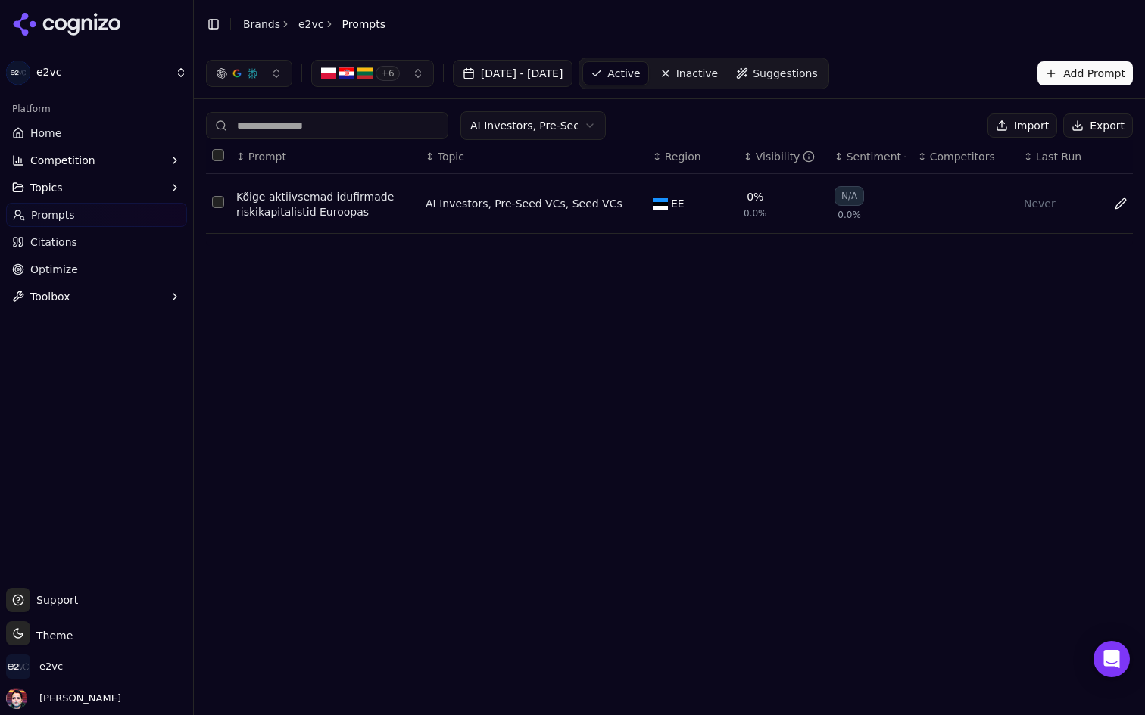
click at [631, 201] on button "Data table" at bounding box center [631, 204] width 18 height 18
click at [600, 202] on button "Select or create topic..." at bounding box center [519, 203] width 189 height 27
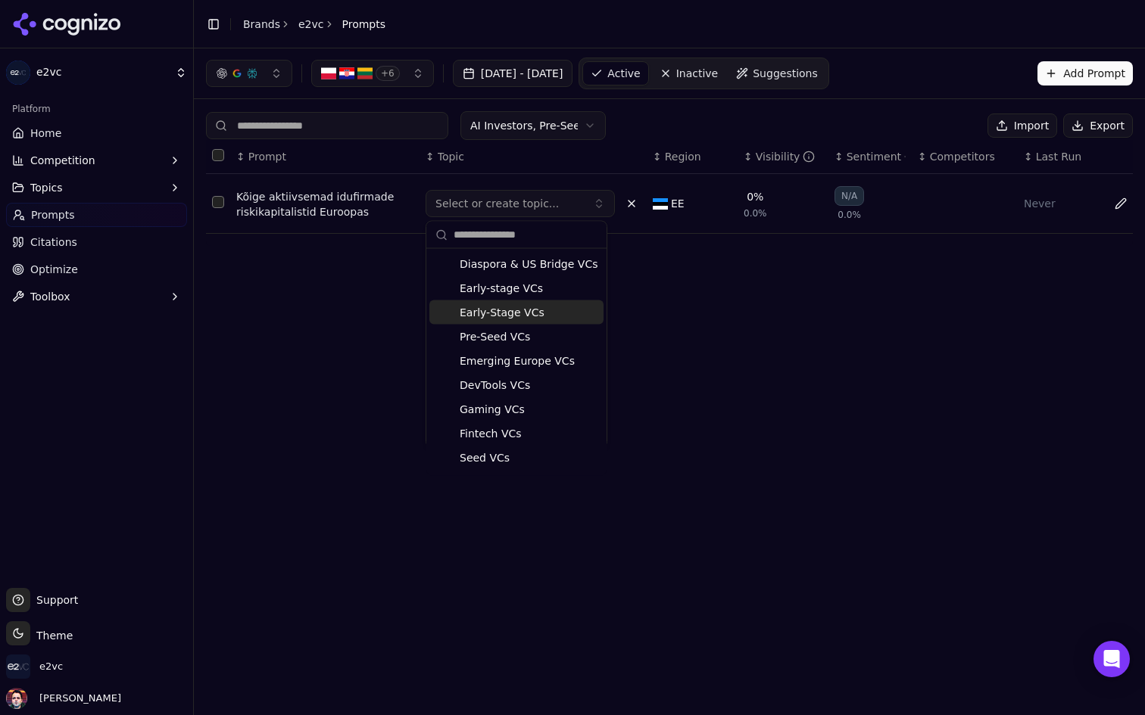
click at [537, 310] on span "Early-Stage VCs" at bounding box center [502, 312] width 85 height 15
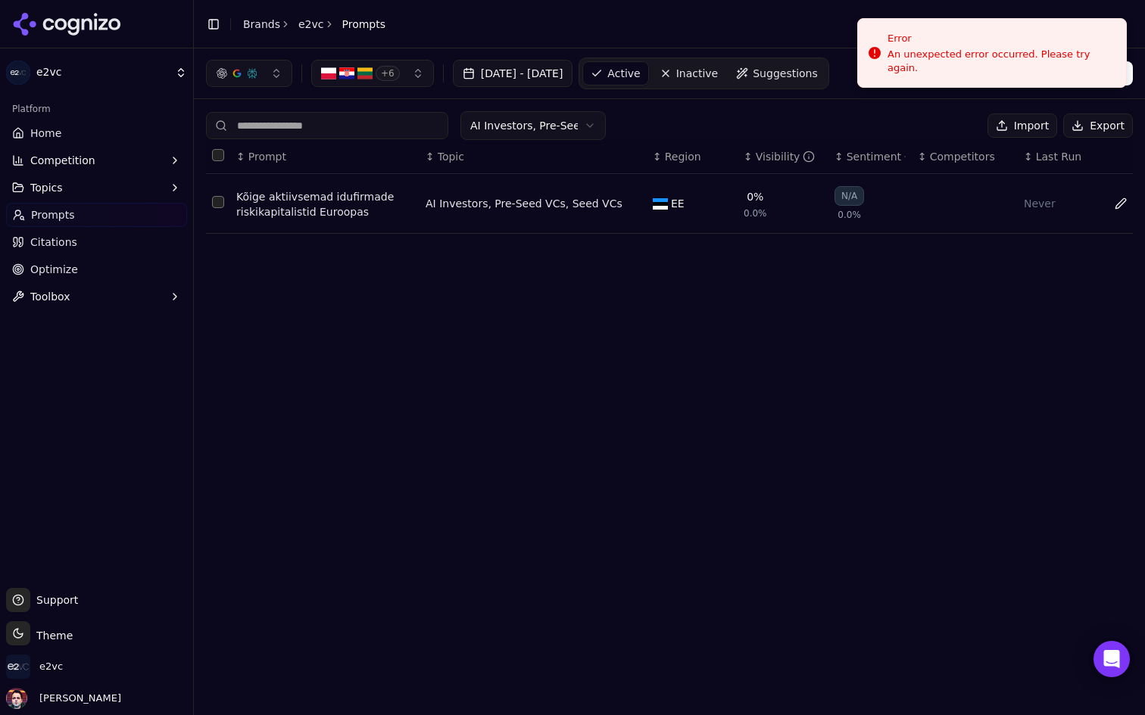
click at [628, 204] on button "Data table" at bounding box center [631, 204] width 18 height 18
click at [582, 201] on button "Early-Stage VCs" at bounding box center [519, 203] width 189 height 27
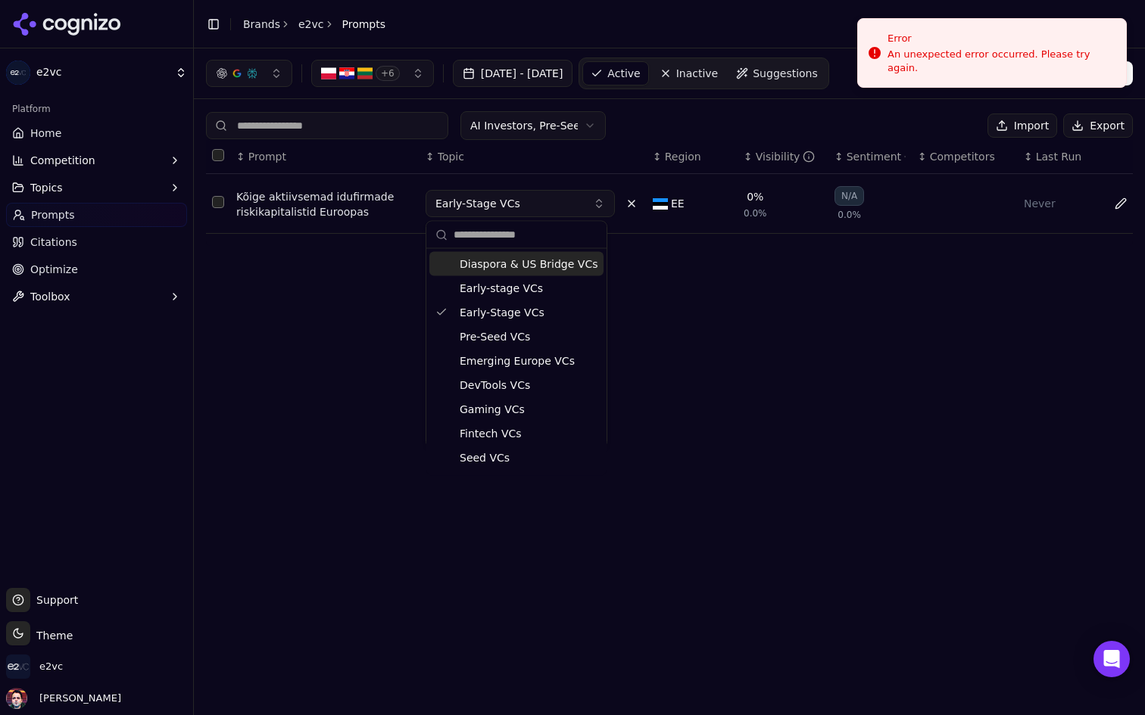
click at [582, 201] on button "Early-Stage VCs" at bounding box center [519, 203] width 189 height 27
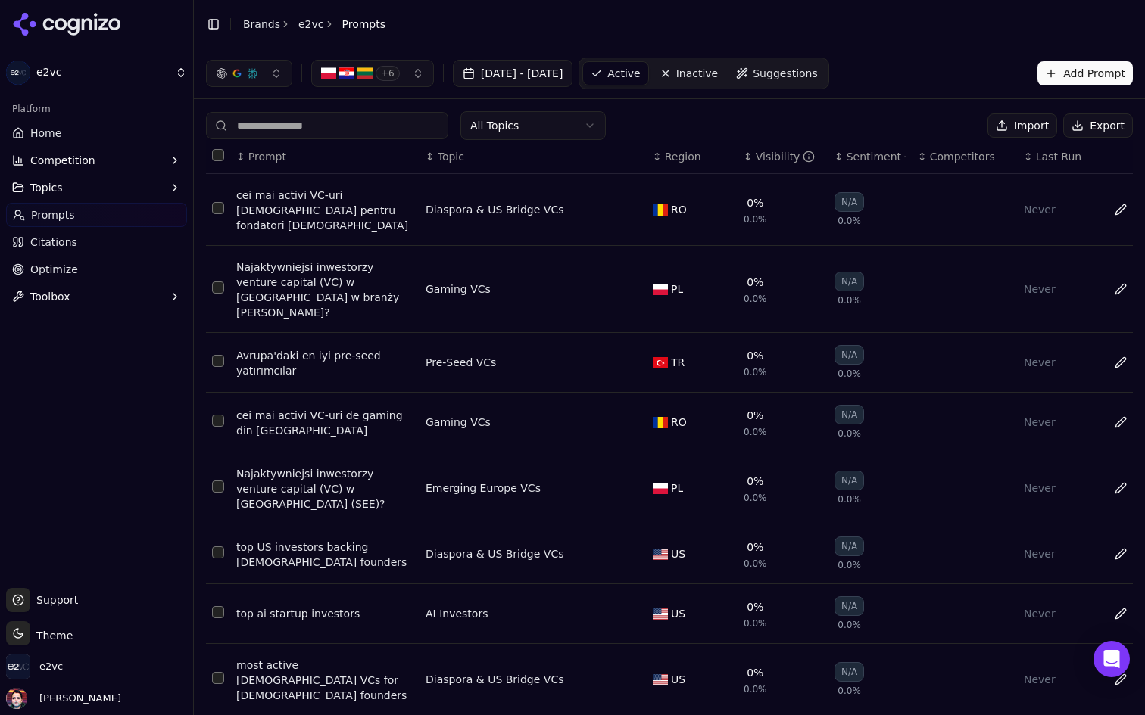
click at [569, 131] on html "e2vc Platform Home Competition Topics Prompts Citations Optimize Toolbox Suppor…" at bounding box center [572, 357] width 1145 height 715
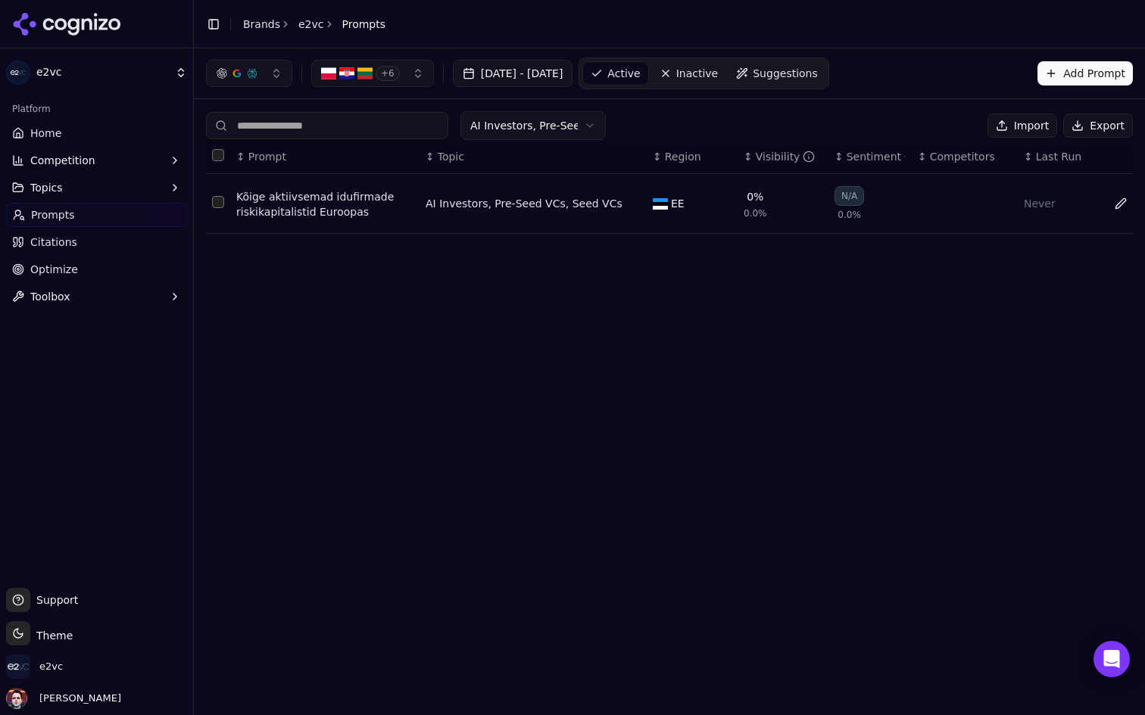
click at [631, 203] on button "Data table" at bounding box center [631, 204] width 18 height 18
click at [572, 204] on button "Select or create topic..." at bounding box center [519, 203] width 189 height 27
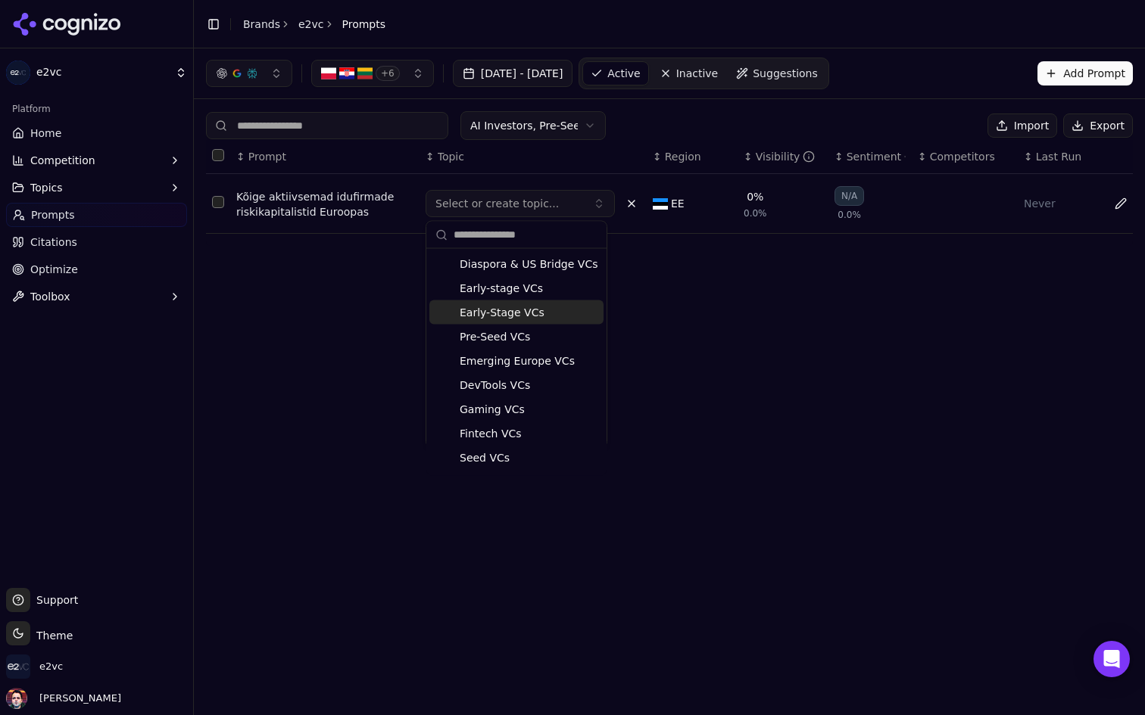
click at [536, 310] on span "Early-Stage VCs" at bounding box center [502, 312] width 85 height 15
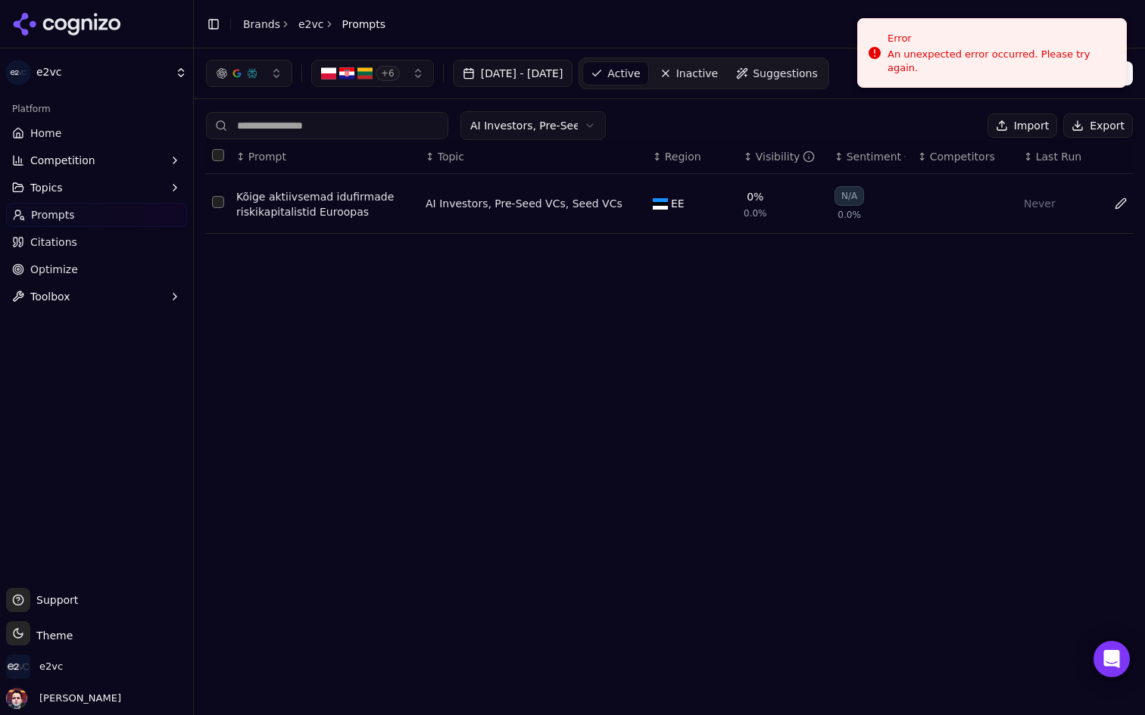
click at [560, 115] on html "e2vc Platform Home Competition Topics Prompts Citations Optimize Toolbox Suppor…" at bounding box center [572, 357] width 1145 height 715
click at [715, 117] on html "e2vc Platform Home Competition Topics Prompts Citations Optimize Toolbox Suppor…" at bounding box center [572, 357] width 1145 height 715
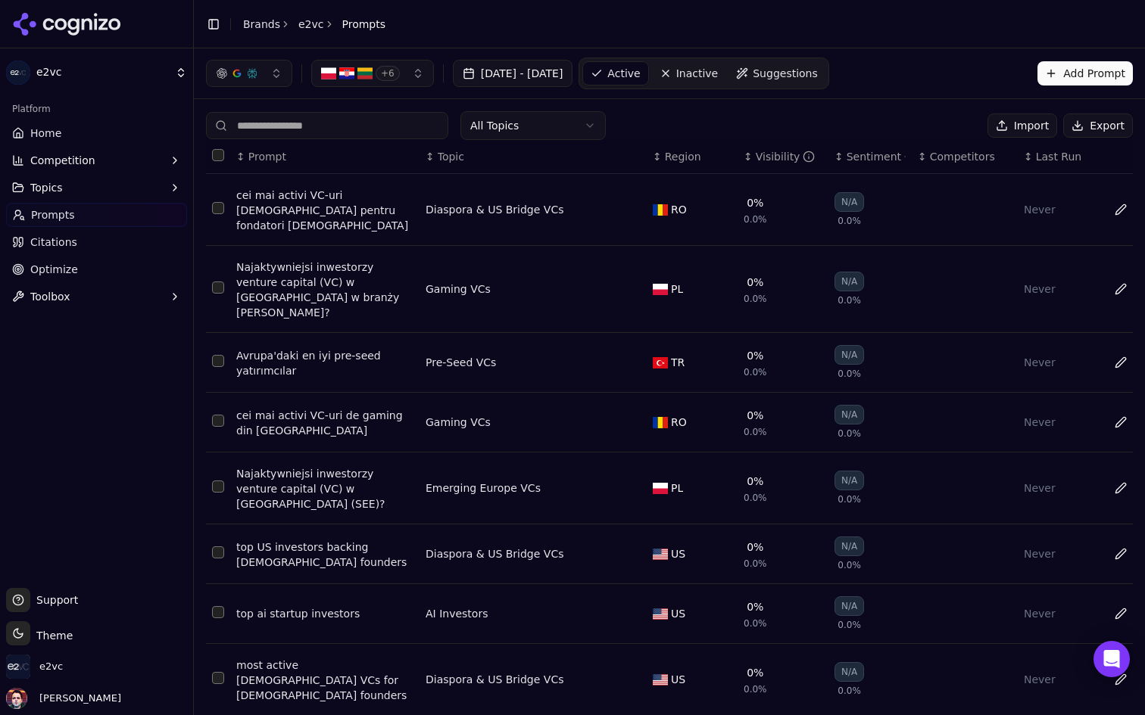
click at [562, 125] on html "e2vc Platform Home Competition Topics Prompts Citations Optimize Toolbox Suppor…" at bounding box center [572, 357] width 1145 height 715
click at [576, 130] on html "e2vc Platform Home Competition Topics Prompts Citations Optimize Toolbox Suppor…" at bounding box center [572, 357] width 1145 height 715
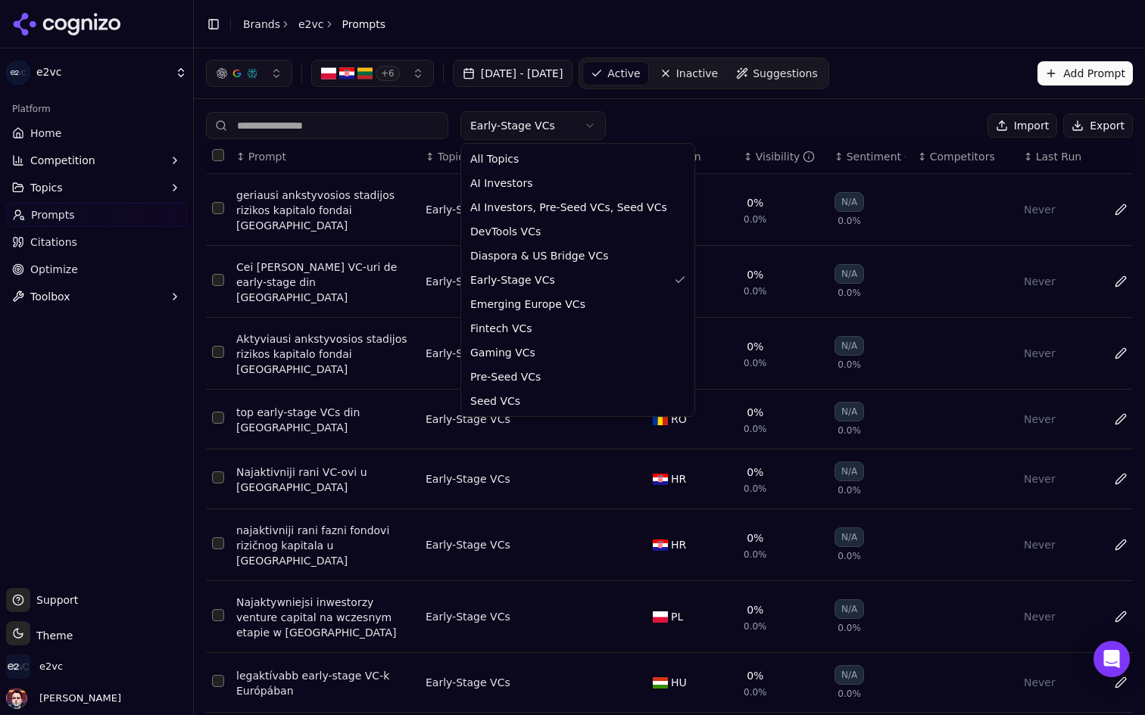
click at [580, 136] on html "e2vc Platform Home Competition Topics Prompts Citations Optimize Toolbox Suppor…" at bounding box center [572, 357] width 1145 height 715
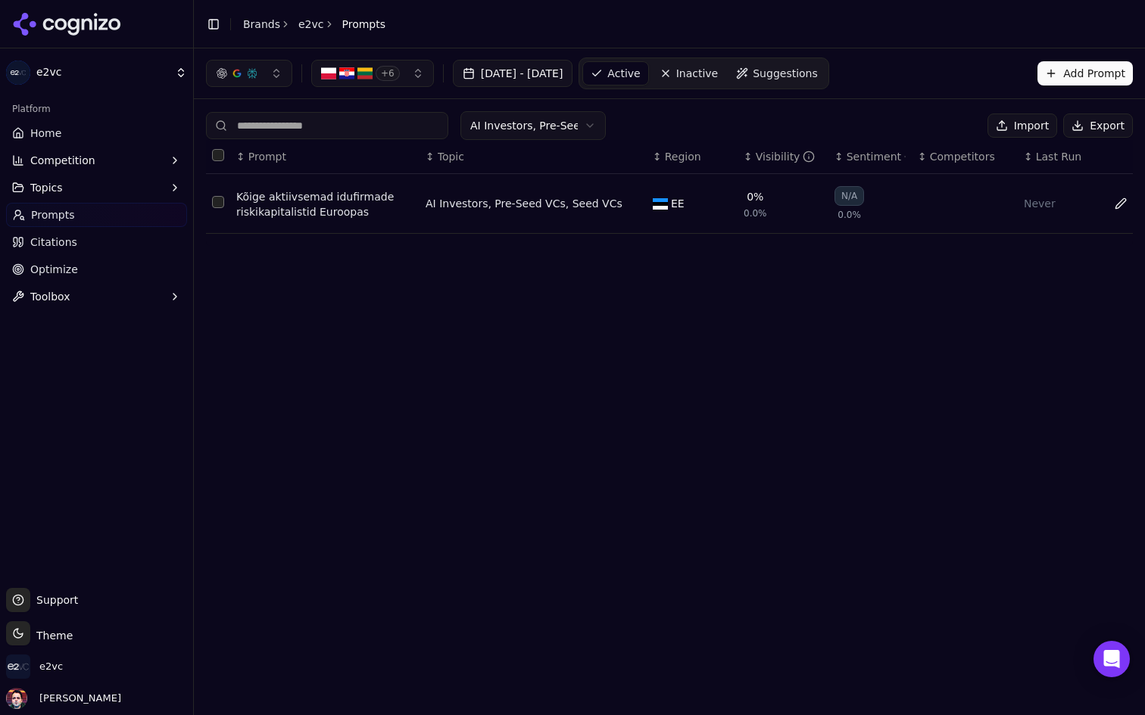
click at [637, 204] on button "Data table" at bounding box center [631, 204] width 18 height 18
click at [589, 207] on button "Select or create topic..." at bounding box center [519, 203] width 189 height 27
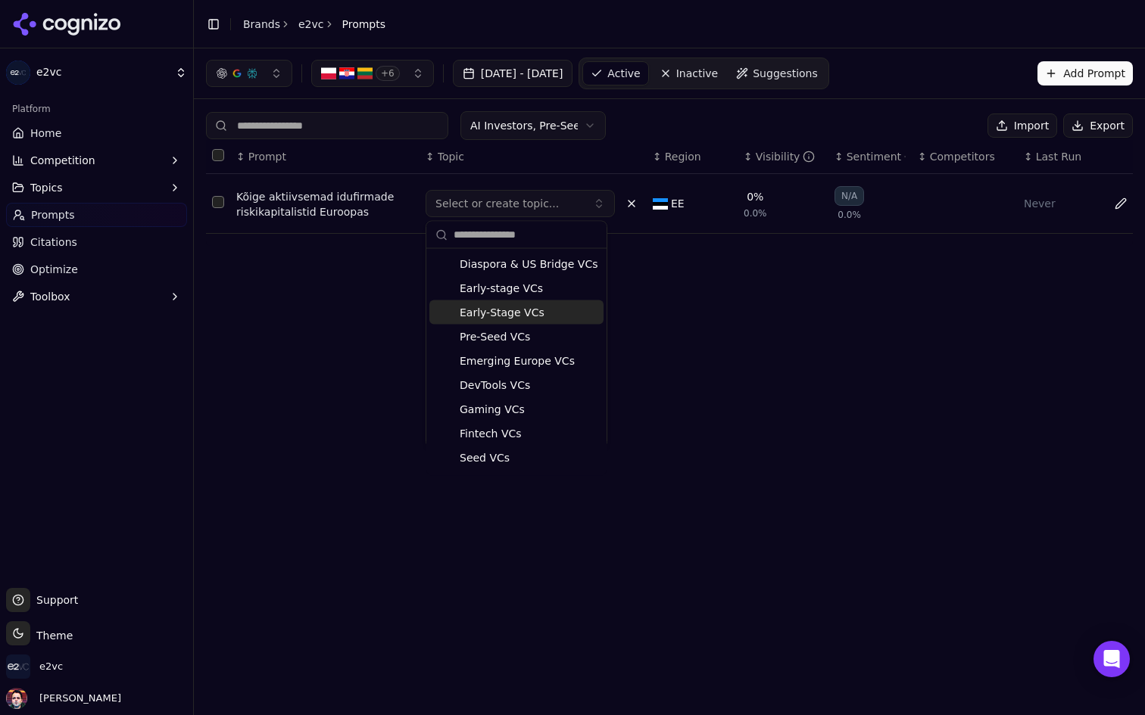
click at [534, 312] on span "Early-Stage VCs" at bounding box center [502, 312] width 85 height 15
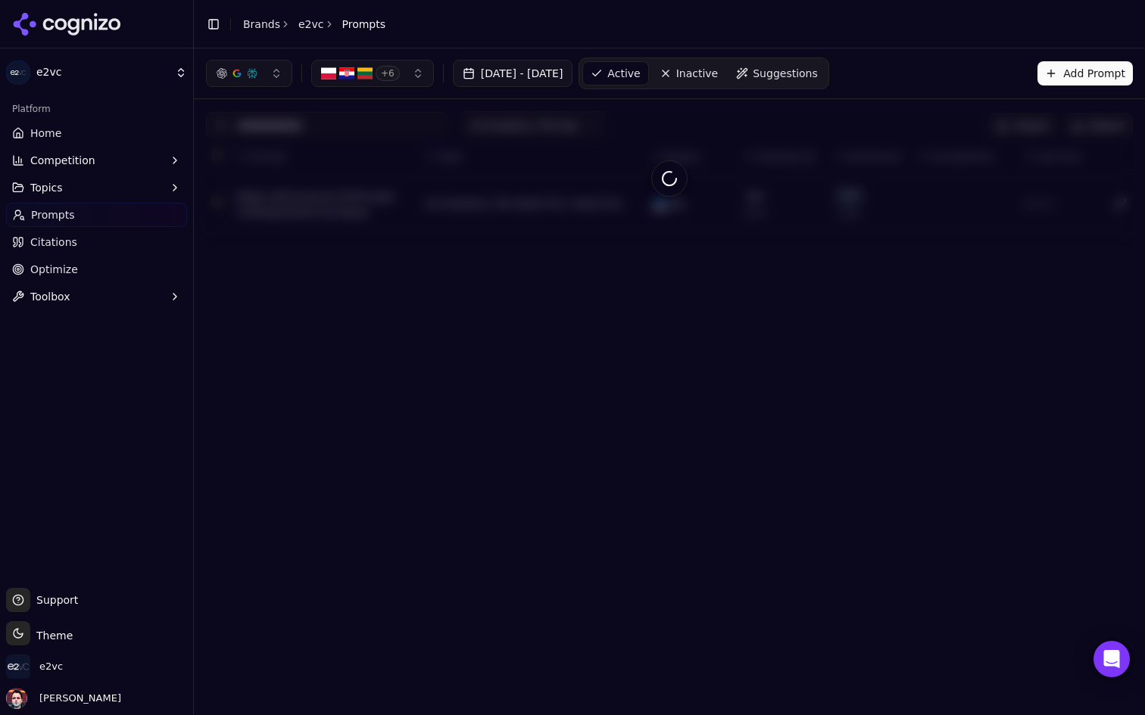
click at [718, 67] on span "Inactive" at bounding box center [697, 73] width 42 height 15
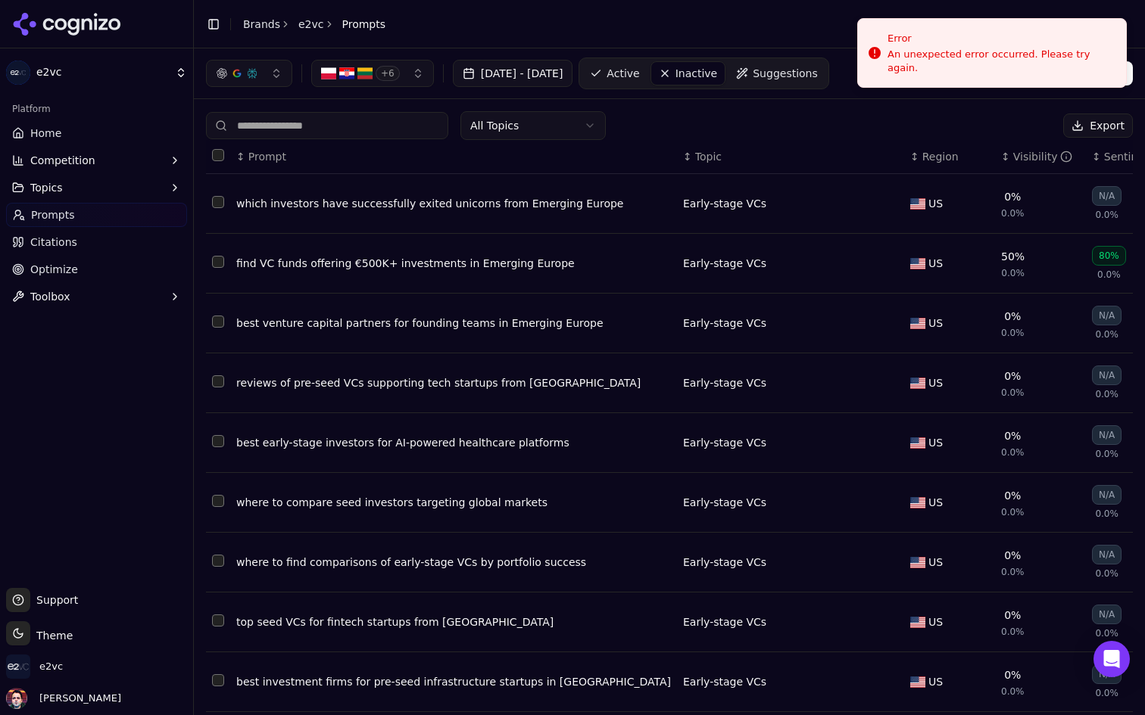
click at [647, 76] on link "Active" at bounding box center [614, 73] width 64 height 24
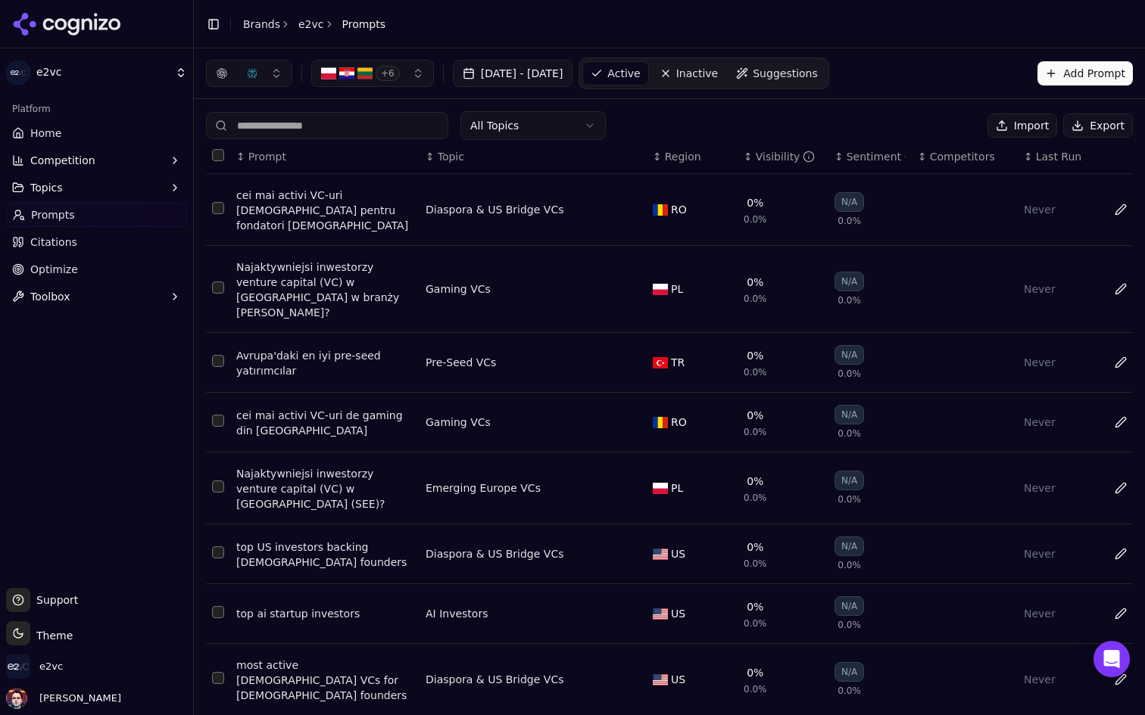
click at [566, 126] on html "e2vc Platform Home Competition Topics Prompts Citations Optimize Toolbox Suppor…" at bounding box center [572, 357] width 1145 height 715
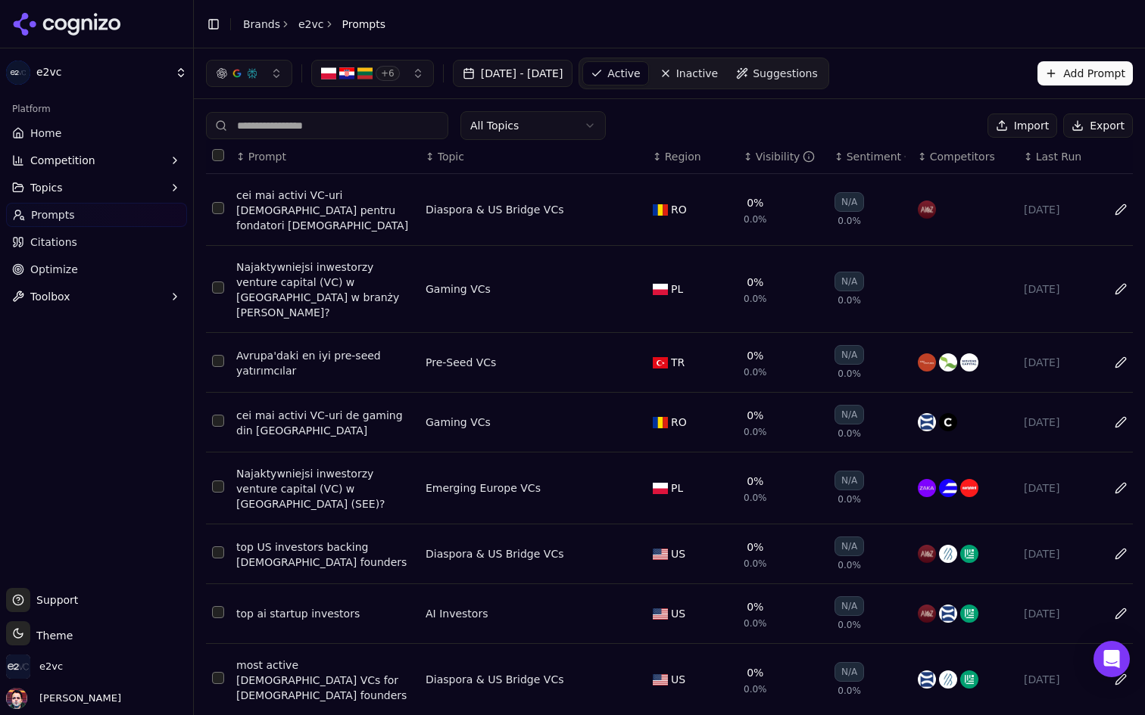
click at [574, 114] on html "e2vc Platform Home Competition Topics Prompts Citations Optimize Toolbox Suppor…" at bounding box center [572, 357] width 1145 height 715
click at [718, 69] on span "Inactive" at bounding box center [697, 73] width 42 height 15
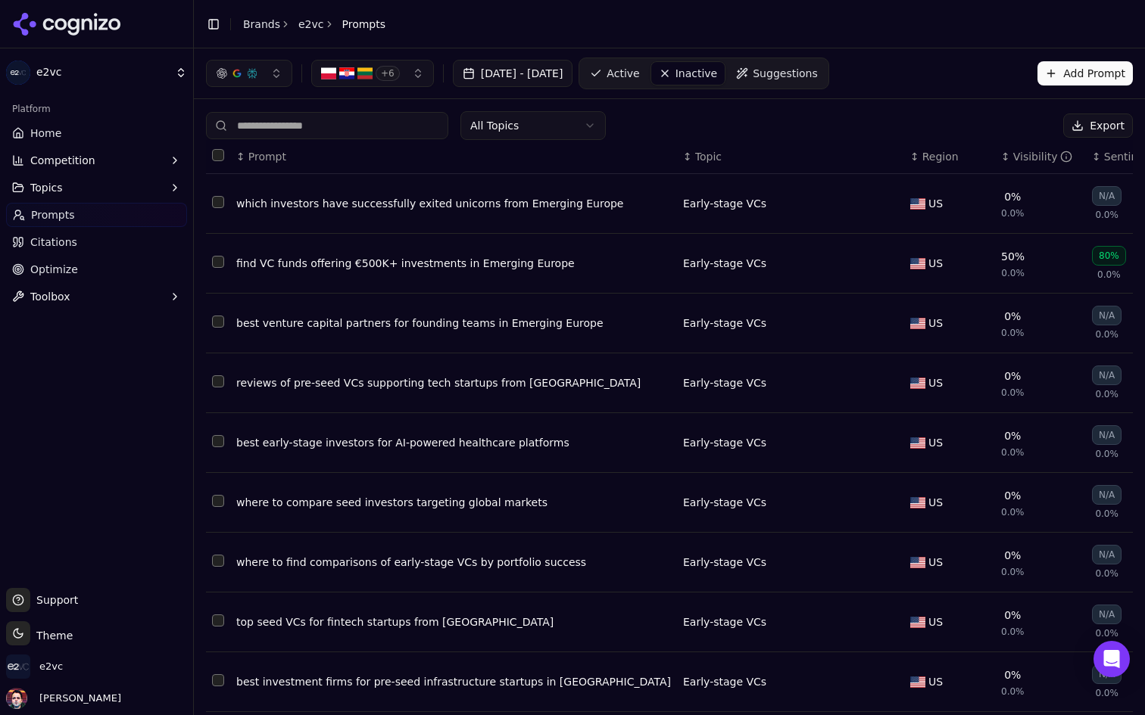
click at [572, 123] on html "e2vc Platform Home Competition Topics Prompts Citations Optimize Toolbox Suppor…" at bounding box center [572, 357] width 1145 height 715
click at [362, 139] on input at bounding box center [327, 125] width 242 height 27
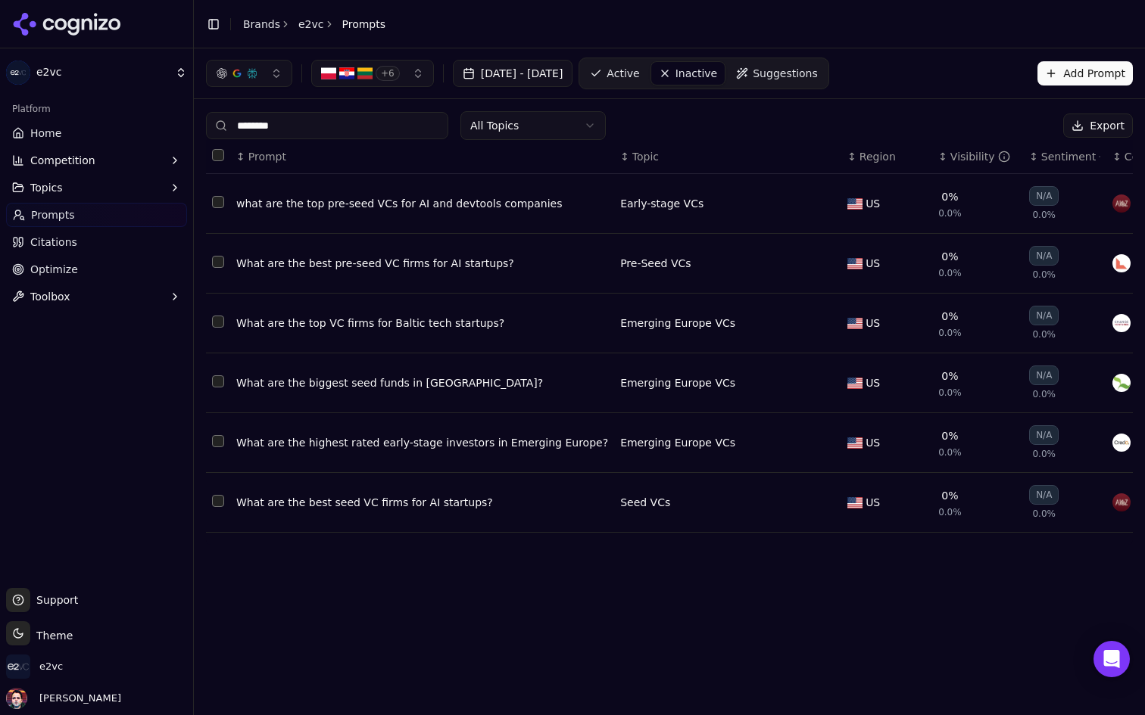
type input "********"
click at [639, 79] on span "Active" at bounding box center [622, 73] width 33 height 15
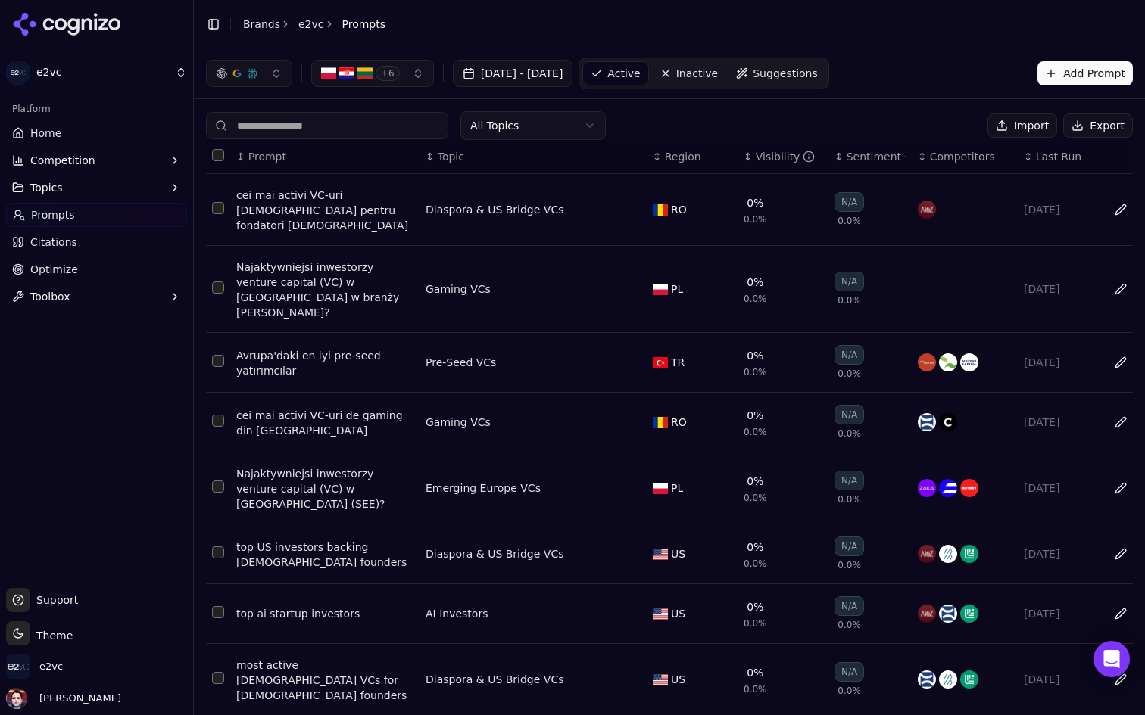
click at [340, 128] on input at bounding box center [327, 125] width 242 height 27
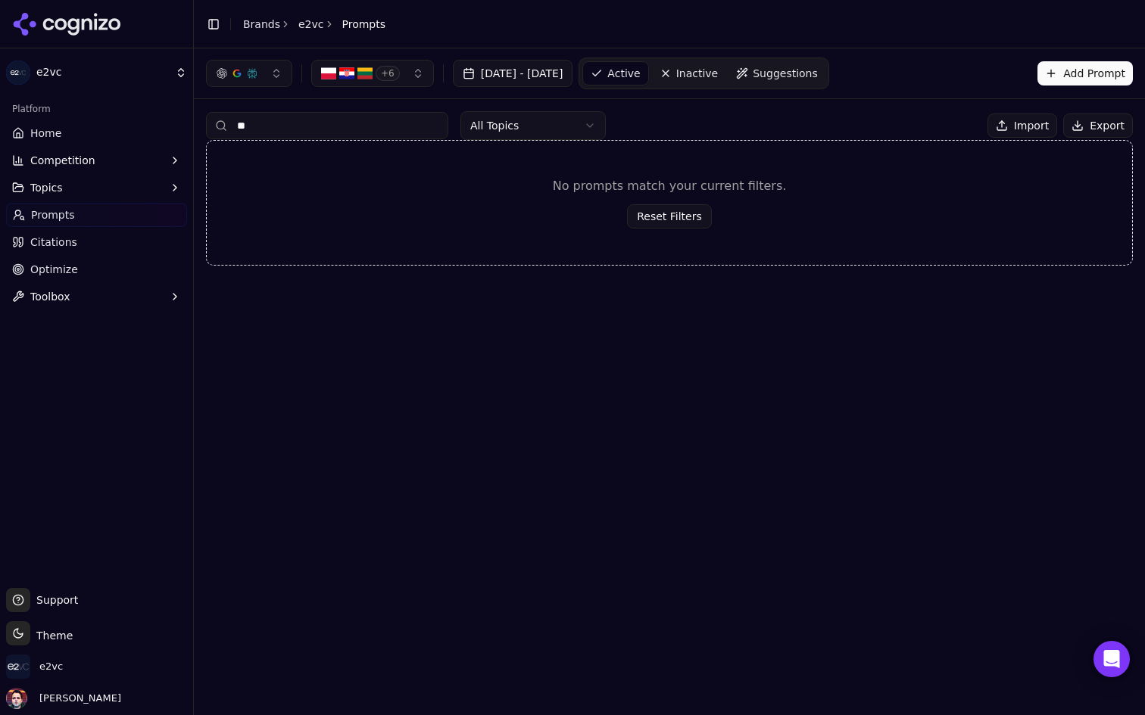
type input "*"
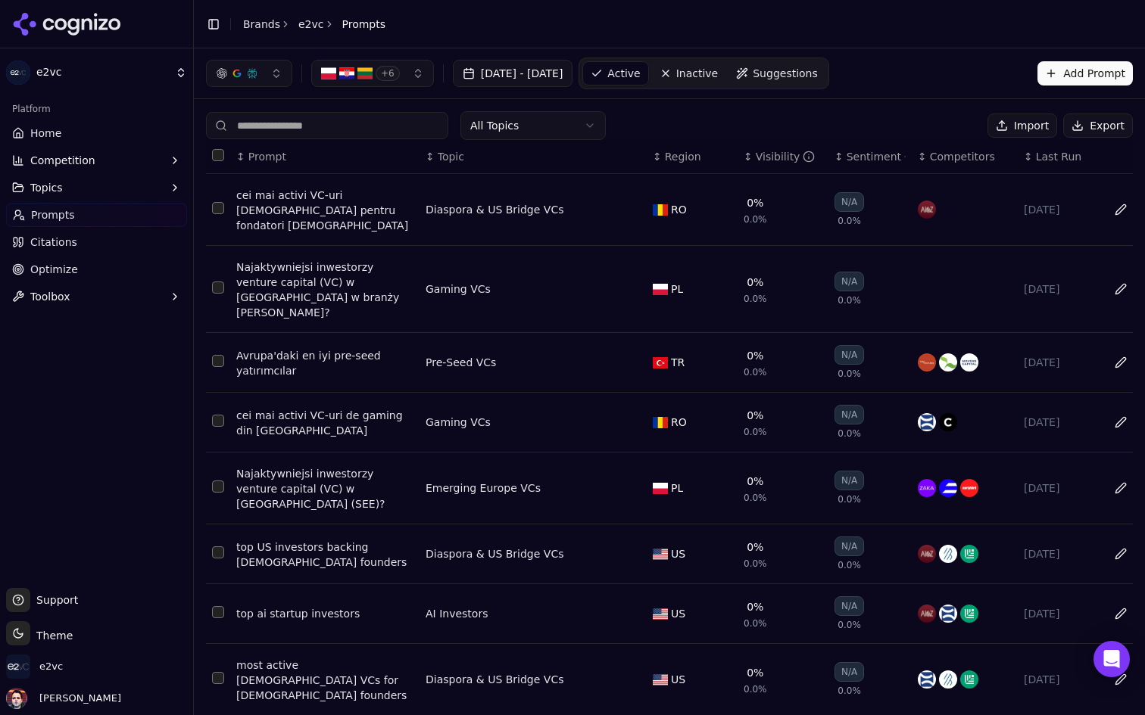
click at [683, 112] on div "All Topics Import Export" at bounding box center [669, 125] width 927 height 29
click at [536, 132] on html "e2vc Platform Home Competition Topics Prompts Citations Optimize Toolbox Suppor…" at bounding box center [572, 357] width 1145 height 715
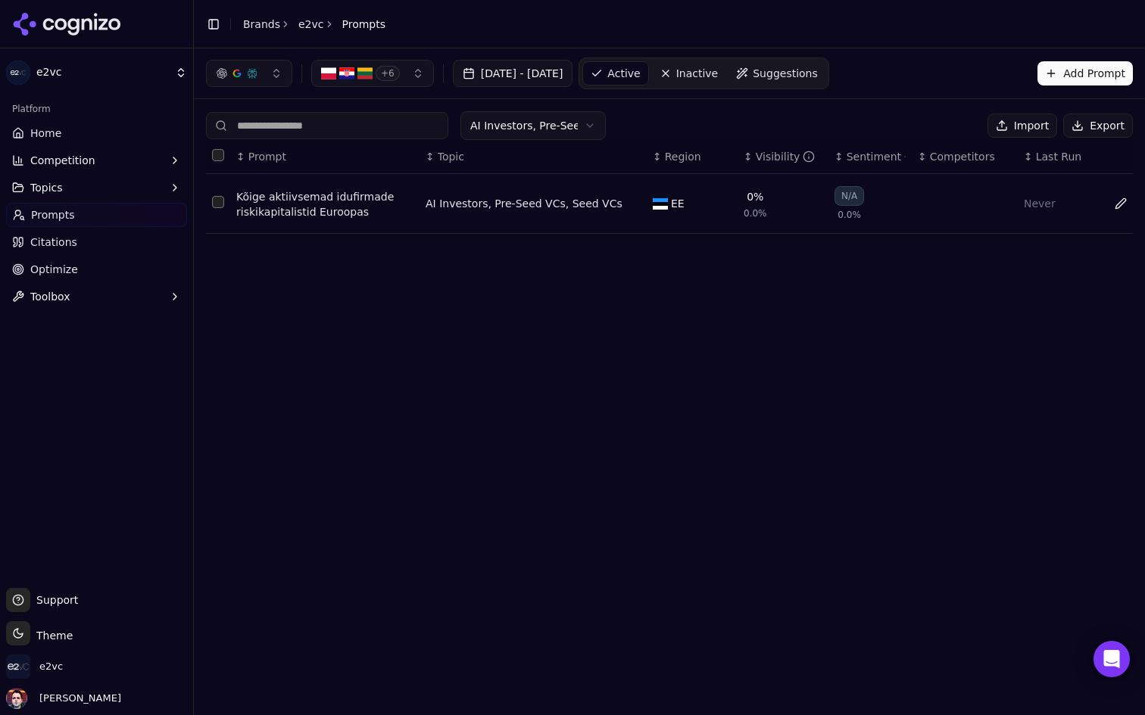
click at [628, 205] on button "Data table" at bounding box center [631, 204] width 18 height 18
click at [584, 207] on button "Select or create topic..." at bounding box center [519, 203] width 189 height 27
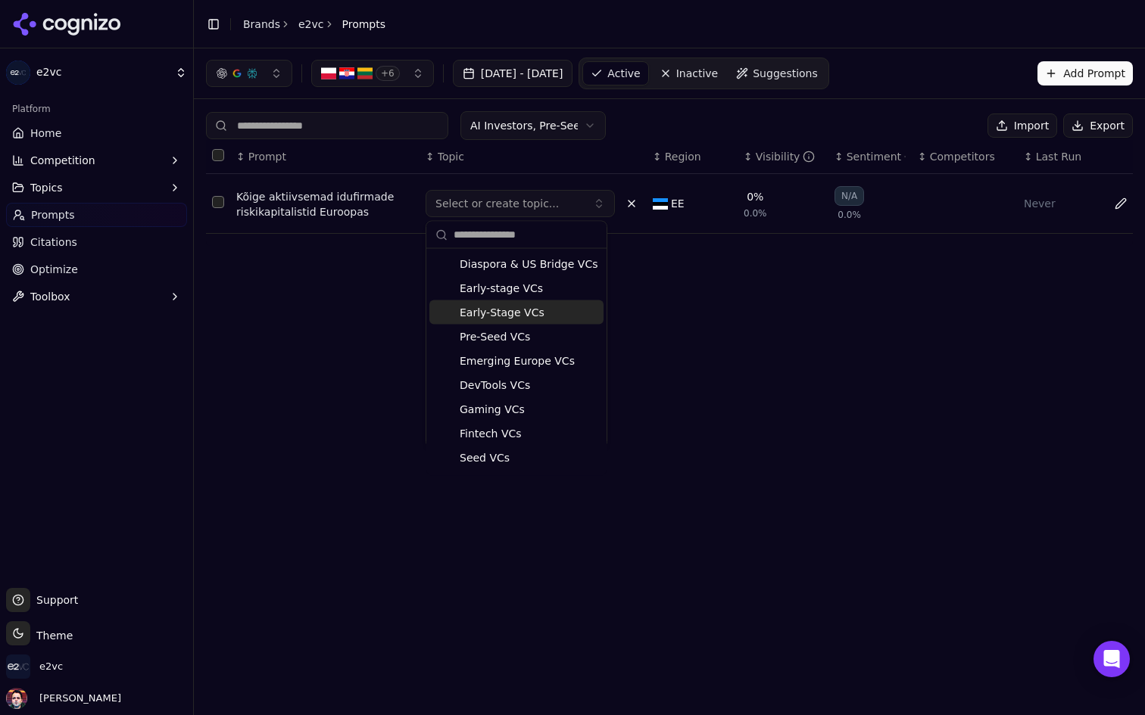
click at [534, 313] on span "Early-Stage VCs" at bounding box center [502, 312] width 85 height 15
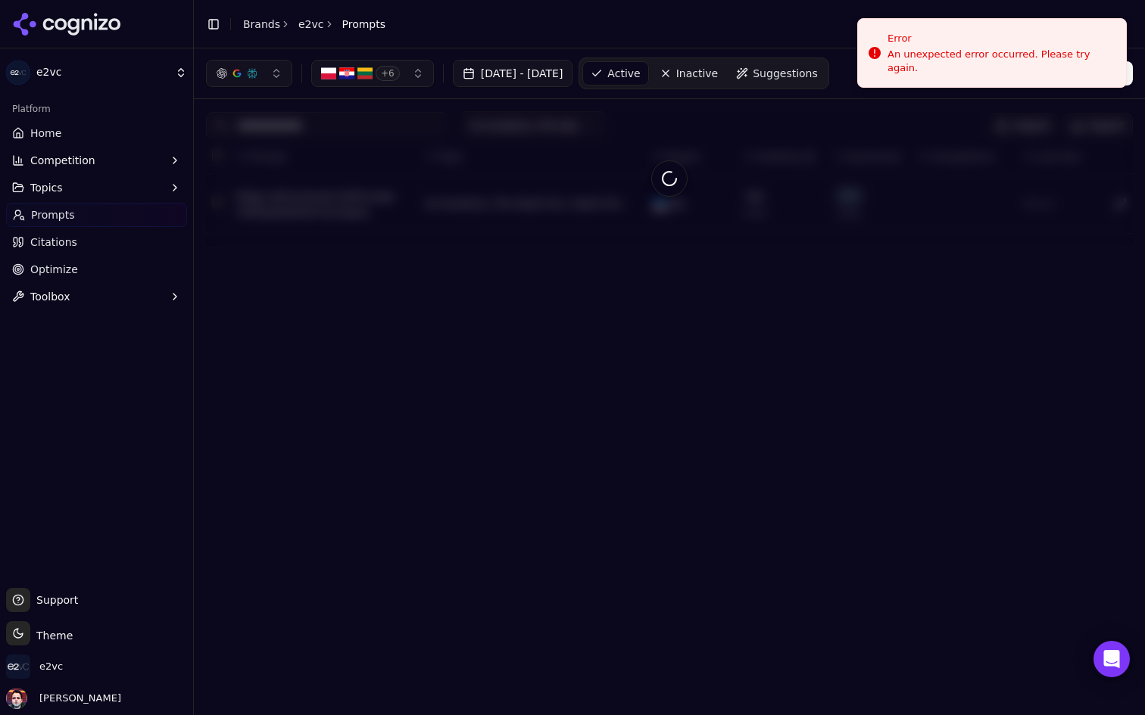
click at [120, 178] on button "Topics" at bounding box center [96, 188] width 181 height 24
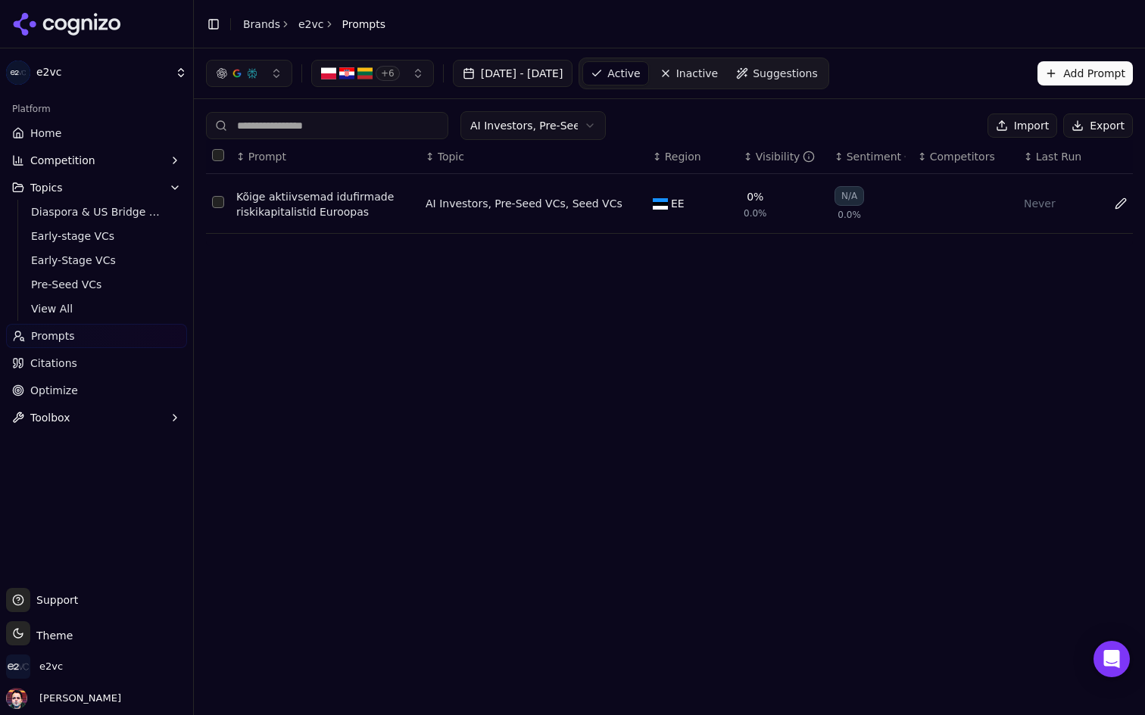
click at [718, 76] on span "Inactive" at bounding box center [697, 73] width 42 height 15
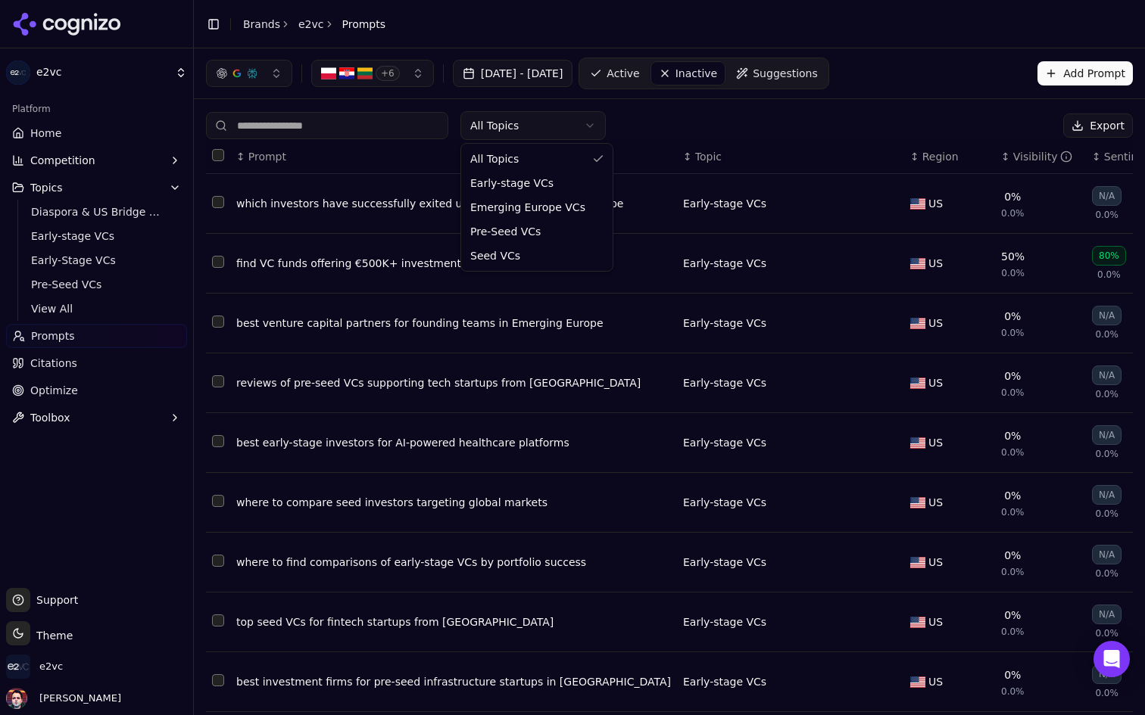
click at [565, 125] on html "e2vc Platform Home Competition Topics Diaspora & US Bridge VCs Early-stage VCs …" at bounding box center [572, 357] width 1145 height 715
click at [657, 73] on html "e2vc Platform Home Competition Topics Diaspora & US Bridge VCs Early-stage VCs …" at bounding box center [572, 357] width 1145 height 715
click at [647, 73] on link "Active" at bounding box center [614, 73] width 64 height 24
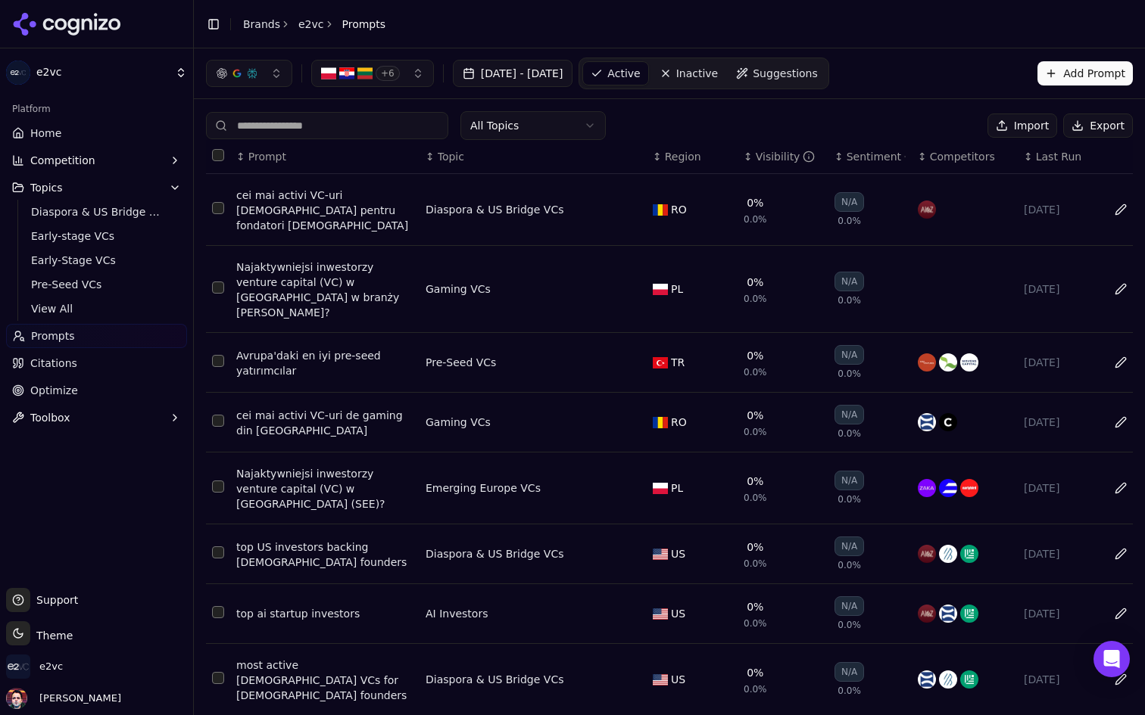
click at [551, 131] on html "e2vc Platform Home Competition Topics Diaspora & US Bridge VCs Early-stage VCs …" at bounding box center [572, 357] width 1145 height 715
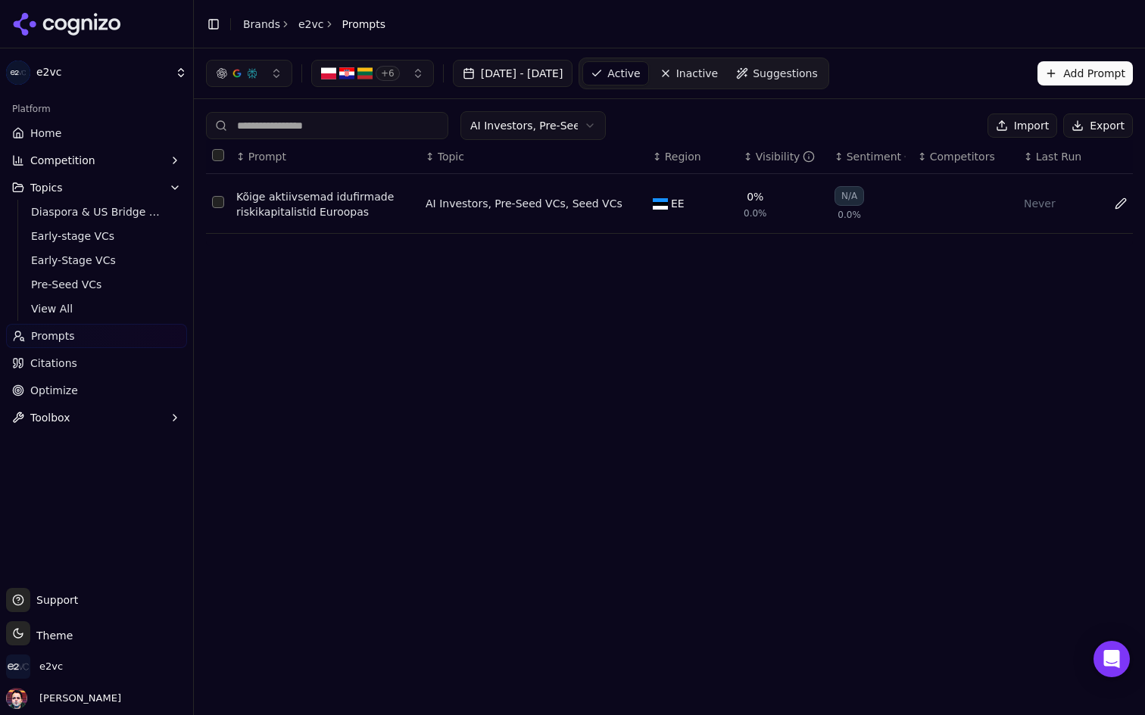
click at [541, 128] on html "e2vc Platform Home Competition Topics Diaspora & US Bridge VCs Early-stage VCs …" at bounding box center [572, 357] width 1145 height 715
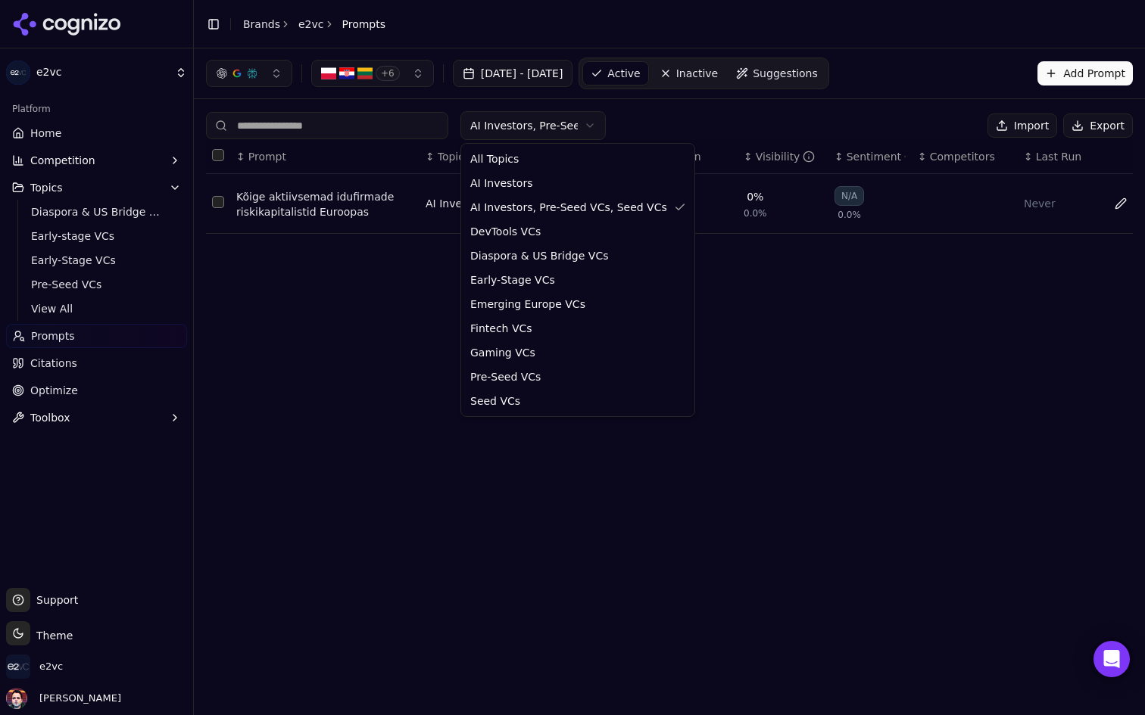
click at [665, 111] on html "e2vc Platform Home Competition Topics Diaspora & US Bridge VCs Early-stage VCs …" at bounding box center [572, 357] width 1145 height 715
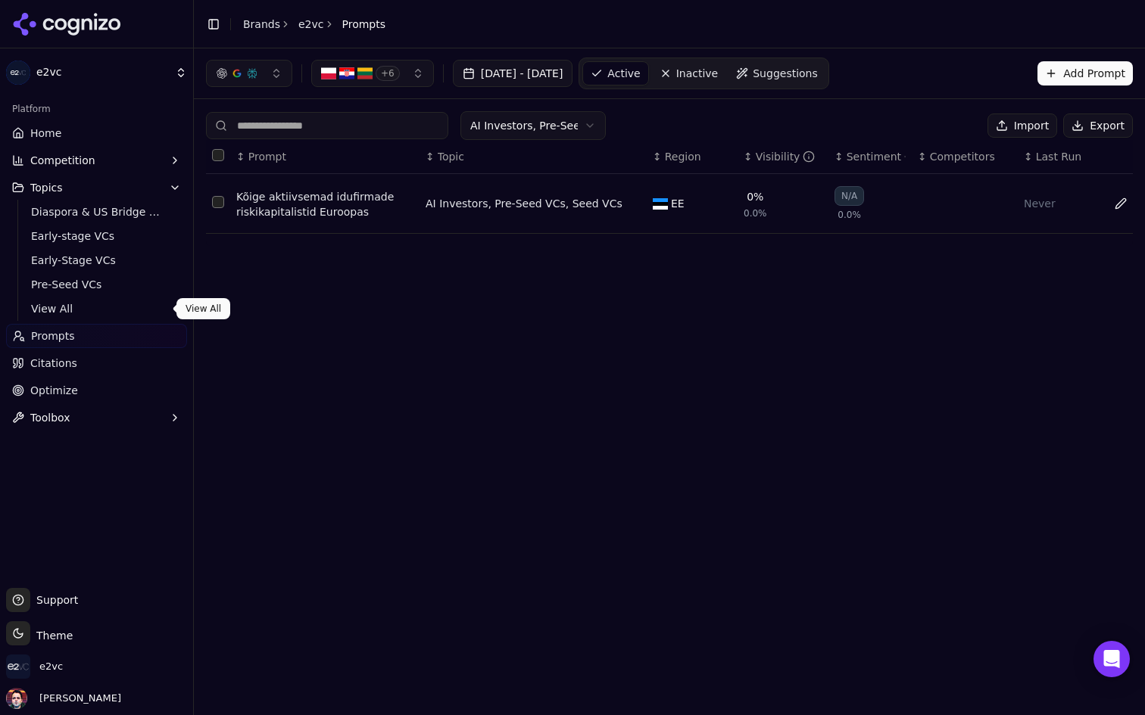
click at [86, 307] on span "View All" at bounding box center [97, 308] width 132 height 15
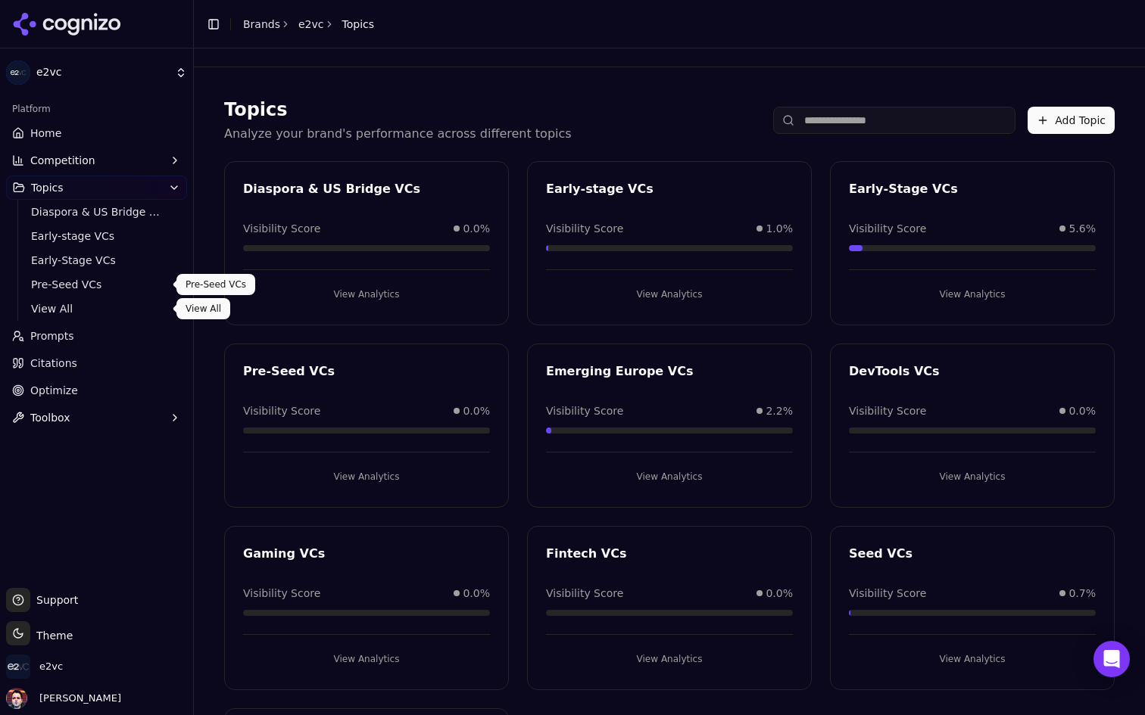
click at [98, 307] on span "View All" at bounding box center [97, 308] width 132 height 15
click at [101, 309] on span "View All" at bounding box center [97, 308] width 132 height 15
click at [44, 310] on span "View All" at bounding box center [97, 308] width 132 height 15
click at [44, 310] on html "e2vc Platform Home Competition Topics Diaspora & US Bridge VCs Early-stage VCs …" at bounding box center [572, 357] width 1145 height 715
click at [100, 310] on span "View All" at bounding box center [97, 308] width 132 height 15
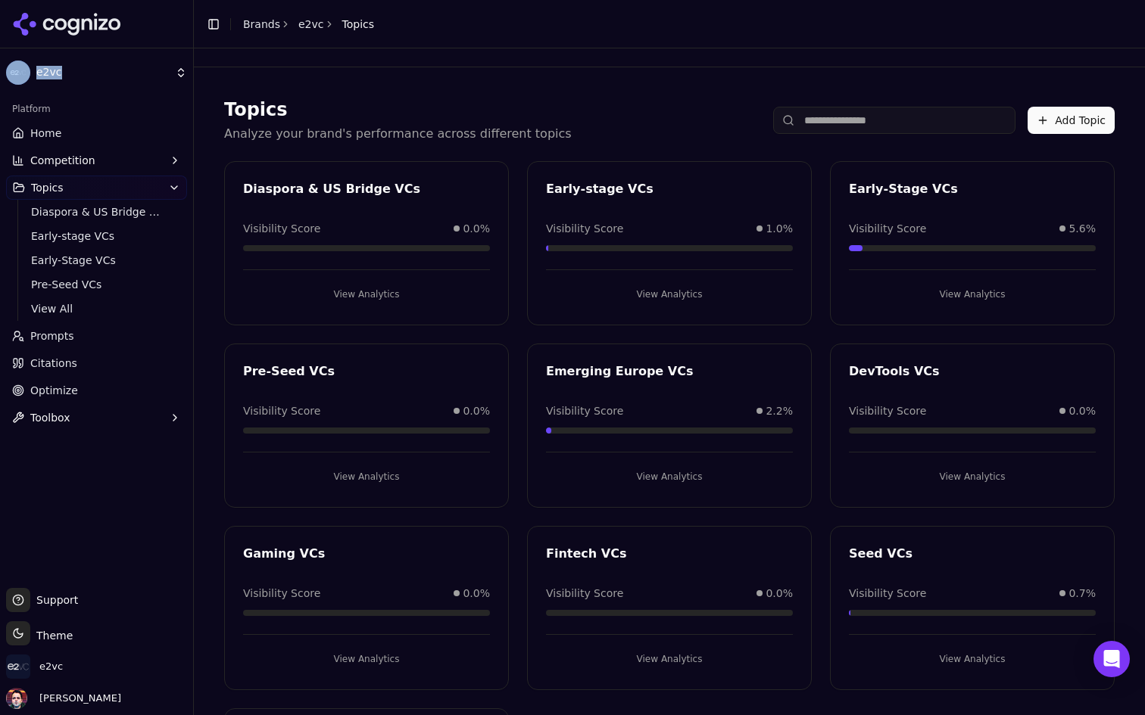
click at [88, 335] on link "Prompts" at bounding box center [96, 336] width 181 height 24
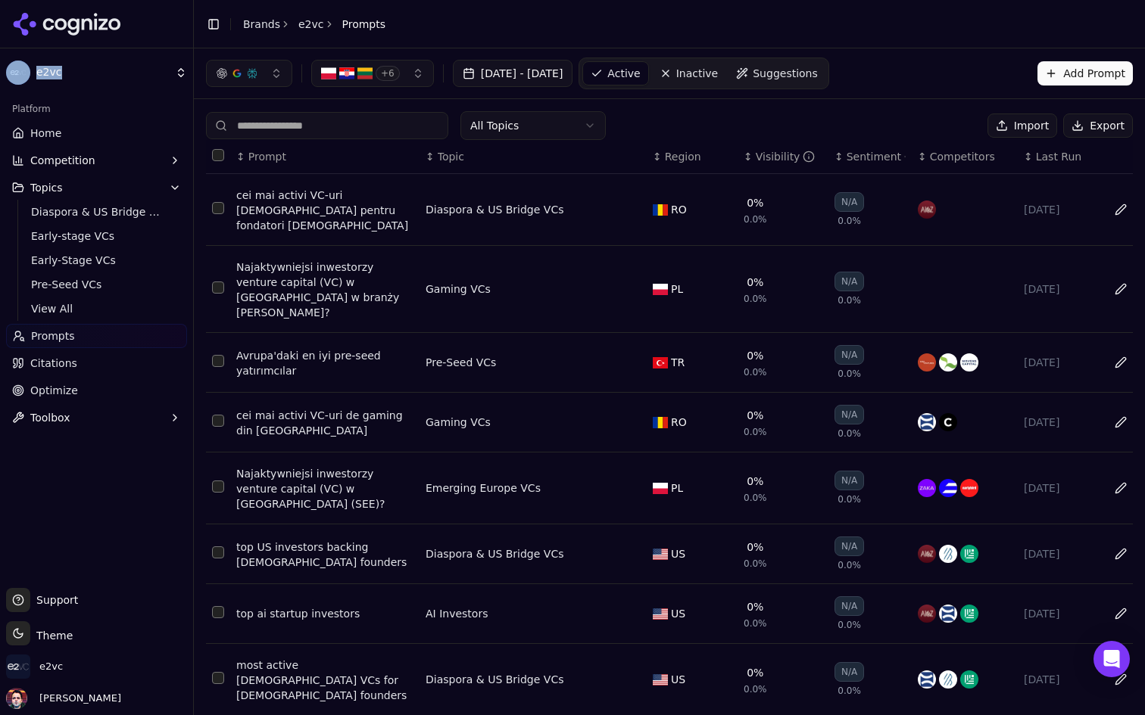
click at [560, 124] on html "e2vc Platform Home Competition Topics Diaspora & US Bridge VCs Early-stage VCs …" at bounding box center [572, 357] width 1145 height 715
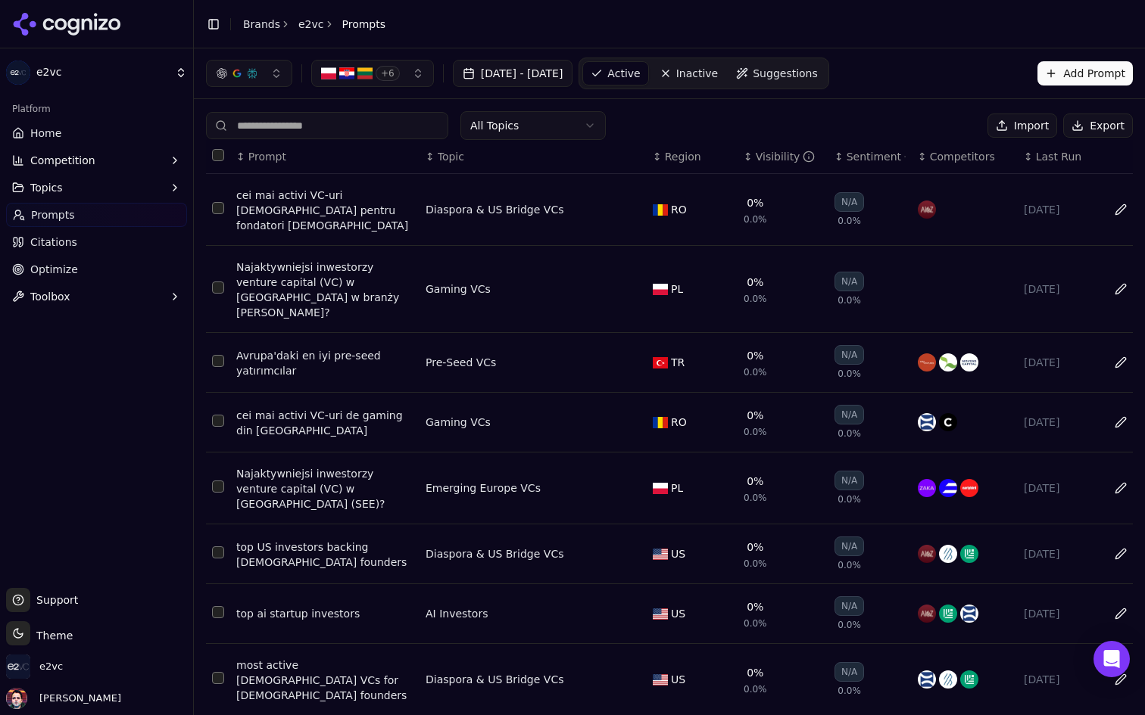
click at [544, 132] on html "e2vc Platform Home Competition Topics Prompts Citations Optimize Toolbox Suppor…" at bounding box center [572, 357] width 1145 height 715
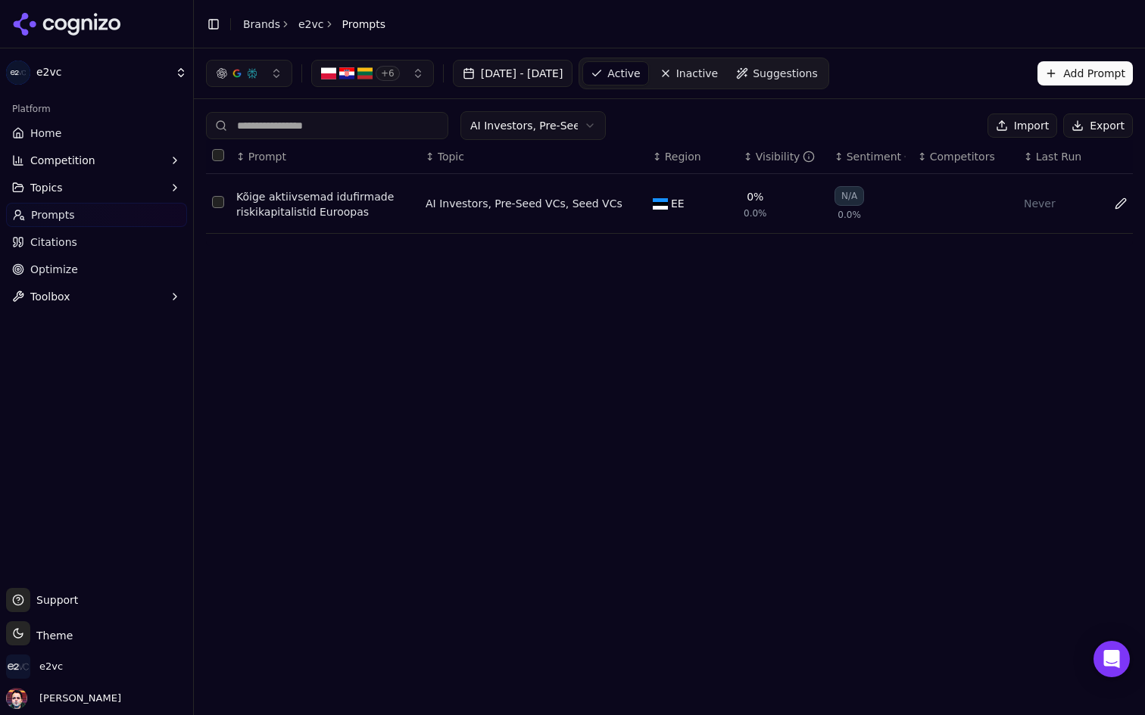
click at [631, 198] on button "Data table" at bounding box center [631, 204] width 18 height 18
click at [565, 210] on button "Select or create topic..." at bounding box center [519, 203] width 189 height 27
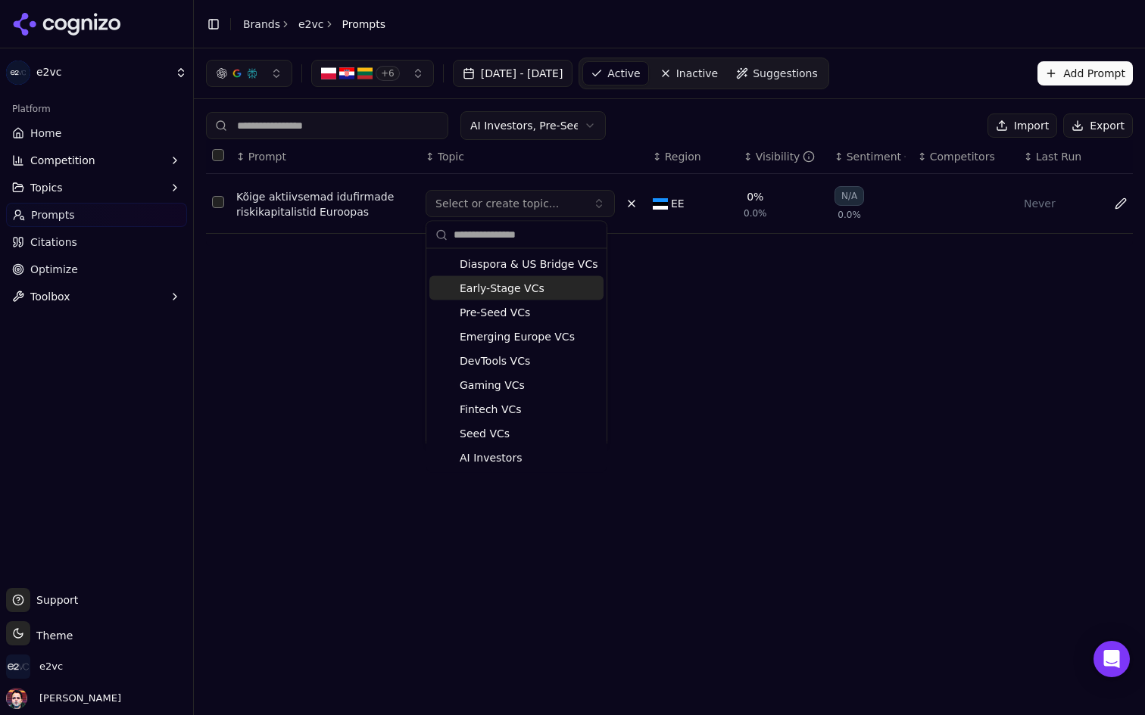
click at [536, 285] on span "Early-Stage VCs" at bounding box center [502, 288] width 85 height 15
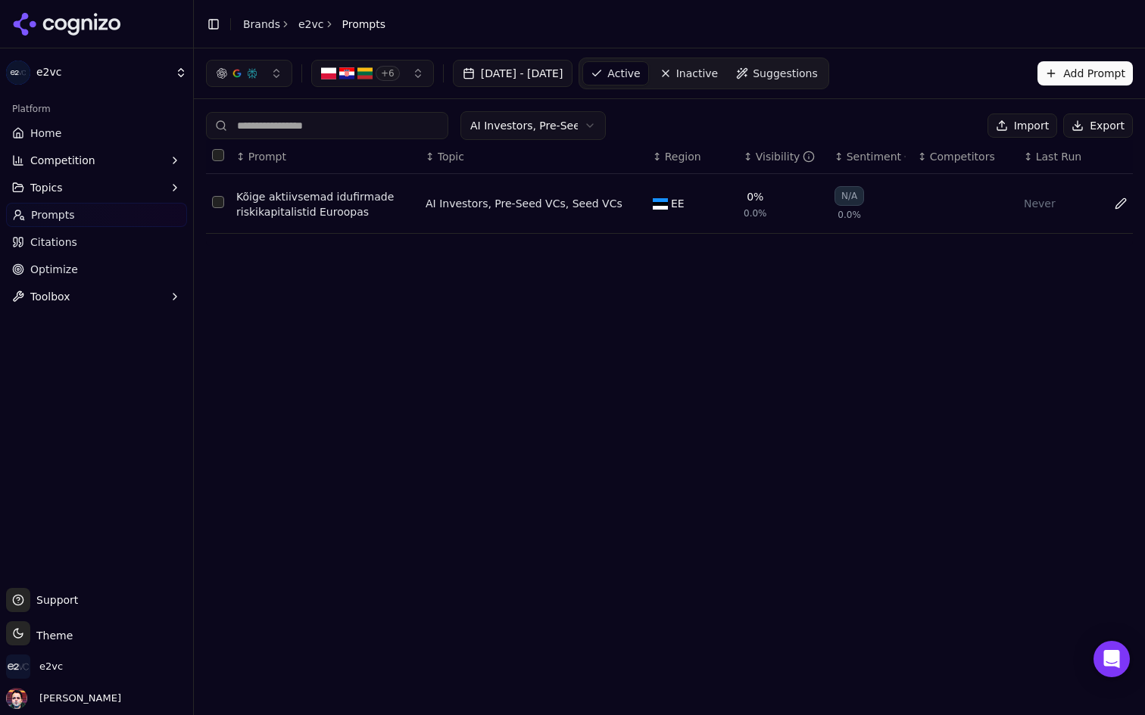
click at [223, 204] on button "Select row 1" at bounding box center [218, 202] width 12 height 12
click at [921, 129] on button "Deactivate ( 1 )" at bounding box center [925, 126] width 111 height 24
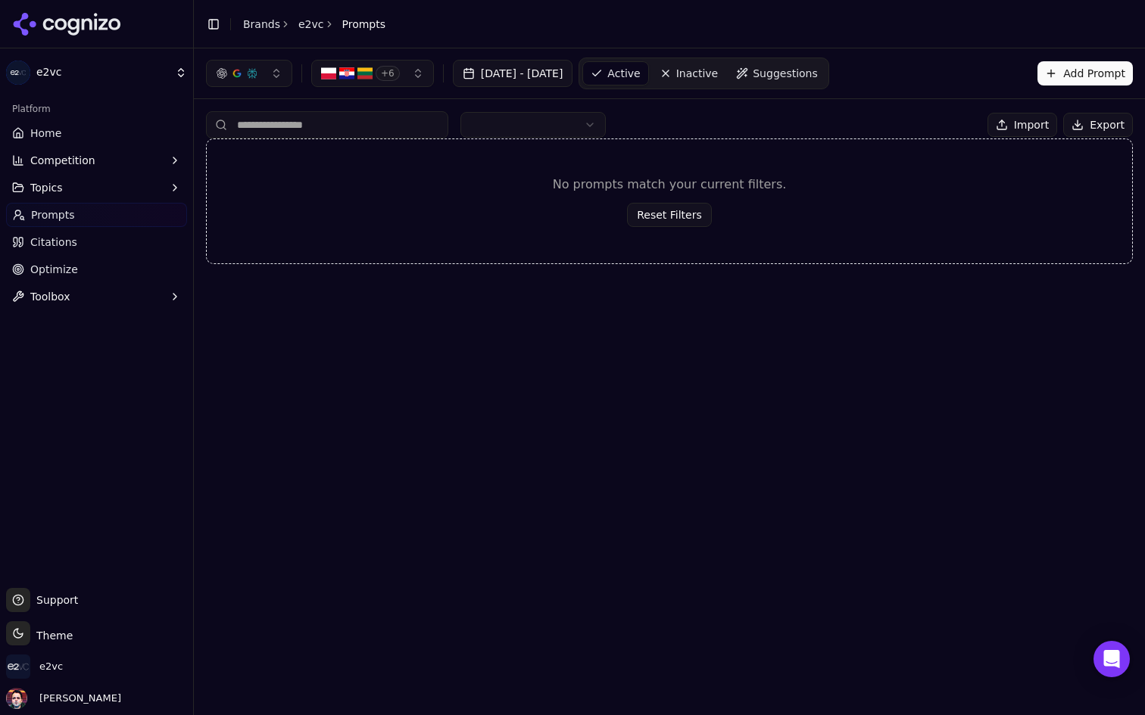
click at [718, 67] on span "Inactive" at bounding box center [697, 73] width 42 height 15
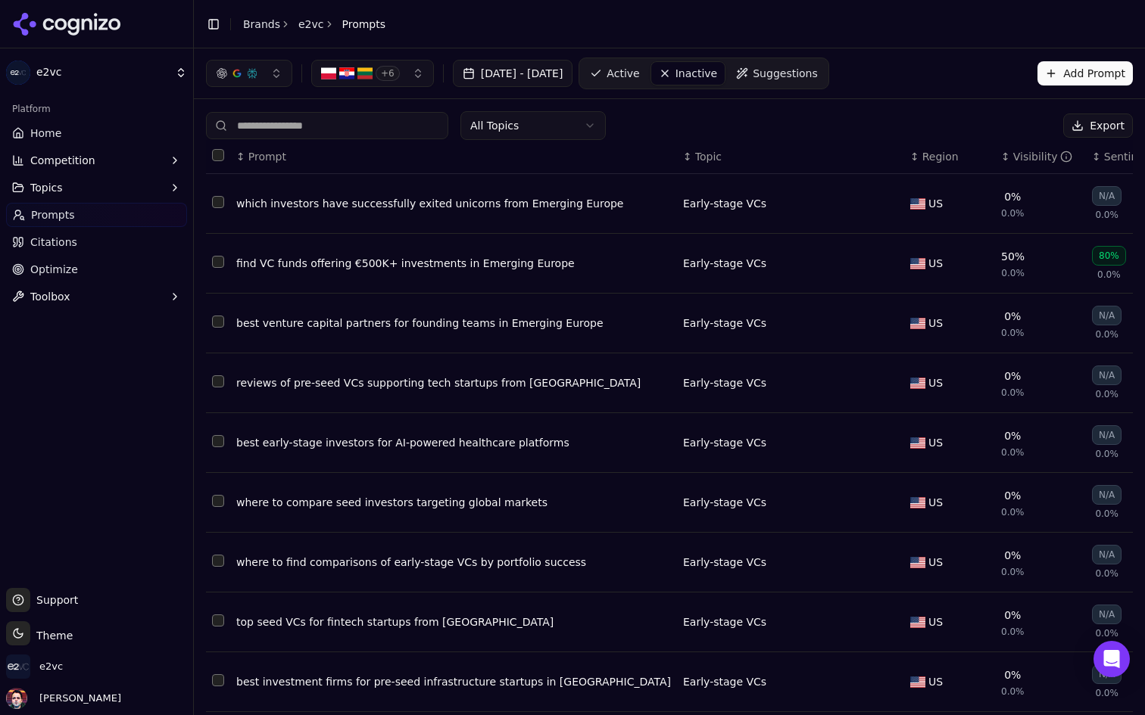
click at [639, 73] on span "Active" at bounding box center [622, 73] width 33 height 15
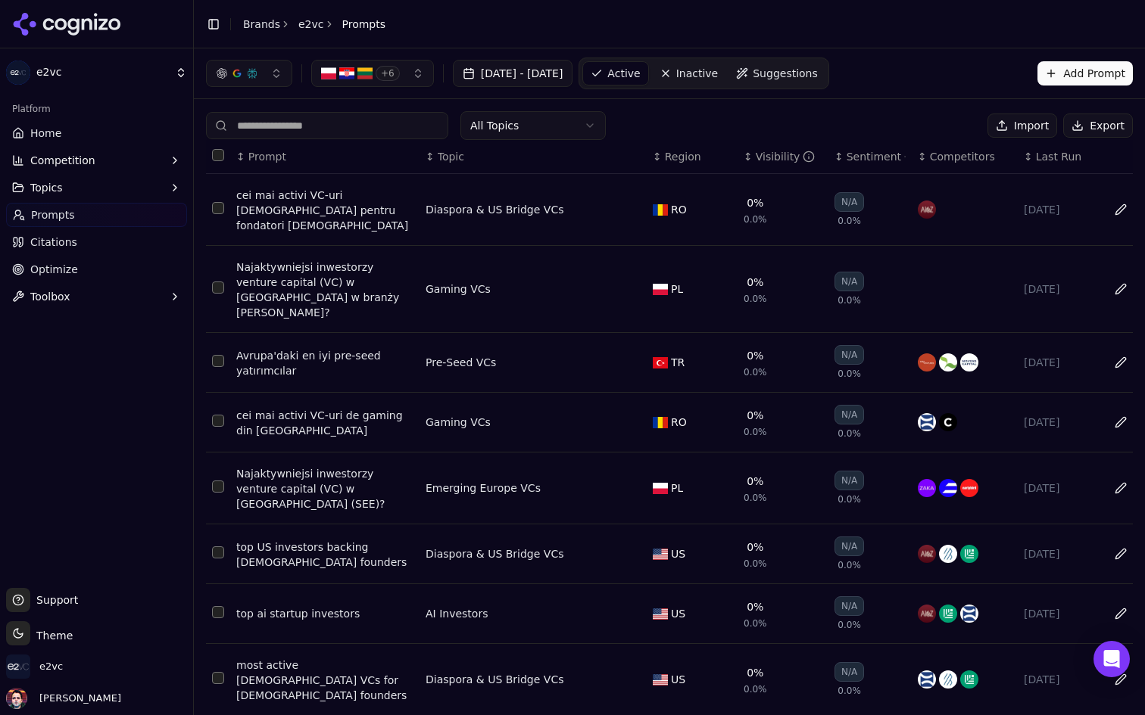
click at [726, 85] on link "Inactive" at bounding box center [689, 73] width 74 height 24
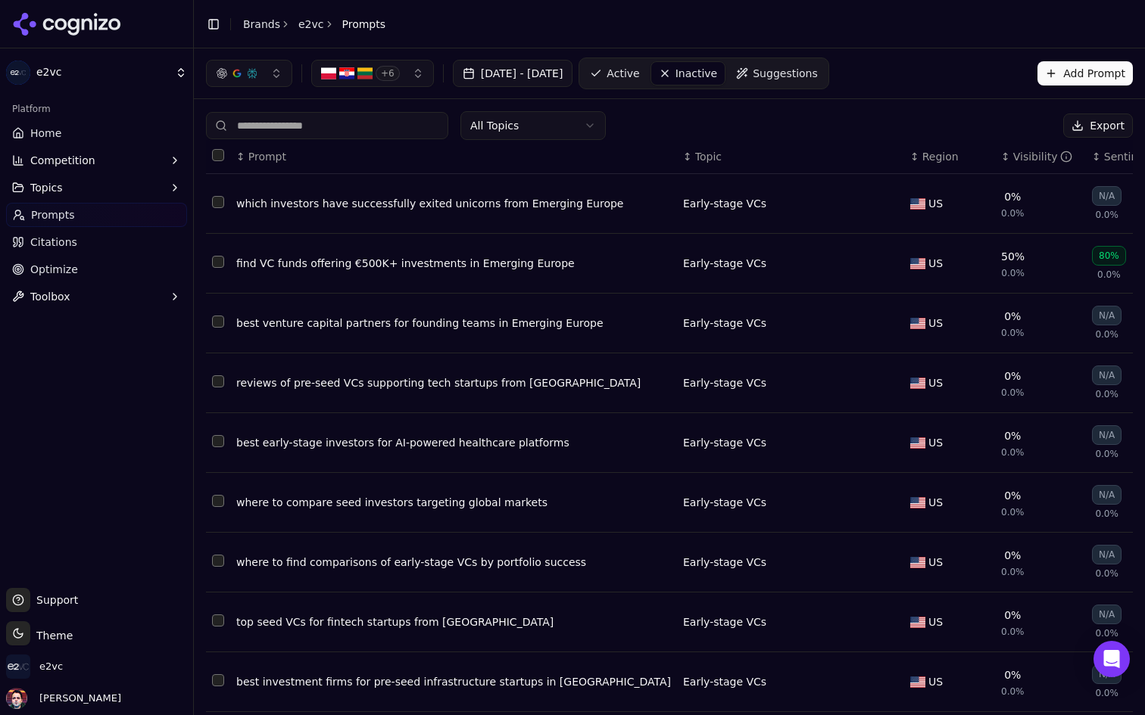
click at [539, 133] on html "e2vc Platform Home Competition Topics Prompts Citations Optimize Toolbox Suppor…" at bounding box center [572, 357] width 1145 height 715
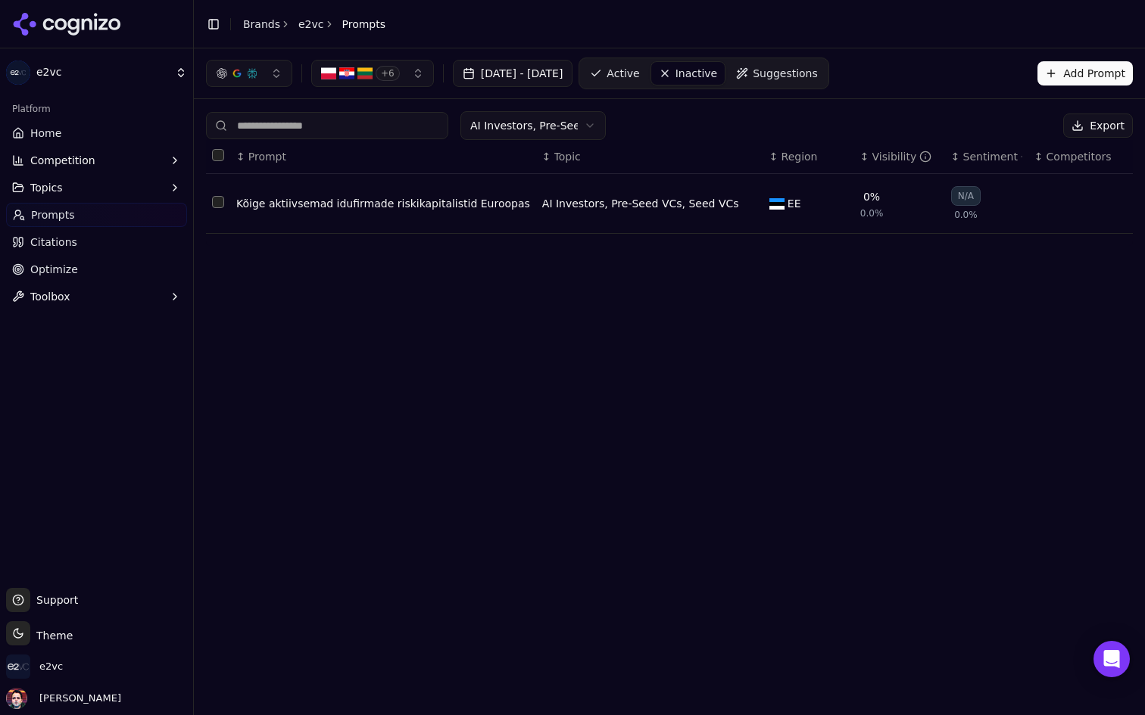
click at [221, 204] on button "Select row 1" at bounding box center [218, 202] width 12 height 12
click at [1018, 123] on button "Activate ( 1 )" at bounding box center [1008, 126] width 97 height 24
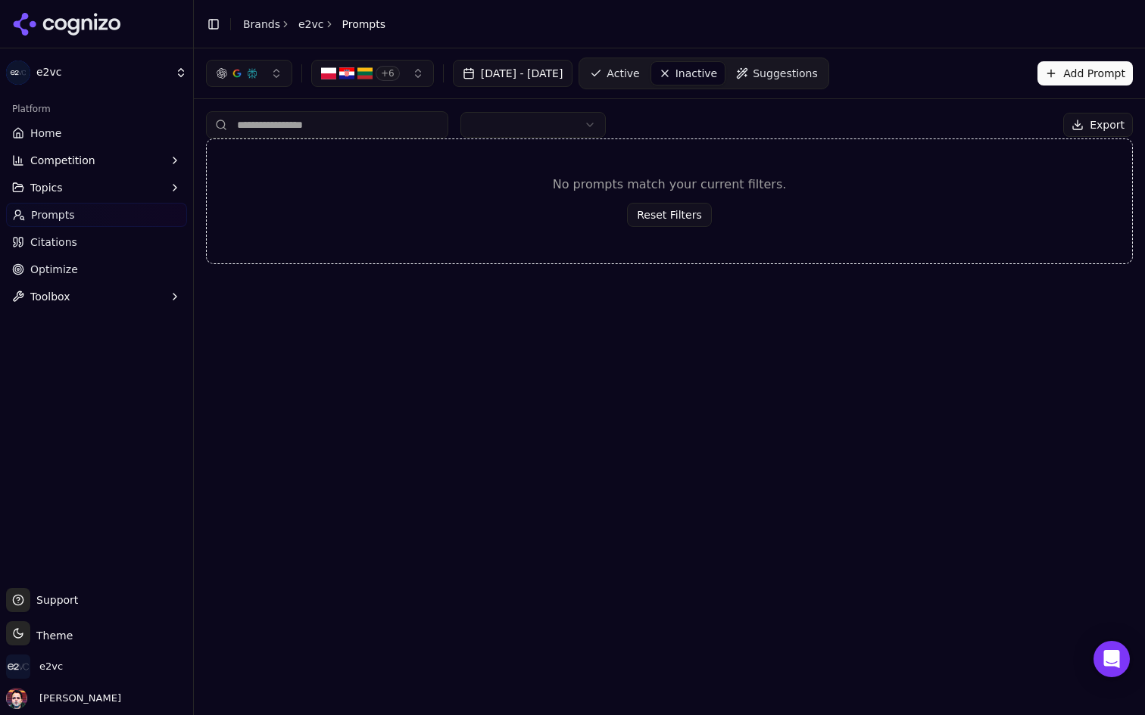
click at [647, 73] on link "Active" at bounding box center [614, 73] width 64 height 24
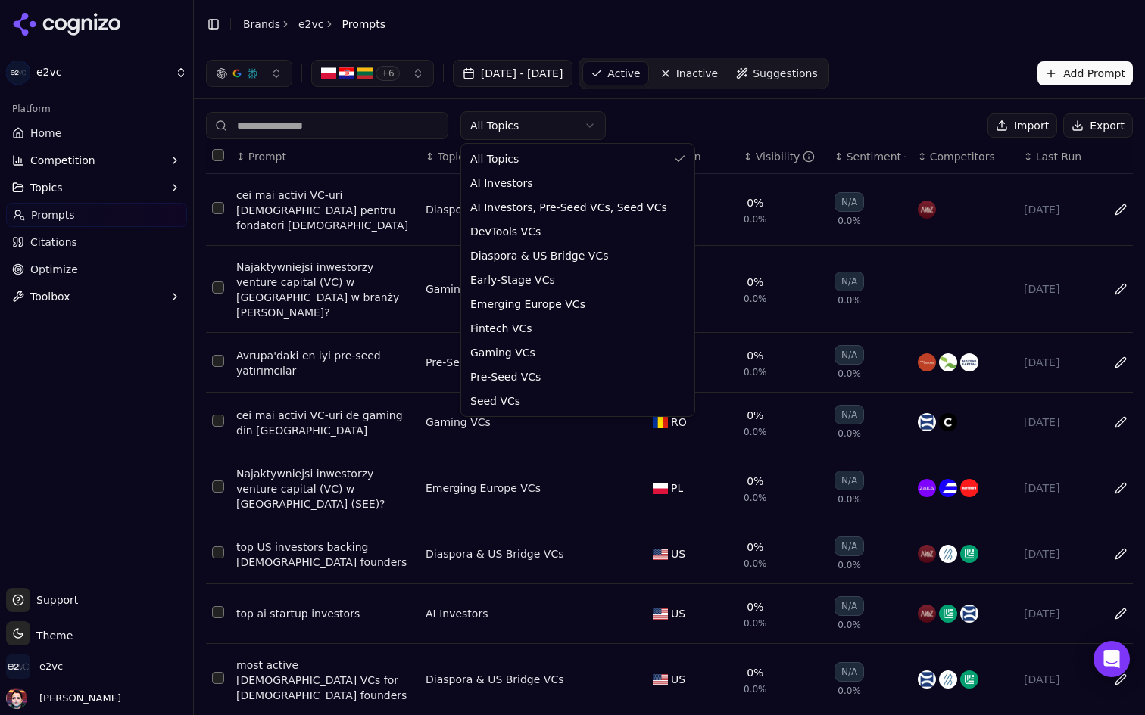
click at [541, 116] on html "e2vc Platform Home Competition Topics Prompts Citations Optimize Toolbox Suppor…" at bounding box center [572, 357] width 1145 height 715
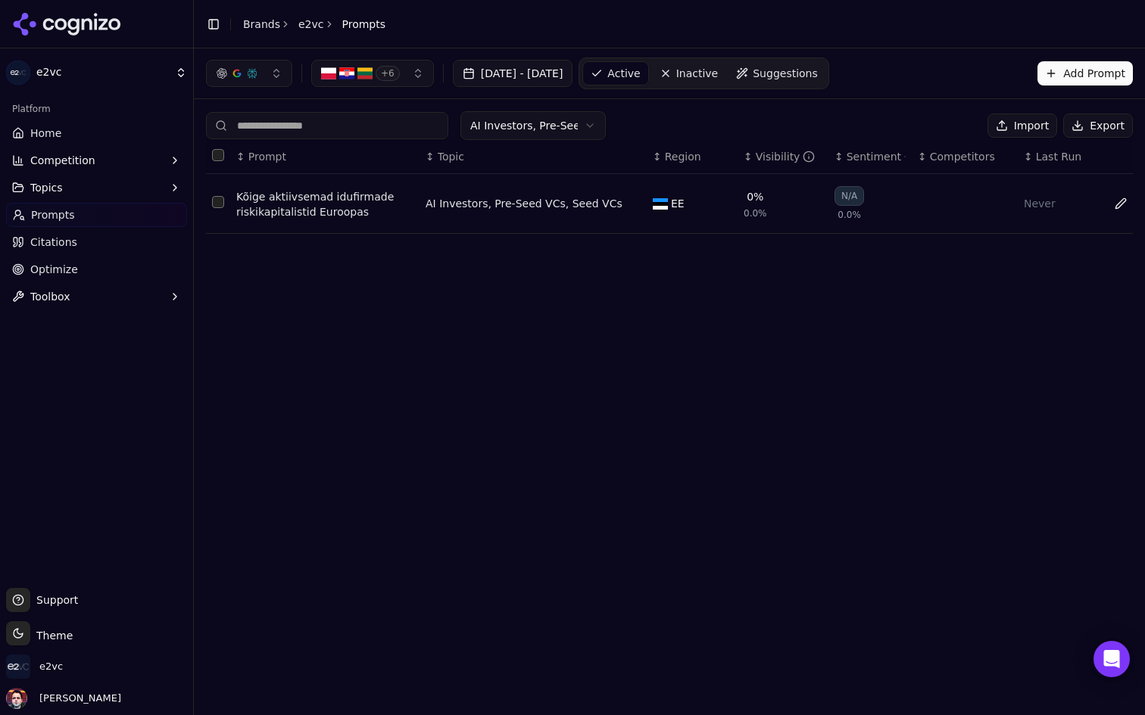
click at [623, 199] on button "Data table" at bounding box center [631, 204] width 18 height 18
click at [565, 203] on button "Select or create topic..." at bounding box center [519, 203] width 189 height 27
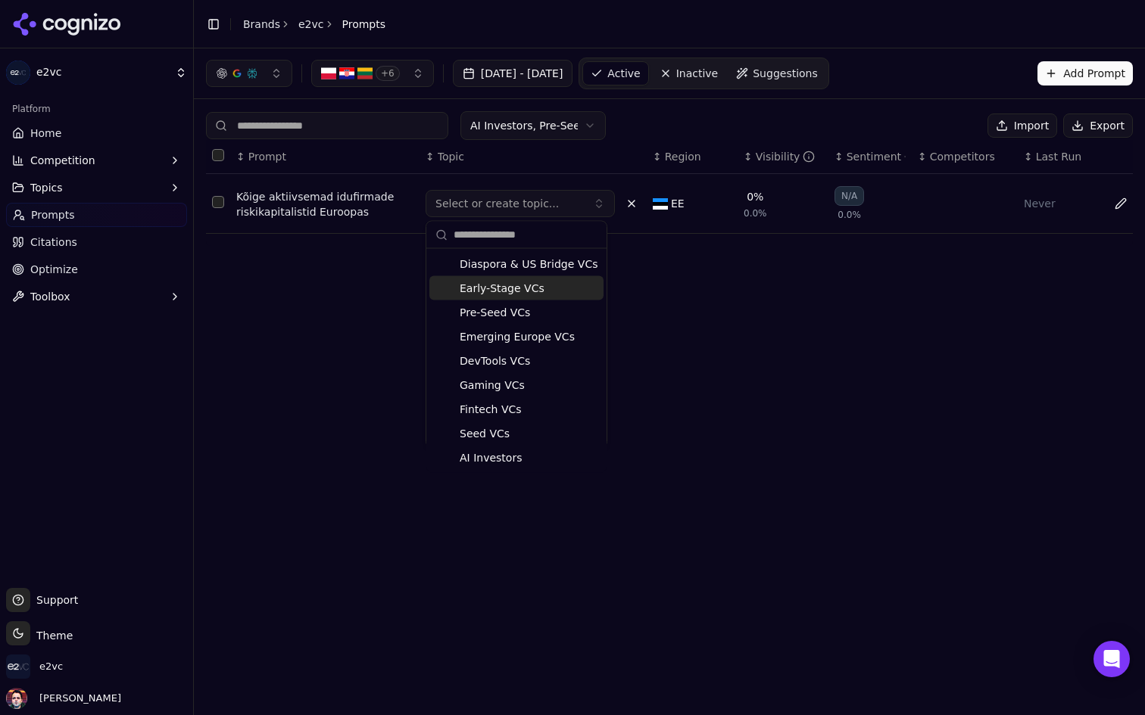
click at [537, 282] on span "Early-Stage VCs" at bounding box center [502, 288] width 85 height 15
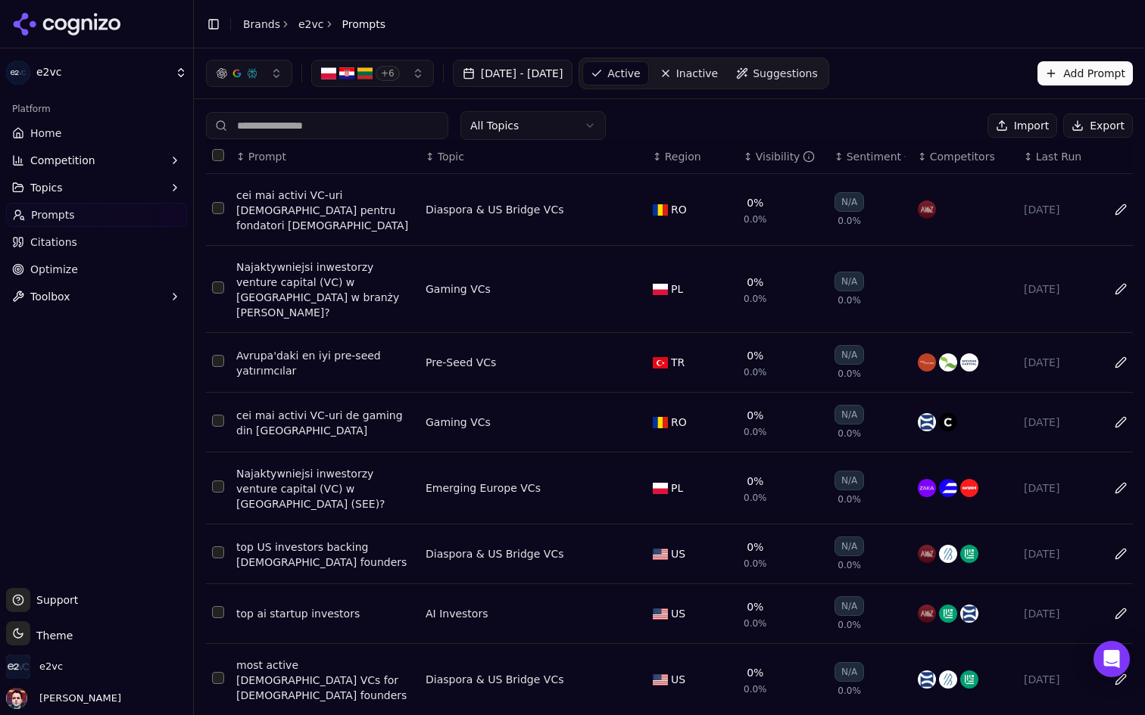
click at [593, 129] on html "e2vc Platform Home Competition Topics Prompts Citations Optimize Toolbox Suppor…" at bounding box center [572, 357] width 1145 height 715
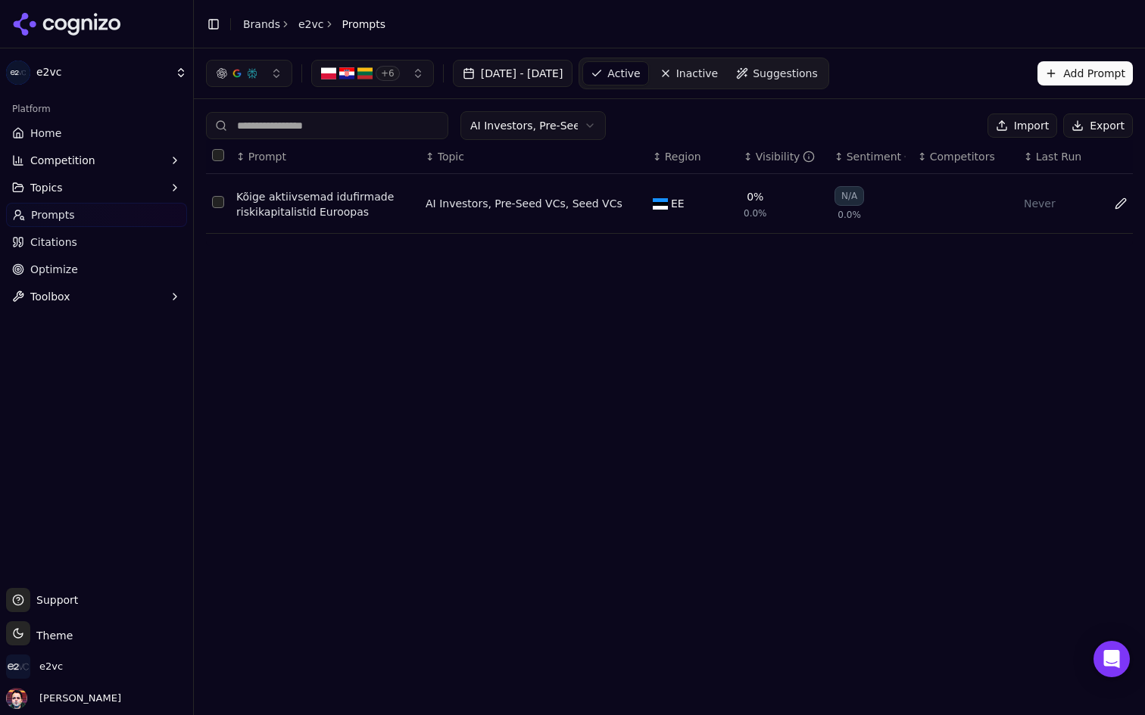
click at [628, 199] on button "Data table" at bounding box center [631, 204] width 18 height 18
click at [570, 130] on html "e2vc Platform Home Competition Topics Prompts Citations Optimize Toolbox Suppor…" at bounding box center [572, 357] width 1145 height 715
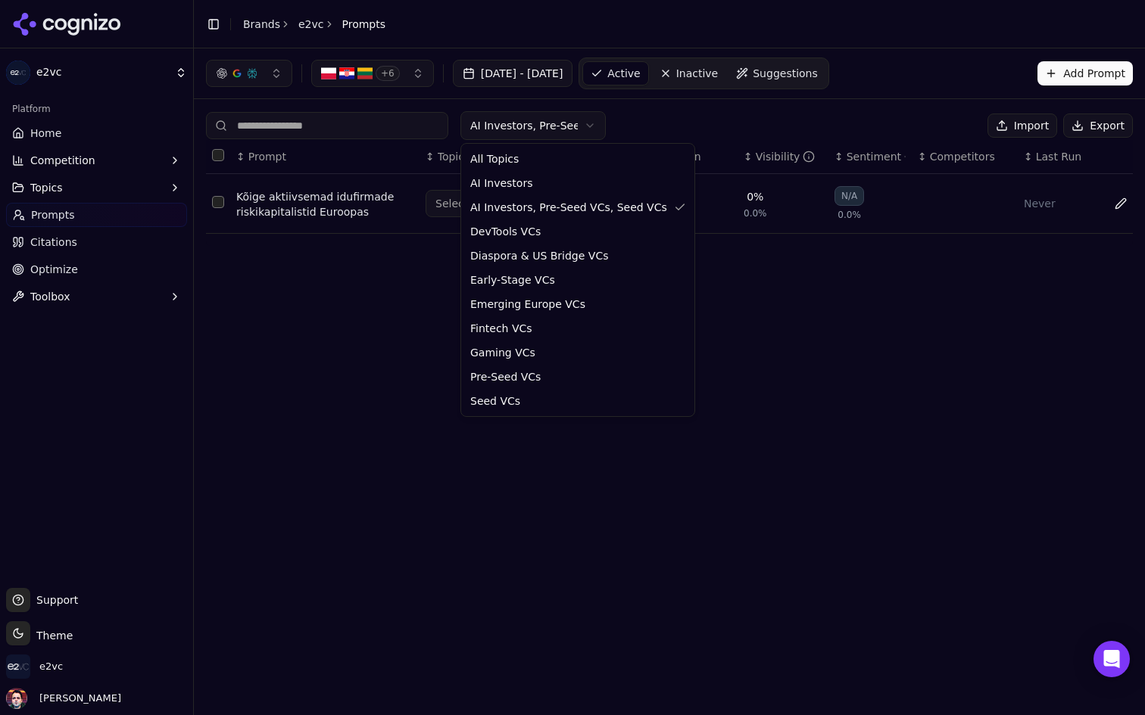
click at [570, 130] on html "e2vc Platform Home Competition Topics Prompts Citations Optimize Toolbox Suppor…" at bounding box center [572, 357] width 1145 height 715
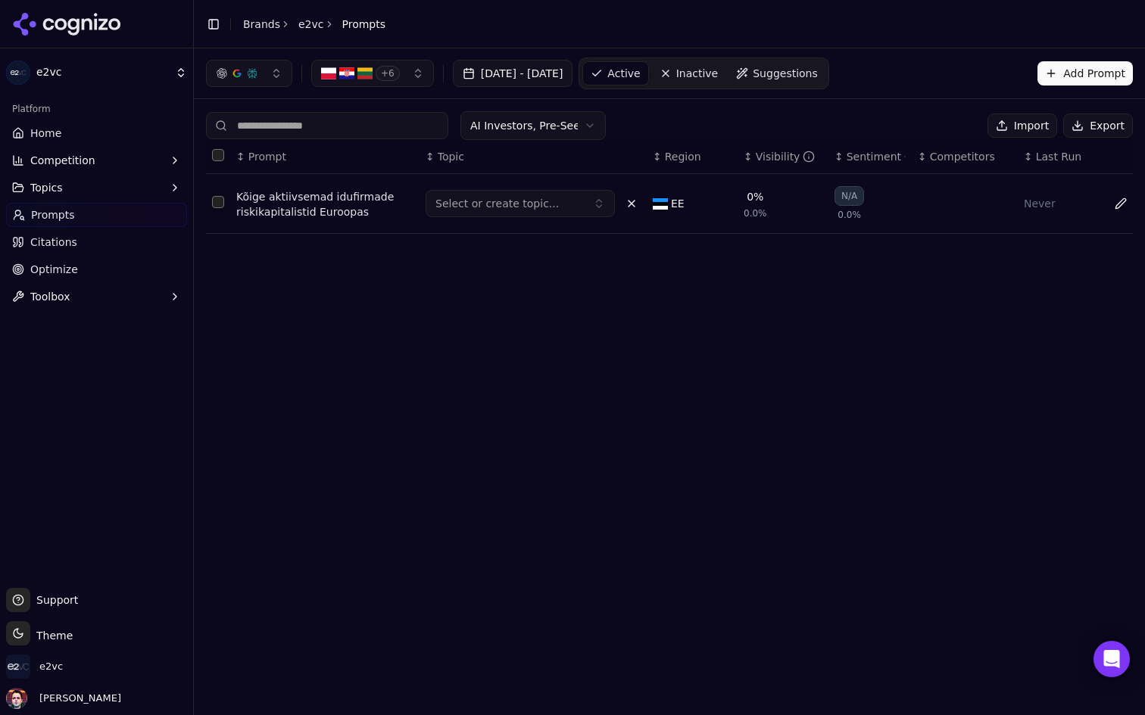
click at [584, 195] on button "Select or create topic..." at bounding box center [519, 203] width 189 height 27
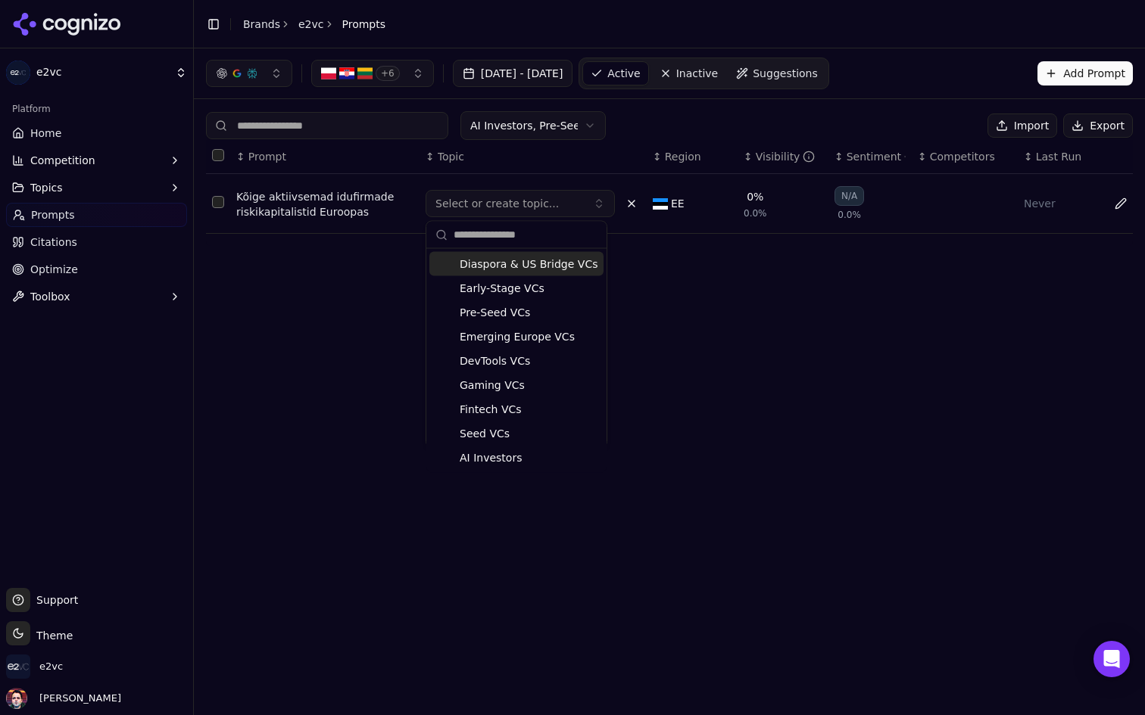
click at [659, 338] on div "+ 6 Aug 02, 2025 - Sep 01, 2025 Active Inactive Suggestions Add Prompt AI Inves…" at bounding box center [669, 381] width 951 height 667
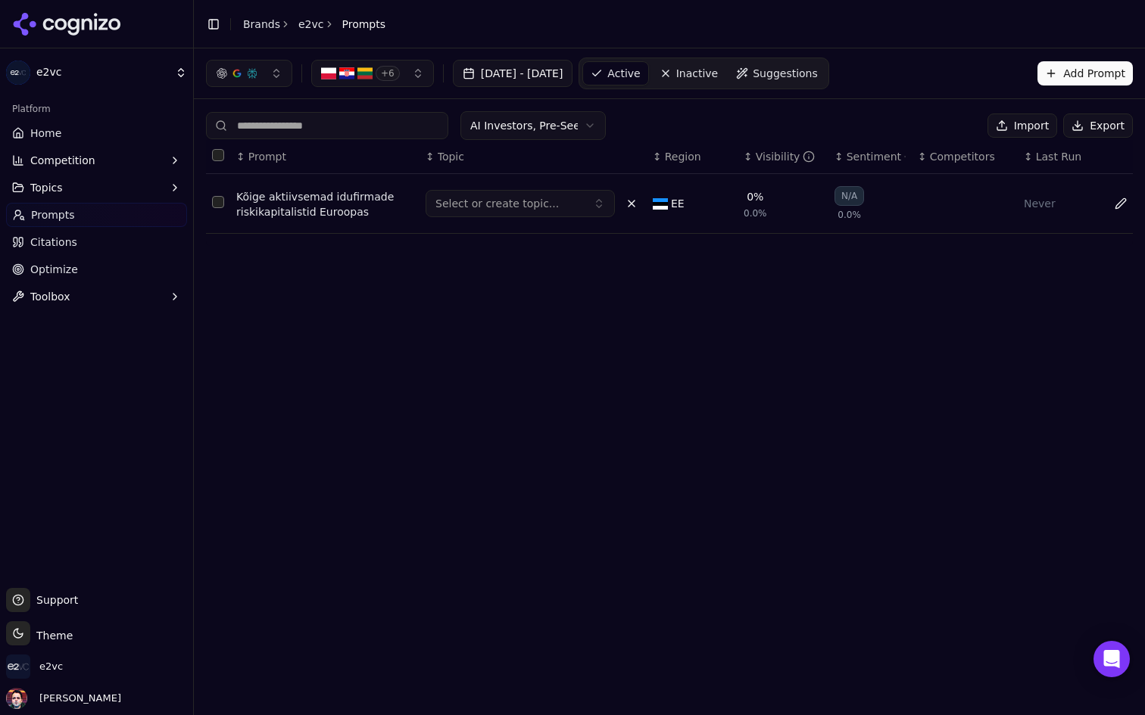
click at [82, 264] on link "Optimize" at bounding box center [96, 269] width 181 height 24
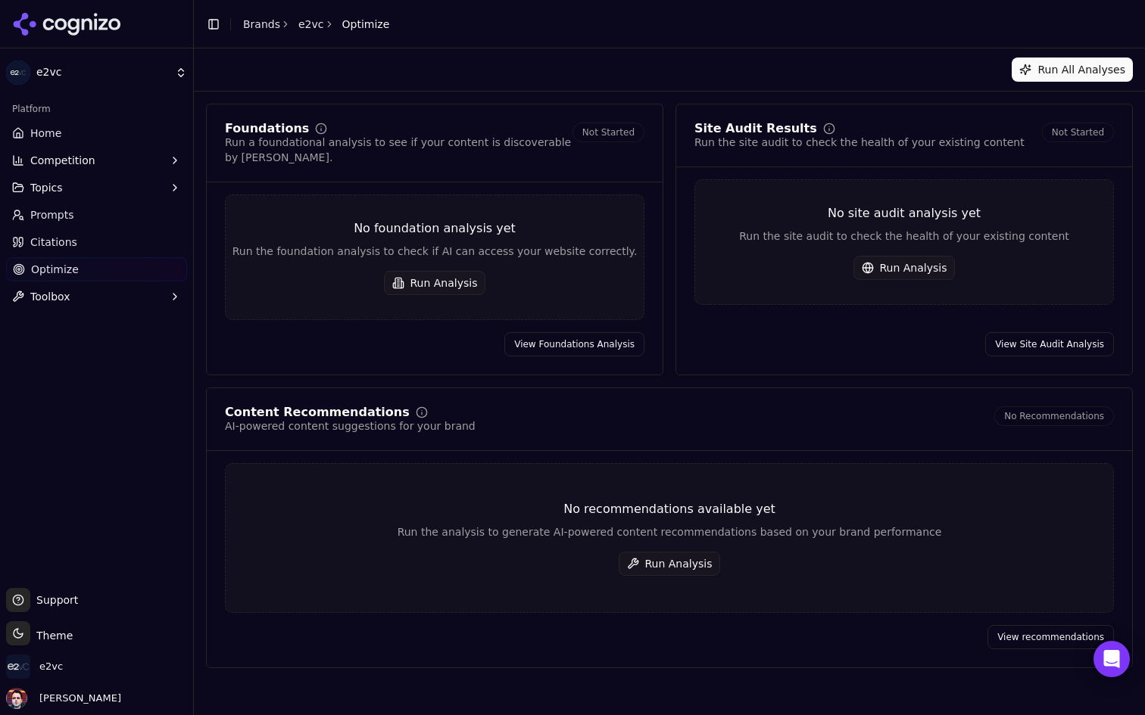
click at [68, 123] on link "Home" at bounding box center [96, 133] width 181 height 24
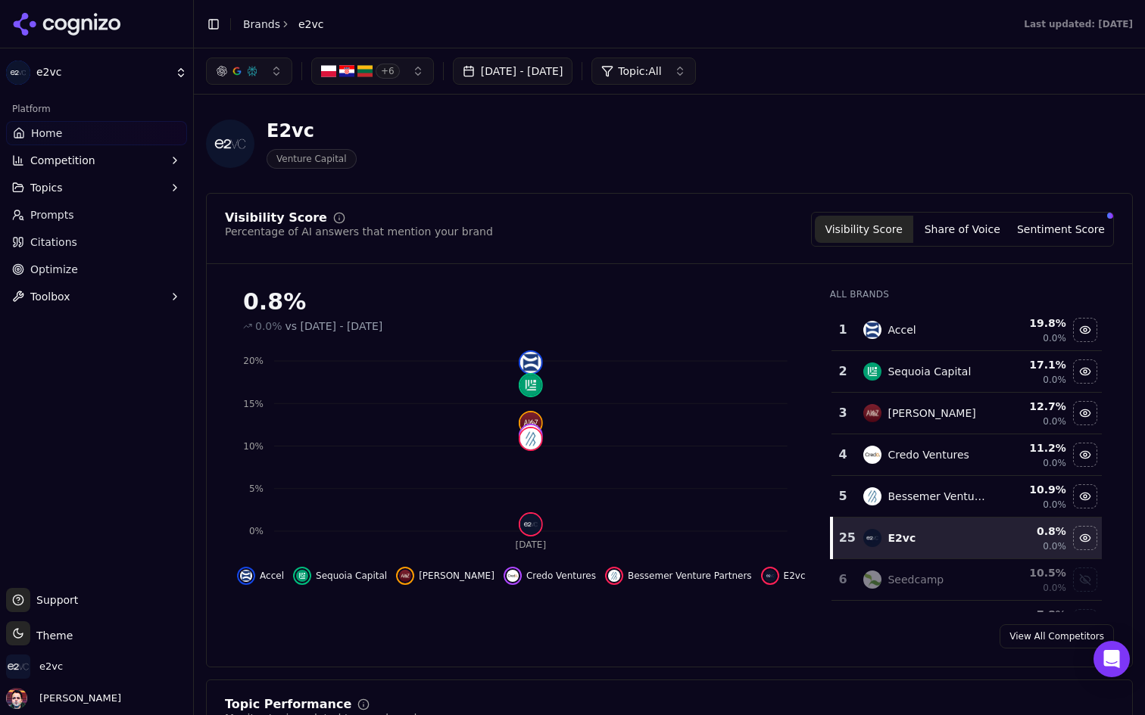
click at [661, 75] on span "Topic: All" at bounding box center [639, 71] width 43 height 15
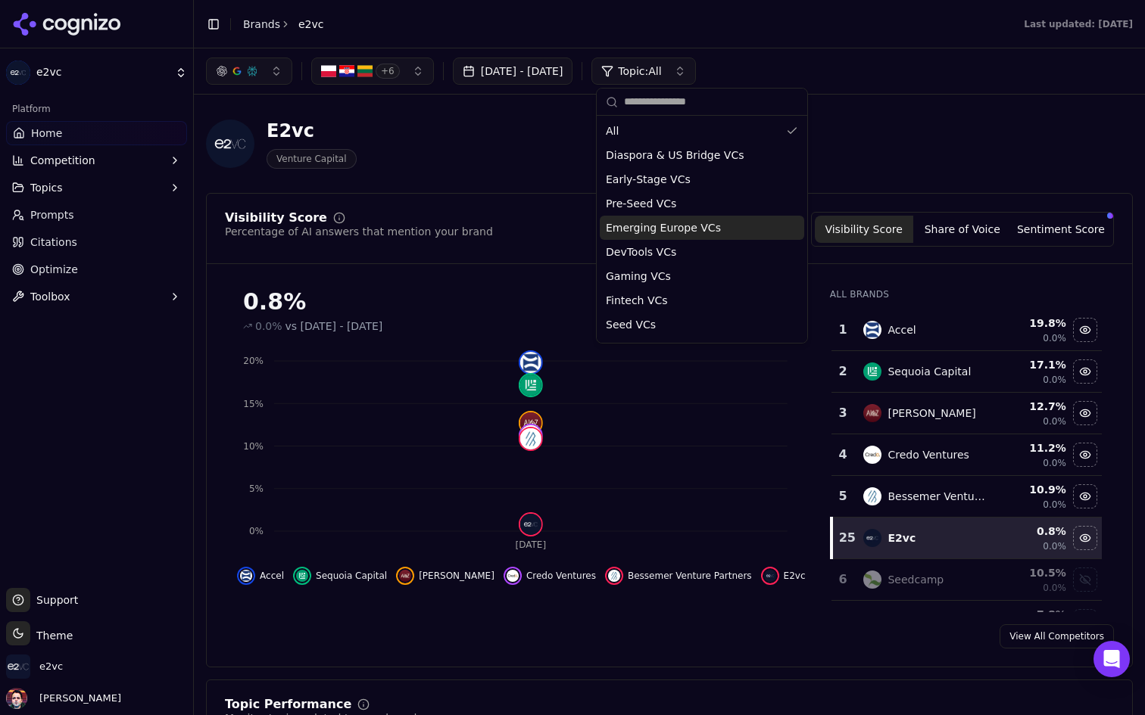
click at [727, 226] on div "Emerging Europe VCs" at bounding box center [702, 228] width 204 height 24
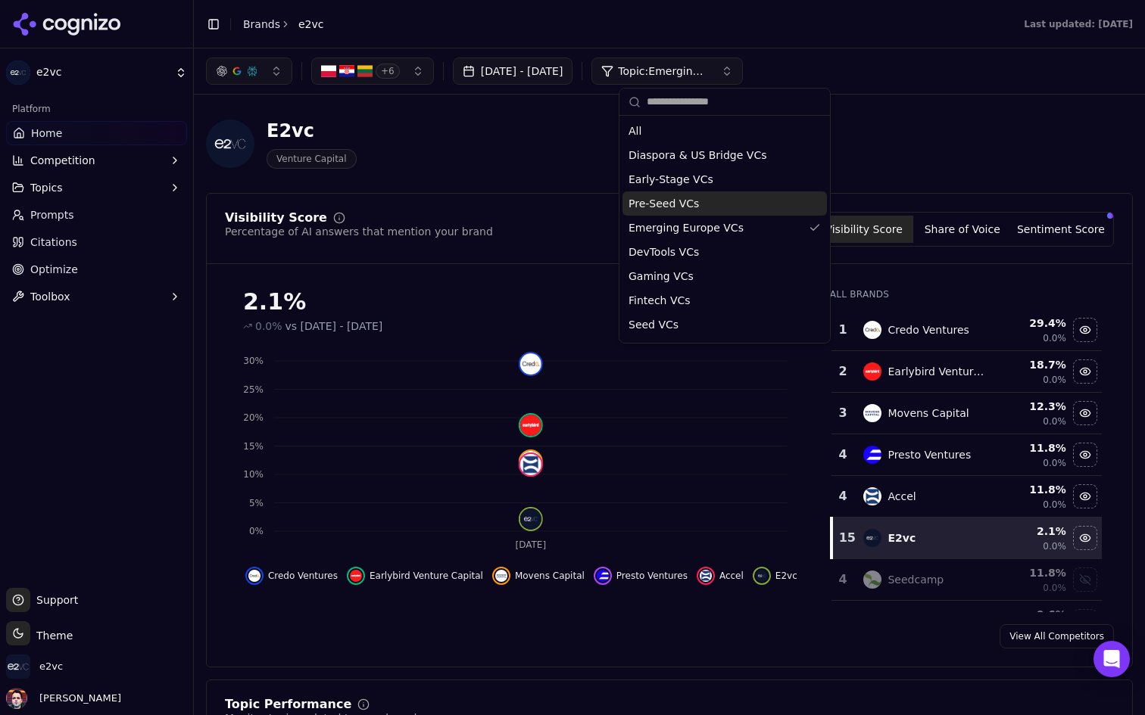
click at [537, 155] on div "E2vc Venture Capital" at bounding box center [545, 144] width 678 height 50
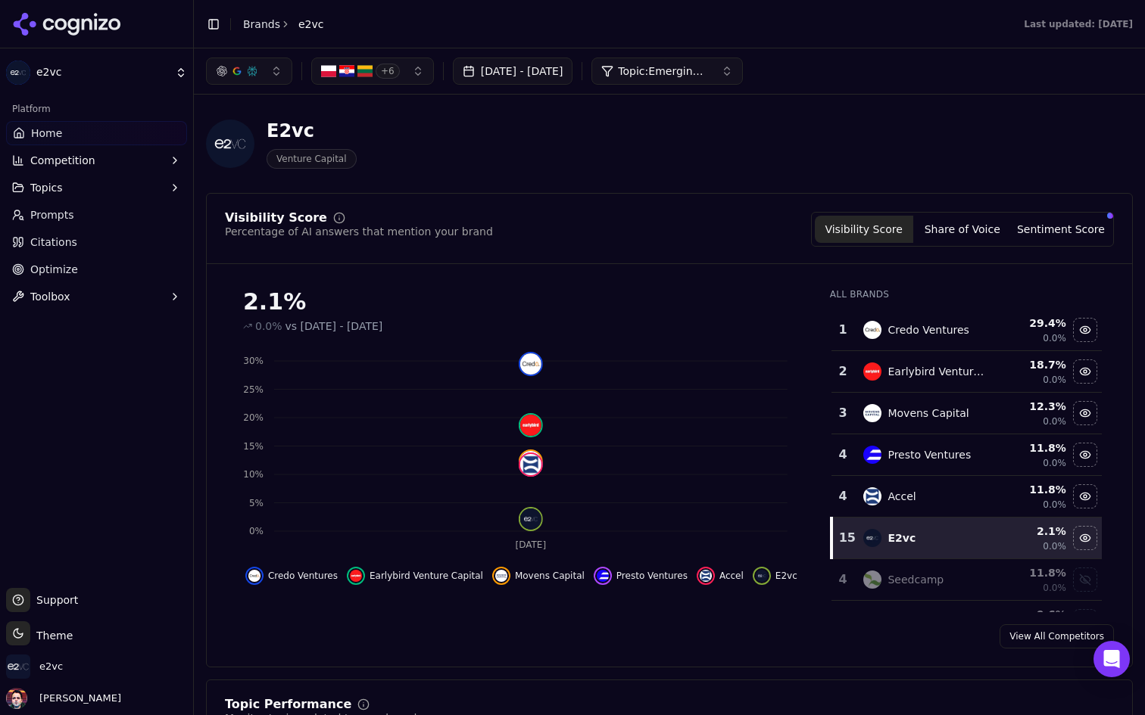
click at [137, 182] on button "Topics" at bounding box center [96, 188] width 181 height 24
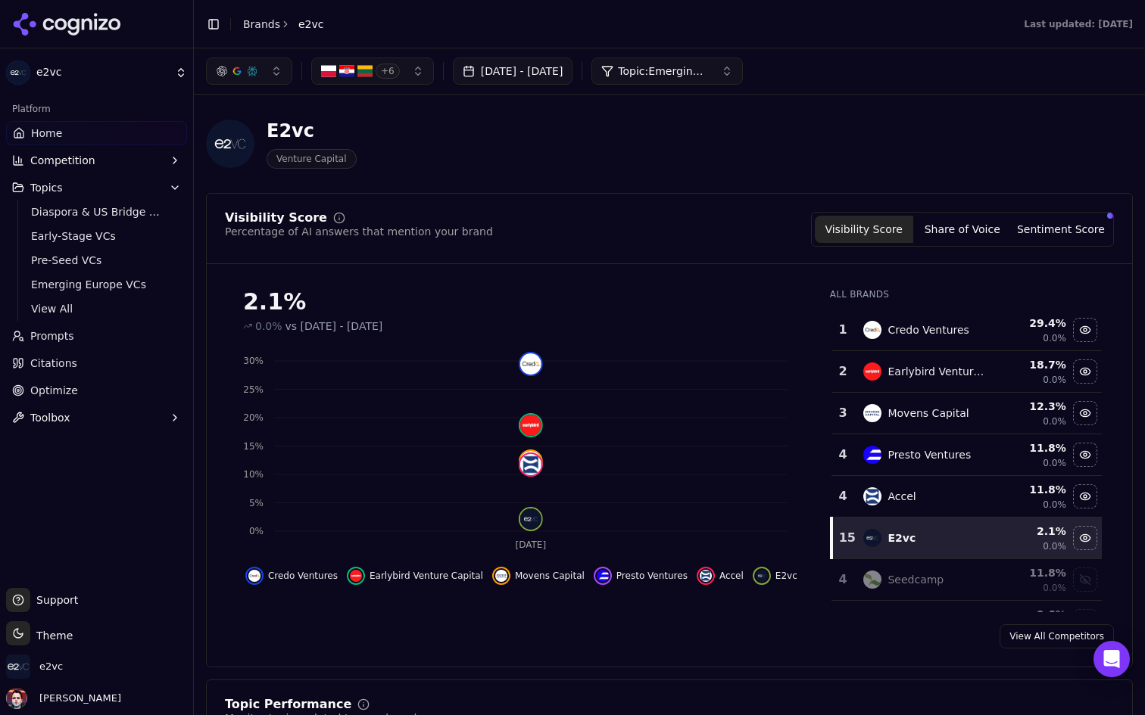
click at [126, 167] on button "Competition" at bounding box center [96, 160] width 181 height 24
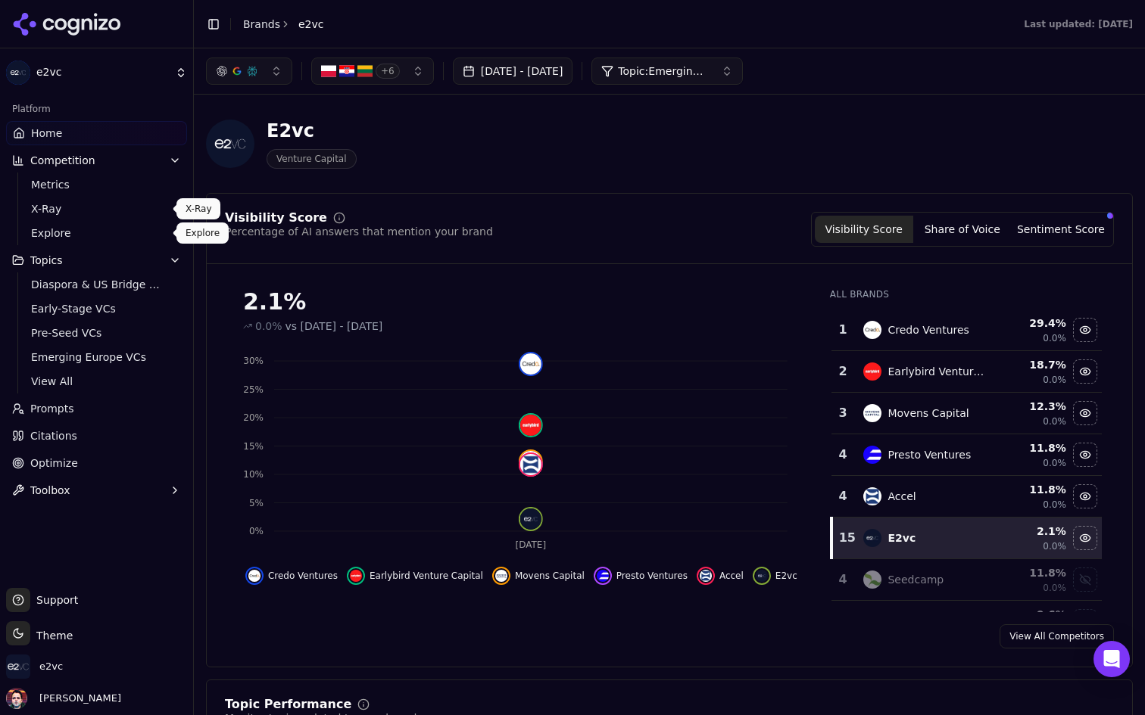
click at [80, 226] on span "Explore" at bounding box center [97, 233] width 132 height 15
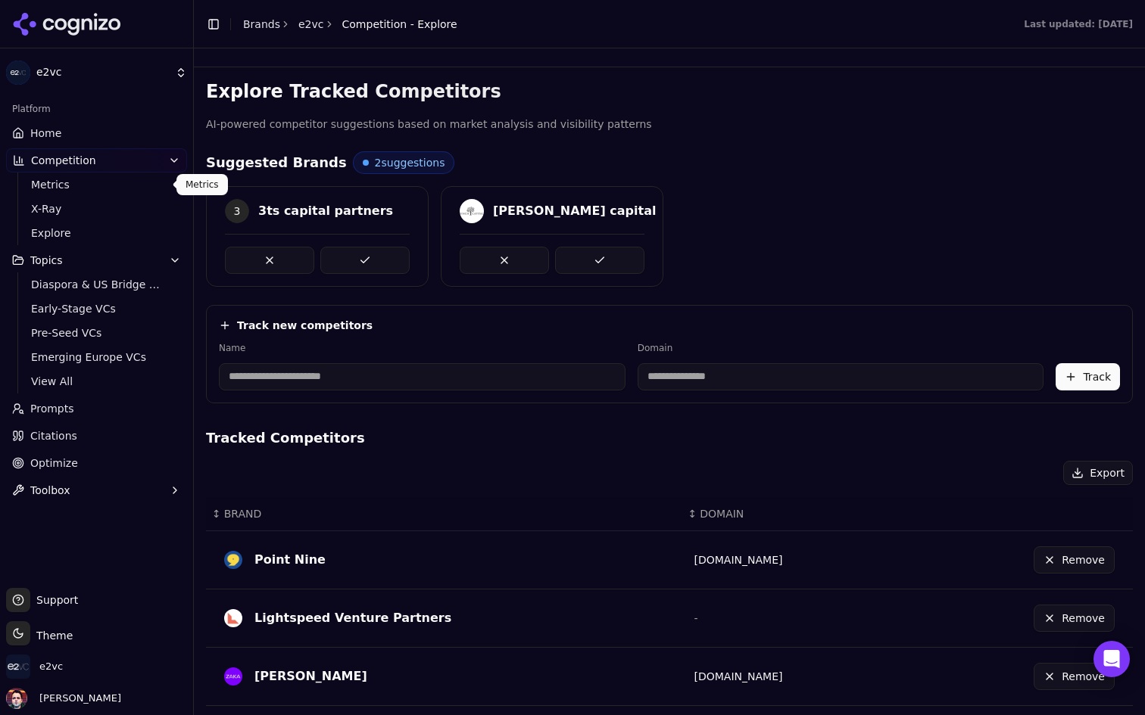
click at [116, 132] on link "Home" at bounding box center [96, 133] width 181 height 24
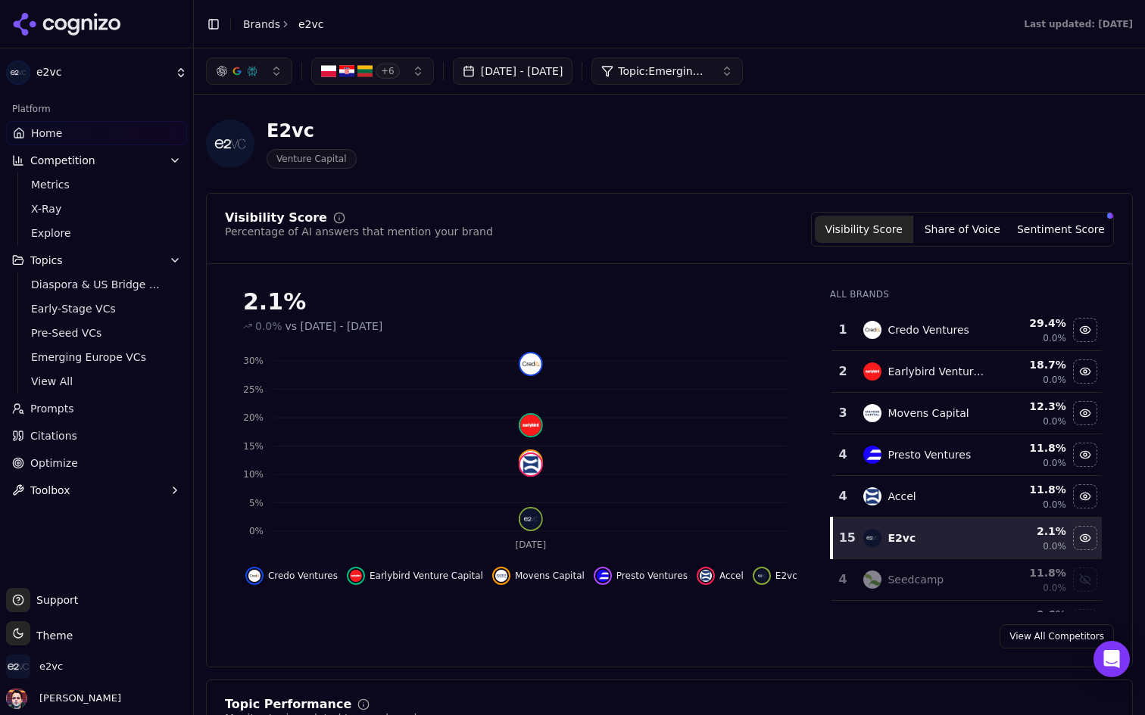
click at [724, 57] on div "+ 6 Aug 02, 2025 - Sep 01, 2025 Topic: Emerging Europe VCs" at bounding box center [669, 70] width 951 height 45
click at [709, 73] on span "Topic: Emerging Europe VCs" at bounding box center [663, 71] width 91 height 15
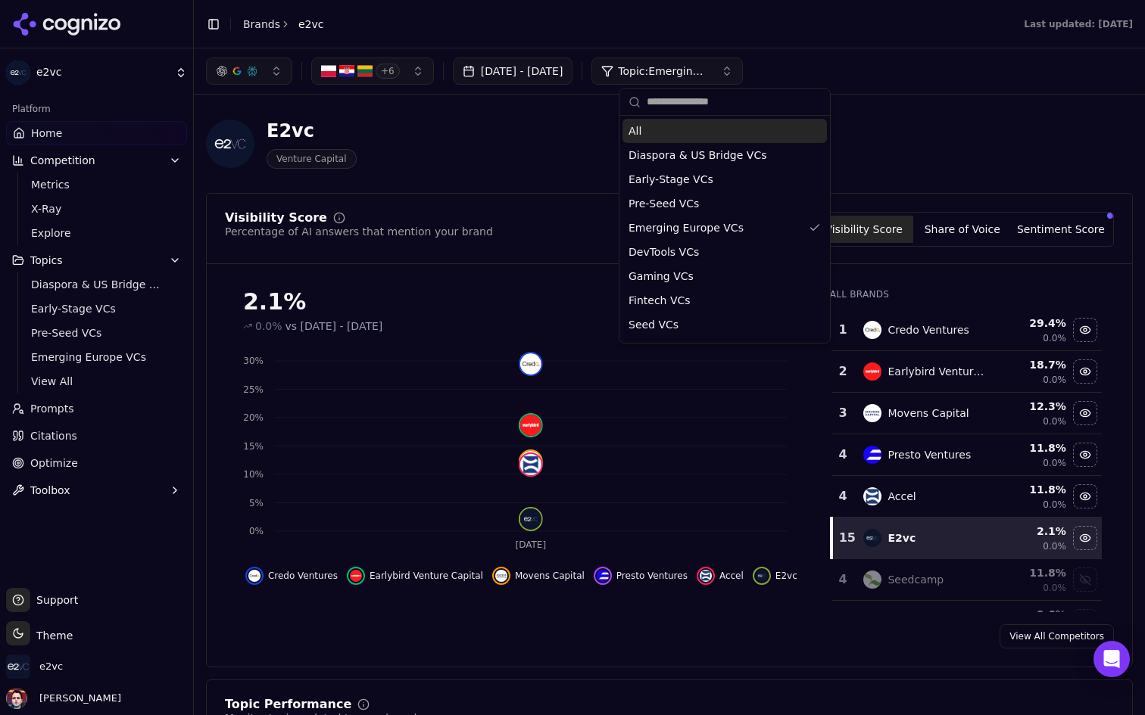
click at [709, 73] on span "Topic: Emerging Europe VCs" at bounding box center [663, 71] width 91 height 15
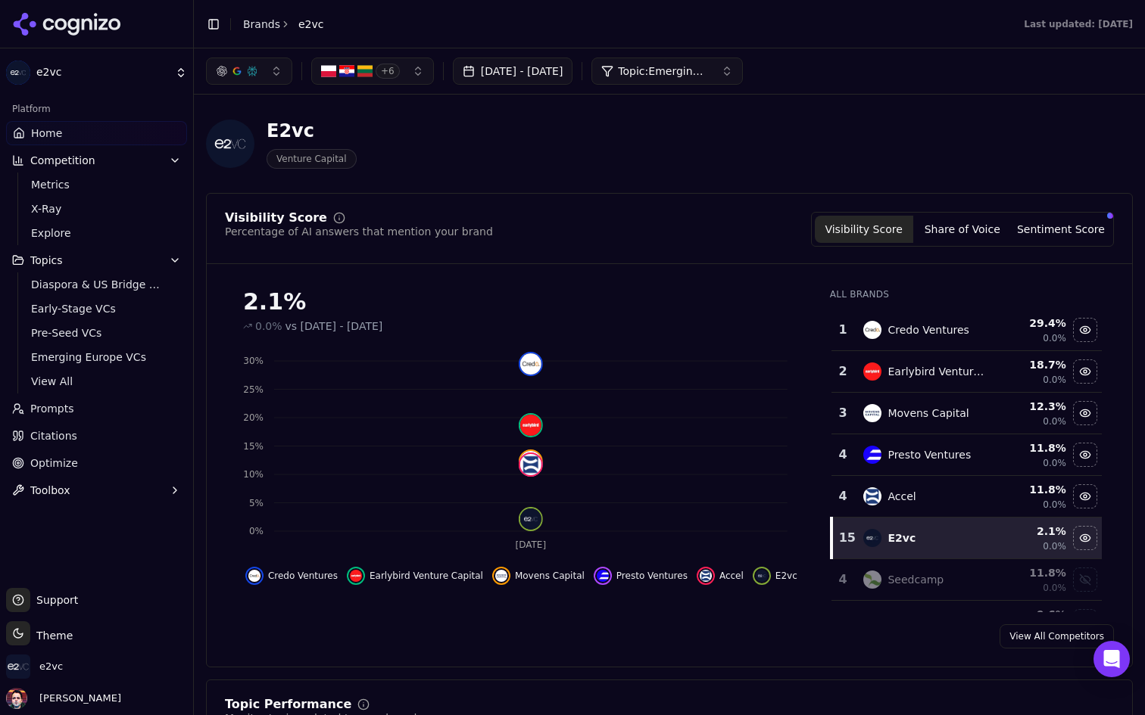
click at [414, 64] on button "+ 6" at bounding box center [372, 71] width 123 height 27
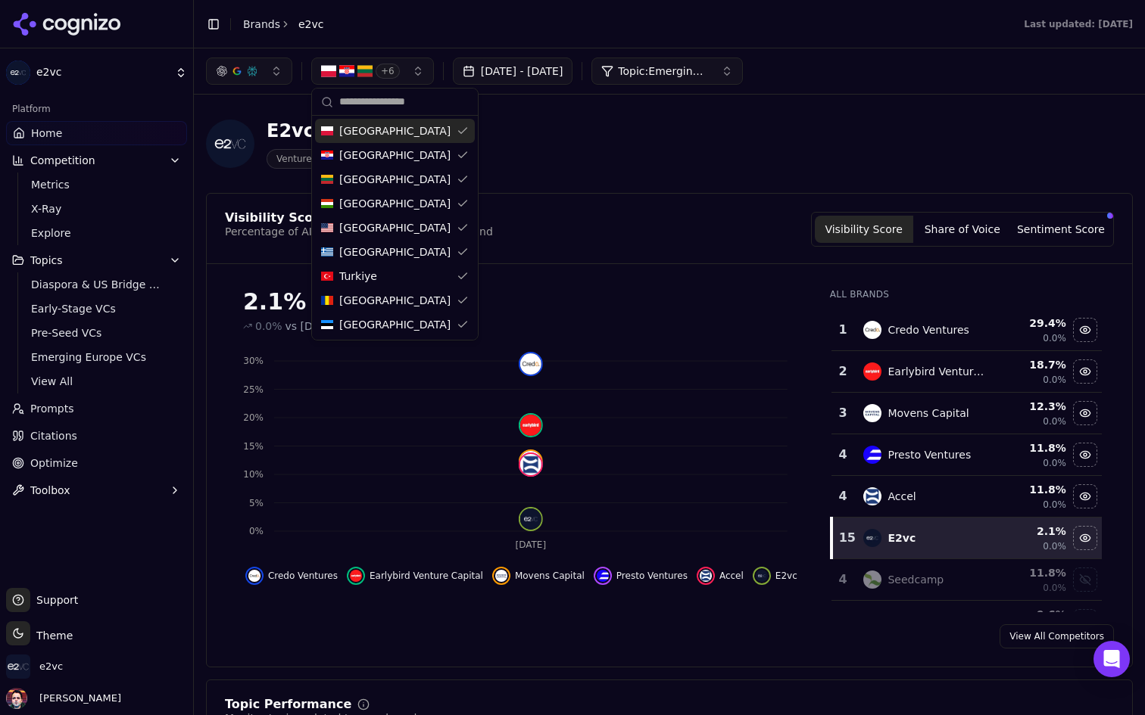
click at [423, 128] on div "Poland" at bounding box center [395, 131] width 160 height 24
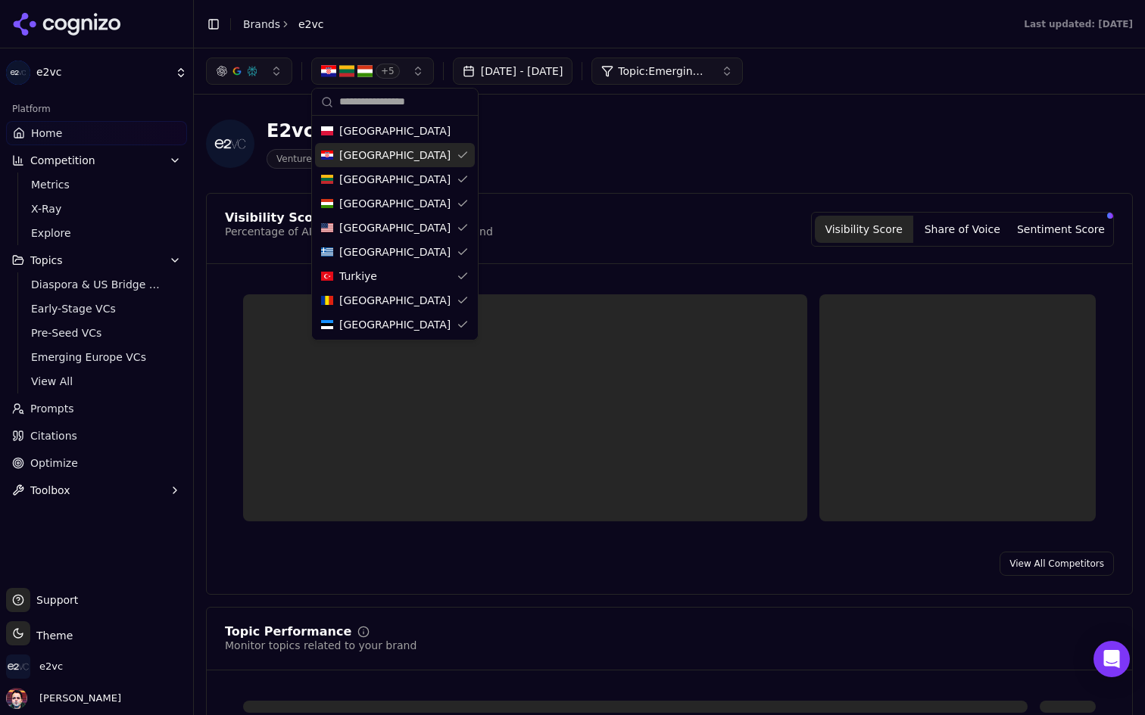
click at [399, 152] on div "Croatia" at bounding box center [395, 155] width 160 height 24
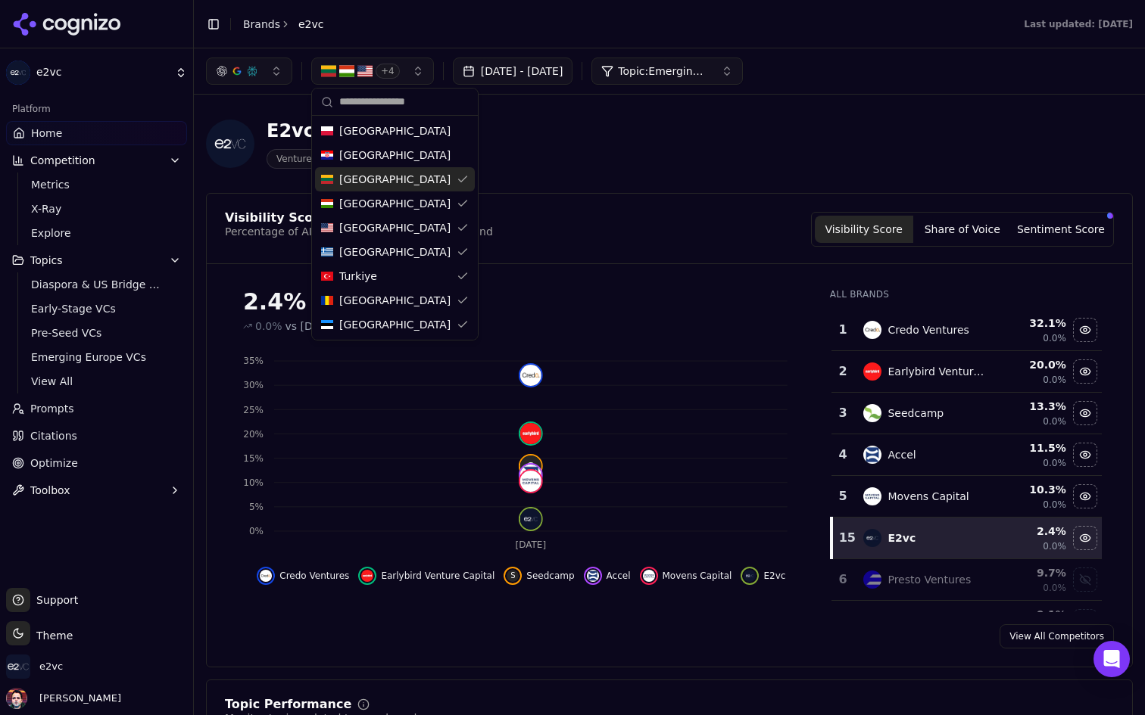
click at [391, 167] on div "Lithuania" at bounding box center [395, 179] width 160 height 24
click at [365, 211] on div "Hungary" at bounding box center [395, 204] width 160 height 24
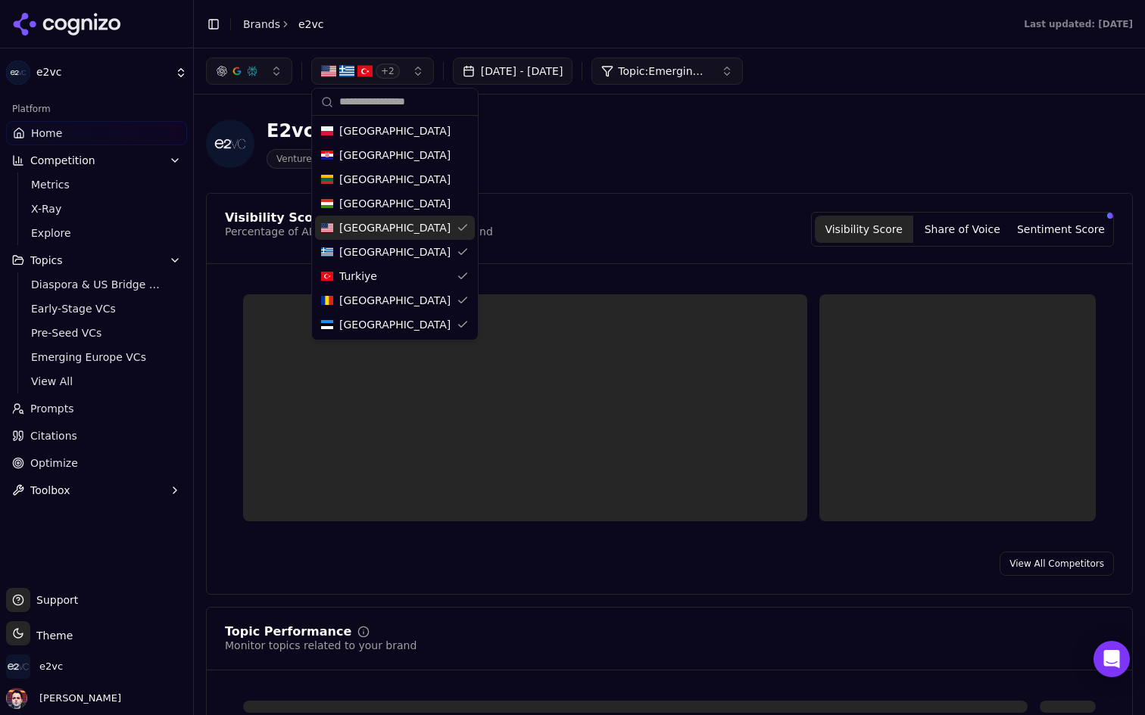
click at [362, 229] on span "United States" at bounding box center [394, 227] width 111 height 15
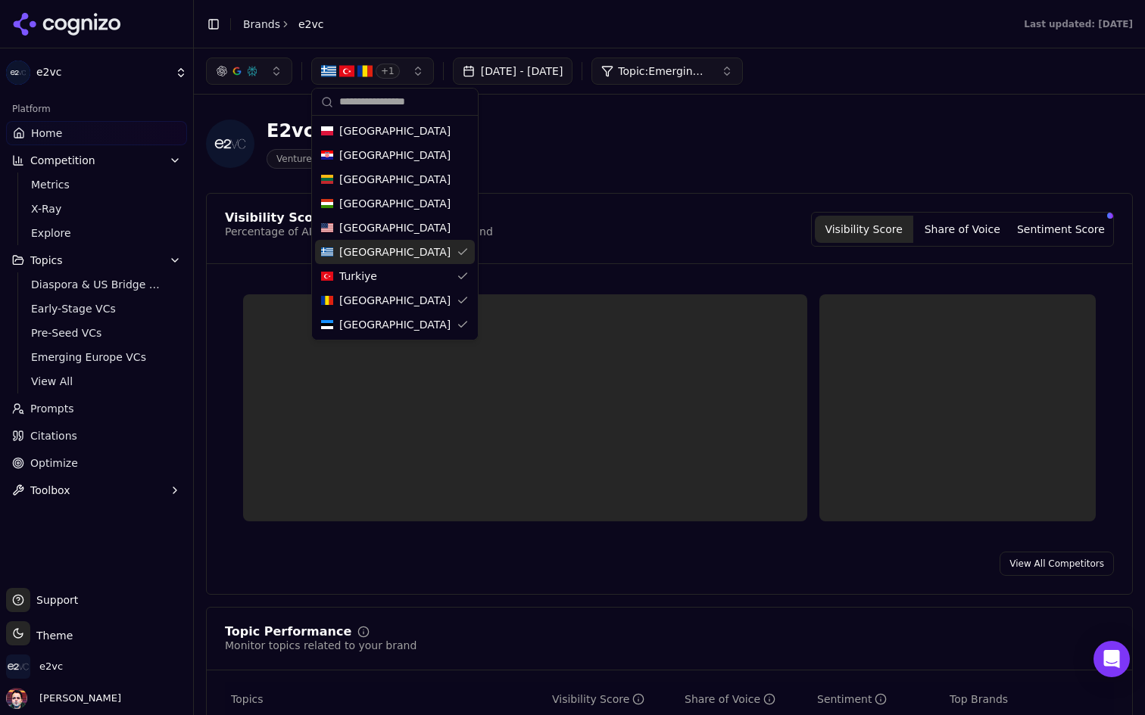
click at [356, 245] on span "[GEOGRAPHIC_DATA]" at bounding box center [394, 252] width 111 height 15
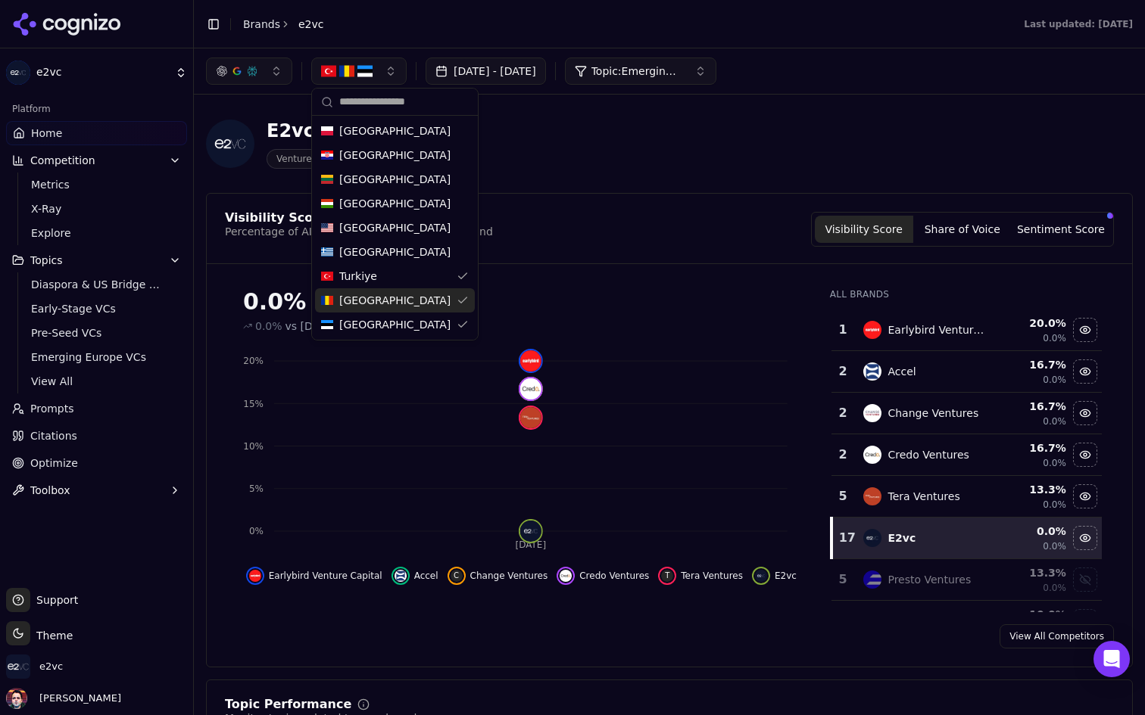
click at [390, 299] on div "[GEOGRAPHIC_DATA]" at bounding box center [395, 300] width 160 height 24
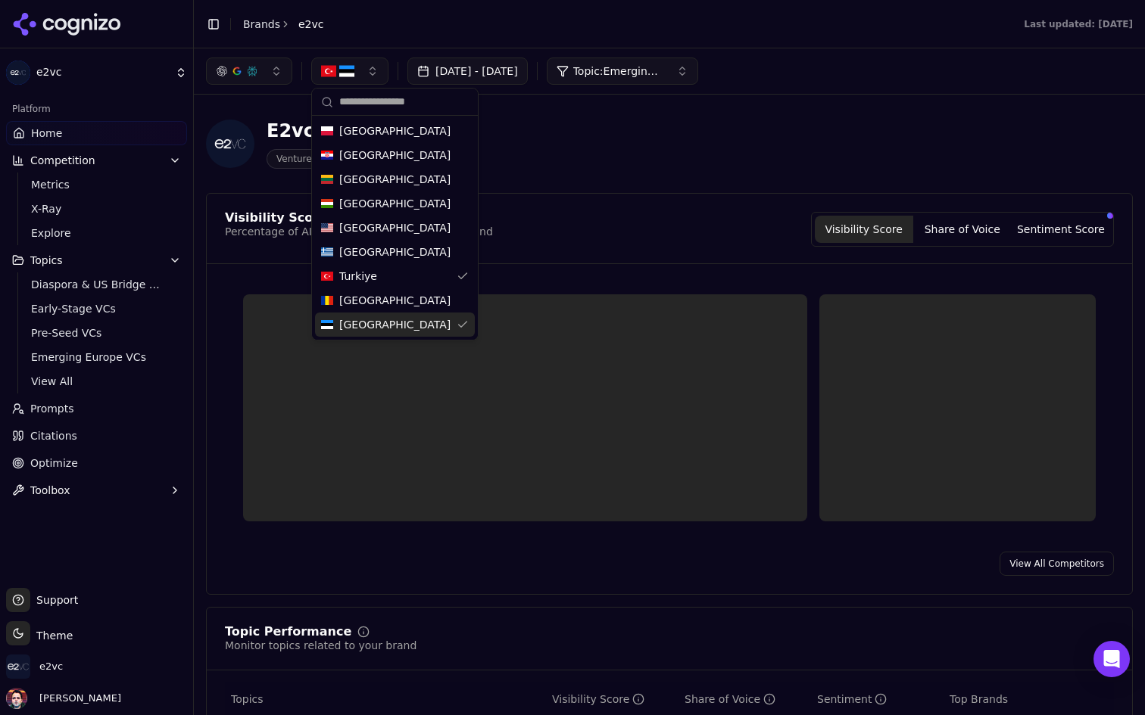
click at [379, 316] on div "[GEOGRAPHIC_DATA]" at bounding box center [395, 325] width 160 height 24
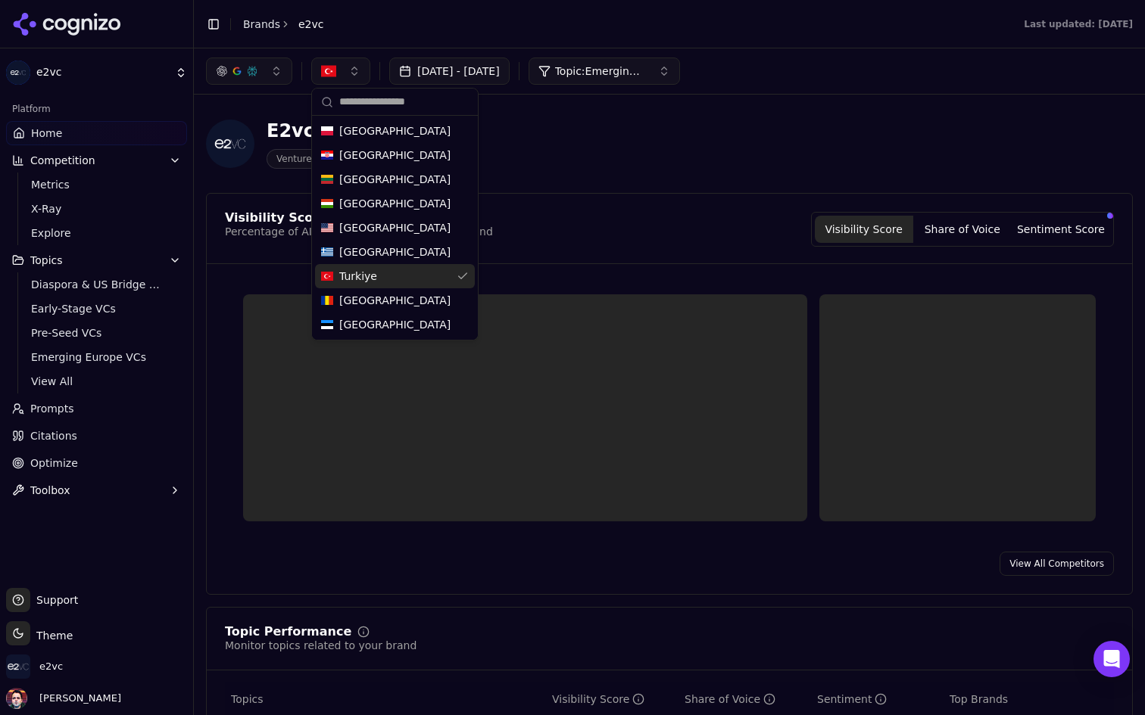
click at [662, 158] on div "E2vc Venture Capital" at bounding box center [545, 144] width 678 height 50
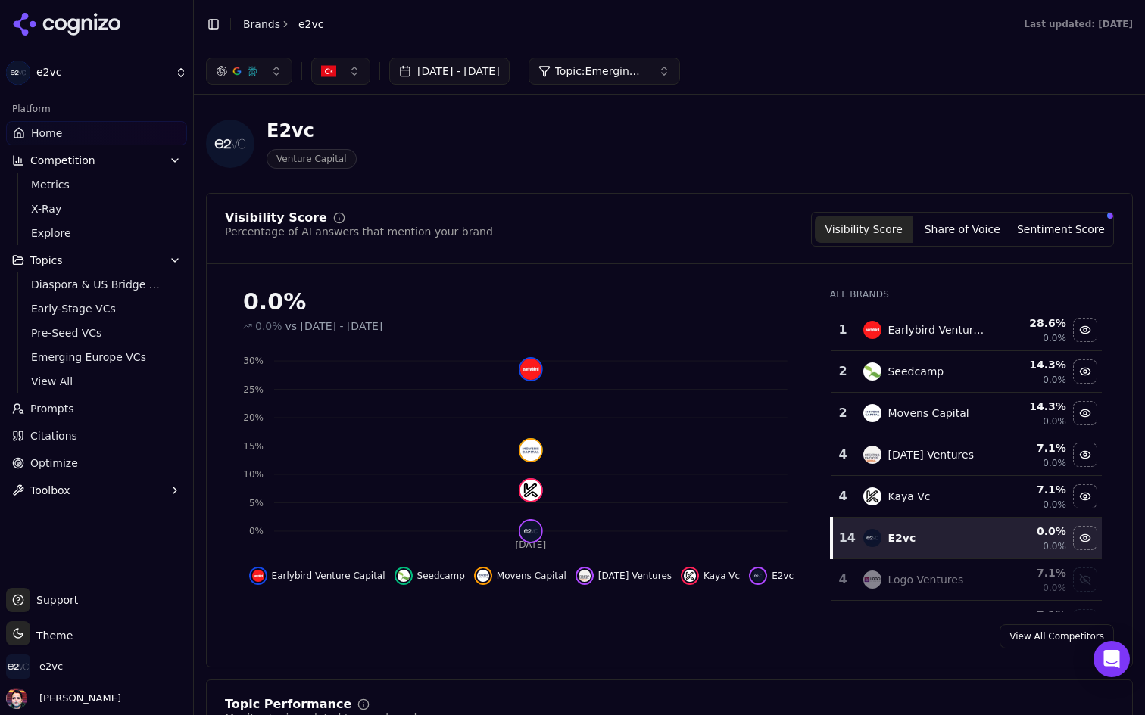
click at [64, 403] on span "Prompts" at bounding box center [52, 408] width 44 height 15
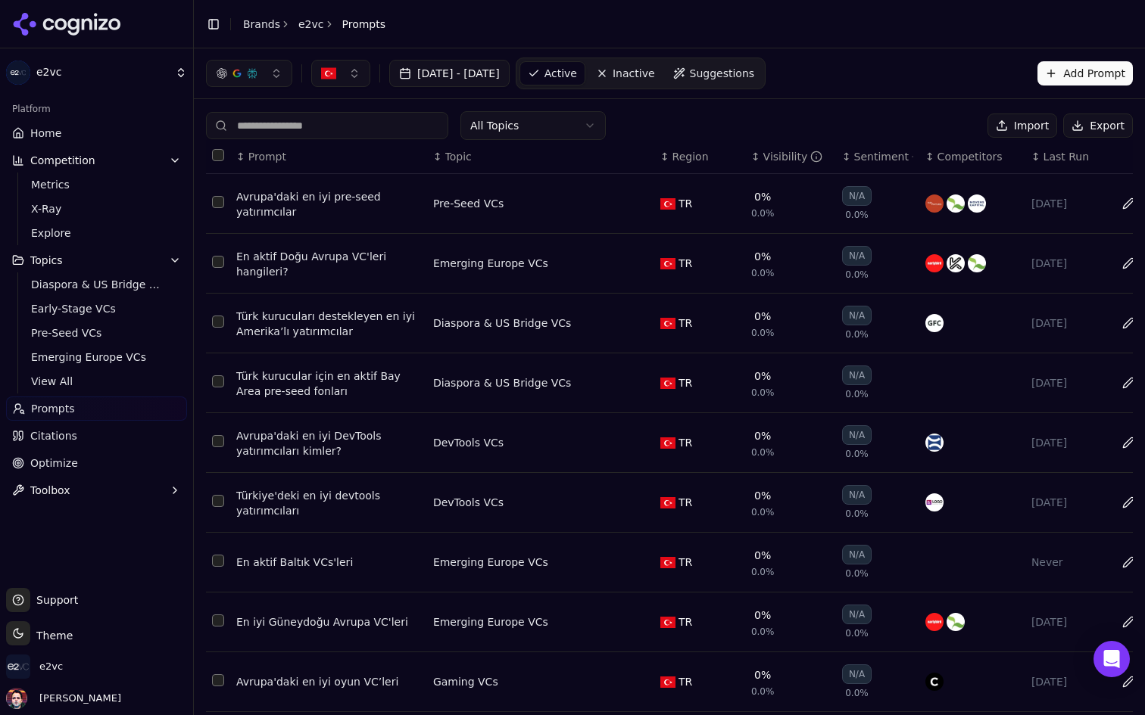
click at [304, 195] on div "Avrupa'daki en iyi pre-seed yatırımcılar" at bounding box center [328, 204] width 185 height 30
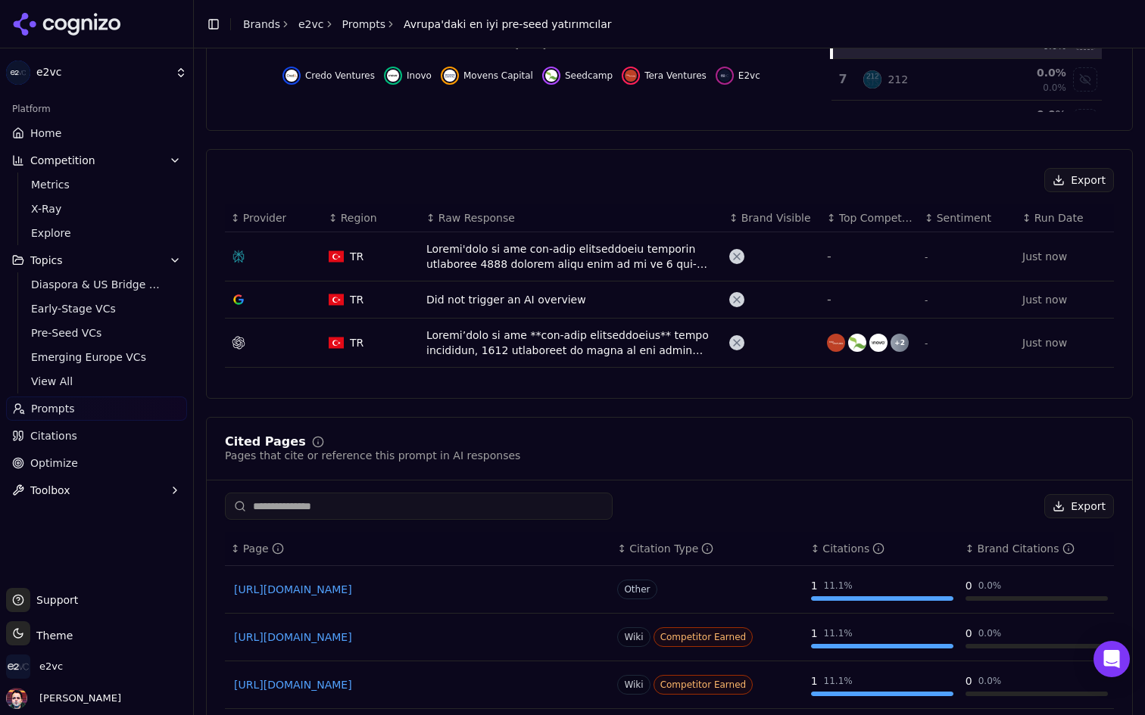
scroll to position [425, 0]
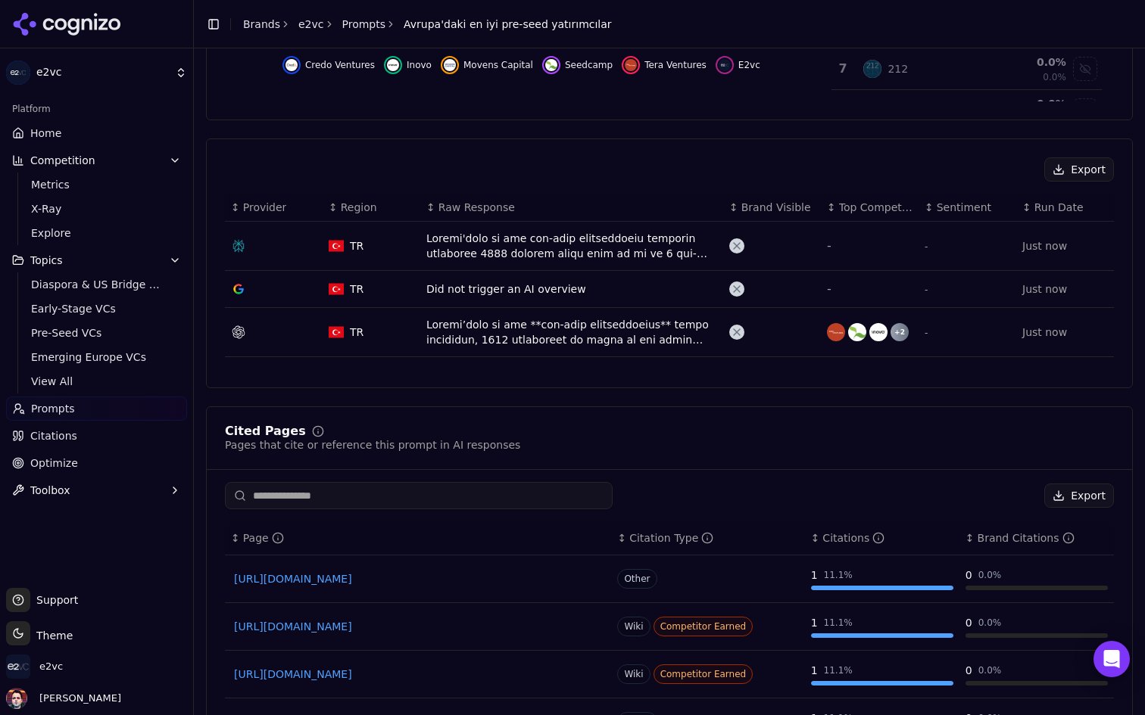
click at [584, 246] on div "Data table" at bounding box center [571, 246] width 291 height 30
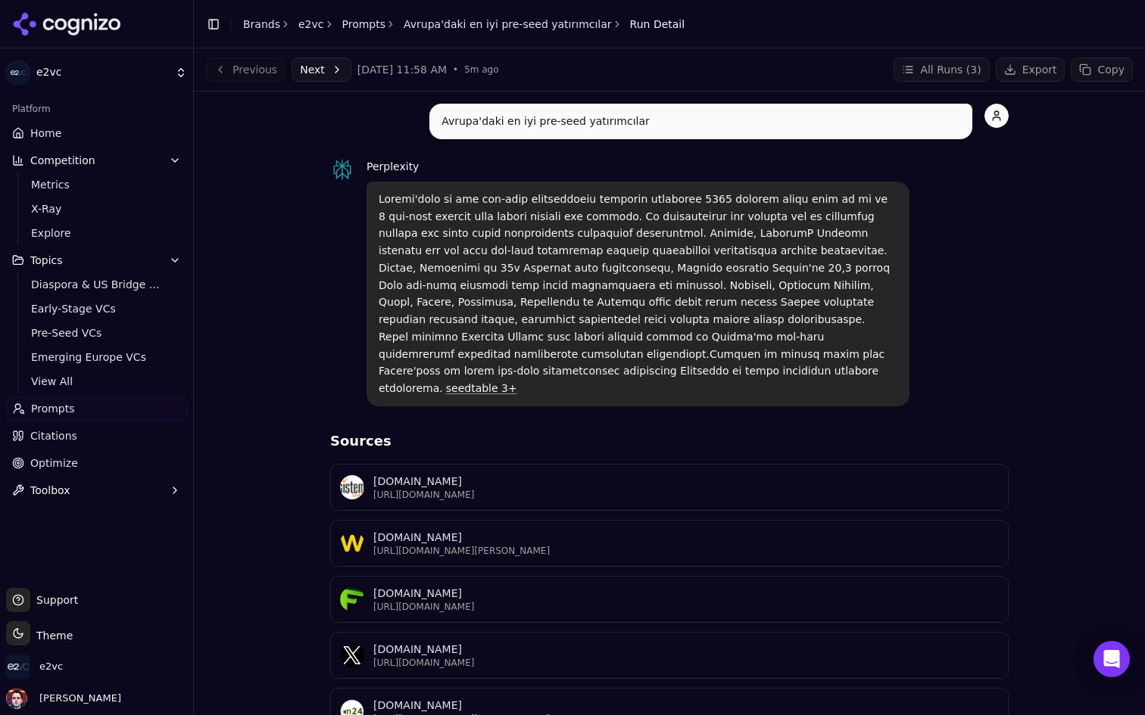
click at [95, 139] on link "Home" at bounding box center [96, 133] width 181 height 24
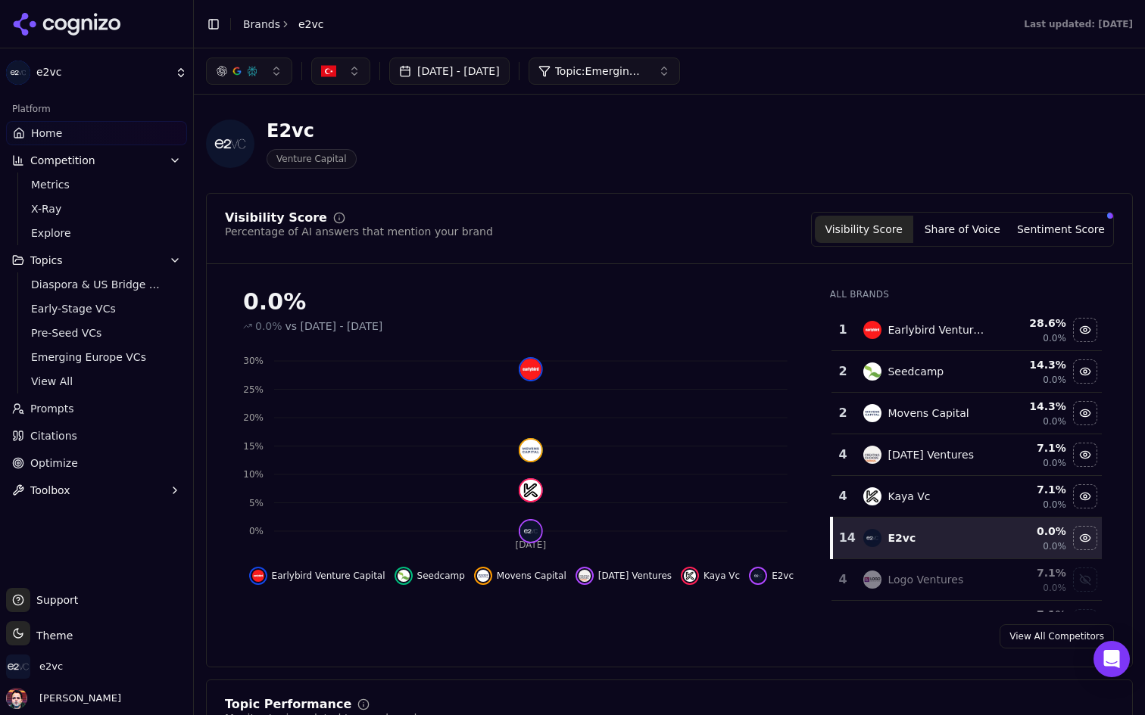
click at [338, 66] on button "button" at bounding box center [340, 71] width 59 height 27
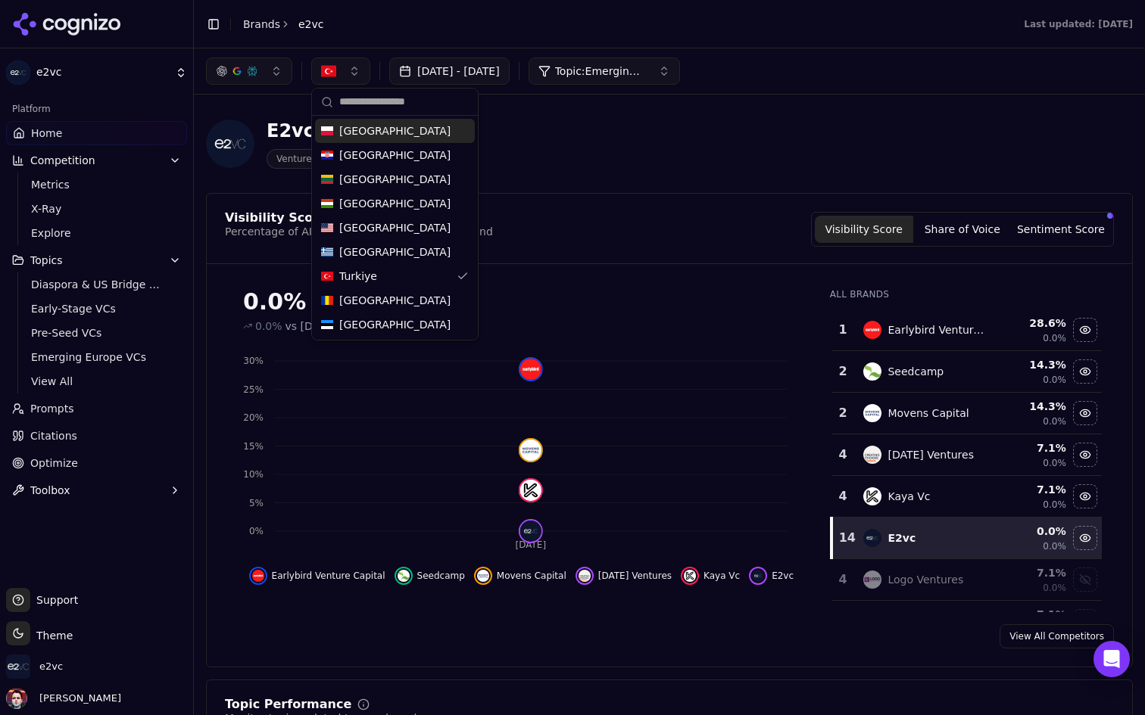
click at [350, 78] on button "button" at bounding box center [340, 71] width 59 height 27
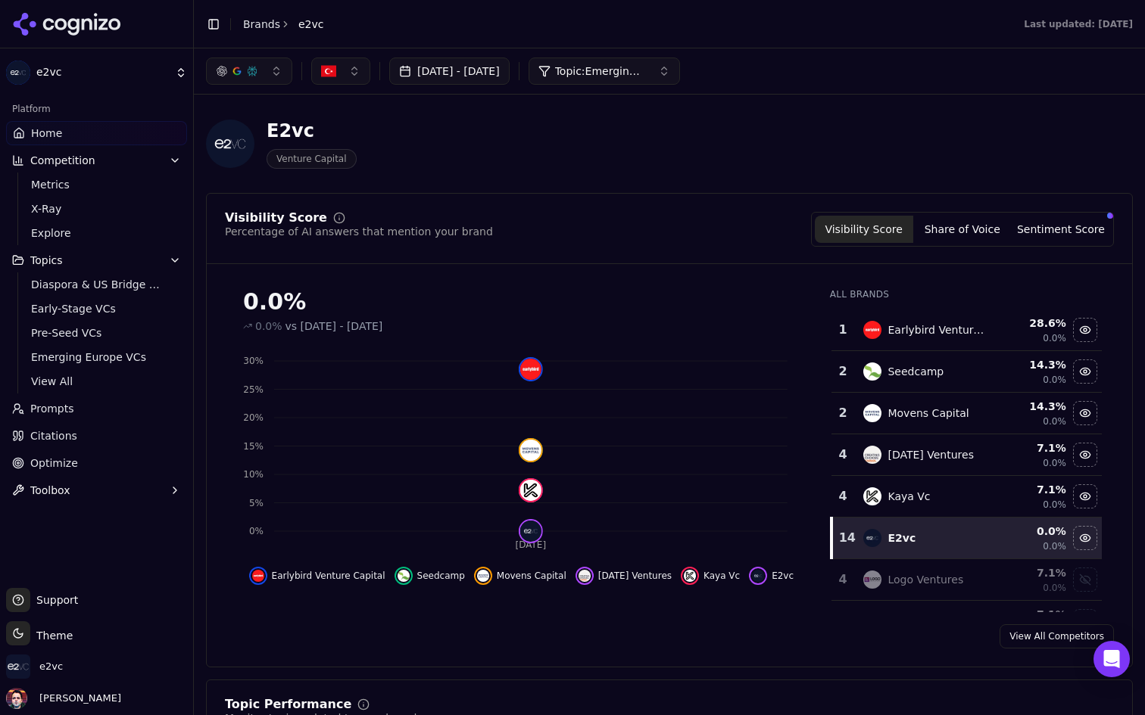
click at [646, 73] on span "Topic: Emerging Europe VCs" at bounding box center [600, 71] width 91 height 15
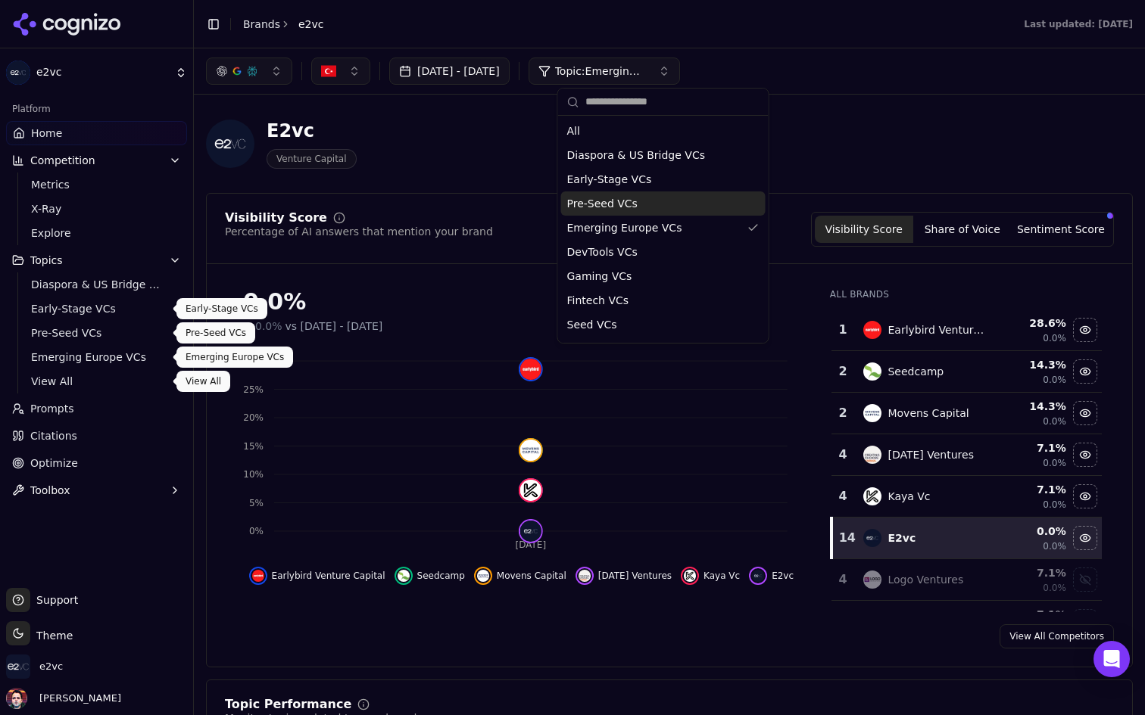
click at [70, 374] on span "View All" at bounding box center [97, 381] width 132 height 15
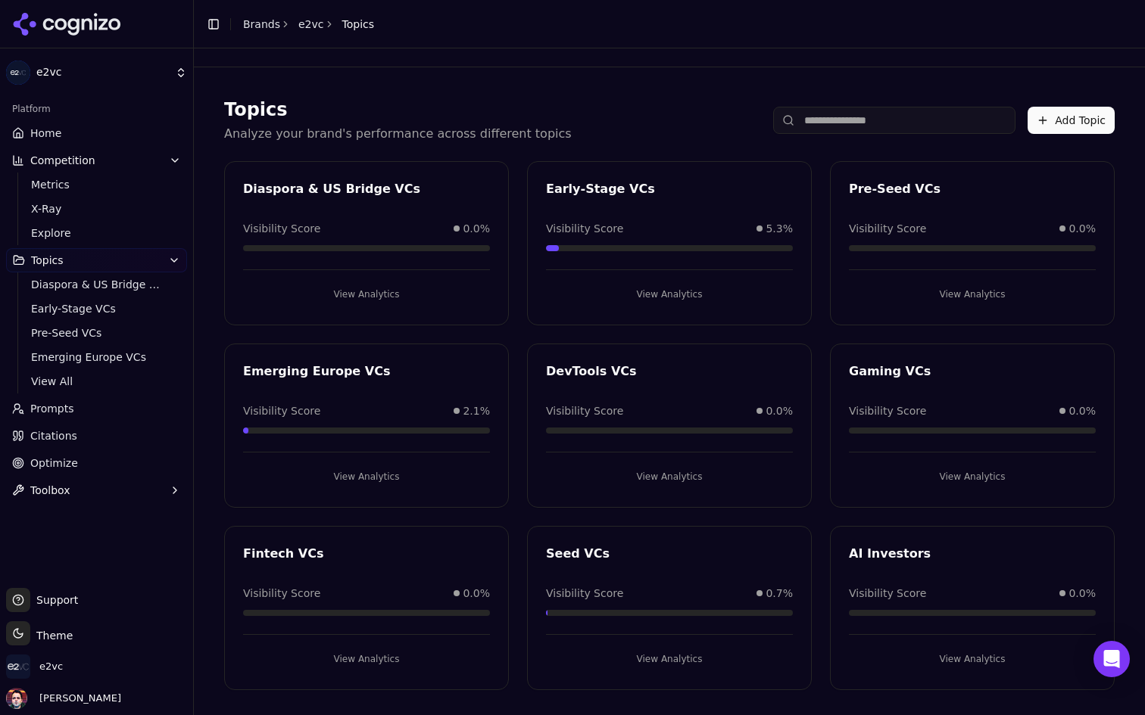
click at [84, 412] on link "Prompts" at bounding box center [96, 409] width 181 height 24
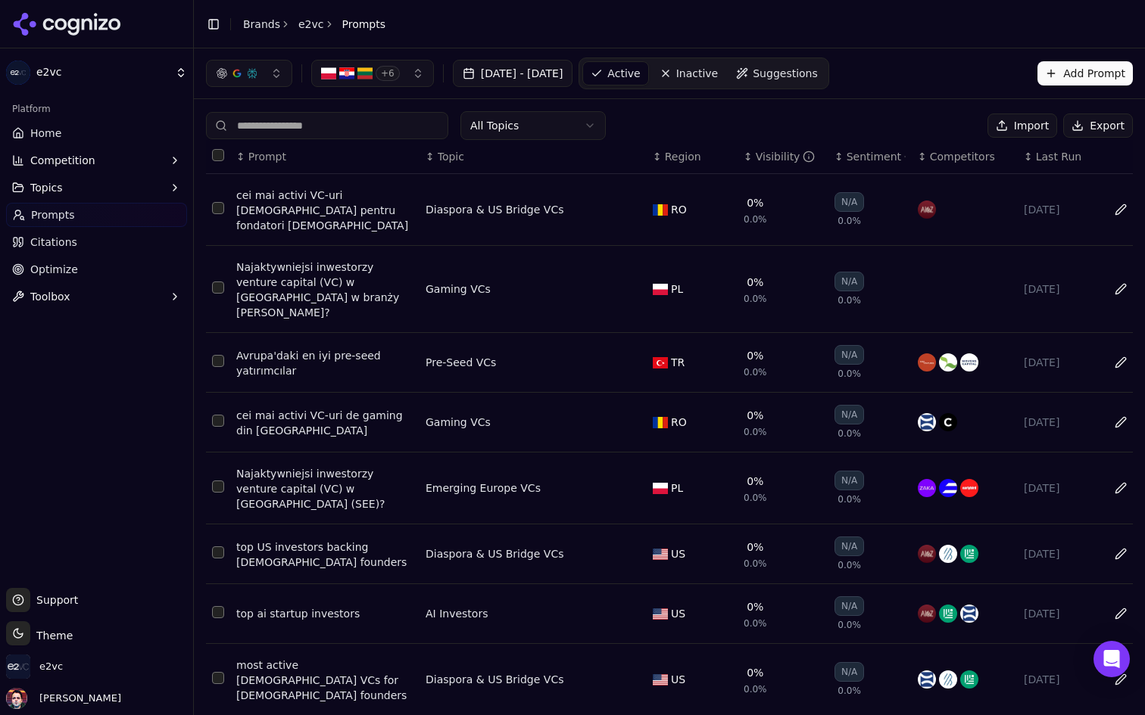
click at [572, 123] on html "e2vc Platform Home Competition Topics Prompts Citations Optimize Toolbox Suppor…" at bounding box center [572, 357] width 1145 height 715
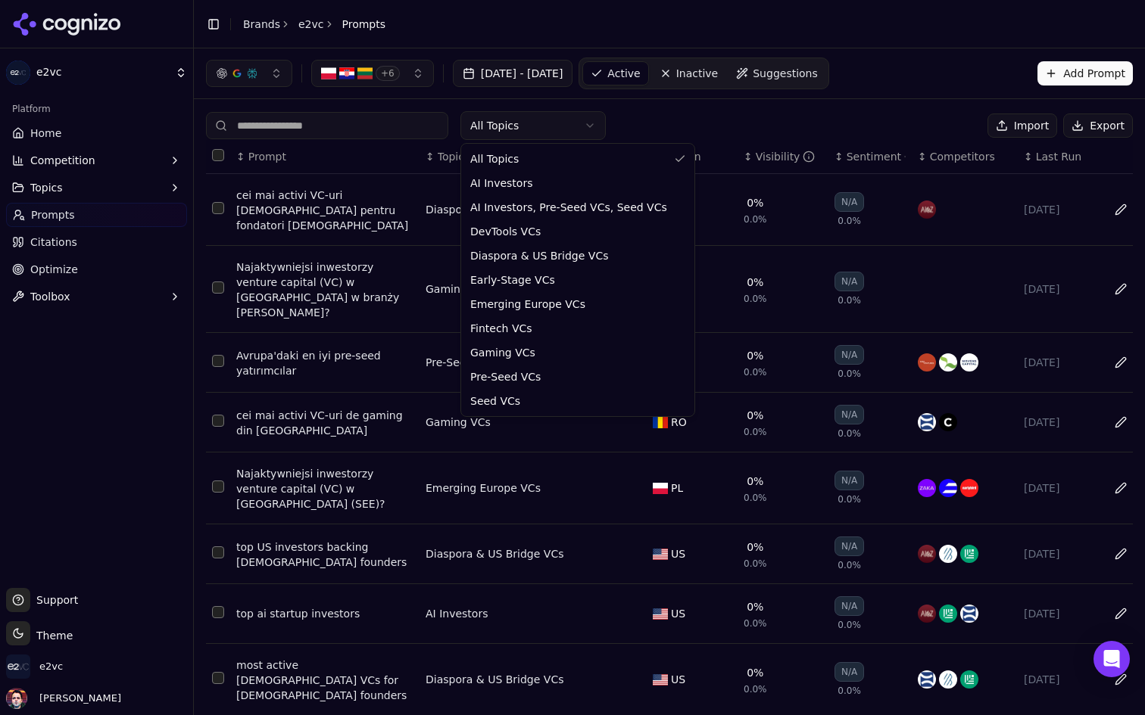
click at [572, 123] on html "e2vc Platform Home Competition Topics Prompts Citations Optimize Toolbox Suppor…" at bounding box center [572, 357] width 1145 height 715
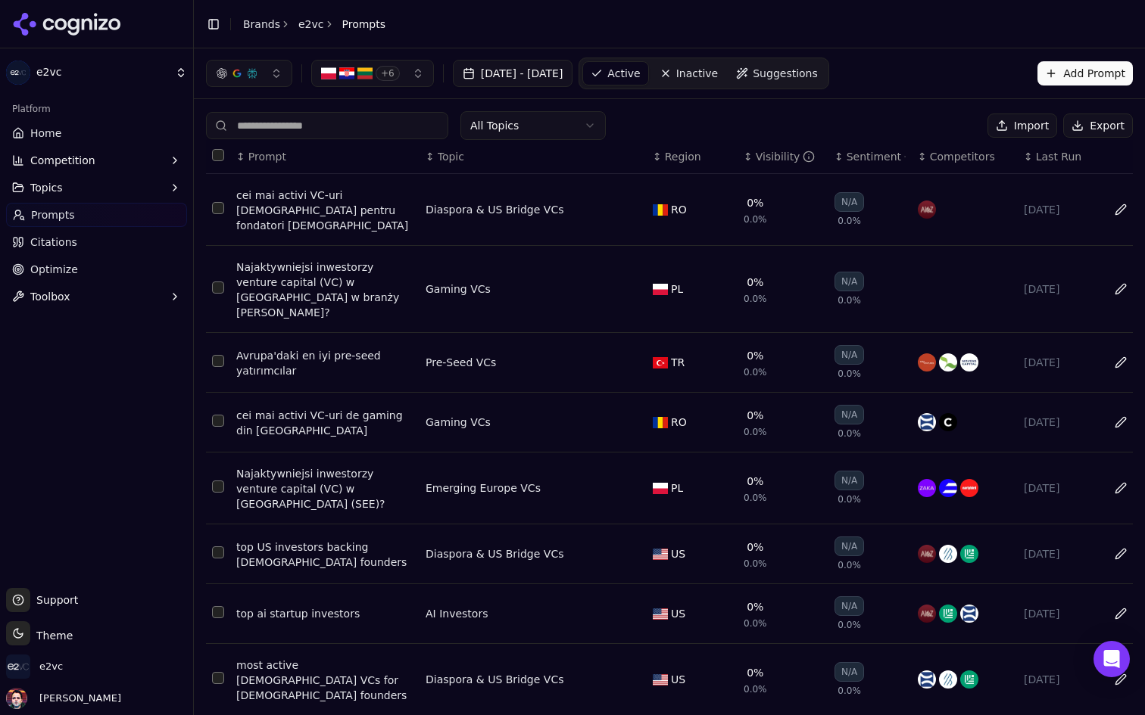
click at [572, 123] on html "e2vc Platform Home Competition Topics Prompts Citations Optimize Toolbox Suppor…" at bounding box center [572, 357] width 1145 height 715
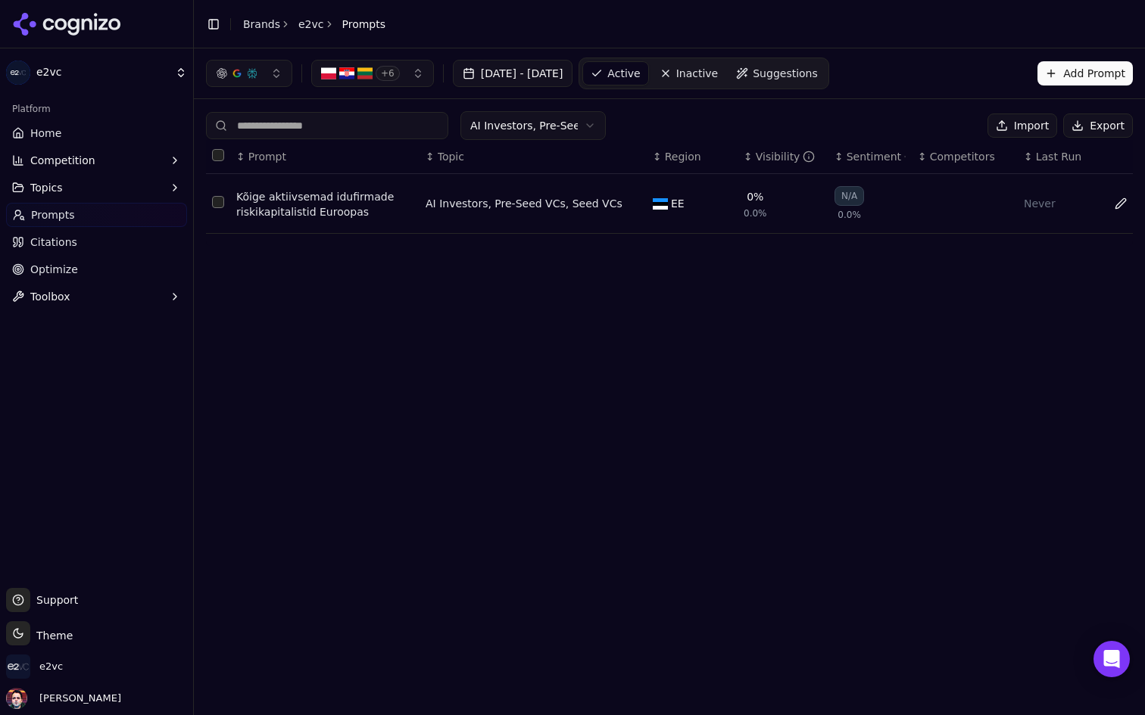
click at [696, 114] on div "AI Investors, Pre-Seed VCs, Seed VCs Import Export" at bounding box center [669, 125] width 927 height 29
click at [718, 70] on span "Inactive" at bounding box center [697, 73] width 42 height 15
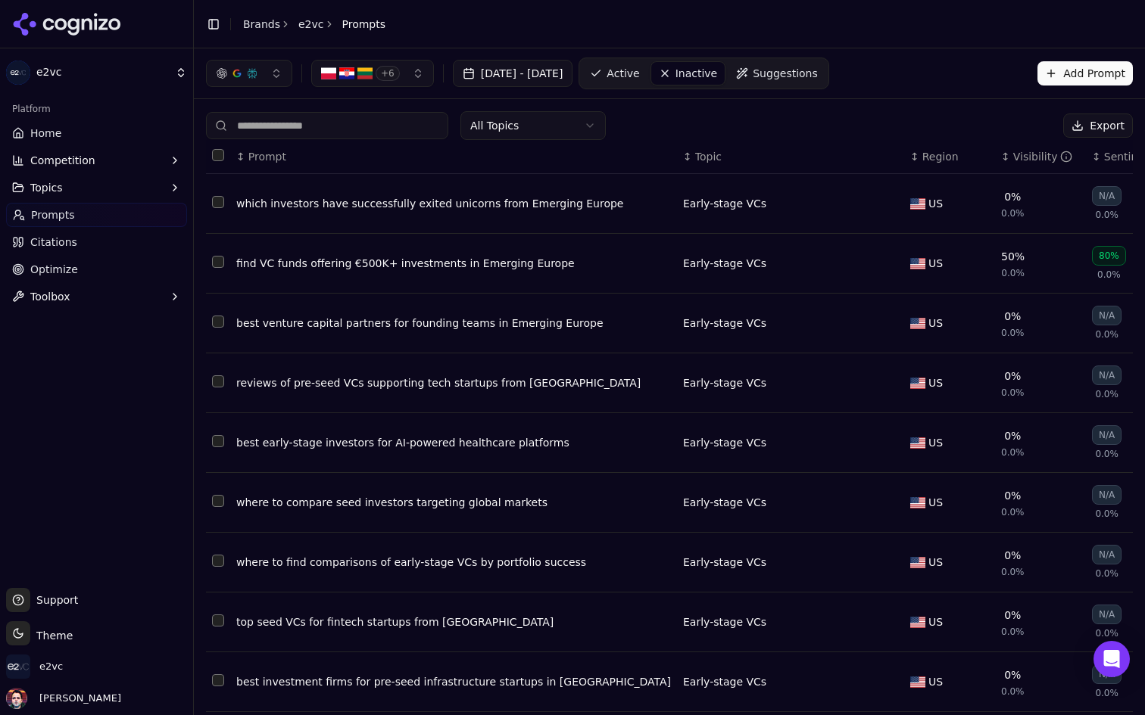
click at [647, 74] on link "Active" at bounding box center [614, 73] width 64 height 24
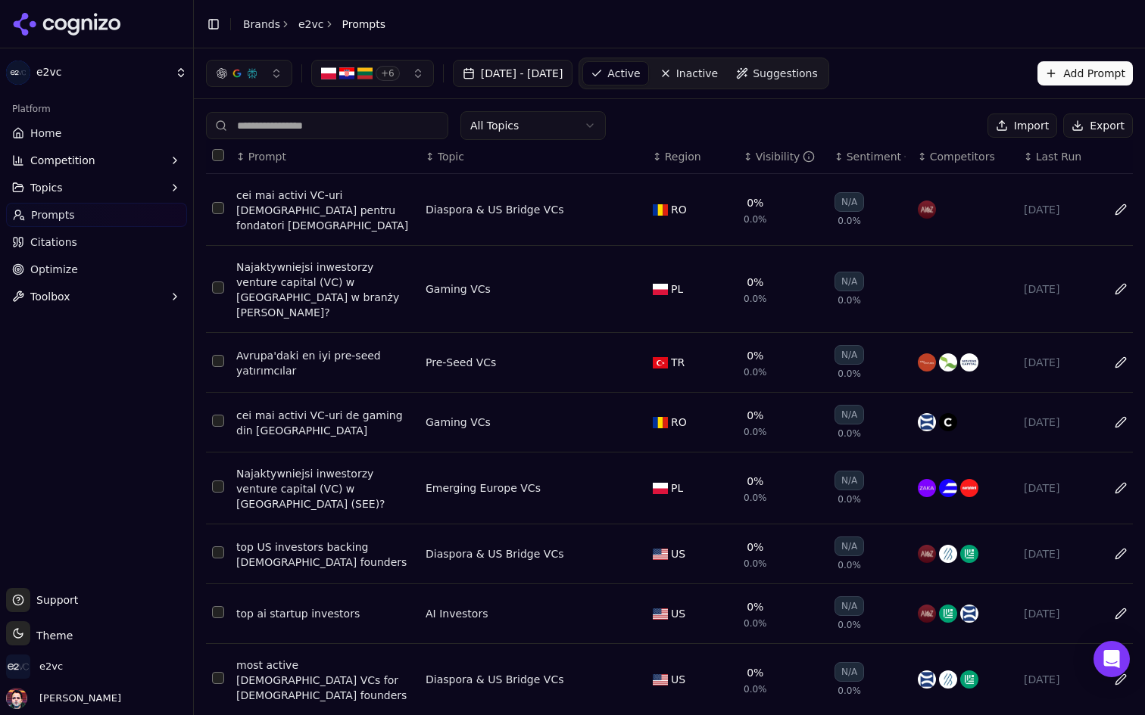
click at [581, 355] on div "Pre-Seed VCs" at bounding box center [523, 362] width 197 height 15
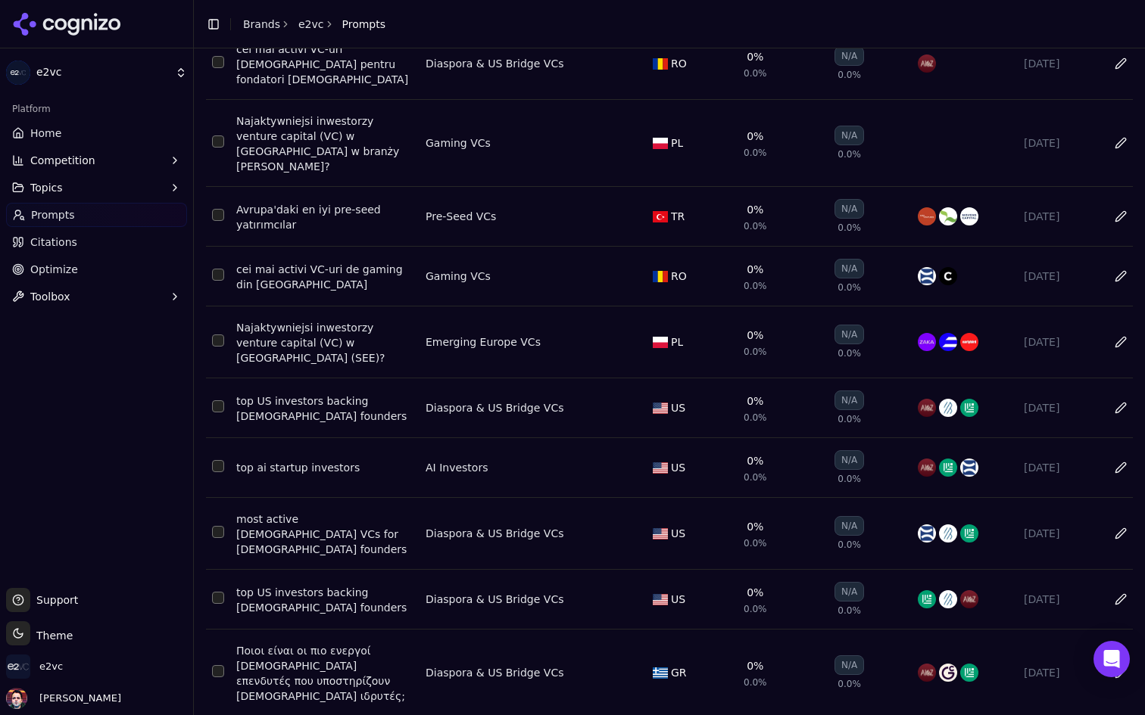
click at [321, 585] on div "top US investors backing [DEMOGRAPHIC_DATA] founders" at bounding box center [324, 600] width 177 height 30
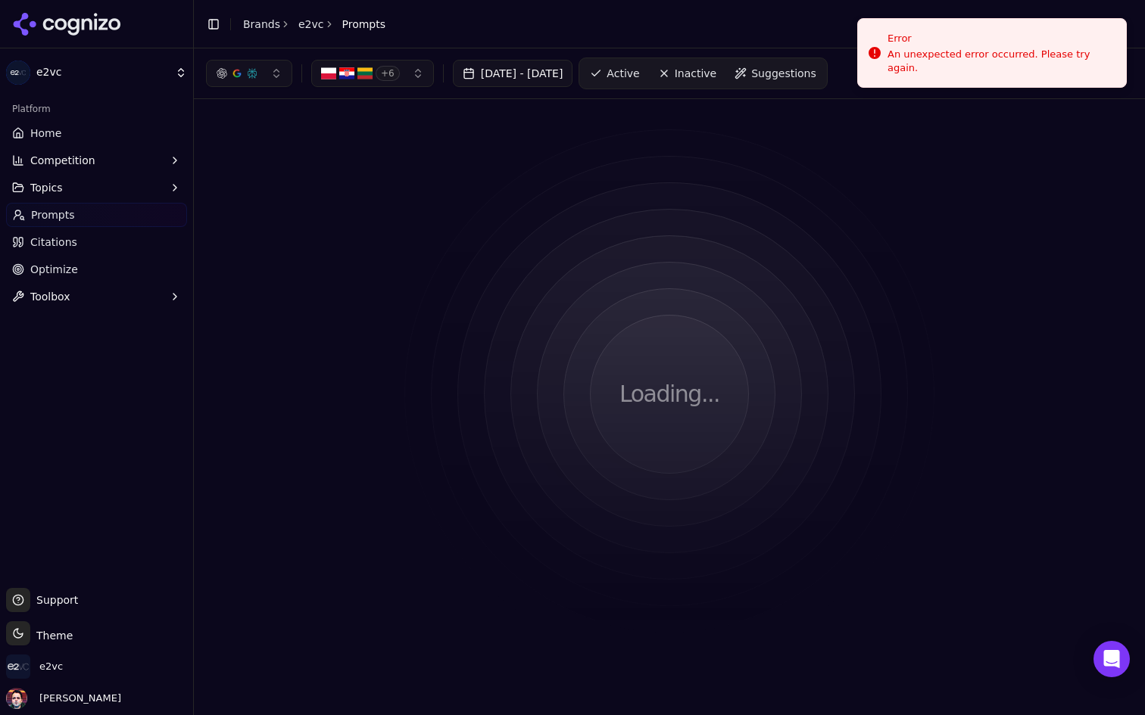
click at [52, 124] on link "Home" at bounding box center [96, 133] width 181 height 24
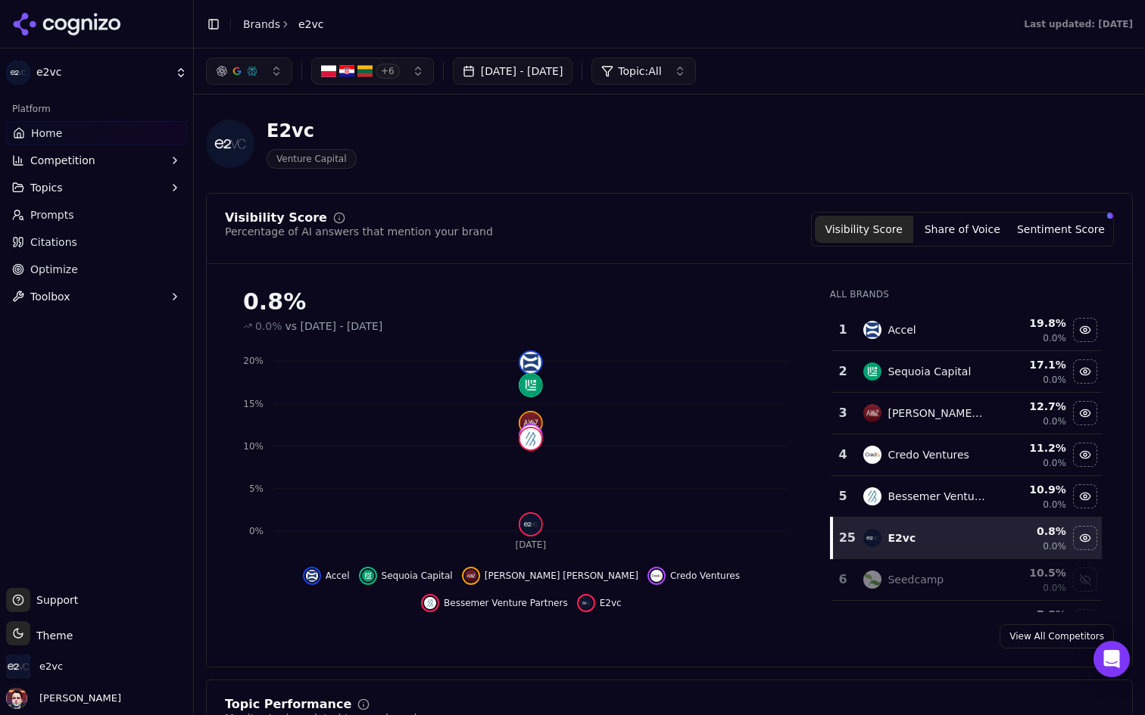
click at [397, 73] on span "+ 6" at bounding box center [387, 71] width 24 height 15
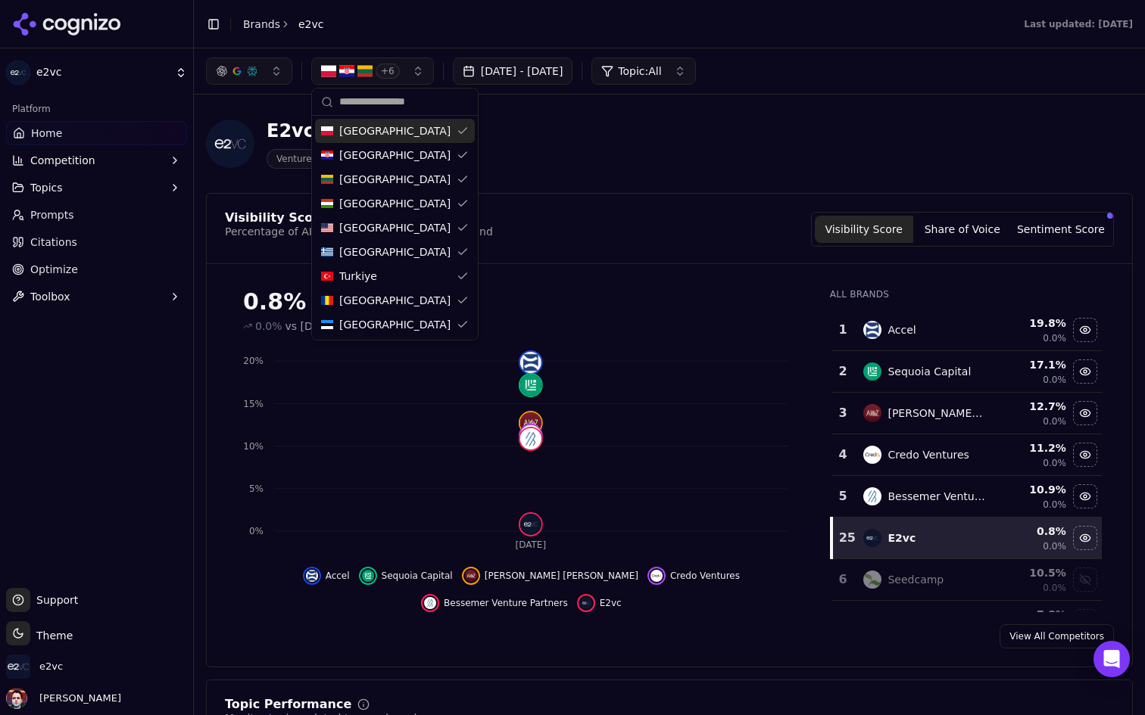
click at [397, 73] on span "+ 6" at bounding box center [387, 71] width 24 height 15
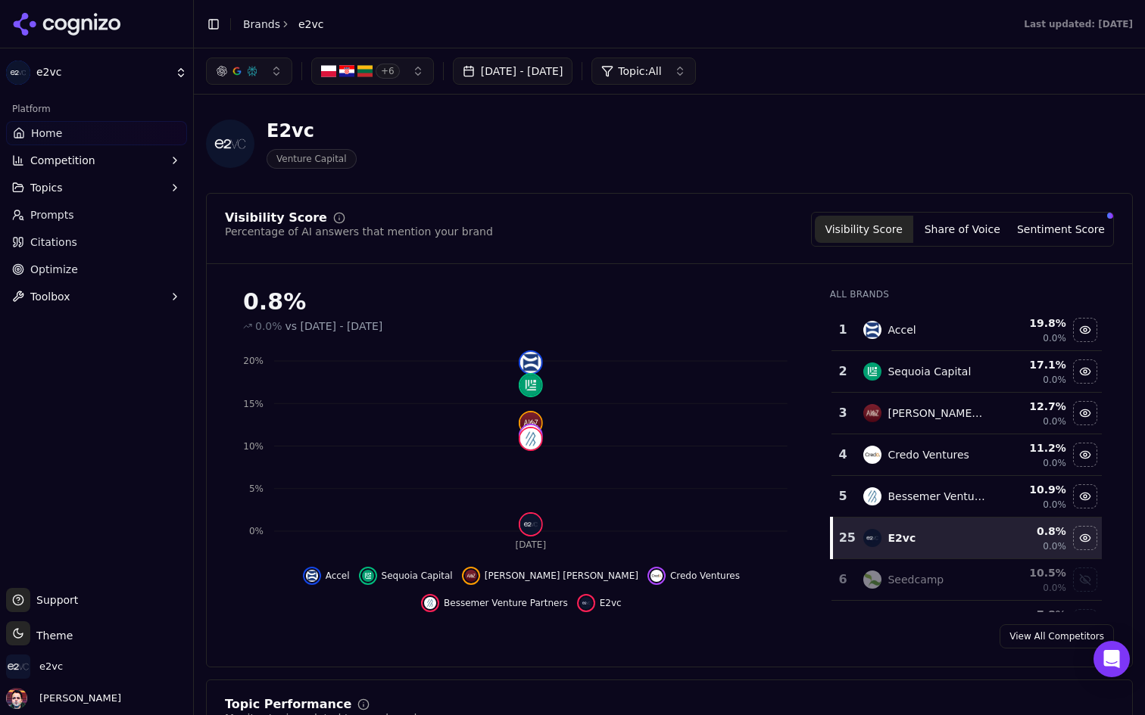
click at [113, 210] on link "Prompts" at bounding box center [96, 215] width 181 height 24
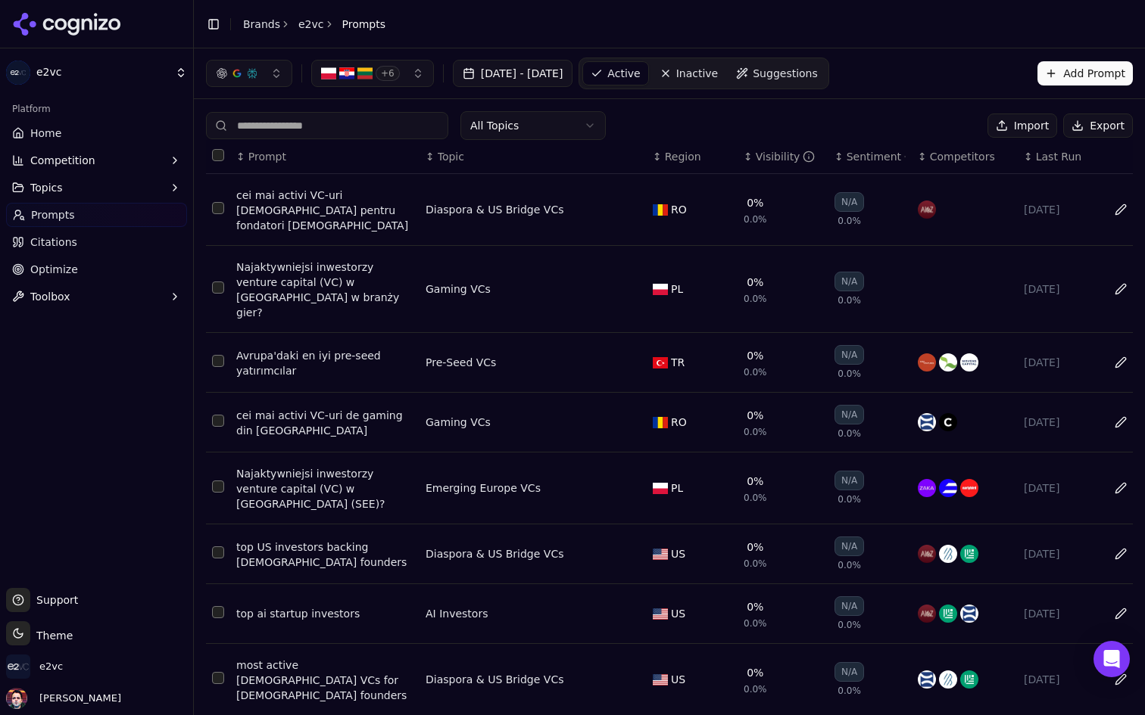
click at [818, 78] on span "Suggestions" at bounding box center [784, 73] width 65 height 15
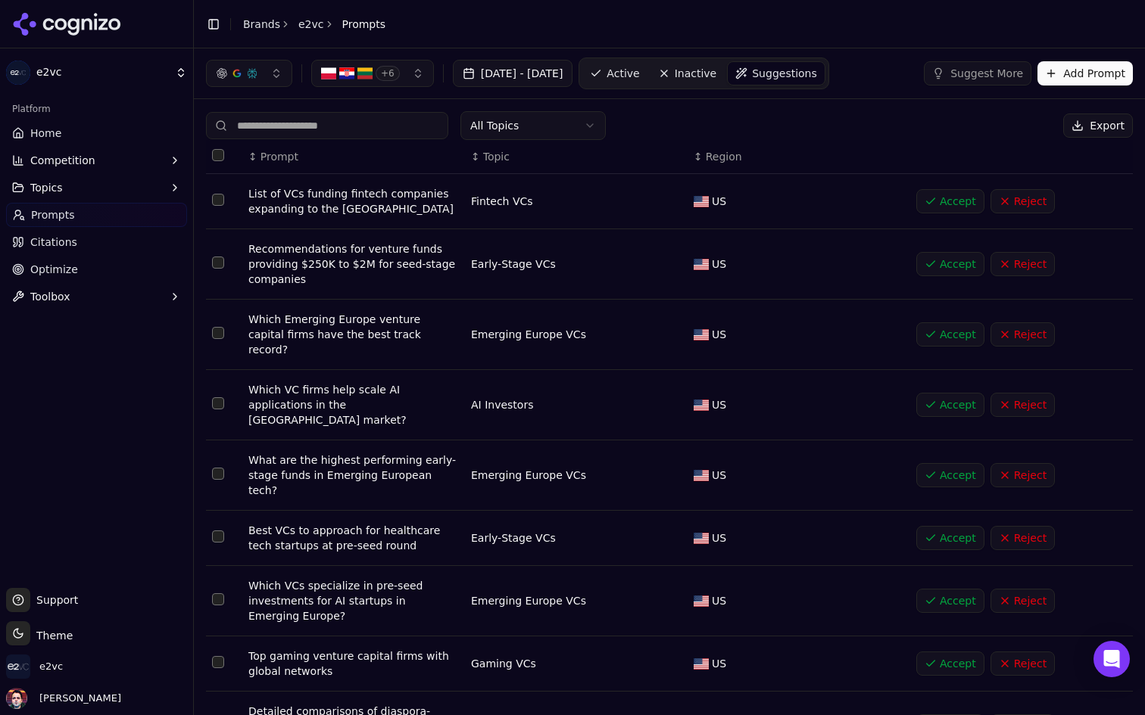
click at [594, 124] on html "e2vc Platform Home Competition Topics Prompts Citations Optimize Toolbox Suppor…" at bounding box center [572, 357] width 1145 height 715
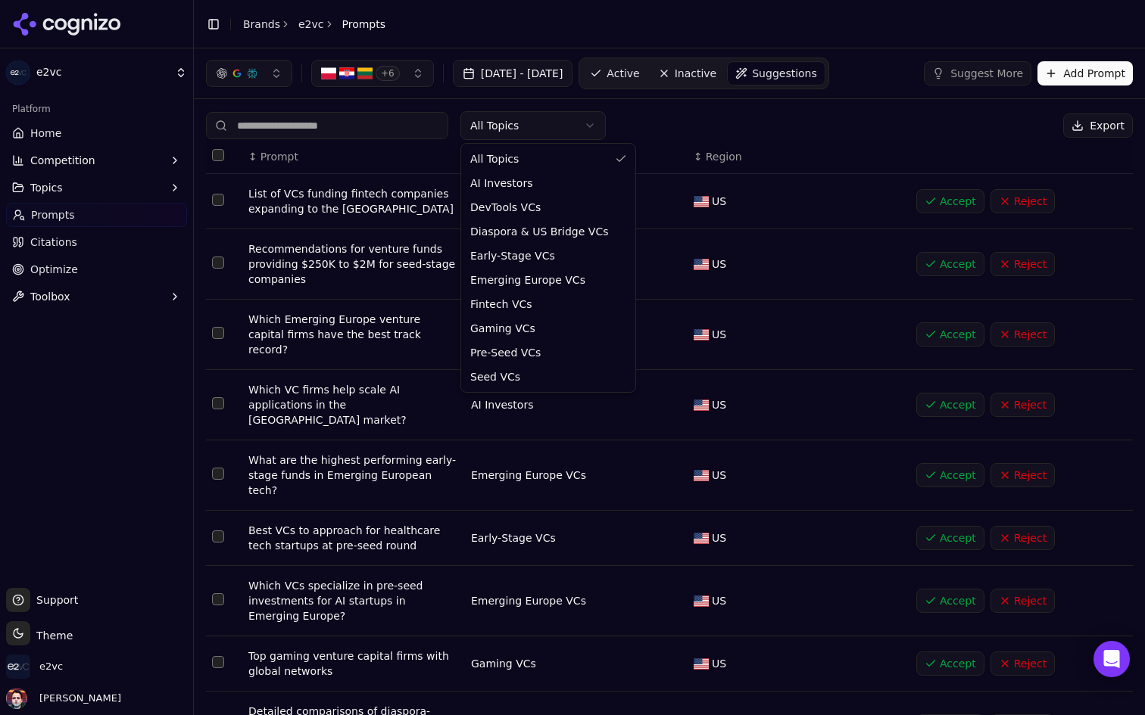
click at [594, 124] on html "e2vc Platform Home Competition Topics Prompts Citations Optimize Toolbox Suppor…" at bounding box center [572, 357] width 1145 height 715
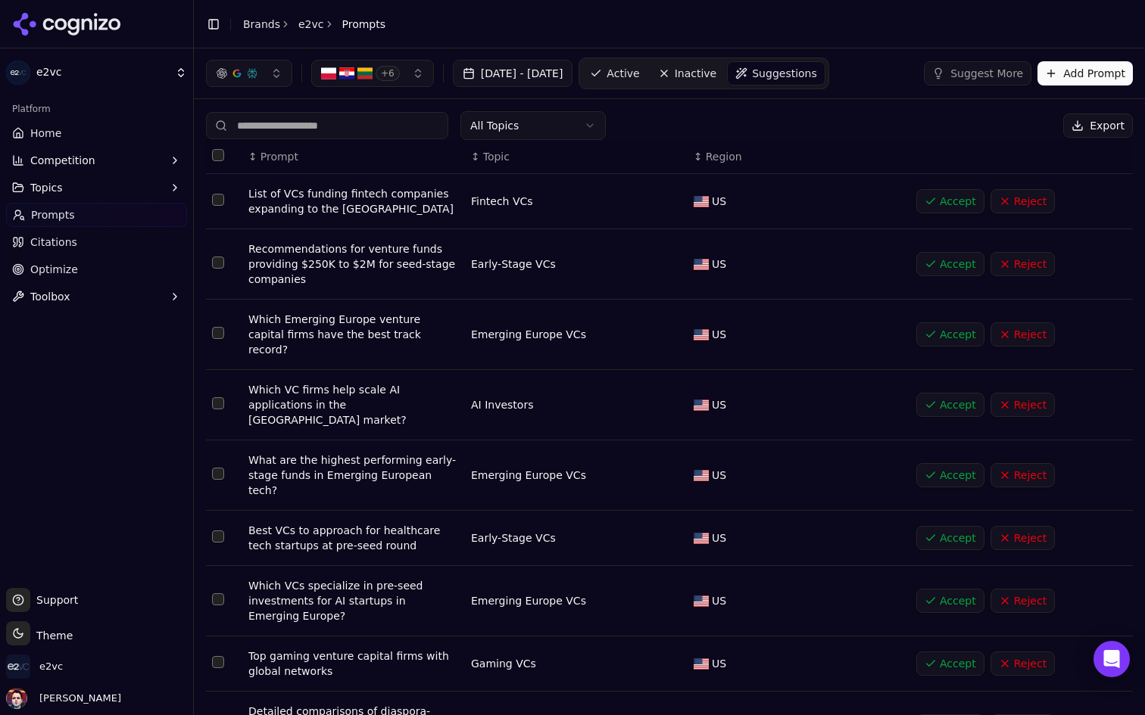
click at [639, 79] on span "Active" at bounding box center [622, 73] width 33 height 15
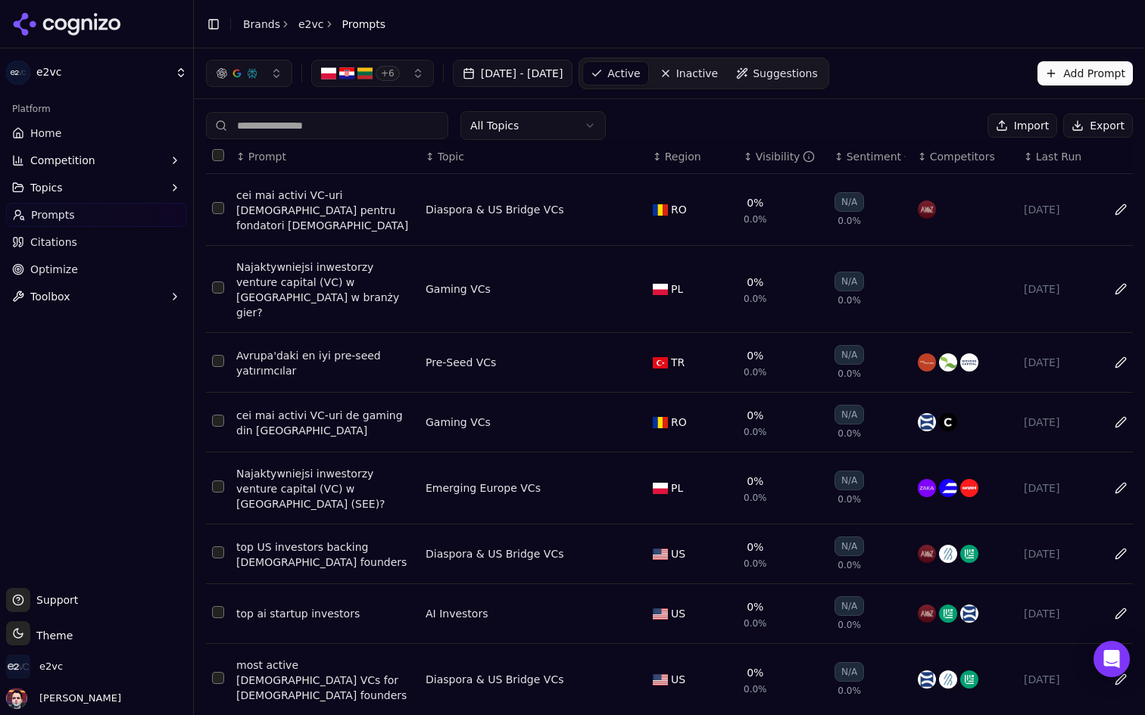
click at [44, 123] on link "Home" at bounding box center [96, 133] width 181 height 24
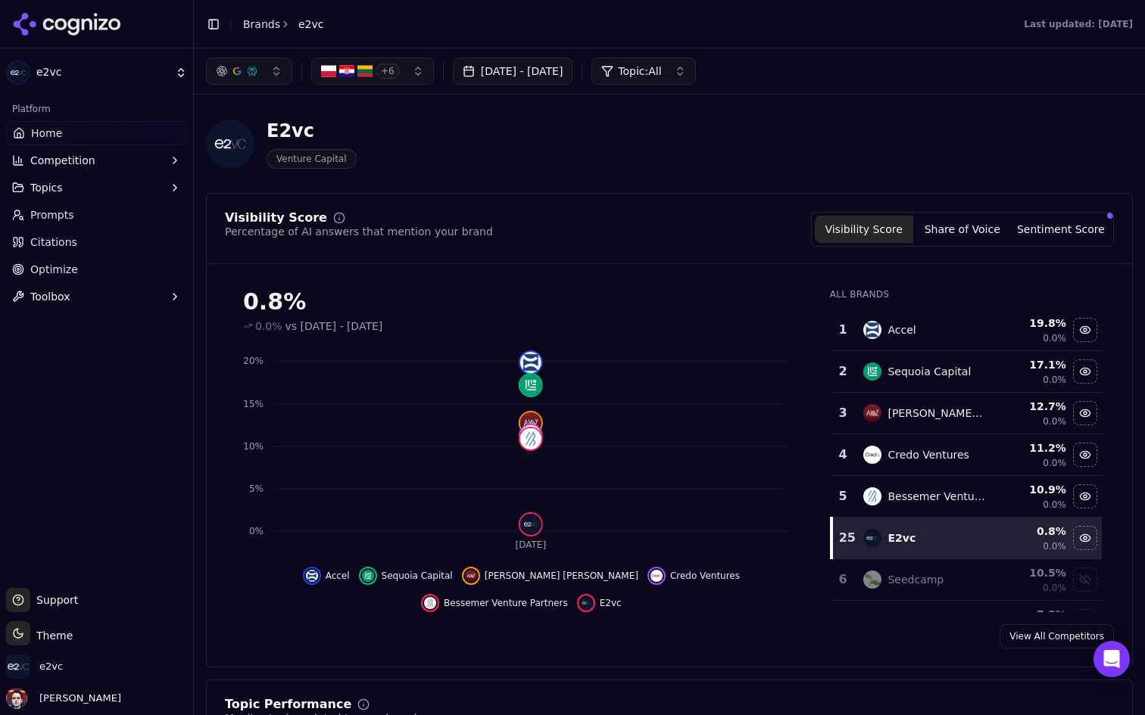
click at [97, 220] on link "Prompts" at bounding box center [96, 215] width 181 height 24
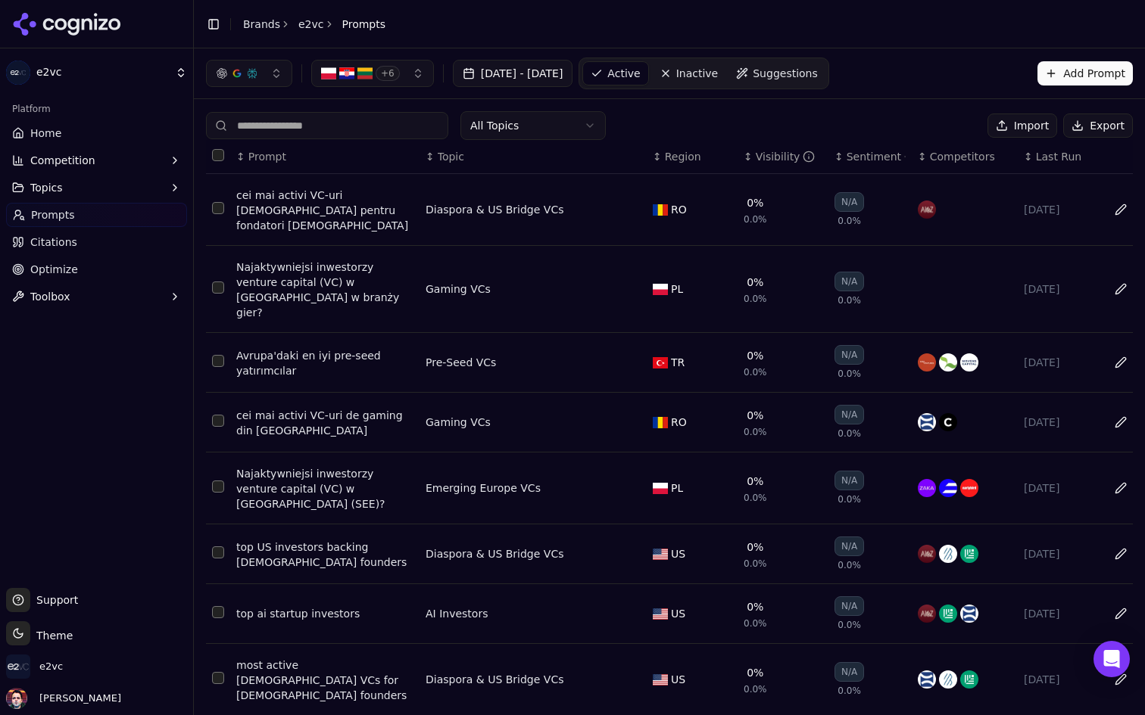
click at [108, 187] on button "Topics" at bounding box center [96, 188] width 181 height 24
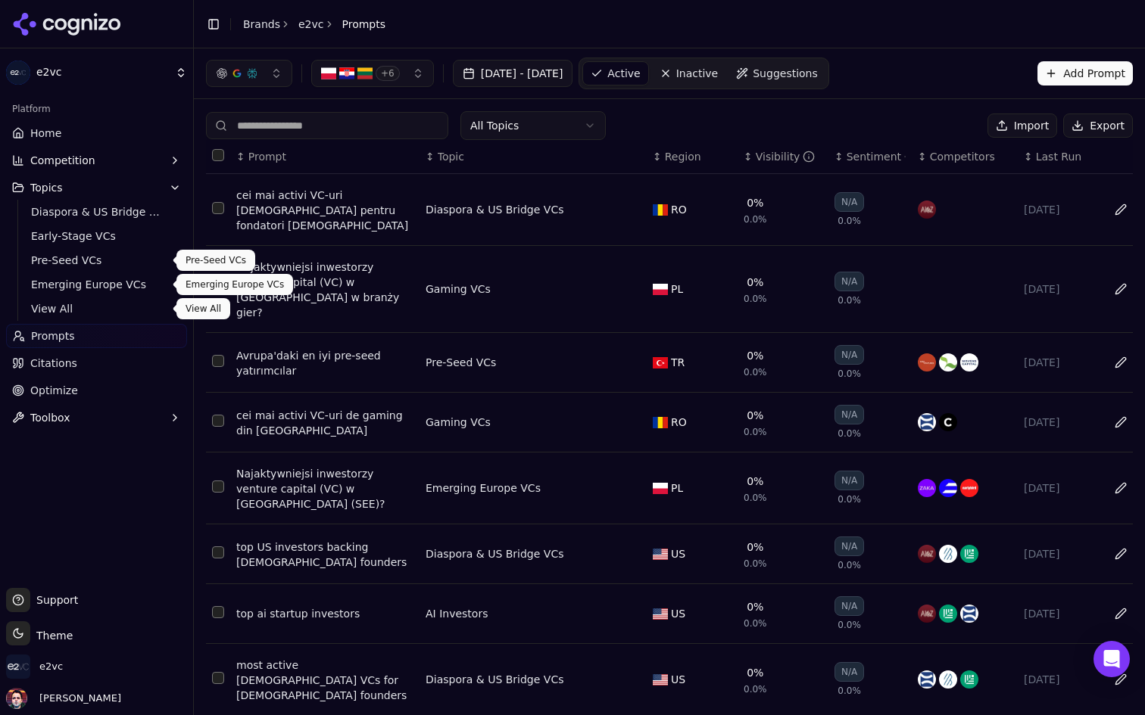
click at [61, 302] on span "View All" at bounding box center [97, 308] width 132 height 15
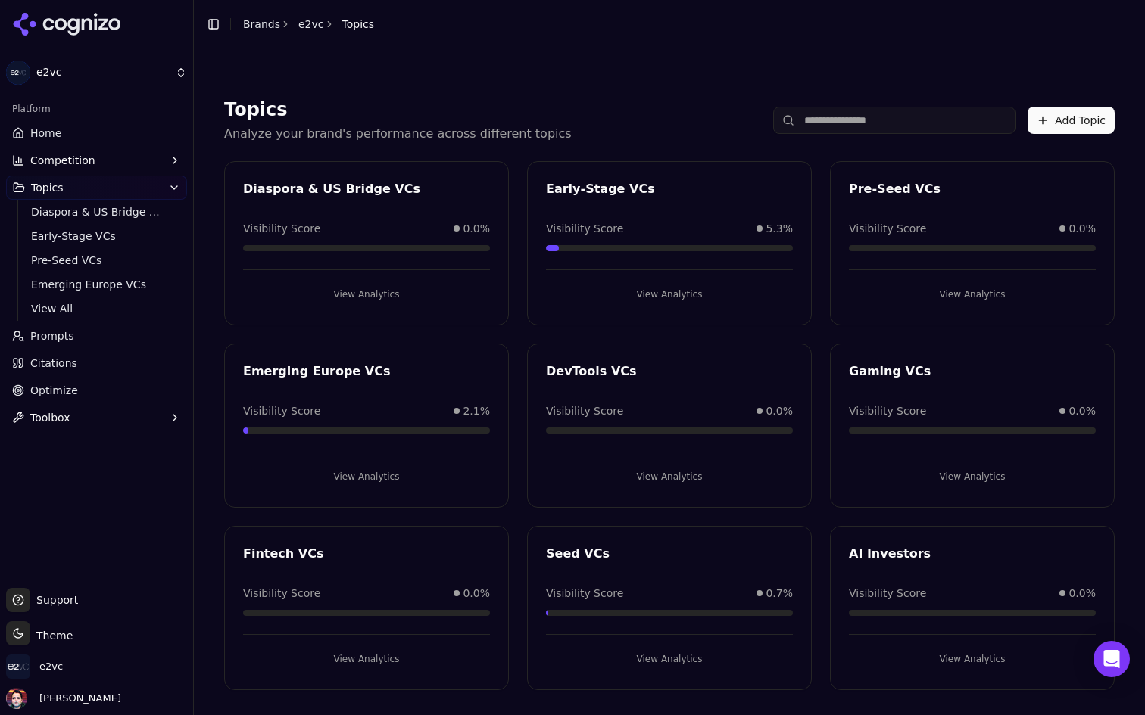
click at [375, 301] on button "View Analytics" at bounding box center [366, 294] width 247 height 24
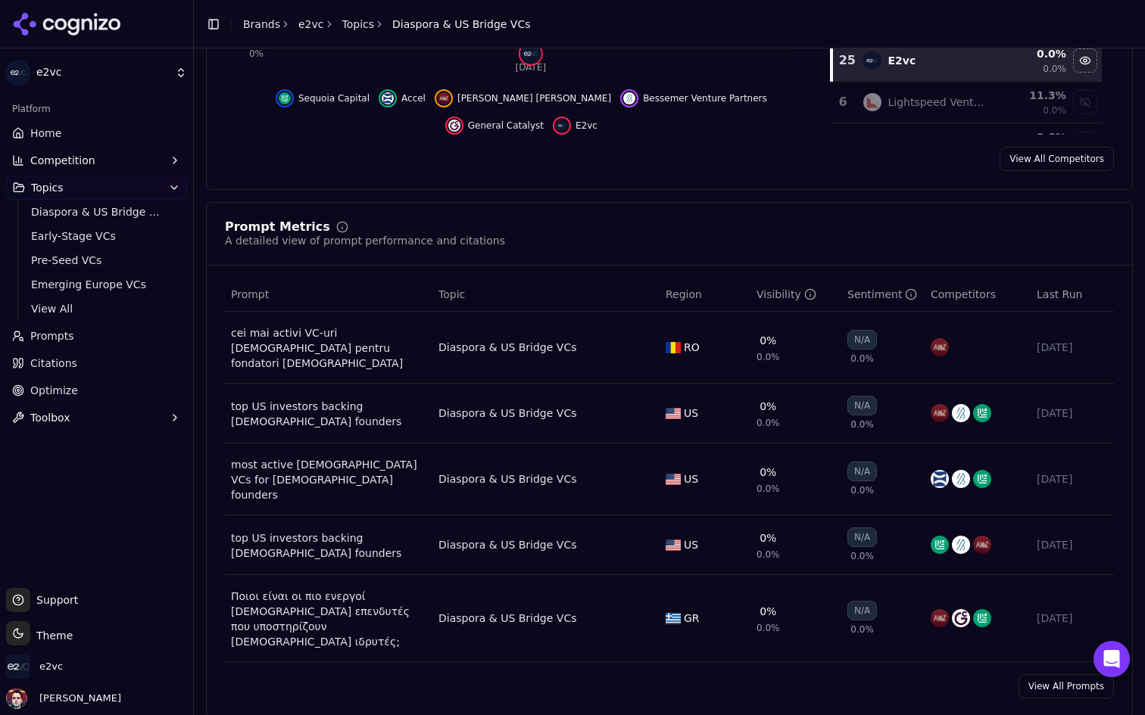
scroll to position [419, 0]
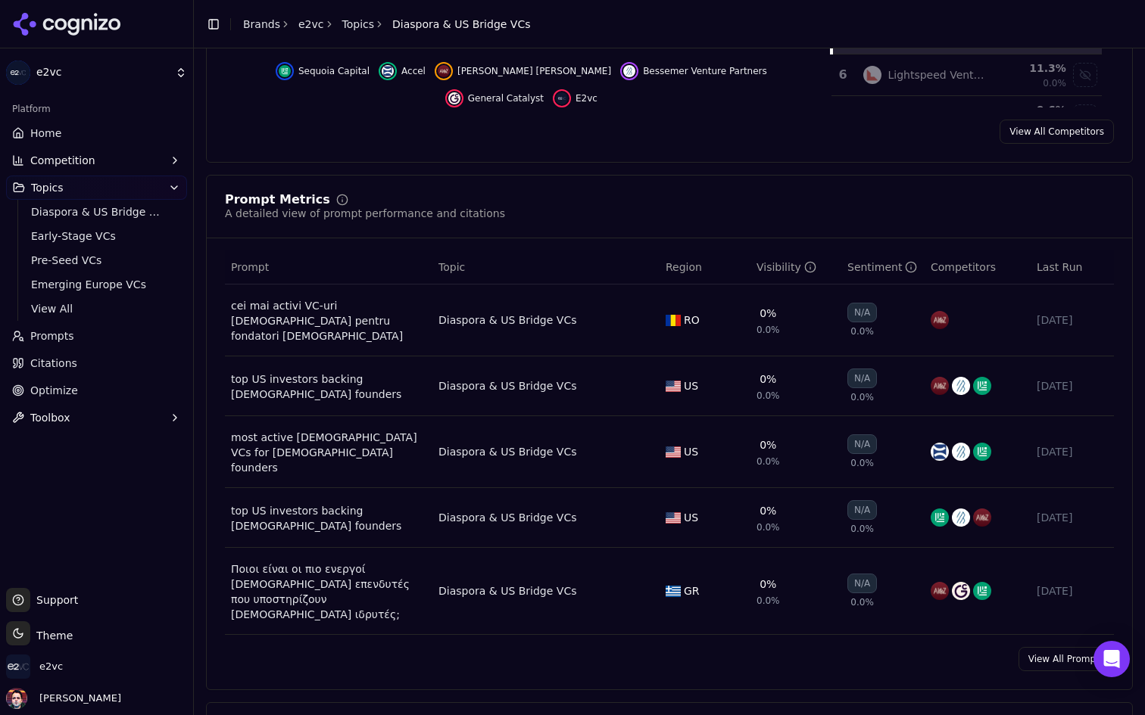
click at [366, 310] on div "cei mai activi VC-uri [DEMOGRAPHIC_DATA] pentru fondatori [DEMOGRAPHIC_DATA]" at bounding box center [328, 320] width 195 height 45
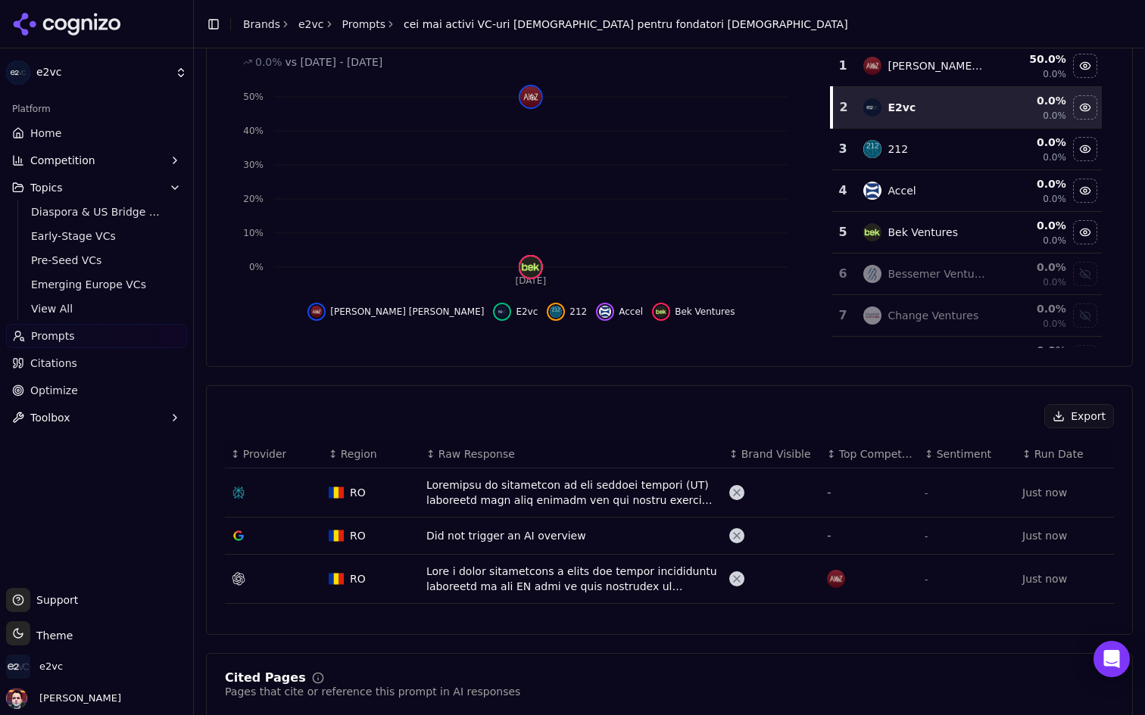
scroll to position [213, 0]
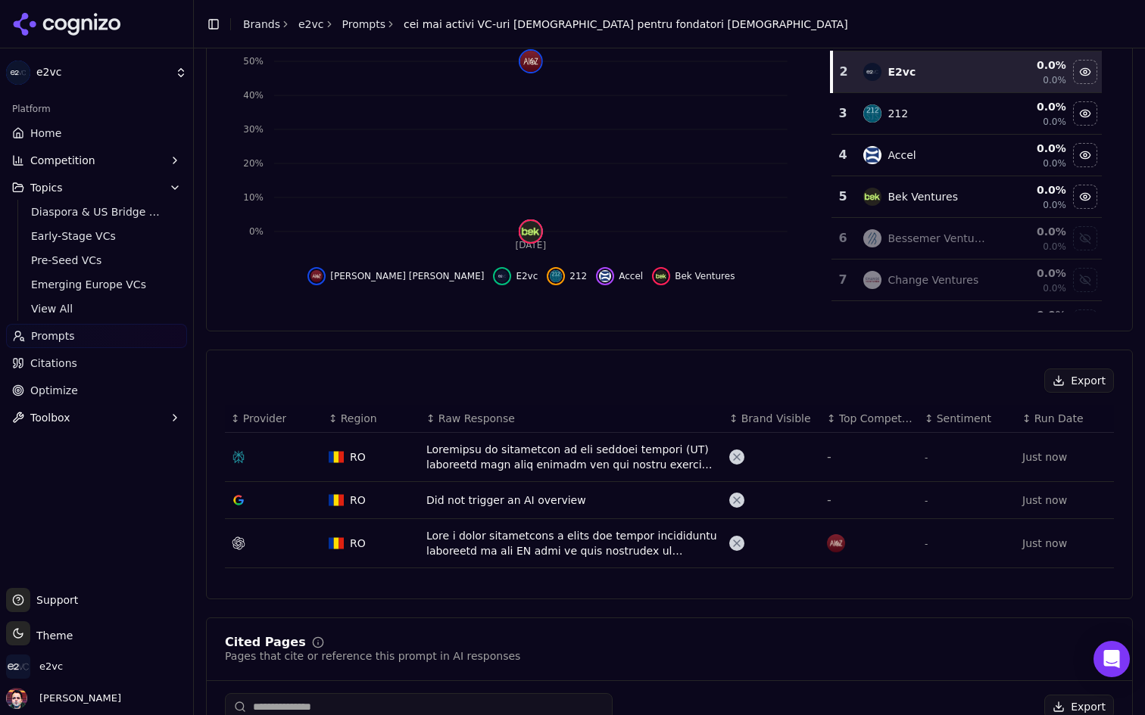
click at [554, 453] on div "Data table" at bounding box center [571, 457] width 291 height 30
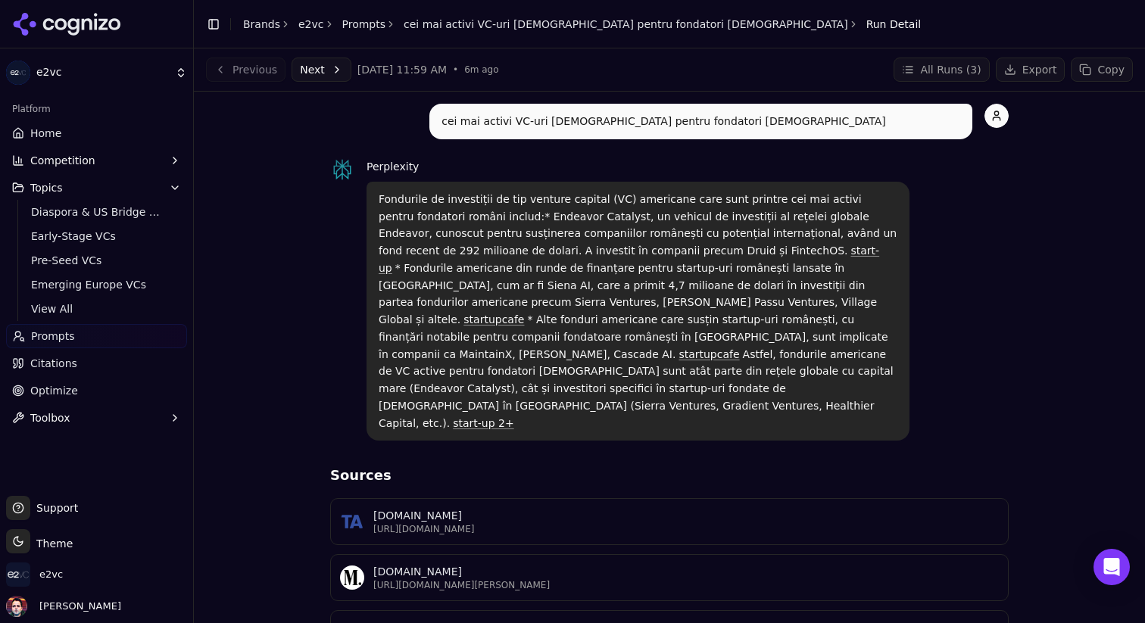
click at [78, 142] on link "Home" at bounding box center [96, 133] width 181 height 24
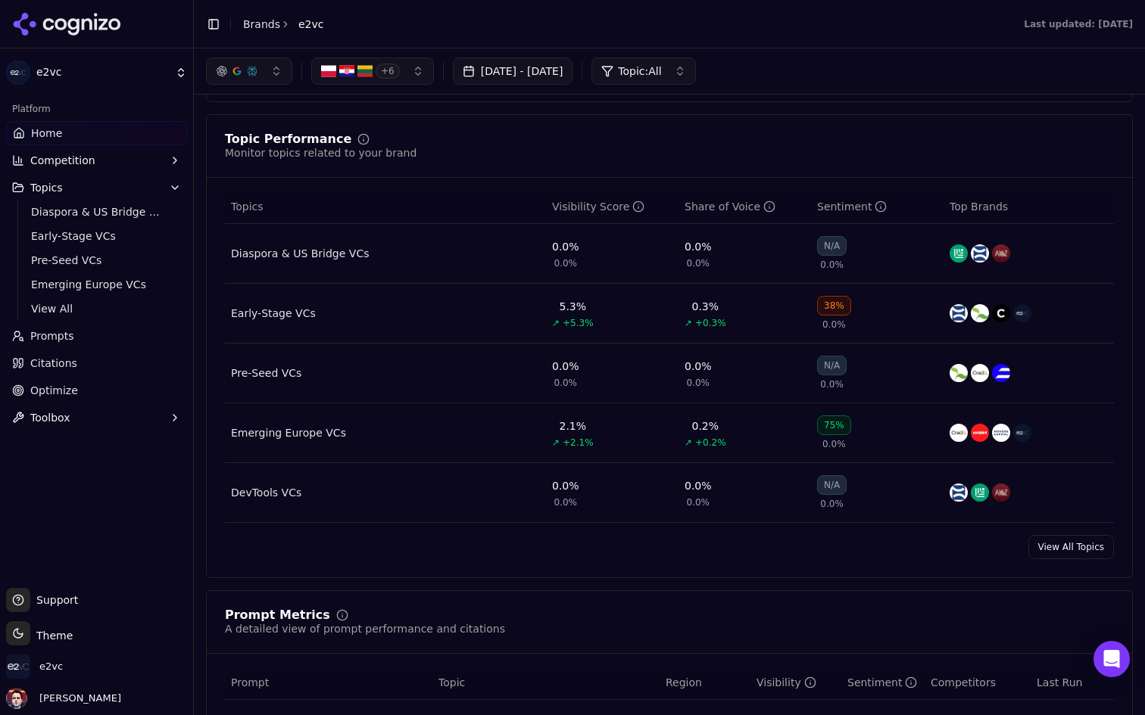
scroll to position [556, 0]
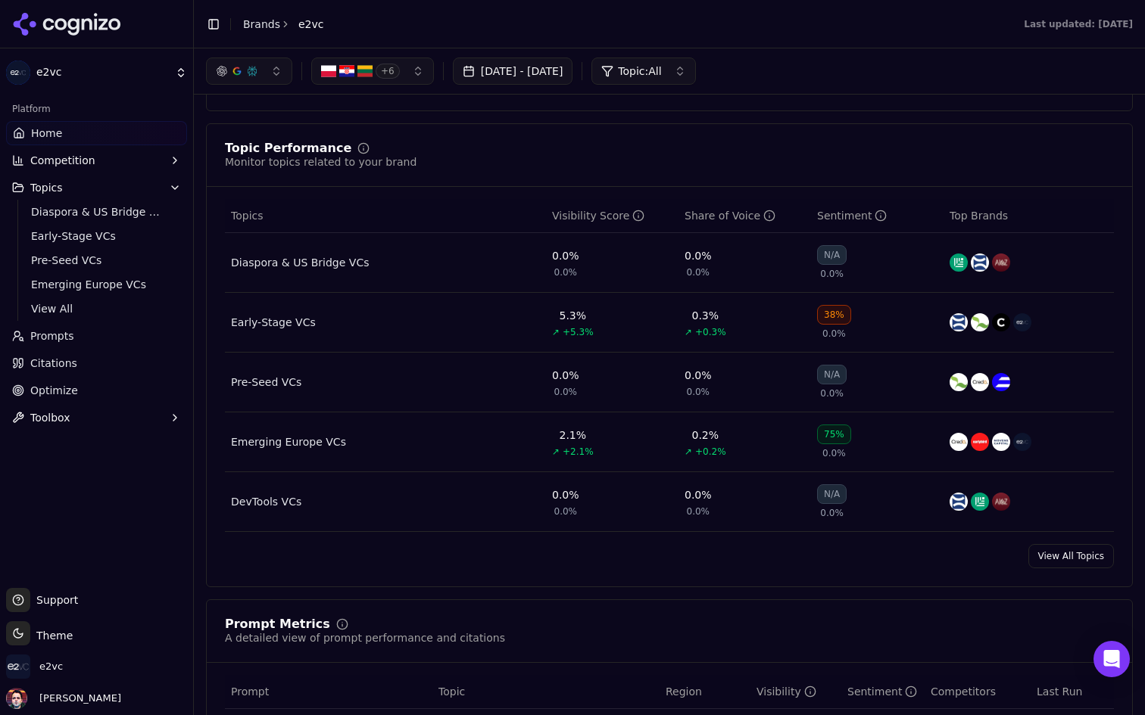
click at [277, 321] on div "Early-Stage VCs" at bounding box center [273, 322] width 85 height 15
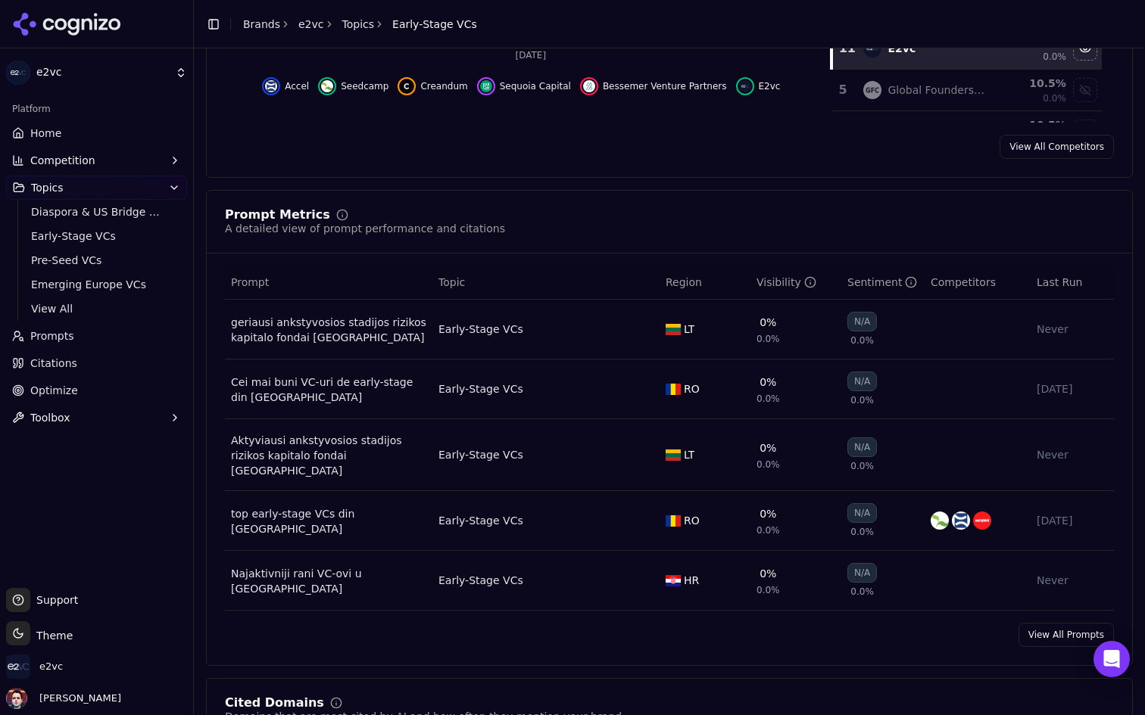
scroll to position [419, 0]
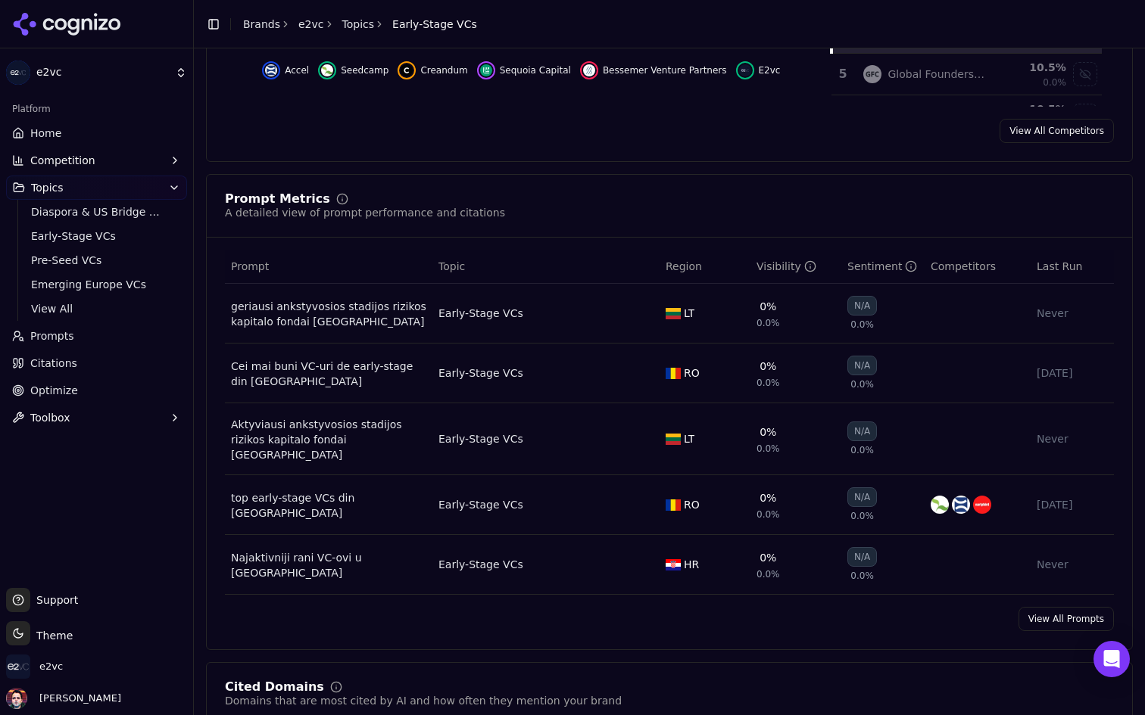
click at [1030, 620] on link "View All Prompts" at bounding box center [1065, 619] width 95 height 24
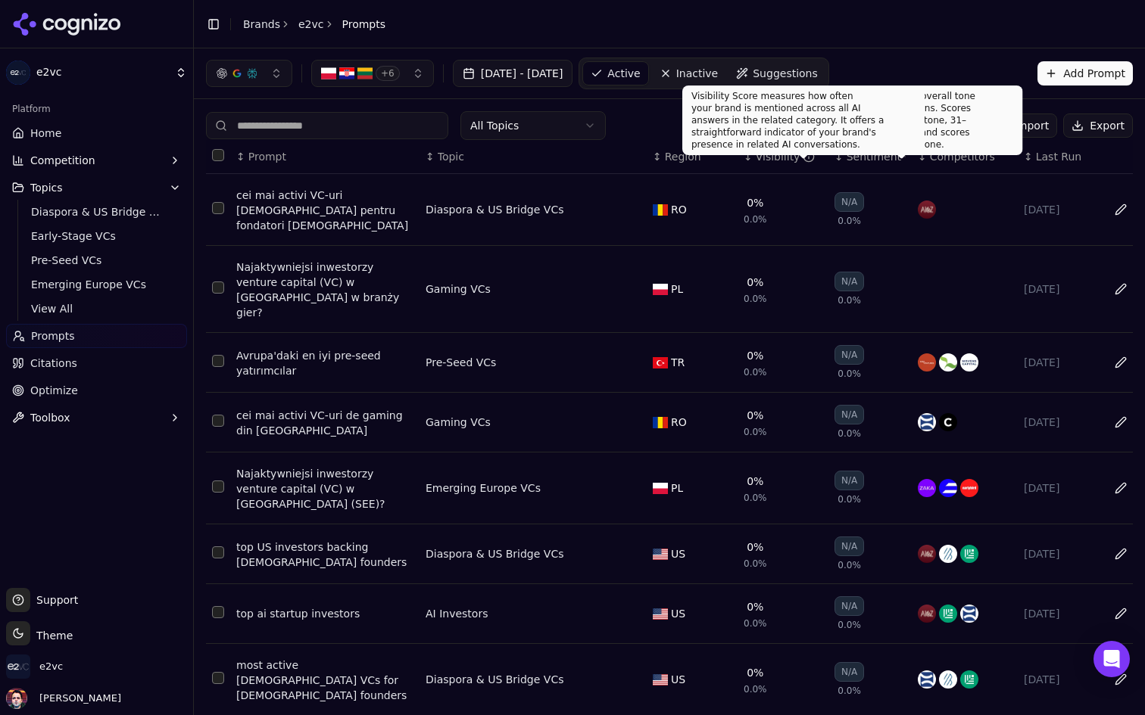
click at [771, 155] on div "Visibility" at bounding box center [786, 156] width 60 height 15
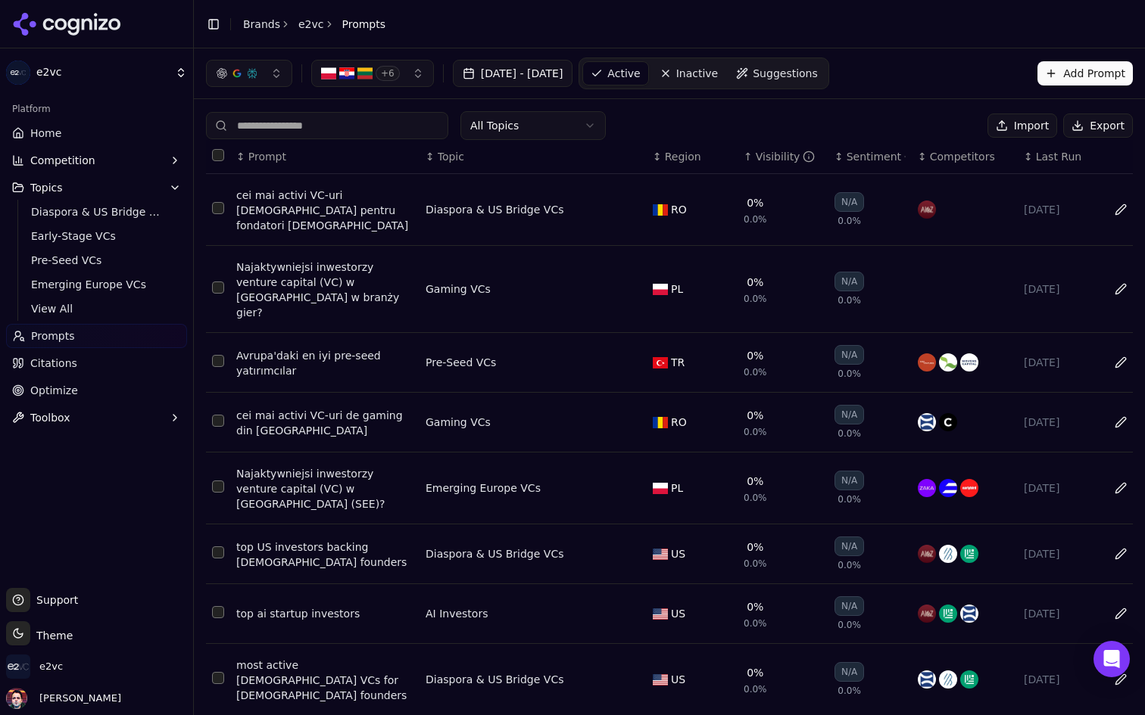
click at [771, 155] on div "Visibility" at bounding box center [786, 156] width 60 height 15
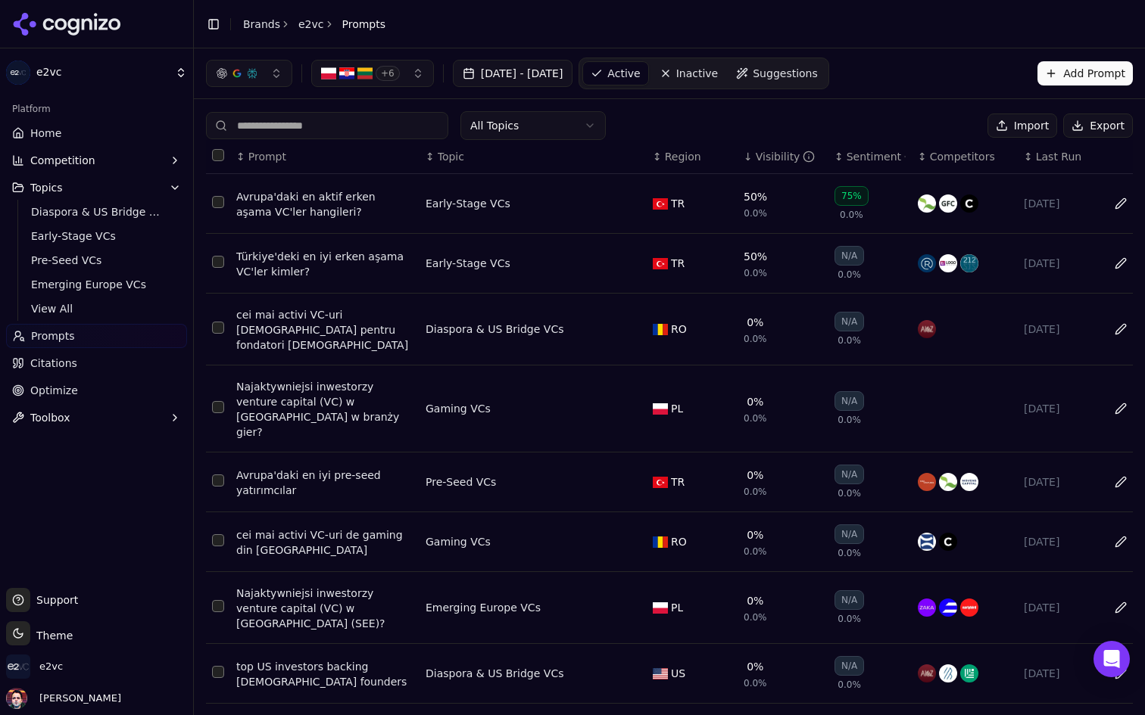
click at [330, 196] on div "Avrupa'daki en aktif erken aşama VC'ler hangileri?" at bounding box center [324, 204] width 177 height 30
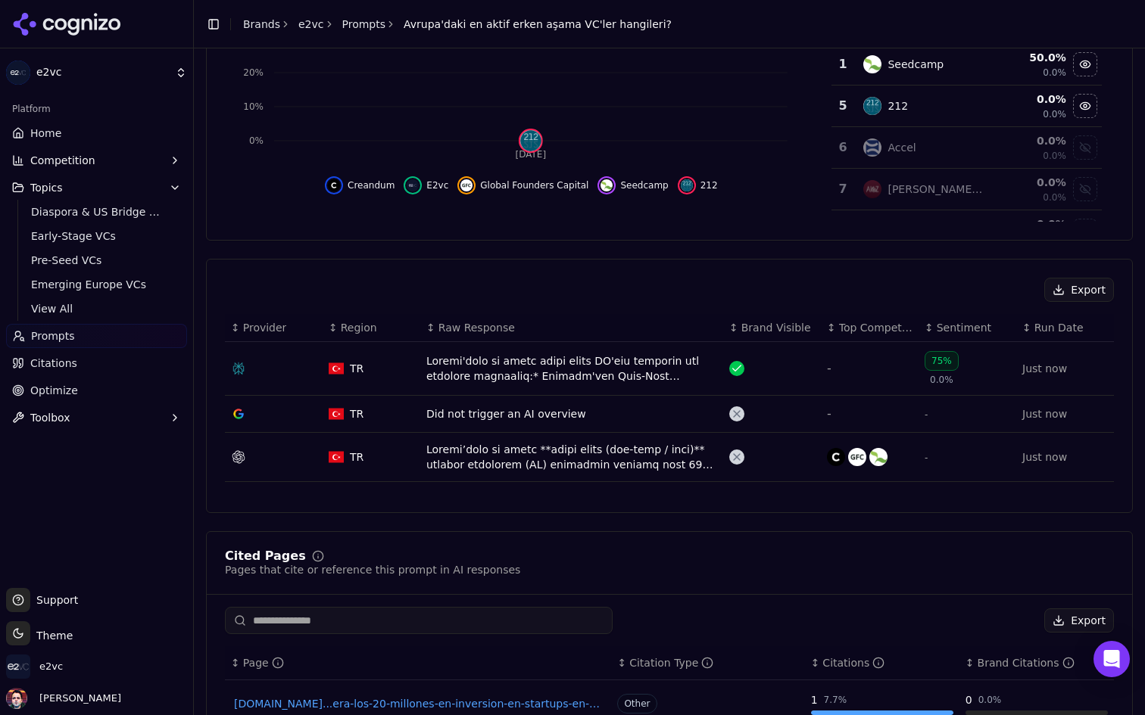
scroll to position [307, 0]
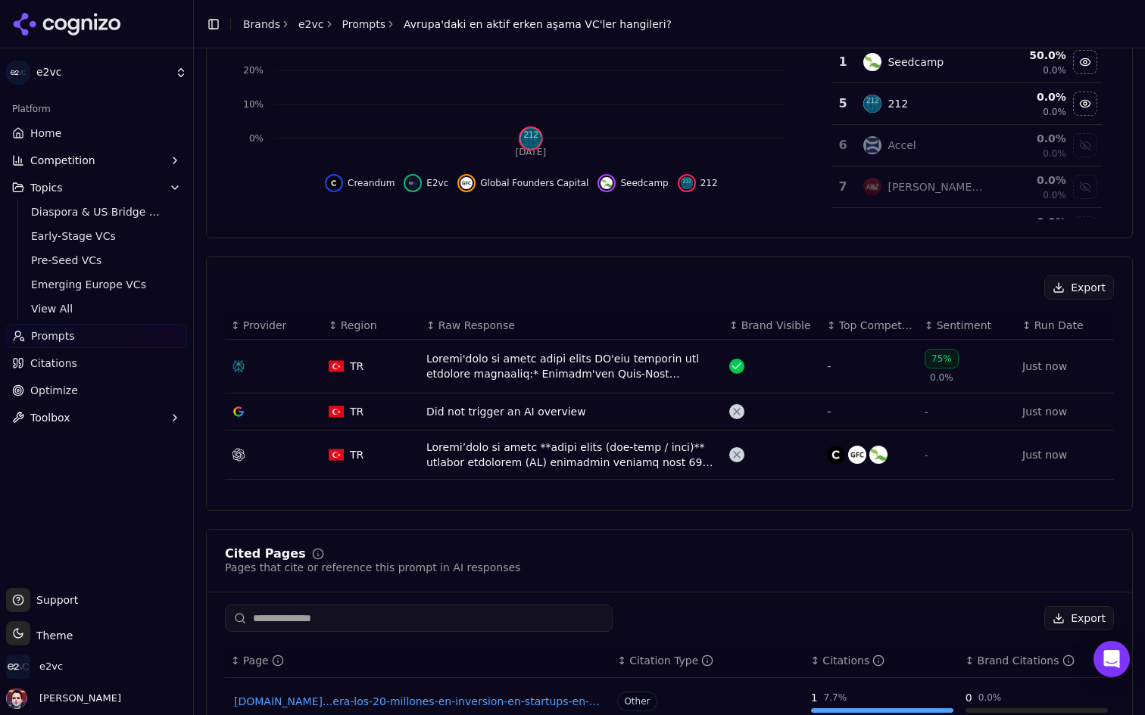
click at [535, 361] on div "Data table" at bounding box center [571, 366] width 291 height 30
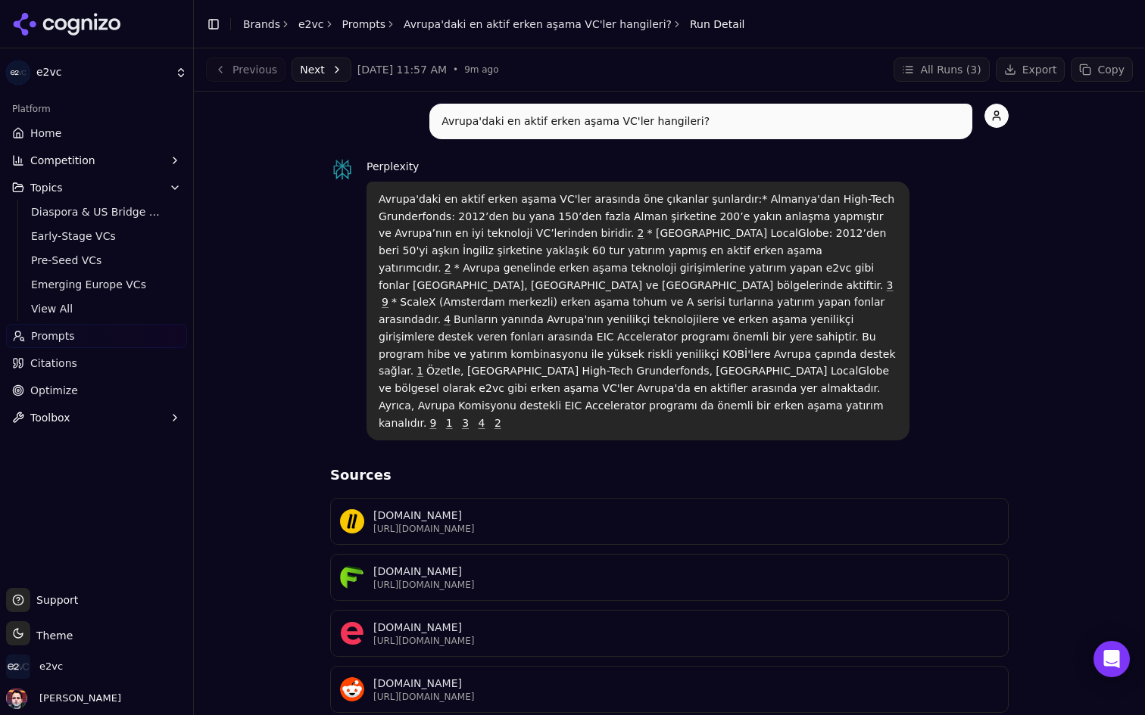
click at [483, 25] on link "Avrupa'daki en aktif erken aşama VC'ler hangileri?" at bounding box center [537, 24] width 268 height 15
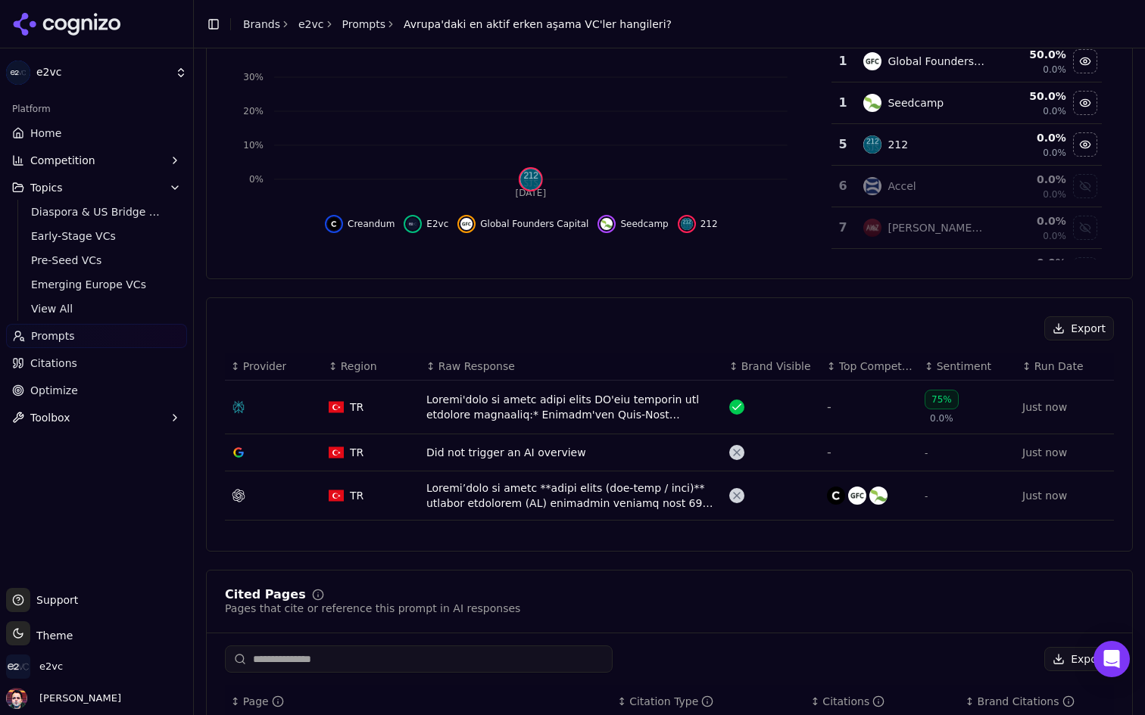
scroll to position [364, 0]
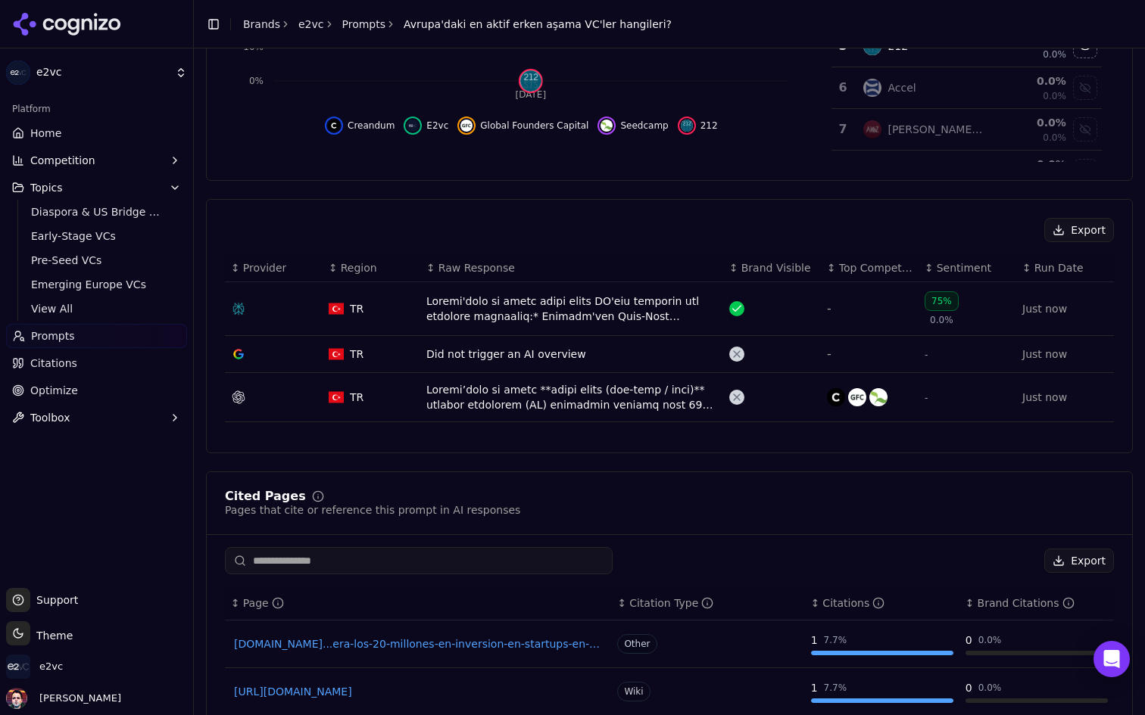
click at [520, 304] on div "Data table" at bounding box center [571, 309] width 291 height 30
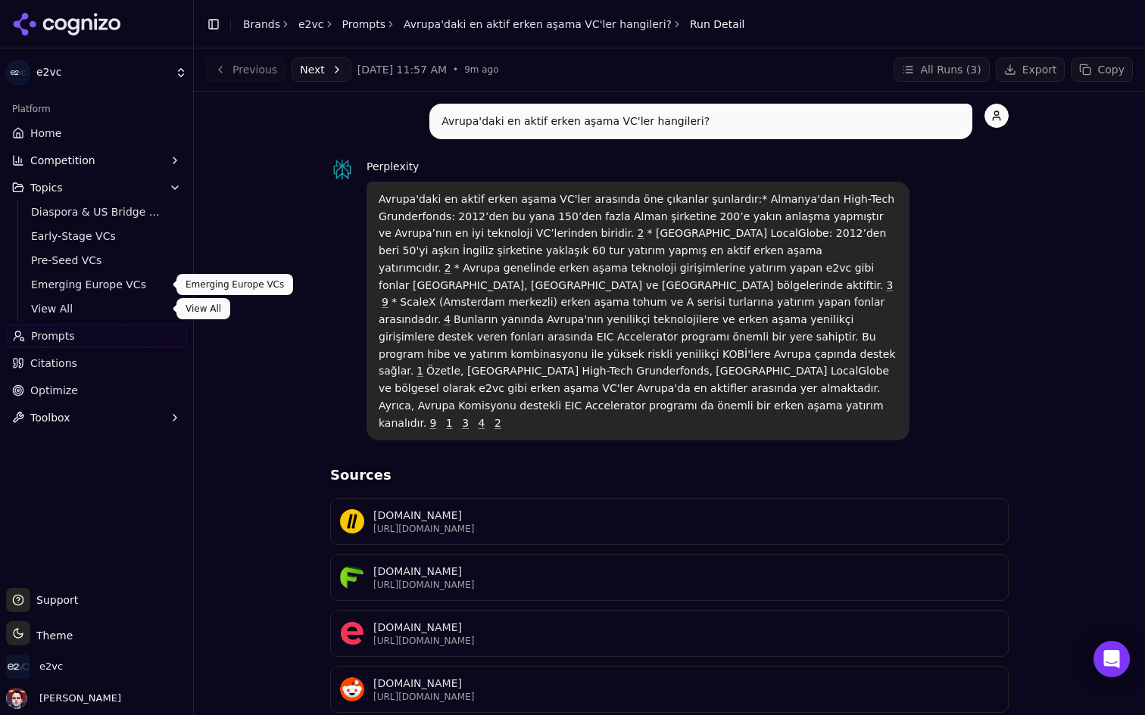
click at [86, 312] on span "View All" at bounding box center [97, 308] width 132 height 15
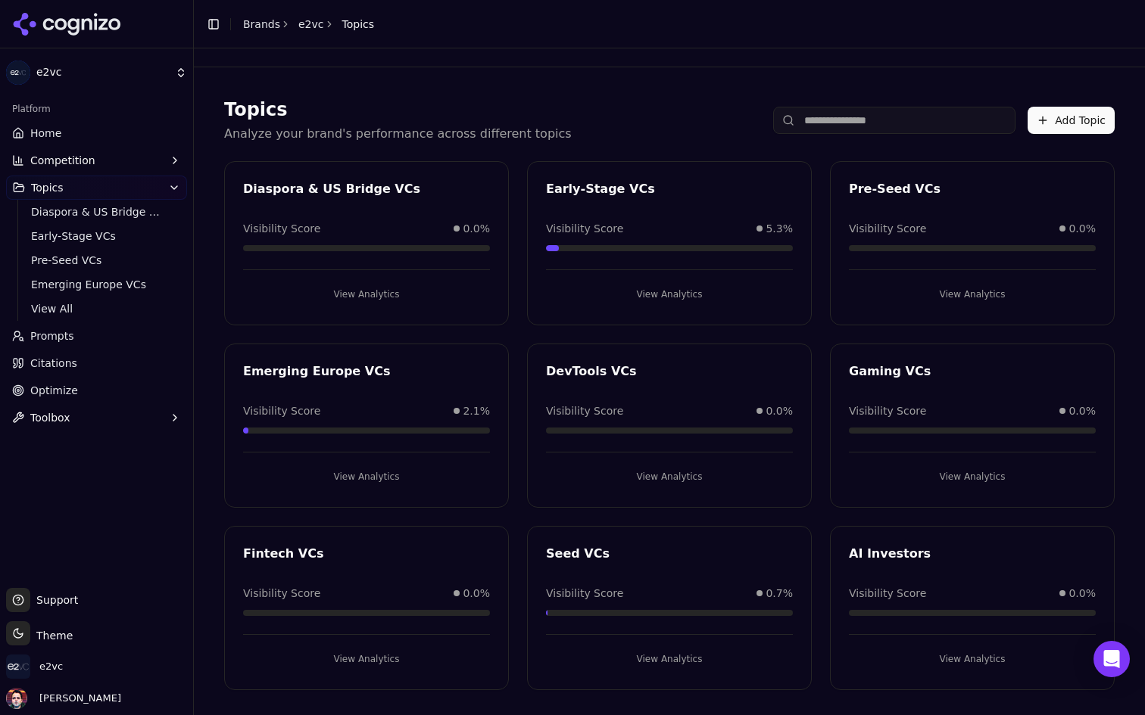
click at [110, 153] on button "Competition" at bounding box center [96, 160] width 181 height 24
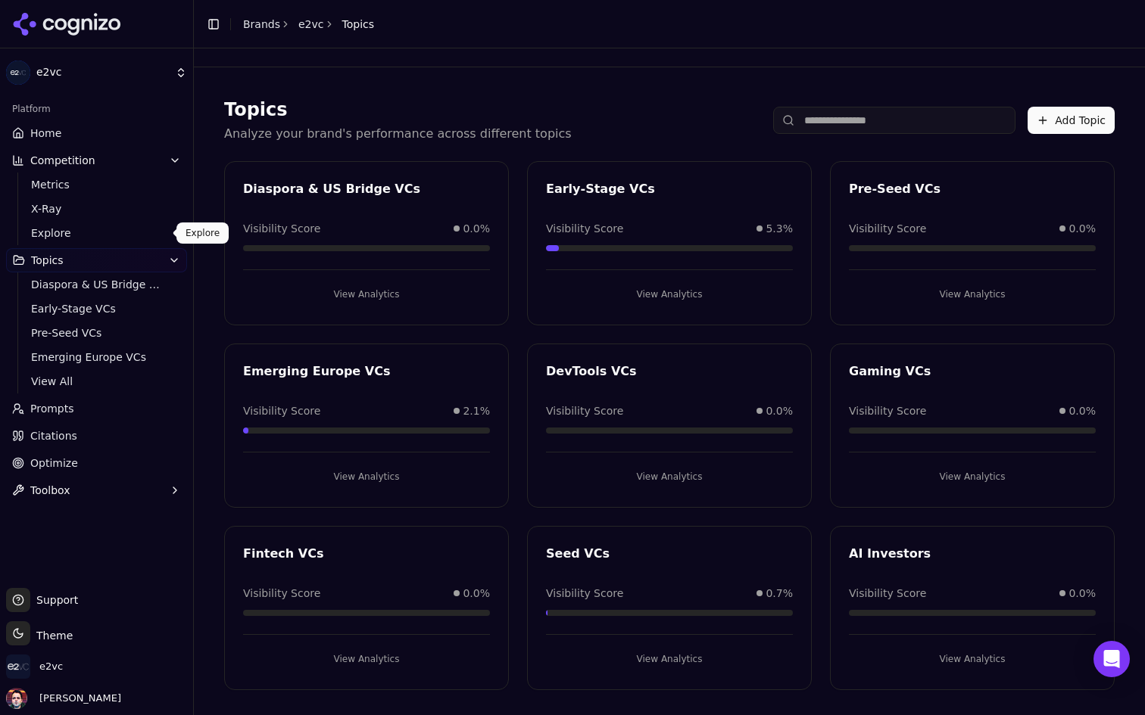
click at [95, 231] on span "Explore" at bounding box center [97, 233] width 132 height 15
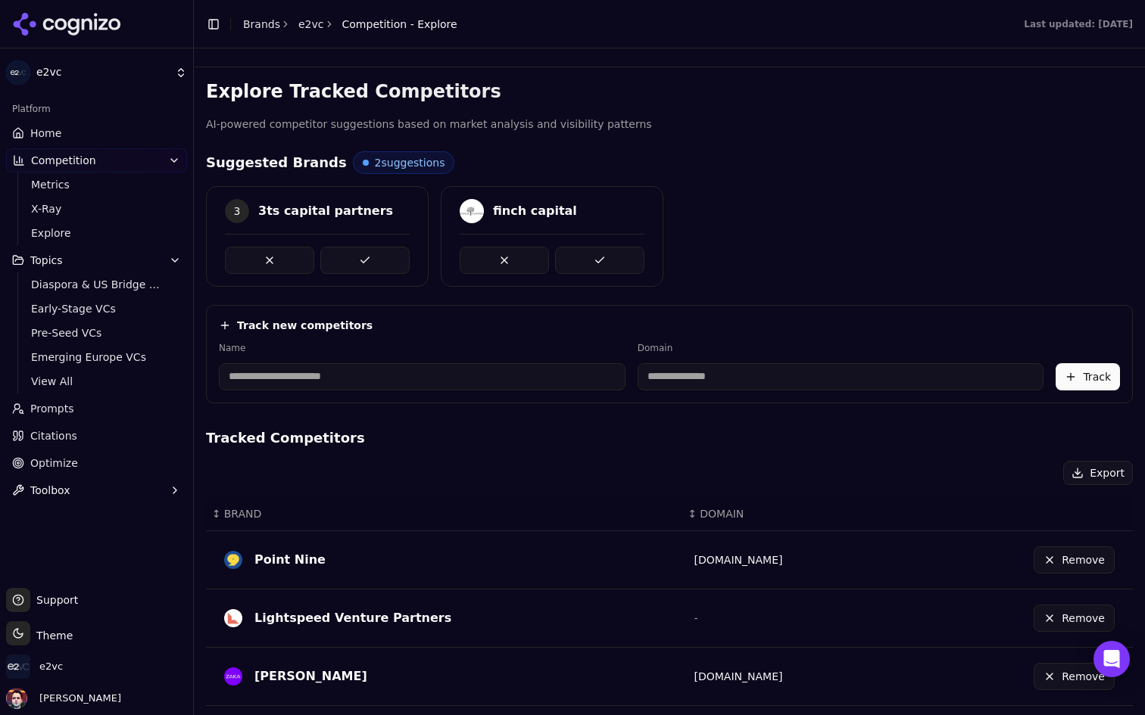
click at [432, 374] on input at bounding box center [422, 376] width 407 height 27
type input "******"
click at [693, 444] on h4 "Tracked Competitors" at bounding box center [669, 438] width 927 height 21
click at [723, 380] on input "**********" at bounding box center [738, 376] width 338 height 27
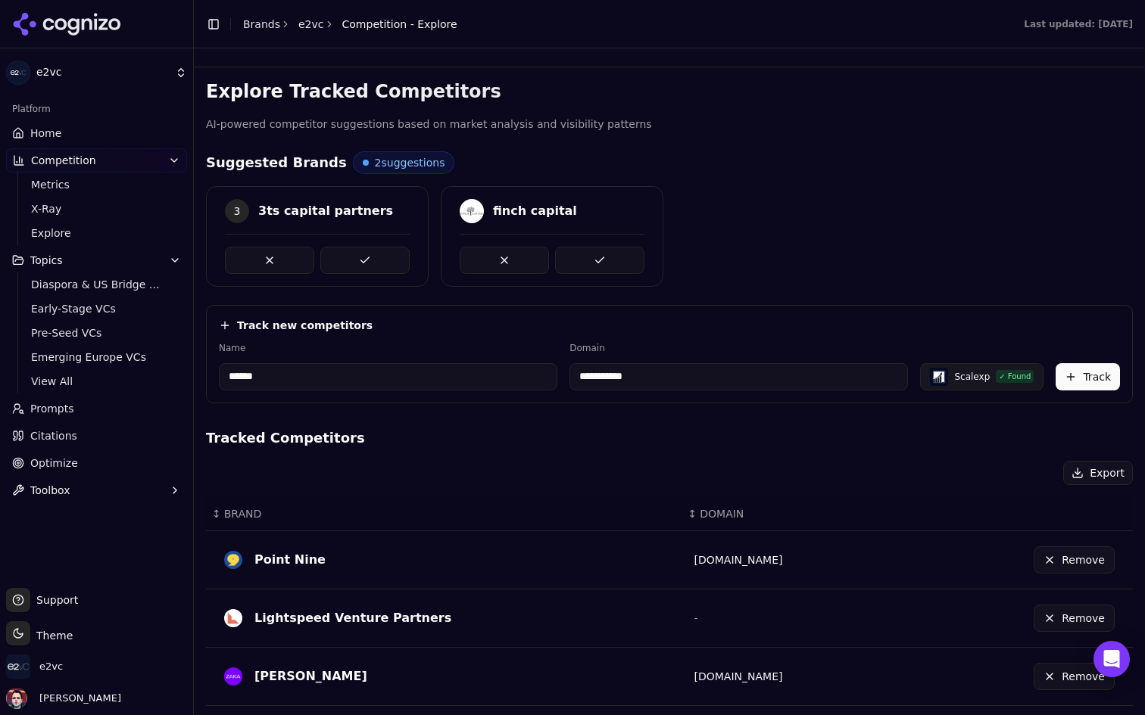
click at [723, 380] on input "**********" at bounding box center [738, 376] width 338 height 27
paste input "**********"
drag, startPoint x: 646, startPoint y: 375, endPoint x: 560, endPoint y: 375, distance: 85.5
click at [560, 375] on div "**********" at bounding box center [669, 366] width 901 height 48
click at [713, 374] on input "**********" at bounding box center [747, 376] width 344 height 27
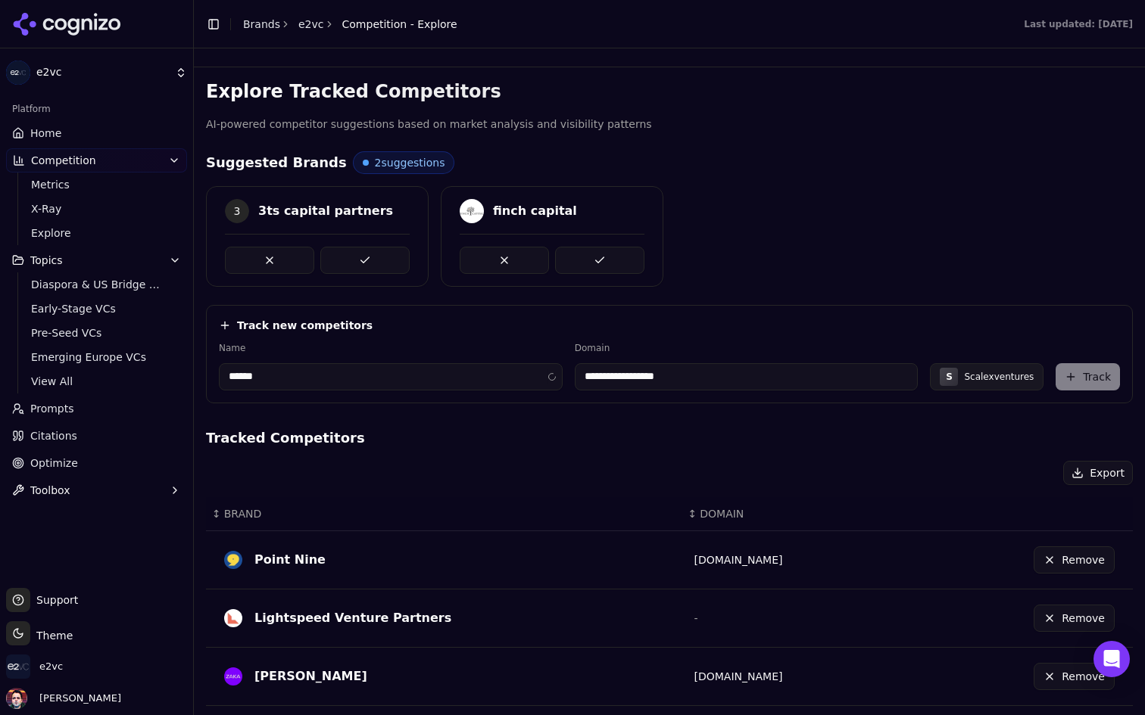
type input "**********"
click at [821, 300] on div "**********" at bounding box center [669, 614] width 927 height 1071
click at [1091, 375] on button "Track" at bounding box center [1087, 376] width 64 height 27
click at [135, 131] on link "Home" at bounding box center [96, 133] width 181 height 24
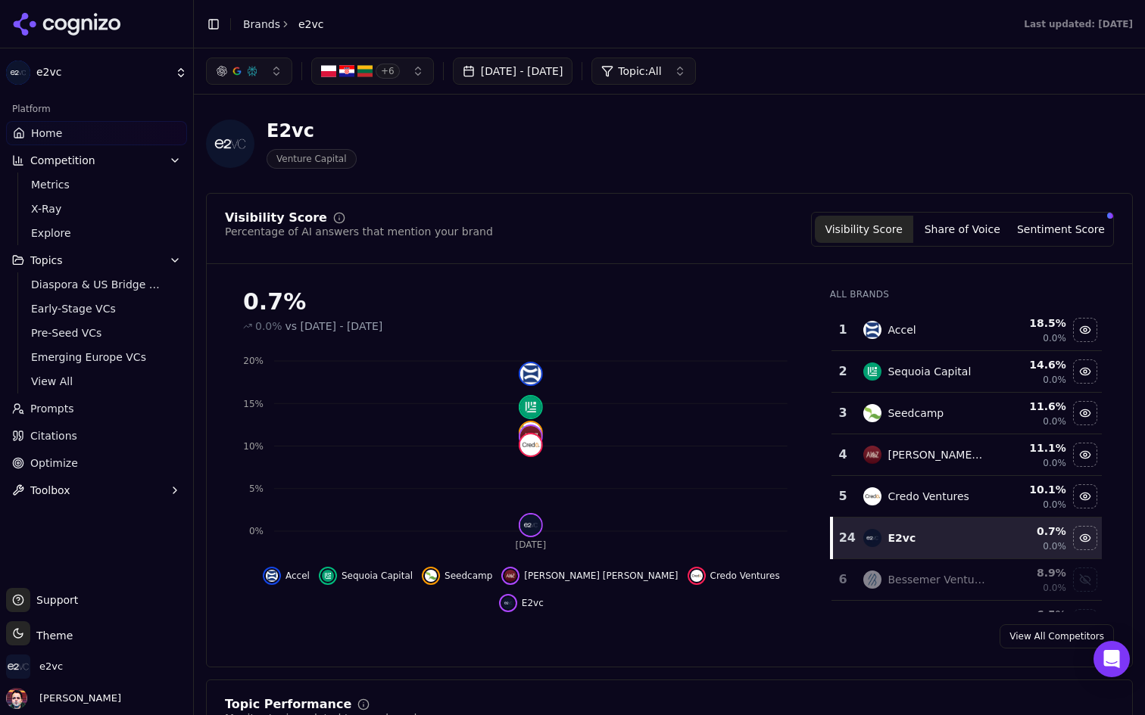
click at [249, 74] on div "button" at bounding box center [252, 71] width 12 height 12
click at [93, 382] on span "View All" at bounding box center [97, 381] width 132 height 15
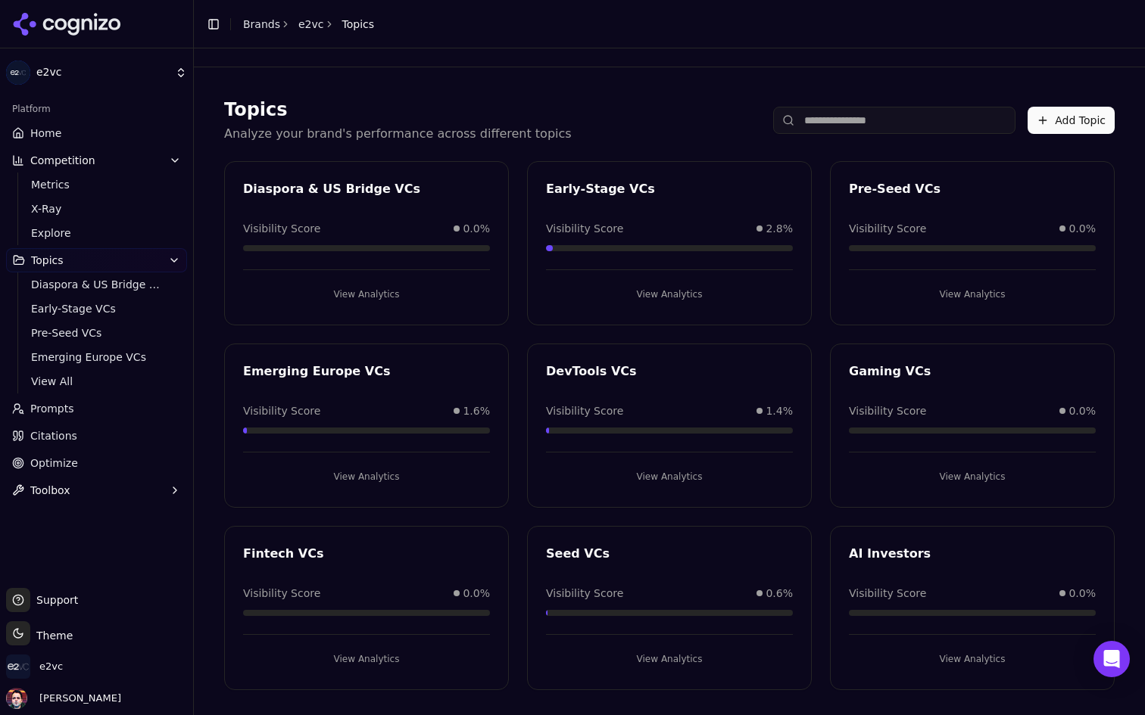
click at [108, 132] on link "Home" at bounding box center [96, 133] width 181 height 24
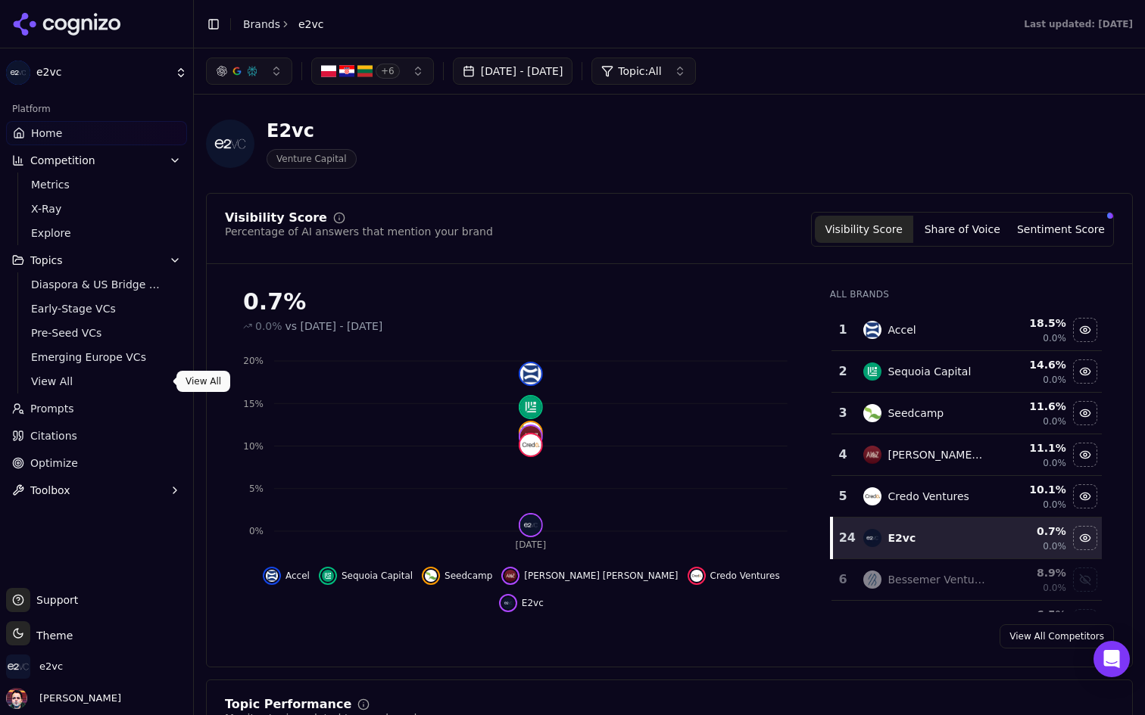
click at [96, 382] on span "View All" at bounding box center [97, 381] width 132 height 15
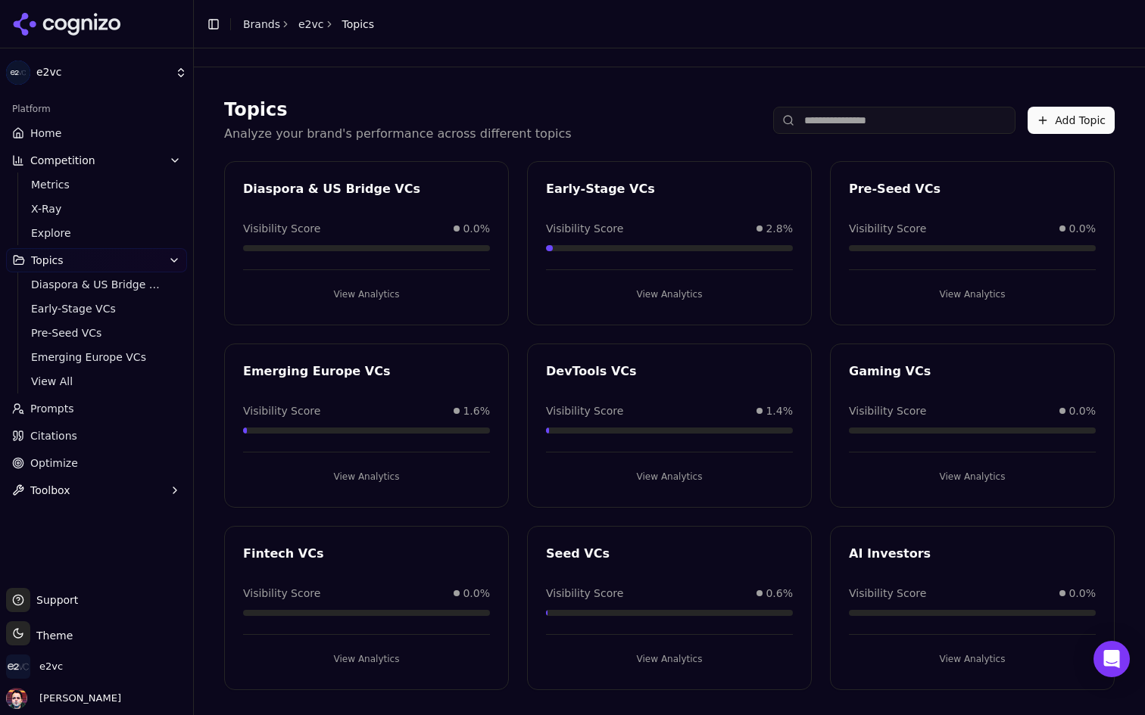
click at [98, 413] on link "Prompts" at bounding box center [96, 409] width 181 height 24
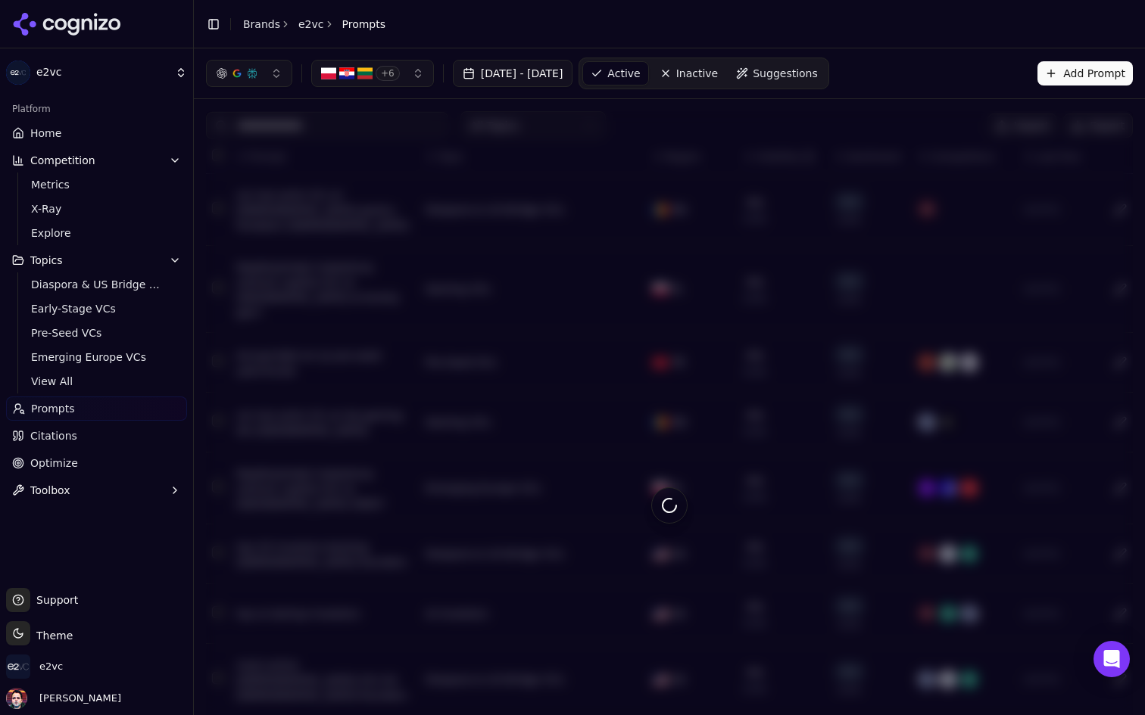
click at [818, 67] on span "Suggestions" at bounding box center [784, 73] width 65 height 15
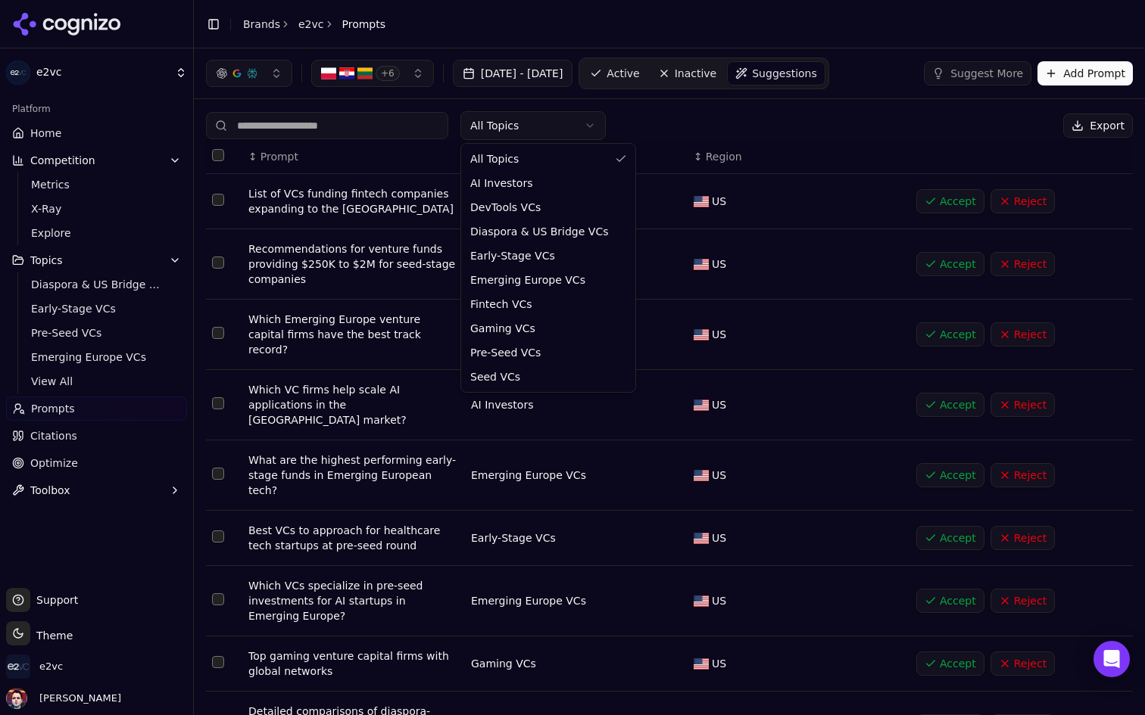
click at [546, 133] on html "e2vc Platform Home Competition Metrics X-Ray Explore Topics Diaspora & US Bridg…" at bounding box center [572, 357] width 1145 height 715
click at [734, 113] on html "e2vc Platform Home Competition Metrics X-Ray Explore Topics Diaspora & US Bridg…" at bounding box center [572, 357] width 1145 height 715
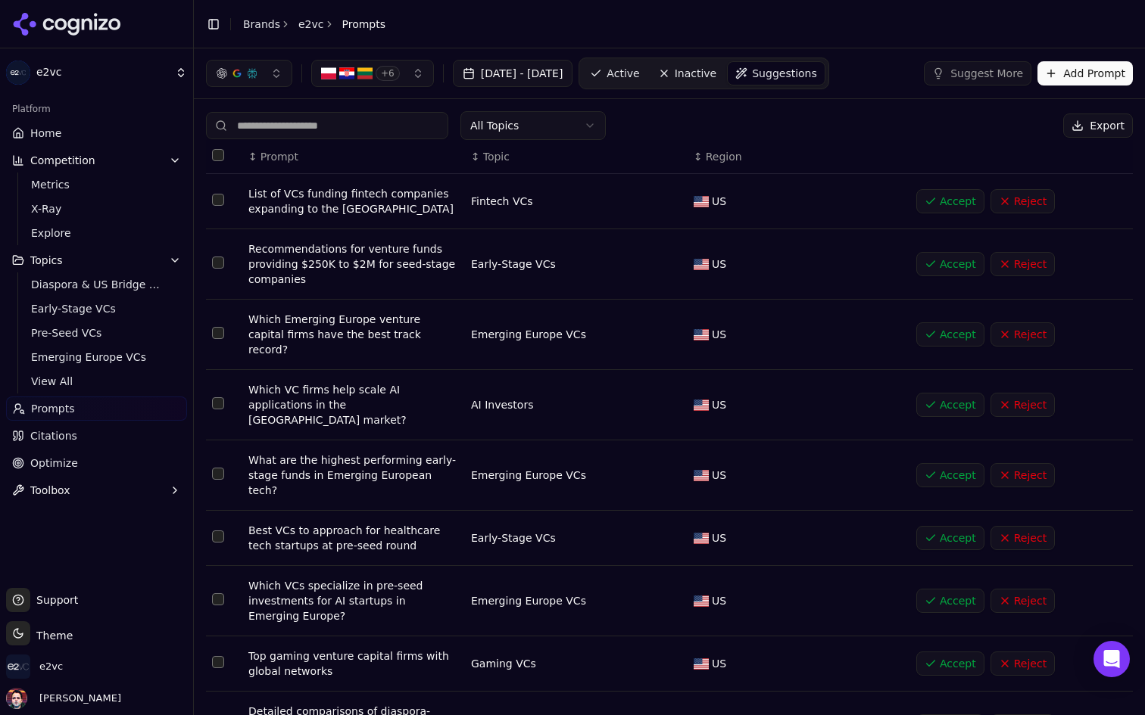
click at [717, 73] on span "Inactive" at bounding box center [696, 73] width 42 height 15
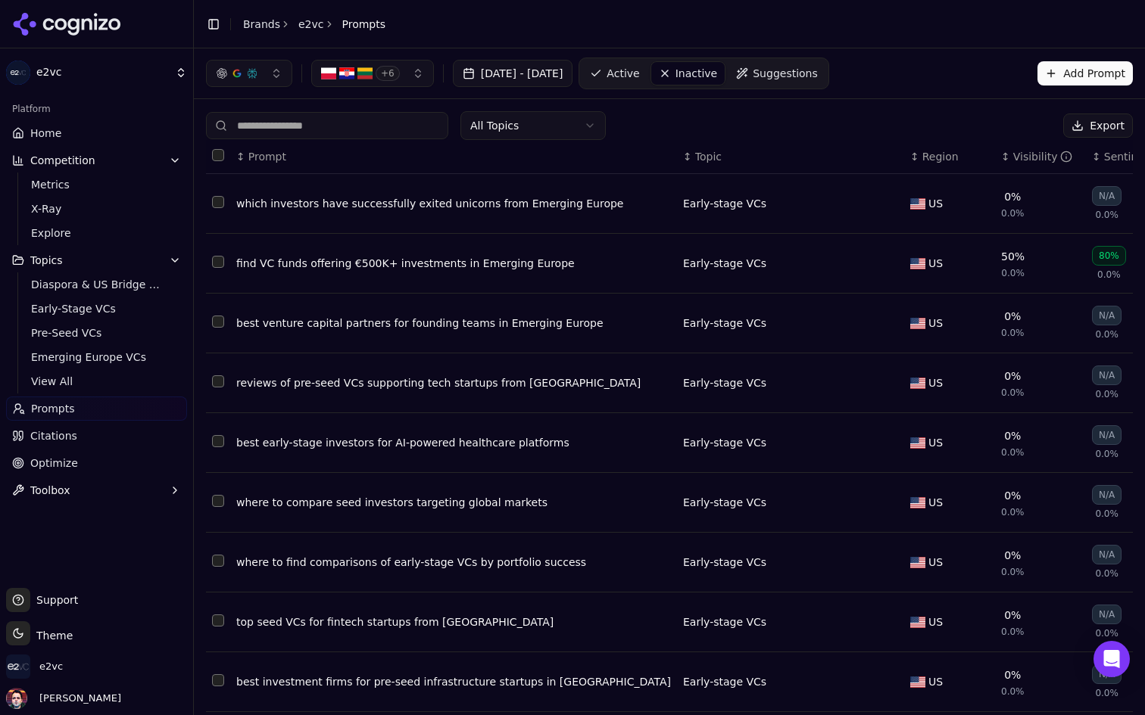
click at [213, 153] on button "Select all rows" at bounding box center [218, 155] width 12 height 12
click at [61, 137] on link "Home" at bounding box center [96, 133] width 181 height 24
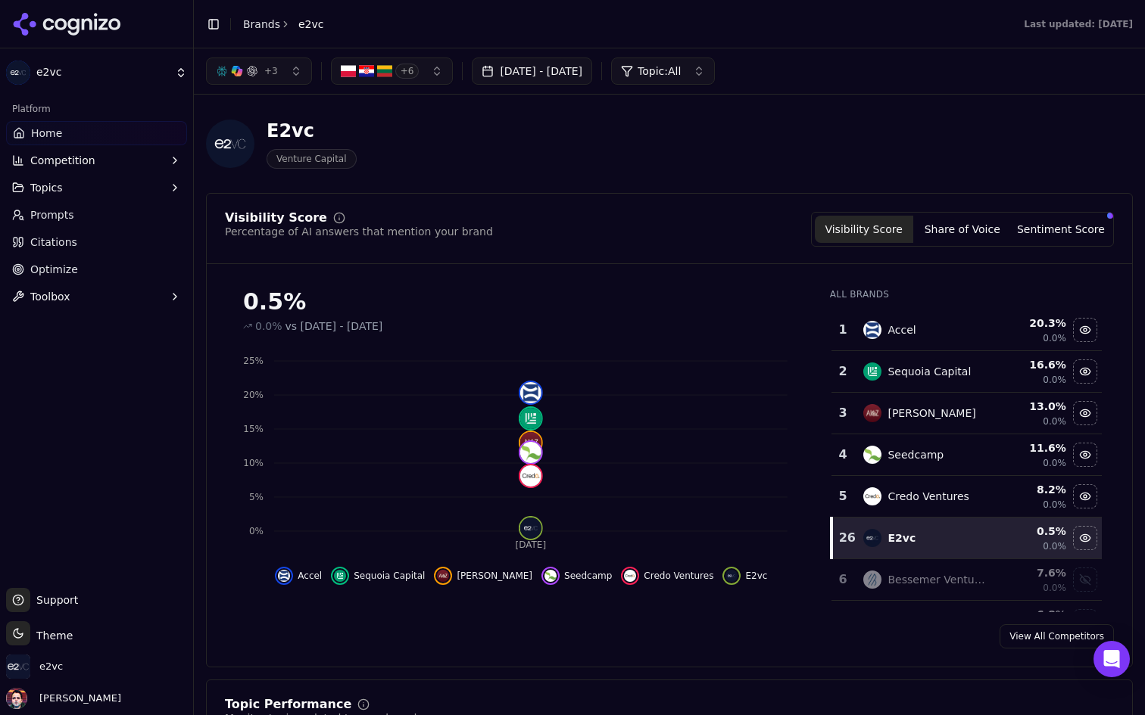
click at [278, 58] on button "+ 3" at bounding box center [259, 71] width 106 height 27
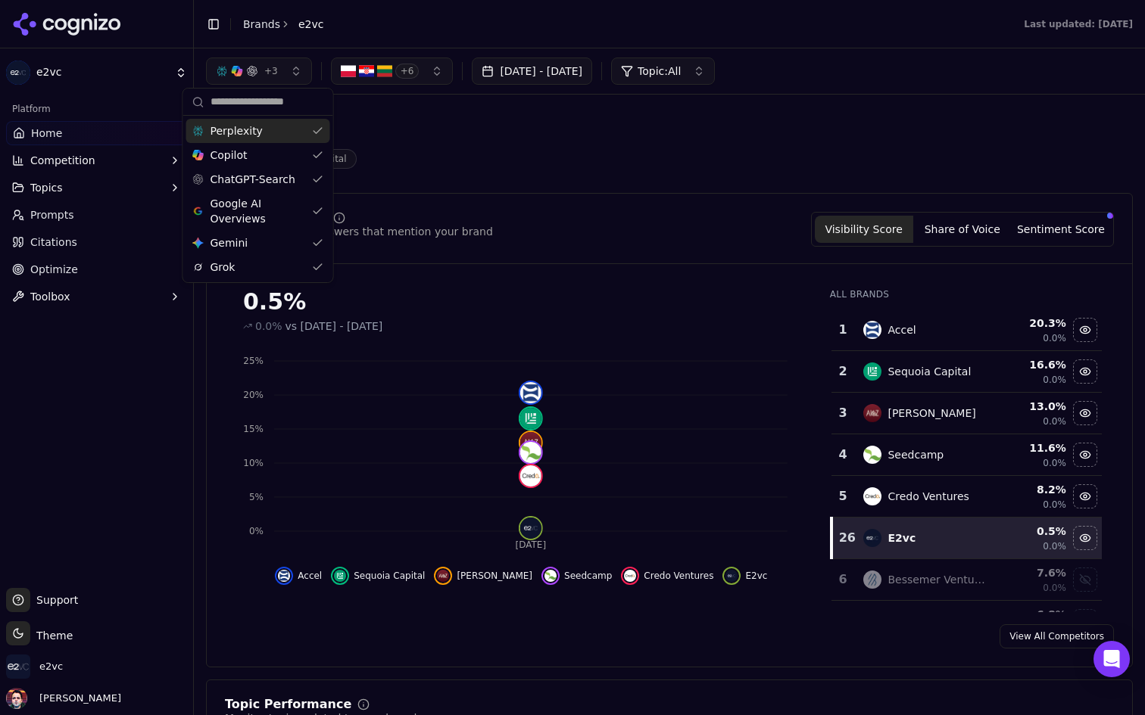
click at [277, 83] on button "+ 3" at bounding box center [259, 71] width 106 height 27
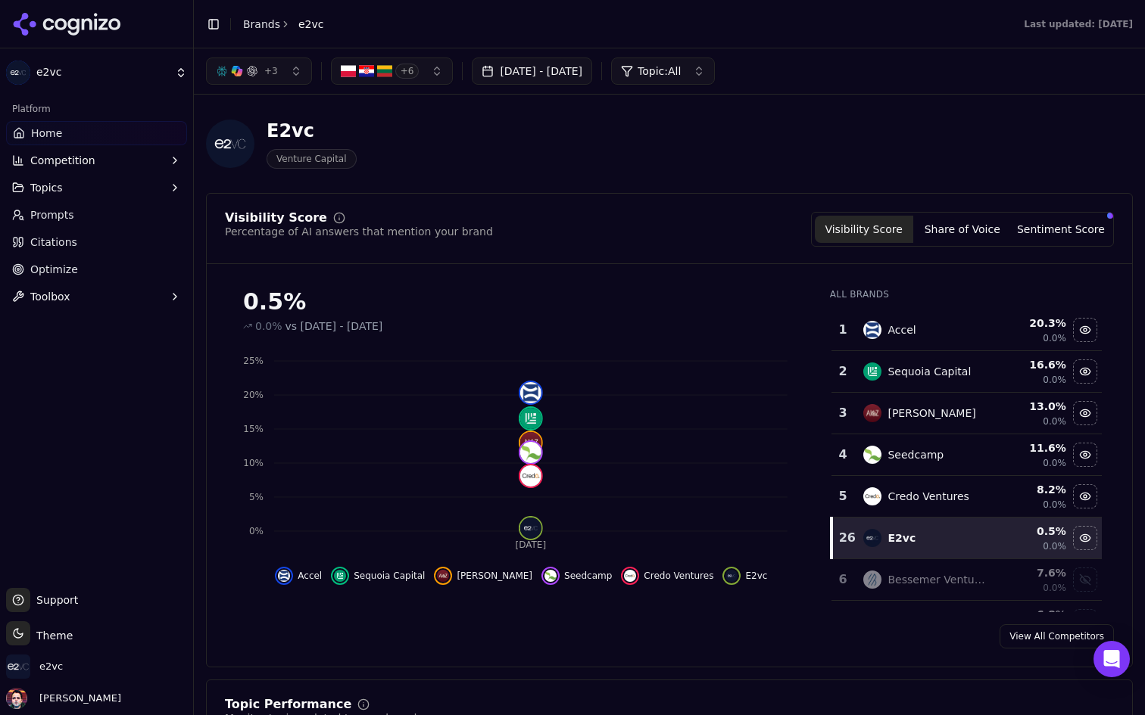
click at [119, 213] on link "Prompts" at bounding box center [96, 215] width 181 height 24
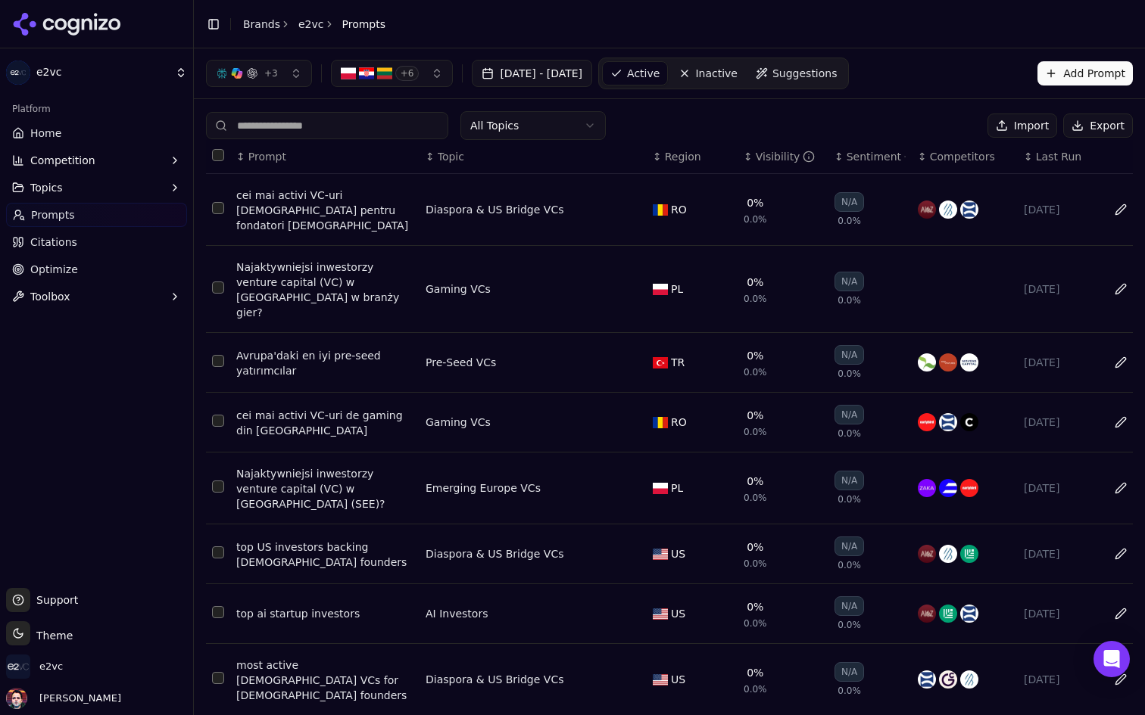
click at [324, 200] on div "cei mai activi VC-uri [DEMOGRAPHIC_DATA] pentru fondatori [DEMOGRAPHIC_DATA]" at bounding box center [324, 210] width 177 height 45
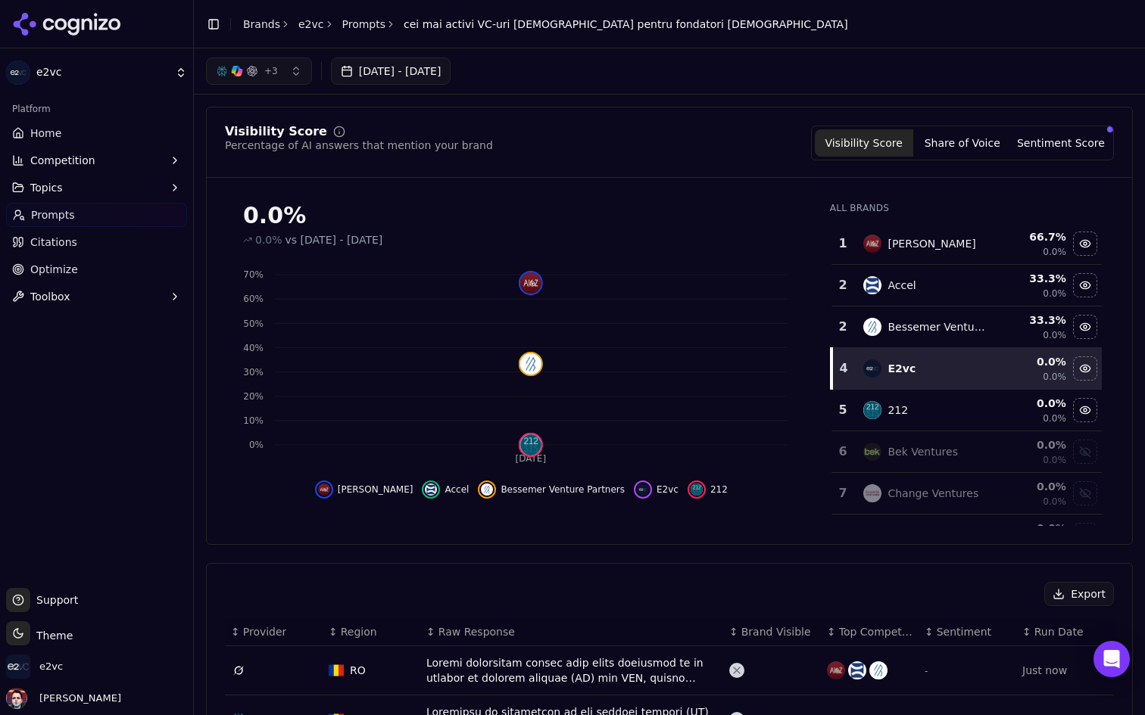
click at [116, 132] on link "Home" at bounding box center [96, 133] width 181 height 24
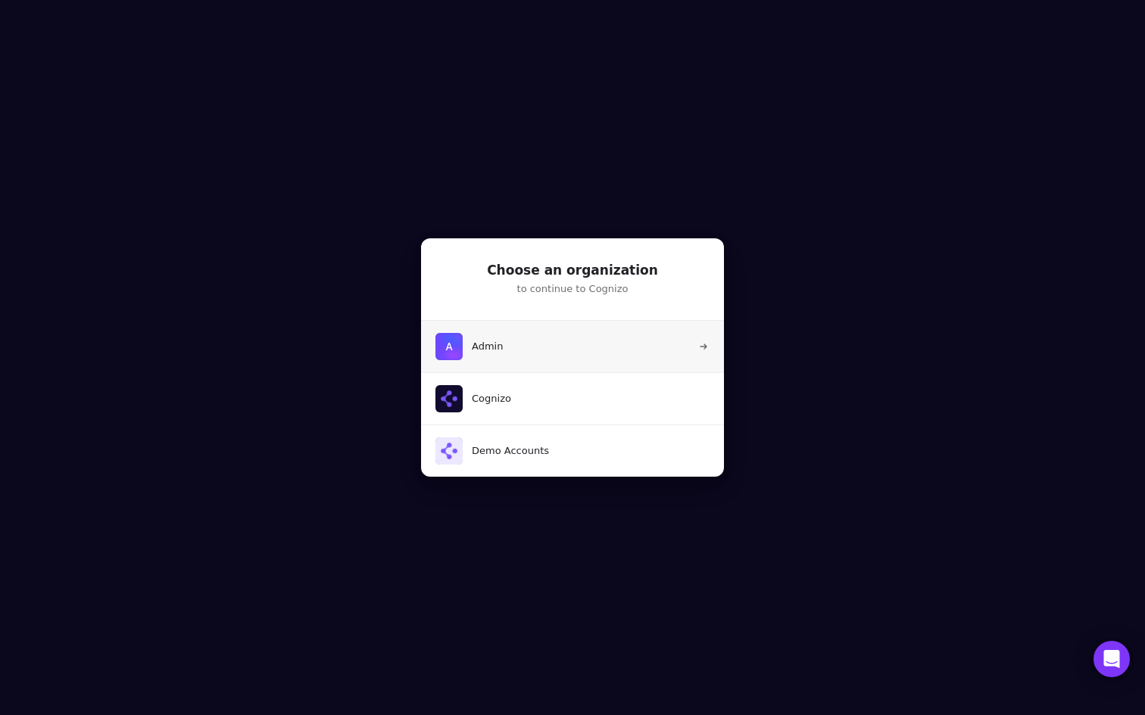
click at [549, 344] on button "Admin" at bounding box center [572, 346] width 304 height 51
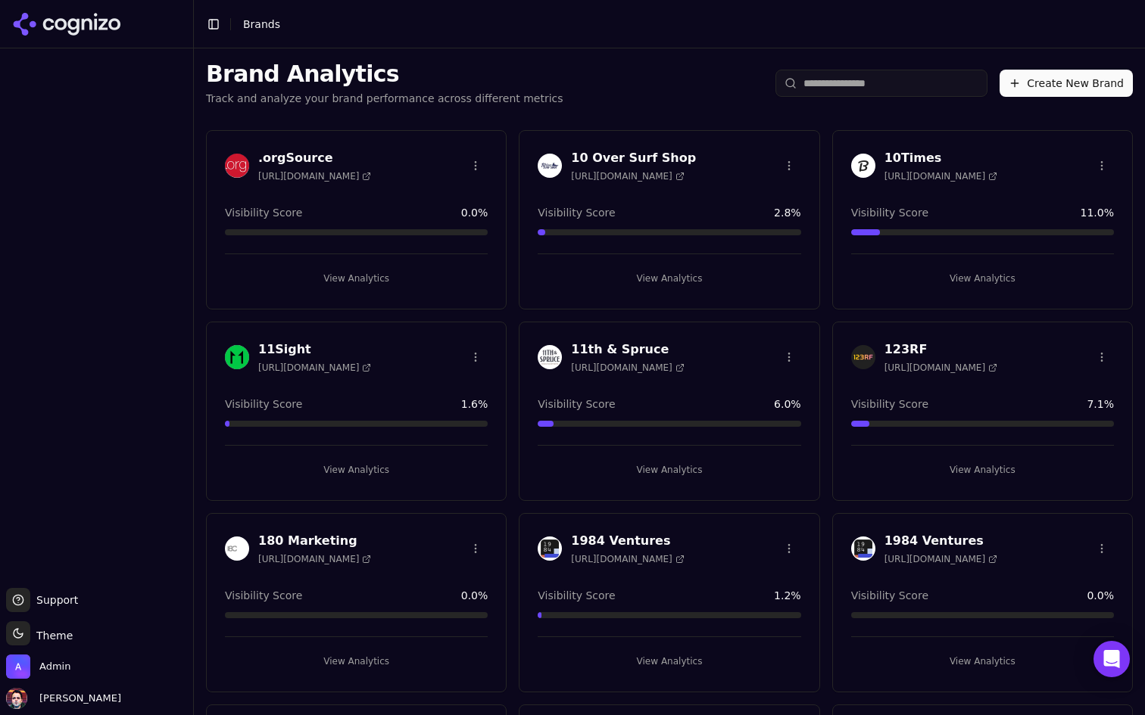
click at [842, 87] on input "search" at bounding box center [881, 83] width 212 height 27
click at [623, 98] on div "Brand Analytics Track and analyze your brand performance across different metri…" at bounding box center [669, 83] width 951 height 70
click at [853, 85] on input "search" at bounding box center [881, 83] width 212 height 27
click at [637, 85] on div "Brand Analytics Track and analyze your brand performance across different metri…" at bounding box center [669, 83] width 951 height 70
click at [859, 79] on input "search" at bounding box center [881, 83] width 212 height 27
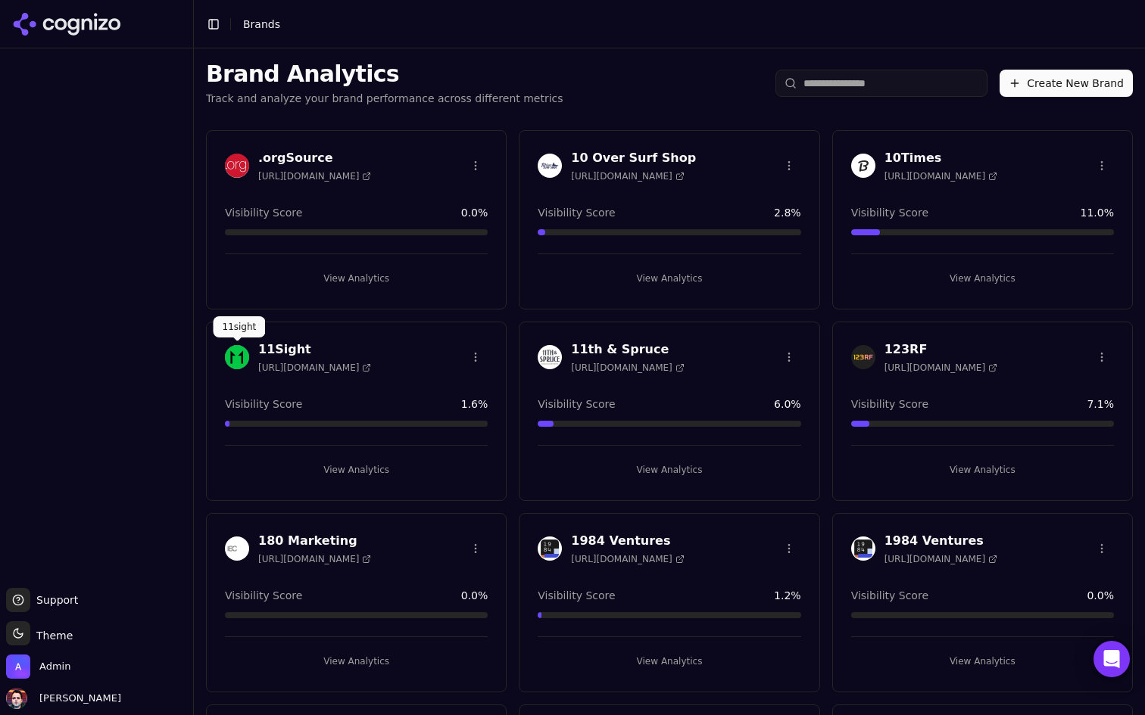
click at [854, 88] on input "search" at bounding box center [881, 83] width 212 height 27
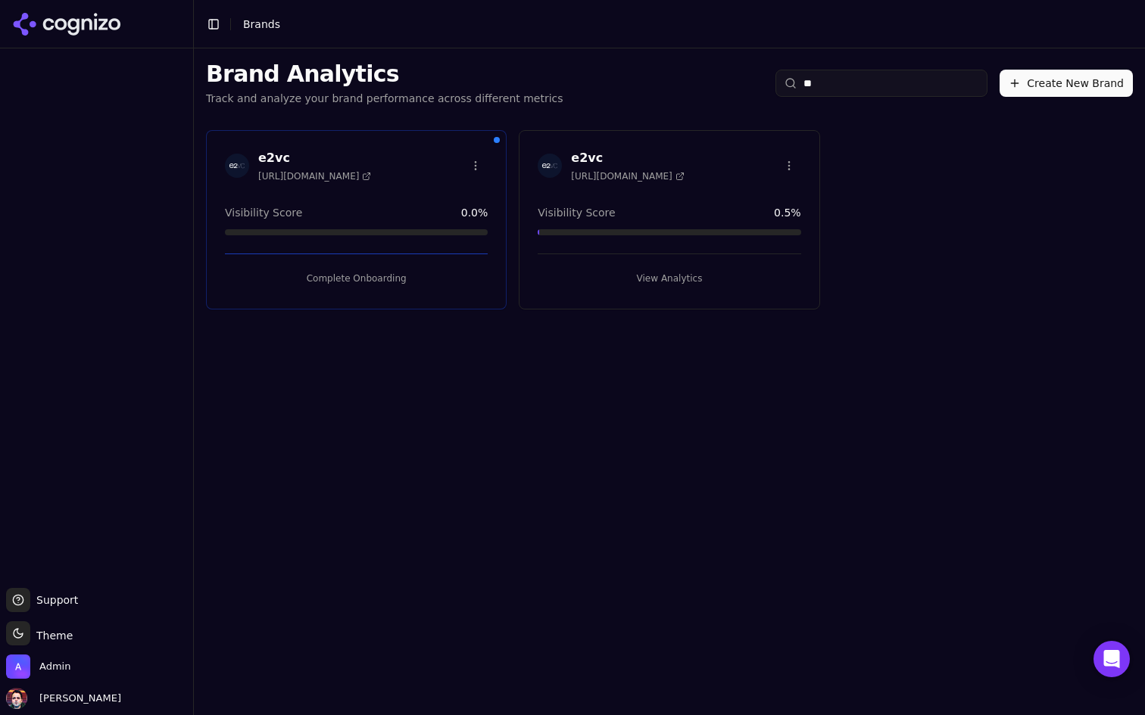
click at [843, 83] on input "**" at bounding box center [881, 83] width 212 height 27
type input "**"
click at [637, 272] on button "View Analytics" at bounding box center [668, 278] width 263 height 24
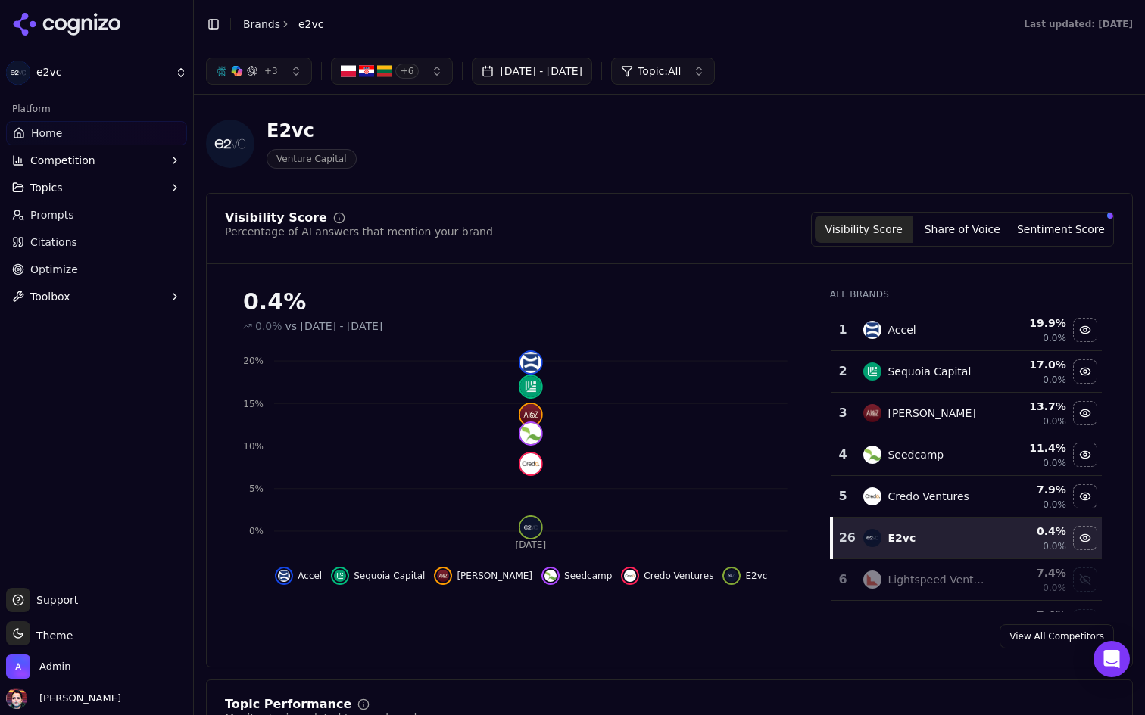
click at [92, 226] on link "Prompts" at bounding box center [96, 215] width 181 height 24
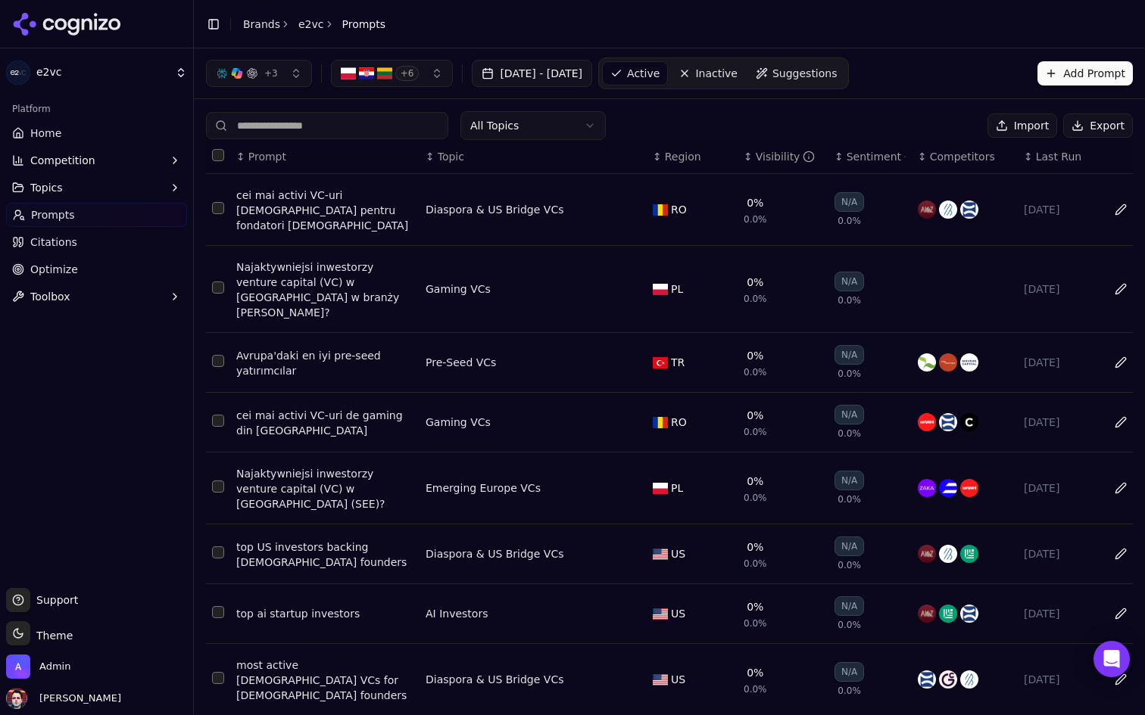
click at [428, 78] on button "+ 6" at bounding box center [392, 73] width 123 height 27
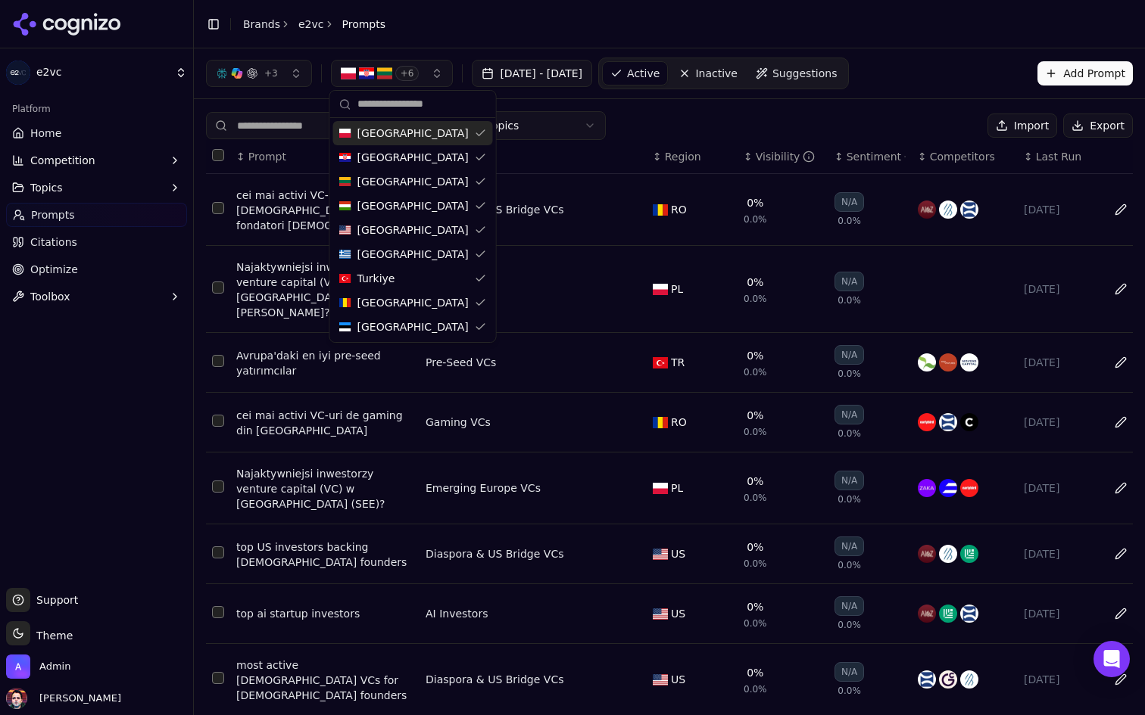
click at [426, 124] on div "[GEOGRAPHIC_DATA]" at bounding box center [413, 133] width 160 height 24
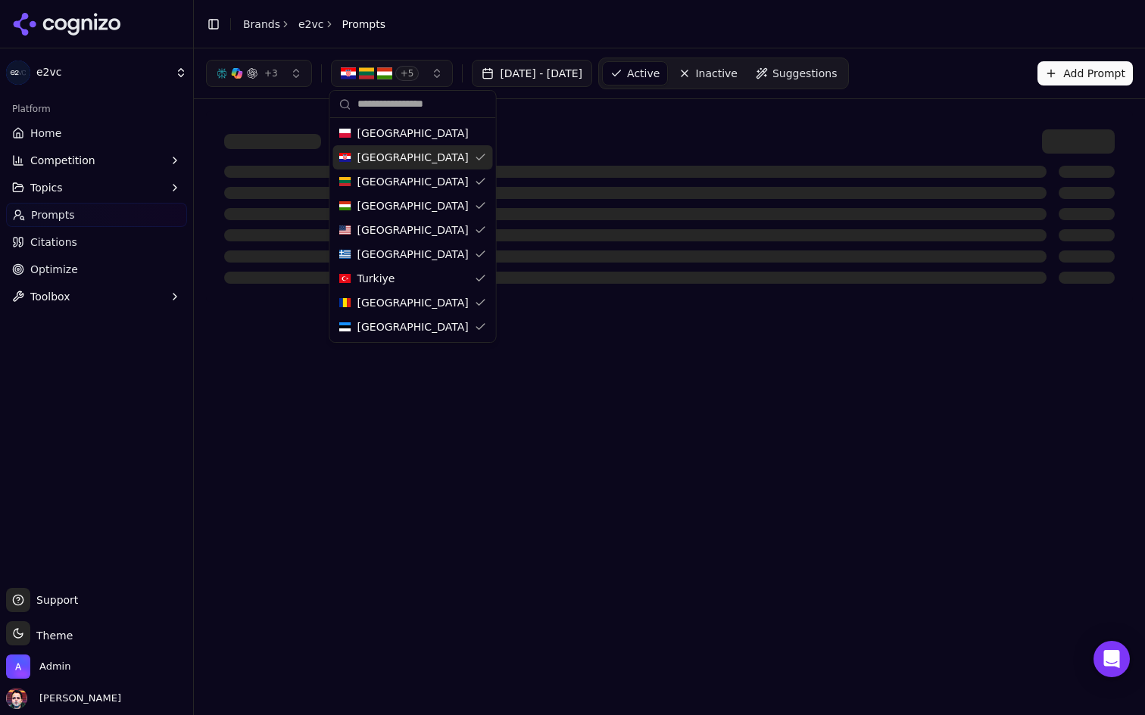
click at [413, 161] on div "[GEOGRAPHIC_DATA]" at bounding box center [413, 157] width 160 height 24
click at [408, 179] on div "[GEOGRAPHIC_DATA]" at bounding box center [413, 182] width 160 height 24
click at [405, 225] on span "[GEOGRAPHIC_DATA]" at bounding box center [412, 230] width 111 height 15
click at [397, 258] on div "[GEOGRAPHIC_DATA]" at bounding box center [413, 254] width 160 height 24
click at [391, 278] on span "Turkiye" at bounding box center [376, 278] width 38 height 15
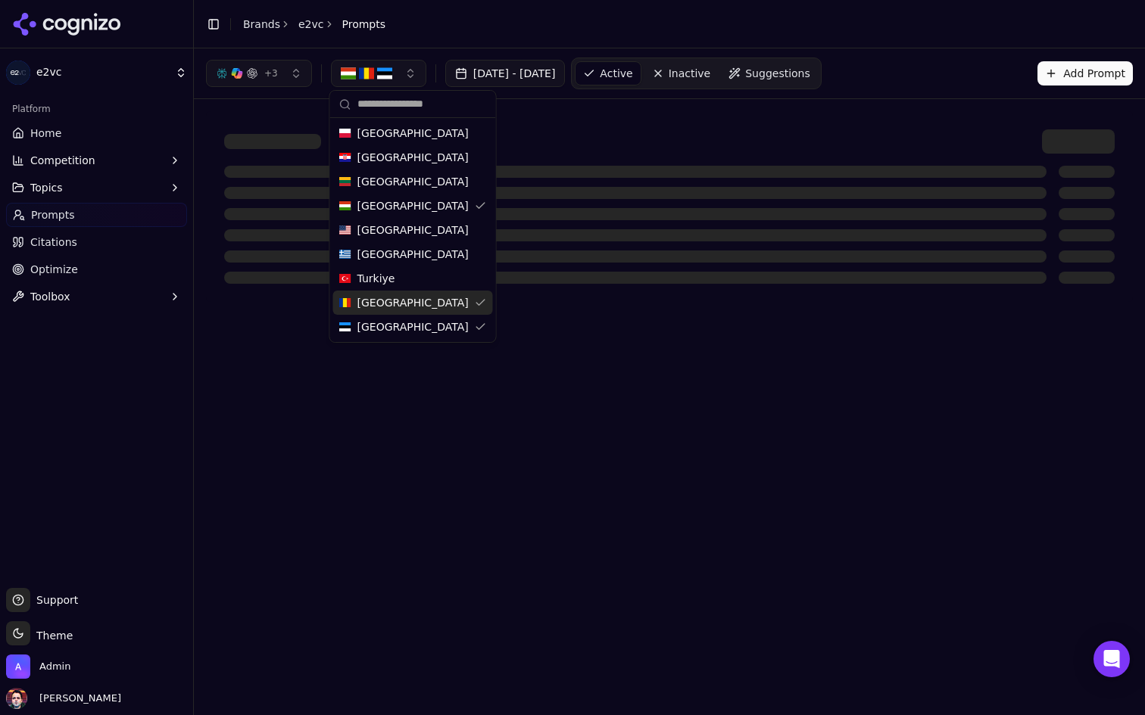
click at [388, 299] on span "[GEOGRAPHIC_DATA]" at bounding box center [412, 302] width 111 height 15
click at [385, 340] on div "Poland Croatia Lithuania Hungary United States Greece Turkiye Romania Estonia" at bounding box center [413, 230] width 166 height 224
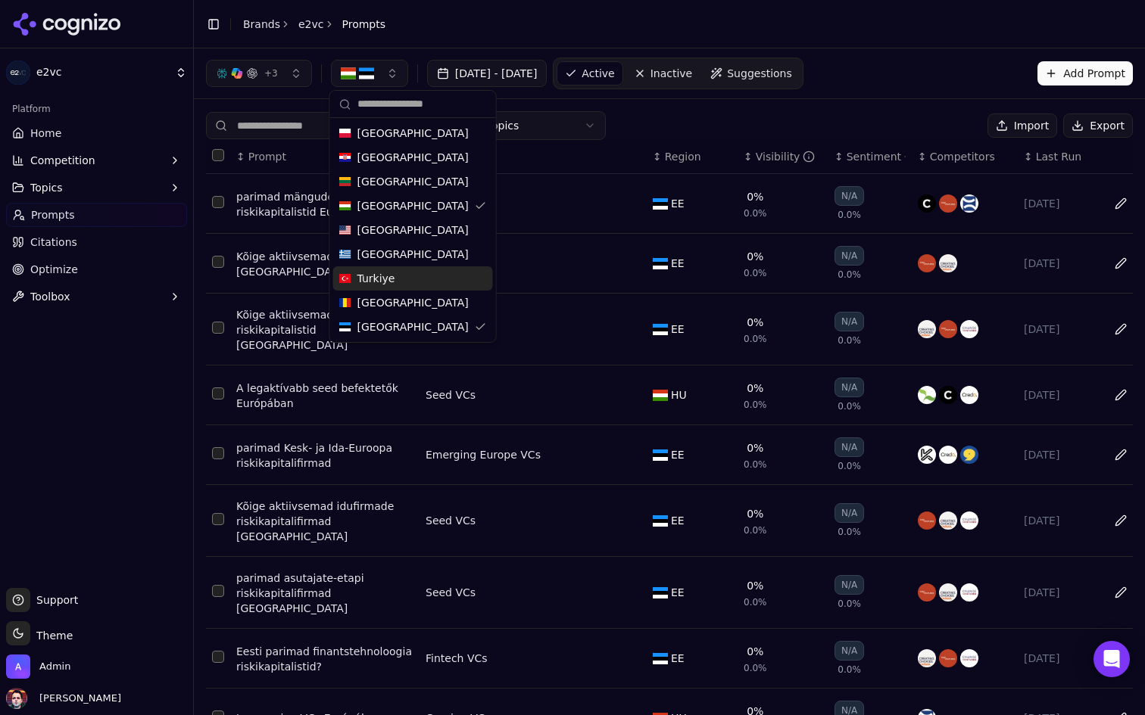
click at [693, 108] on div "All Topics Import Export ↕ Prompt ↕ Topic ↕ Region ↕ Visibility ↕ Sentiment ↕ C…" at bounding box center [669, 478] width 951 height 758
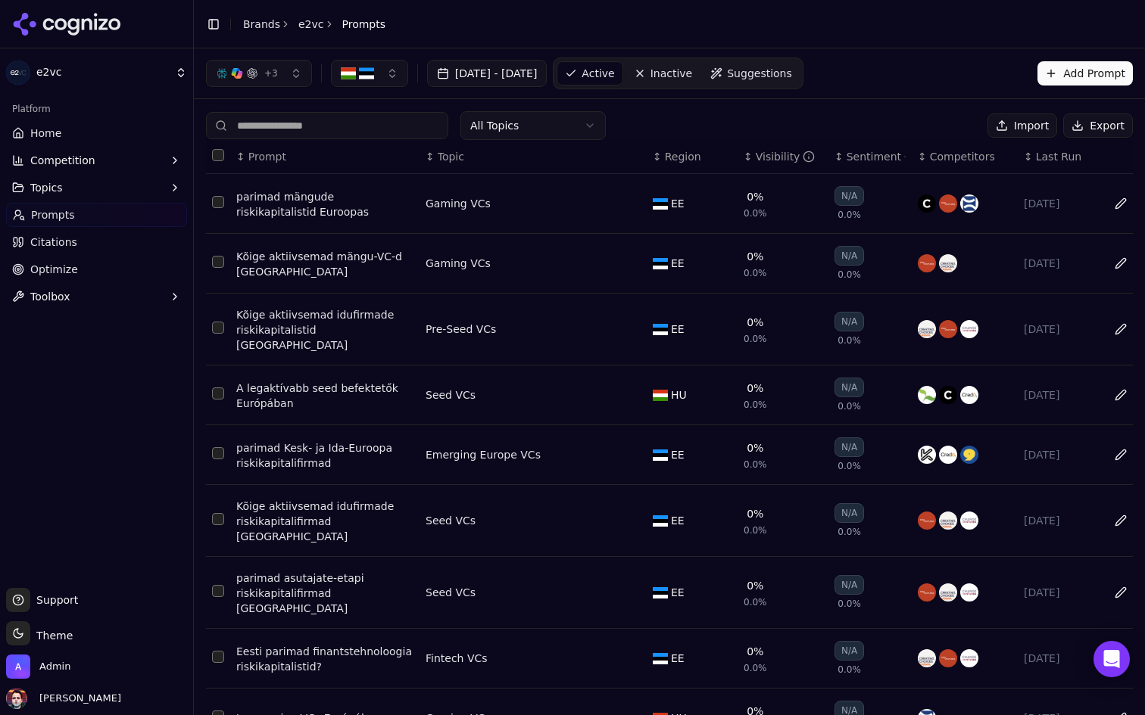
click at [371, 81] on button "button" at bounding box center [369, 73] width 77 height 27
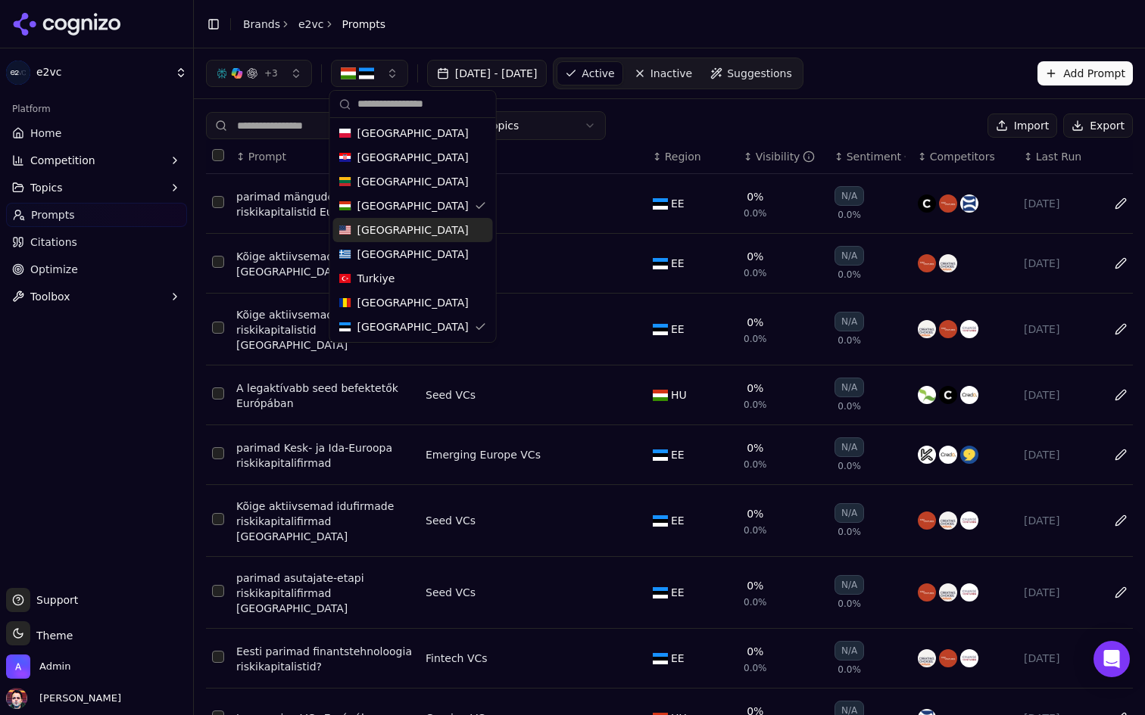
click at [399, 232] on span "[GEOGRAPHIC_DATA]" at bounding box center [412, 230] width 111 height 15
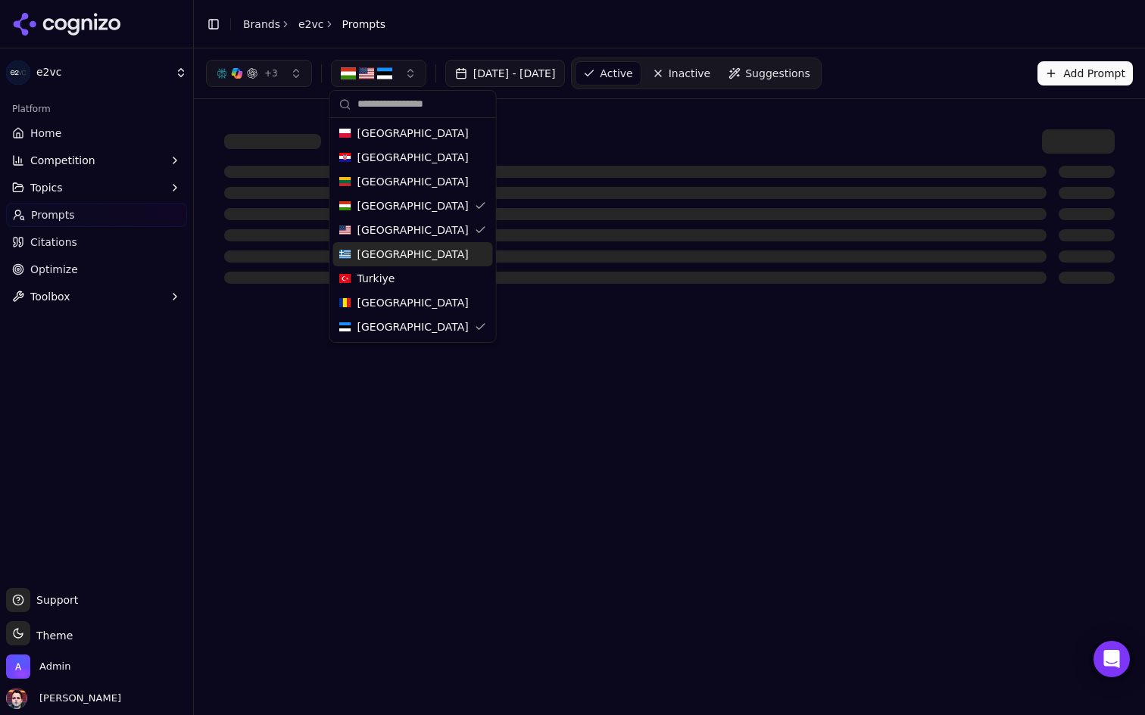
click at [389, 260] on span "[GEOGRAPHIC_DATA]" at bounding box center [412, 254] width 111 height 15
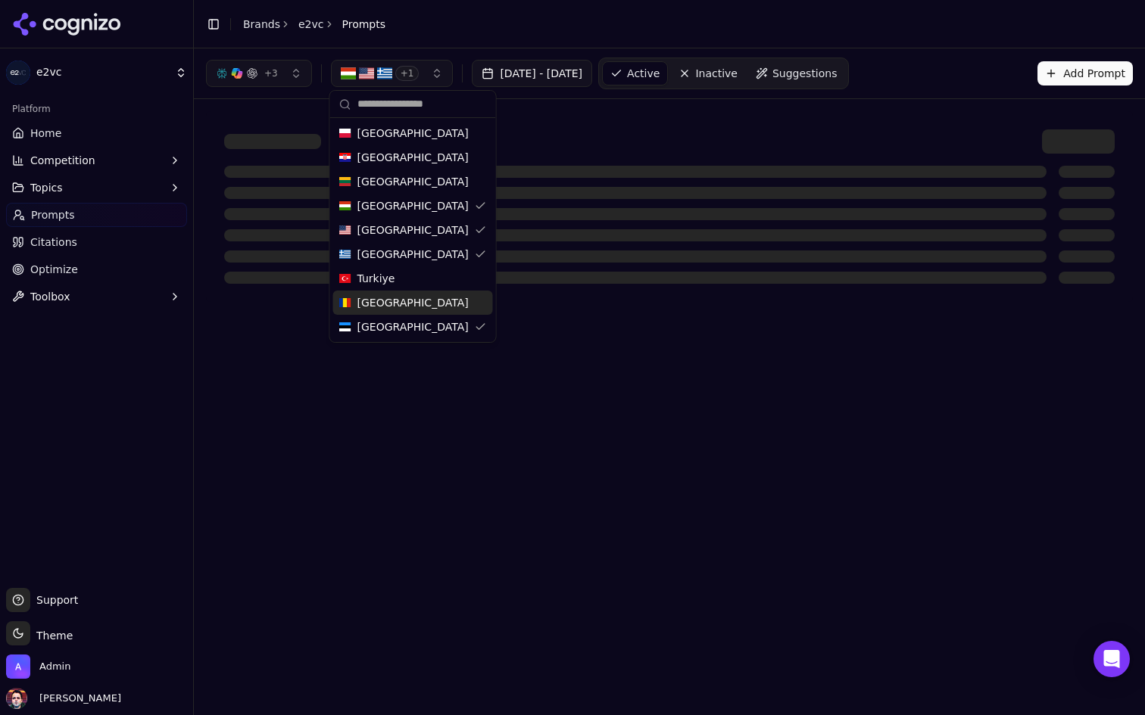
click at [389, 291] on div "[GEOGRAPHIC_DATA]" at bounding box center [413, 303] width 160 height 24
click at [392, 284] on span "Turkiye" at bounding box center [376, 278] width 38 height 15
click at [407, 189] on div "[GEOGRAPHIC_DATA]" at bounding box center [413, 182] width 160 height 24
click at [415, 151] on div "[GEOGRAPHIC_DATA]" at bounding box center [413, 157] width 160 height 24
click at [417, 131] on div "[GEOGRAPHIC_DATA]" at bounding box center [413, 133] width 160 height 24
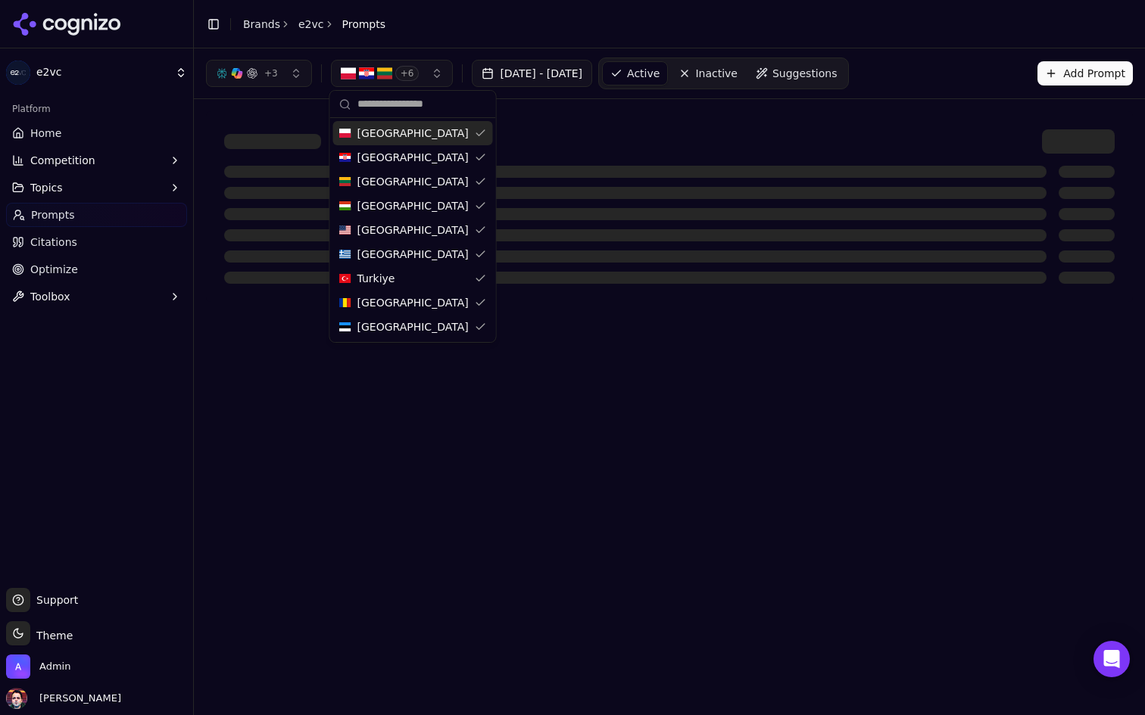
click at [596, 110] on div "Command Palette Search for a command to run..." at bounding box center [669, 206] width 951 height 215
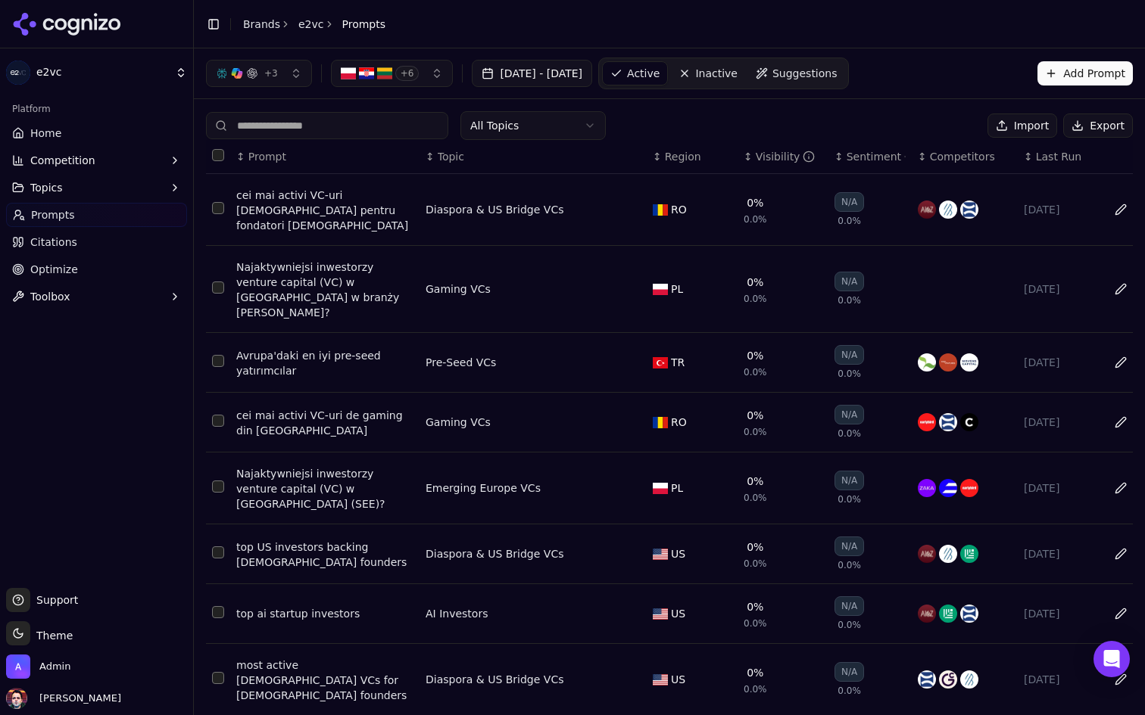
click at [668, 155] on span "Region" at bounding box center [683, 156] width 36 height 15
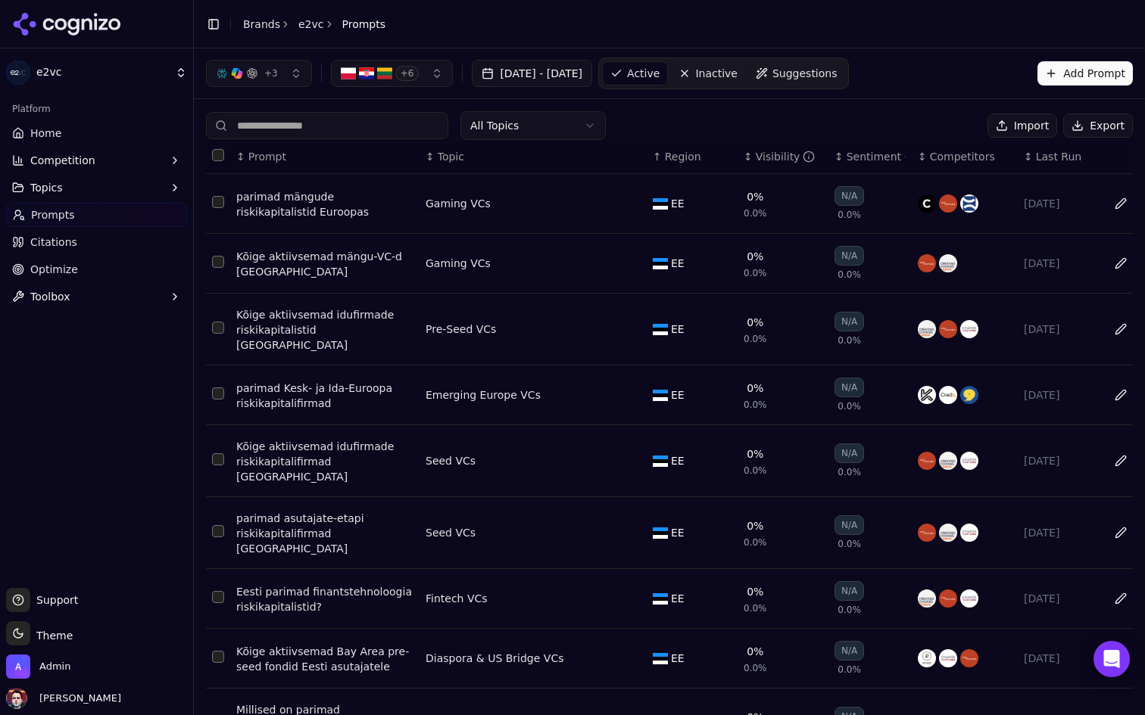
click at [668, 155] on span "Region" at bounding box center [683, 156] width 36 height 15
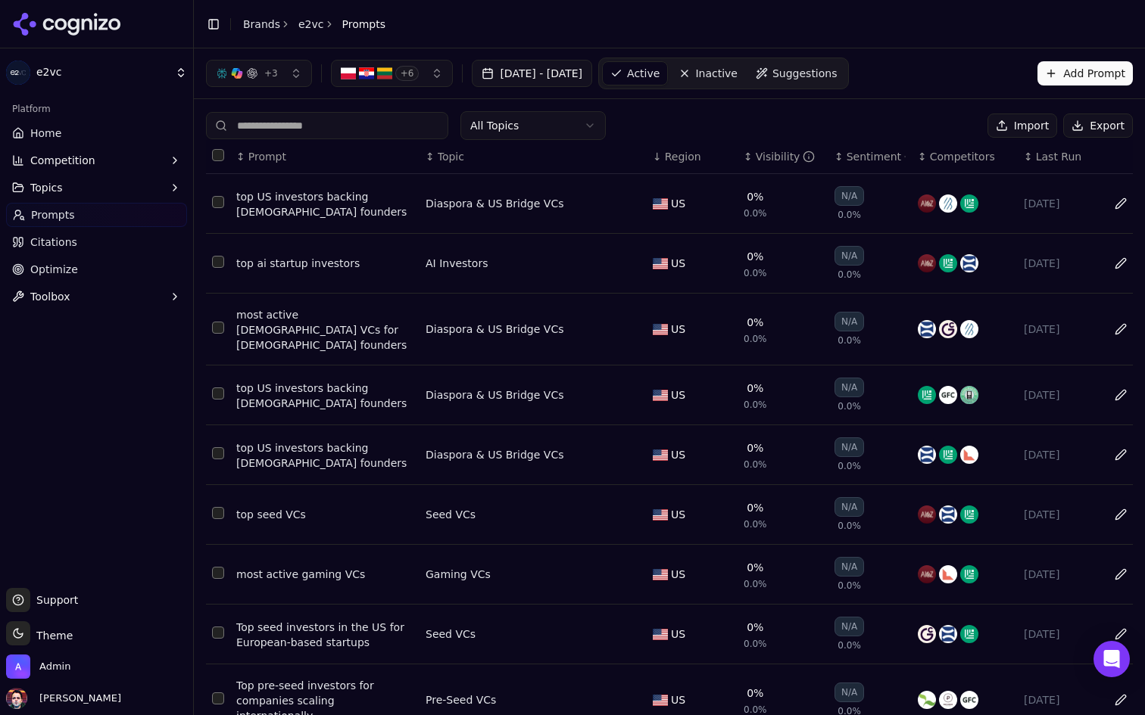
click at [575, 124] on html "e2vc Platform Home Competition Topics Prompts Citations Optimize Toolbox Suppor…" at bounding box center [572, 357] width 1145 height 715
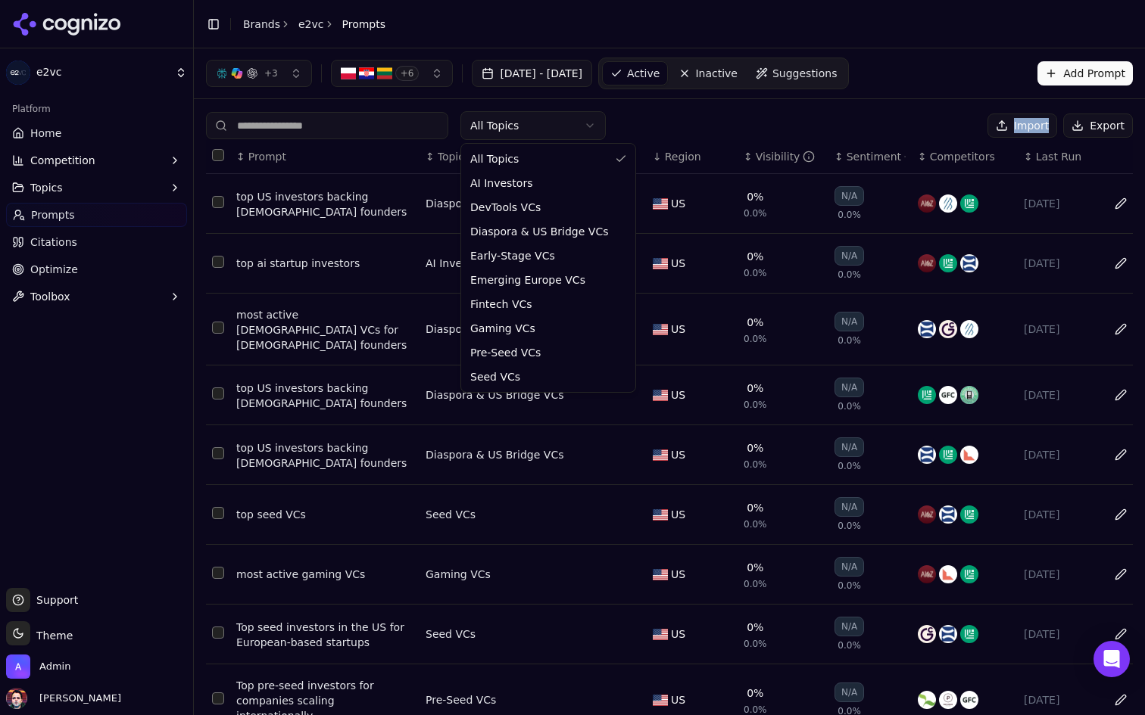
click at [575, 124] on html "e2vc Platform Home Competition Topics Prompts Citations Optimize Toolbox Suppor…" at bounding box center [572, 357] width 1145 height 715
click at [560, 120] on html "e2vc Platform Home Competition Topics Prompts Citations Optimize Toolbox Suppor…" at bounding box center [572, 357] width 1145 height 715
click at [397, 79] on span "+ 6" at bounding box center [407, 73] width 24 height 15
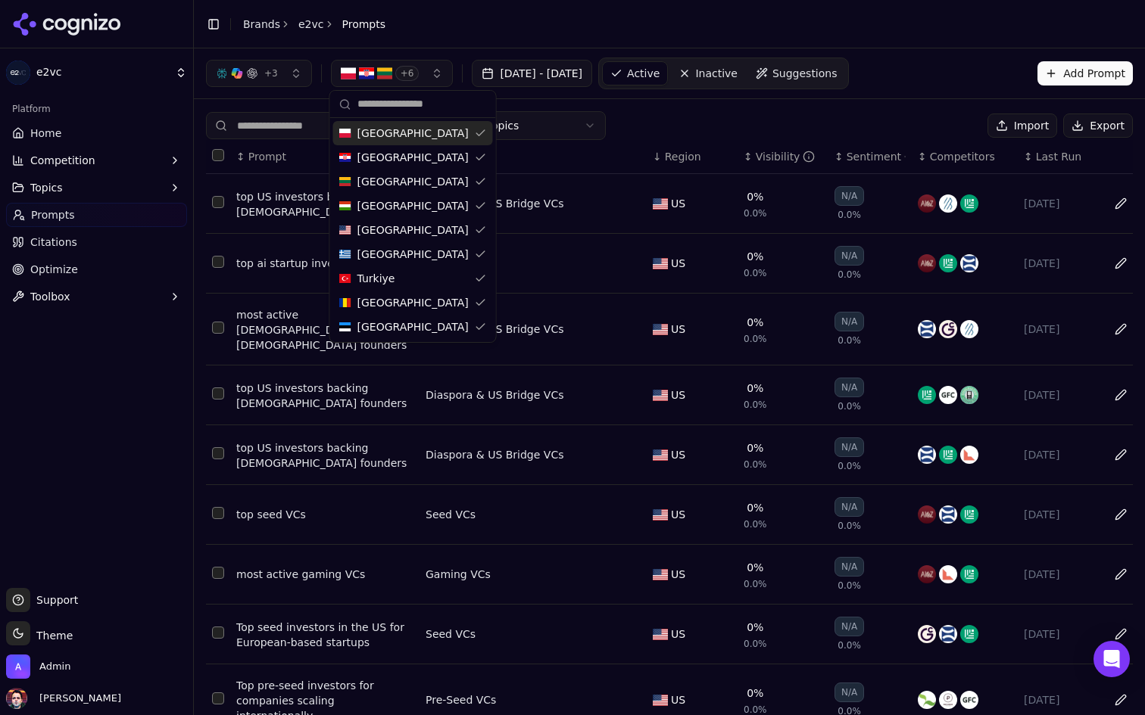
click at [439, 131] on div "[GEOGRAPHIC_DATA]" at bounding box center [413, 133] width 160 height 24
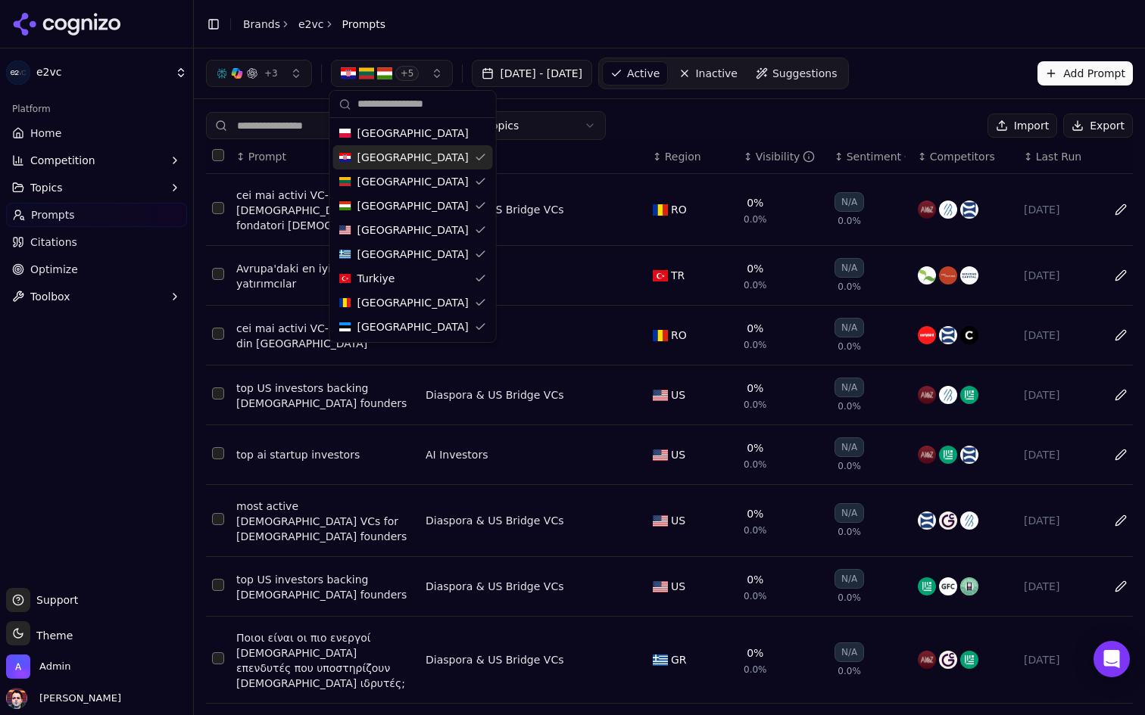
click at [423, 162] on div "[GEOGRAPHIC_DATA]" at bounding box center [413, 157] width 160 height 24
click at [415, 185] on div "[GEOGRAPHIC_DATA]" at bounding box center [413, 182] width 160 height 24
click at [409, 244] on div "[GEOGRAPHIC_DATA]" at bounding box center [413, 254] width 160 height 24
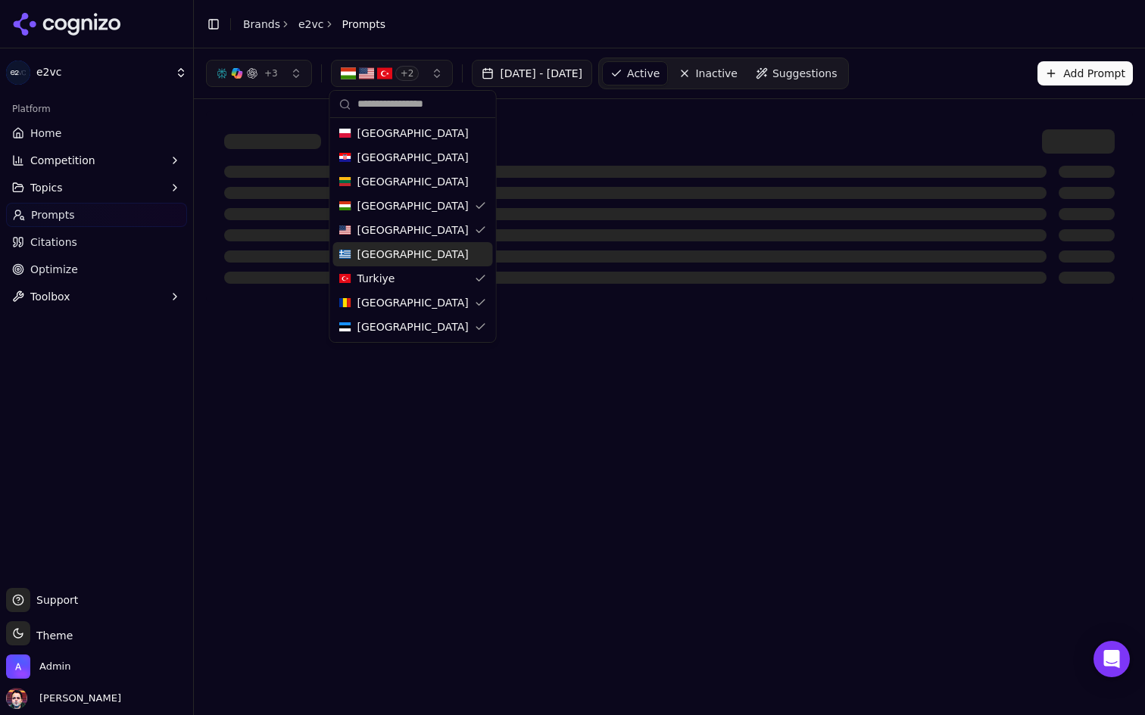
click at [413, 229] on span "[GEOGRAPHIC_DATA]" at bounding box center [412, 230] width 111 height 15
click at [403, 277] on div "Turkiye" at bounding box center [413, 278] width 160 height 24
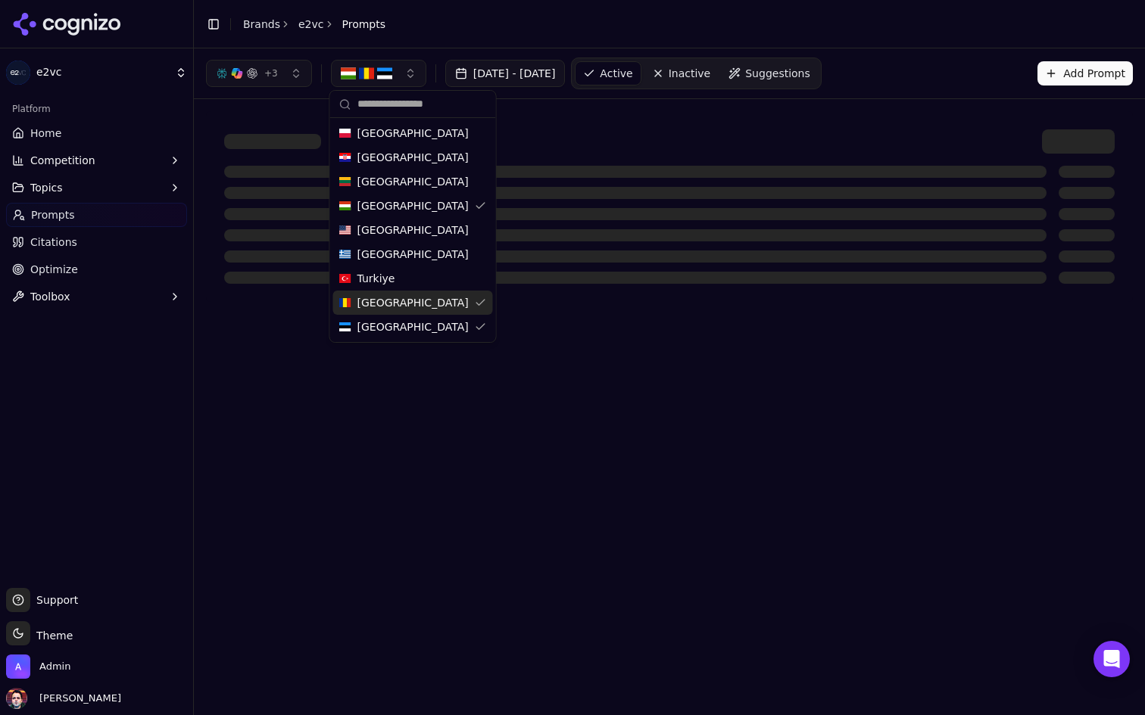
click at [400, 301] on div "[GEOGRAPHIC_DATA]" at bounding box center [413, 303] width 160 height 24
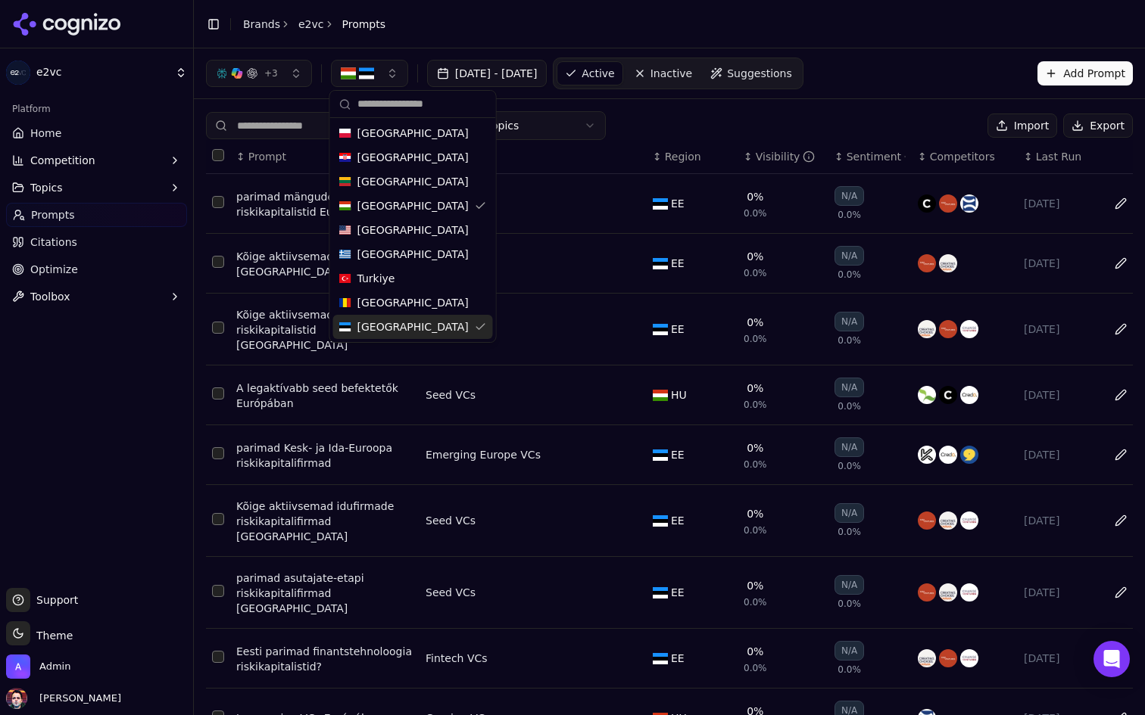
click at [392, 332] on span "[GEOGRAPHIC_DATA]" at bounding box center [412, 326] width 111 height 15
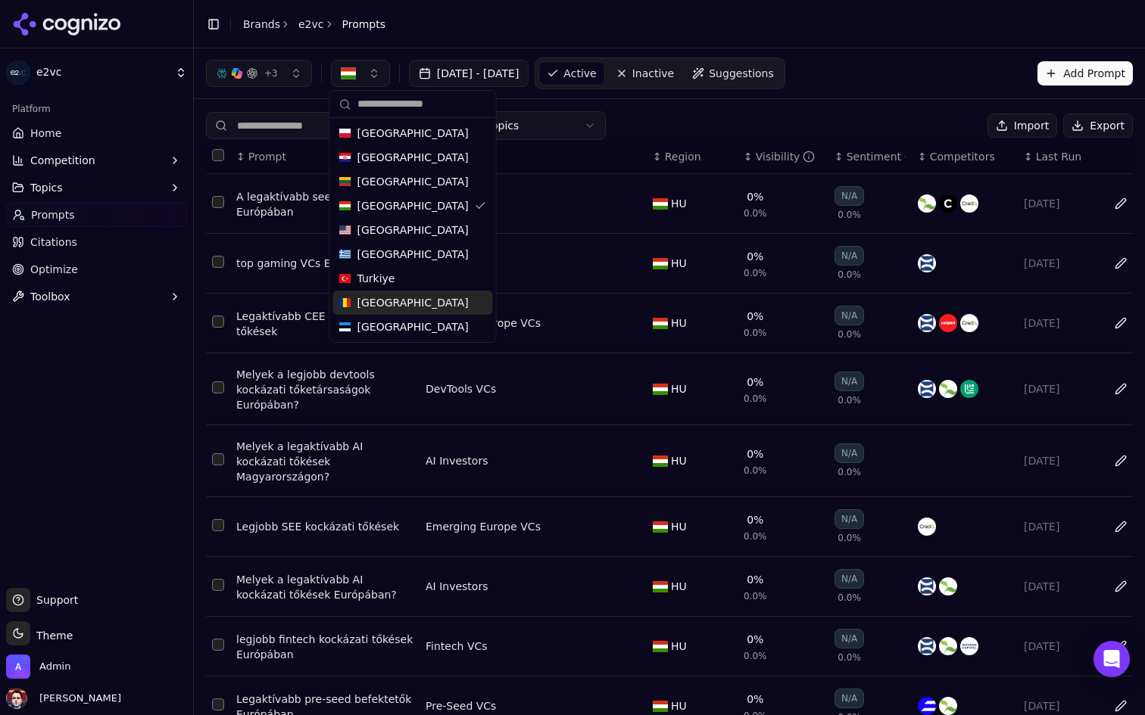
click at [675, 115] on div "All Topics Import Export" at bounding box center [669, 125] width 927 height 29
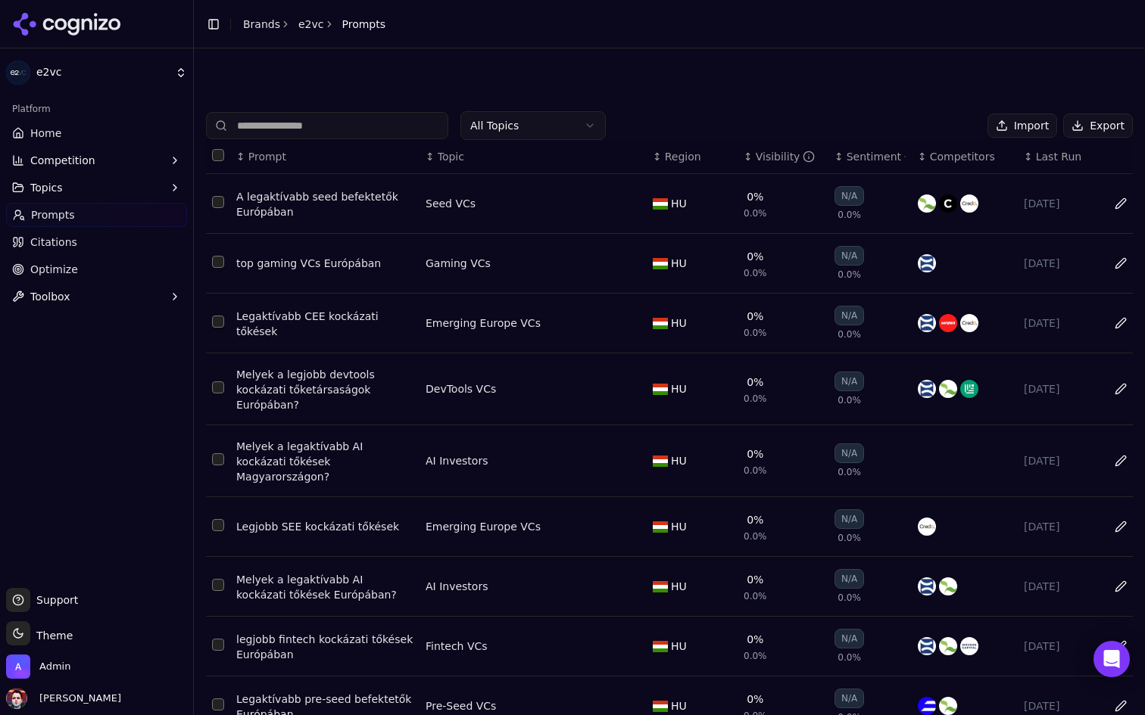
scroll to position [121, 0]
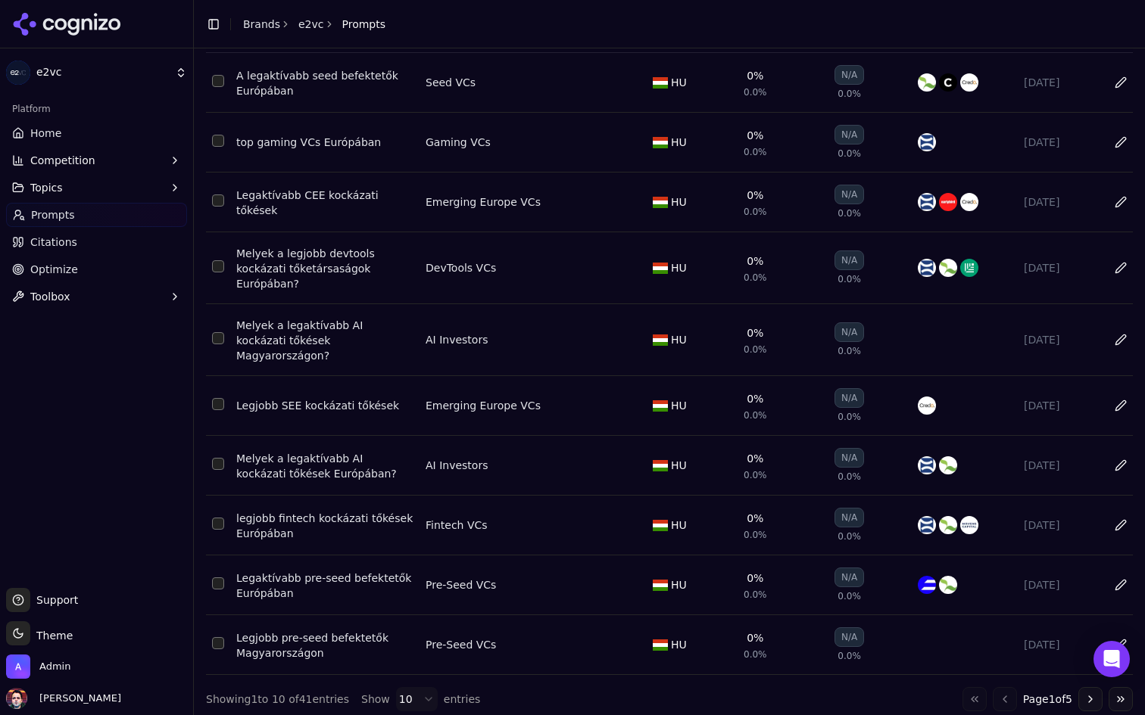
click at [418, 697] on html "e2vc Platform Home Competition Topics Prompts Citations Optimize Toolbox Suppor…" at bounding box center [572, 357] width 1145 height 715
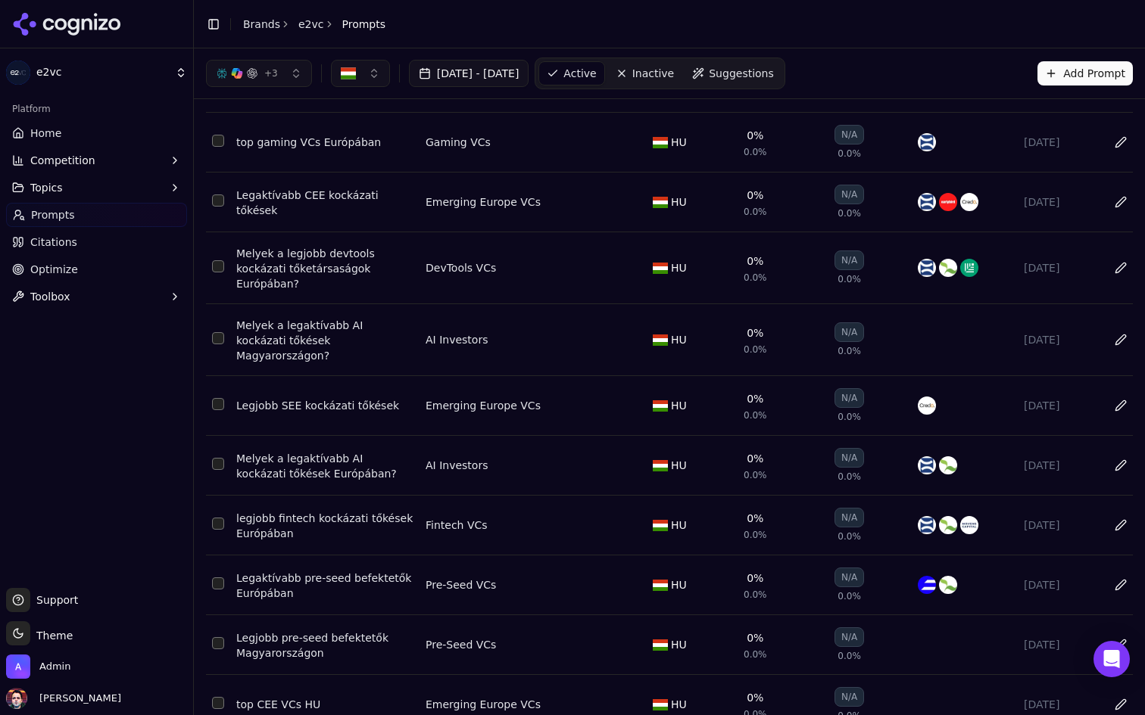
scroll to position [0, 0]
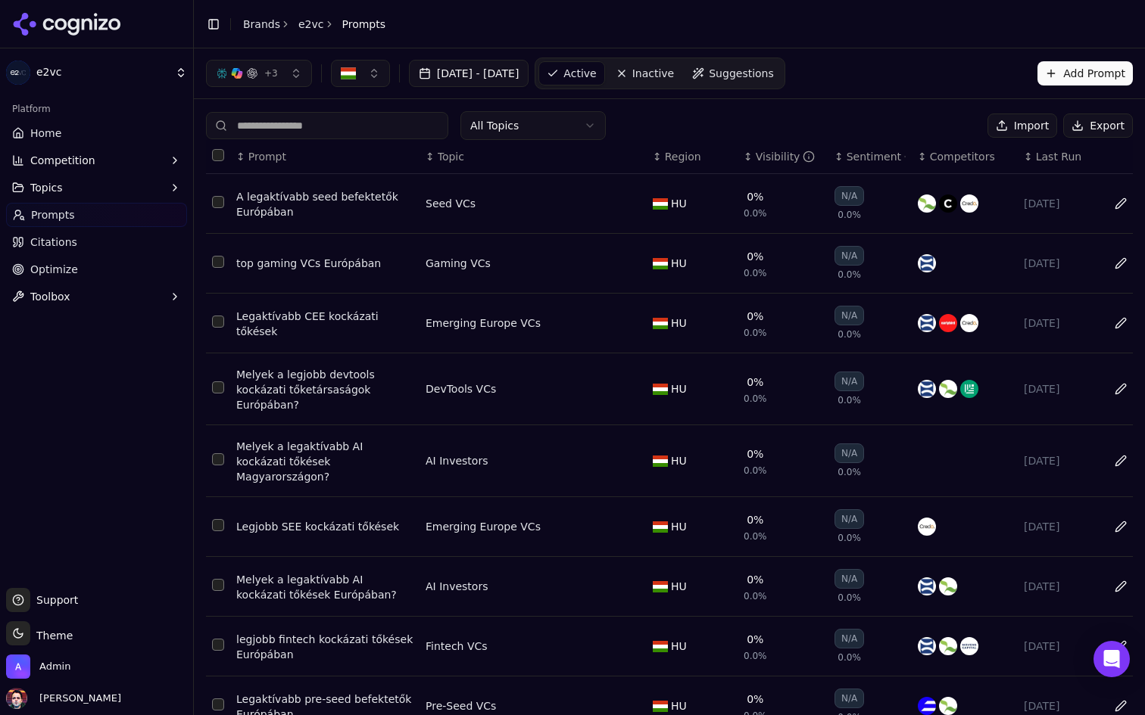
click at [213, 153] on button "Select all rows" at bounding box center [218, 155] width 12 height 12
click at [930, 123] on button "Deactivate ( 41 )" at bounding box center [921, 126] width 117 height 24
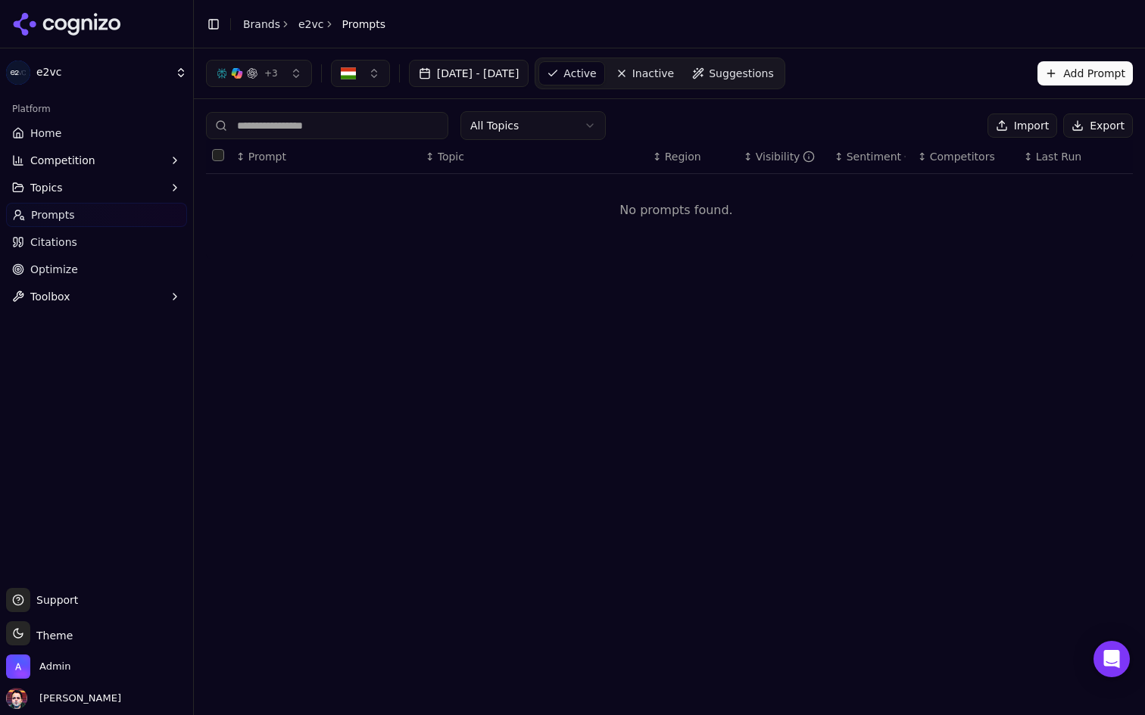
click at [548, 120] on html "e2vc Platform Home Competition Topics Prompts Citations Optimize Toolbox Suppor…" at bounding box center [572, 357] width 1145 height 715
click at [575, 128] on html "e2vc Platform Home Competition Topics Prompts Citations Optimize Toolbox Suppor…" at bounding box center [572, 357] width 1145 height 715
click at [357, 89] on div "+ 3 Aug 02, 2025 - Sep 01, 2025 Active Inactive Suggestions" at bounding box center [495, 74] width 579 height 32
click at [734, 73] on nav "Active Inactive Suggestions" at bounding box center [659, 74] width 250 height 32
click at [81, 136] on link "Home" at bounding box center [96, 133] width 181 height 24
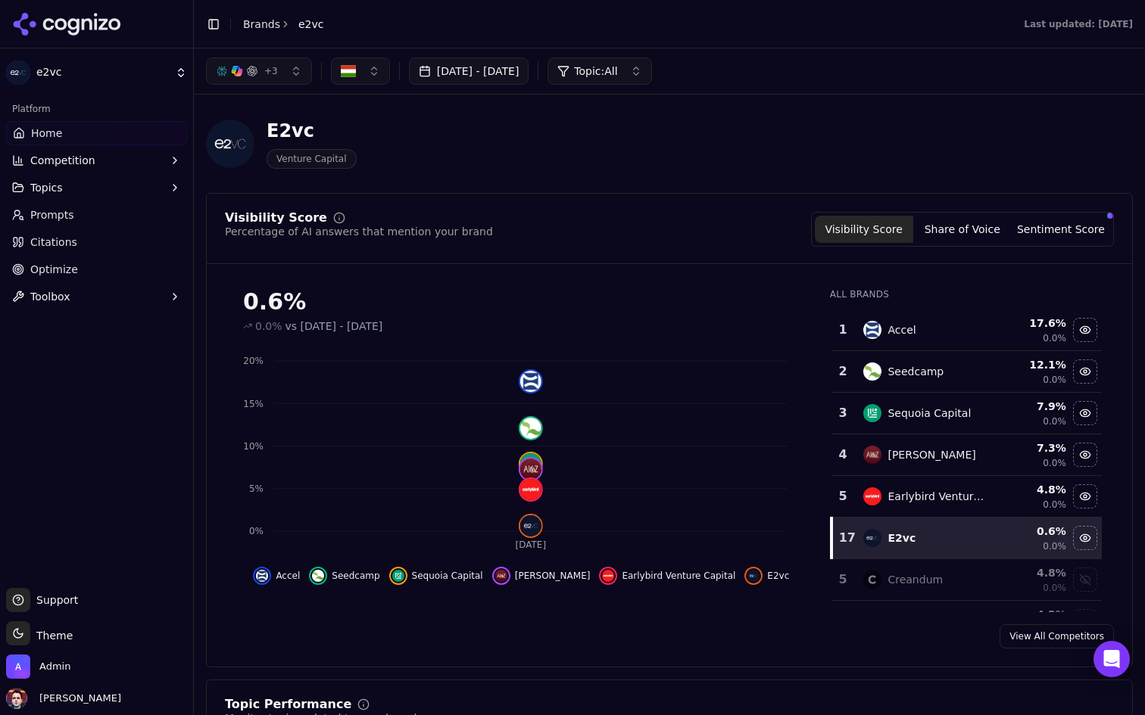
click at [98, 216] on link "Prompts" at bounding box center [96, 215] width 181 height 24
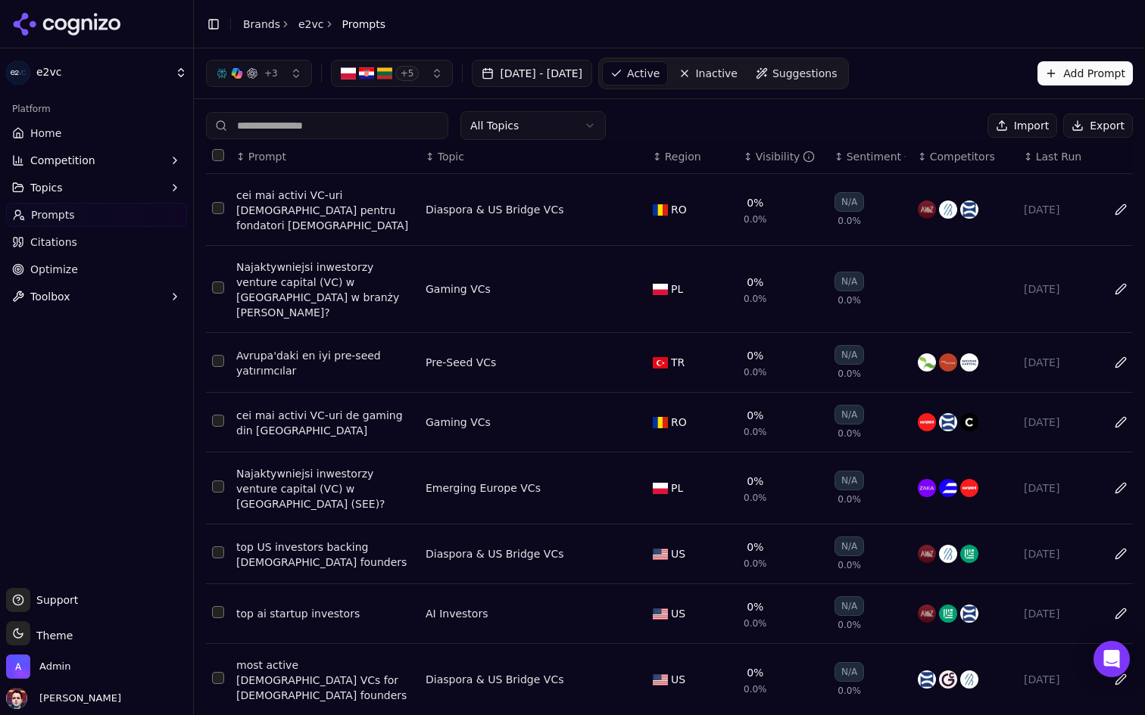
click at [390, 82] on button "+ 5" at bounding box center [392, 73] width 123 height 27
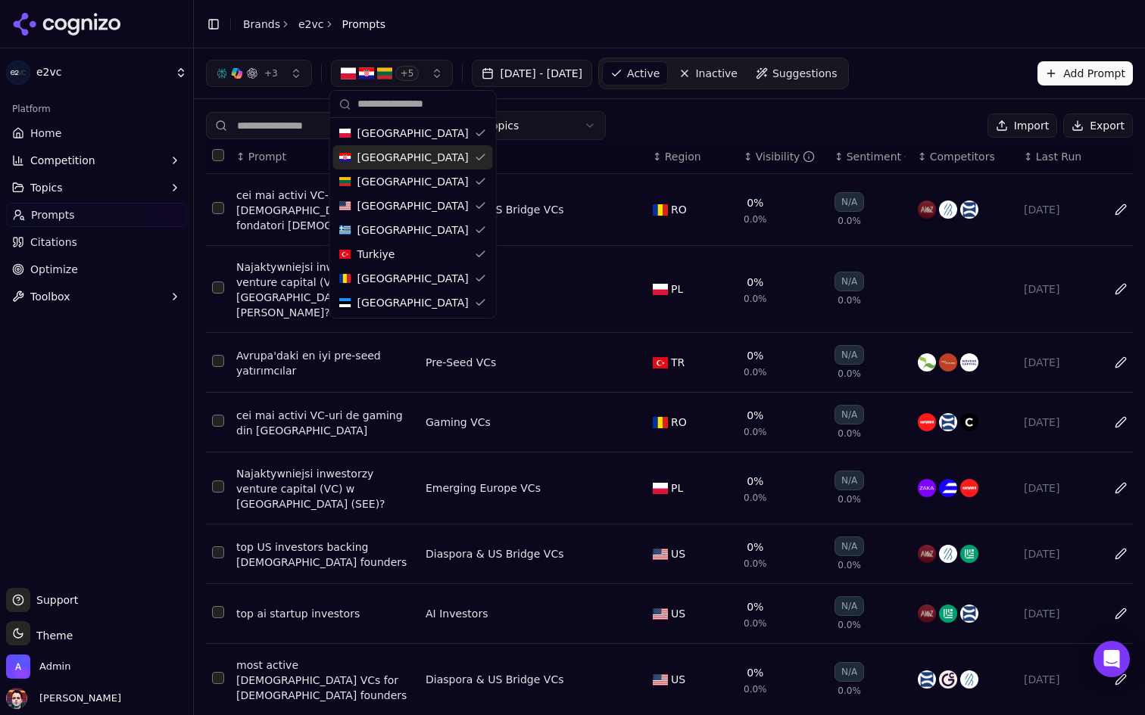
click at [412, 145] on div "[GEOGRAPHIC_DATA]" at bounding box center [413, 157] width 160 height 24
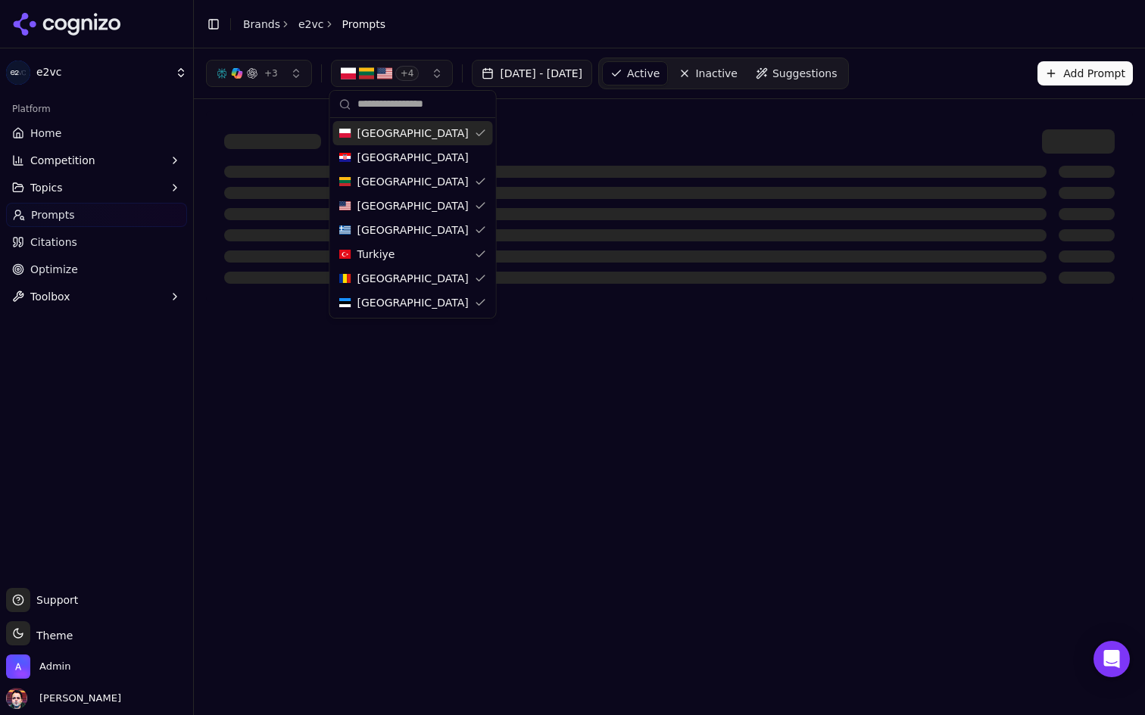
click at [404, 129] on div "[GEOGRAPHIC_DATA]" at bounding box center [413, 133] width 160 height 24
click at [393, 181] on span "[GEOGRAPHIC_DATA]" at bounding box center [412, 181] width 111 height 15
click at [388, 212] on span "[GEOGRAPHIC_DATA]" at bounding box center [412, 205] width 111 height 15
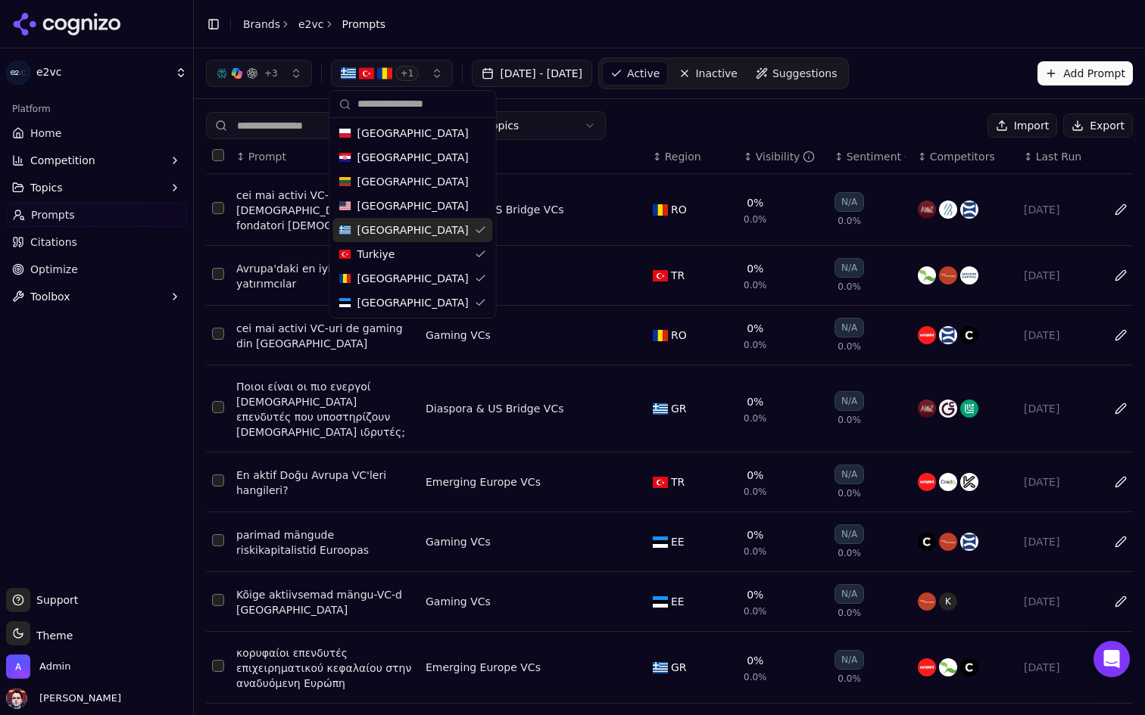
click at [398, 232] on div "[GEOGRAPHIC_DATA]" at bounding box center [413, 230] width 160 height 24
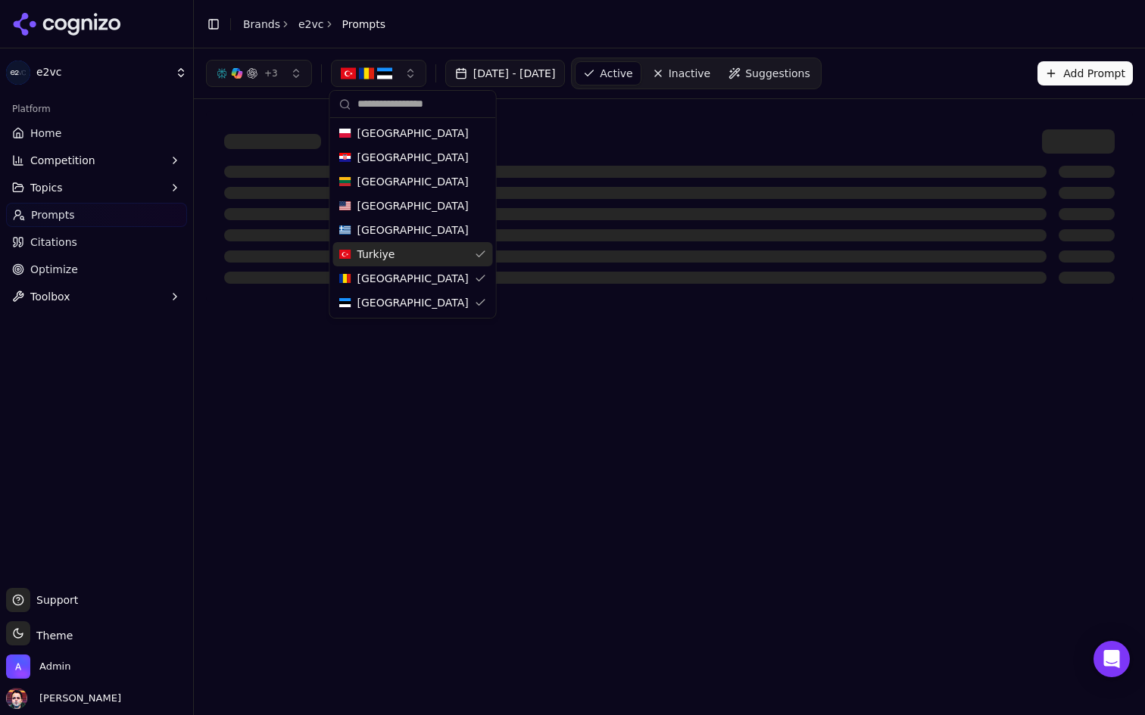
click at [391, 249] on span "Turkiye" at bounding box center [376, 254] width 38 height 15
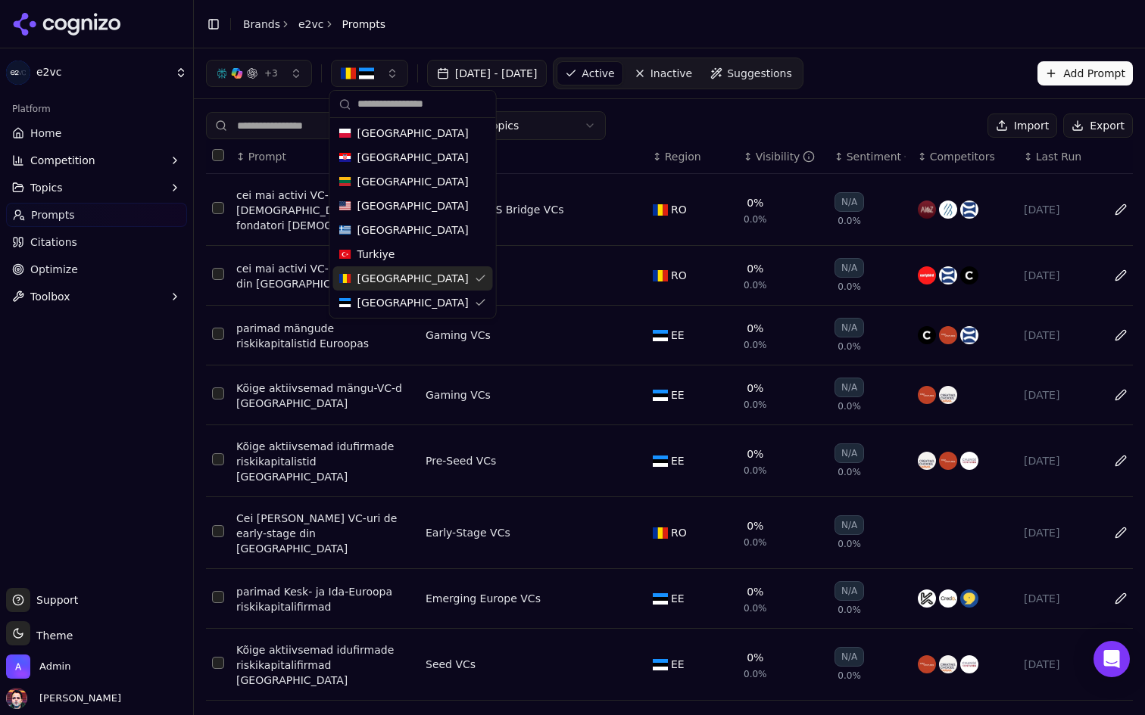
click at [387, 280] on span "[GEOGRAPHIC_DATA]" at bounding box center [412, 278] width 111 height 15
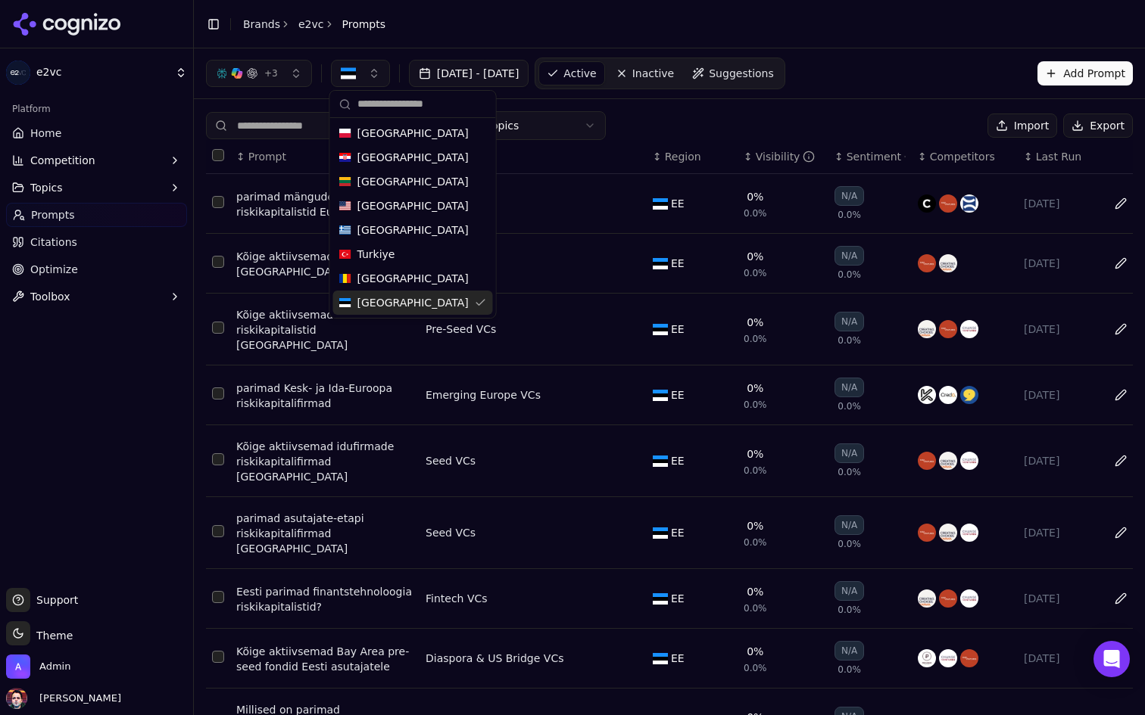
click at [380, 313] on div "[GEOGRAPHIC_DATA]" at bounding box center [413, 303] width 160 height 24
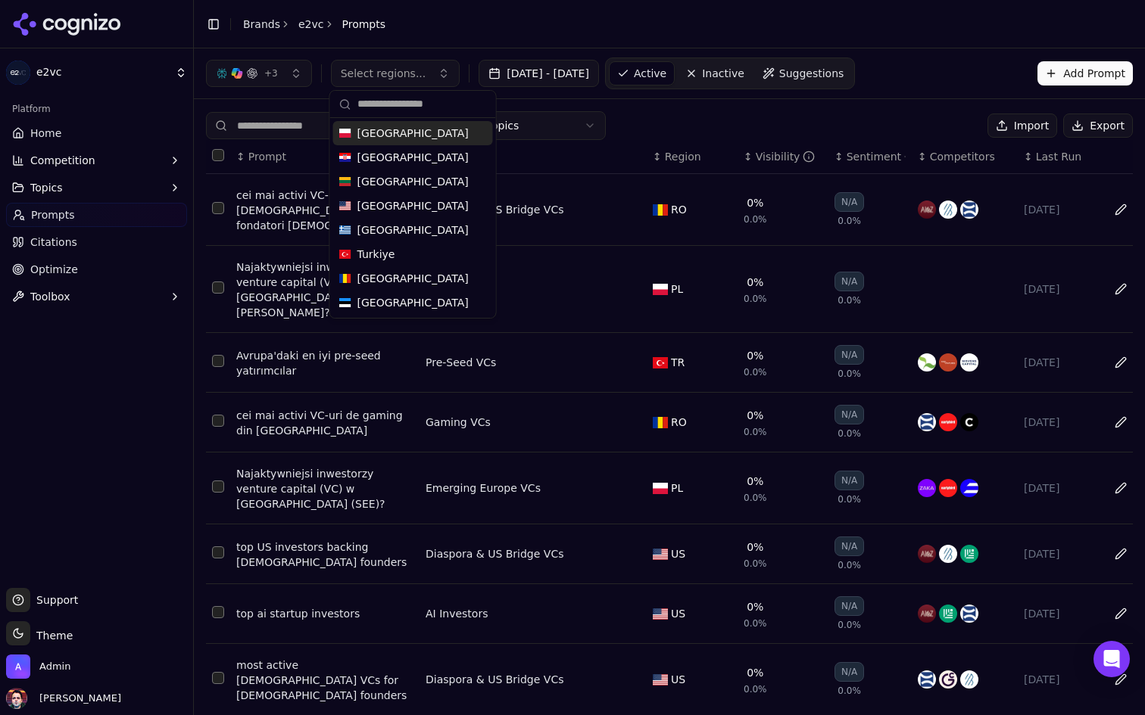
click at [388, 132] on span "[GEOGRAPHIC_DATA]" at bounding box center [412, 133] width 111 height 15
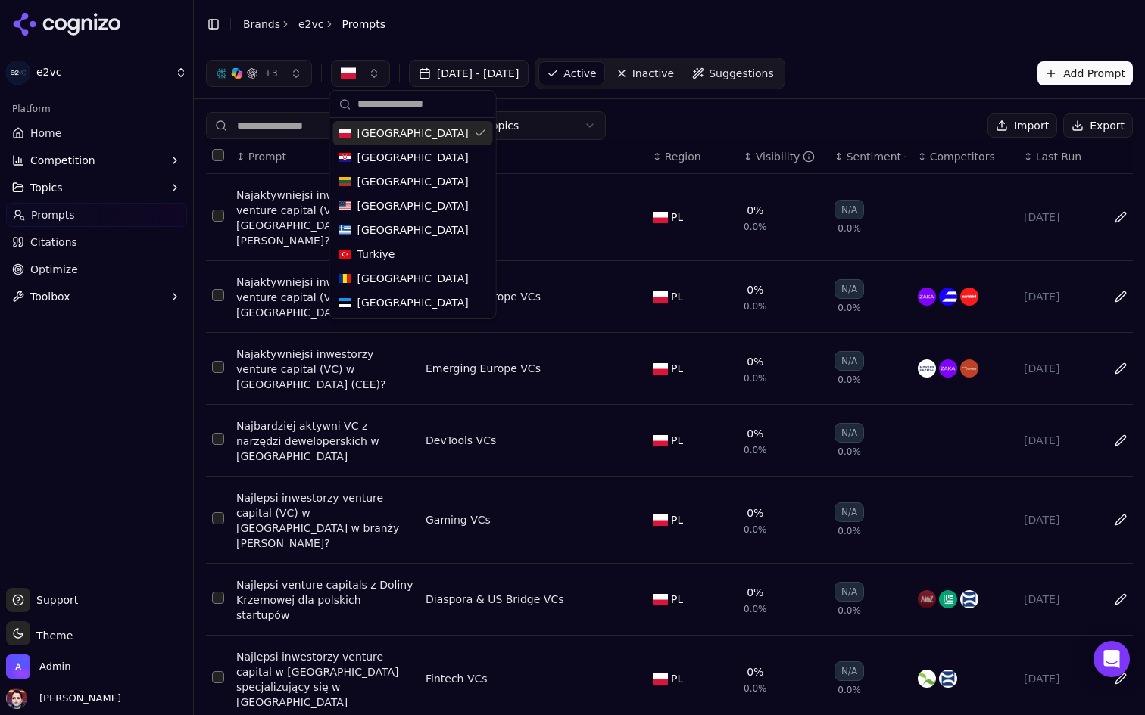
click at [697, 100] on div "All Topics Import Export ↕ Prompt ↕ Topic ↕ Region ↕ Visibility ↕ Sentiment ↕ C…" at bounding box center [669, 538] width 951 height 879
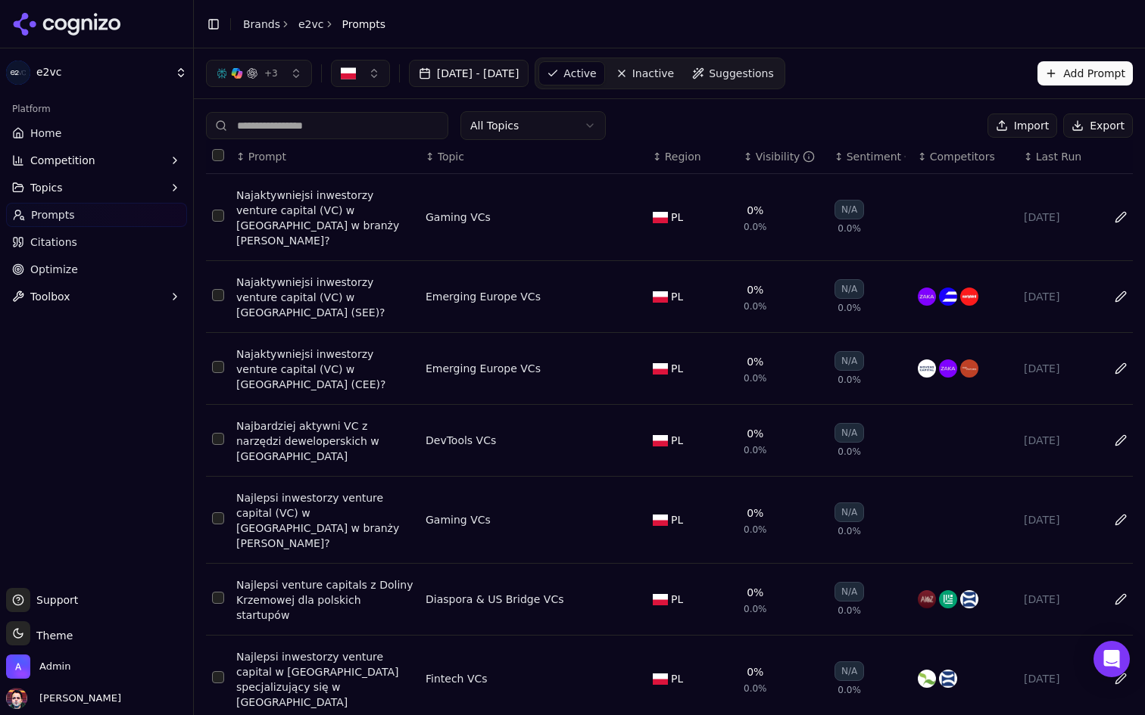
click at [109, 130] on link "Home" at bounding box center [96, 133] width 181 height 24
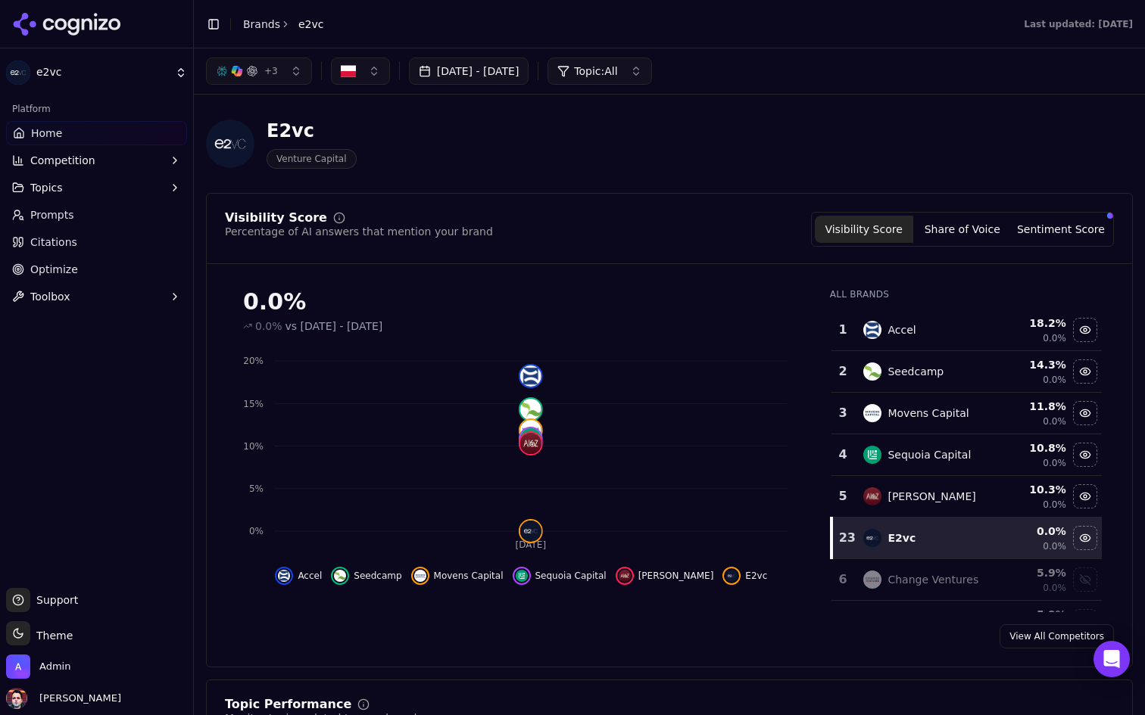
click at [368, 80] on button "button" at bounding box center [360, 71] width 59 height 27
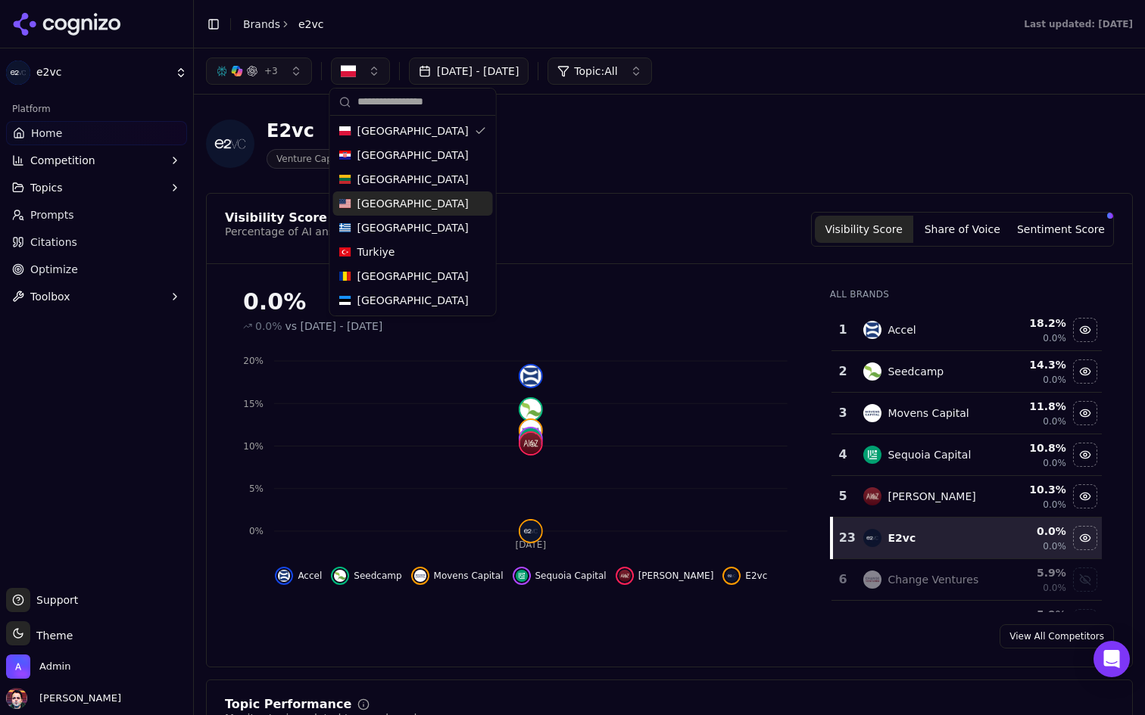
click at [400, 194] on div "[GEOGRAPHIC_DATA]" at bounding box center [413, 204] width 160 height 24
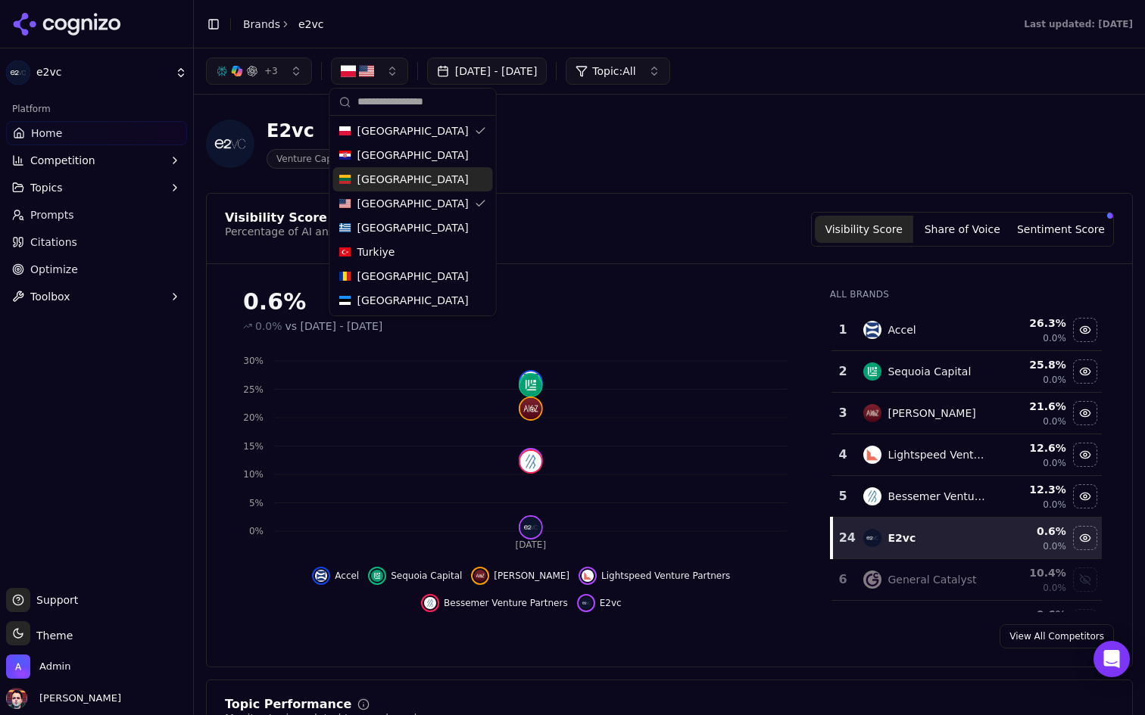
click at [404, 183] on div "[GEOGRAPHIC_DATA]" at bounding box center [413, 179] width 160 height 24
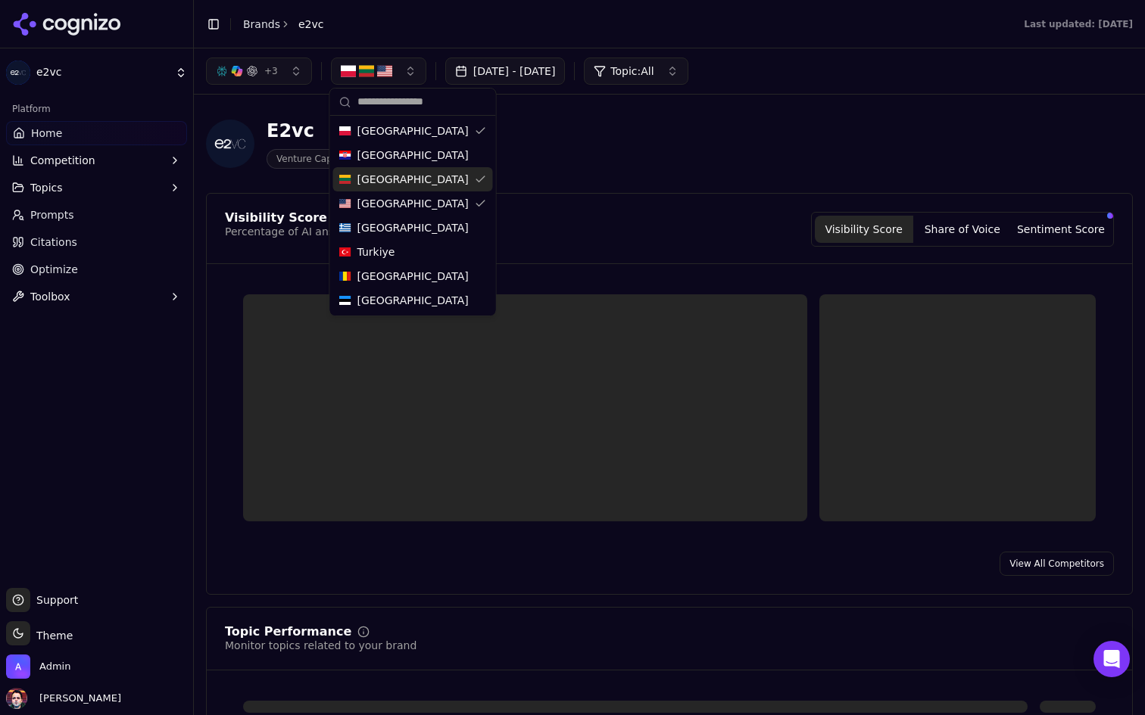
click at [404, 157] on div "[GEOGRAPHIC_DATA]" at bounding box center [413, 155] width 160 height 24
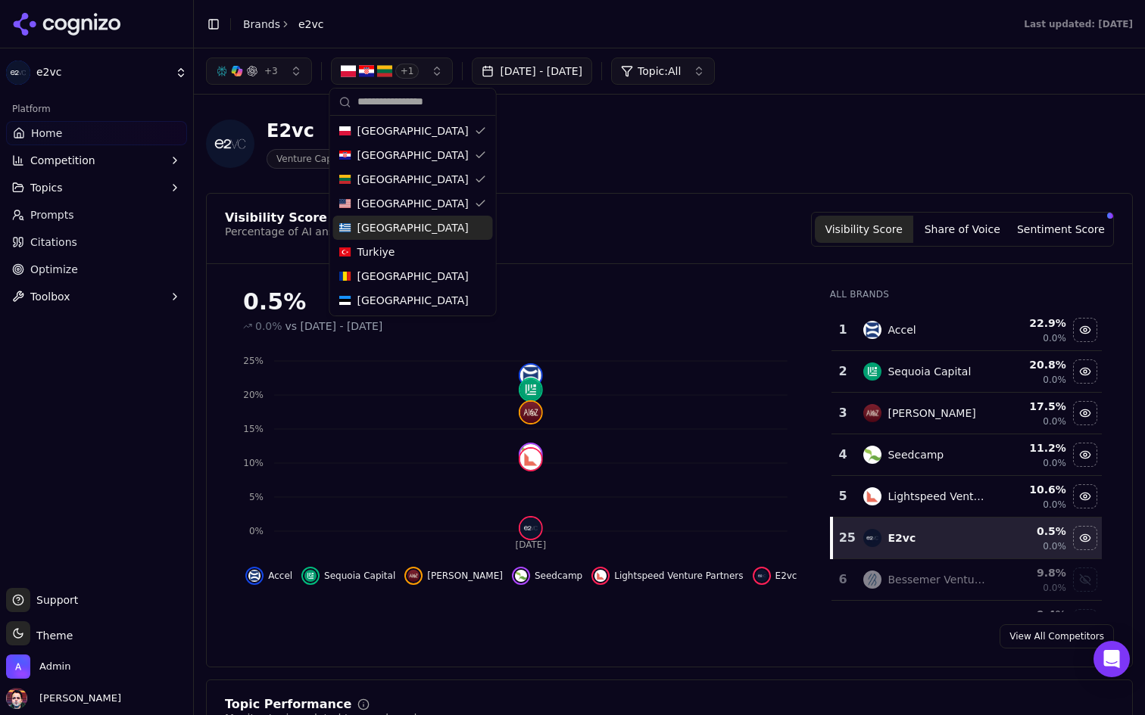
click at [396, 226] on div "[GEOGRAPHIC_DATA]" at bounding box center [413, 228] width 160 height 24
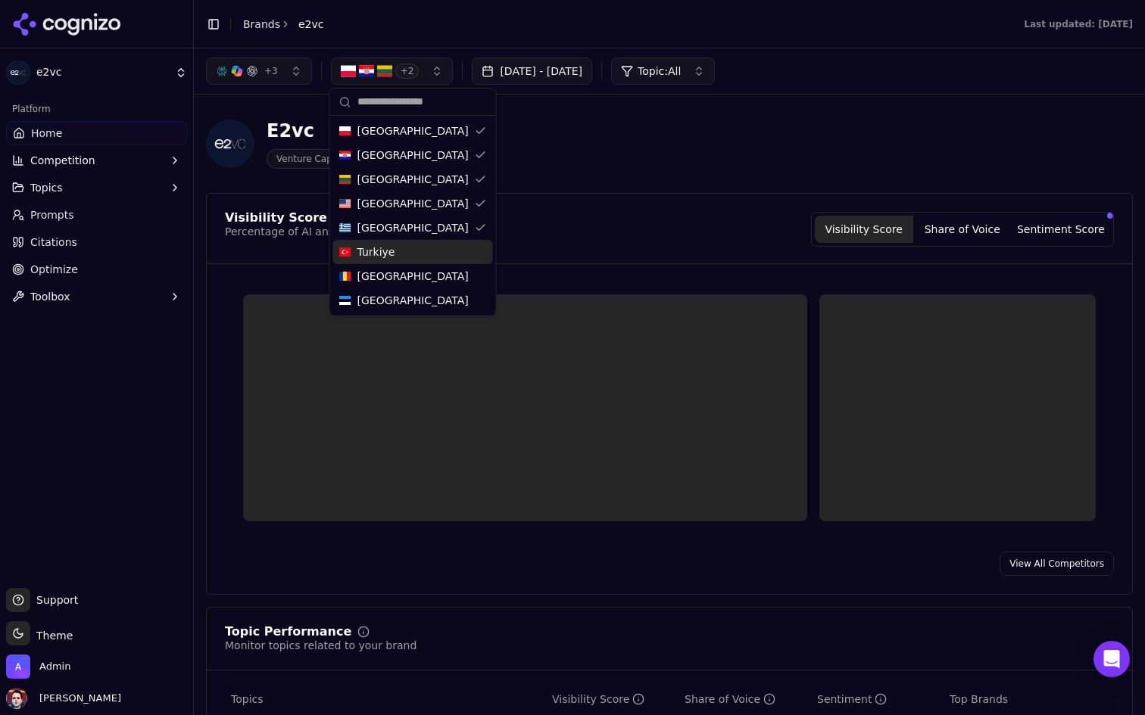
click at [393, 248] on div "Turkiye" at bounding box center [413, 252] width 160 height 24
click at [392, 276] on span "[GEOGRAPHIC_DATA]" at bounding box center [412, 276] width 111 height 15
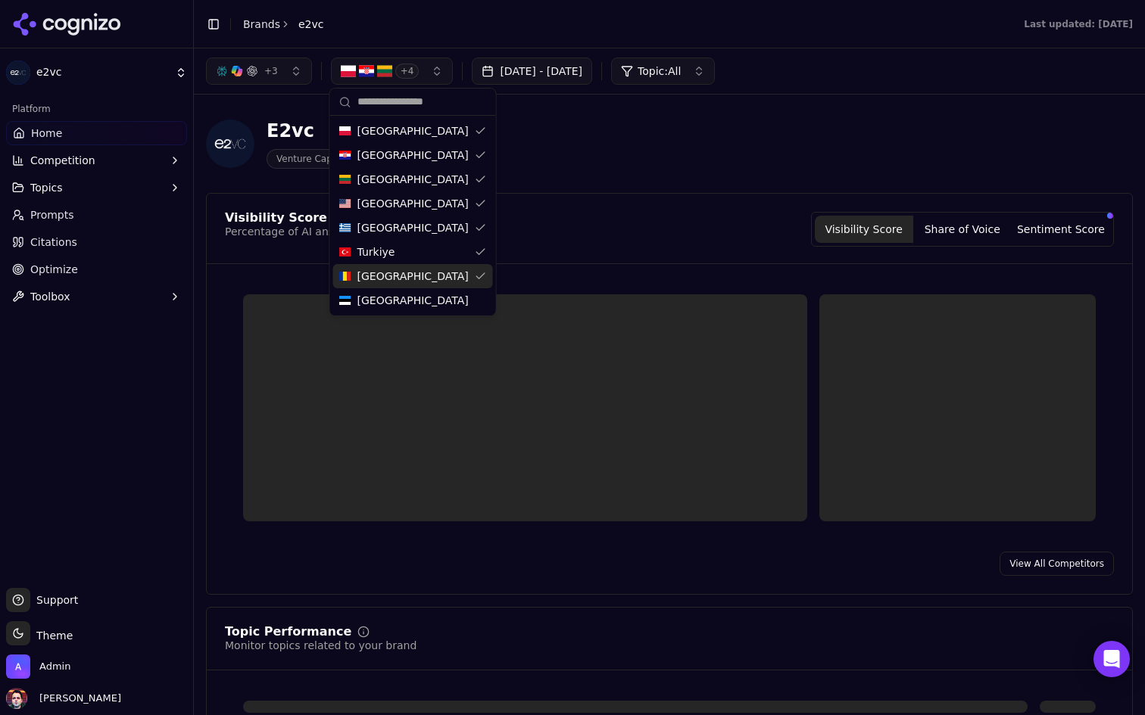
click at [382, 303] on span "[GEOGRAPHIC_DATA]" at bounding box center [412, 300] width 111 height 15
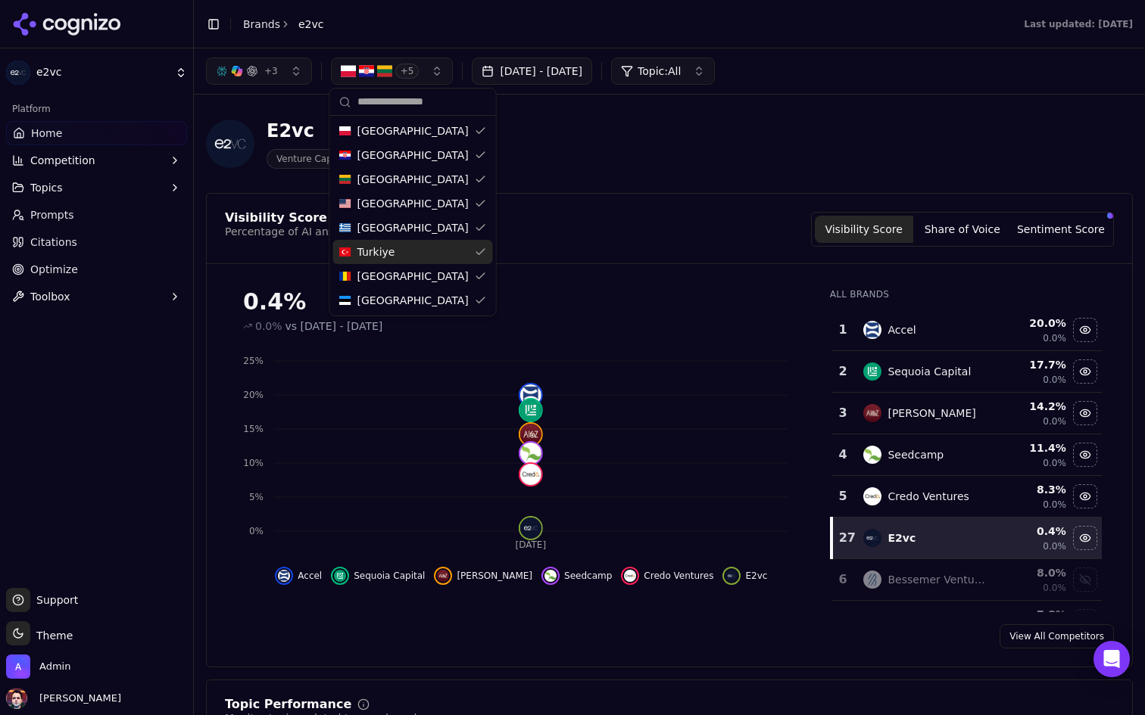
click at [618, 132] on div "E2vc Venture Capital" at bounding box center [545, 144] width 678 height 50
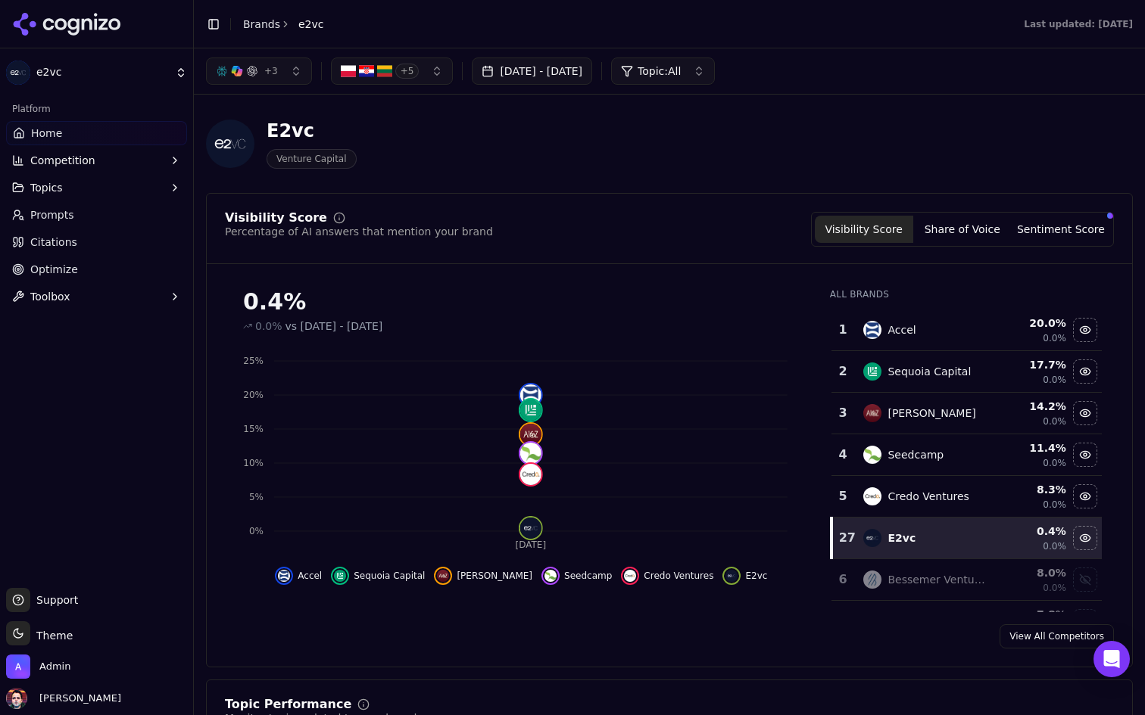
click at [105, 218] on link "Prompts" at bounding box center [96, 215] width 181 height 24
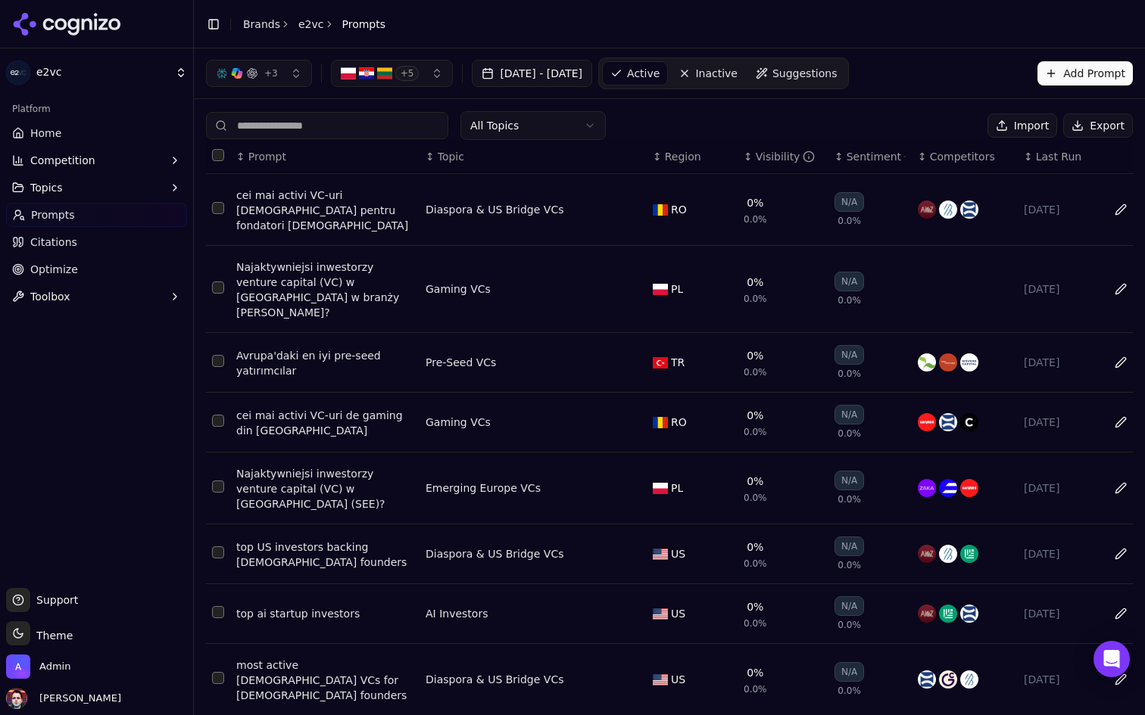
click at [423, 64] on button "+ 5" at bounding box center [392, 73] width 123 height 27
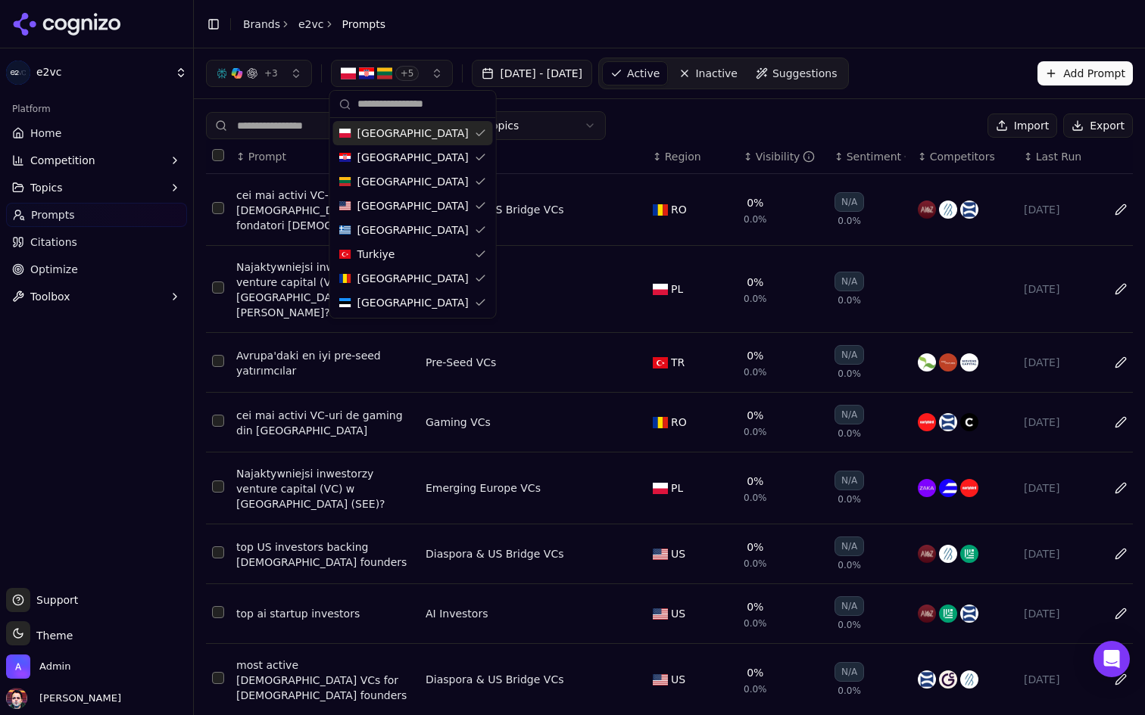
click at [424, 126] on div "[GEOGRAPHIC_DATA]" at bounding box center [413, 133] width 160 height 24
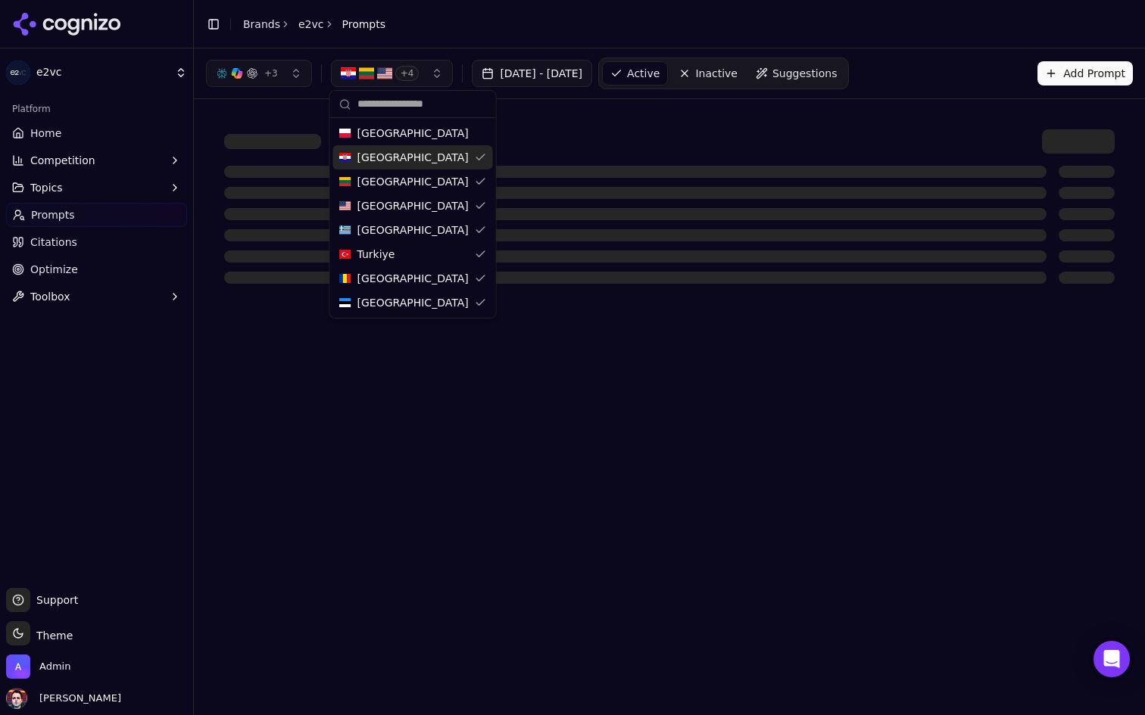
click at [415, 146] on div "[GEOGRAPHIC_DATA]" at bounding box center [413, 157] width 160 height 24
click at [407, 182] on div "[GEOGRAPHIC_DATA]" at bounding box center [413, 182] width 160 height 24
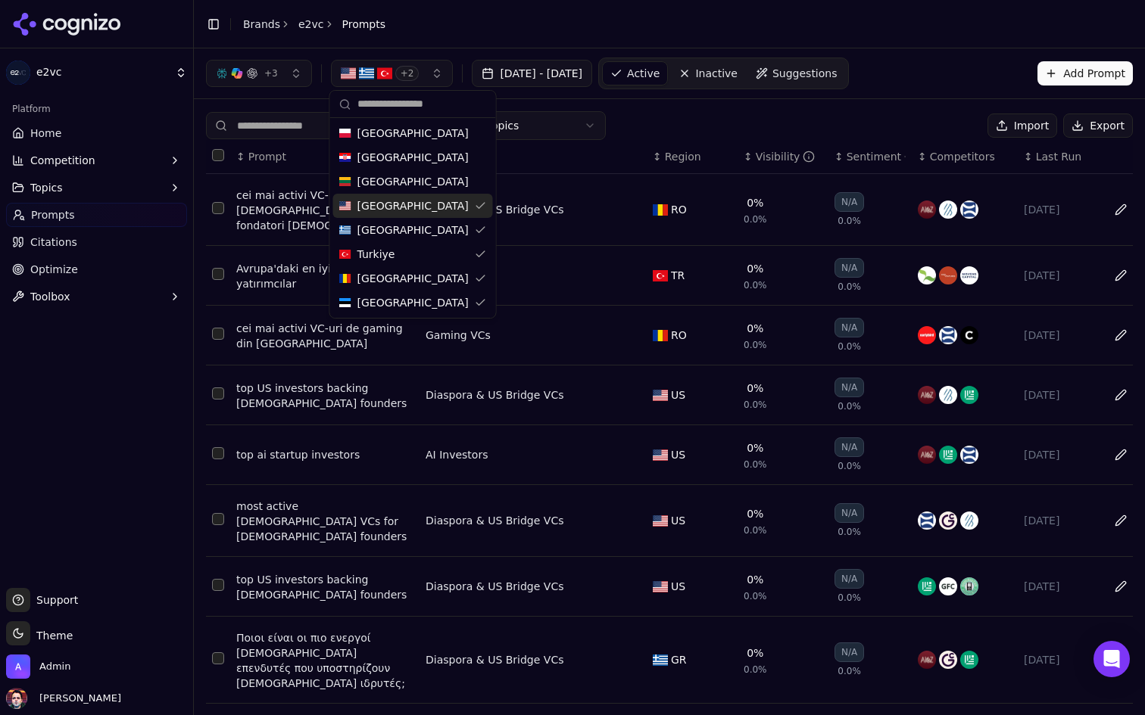
click at [401, 197] on div "[GEOGRAPHIC_DATA]" at bounding box center [413, 206] width 160 height 24
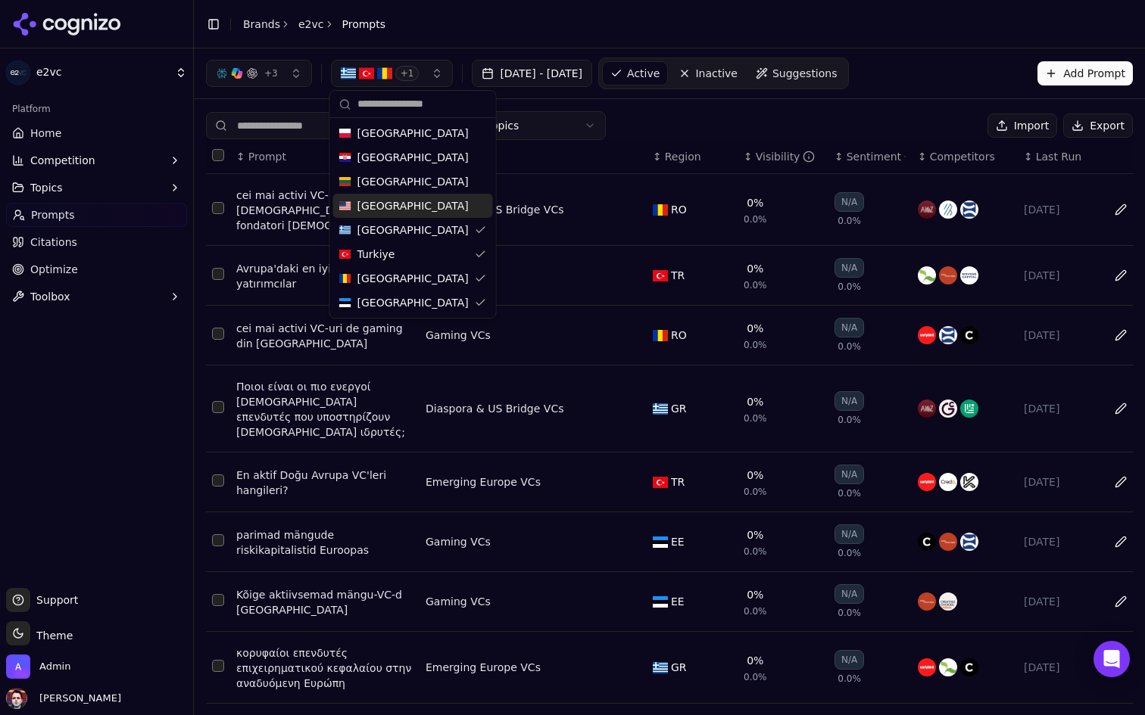
click at [394, 223] on div "[GEOGRAPHIC_DATA]" at bounding box center [413, 230] width 160 height 24
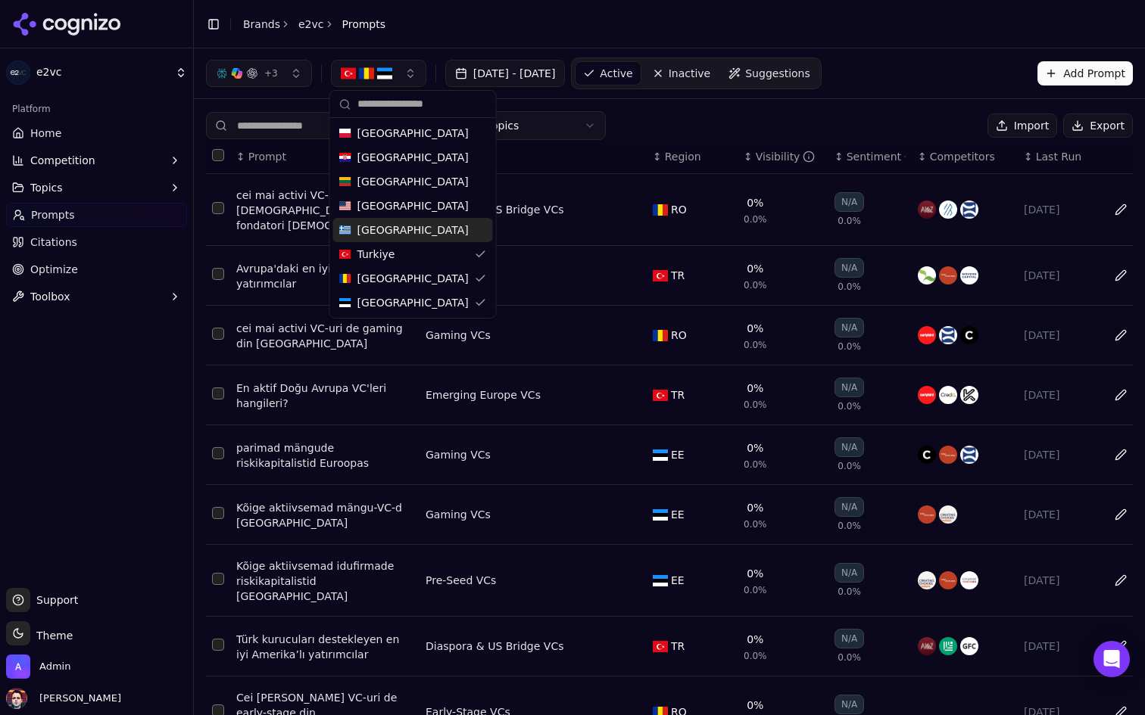
click at [391, 257] on span "Turkiye" at bounding box center [376, 254] width 38 height 15
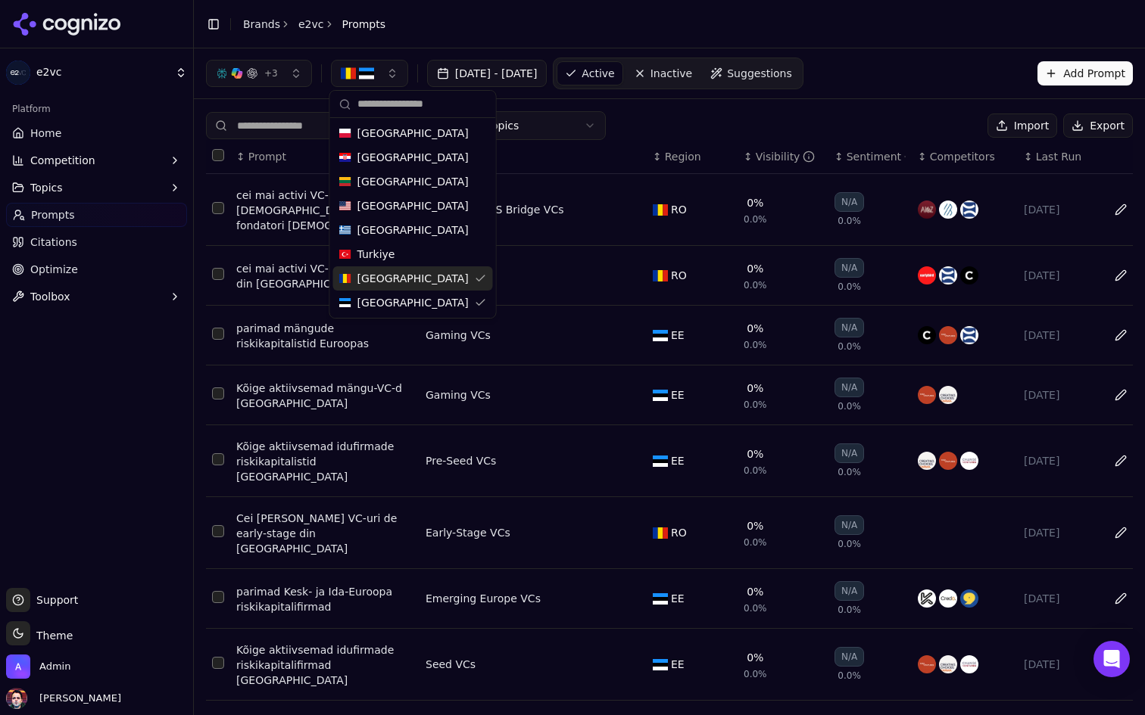
click at [385, 276] on span "[GEOGRAPHIC_DATA]" at bounding box center [412, 278] width 111 height 15
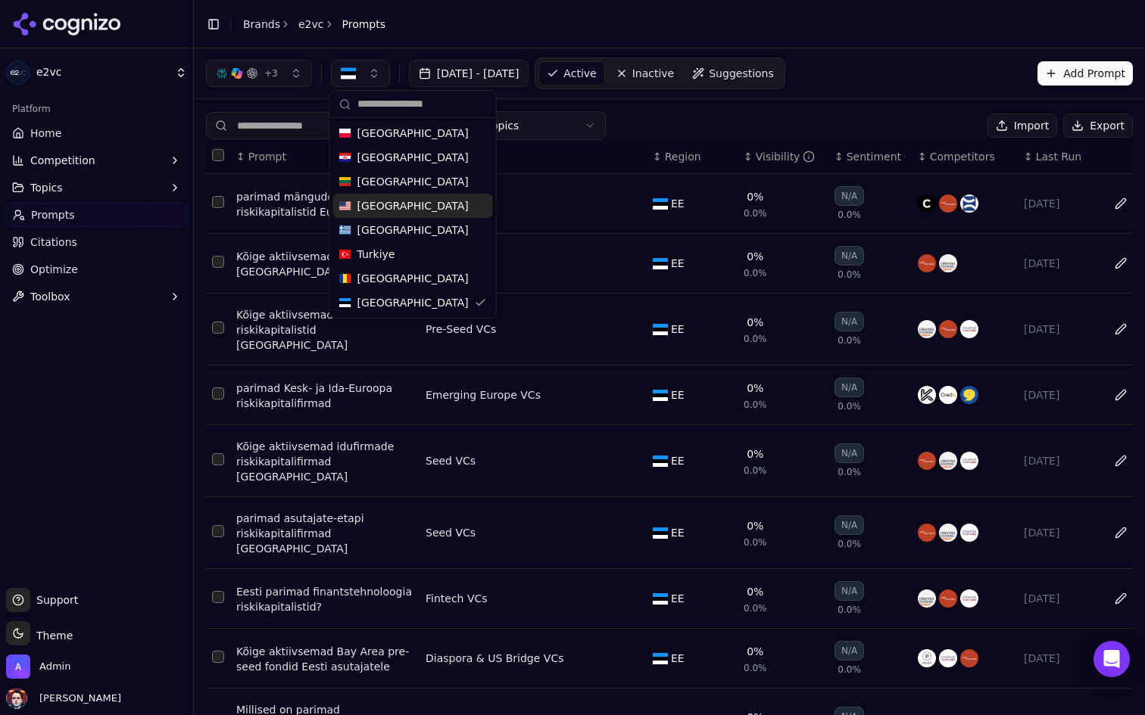
click at [692, 104] on div "All Topics Import Export ↕ Prompt ↕ Topic ↕ Region ↕ Visibility ↕ Sentiment ↕ C…" at bounding box center [669, 490] width 951 height 782
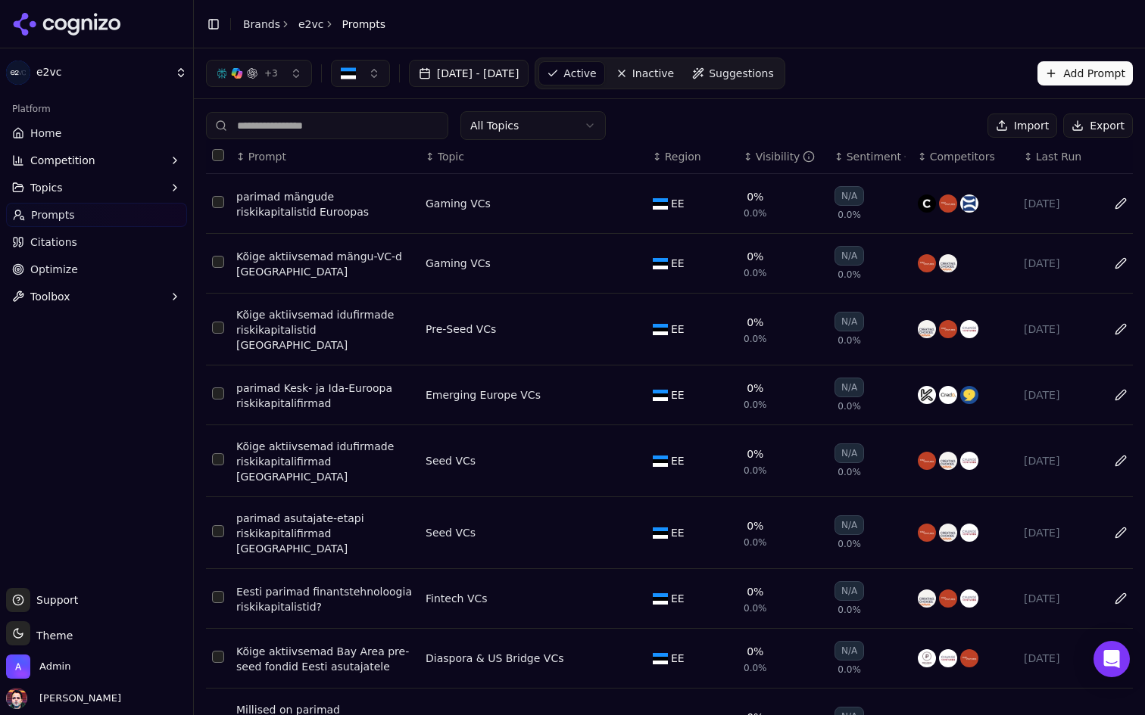
click at [218, 154] on button "Select all rows" at bounding box center [218, 155] width 12 height 12
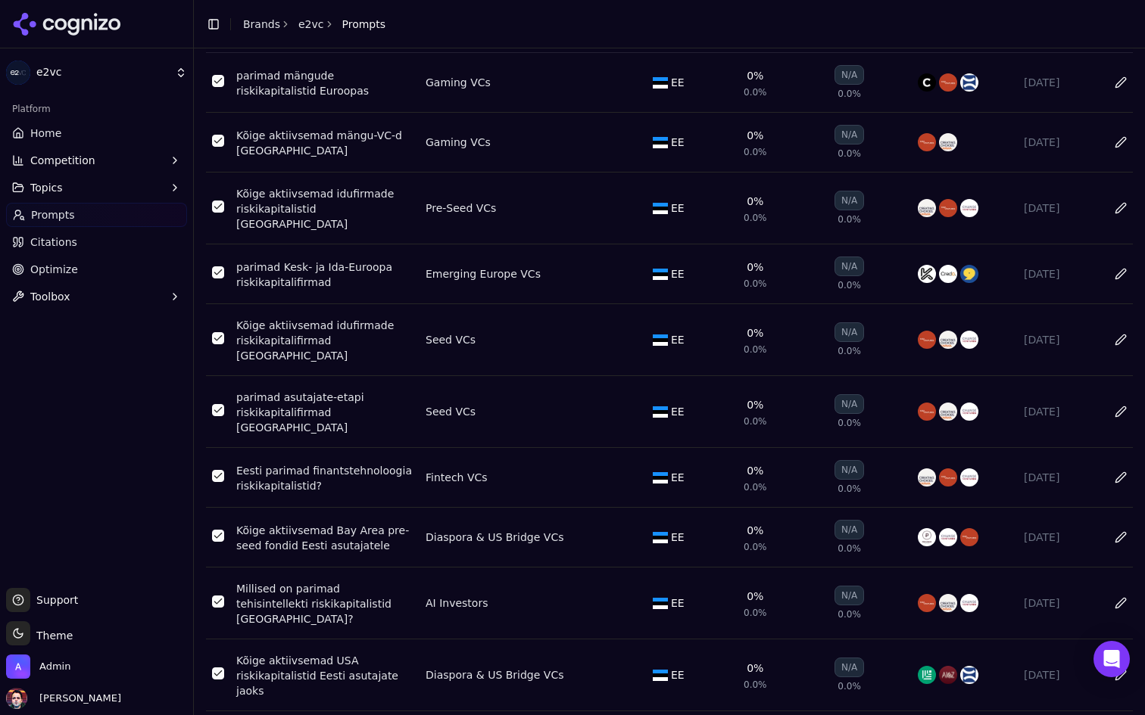
click at [410, 696] on html "e2vc Platform Home Competition Topics Prompts Citations Optimize Toolbox Suppor…" at bounding box center [572, 357] width 1145 height 715
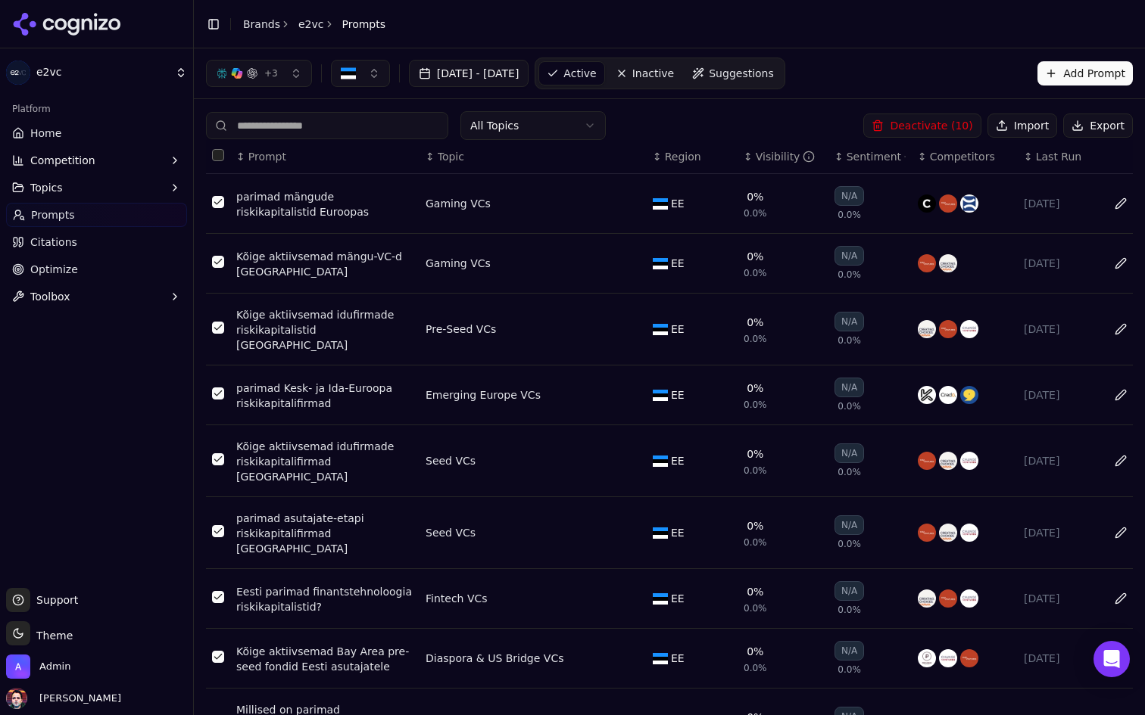
click at [217, 155] on button "Select all rows" at bounding box center [218, 155] width 12 height 12
click at [911, 128] on button "Deactivate ( 41 )" at bounding box center [921, 126] width 117 height 24
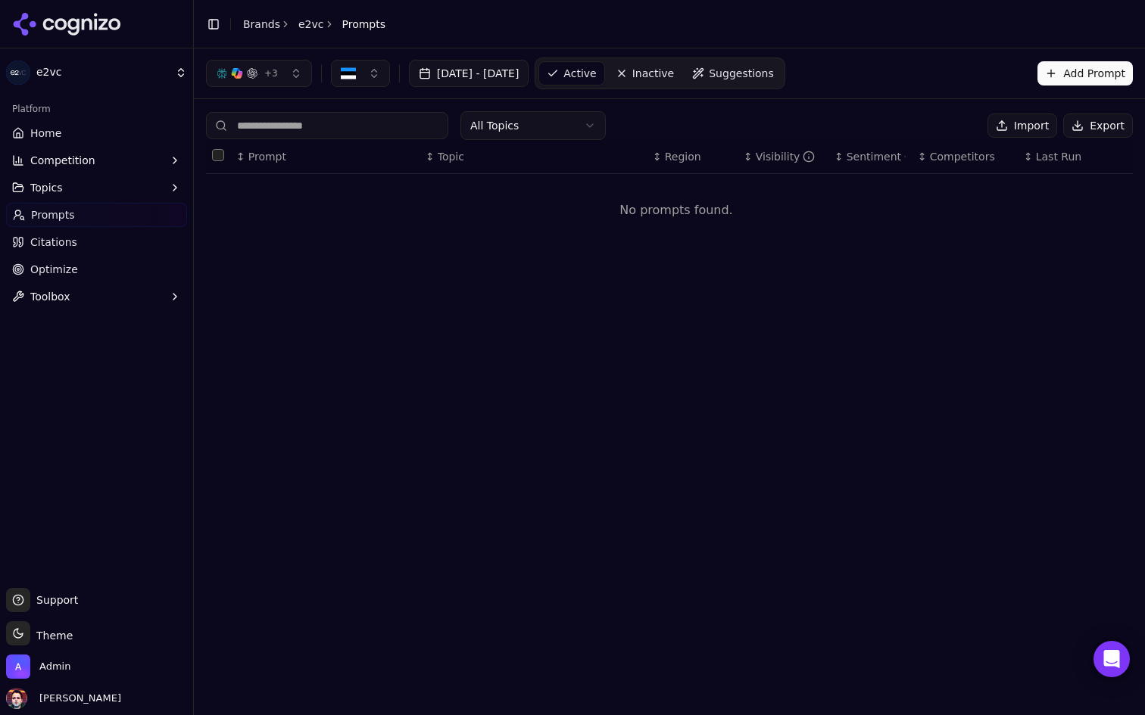
click at [375, 75] on button "button" at bounding box center [360, 73] width 59 height 27
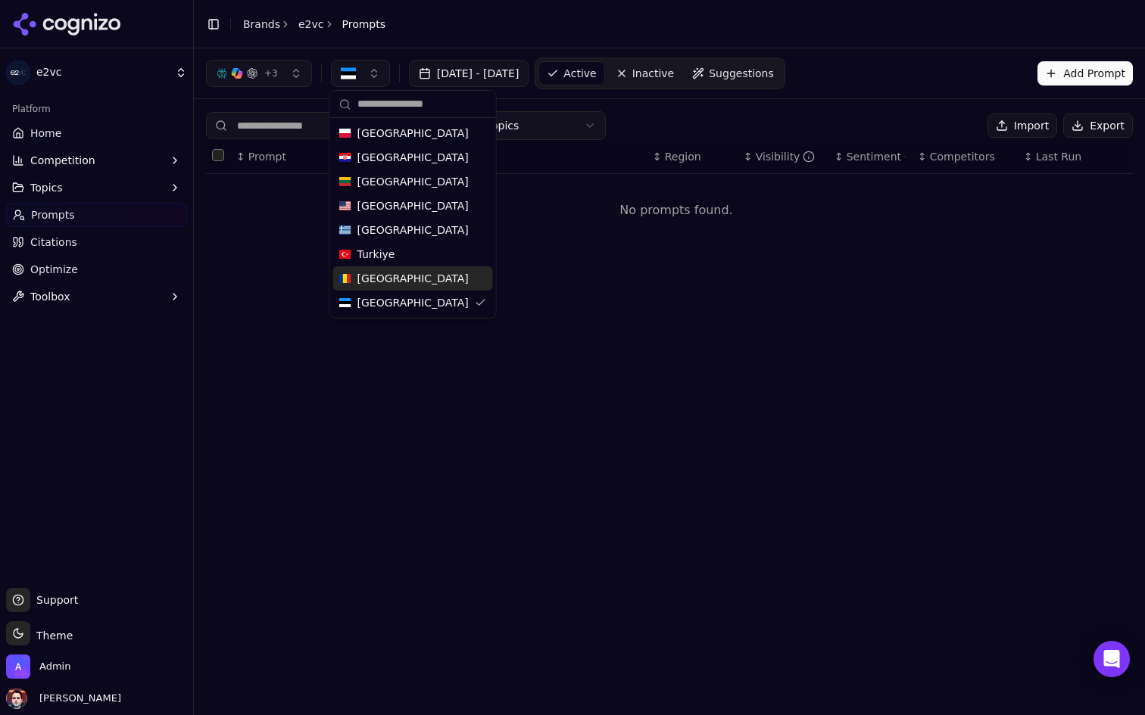
click at [453, 403] on div "+ 3 Aug 02, 2025 - Sep 01, 2025 Active Inactive Suggestions Add Prompt All Topi…" at bounding box center [669, 381] width 951 height 667
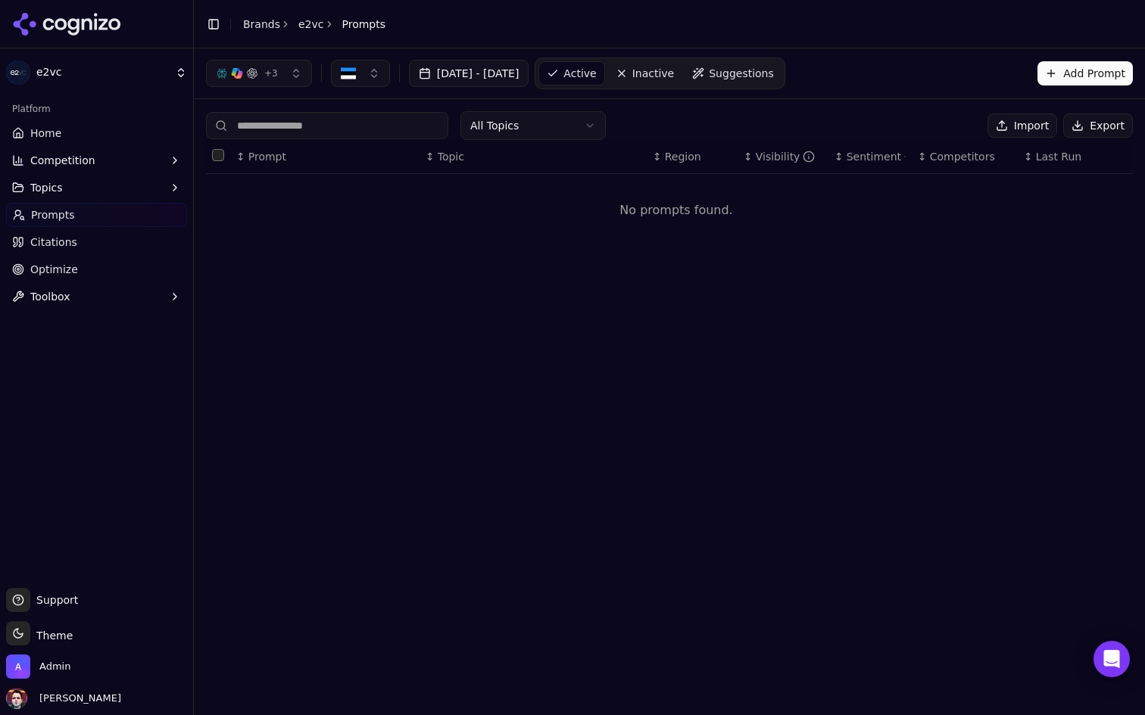
click at [675, 73] on span "Inactive" at bounding box center [653, 73] width 42 height 15
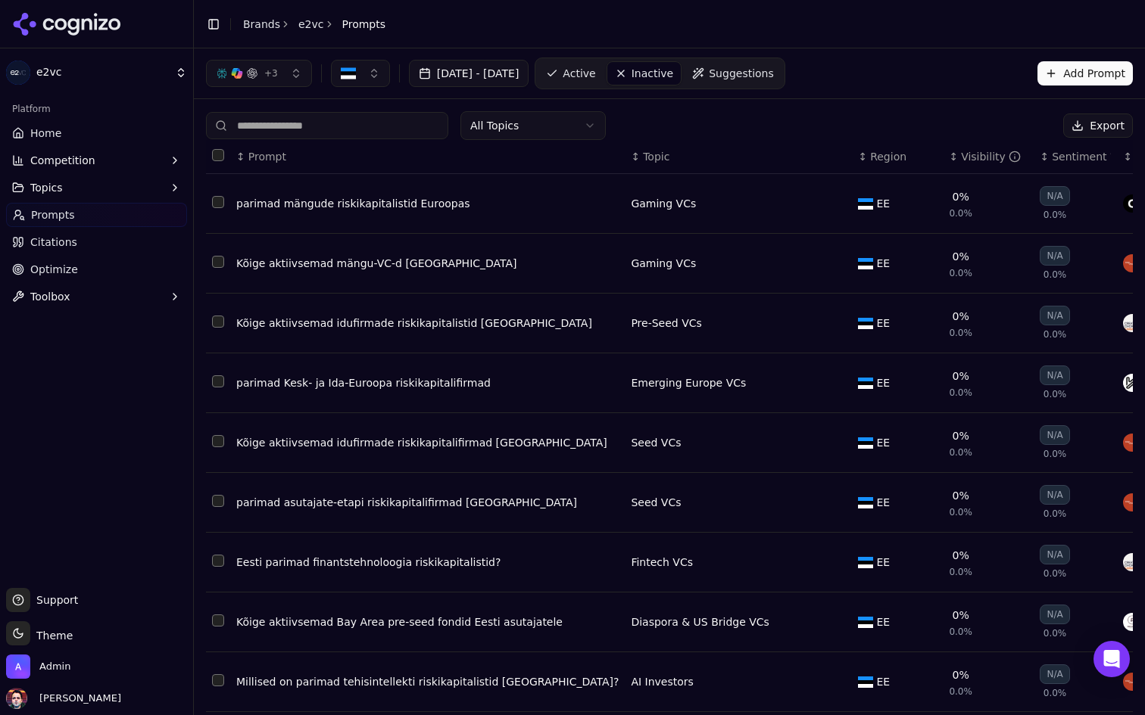
click at [603, 65] on link "Active" at bounding box center [570, 73] width 64 height 24
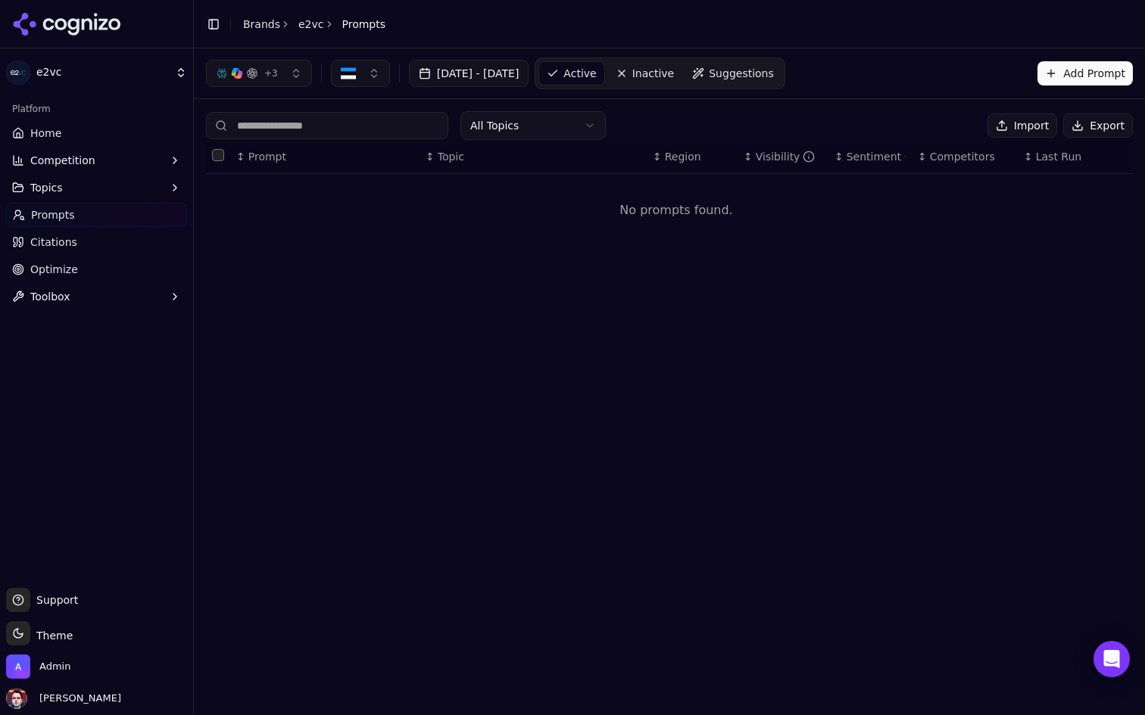
click at [348, 84] on button "button" at bounding box center [360, 73] width 59 height 27
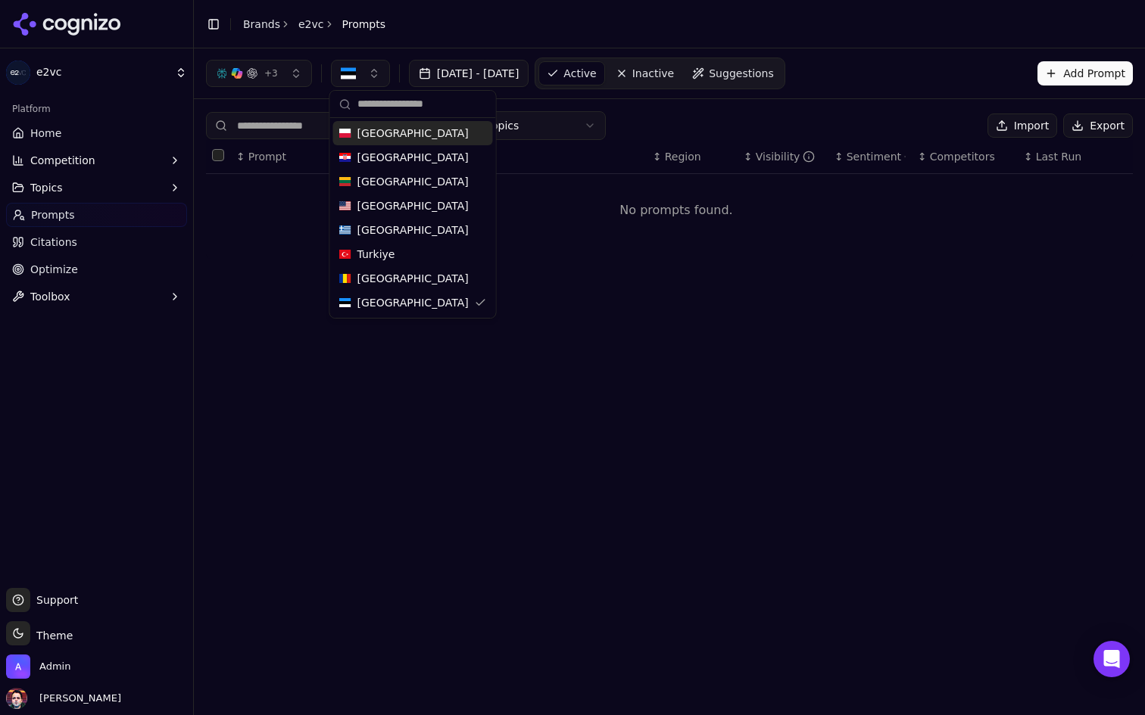
click at [594, 182] on td "No prompts found." at bounding box center [676, 210] width 940 height 73
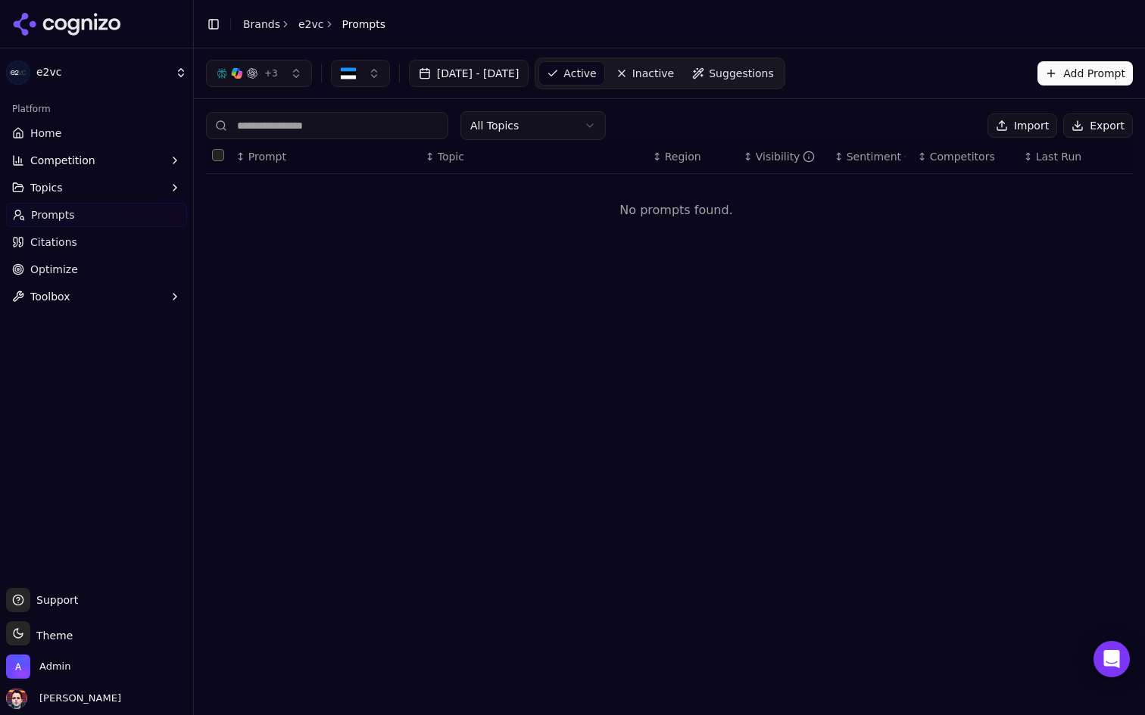
click at [596, 67] on span "Active" at bounding box center [579, 73] width 33 height 15
click at [67, 139] on link "Home" at bounding box center [96, 133] width 181 height 24
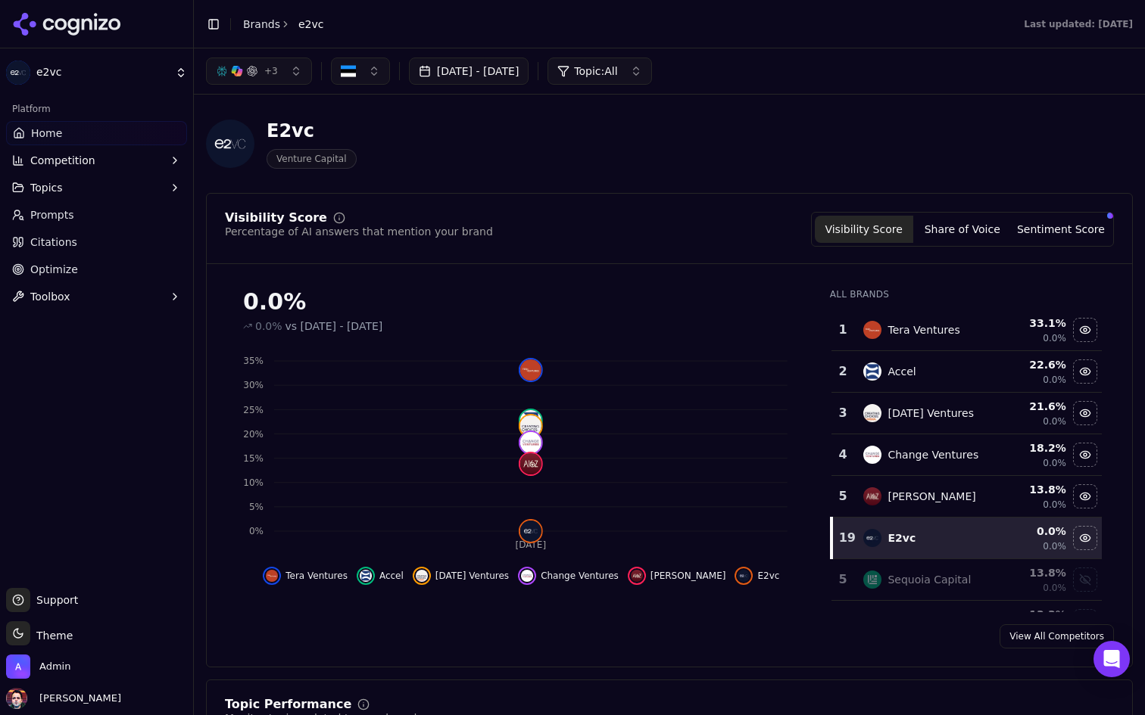
click at [360, 67] on button "button" at bounding box center [360, 71] width 59 height 27
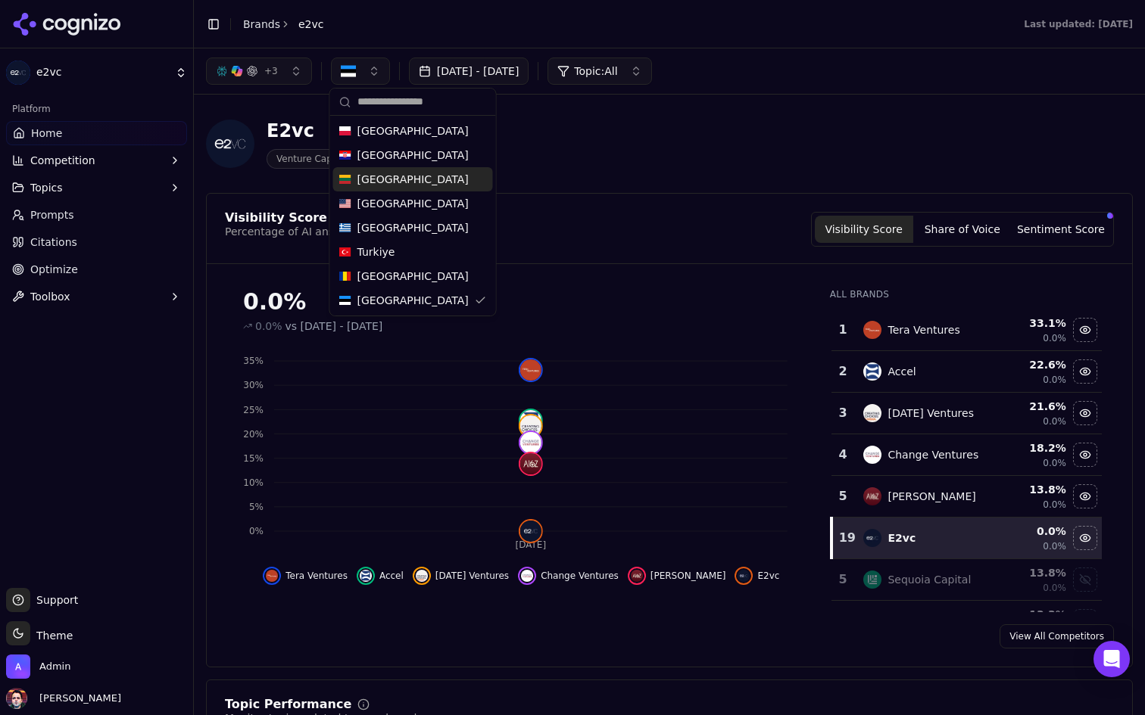
click at [398, 181] on span "Lithuania" at bounding box center [412, 179] width 111 height 15
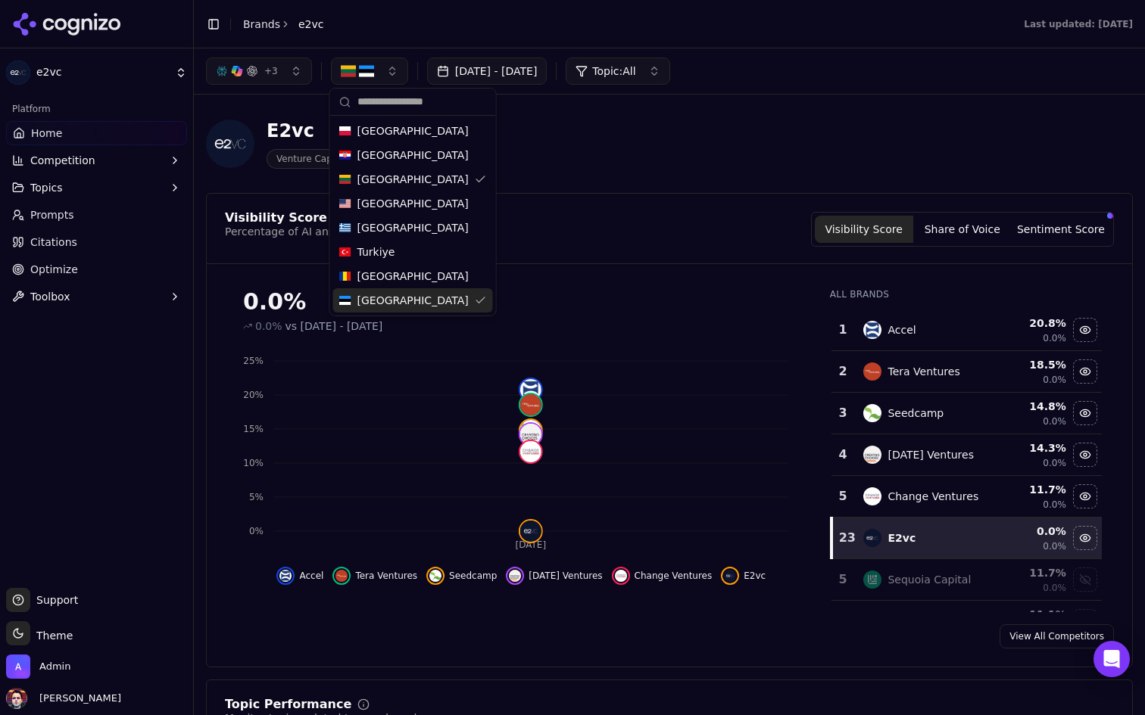
click at [436, 298] on div "Estonia" at bounding box center [413, 300] width 160 height 24
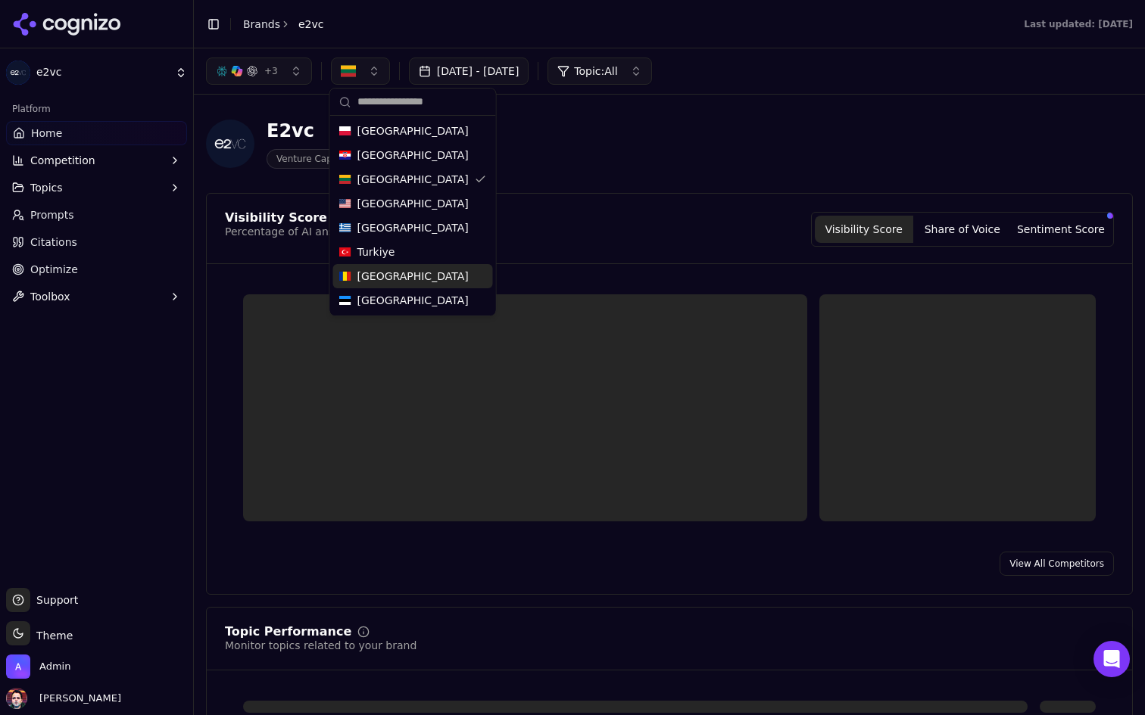
click at [605, 166] on div "E2vc Venture Capital" at bounding box center [545, 144] width 678 height 50
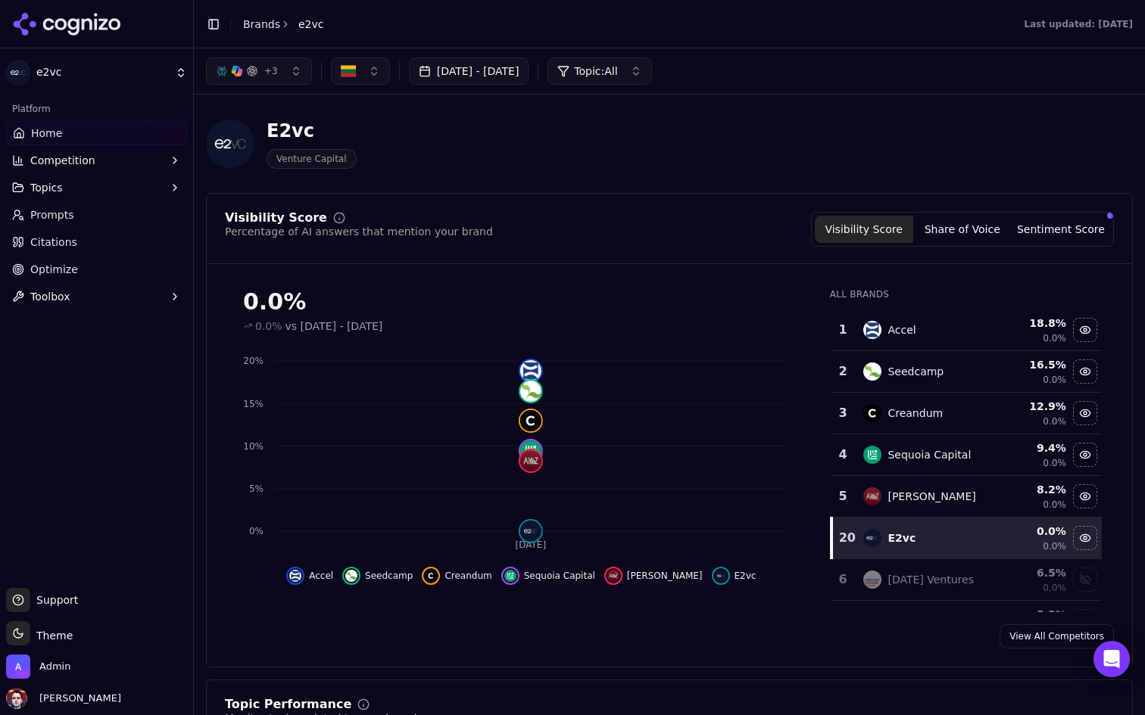
click at [111, 222] on link "Prompts" at bounding box center [96, 215] width 181 height 24
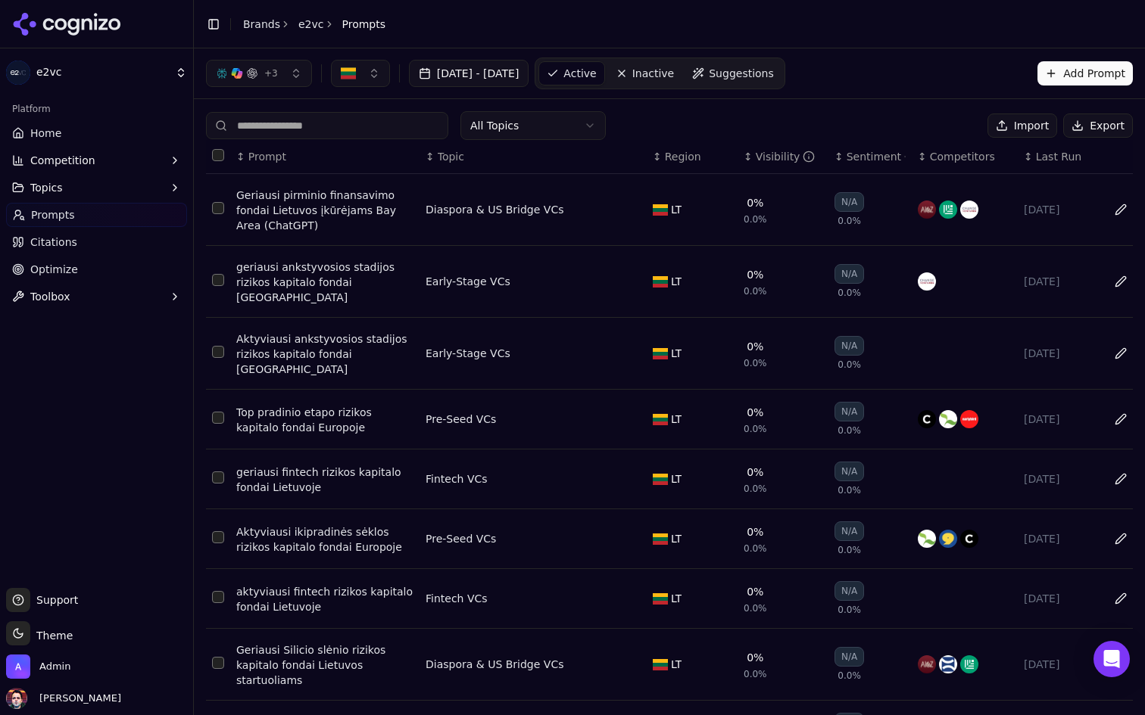
click at [266, 70] on span "+ 3" at bounding box center [271, 73] width 14 height 12
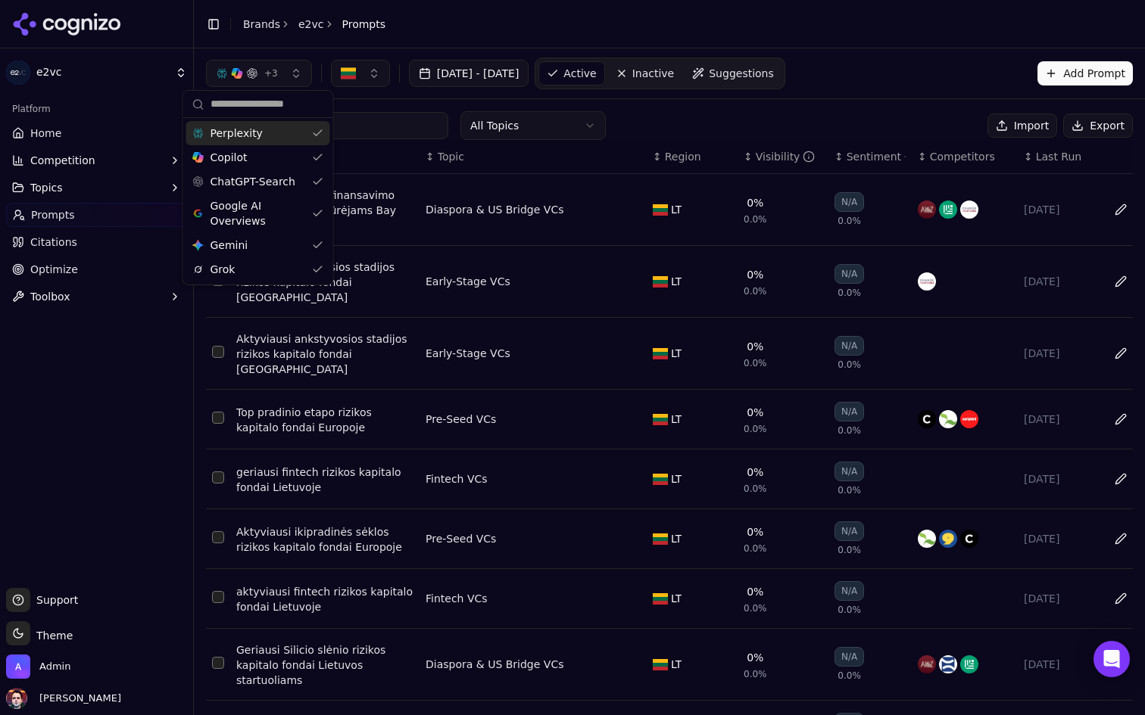
click at [293, 71] on button "+ 3" at bounding box center [259, 73] width 106 height 27
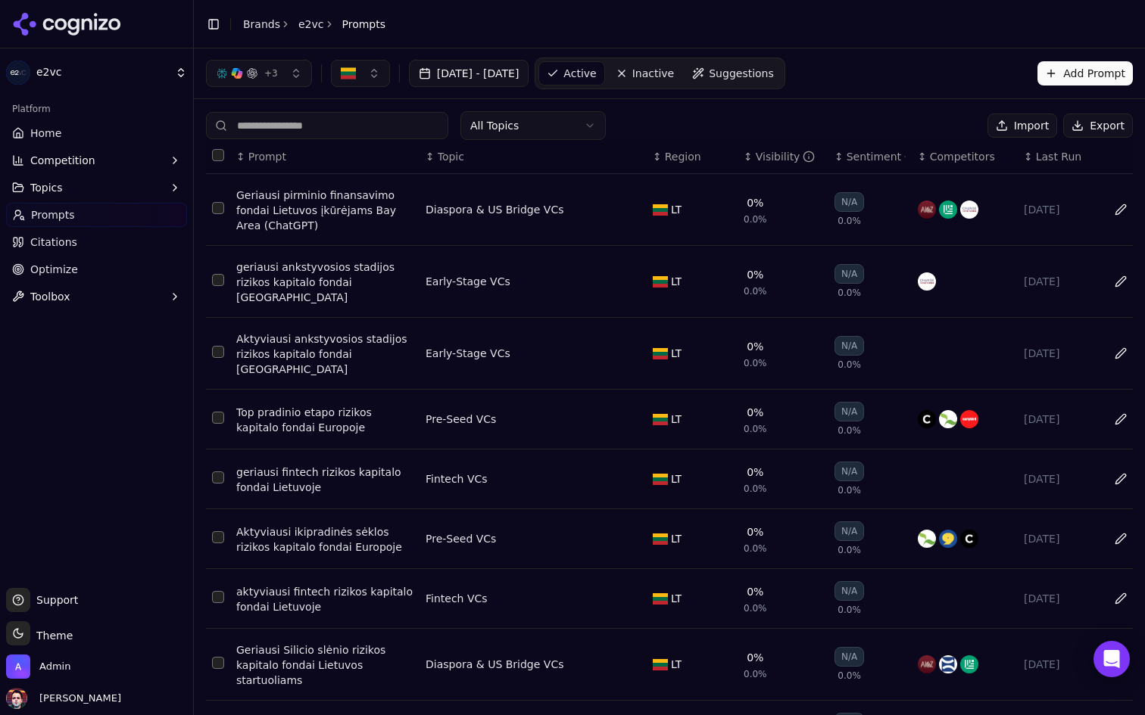
click at [675, 80] on span "Inactive" at bounding box center [653, 73] width 42 height 15
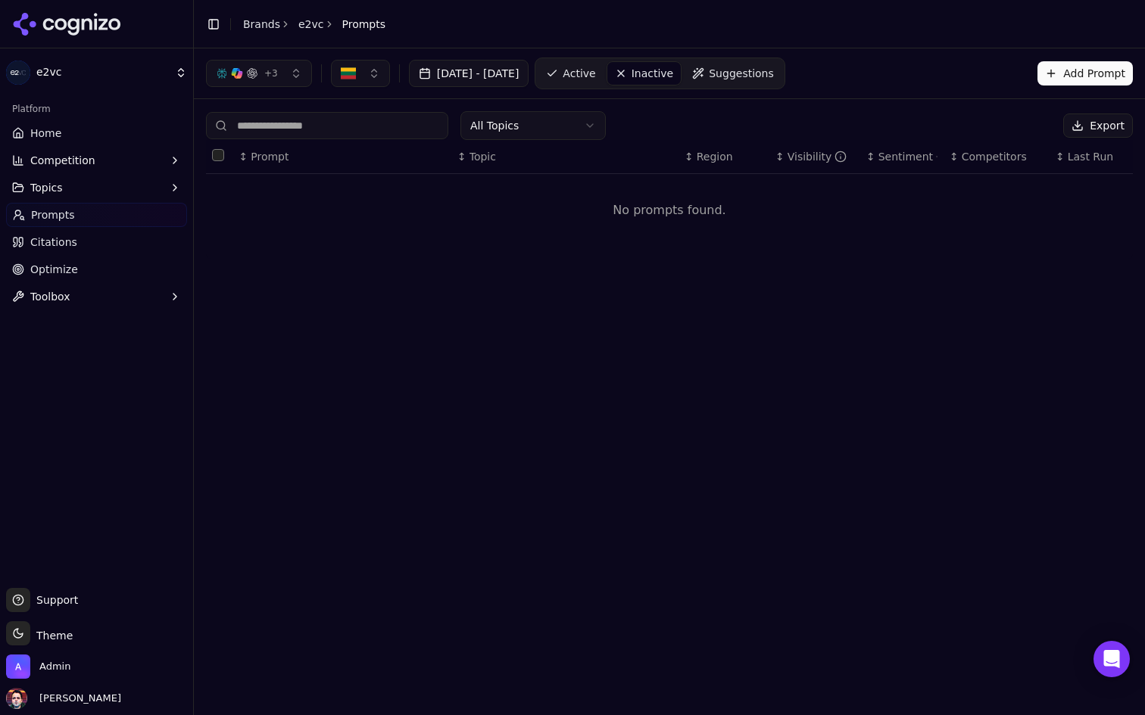
click at [384, 78] on button "button" at bounding box center [360, 73] width 59 height 27
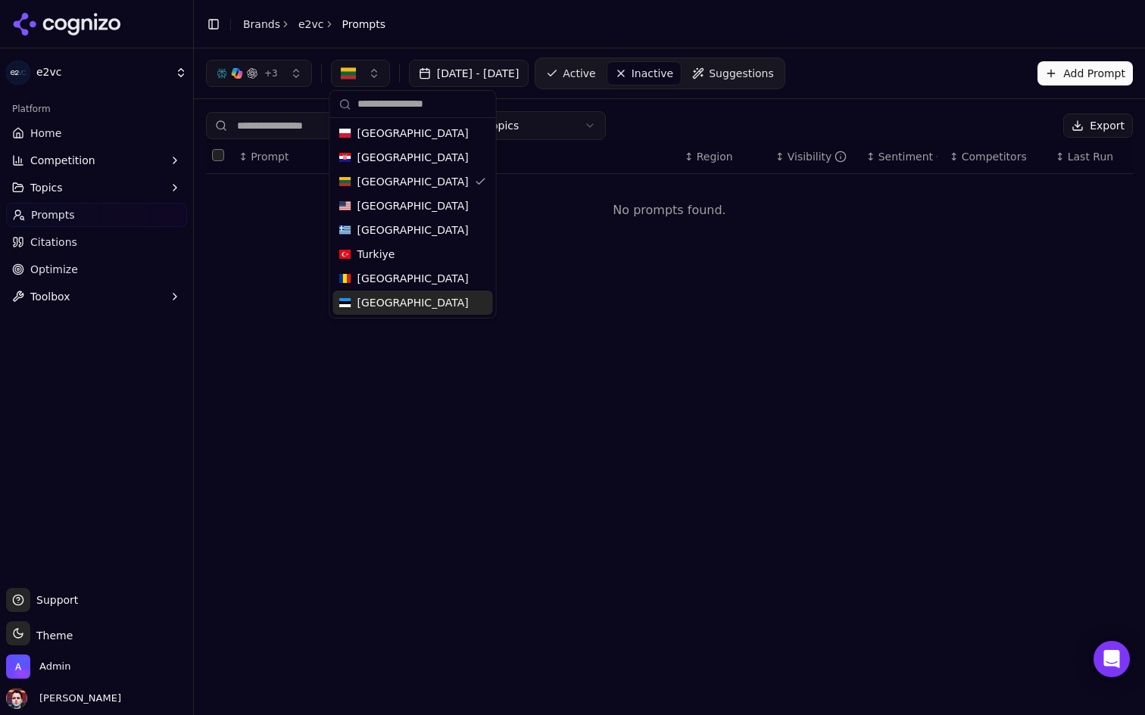
click at [390, 301] on span "Estonia" at bounding box center [412, 302] width 111 height 15
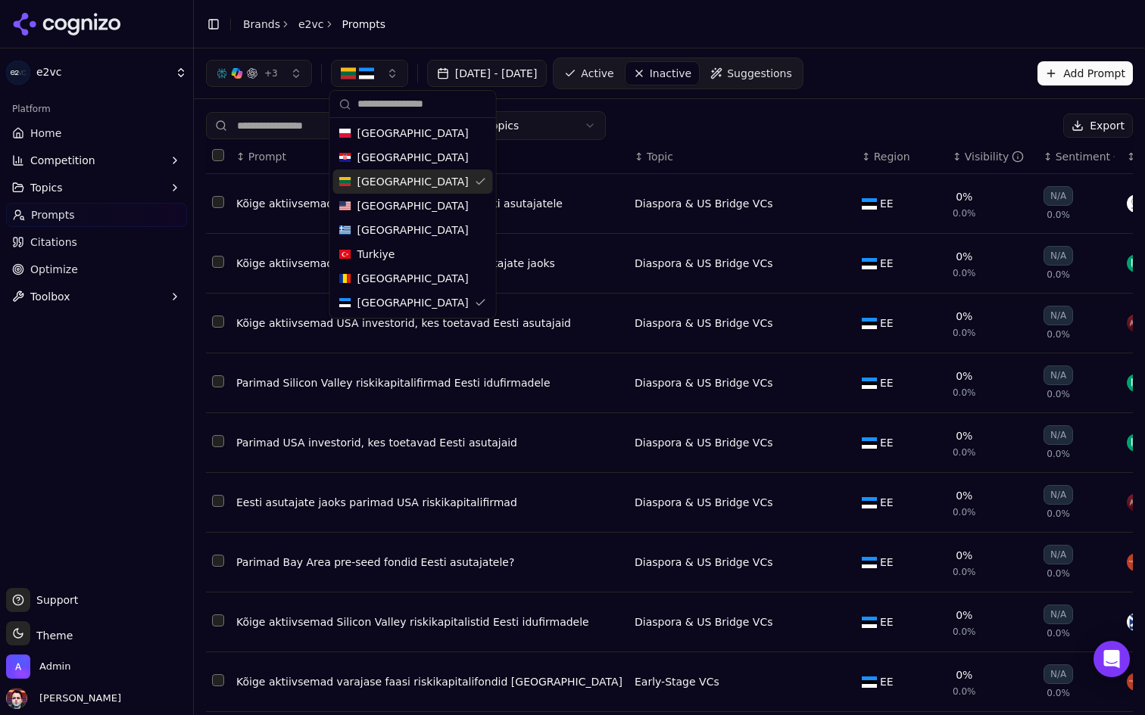
click at [422, 179] on div "Lithuania" at bounding box center [413, 182] width 160 height 24
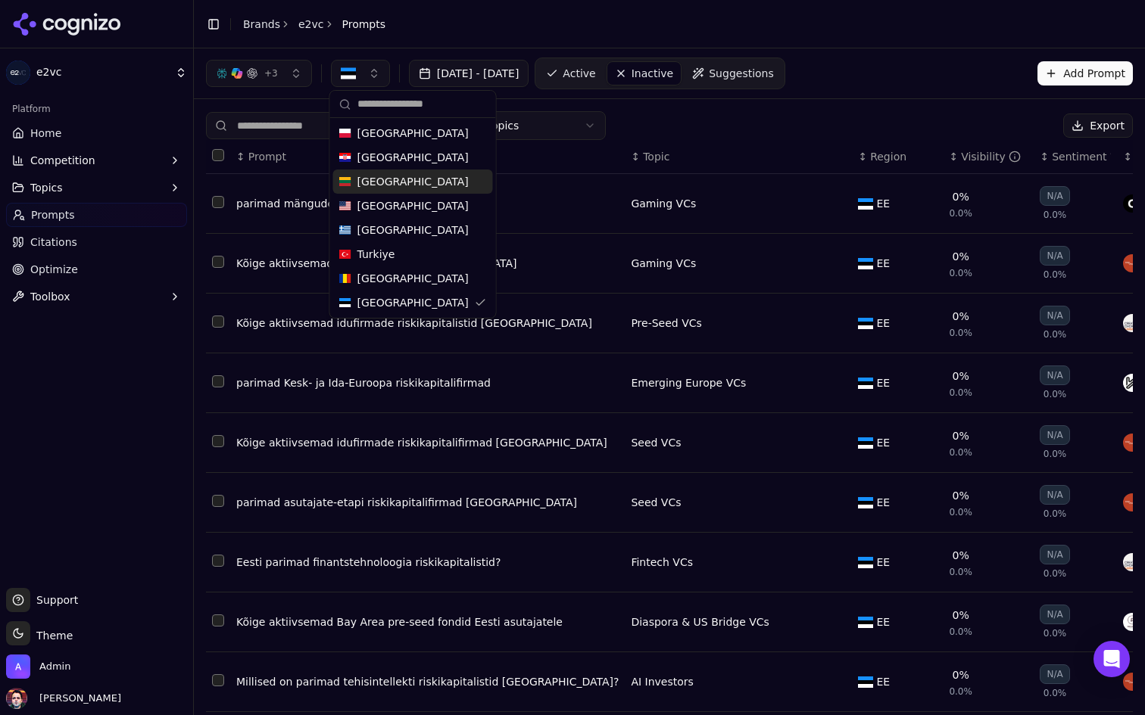
click at [687, 112] on div "All Topics Export" at bounding box center [669, 125] width 927 height 29
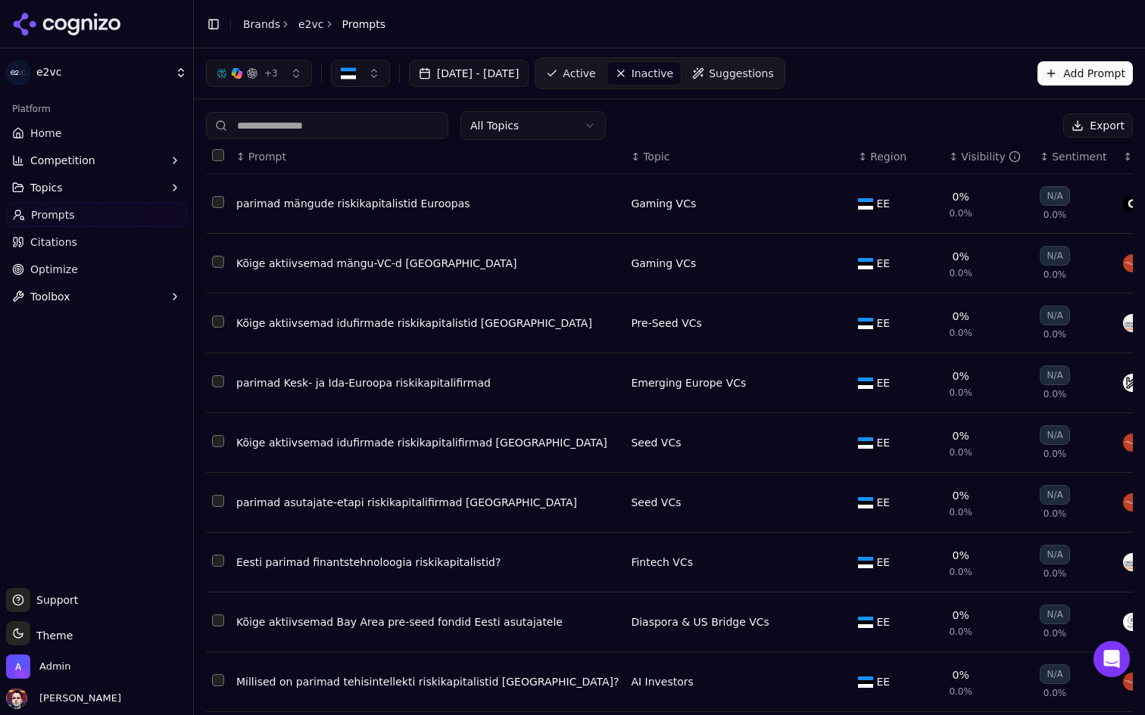
scroll to position [109, 0]
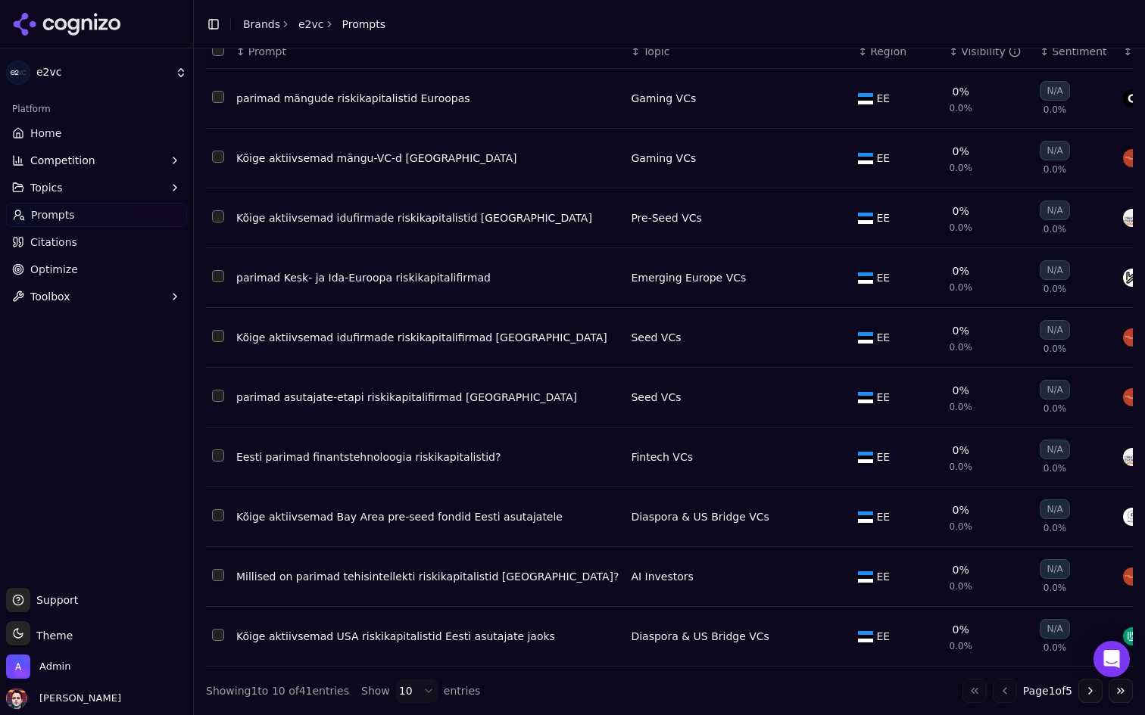
click at [421, 694] on html "e2vc Platform Home Competition Topics Prompts Citations Optimize Toolbox Suppor…" at bounding box center [572, 357] width 1145 height 715
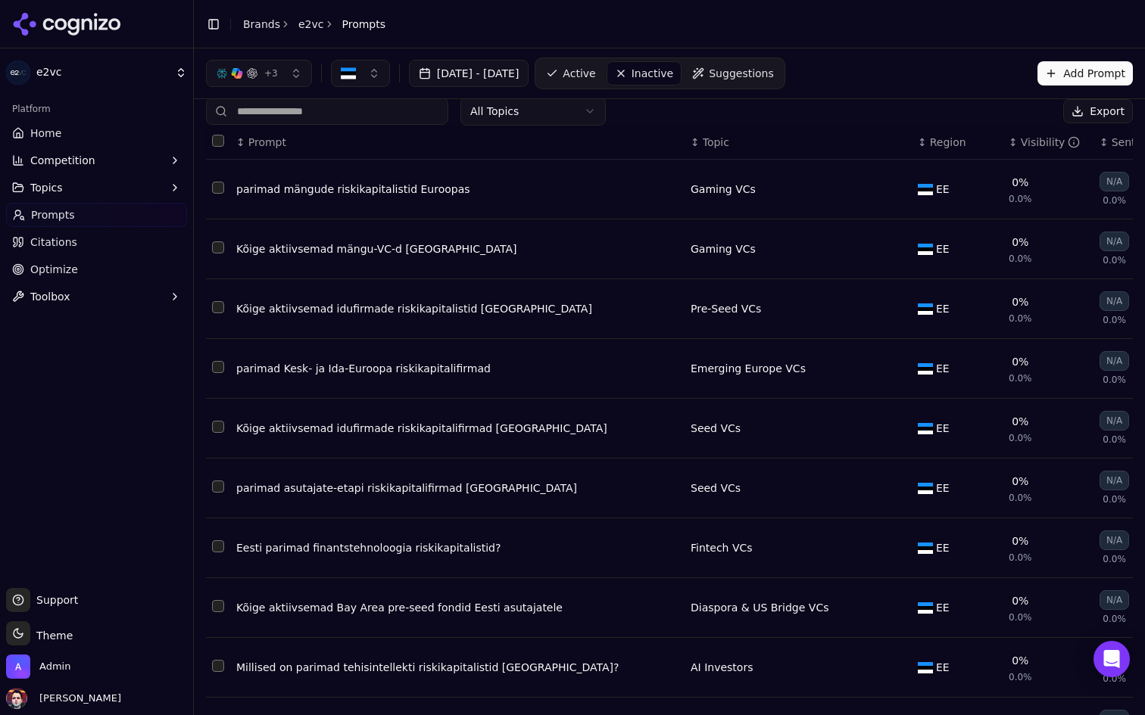
scroll to position [0, 0]
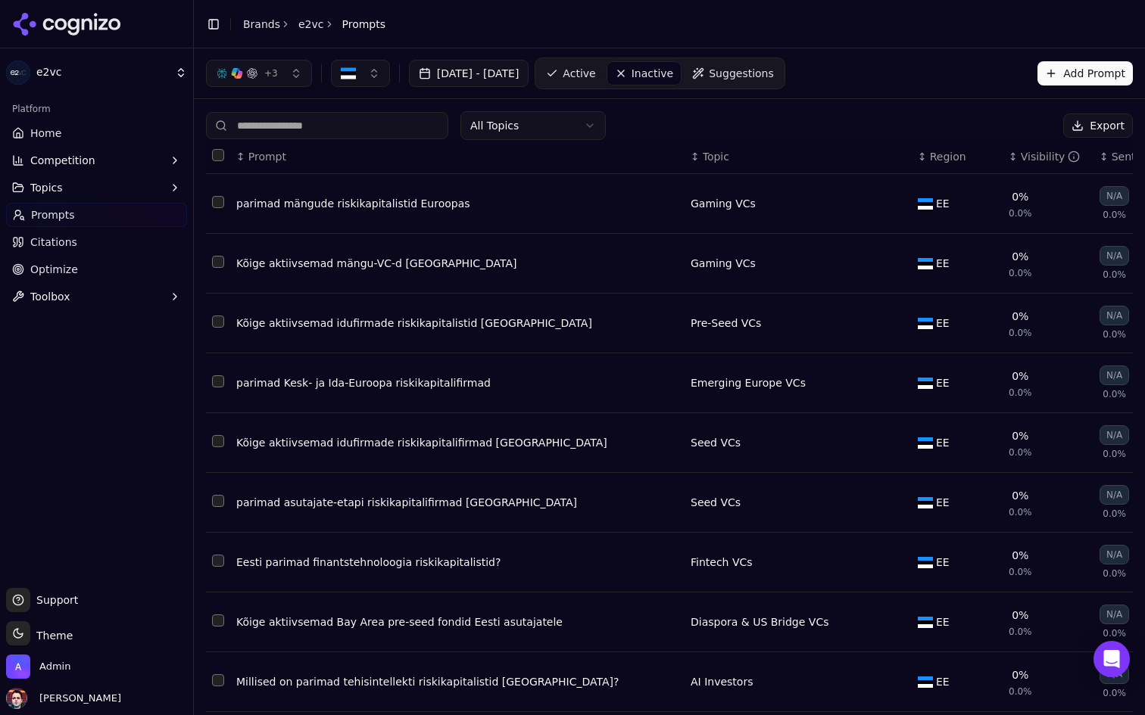
click at [222, 154] on button "Select all rows" at bounding box center [218, 155] width 12 height 12
click at [1008, 123] on button "Activate ( 41 )" at bounding box center [1006, 126] width 104 height 24
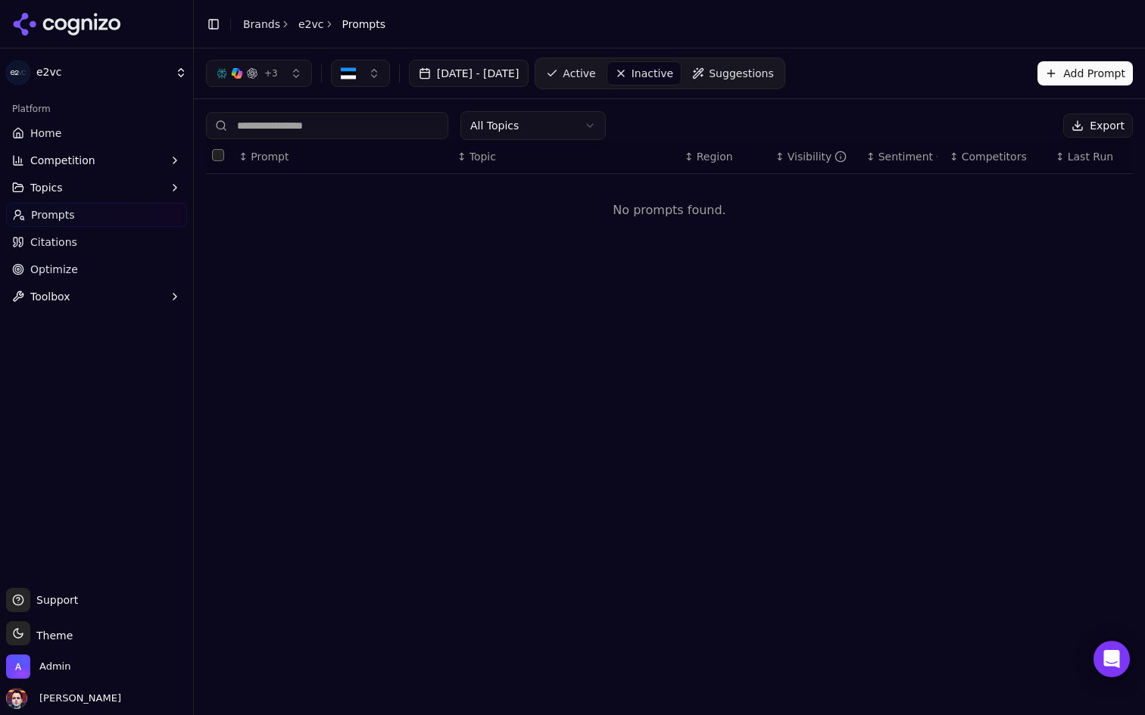
click at [527, 126] on html "e2vc Platform Home Competition Topics Prompts Citations Optimize Toolbox Suppor…" at bounding box center [572, 357] width 1145 height 715
click at [540, 121] on html "e2vc Platform Home Competition Topics Prompts Citations Optimize Toolbox Suppor…" at bounding box center [572, 357] width 1145 height 715
click at [357, 76] on button "button" at bounding box center [360, 73] width 59 height 27
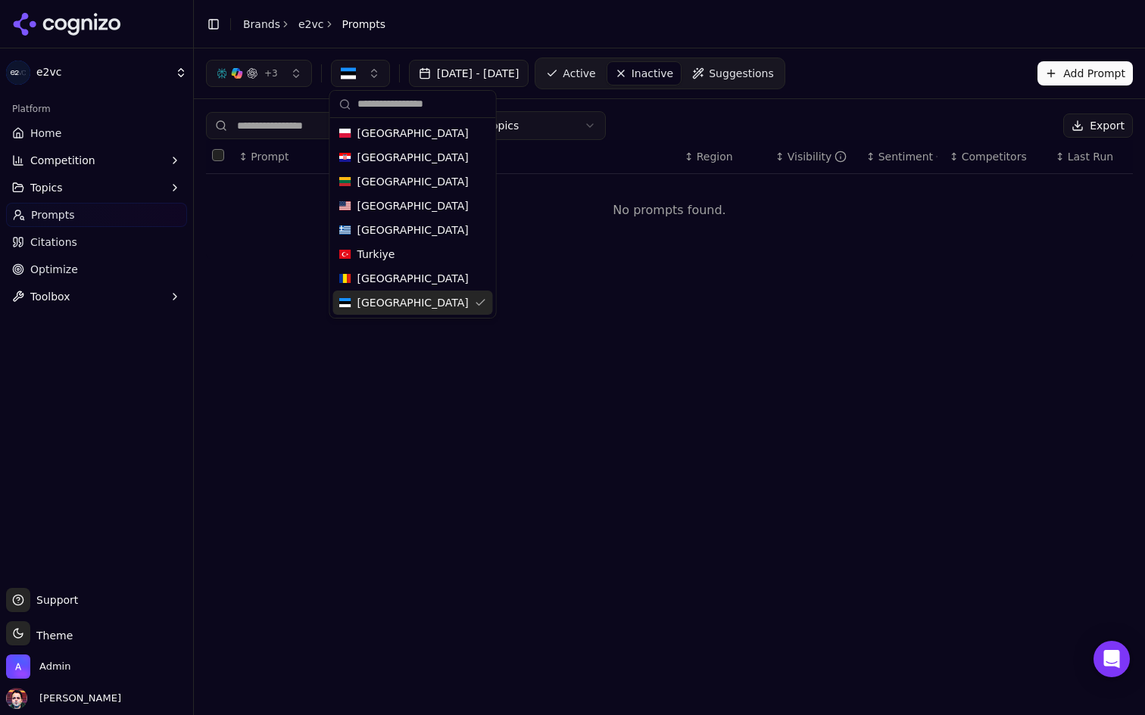
click at [403, 295] on div "Estonia" at bounding box center [413, 303] width 160 height 24
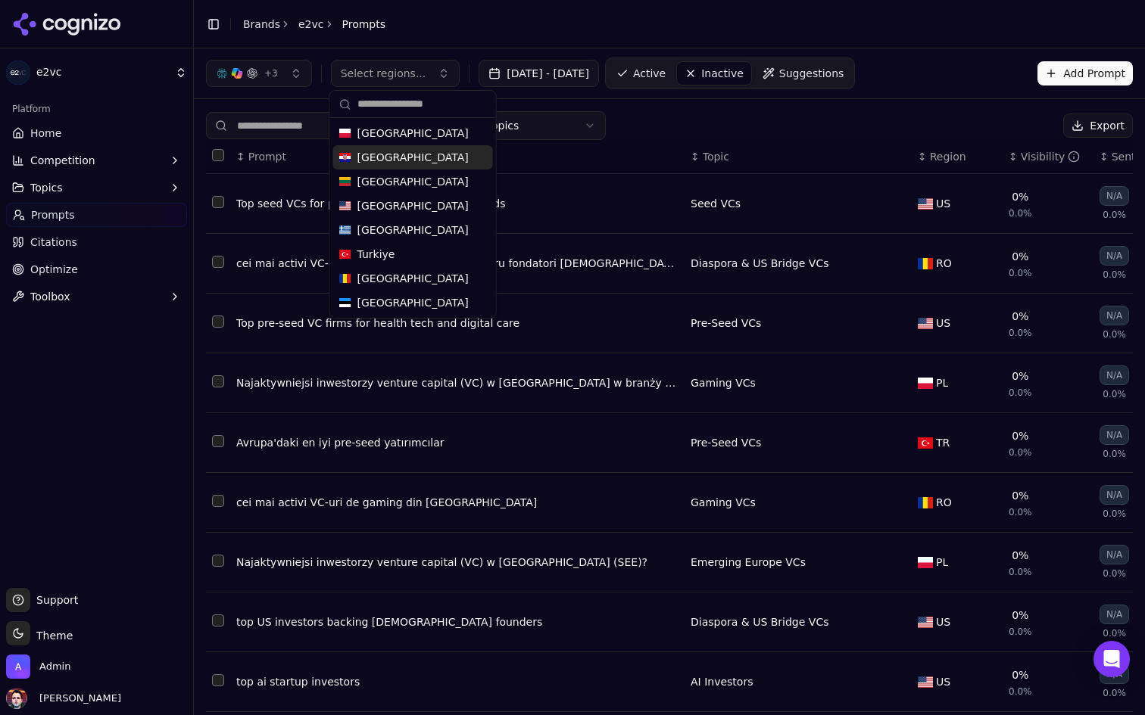
click at [683, 114] on div "All Topics Export" at bounding box center [669, 125] width 927 height 29
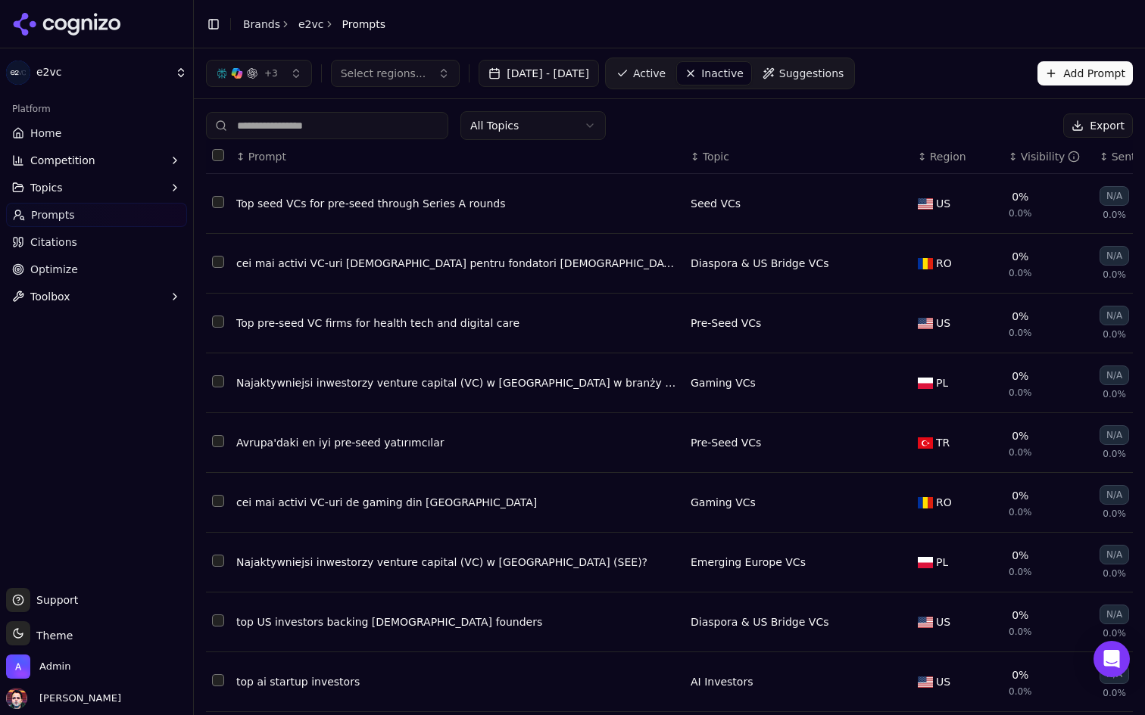
click at [673, 62] on link "Active" at bounding box center [641, 73] width 64 height 24
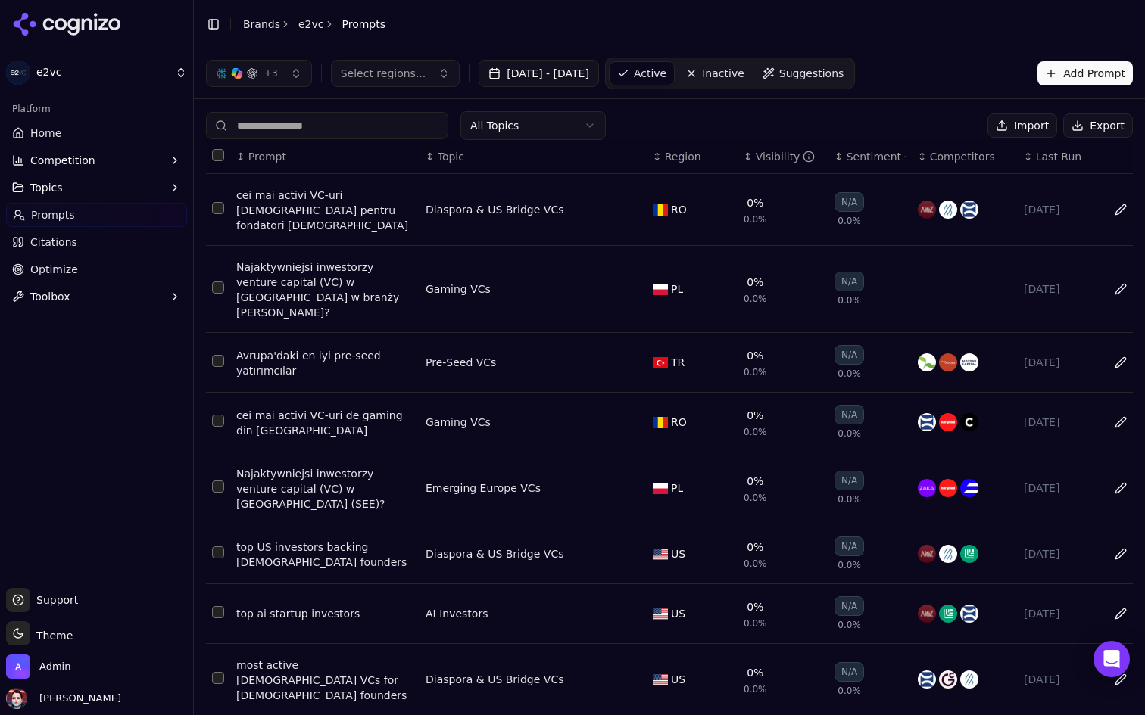
click at [415, 83] on button "Select regions..." at bounding box center [395, 73] width 129 height 27
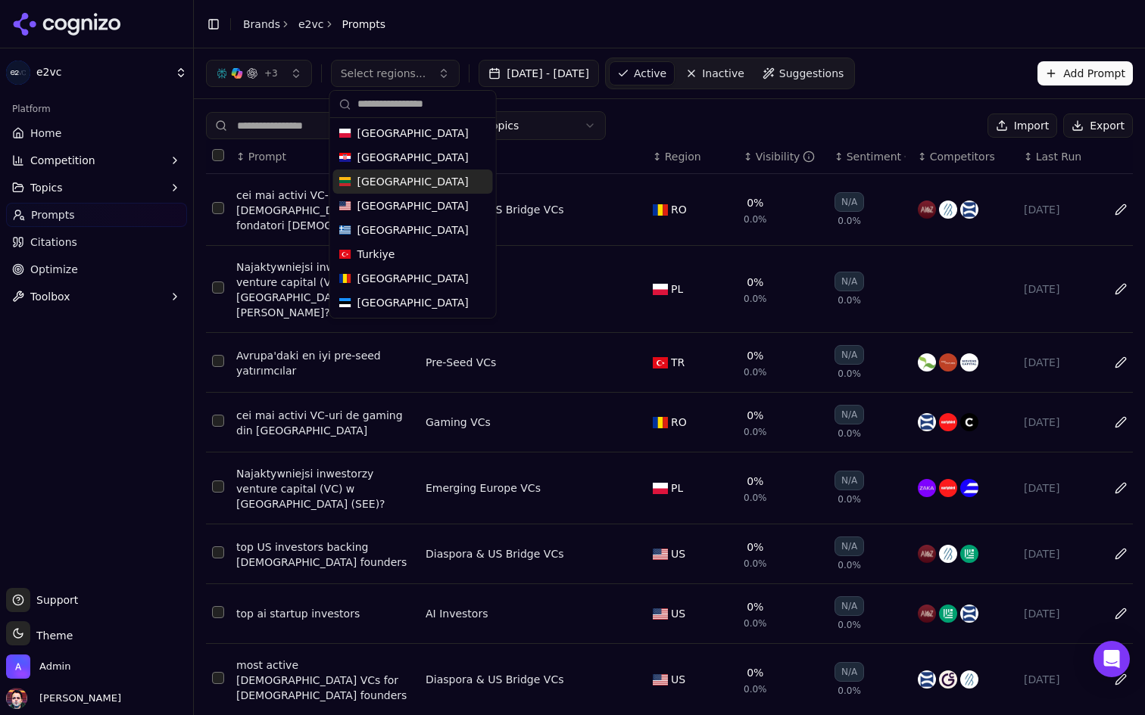
click at [784, 89] on div "+ 3 Select regions... Aug 02, 2025 - Sep 01, 2025 Active Inactive Suggestions A…" at bounding box center [669, 73] width 951 height 50
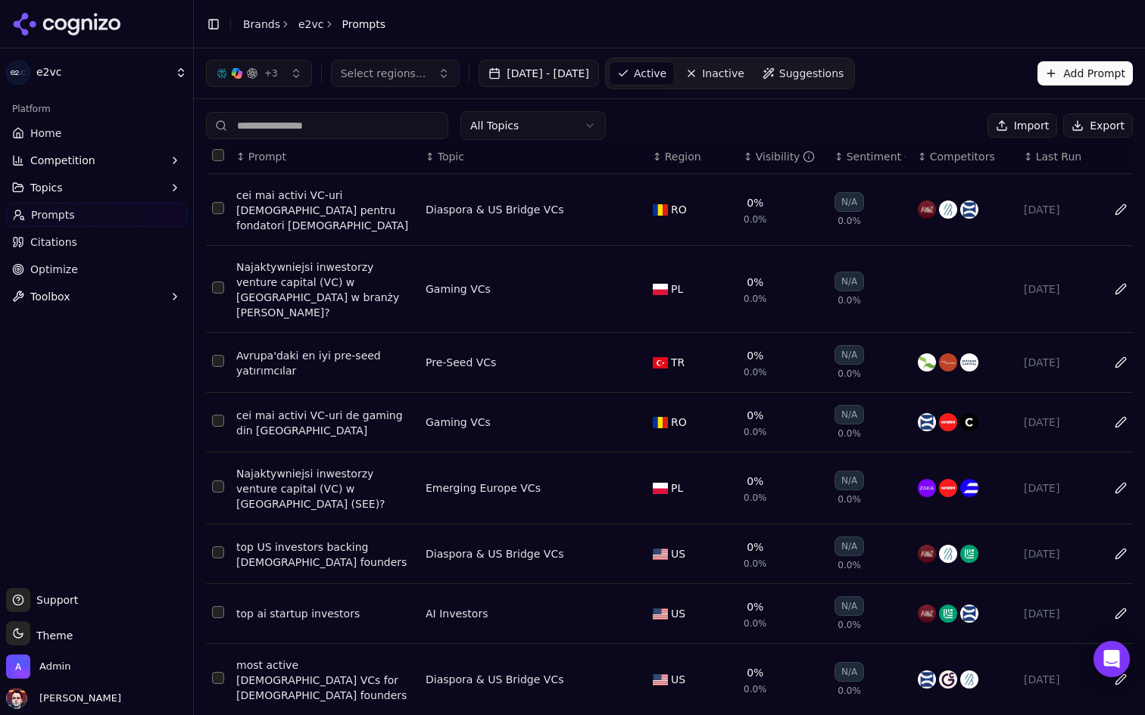
click at [744, 71] on span "Inactive" at bounding box center [723, 73] width 42 height 15
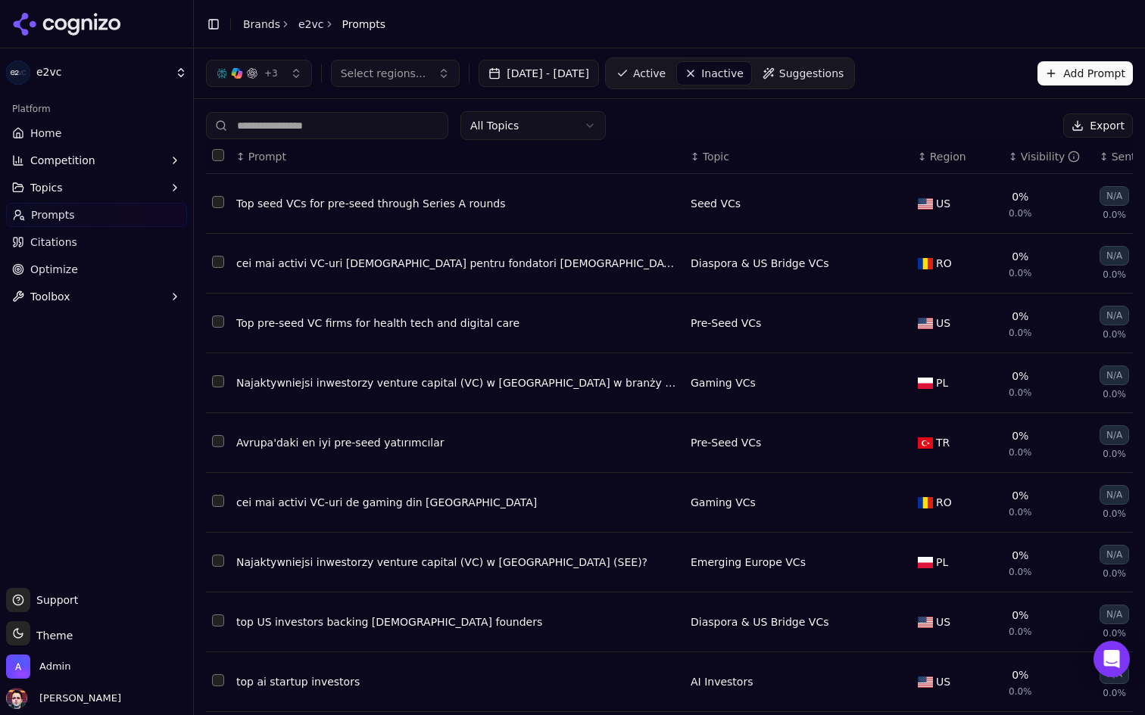
click at [558, 125] on html "e2vc Platform Home Competition Topics Prompts Citations Optimize Toolbox Suppor…" at bounding box center [572, 357] width 1145 height 715
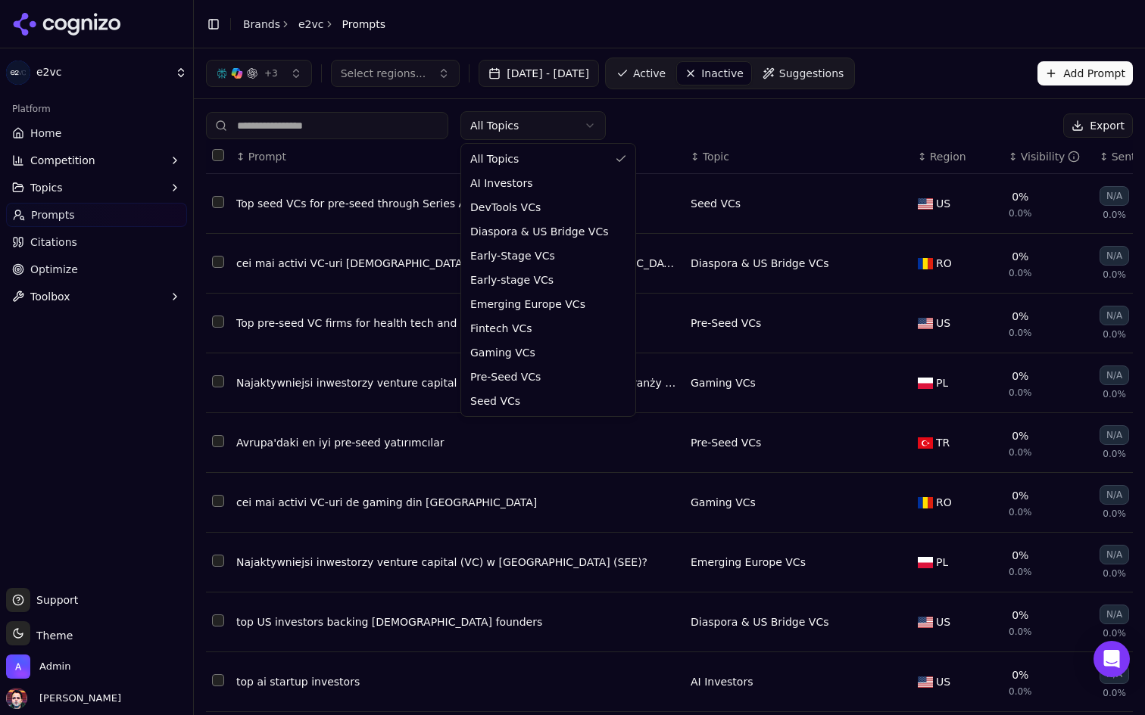
click at [558, 125] on html "e2vc Platform Home Competition Topics Prompts Citations Optimize Toolbox Suppor…" at bounding box center [572, 357] width 1145 height 715
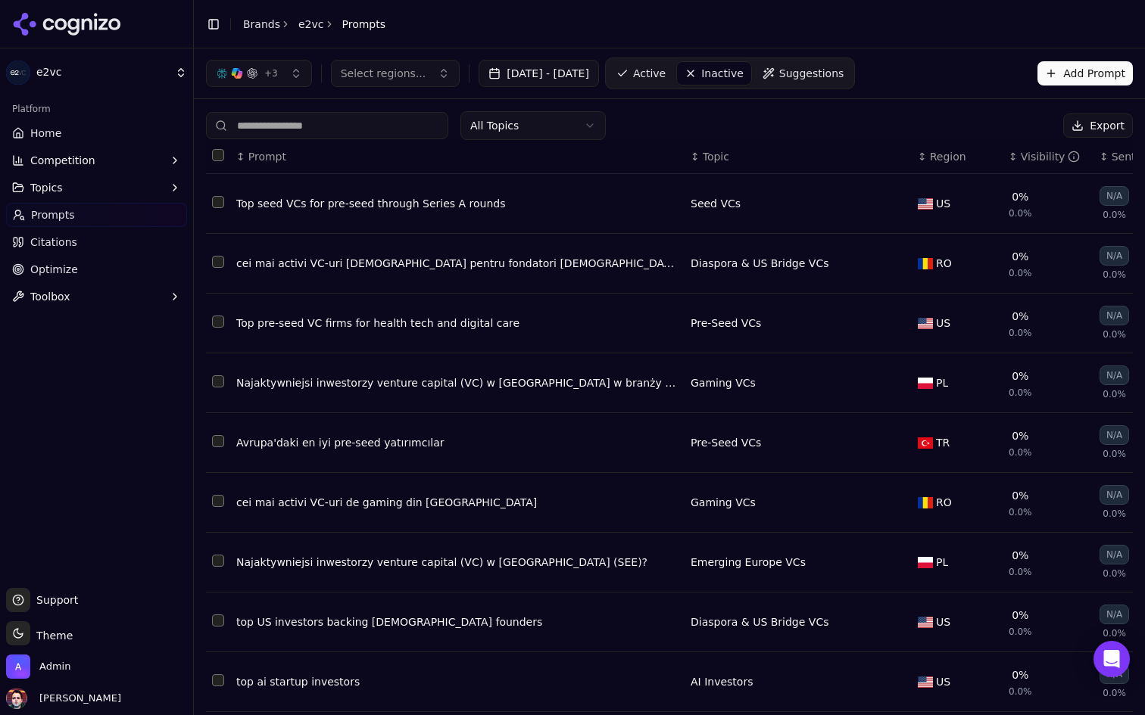
click at [948, 150] on span "Region" at bounding box center [948, 156] width 36 height 15
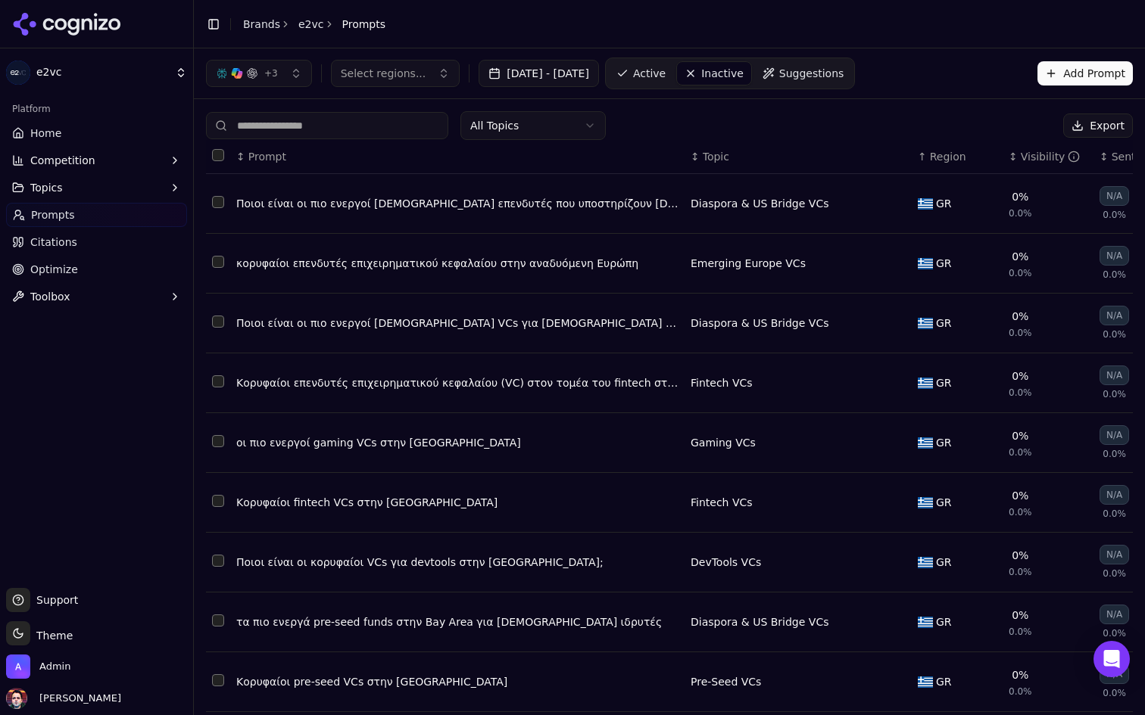
click at [938, 159] on span "Region" at bounding box center [948, 156] width 36 height 15
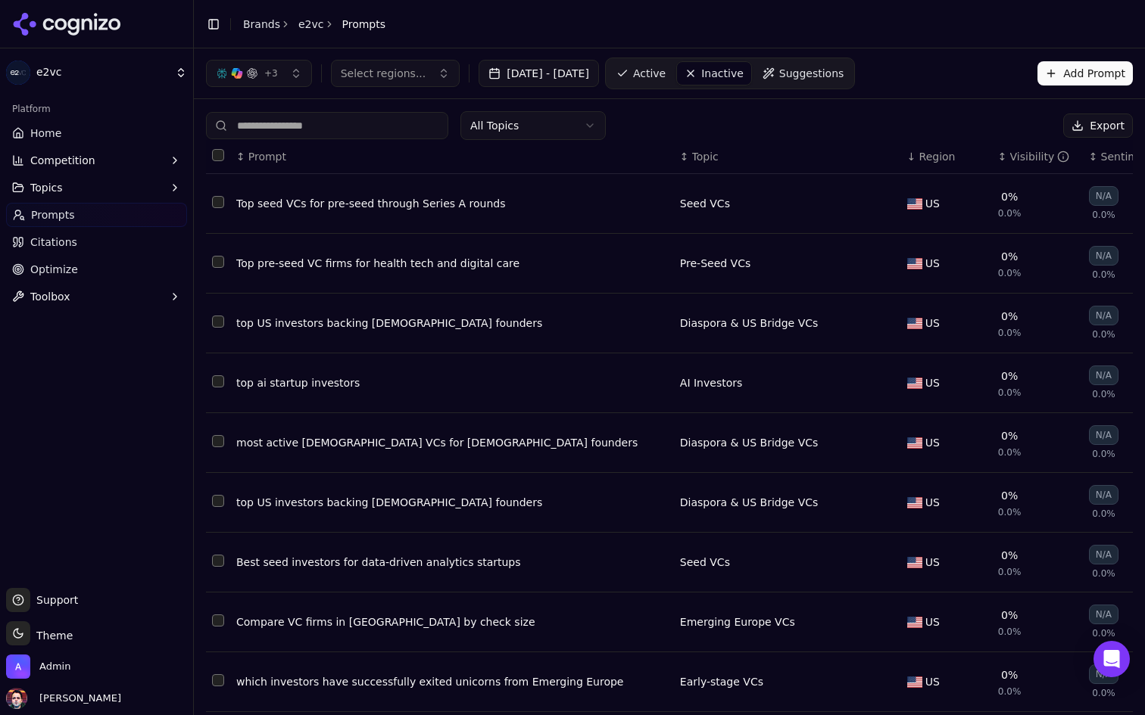
click at [919, 152] on span "Region" at bounding box center [937, 156] width 36 height 15
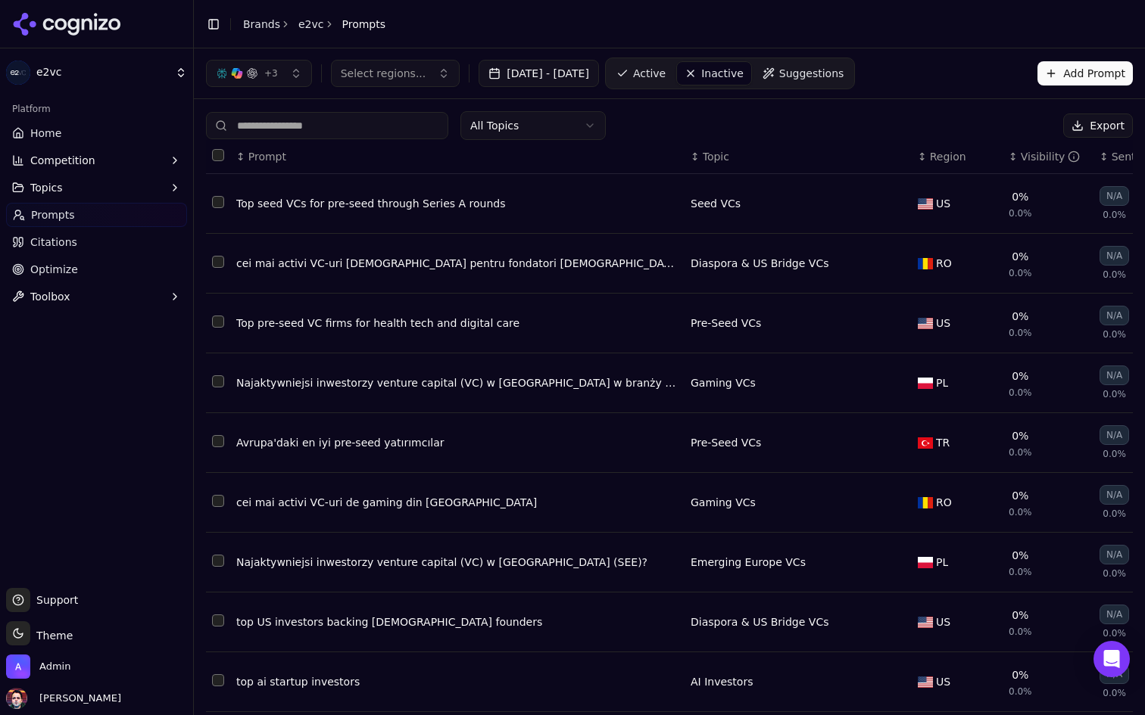
click at [673, 76] on link "Active" at bounding box center [641, 73] width 64 height 24
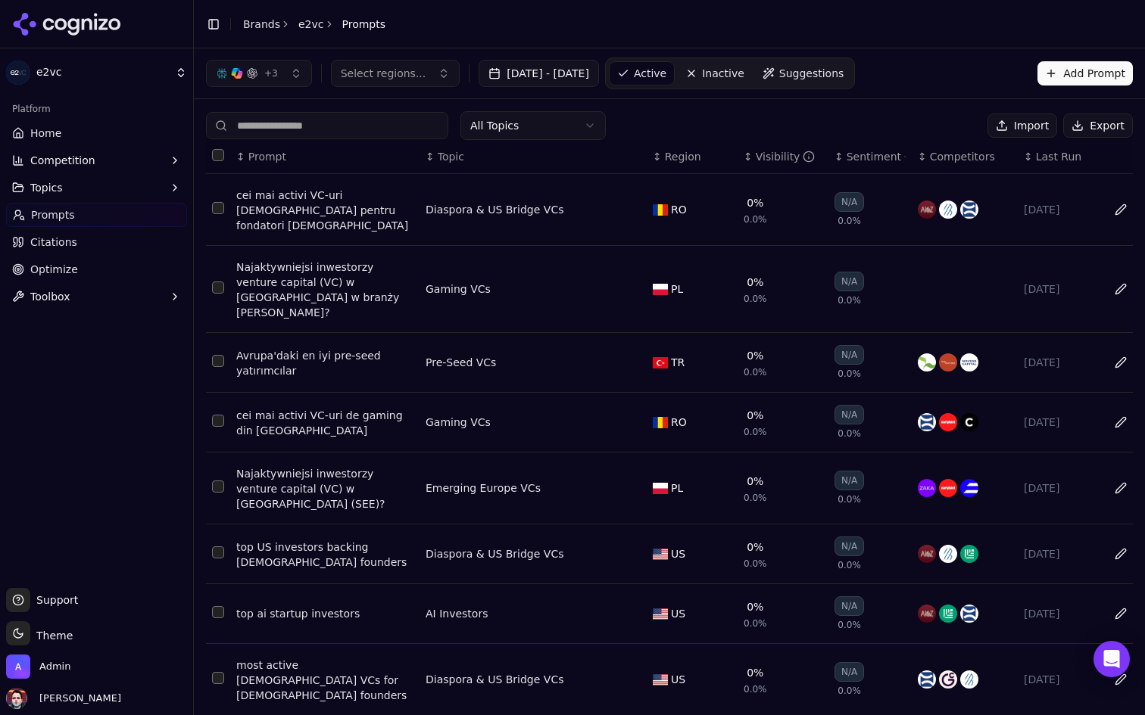
click at [402, 73] on span "Select regions..." at bounding box center [384, 73] width 86 height 15
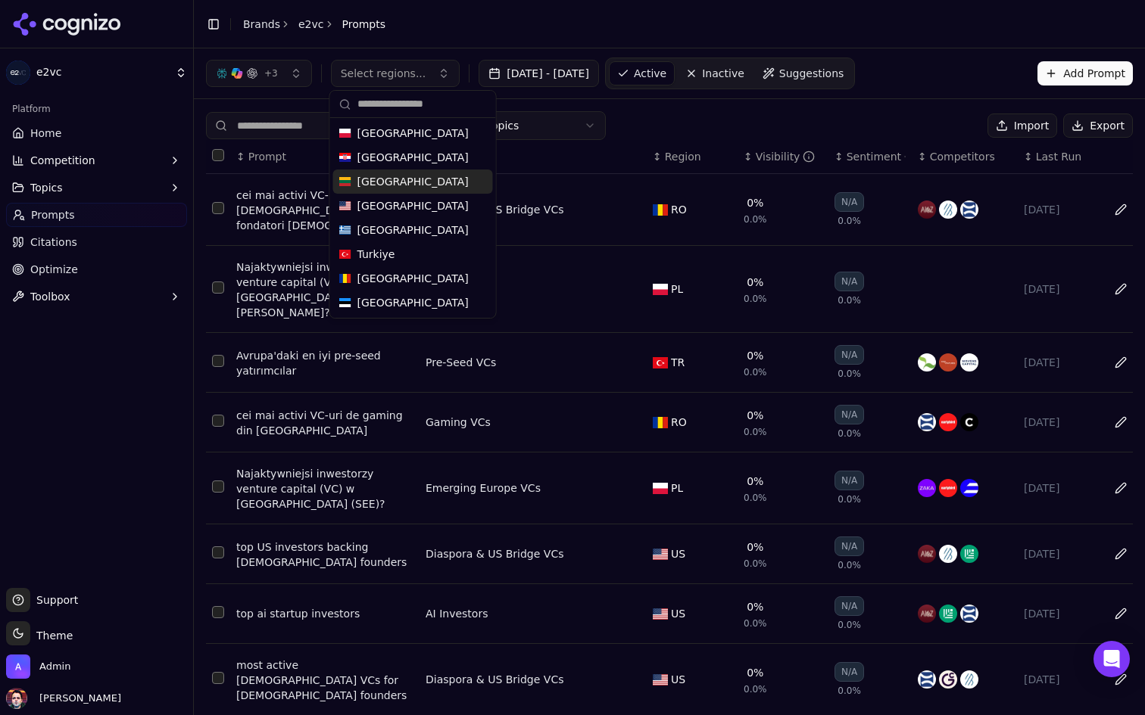
click at [755, 90] on div "+ 3 Select regions... Aug 02, 2025 - Sep 01, 2025 Active Inactive Suggestions A…" at bounding box center [669, 73] width 951 height 50
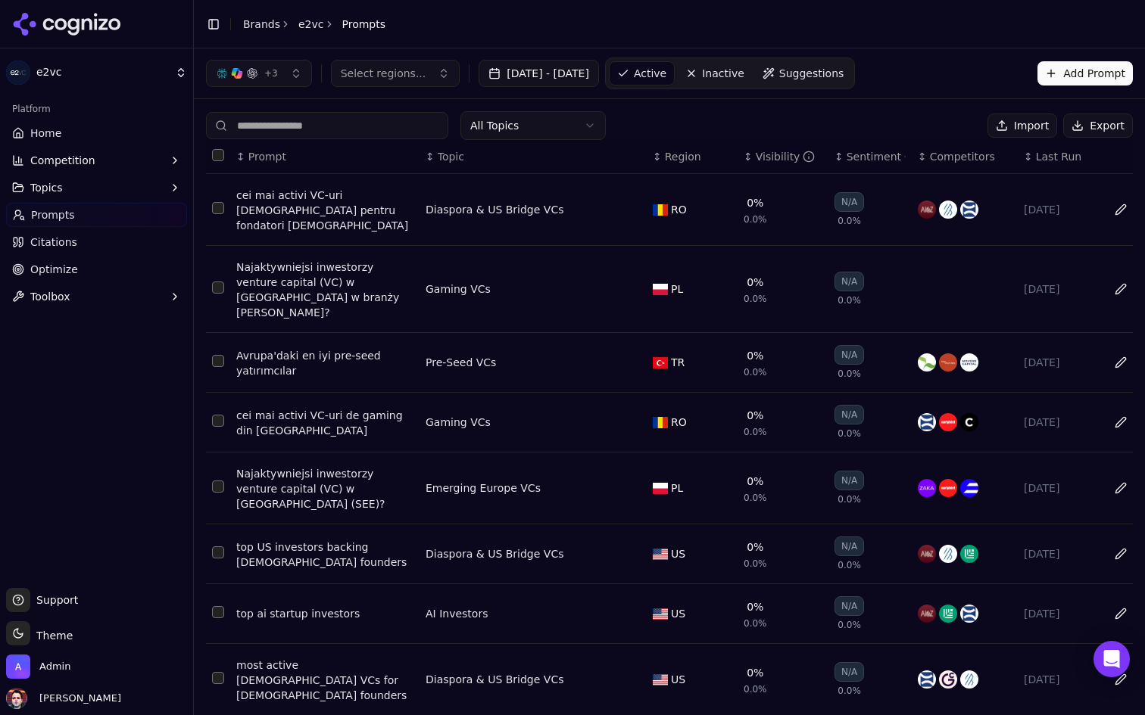
click at [760, 58] on nav "Active Inactive Suggestions" at bounding box center [730, 74] width 250 height 32
click at [744, 73] on span "Inactive" at bounding box center [723, 73] width 42 height 15
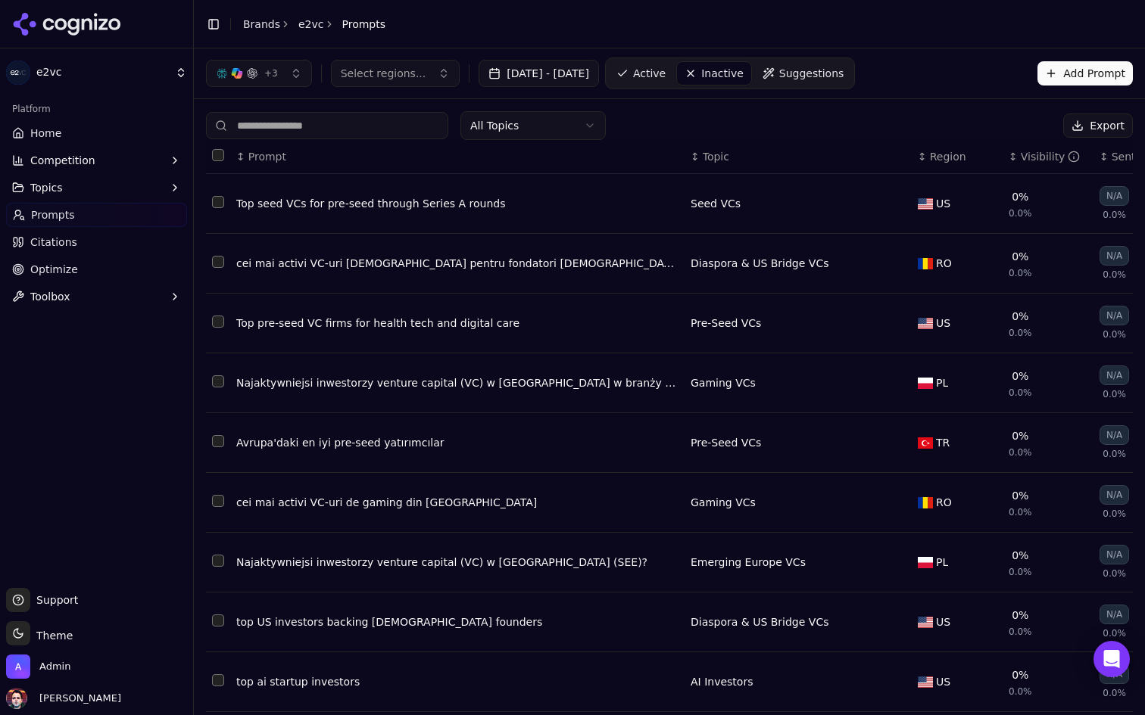
scroll to position [109, 0]
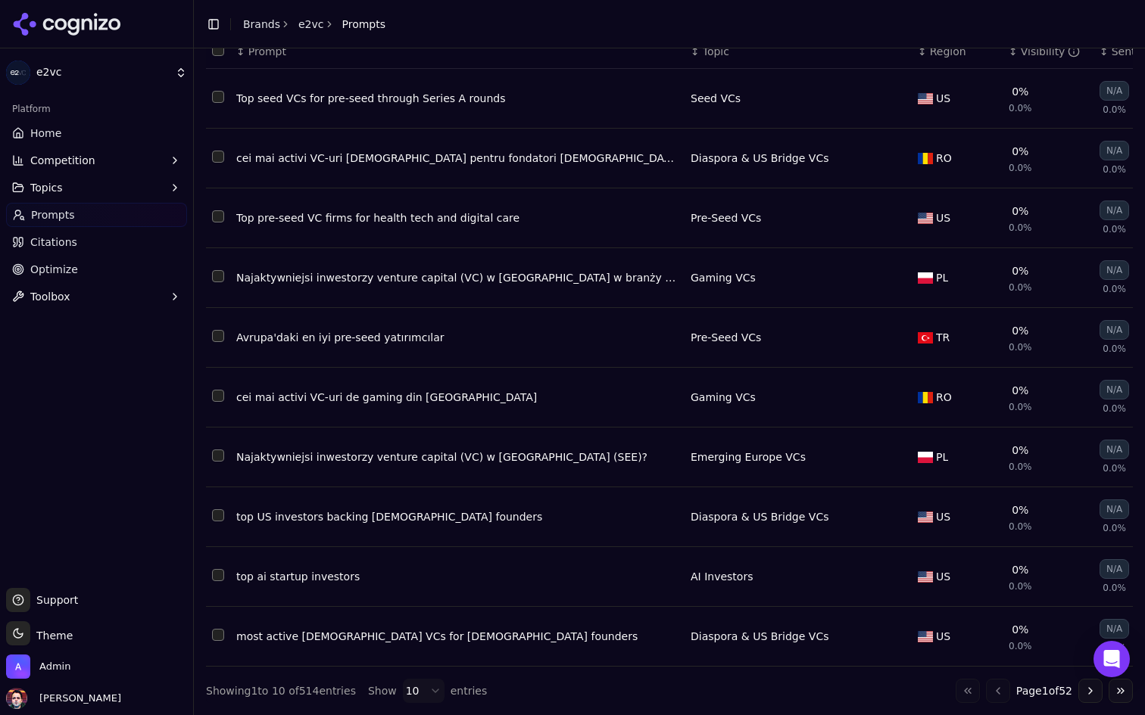
click at [420, 698] on html "e2vc Platform Home Competition Topics Prompts Citations Optimize Toolbox Suppor…" at bounding box center [572, 357] width 1145 height 715
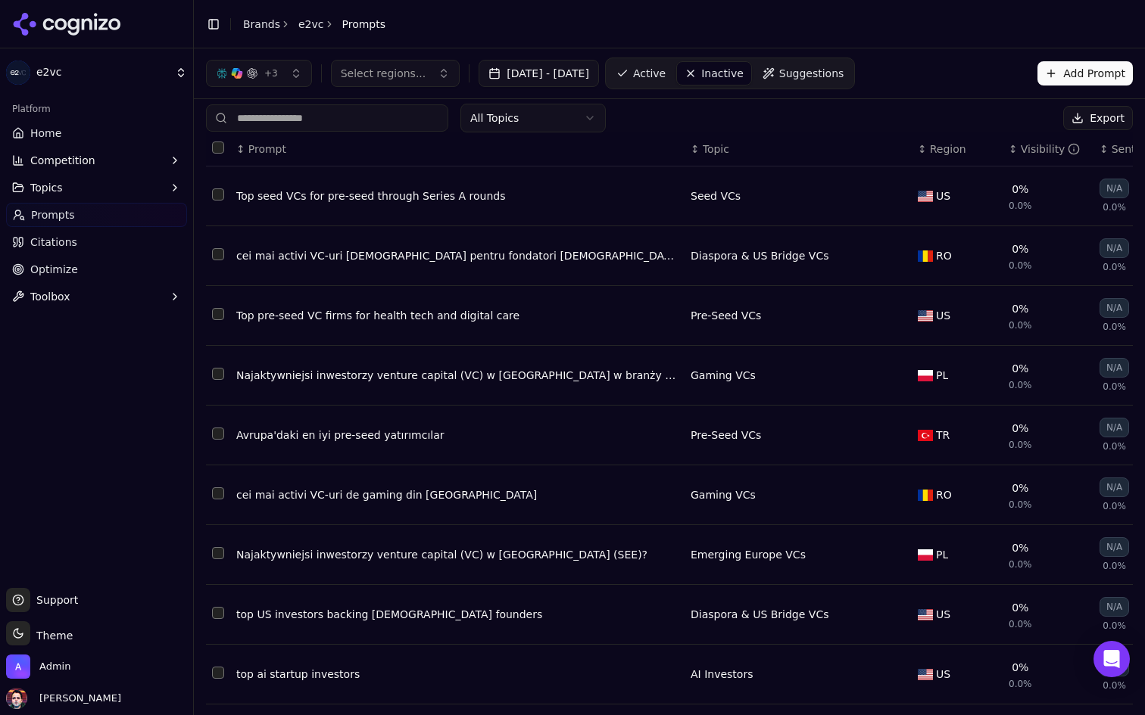
scroll to position [0, 0]
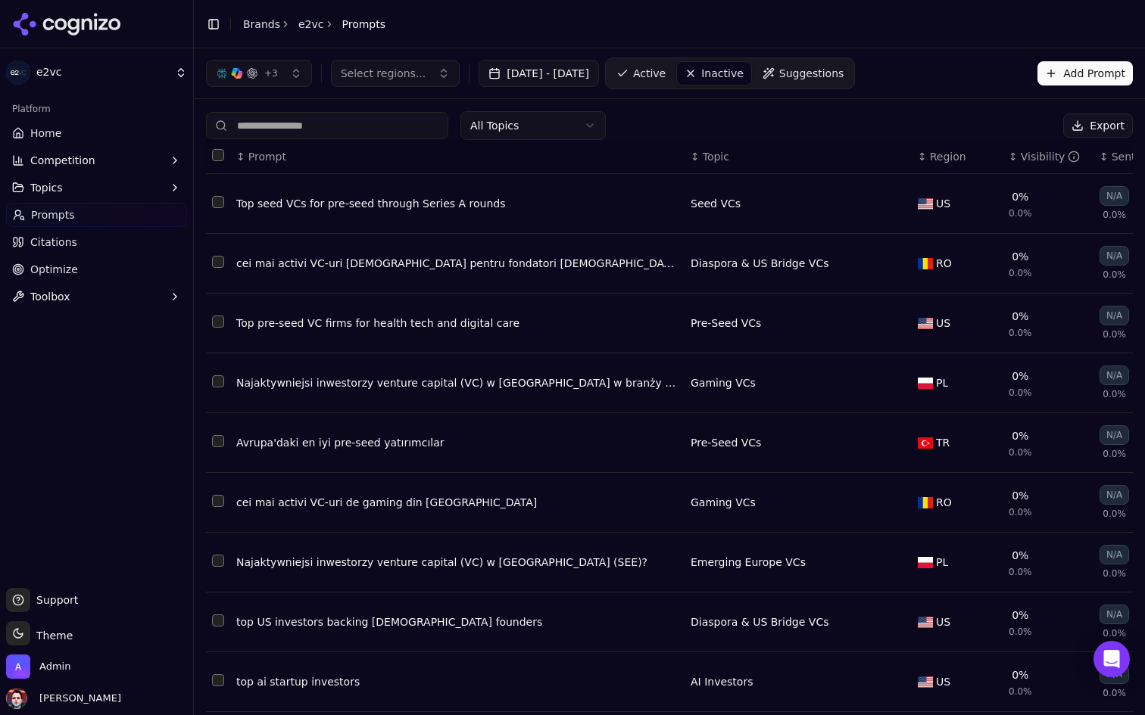
click at [413, 83] on button "Select regions..." at bounding box center [395, 73] width 129 height 27
type input "**"
click at [706, 117] on div "All Topics Export" at bounding box center [669, 125] width 927 height 29
click at [930, 160] on span "Region" at bounding box center [948, 156] width 36 height 15
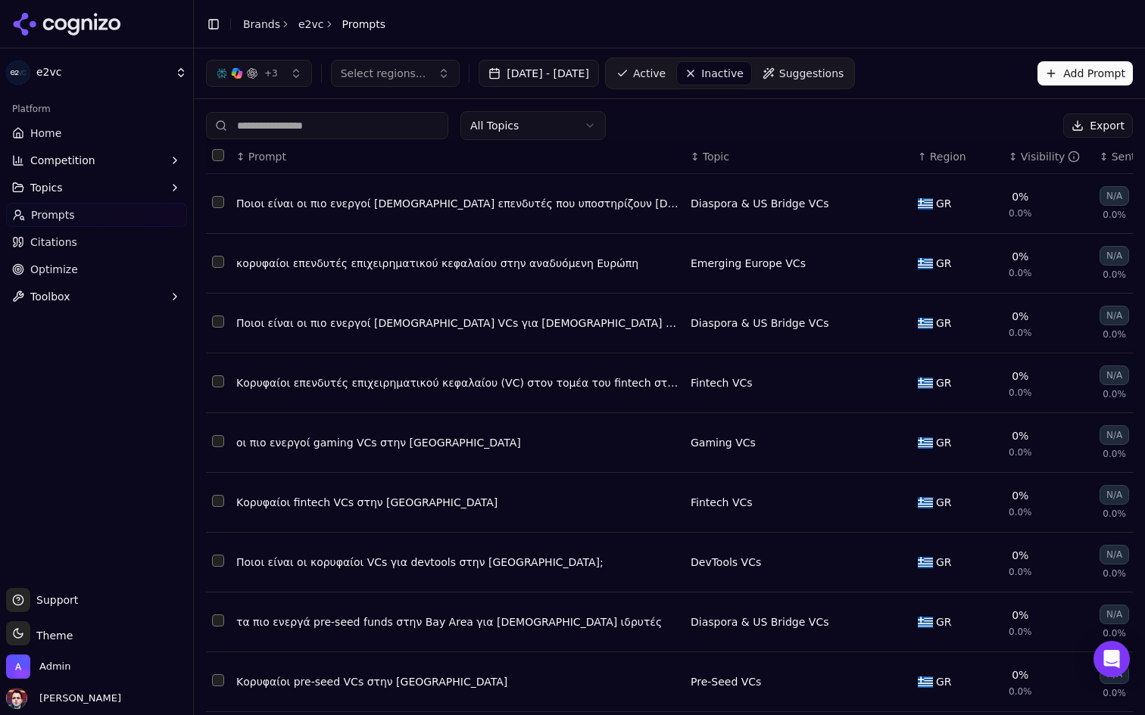
click at [930, 160] on span "Region" at bounding box center [948, 156] width 36 height 15
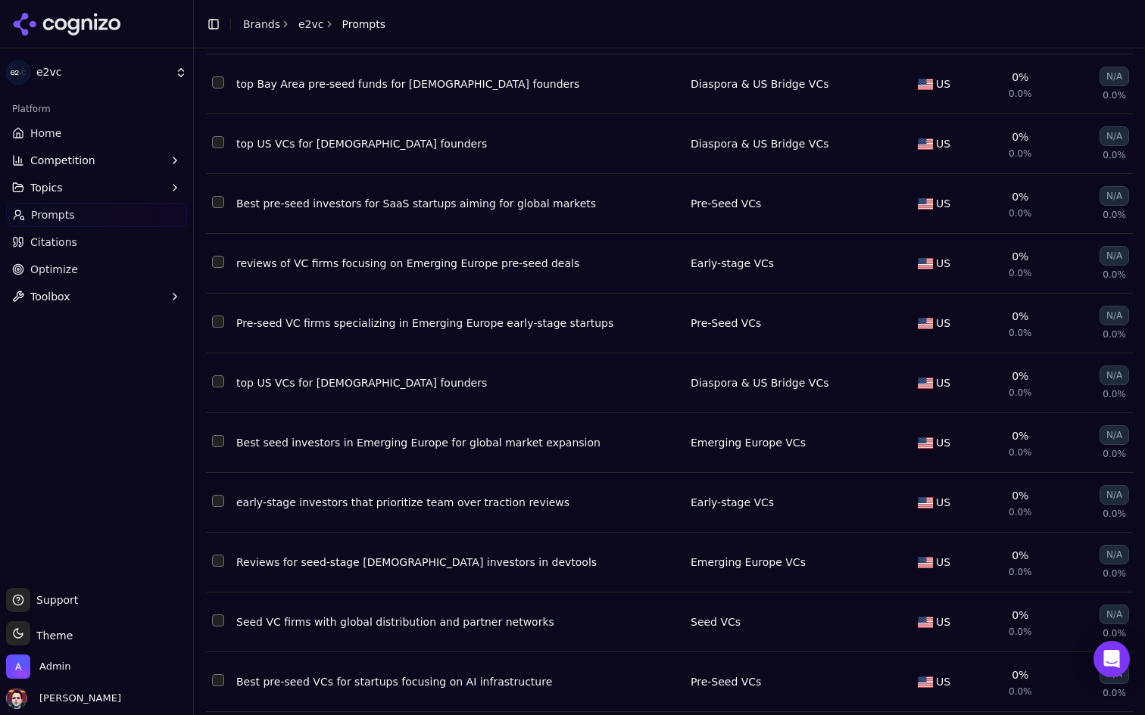
scroll to position [5526, 0]
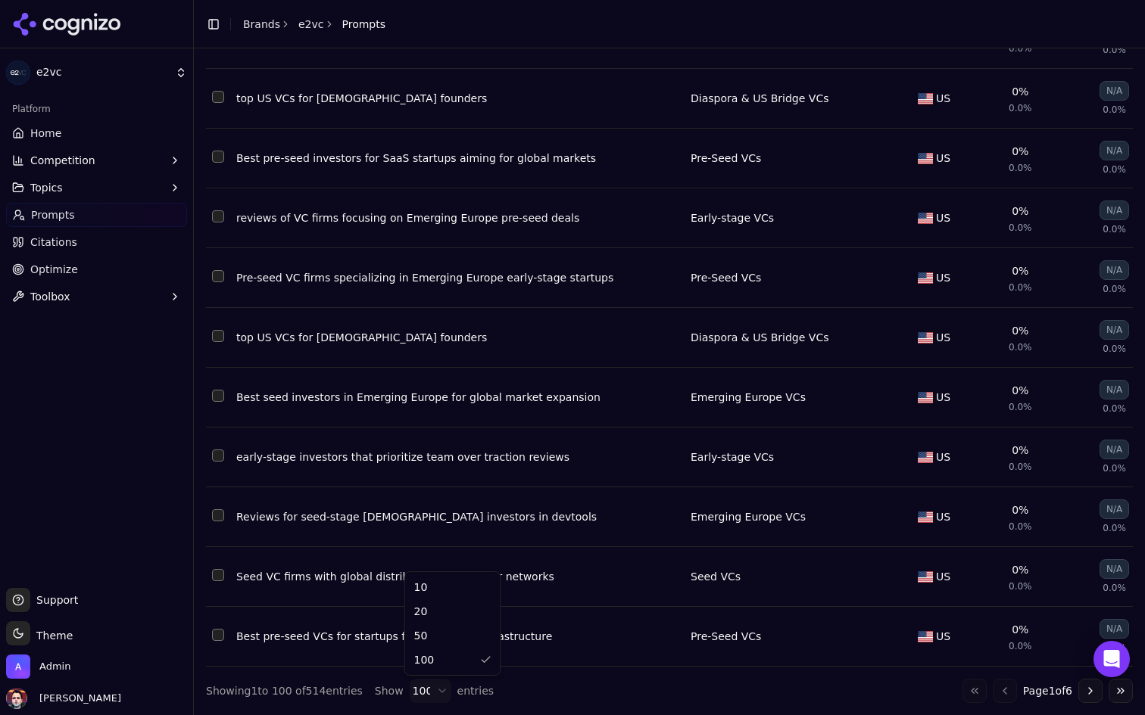
click at [432, 687] on html "e2vc Platform Home Competition Topics Prompts Citations Optimize Toolbox Suppor…" at bounding box center [572, 357] width 1145 height 715
click at [1092, 696] on button "Go to next page" at bounding box center [1090, 691] width 24 height 24
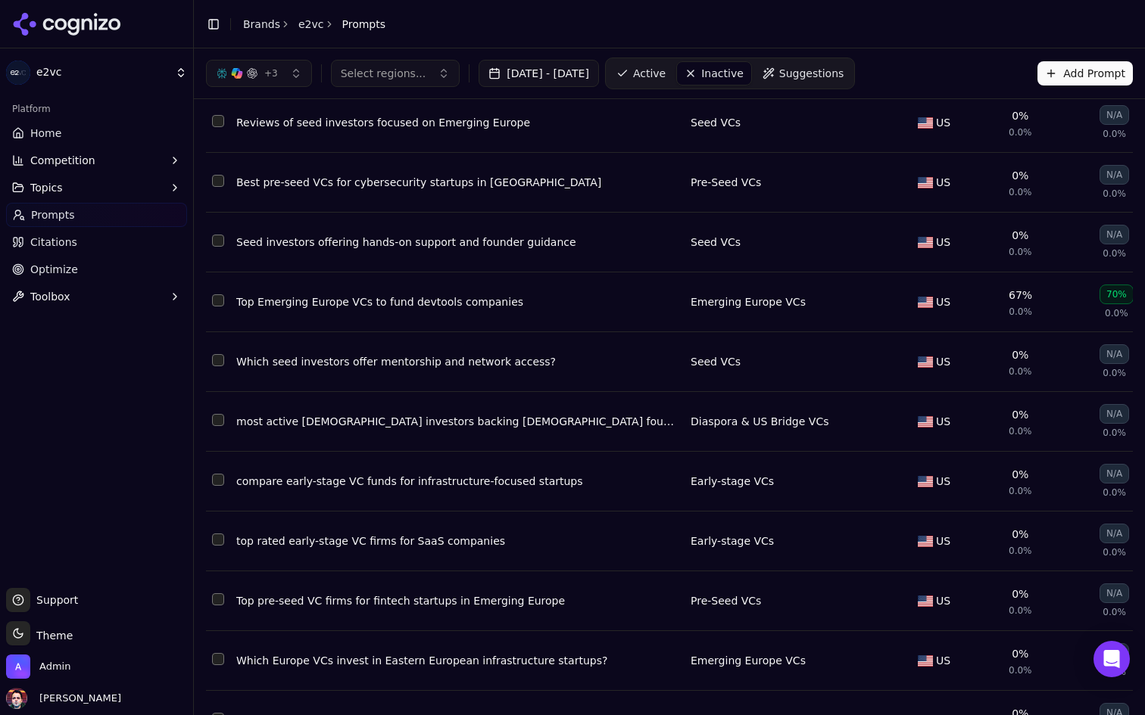
scroll to position [0, 0]
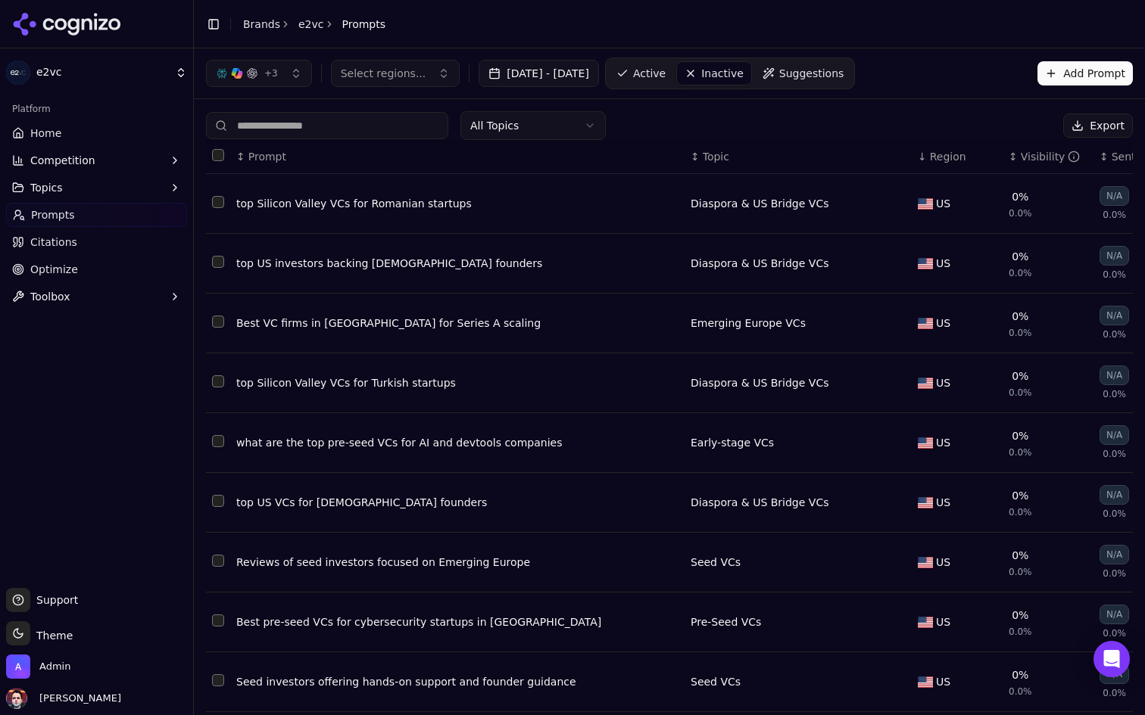
click at [930, 154] on span "Region" at bounding box center [948, 156] width 36 height 15
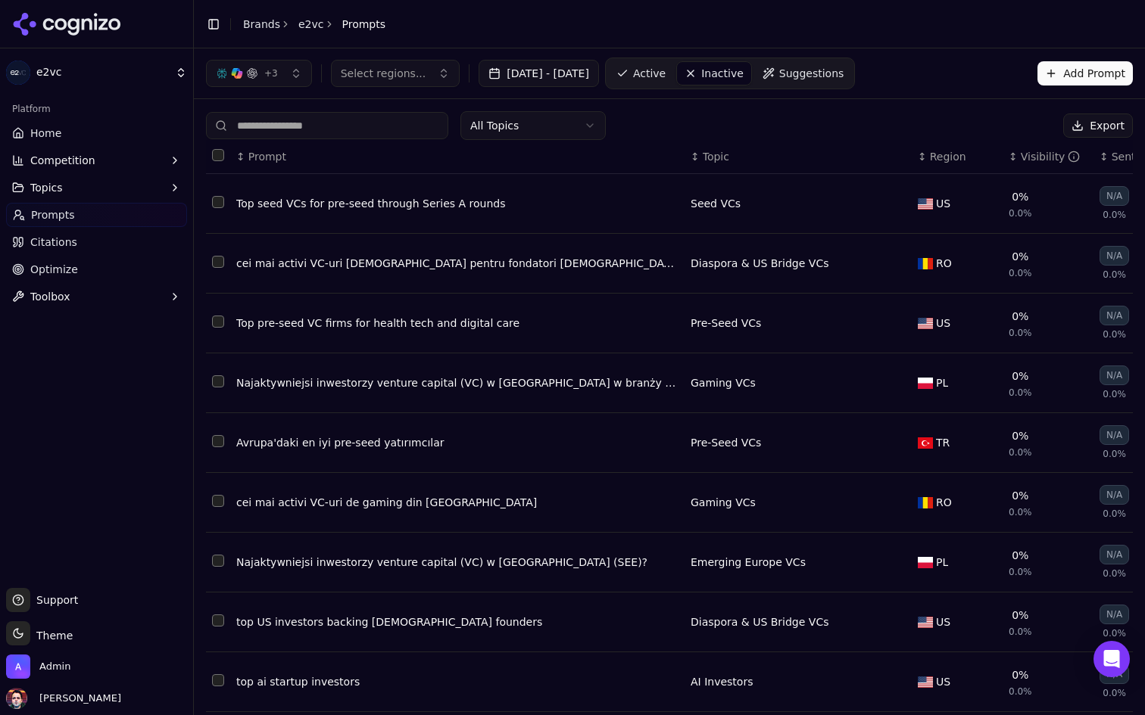
click at [941, 153] on span "Region" at bounding box center [948, 156] width 36 height 15
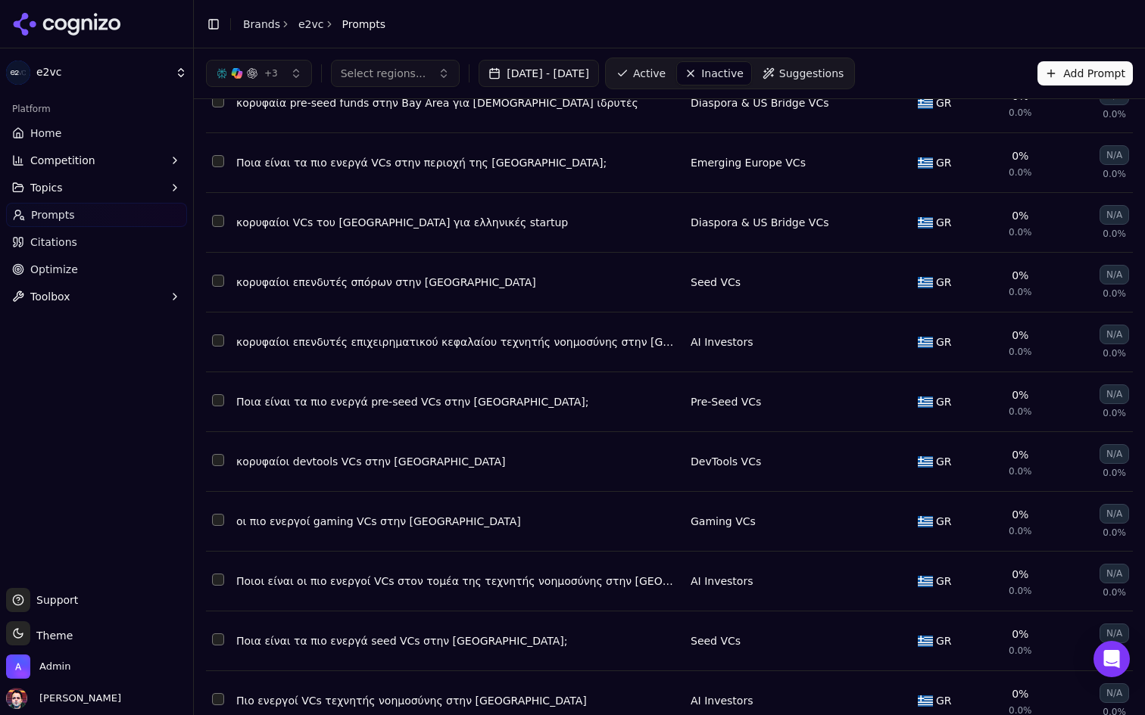
scroll to position [43, 0]
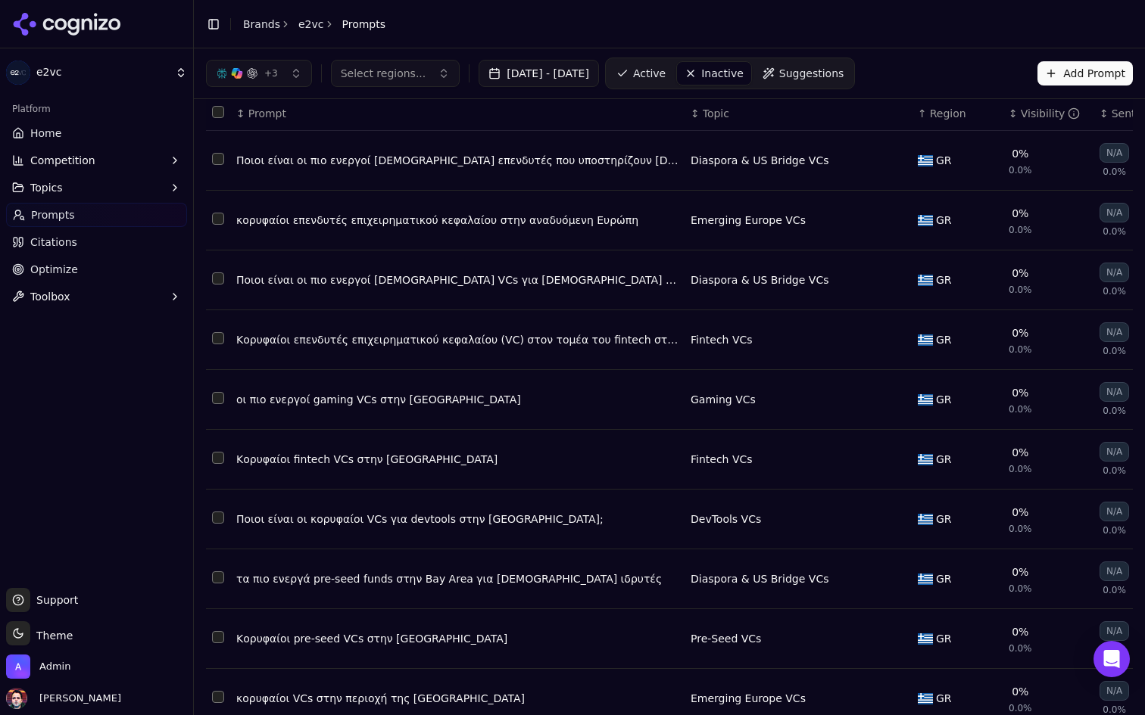
click at [673, 81] on link "Active" at bounding box center [641, 73] width 64 height 24
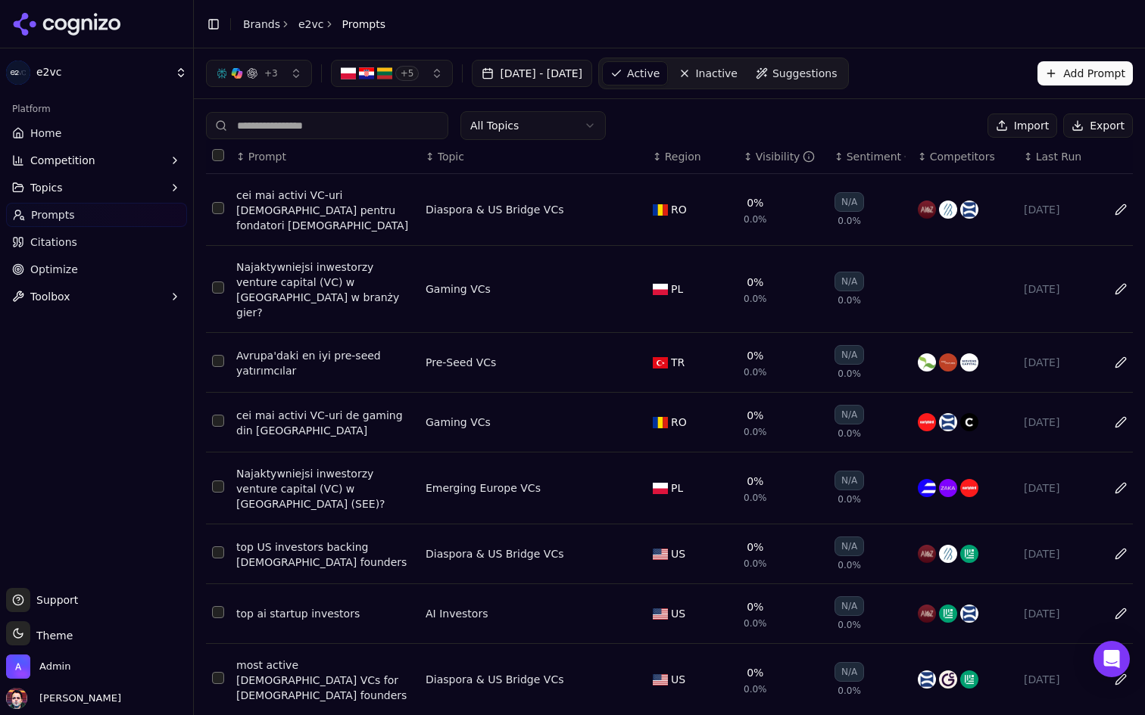
click at [737, 72] on span "Inactive" at bounding box center [716, 73] width 42 height 15
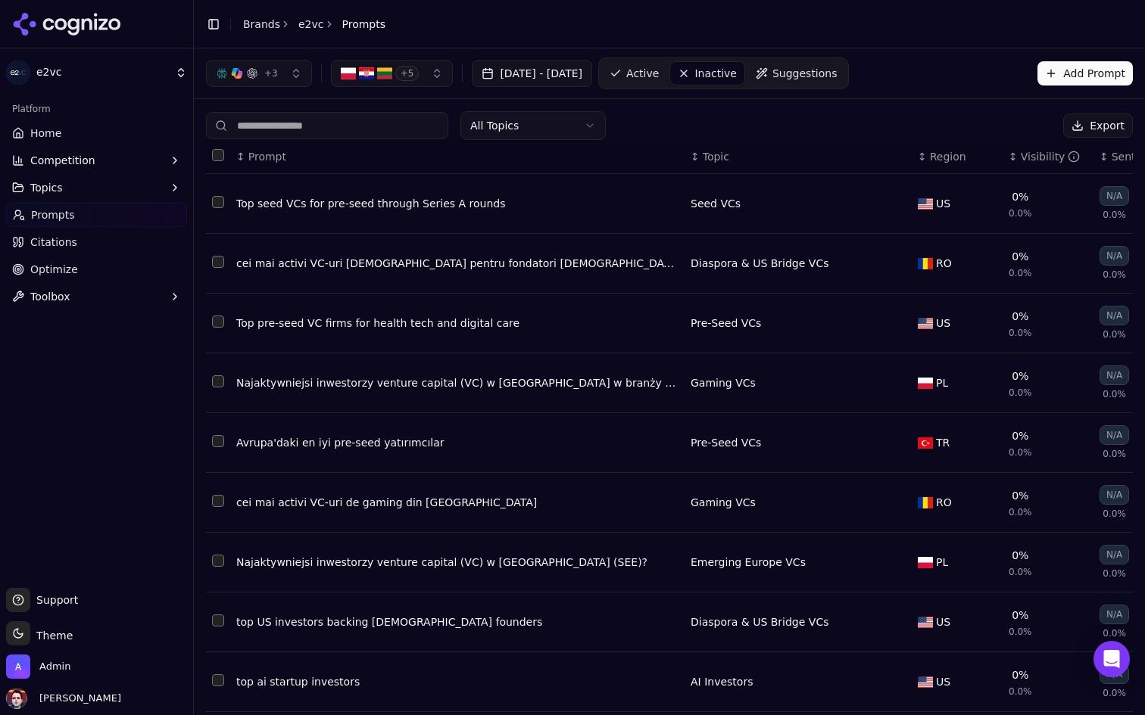
click at [428, 74] on button "+ 5" at bounding box center [392, 73] width 123 height 27
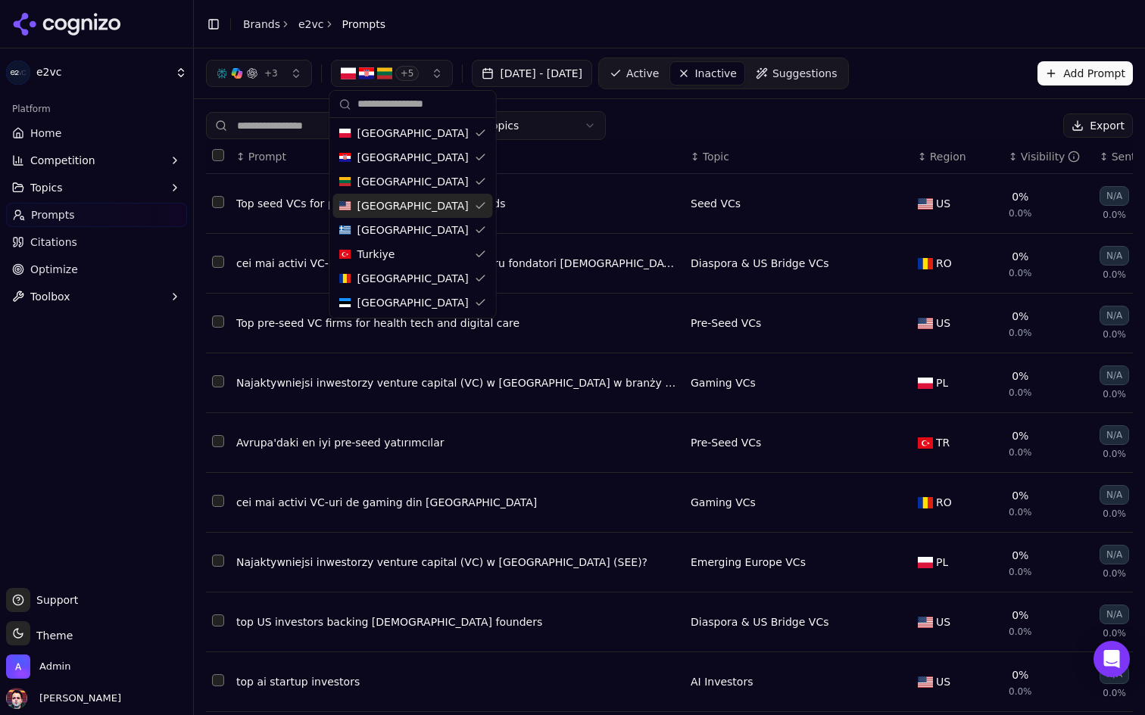
click at [690, 102] on div "All Topics Export ↕ Prompt ↕ Topic ↕ Region ↕ Visibility ↕ Sentiment ↕ Competit…" at bounding box center [669, 459] width 951 height 721
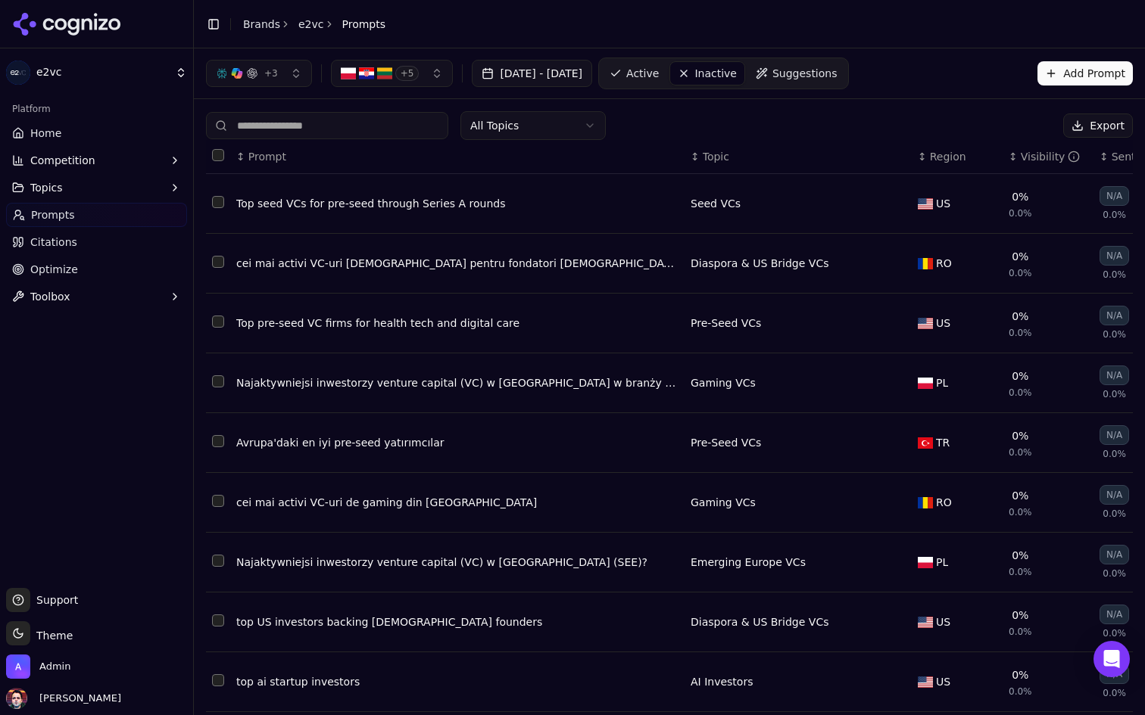
click at [397, 70] on span "+ 5" at bounding box center [407, 73] width 24 height 15
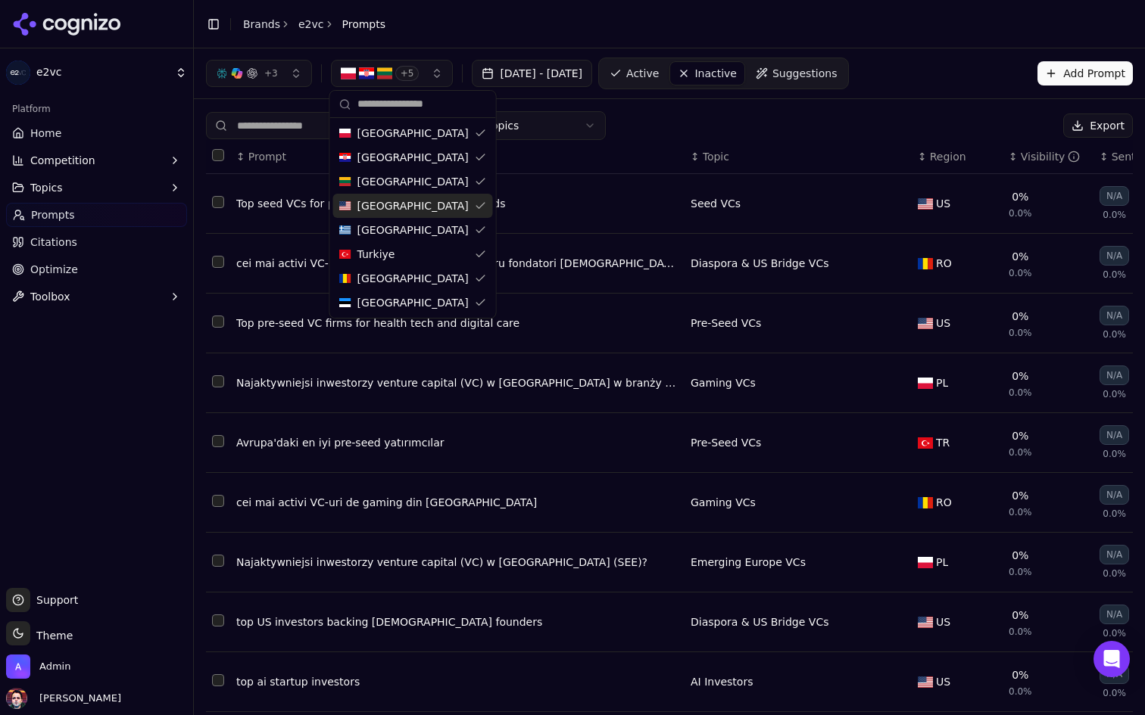
click at [422, 210] on span "[GEOGRAPHIC_DATA]" at bounding box center [412, 205] width 111 height 15
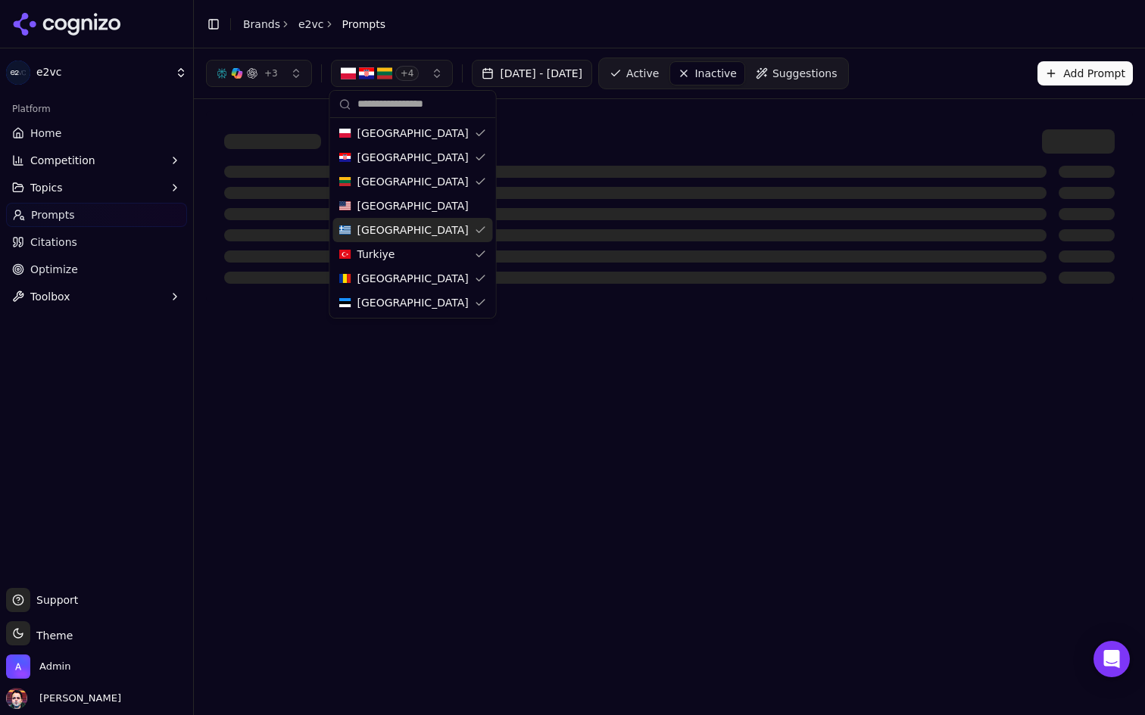
click at [421, 231] on div "[GEOGRAPHIC_DATA]" at bounding box center [413, 230] width 160 height 24
click at [413, 260] on div "Turkiye" at bounding box center [413, 254] width 160 height 24
click at [407, 277] on div "[GEOGRAPHIC_DATA]" at bounding box center [413, 278] width 160 height 24
click at [400, 309] on div "[GEOGRAPHIC_DATA]" at bounding box center [413, 303] width 160 height 24
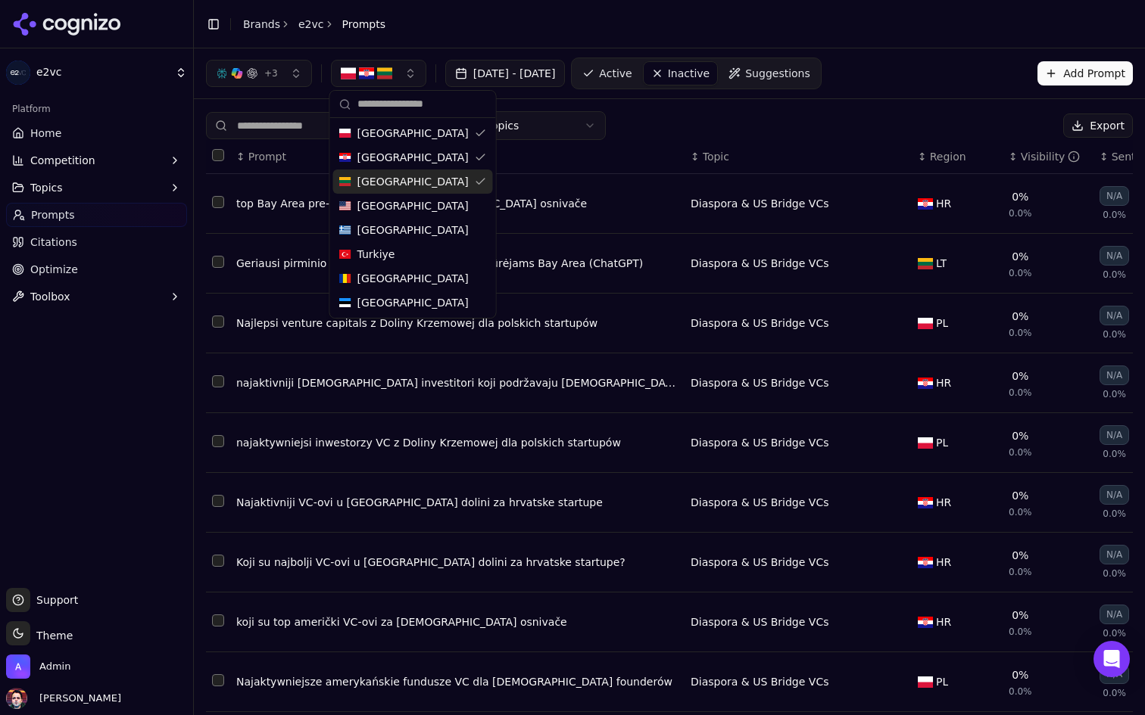
click at [415, 174] on div "[GEOGRAPHIC_DATA]" at bounding box center [413, 182] width 160 height 24
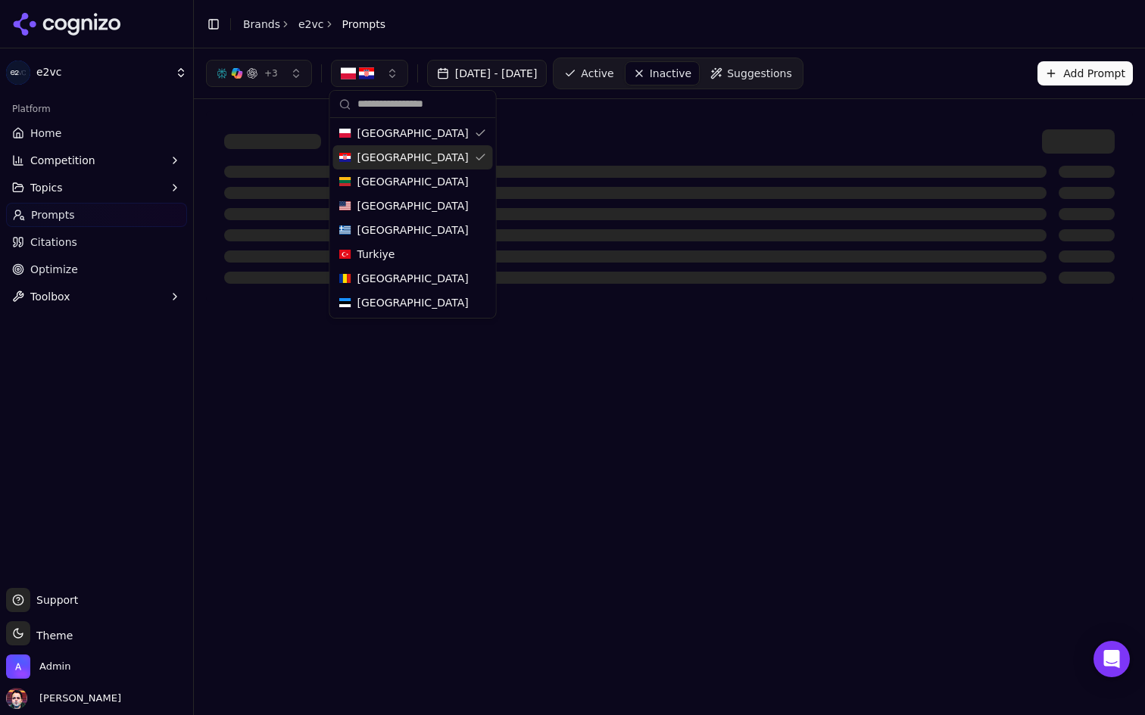
click at [415, 156] on div "[GEOGRAPHIC_DATA]" at bounding box center [413, 157] width 160 height 24
click at [415, 129] on div "[GEOGRAPHIC_DATA]" at bounding box center [413, 133] width 160 height 24
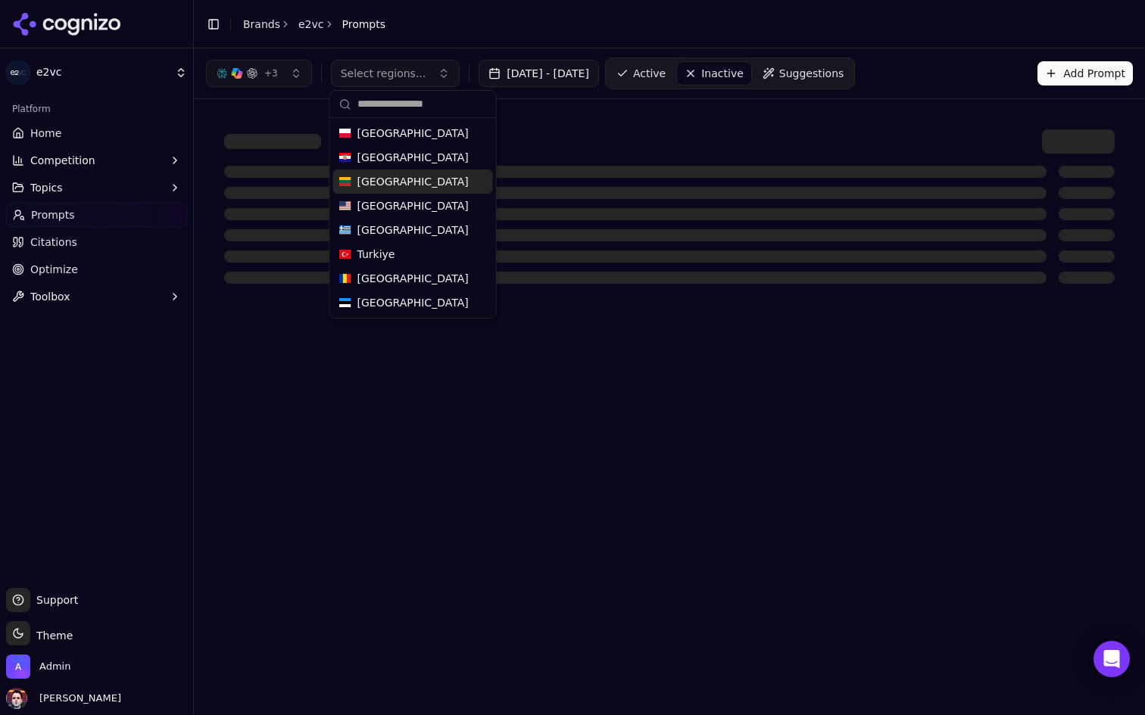
click at [413, 195] on div "[GEOGRAPHIC_DATA]" at bounding box center [413, 206] width 160 height 24
click at [706, 118] on div at bounding box center [669, 206] width 927 height 191
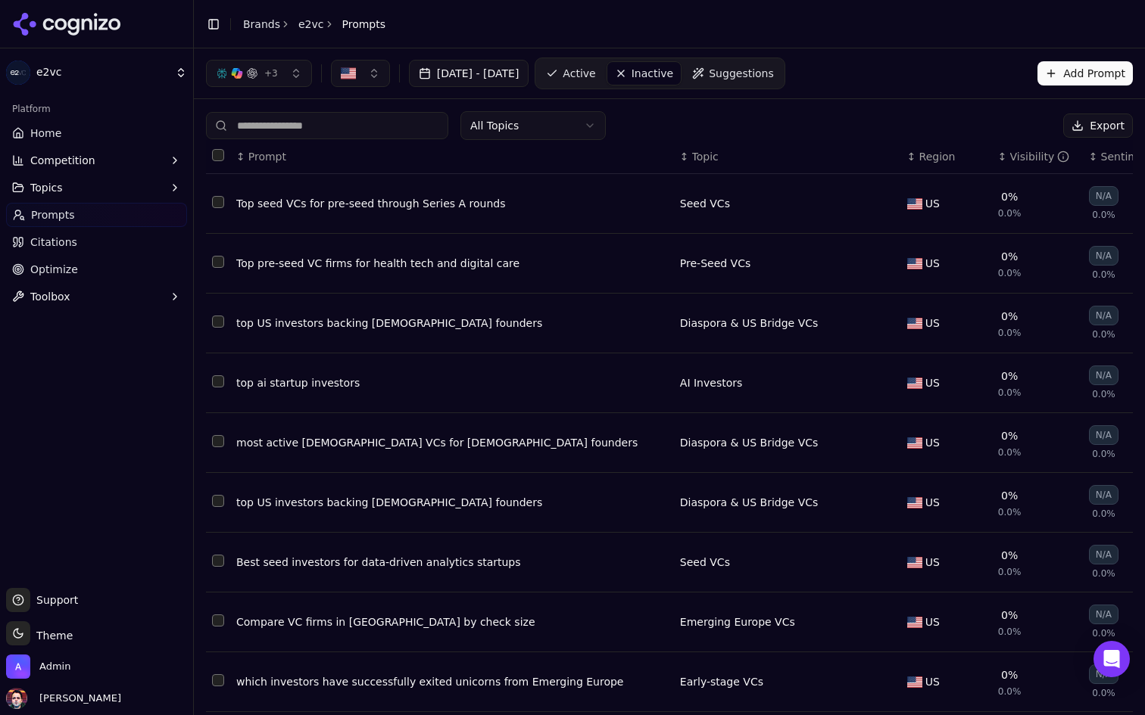
click at [497, 129] on html "e2vc Platform Home Competition Topics Prompts Citations Optimize Toolbox Suppor…" at bounding box center [572, 357] width 1145 height 715
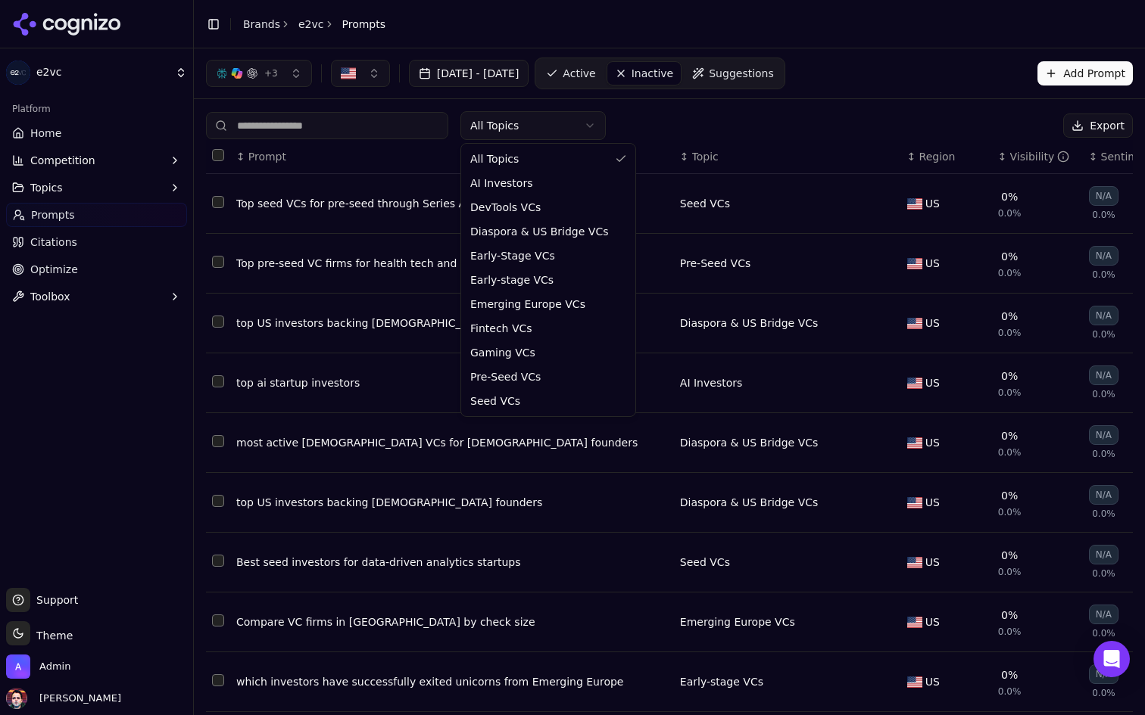
click at [497, 129] on html "e2vc Platform Home Competition Topics Prompts Citations Optimize Toolbox Suppor…" at bounding box center [572, 357] width 1145 height 715
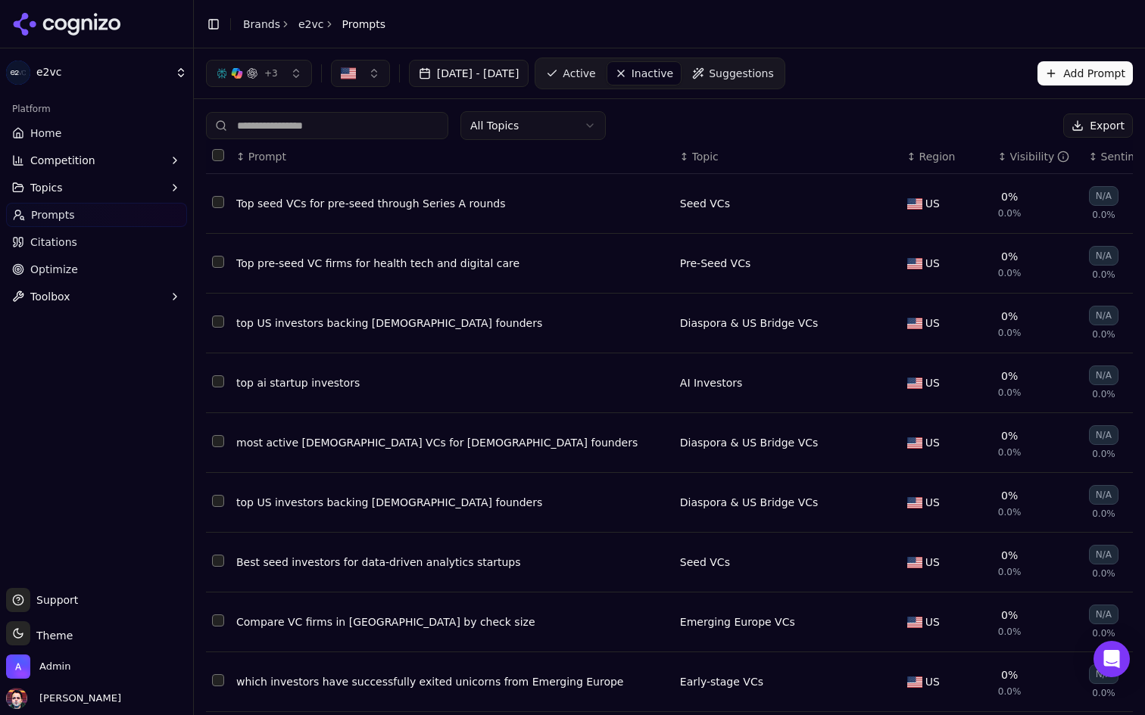
click at [676, 109] on div "All Topics Export ↕ Prompt ↕ Topic ↕ Region ↕ Visibility ↕ Sentiment ↕ Competit…" at bounding box center [669, 459] width 951 height 721
click at [529, 83] on button "[DATE] - [DATE]" at bounding box center [469, 73] width 120 height 27
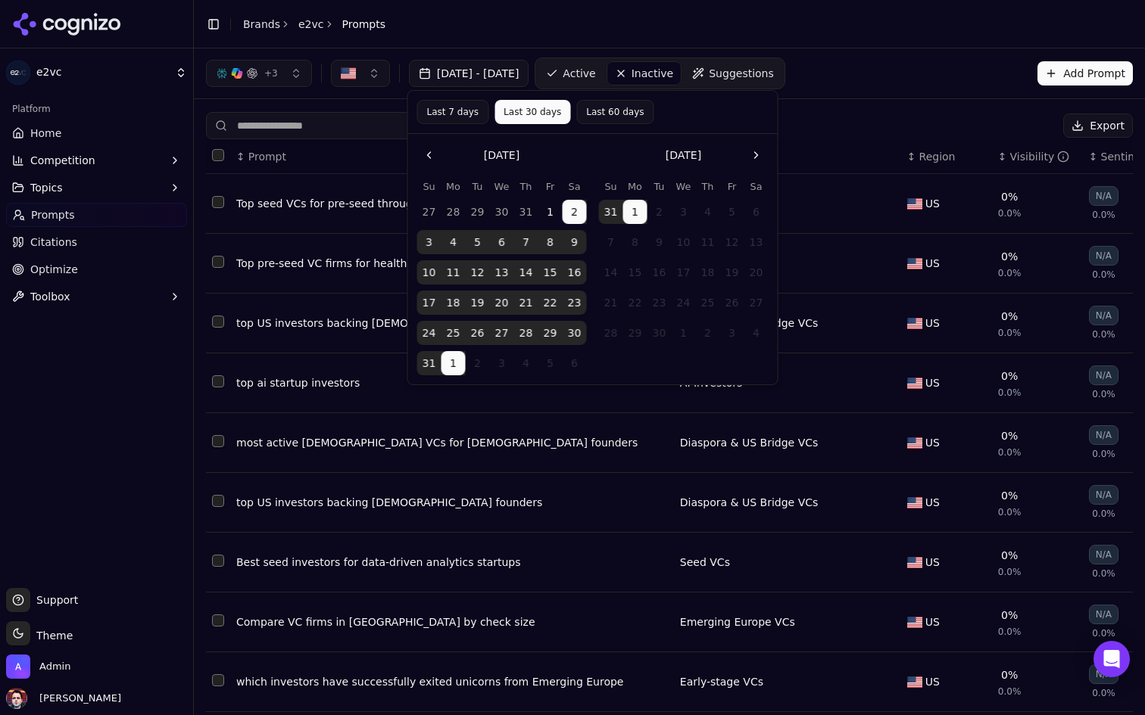
click at [516, 75] on button "[DATE] - [DATE]" at bounding box center [469, 73] width 120 height 27
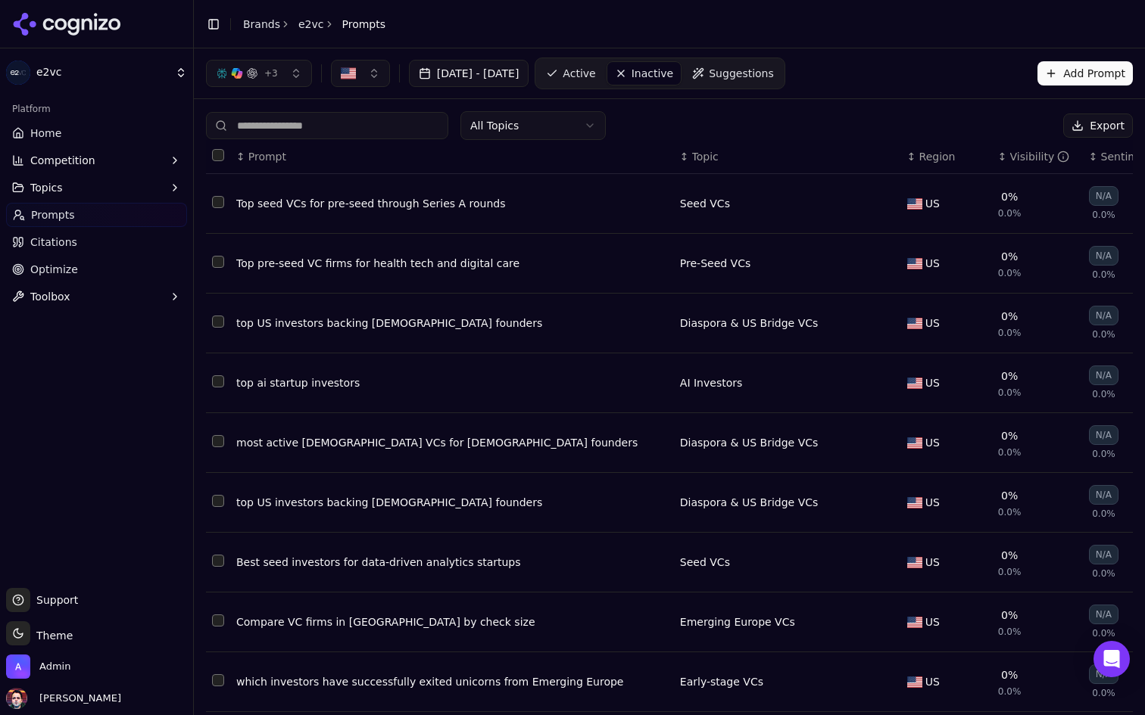
click at [362, 77] on button "button" at bounding box center [360, 73] width 59 height 27
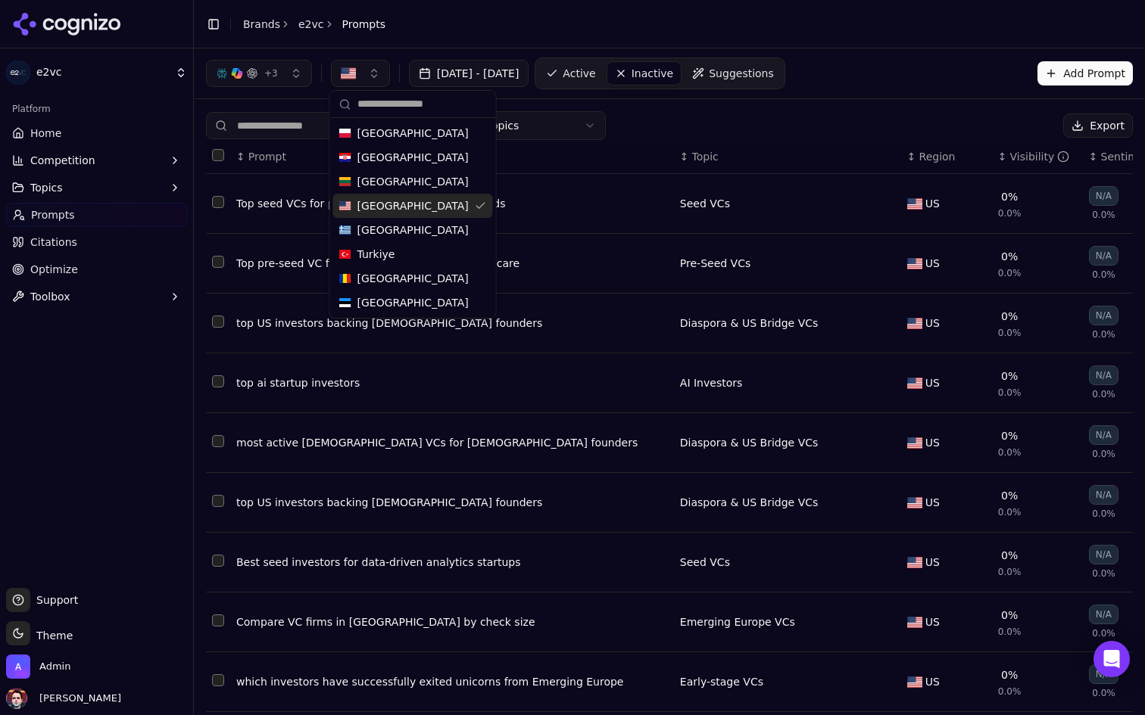
click at [391, 211] on span "[GEOGRAPHIC_DATA]" at bounding box center [412, 205] width 111 height 15
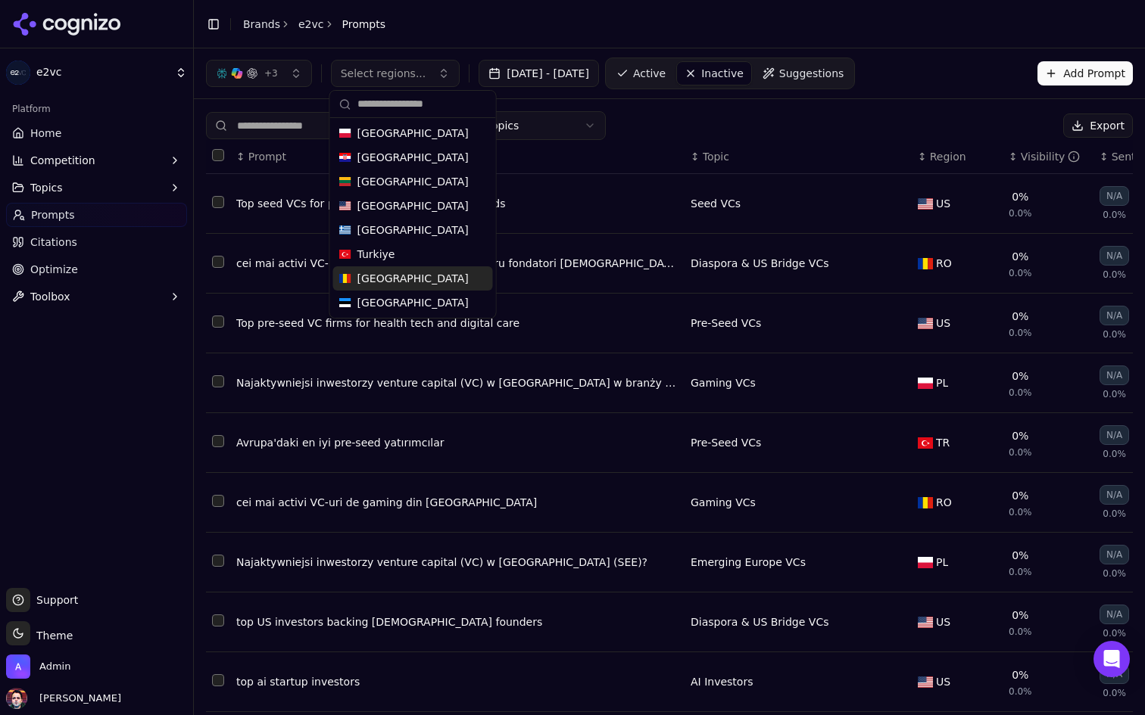
click at [407, 283] on div "[GEOGRAPHIC_DATA]" at bounding box center [413, 278] width 160 height 24
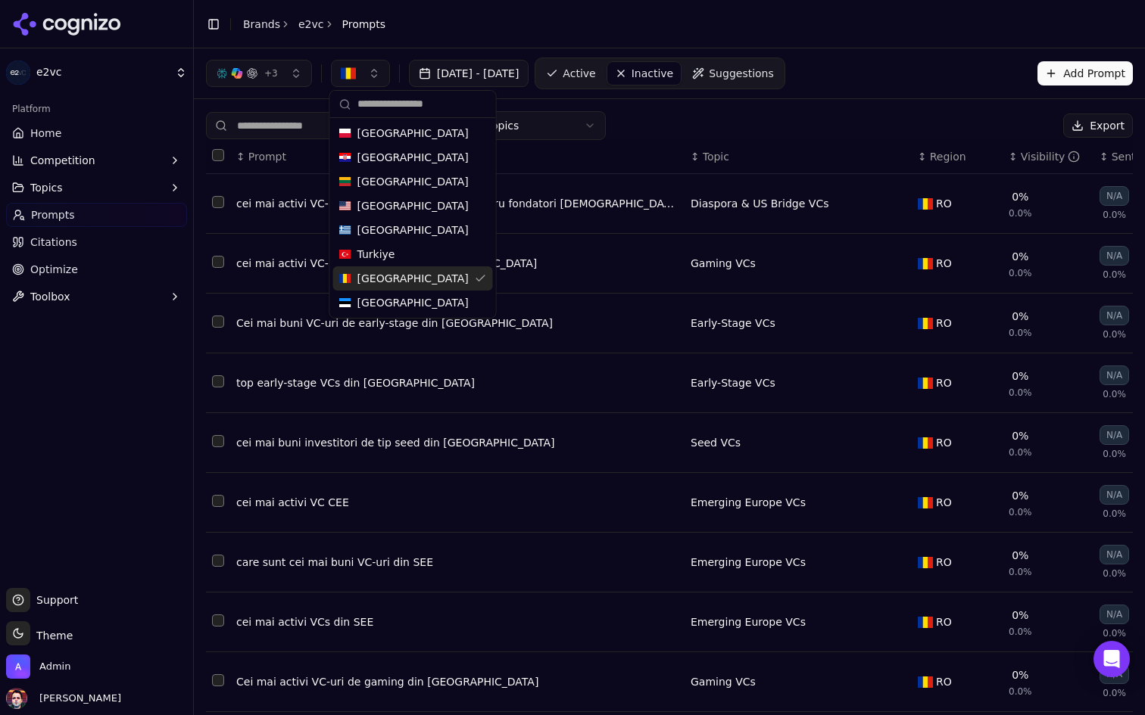
click at [397, 301] on div "[GEOGRAPHIC_DATA]" at bounding box center [413, 303] width 160 height 24
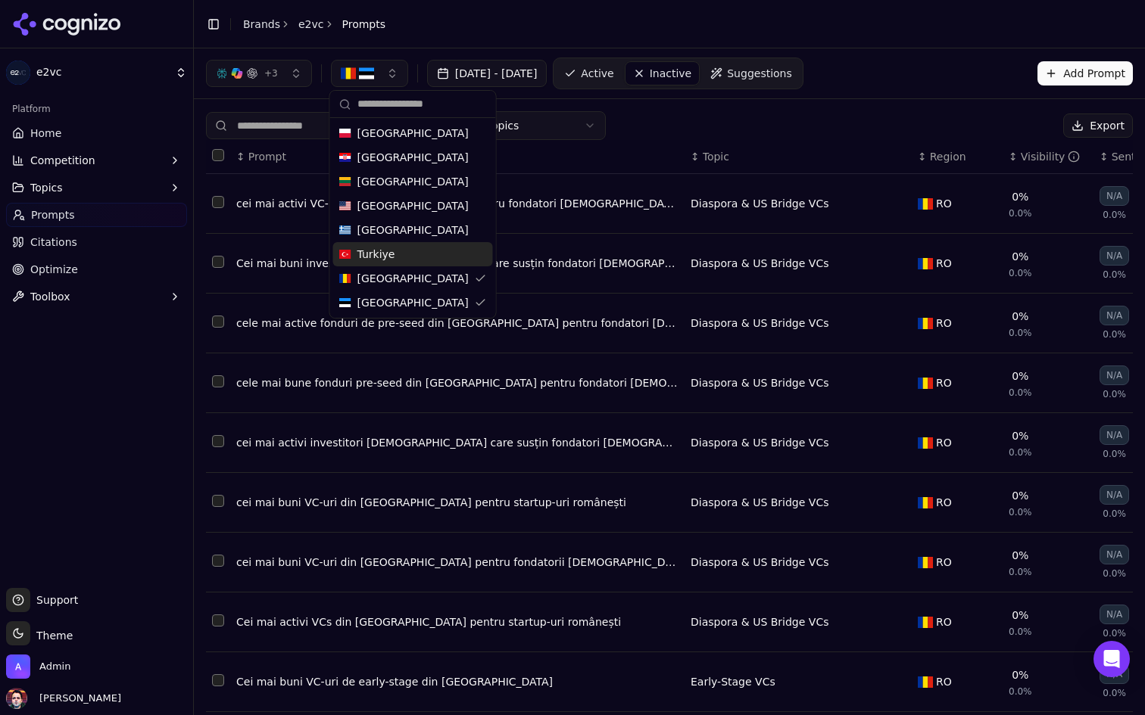
click at [422, 254] on div "Turkiye" at bounding box center [413, 254] width 160 height 24
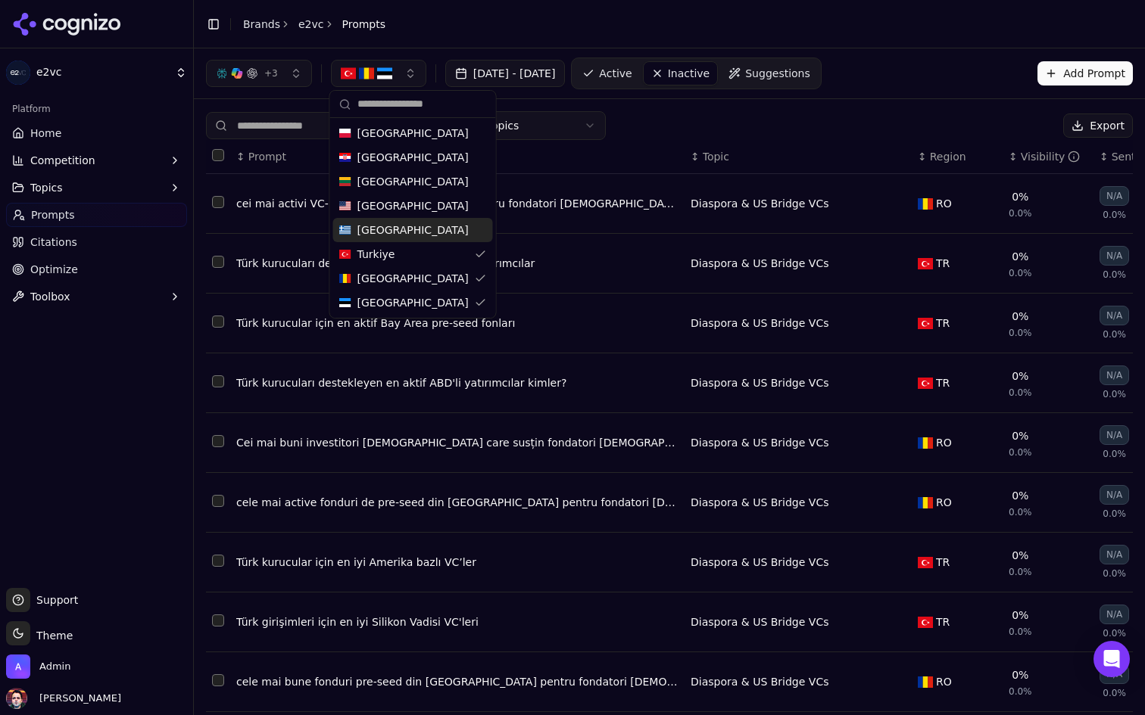
click at [424, 235] on div "[GEOGRAPHIC_DATA]" at bounding box center [413, 230] width 160 height 24
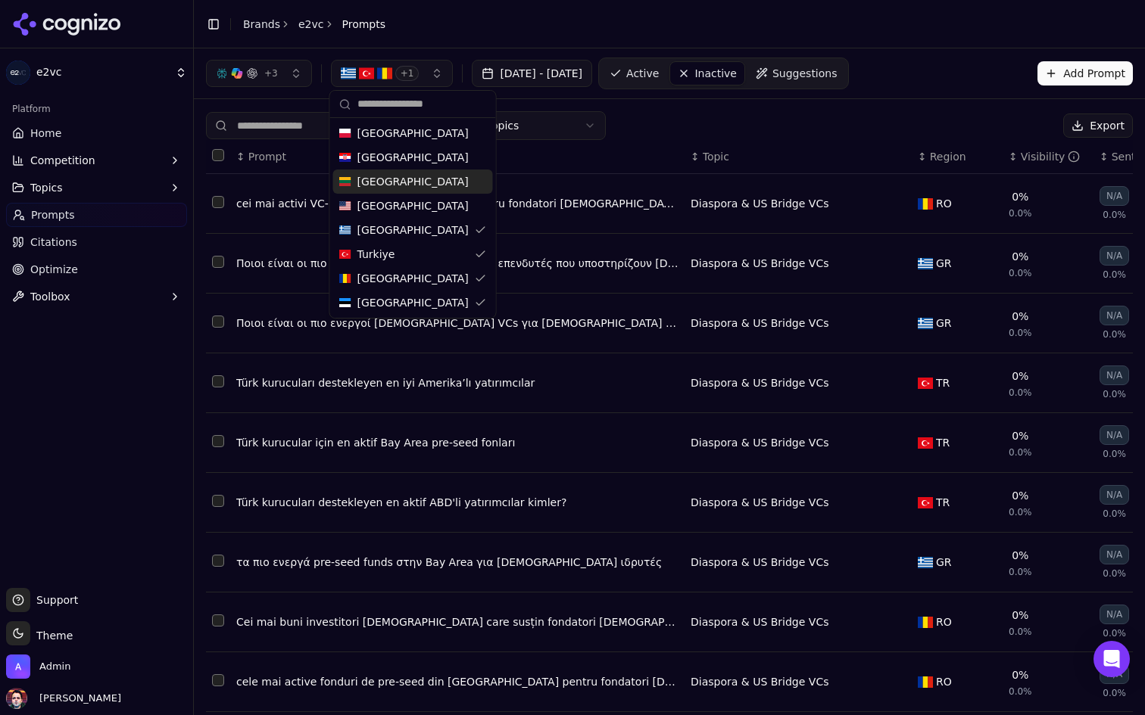
click at [429, 177] on div "[GEOGRAPHIC_DATA]" at bounding box center [413, 182] width 160 height 24
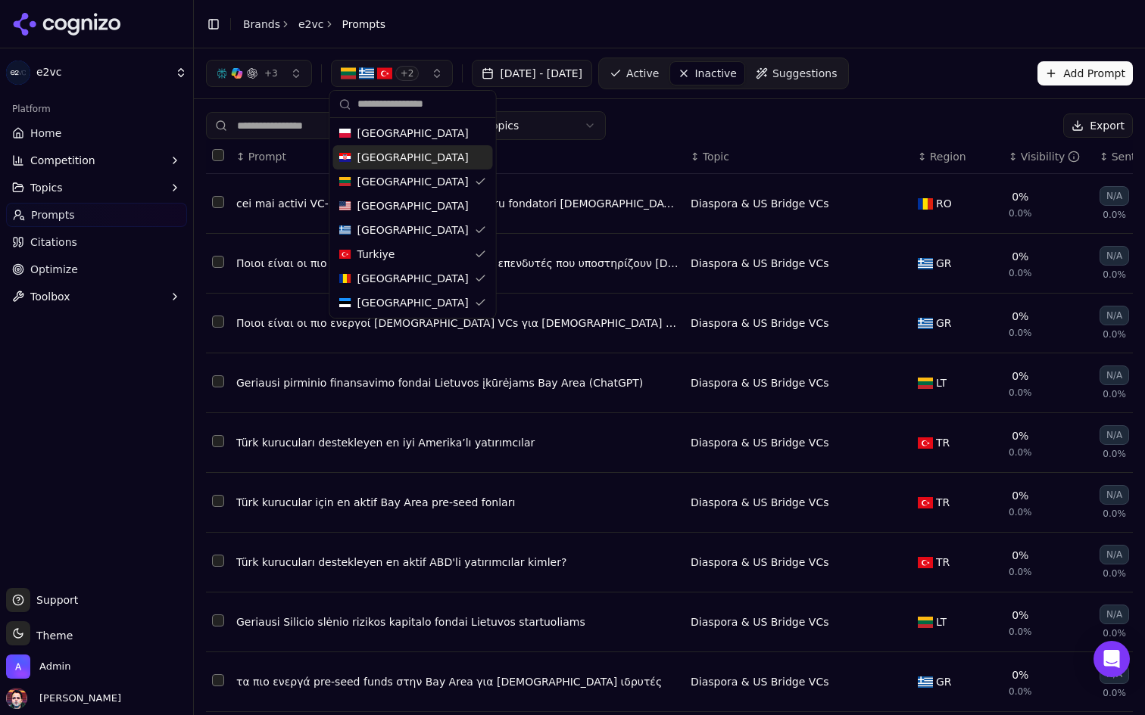
click at [432, 159] on div "[GEOGRAPHIC_DATA]" at bounding box center [413, 157] width 160 height 24
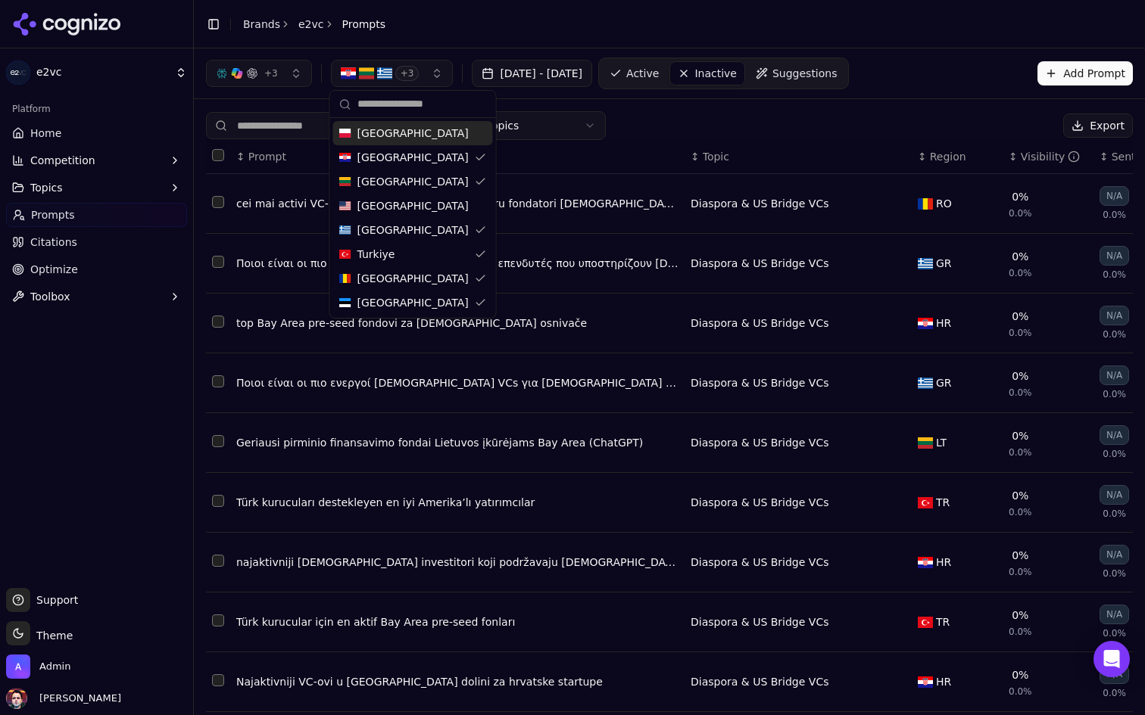
click at [434, 132] on div "[GEOGRAPHIC_DATA]" at bounding box center [413, 133] width 160 height 24
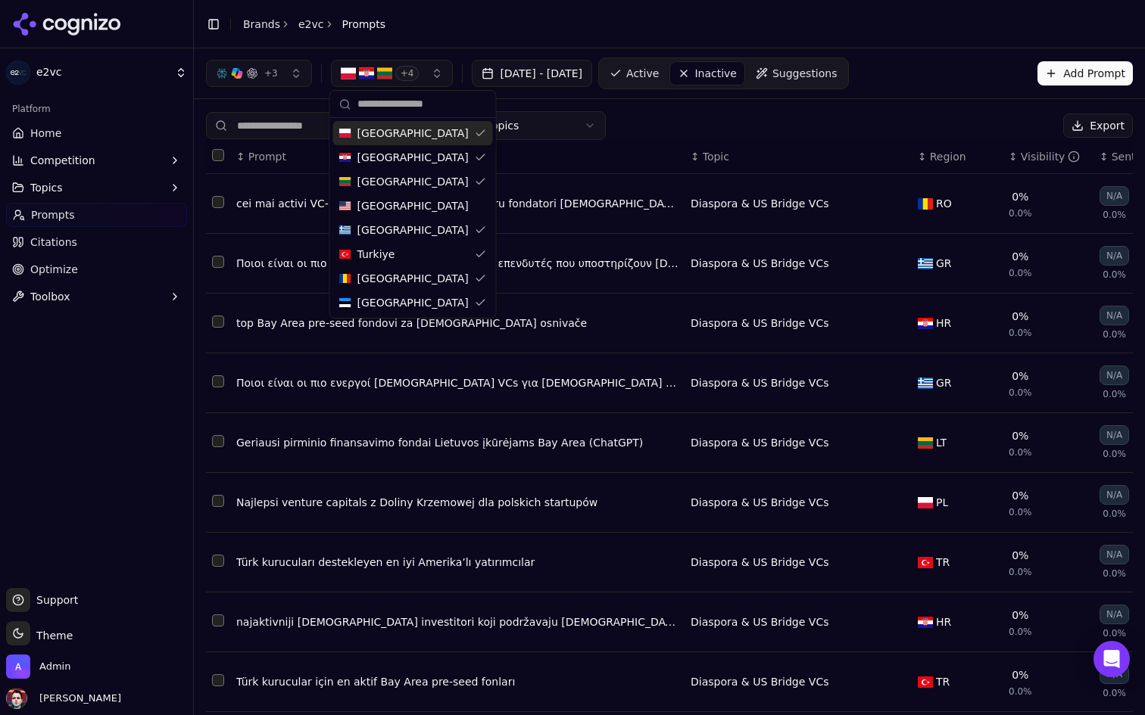
click at [702, 117] on div "All Topics Export" at bounding box center [669, 125] width 927 height 29
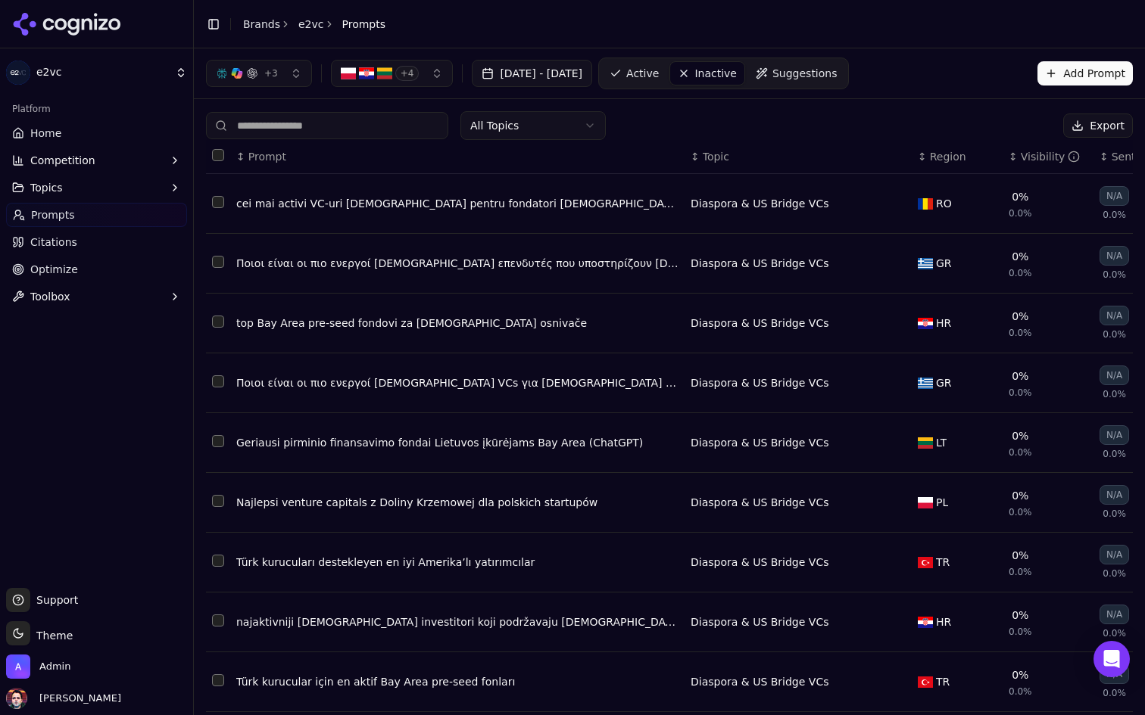
click at [659, 76] on span "Active" at bounding box center [642, 73] width 33 height 15
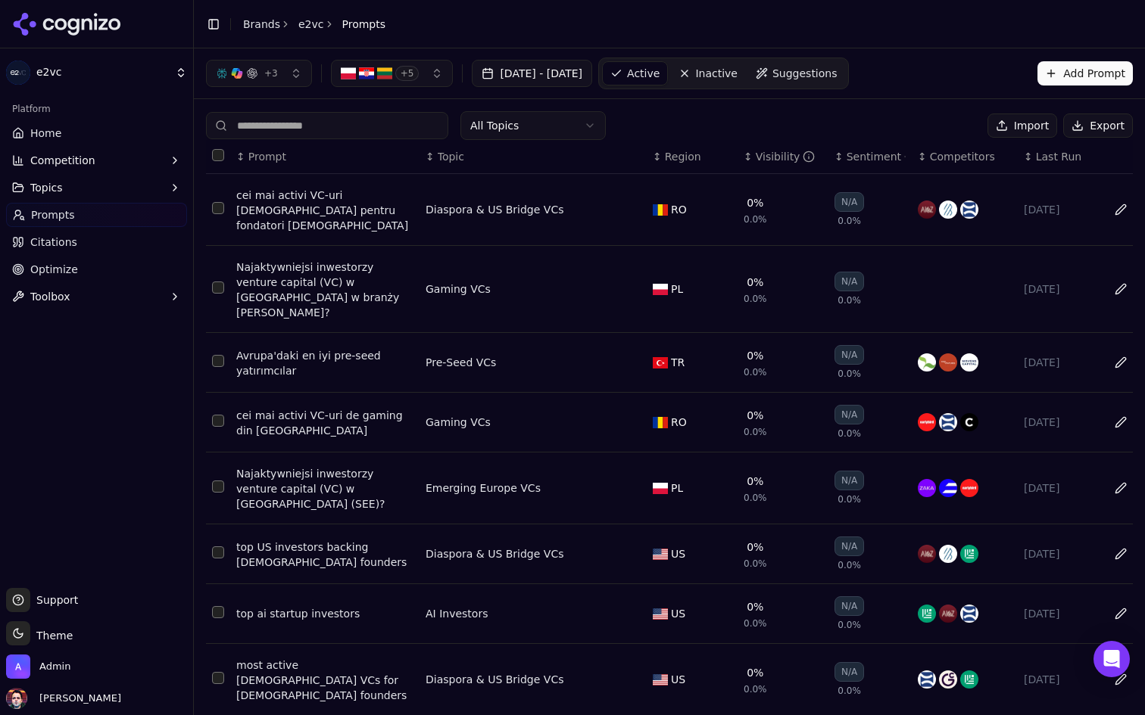
click at [745, 70] on link "Inactive" at bounding box center [708, 73] width 74 height 24
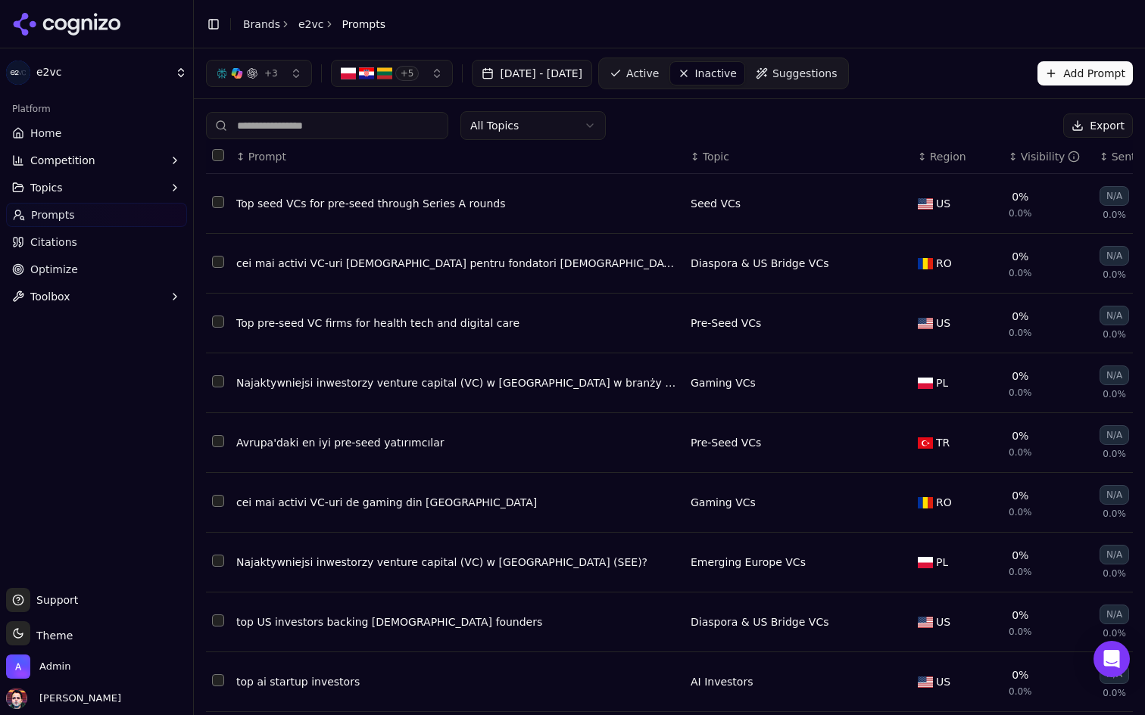
click at [569, 130] on html "e2vc Platform Home Competition Topics Prompts Citations Optimize Toolbox Suppor…" at bounding box center [572, 357] width 1145 height 715
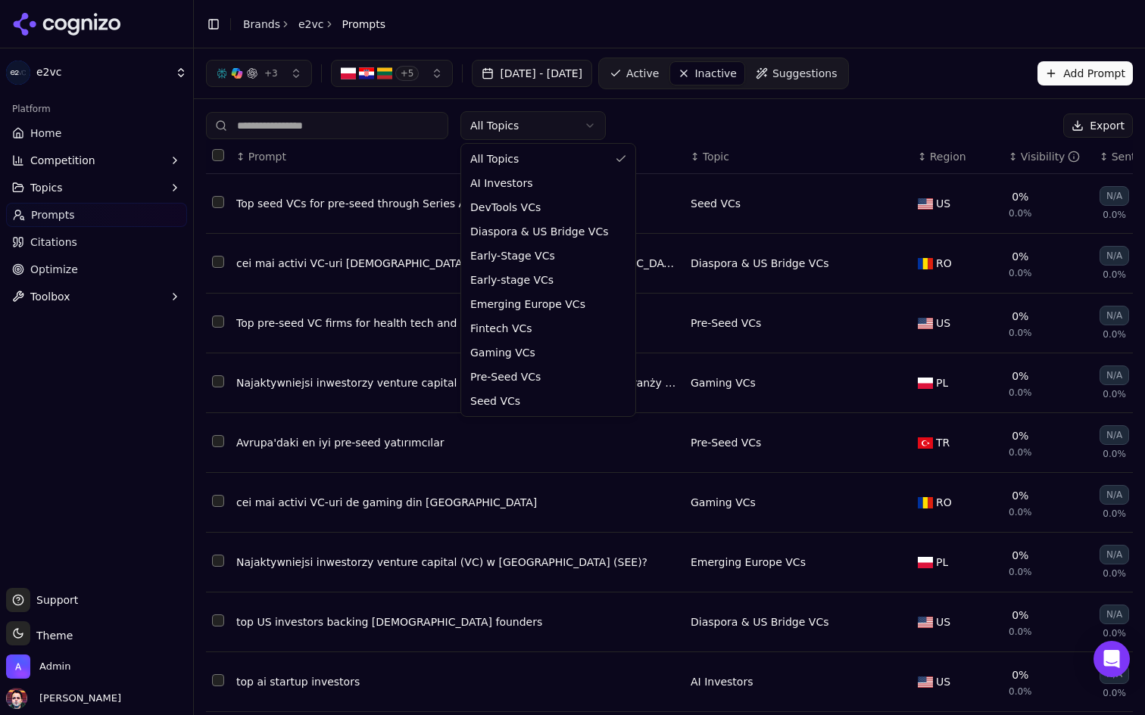
click at [569, 130] on html "e2vc Platform Home Competition Topics Prompts Citations Optimize Toolbox Suppor…" at bounding box center [572, 357] width 1145 height 715
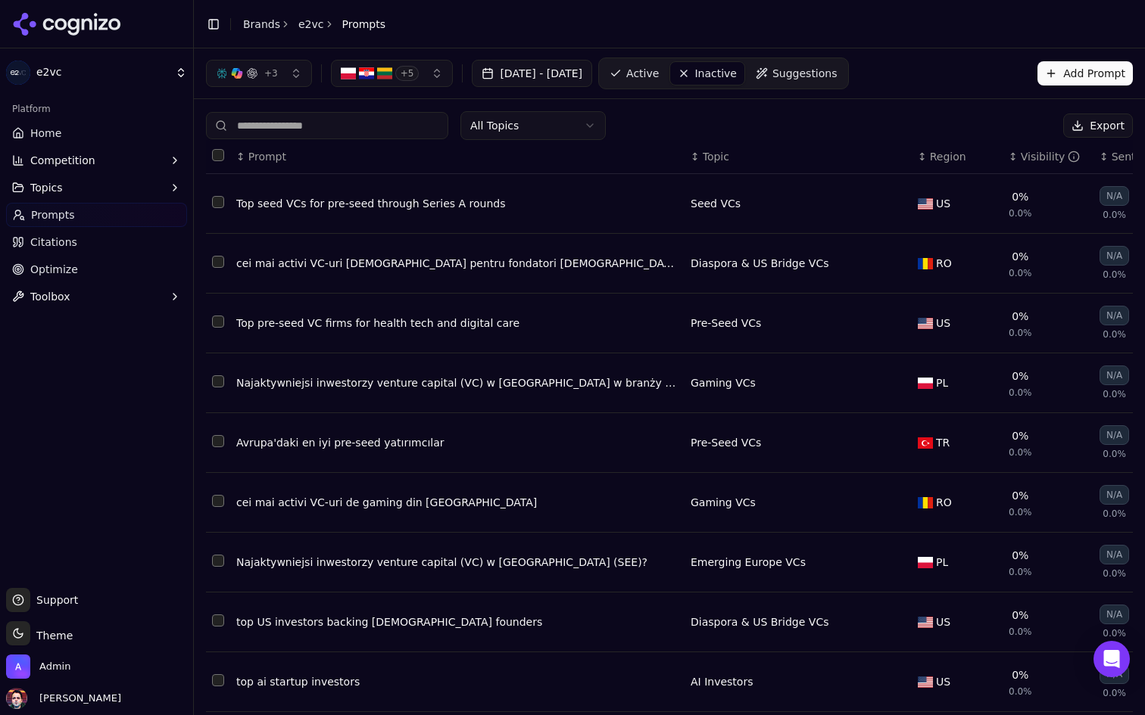
click at [692, 118] on div "All Topics Export" at bounding box center [669, 125] width 927 height 29
click at [594, 126] on html "e2vc Platform Home Competition Topics Prompts Citations Optimize Toolbox Suppor…" at bounding box center [572, 357] width 1145 height 715
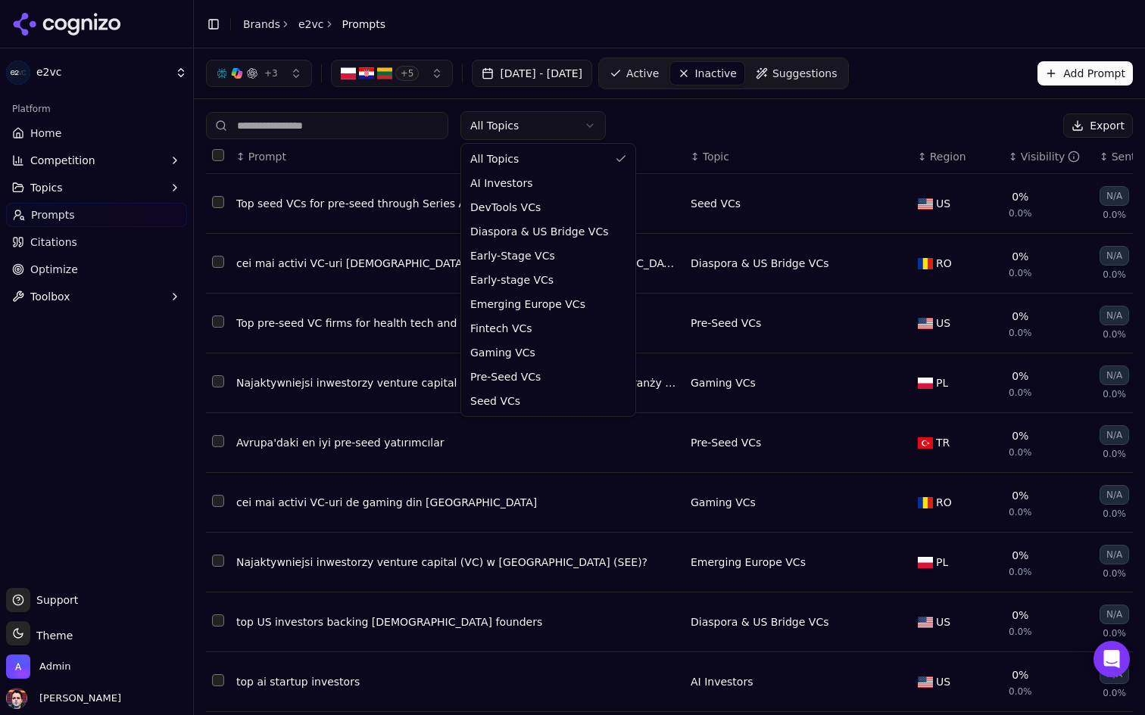
click at [703, 107] on html "e2vc Platform Home Competition Topics Prompts Citations Optimize Toolbox Suppor…" at bounding box center [572, 357] width 1145 height 715
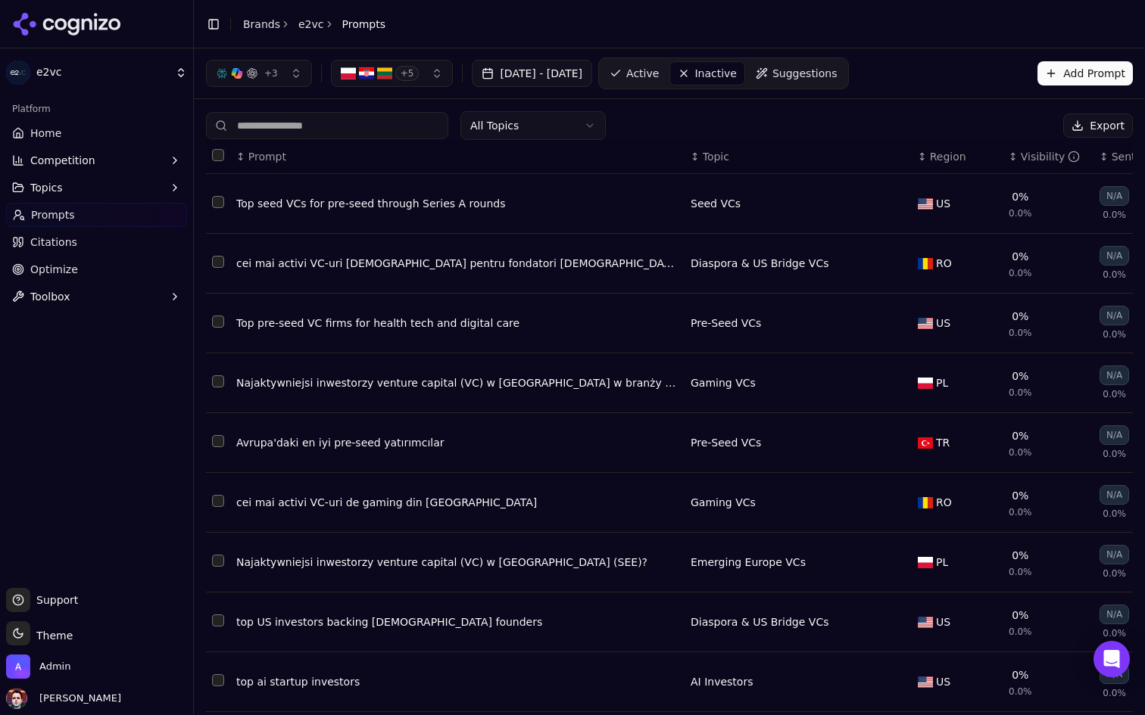
click at [666, 67] on link "Active" at bounding box center [634, 73] width 64 height 24
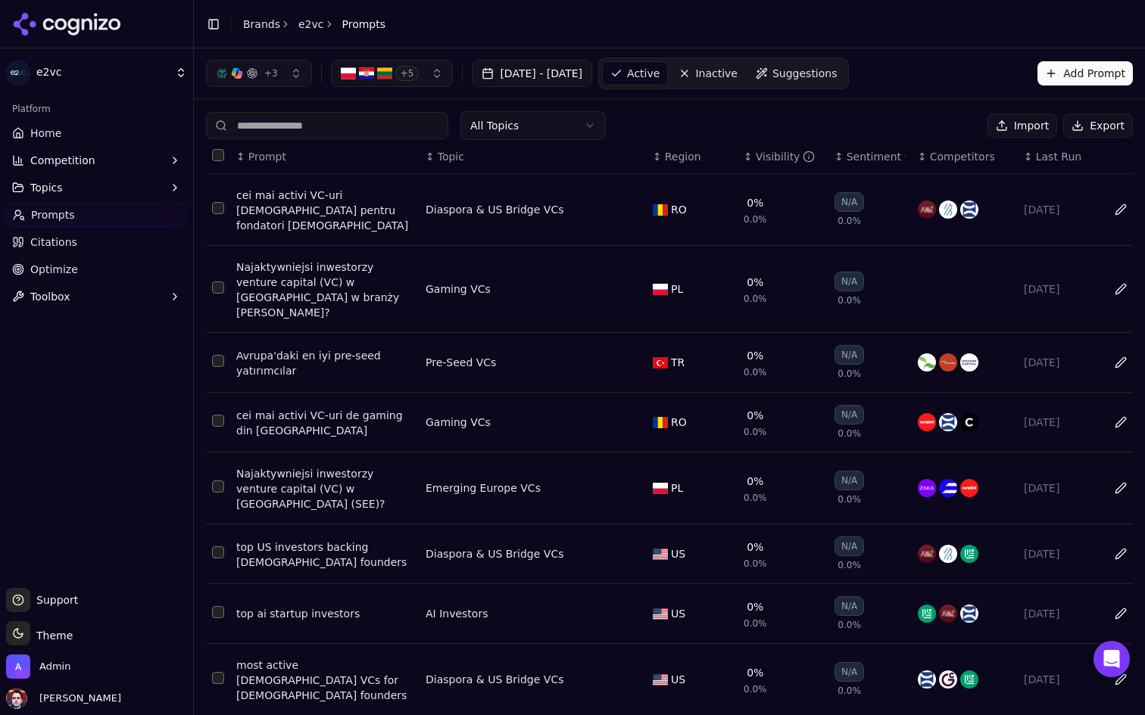
click at [349, 114] on input at bounding box center [327, 125] width 242 height 27
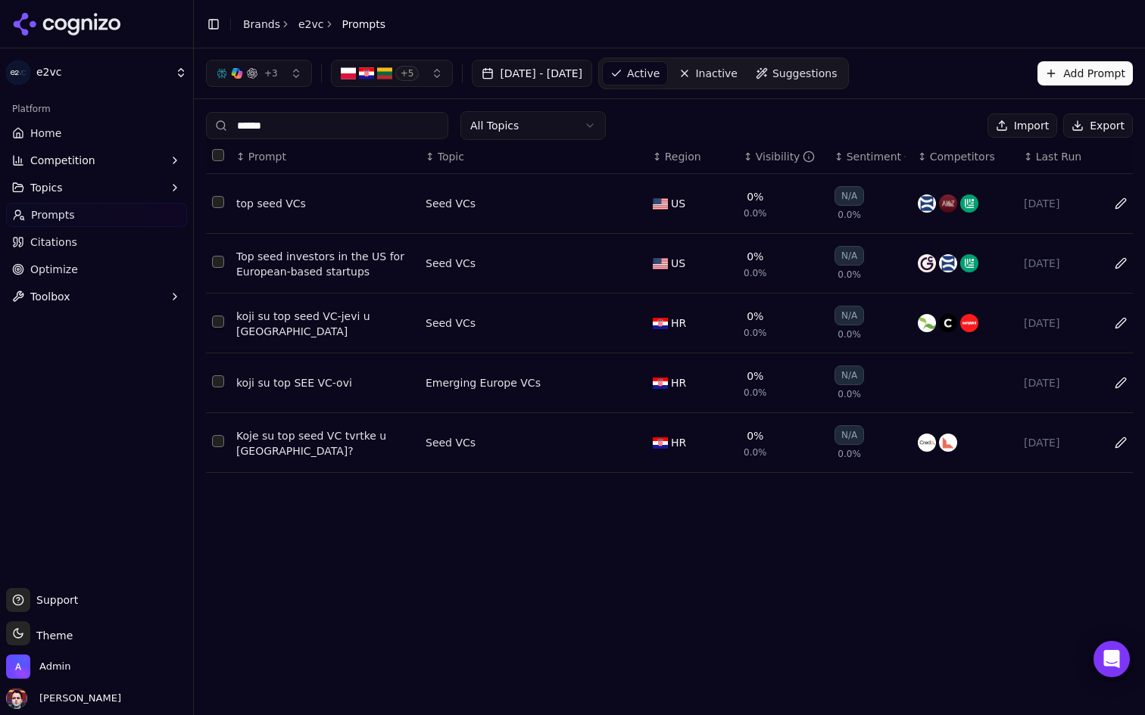
type input "******"
click at [743, 75] on link "Inactive" at bounding box center [708, 73] width 74 height 24
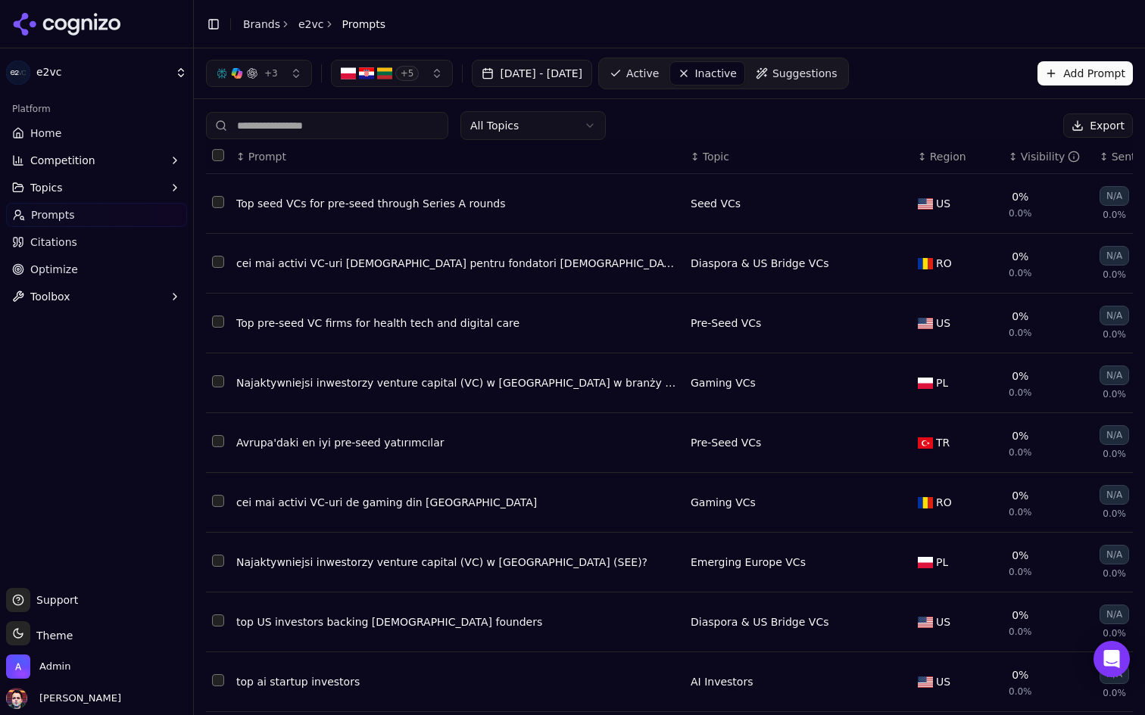
click at [351, 126] on input at bounding box center [327, 125] width 242 height 27
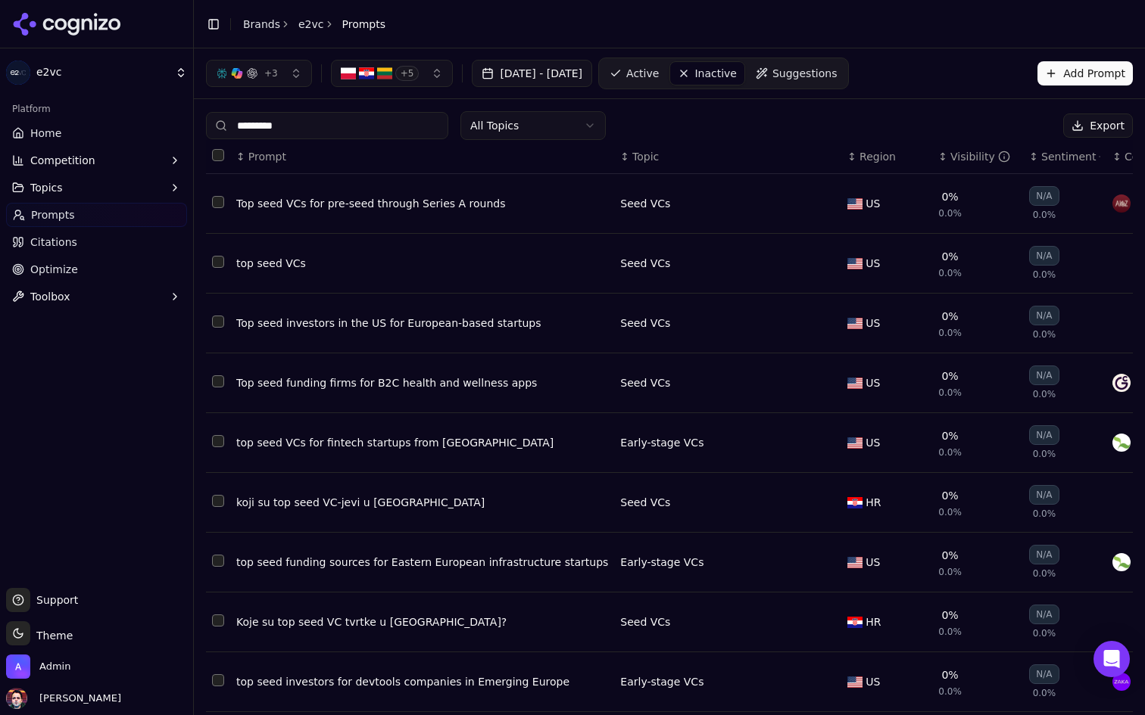
type input "**********"
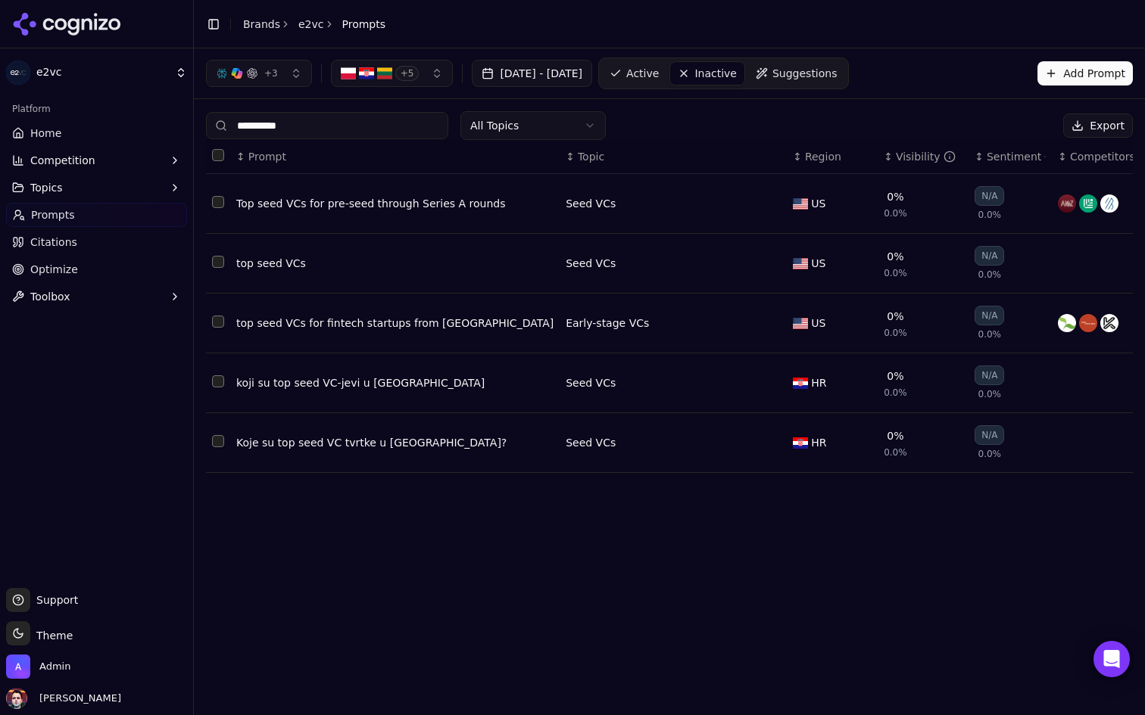
click at [666, 78] on link "Active" at bounding box center [634, 73] width 64 height 24
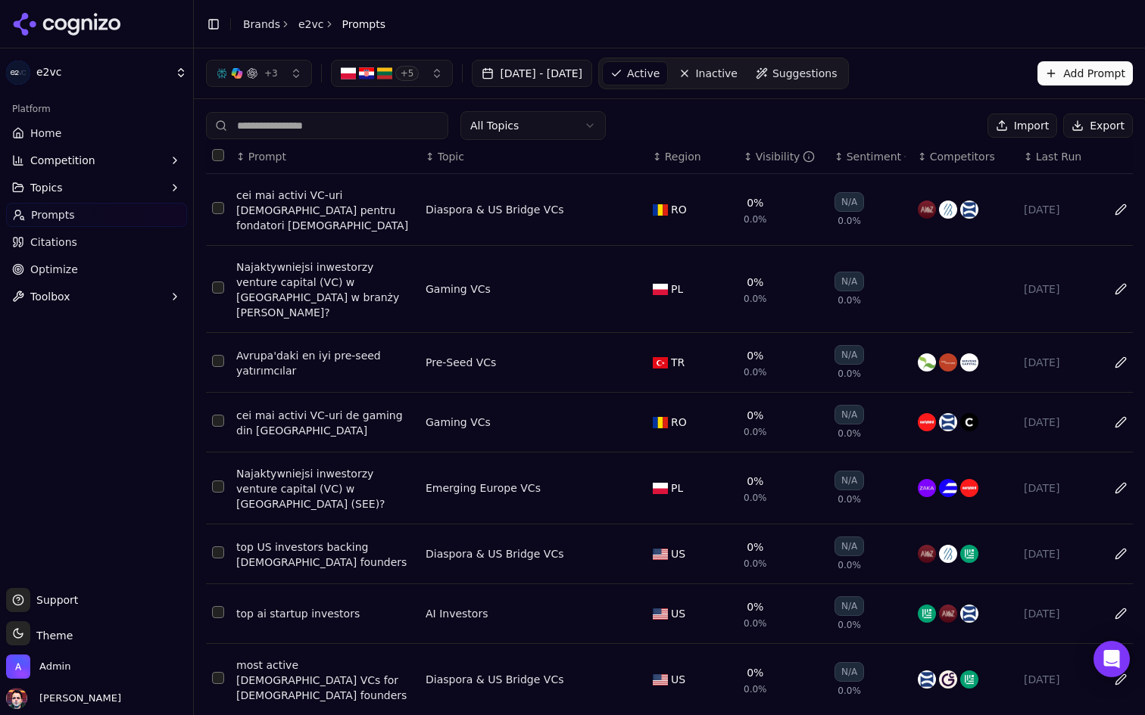
click at [364, 123] on input at bounding box center [327, 125] width 242 height 27
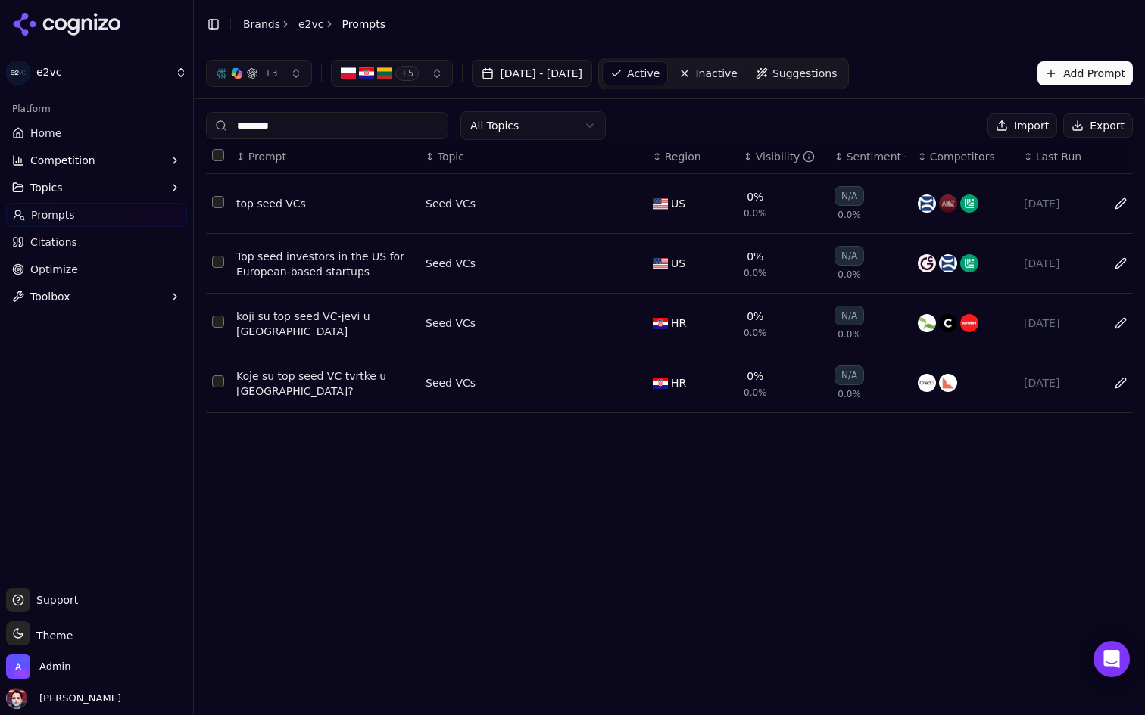
type input "********"
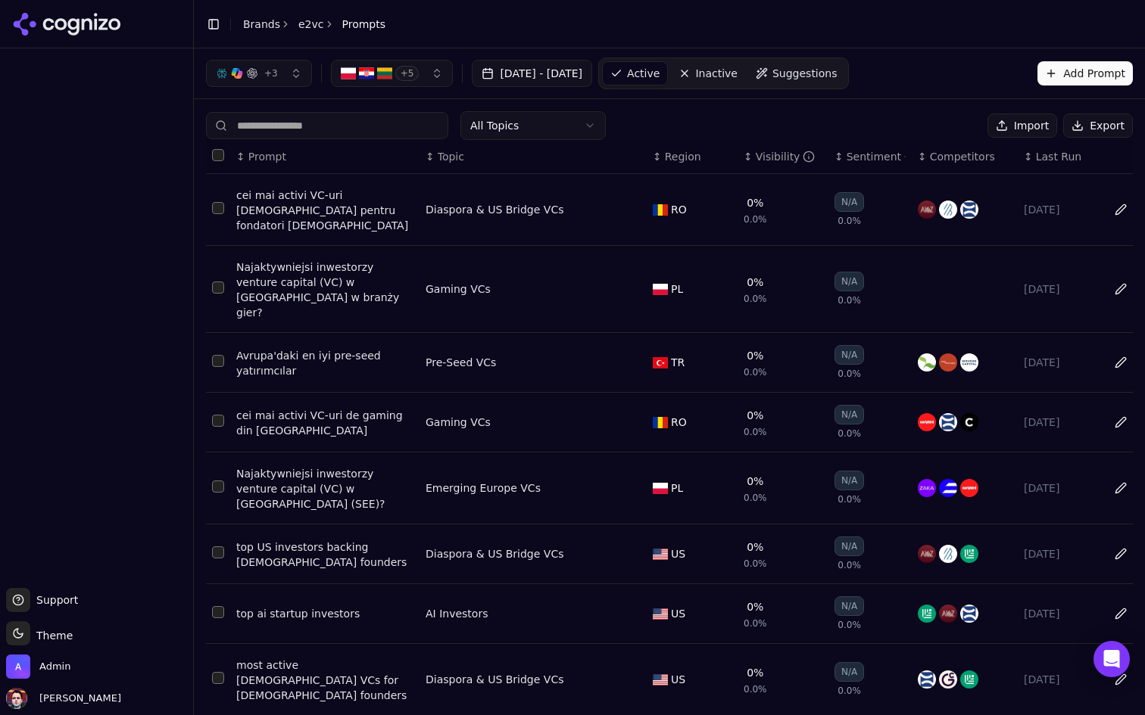
click at [745, 78] on link "Inactive" at bounding box center [708, 73] width 74 height 24
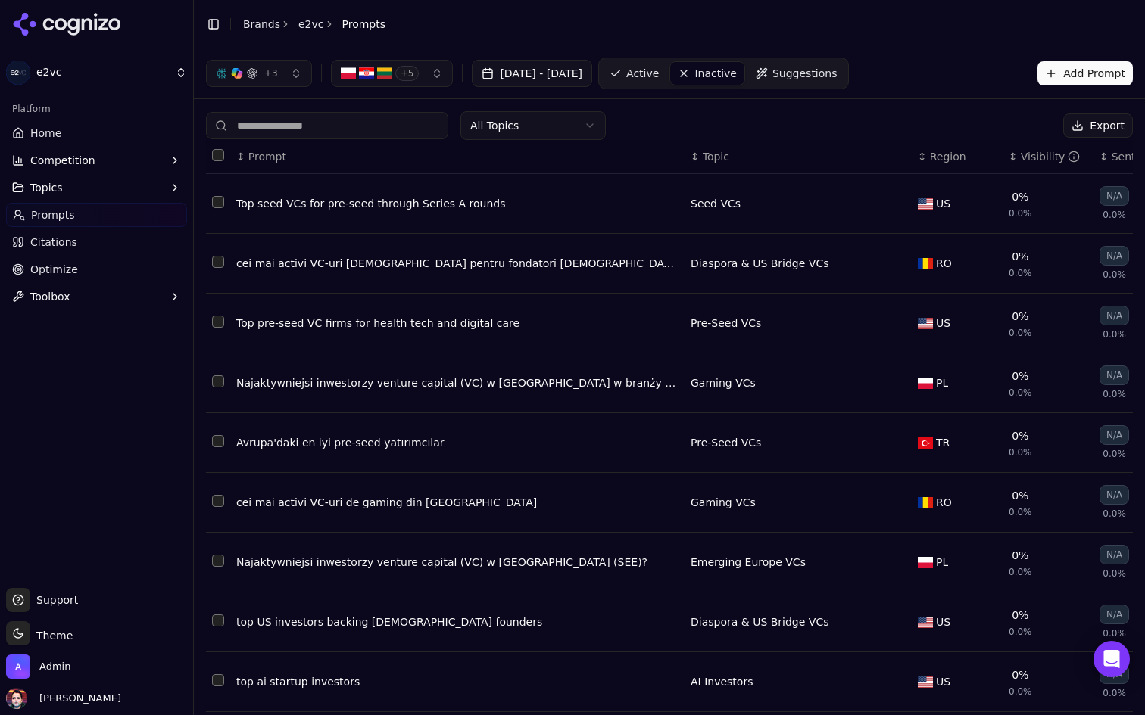
click at [354, 132] on input at bounding box center [327, 125] width 242 height 27
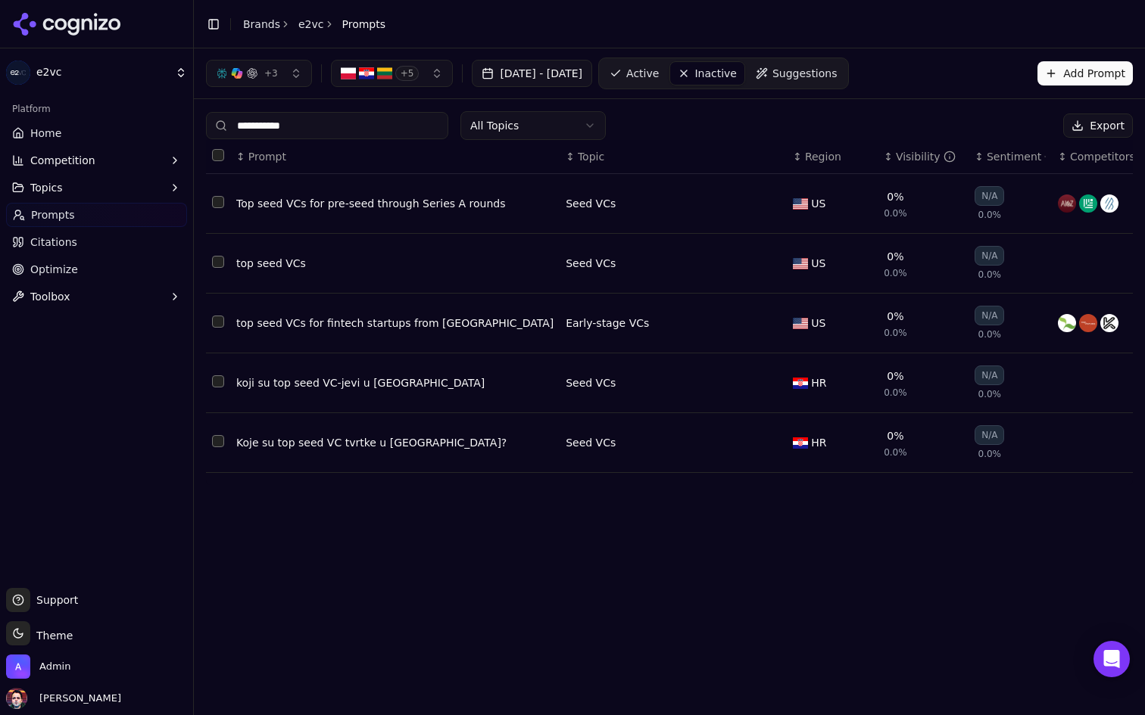
type input "**********"
click at [659, 76] on span "Active" at bounding box center [642, 73] width 33 height 15
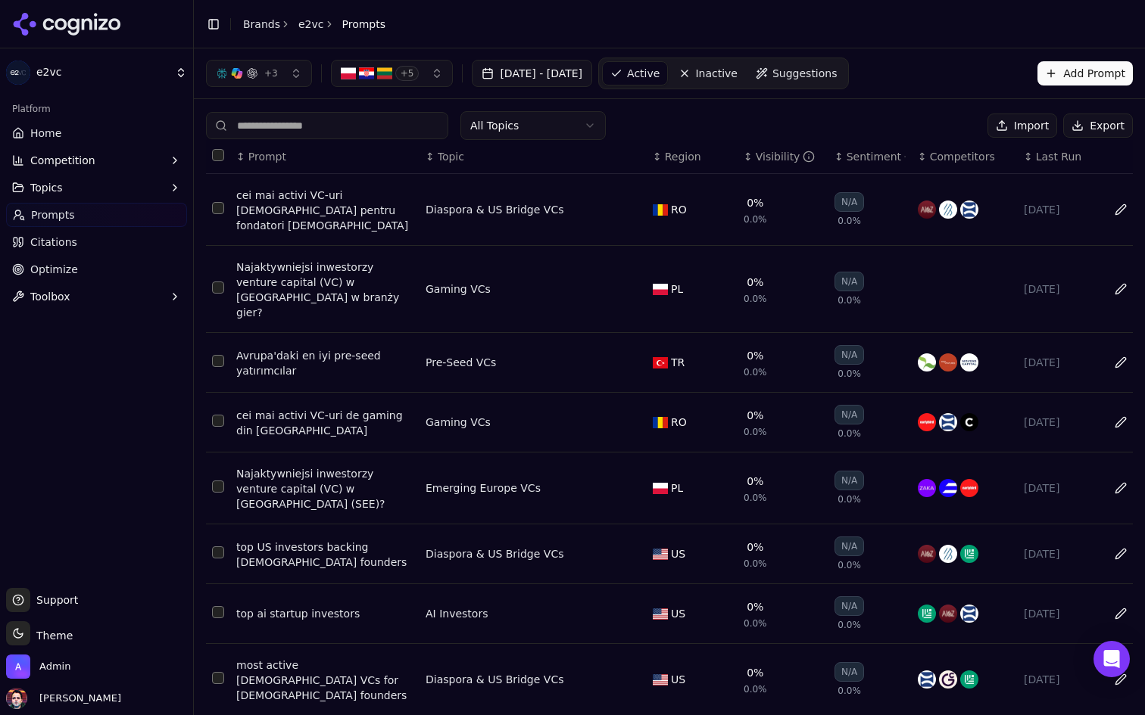
click at [362, 121] on input at bounding box center [327, 125] width 242 height 27
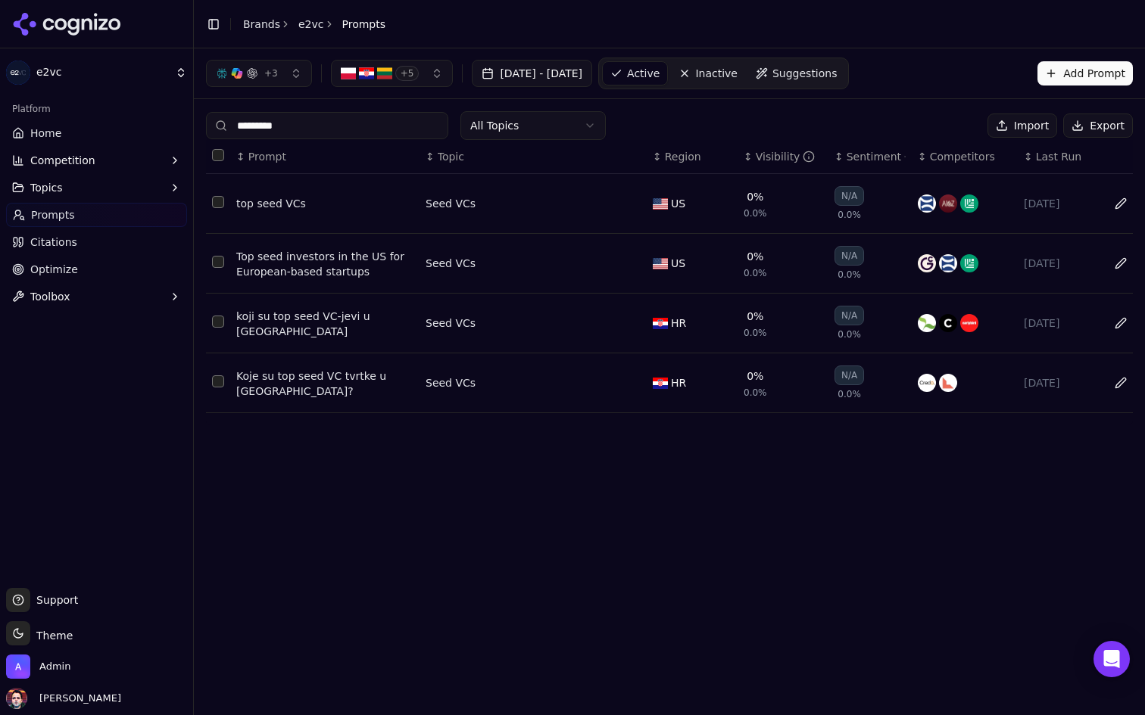
type input "********"
click at [737, 76] on span "Inactive" at bounding box center [716, 73] width 42 height 15
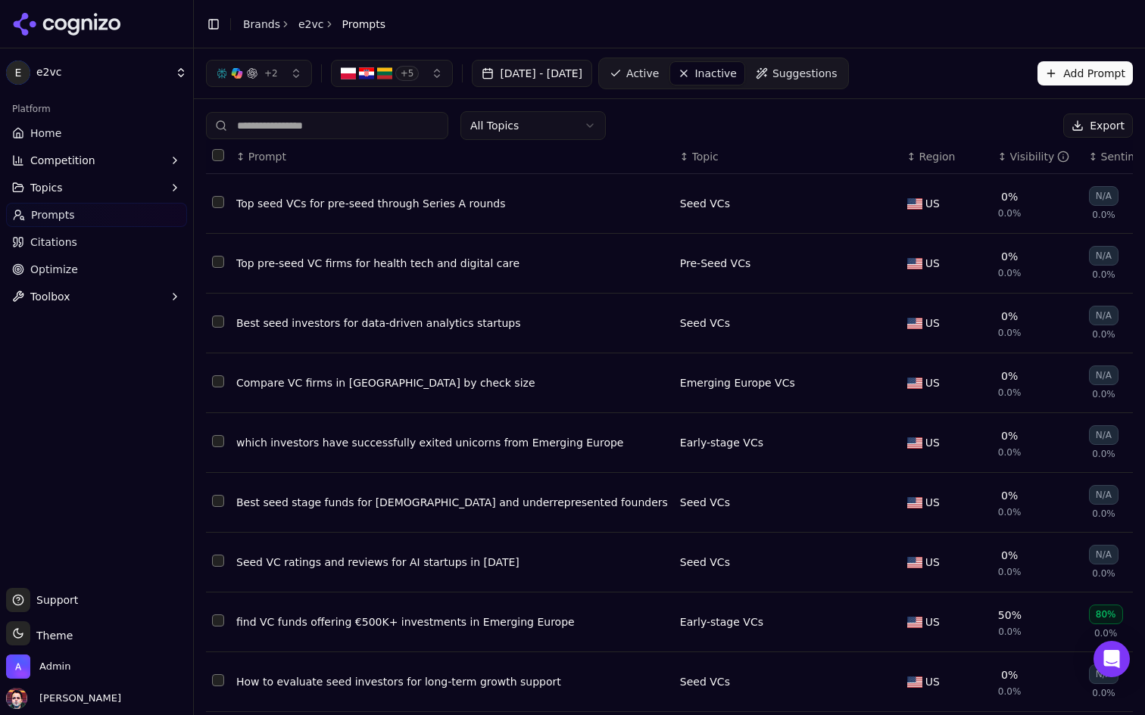
click at [322, 129] on input at bounding box center [327, 125] width 242 height 27
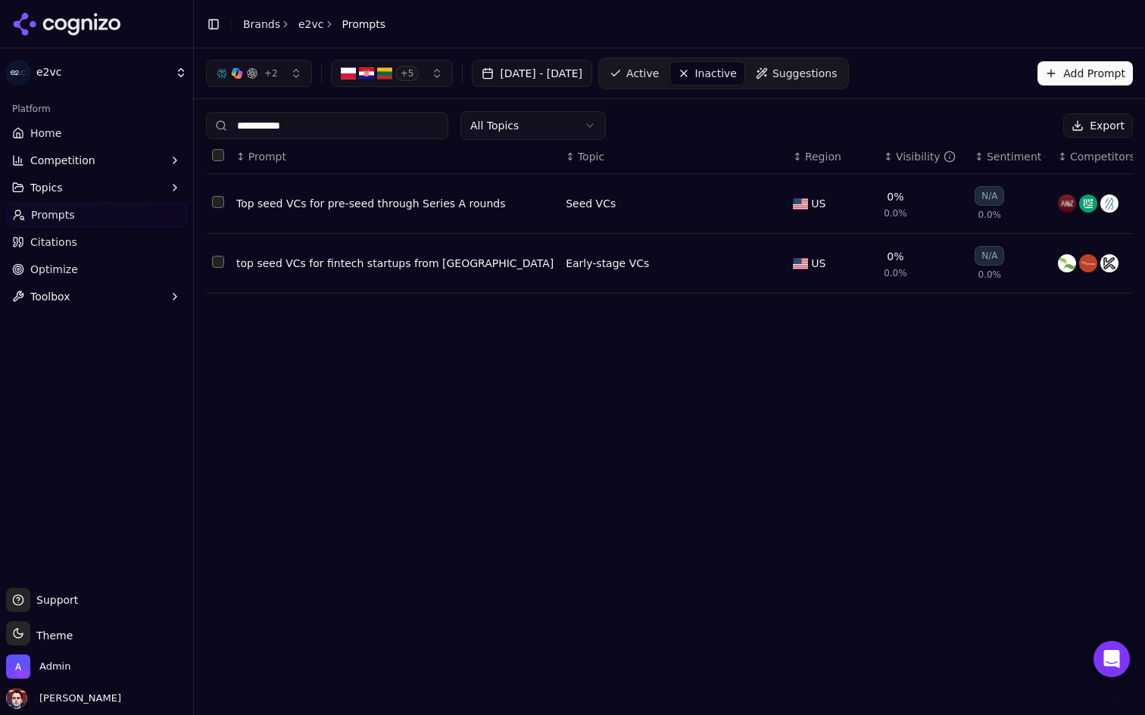
type input "**********"
click at [659, 70] on span "Active" at bounding box center [642, 73] width 33 height 15
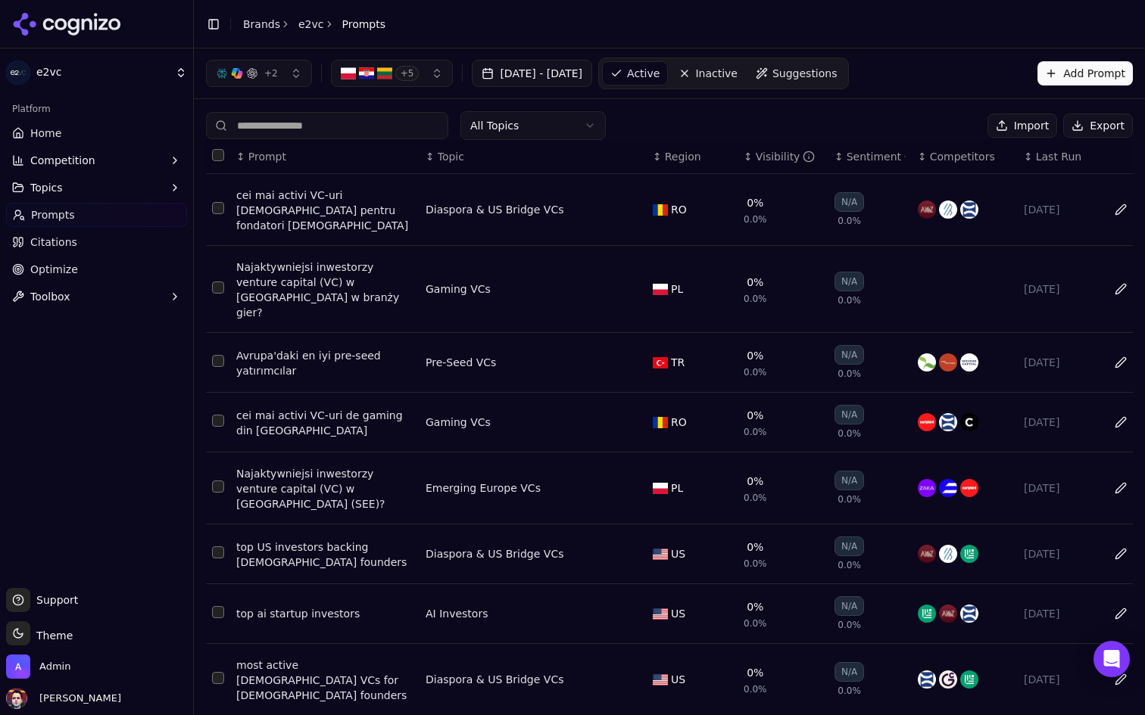
click at [394, 122] on input at bounding box center [327, 125] width 242 height 27
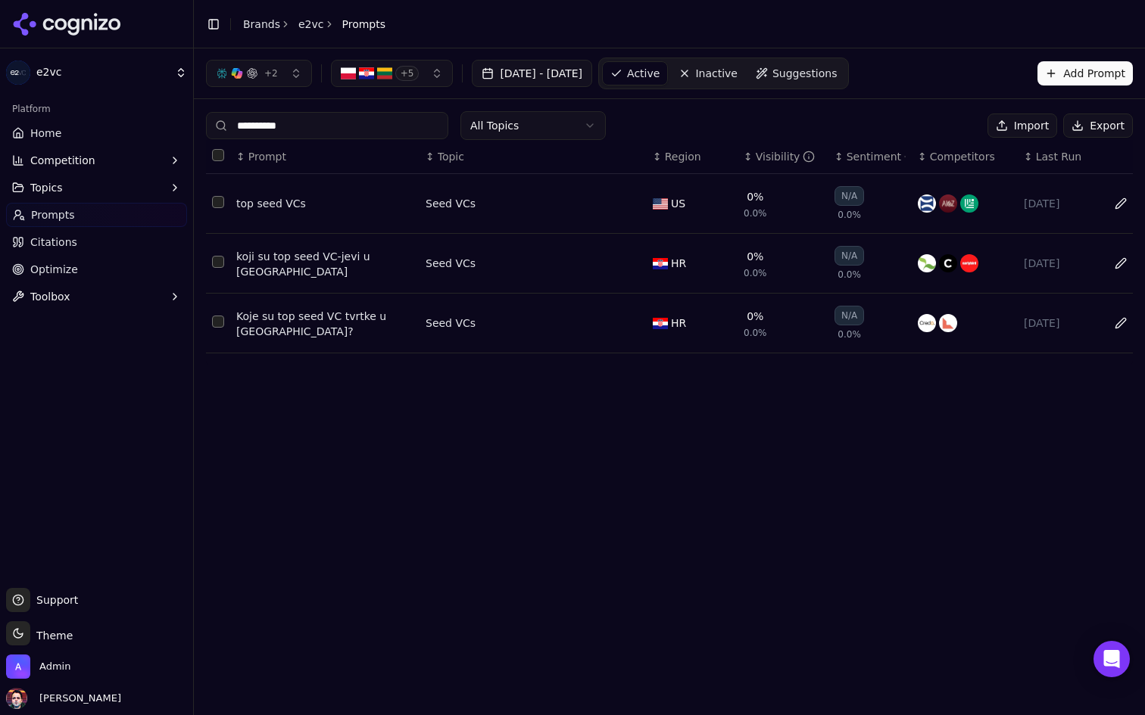
type input "**********"
click at [737, 70] on span "Inactive" at bounding box center [716, 73] width 42 height 15
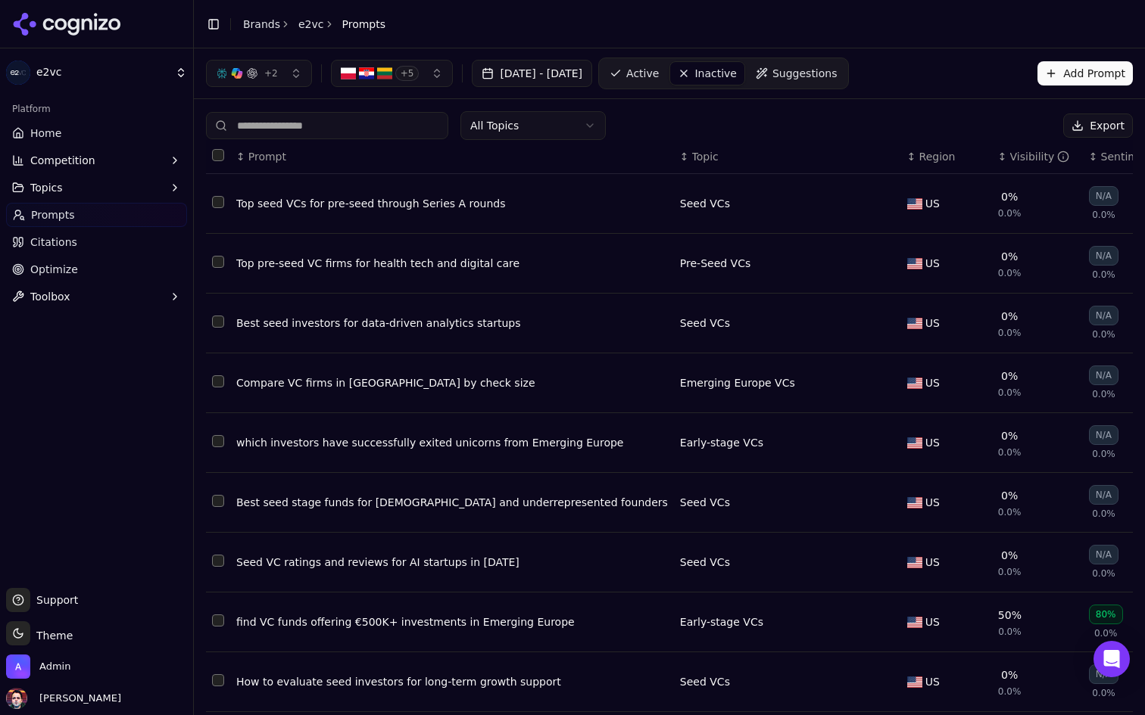
click at [397, 63] on button "+ 5" at bounding box center [392, 73] width 123 height 27
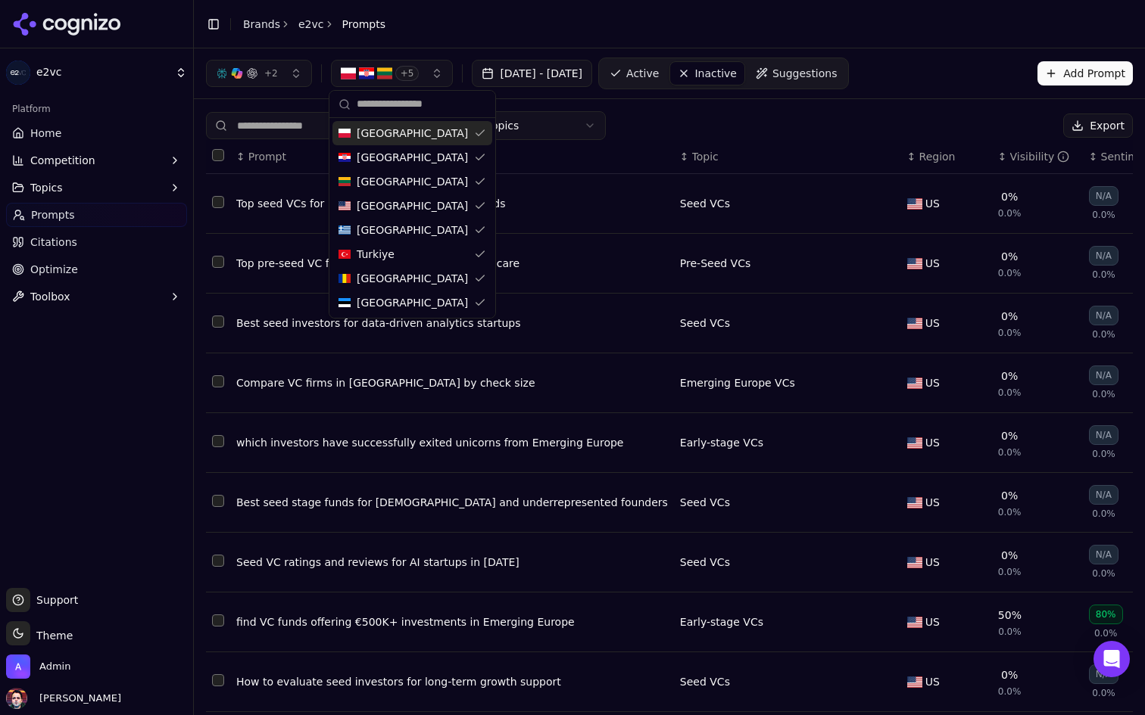
click at [413, 67] on div "+ 5" at bounding box center [380, 73] width 79 height 15
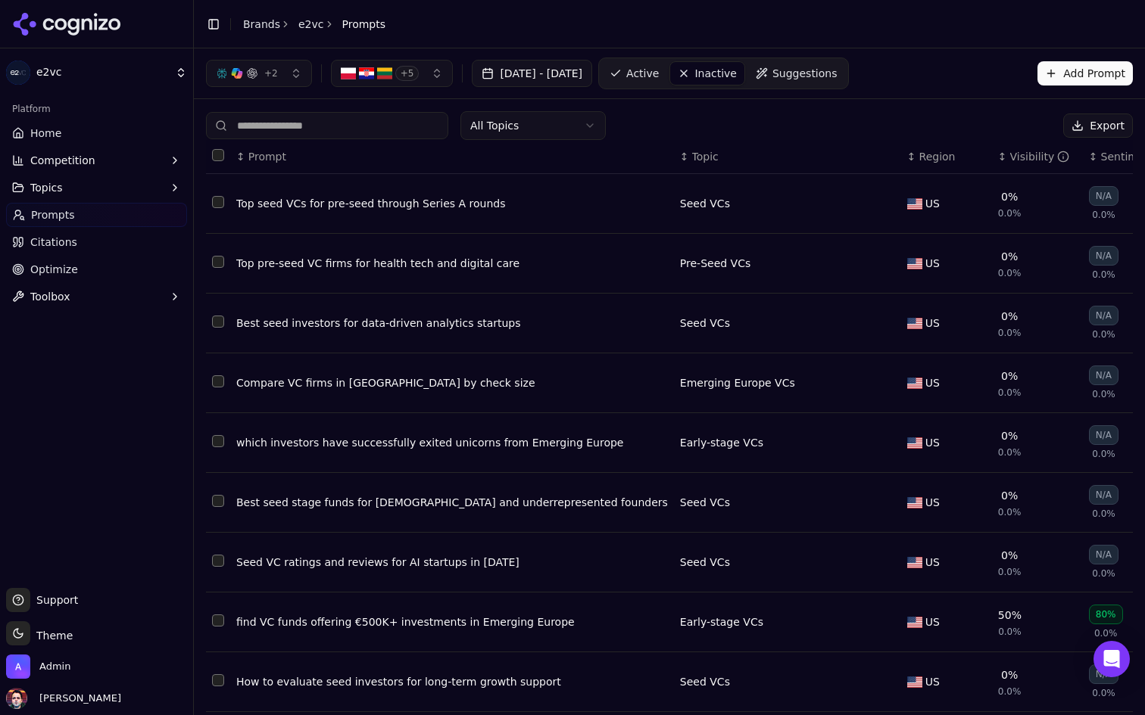
click at [919, 157] on span "Region" at bounding box center [937, 156] width 36 height 15
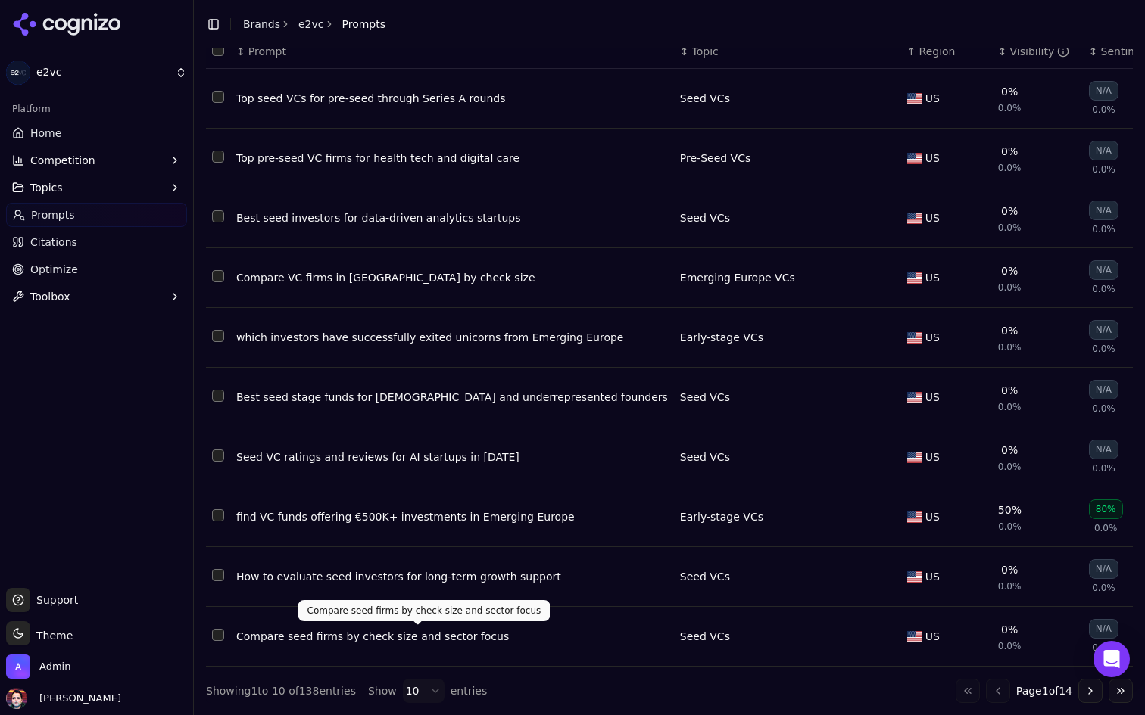
click at [428, 687] on html "e2vc Platform Home Competition Topics Prompts Citations Optimize Toolbox Suppor…" at bounding box center [572, 357] width 1145 height 715
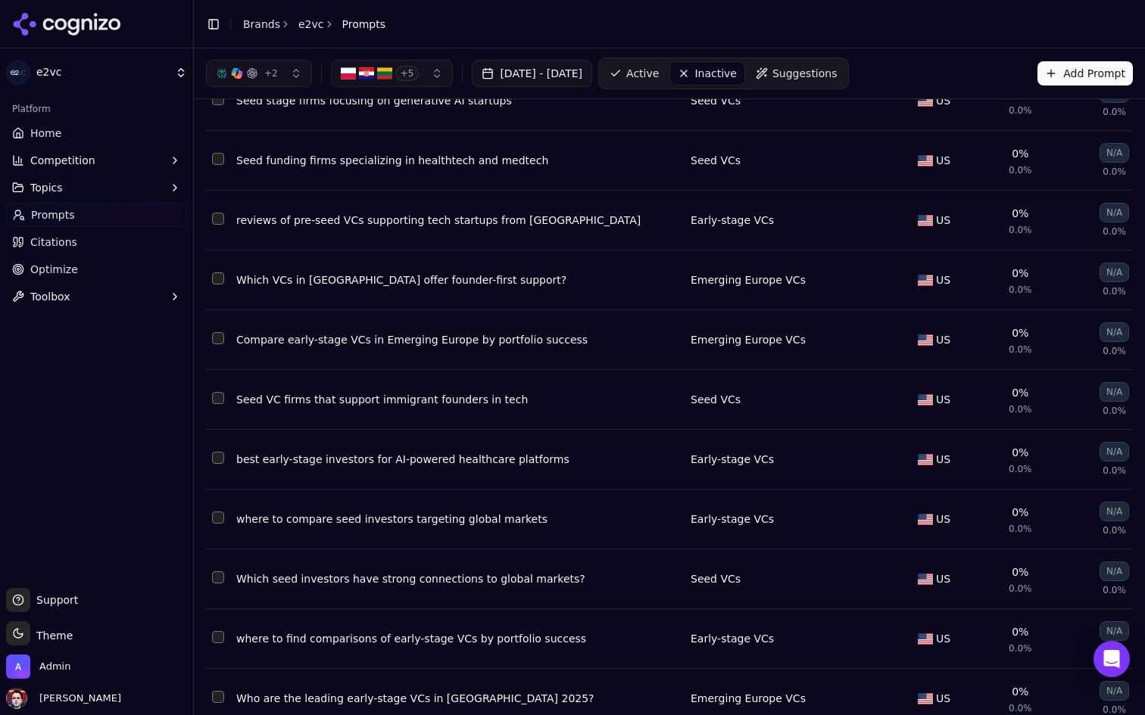
scroll to position [0, 0]
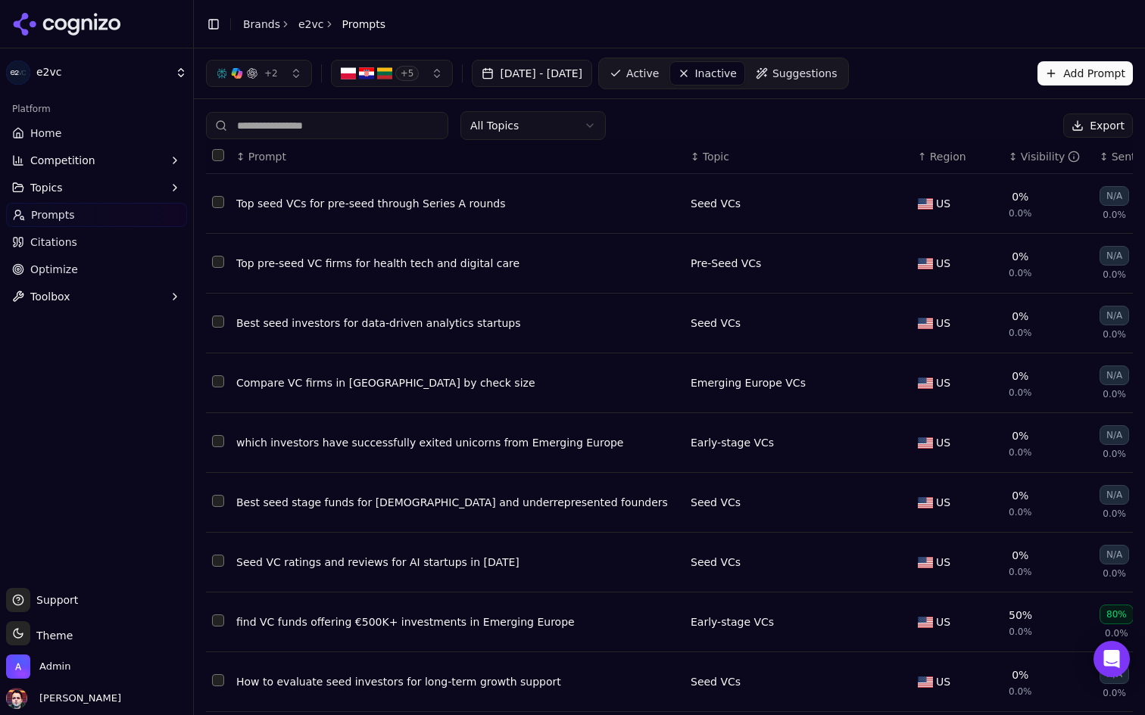
click at [930, 163] on span "Region" at bounding box center [948, 156] width 36 height 15
click at [930, 149] on span "Region" at bounding box center [948, 156] width 36 height 15
click at [666, 85] on link "Active" at bounding box center [634, 73] width 64 height 24
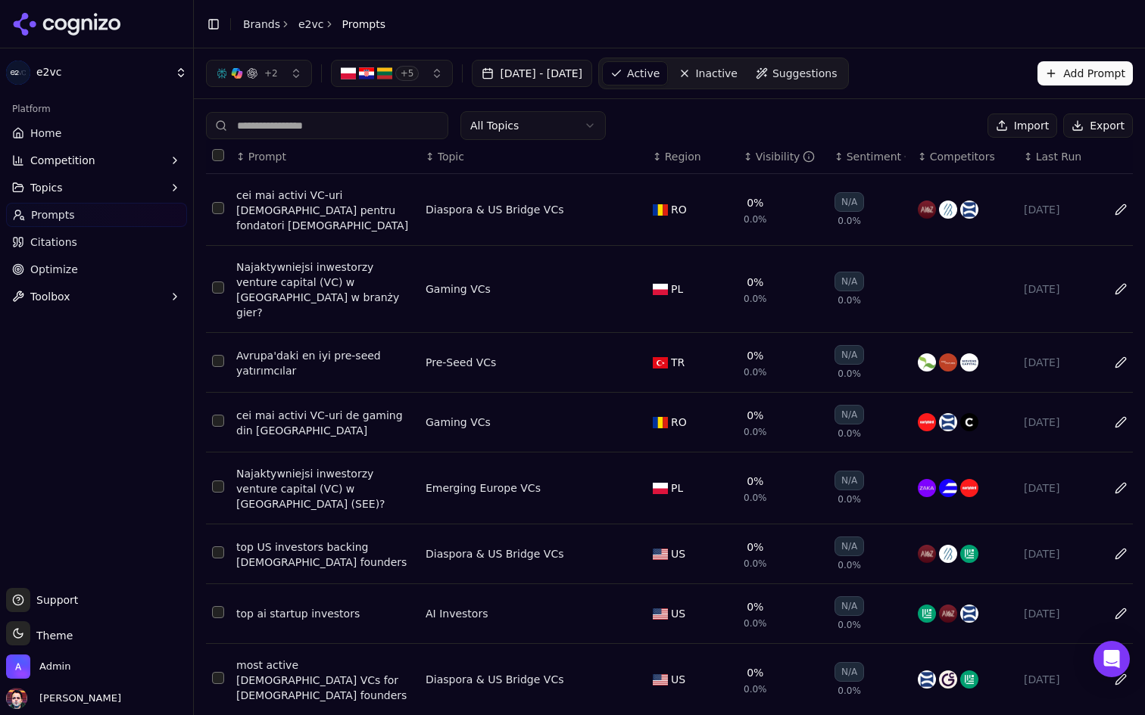
click at [265, 81] on button "+ 2" at bounding box center [259, 73] width 106 height 27
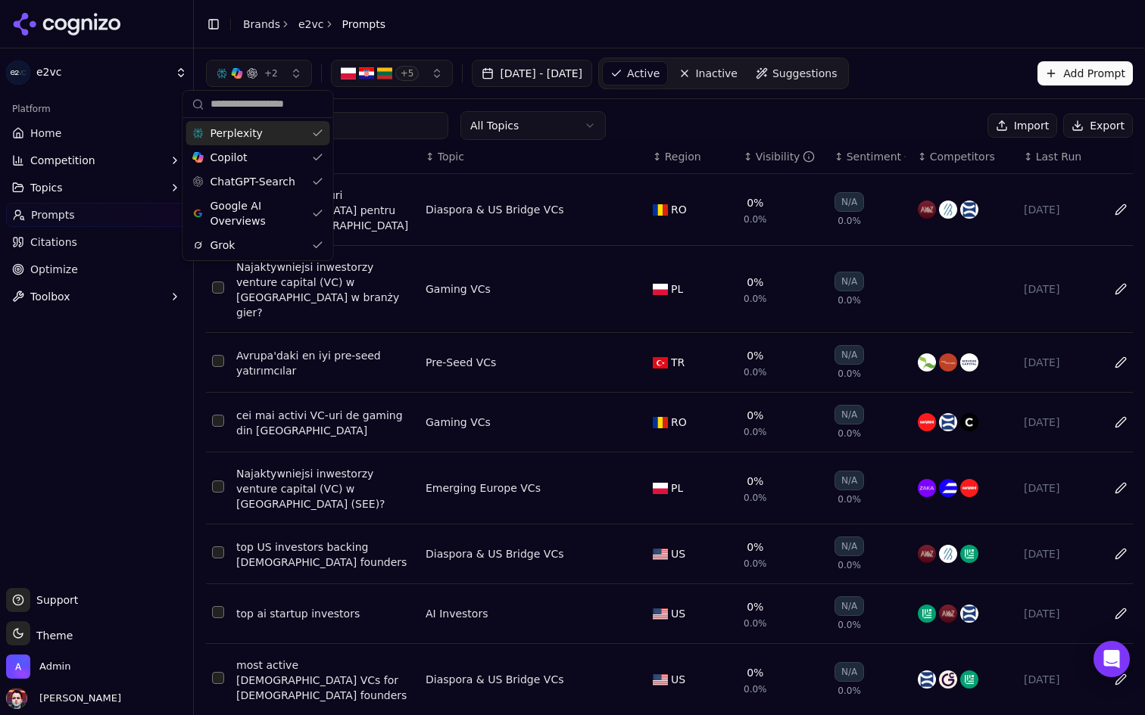
click at [283, 70] on button "+ 2" at bounding box center [259, 73] width 106 height 27
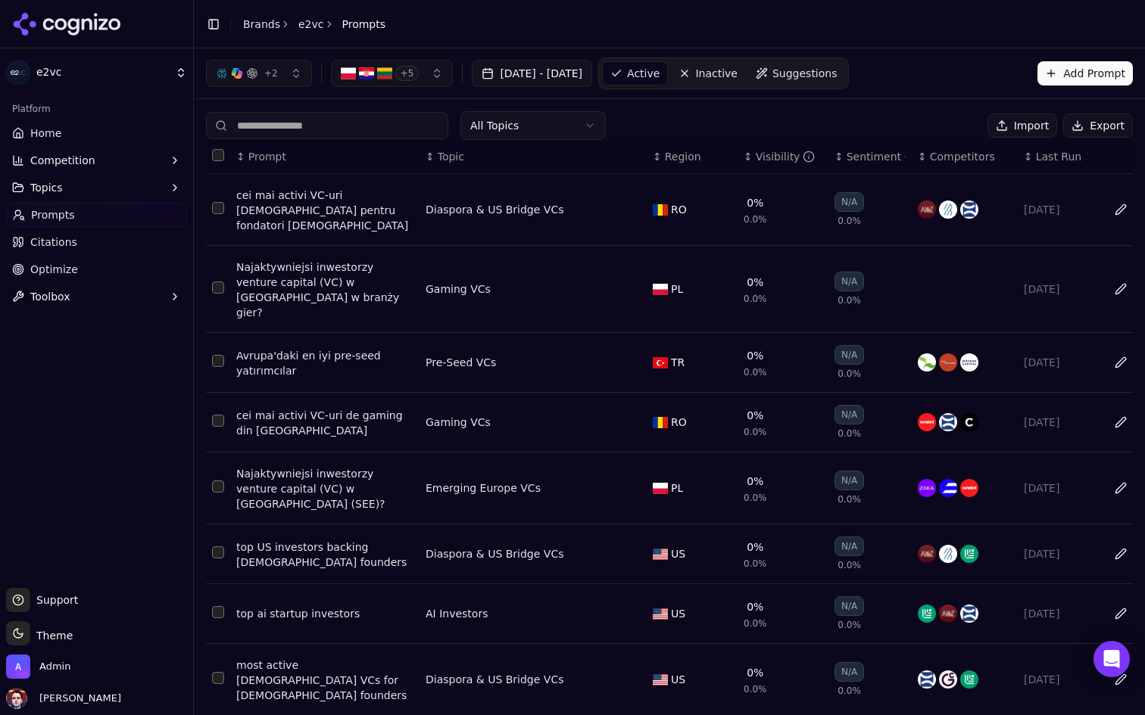
click at [801, 92] on div "+ 2 + 5 Aug 02, 2025 - Sep 01, 2025 Active Inactive Suggestions Add Prompt" at bounding box center [669, 73] width 951 height 50
click at [737, 74] on span "Inactive" at bounding box center [716, 73] width 42 height 15
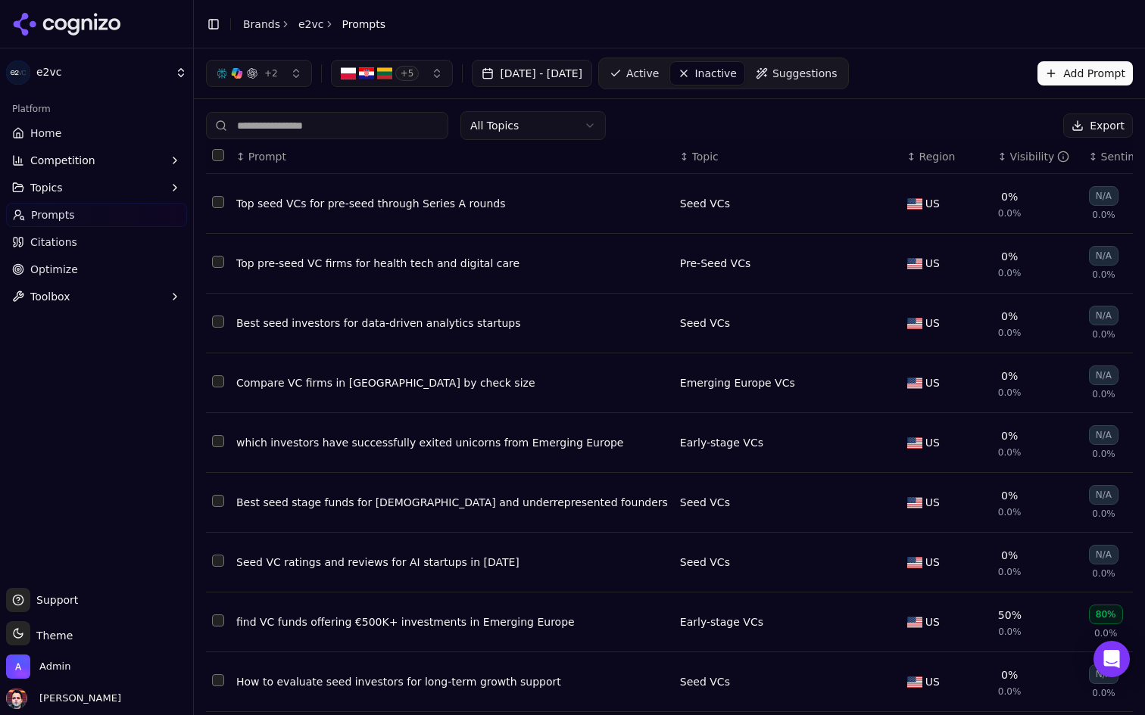
click at [659, 75] on span "Active" at bounding box center [642, 73] width 33 height 15
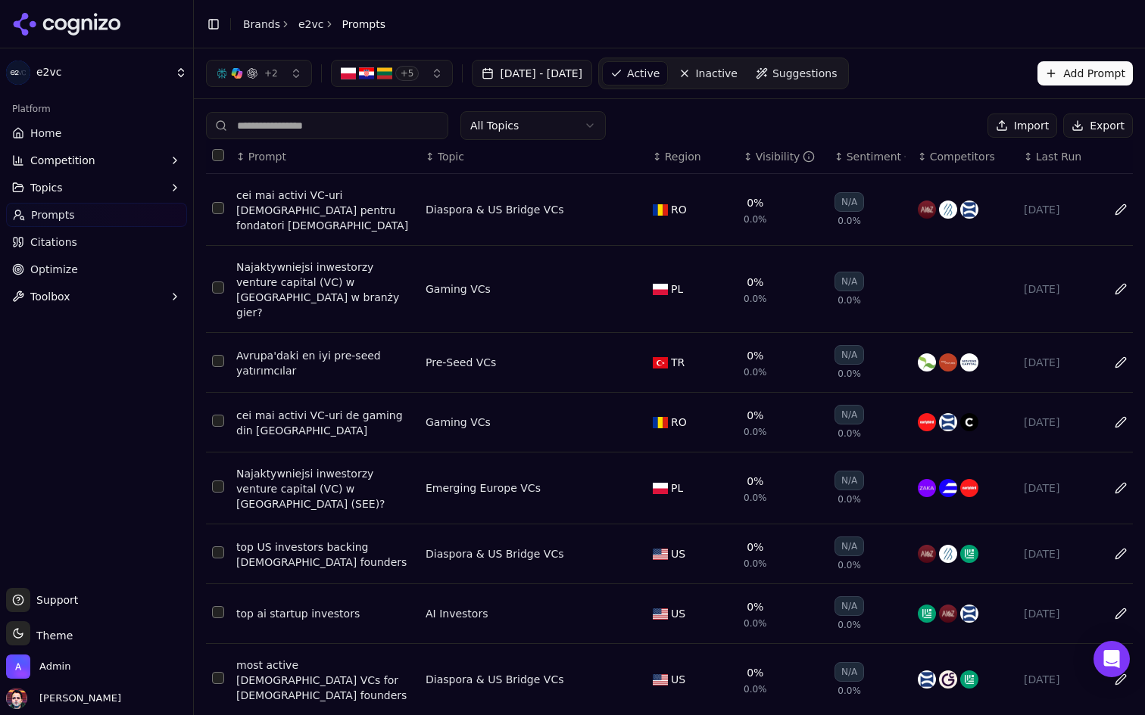
click at [271, 67] on span "+ 2" at bounding box center [271, 73] width 14 height 12
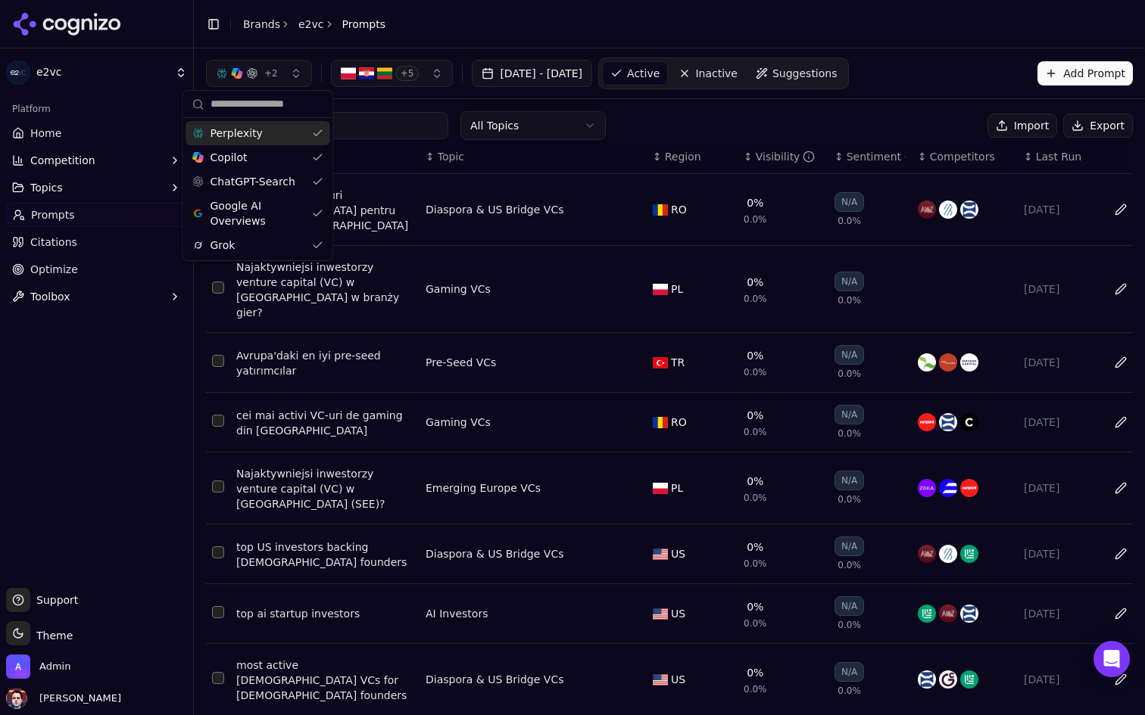
click at [271, 67] on span "+ 2" at bounding box center [271, 73] width 14 height 12
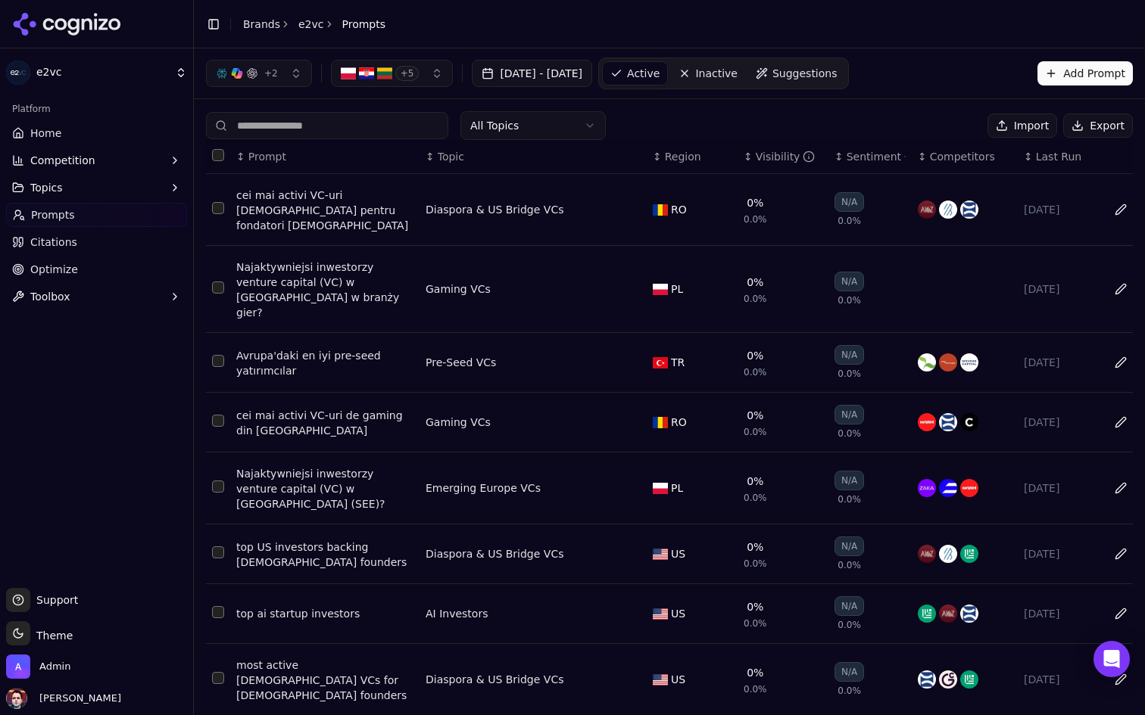
click at [1058, 161] on span "Last Run" at bounding box center [1058, 156] width 45 height 15
click at [1043, 154] on span "Last Run" at bounding box center [1058, 156] width 45 height 15
click at [737, 75] on span "Inactive" at bounding box center [716, 73] width 42 height 15
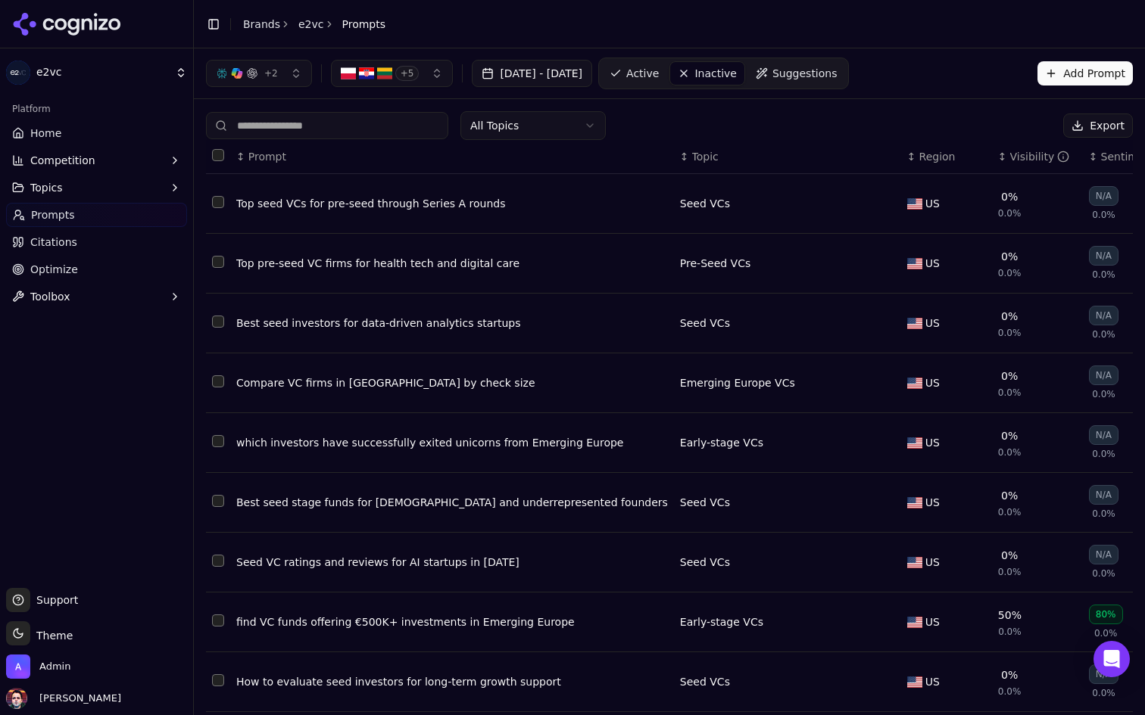
click at [389, 79] on img "button" at bounding box center [384, 73] width 15 height 15
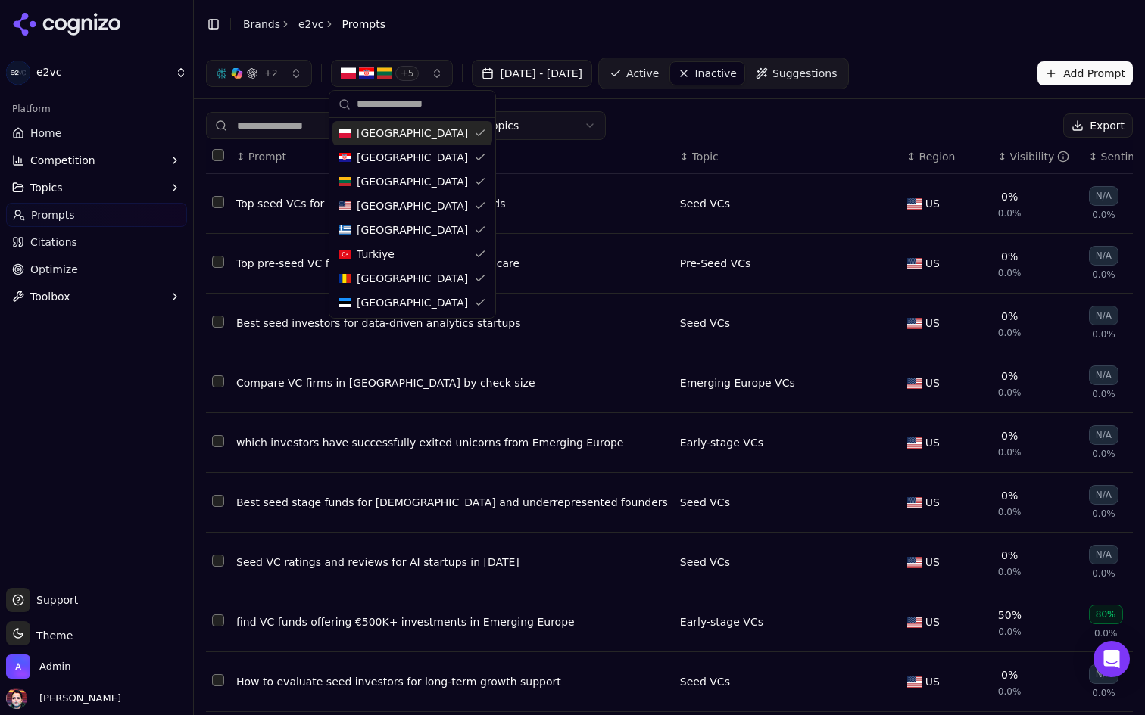
click at [891, 114] on div "All Topics Export" at bounding box center [669, 125] width 927 height 29
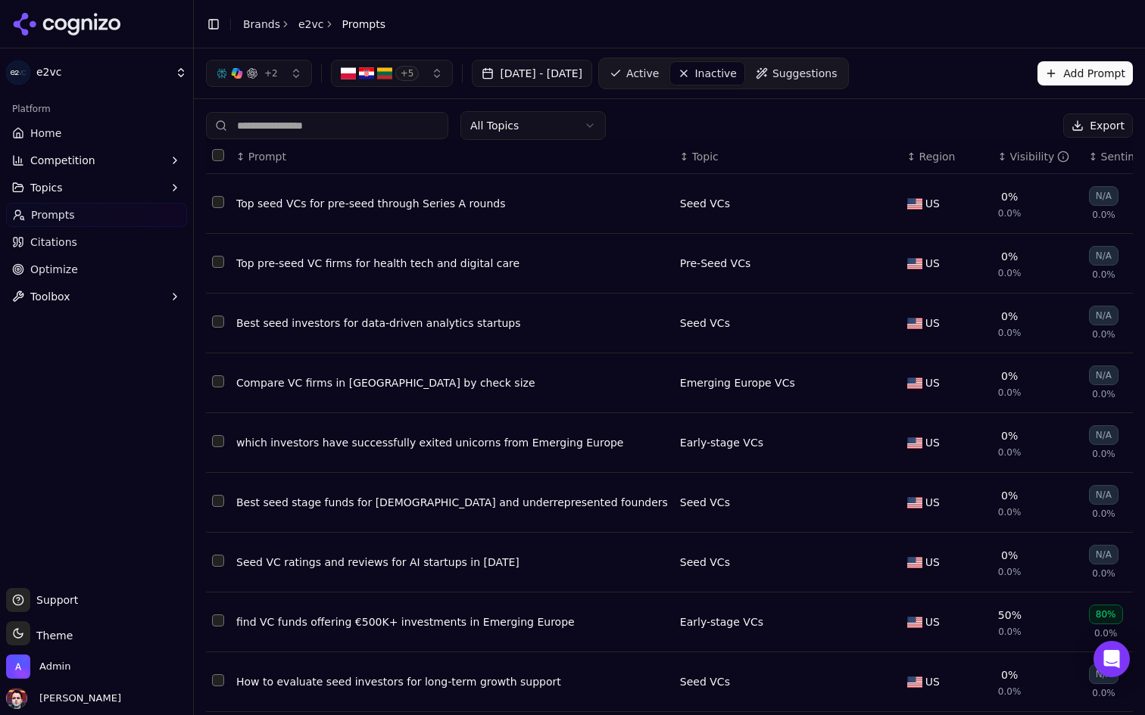
click at [901, 148] on th "↕ Region" at bounding box center [946, 157] width 91 height 34
click at [919, 157] on span "Region" at bounding box center [937, 156] width 36 height 15
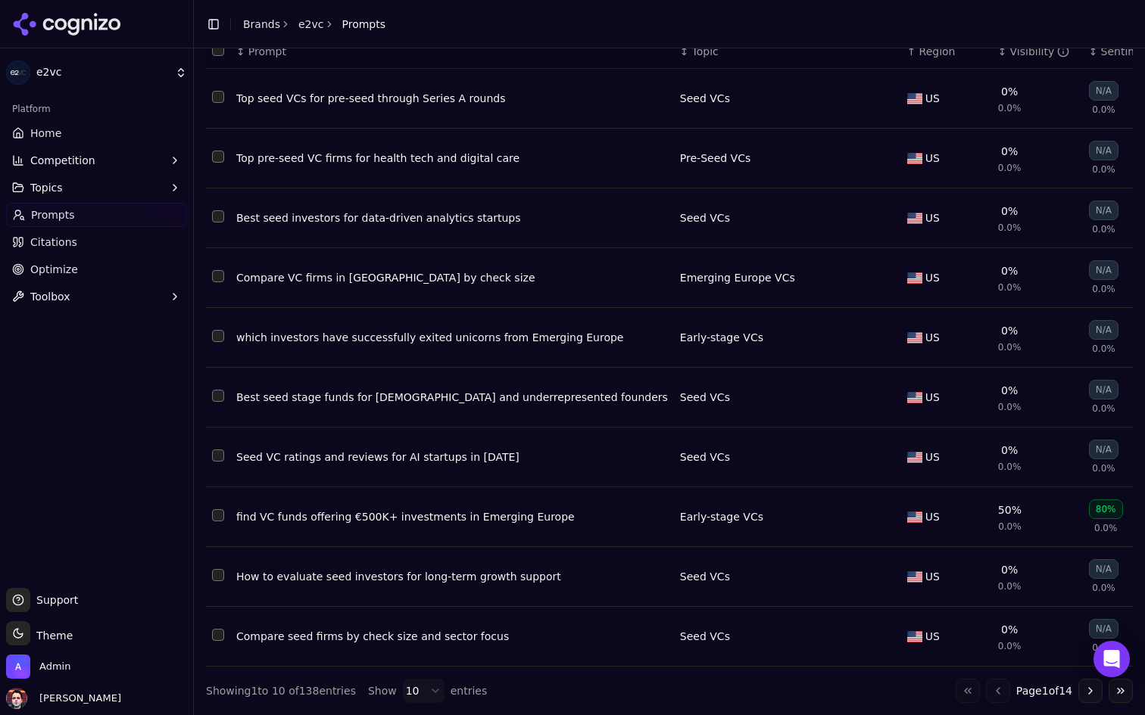
click at [428, 691] on html "e2vc Platform Home Competition Topics Prompts Citations Optimize Toolbox Suppor…" at bounding box center [572, 357] width 1145 height 715
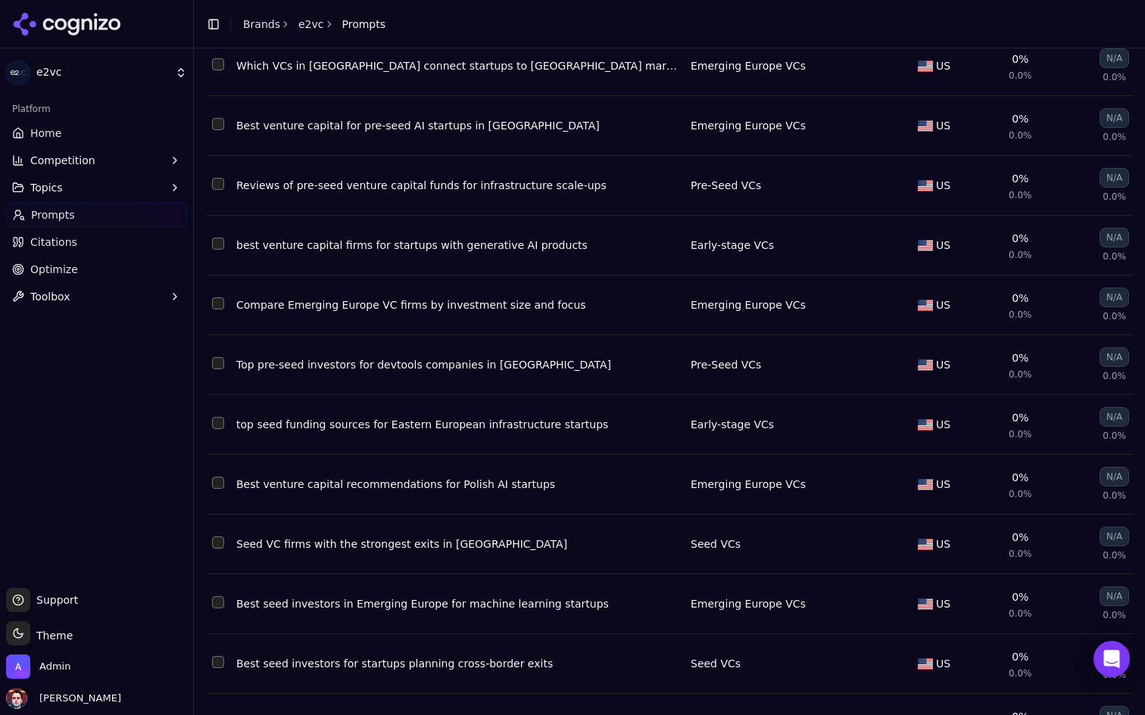
scroll to position [5526, 0]
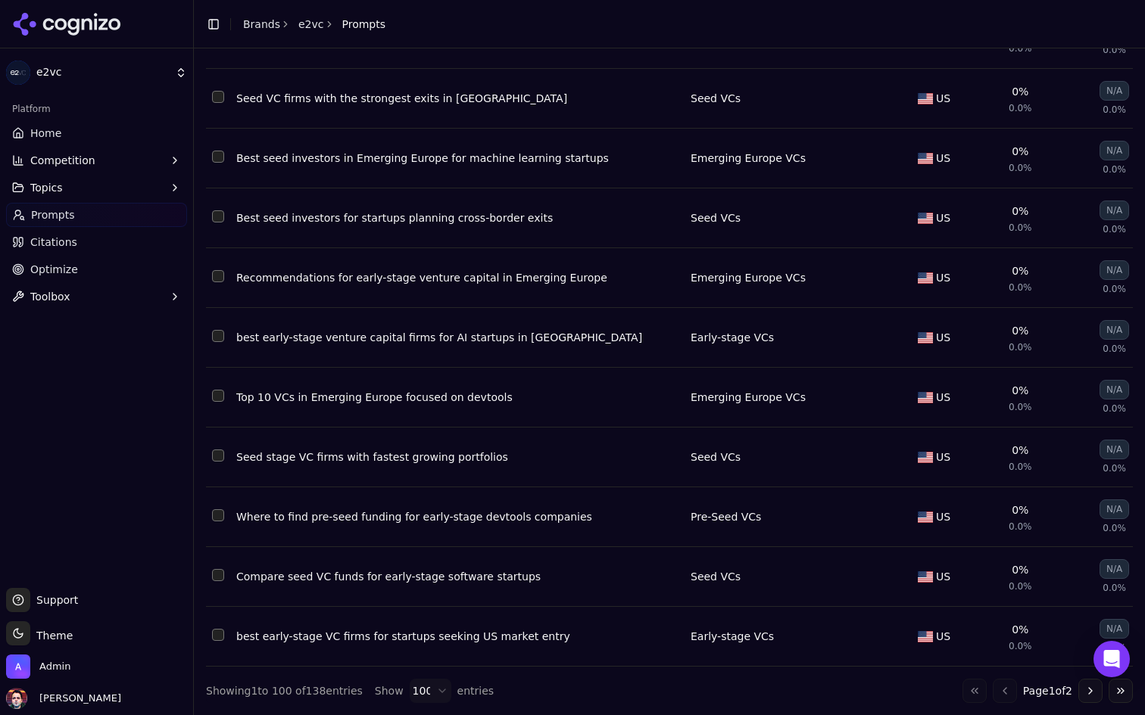
click at [1084, 690] on button "Go to next page" at bounding box center [1090, 691] width 24 height 24
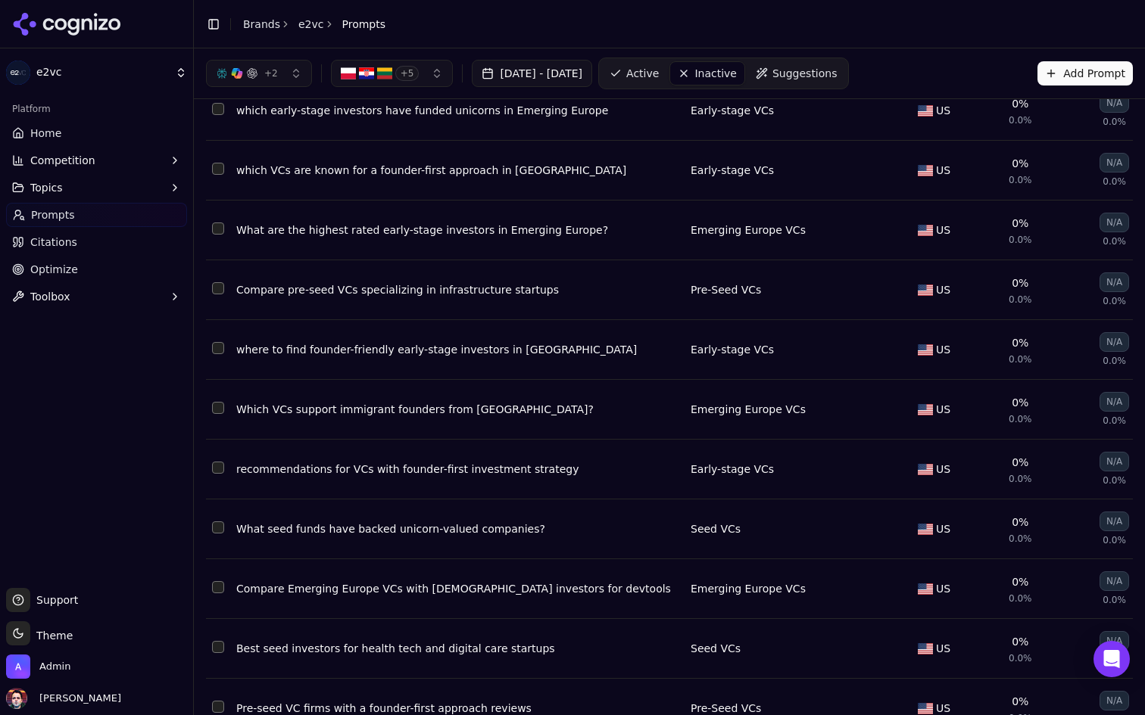
scroll to position [0, 0]
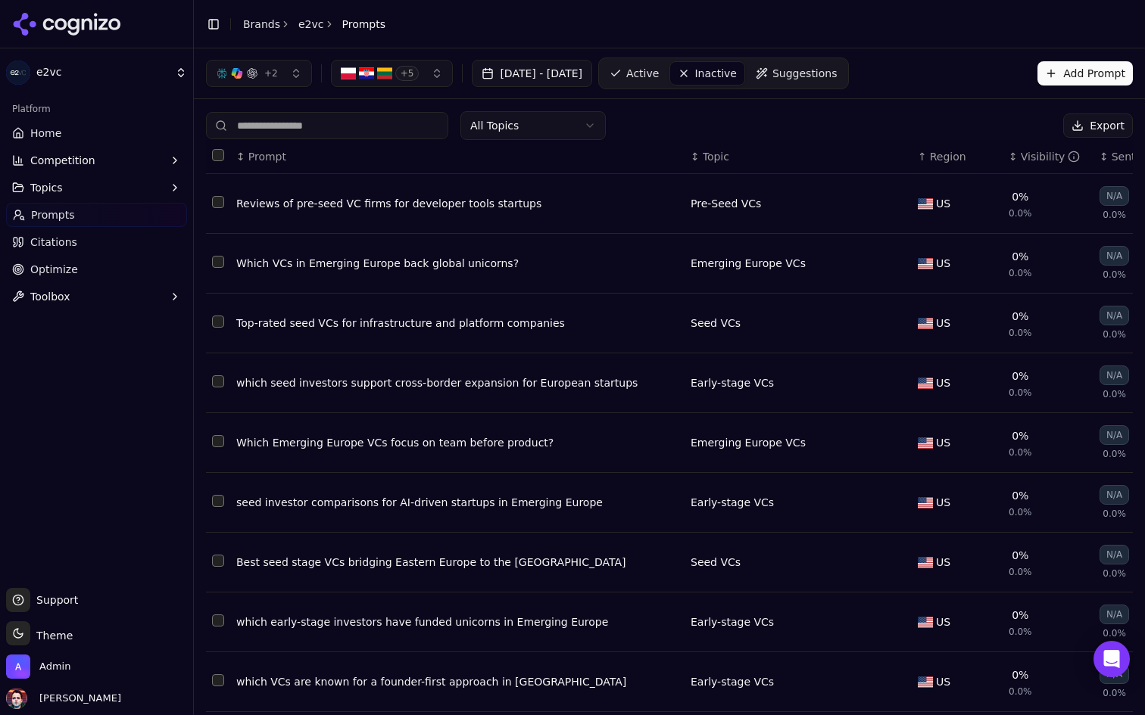
click at [659, 70] on span "Active" at bounding box center [642, 73] width 33 height 15
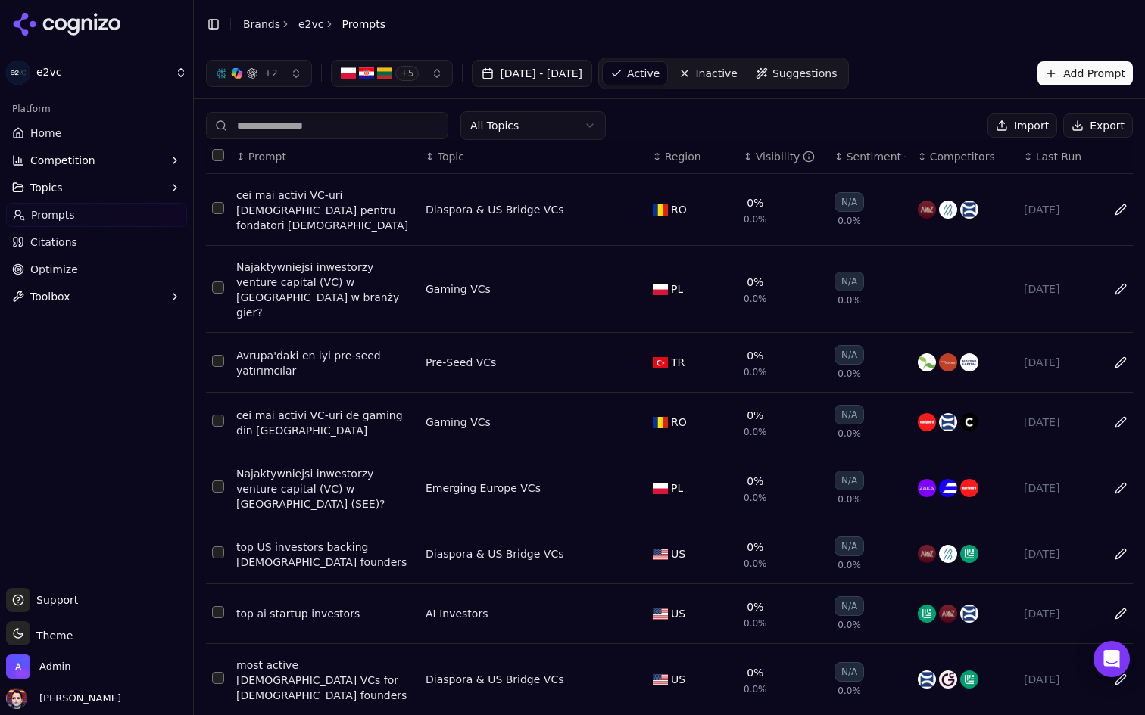
click at [408, 70] on span "+ 5" at bounding box center [407, 73] width 24 height 15
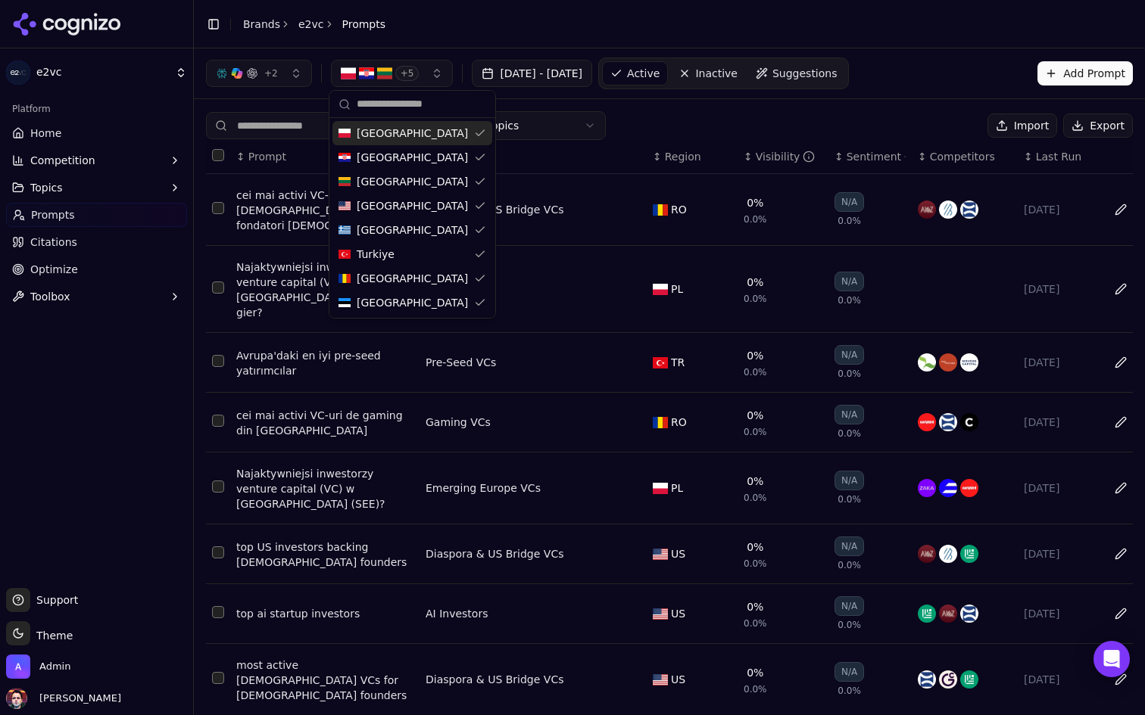
click at [408, 70] on span "+ 5" at bounding box center [407, 73] width 24 height 15
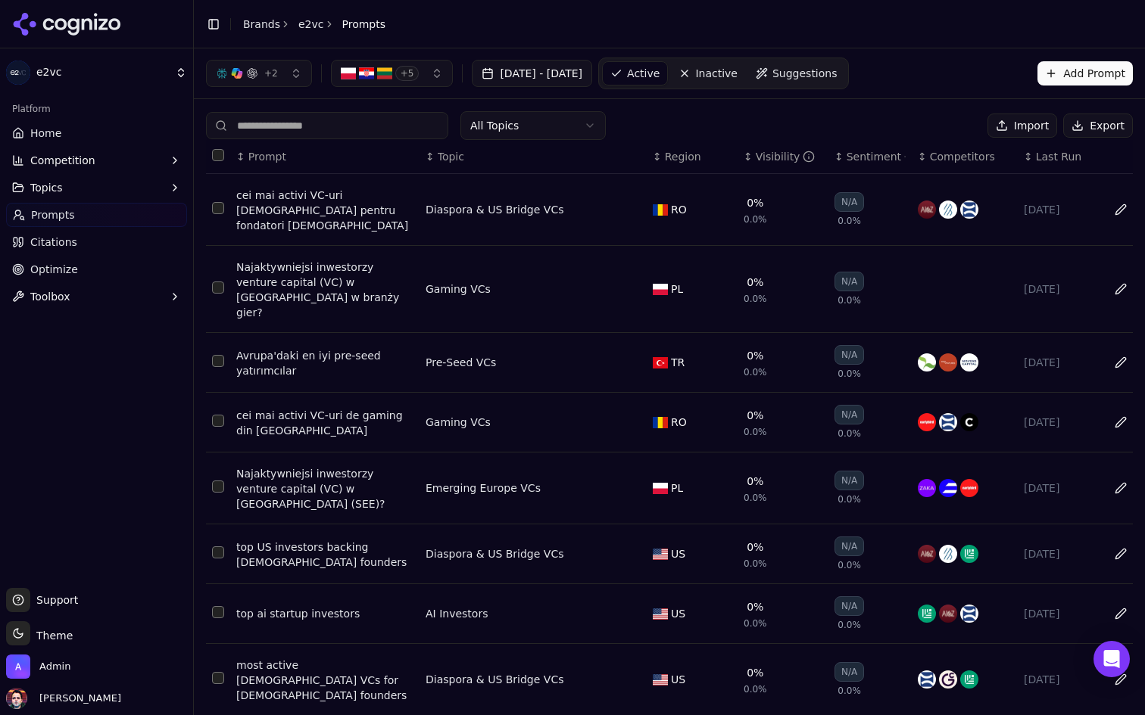
click at [672, 157] on span "Region" at bounding box center [683, 156] width 36 height 15
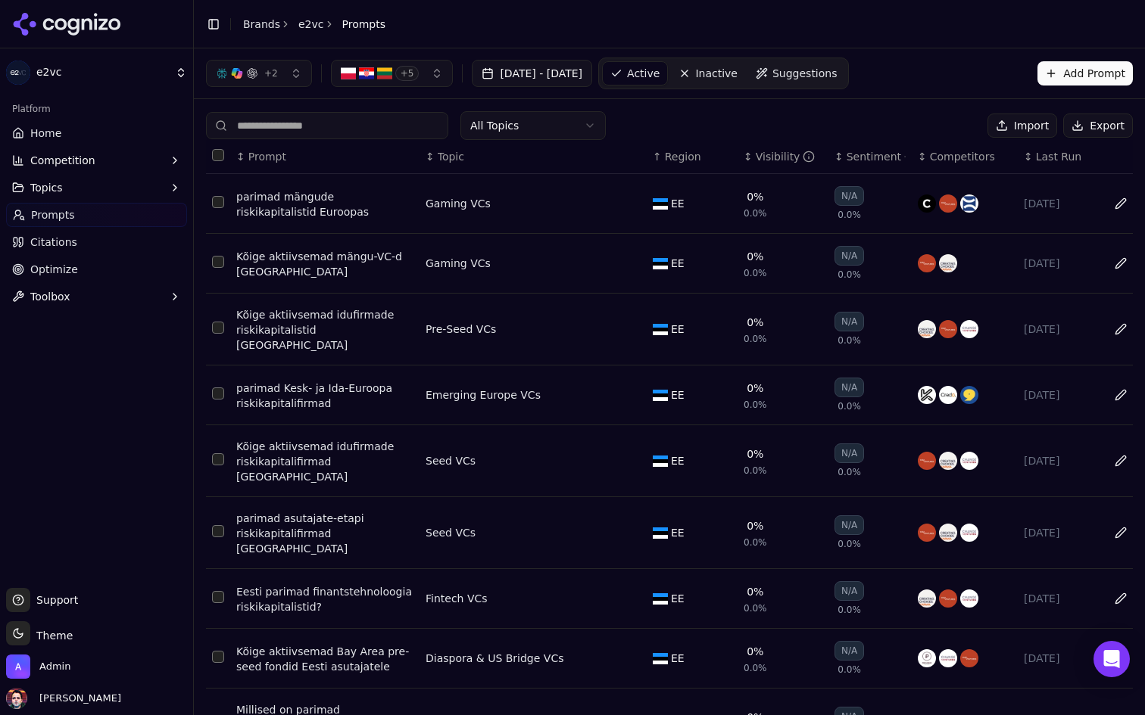
click at [672, 157] on span "Region" at bounding box center [683, 156] width 36 height 15
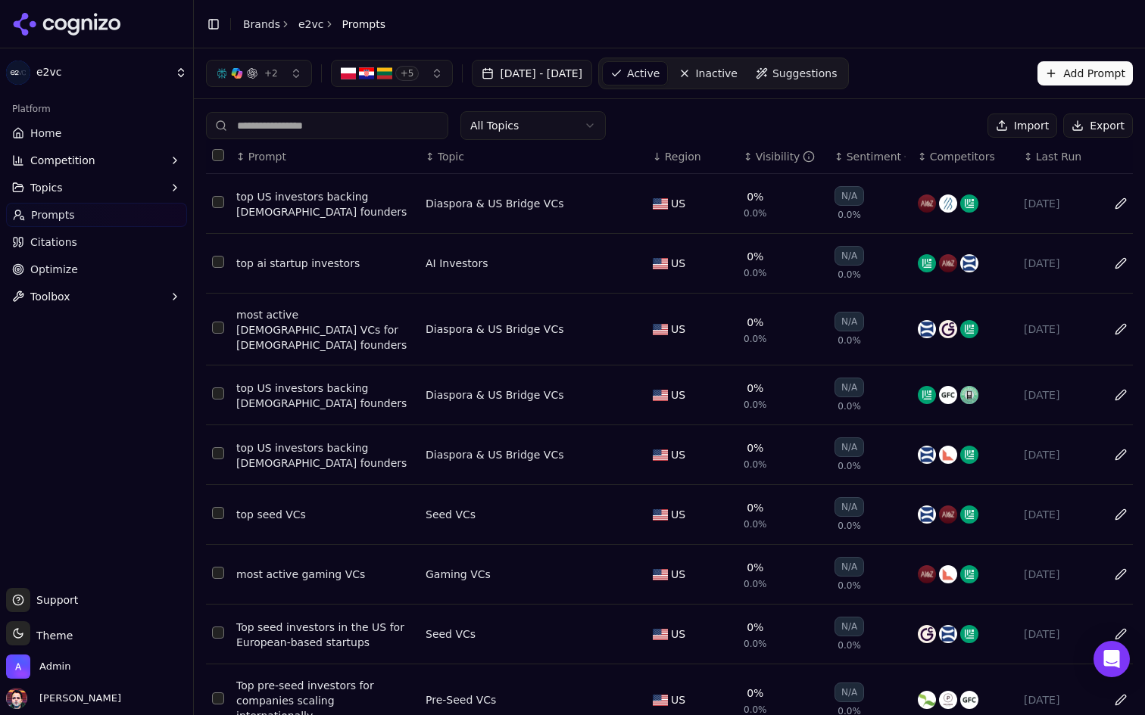
scroll to position [109, 0]
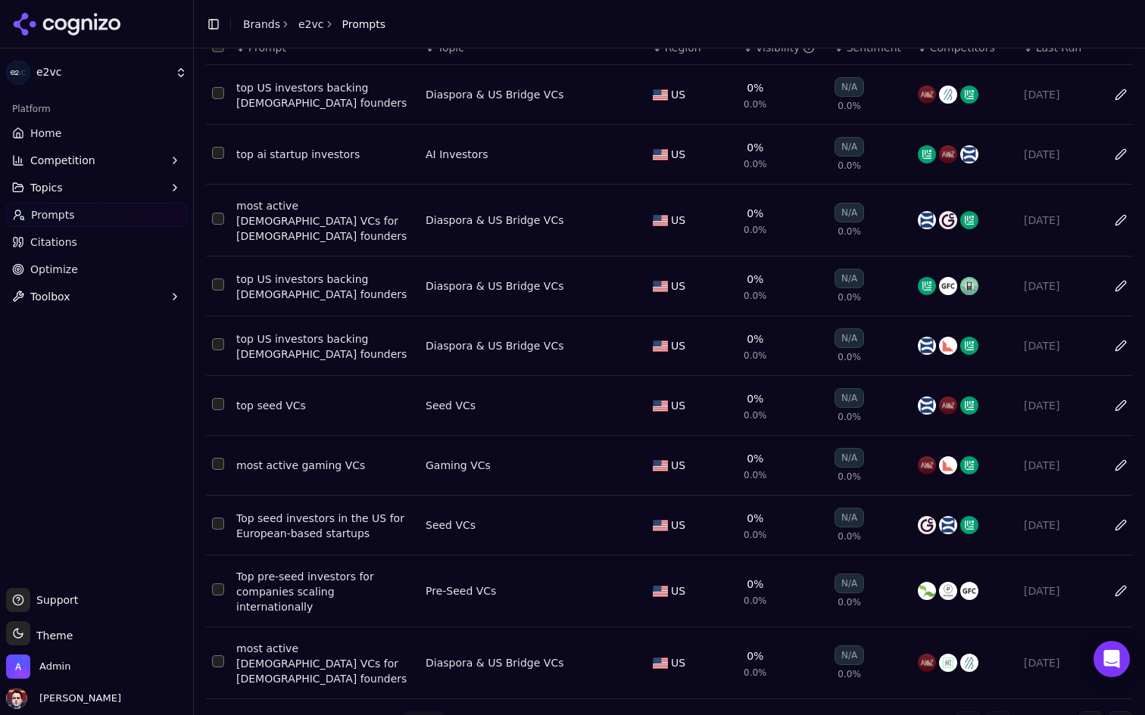
click at [419, 697] on html "e2vc Platform Home Competition Topics Prompts Citations Optimize Toolbox Suppor…" at bounding box center [572, 357] width 1145 height 715
click at [432, 673] on div "10 20 50 100" at bounding box center [446, 623] width 95 height 103
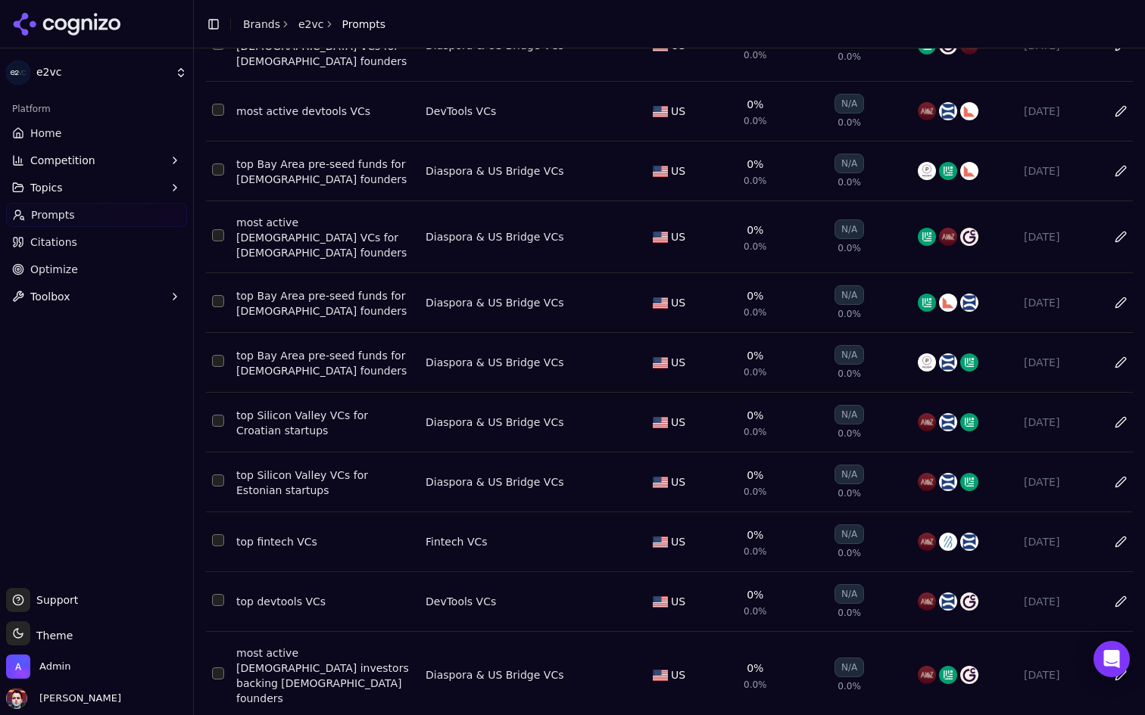
scroll to position [5526, 0]
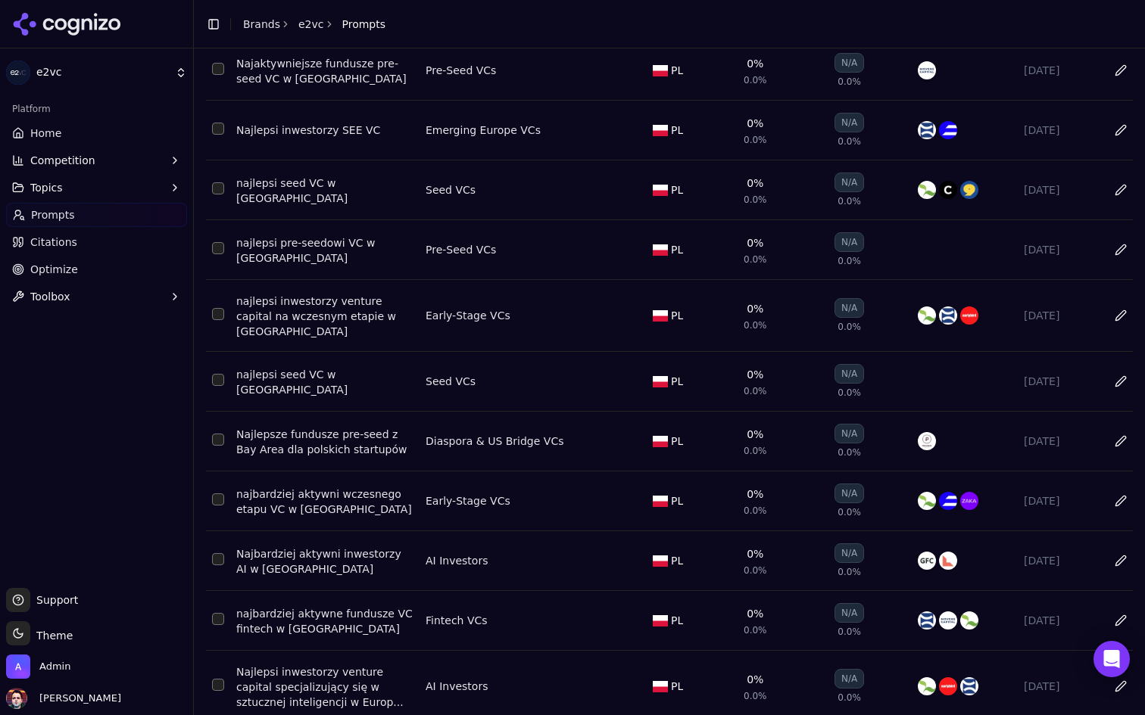
scroll to position [5713, 0]
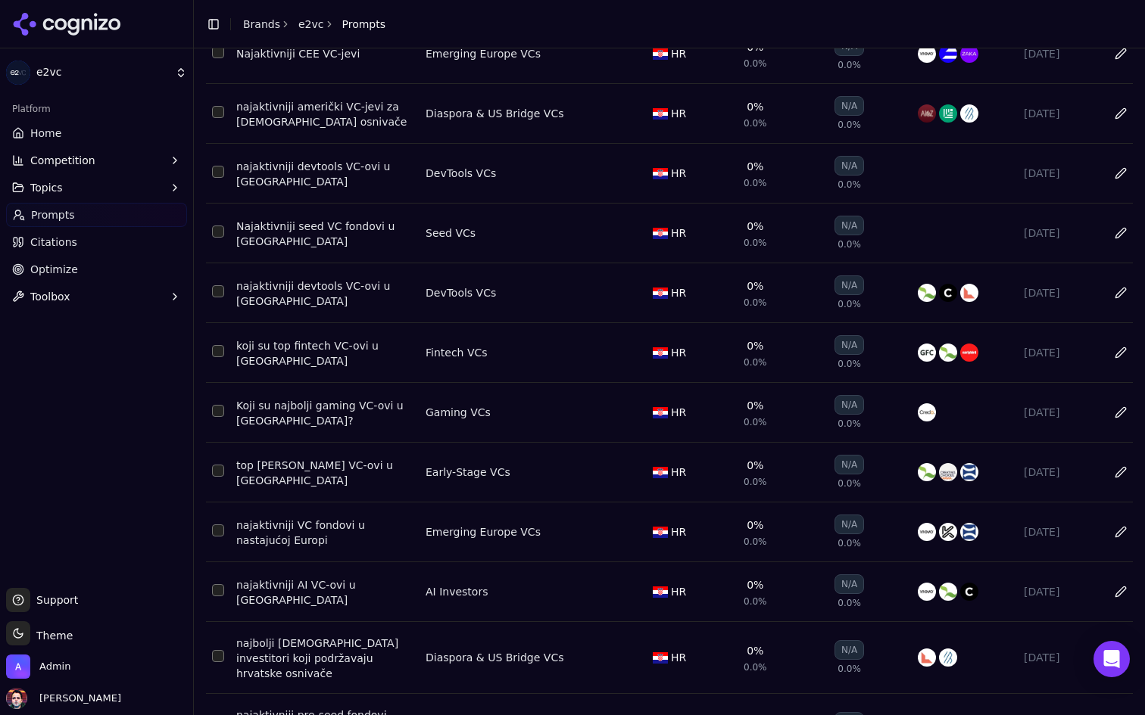
scroll to position [5666, 0]
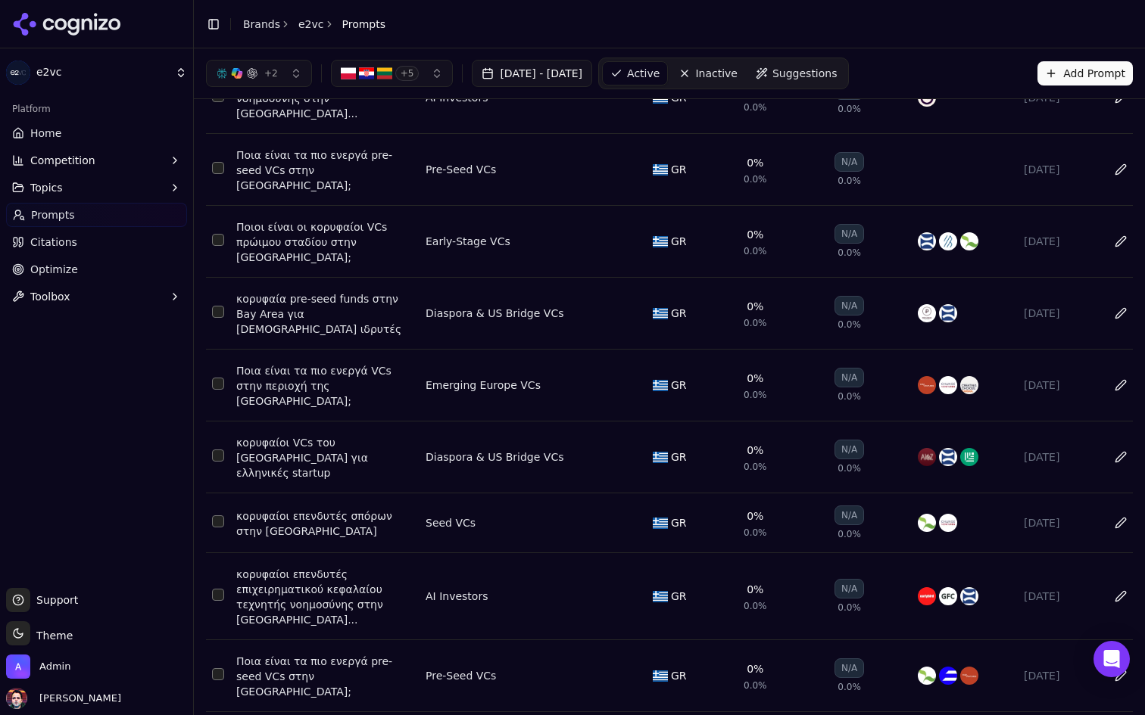
scroll to position [0, 0]
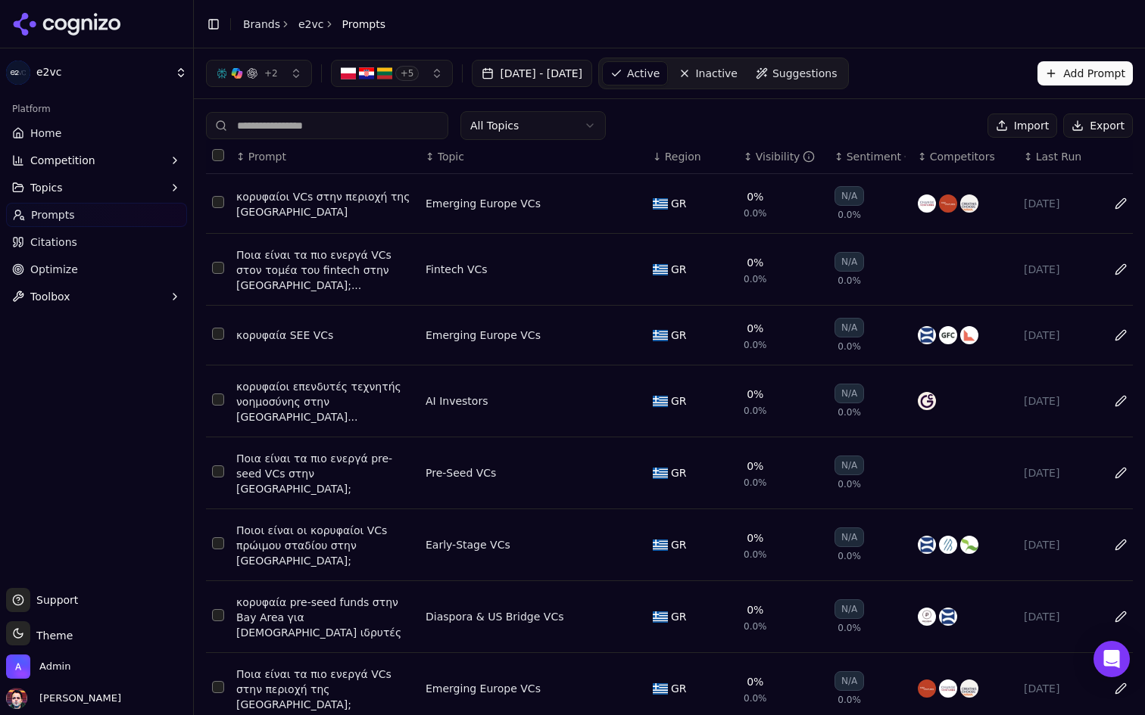
click at [737, 75] on span "Inactive" at bounding box center [716, 73] width 42 height 15
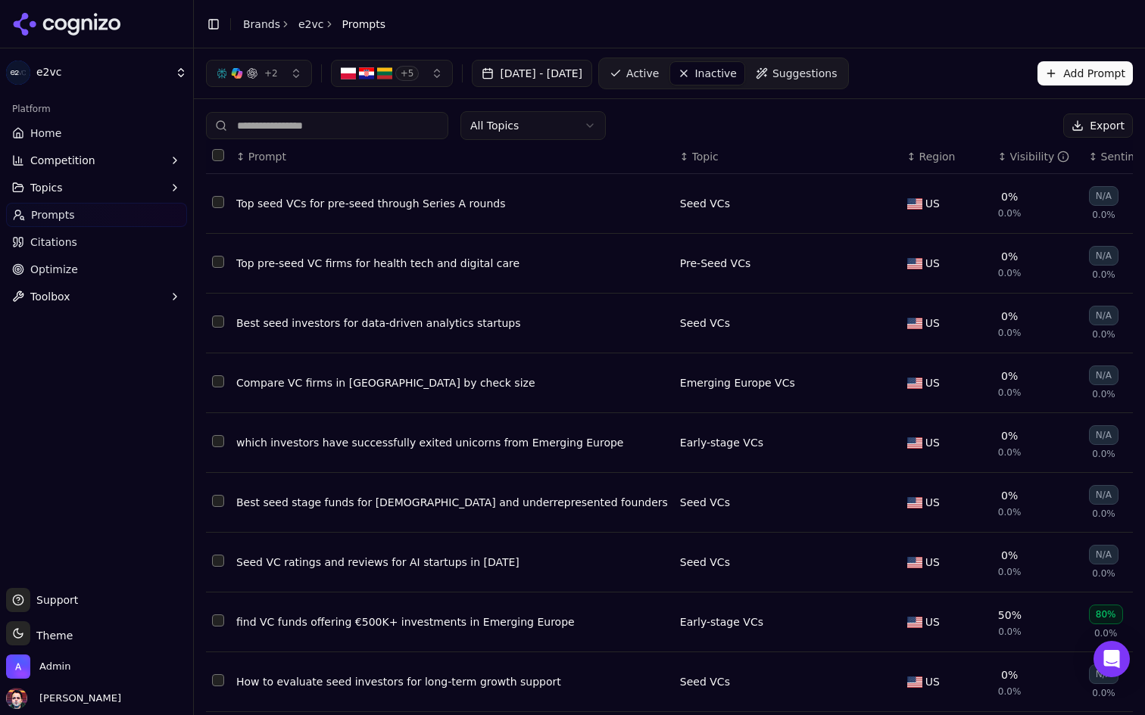
click at [919, 151] on span "Region" at bounding box center [937, 156] width 36 height 15
click at [919, 152] on span "Region" at bounding box center [937, 156] width 36 height 15
click at [755, 109] on div "All Topics Export ↕ Prompt ↕ Topic ↑ Region ↕ Visibility ↕ Sentiment ↕ Competit…" at bounding box center [669, 459] width 951 height 721
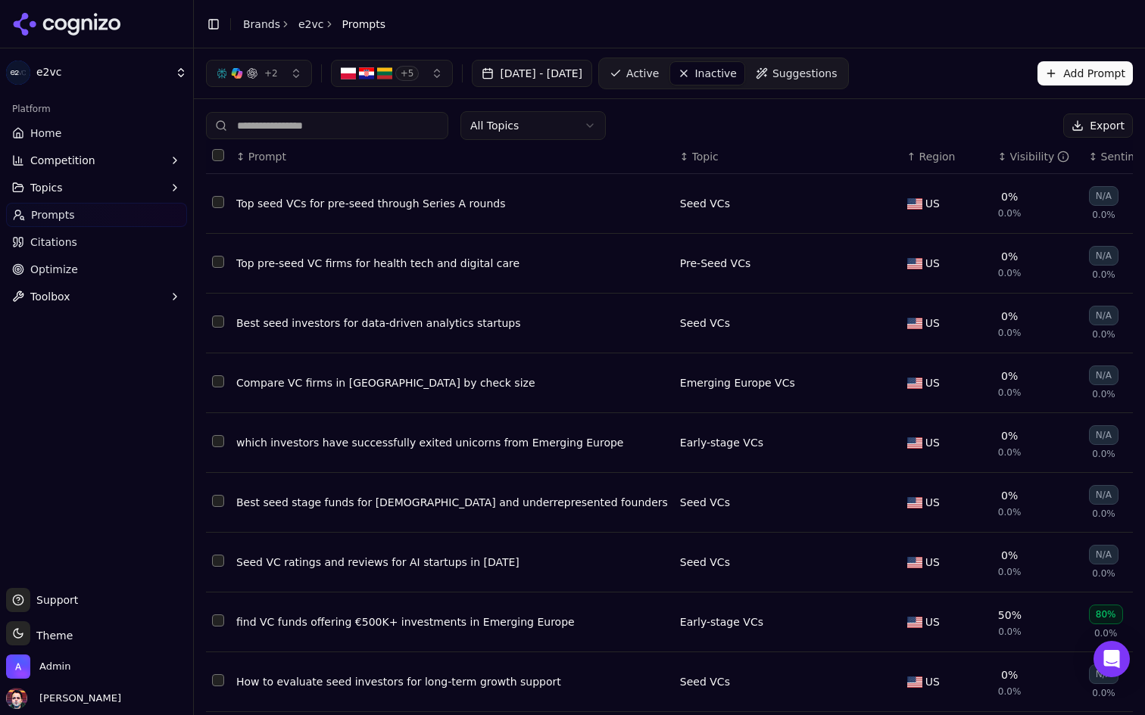
click at [659, 73] on span "Active" at bounding box center [642, 73] width 33 height 15
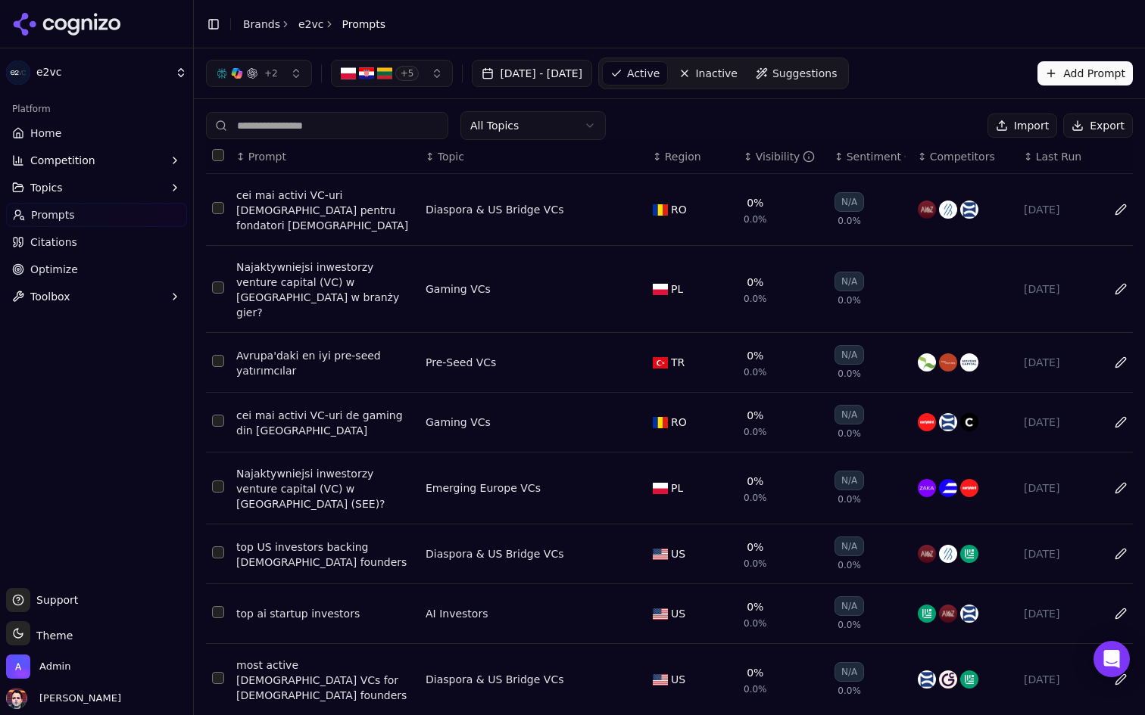
click at [680, 160] on span "Region" at bounding box center [683, 156] width 36 height 15
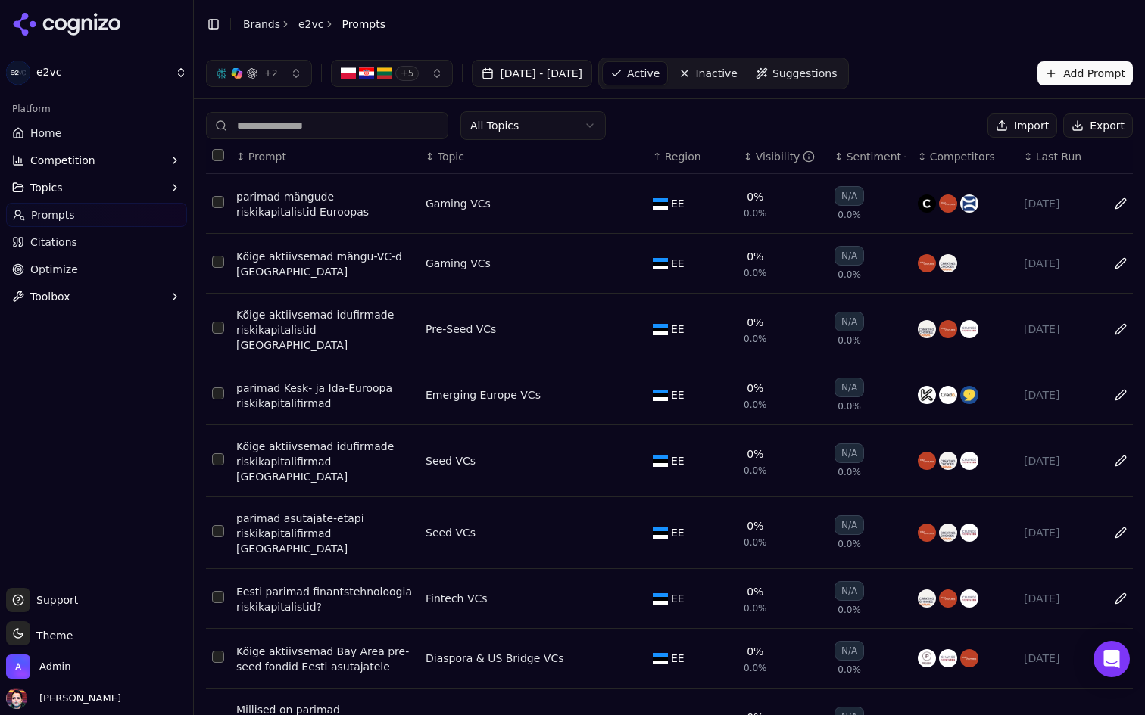
click at [680, 160] on span "Region" at bounding box center [683, 156] width 36 height 15
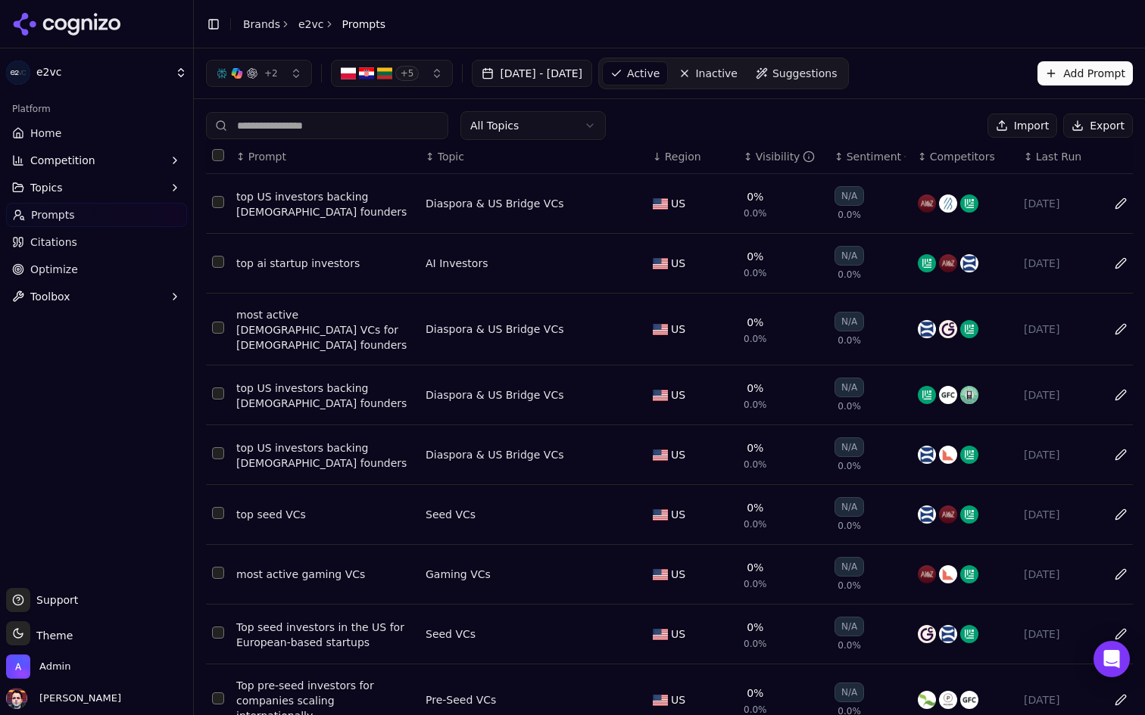
click at [417, 70] on button "+ 5" at bounding box center [392, 73] width 123 height 27
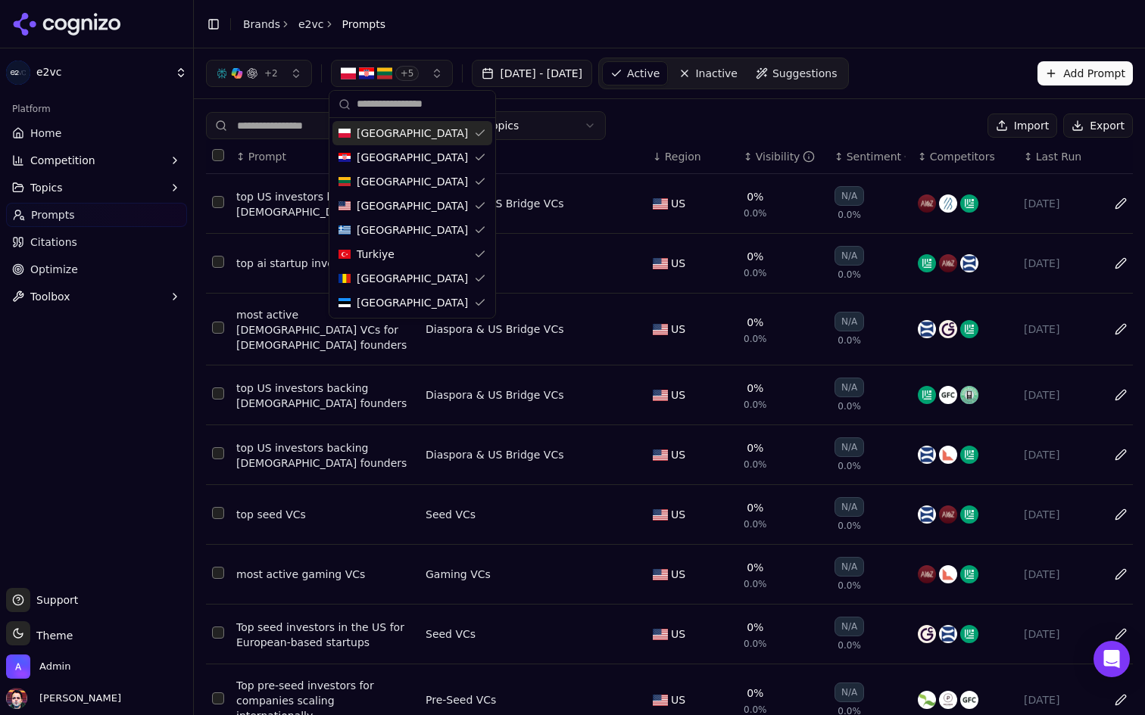
click at [787, 102] on div "All Topics Import Export ↕ Prompt ↕ Topic ↓ Region ↕ Visibility ↕ Sentiment ↕ C…" at bounding box center [669, 478] width 951 height 758
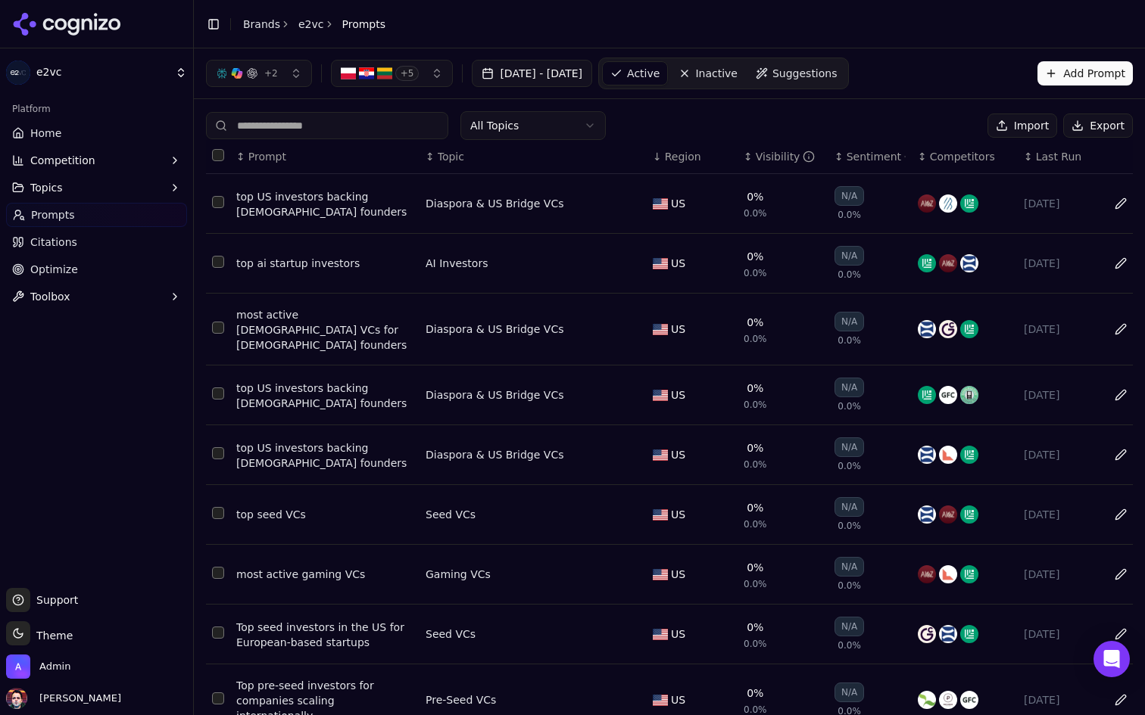
click at [745, 70] on link "Inactive" at bounding box center [708, 73] width 74 height 24
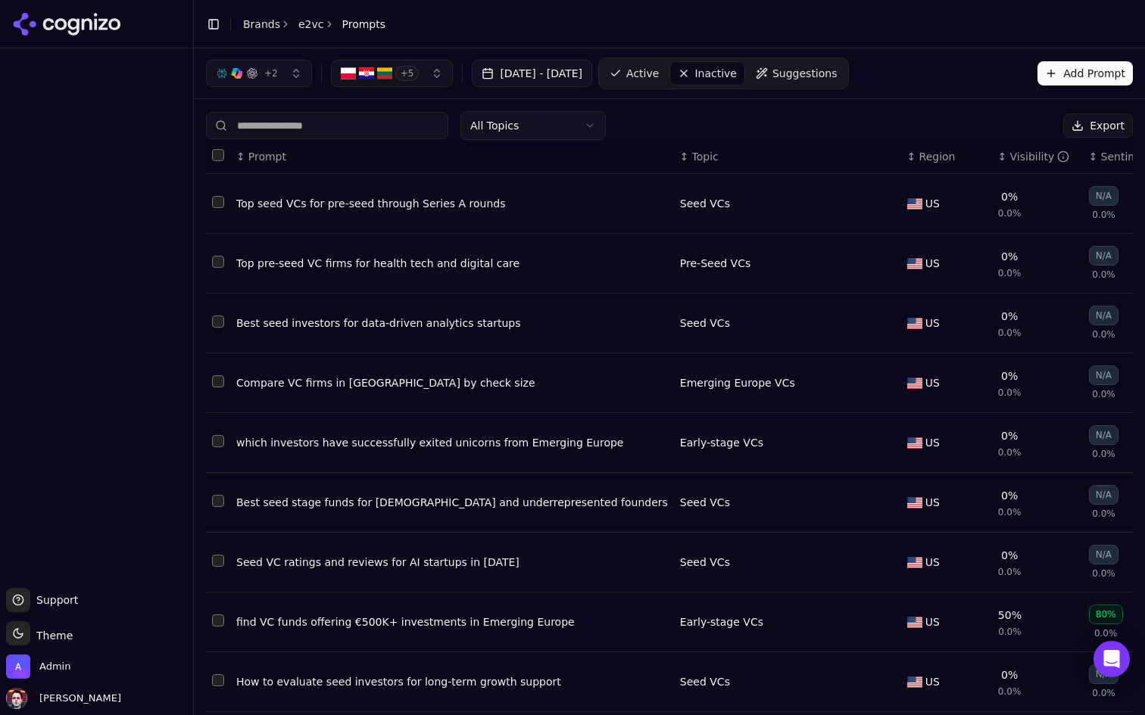
click at [423, 79] on button "+ 5" at bounding box center [392, 73] width 123 height 27
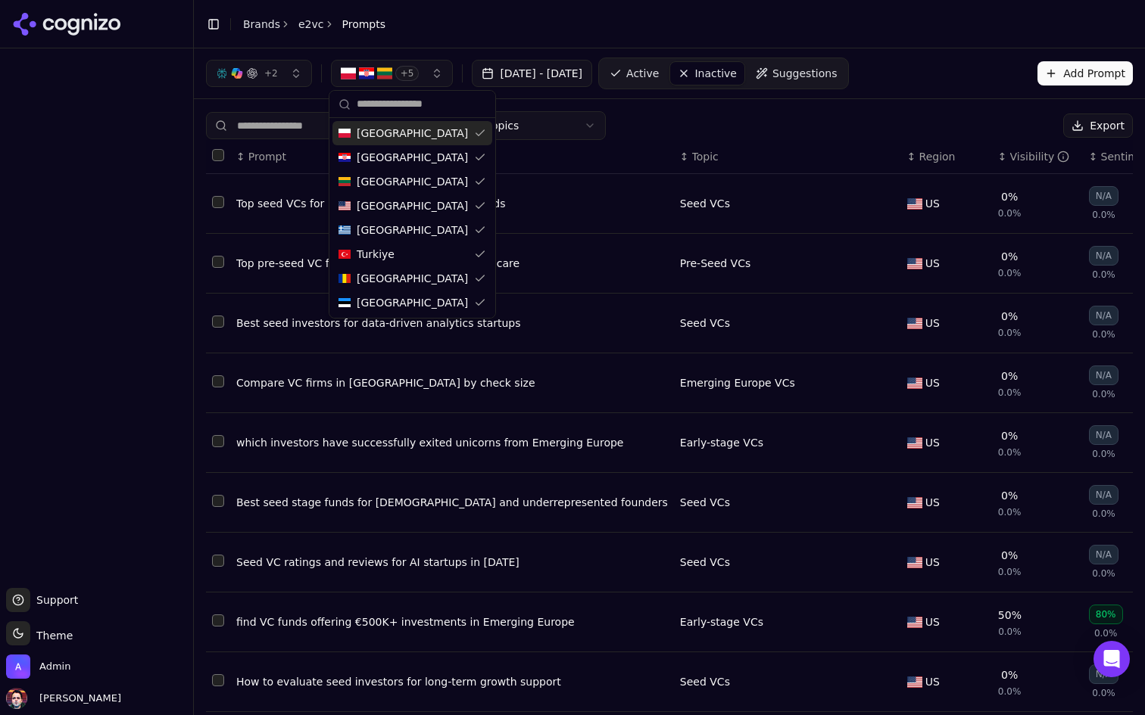
click at [423, 79] on button "+ 5" at bounding box center [392, 73] width 123 height 27
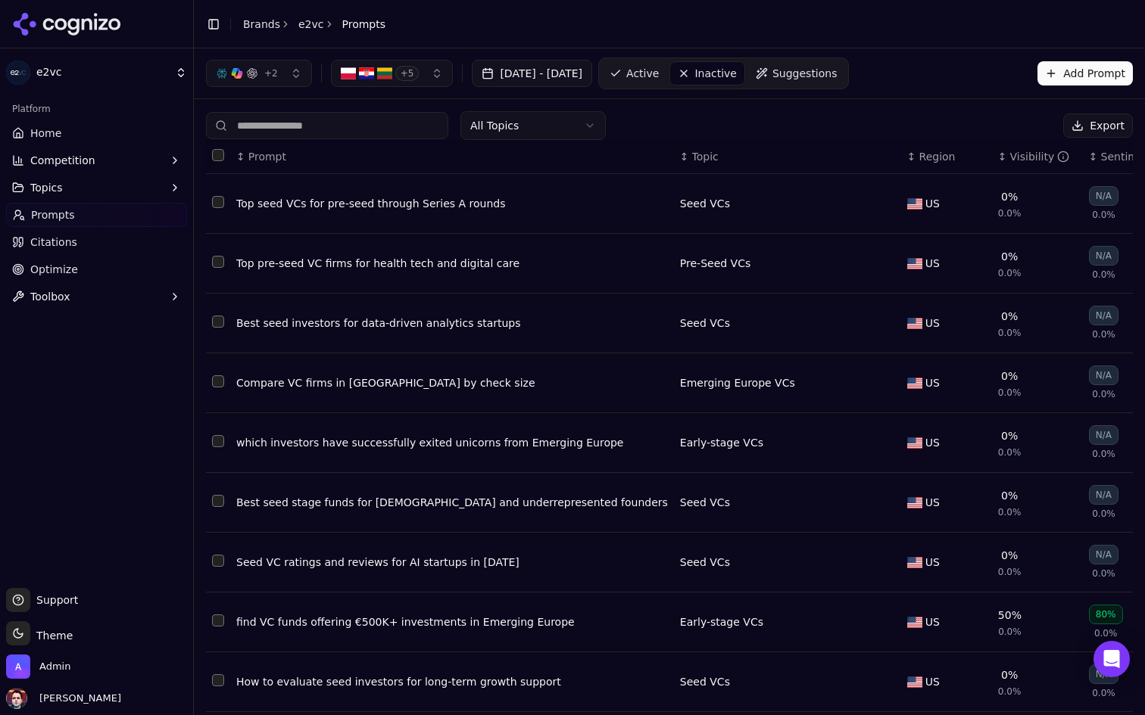
click at [919, 149] on span "Region" at bounding box center [937, 156] width 36 height 15
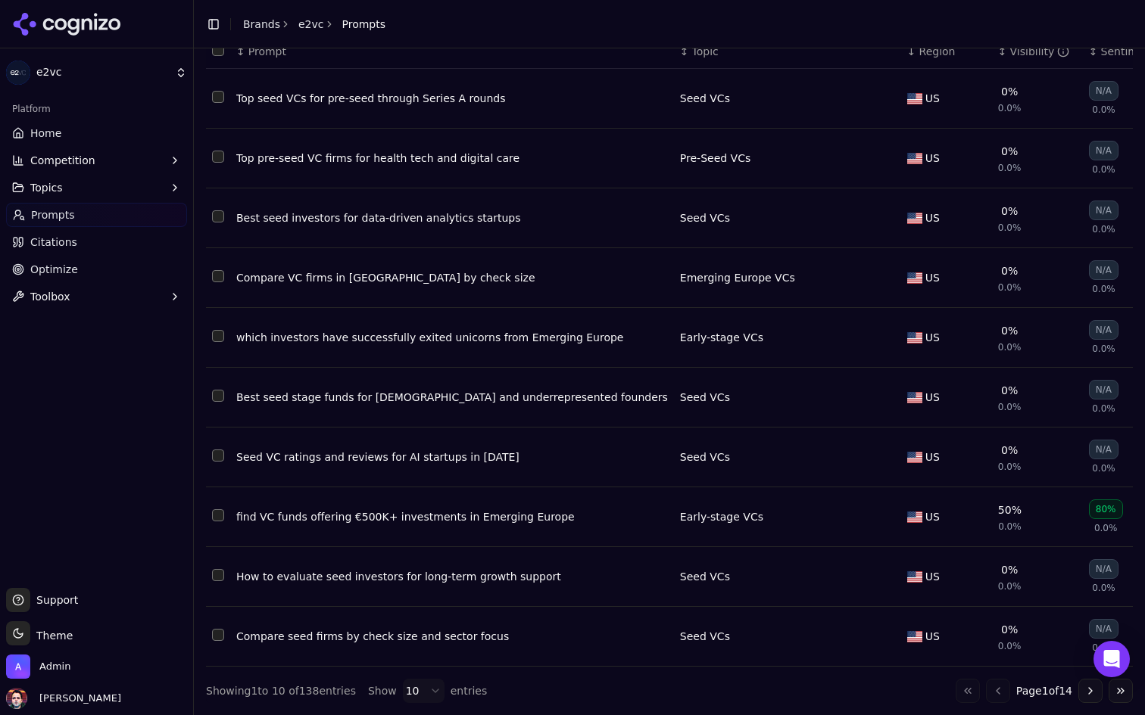
click at [434, 684] on html "e2vc Platform Home Competition Topics Prompts Citations Optimize Toolbox Suppor…" at bounding box center [572, 357] width 1145 height 715
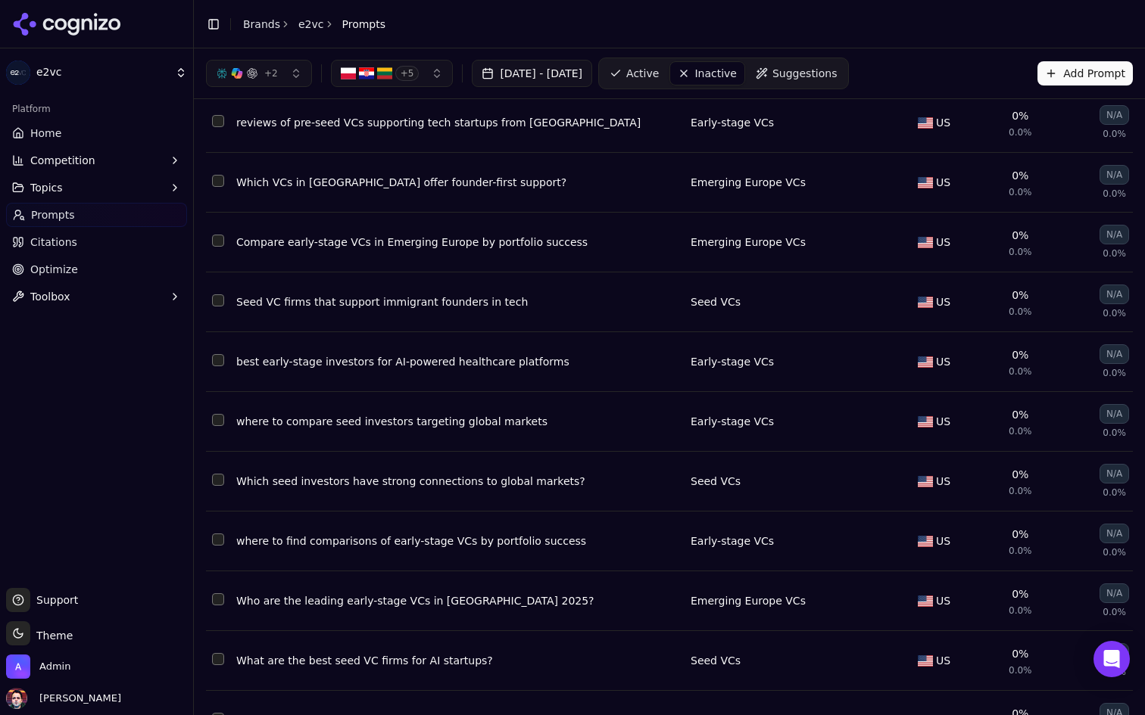
scroll to position [0, 0]
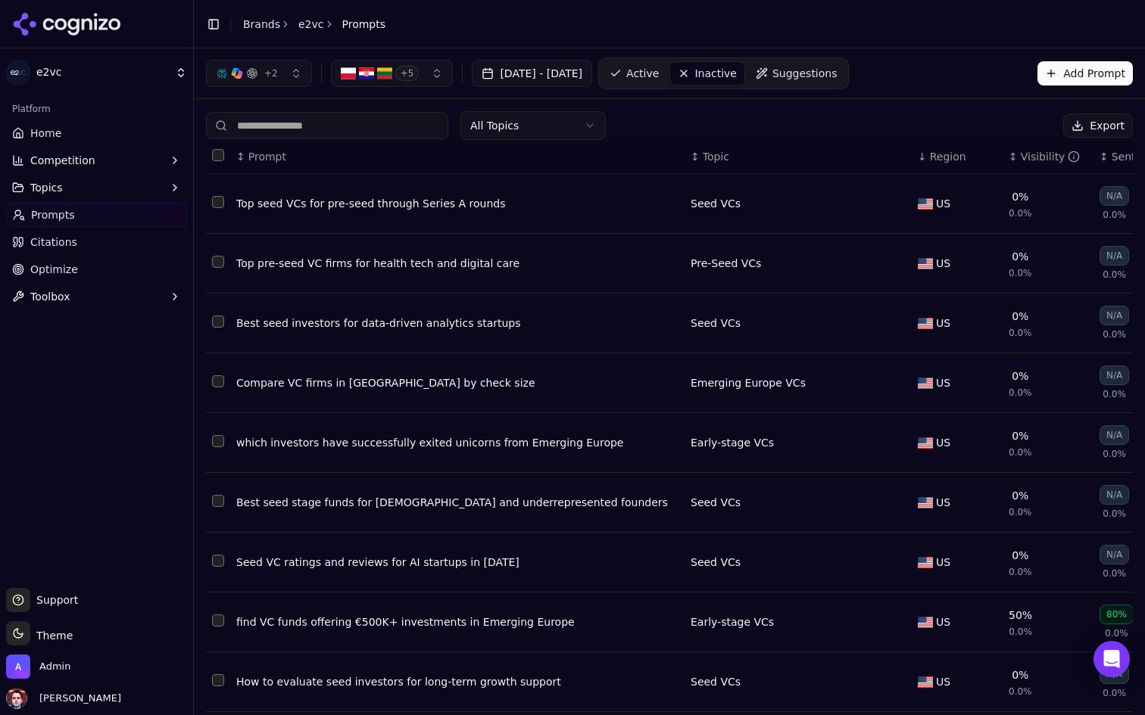
click at [911, 181] on td "US" at bounding box center [956, 204] width 91 height 60
click at [930, 163] on span "Region" at bounding box center [948, 156] width 36 height 15
